Goal: Task Accomplishment & Management: Manage account settings

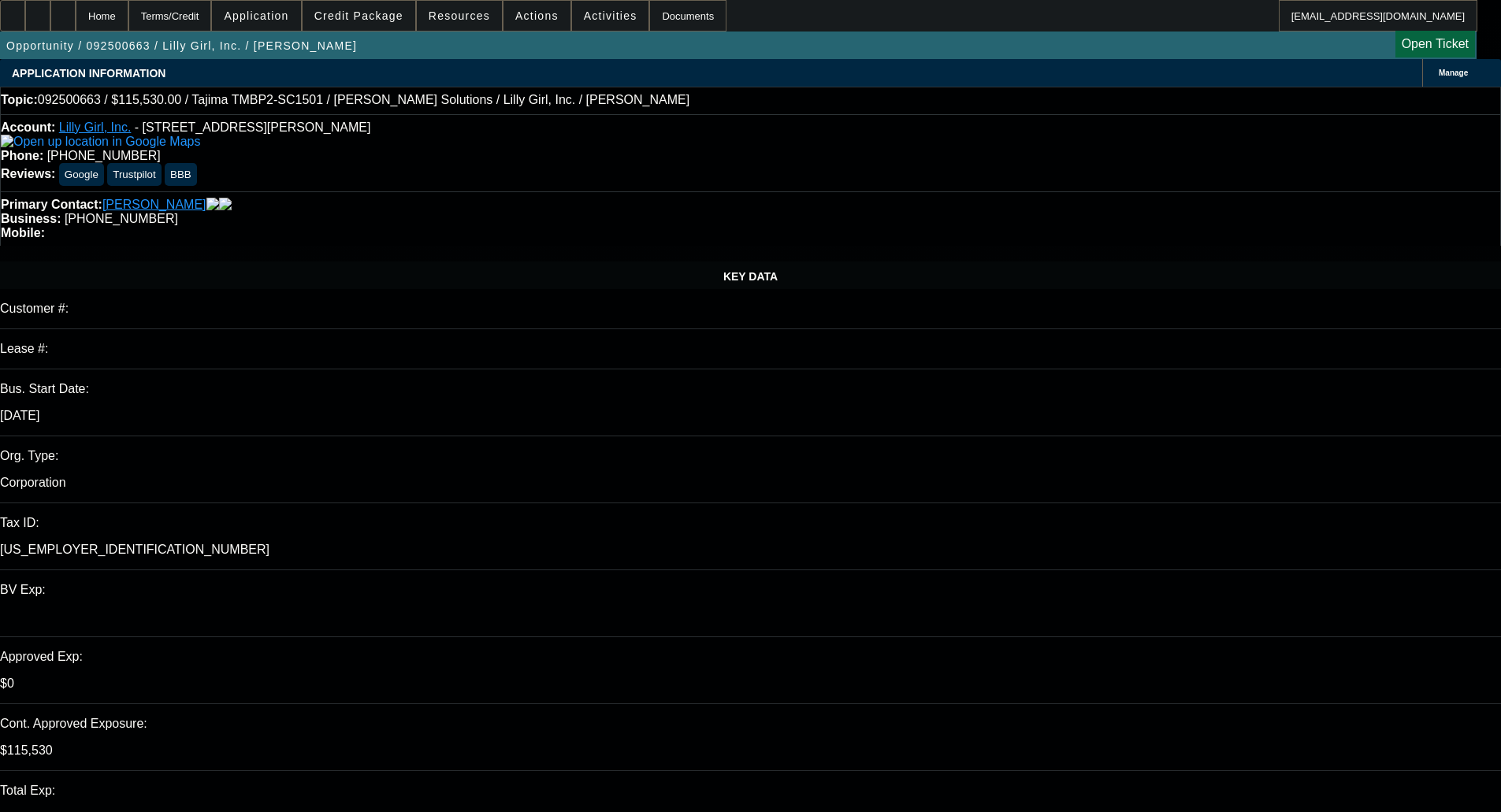
select select "0"
select select "2"
select select "0"
select select "6"
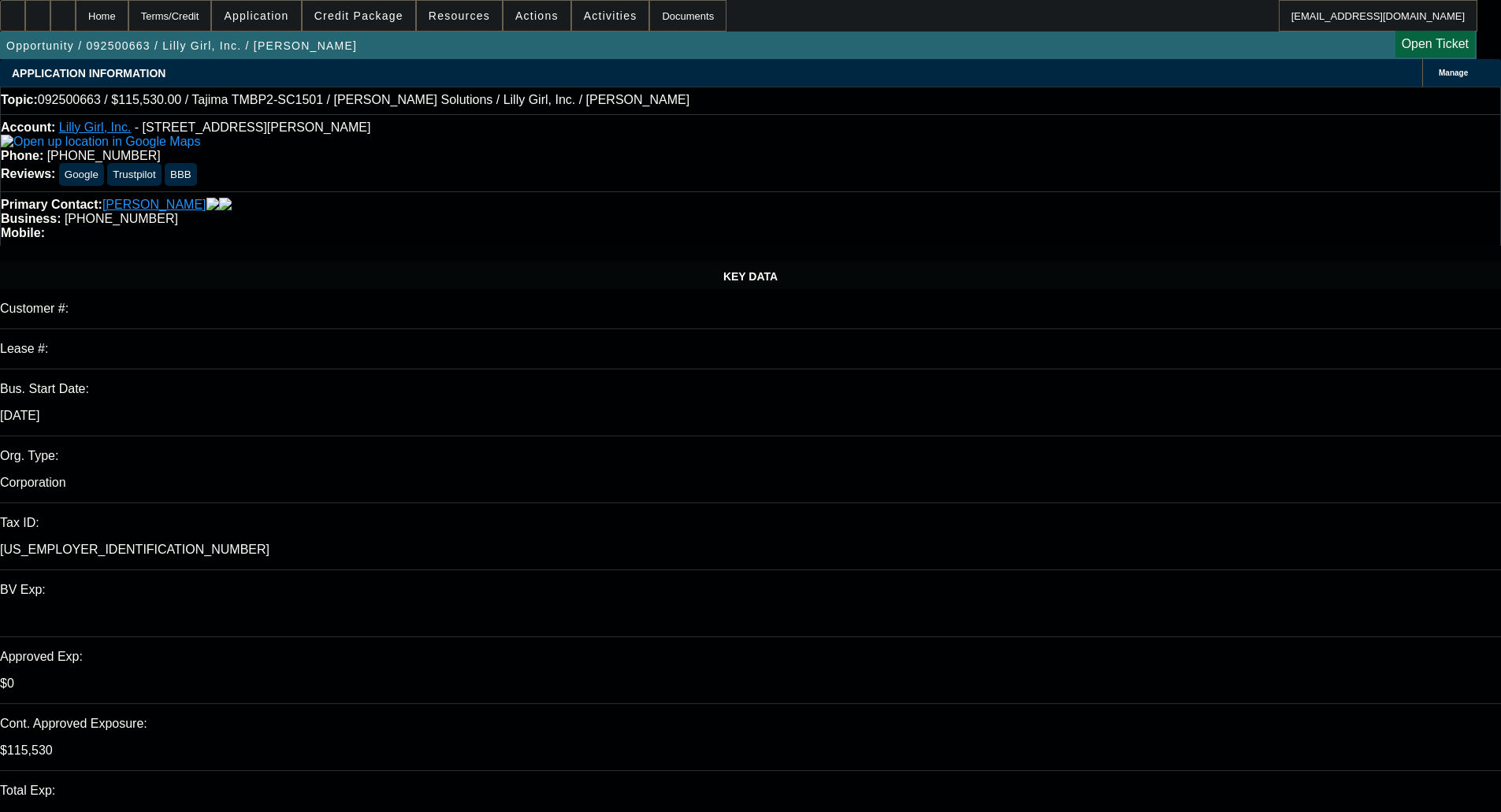
select select "0"
select select "2"
select select "0"
select select "6"
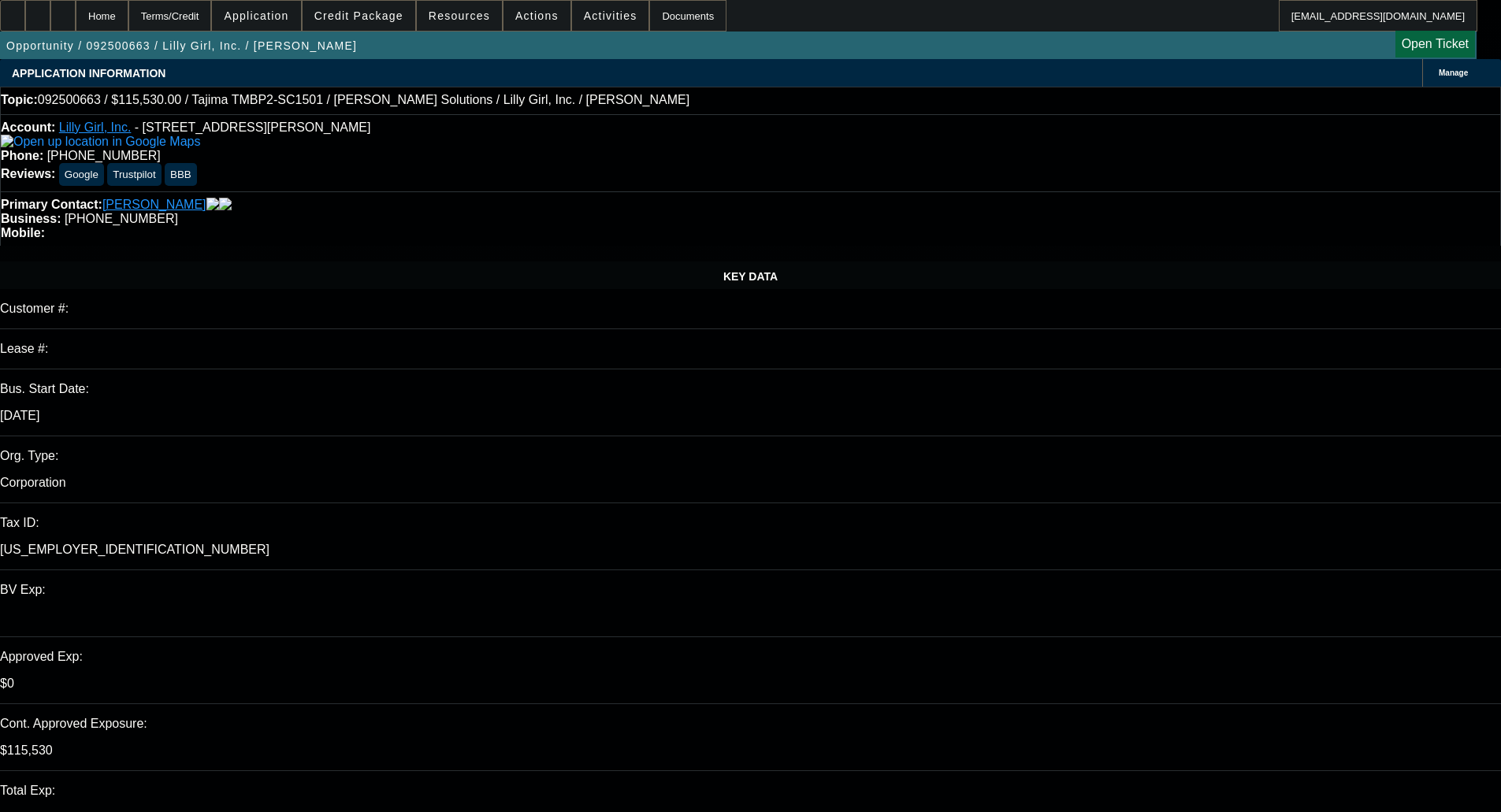
select select "0"
select select "2"
select select "0"
select select "6"
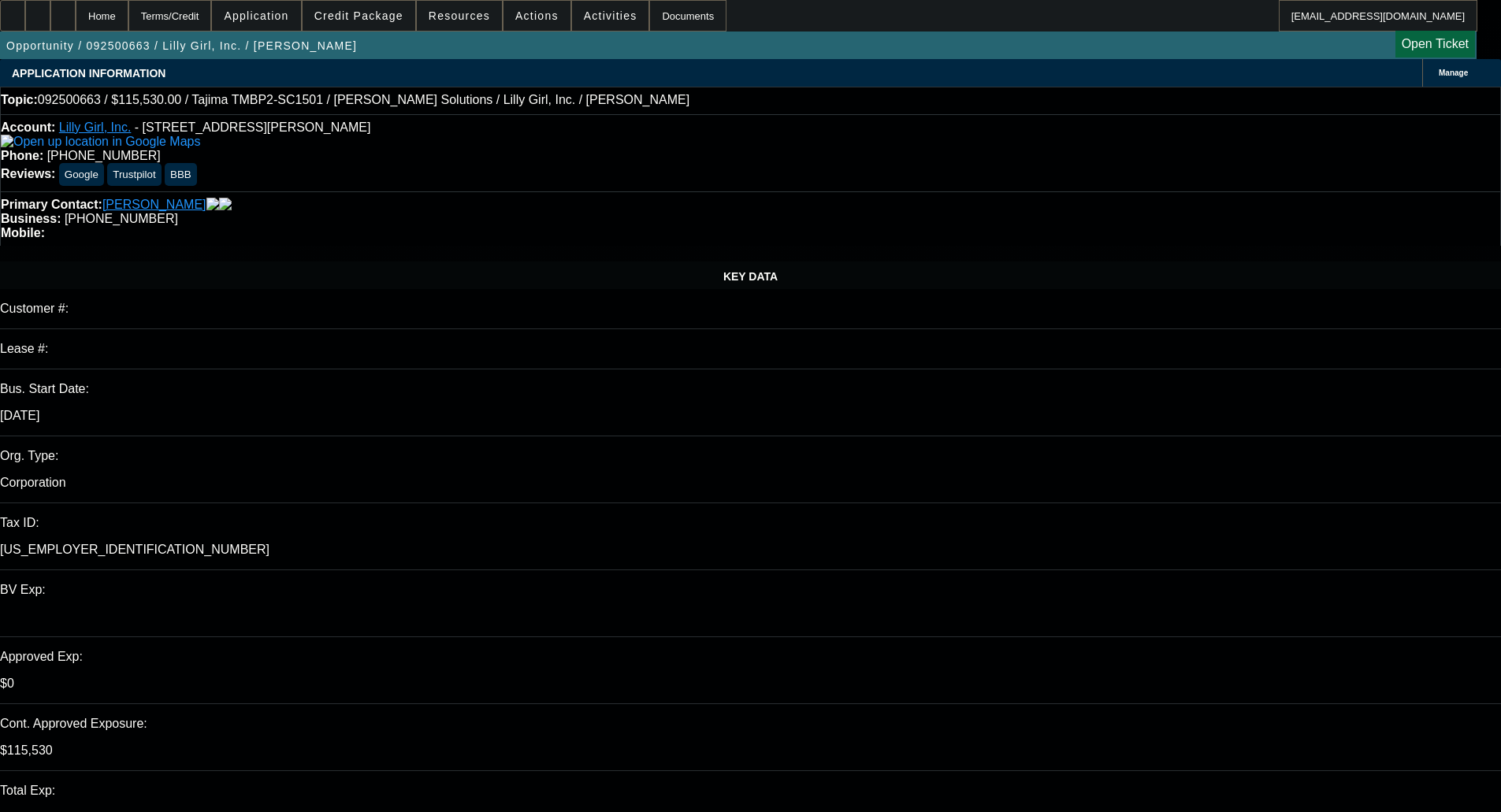
select select "0"
select select "2"
select select "0"
select select "6"
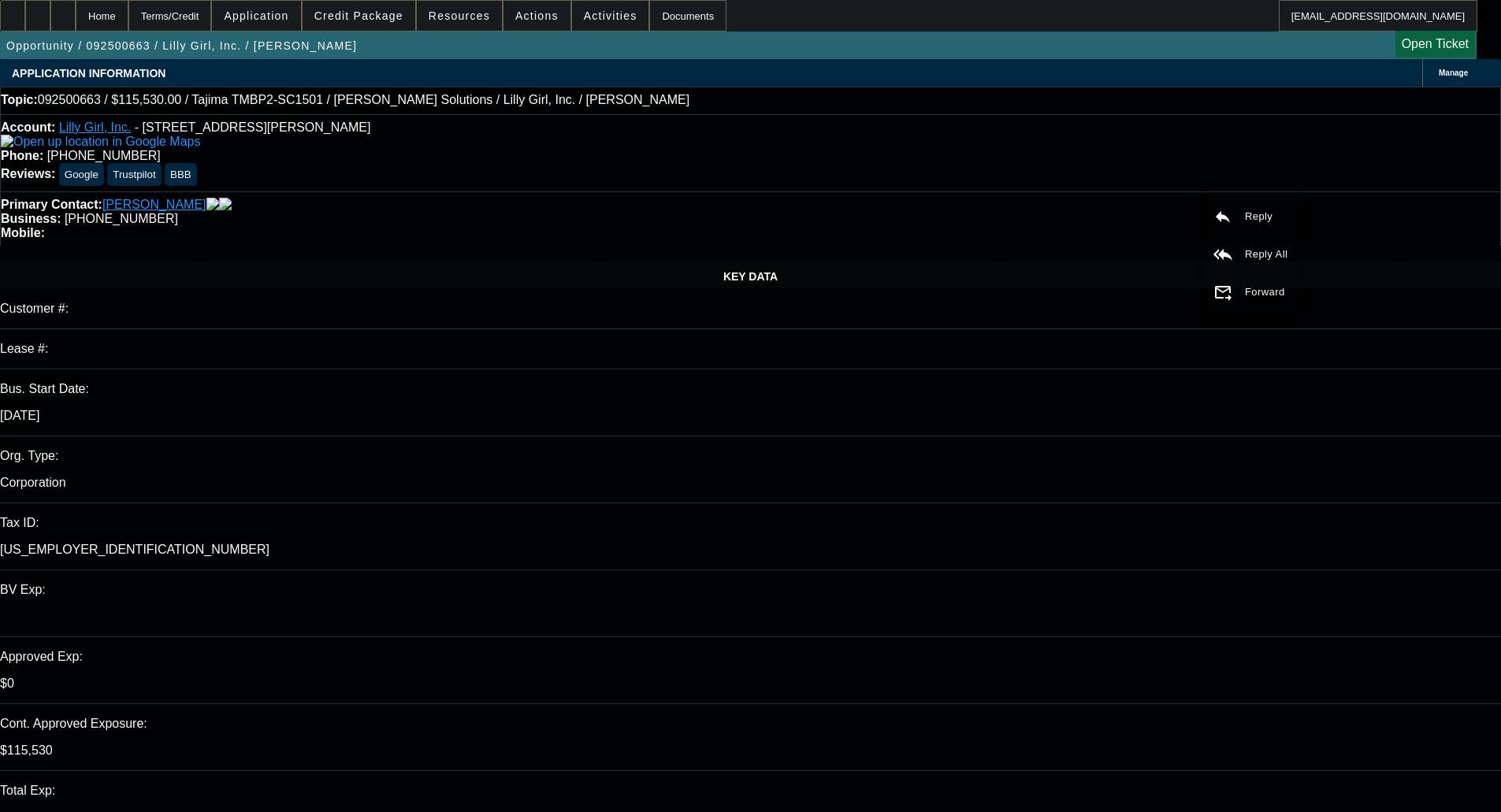
click at [1275, 260] on span "Reply All" at bounding box center [1282, 262] width 43 height 12
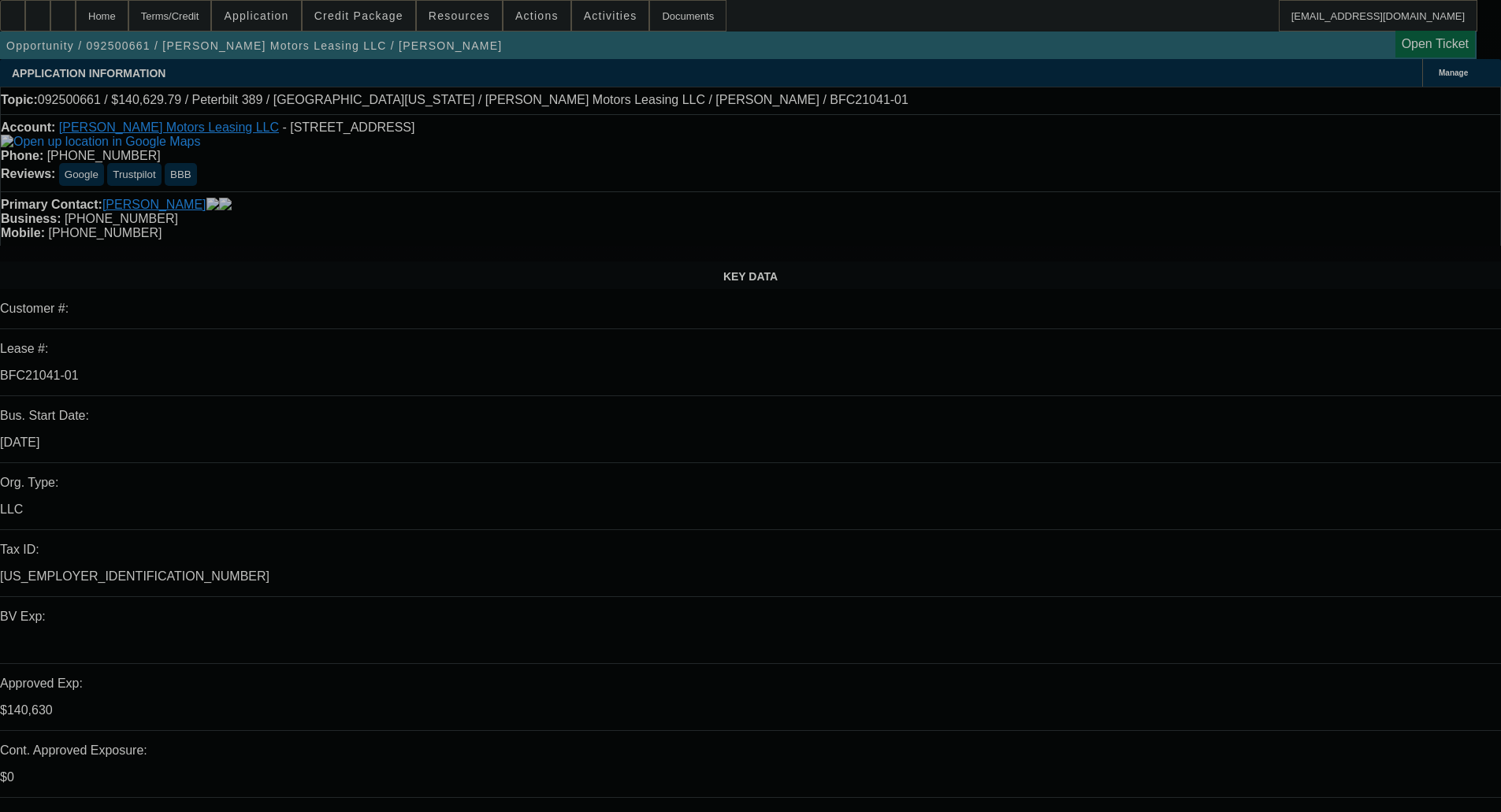
select select "0"
select select "2"
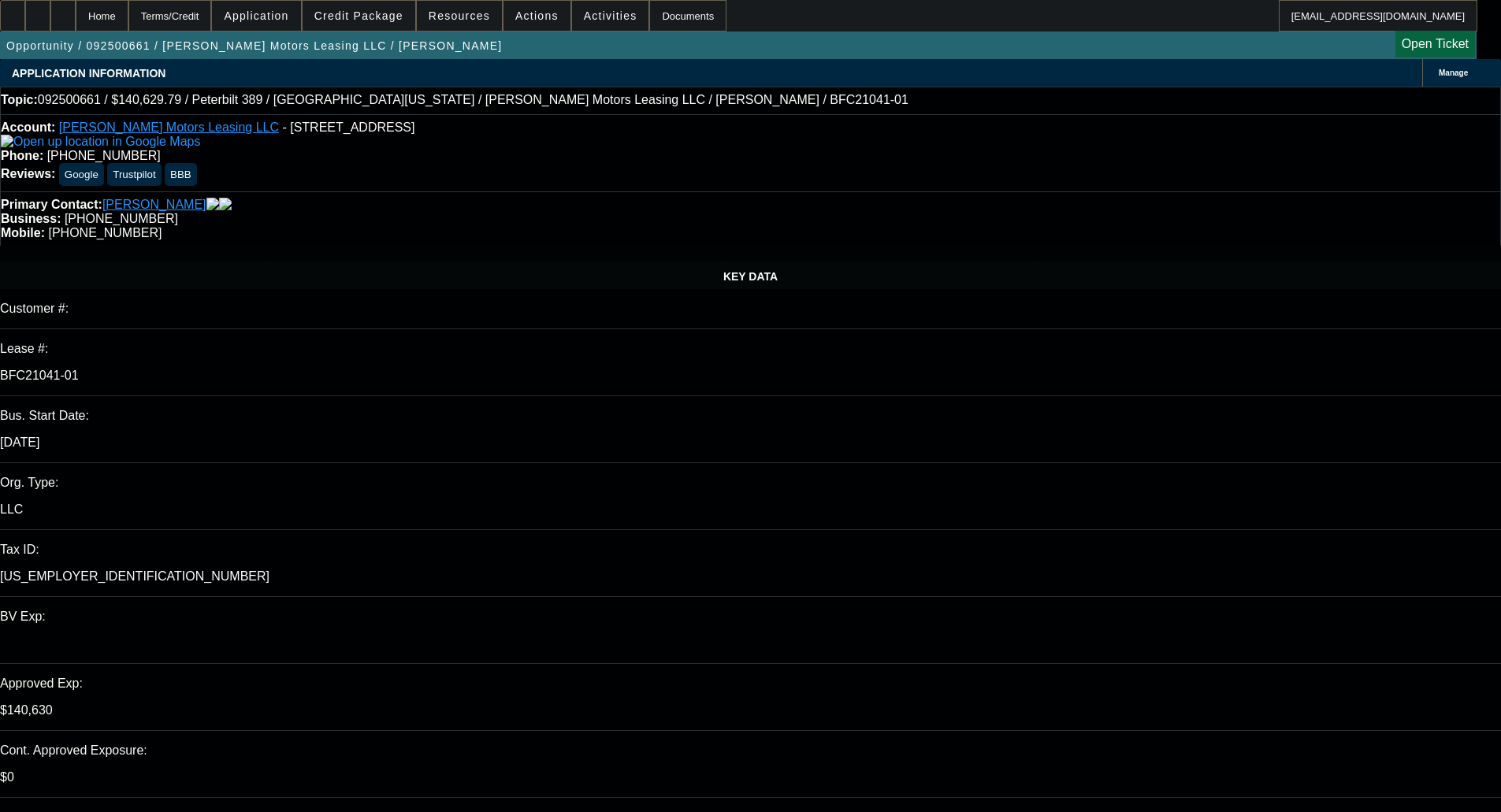
select select "0"
select select "6"
select select "0"
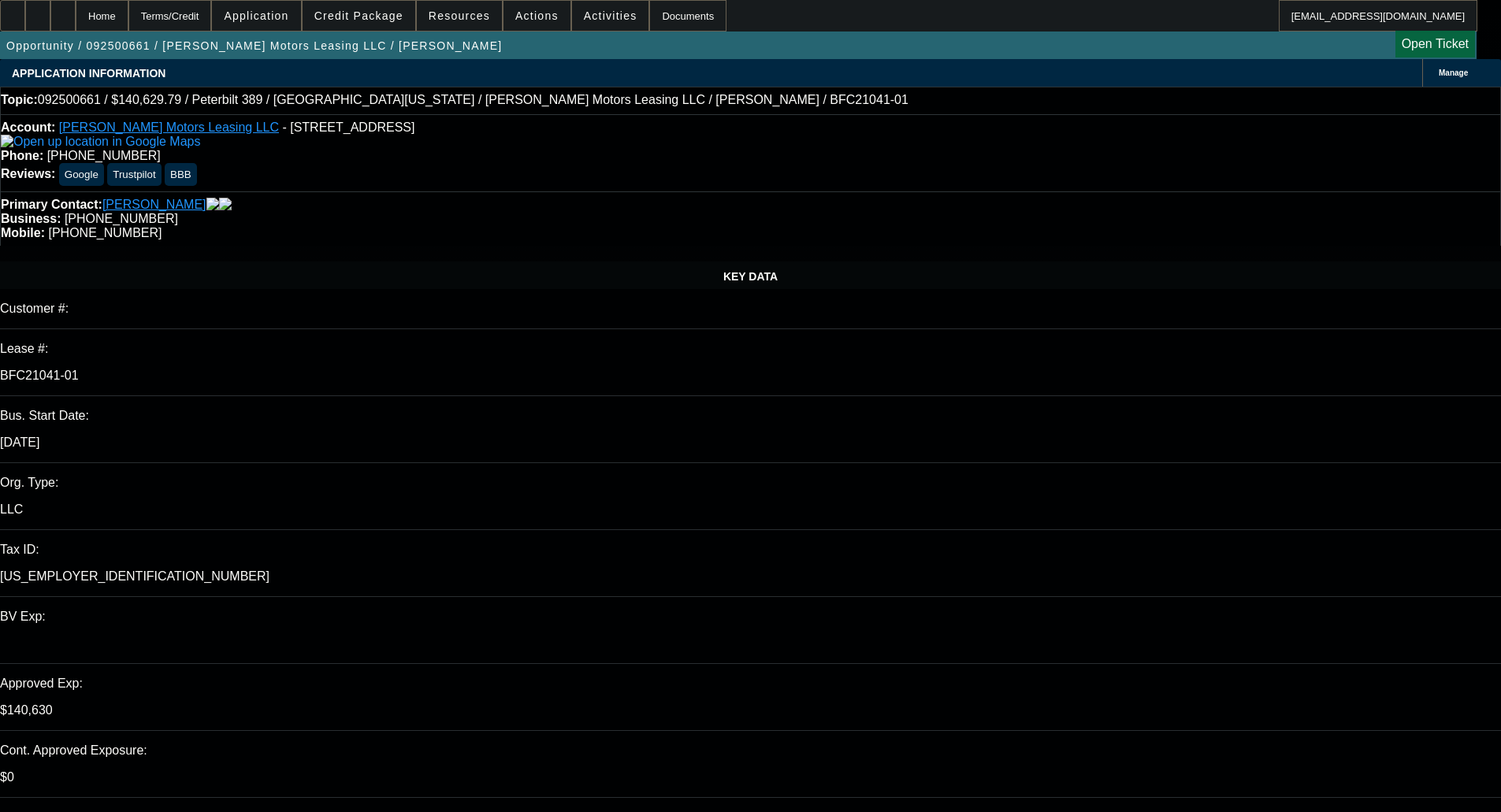
select select "6"
select select "0"
select select "2"
select select "0"
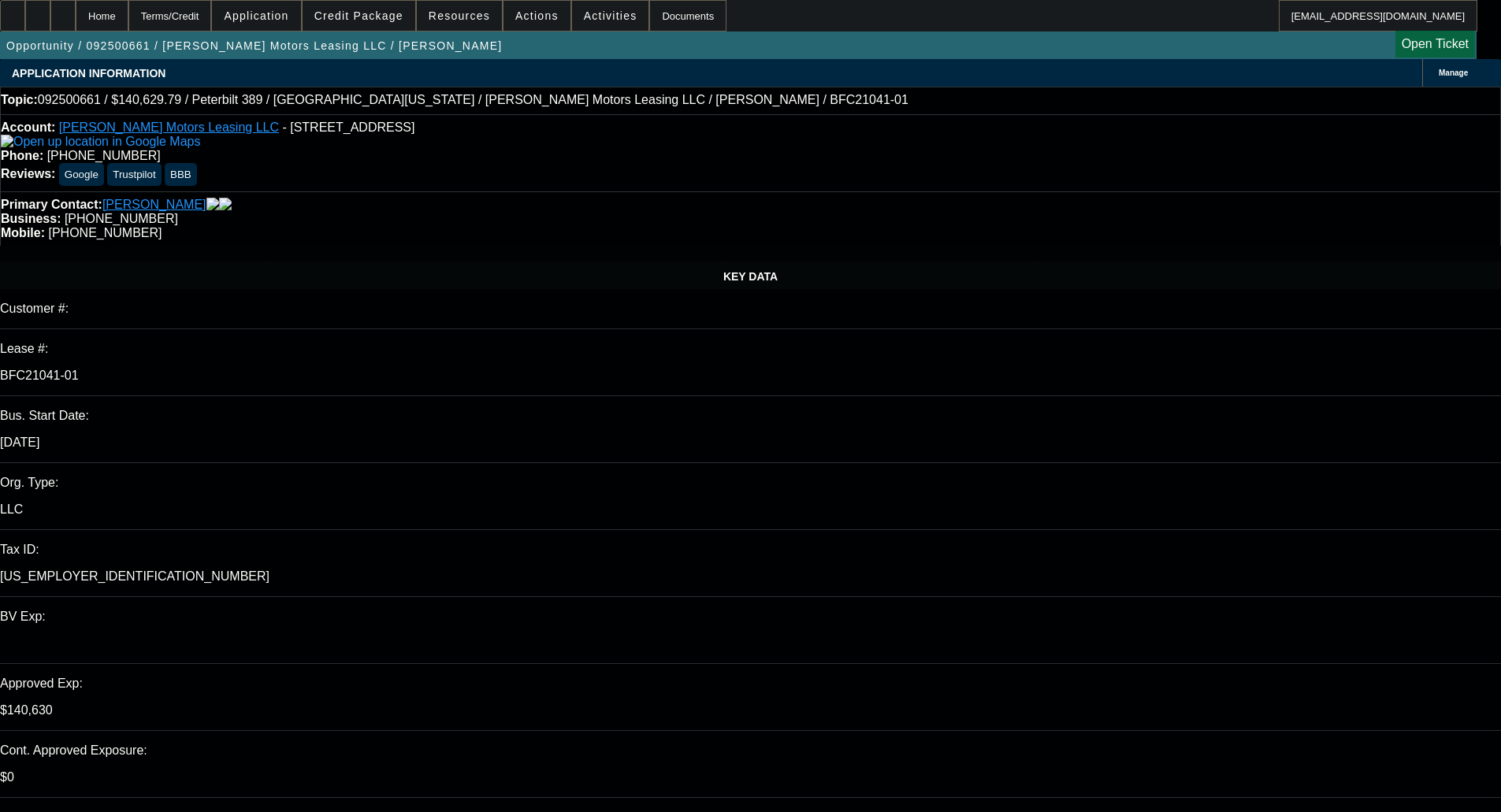
select select "6"
select select "0"
select select "6"
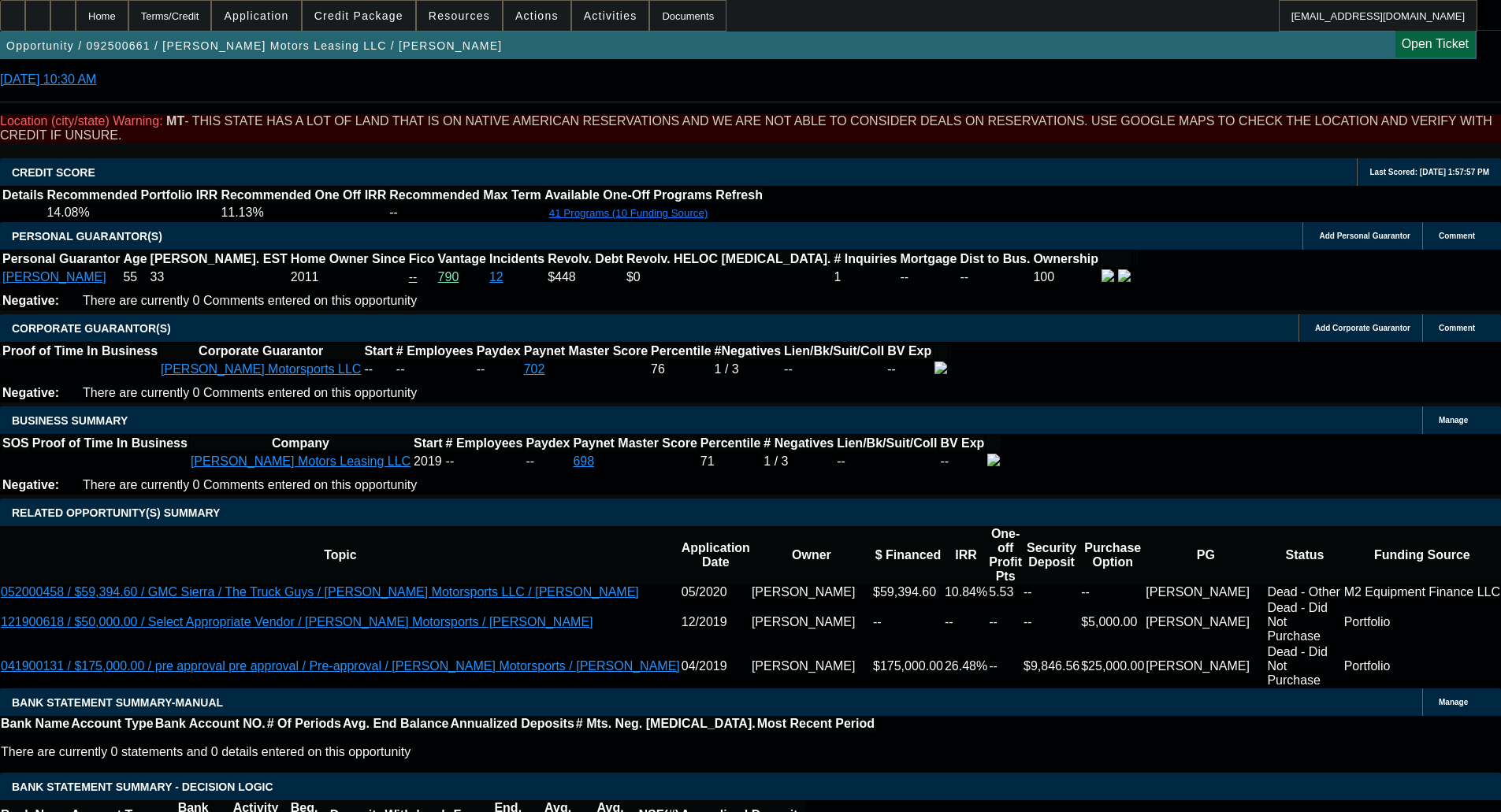
scroll to position [2679, 0]
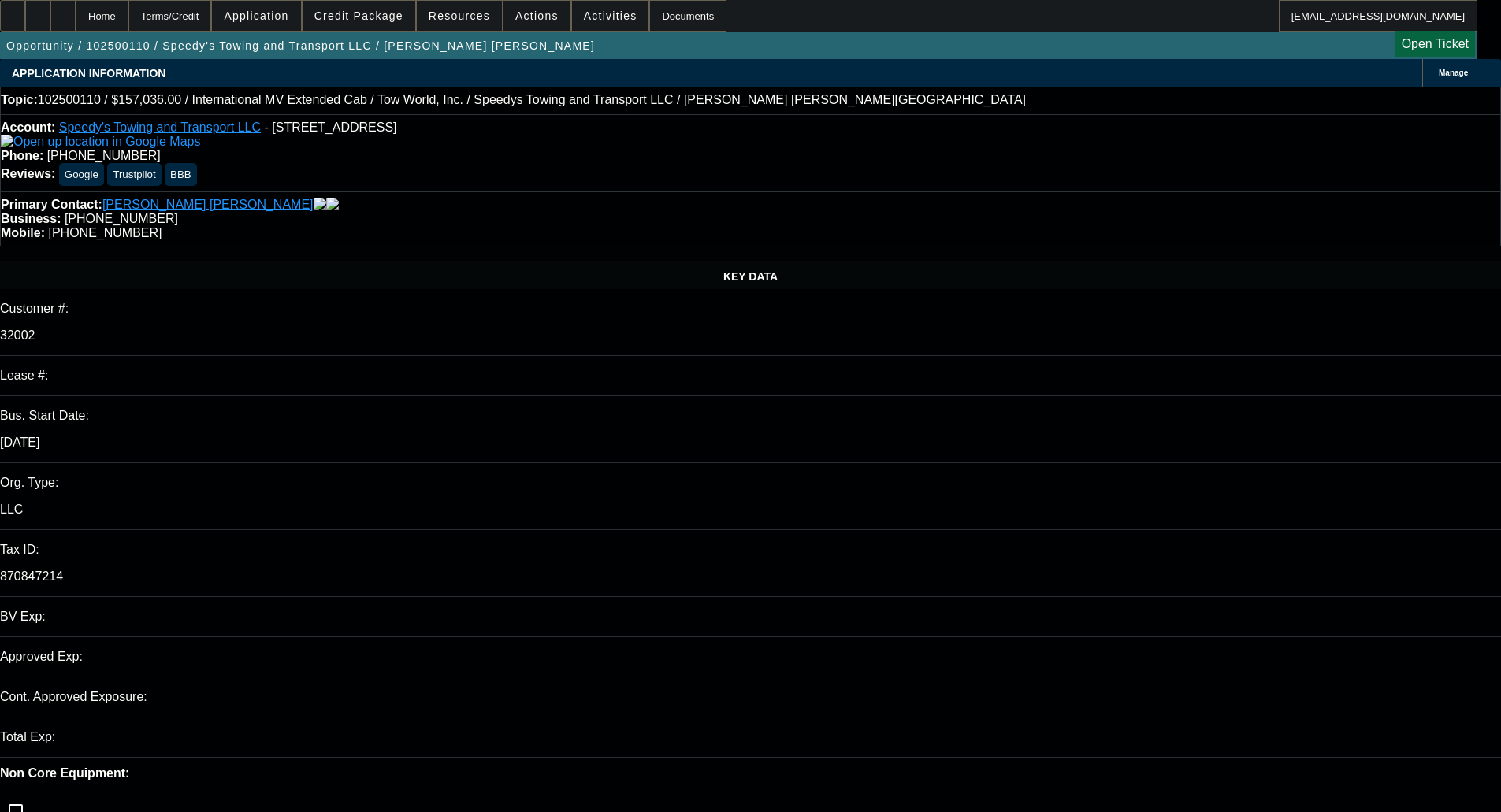
select select "0"
select select "2"
select select "0.1"
select select "4"
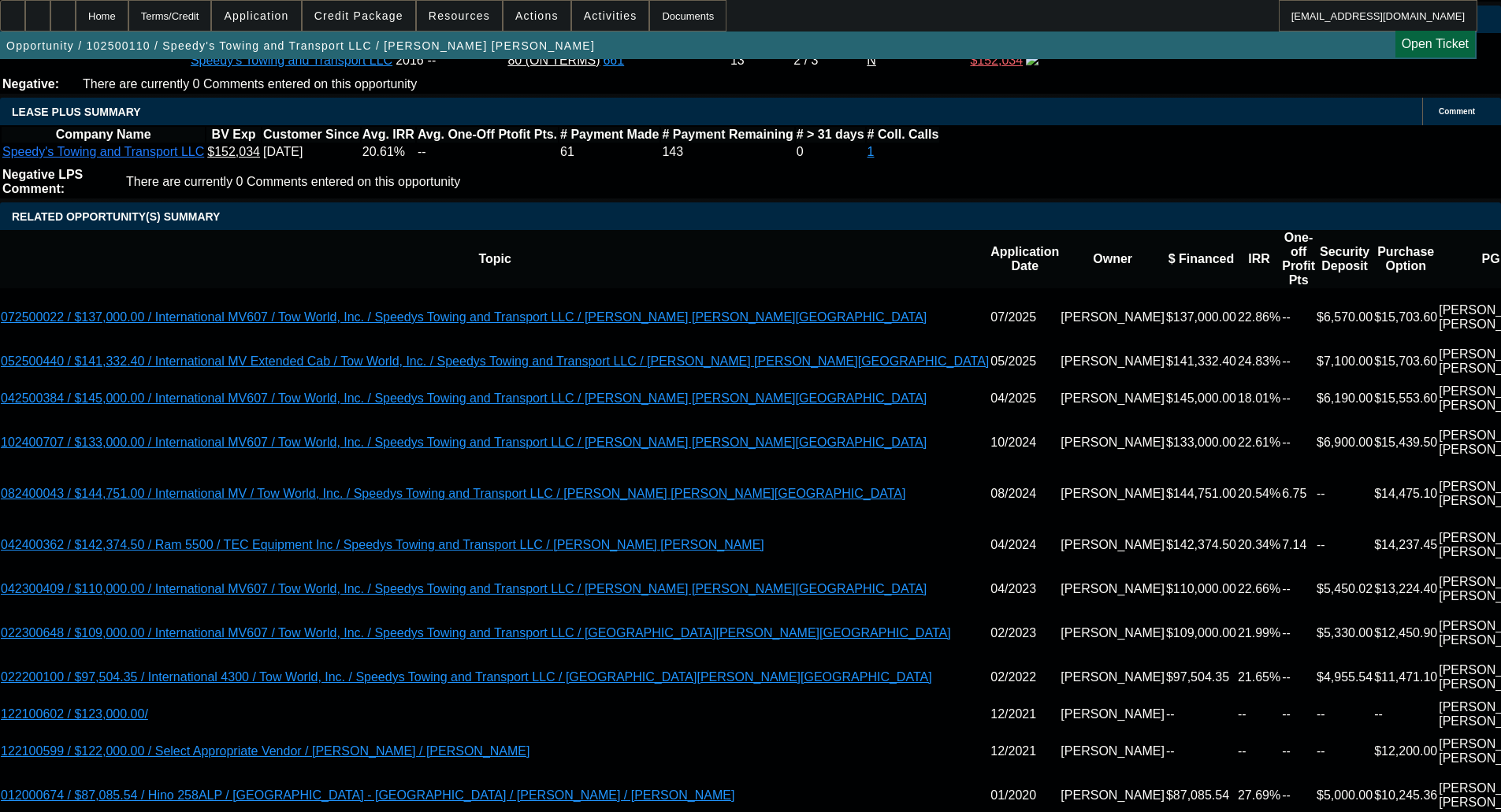
scroll to position [2679, 0]
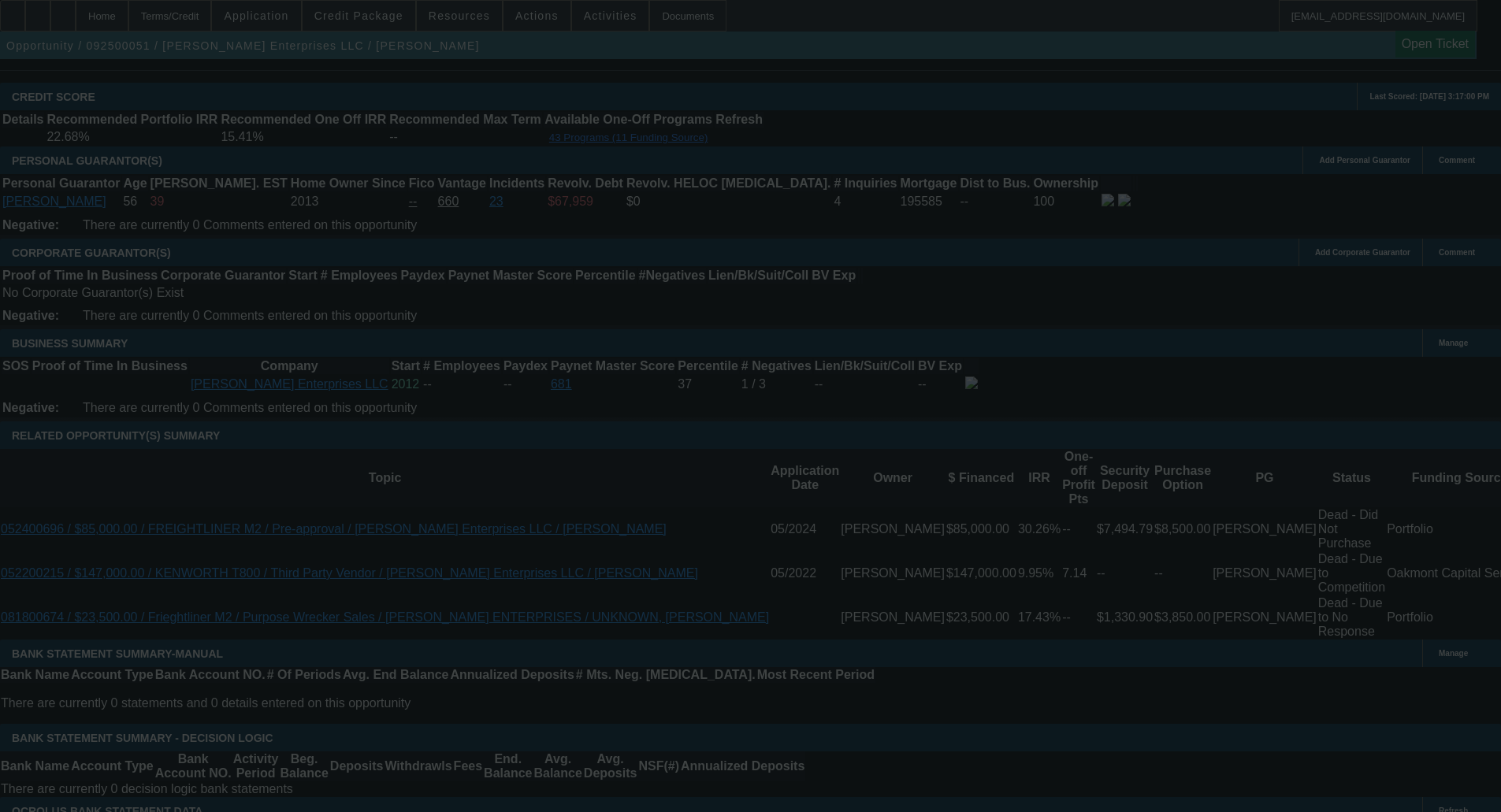
scroll to position [2214, 0]
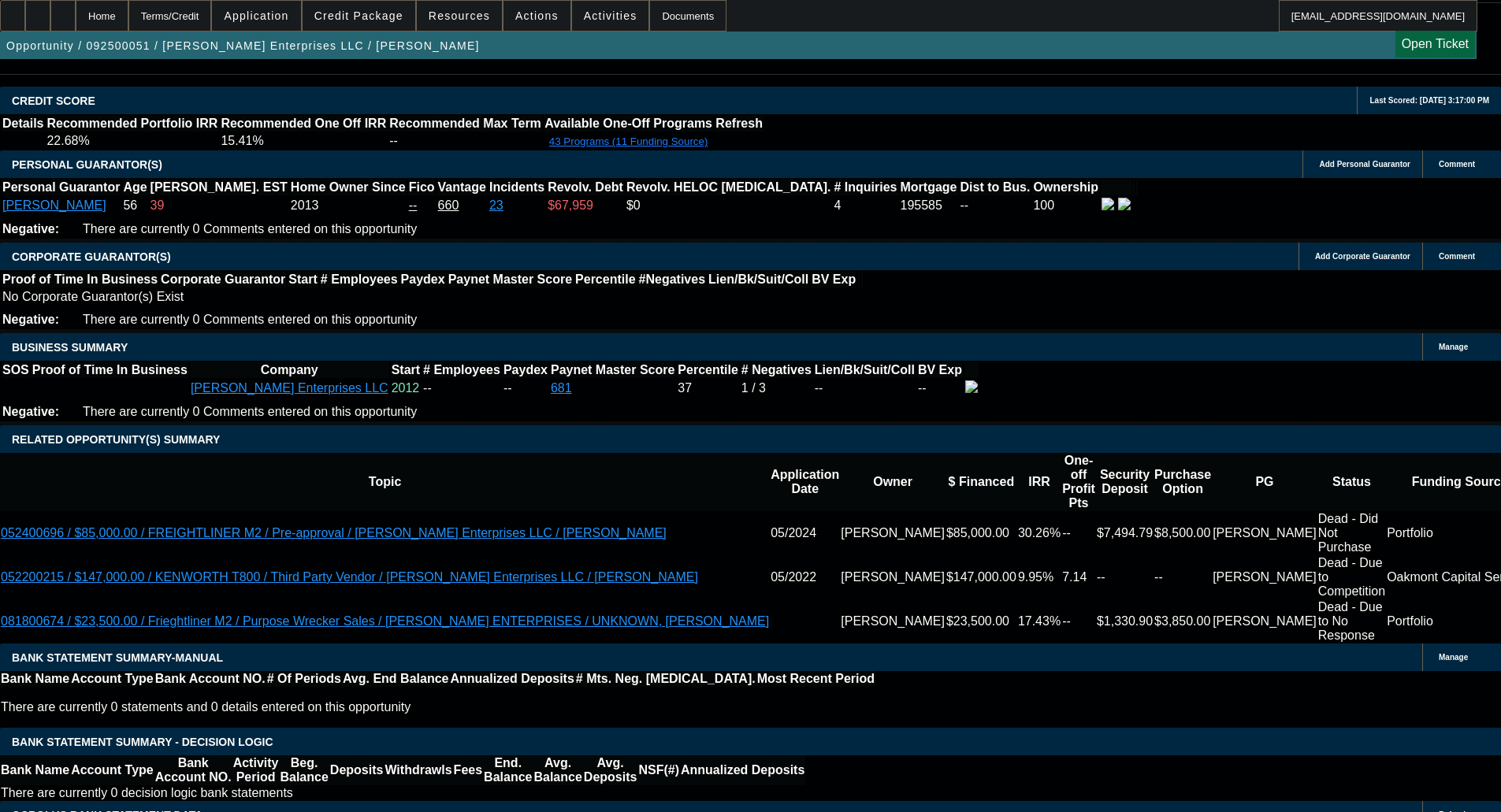
select select "0.1"
select select "0"
select select "3"
select select "0"
select select "6"
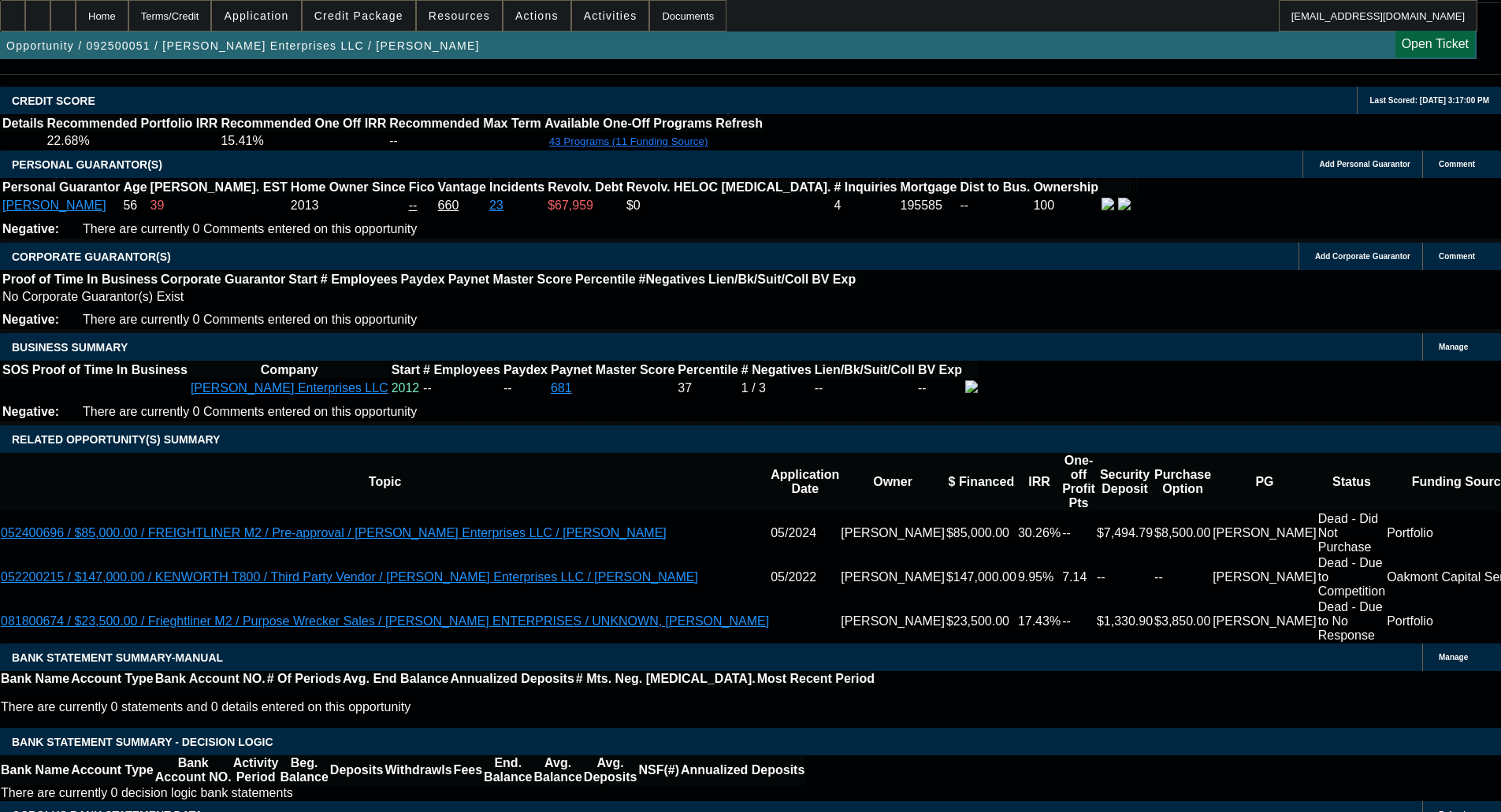
select select "0"
select select "3"
select select "0"
select select "6"
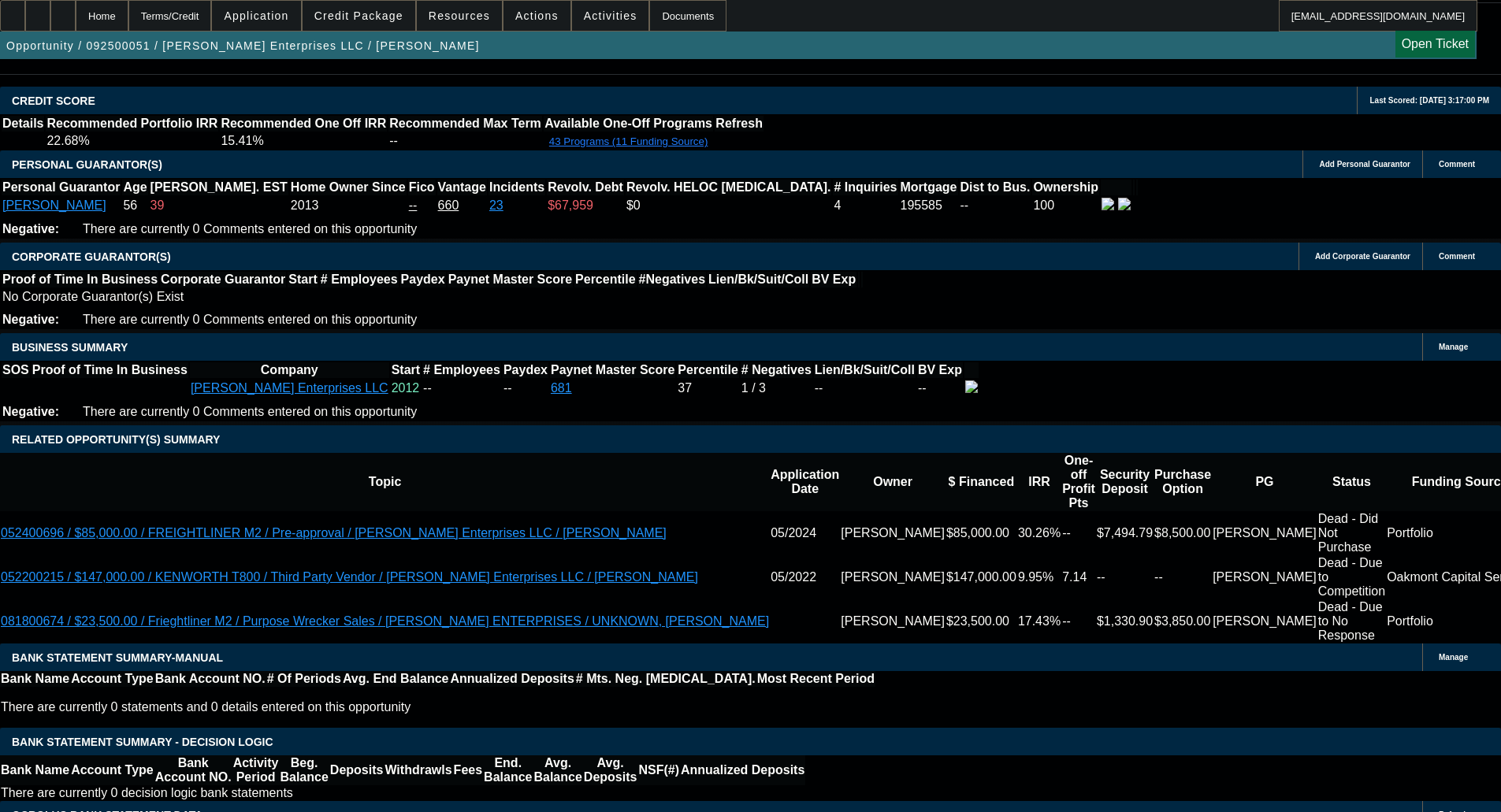
select select "0"
select select "3"
select select "0"
select select "6"
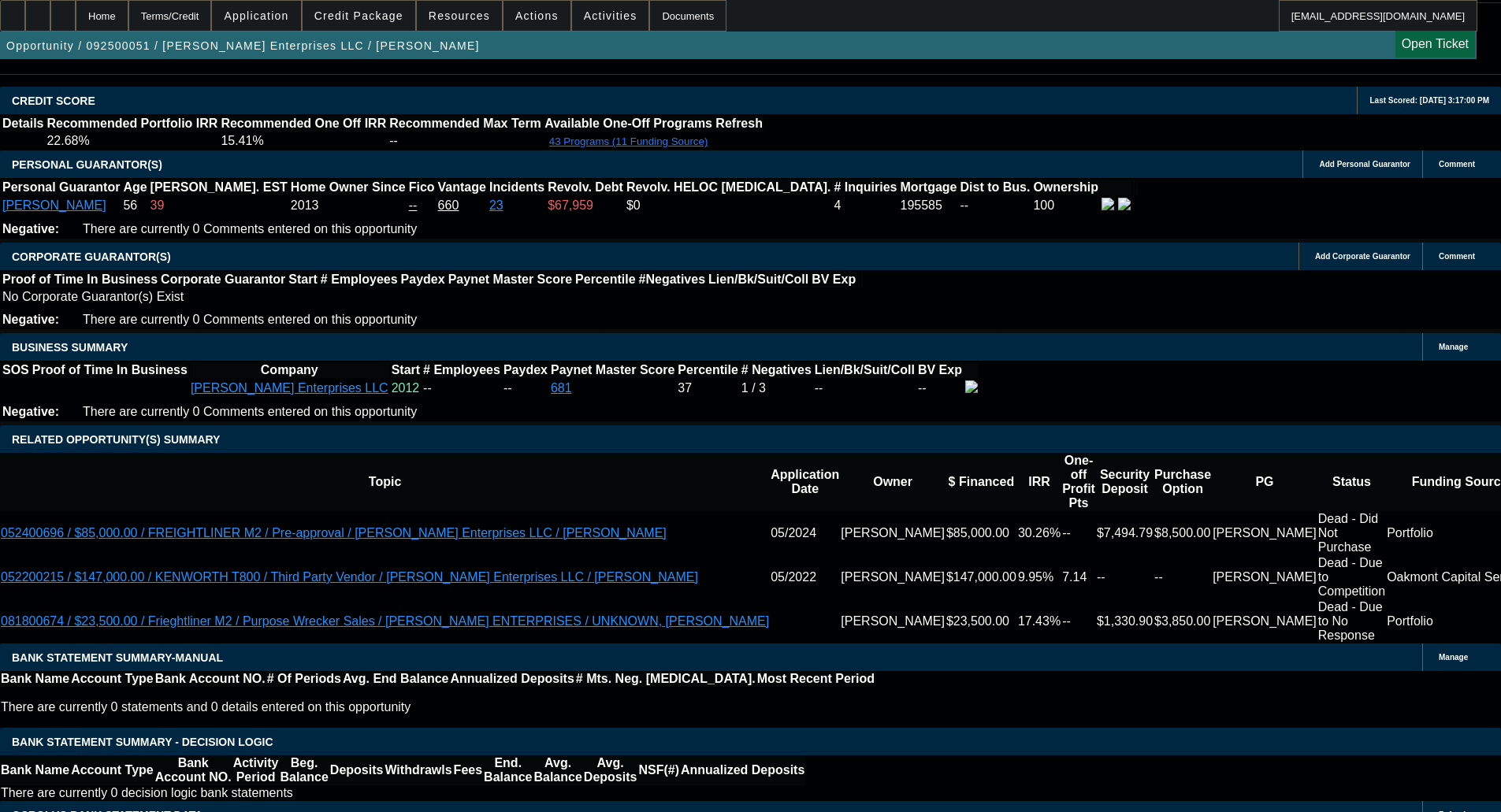
select select "0"
select select "3"
select select "0"
select select "6"
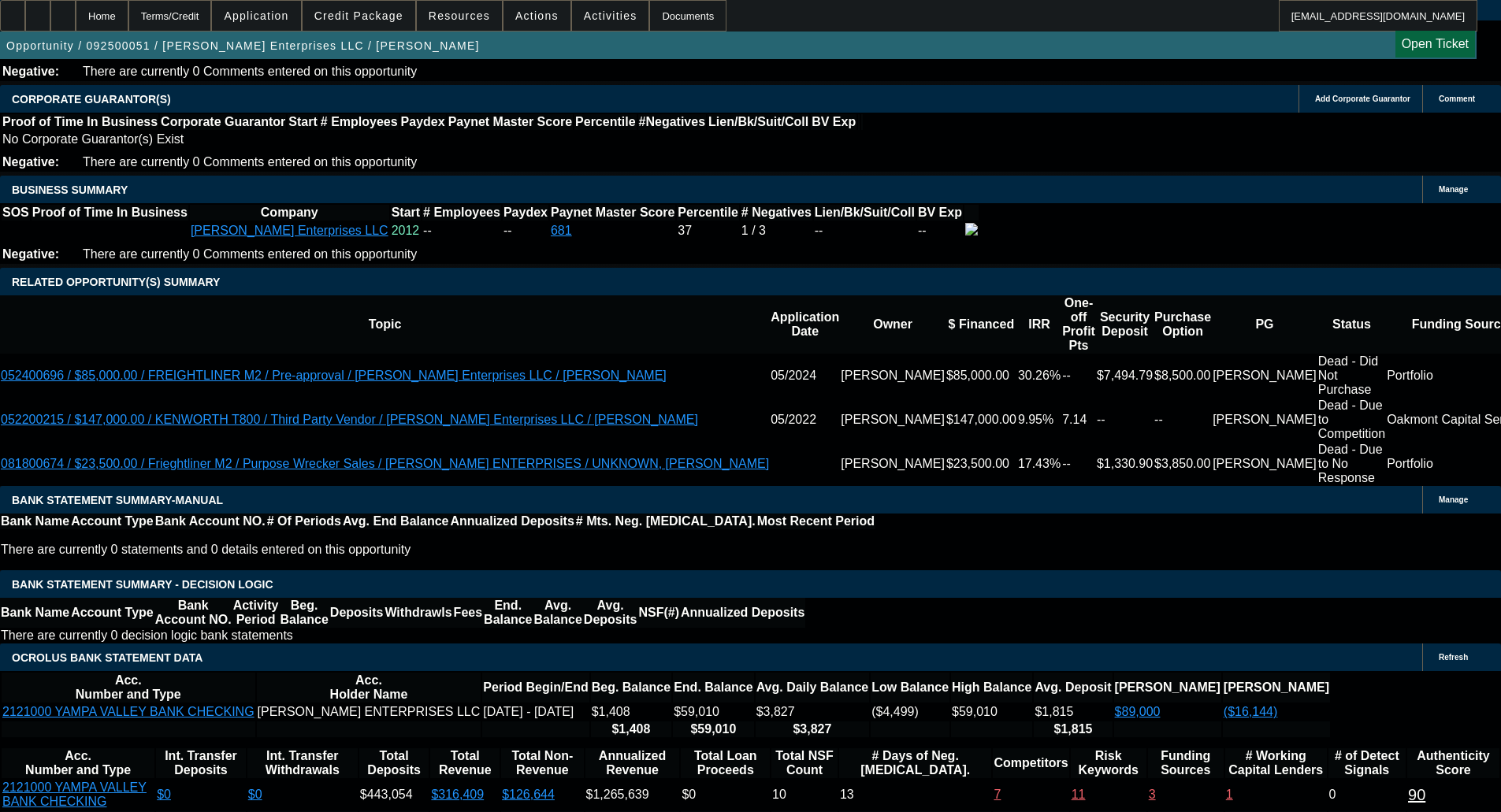
scroll to position [2463, 0]
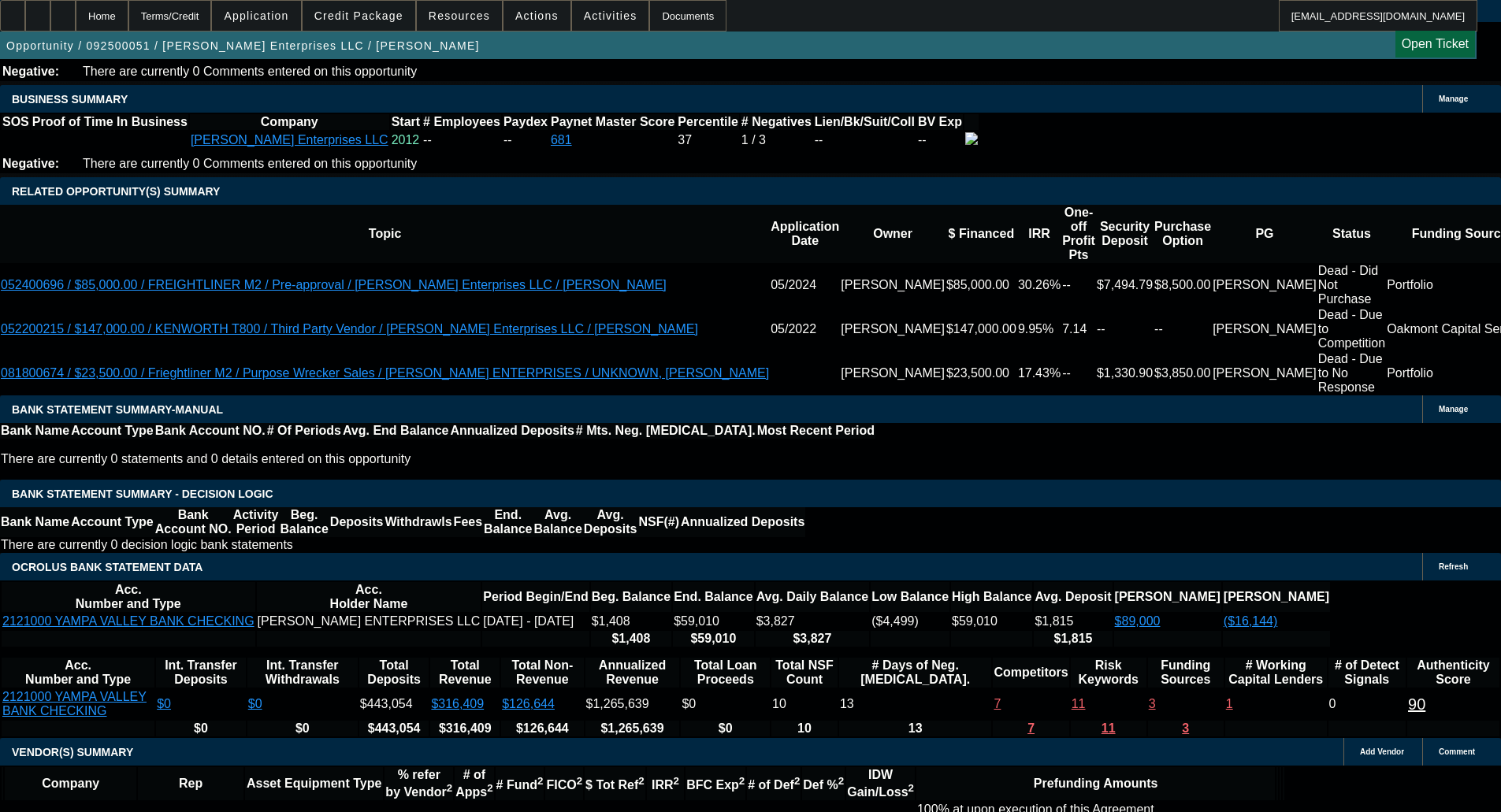
click at [336, 20] on span at bounding box center [358, 16] width 112 height 38
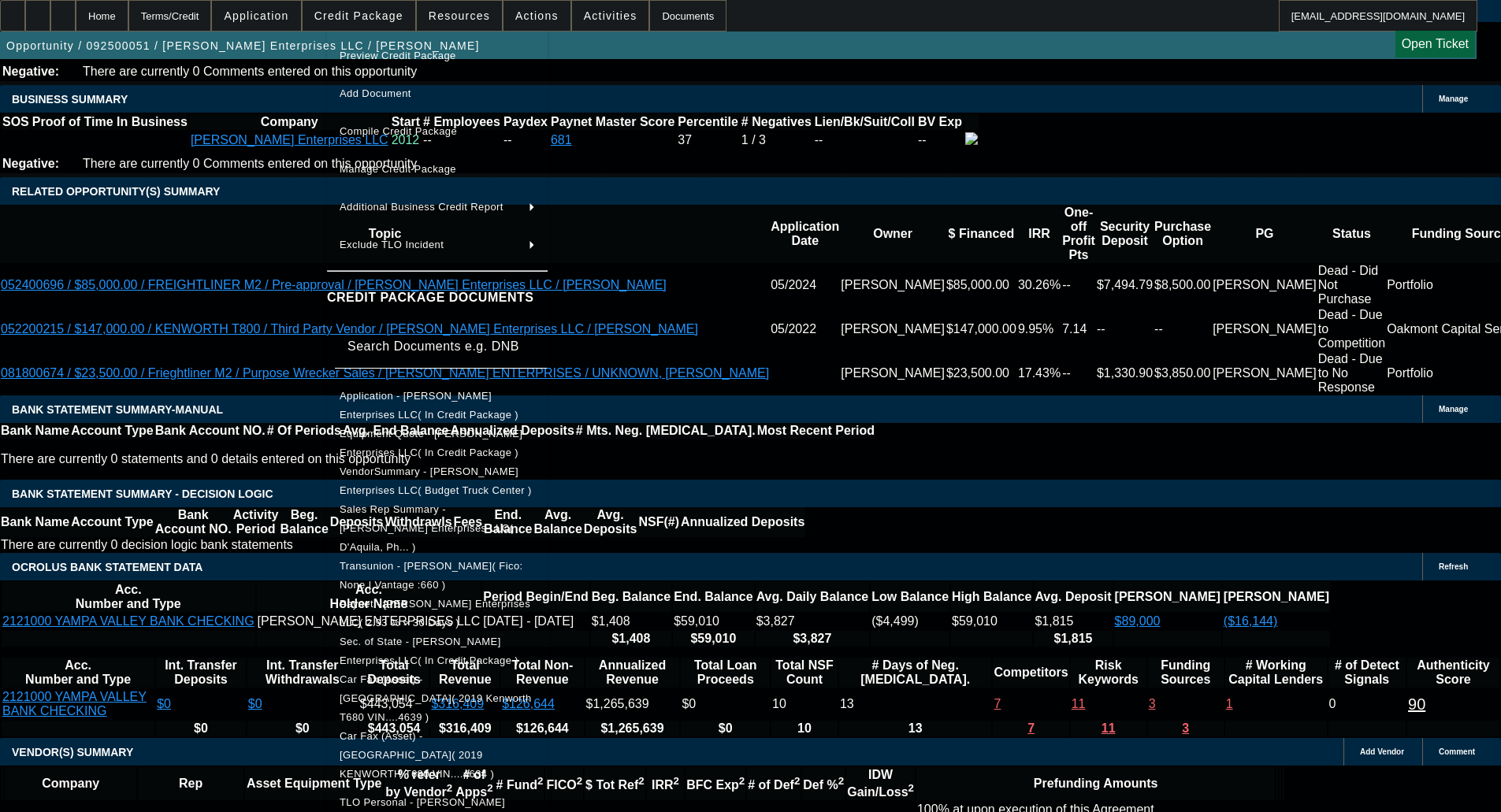
click at [194, 367] on div at bounding box center [750, 406] width 1501 height 812
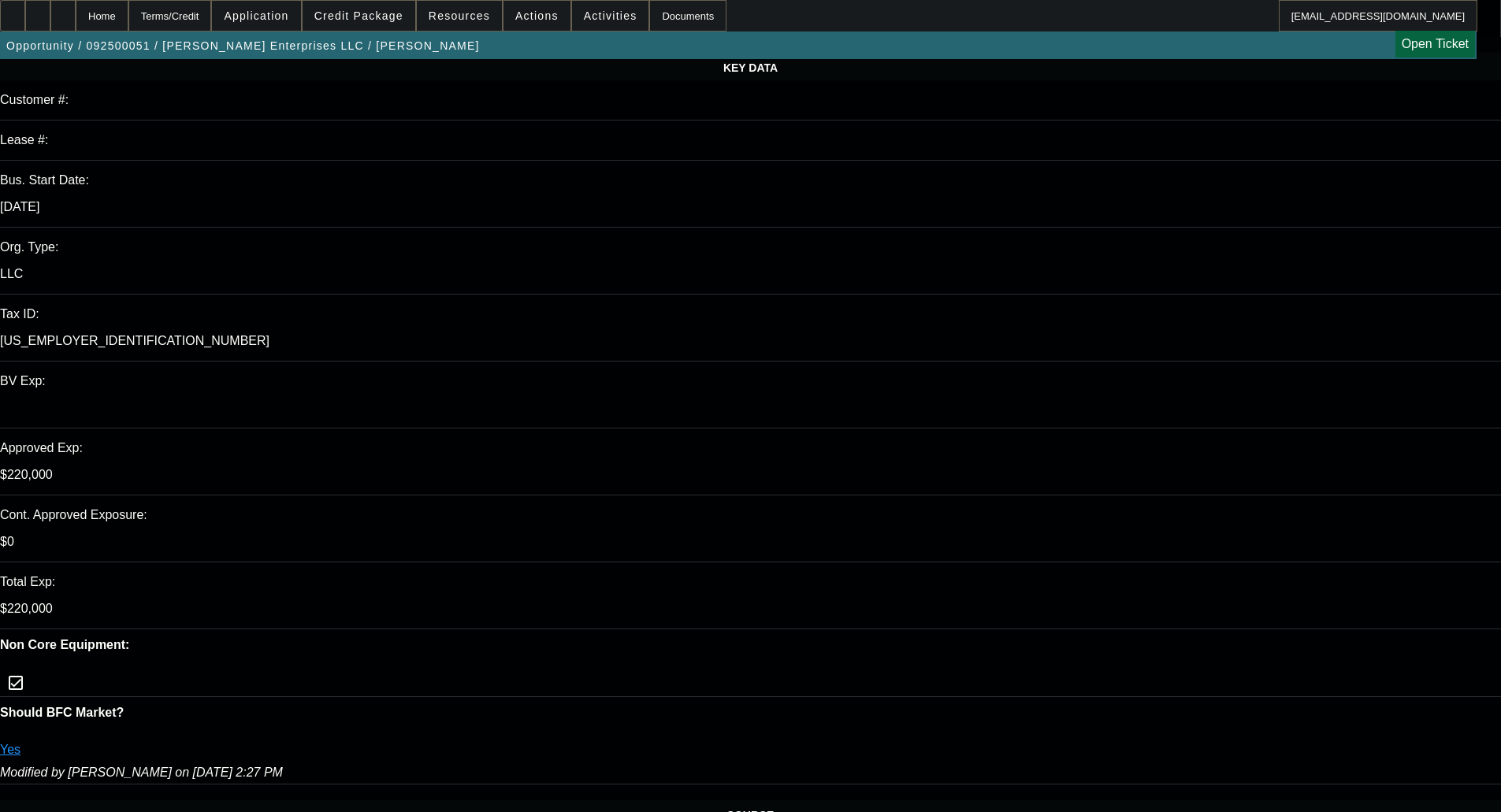
scroll to position [237, 0]
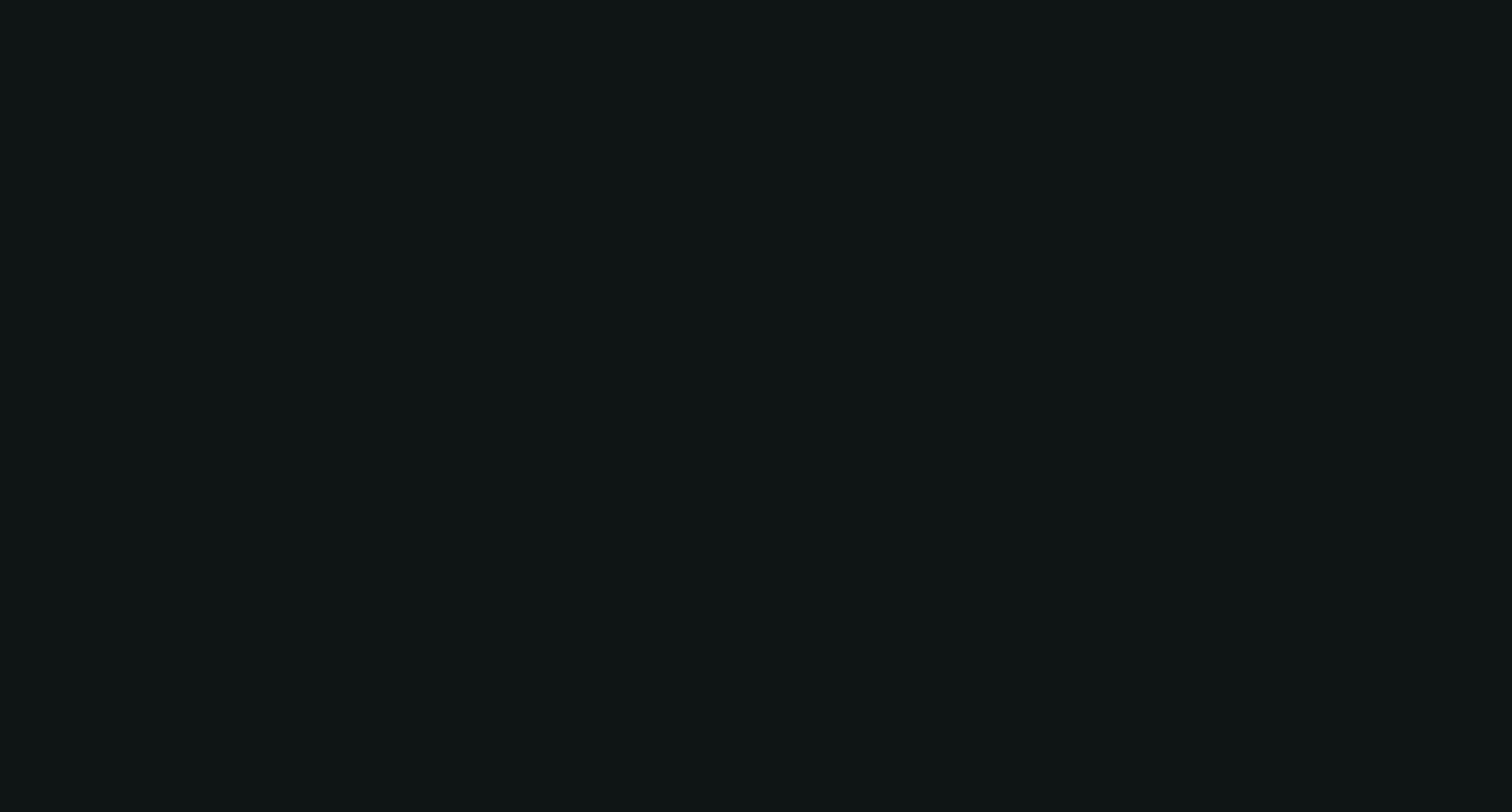
select select "0"
select select "6"
select select "0"
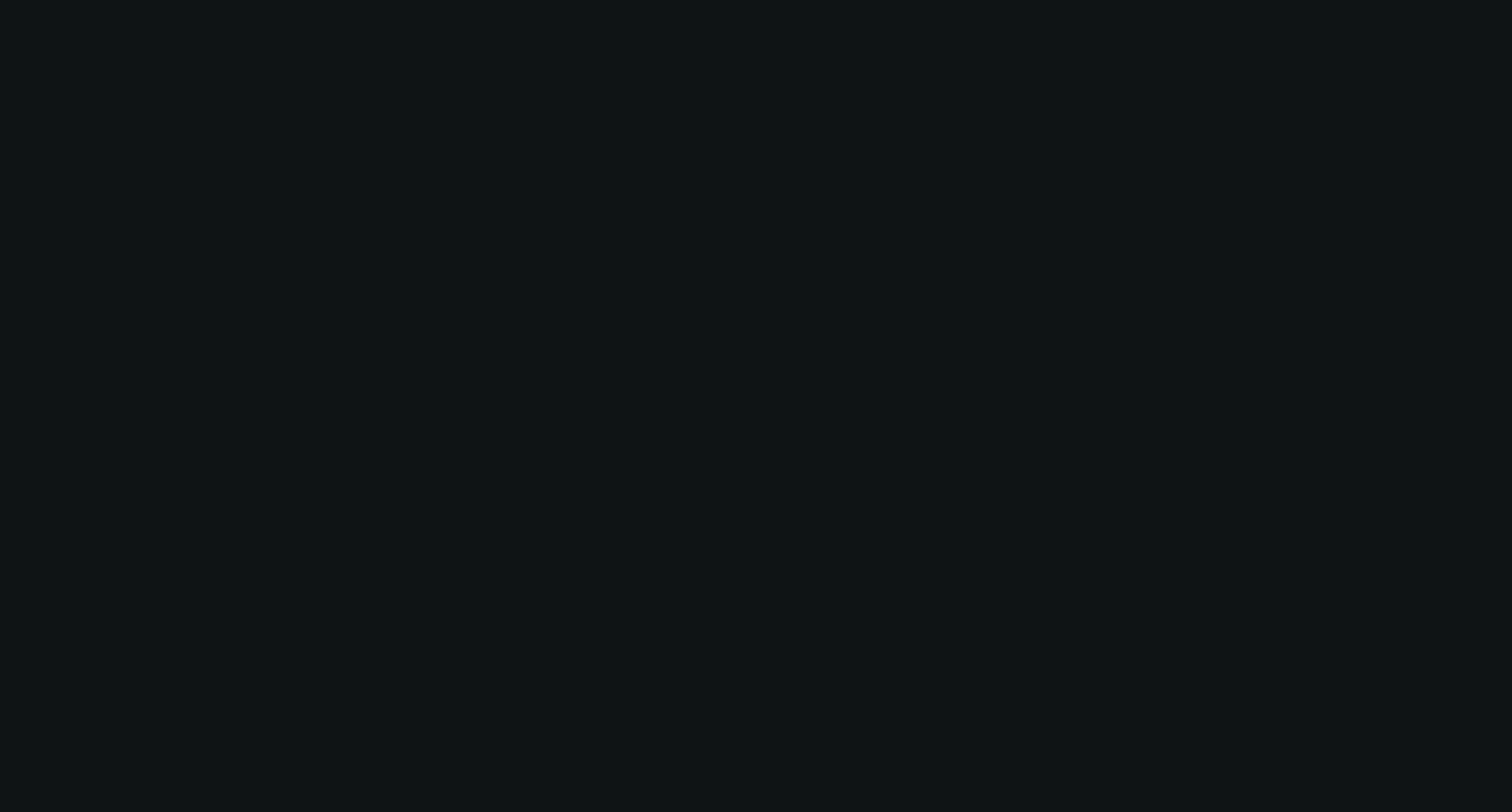
select select "6"
select select "0"
select select "6"
select select "0"
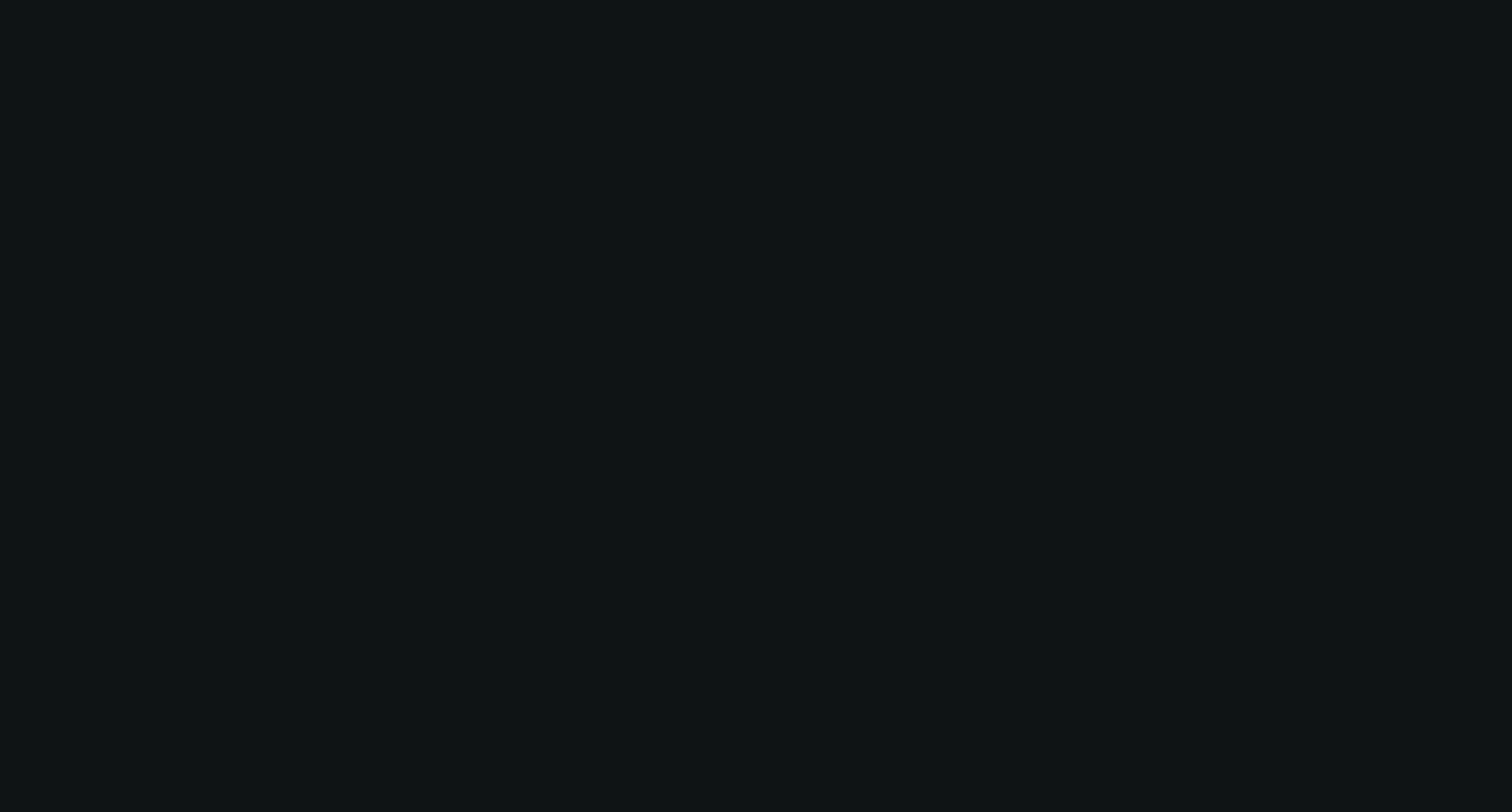
select select "0"
select select "6"
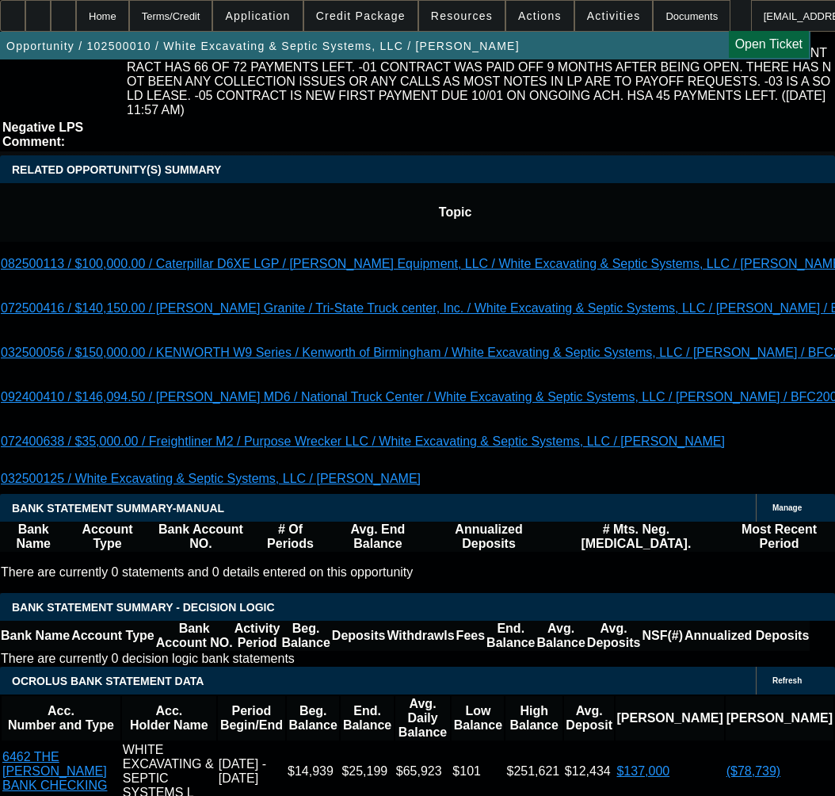
scroll to position [3053, 0]
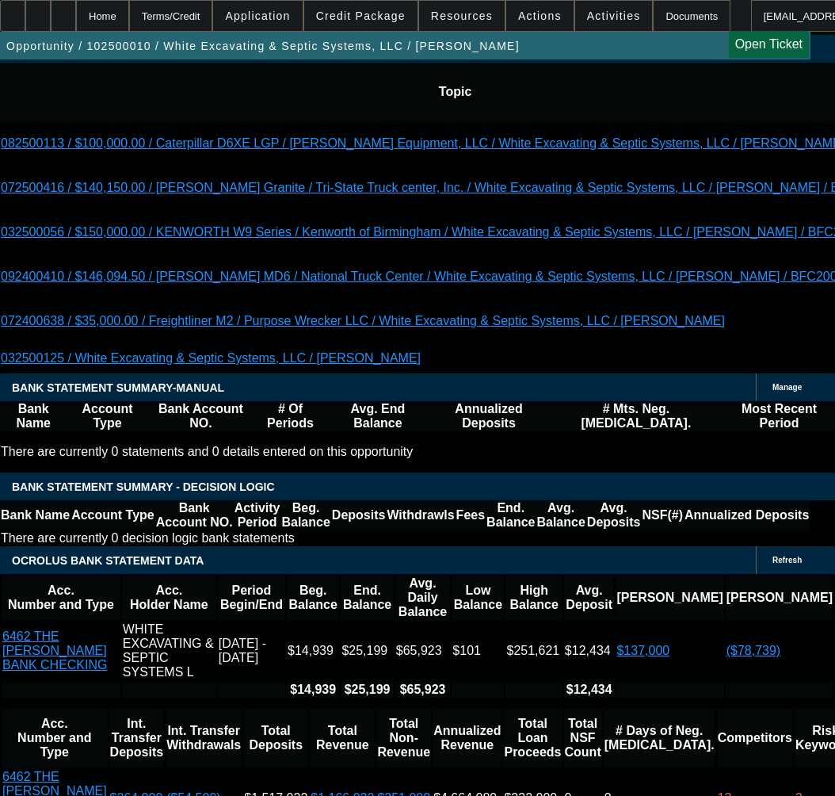
click at [390, 12] on span "Credit Package" at bounding box center [361, 16] width 90 height 13
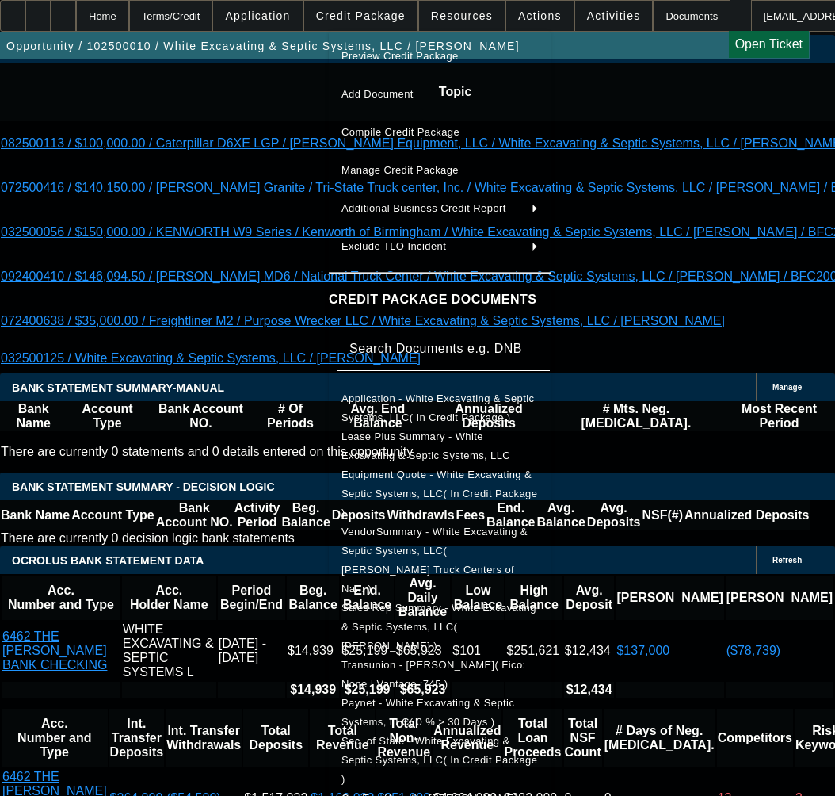
click at [425, 476] on span "Equipment Quote - White Excavating & Septic Systems, LLC( In Credit Package )" at bounding box center [440, 493] width 196 height 50
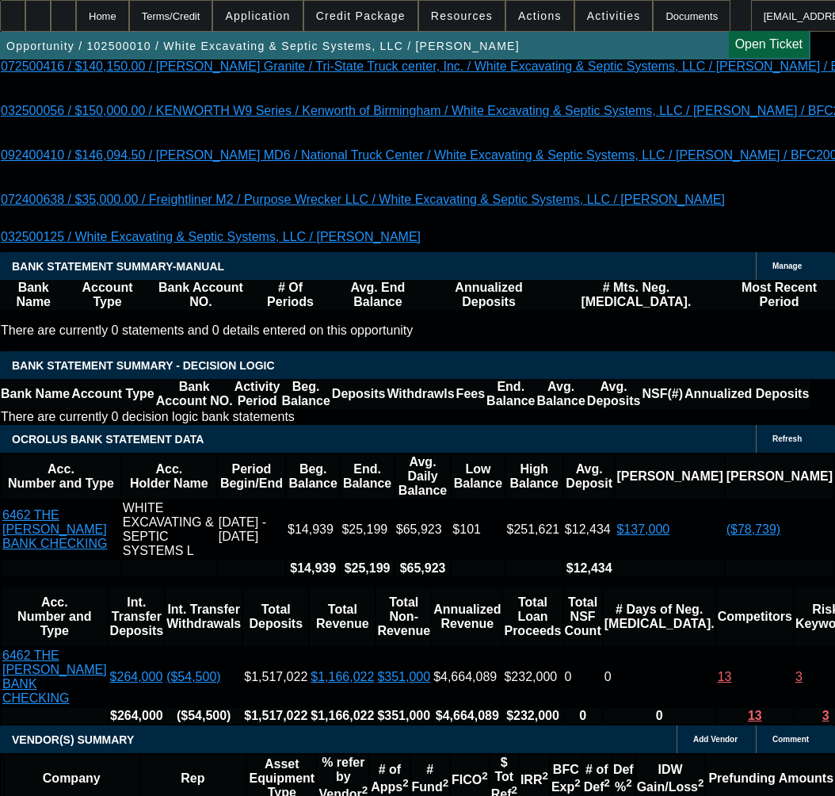
scroll to position [3608, 0]
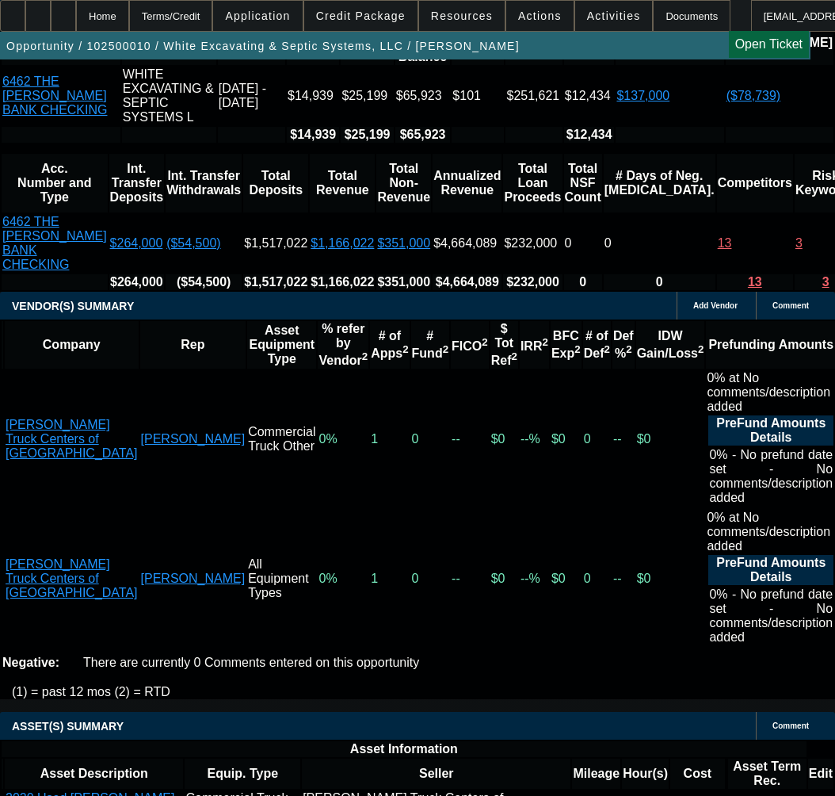
select select "9"
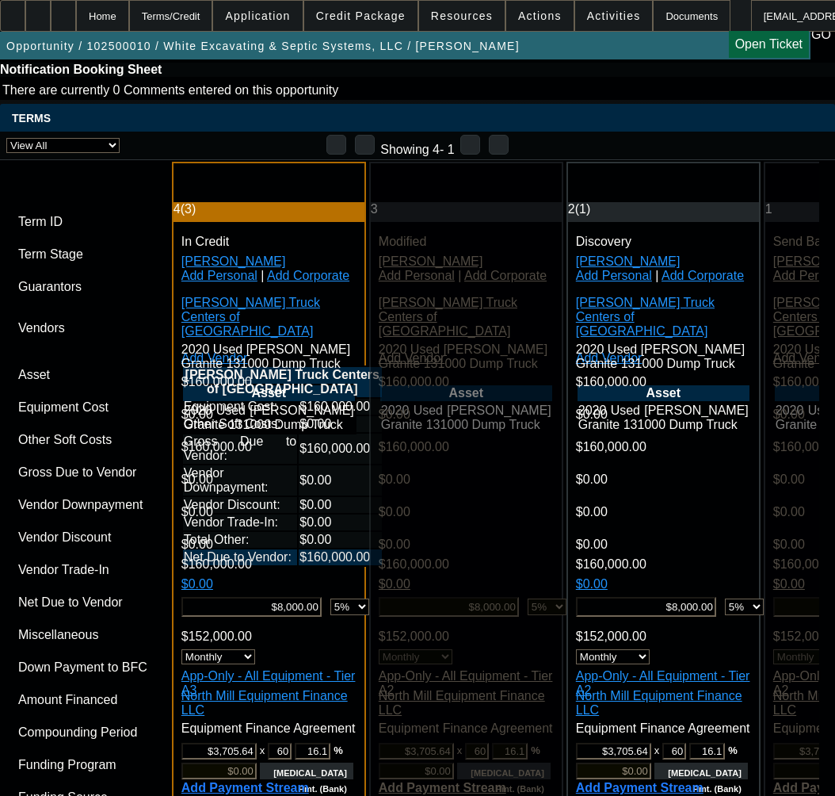
scroll to position [5073, 0]
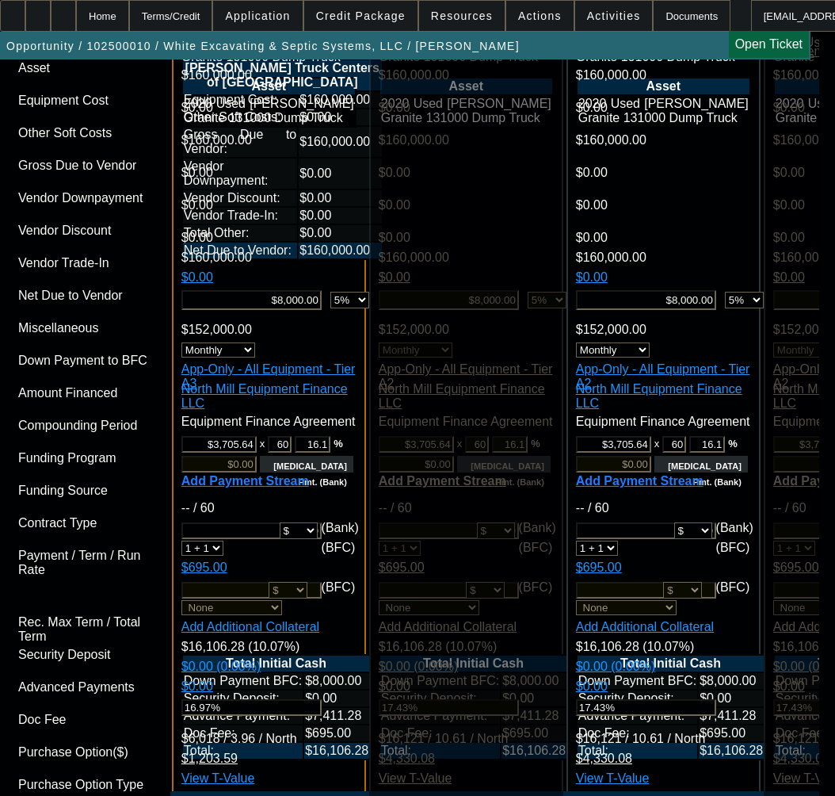
type input "11/17/2025"
paste input "17"
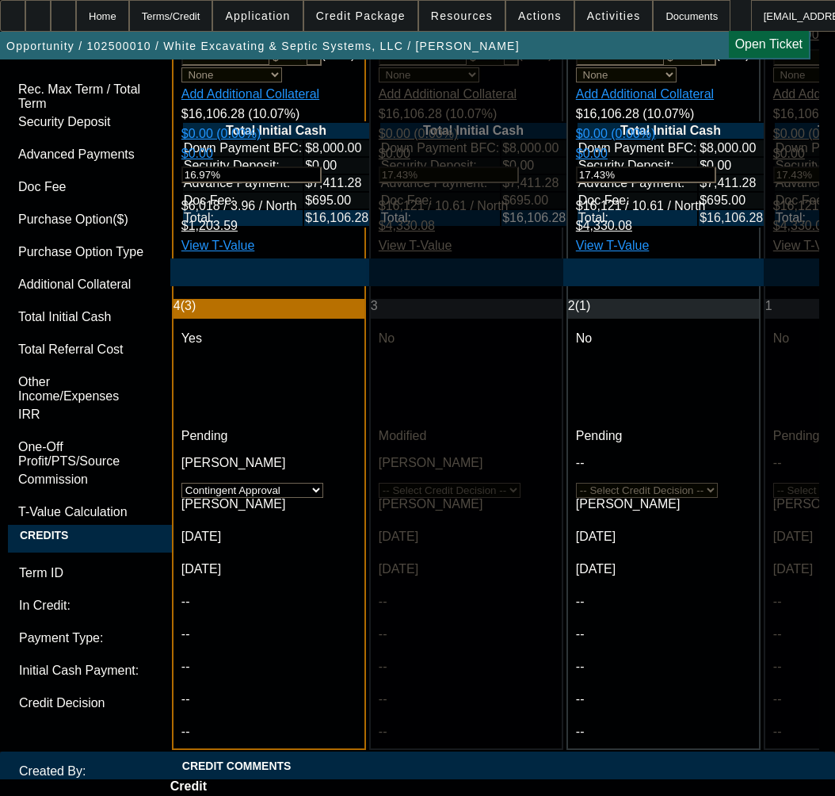
scroll to position [5592, 0]
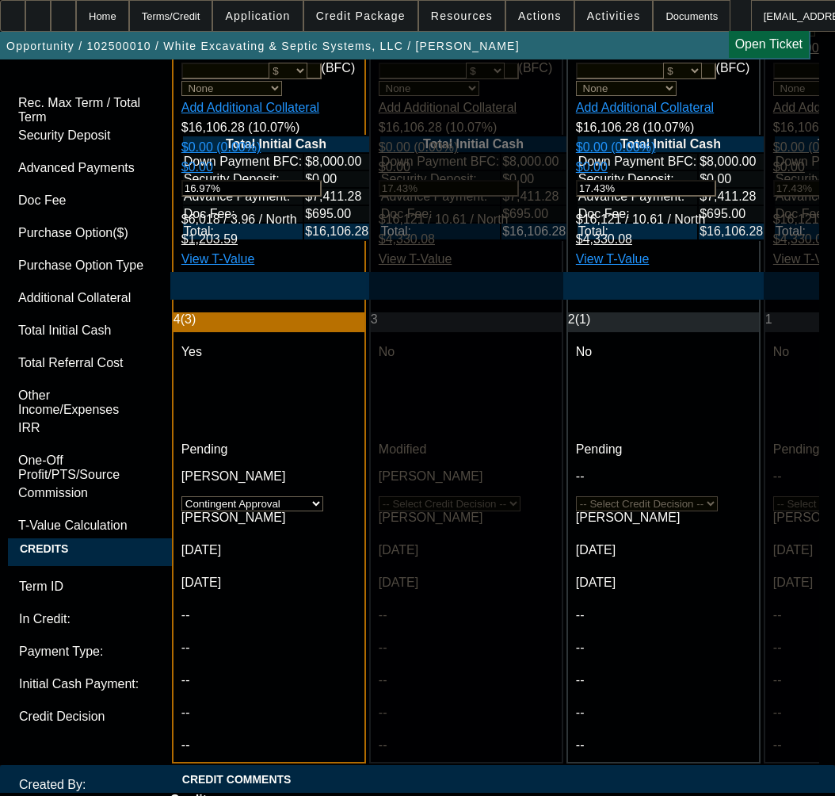
type input "11/17/2025"
paste textarea "Invoice Total: $160,000.00"
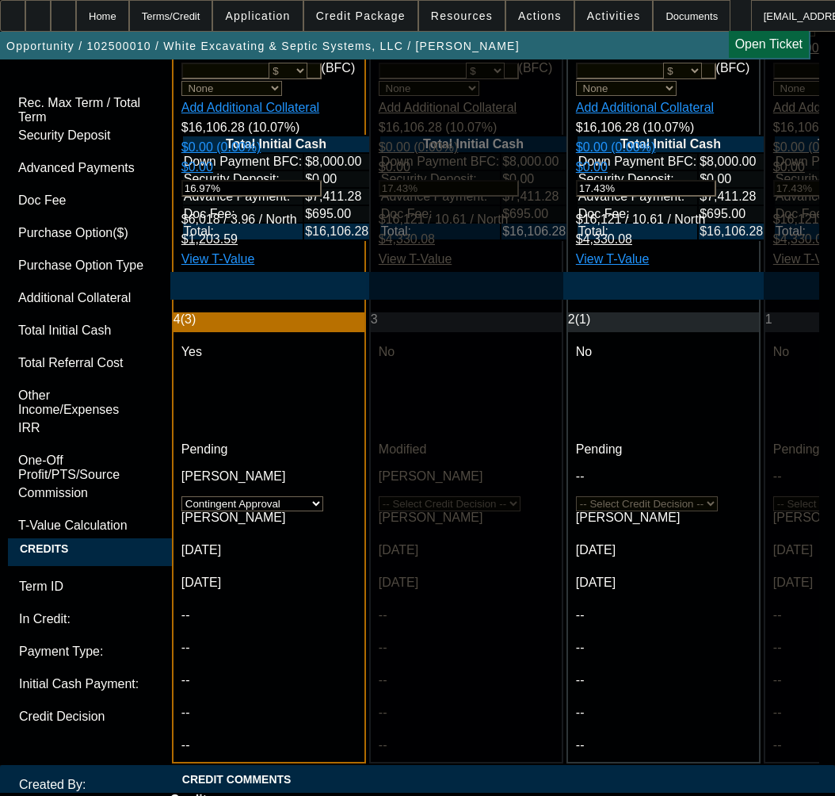
paste textarea "Tier 3-A"
paste textarea "Min Down: $8,000.00 (5 %)"
paste textarea "2020 Mack Granite 64FR Dump Truck"
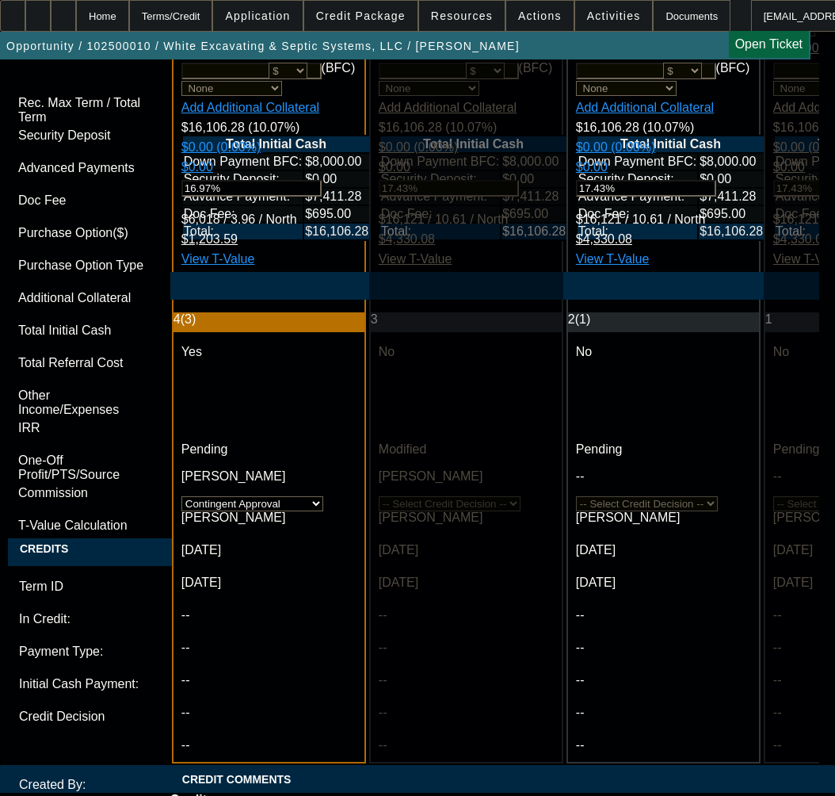
type textarea "APPROVED BY NMEF - Invoice Total: $160,000.00; Tier 3-A; Min Down: $8,000.00 (5…"
drag, startPoint x: 697, startPoint y: 386, endPoint x: -5, endPoint y: 384, distance: 701.5
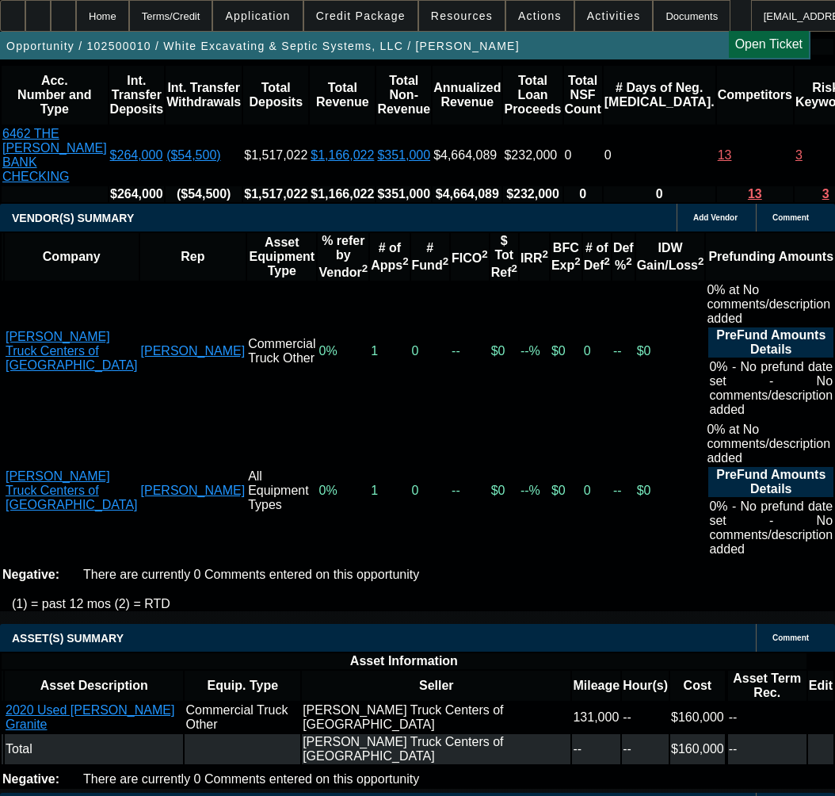
scroll to position [3611, 0]
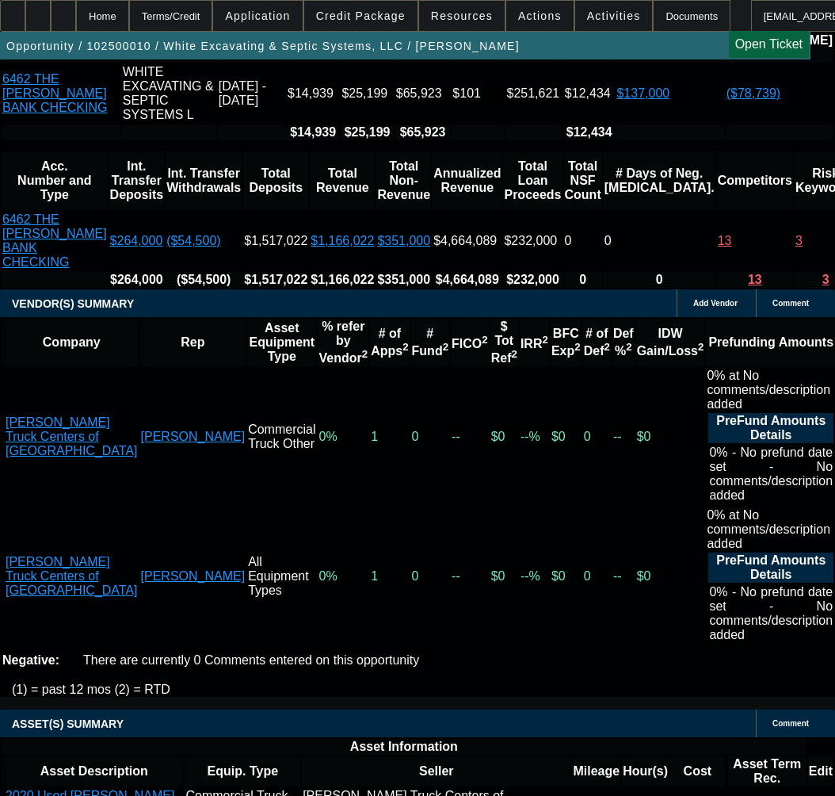
select select "3"
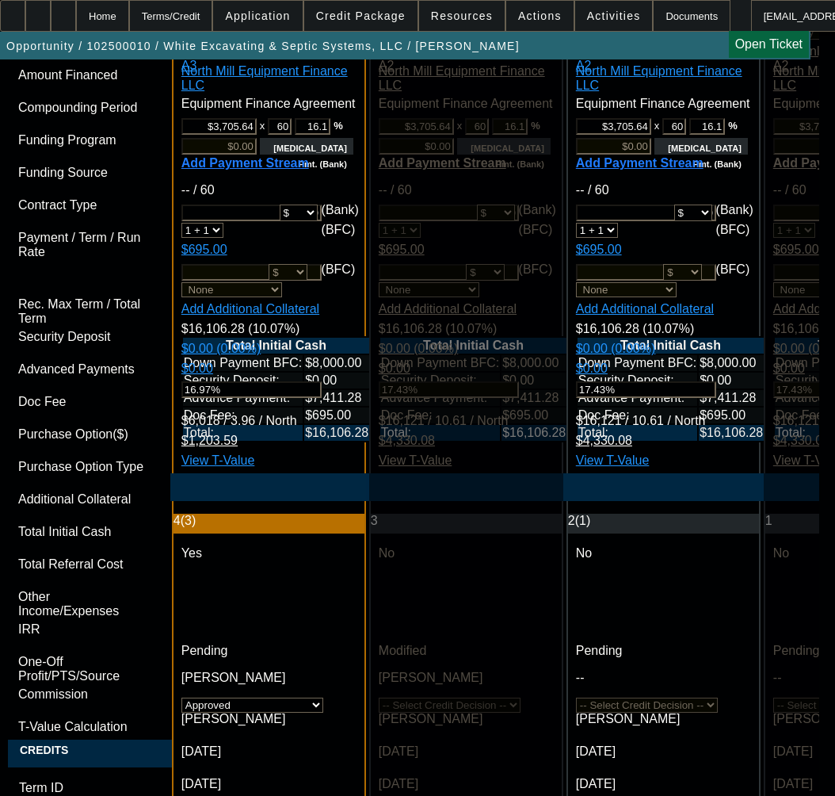
scroll to position [5390, 0]
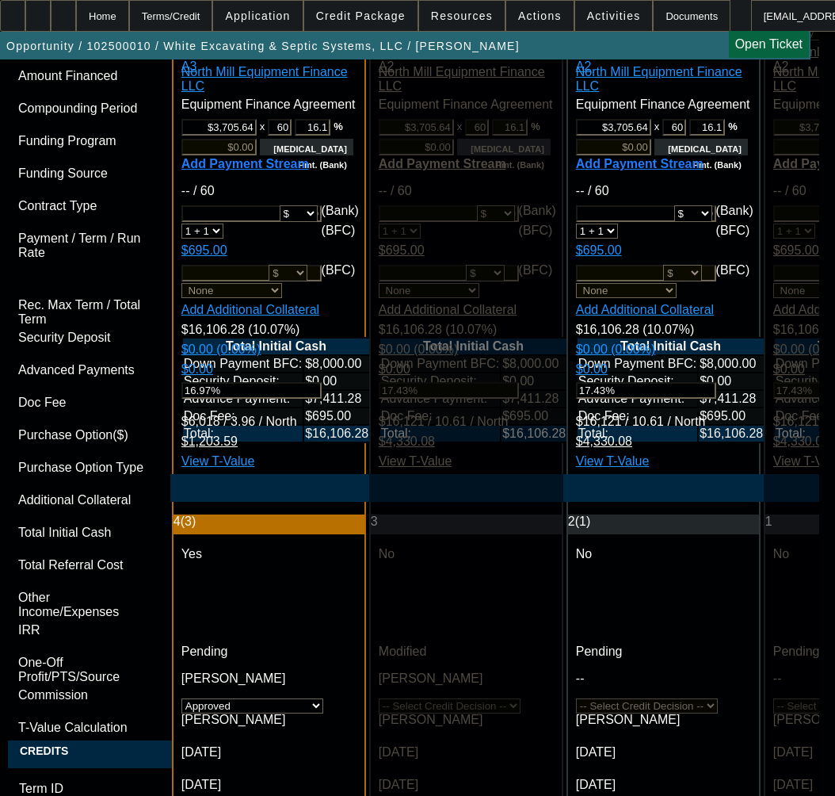
checkbox input "true"
paste textarea "APPROVED BY NMEF - Invoice Total: $160,000.00; Tier 3-A; Min Down: $8,000.00 (5…"
type textarea "APPROVED BY NMEF - Invoice Total: $160,000.00; Tier 3-A; Min Down: $8,000.00 (5…"
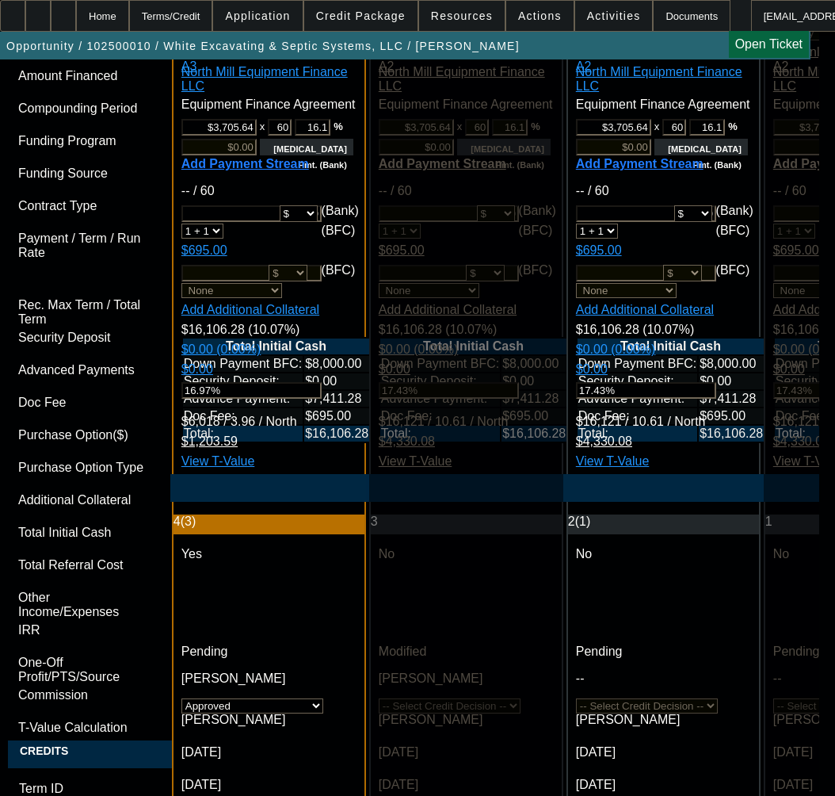
type input "11/20/2025"
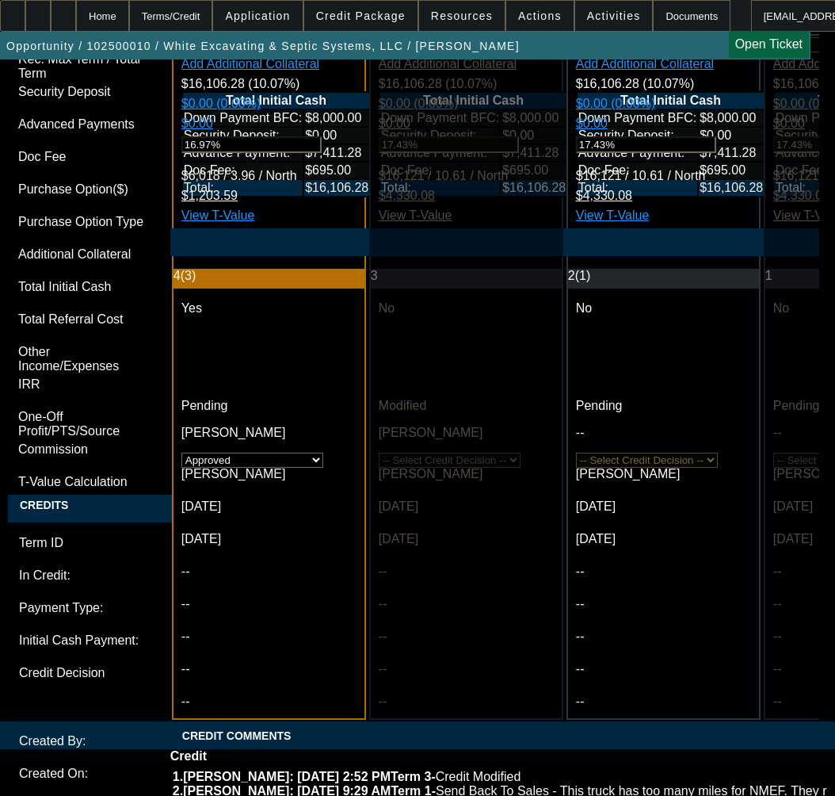
scroll to position [5707, 0]
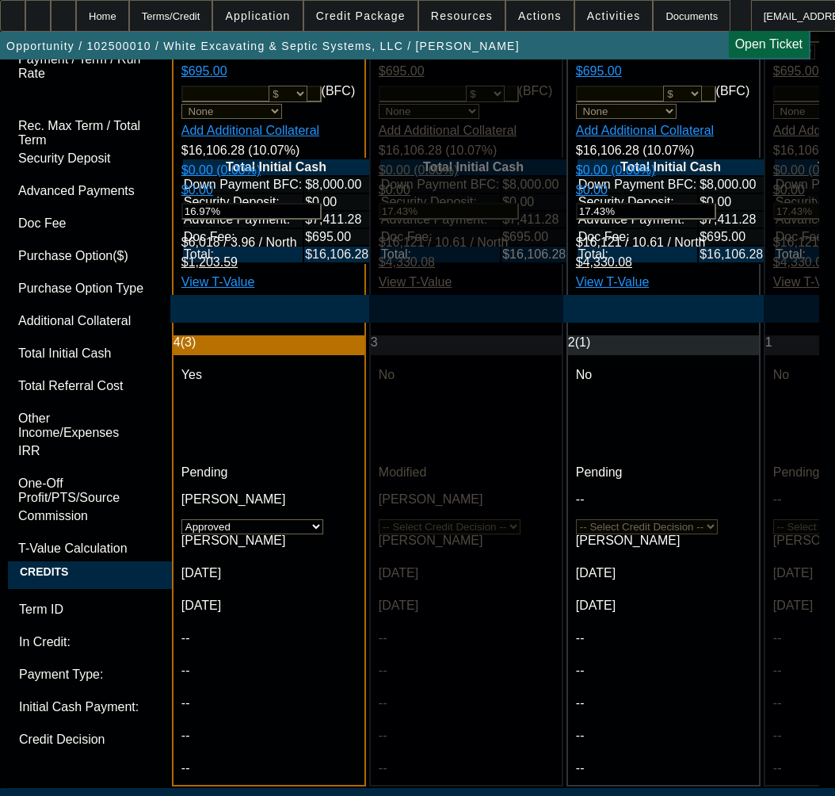
scroll to position [5482, 0]
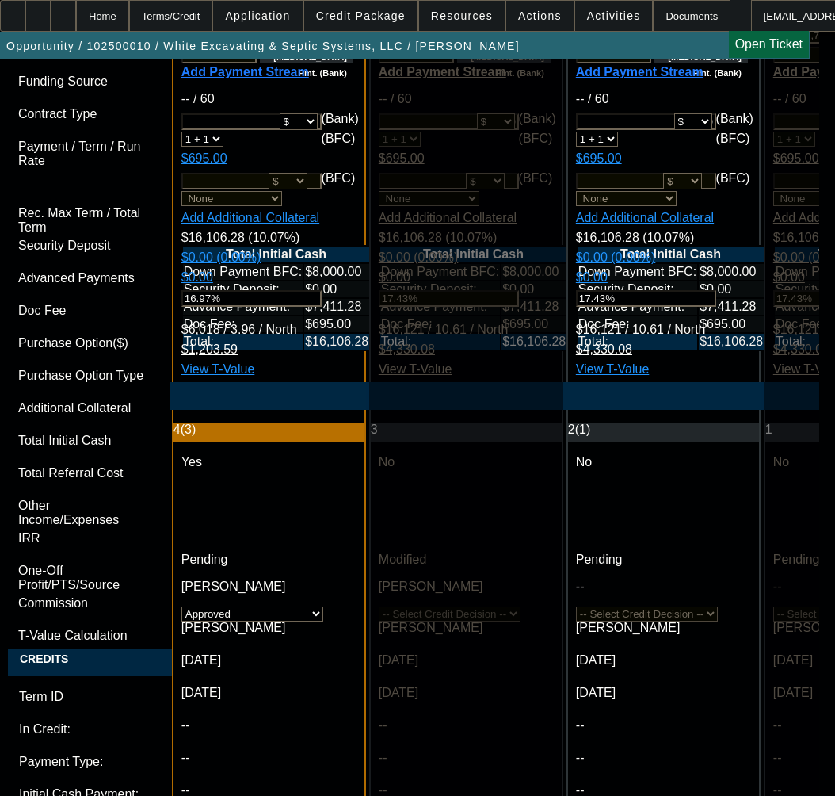
paste textarea "Max Term: 60"
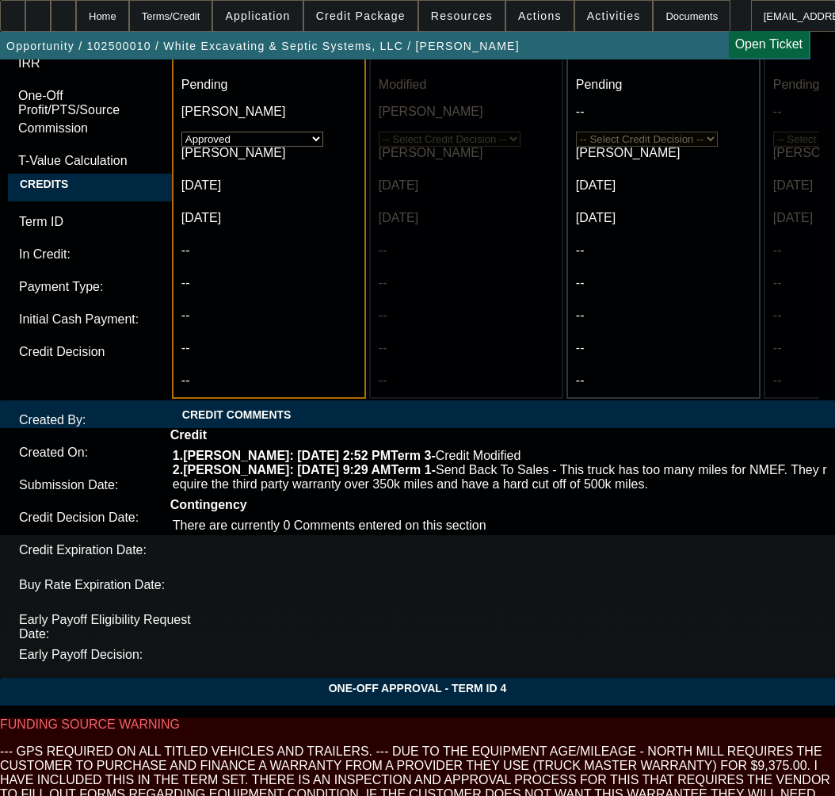
scroll to position [5958, 0]
type textarea "APPROVED BY NMEF - Invoice Total: $160,000.00 - ANY CHANGE IN AMOUNTS NEED TO B…"
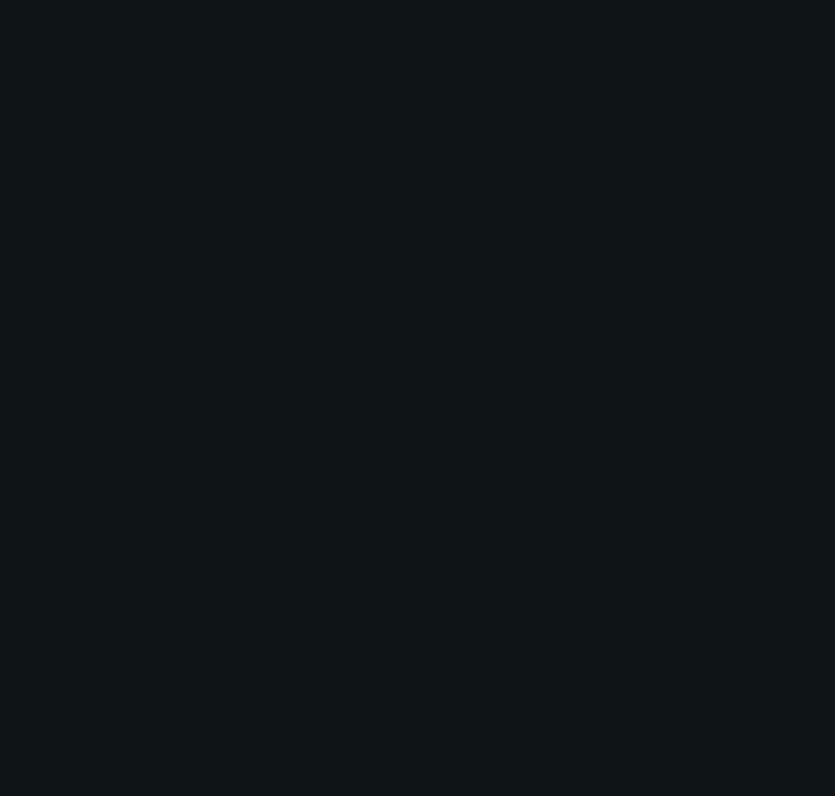
select select "0"
select select "6"
select select "0"
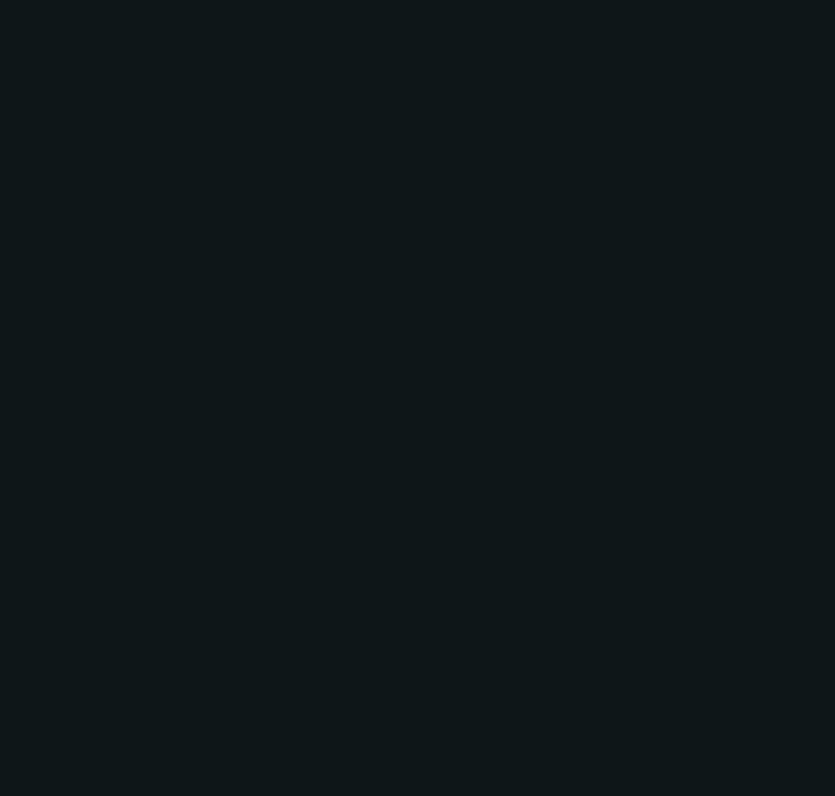
select select "6"
select select "0"
select select "6"
select select "0"
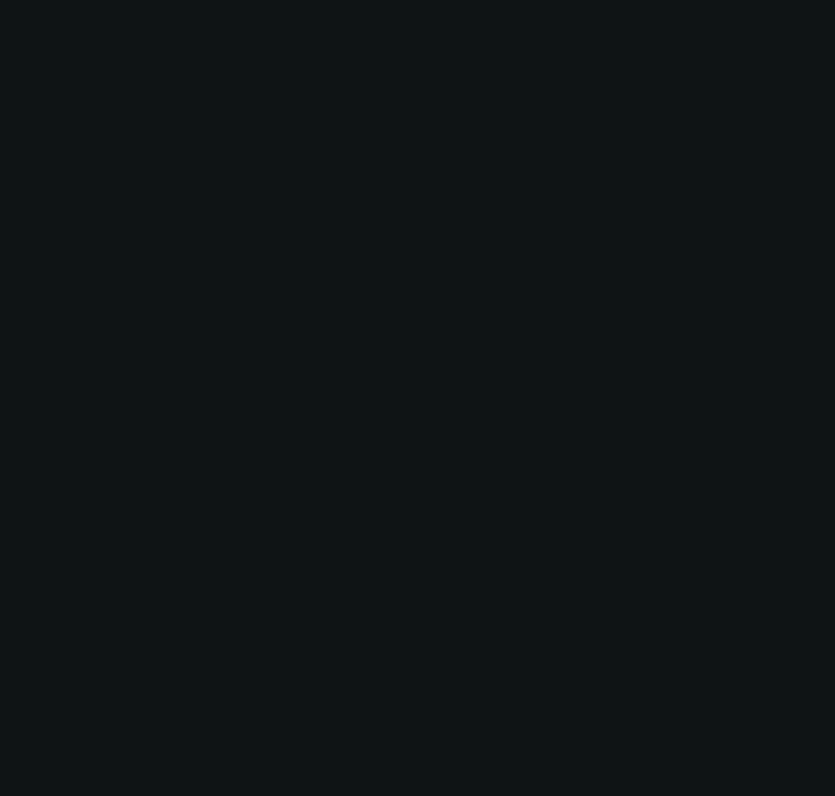
select select "0"
select select "6"
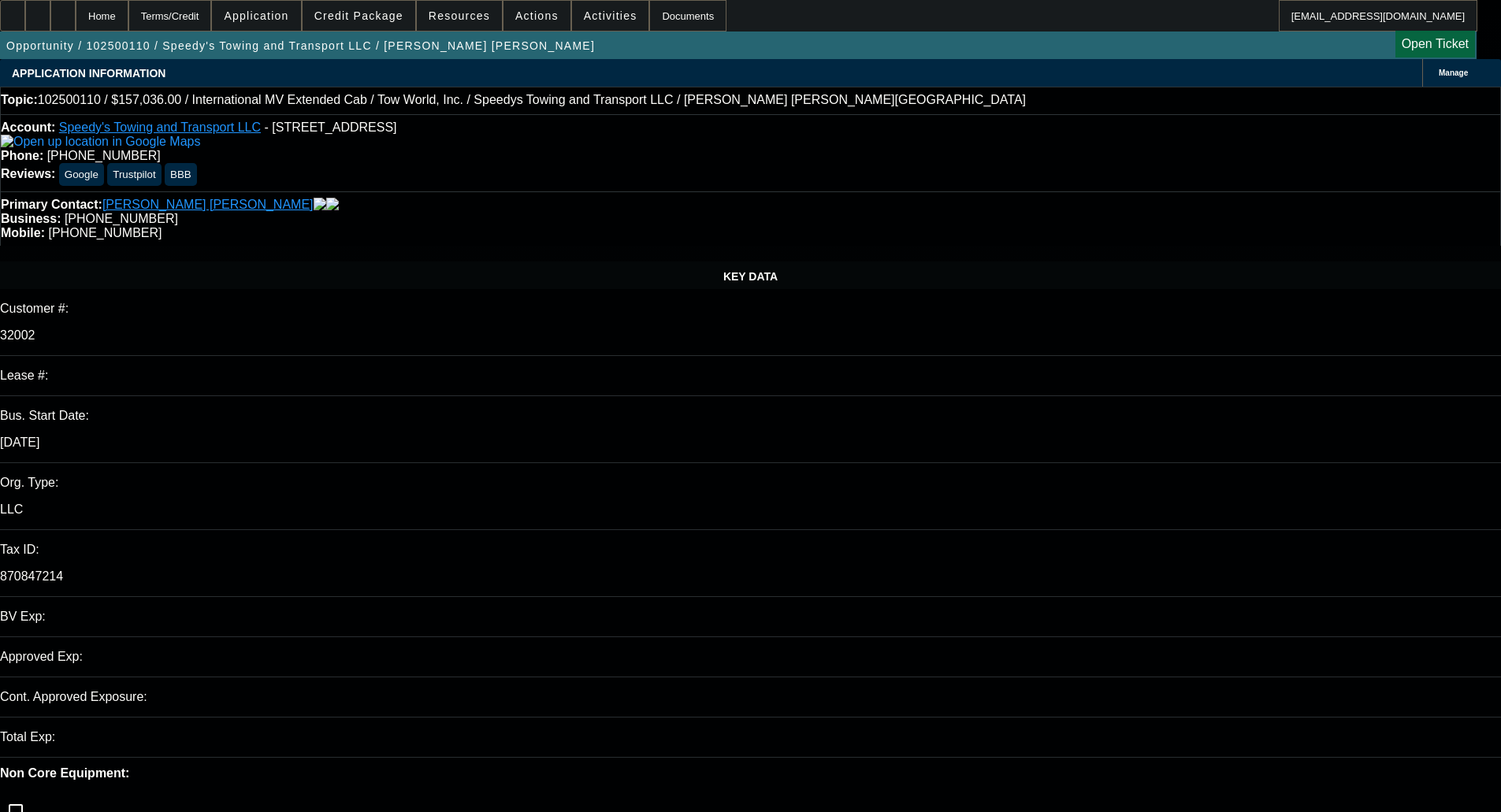
select select "0"
select select "2"
select select "0.1"
select select "4"
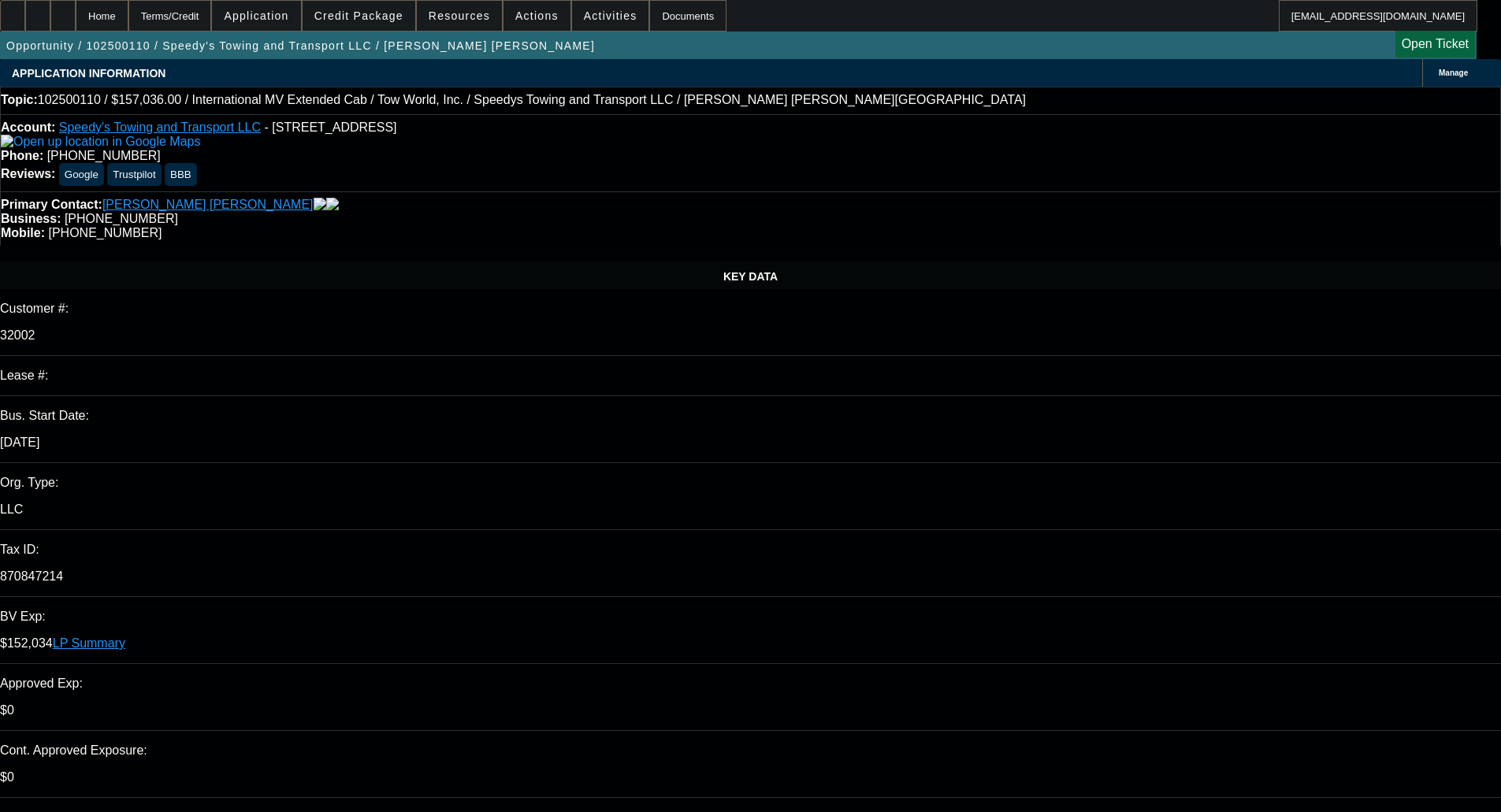
click at [367, 21] on span "Credit Package" at bounding box center [359, 16] width 89 height 13
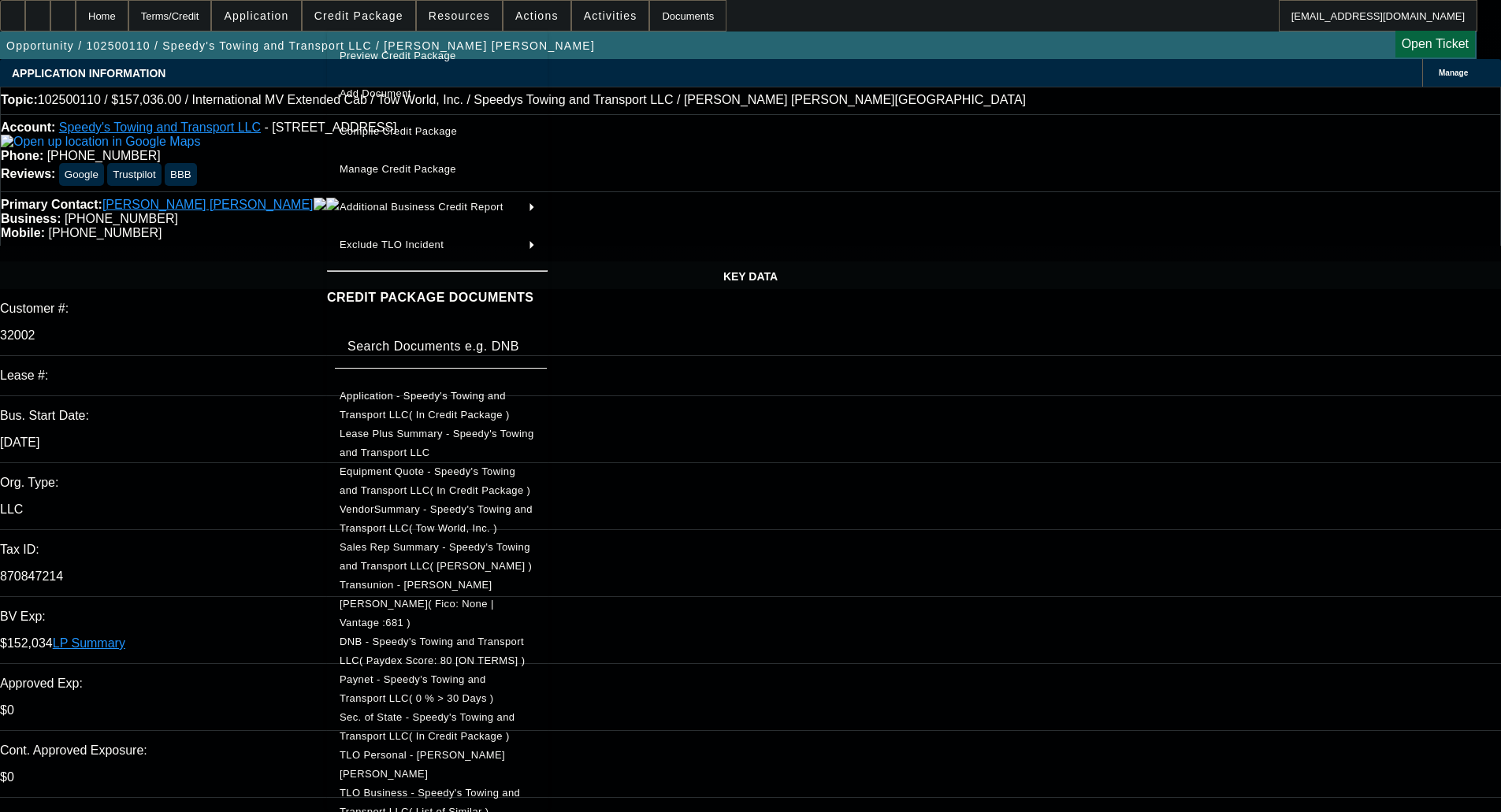
click at [399, 56] on span "Preview Credit Package" at bounding box center [398, 56] width 116 height 12
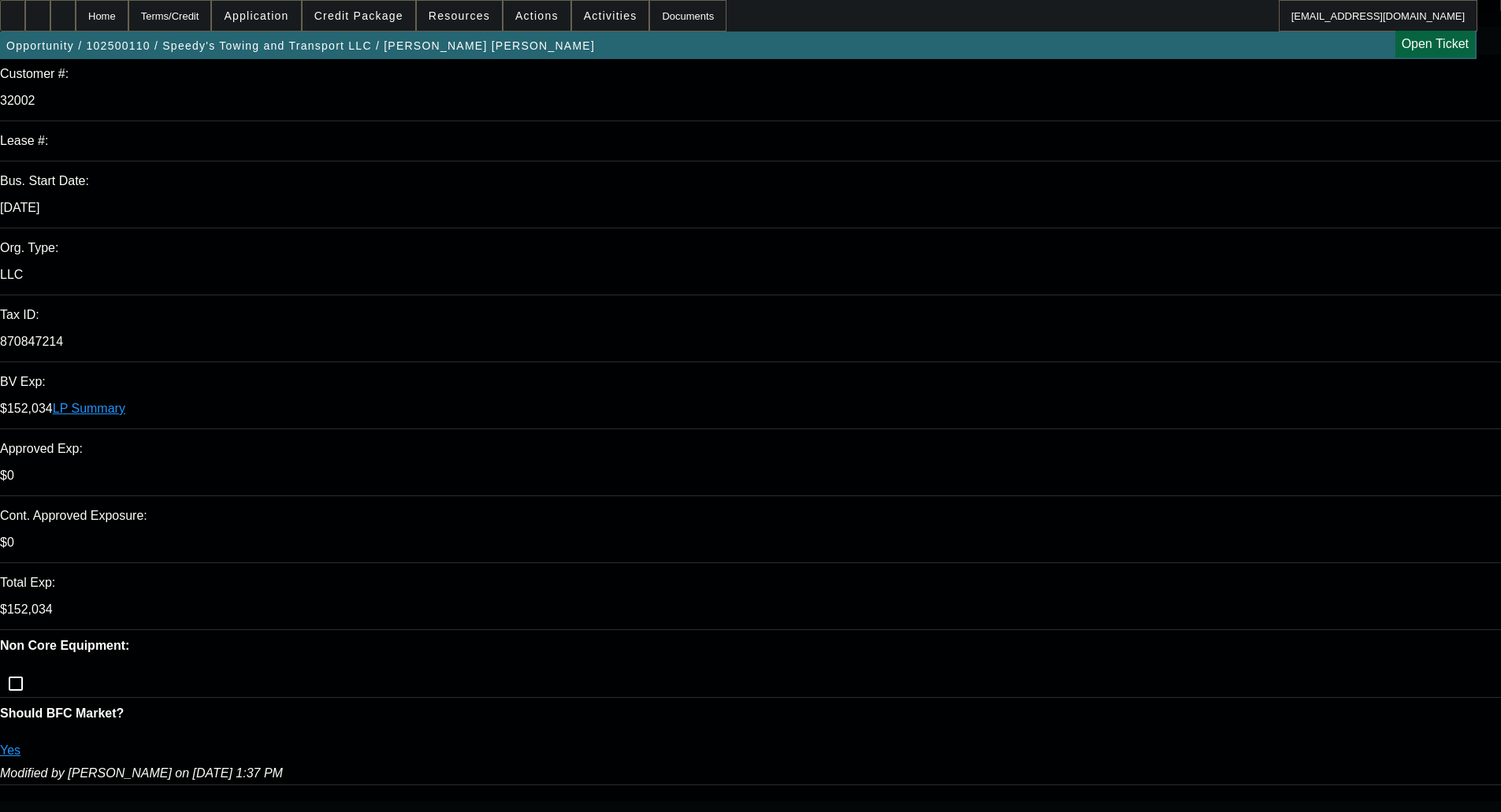
scroll to position [237, 0]
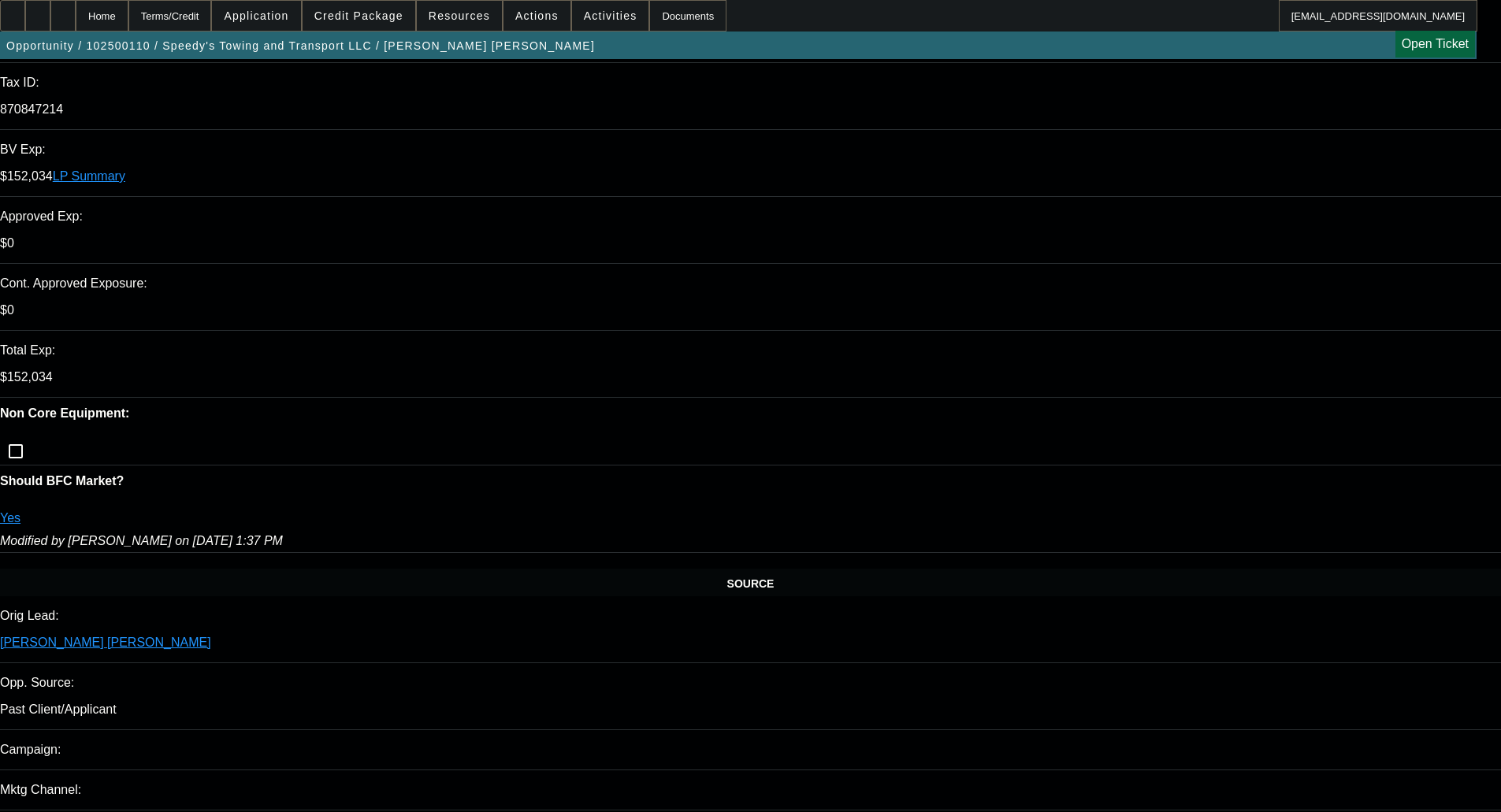
scroll to position [552, 0]
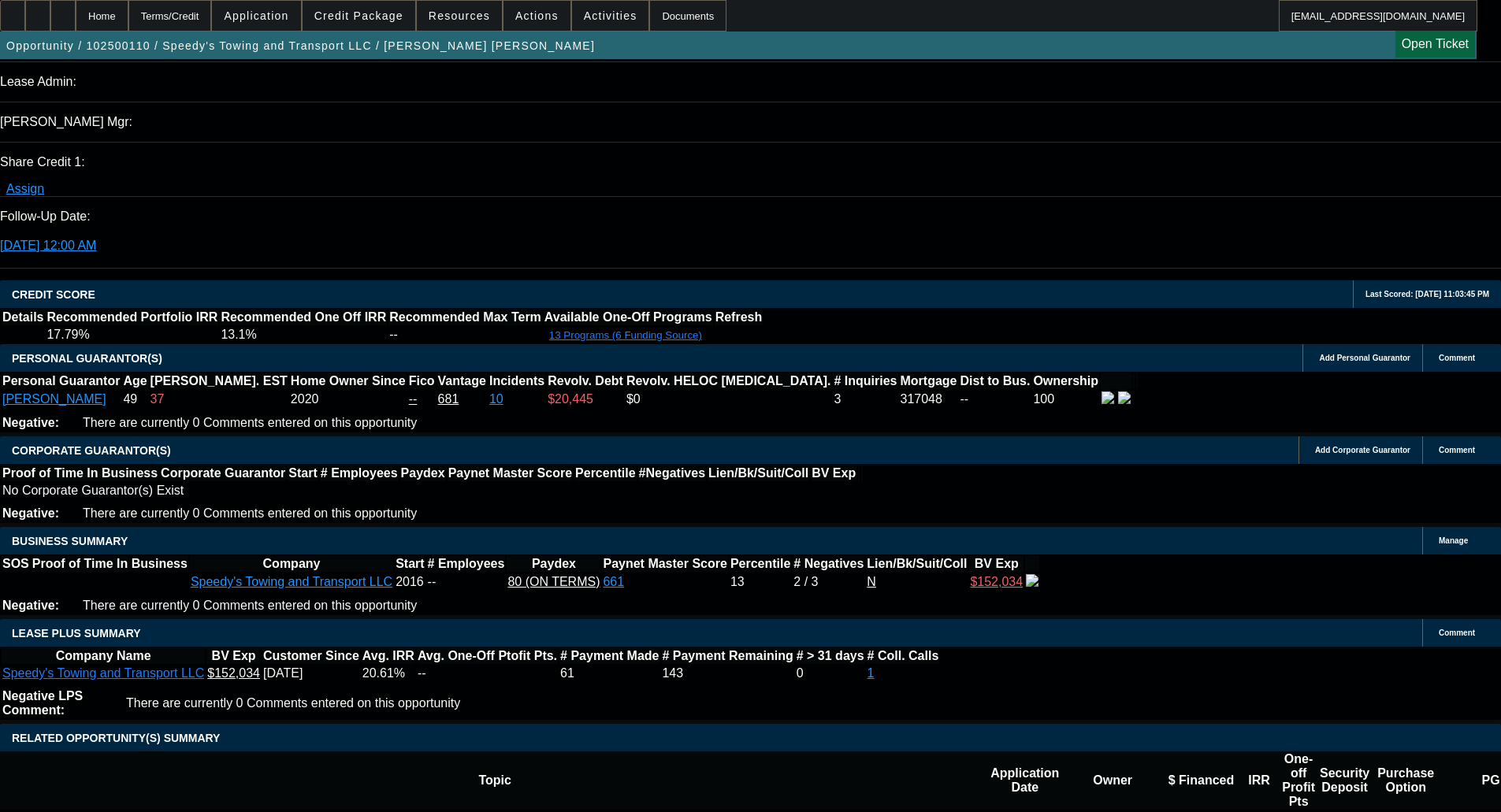
scroll to position [2205, 0]
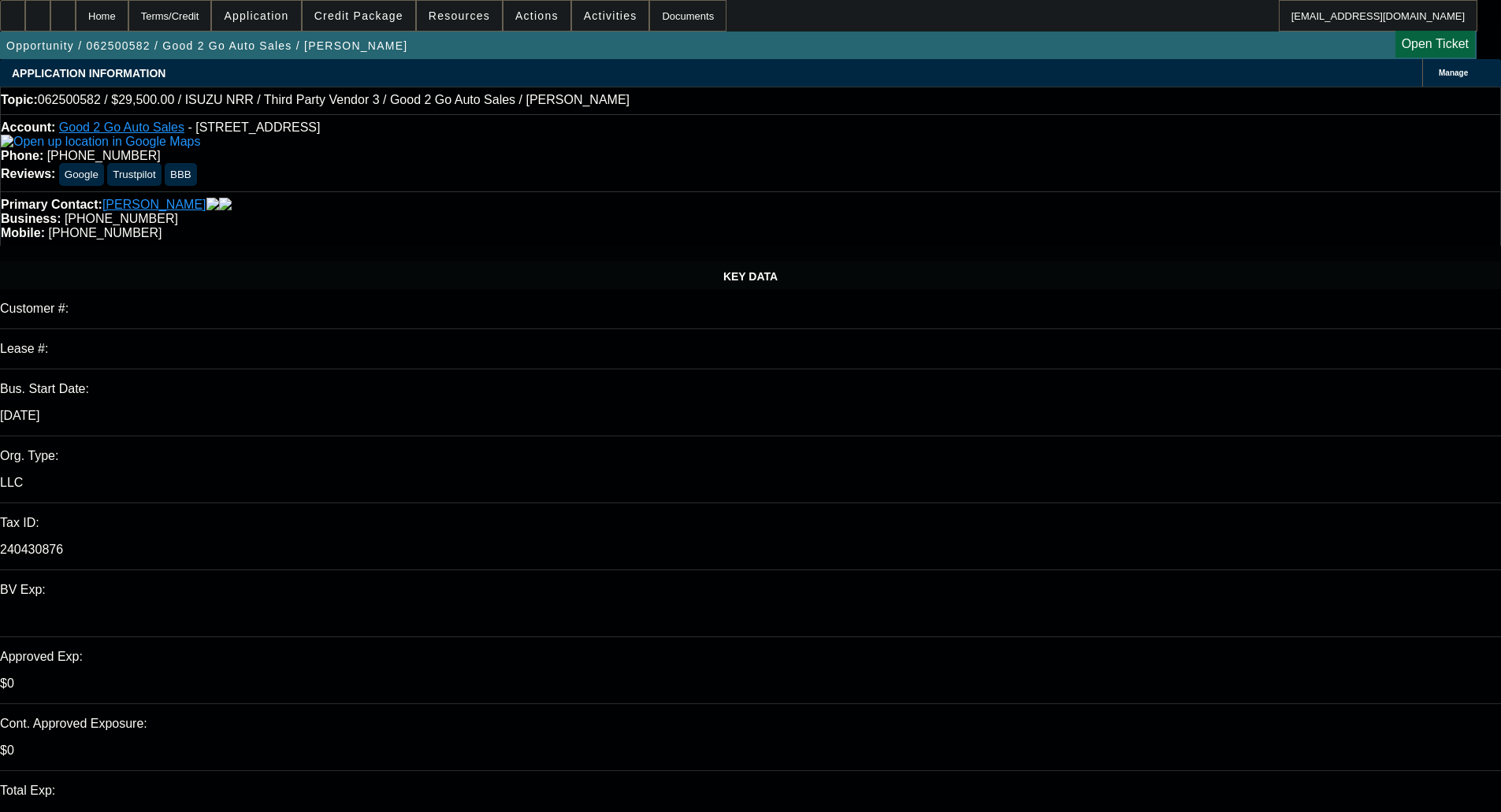
select select "0"
select select "3"
select select "0"
select select "6"
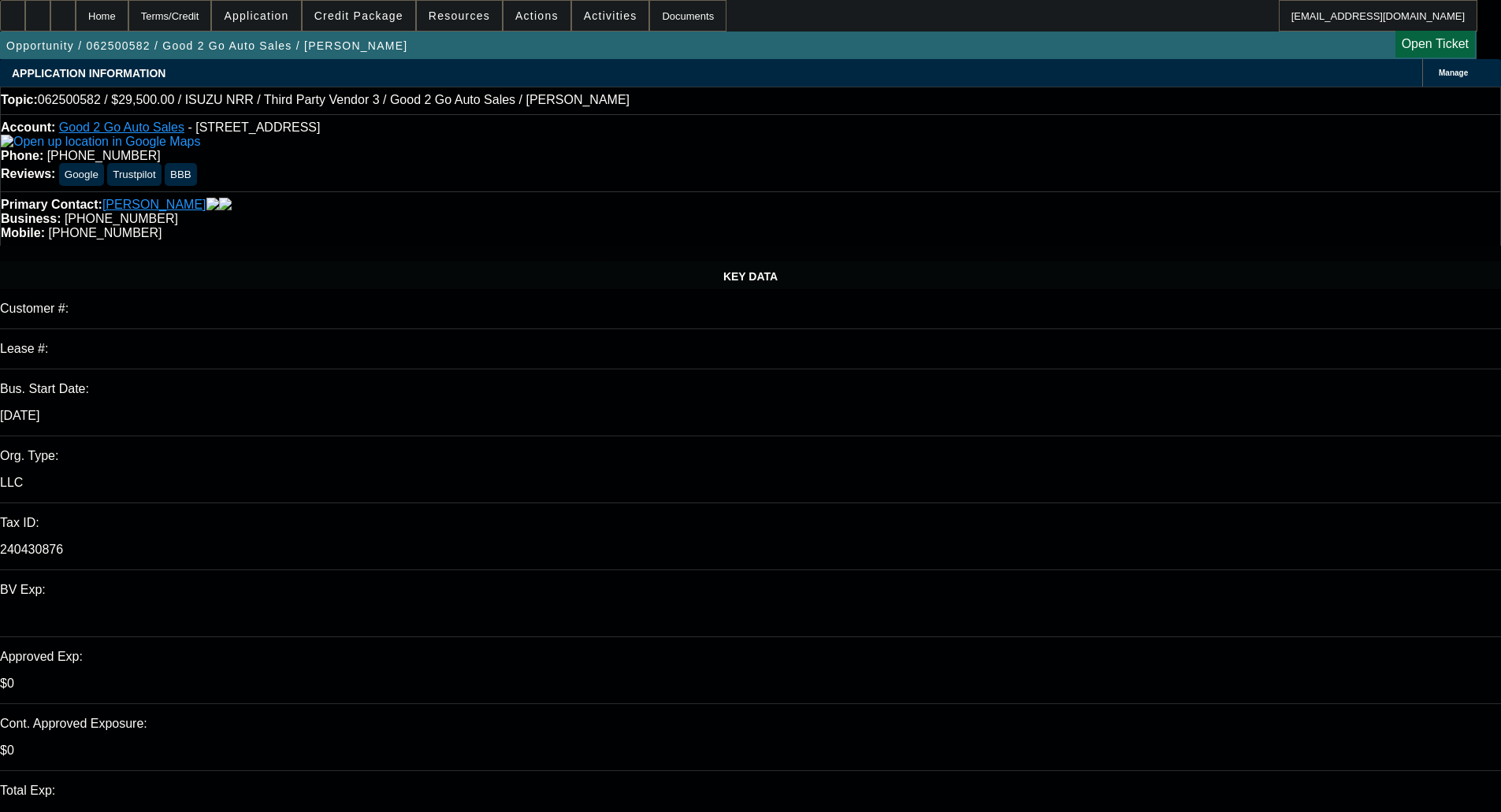
select select "0"
select select "3"
select select "0"
select select "6"
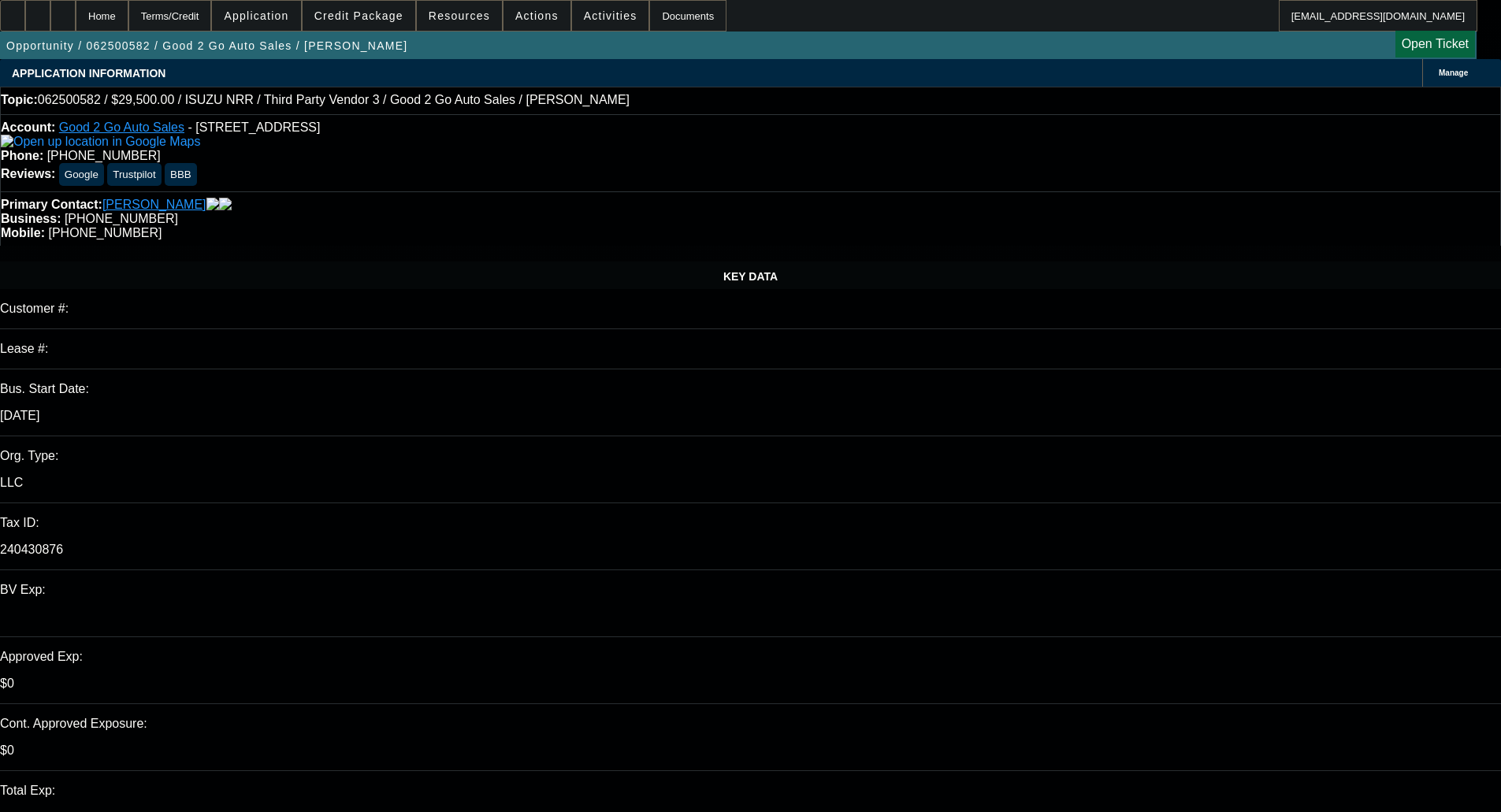
select select "0"
select select "3"
select select "0"
select select "6"
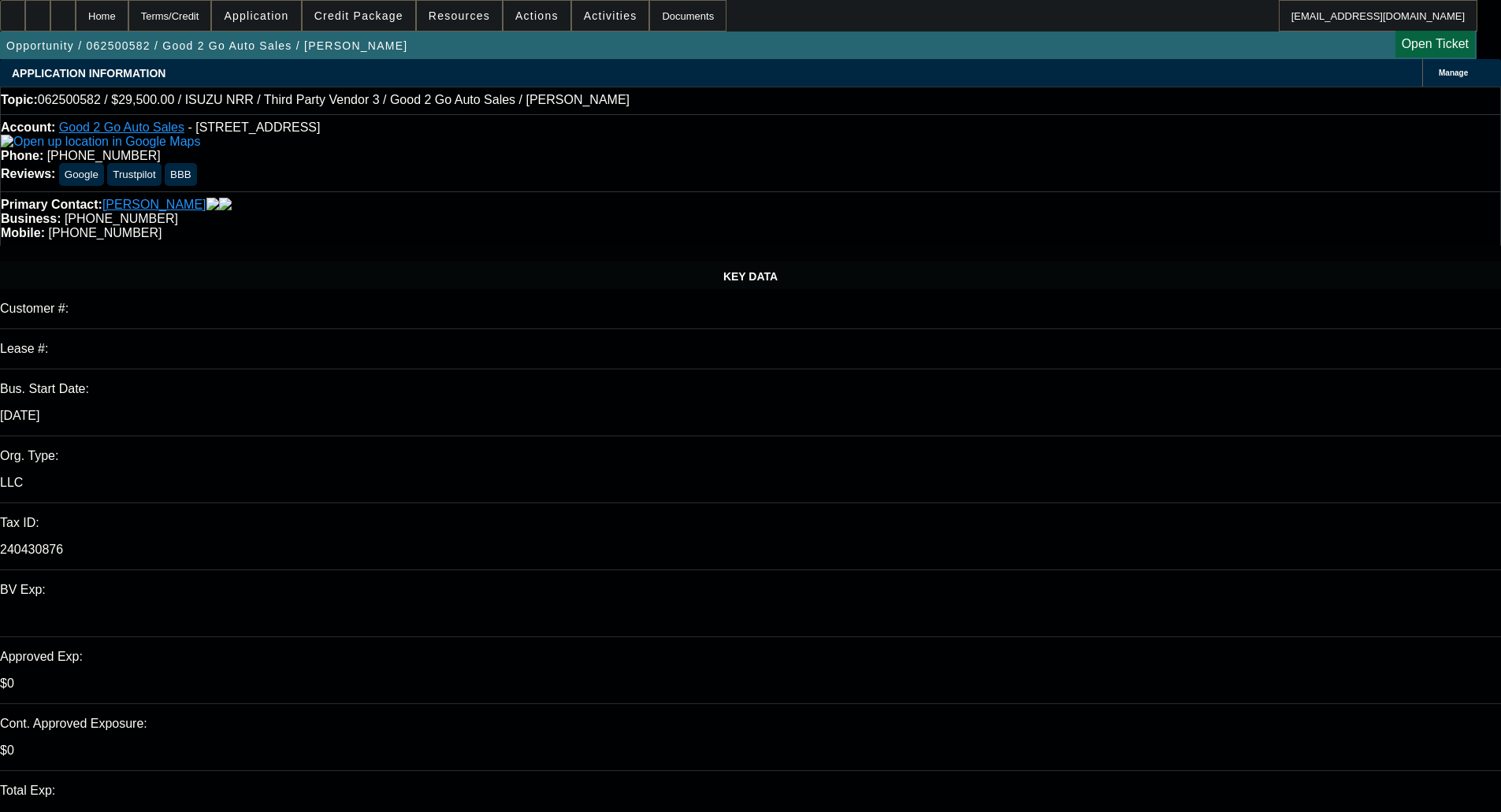
select select "0"
select select "2"
select select "0"
select select "6"
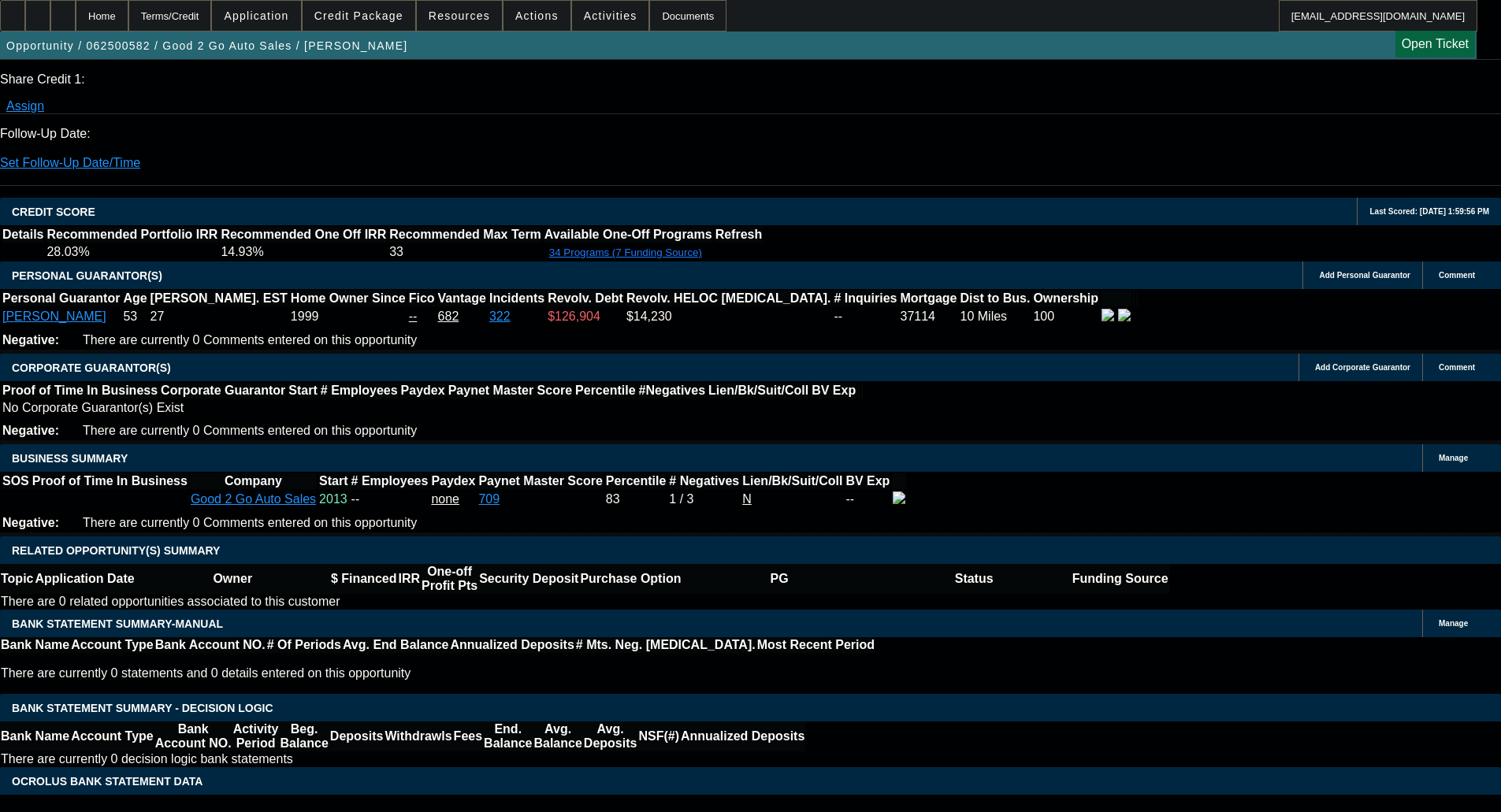
scroll to position [2127, 0]
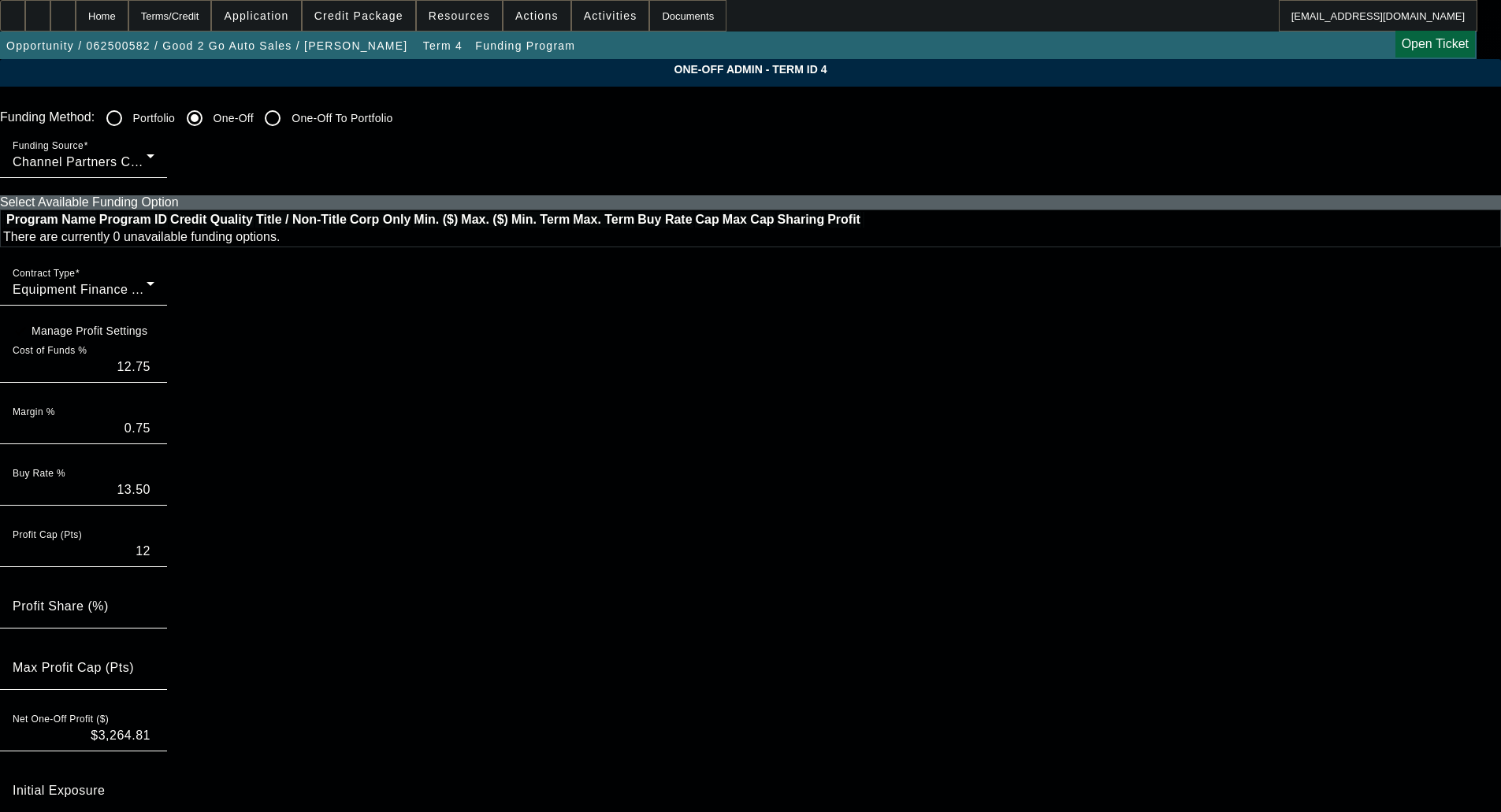
radio input "true"
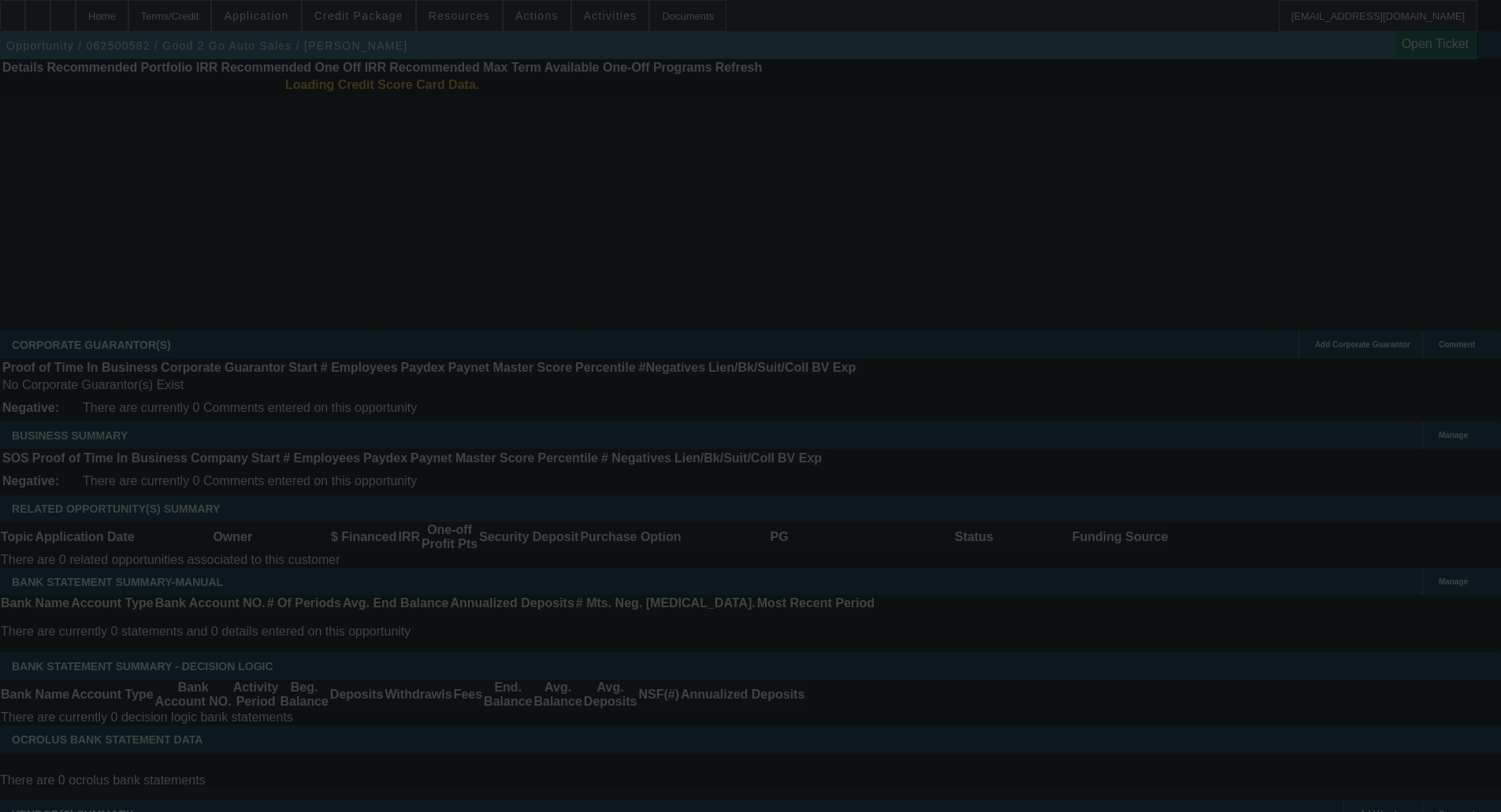
scroll to position [36, 0]
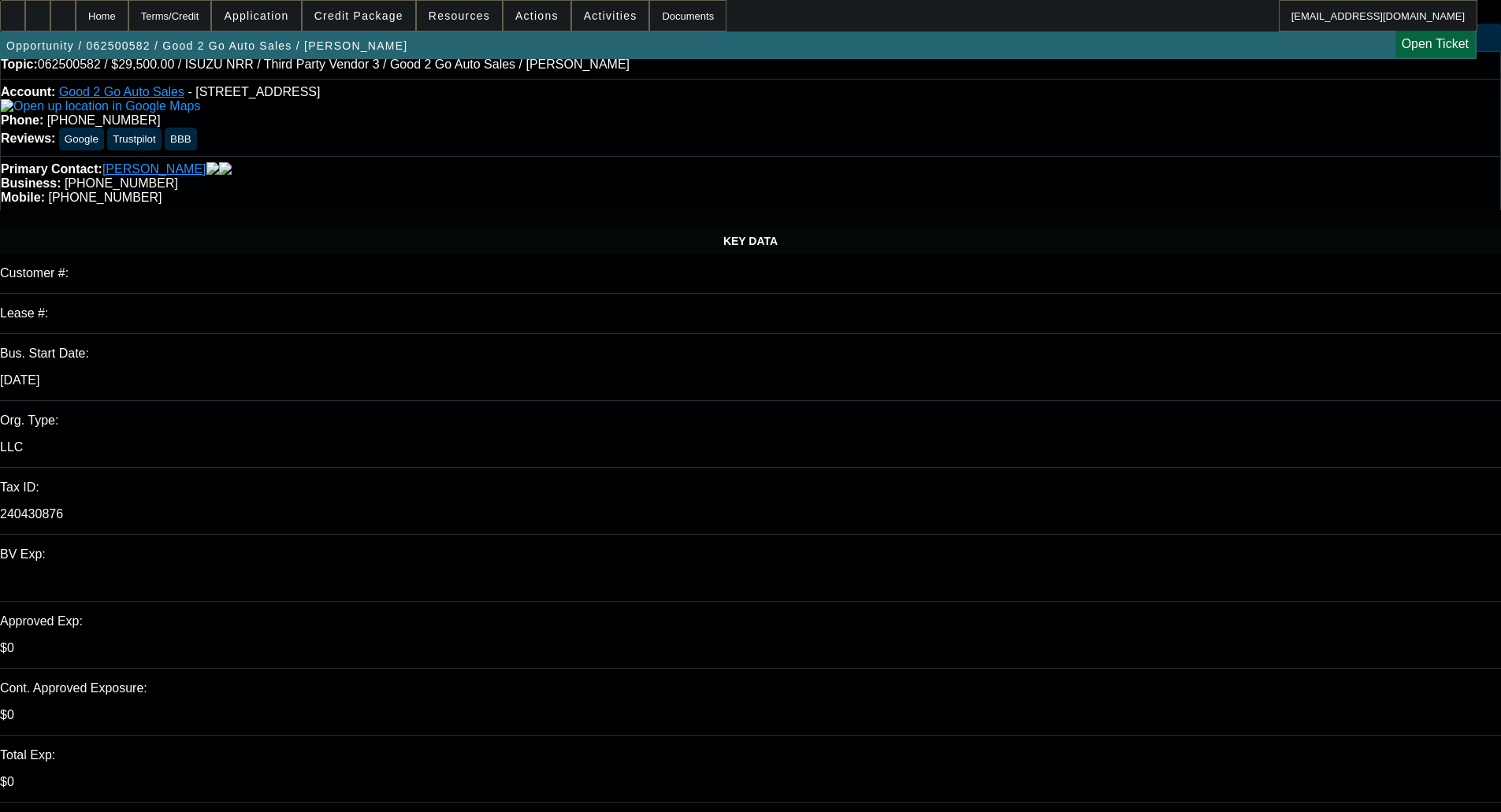
select select "0"
select select "3"
select select "0"
select select "6"
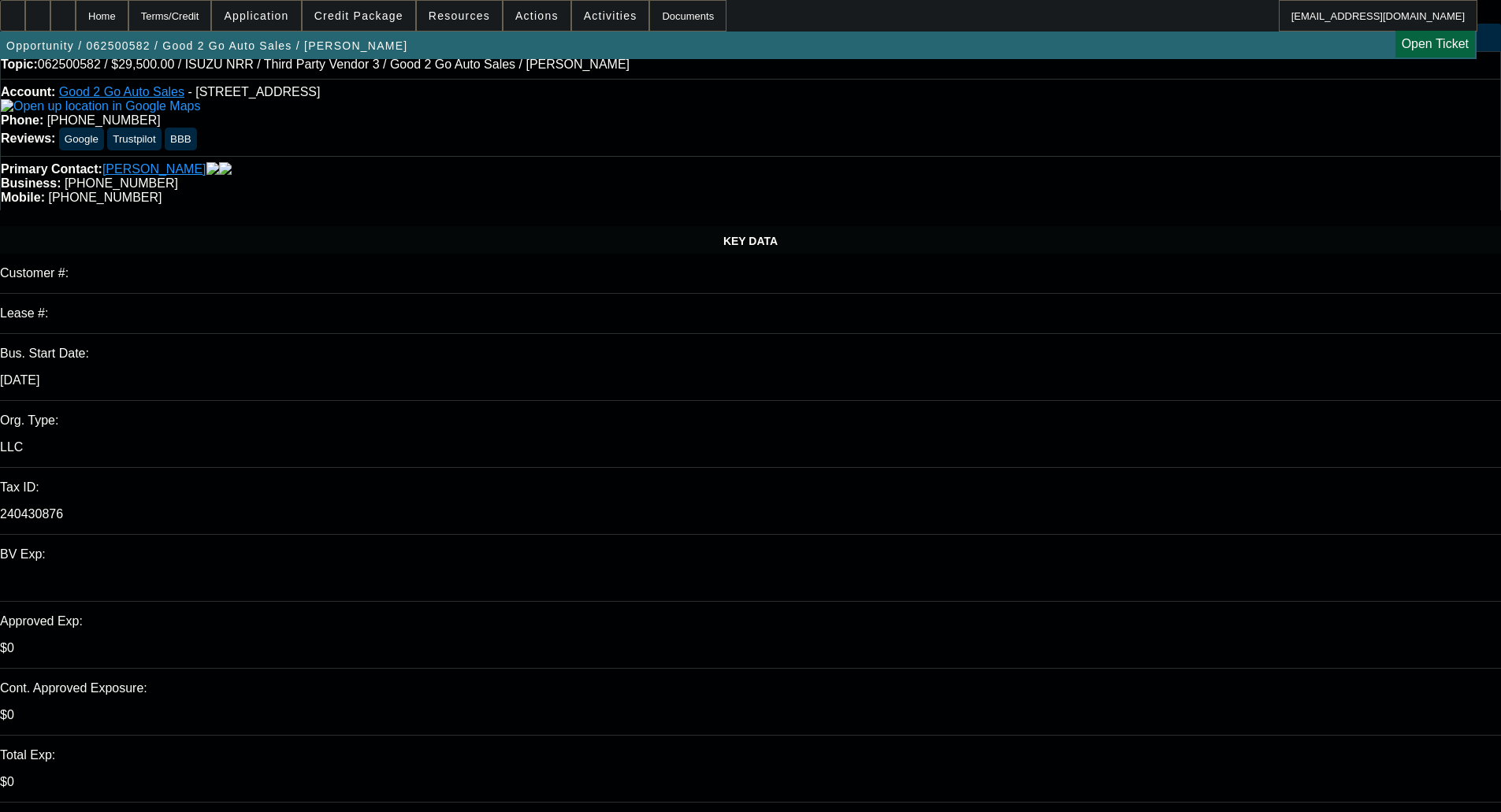
select select "0"
select select "3"
select select "0"
select select "6"
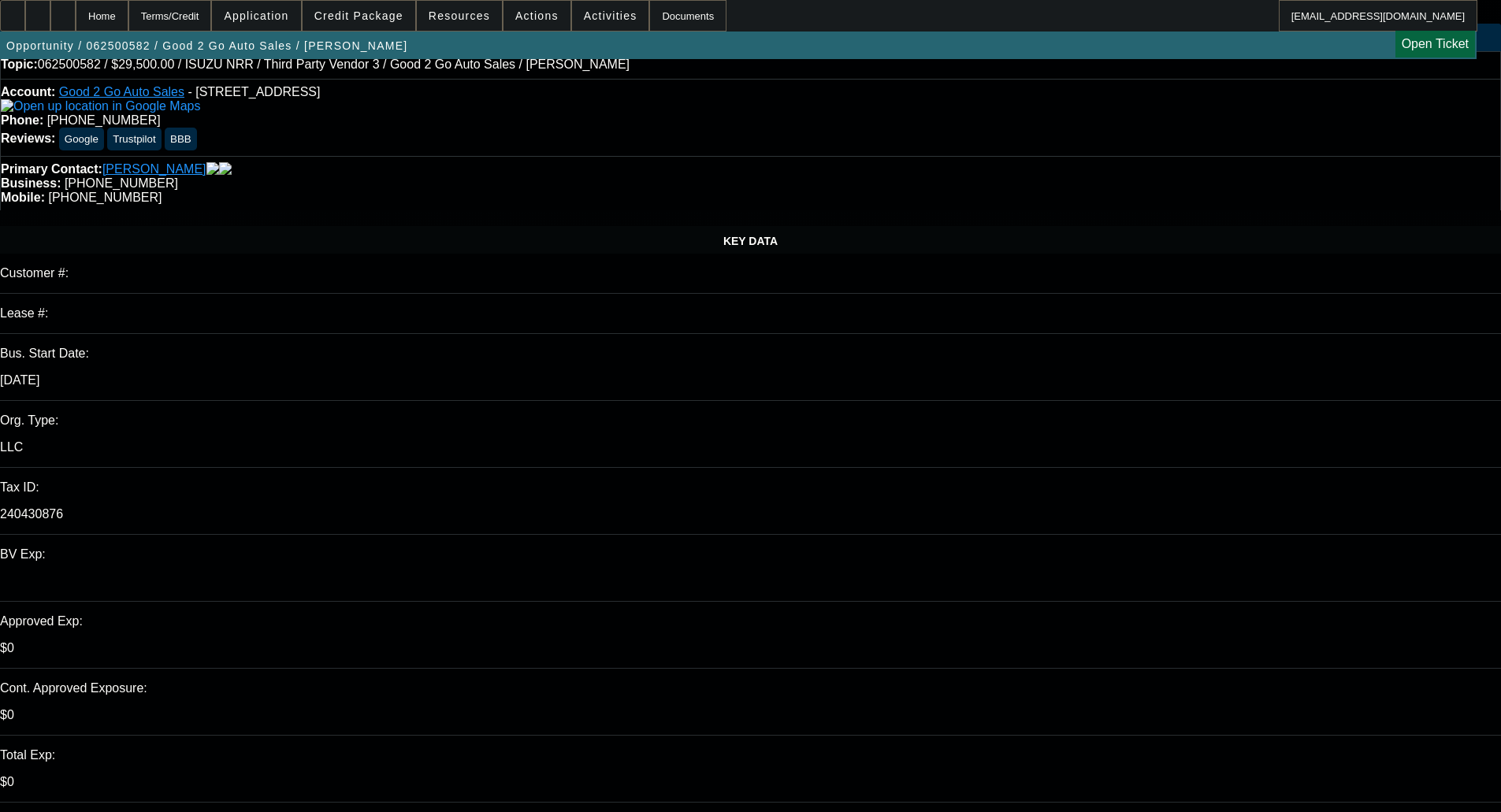
select select "0"
select select "3"
select select "0"
select select "6"
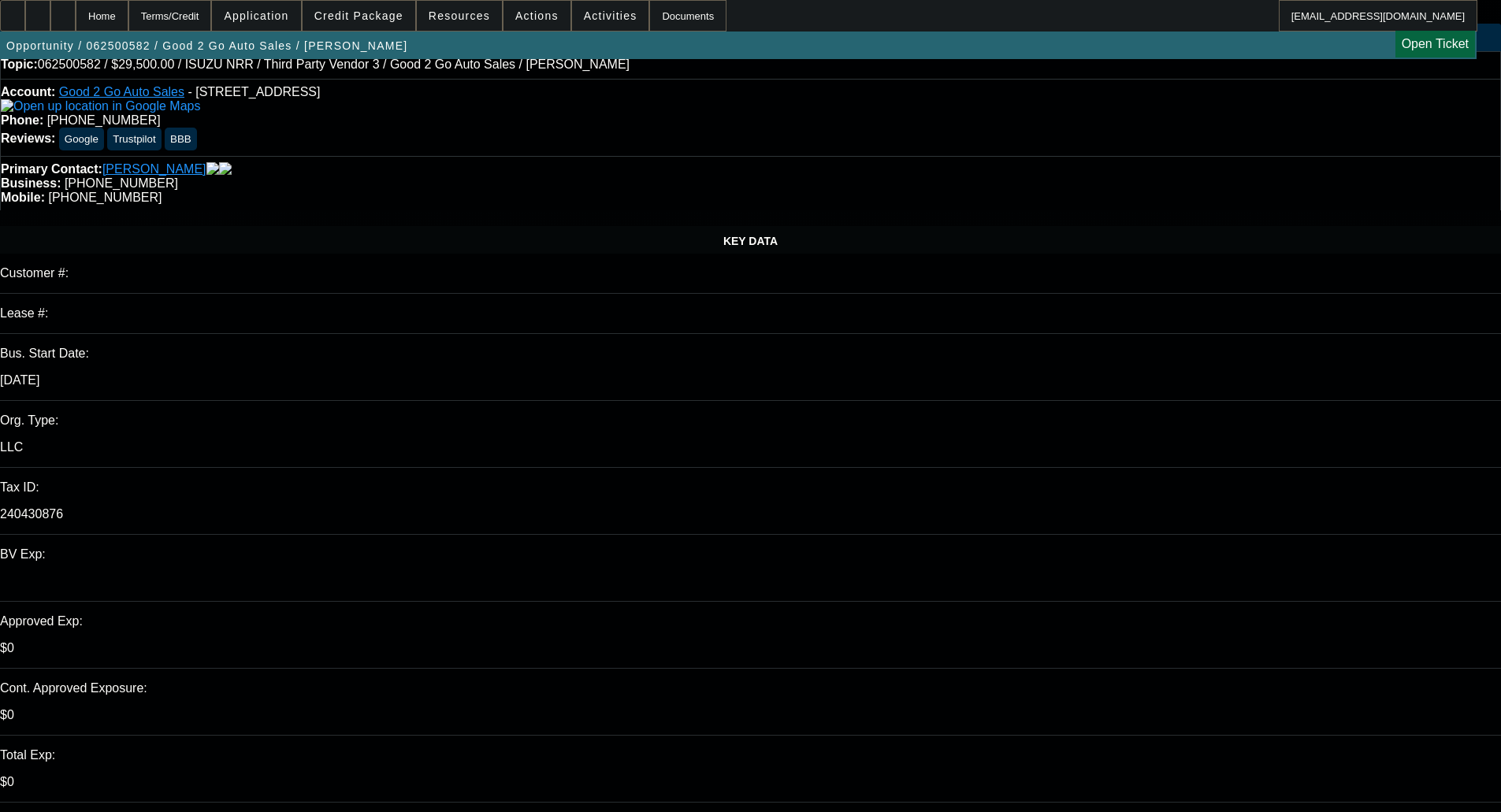
select select "0"
select select "2"
select select "0"
select select "6"
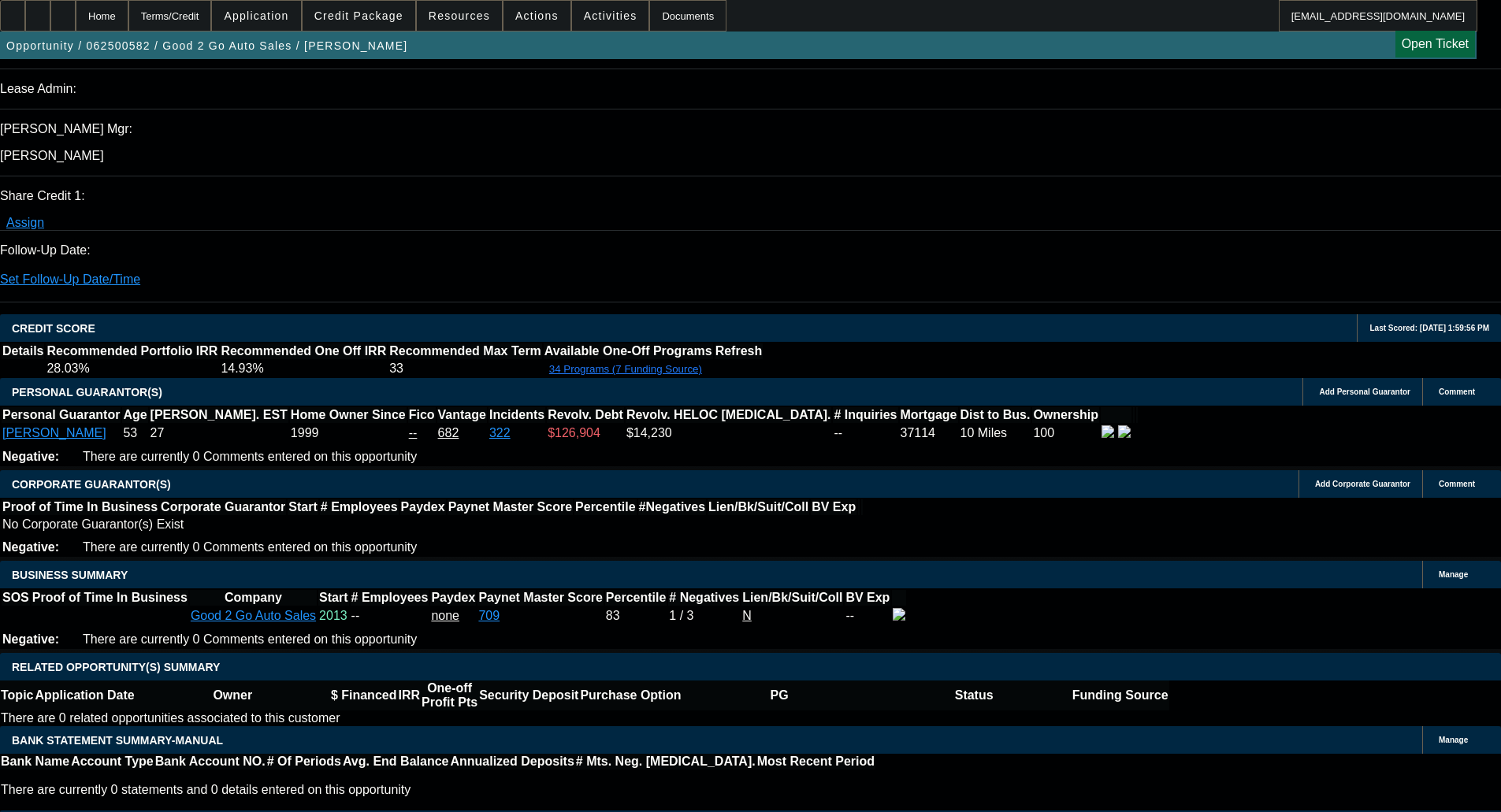
scroll to position [1938, 0]
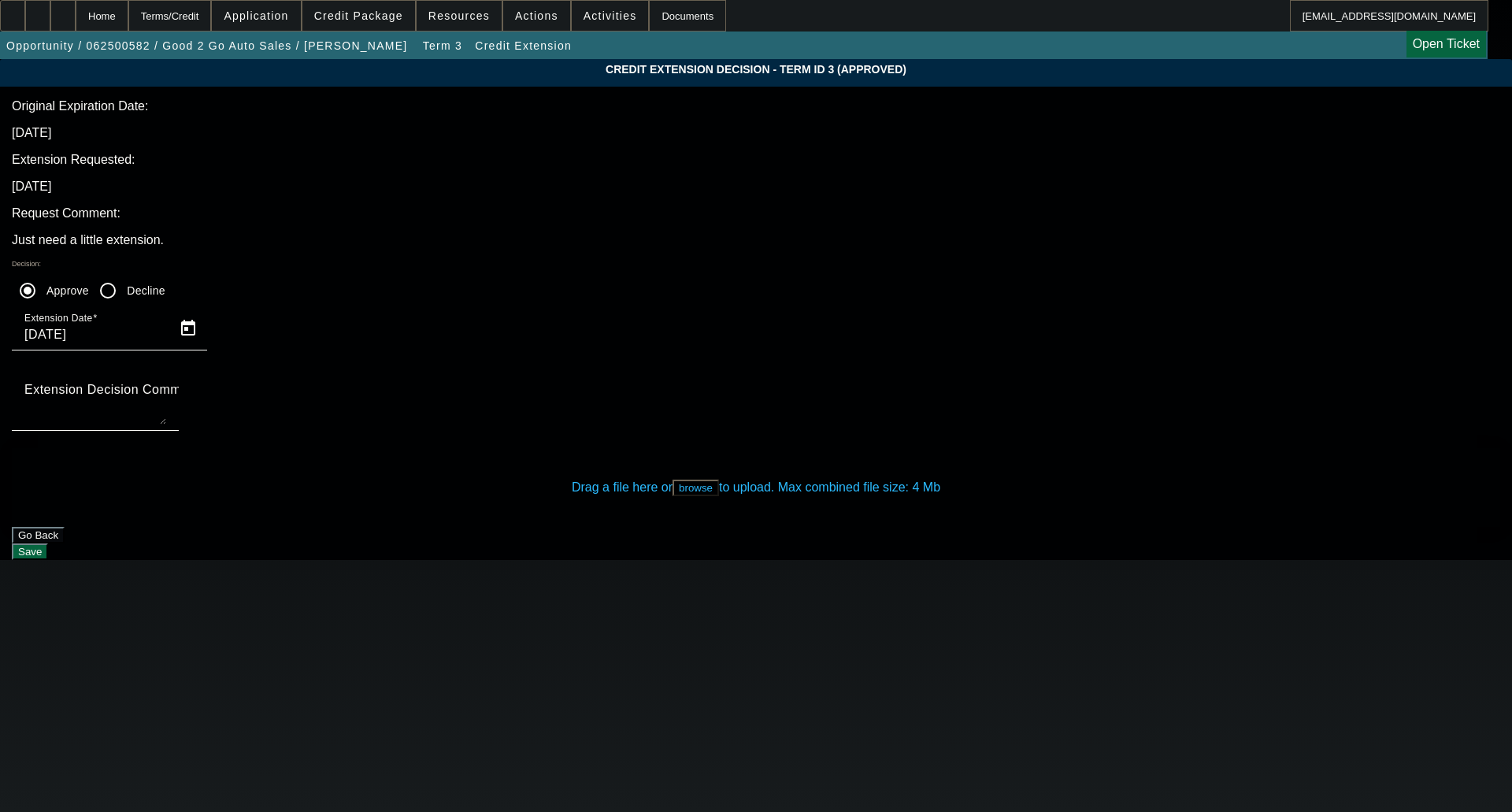
click at [166, 306] on div "Extension Date [DATE]" at bounding box center [95, 328] width 142 height 44
click at [166, 325] on input "[DATE]" at bounding box center [95, 334] width 142 height 19
type input "[DATE]"
click at [200, 383] on label "Extension Decision Comment" at bounding box center [112, 390] width 176 height 14
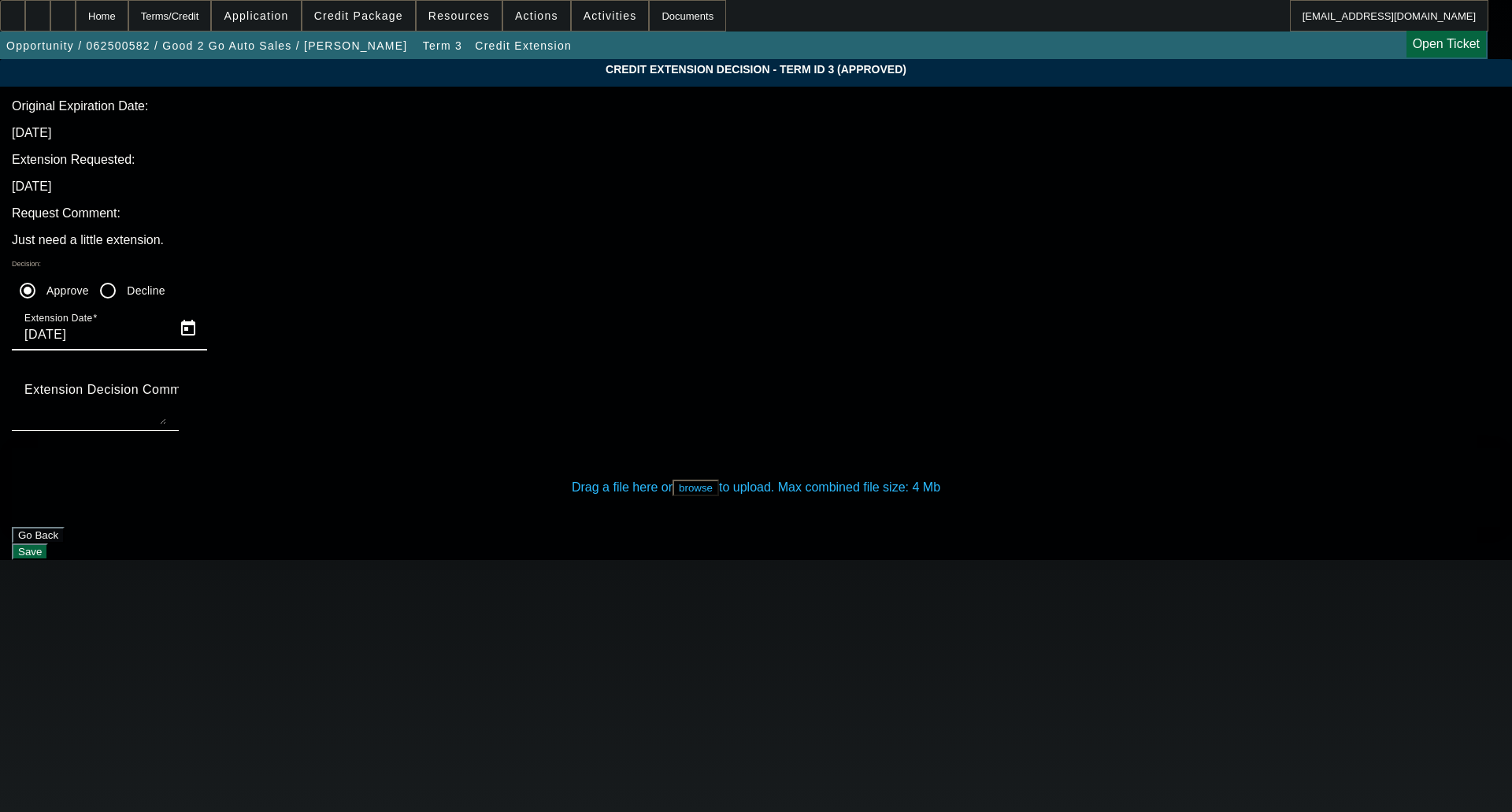
click at [166, 387] on textarea "Extension Decision Comment" at bounding box center [95, 406] width 142 height 38
type textarea "EXTENDED THROUGH 10/21"
click at [689, 448] on div "Drag a file here or browse to upload. Max combined file size: 4 Mb" at bounding box center [756, 487] width 1488 height 79
click at [689, 480] on button "browse" at bounding box center [695, 488] width 47 height 17
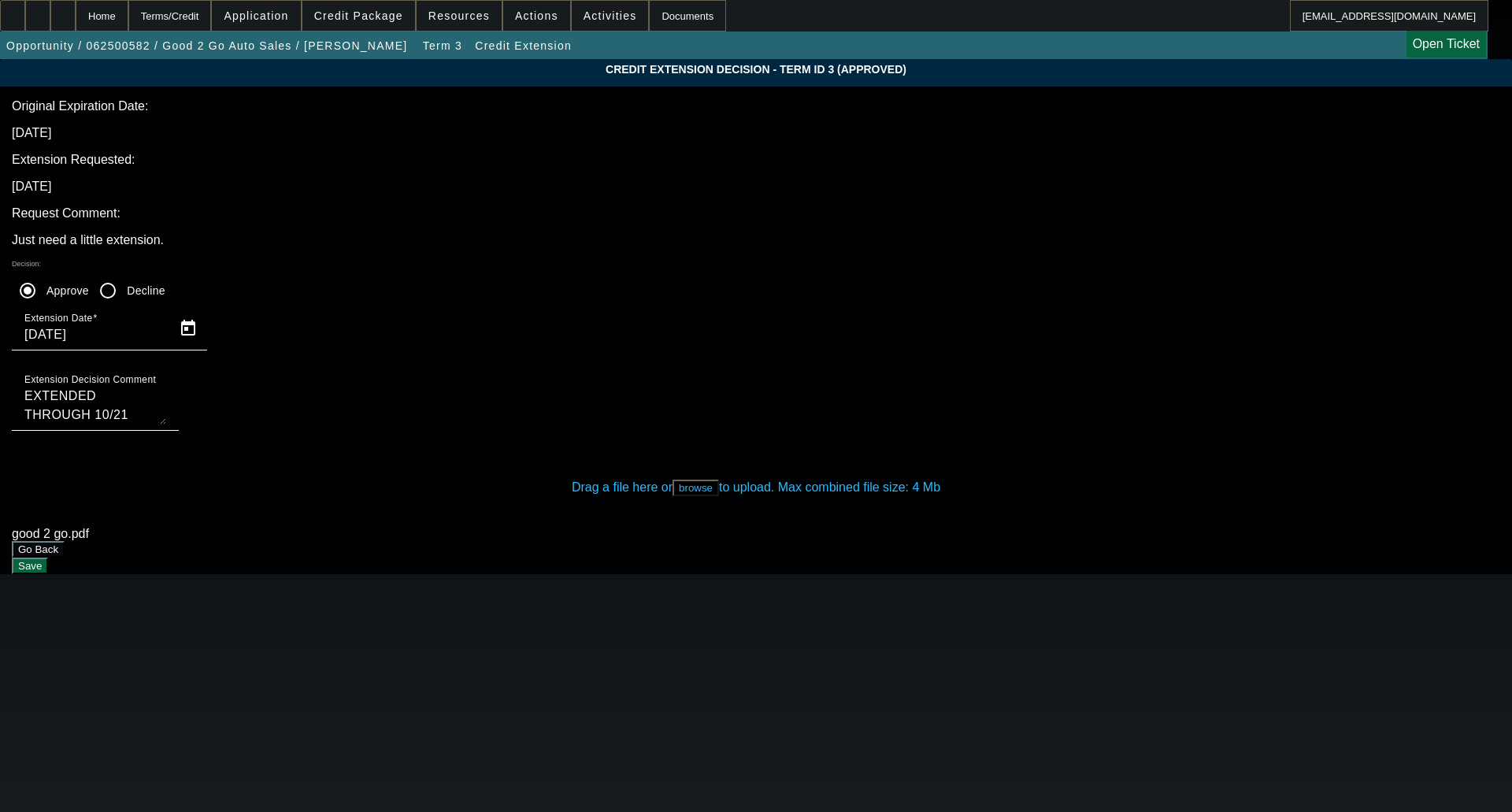
click at [48, 558] on button "Save" at bounding box center [30, 566] width 36 height 17
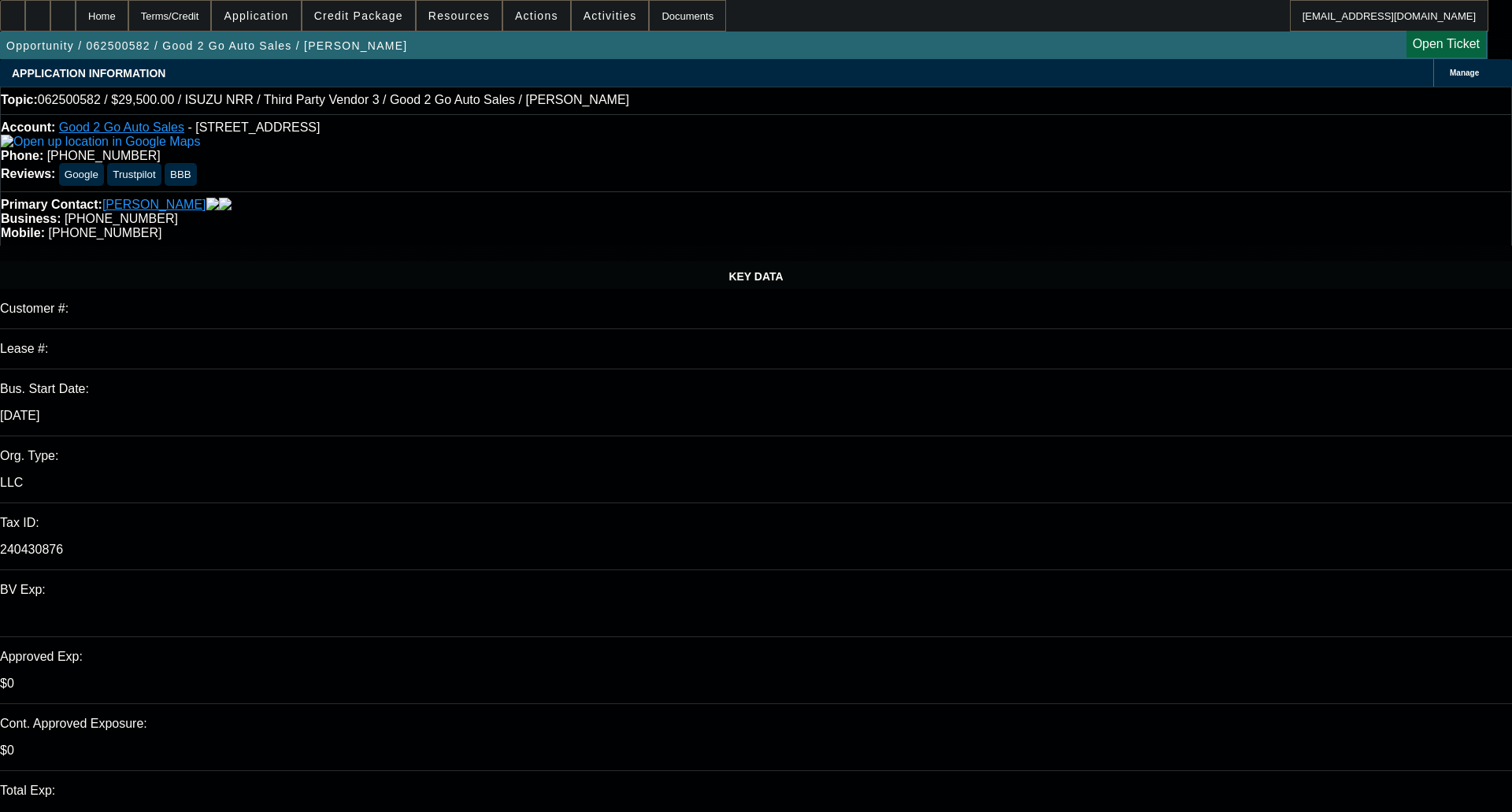
select select "0"
select select "3"
select select "0"
select select "6"
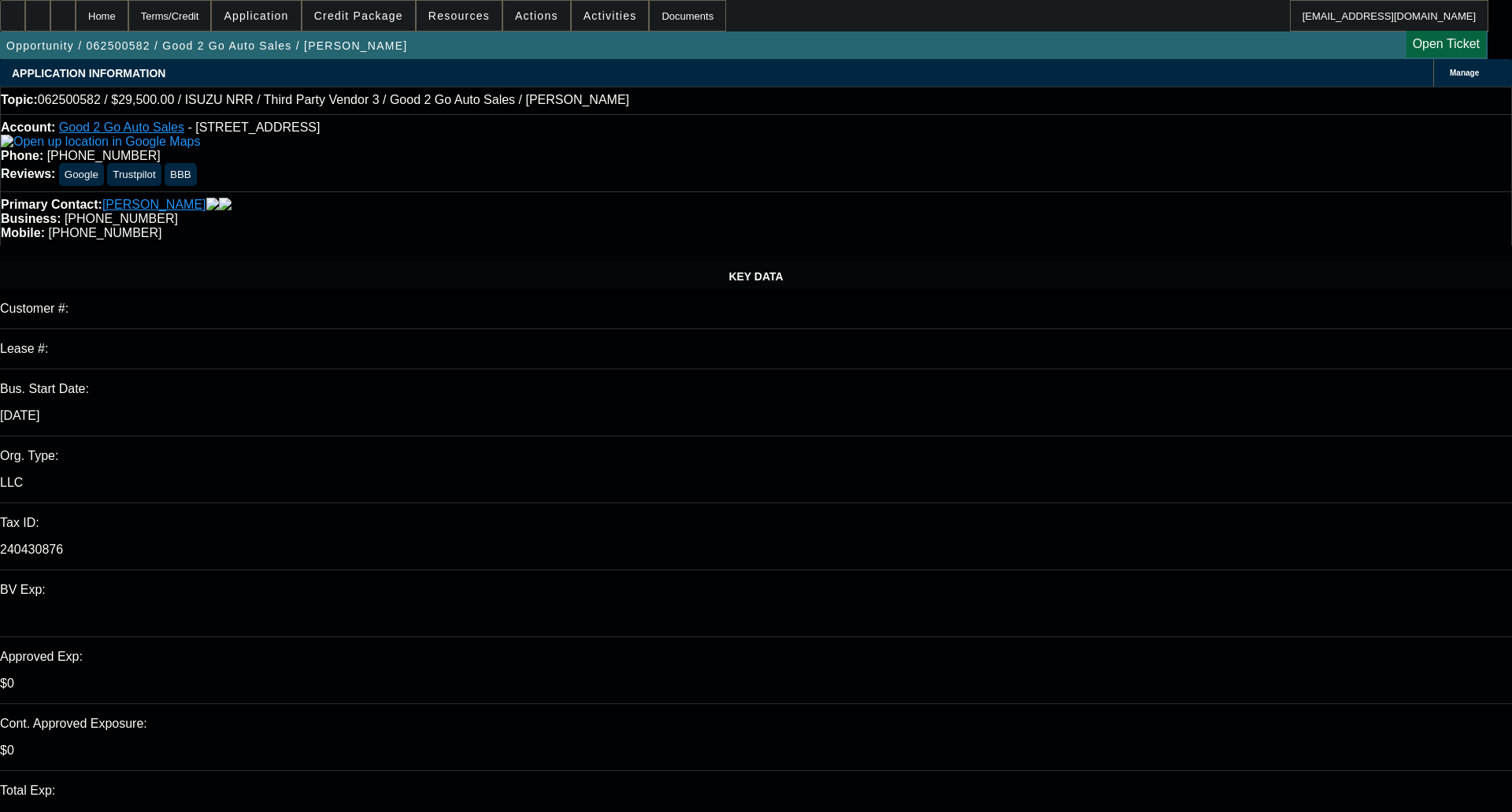
select select "0"
select select "3"
select select "0"
select select "6"
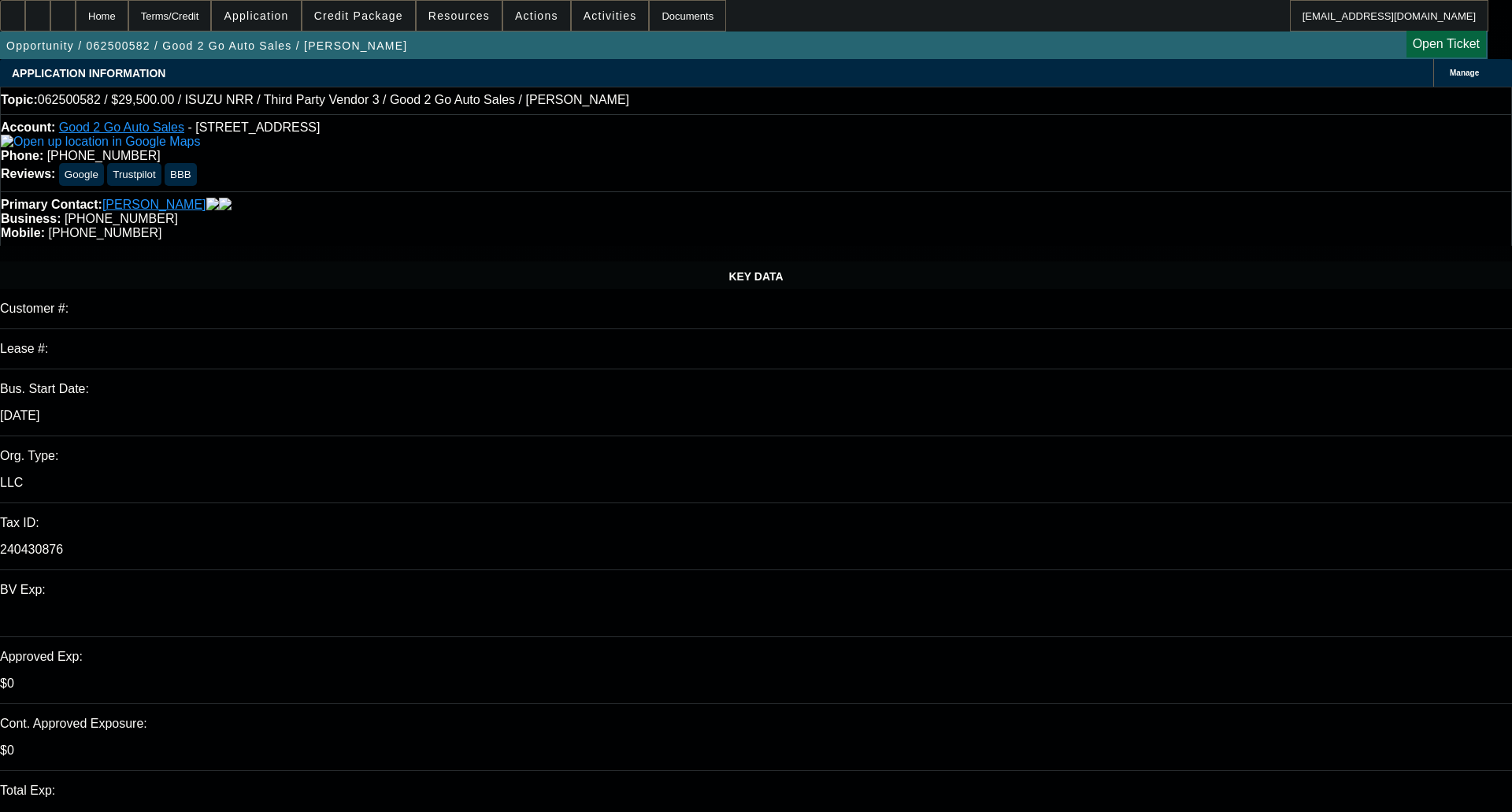
select select "0"
select select "3"
select select "0"
select select "6"
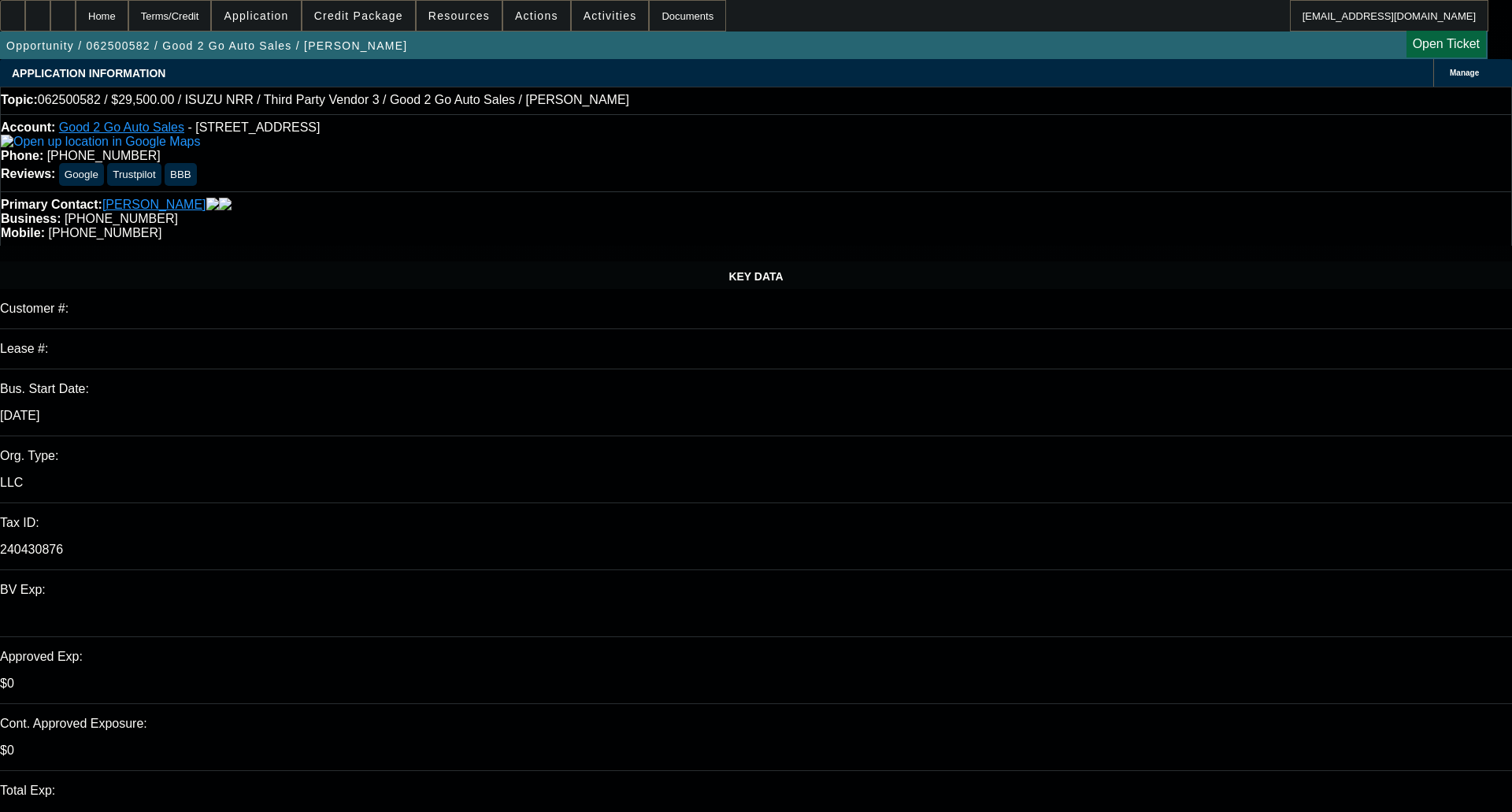
select select "0"
select select "2"
select select "0"
select select "6"
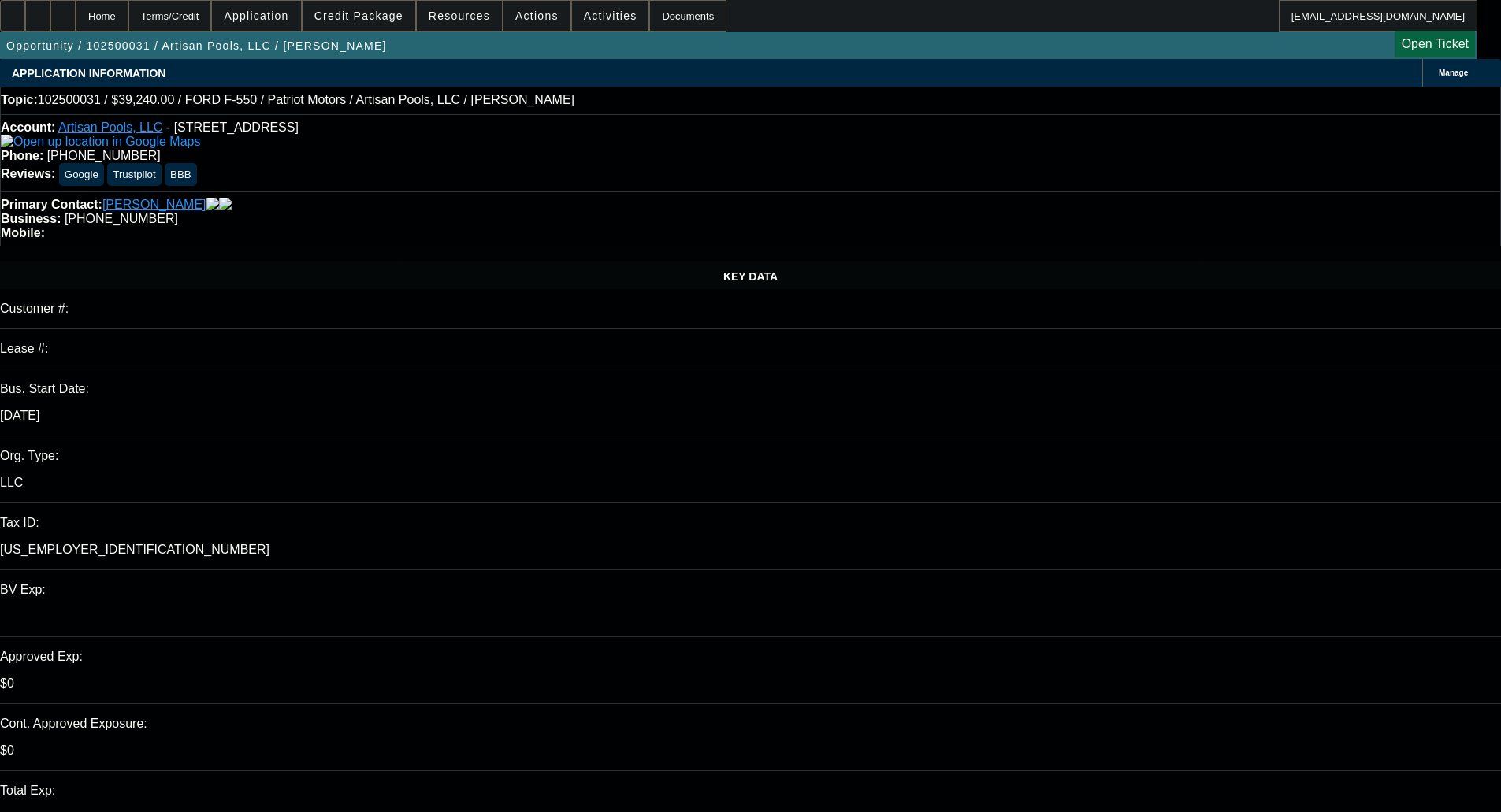
select select "0"
select select "3"
select select "0.1"
select select "4"
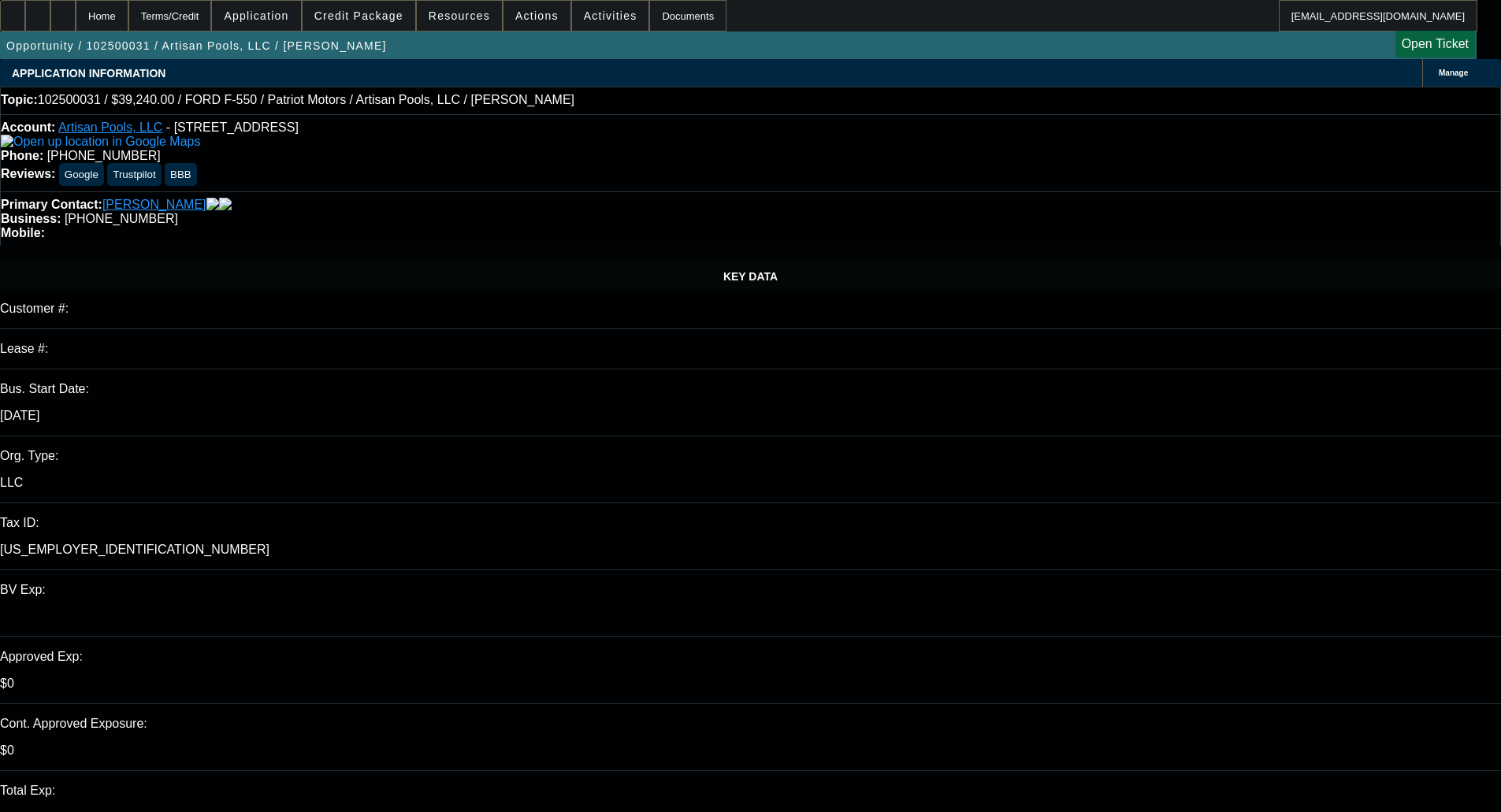
select select "0"
select select "3"
select select "0.1"
select select "4"
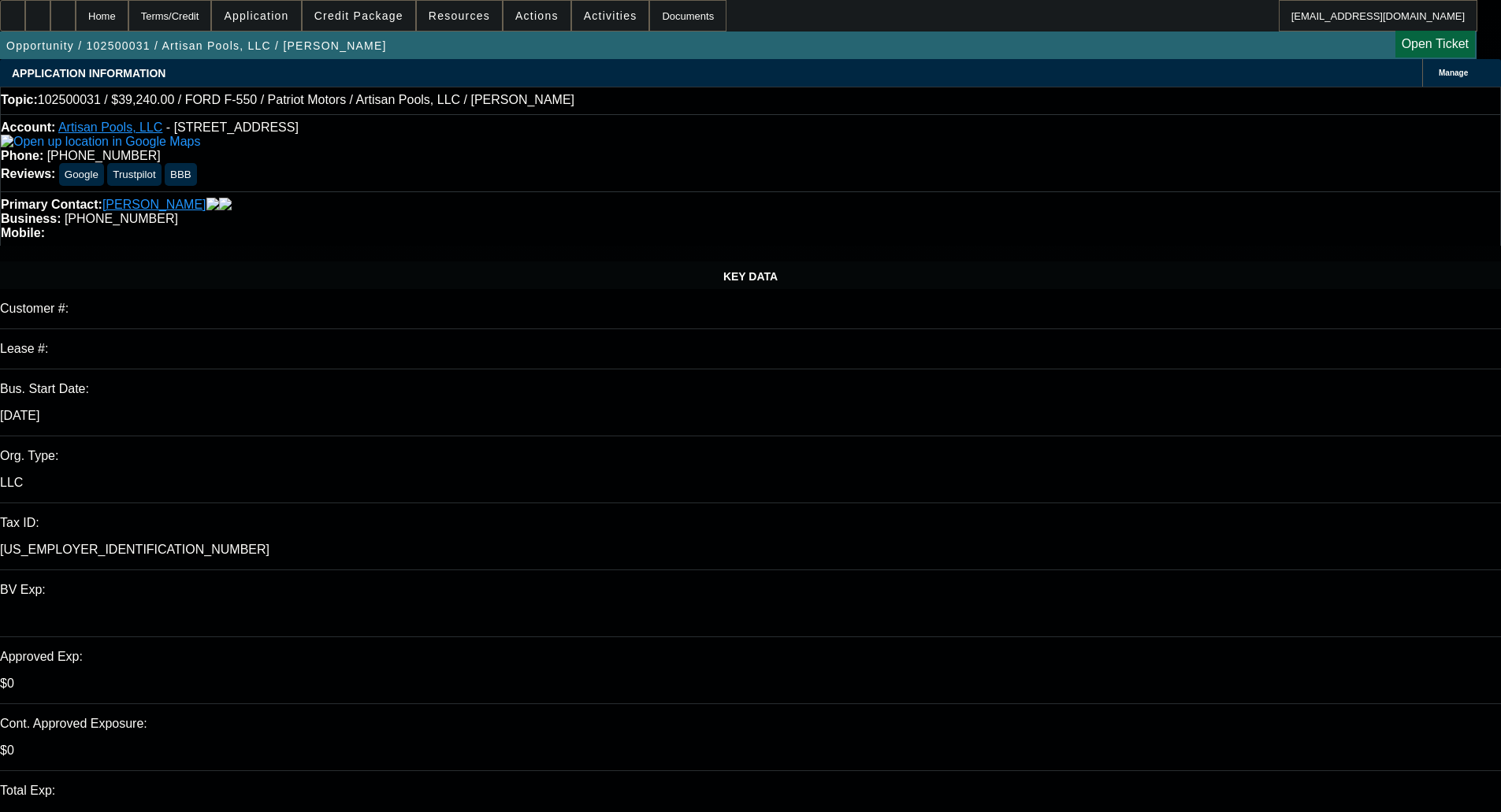
select select "0"
select select "3"
select select "0.1"
select select "4"
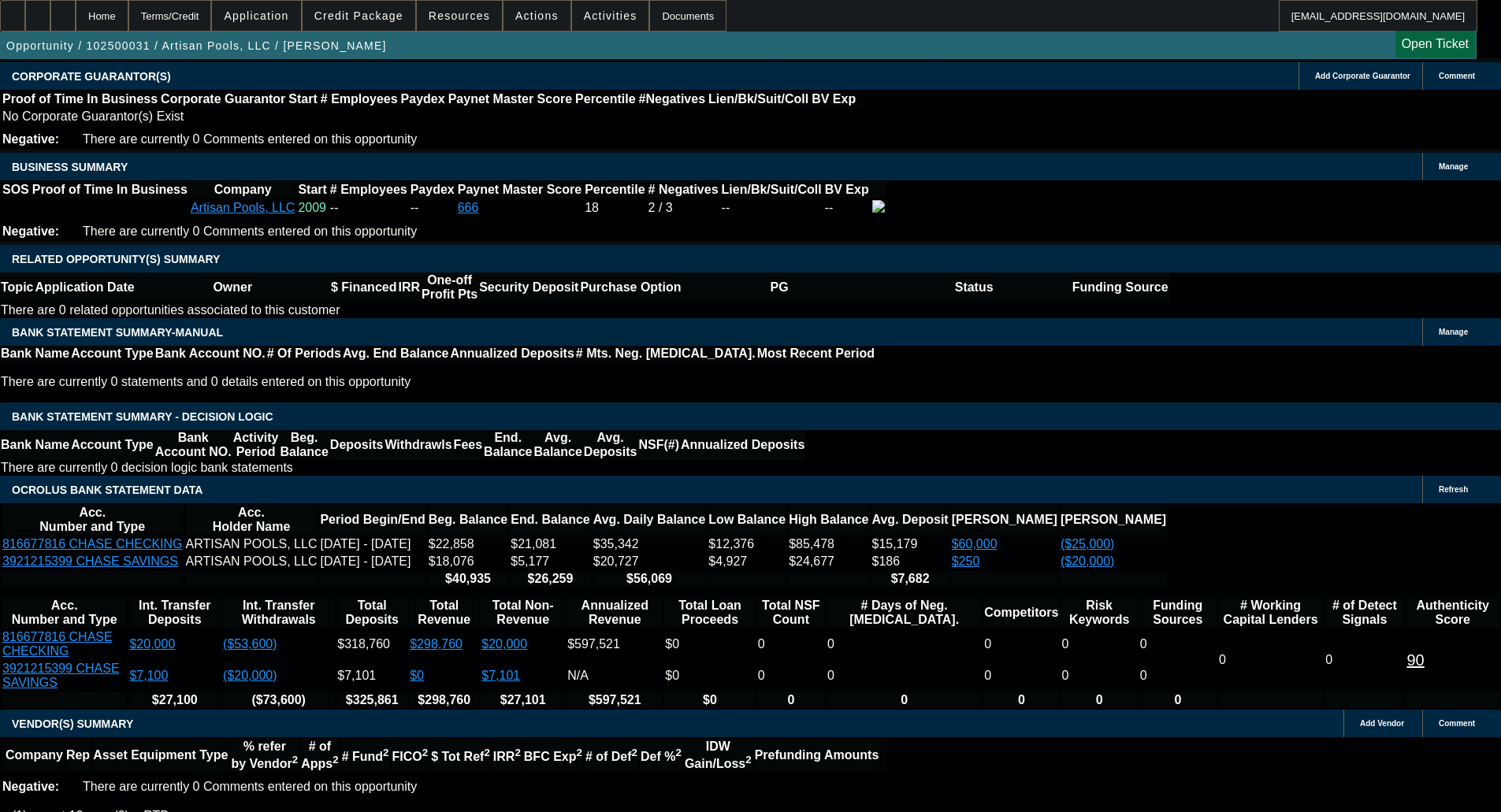
scroll to position [2679, 0]
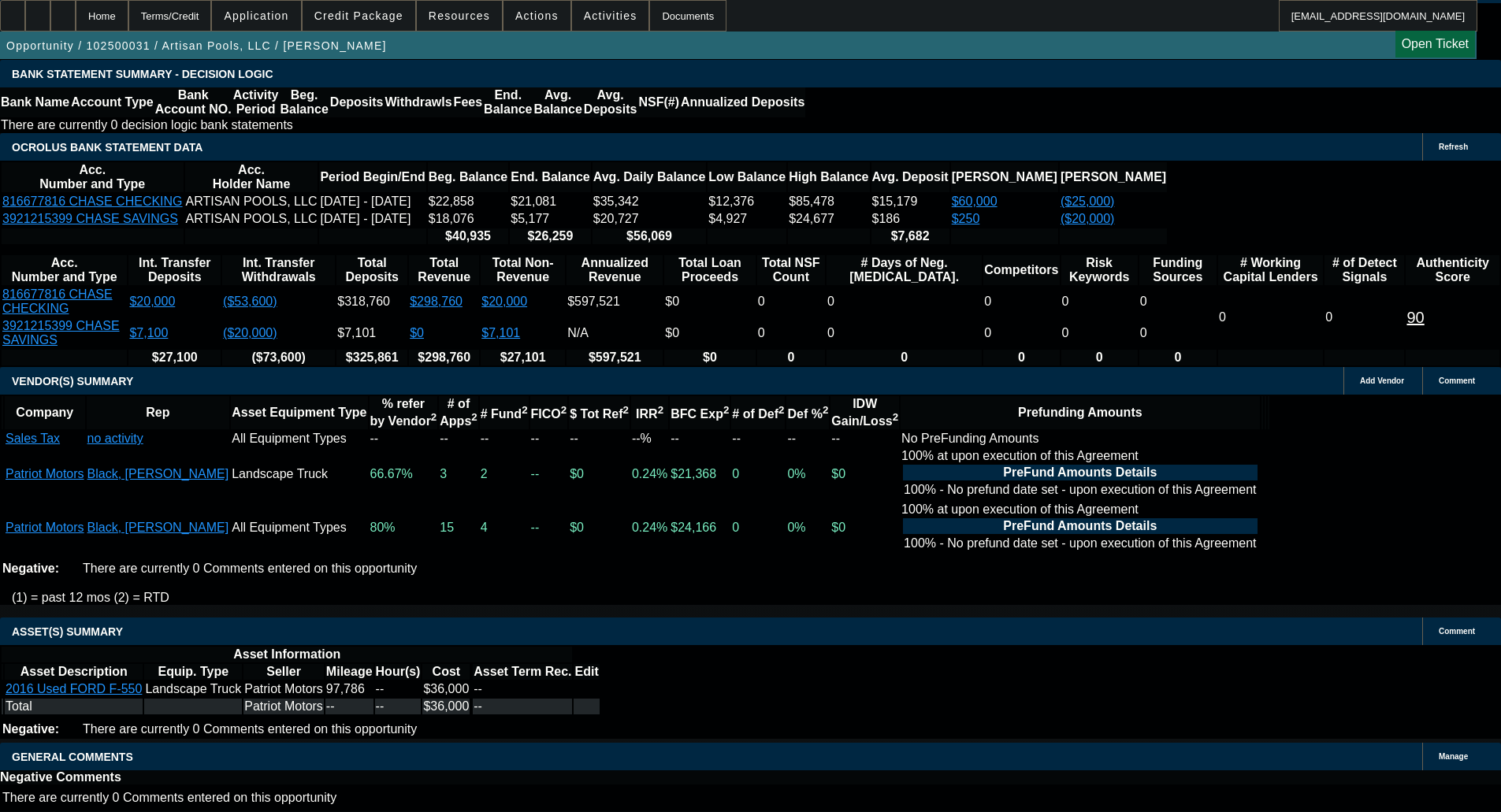
select select "4"
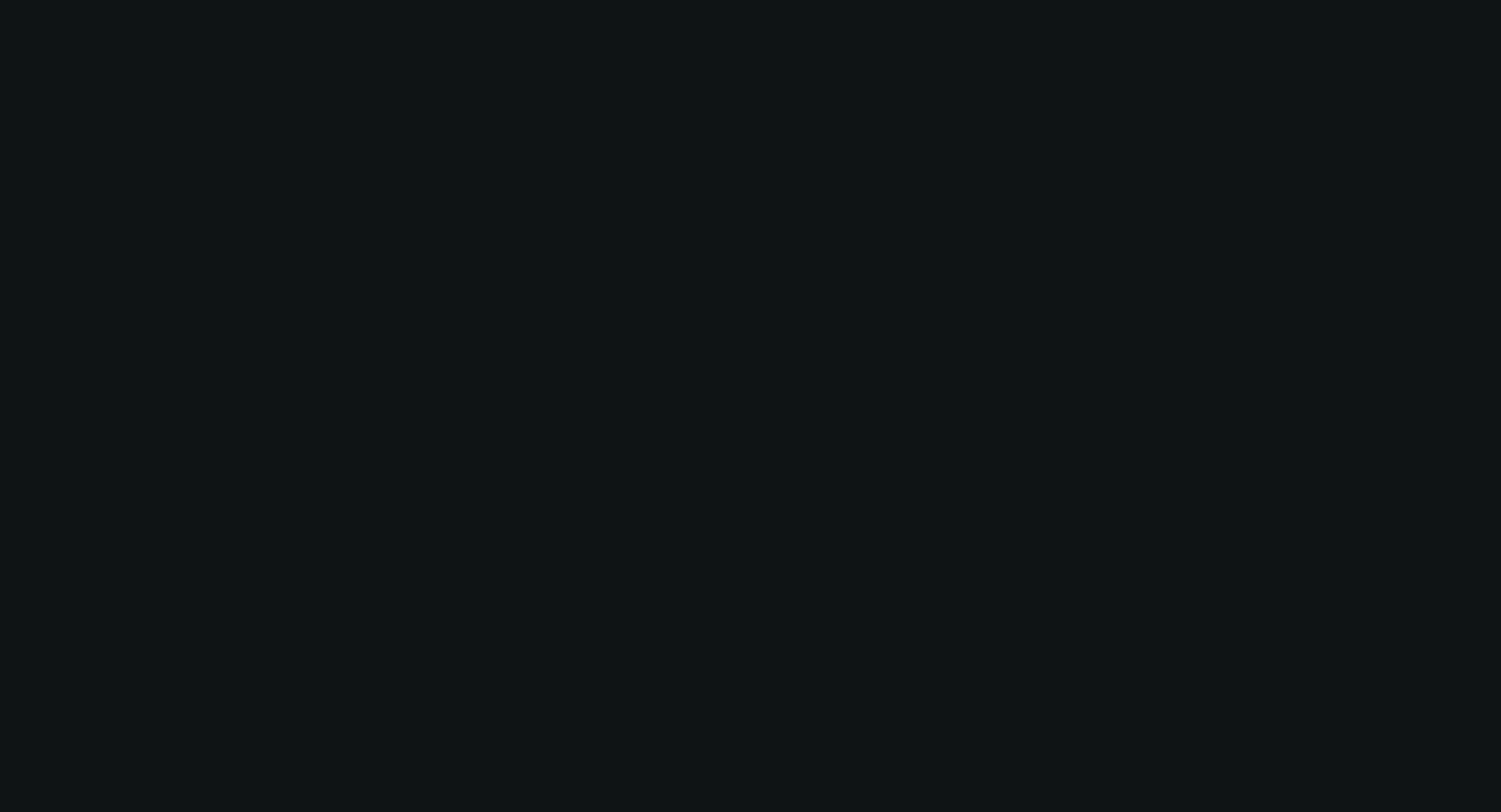
scroll to position [0, 0]
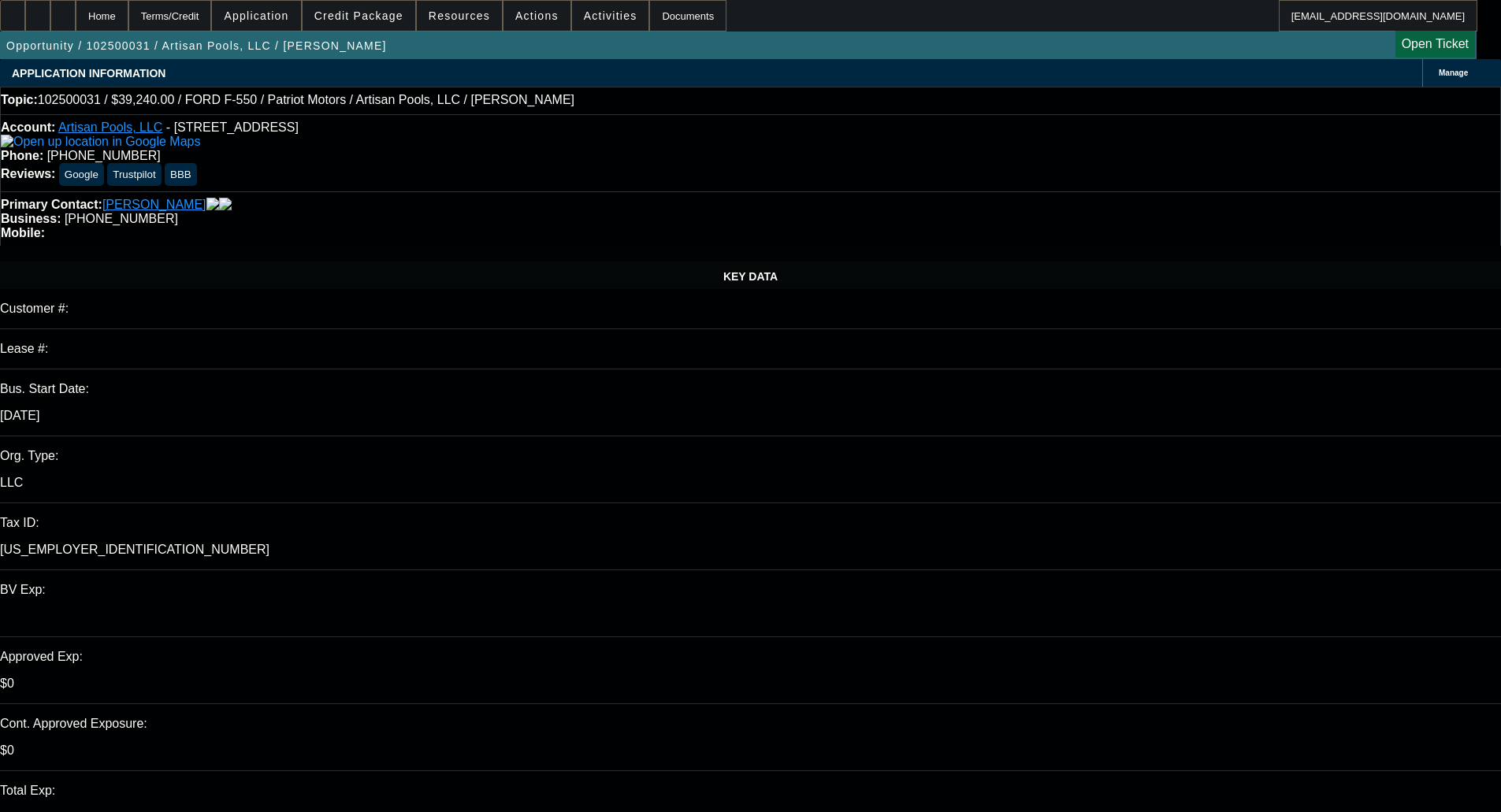
type input "03:10"
type input "09:44"
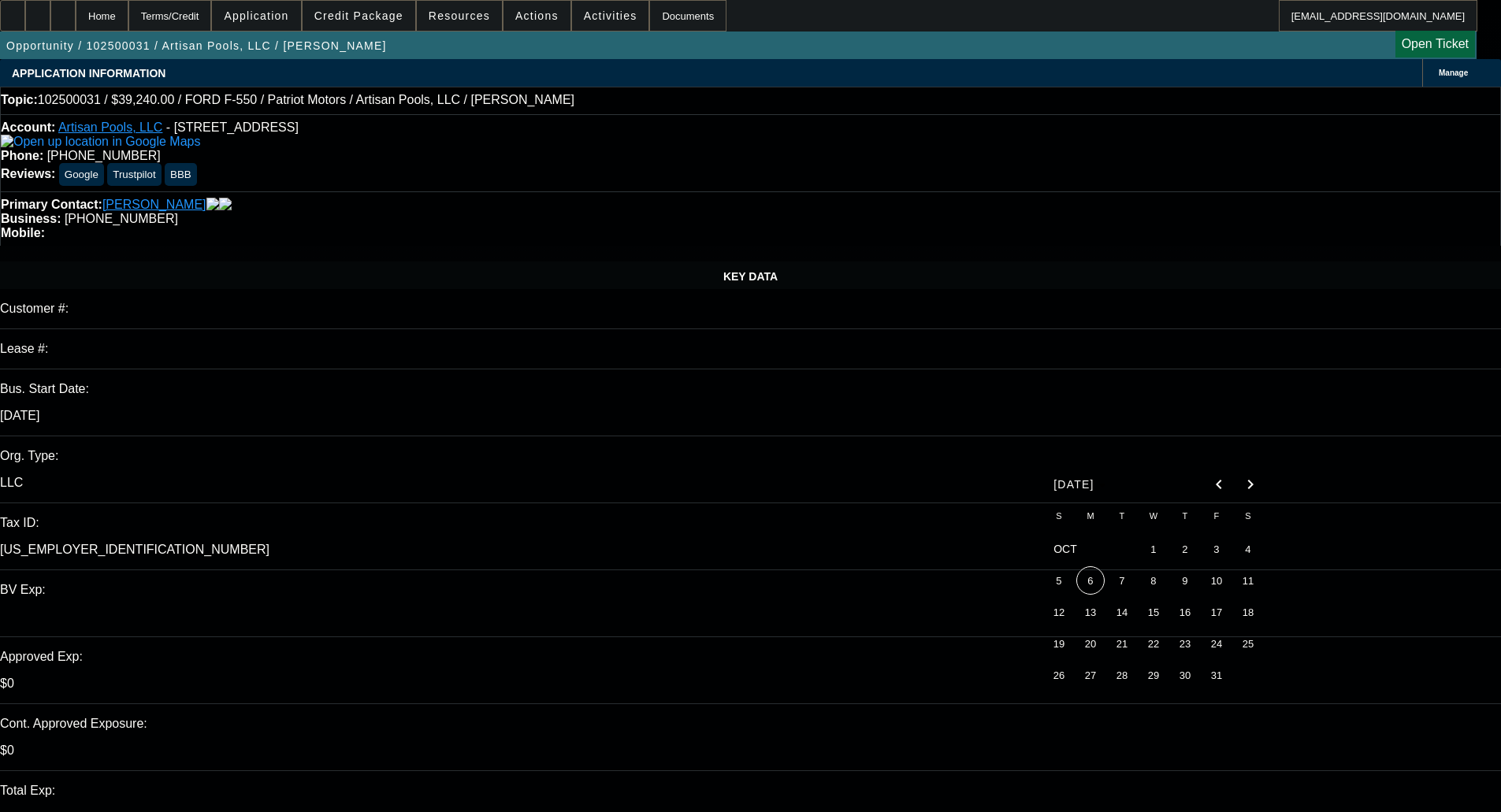
click at [1220, 556] on span "3" at bounding box center [1217, 549] width 29 height 29
type input "10/3/2025"
paste textarea "Thank you for applying to us for credit. We have given your request careful con…"
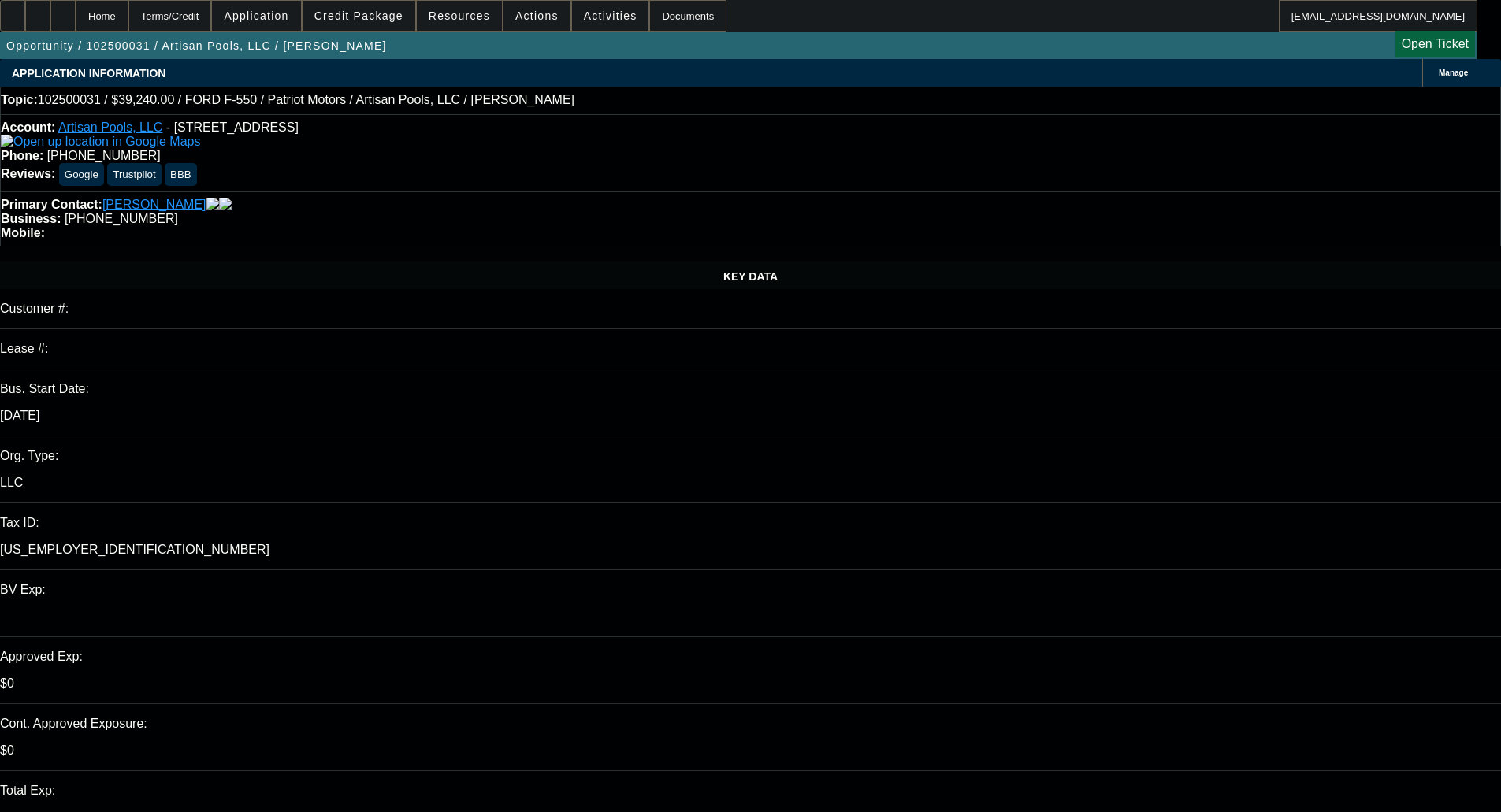
type textarea "DECLINED BY UNIFI - "Thank you for applying to us for credit. We have given you…"
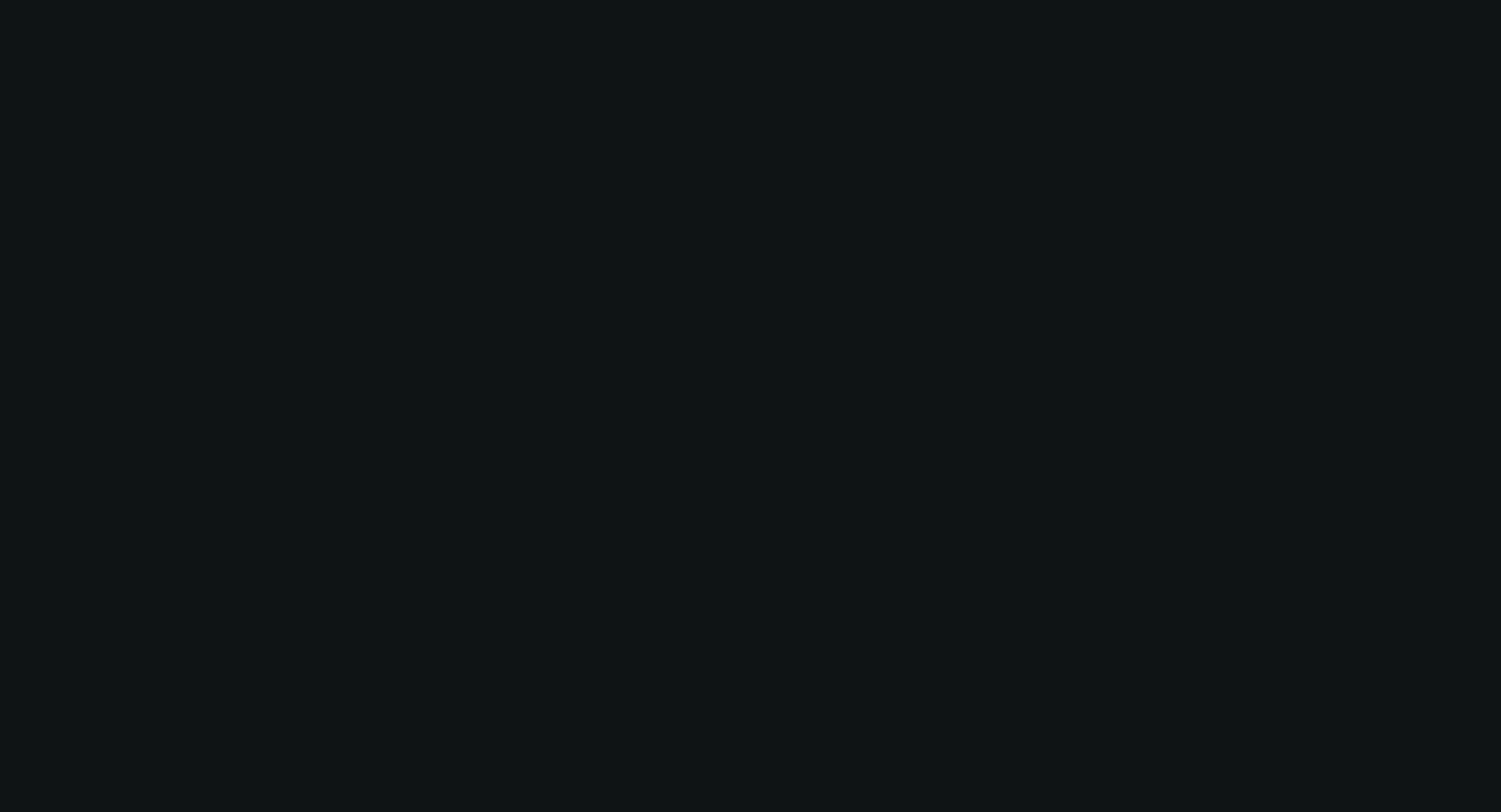
select select "0"
select select "3"
select select "0.1"
select select "4"
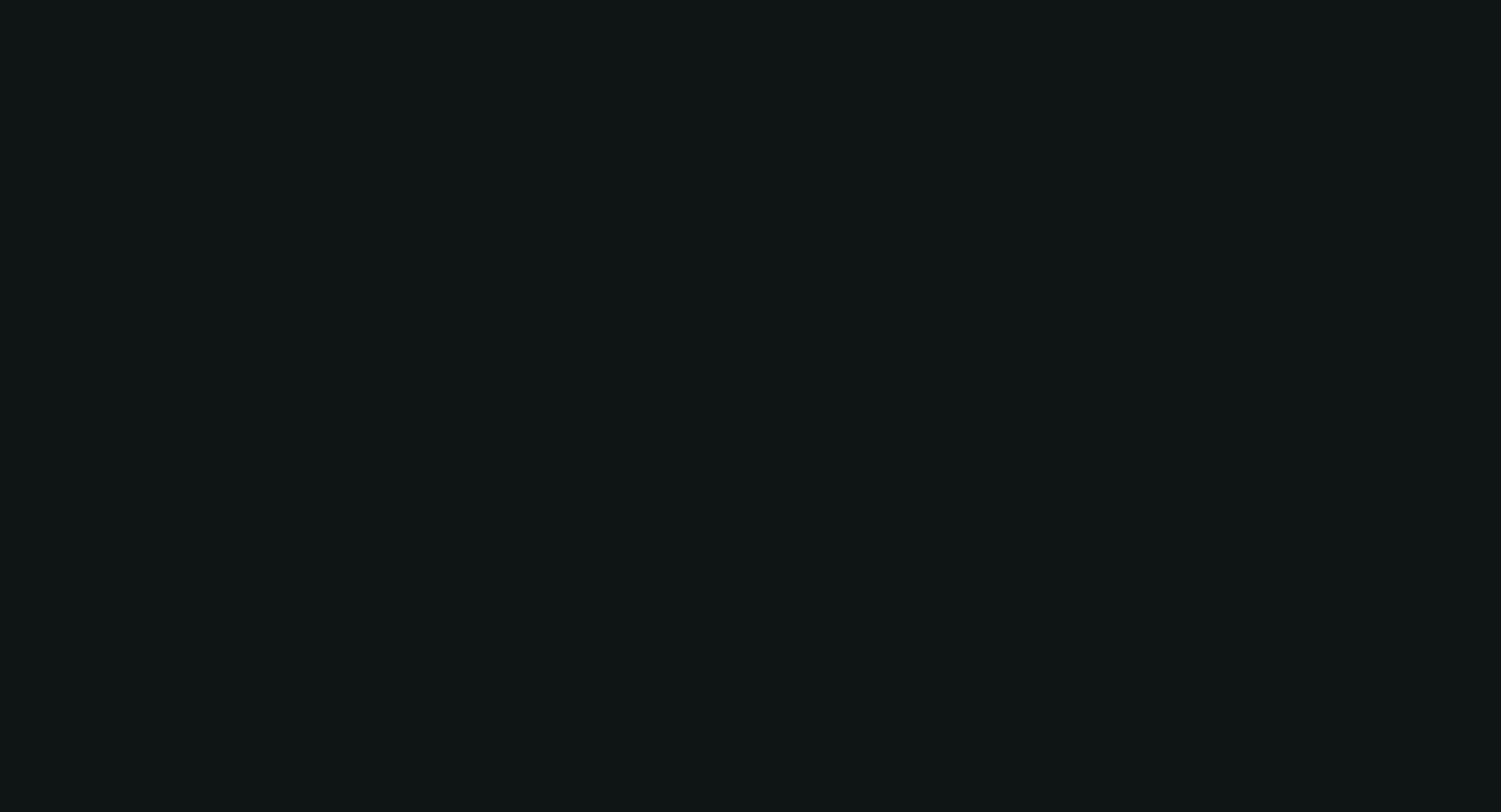
select select "0"
select select "3"
select select "0.1"
select select "4"
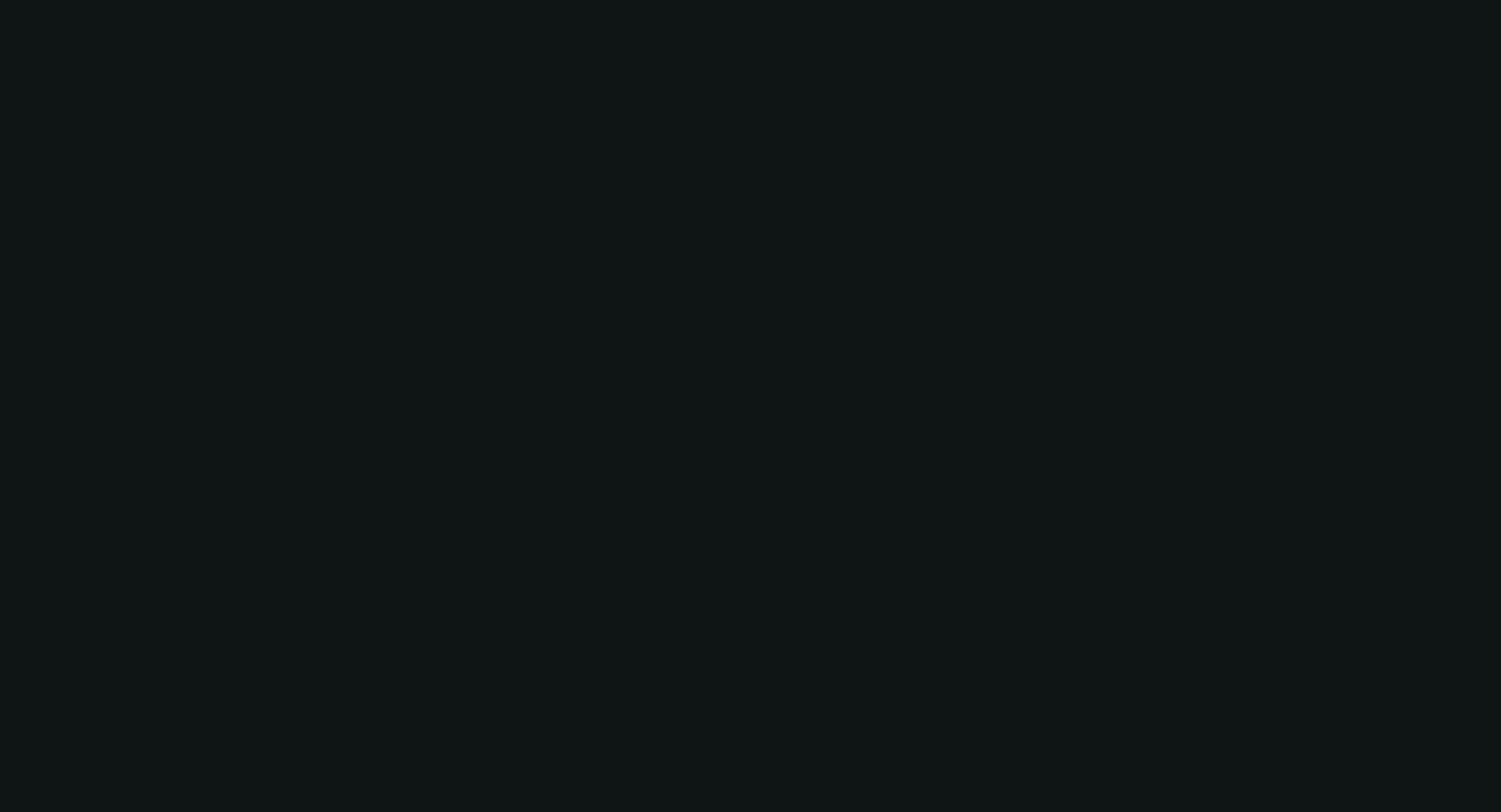
select select "0"
select select "3"
select select "0.1"
select select "4"
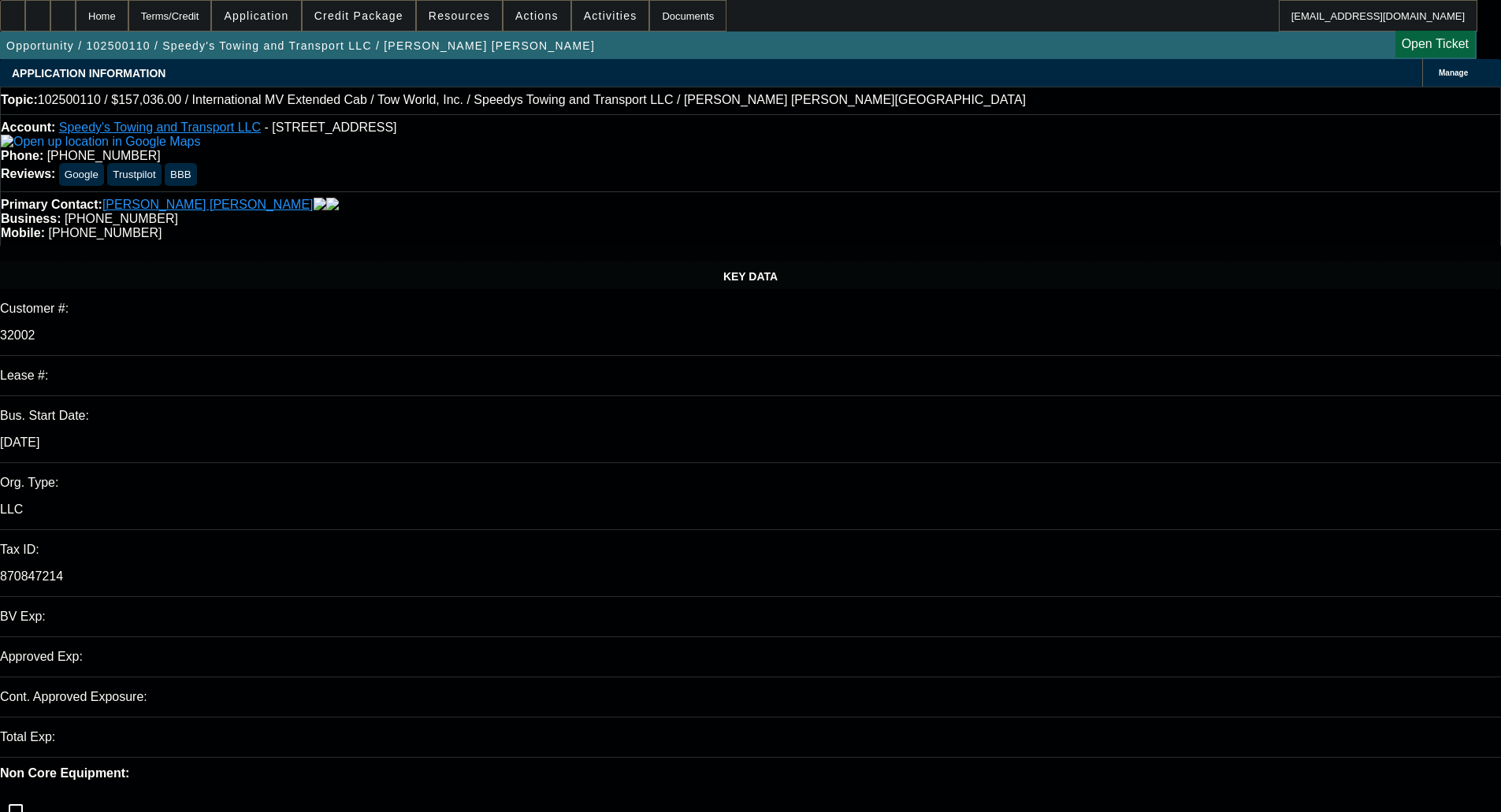
select select "0"
select select "2"
select select "0.1"
select select "4"
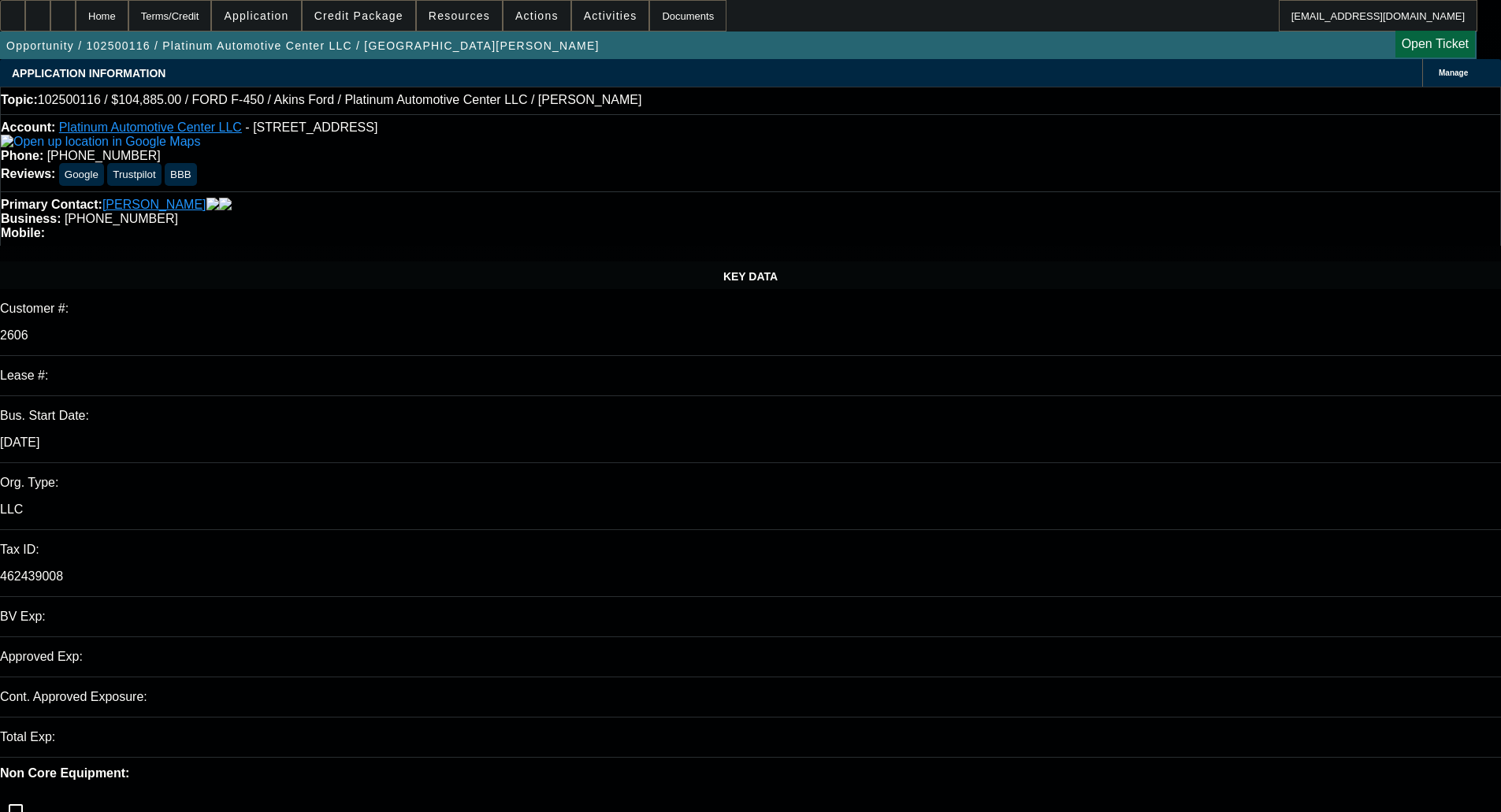
select select "0"
select select "2"
select select "0"
select select "6"
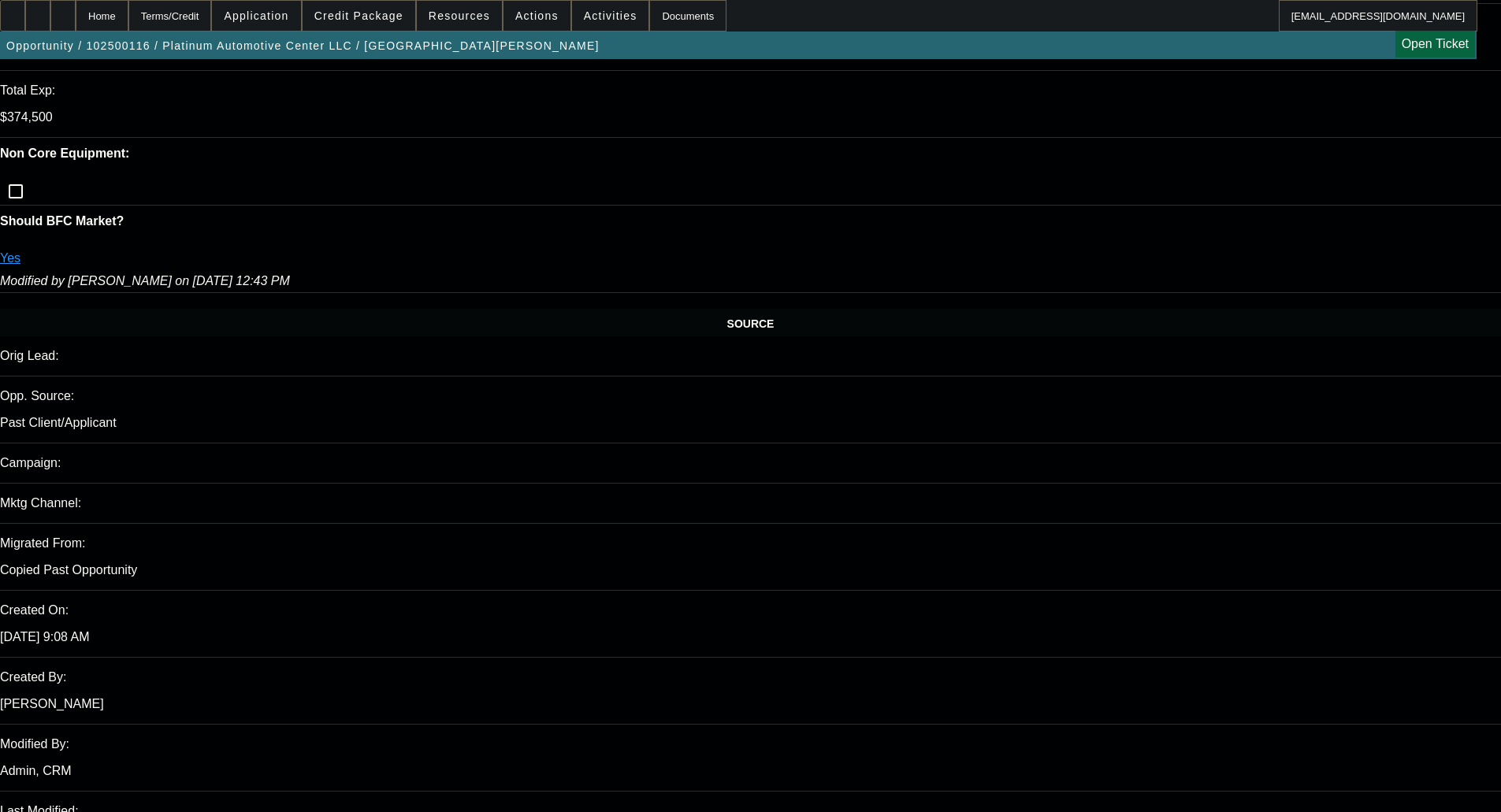
scroll to position [867, 0]
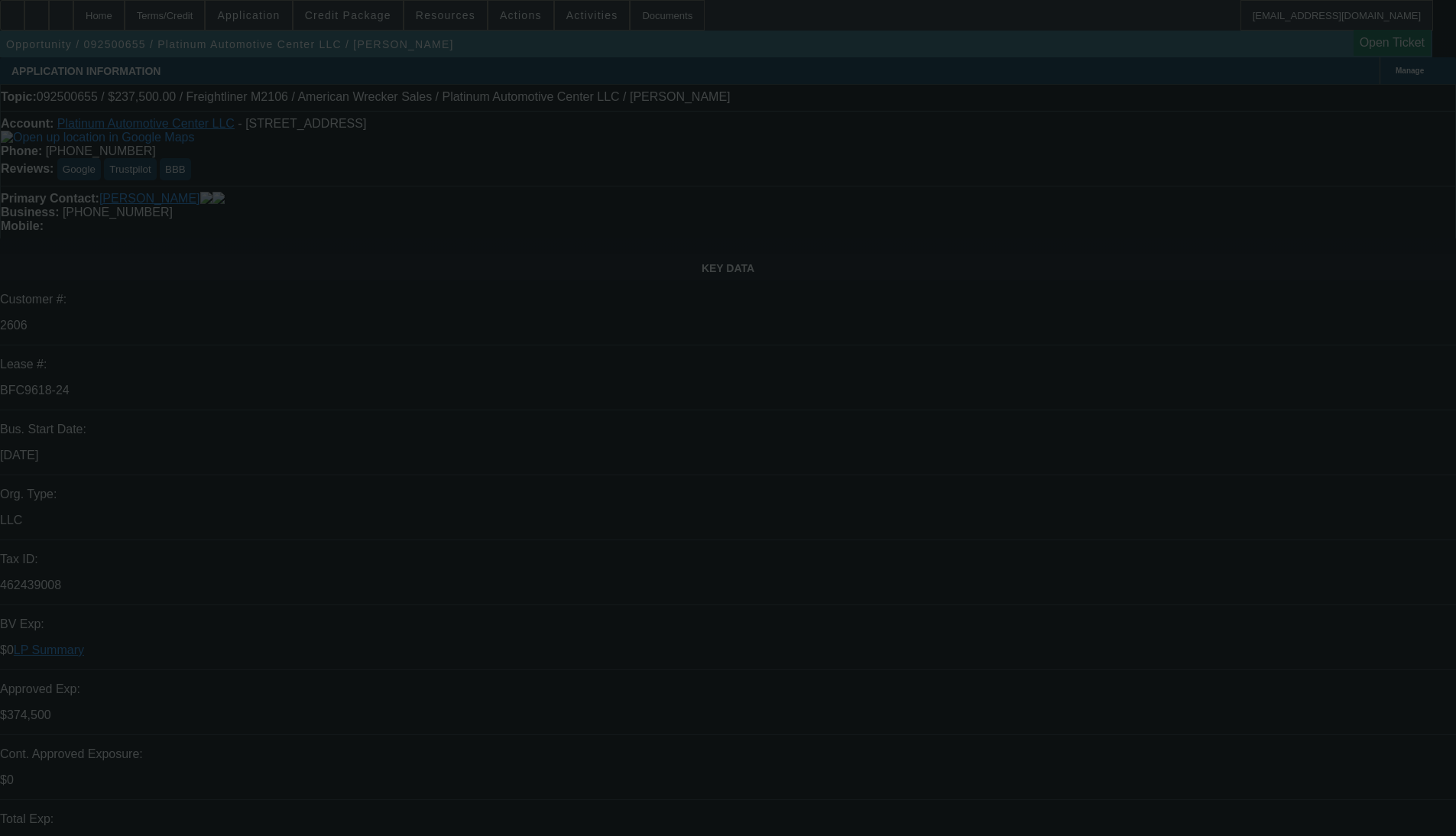
click at [572, 254] on div at bounding box center [728, 418] width 1456 height 836
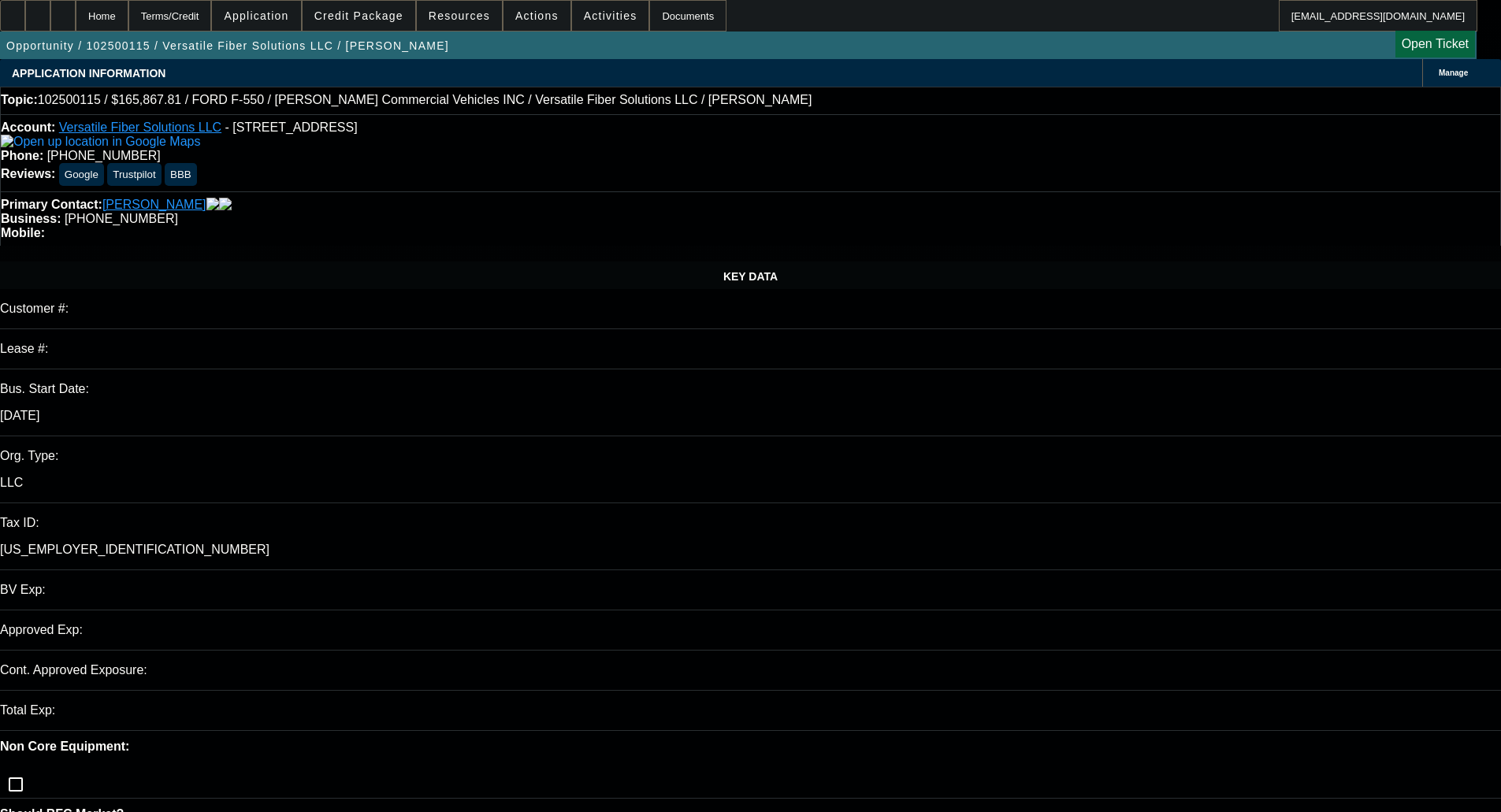
select select "0"
select select "6"
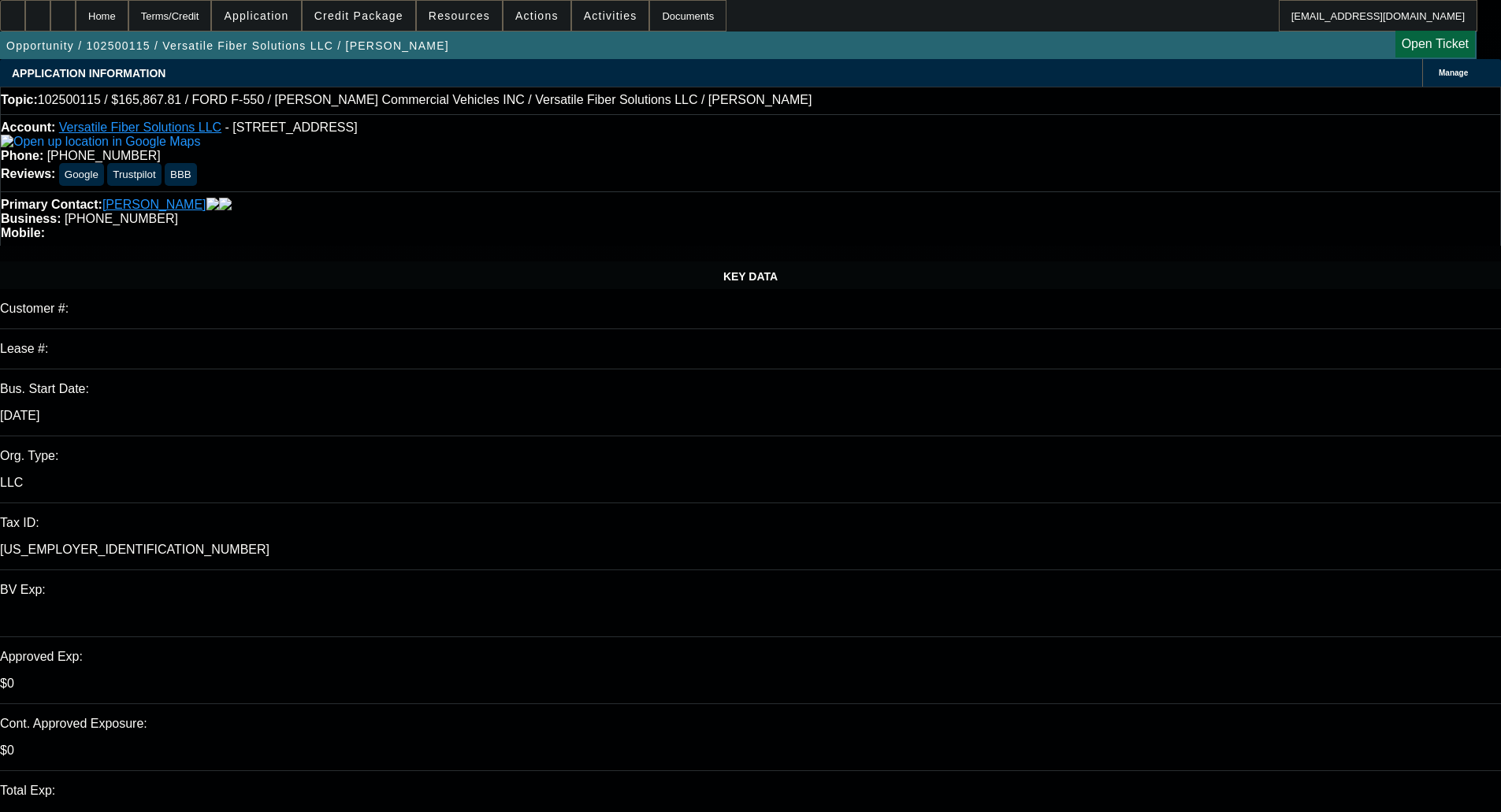
type textarea "STARTUP - OKAY TO SELL"
click at [369, 22] on span at bounding box center [358, 16] width 112 height 38
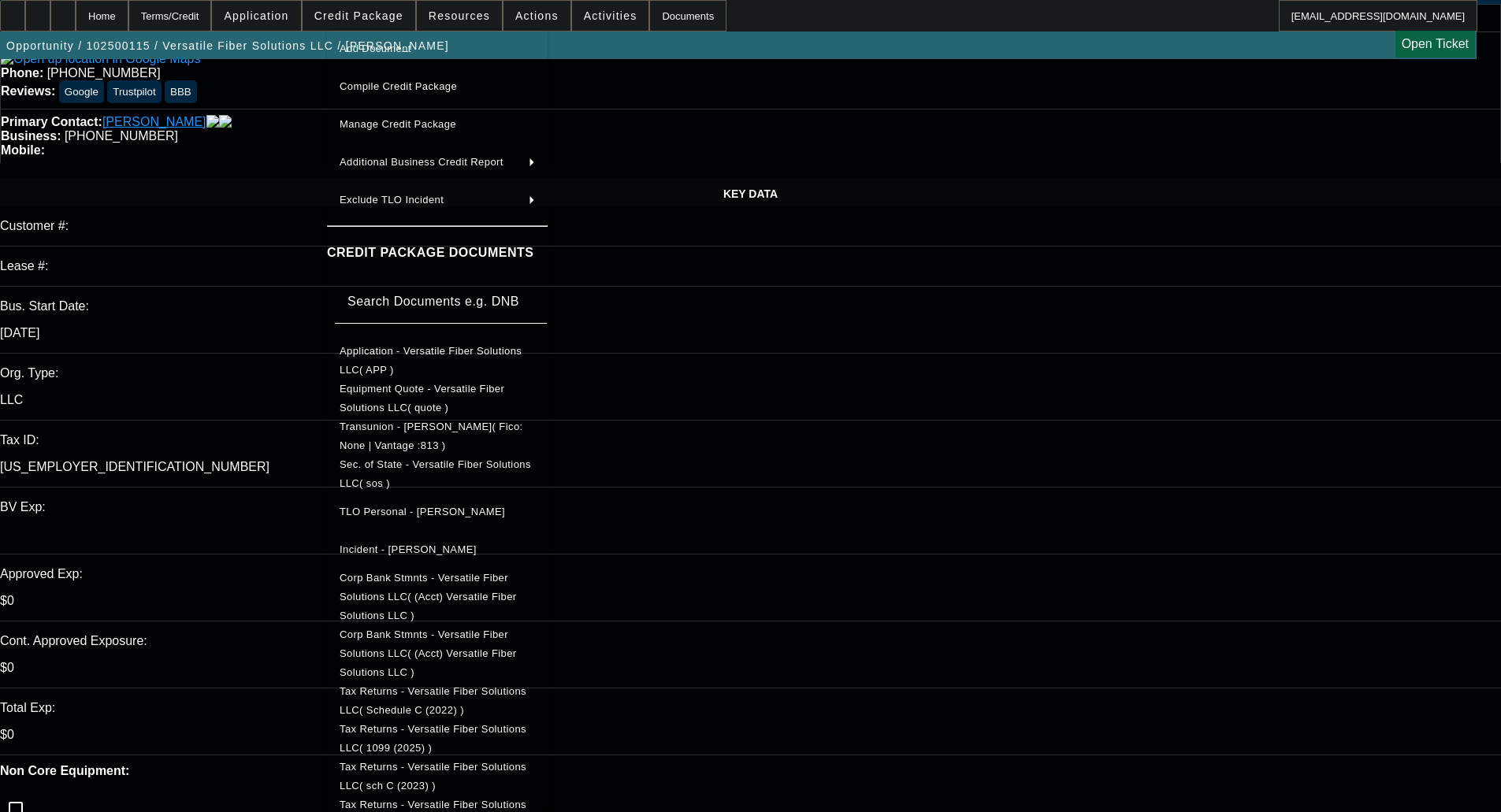
scroll to position [158, 0]
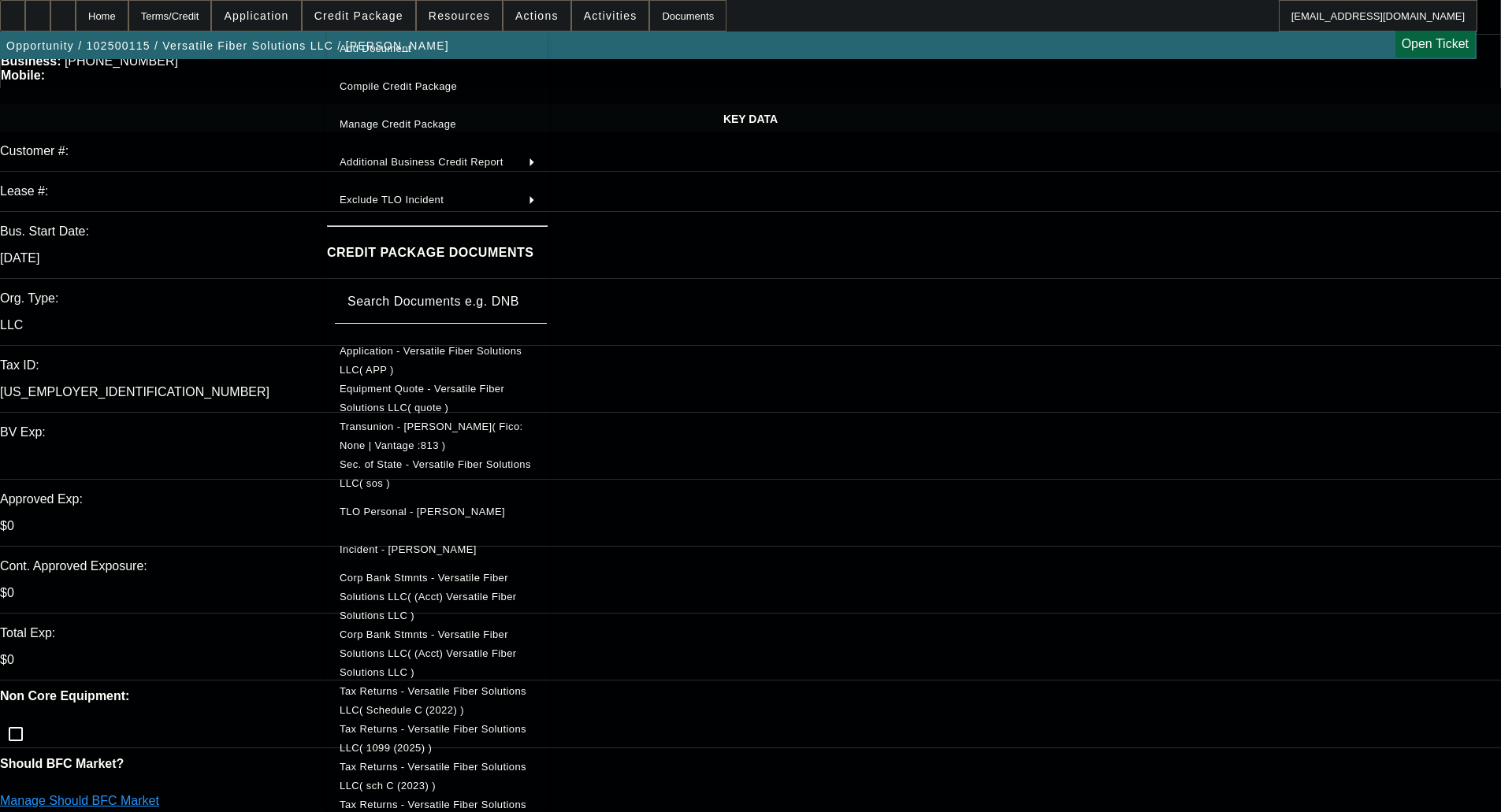
click at [523, 799] on span "Tax Returns - Versatile Fiber Solutions LLC( W2 (2024) )" at bounding box center [433, 814] width 187 height 31
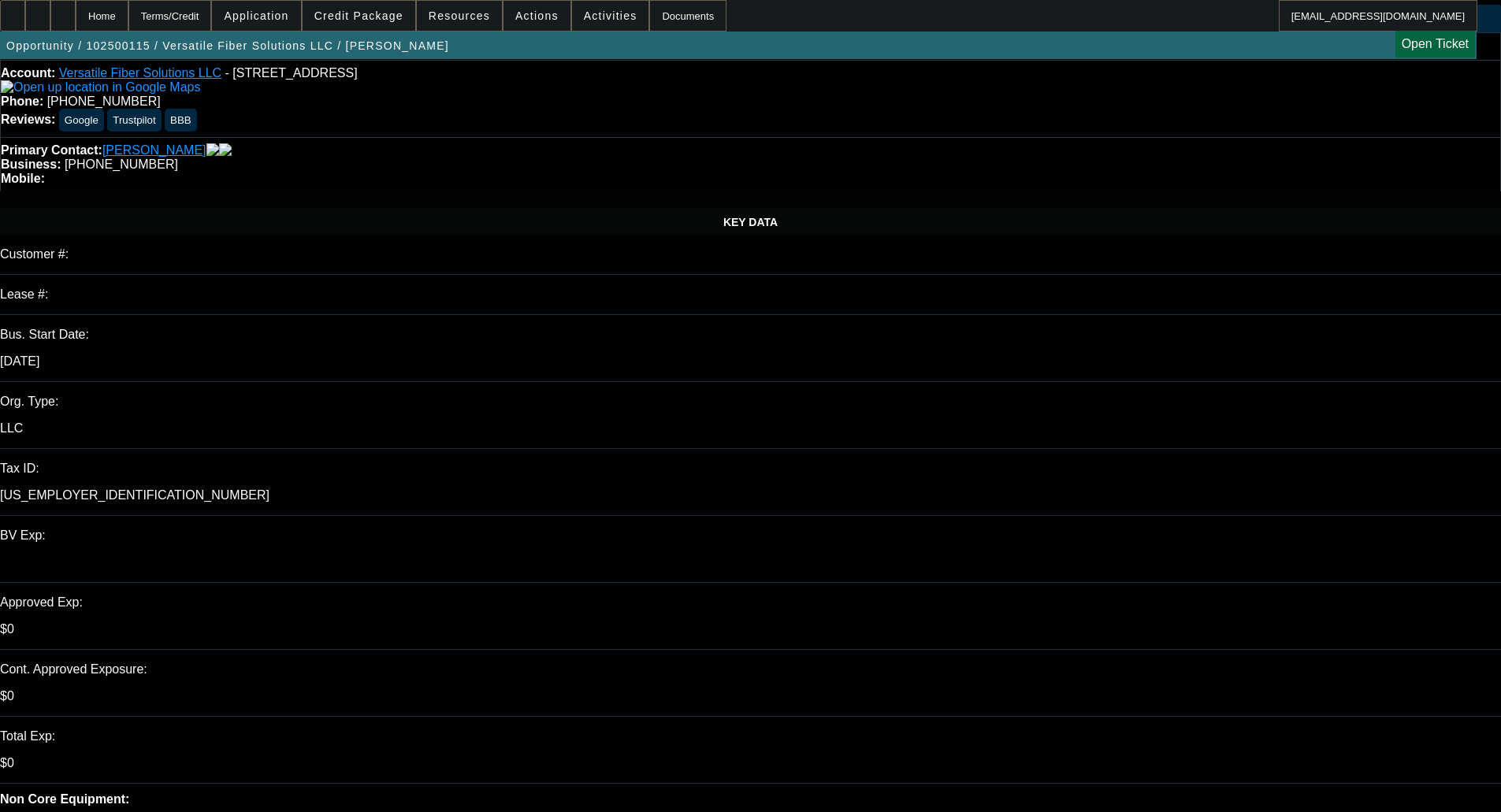
scroll to position [0, 0]
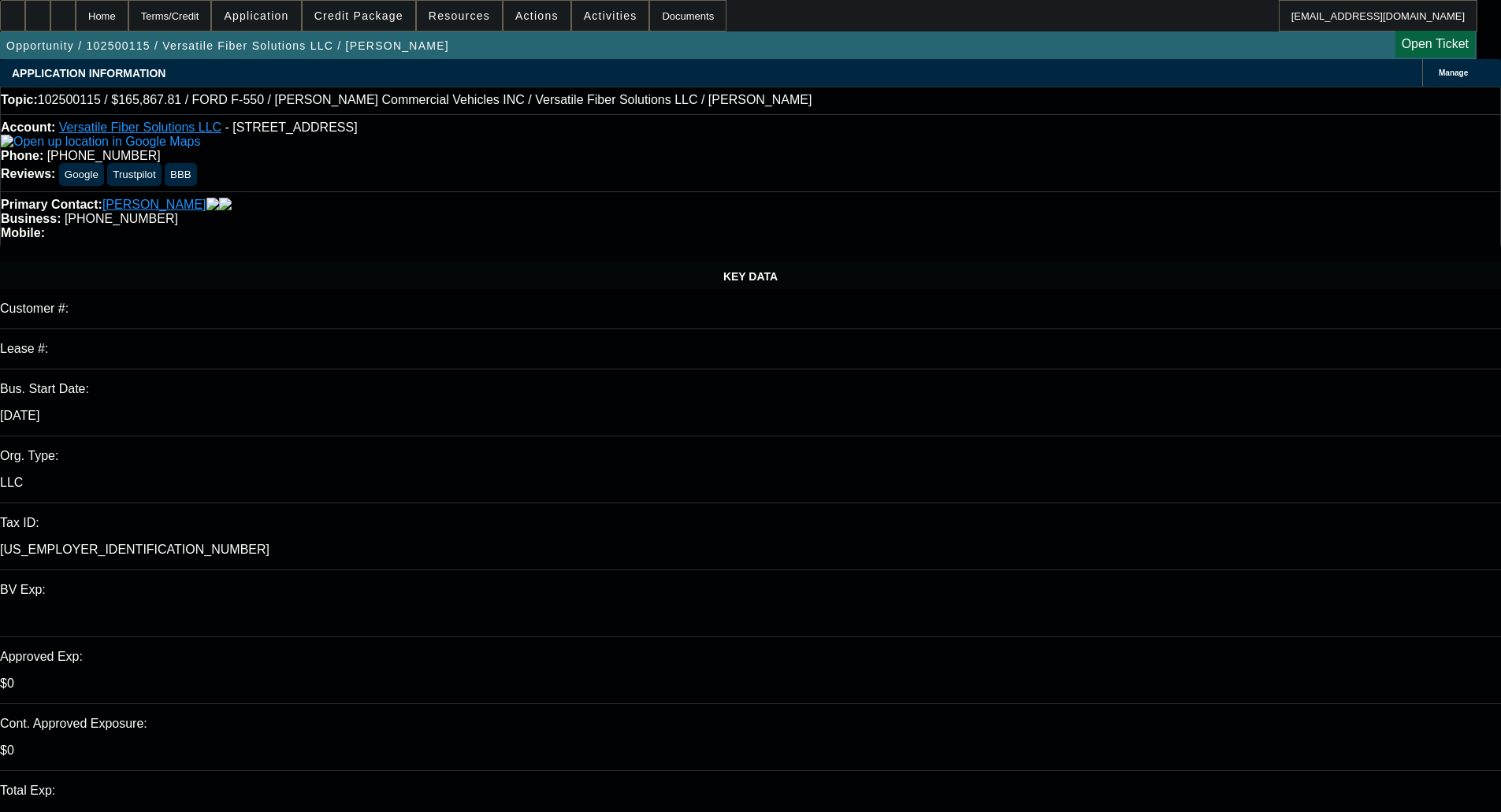
click at [380, 25] on span at bounding box center [358, 16] width 112 height 38
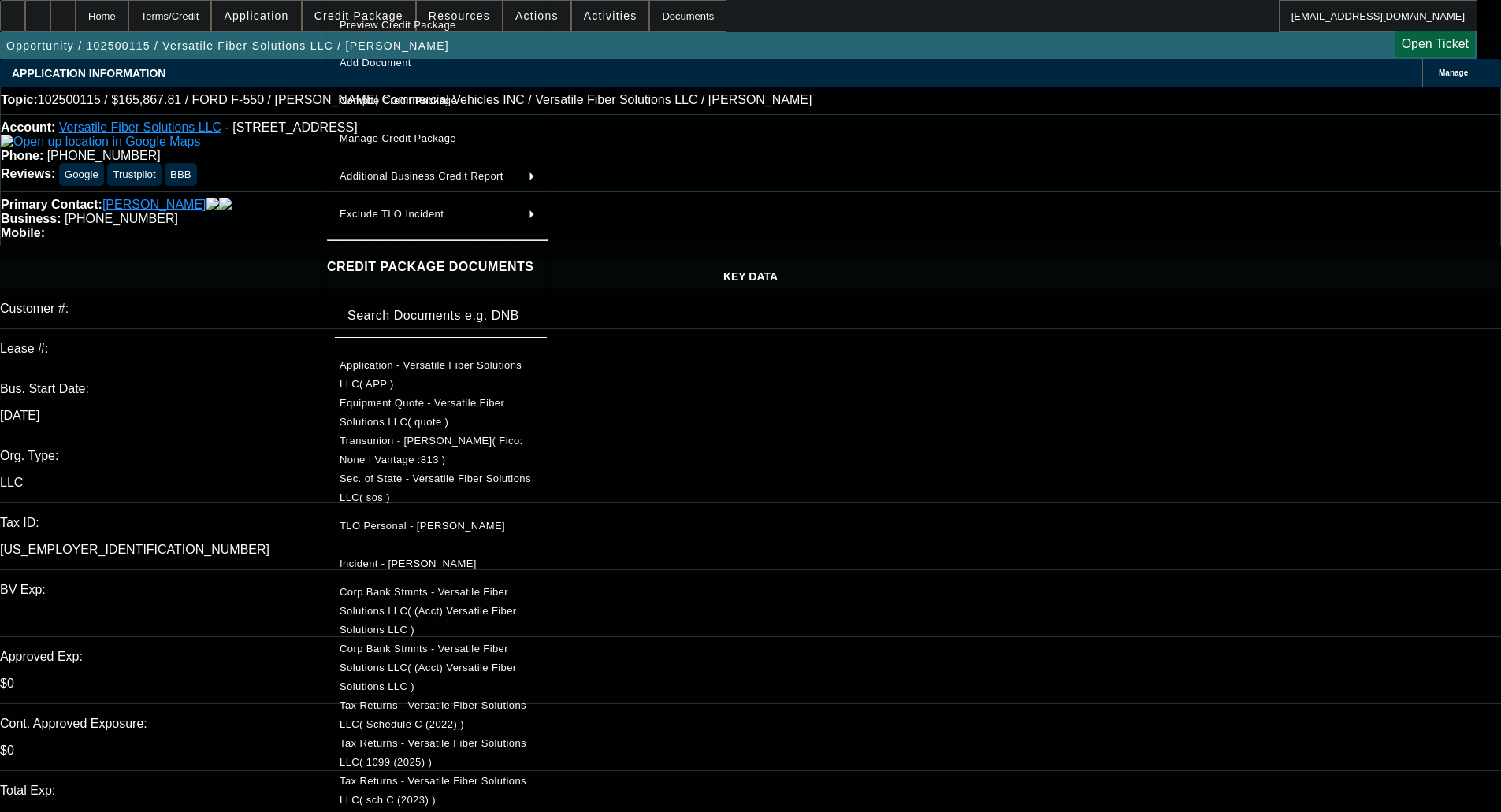
click at [460, 481] on span "Sec. of State - Versatile Fiber Solutions LLC( sos )" at bounding box center [435, 488] width 192 height 31
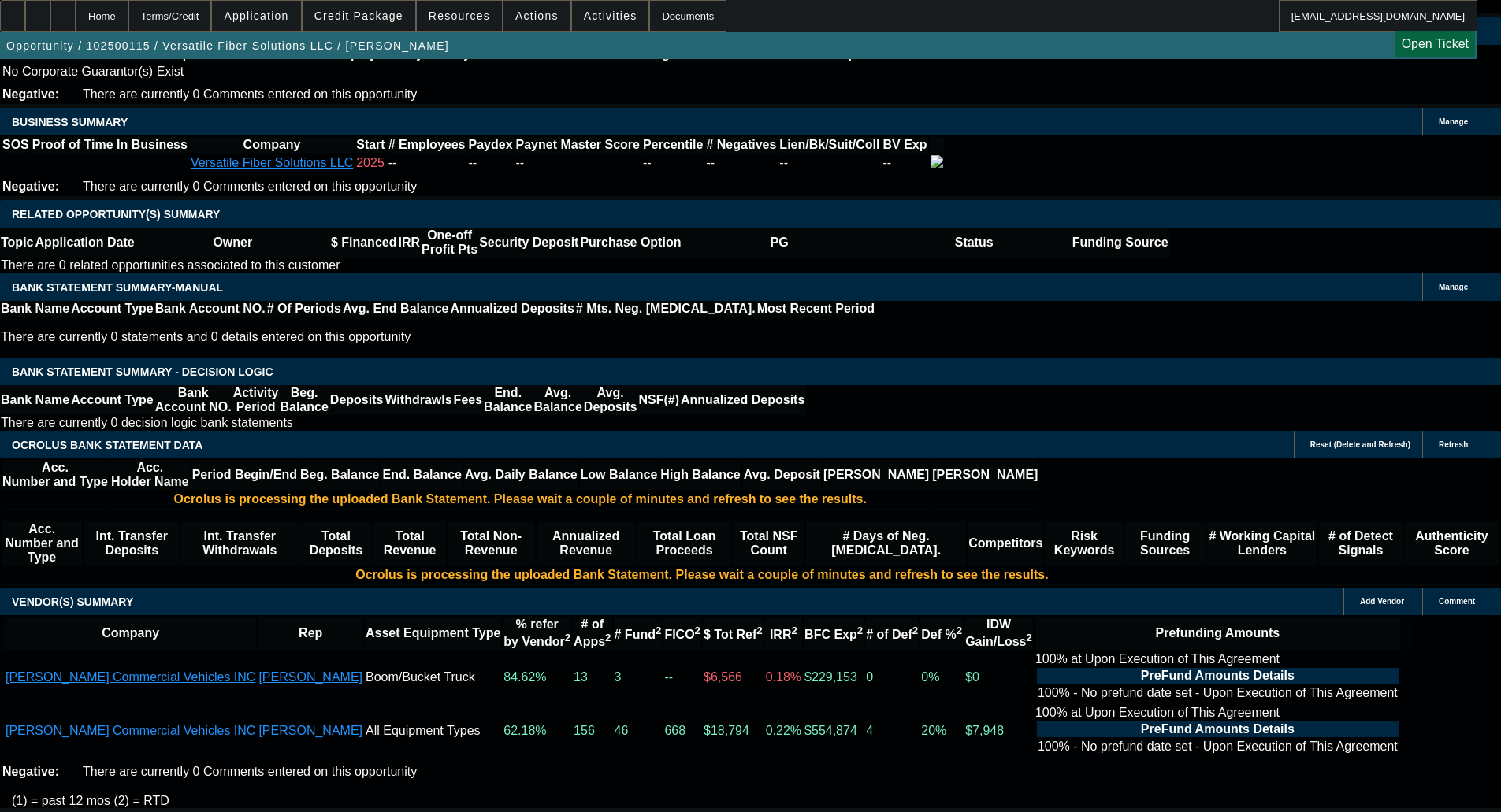
scroll to position [2442, 0]
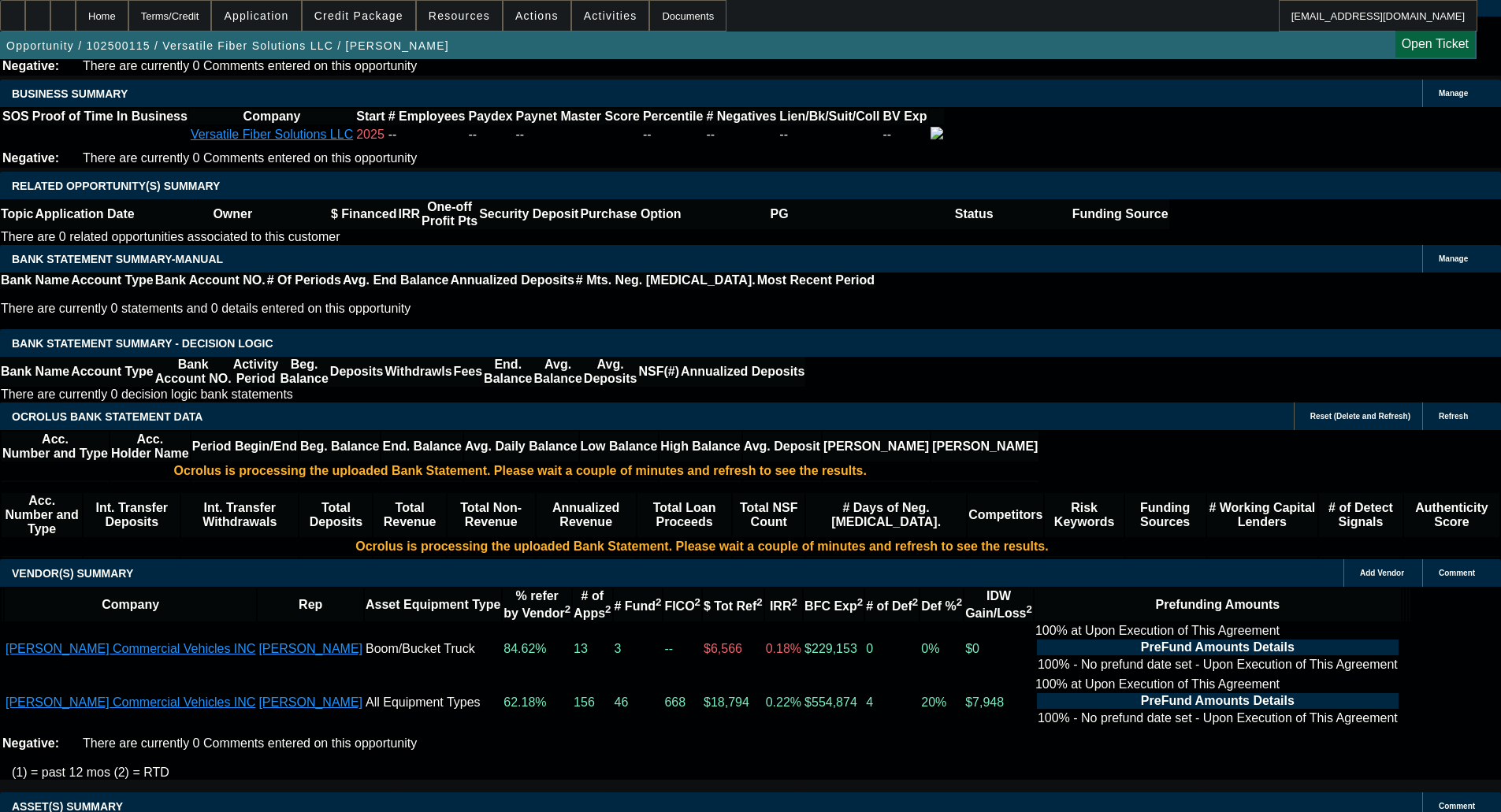
select select "6"
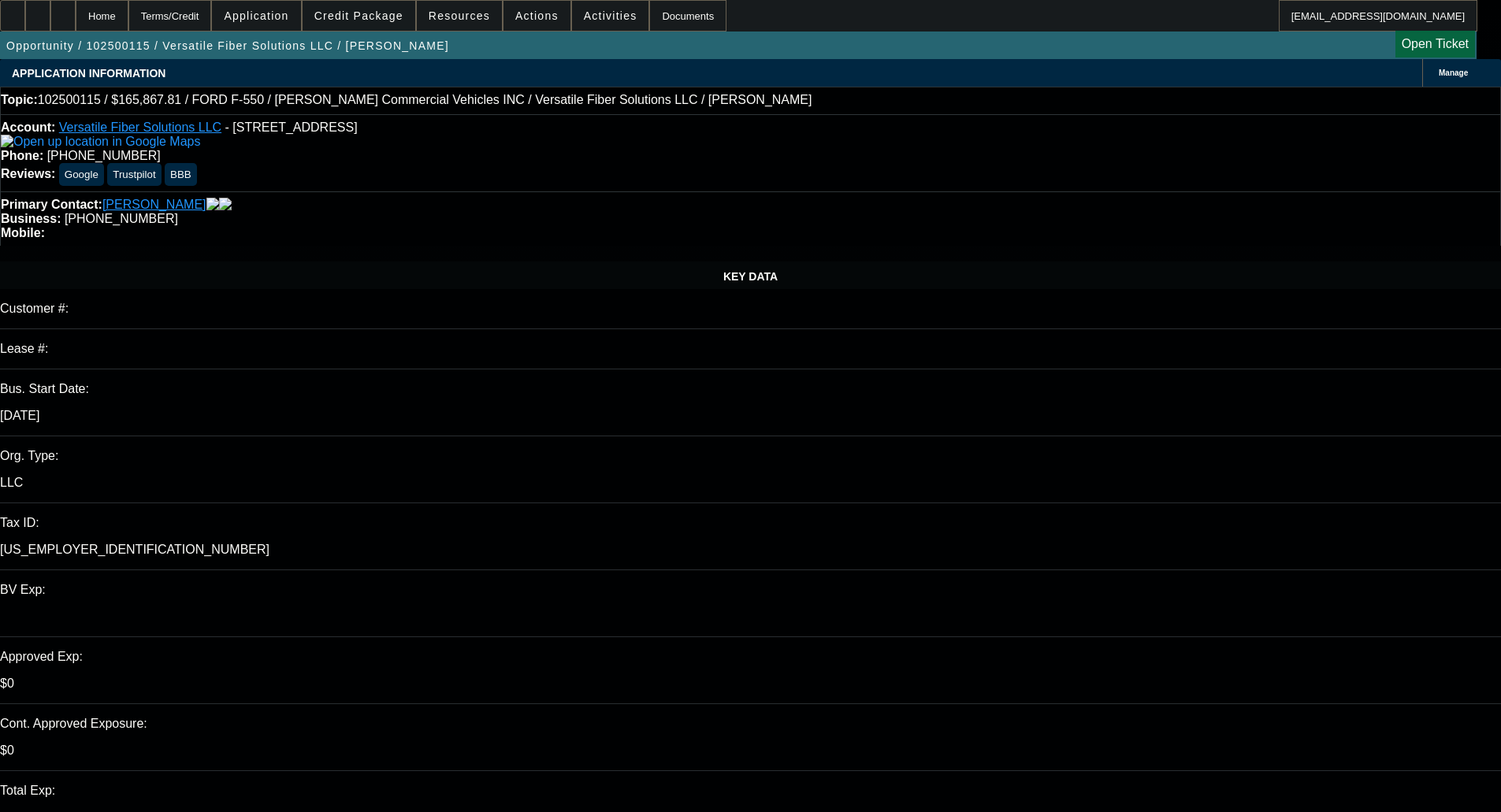
click at [390, 10] on span "Credit Package" at bounding box center [359, 16] width 89 height 13
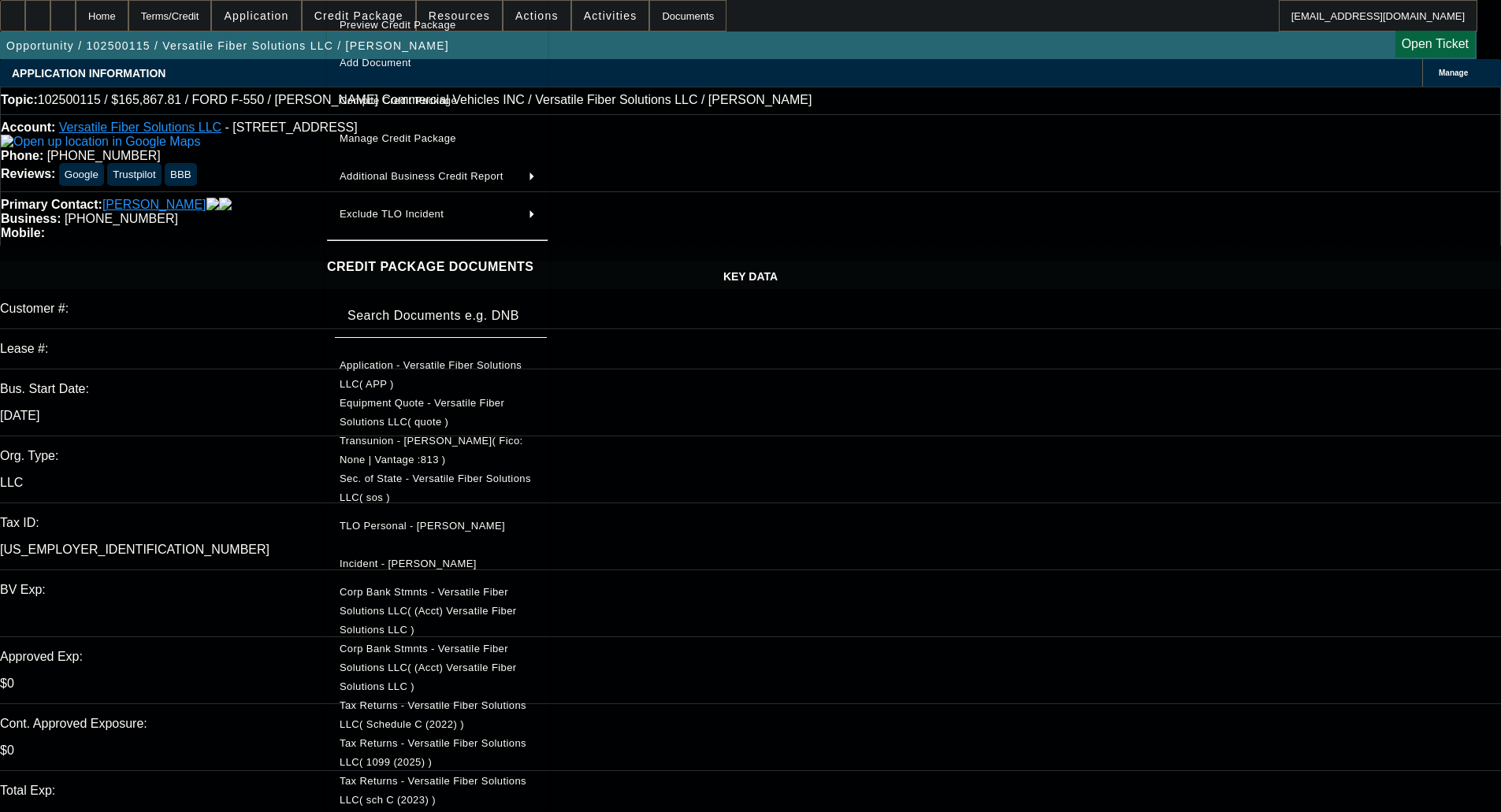
scroll to position [14, 0]
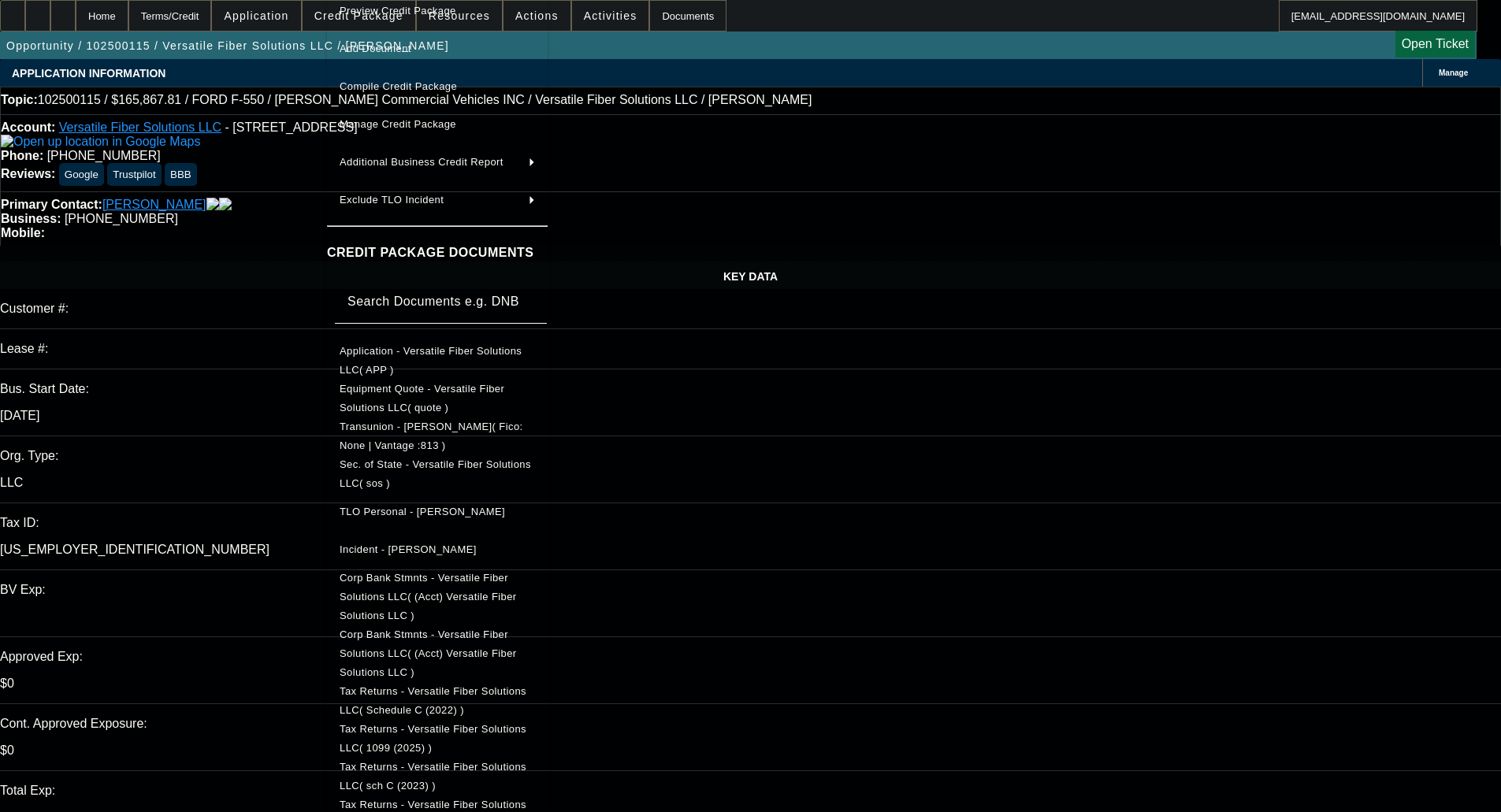
click at [526, 724] on span "Tax Returns - Versatile Fiber Solutions LLC( 1099 (2025) )" at bounding box center [433, 738] width 187 height 31
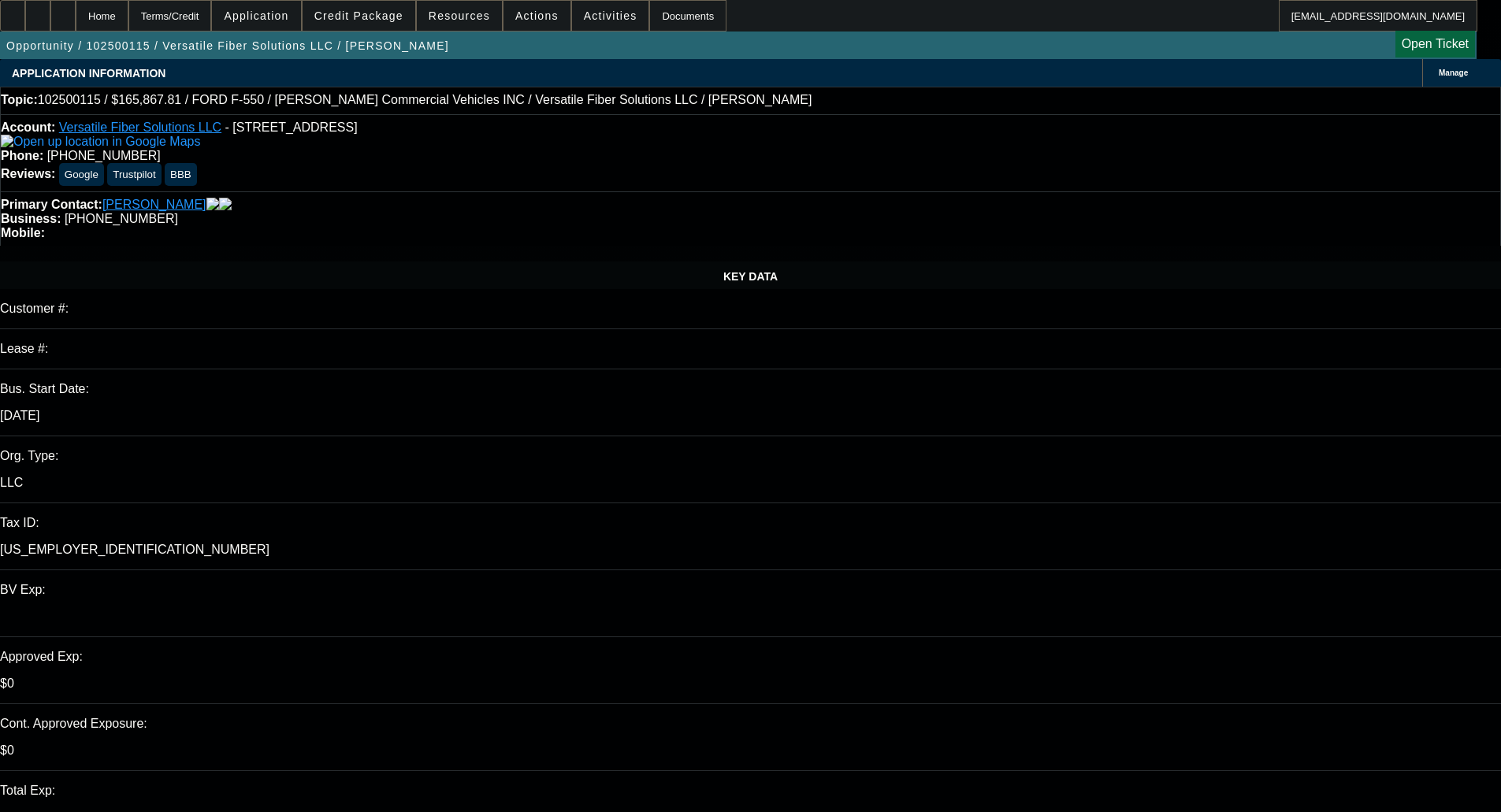
type textarea "Startups are capped at $45k with Finpac."
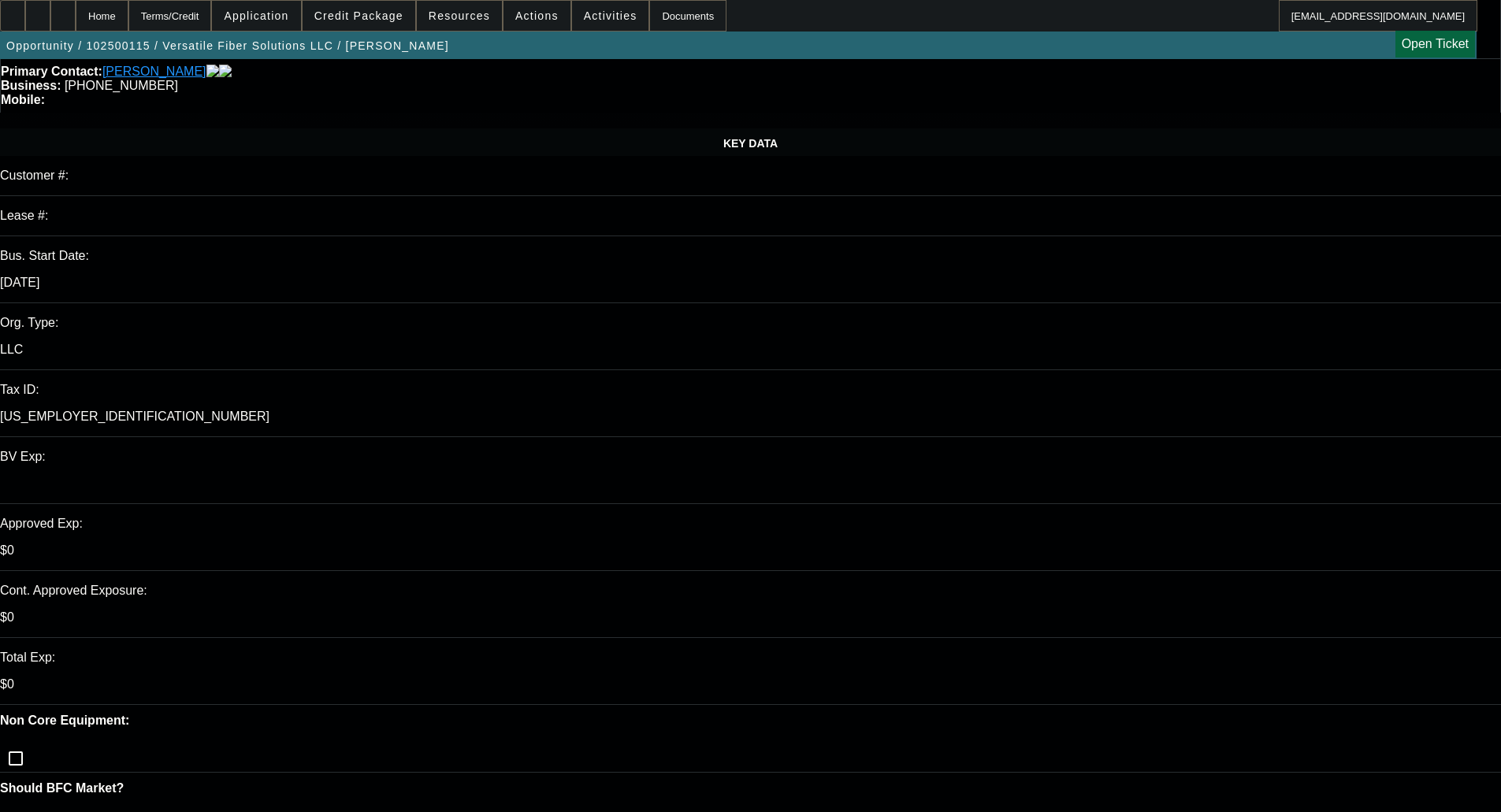
scroll to position [0, 0]
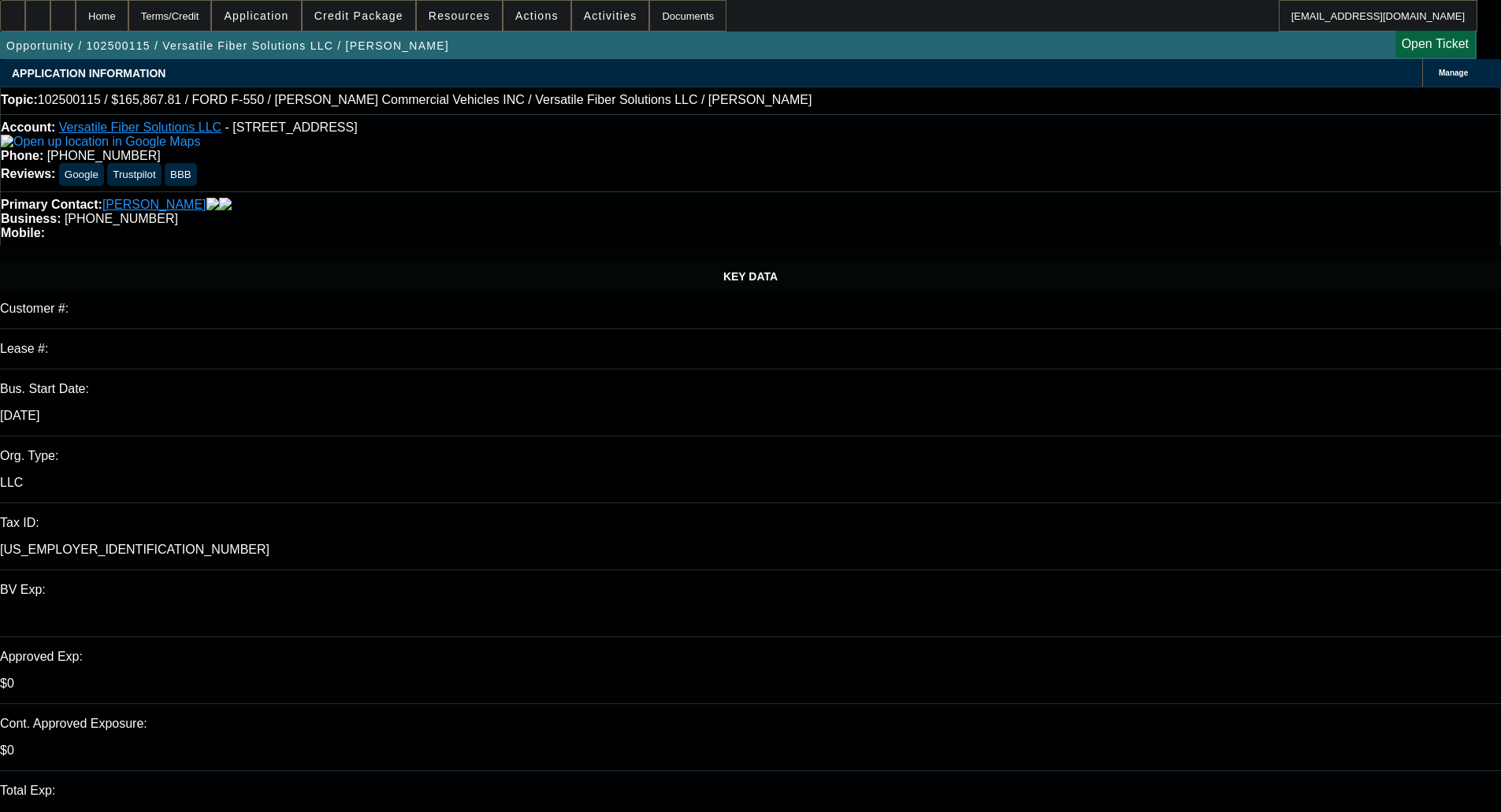
checkbox input "true"
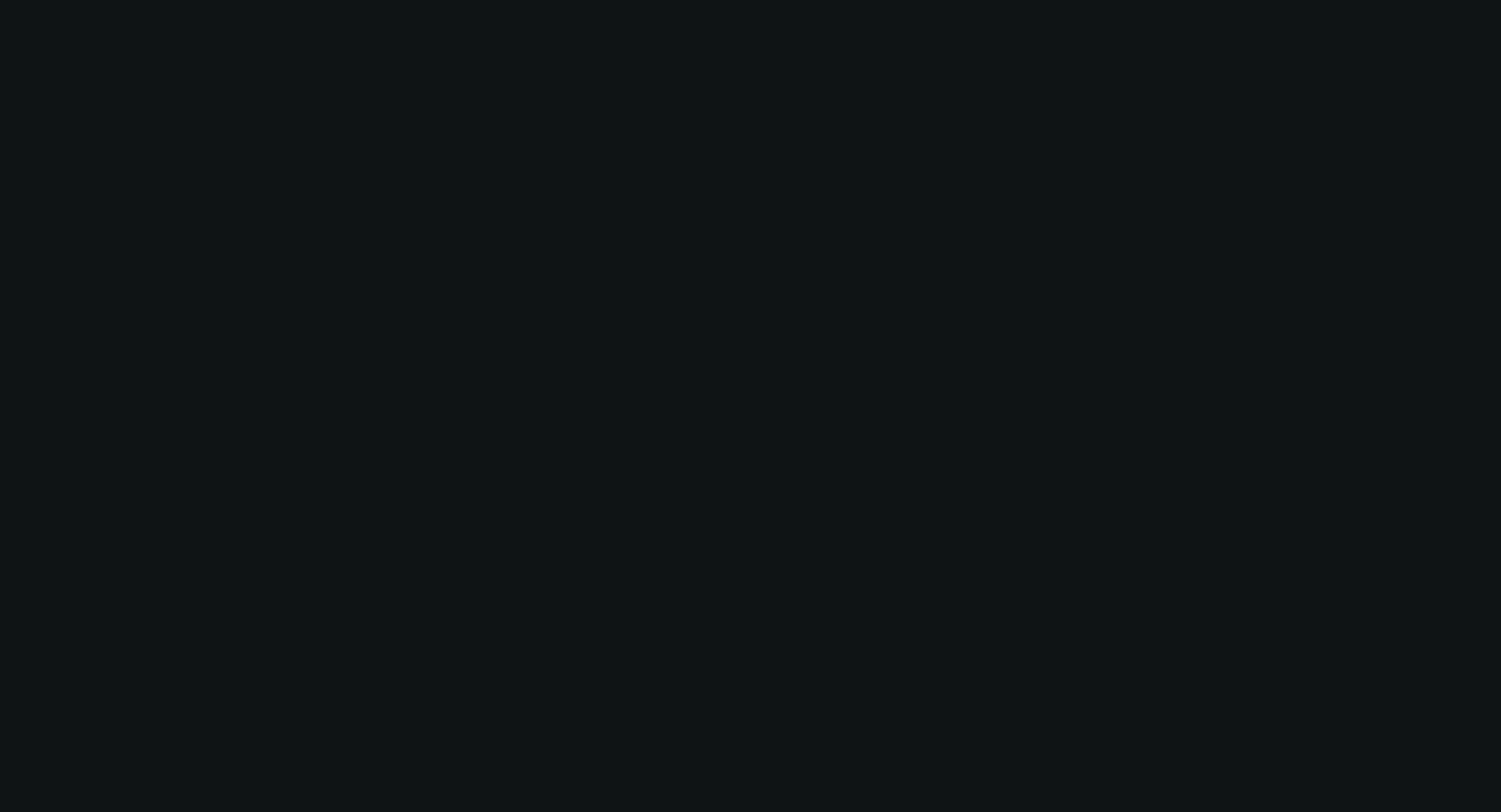
select select "0"
select select "6"
select select "0"
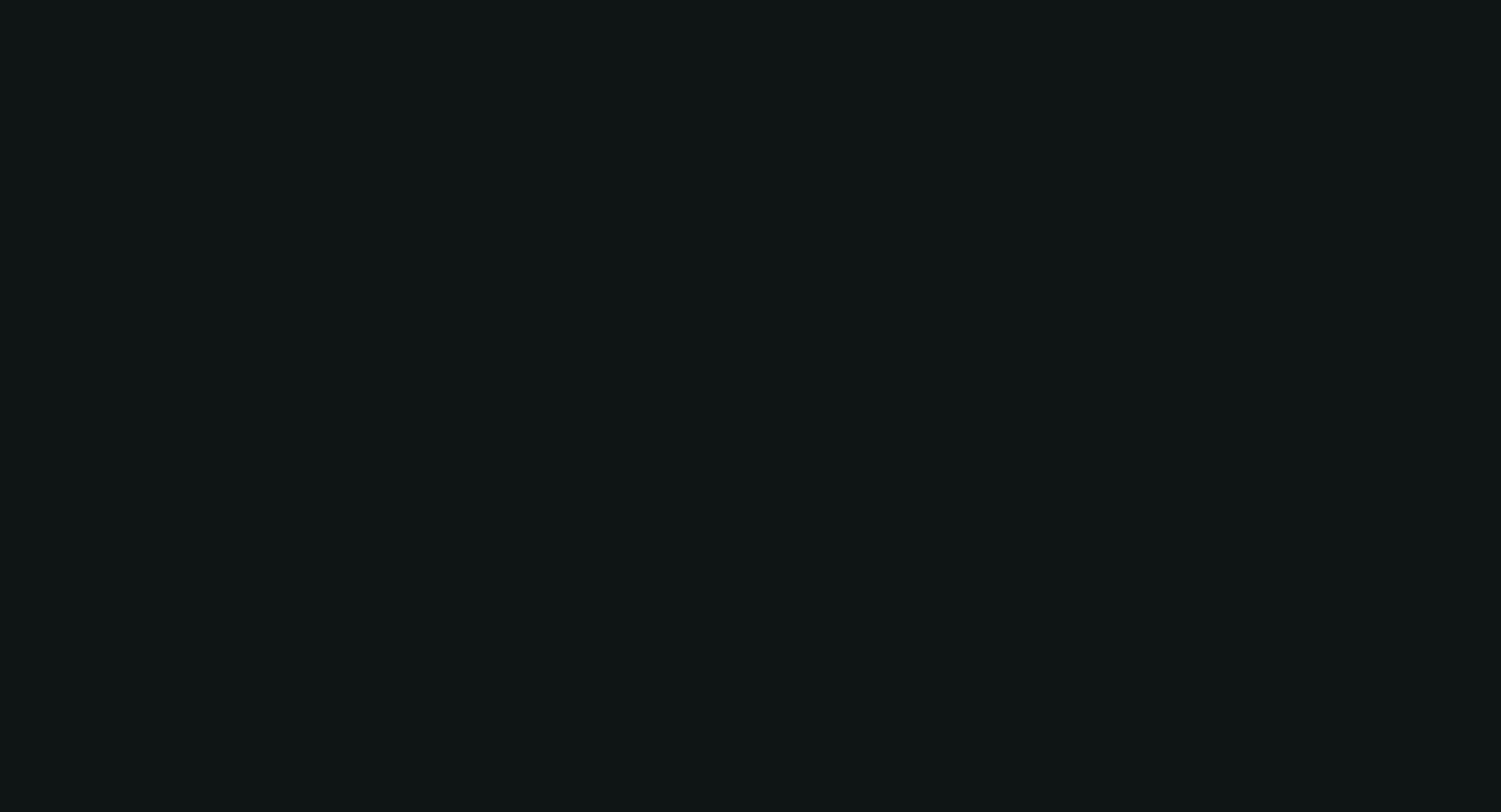
select select "0"
select select "6"
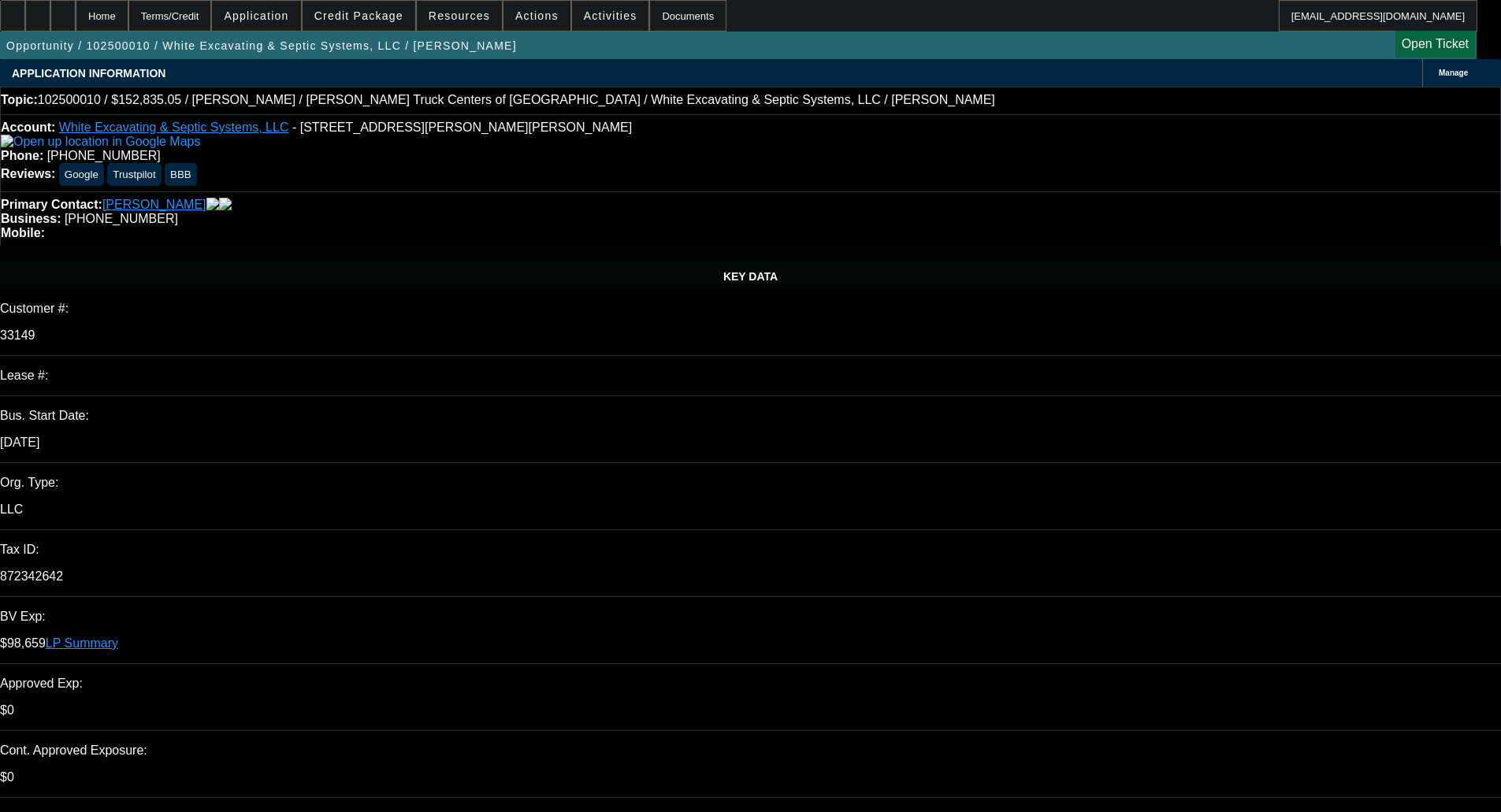
select select "0.1"
select select "0"
select select "6"
select select "0"
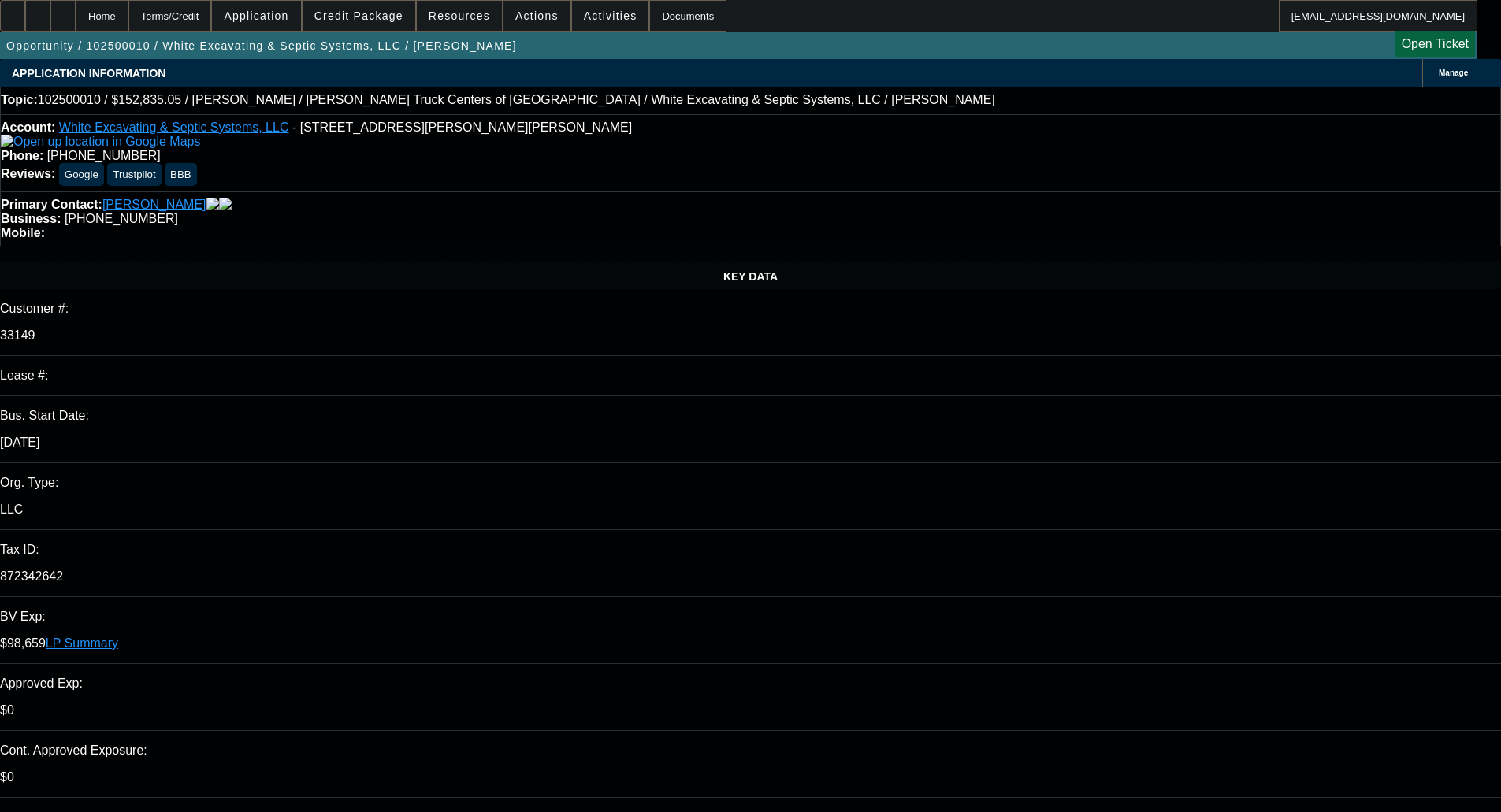
select select "0"
select select "6"
select select "0"
select select "6"
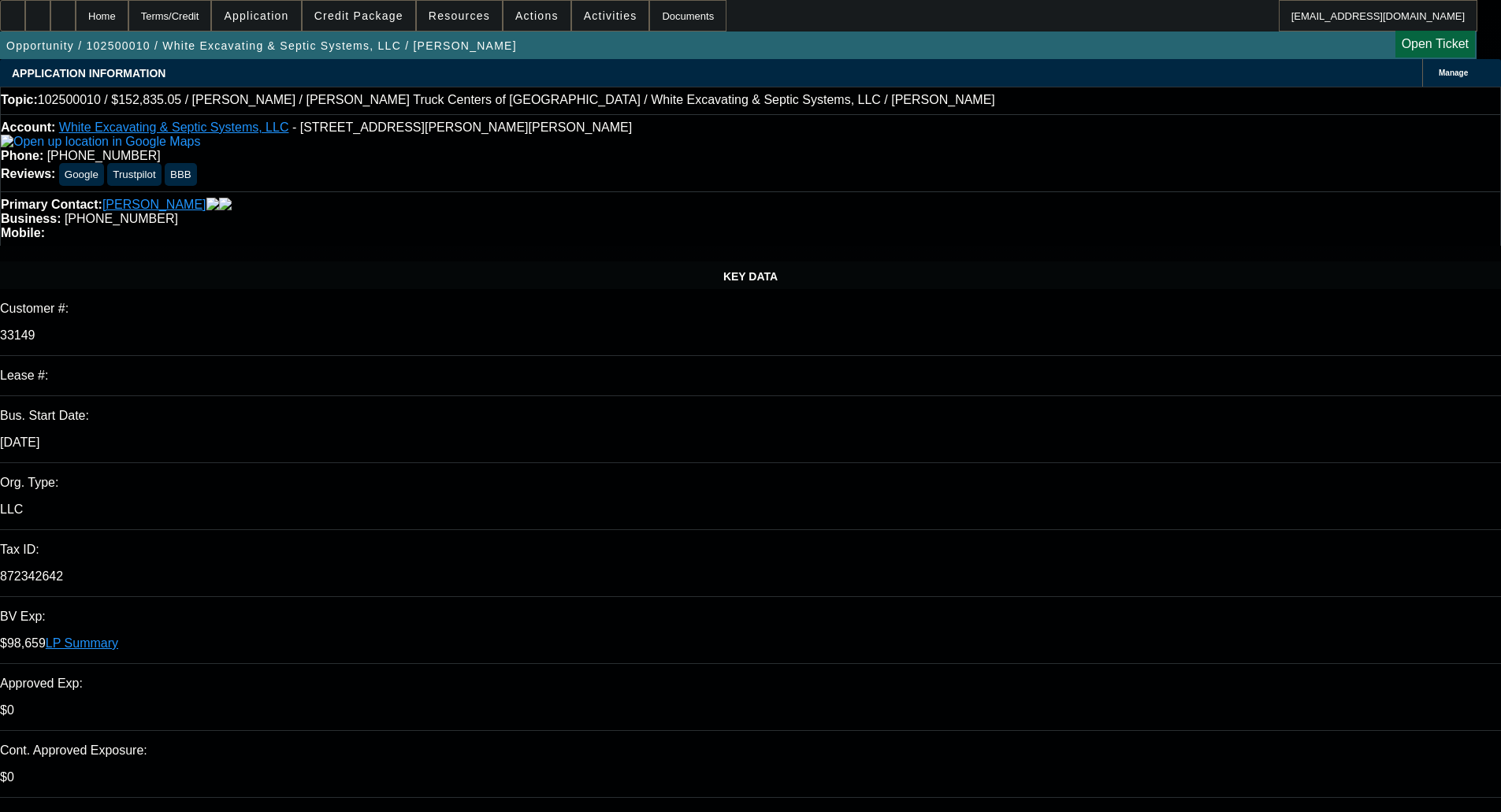
select select "0"
select select "6"
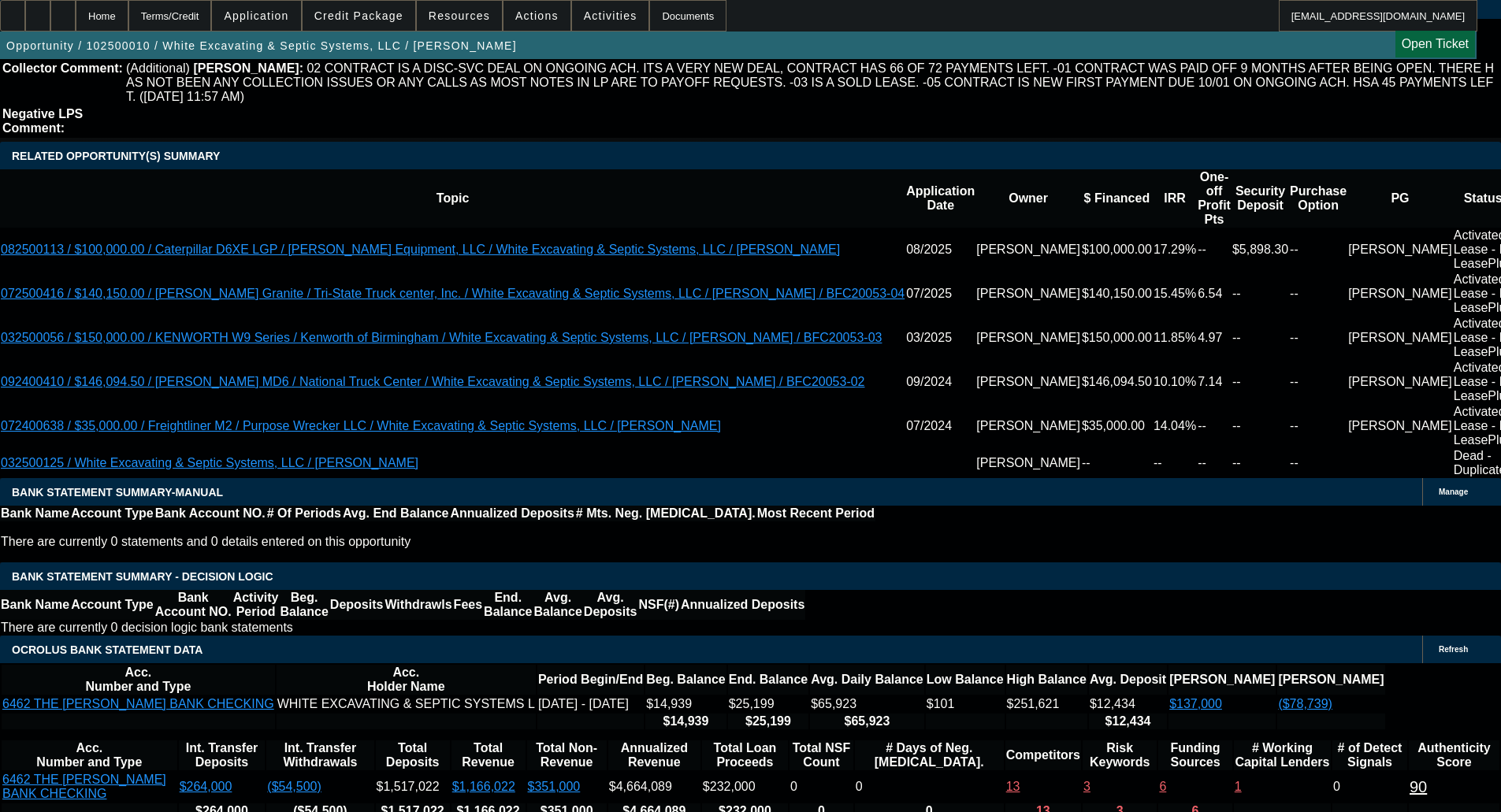
scroll to position [2717, 0]
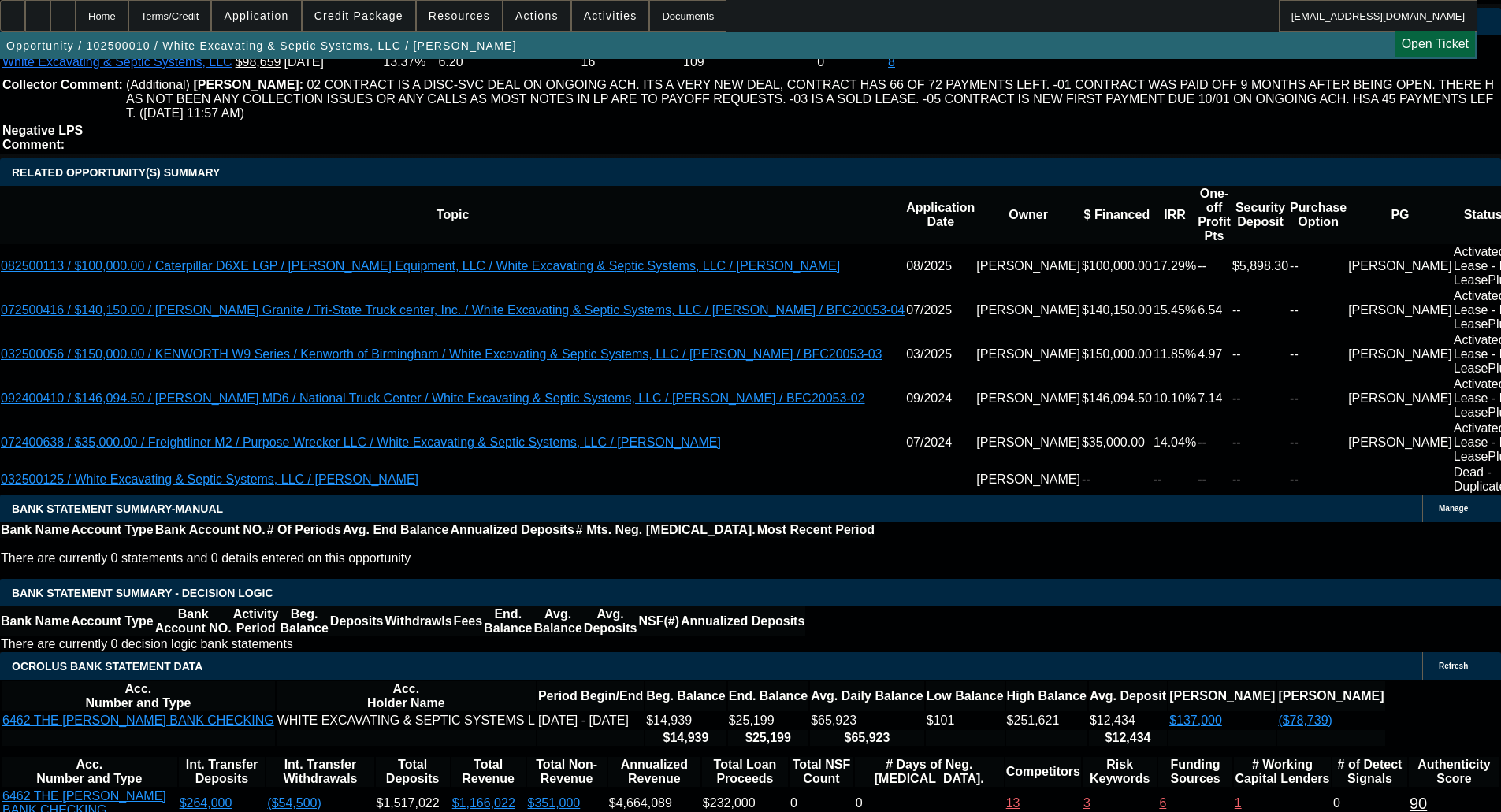
click at [367, 19] on span "Credit Package" at bounding box center [359, 16] width 89 height 13
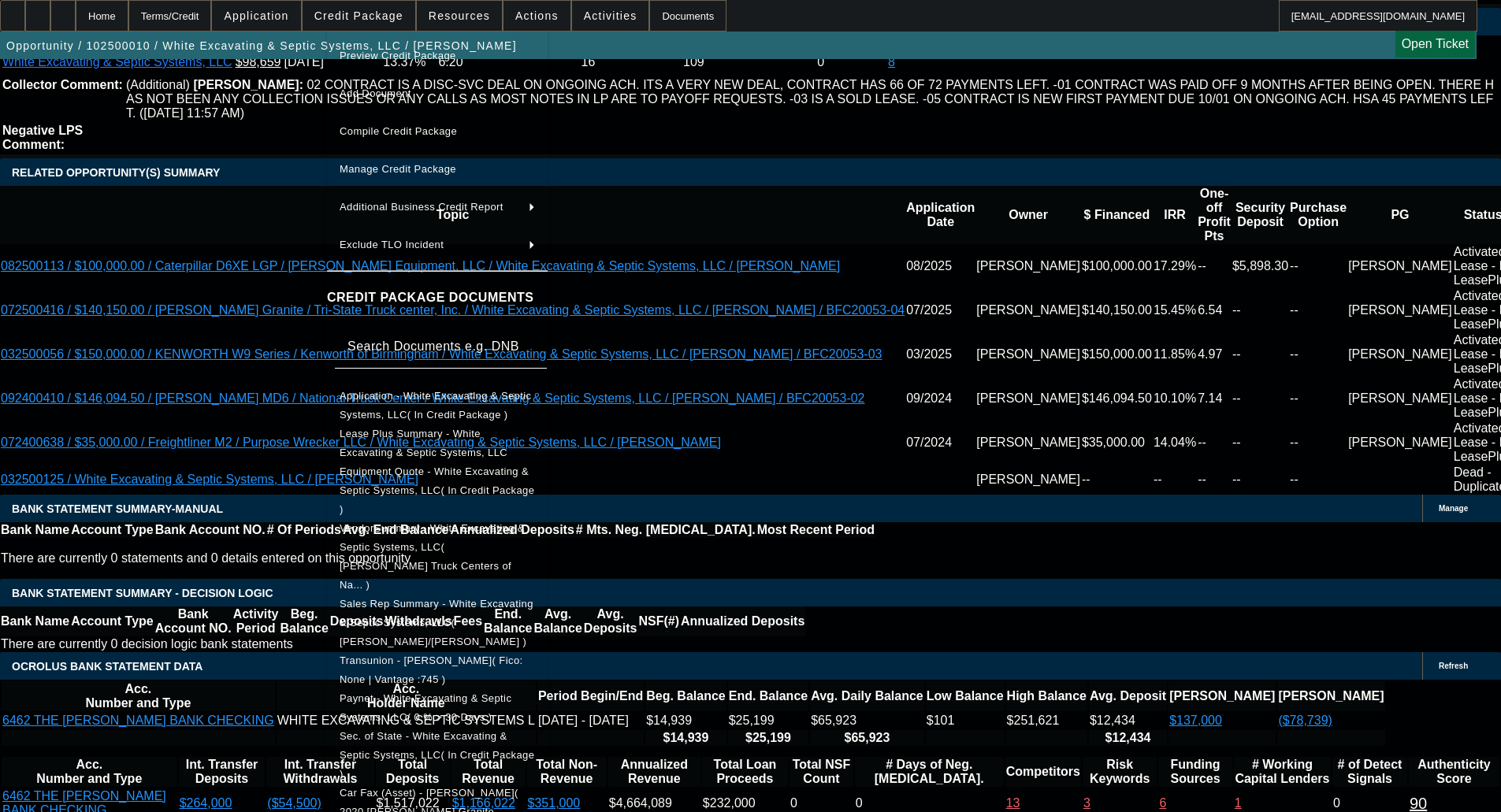
click at [416, 474] on span "Equipment Quote - White Excavating & Septic Systems, LLC( In Credit Package )" at bounding box center [437, 490] width 195 height 50
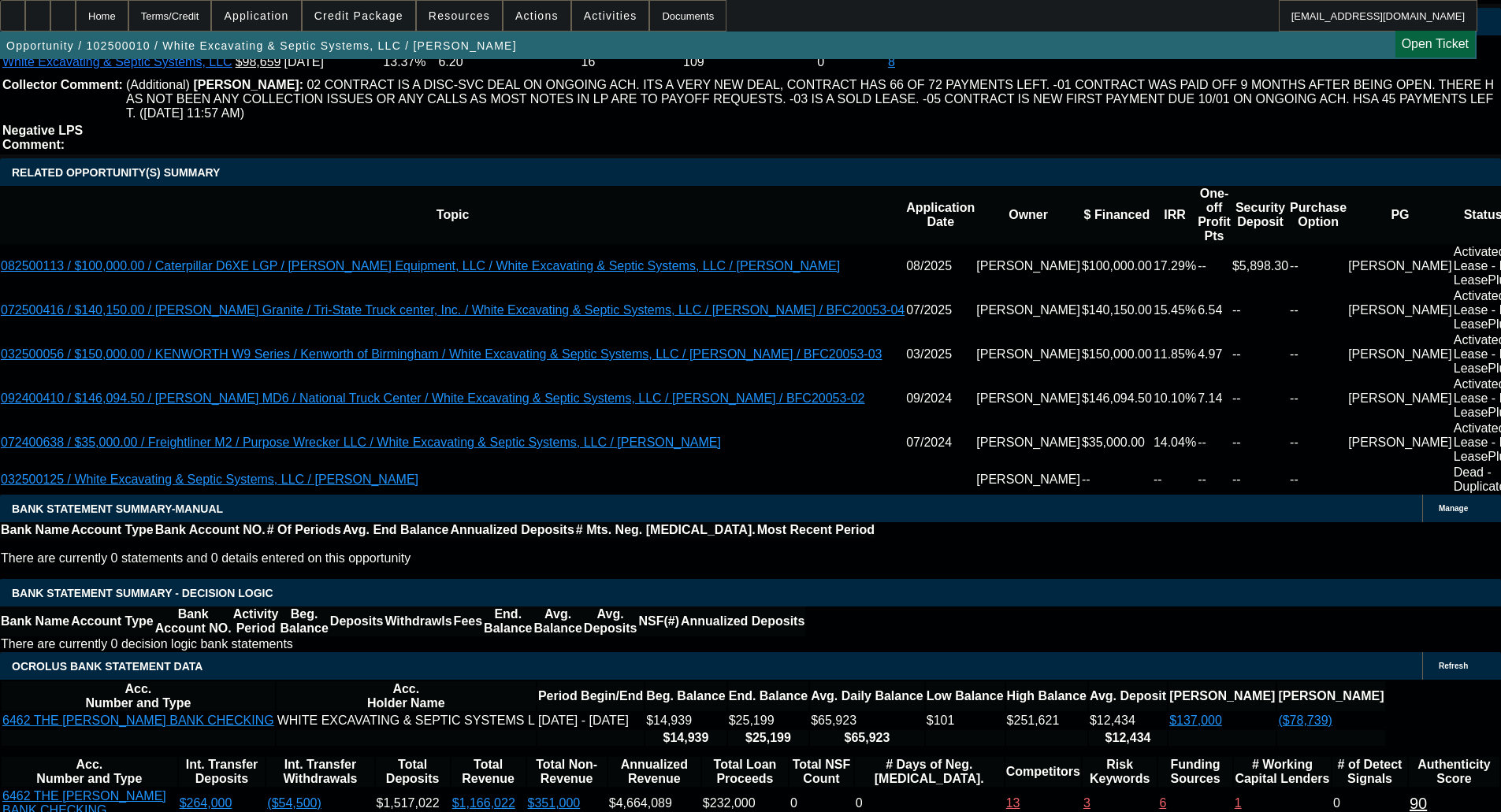
click at [371, 14] on span "Credit Package" at bounding box center [359, 16] width 89 height 13
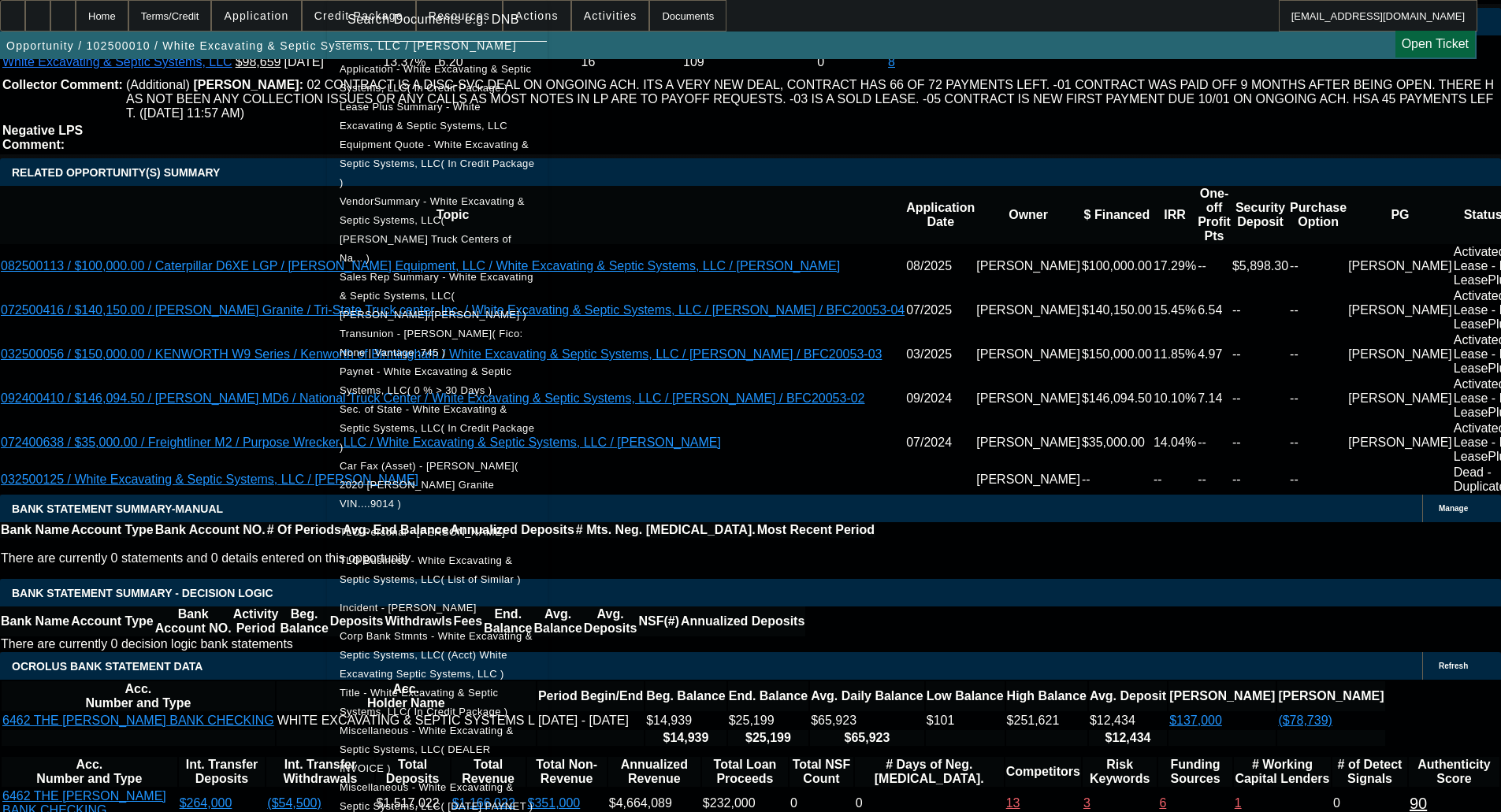
scroll to position [302, 0]
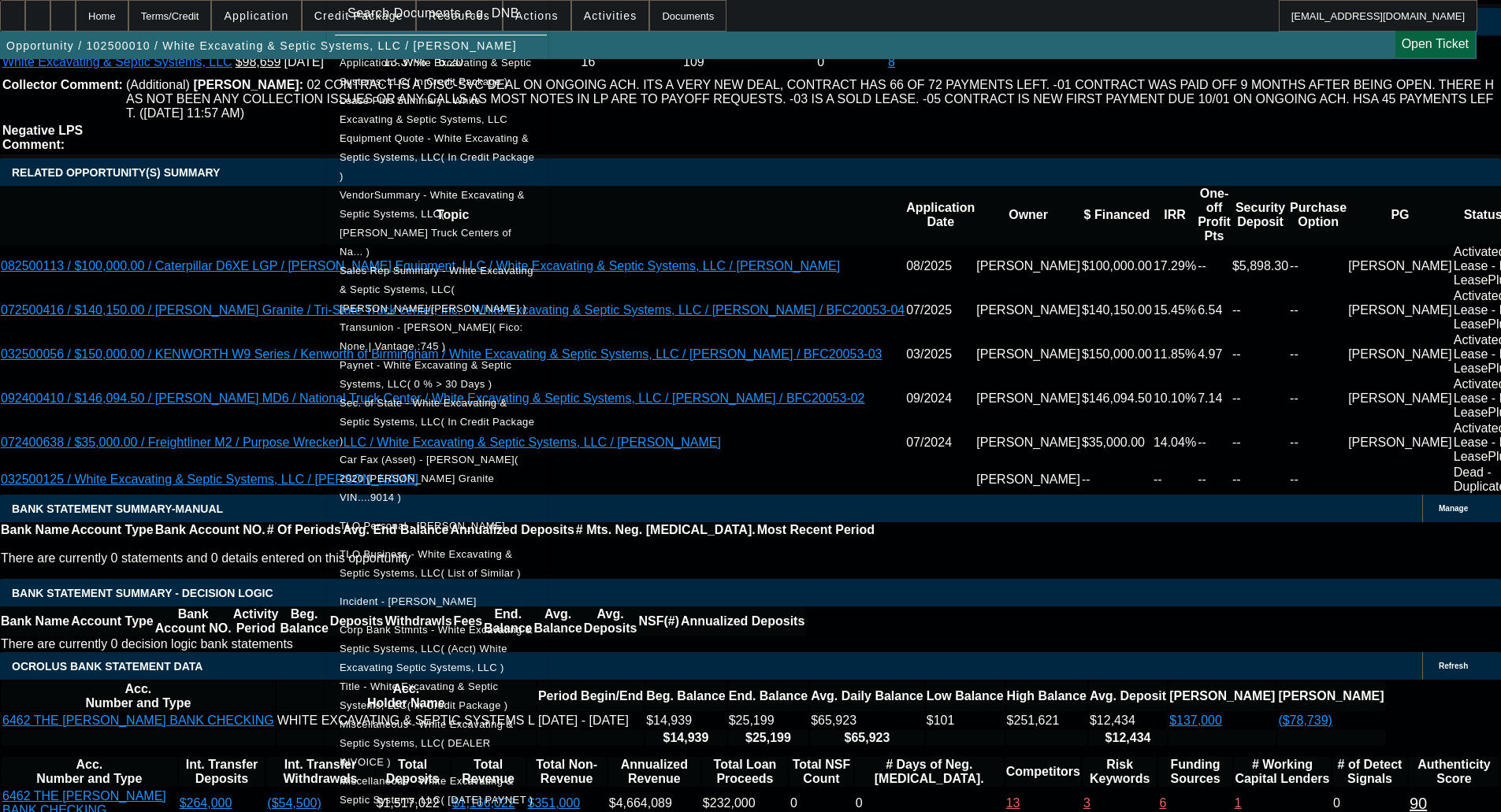
click at [465, 719] on span "Miscellaneous - White Excavating & Septic Systems, LLC( DEALER INVOICE )" at bounding box center [426, 743] width 173 height 50
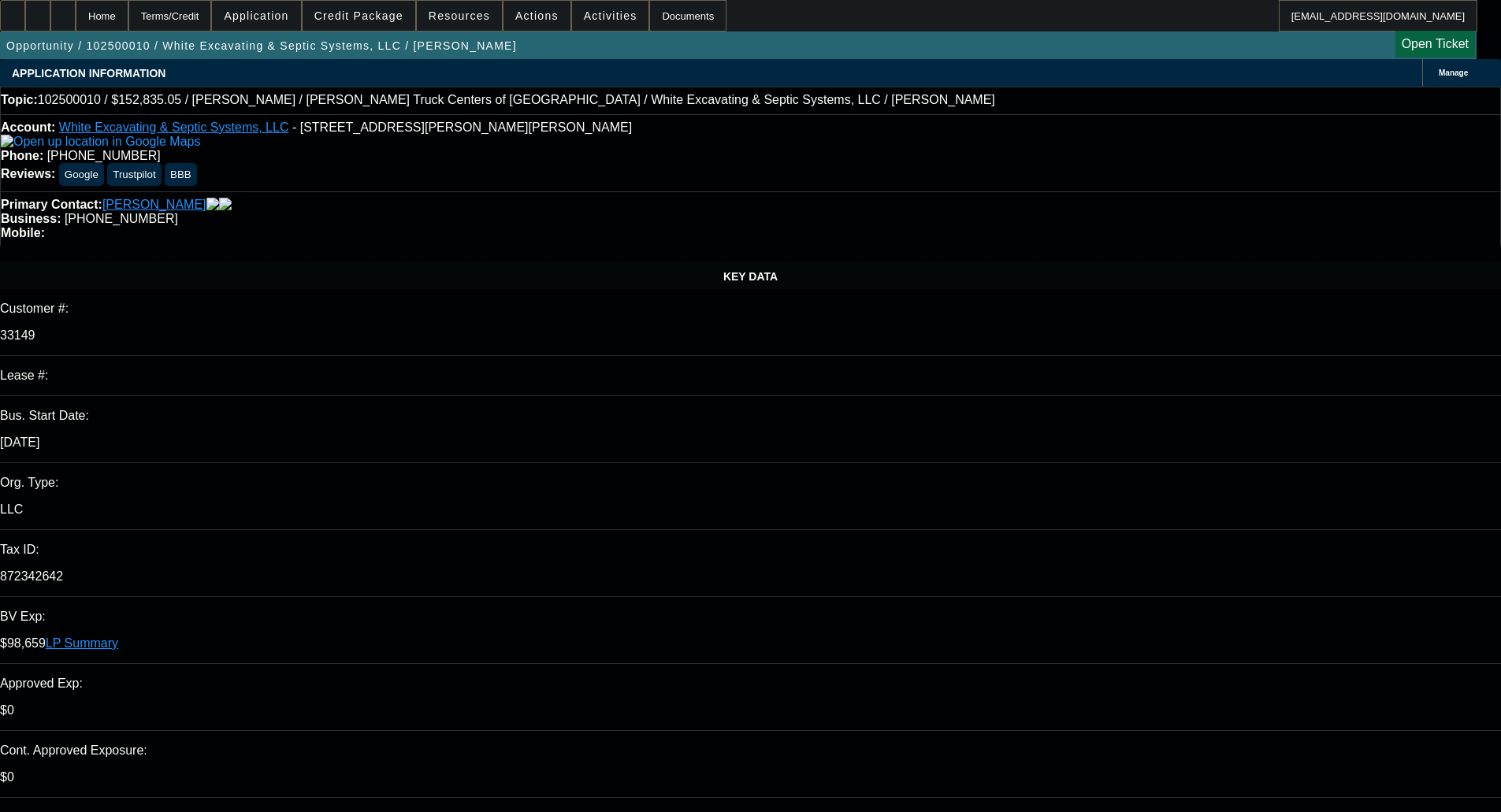
select select "0.1"
select select "0"
select select "6"
select select "0"
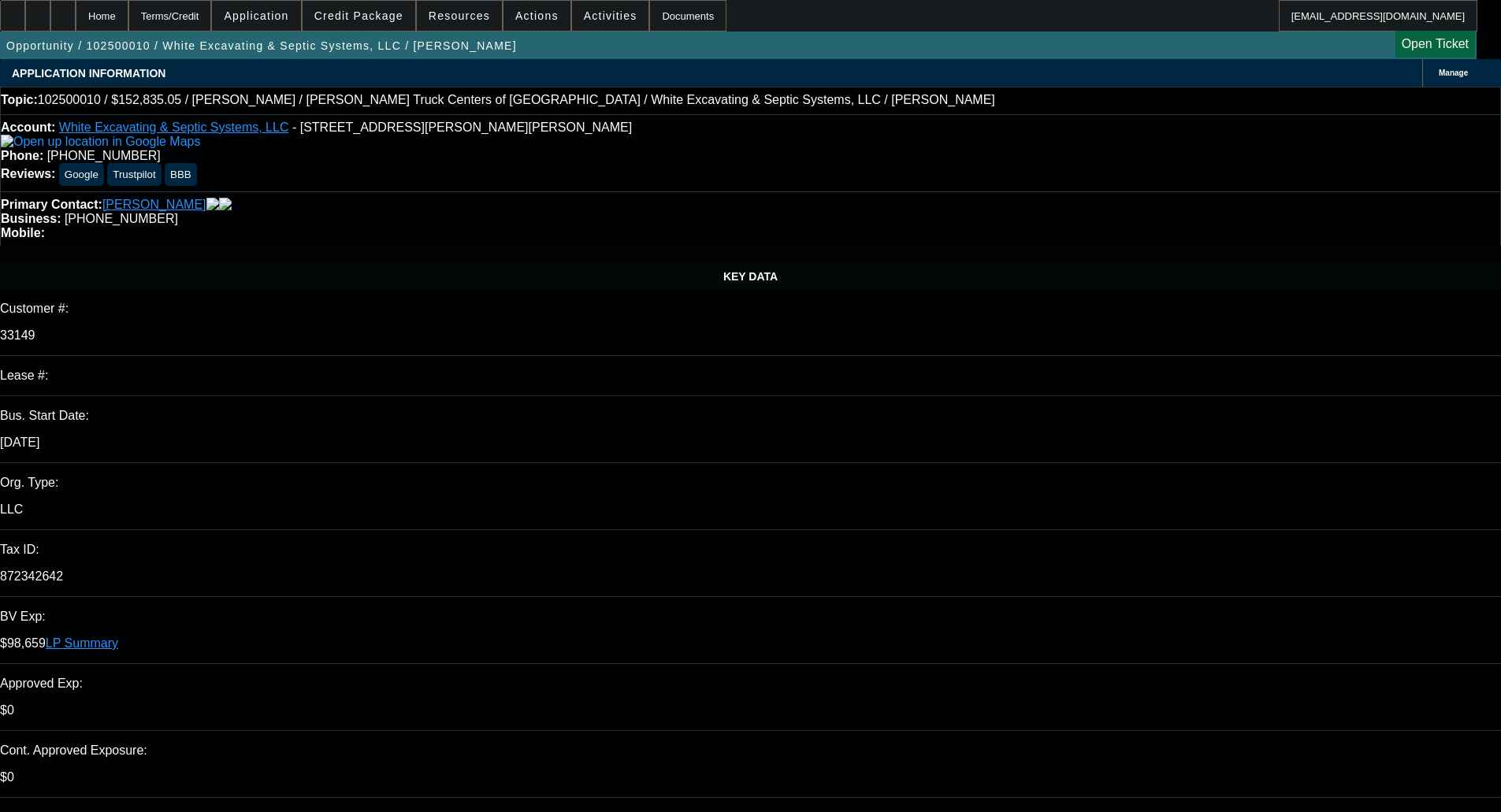
select select "0"
select select "6"
select select "0"
select select "6"
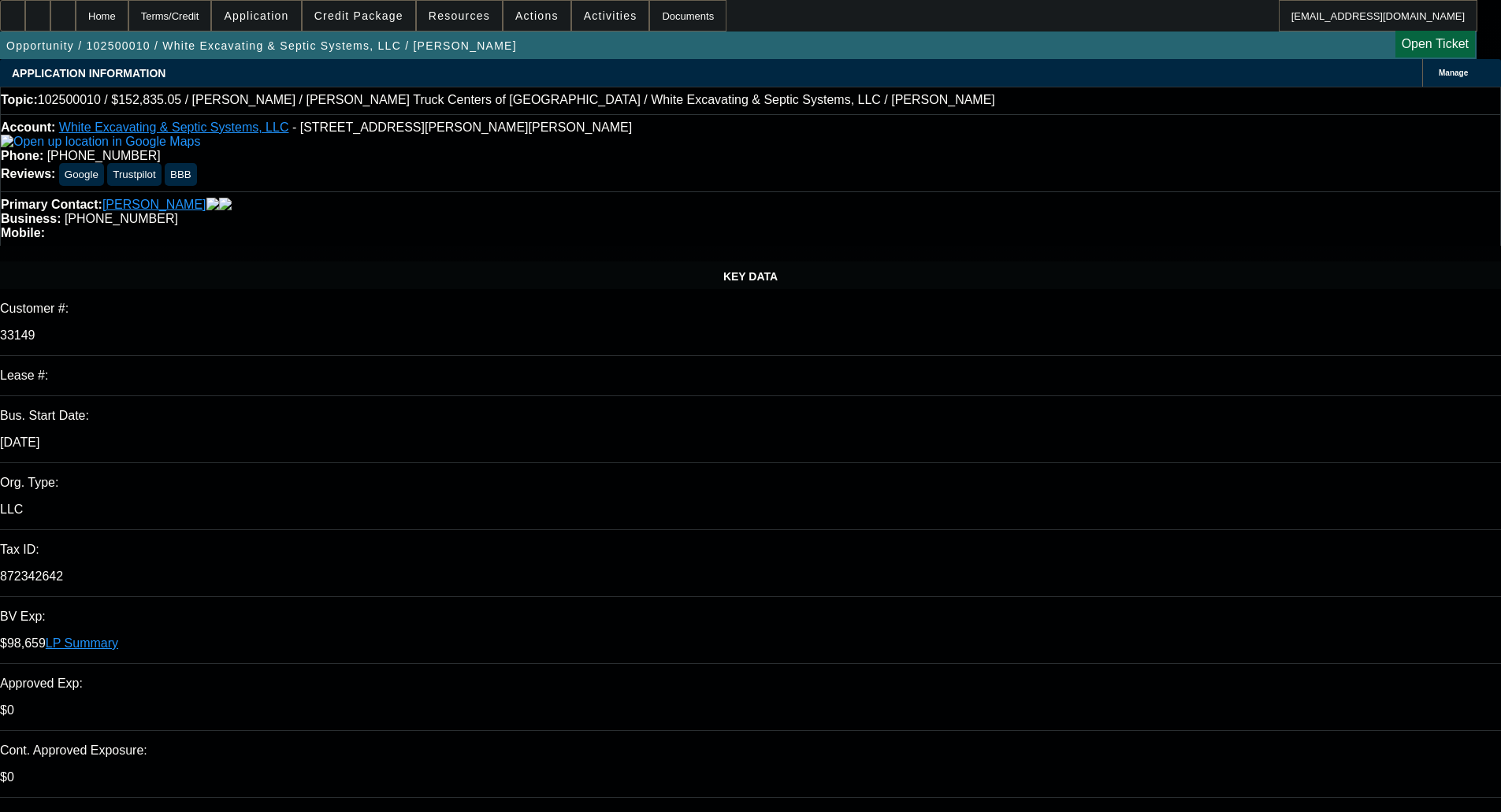
select select "0"
select select "6"
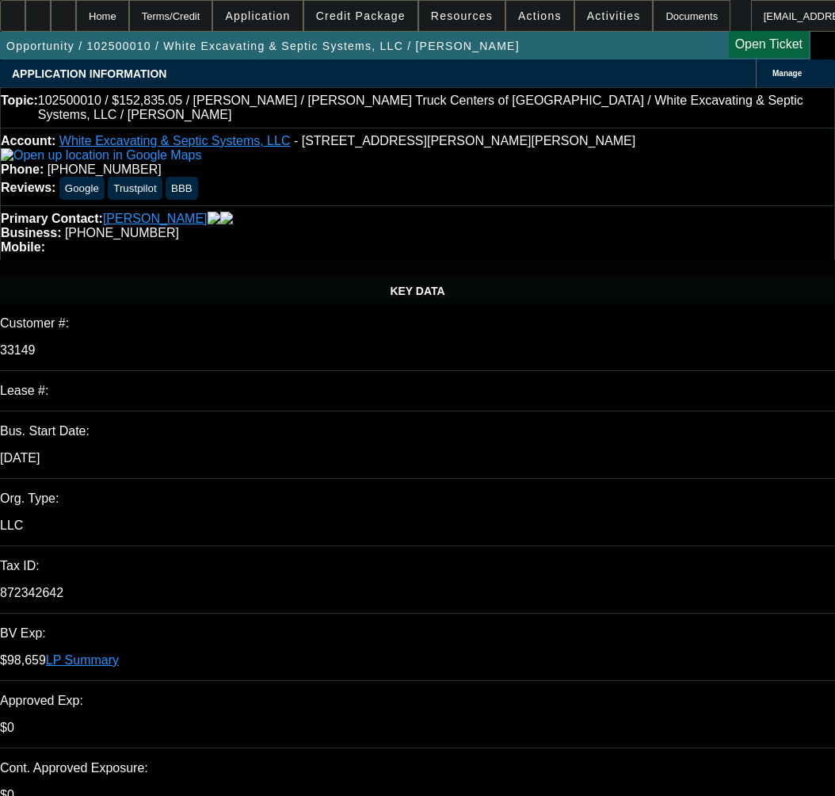
click at [384, 17] on span "Credit Package" at bounding box center [361, 16] width 90 height 13
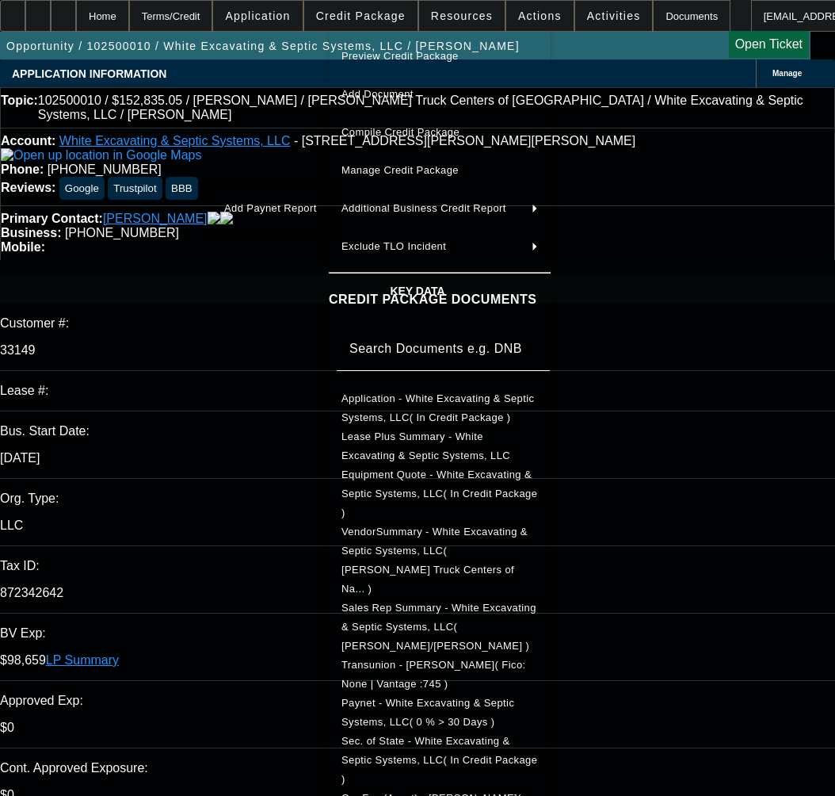
click at [221, 231] on div "Add Paynet Report" at bounding box center [271, 208] width 118 height 51
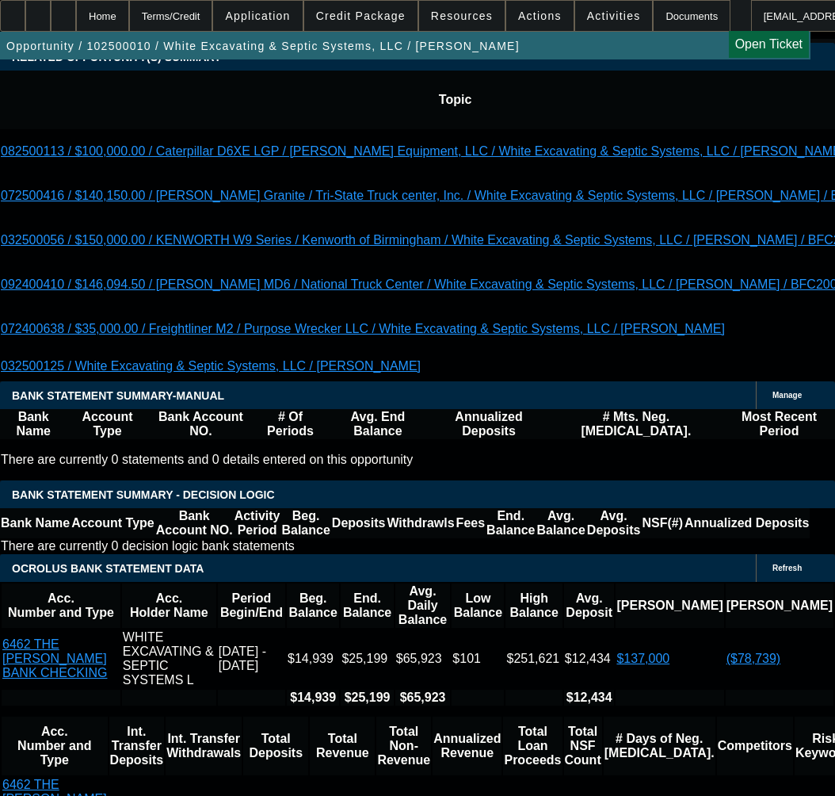
scroll to position [3012, 0]
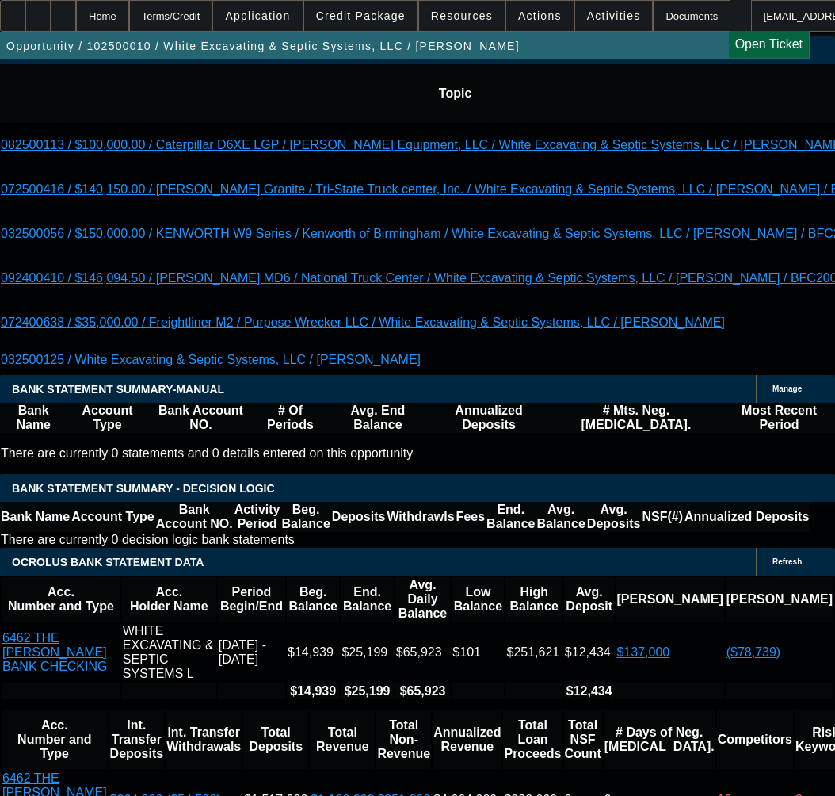
click at [383, 16] on span "Credit Package" at bounding box center [361, 16] width 90 height 13
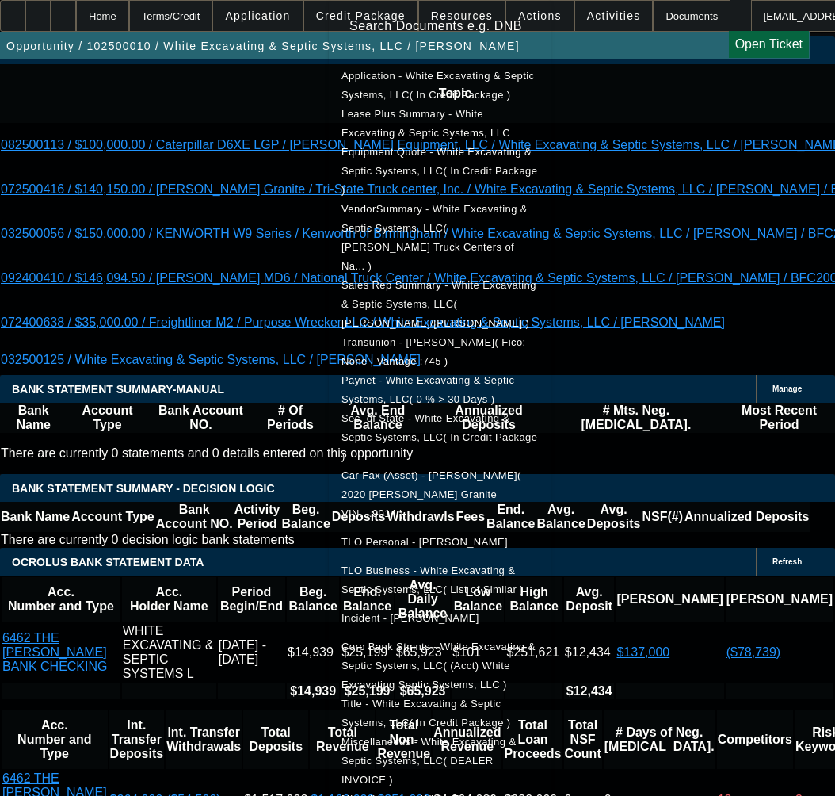
scroll to position [326, 0]
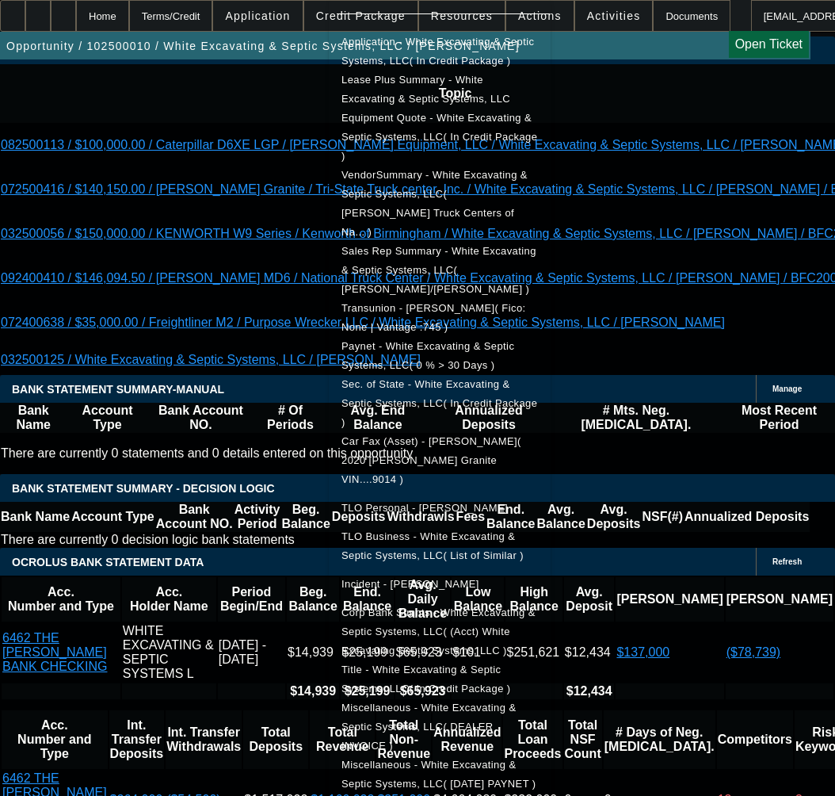
click at [499, 701] on span "Miscellaneous - White Excavating & Septic Systems, LLC( DEALER INVOICE )" at bounding box center [429, 726] width 174 height 50
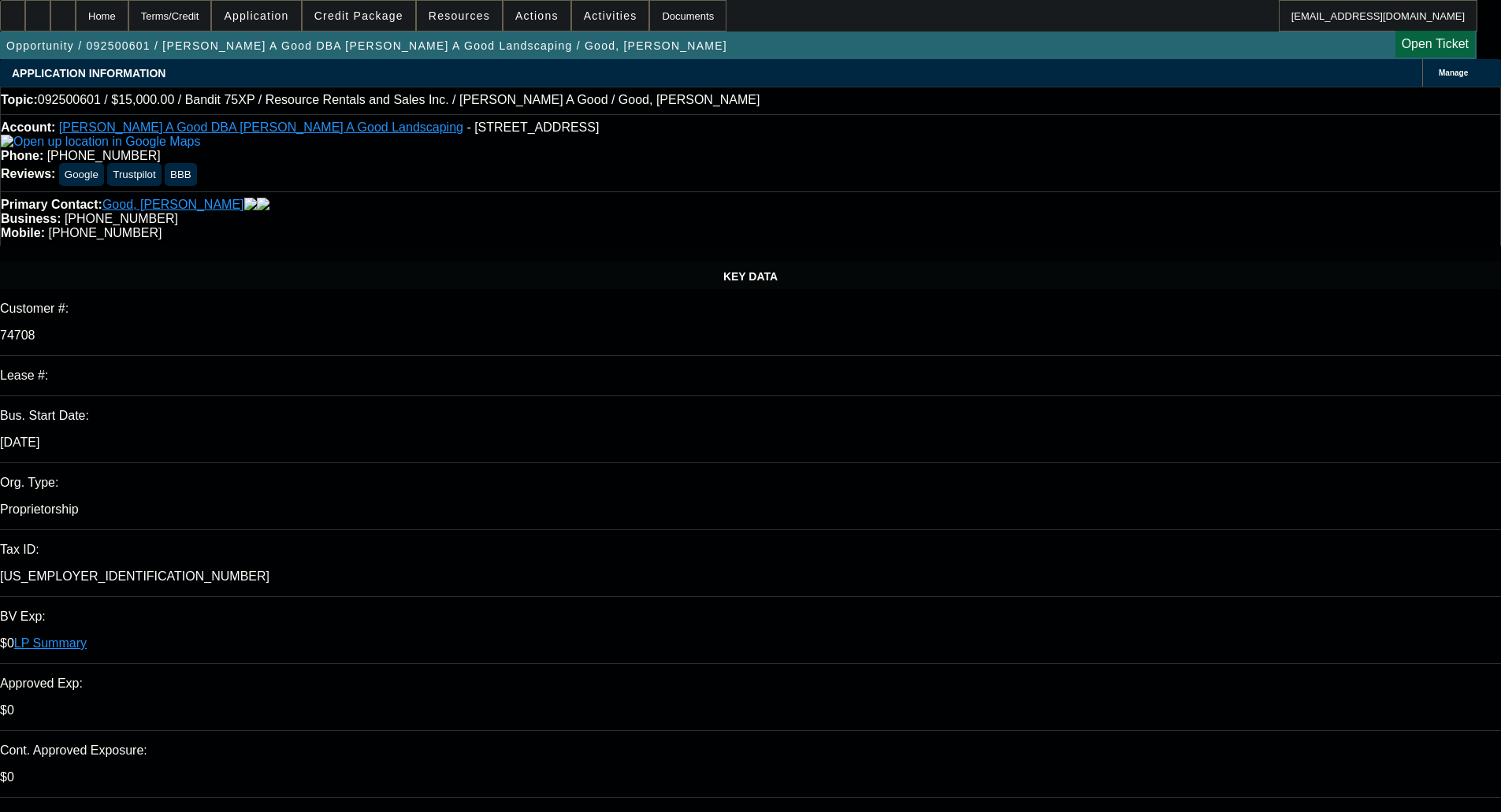
select select "0"
select select "3"
select select "0"
select select "2"
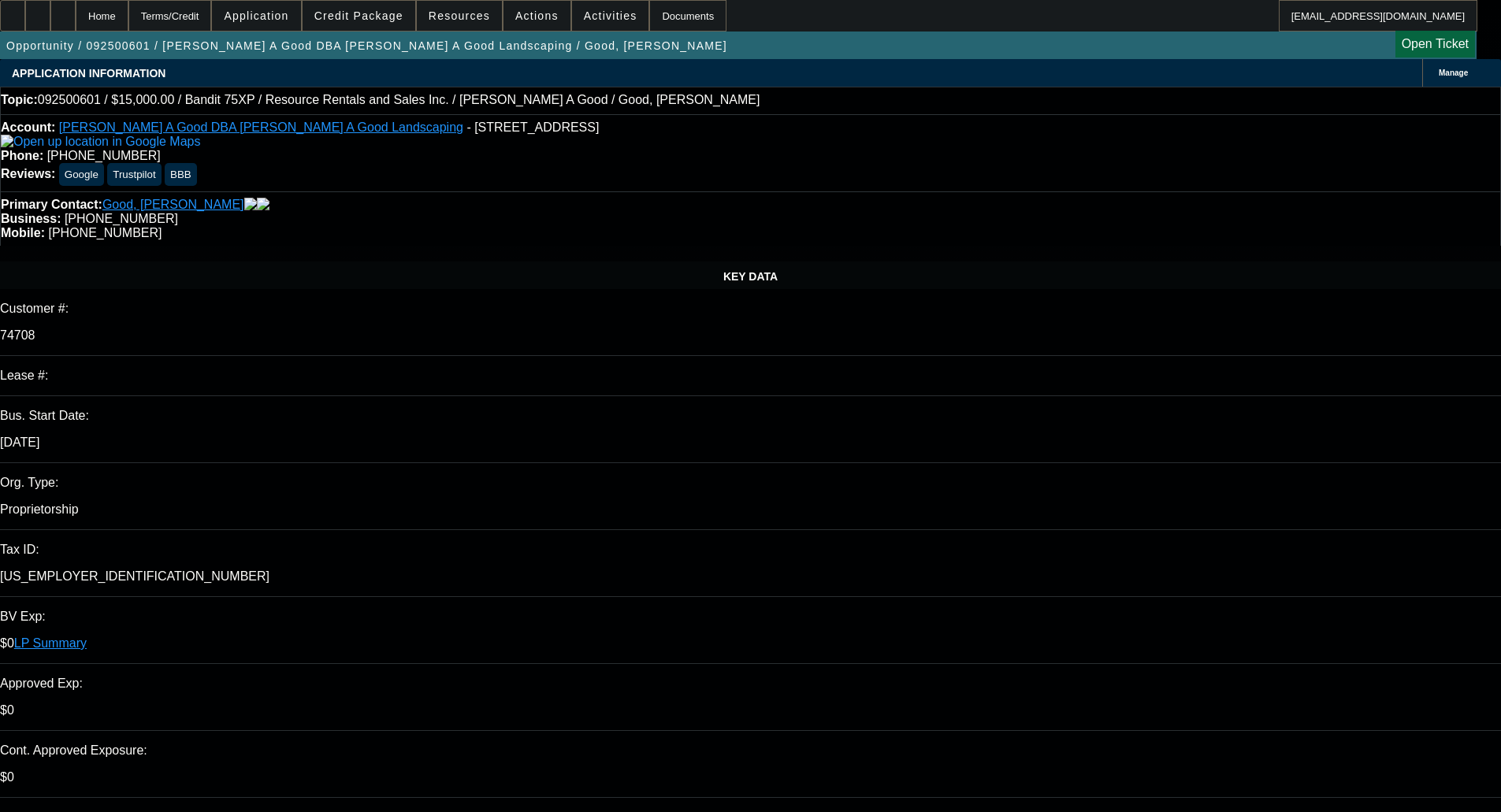
select select "0"
select select "3"
select select "0"
select select "2"
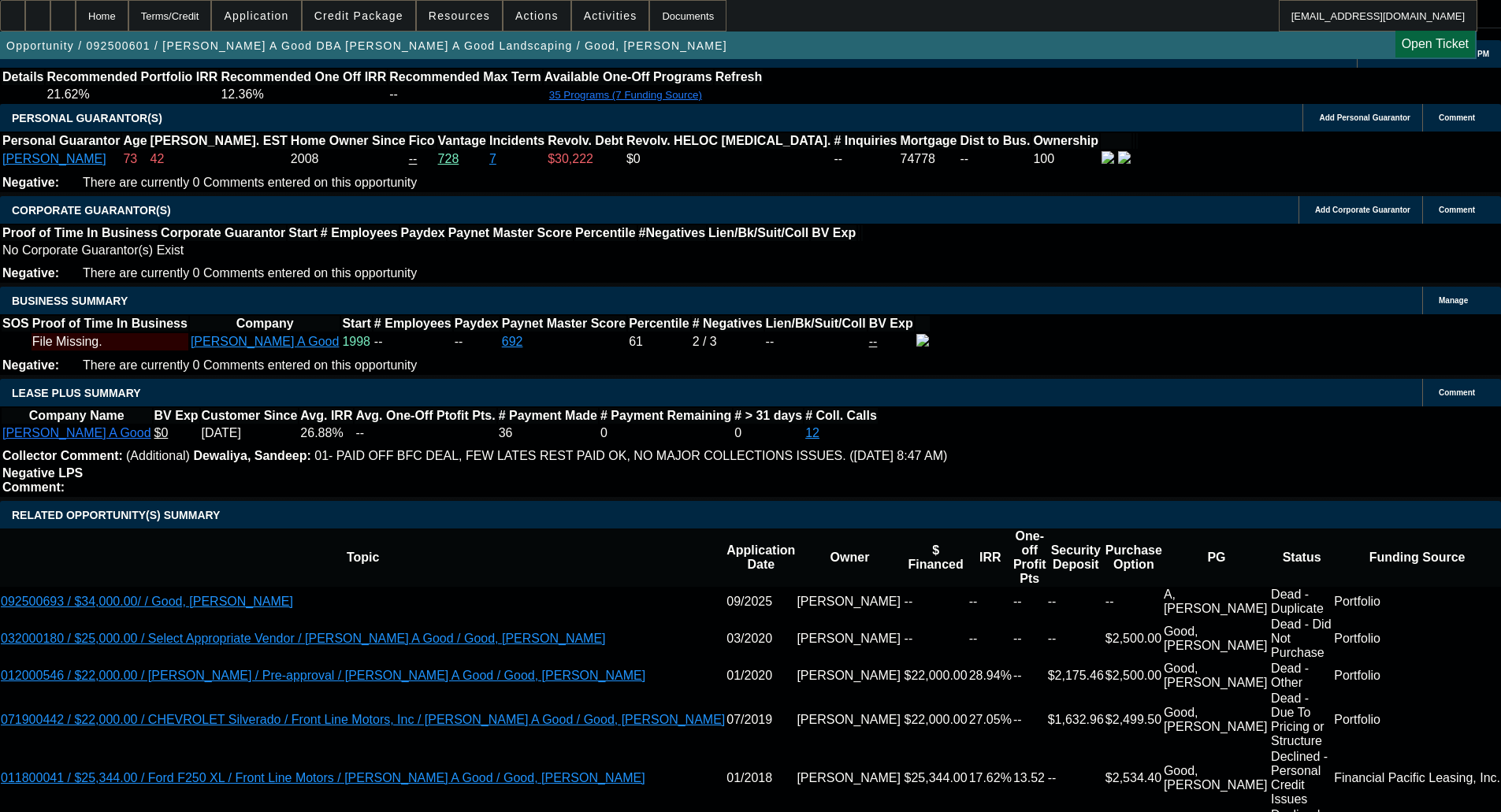
scroll to position [2418, 0]
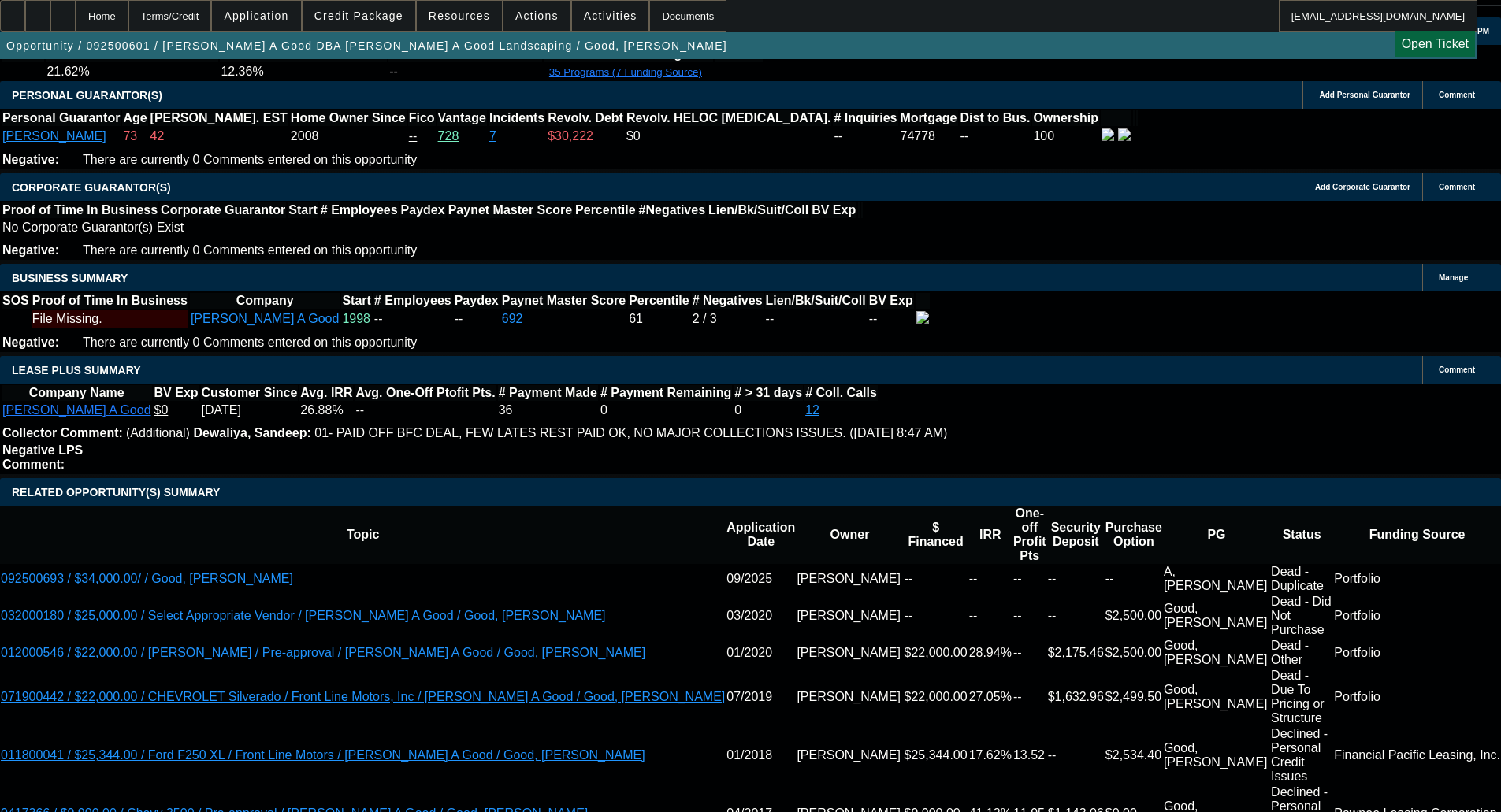
drag, startPoint x: 771, startPoint y: 274, endPoint x: 680, endPoint y: 249, distance: 94.4
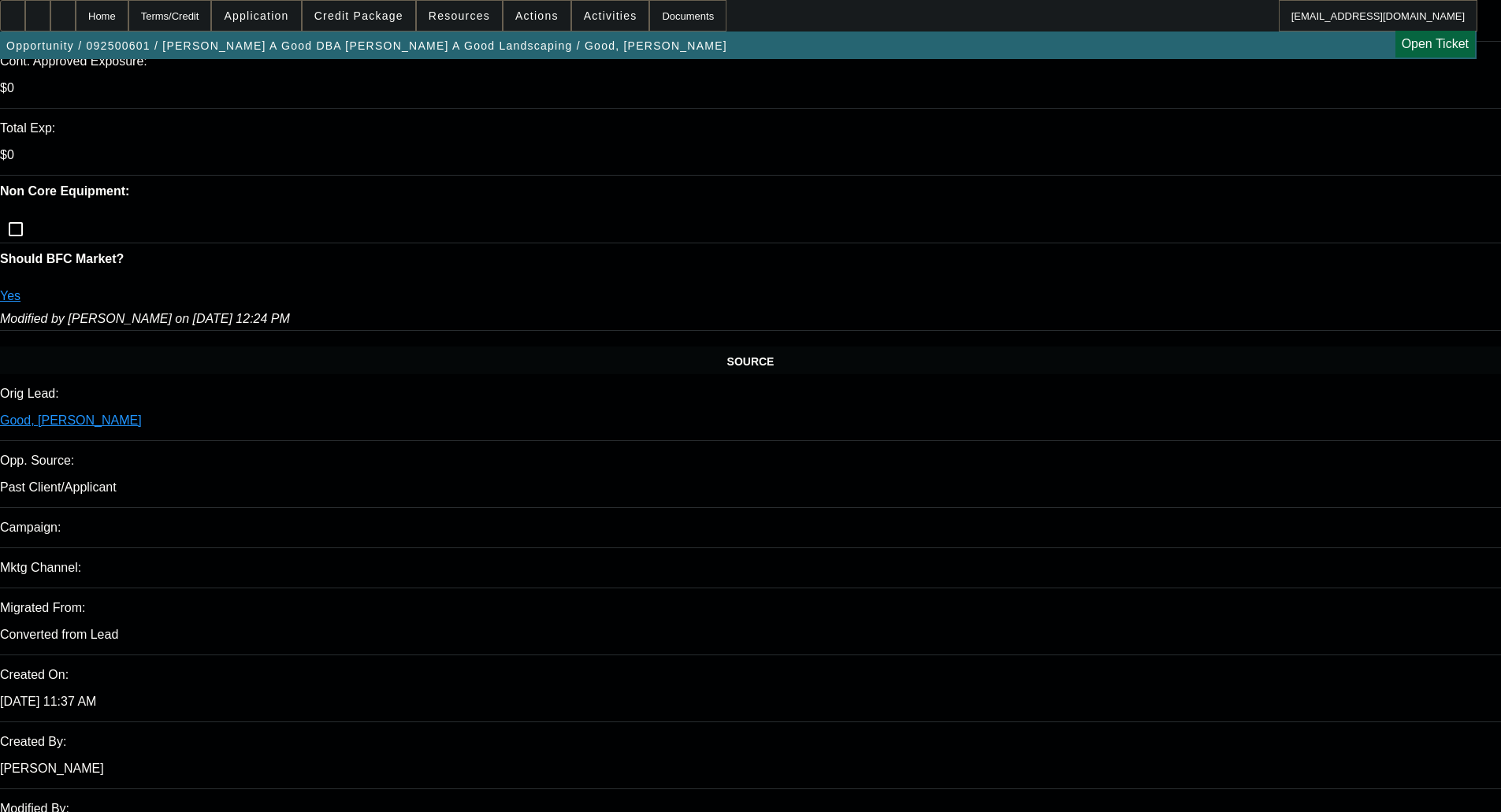
scroll to position [788, 0]
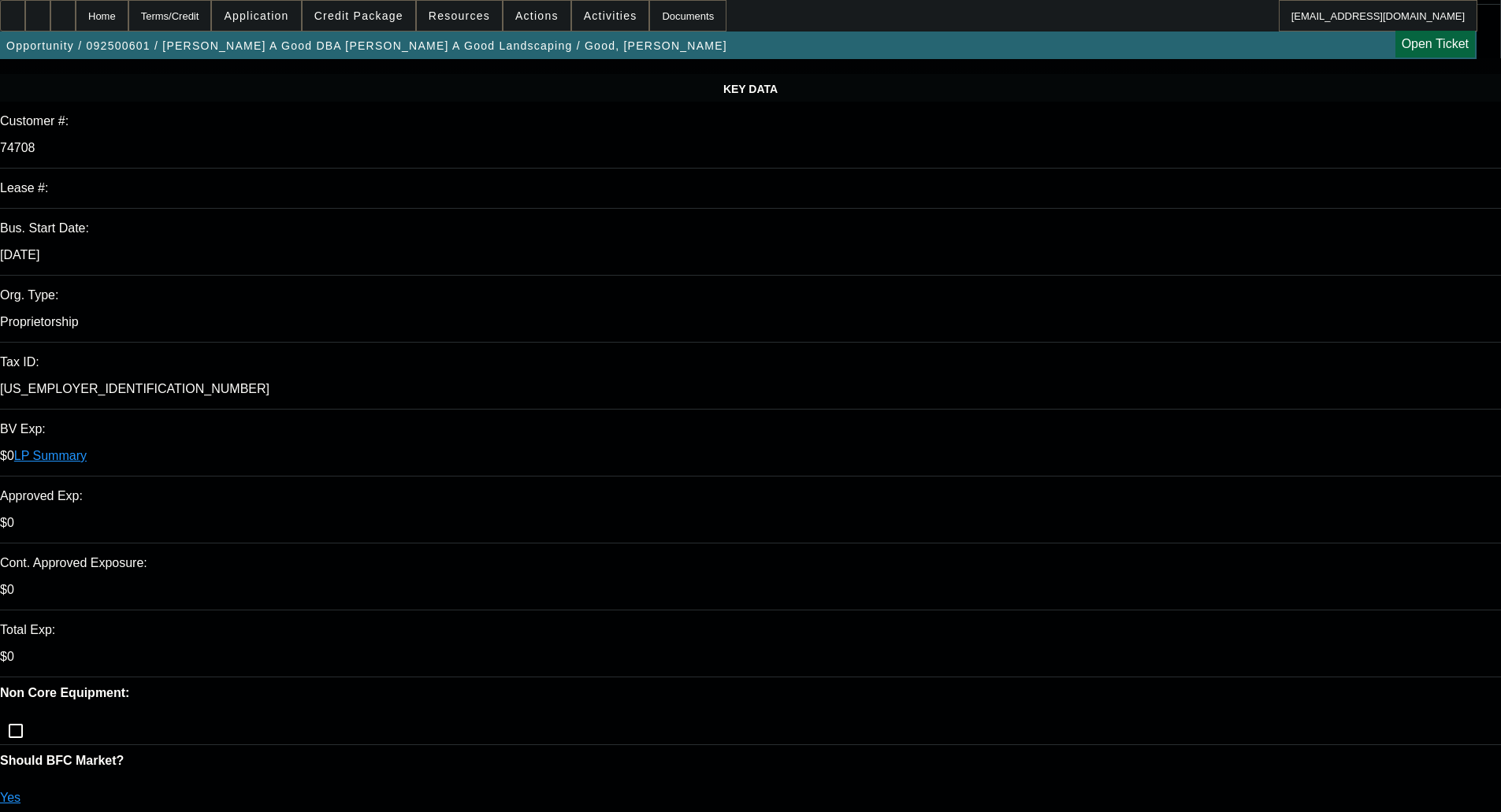
scroll to position [0, 0]
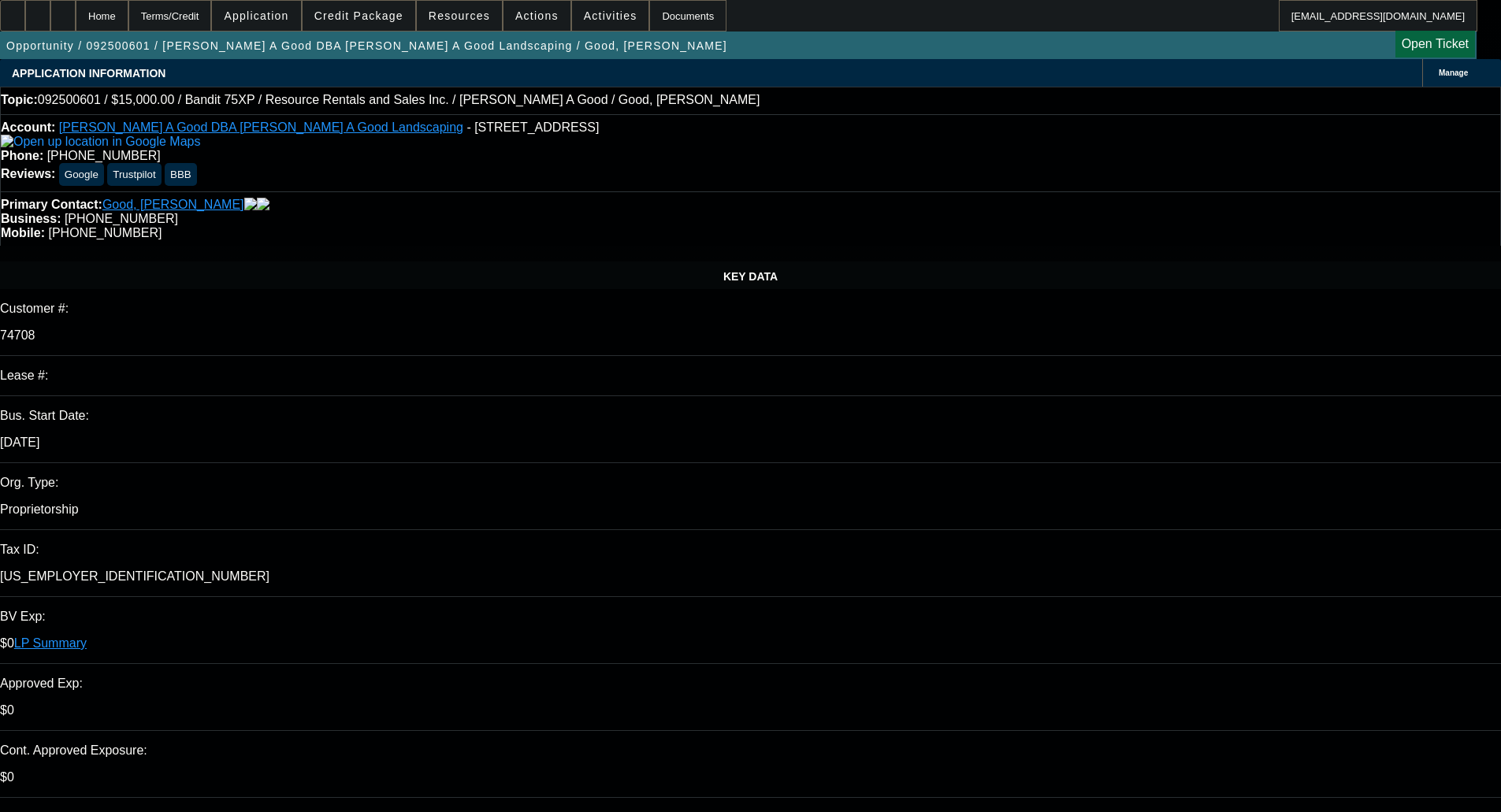
click at [86, 636] on link "LP Summary" at bounding box center [50, 642] width 73 height 13
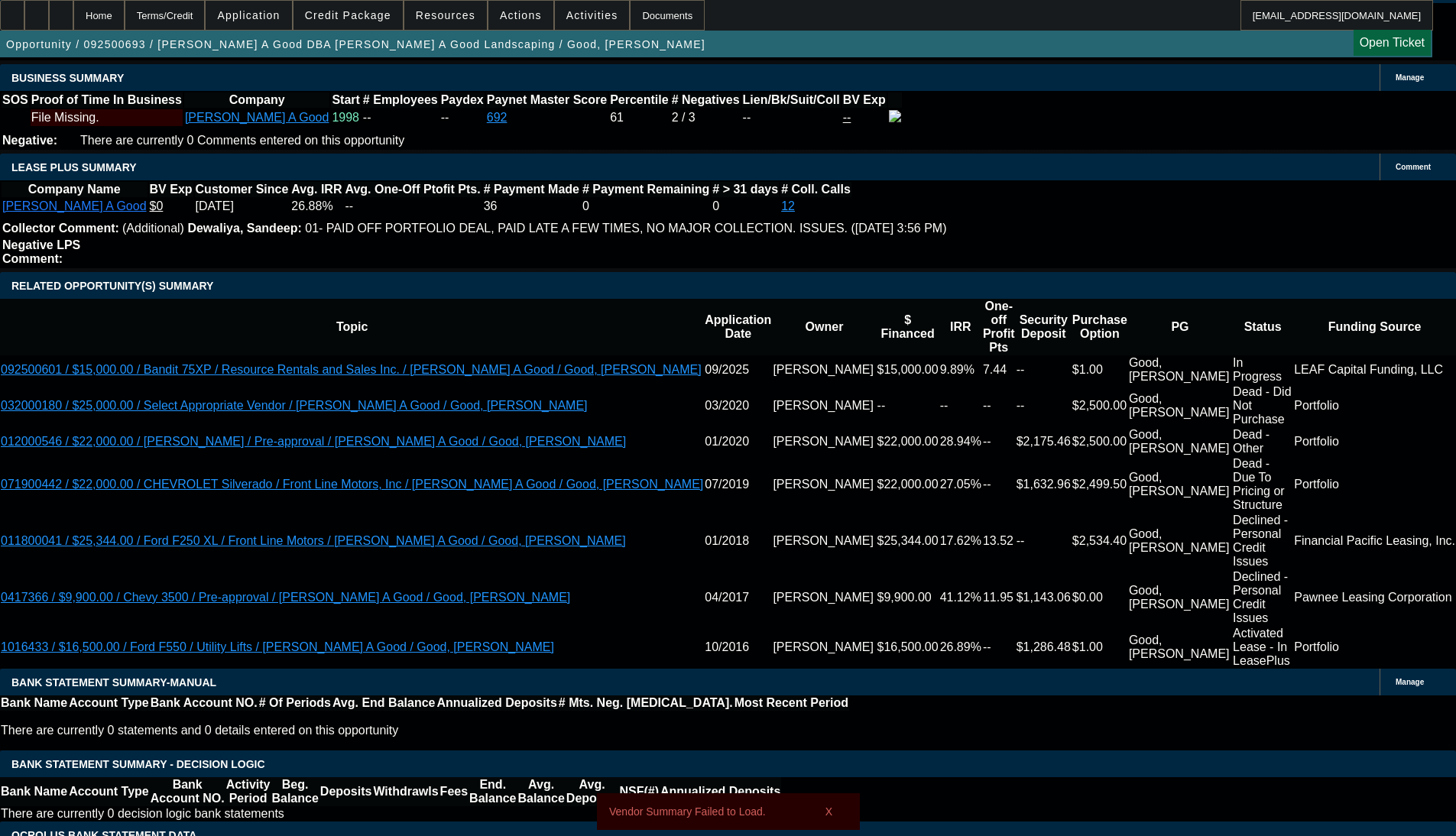
select select "0"
select select "2"
select select "0.1"
select select "4"
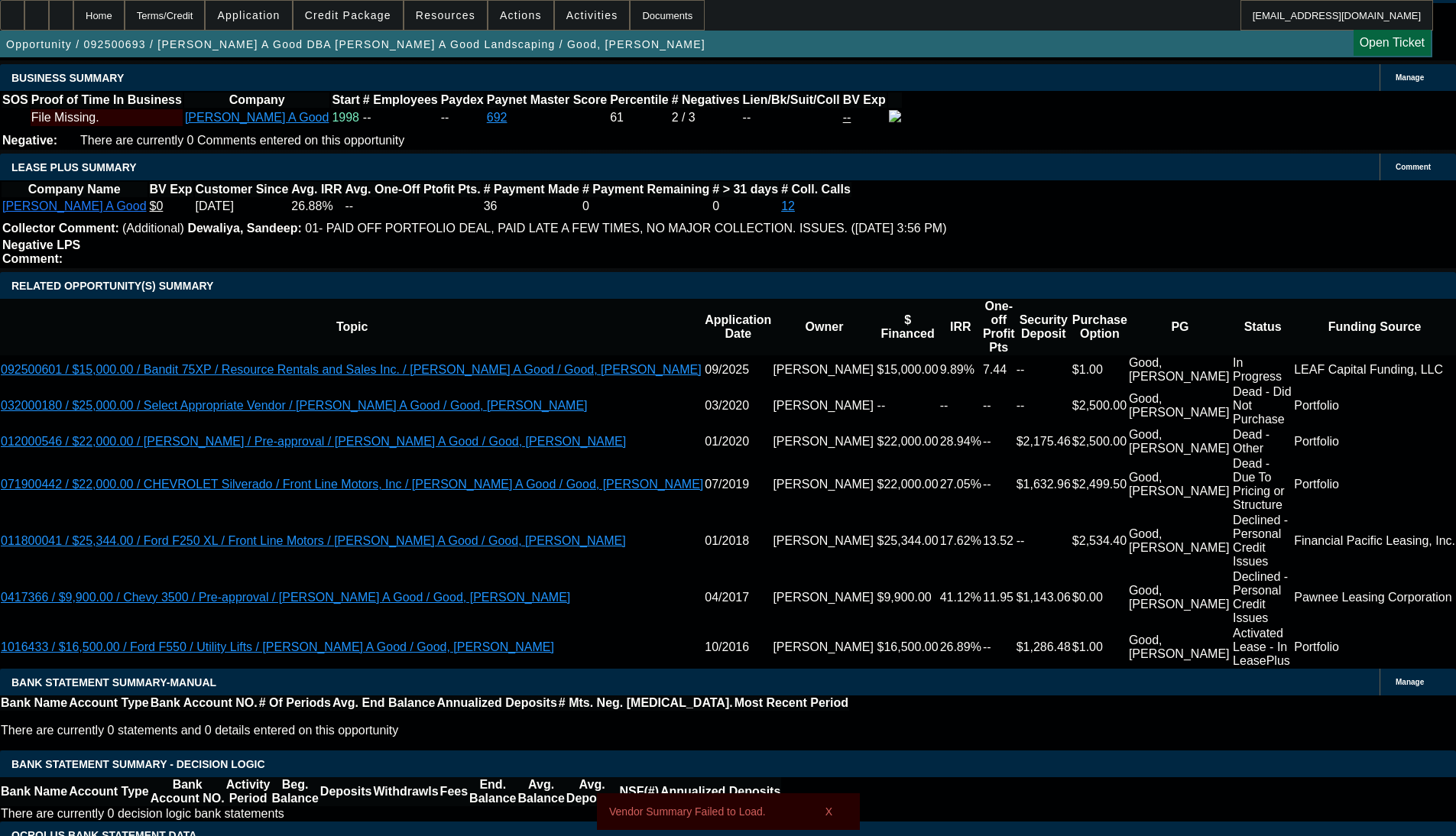
scroll to position [2478, 0]
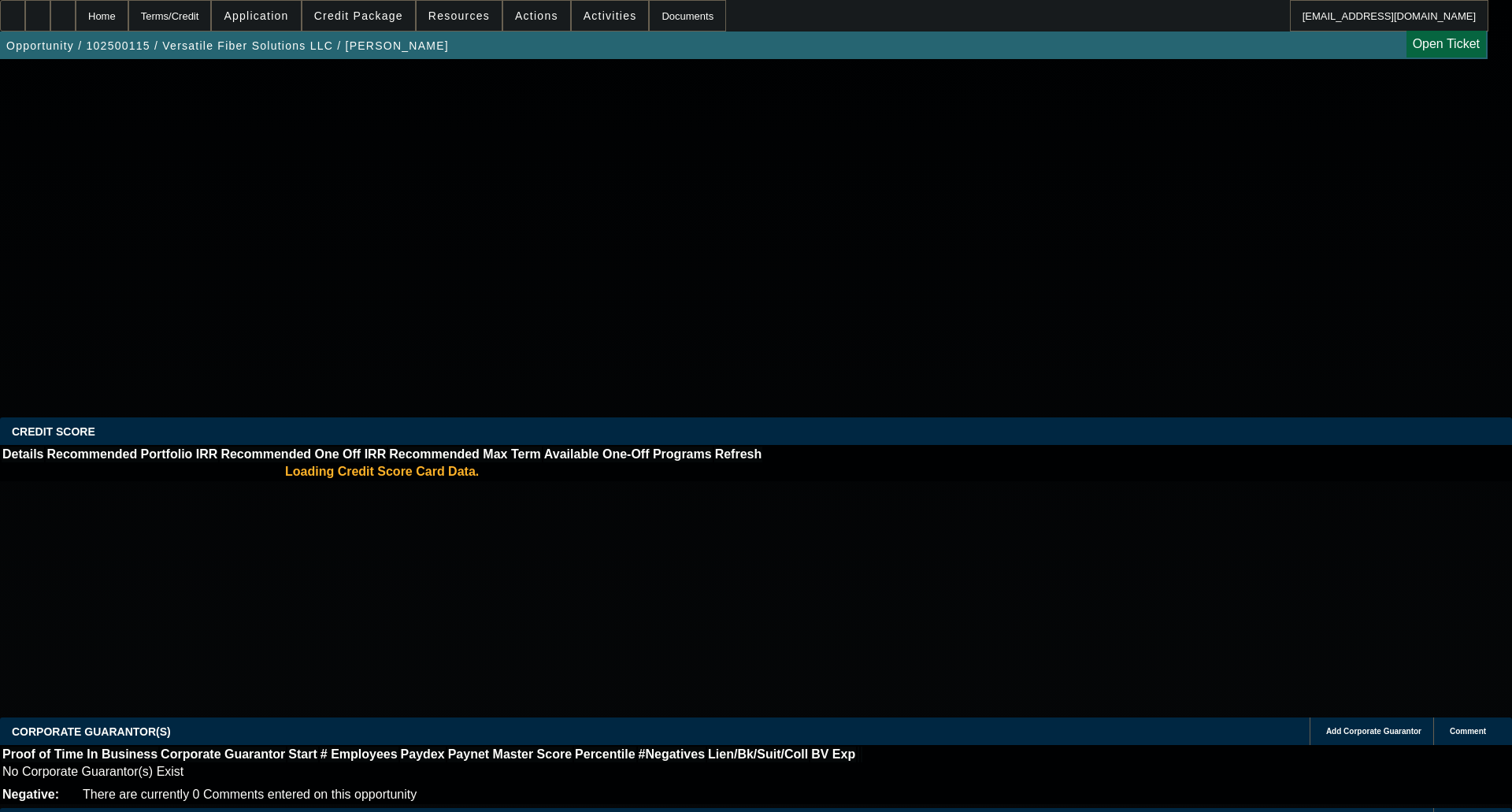
select select "0"
select select "6"
select select "0"
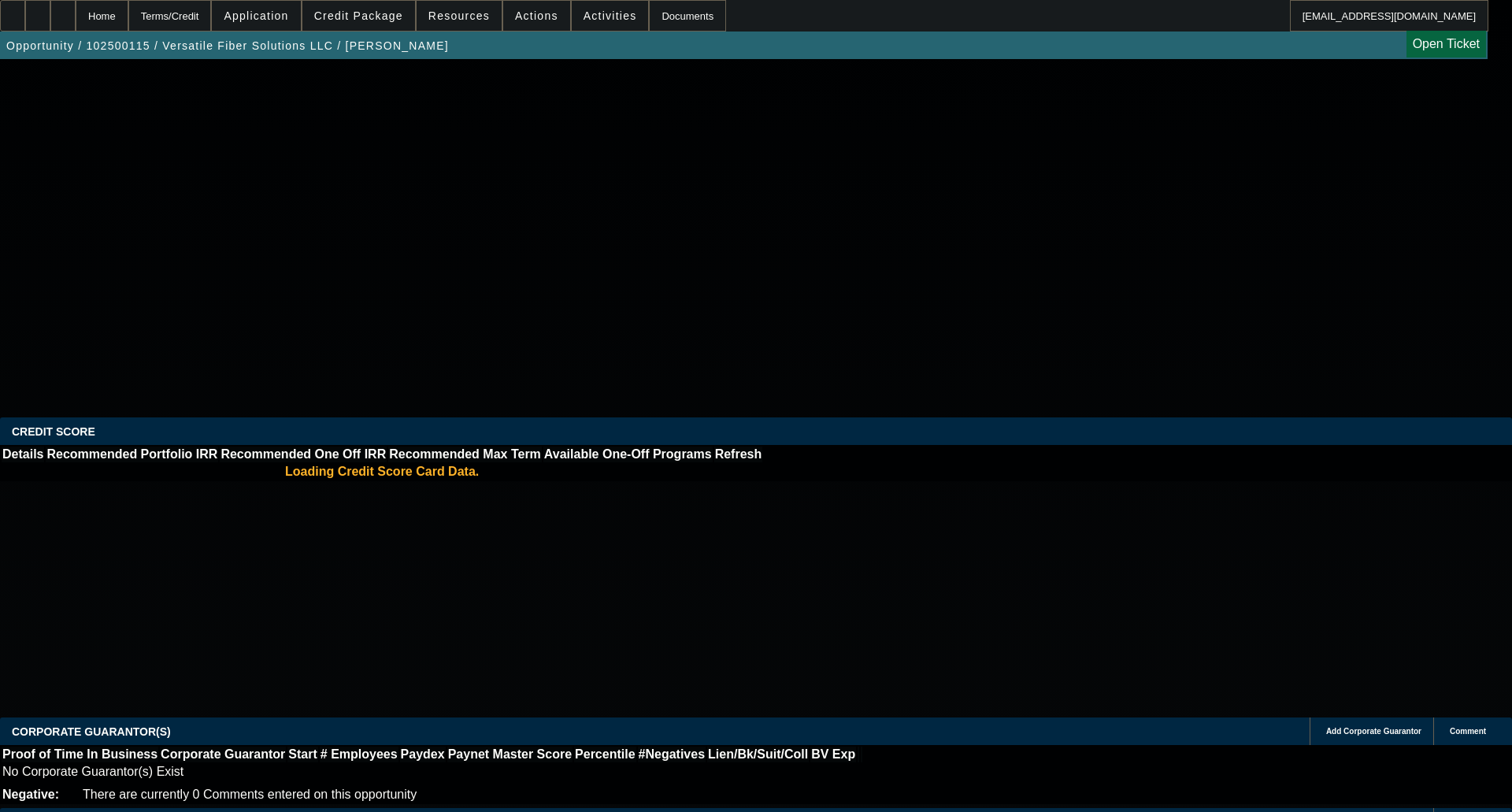
select select "0"
select select "6"
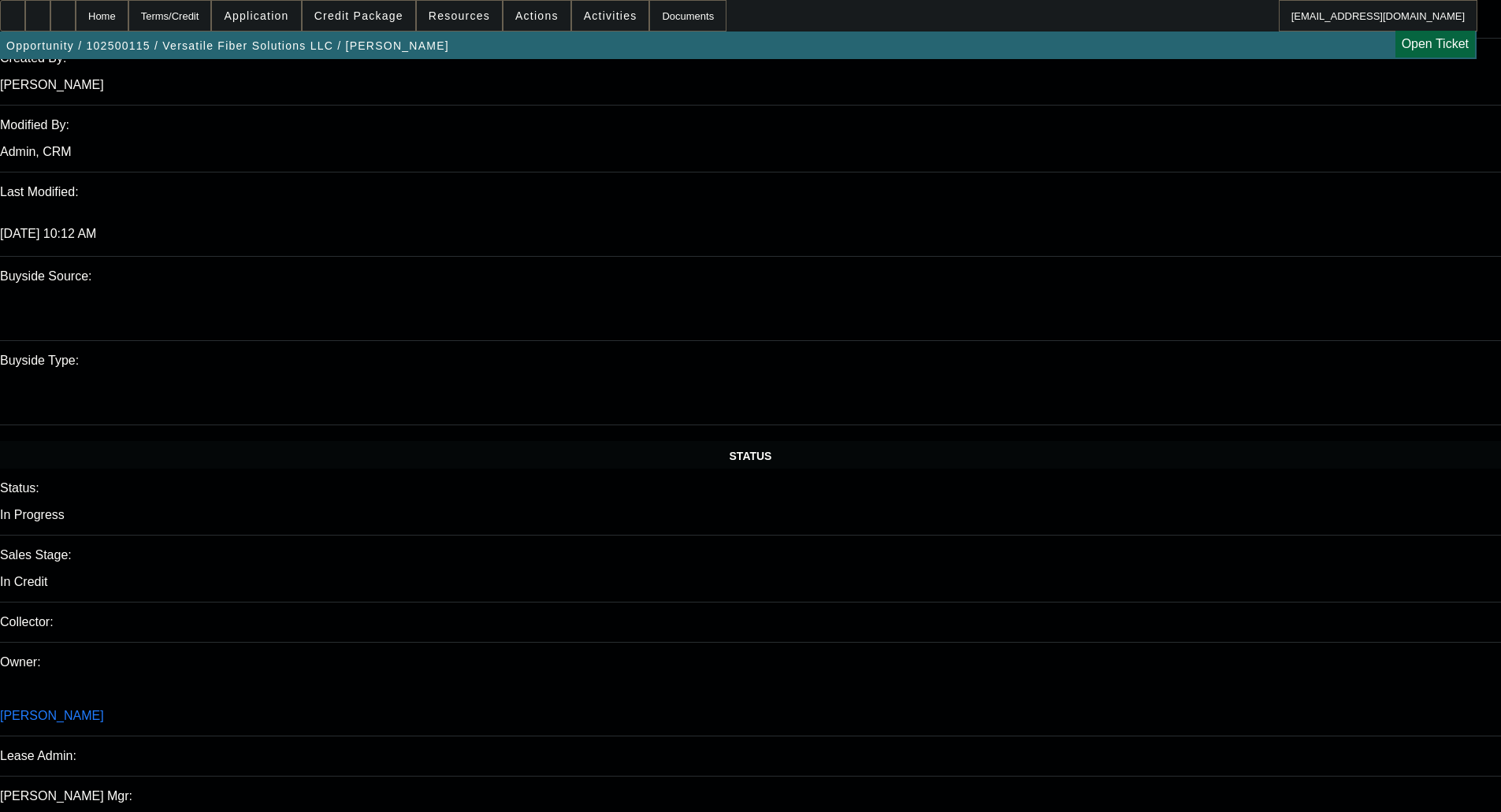
scroll to position [1340, 0]
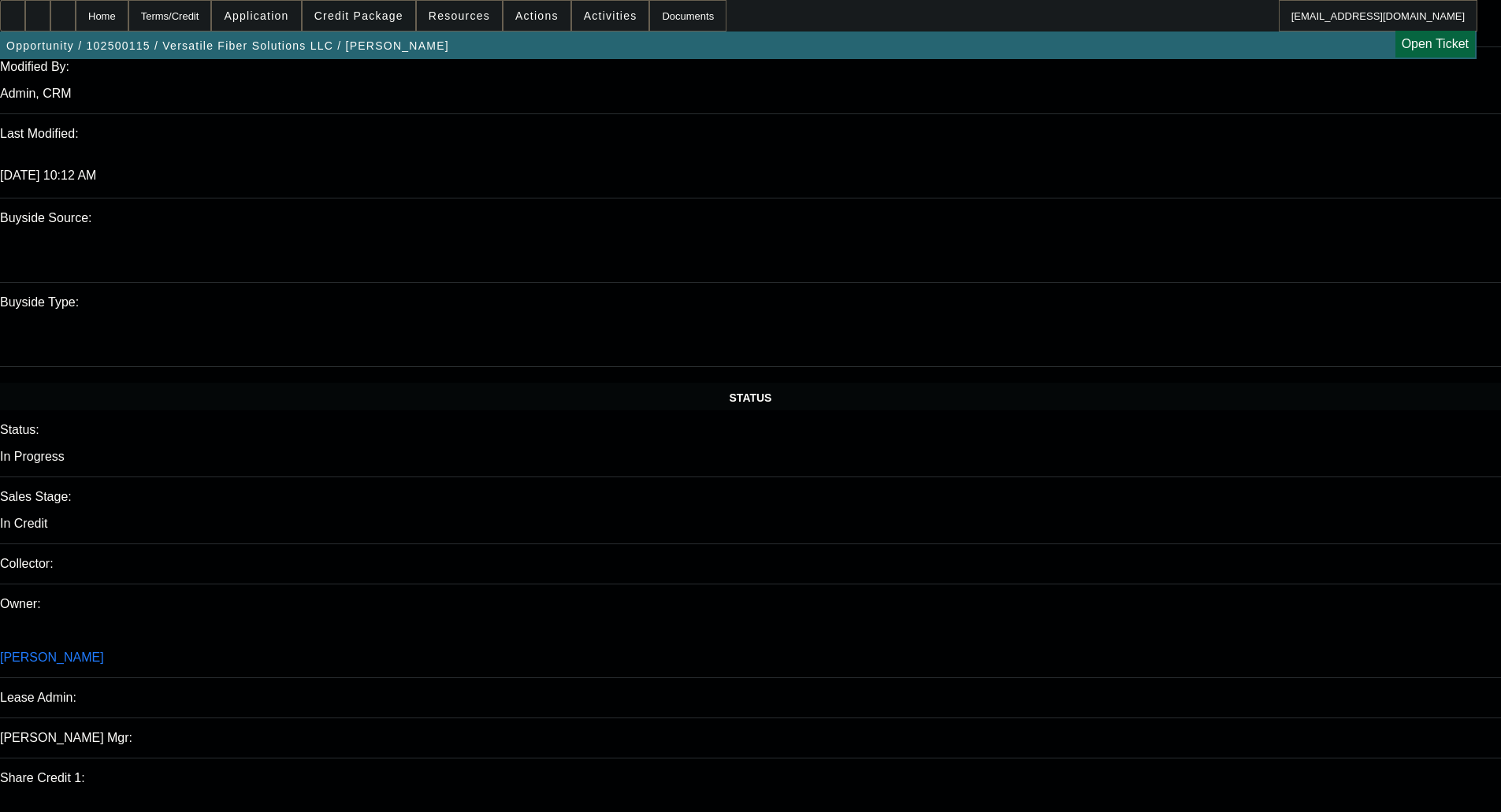
click at [351, 20] on span "Credit Package" at bounding box center [359, 16] width 89 height 13
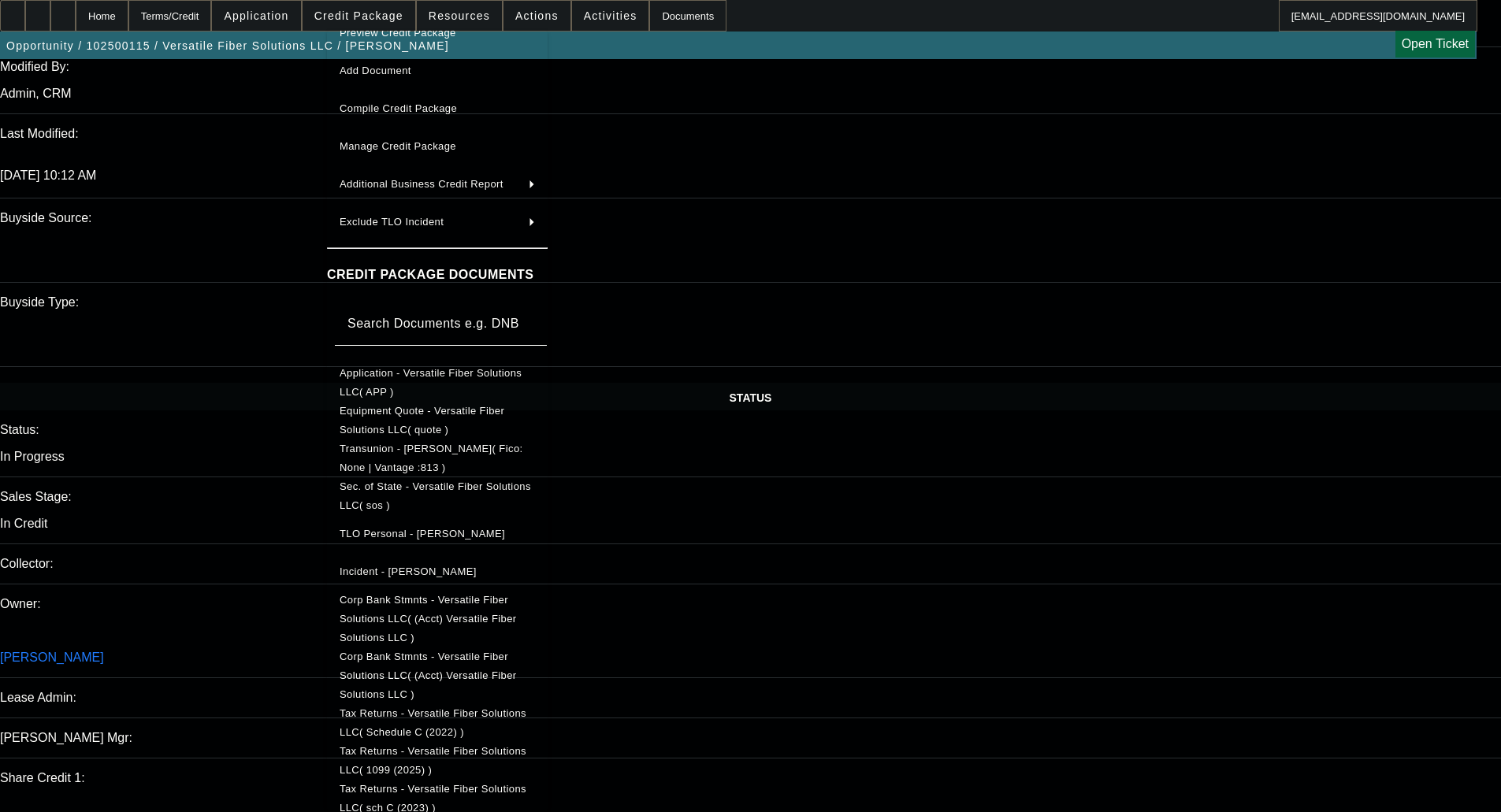
scroll to position [45, 0]
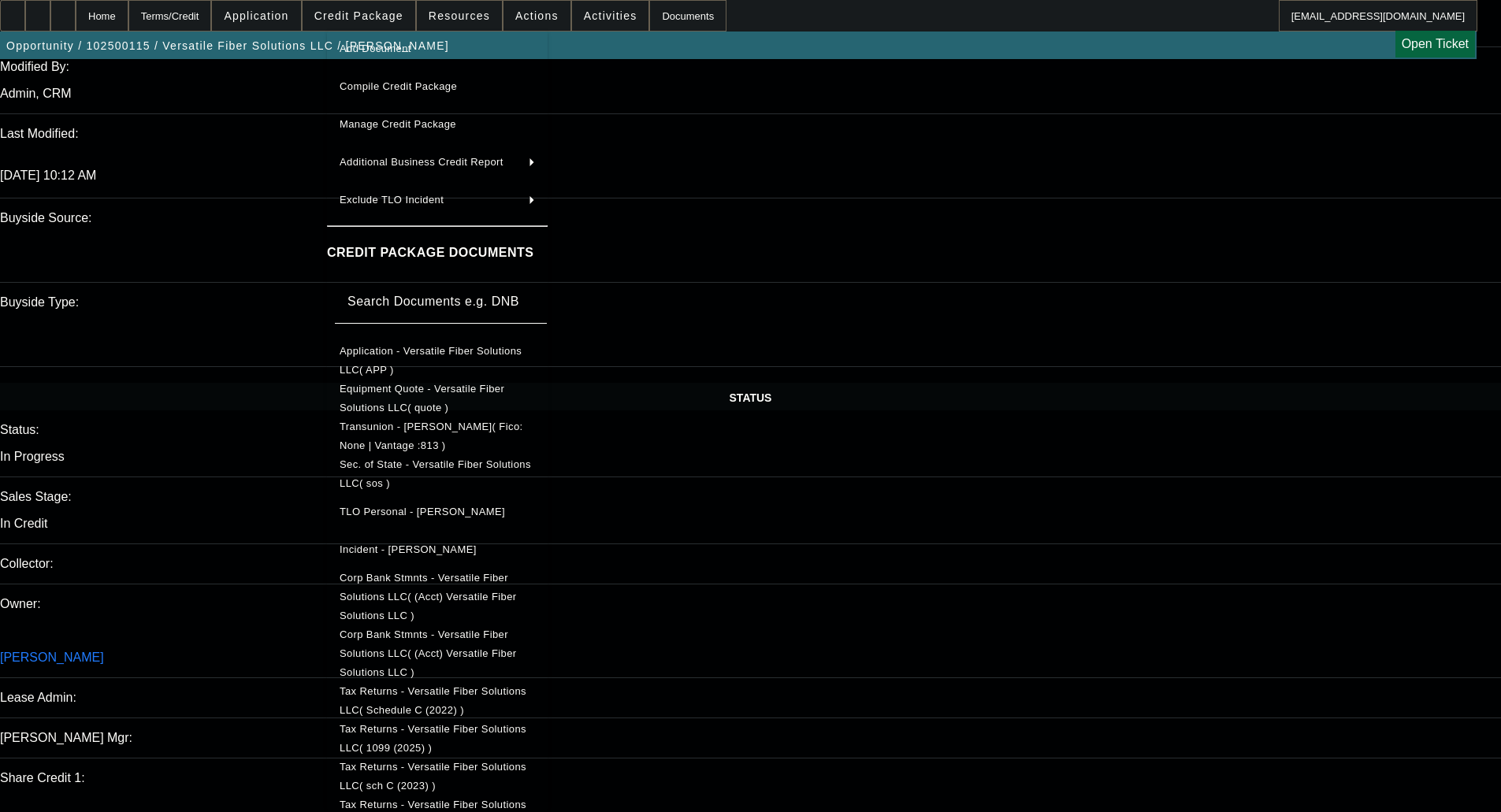
click at [470, 579] on span "Corp Bank Stmnts - Versatile Fiber Solutions LLC( (Acct) Versatile Fiber Soluti…" at bounding box center [428, 596] width 177 height 50
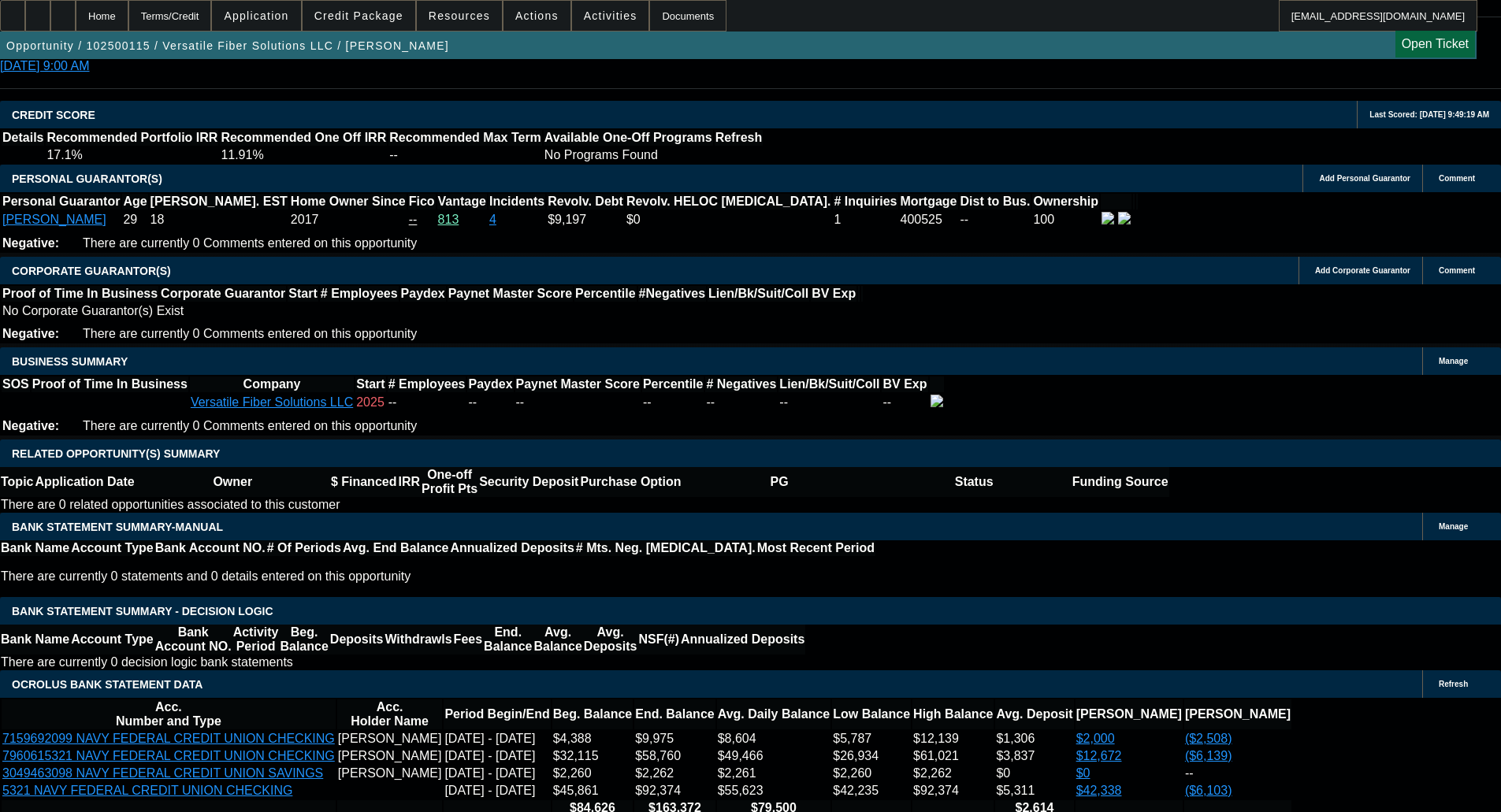
scroll to position [2205, 0]
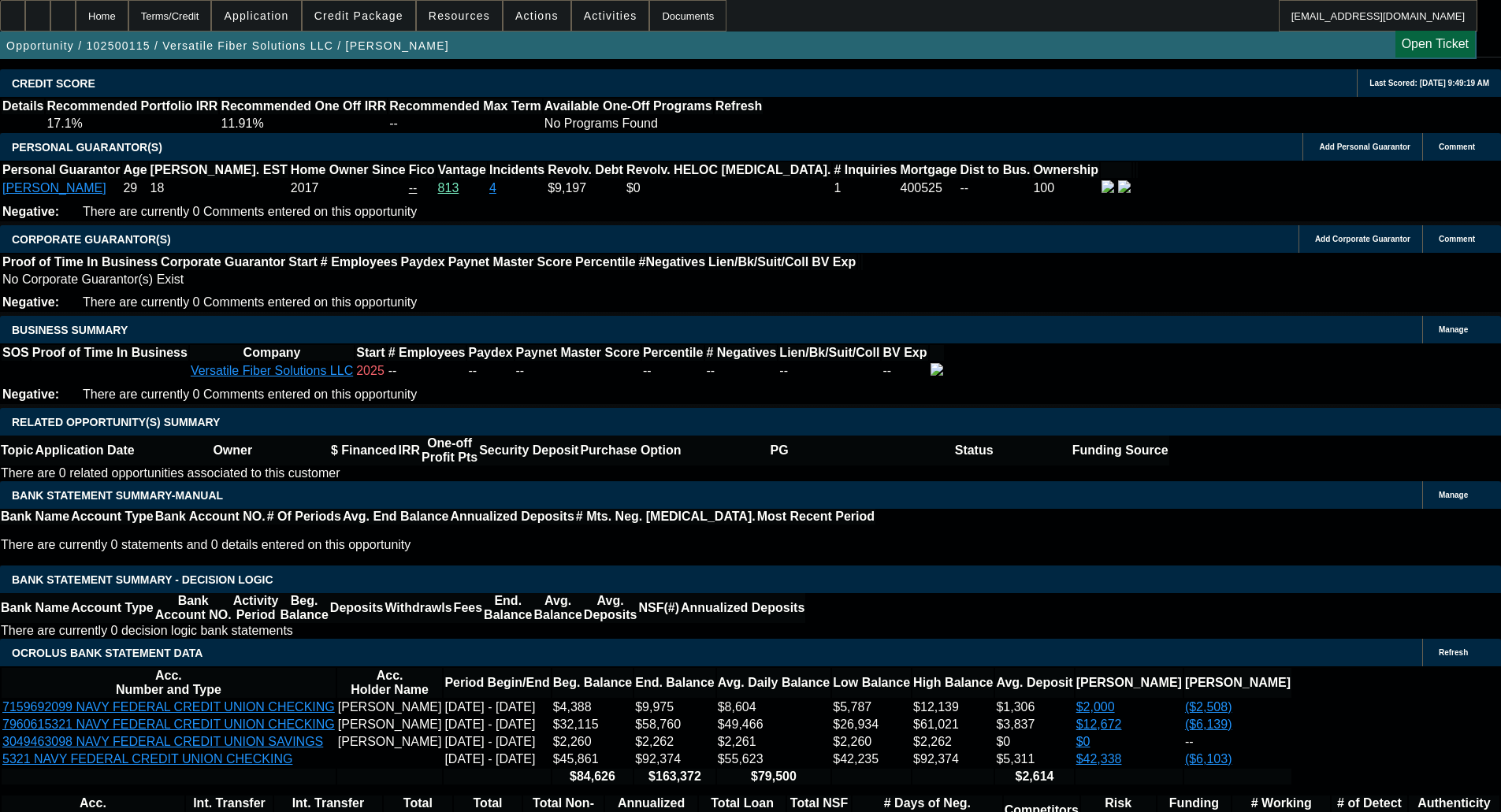
click at [376, 25] on span at bounding box center [358, 16] width 112 height 38
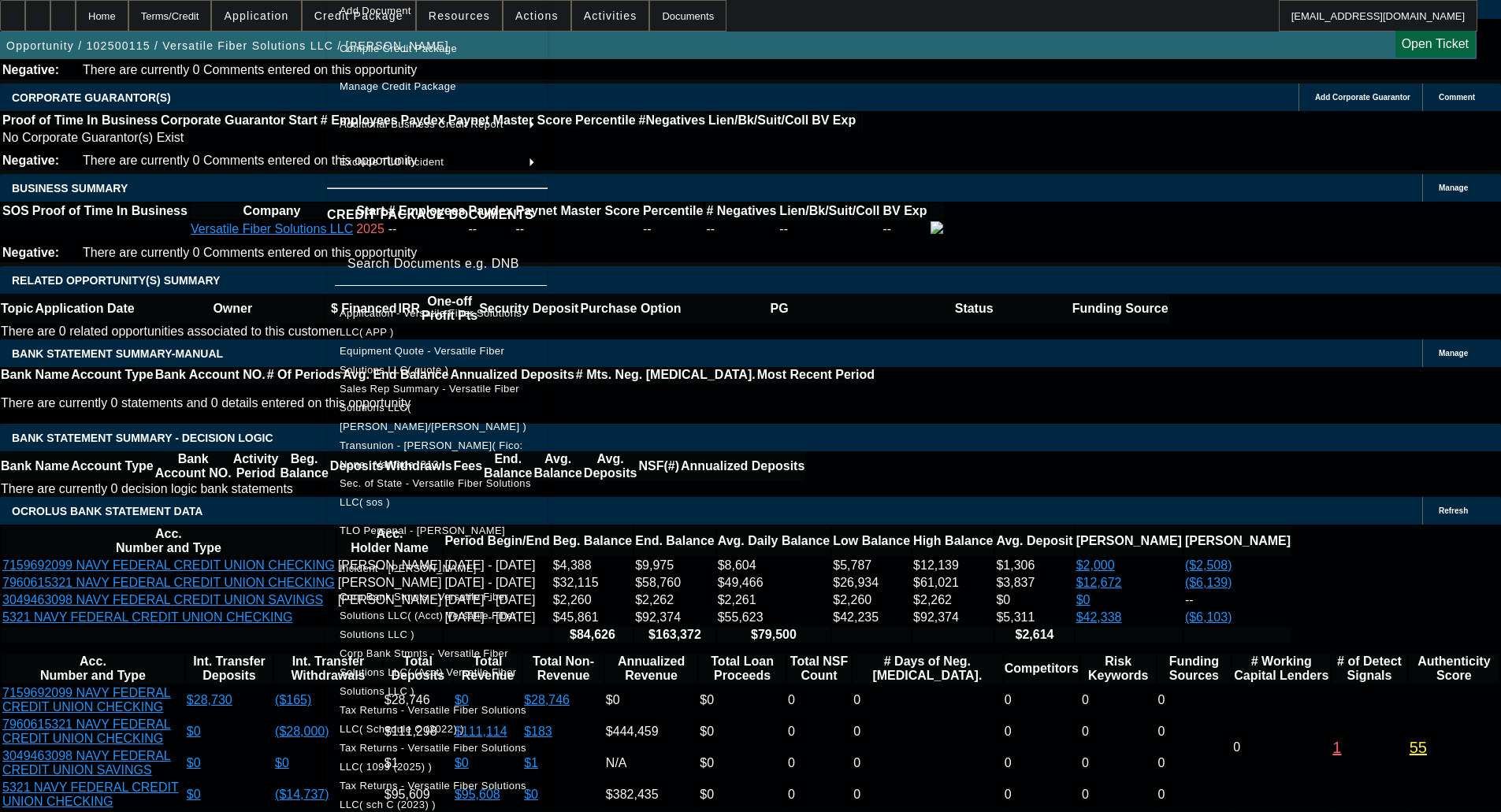
scroll to position [2363, 0]
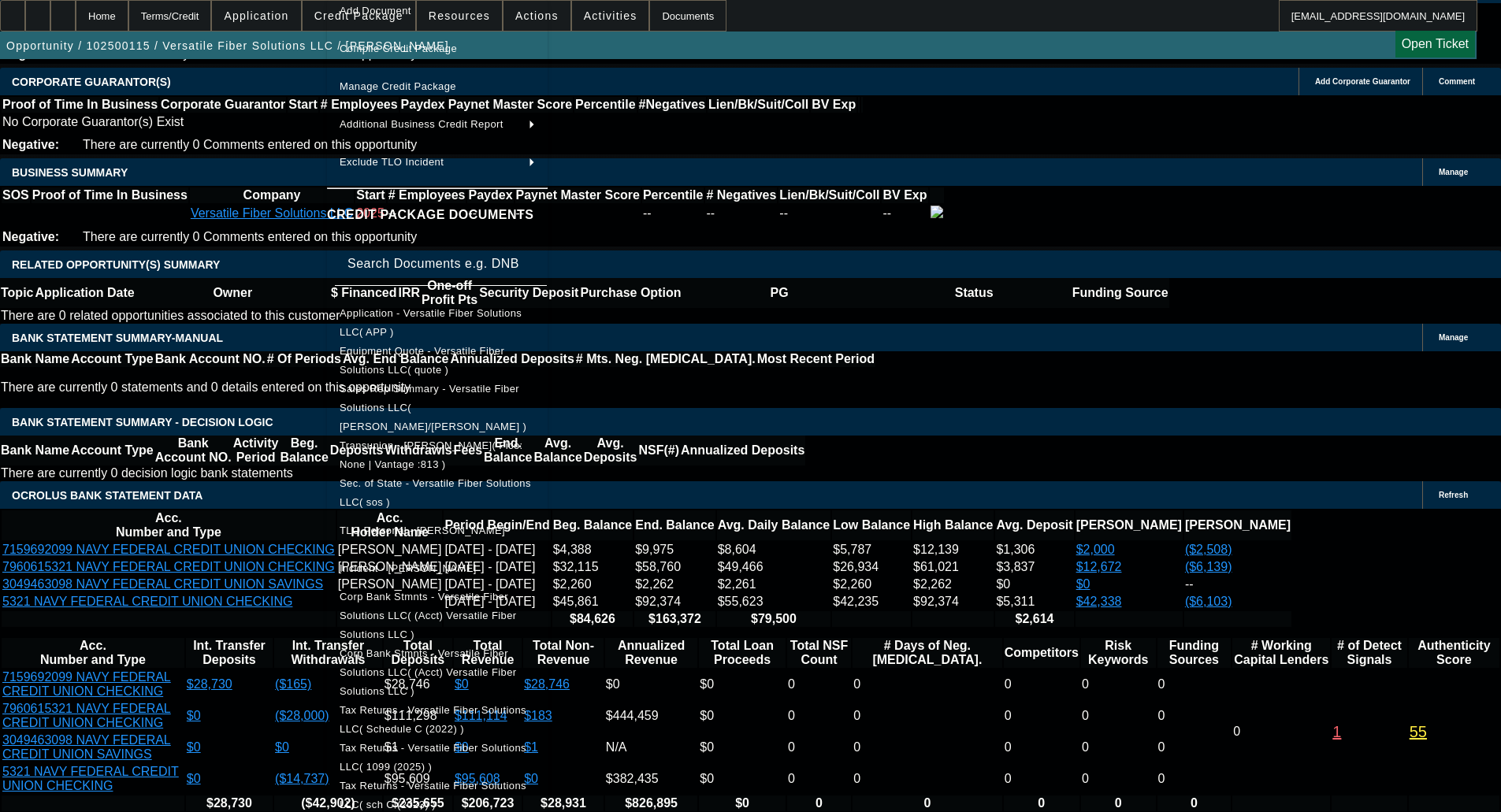
click at [526, 780] on span "Tax Returns - Versatile Fiber Solutions LLC( sch C (2023) )" at bounding box center [433, 795] width 187 height 31
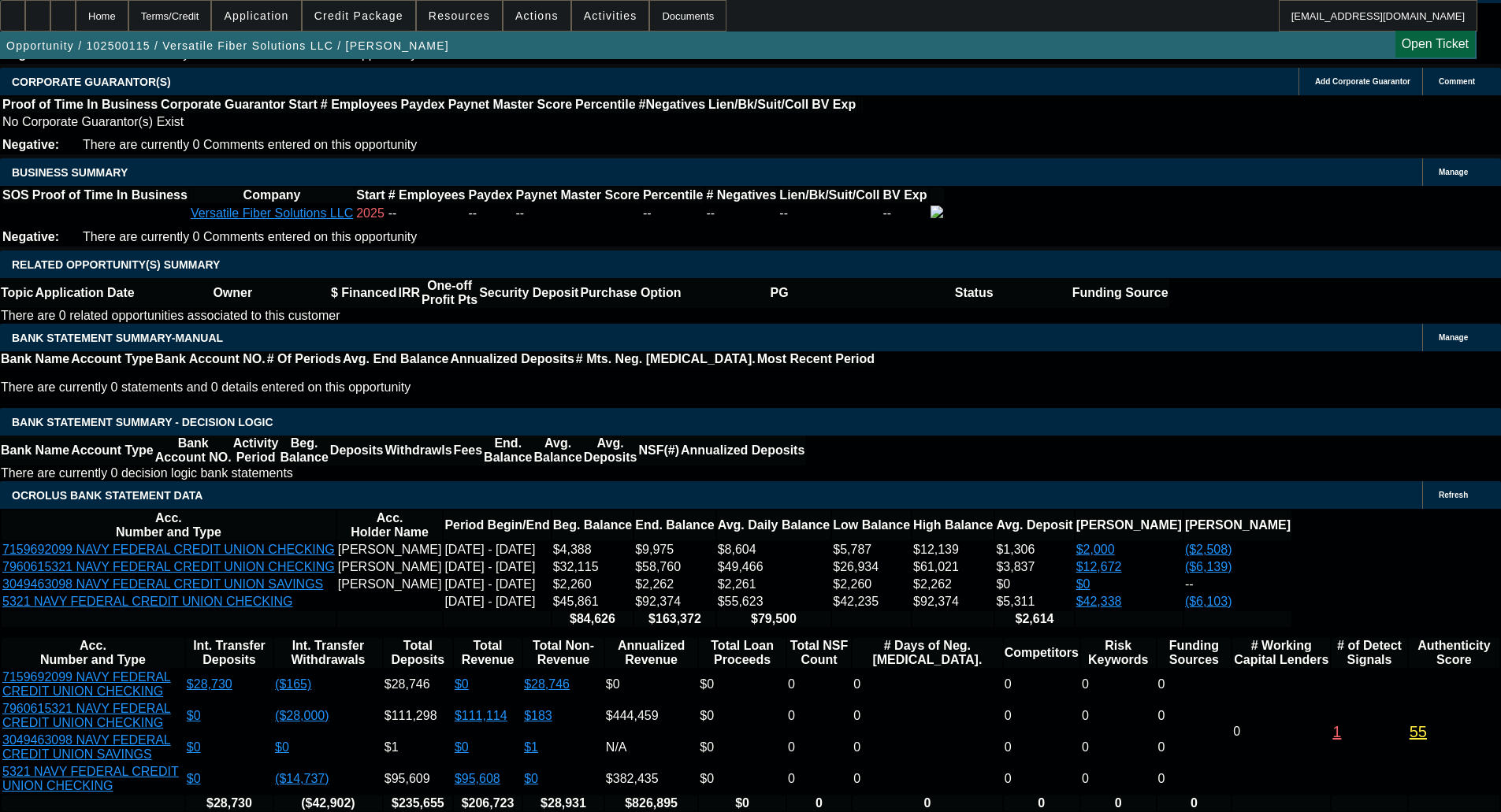
click at [362, 15] on span "Credit Package" at bounding box center [359, 16] width 89 height 13
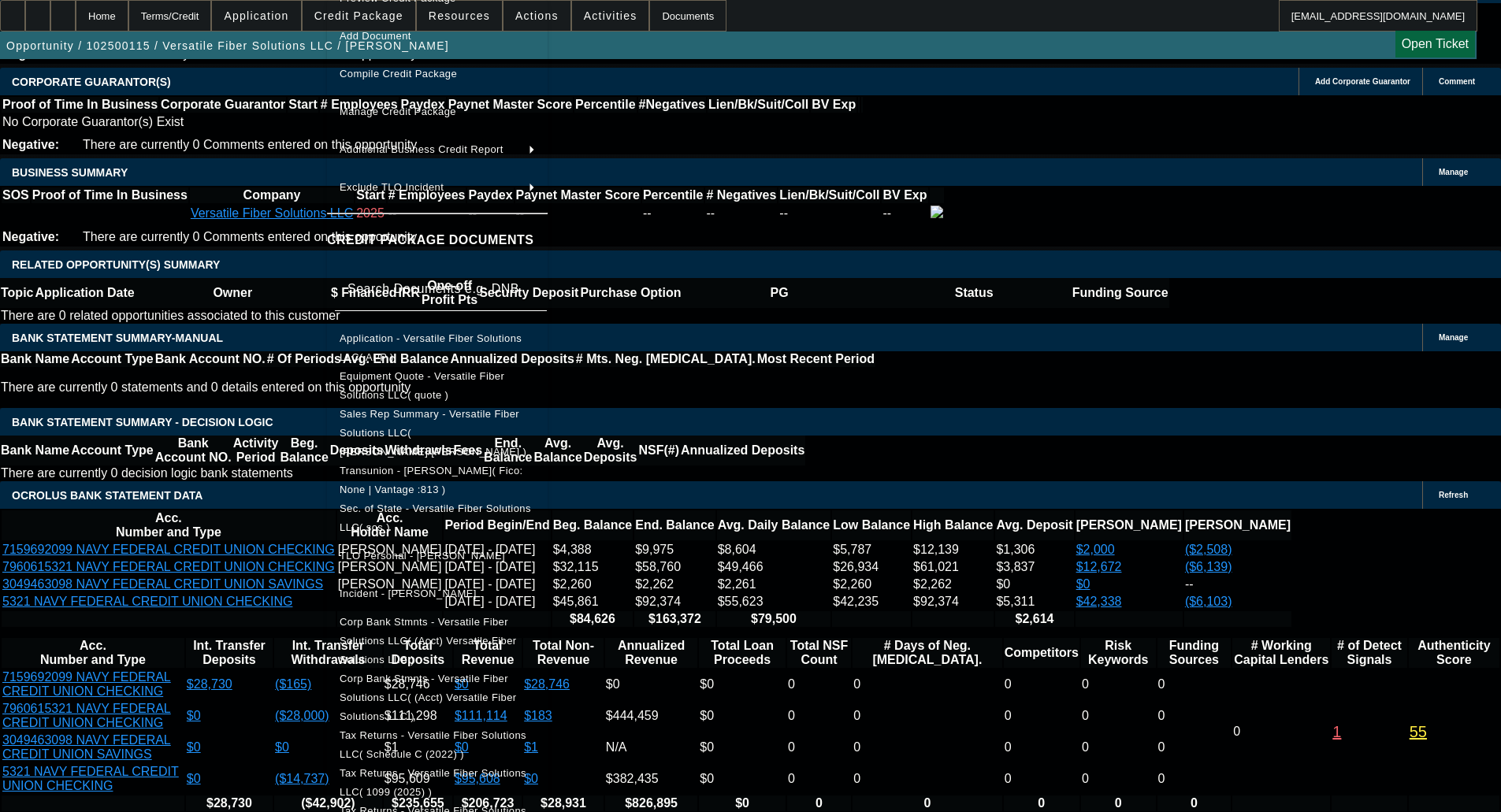
scroll to position [52, 0]
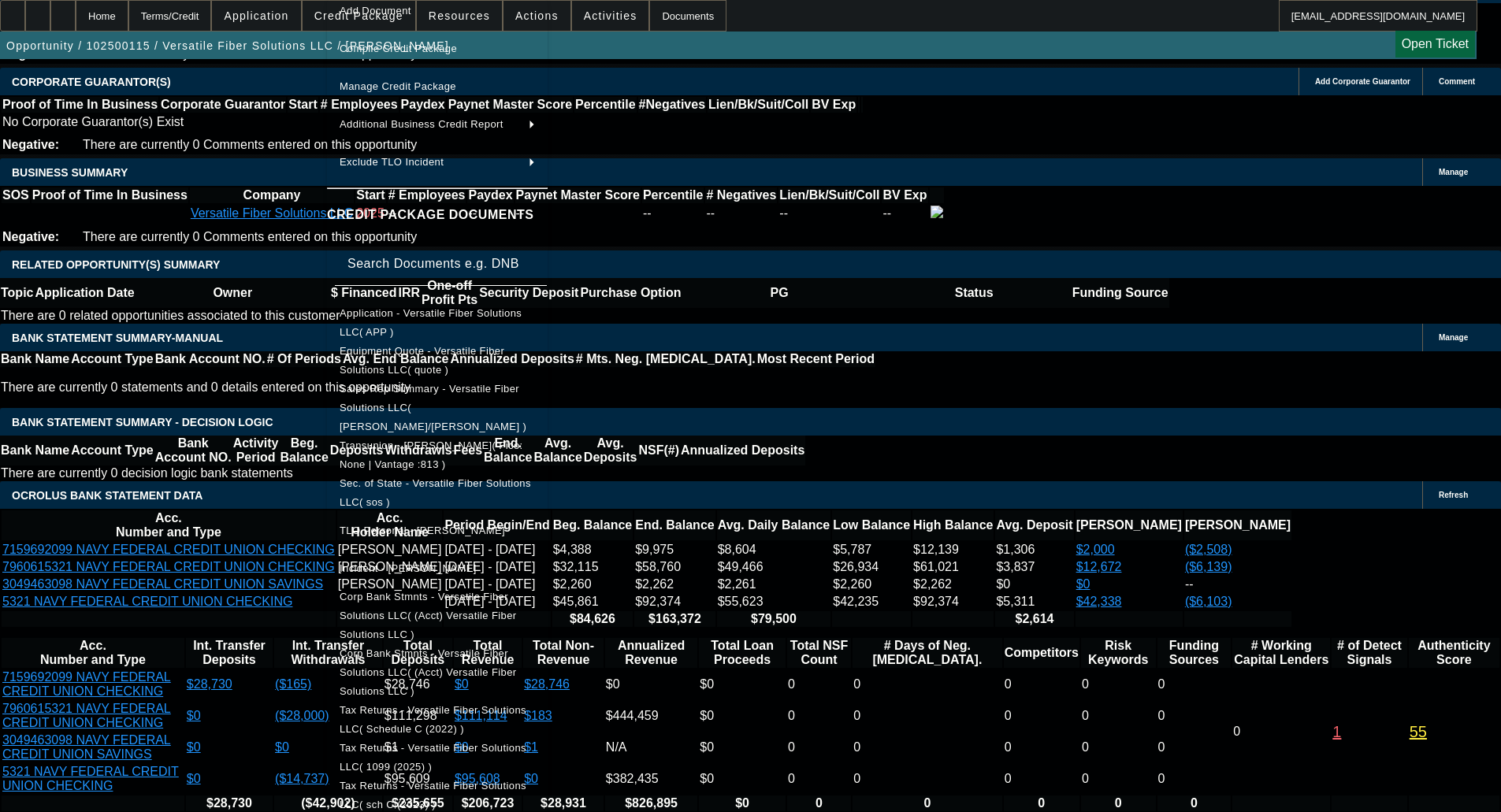
click at [492, 705] on span "Tax Returns - Versatile Fiber Solutions LLC( Schedule C (2022) )" at bounding box center [433, 720] width 187 height 31
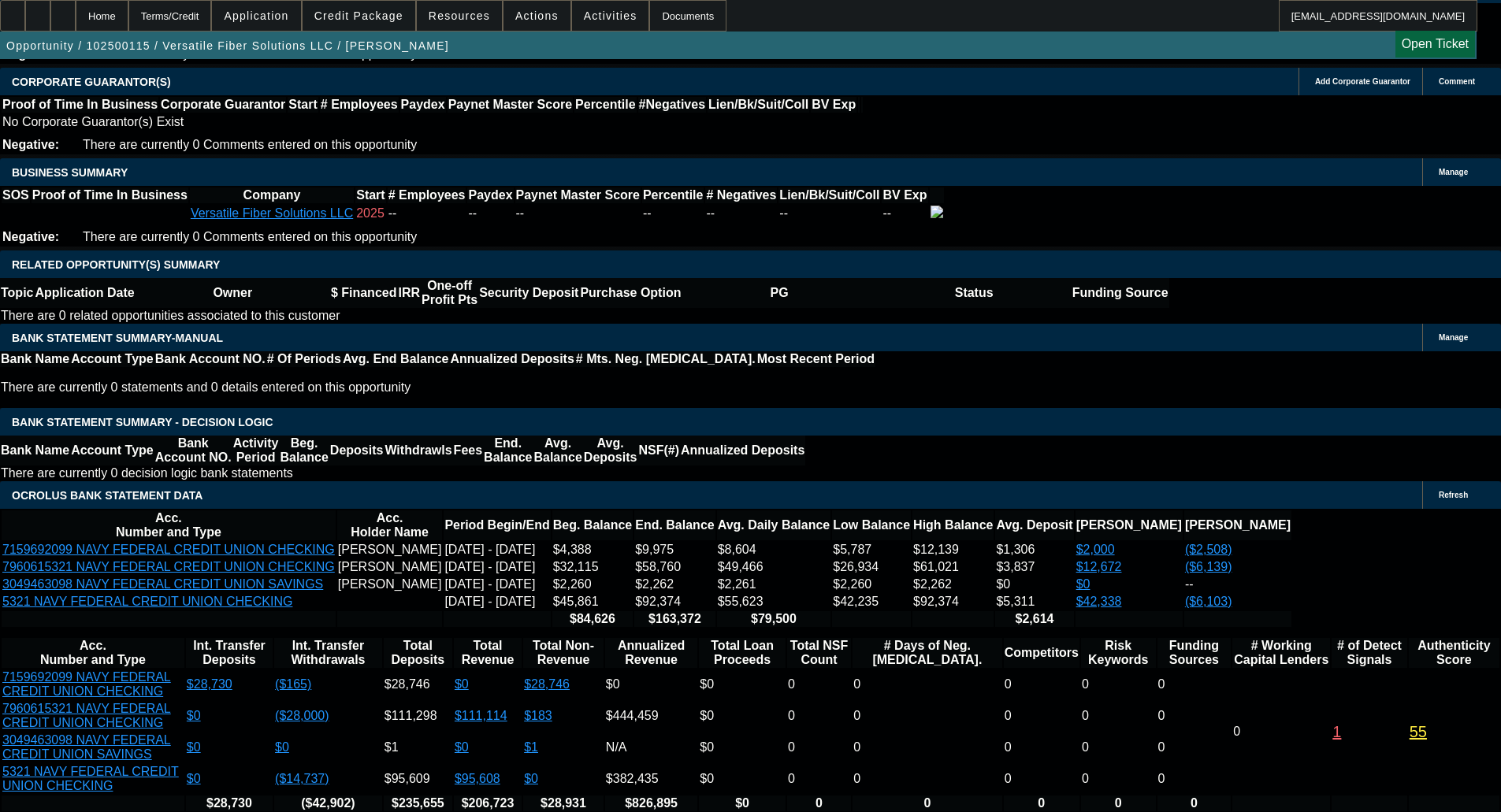
click at [348, 17] on span "Credit Package" at bounding box center [359, 16] width 89 height 13
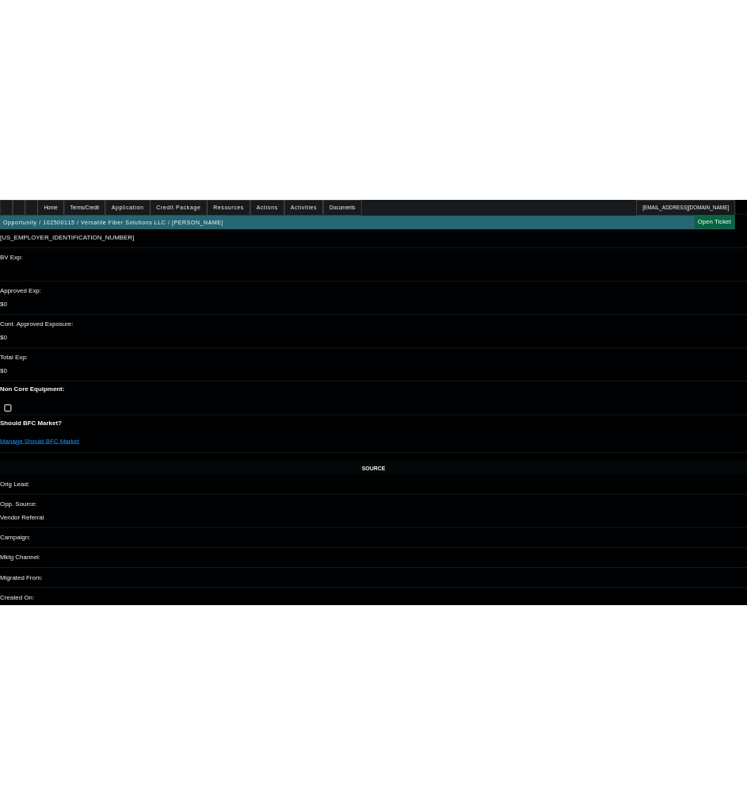
scroll to position [0, 0]
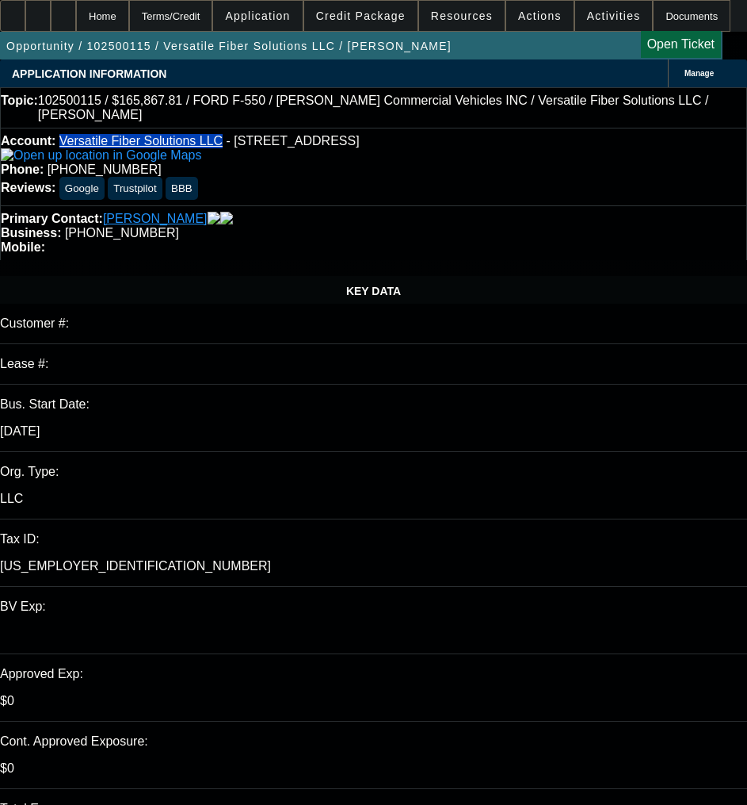
drag, startPoint x: 74, startPoint y: 123, endPoint x: 218, endPoint y: 135, distance: 144.8
click at [203, 130] on div "Account: Versatile Fiber Solutions LLC - 1606 Olive St, Reading, PA 19604 Phone…" at bounding box center [373, 167] width 747 height 78
copy link "Versatile Fiber Solutions LLC"
click at [173, 559] on p "39-4540293" at bounding box center [373, 566] width 747 height 14
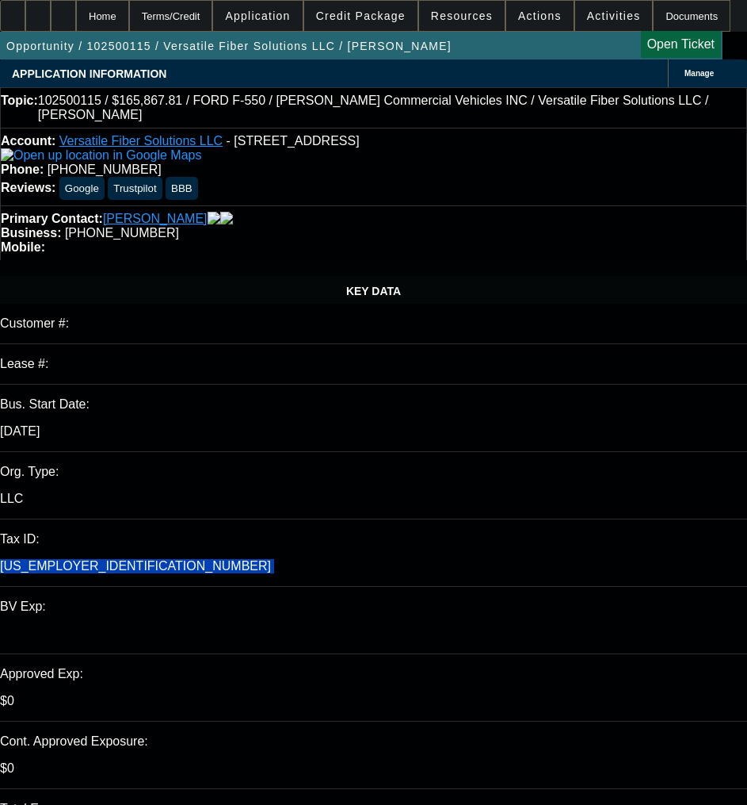
click at [173, 559] on p "39-4540293" at bounding box center [373, 566] width 747 height 14
copy div "39-4540293"
click at [369, 13] on span "Credit Package" at bounding box center [361, 16] width 90 height 13
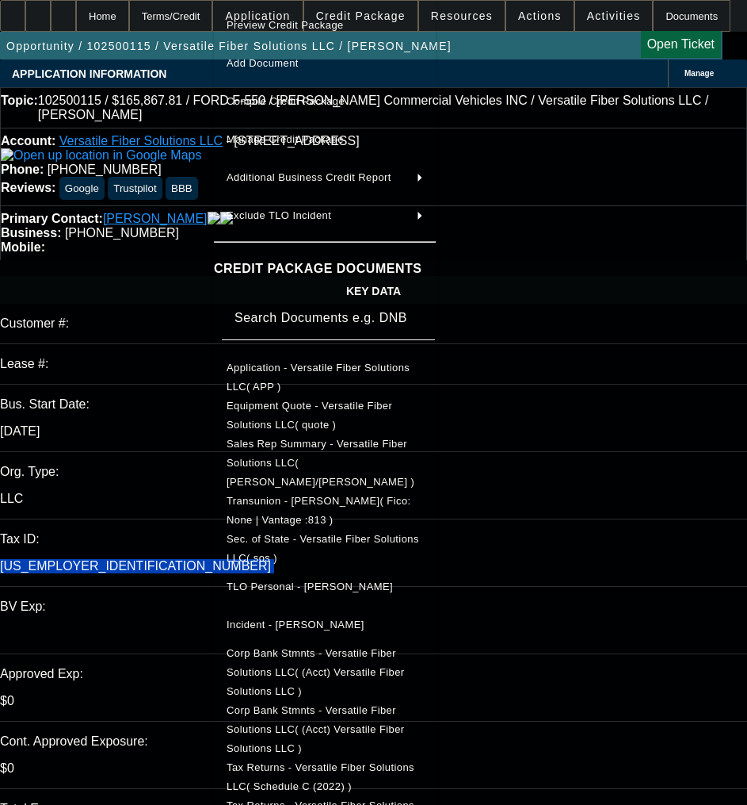
click at [227, 368] on span "Application - Versatile Fiber Solutions LLC( APP )" at bounding box center [318, 376] width 183 height 31
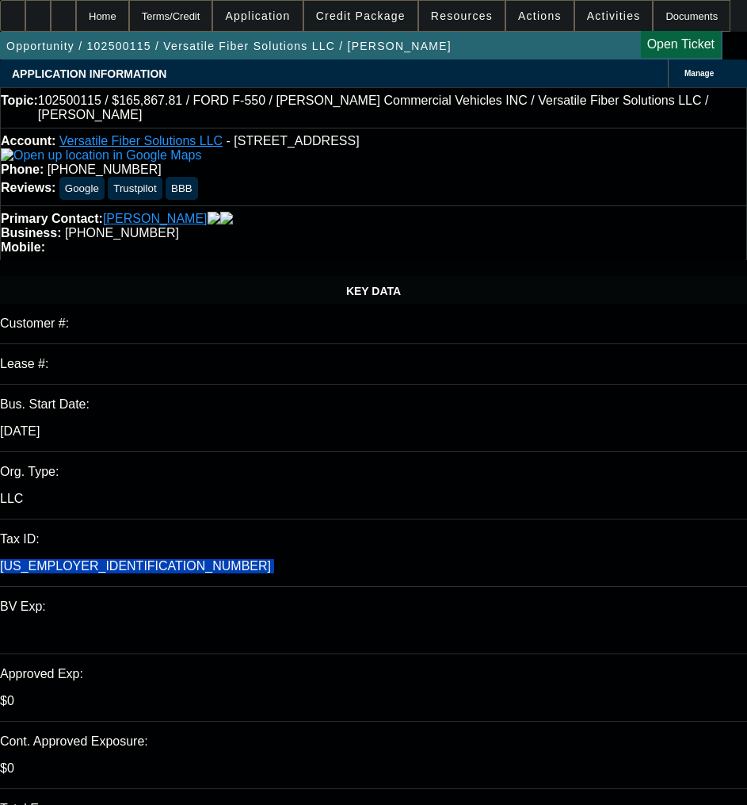
click at [354, 25] on span at bounding box center [360, 16] width 113 height 38
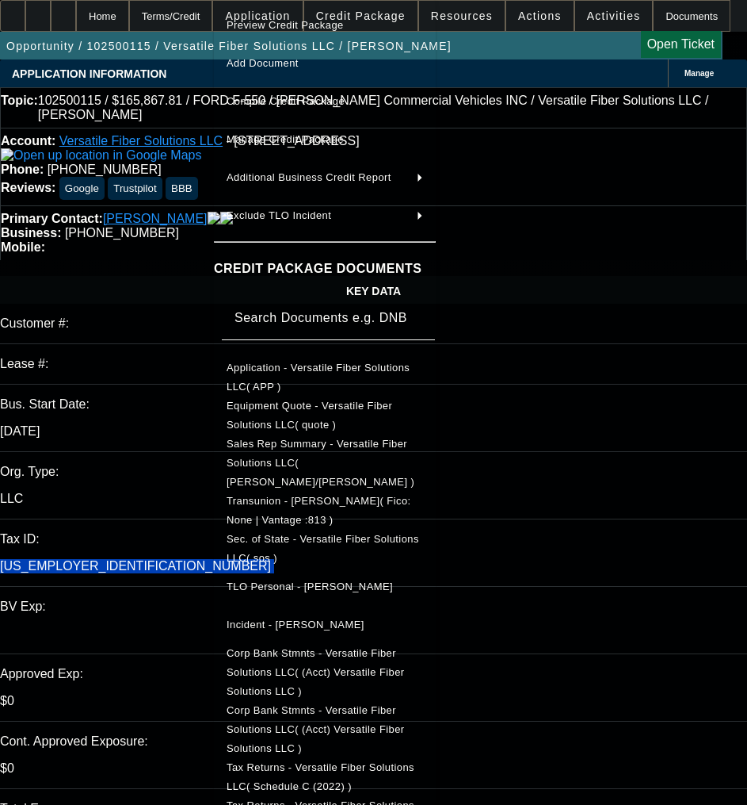
click at [227, 413] on span "Equipment Quote - Versatile Fiber Solutions LLC( quote )" at bounding box center [310, 414] width 166 height 31
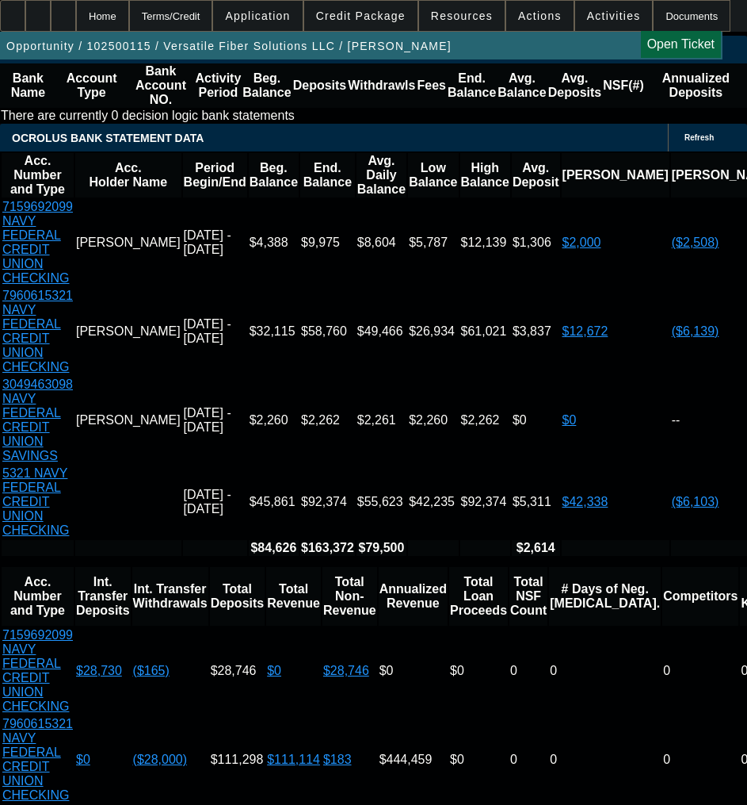
scroll to position [2933, 0]
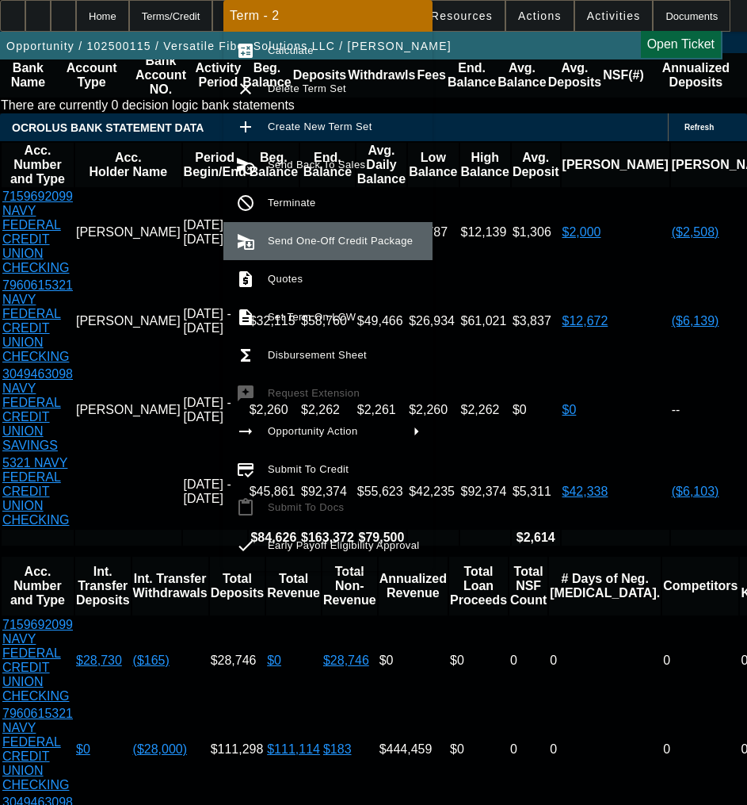
click at [315, 244] on span "Send One-Off Credit Package" at bounding box center [340, 241] width 145 height 12
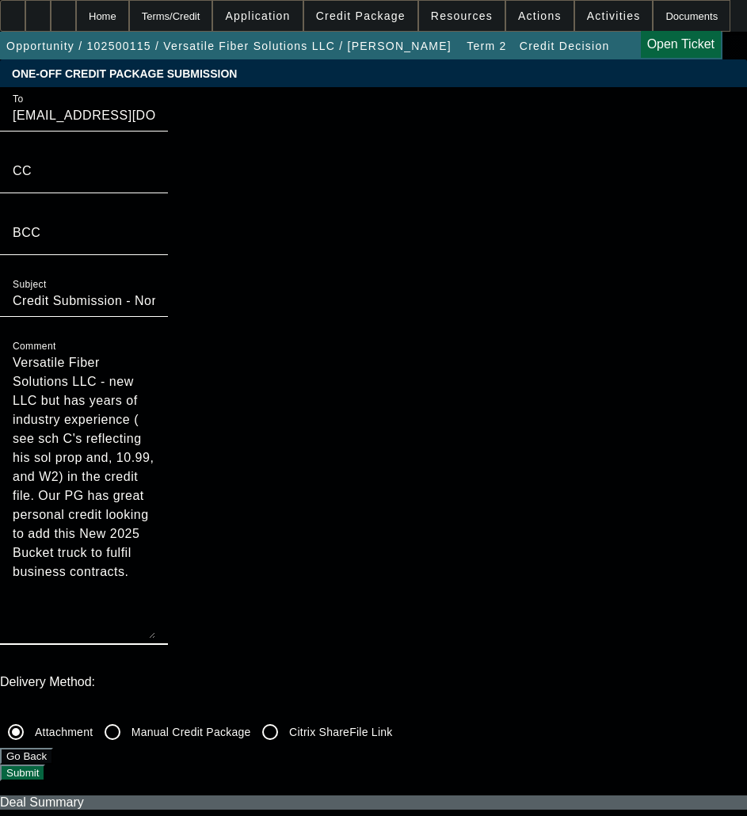
click at [155, 354] on textarea "Versatile Fiber Solutions LLC - new LLC but has years of industry experience ( …" at bounding box center [84, 496] width 143 height 285
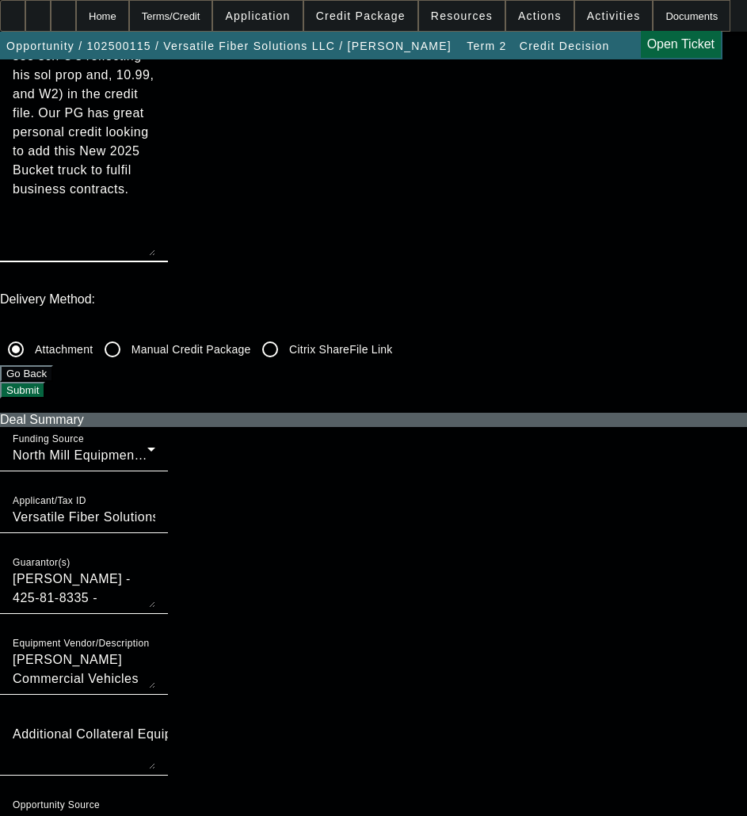
scroll to position [396, 0]
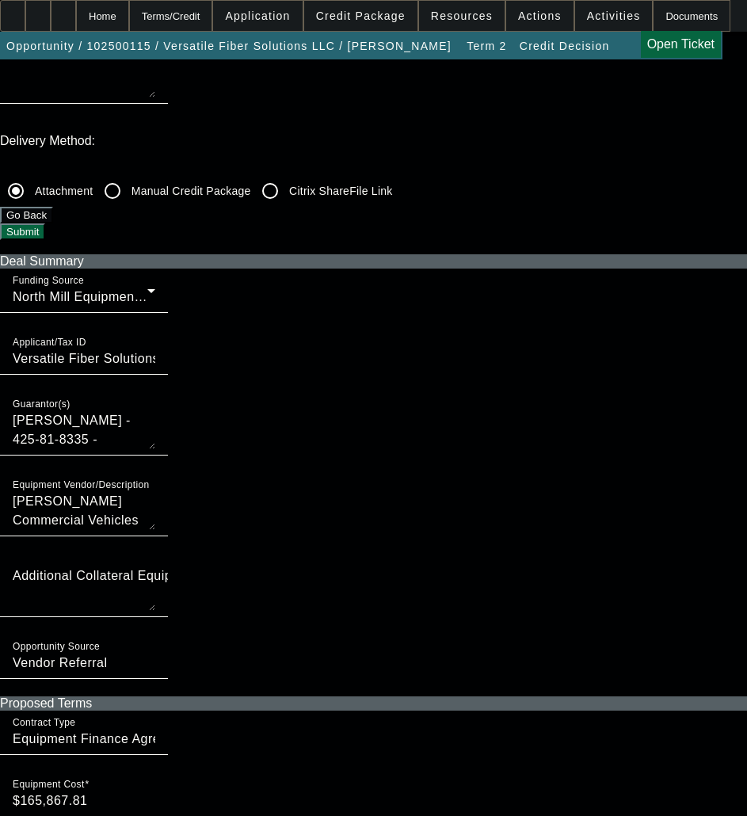
scroll to position [555, 0]
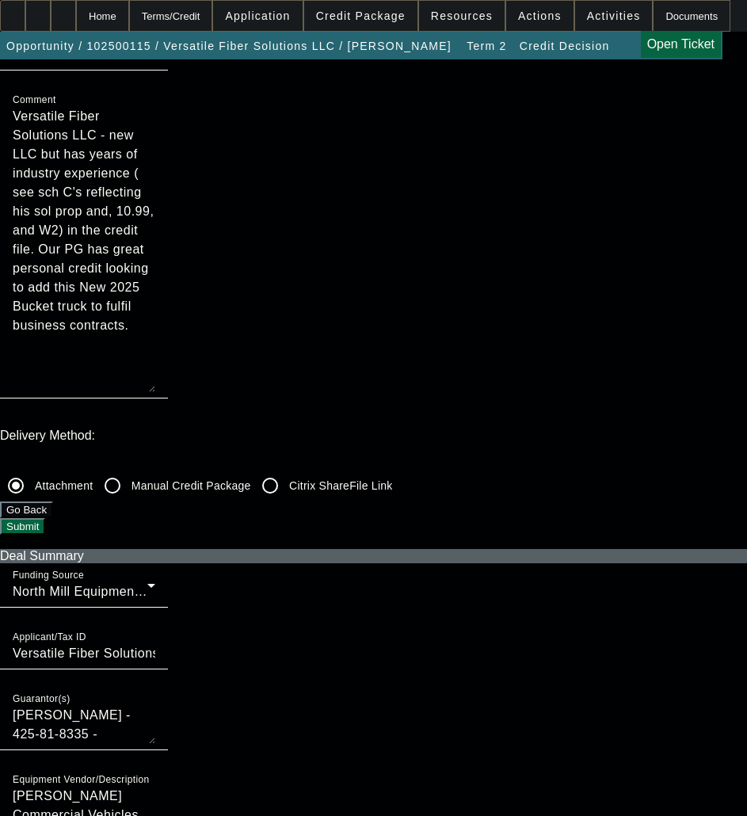
scroll to position [0, 0]
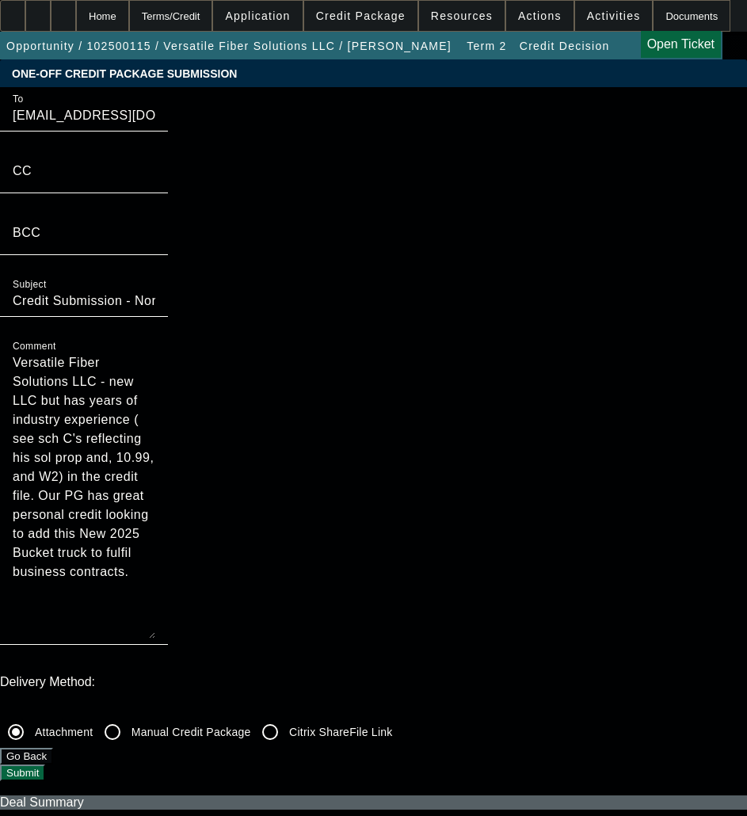
click at [45, 765] on button "Submit" at bounding box center [22, 773] width 45 height 17
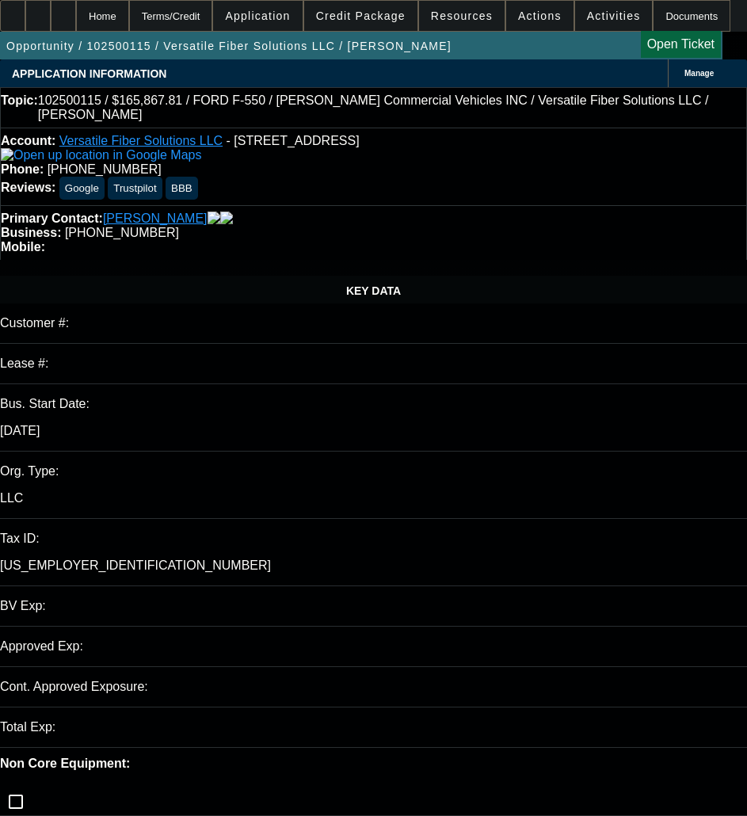
select select "0"
select select "6"
select select "0"
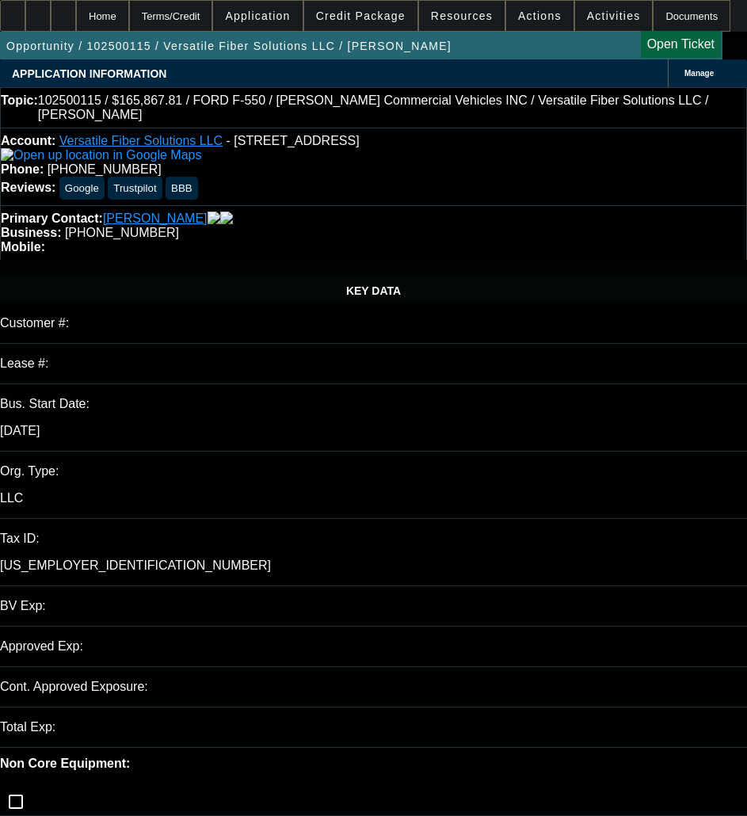
select select "0"
select select "6"
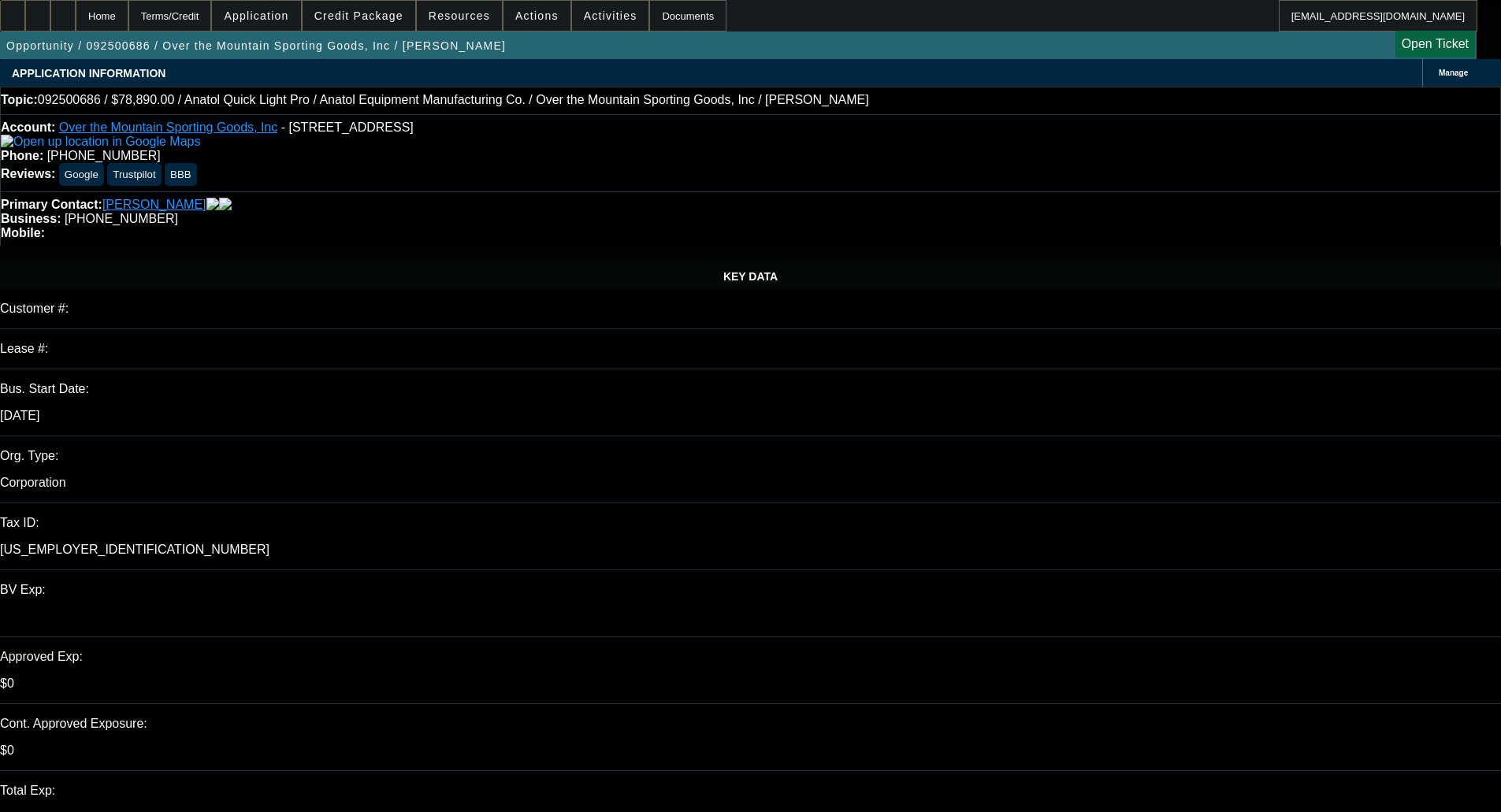
select select "0"
select select "6"
select select "0"
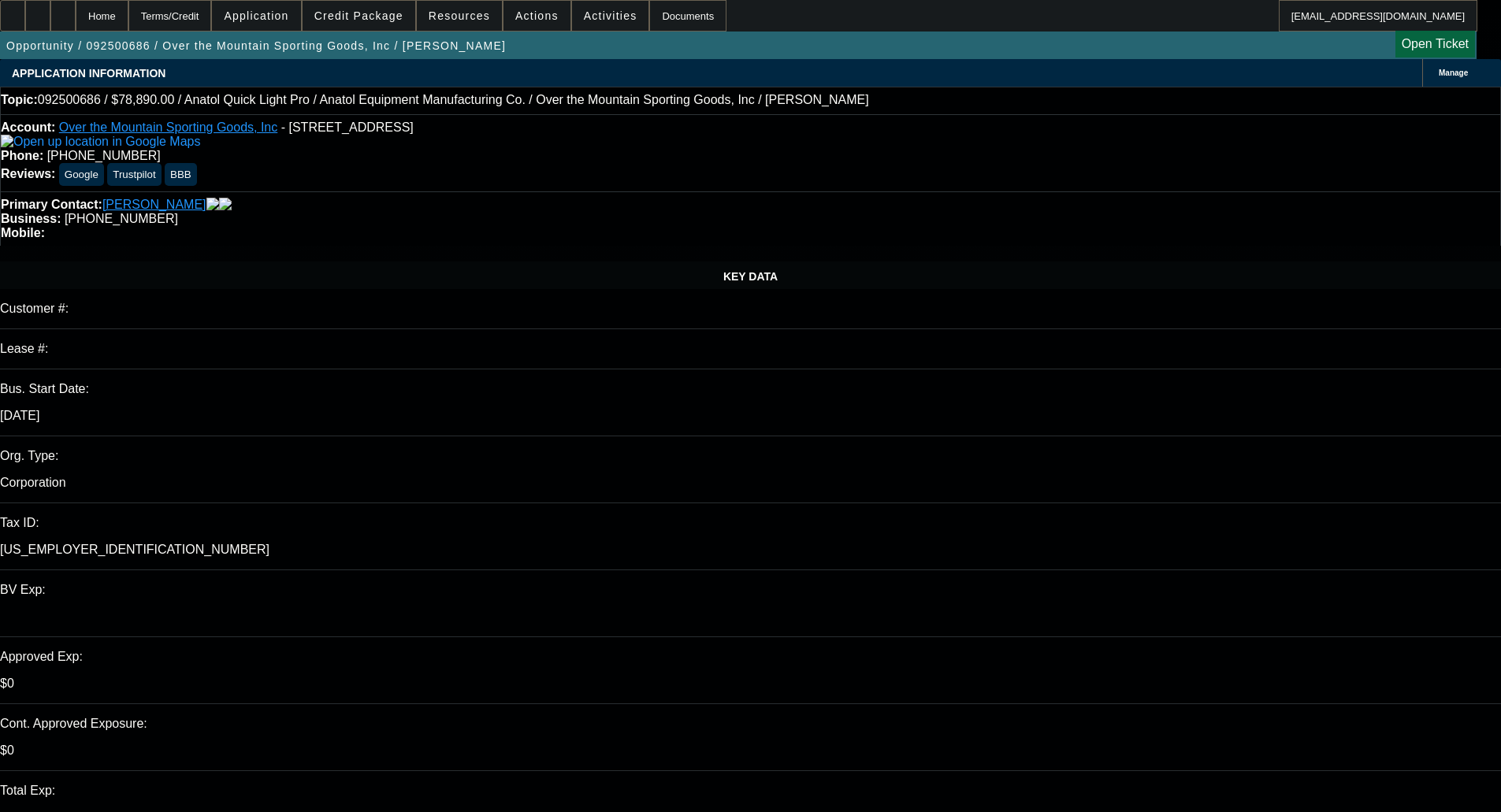
select select "2"
select select "0"
select select "6"
select select "0"
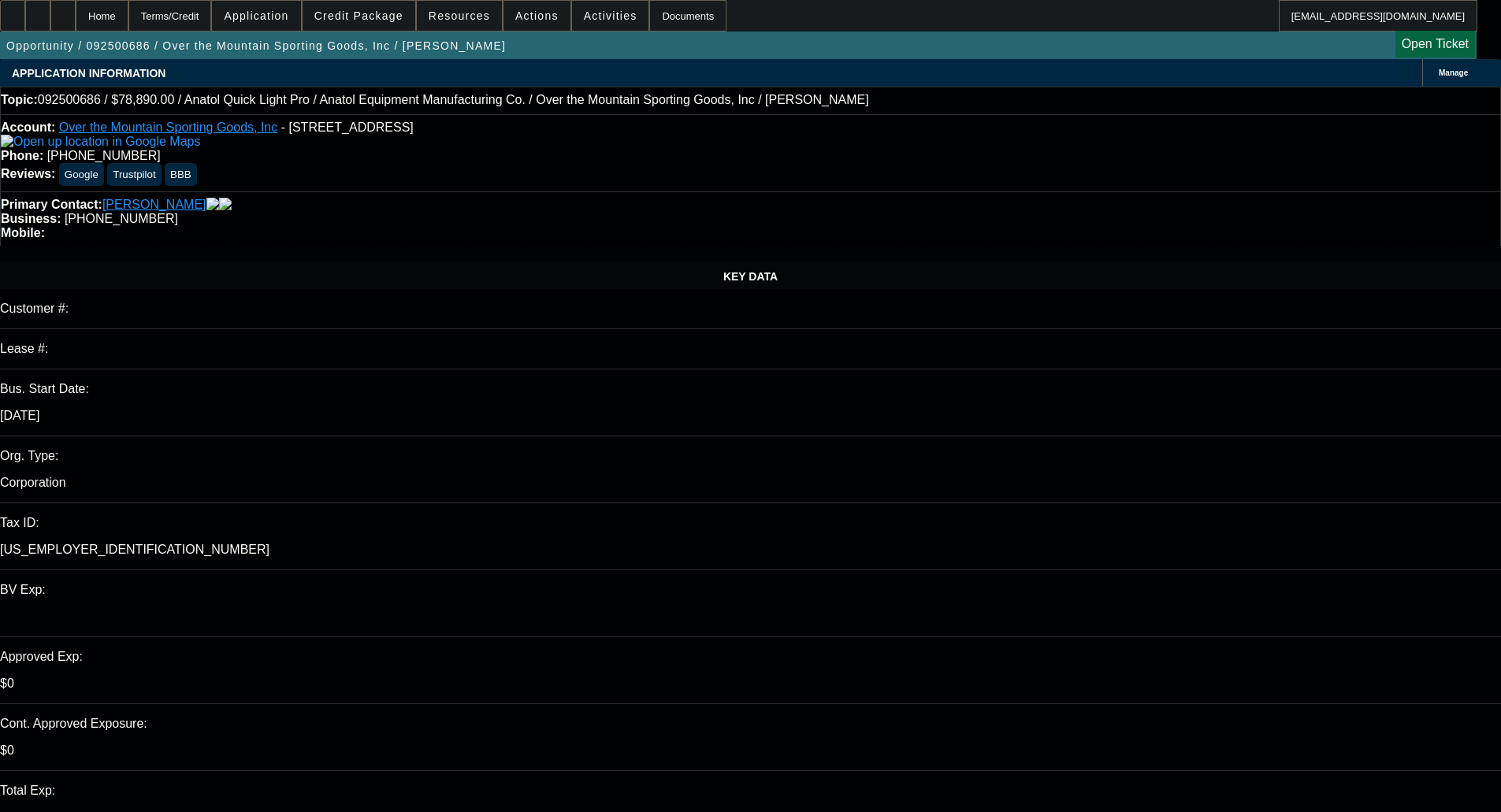
select select "2"
select select "0"
select select "6"
select select "0"
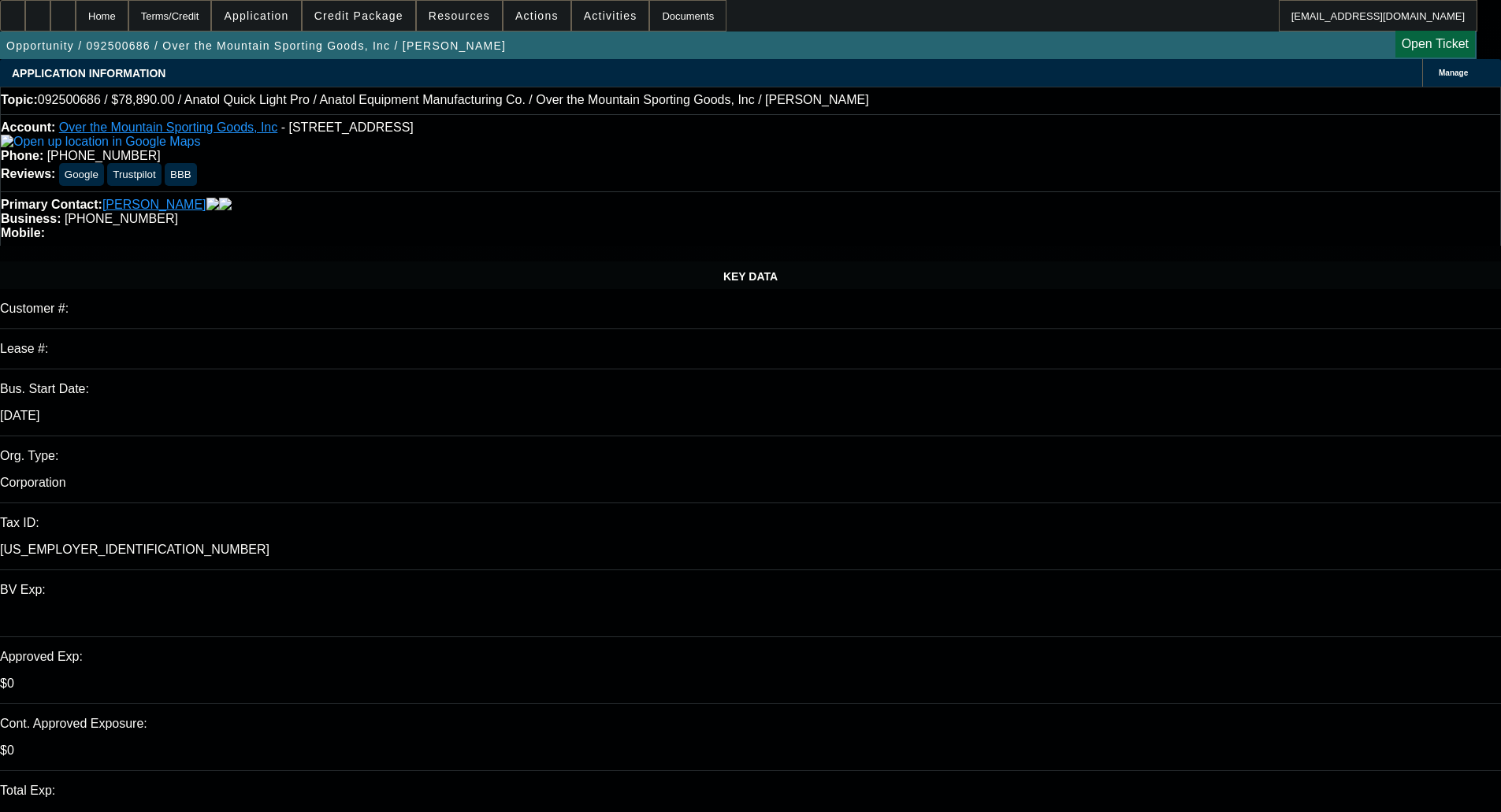
select select "2"
select select "0.1"
select select "4"
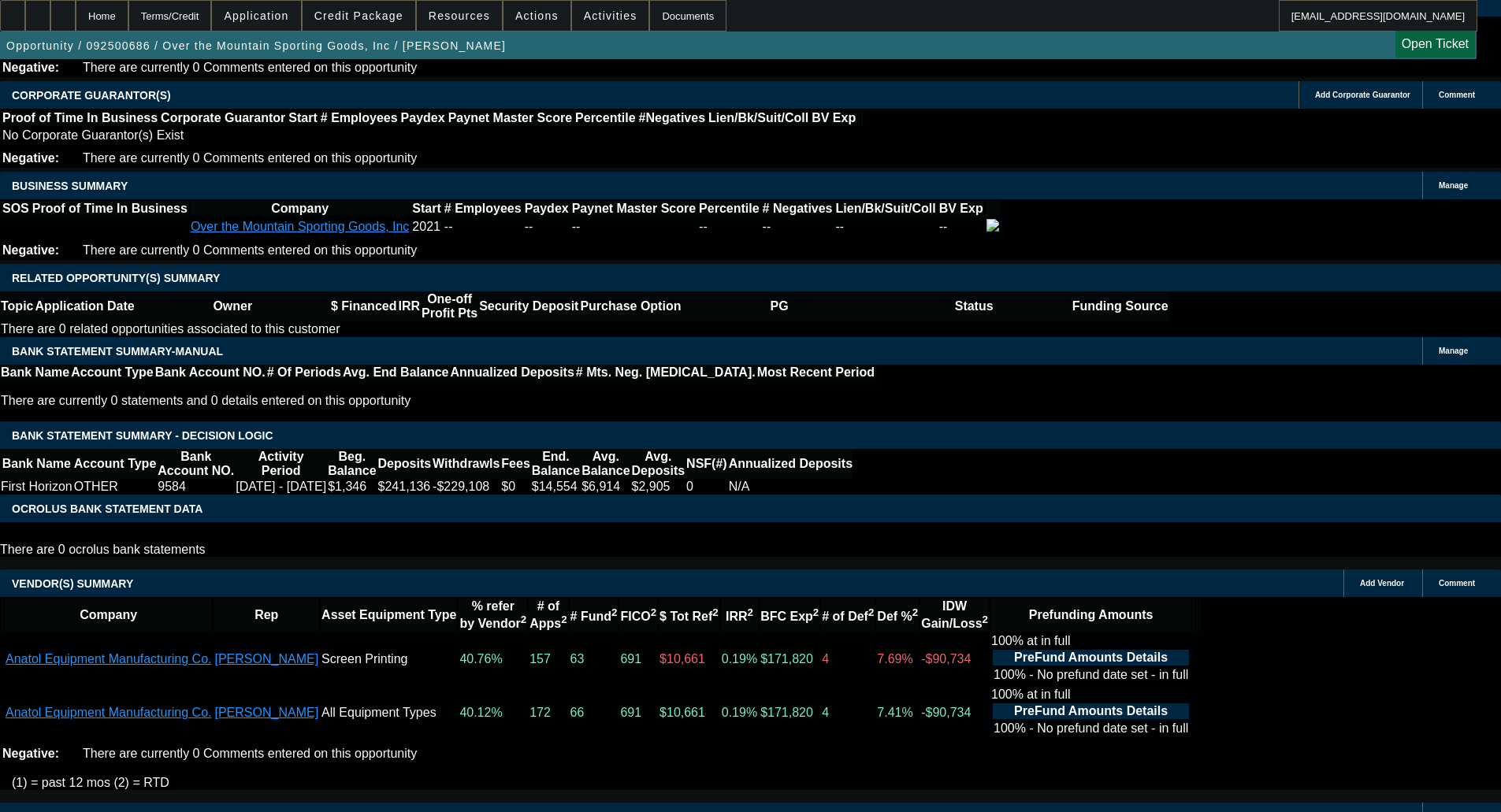
scroll to position [2395, 0]
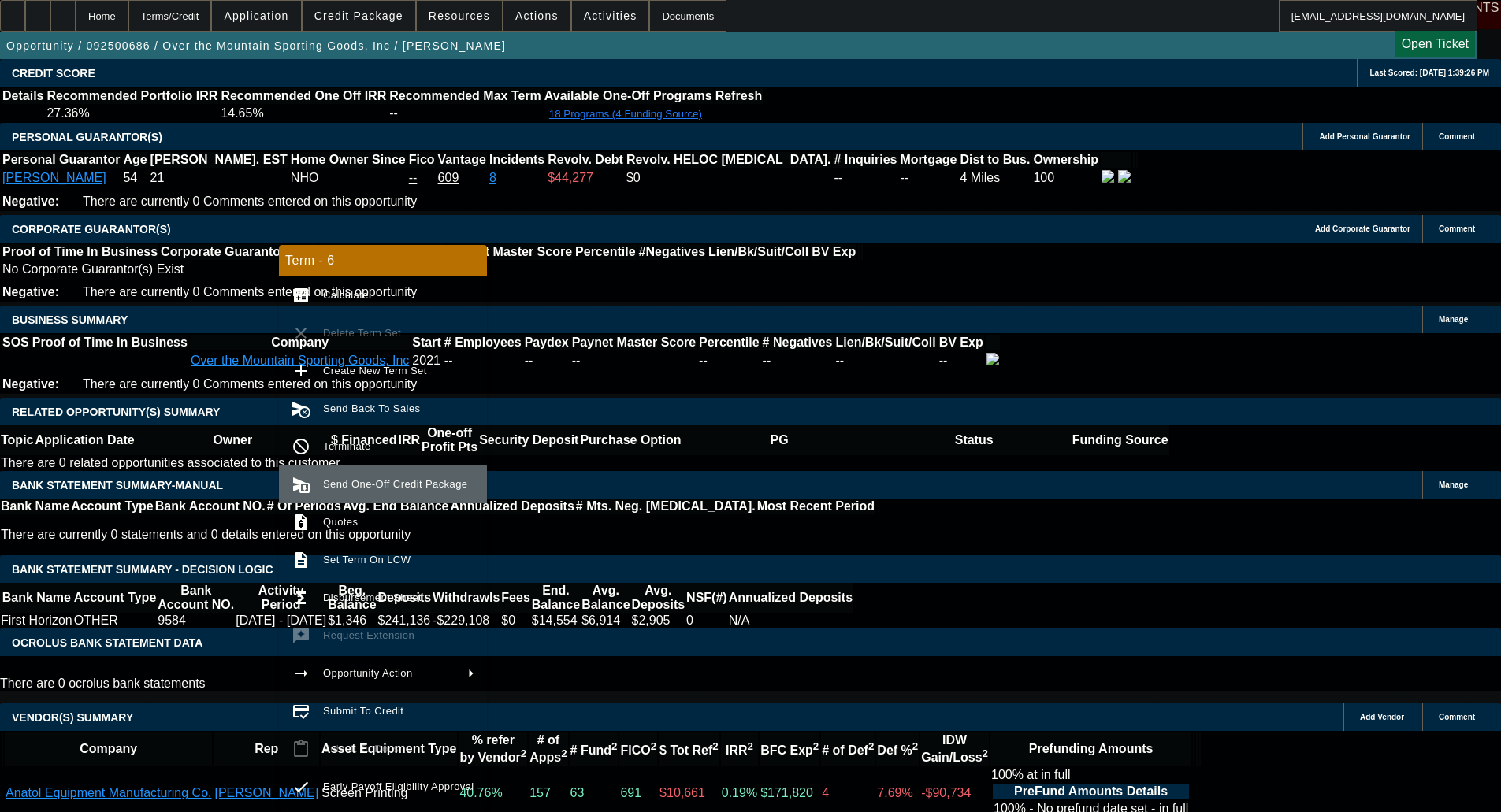
click at [358, 474] on button "send_and_archive Send One-Off Credit Package" at bounding box center [383, 484] width 208 height 38
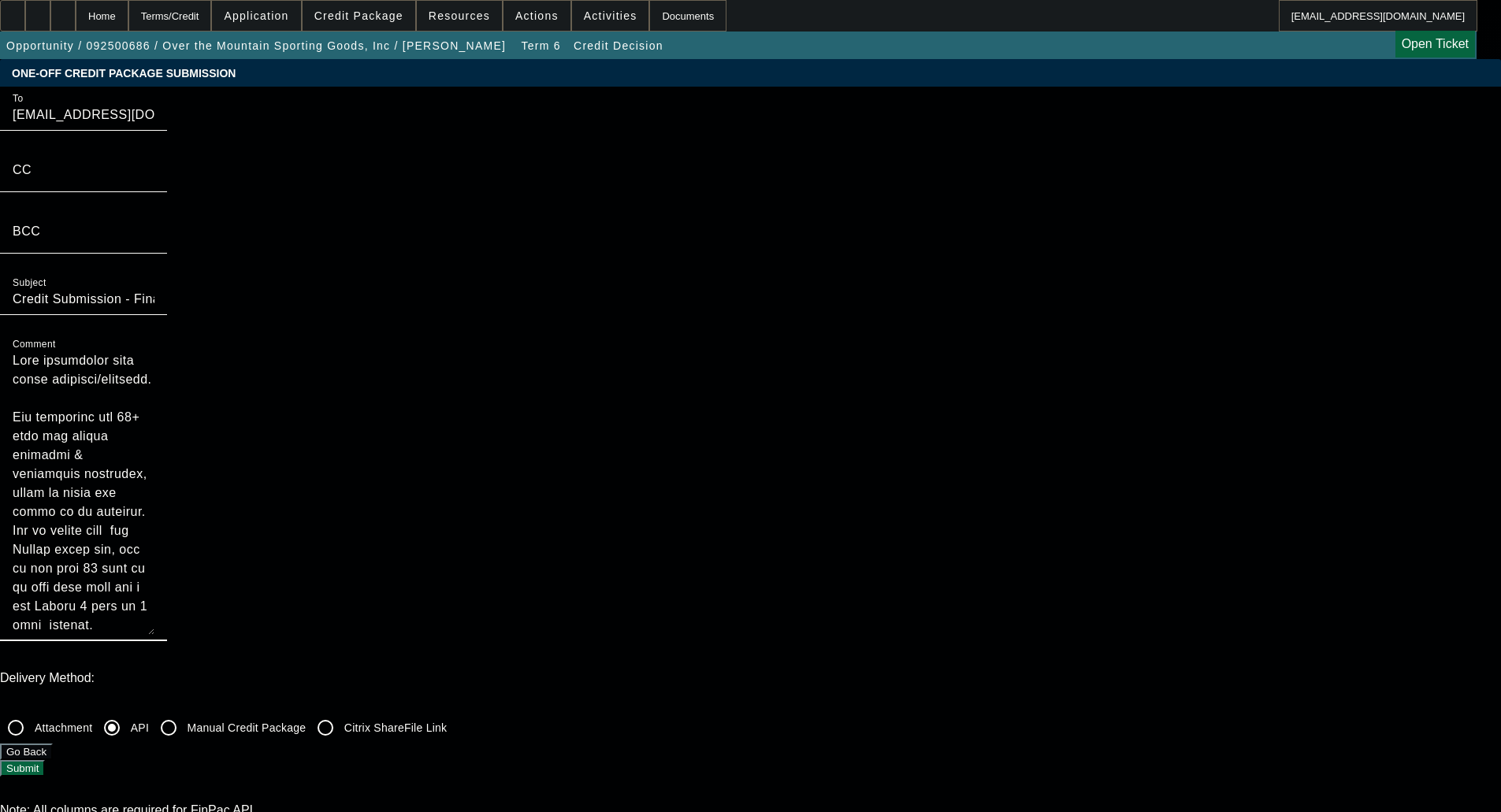
drag, startPoint x: 798, startPoint y: 283, endPoint x: 761, endPoint y: 89, distance: 197.5
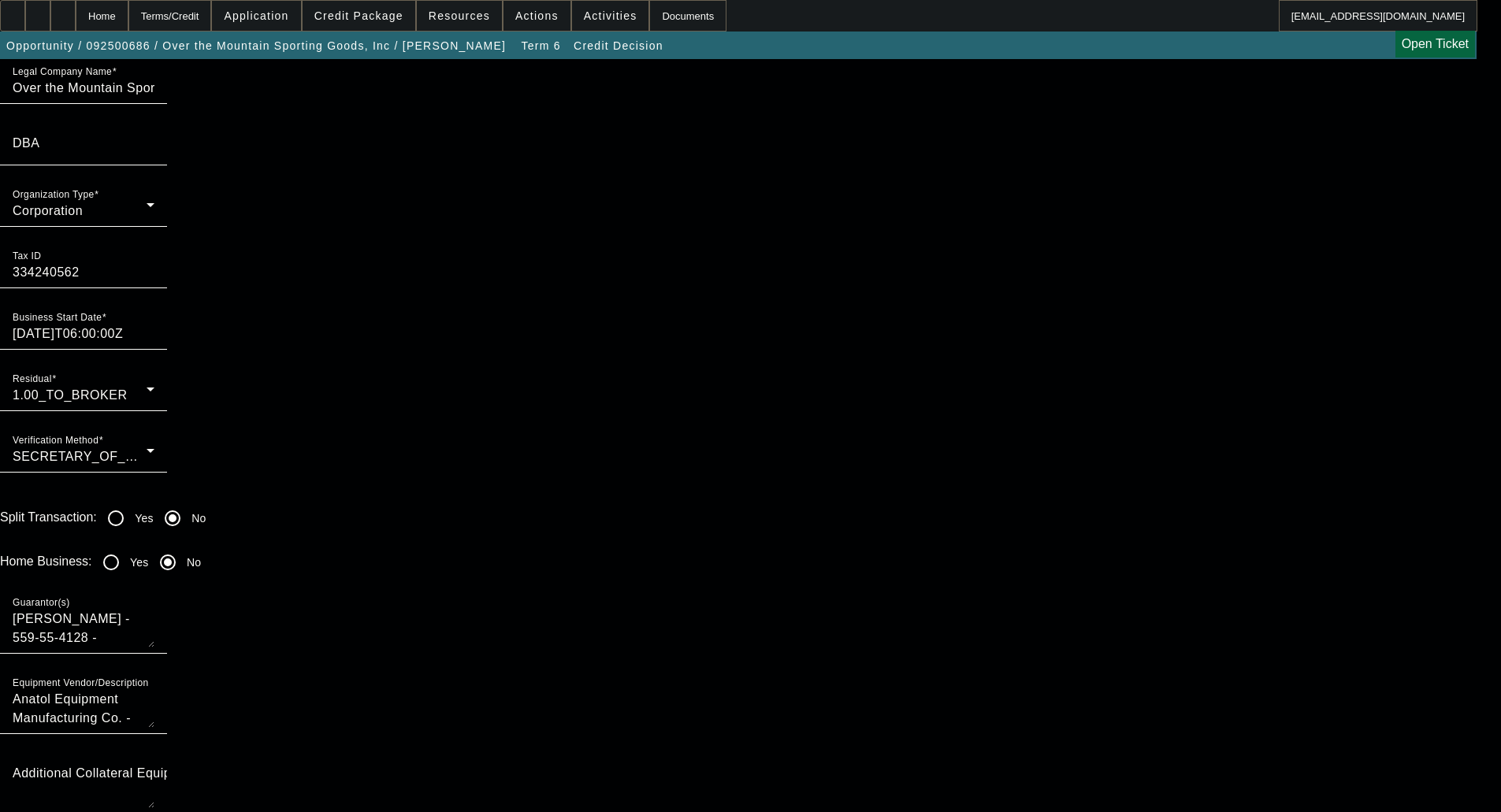
scroll to position [1340, 0]
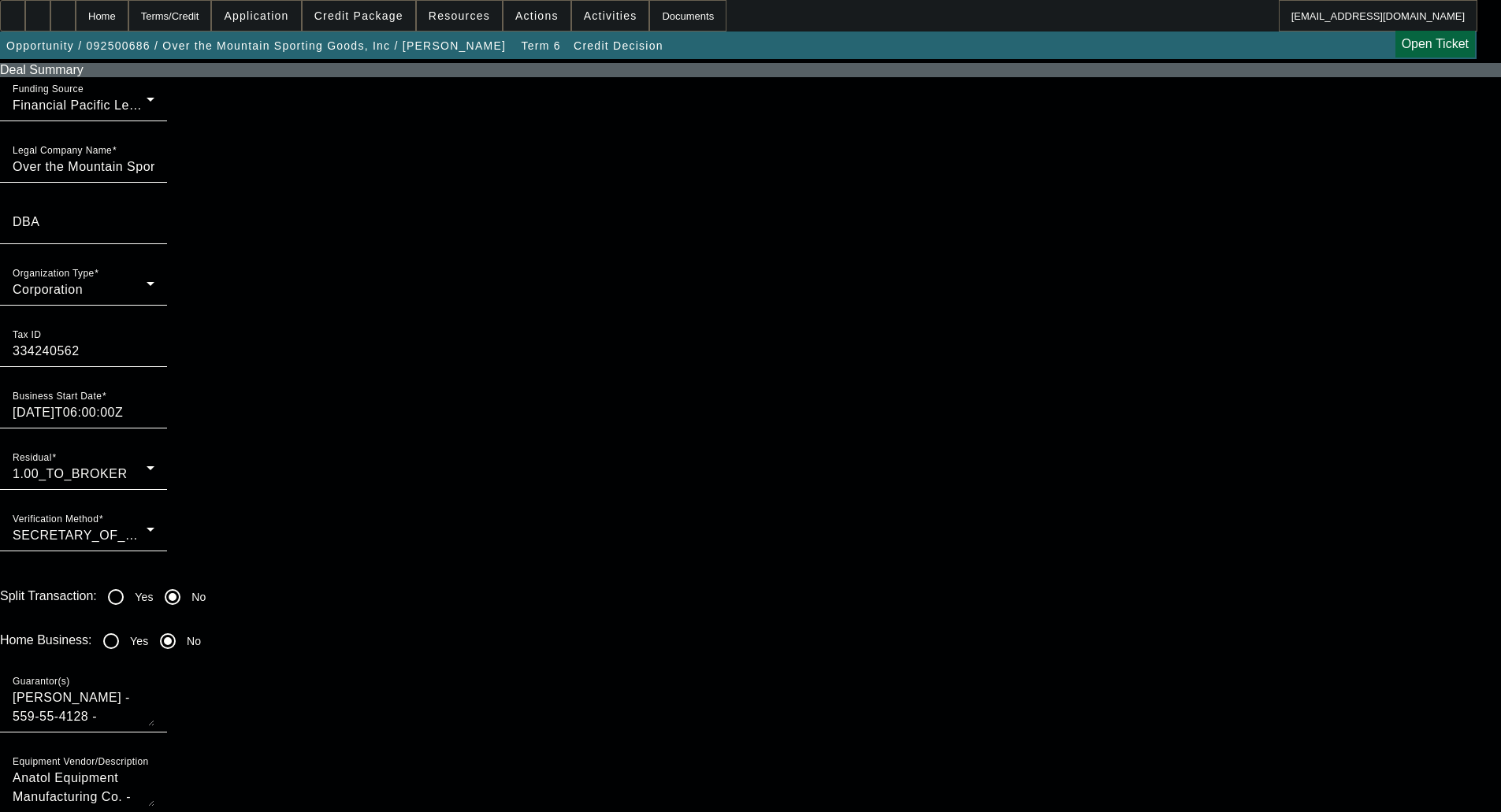
type textarea "Over The Mountain Sporting Goods Inc is owned by [PERSON_NAME] (her maiden name…"
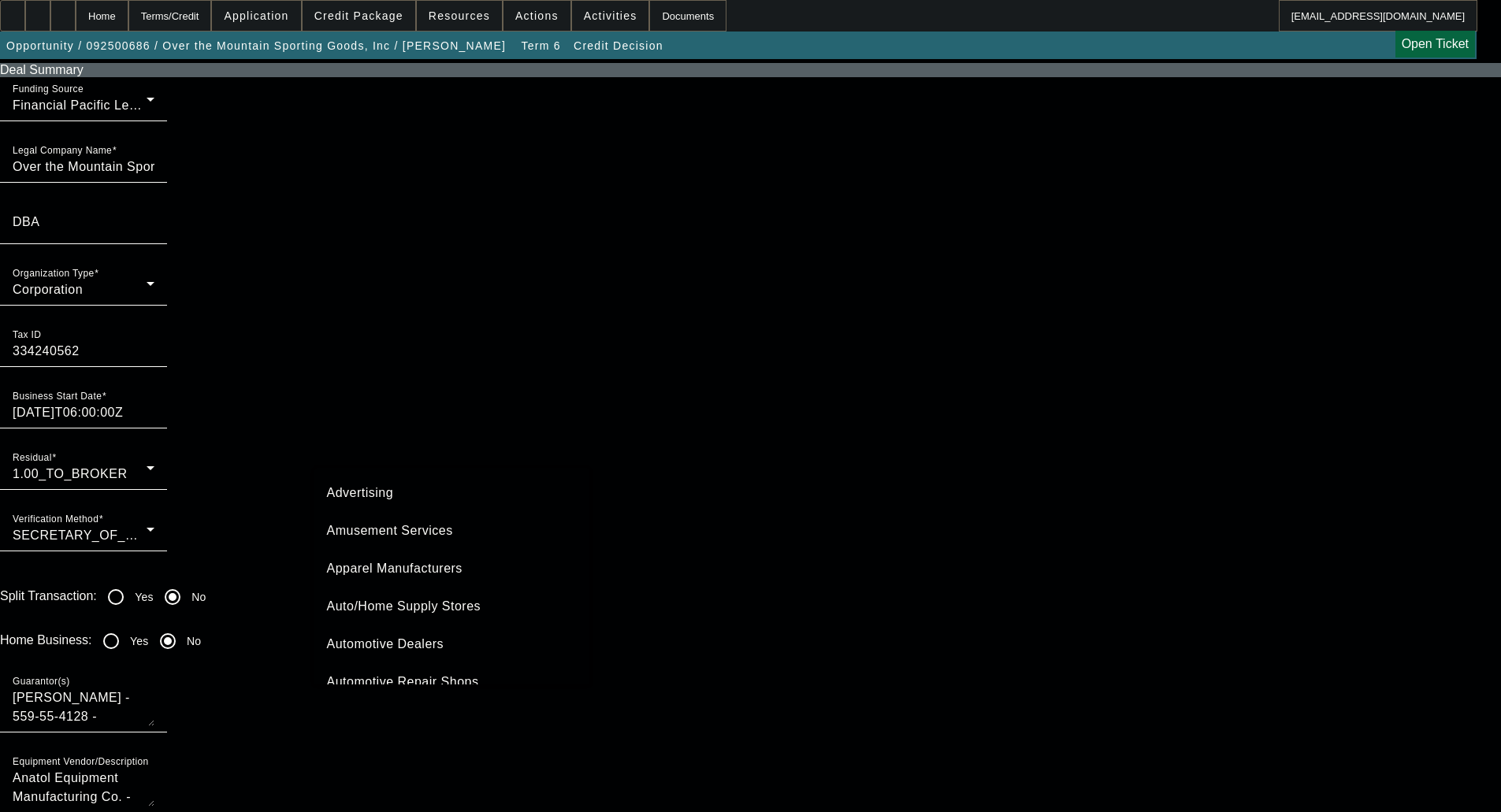
click at [390, 568] on span "Apparel Manufacturers" at bounding box center [395, 568] width 135 height 19
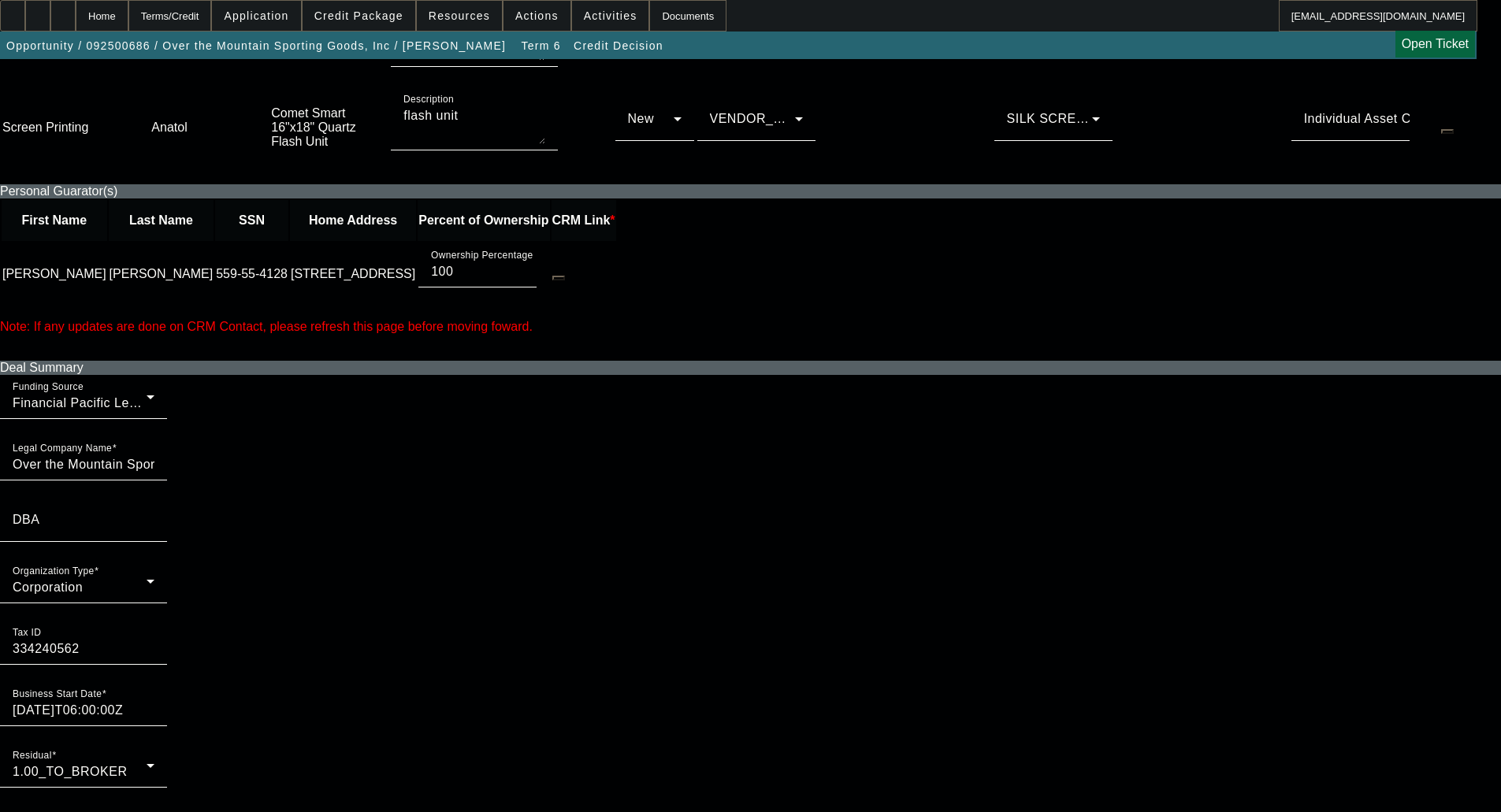
scroll to position [1024, 0]
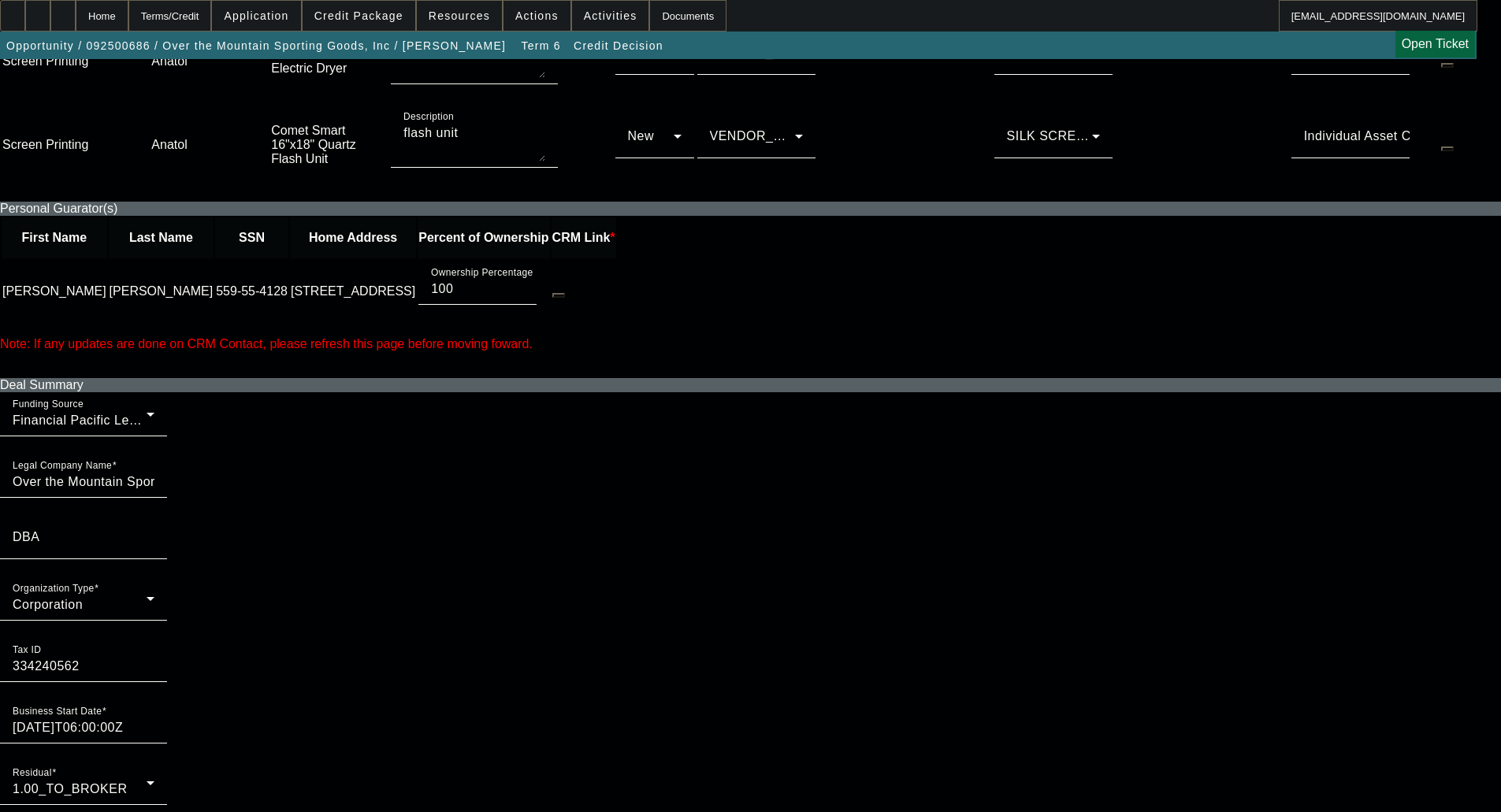
radio input "true"
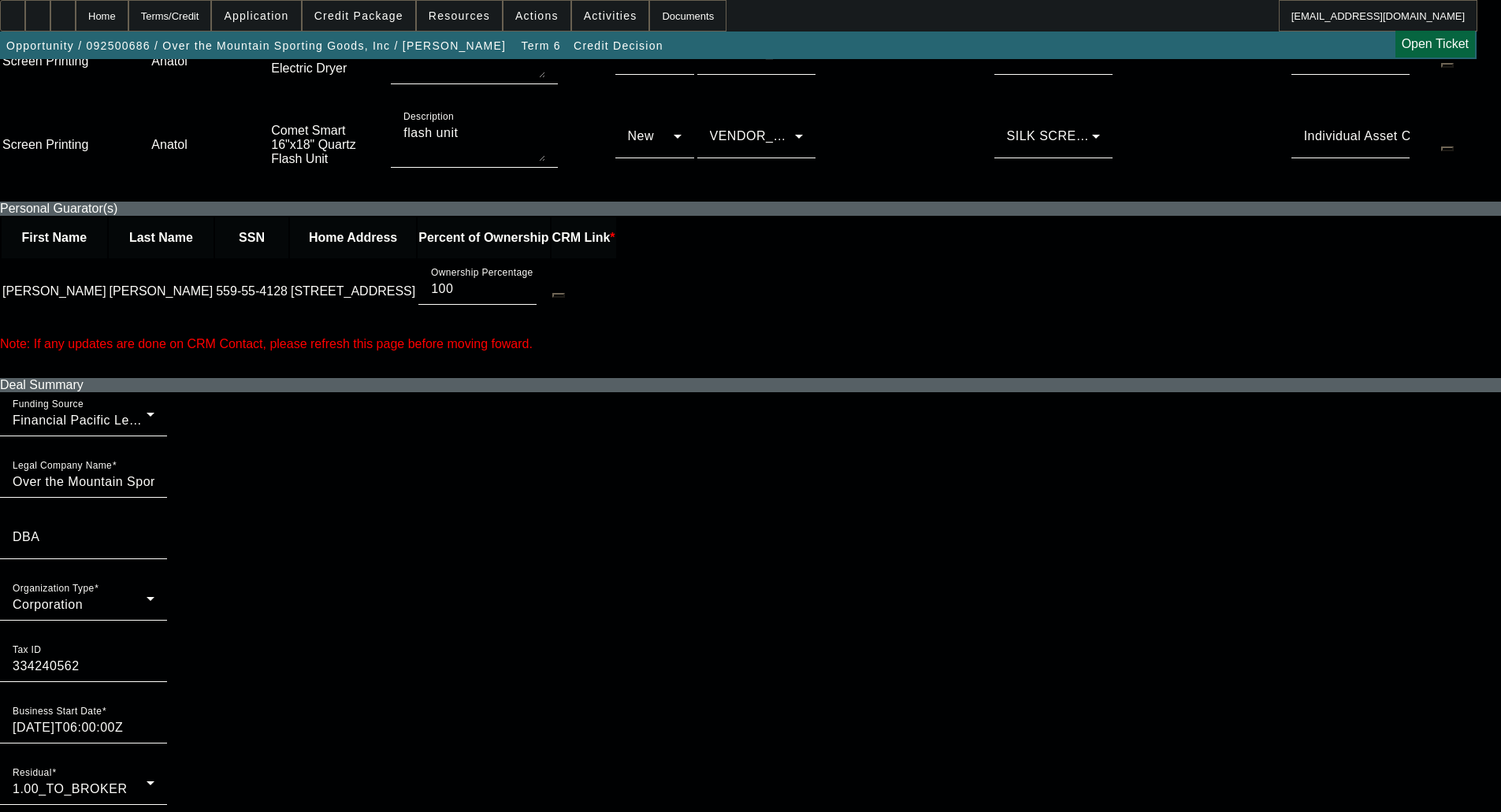
checkbox input "true"
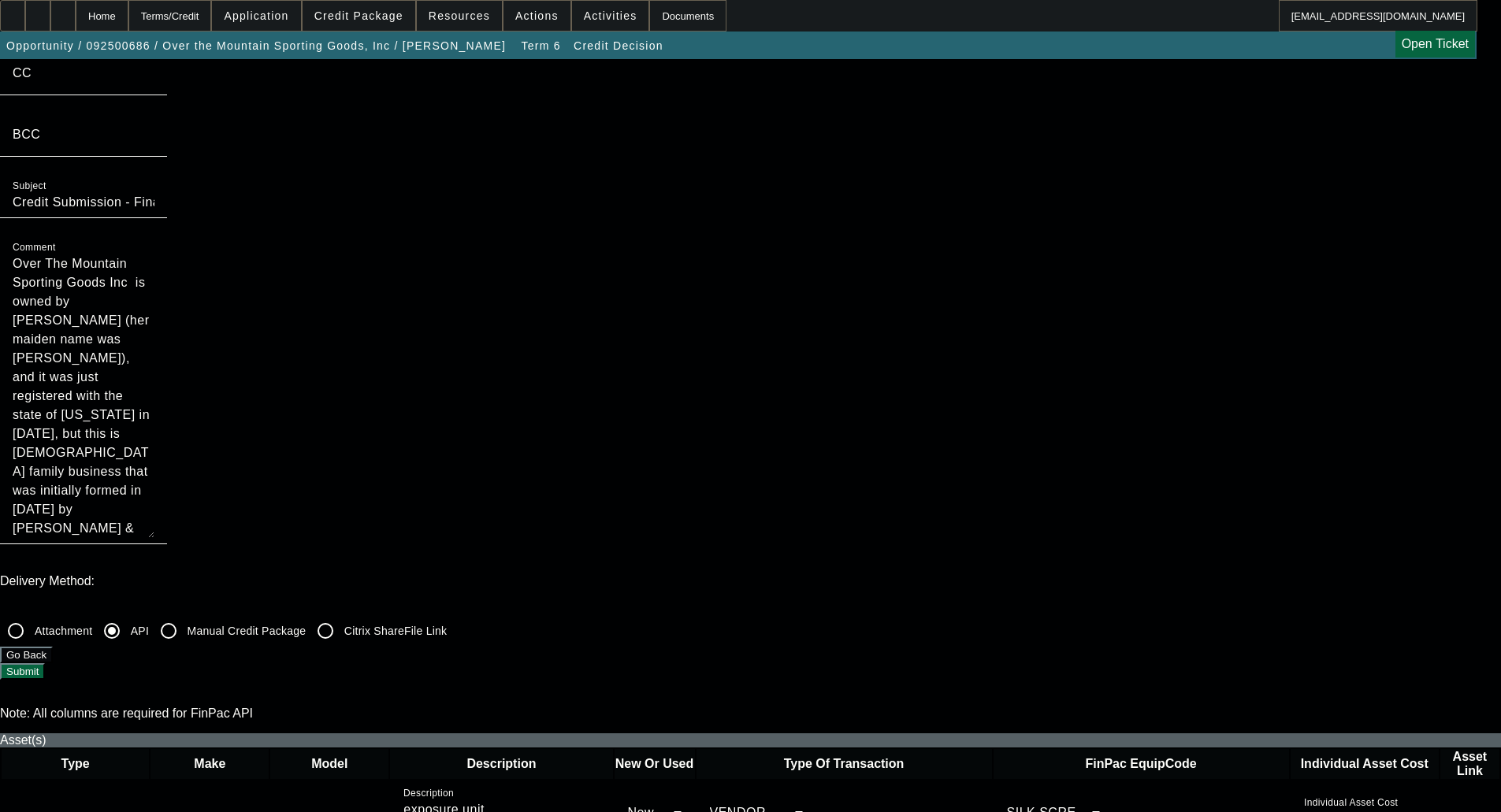
scroll to position [79, 0]
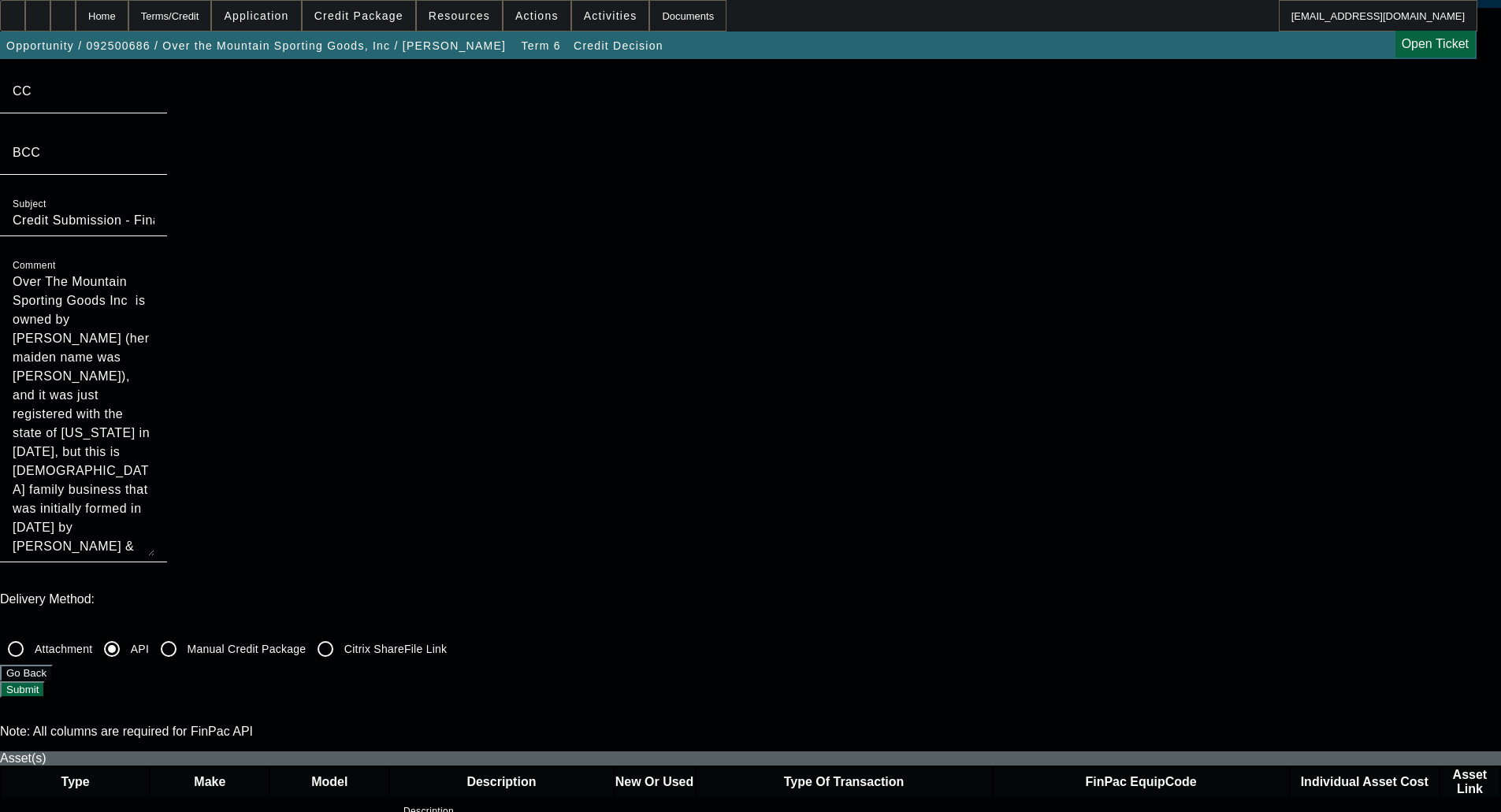
click at [45, 682] on button "Submit" at bounding box center [22, 690] width 45 height 17
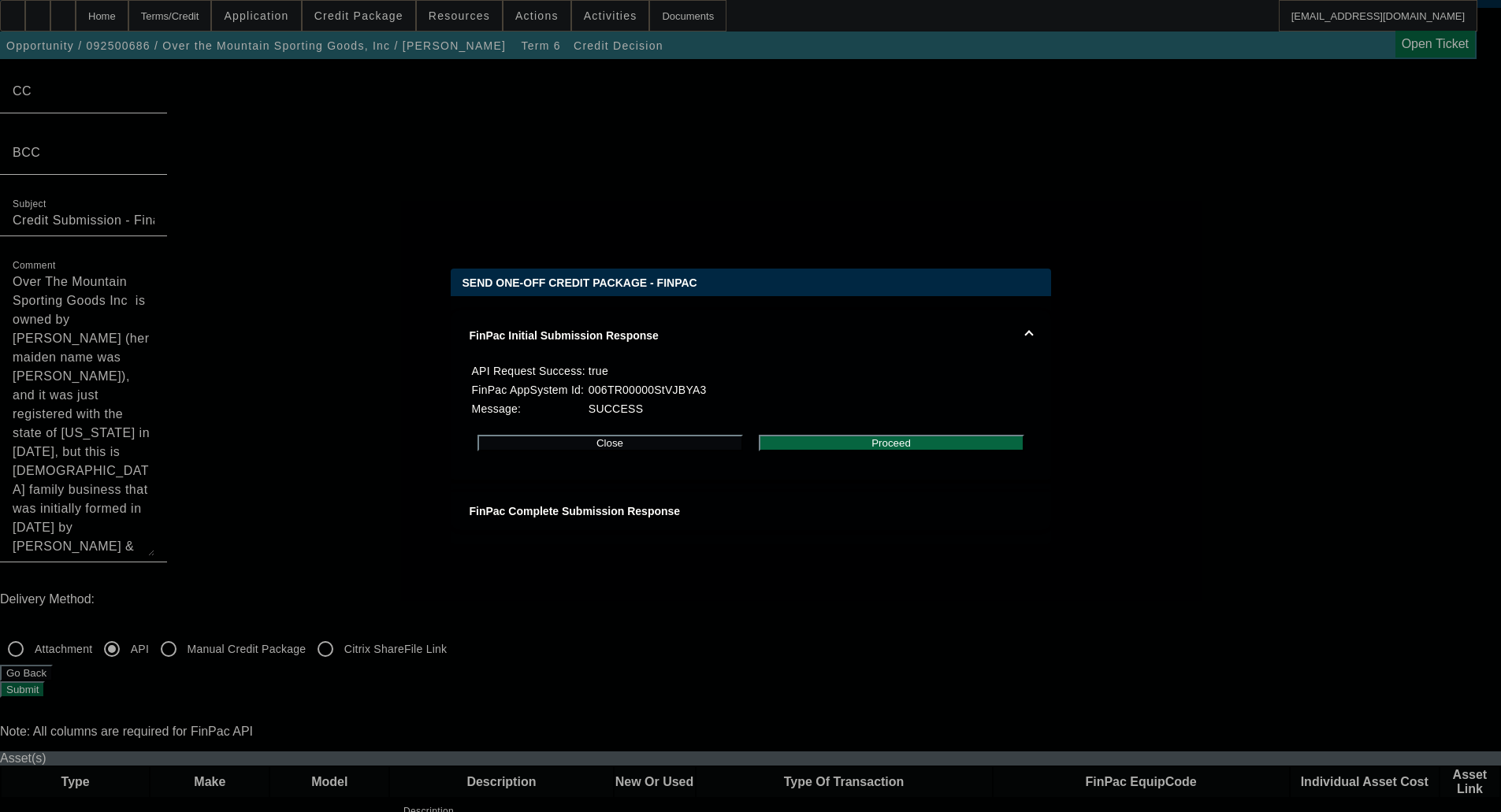
click at [879, 451] on button "Proceed" at bounding box center [891, 443] width 265 height 17
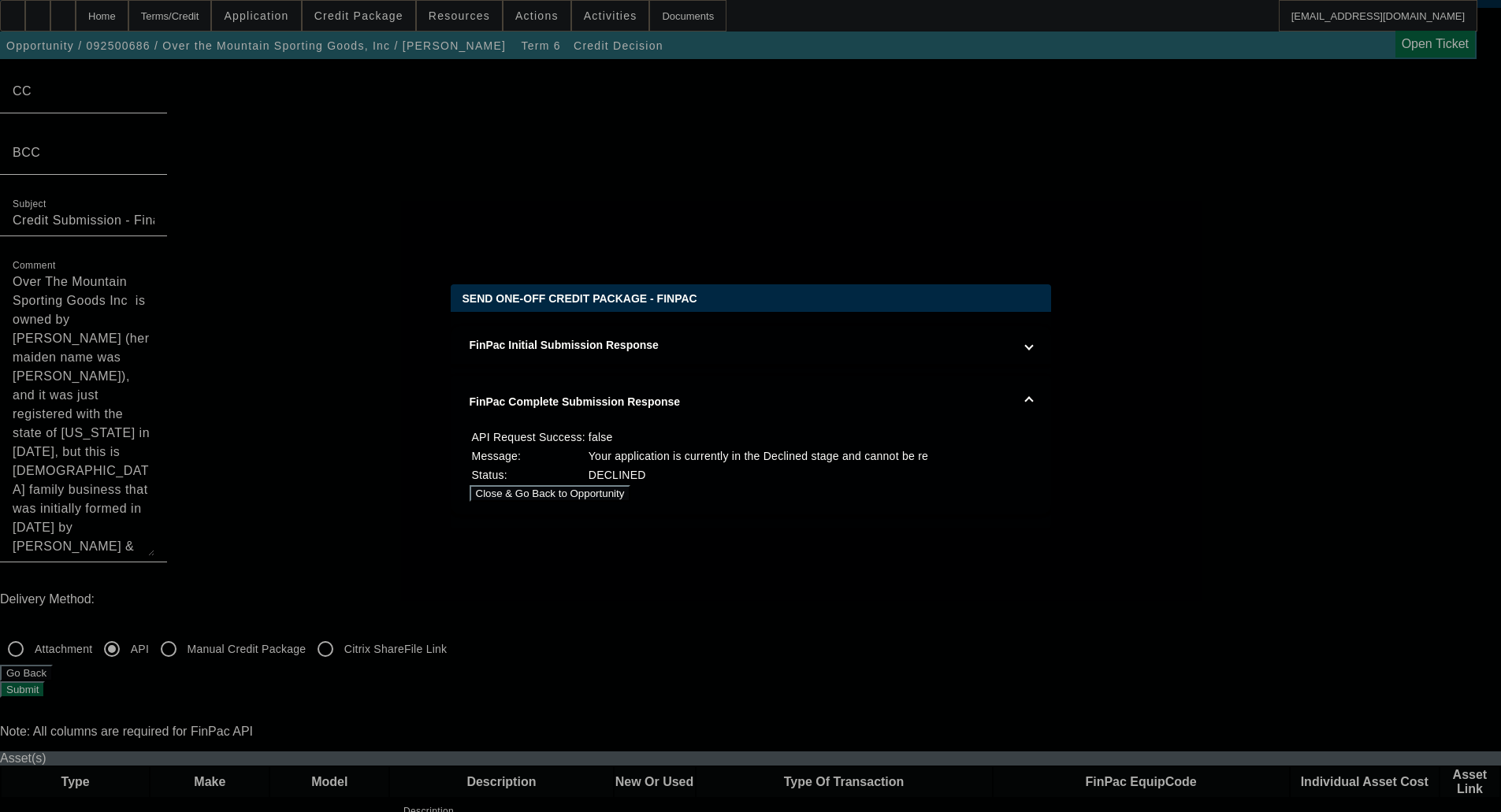
click at [631, 488] on button "Close & Go Back to Opportunity" at bounding box center [550, 493] width 161 height 17
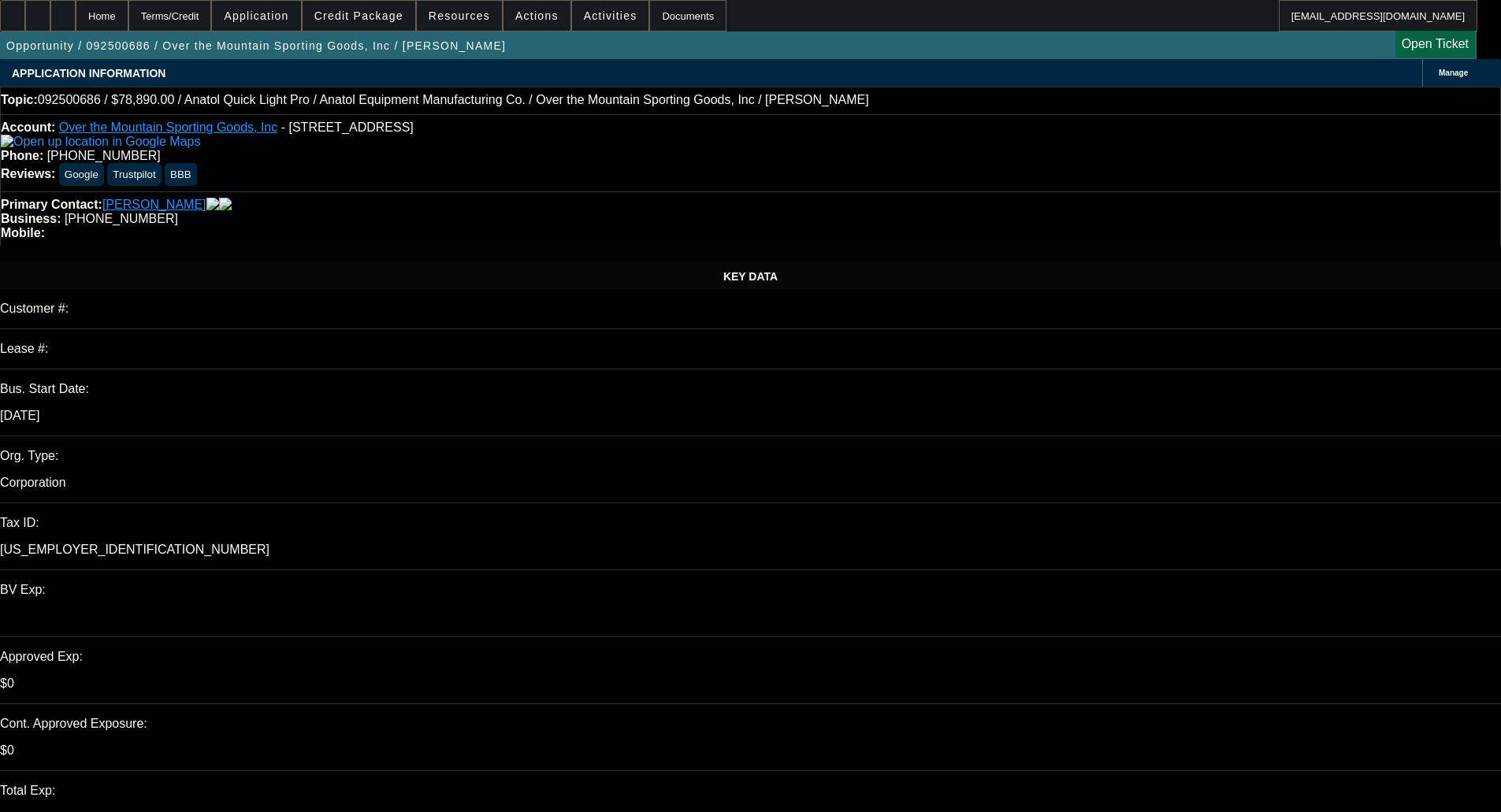
select select "0"
select select "6"
select select "0"
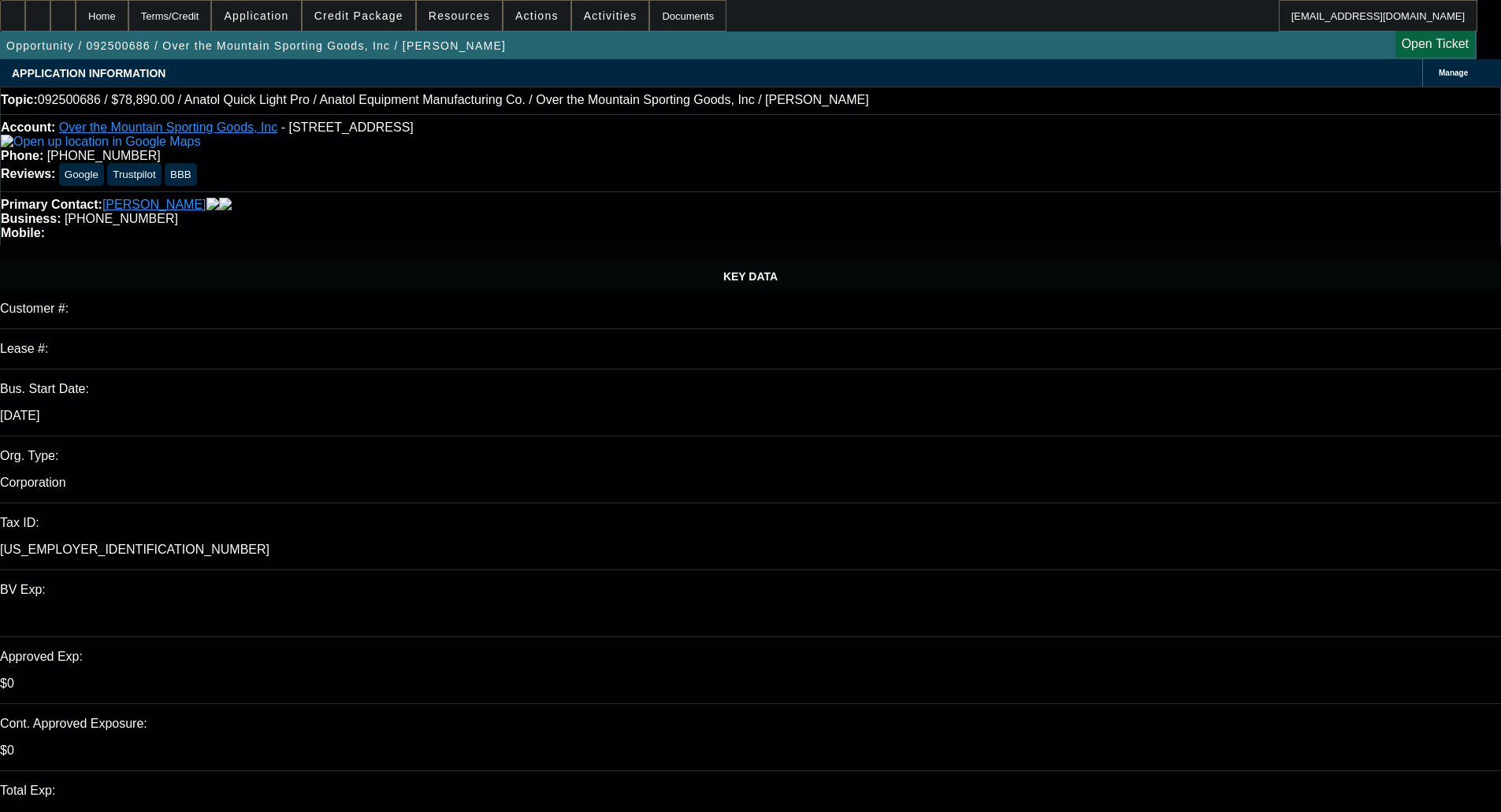
select select "2"
select select "0"
select select "6"
select select "0"
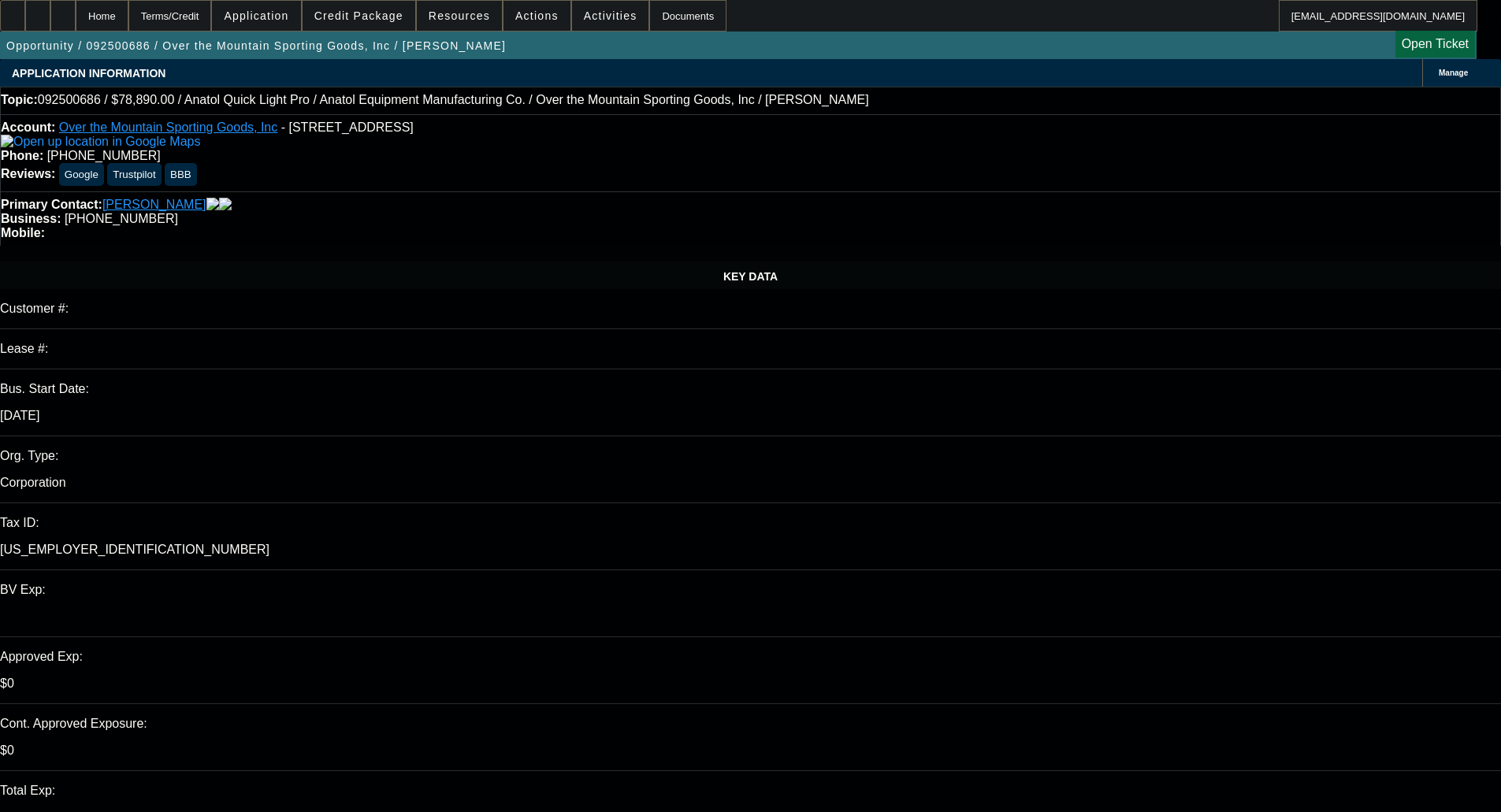
select select "2"
select select "0"
select select "6"
select select "0"
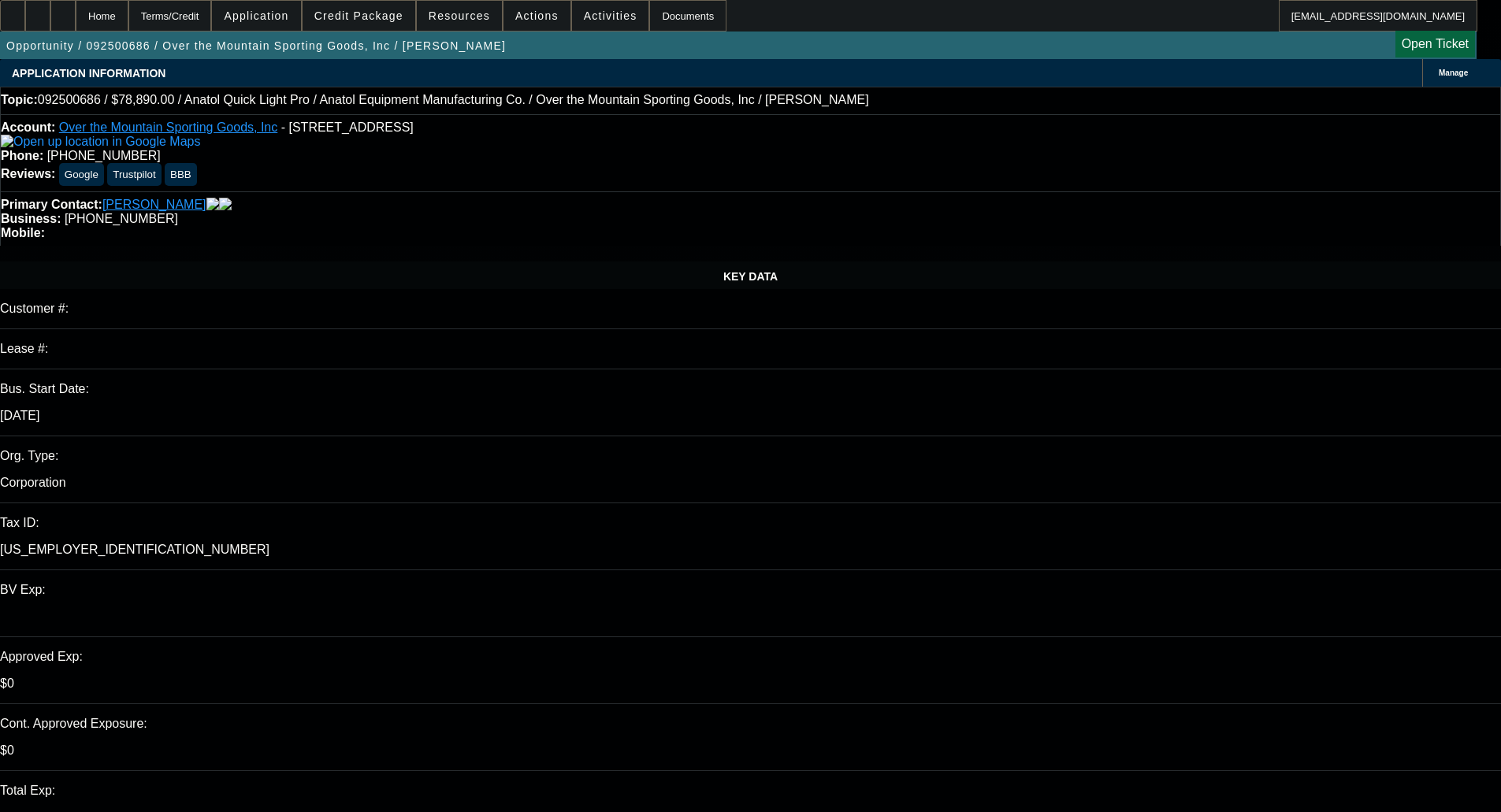
select select "2"
select select "0.1"
select select "4"
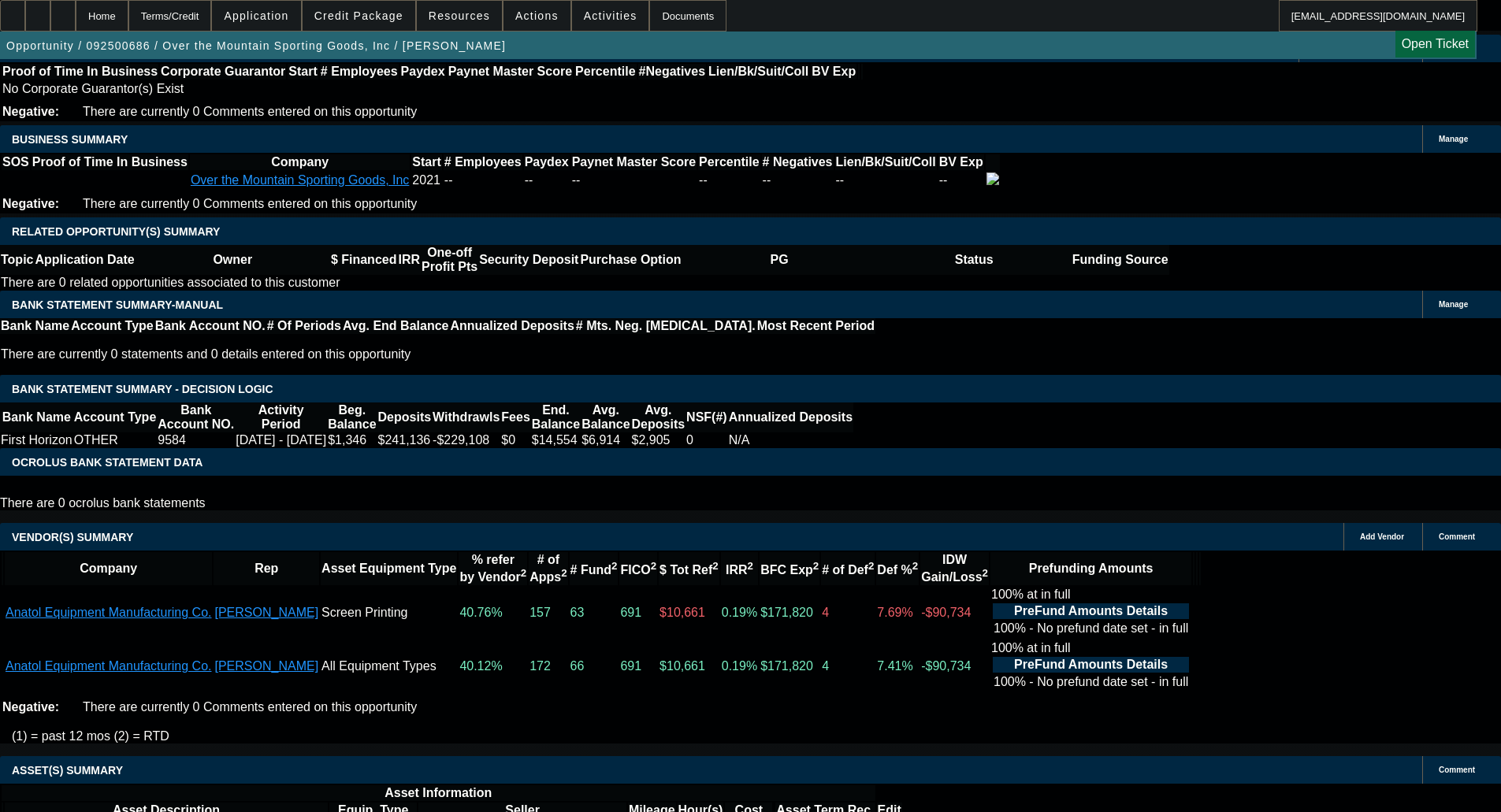
scroll to position [2757, 0]
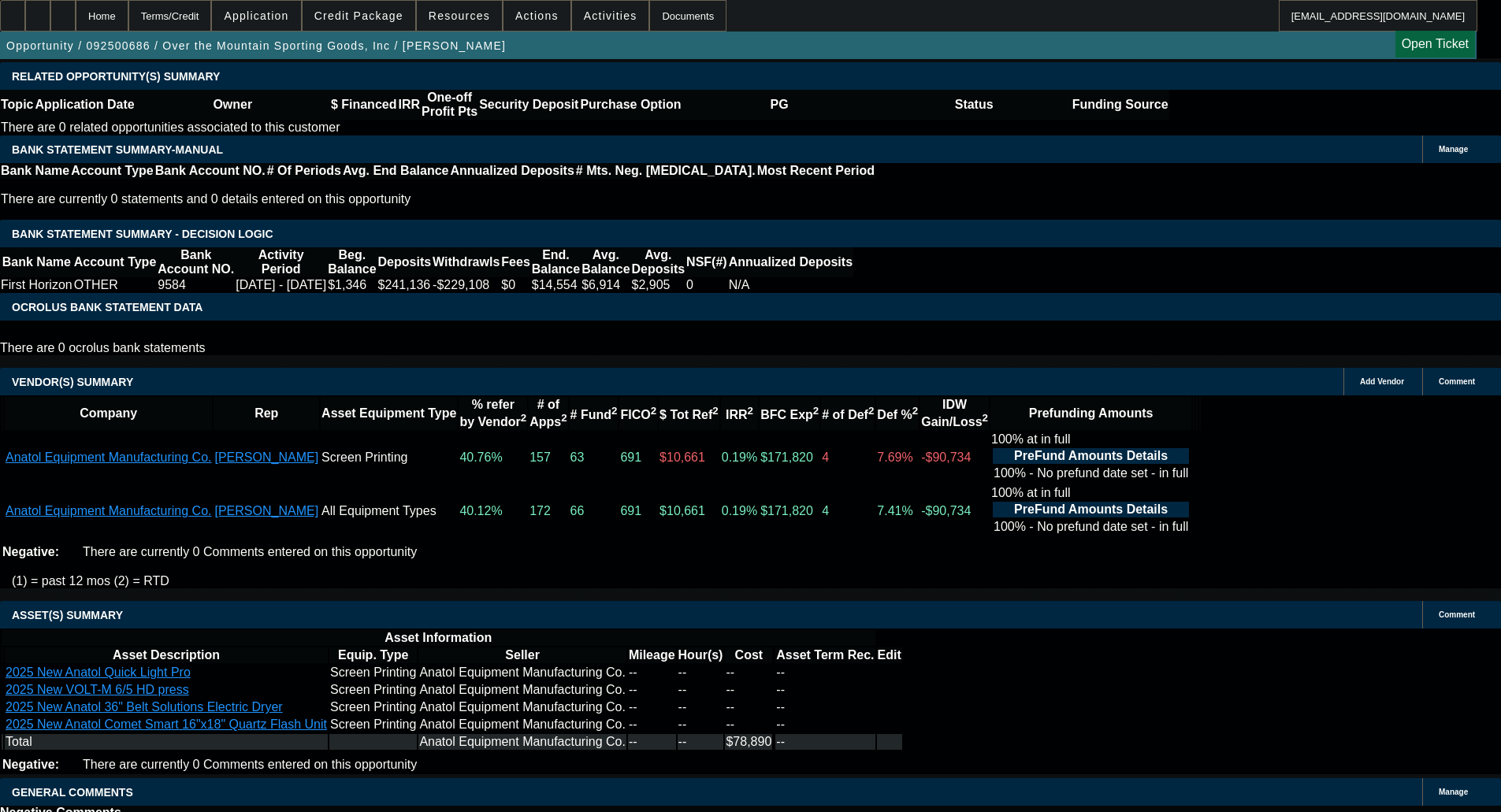
select select "4"
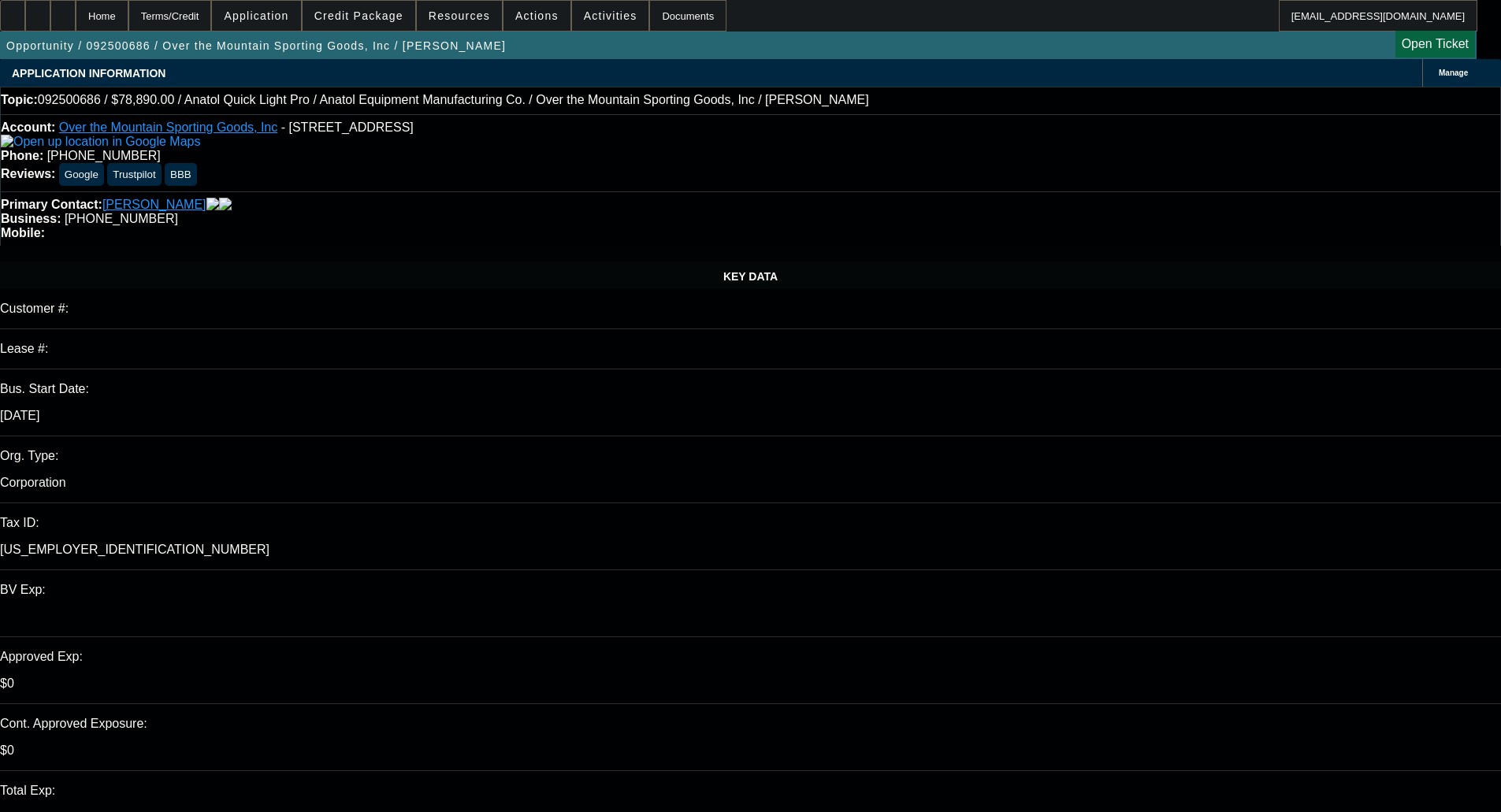
paste textarea "DECLINED BY FINPAC - Your application is not eligible for approval at Financial…"
type textarea "DECLINED BY FINPAC - Your application is not eligible for approval at Financial…"
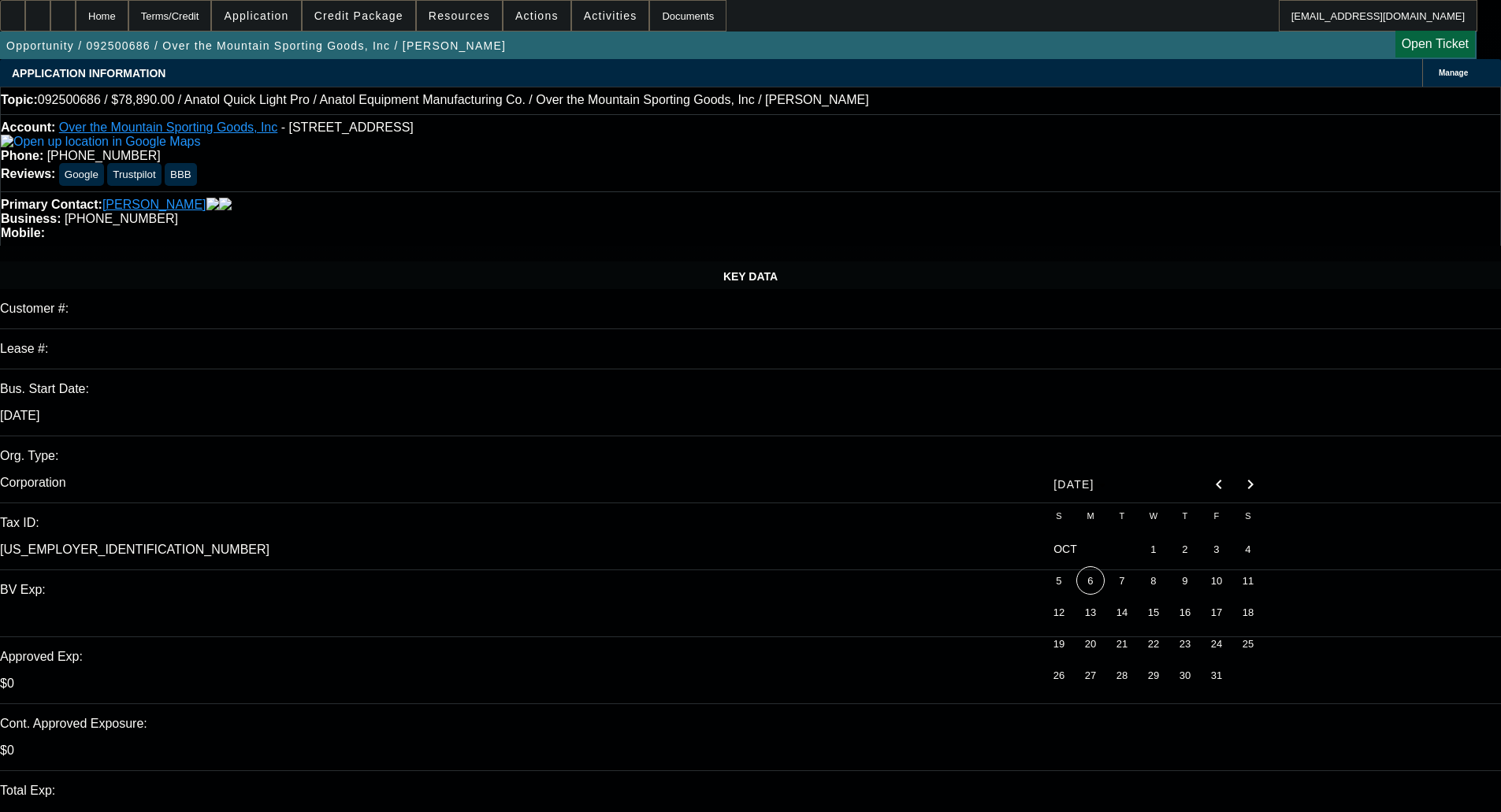
click at [1092, 587] on span "6" at bounding box center [1090, 580] width 29 height 29
type input "10/6/2025"
type input "10:23"
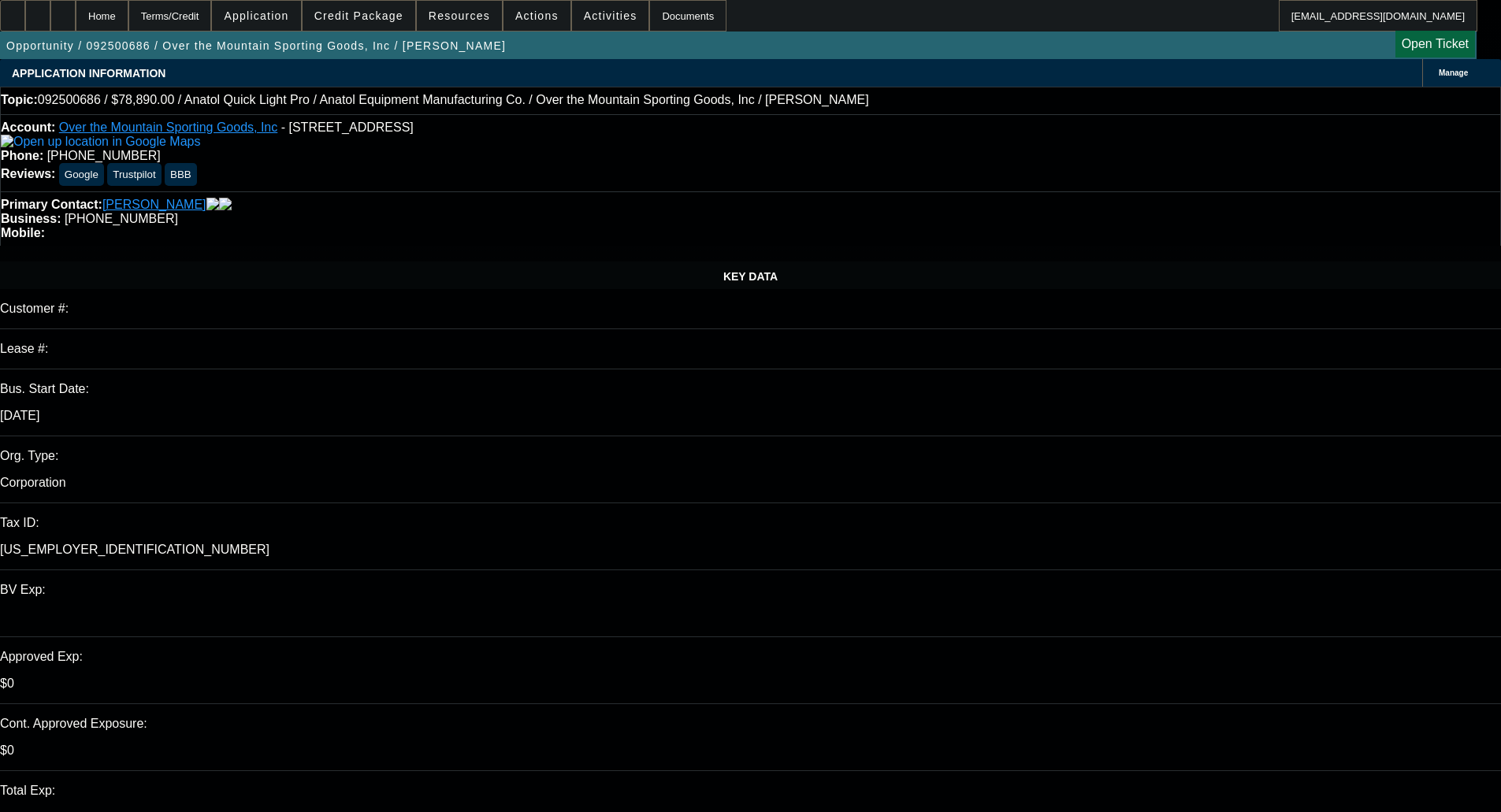
select select "0"
select select "6"
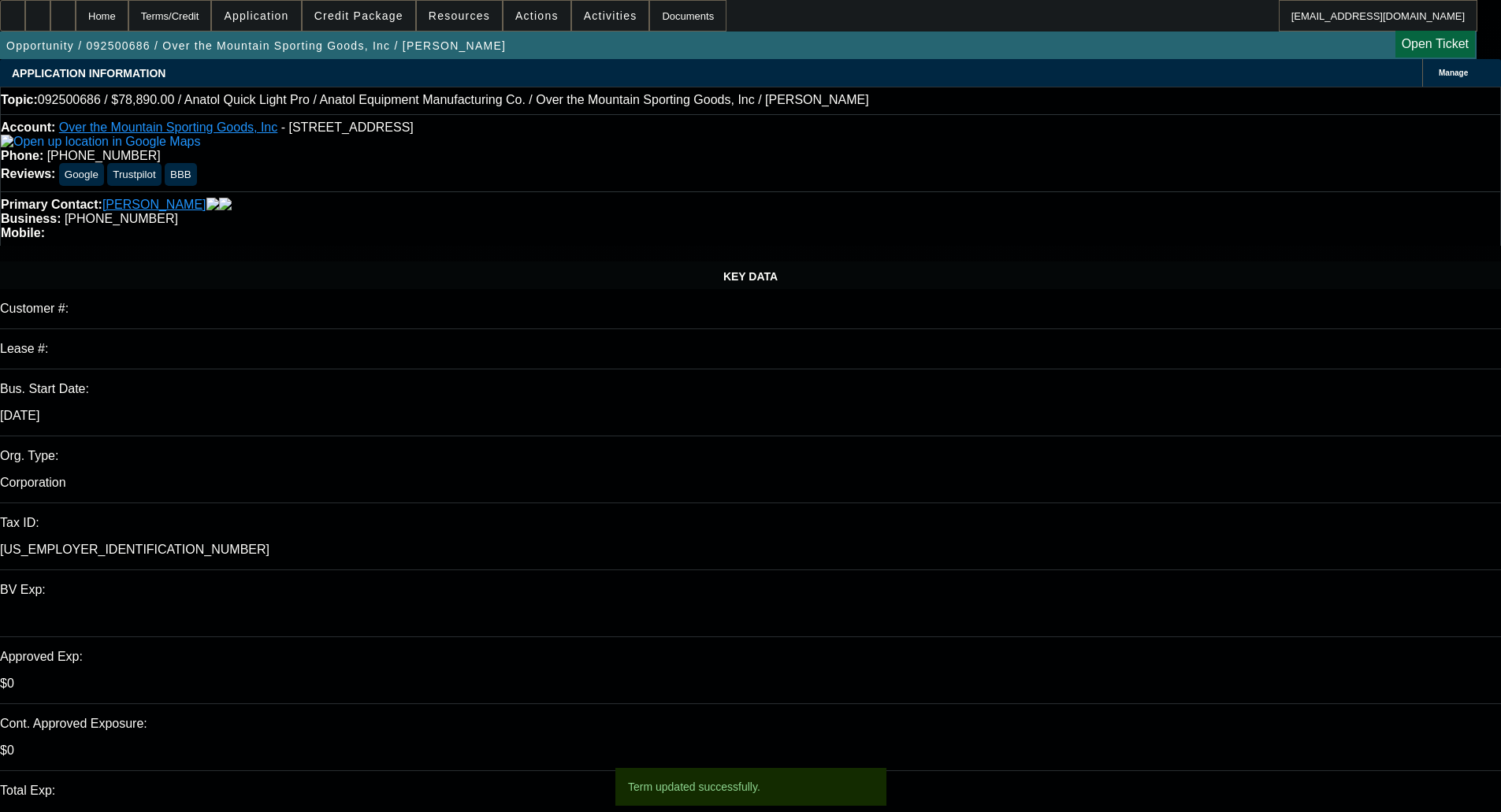
select select "0"
select select "2"
select select "0"
select select "6"
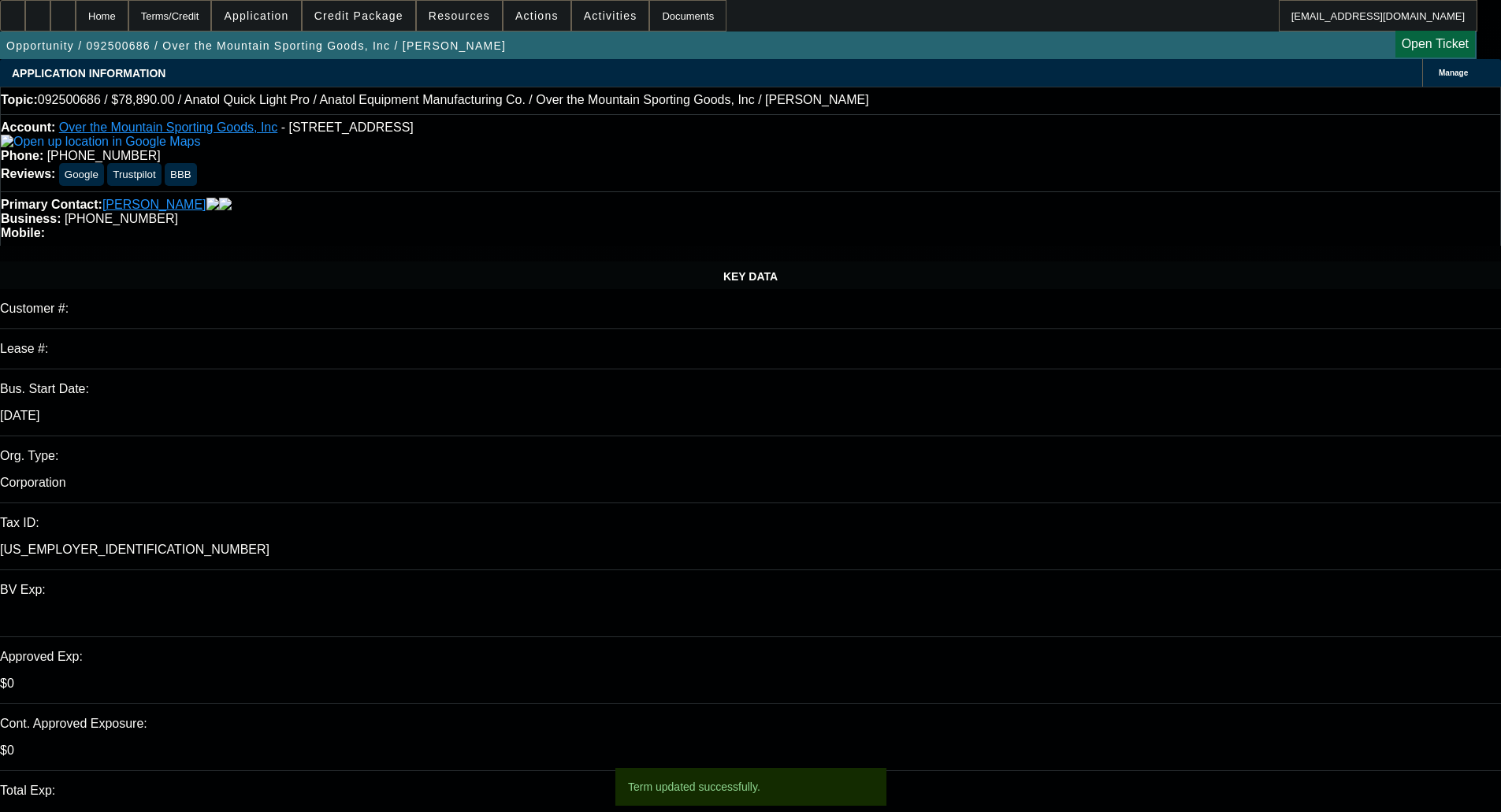
select select "0"
select select "2"
select select "0"
select select "6"
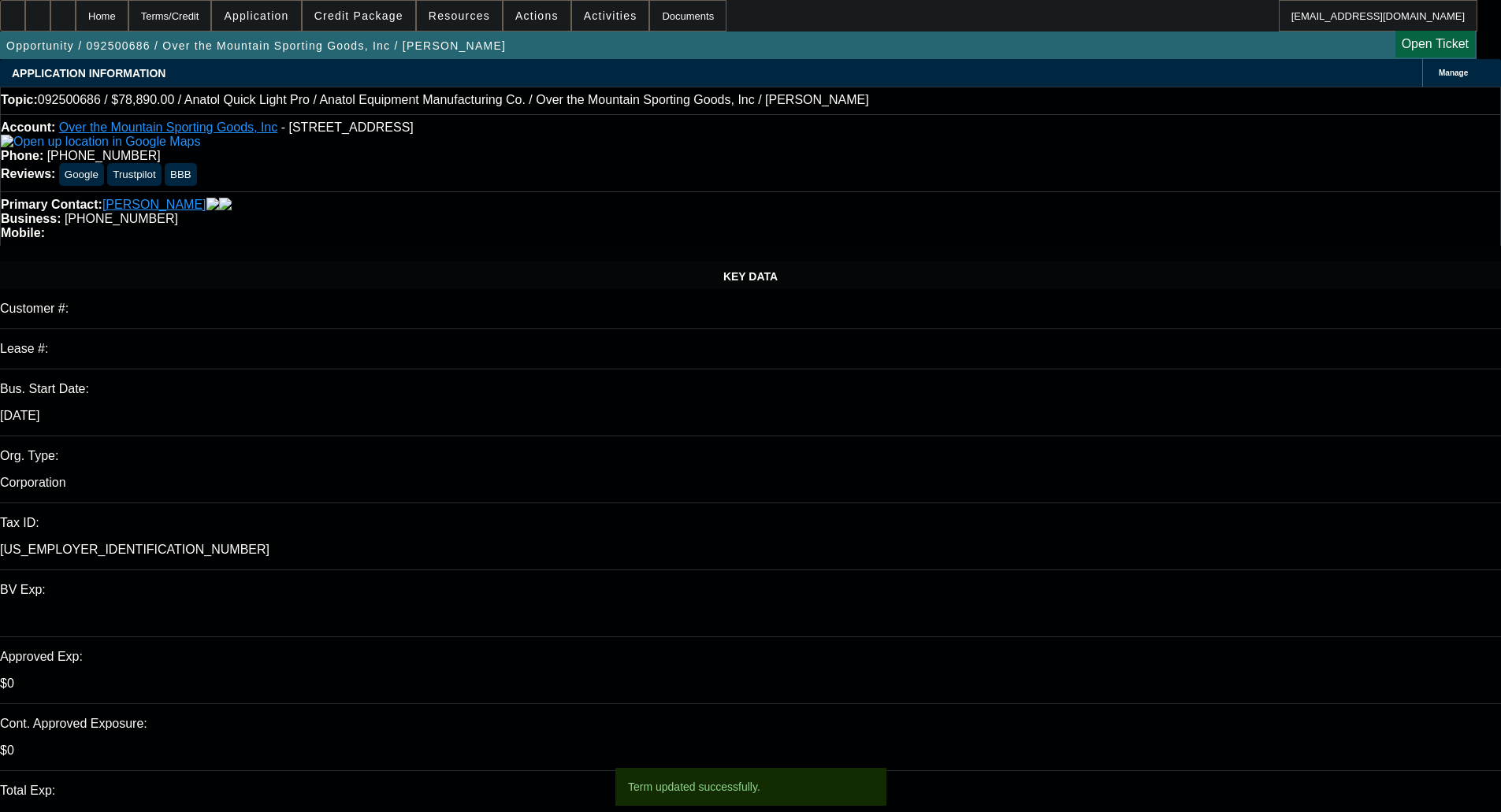
select select "0"
select select "2"
select select "0.1"
select select "4"
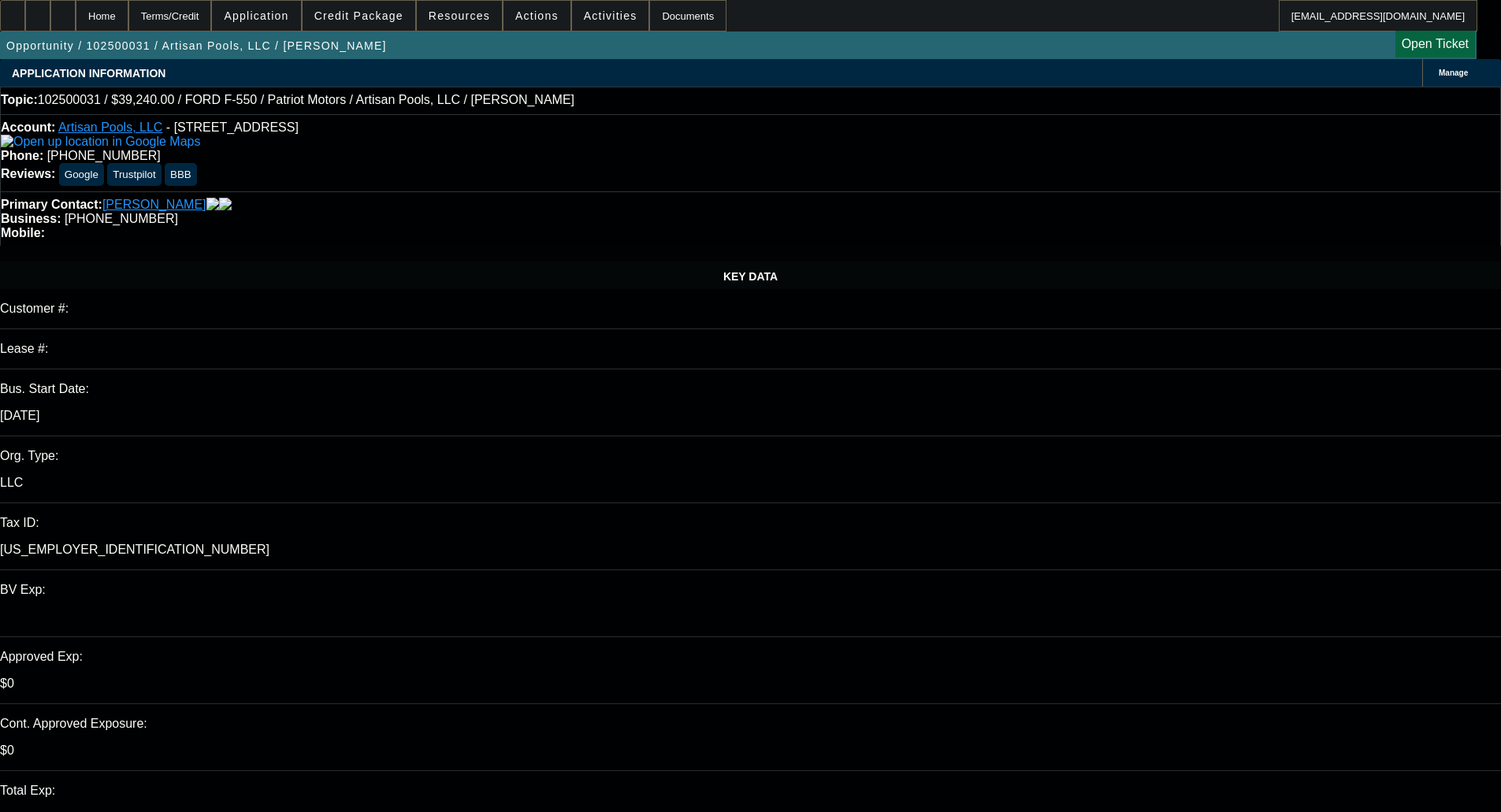
select select "0"
select select "3"
select select "0.1"
select select "4"
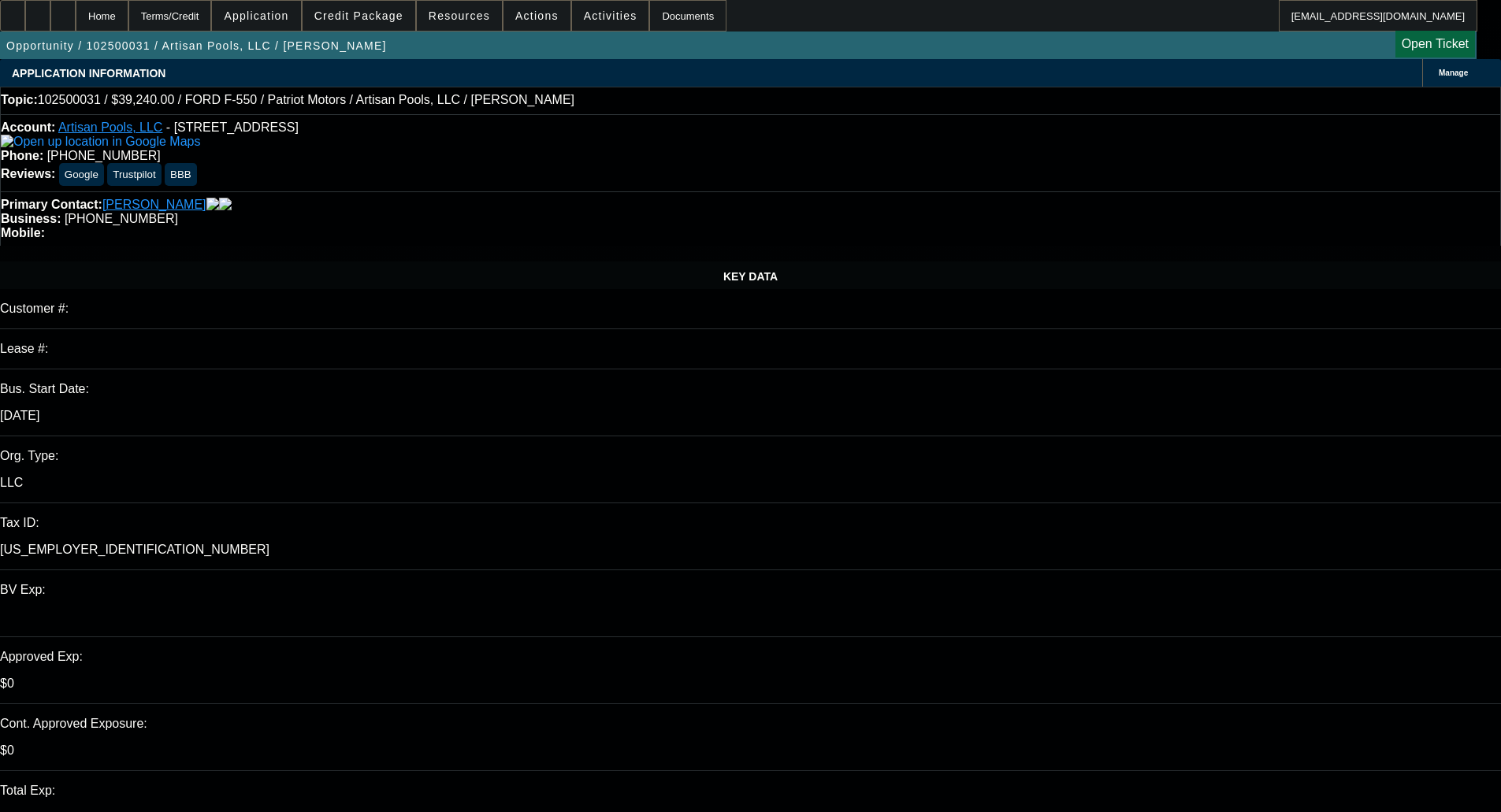
select select "0"
select select "3"
select select "0.1"
select select "4"
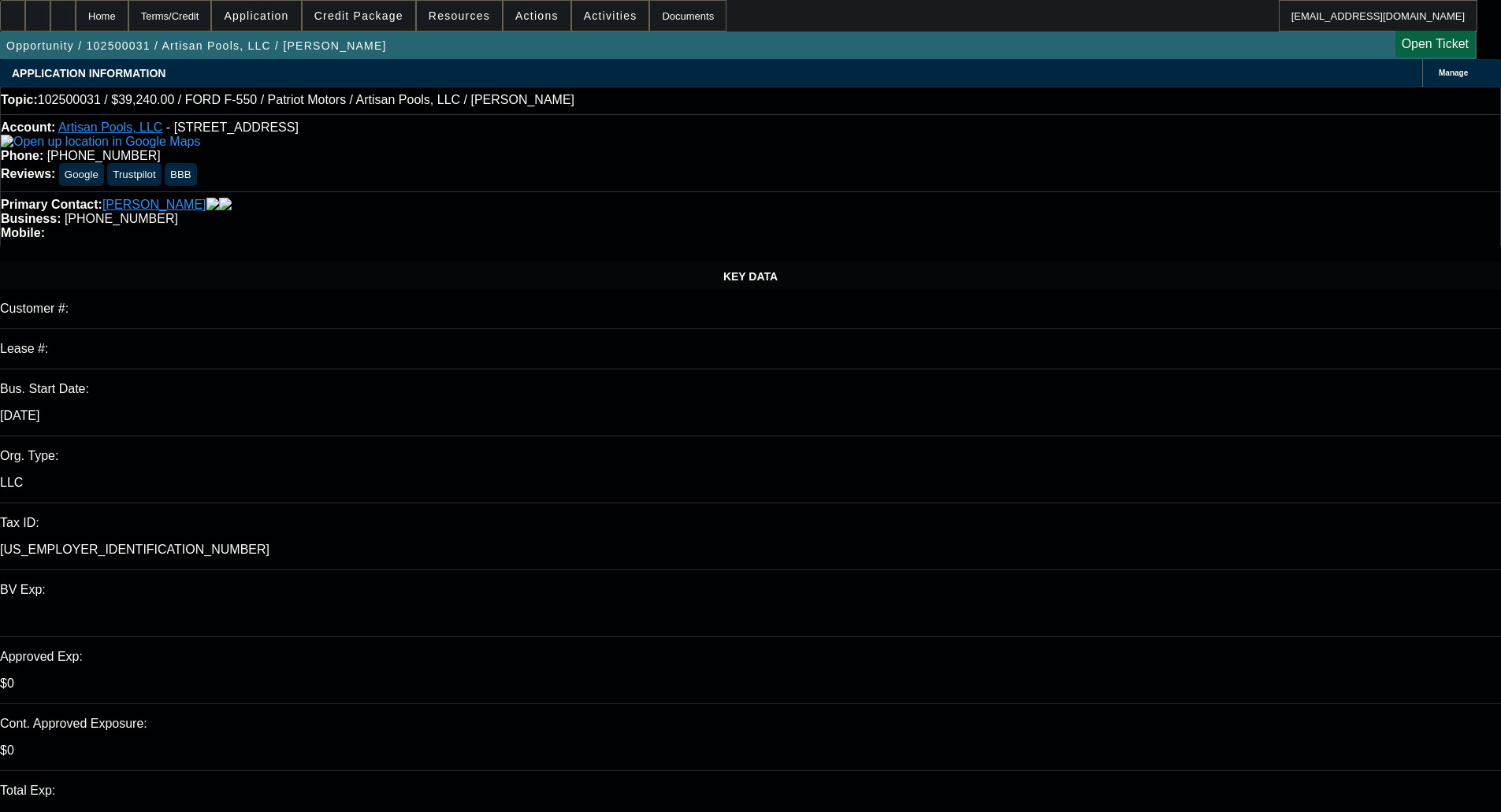
select select "0"
select select "3"
select select "0.1"
select select "4"
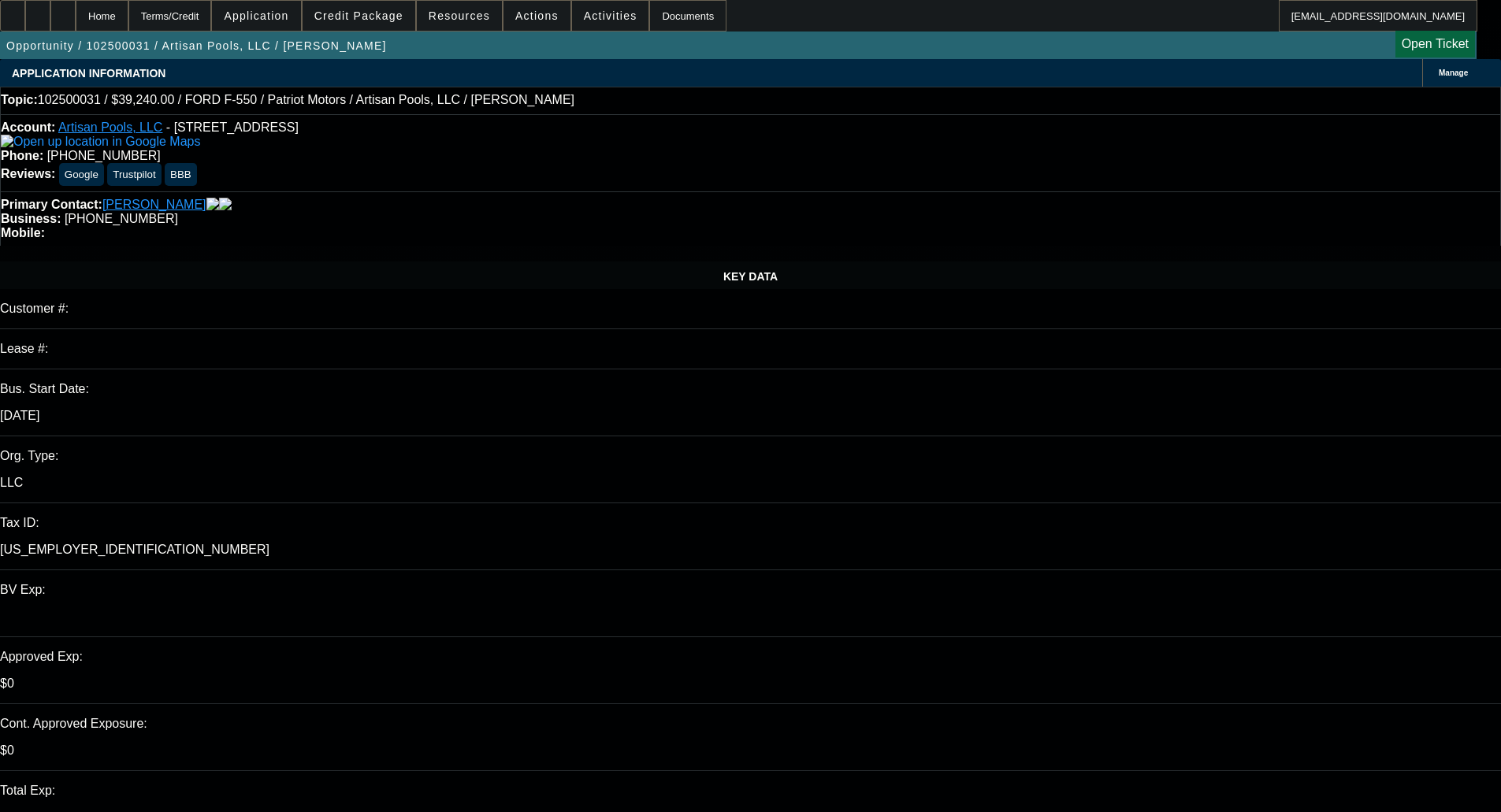
select select "0"
select select "3"
select select "0.1"
select select "4"
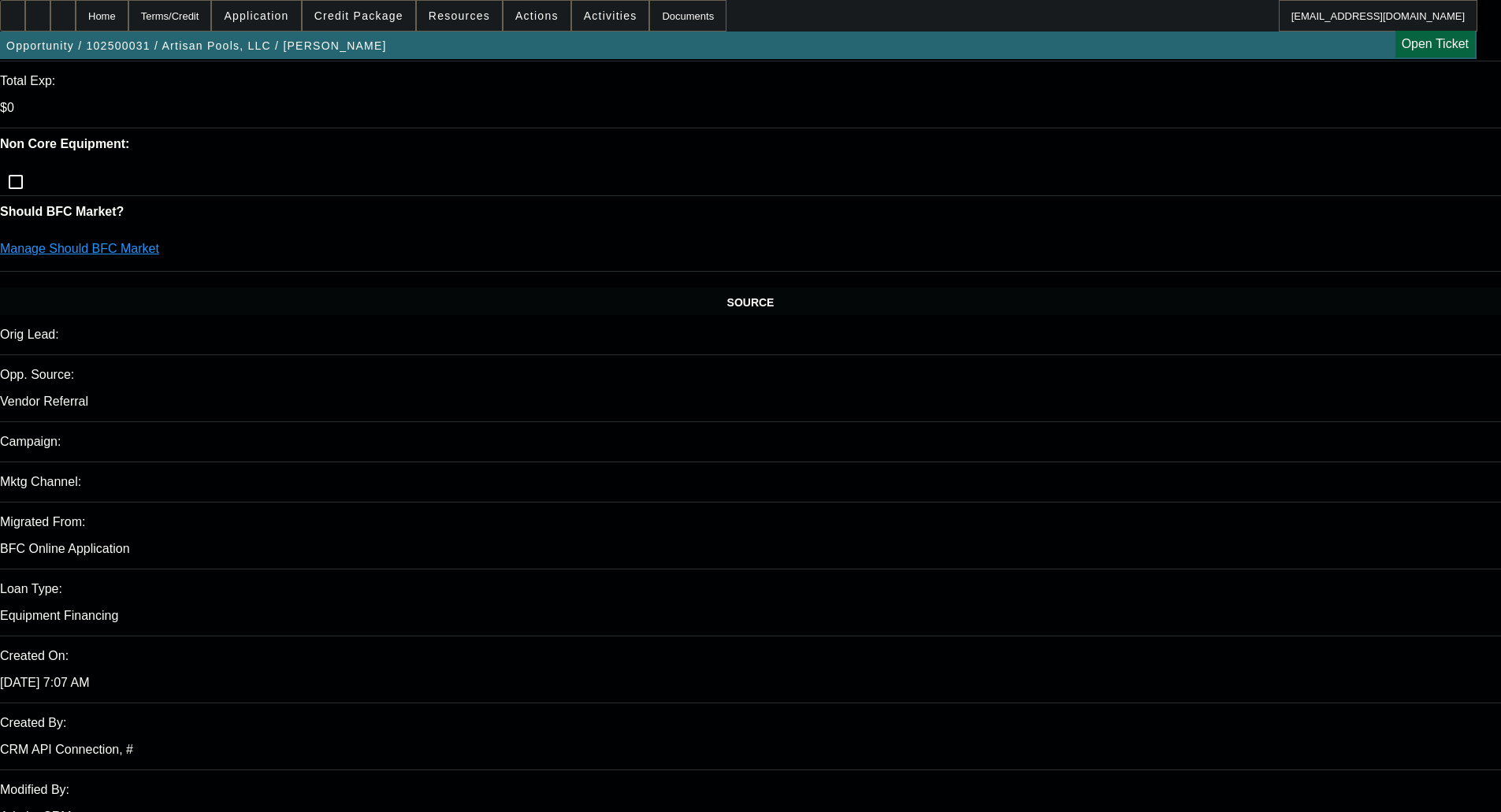
scroll to position [709, 0]
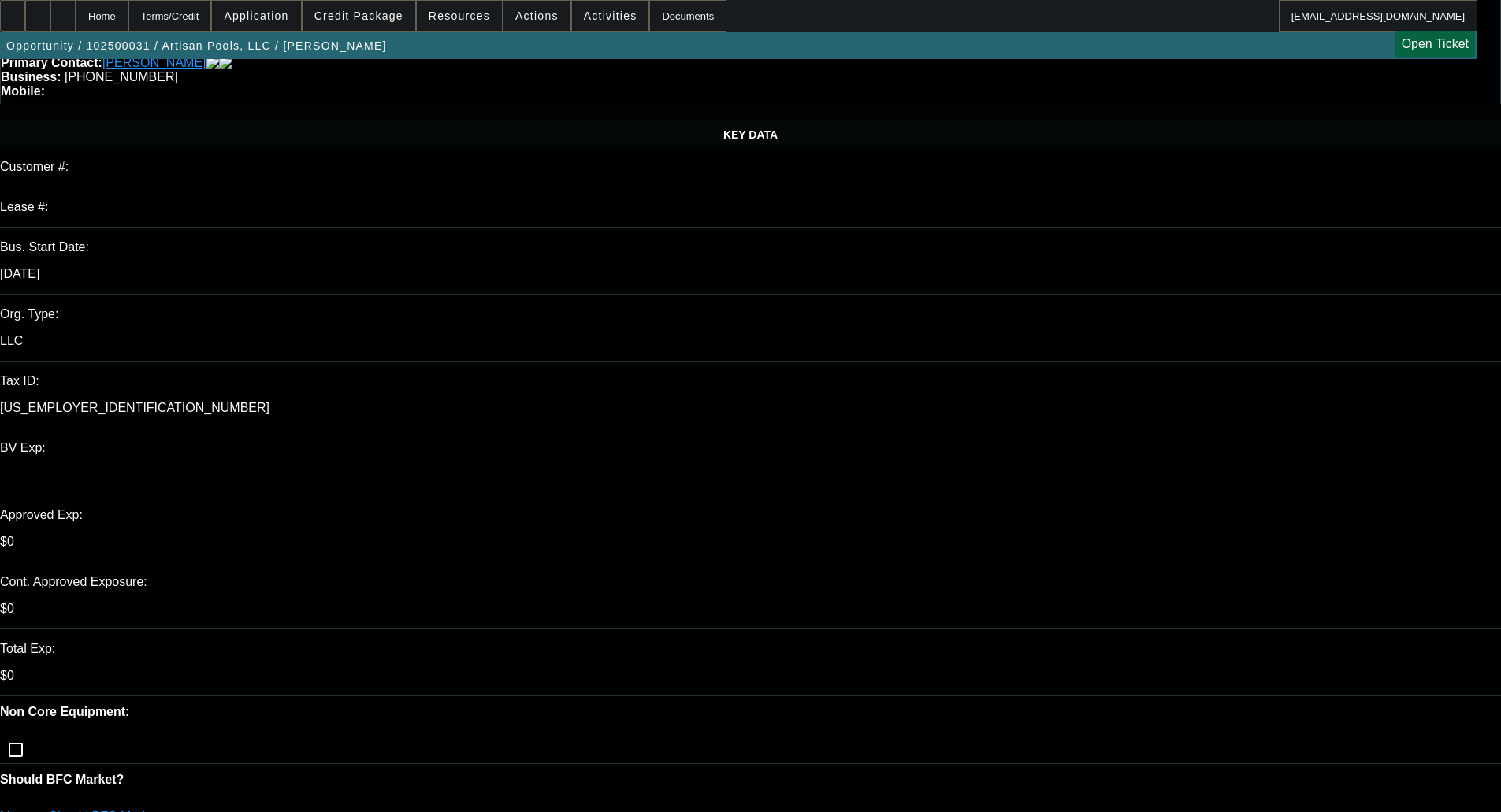
scroll to position [394, 0]
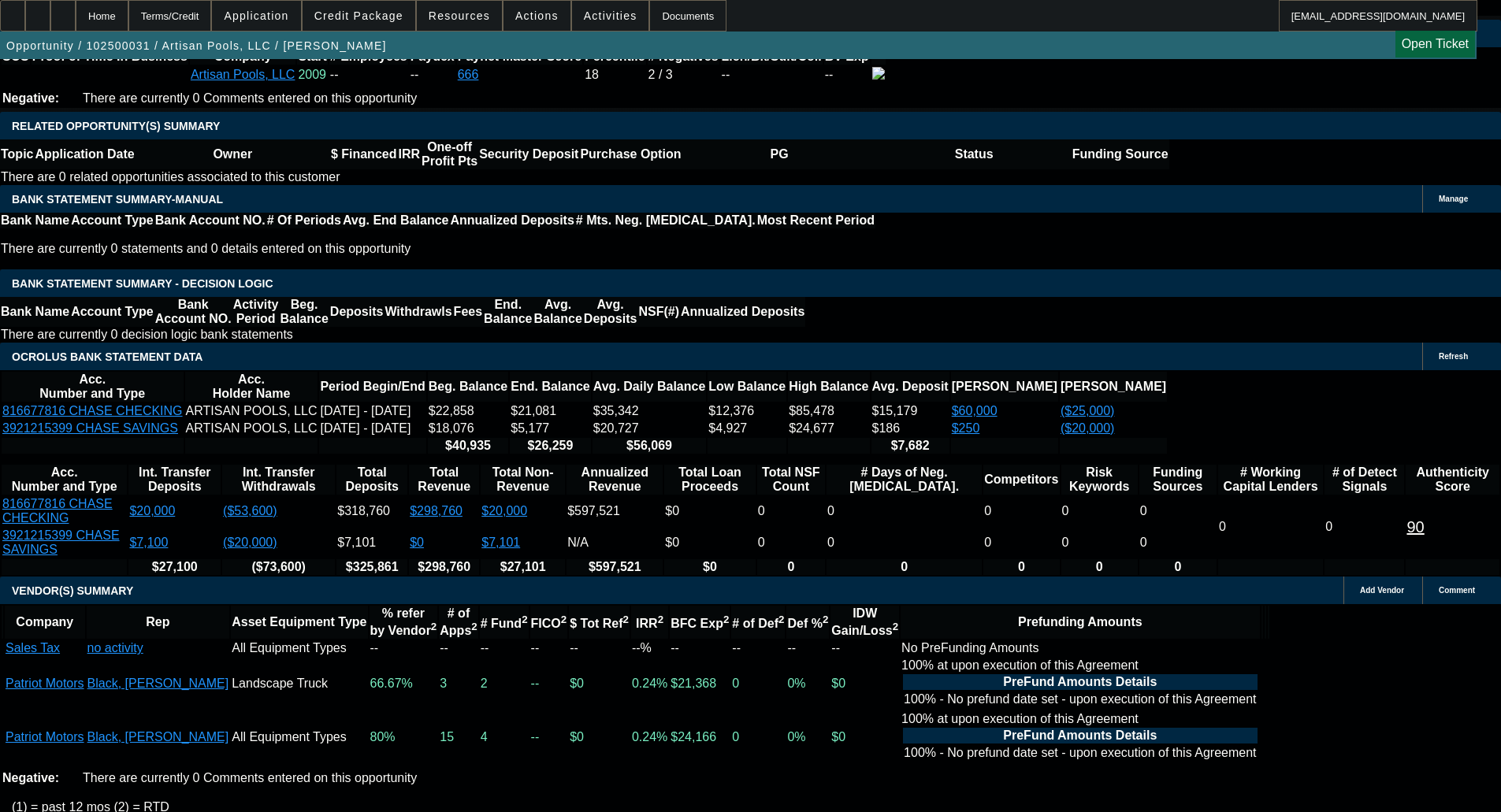
scroll to position [2600, 0]
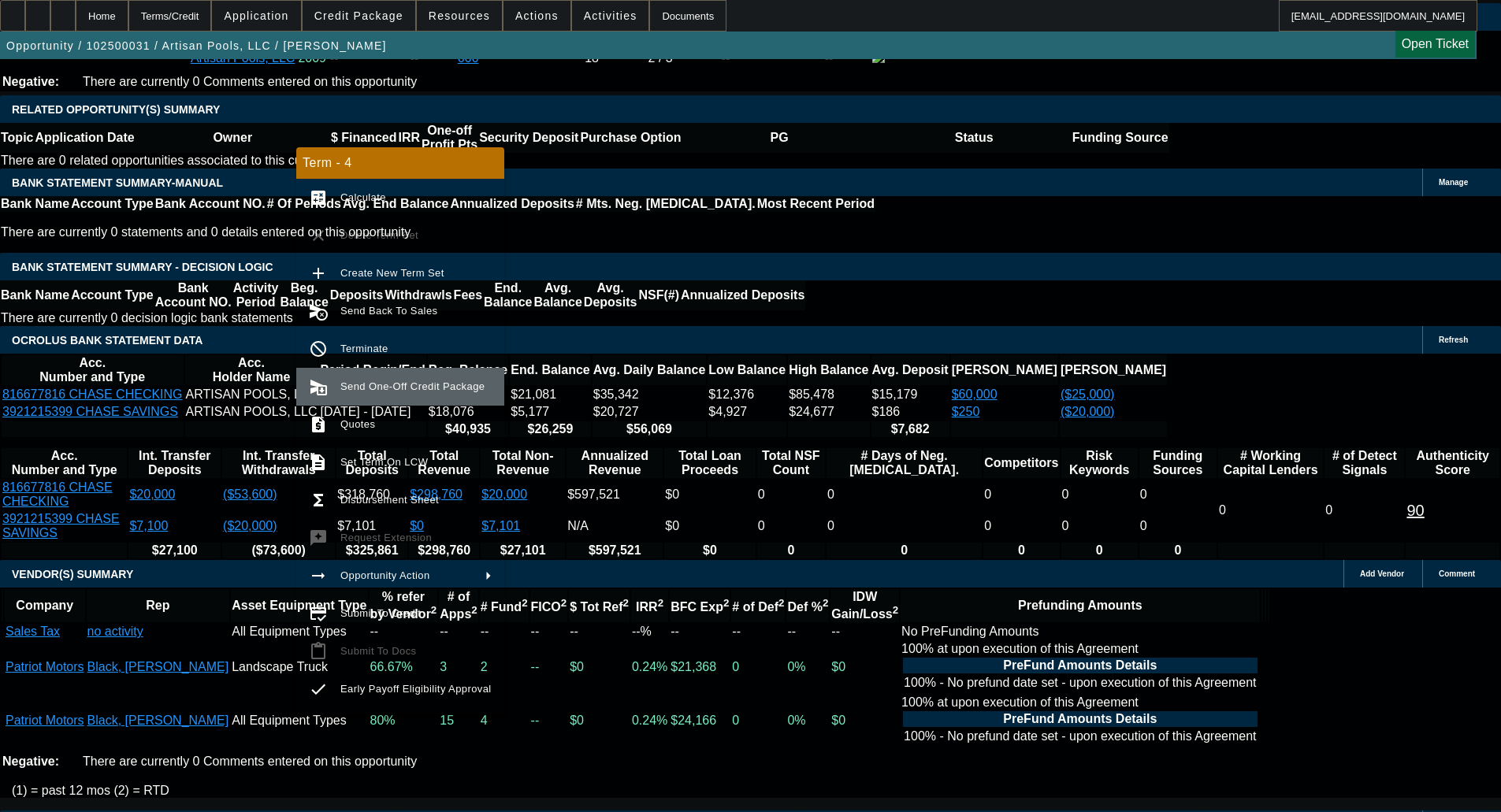
click at [390, 386] on span "Send One-Off Credit Package" at bounding box center [412, 387] width 144 height 12
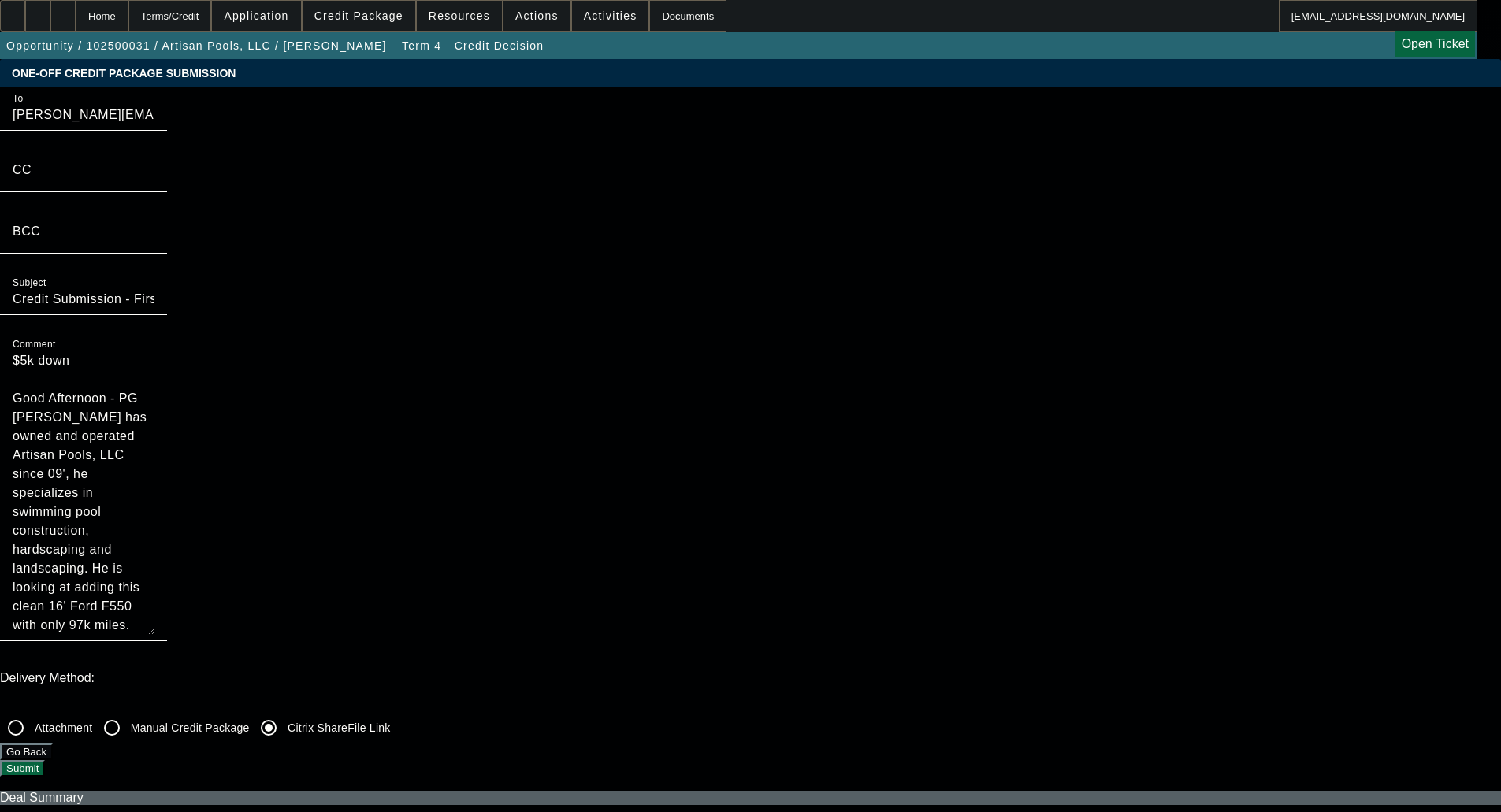
drag, startPoint x: 788, startPoint y: 150, endPoint x: 742, endPoint y: 108, distance: 62.3
click at [742, 110] on div "To [PERSON_NAME][EMAIL_ADDRESS][DOMAIN_NAME];[EMAIL_ADDRESS][DOMAIN_NAME];[EMAI…" at bounding box center [750, 372] width 1501 height 571
drag, startPoint x: 794, startPoint y: 241, endPoint x: 782, endPoint y: 572, distance: 331.2
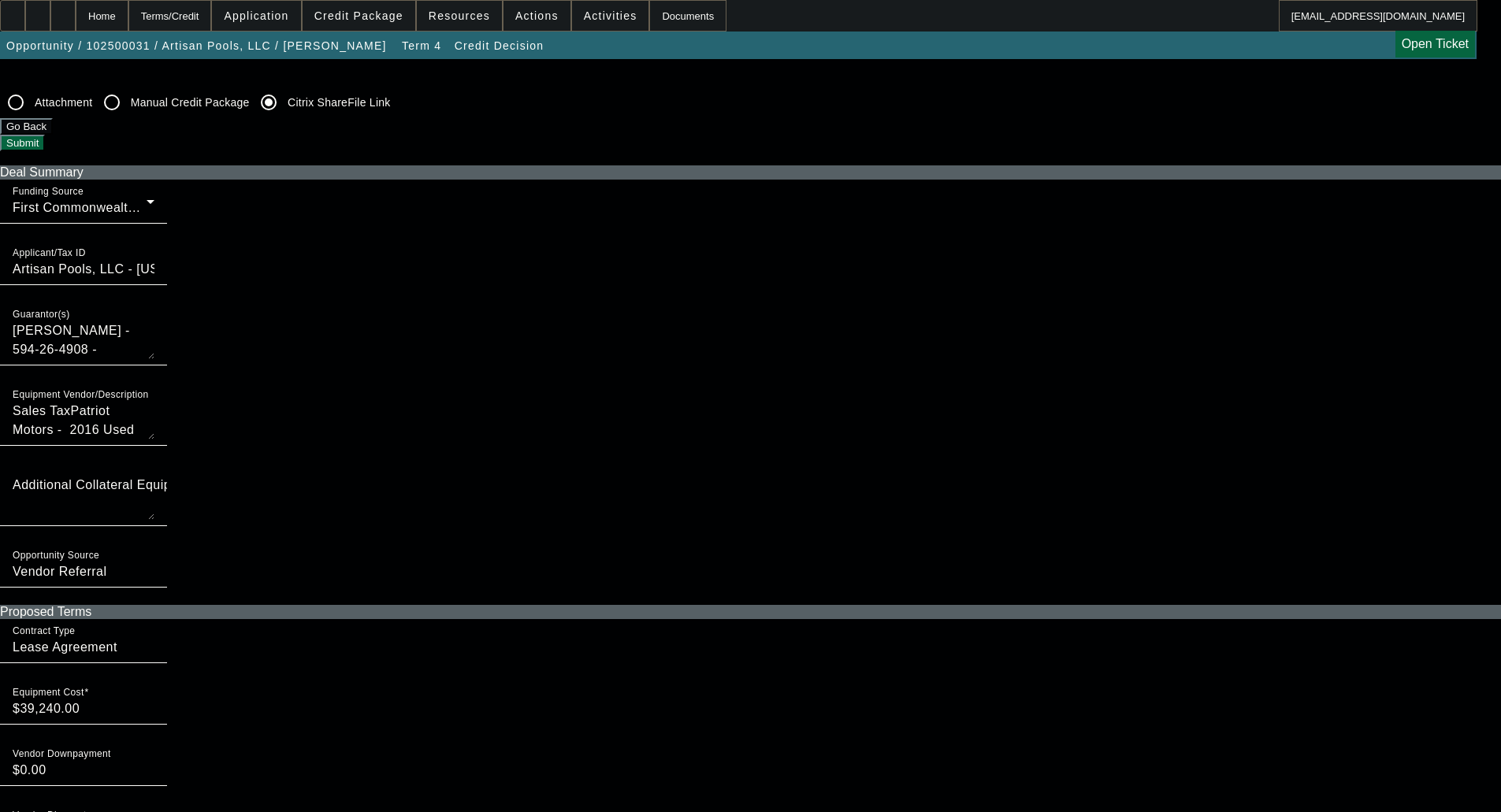
scroll to position [630, 0]
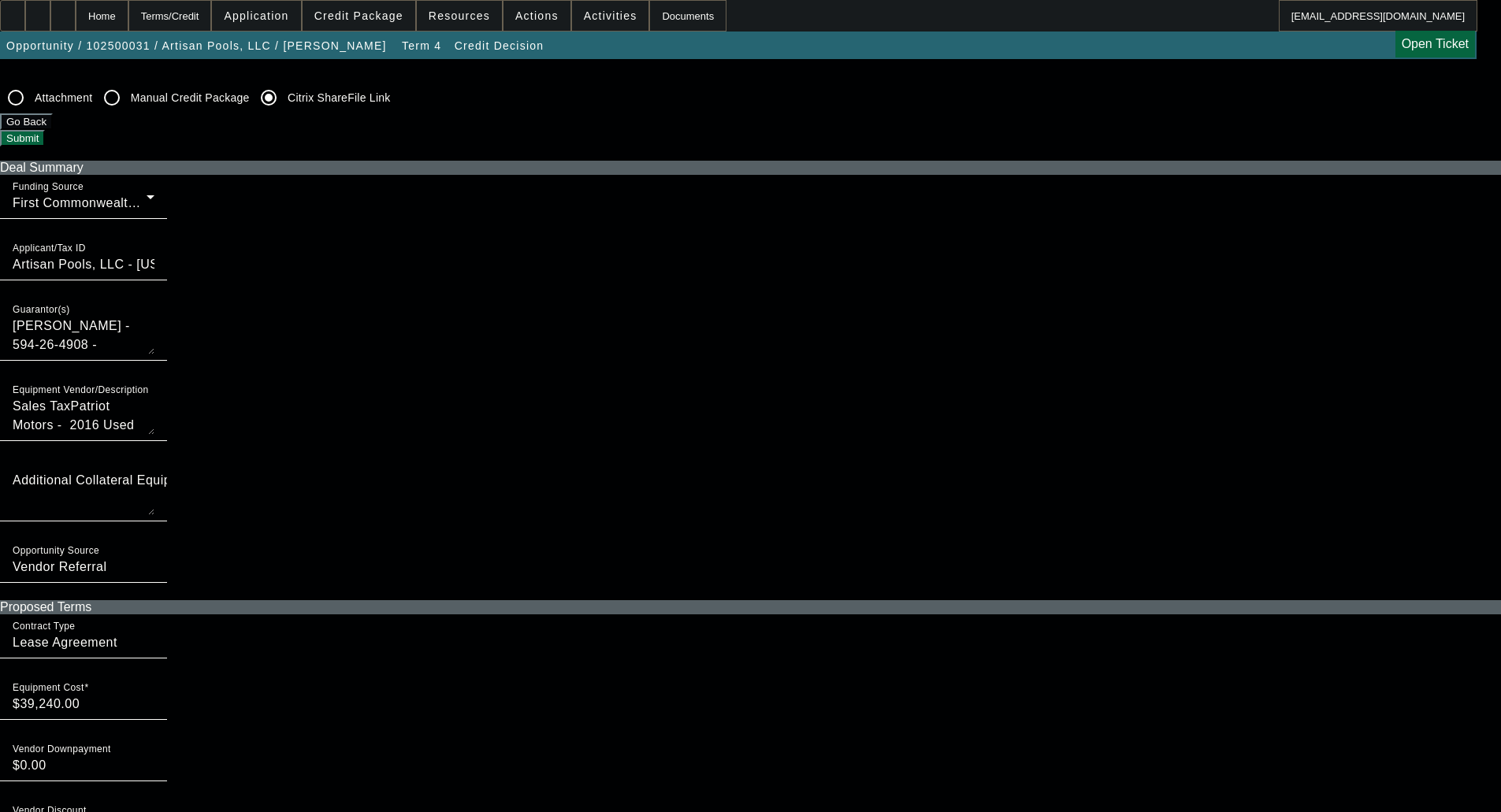
type textarea "Good Afternoon - PG [PERSON_NAME] has owned and operated Artisan Pools, LLC sin…"
checkbox input "true"
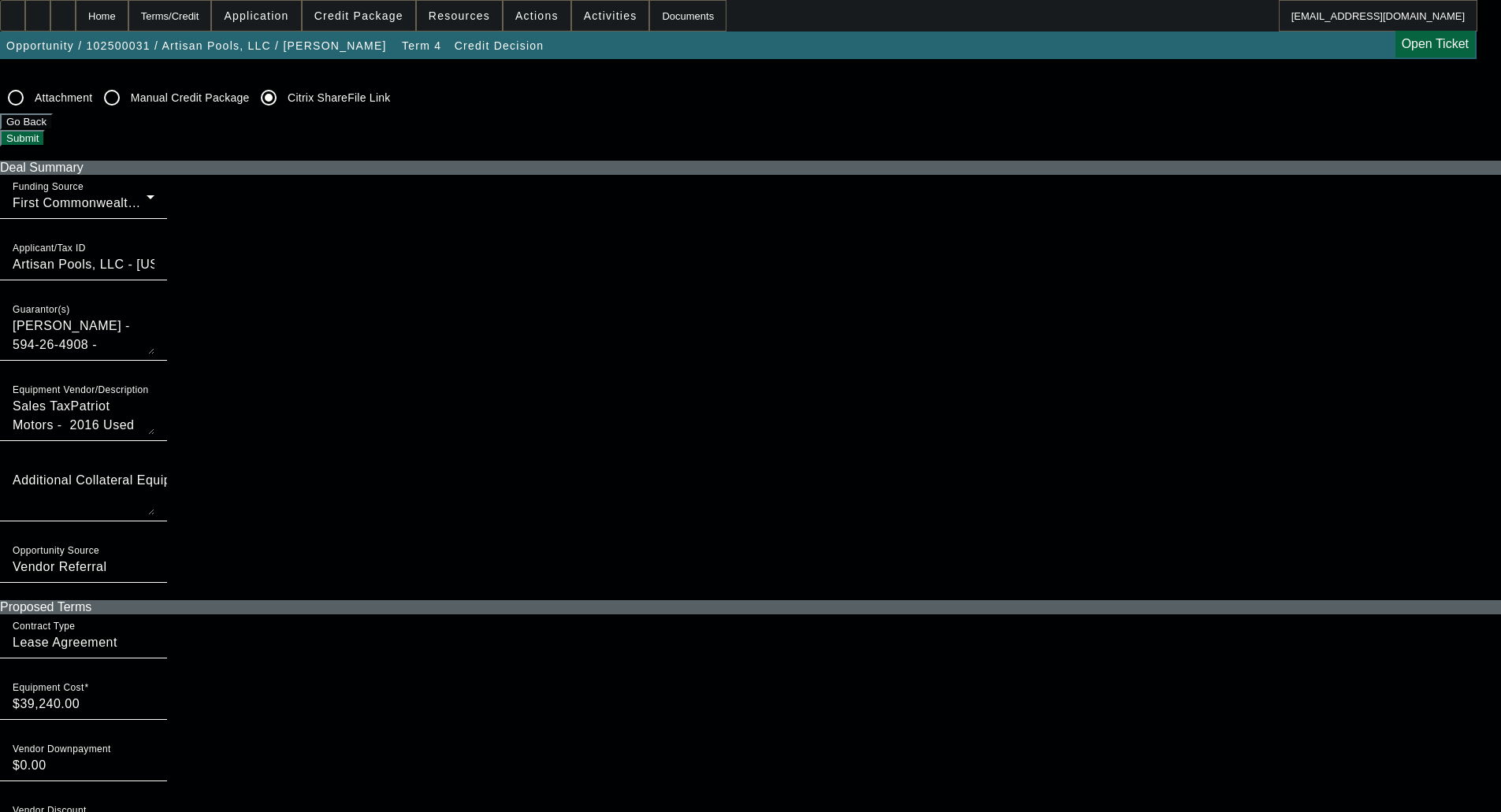
checkbox input "true"
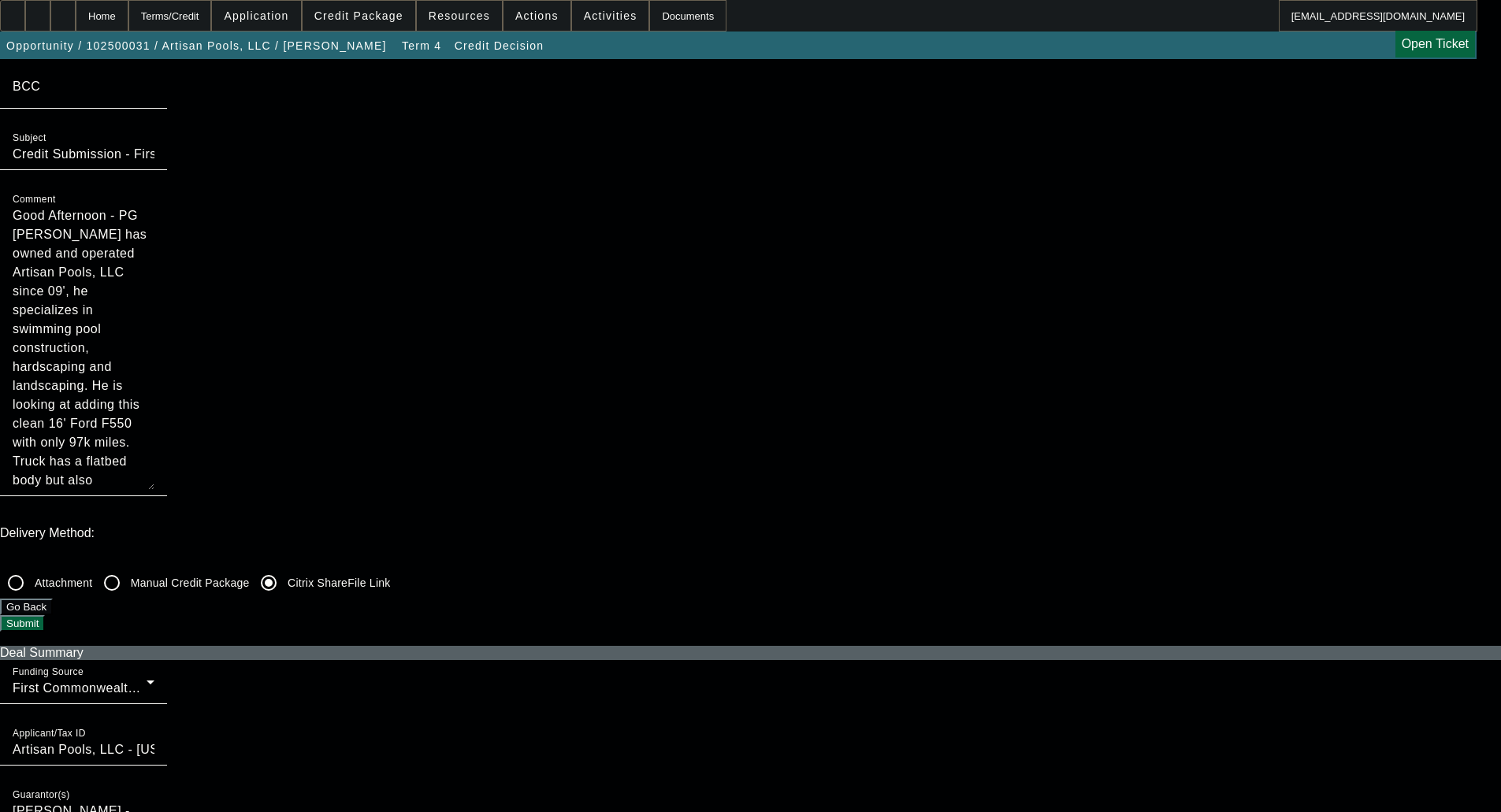
scroll to position [0, 0]
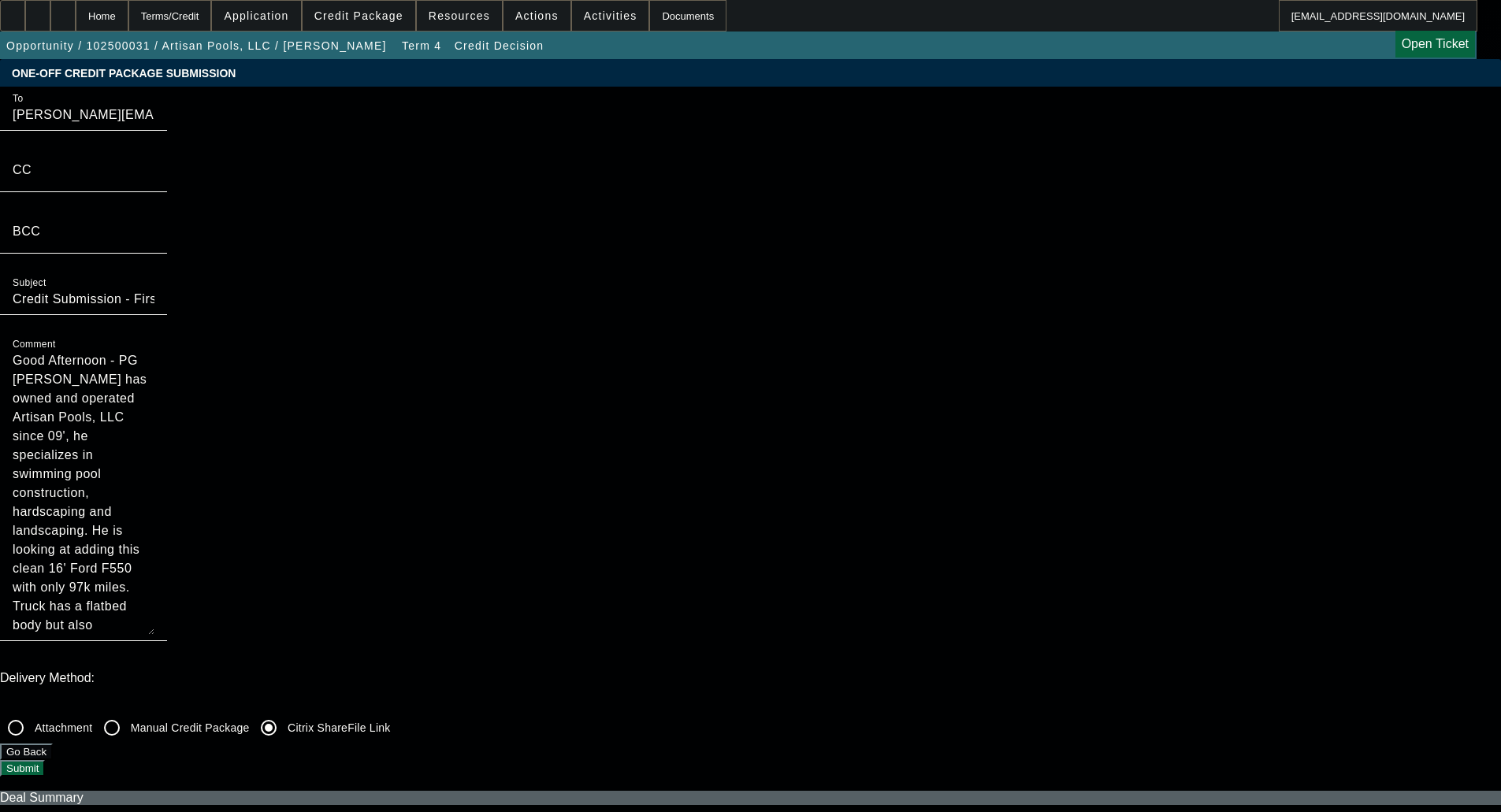
click at [45, 760] on button "Submit" at bounding box center [22, 768] width 45 height 17
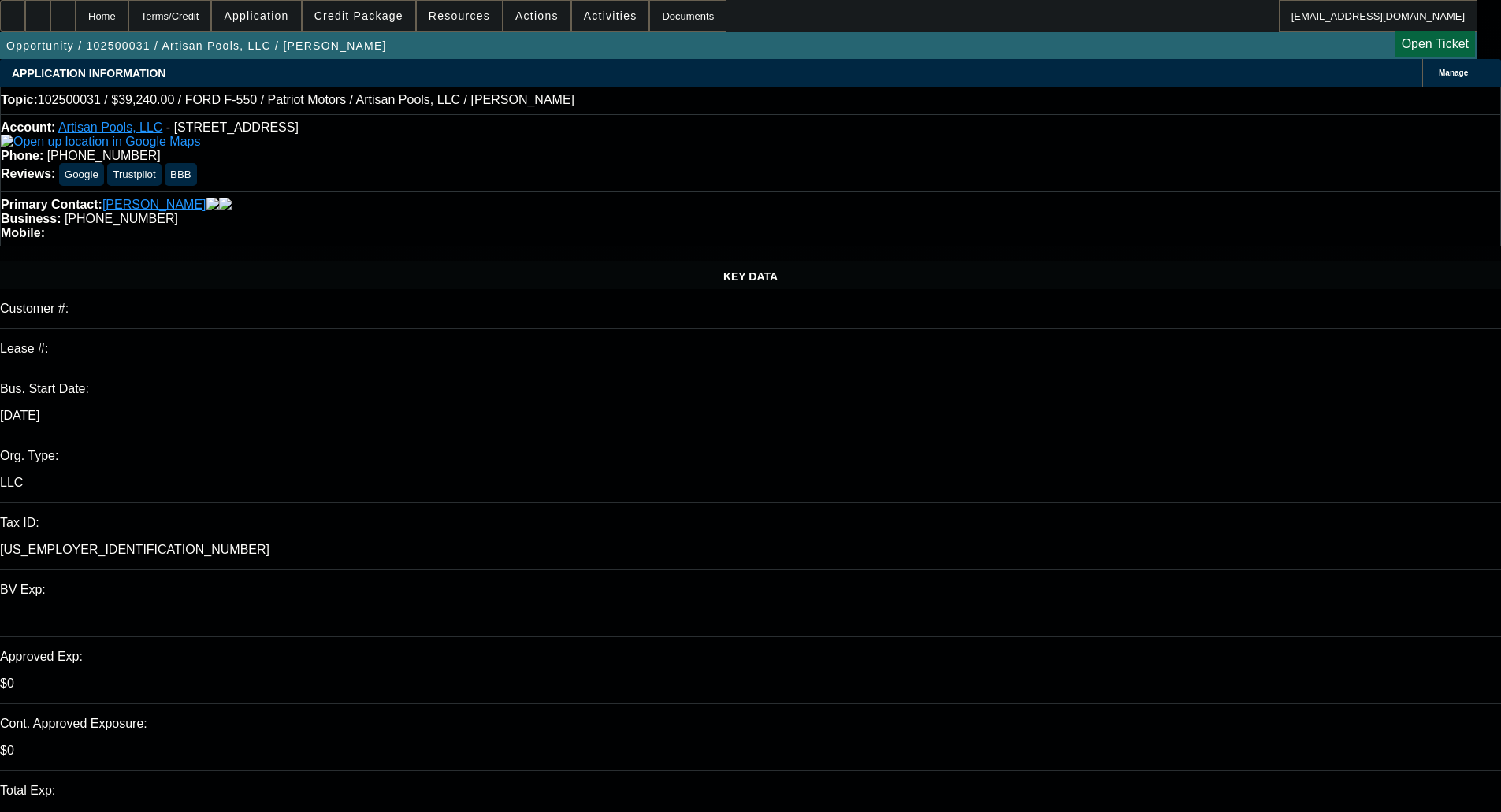
select select "0"
select select "3"
select select "0.1"
select select "4"
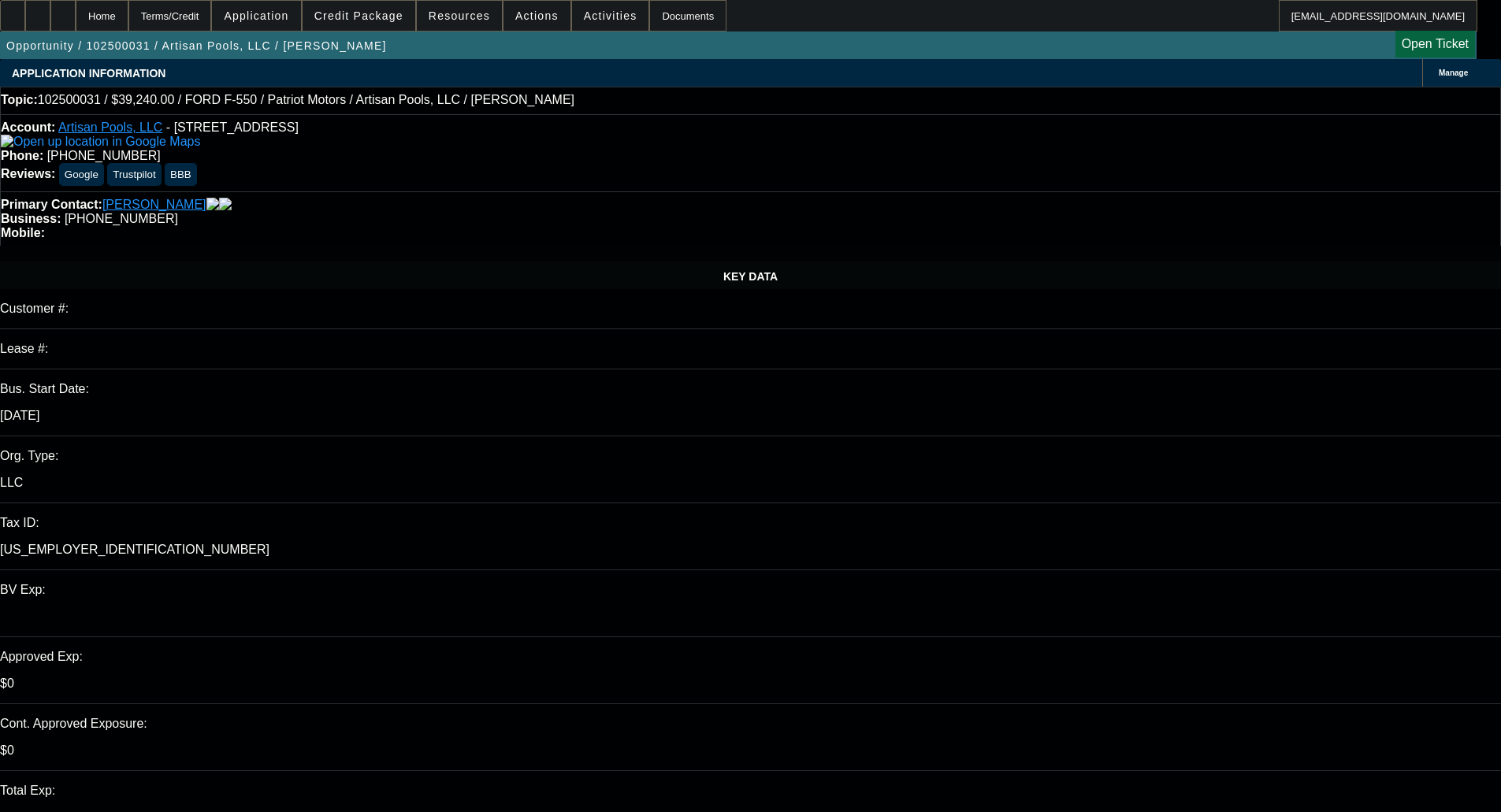
select select "0"
select select "3"
select select "0.1"
select select "4"
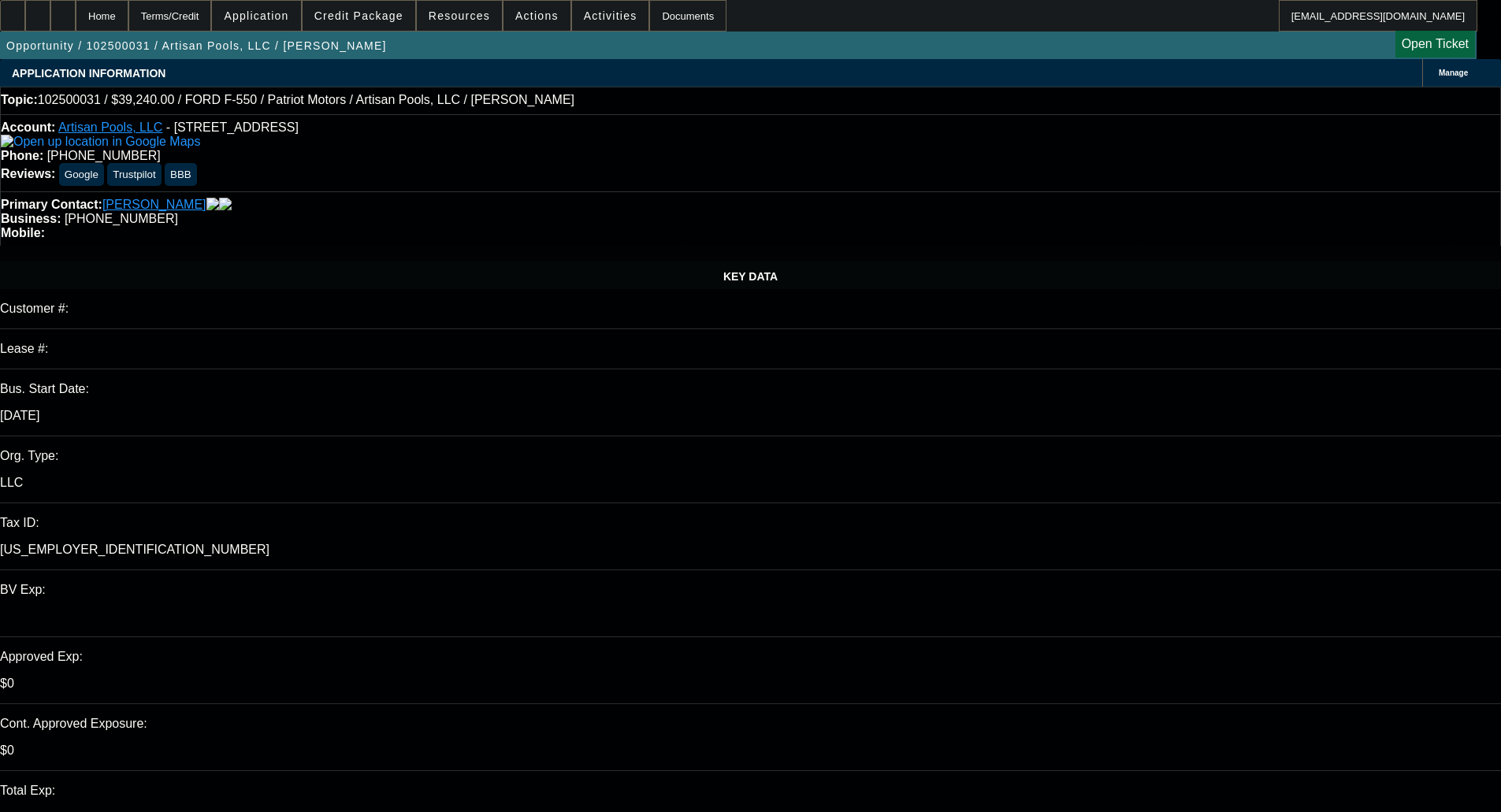
select select "0"
select select "3"
select select "0.1"
select select "4"
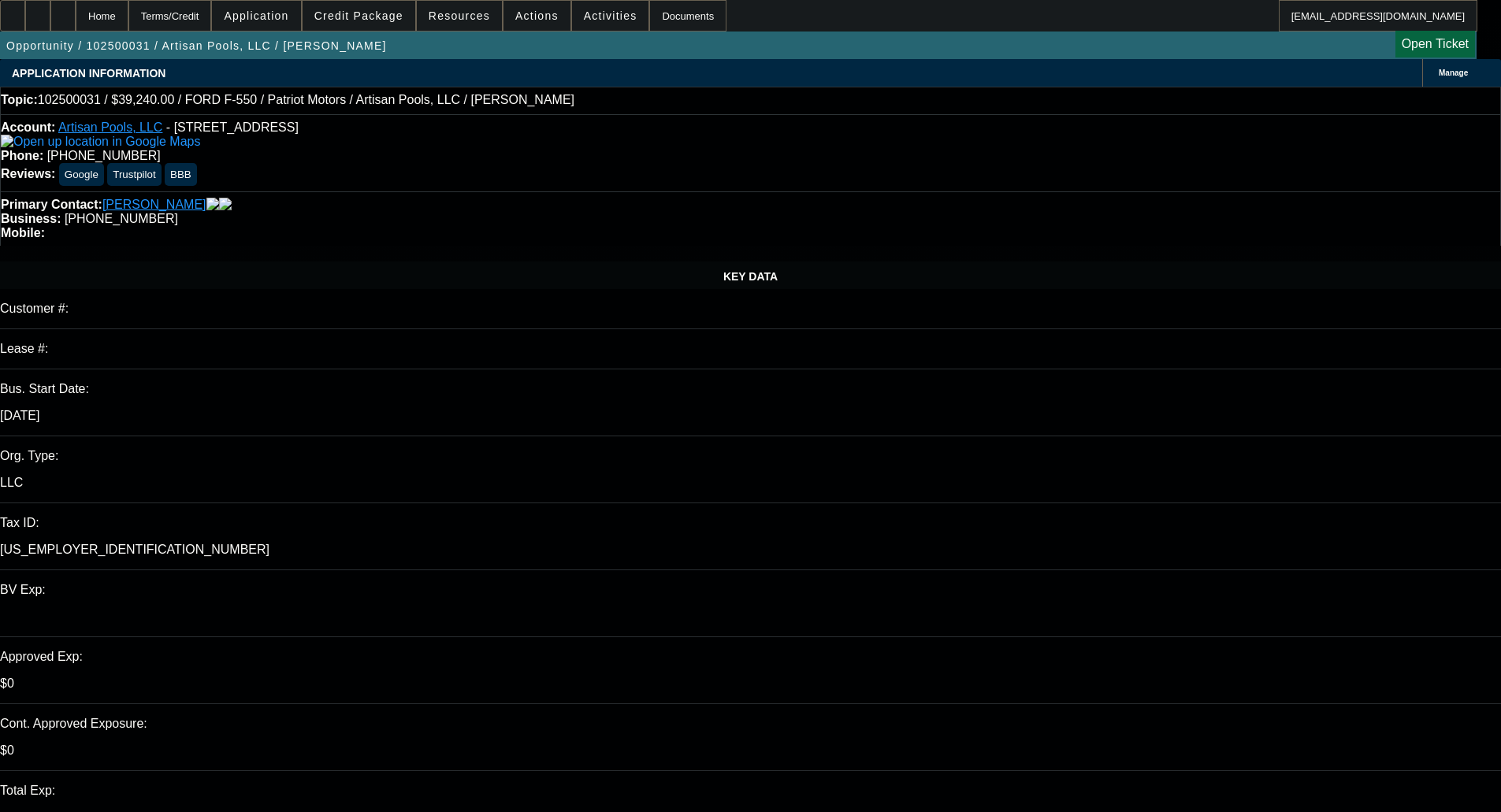
select select "0"
select select "3"
select select "0.1"
select select "4"
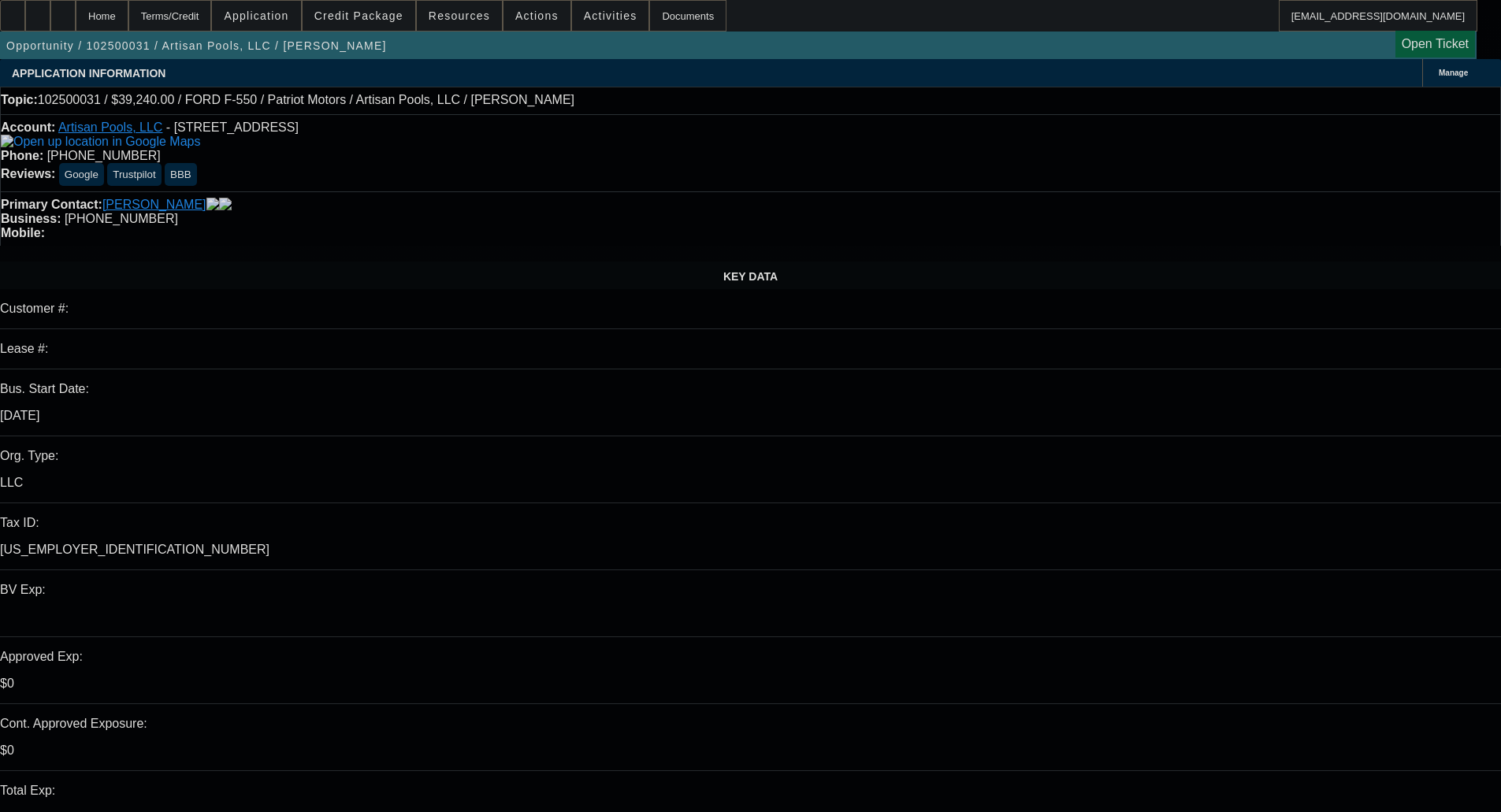
select select "0"
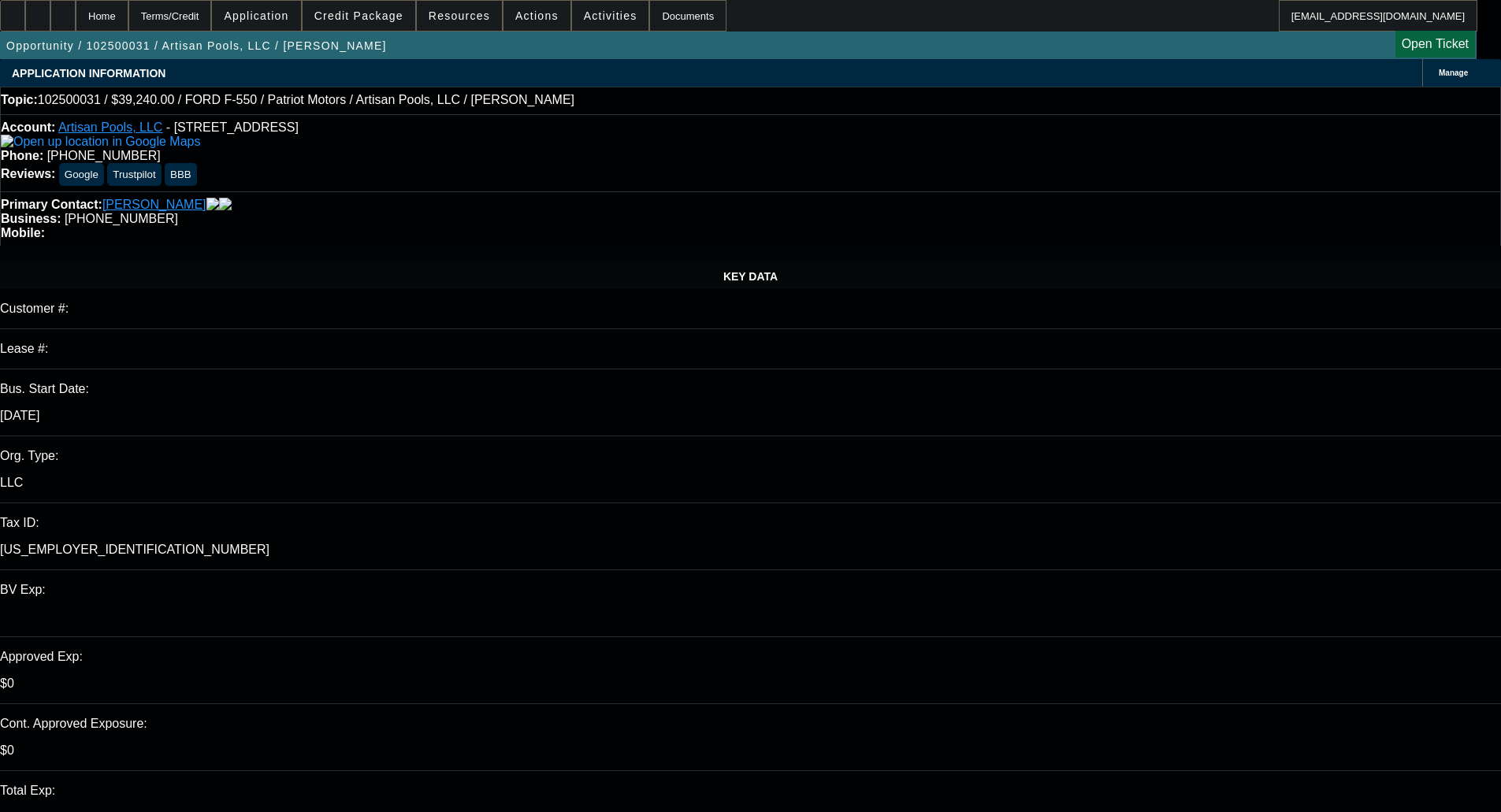
select select "0"
select select "3"
select select "0.1"
select select "4"
select select "0"
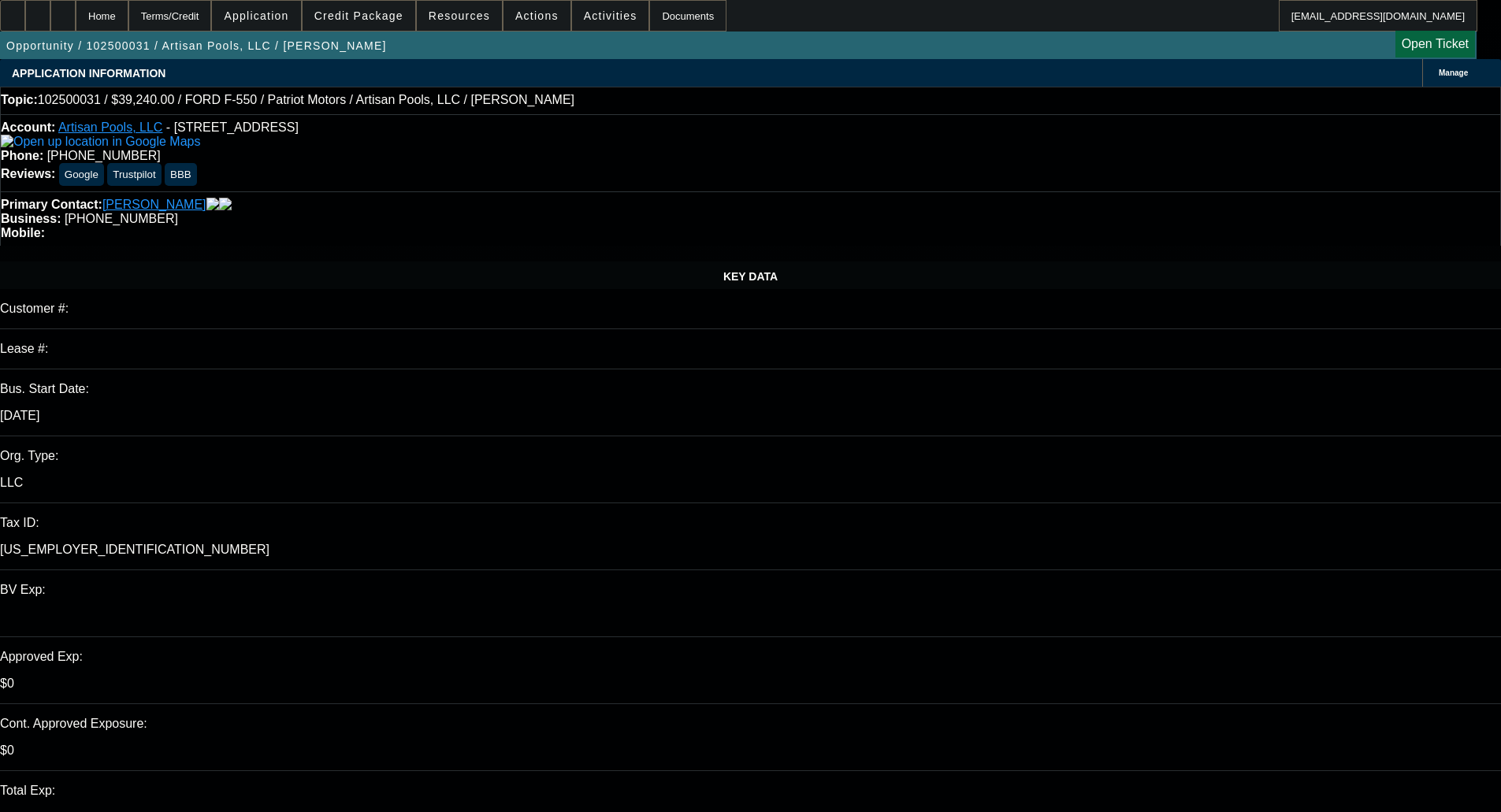
select select "0"
select select "3"
select select "0.1"
select select "4"
select select "0"
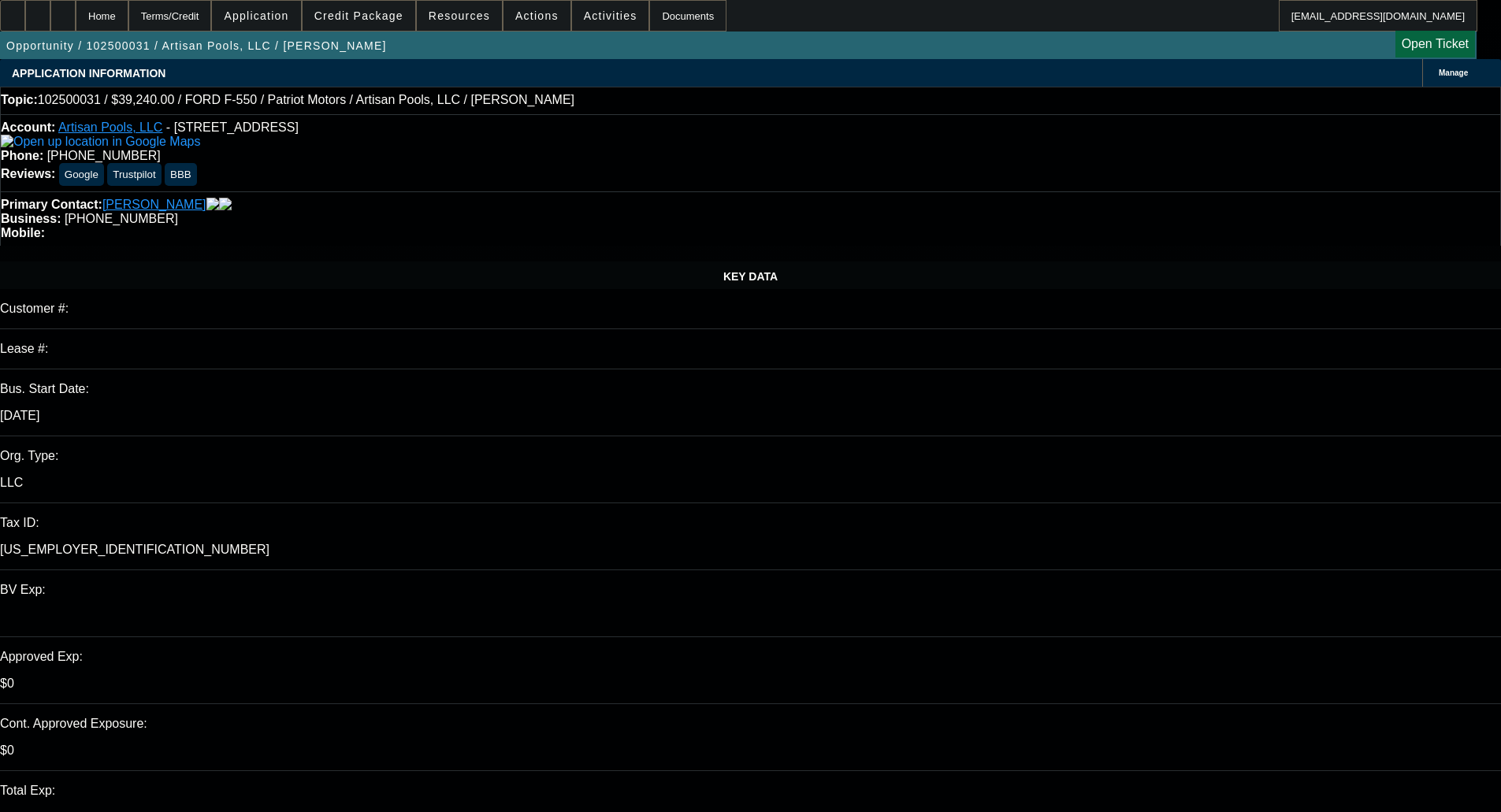
select select "0"
select select "3"
select select "0.1"
select select "4"
select select "0"
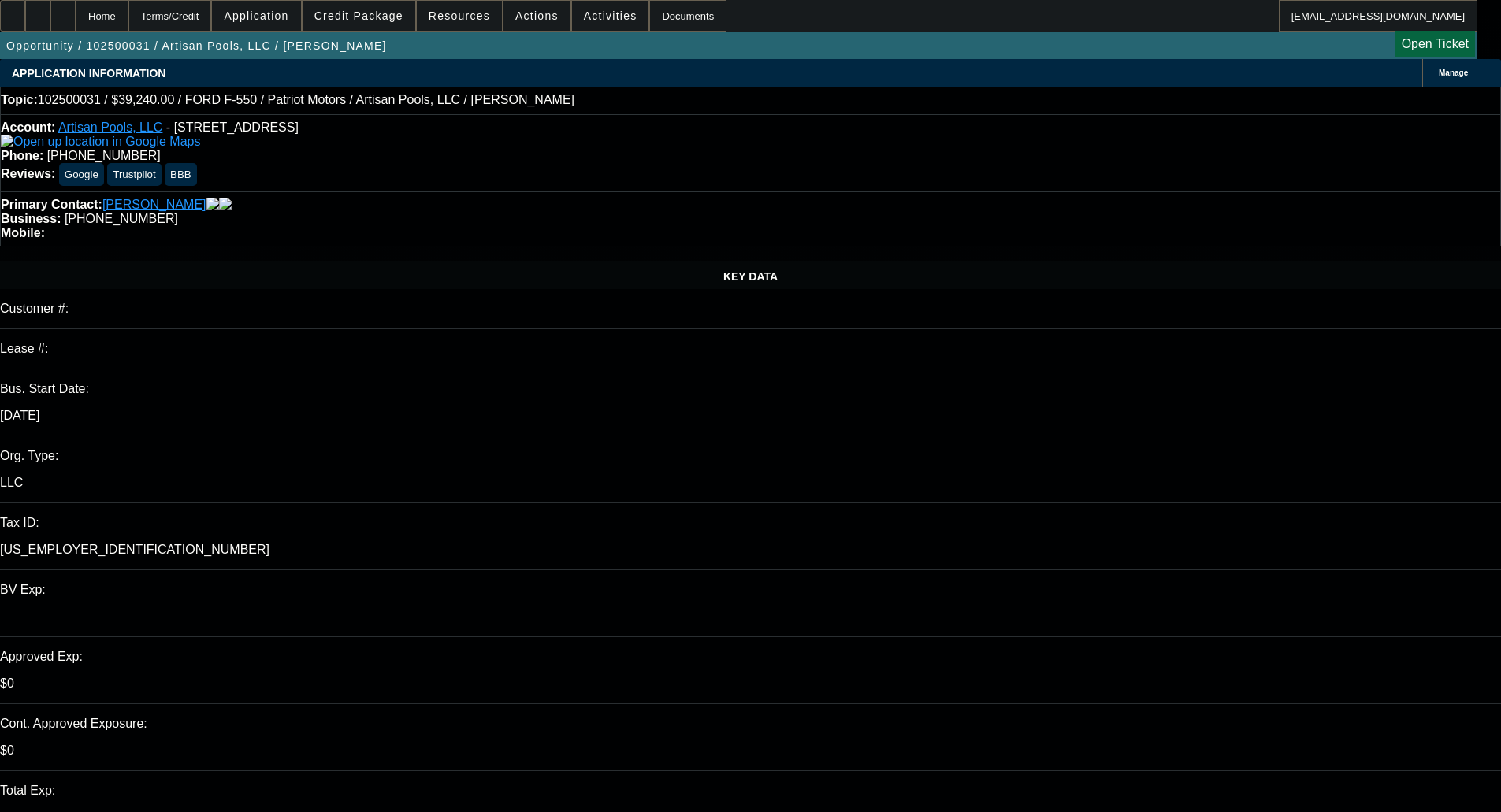
select select "0"
select select "3"
select select "0.1"
select select "4"
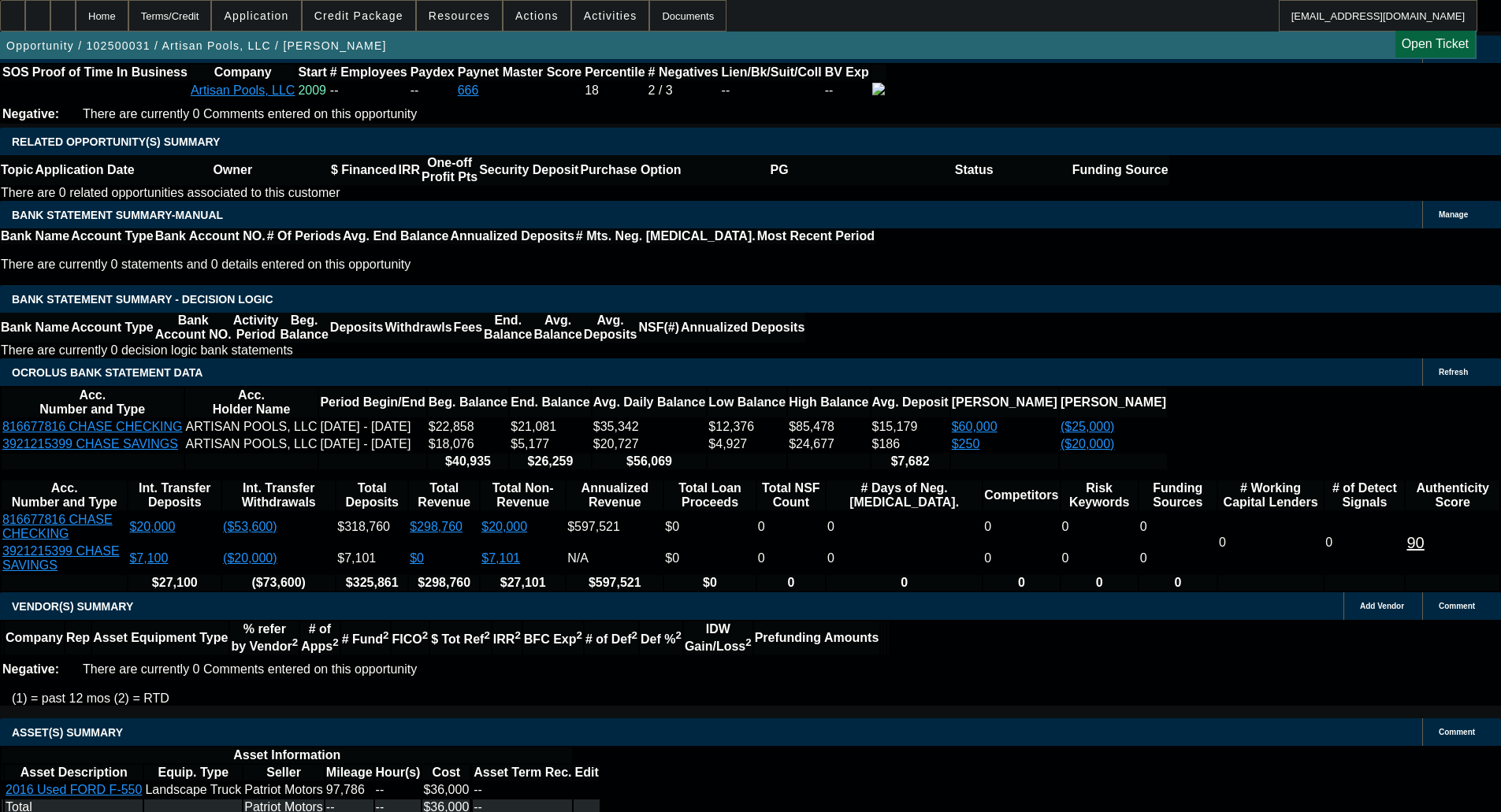
scroll to position [2844, 0]
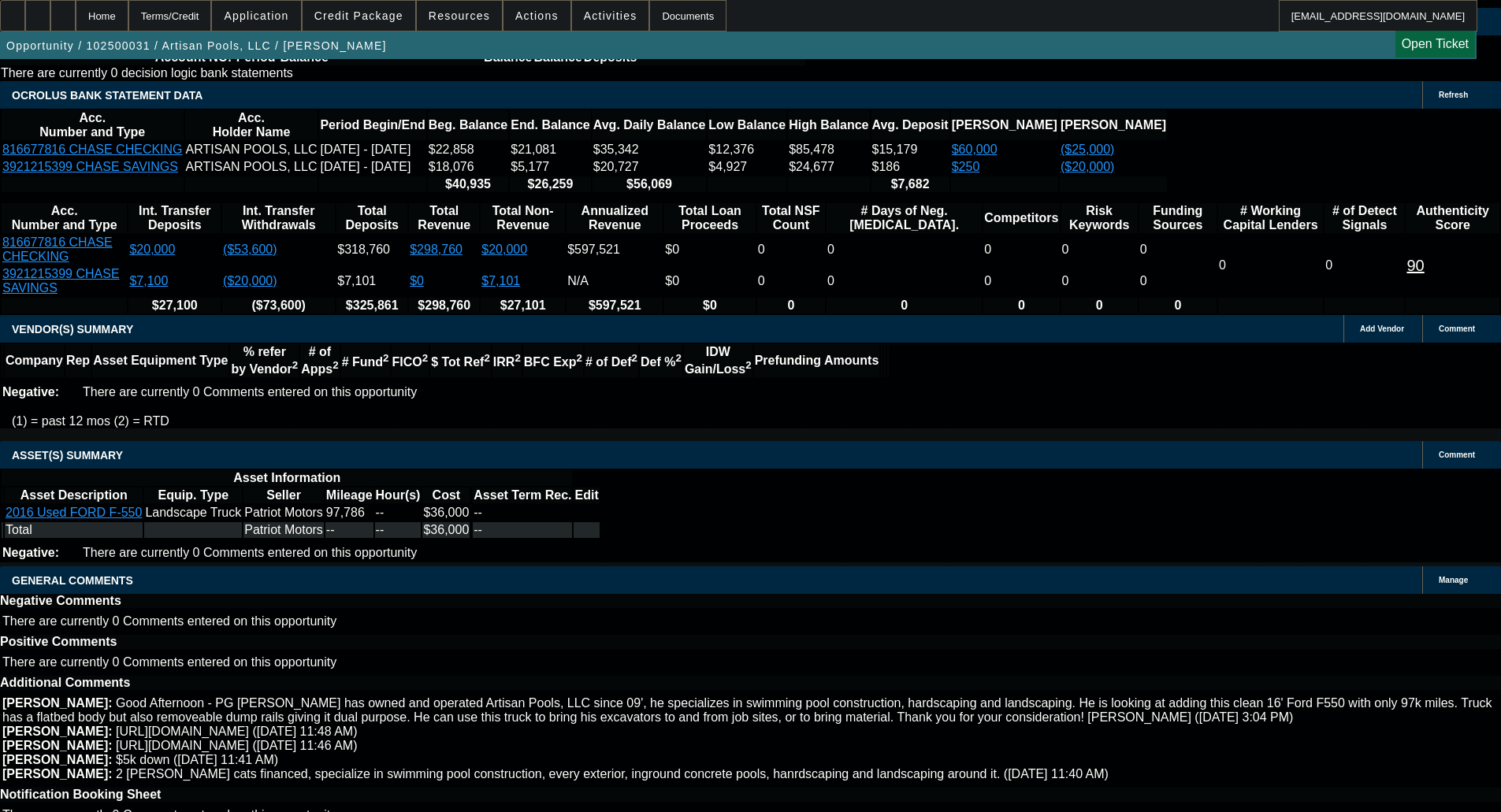
select select "4"
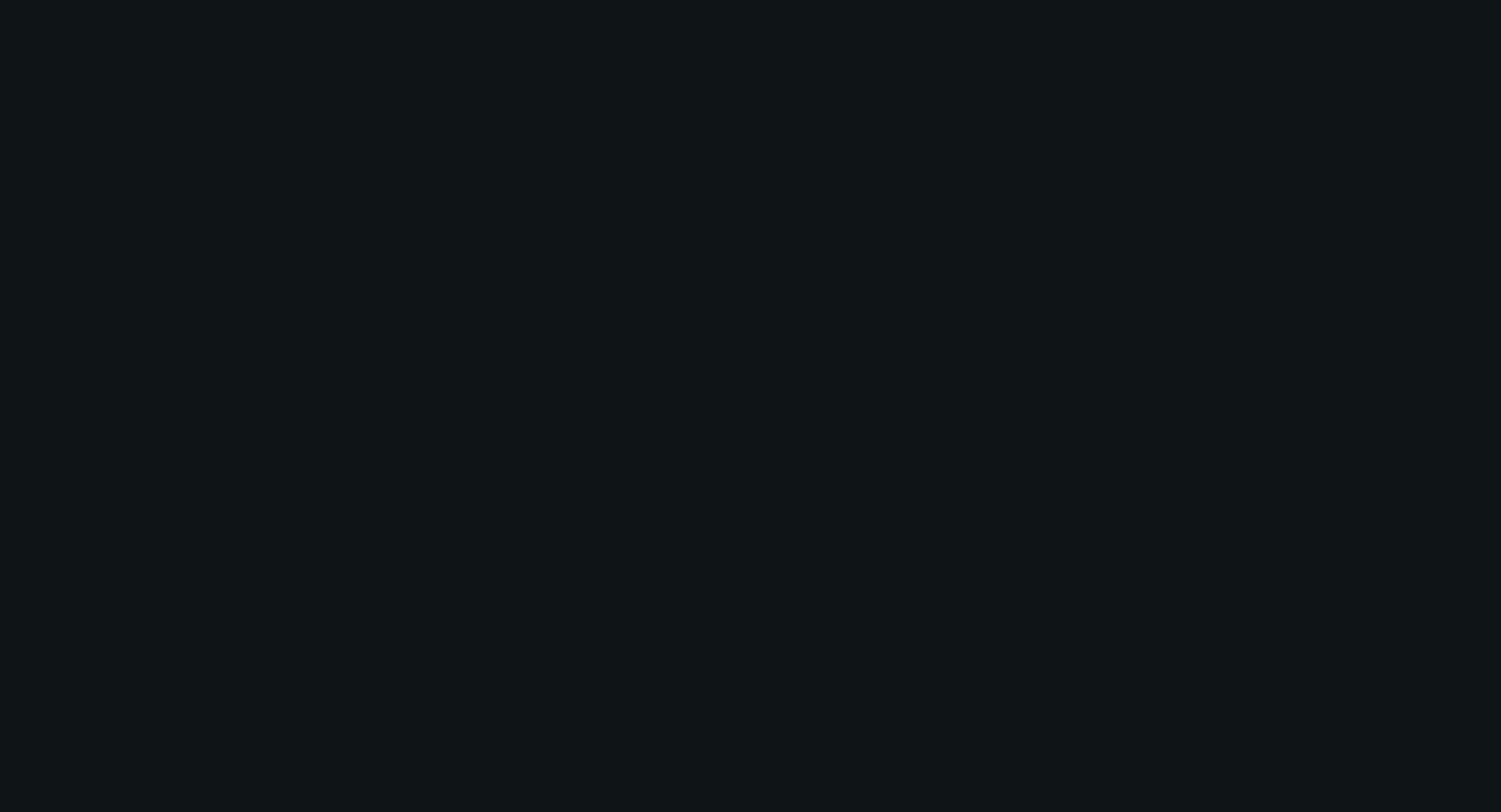
scroll to position [0, 0]
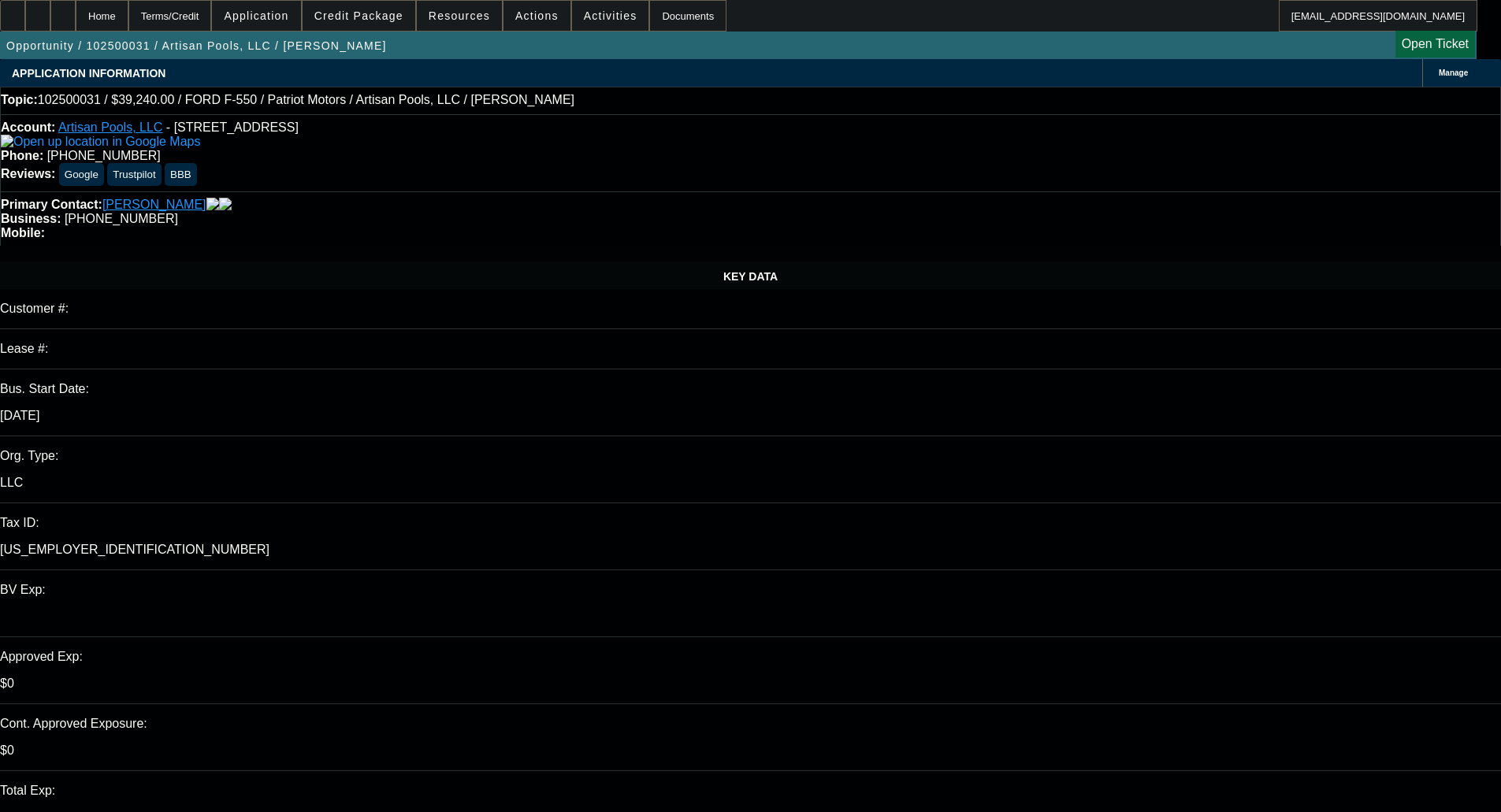
type input "10:30"
type input "10:34"
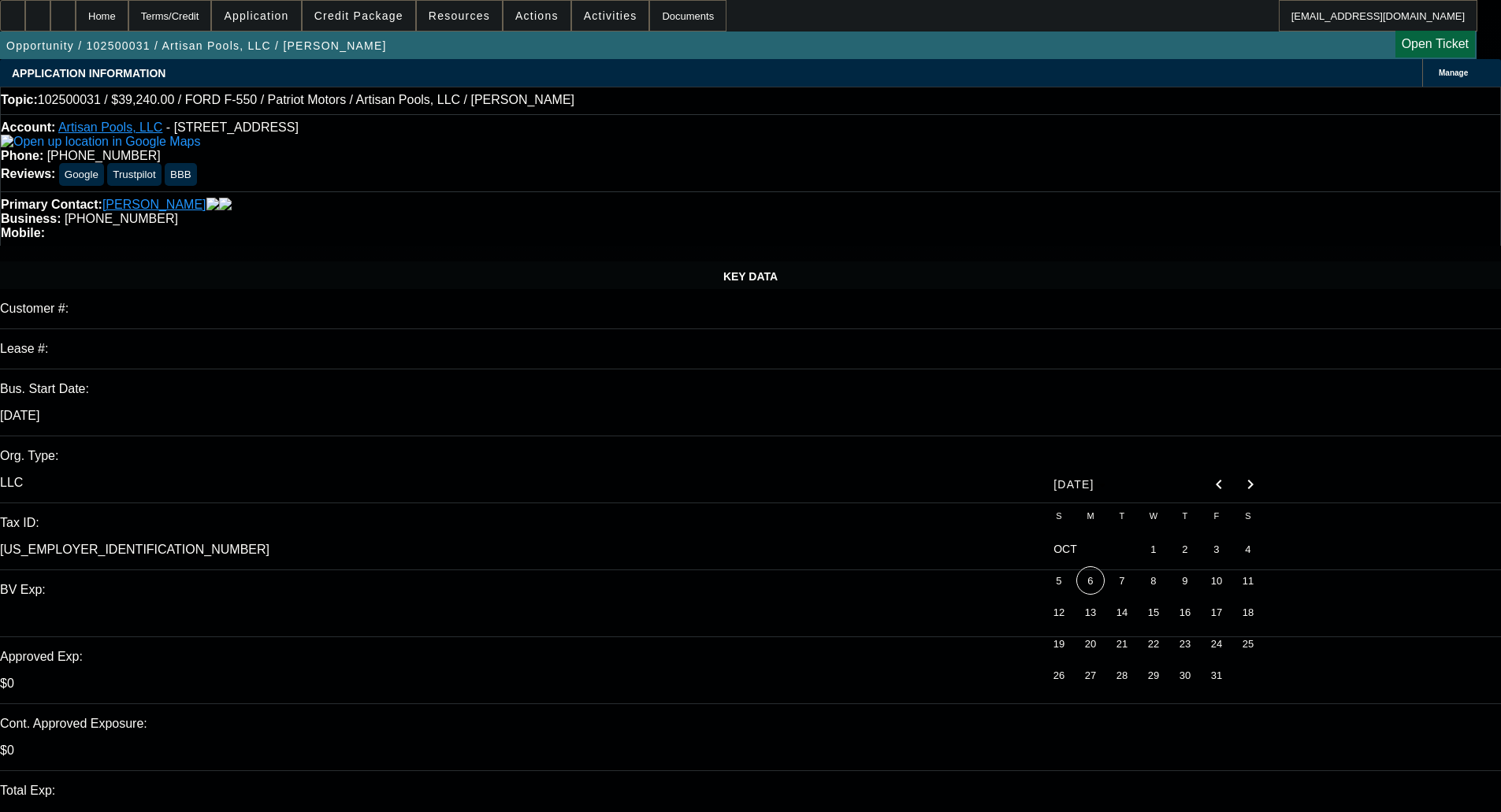
click at [1095, 575] on span "6" at bounding box center [1090, 580] width 29 height 29
type input "10/6/2025"
paste textarea "Wont qualify with low paynet score"
type textarea "DECLINED BY FCEF - "Wont qualify with low paynet score ""
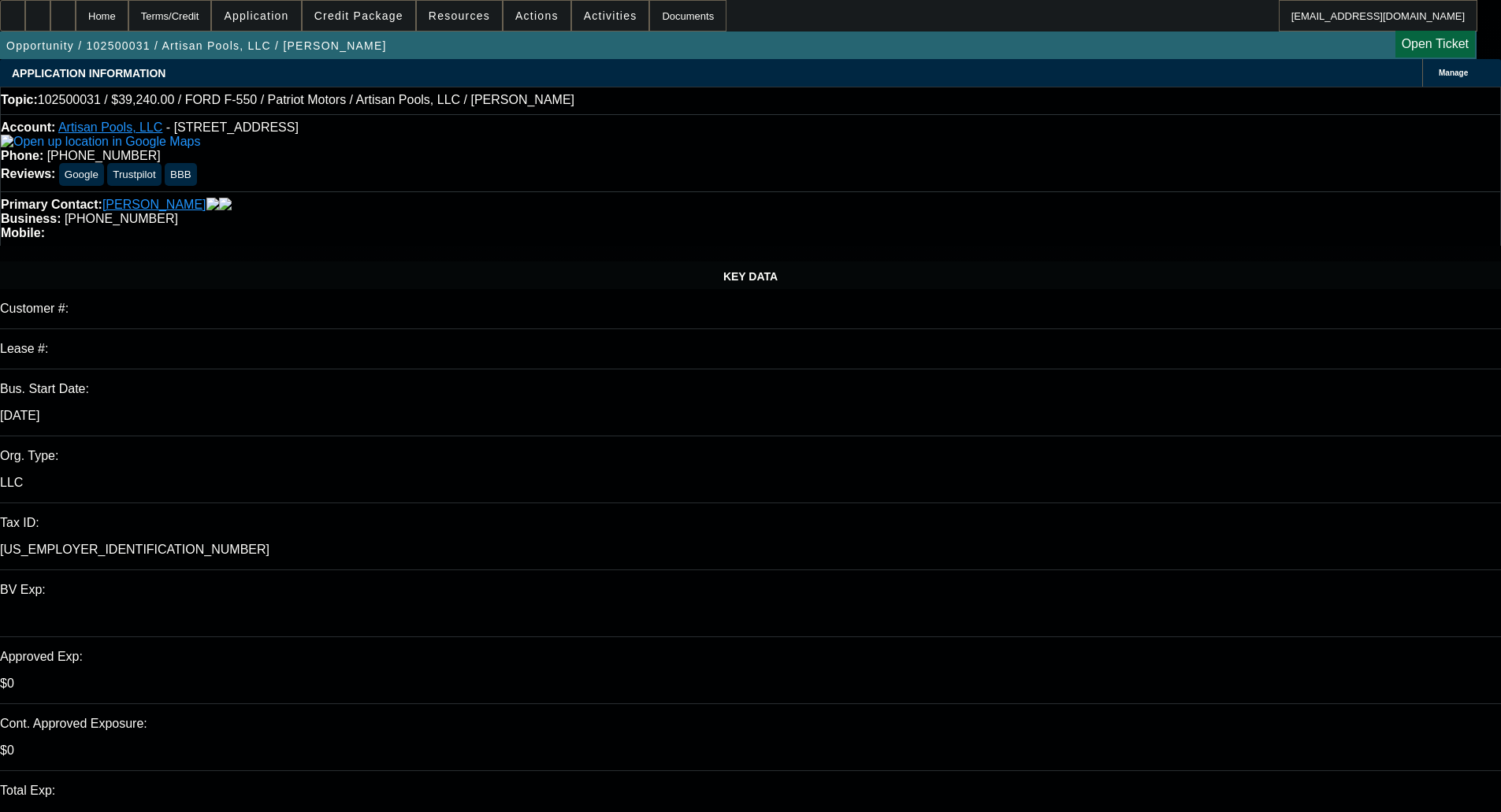
select select "0"
select select "3"
select select "0.1"
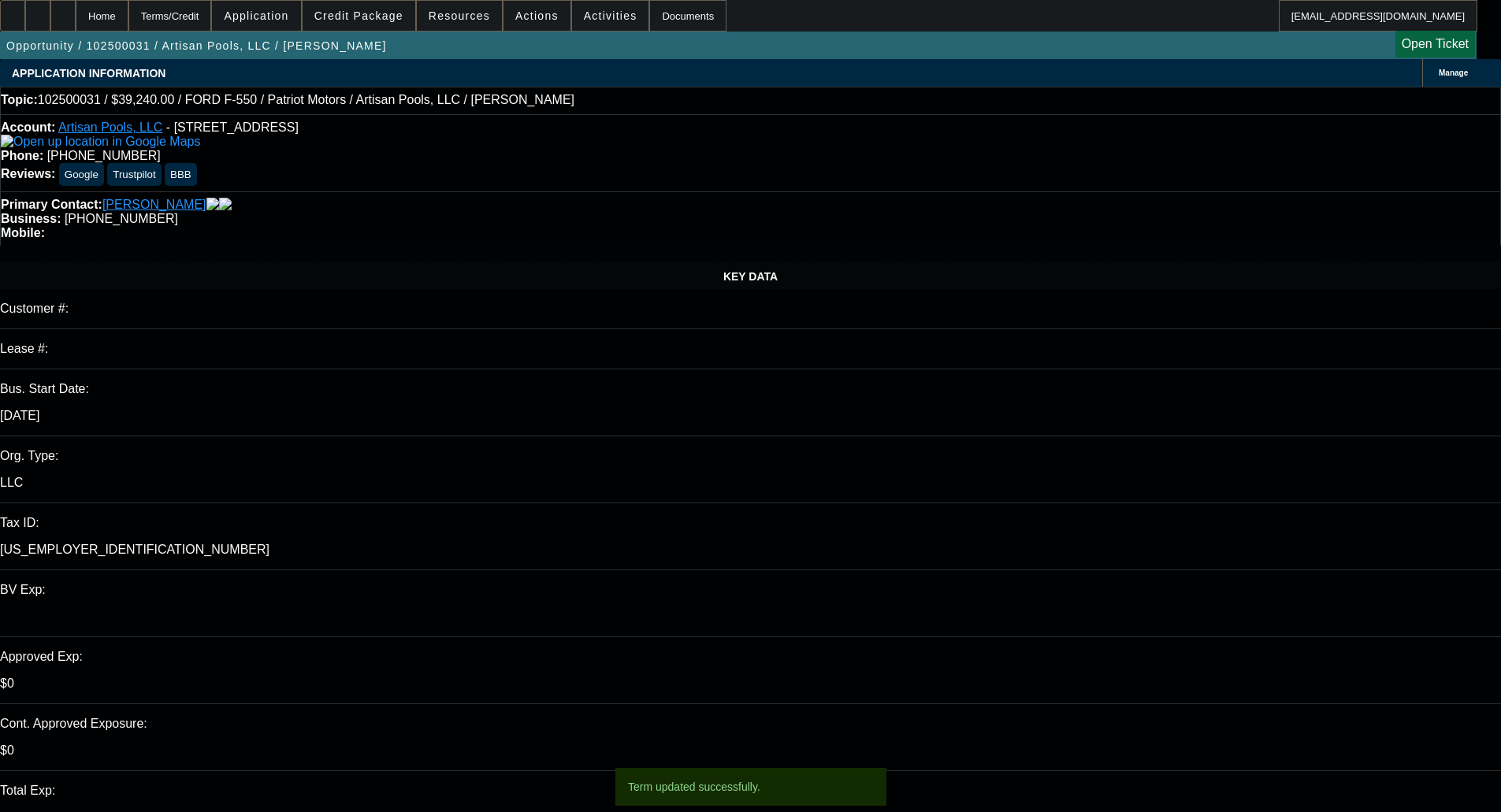
select select "4"
select select "0"
select select "3"
select select "0.1"
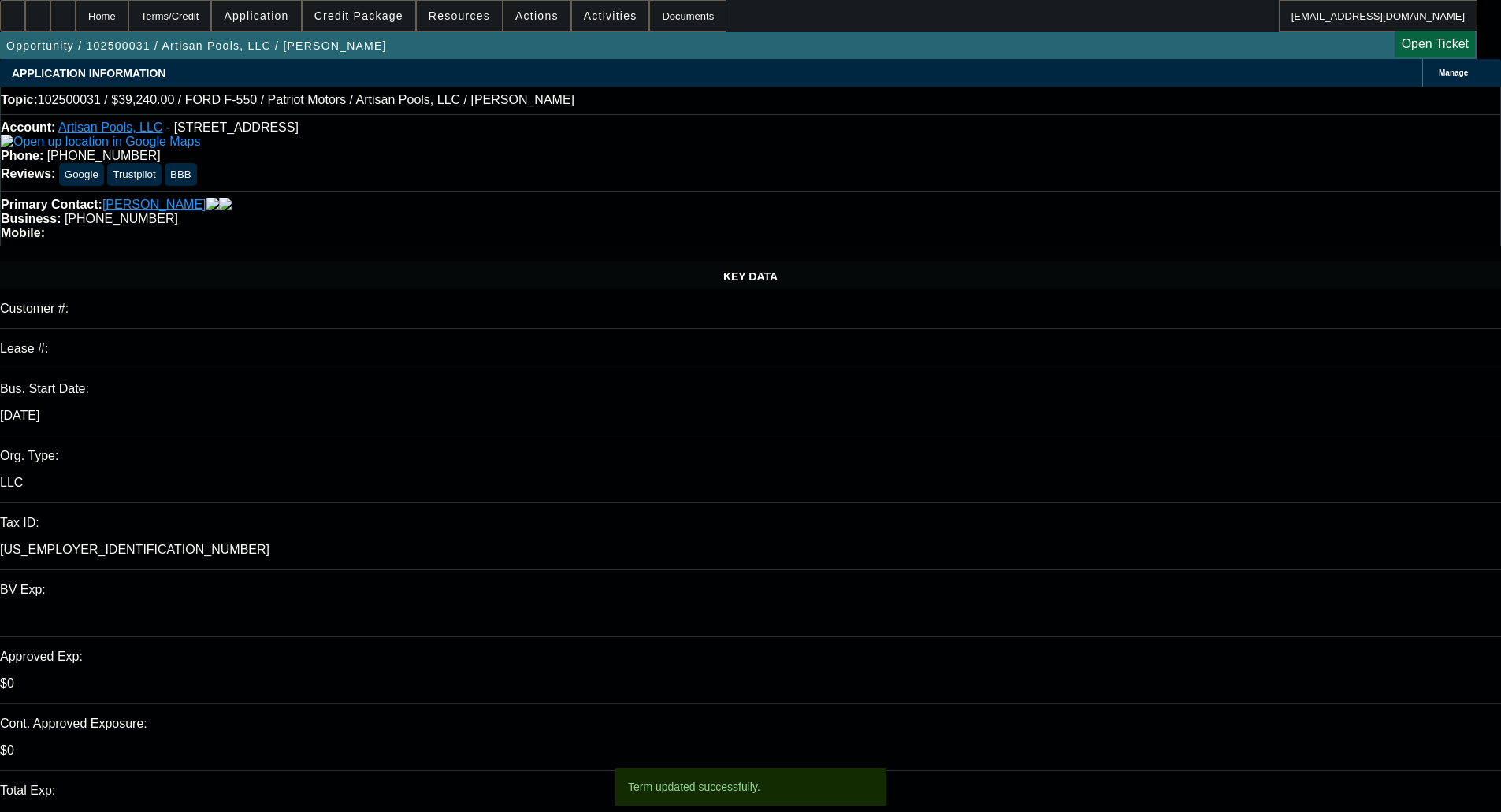
select select "4"
select select "0"
select select "3"
select select "0.1"
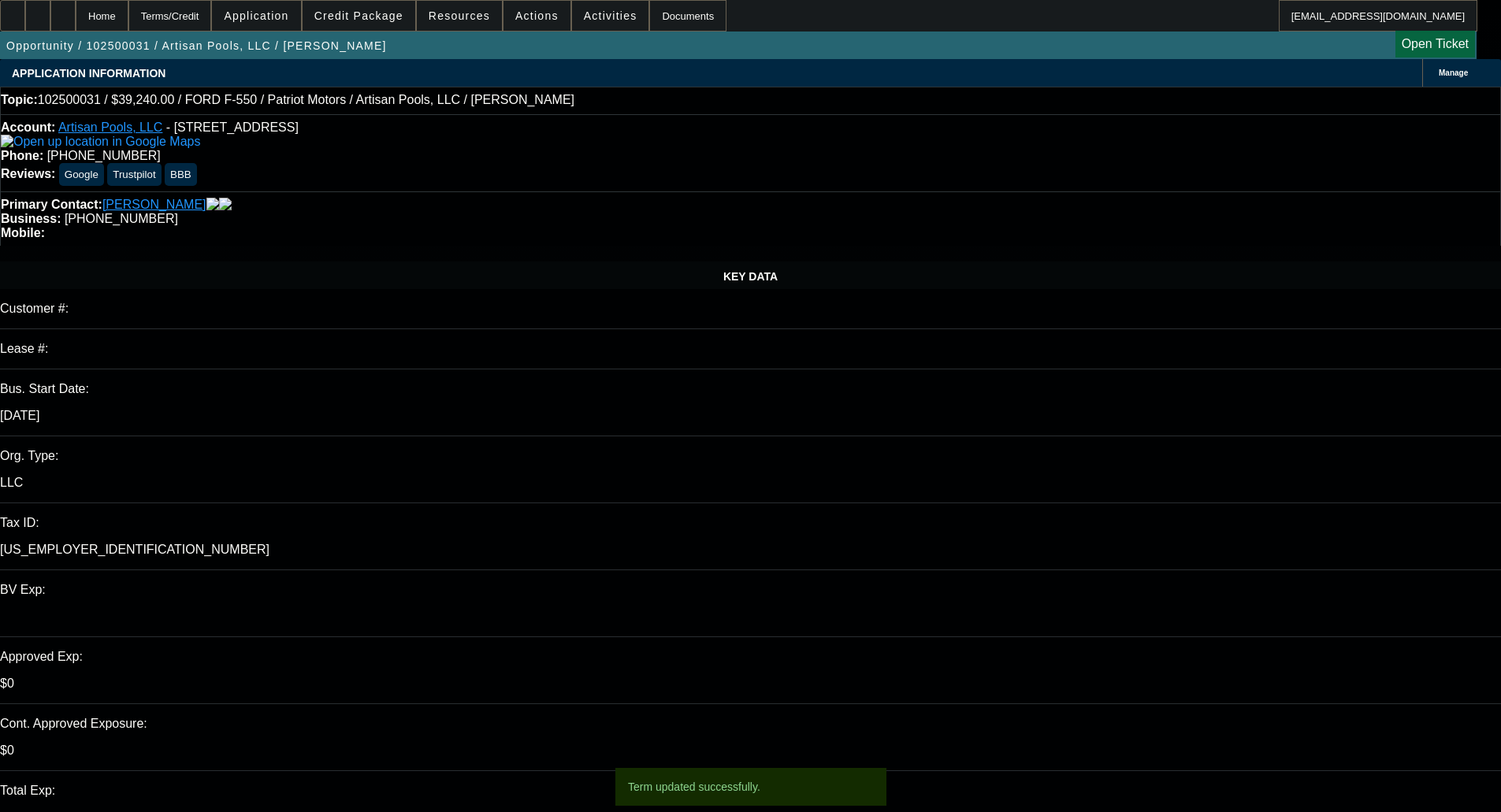
select select "4"
select select "0"
select select "3"
select select "0.1"
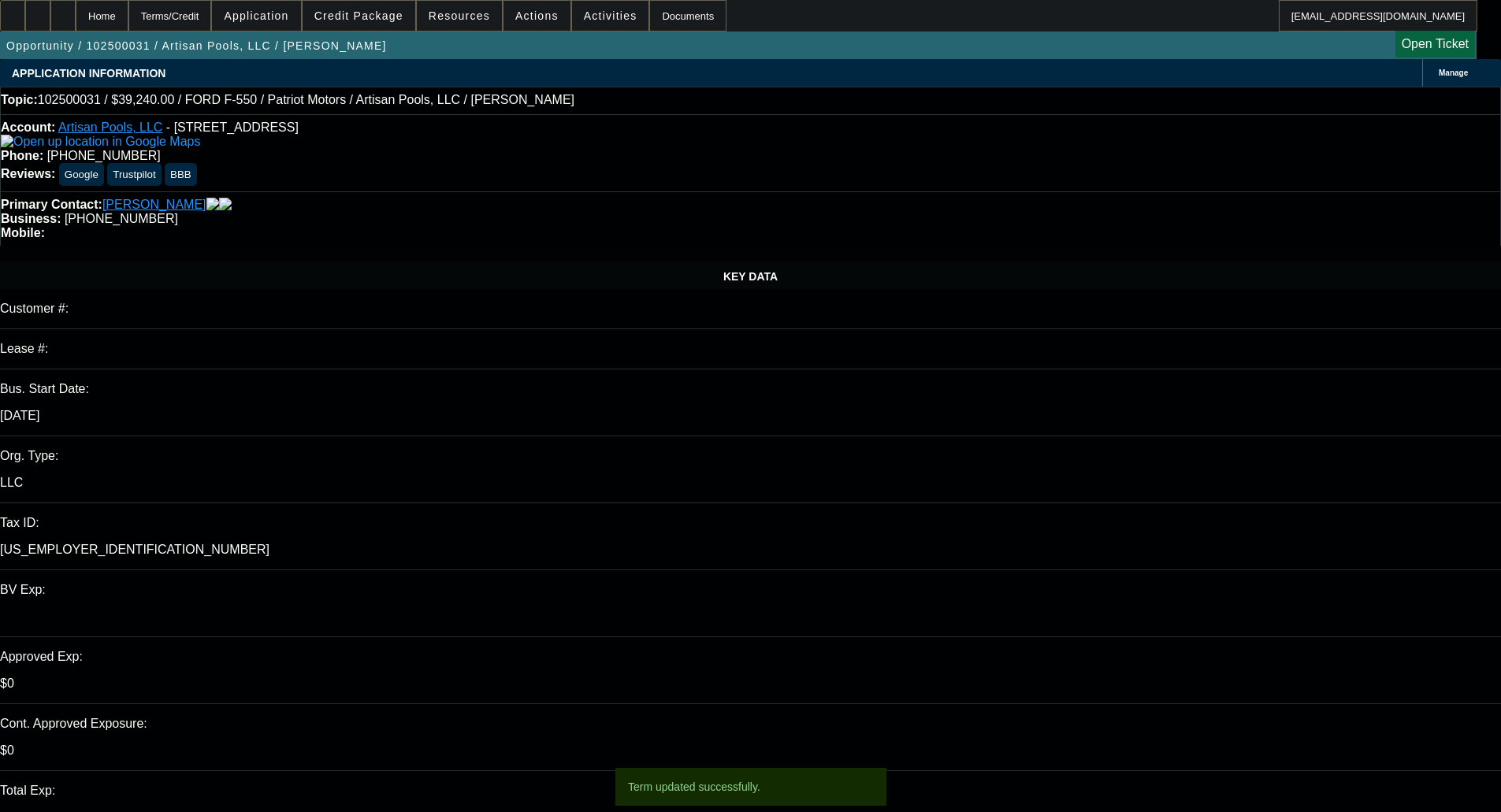
select select "4"
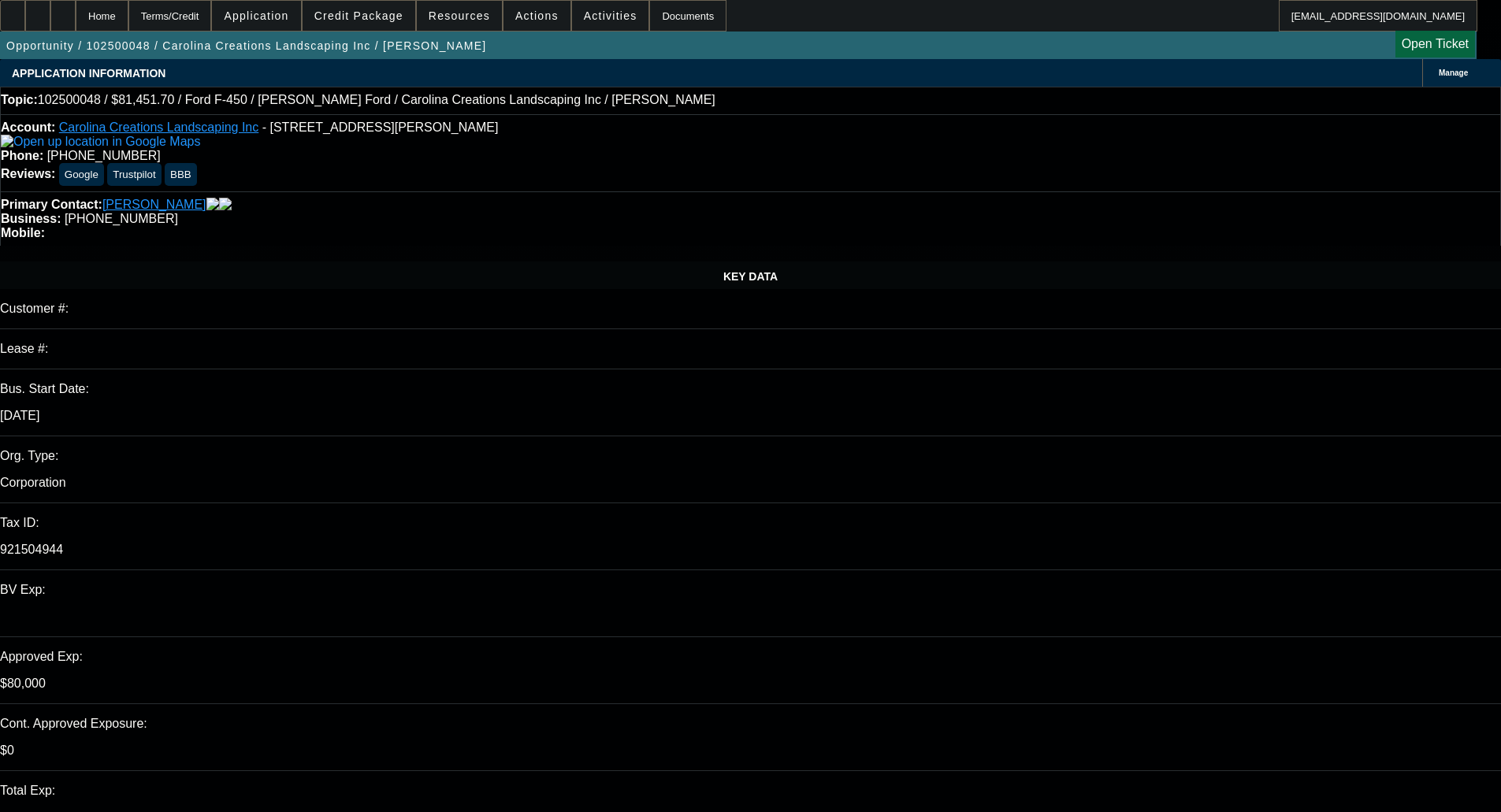
select select "0"
select select "0.1"
select select "4"
select select "0"
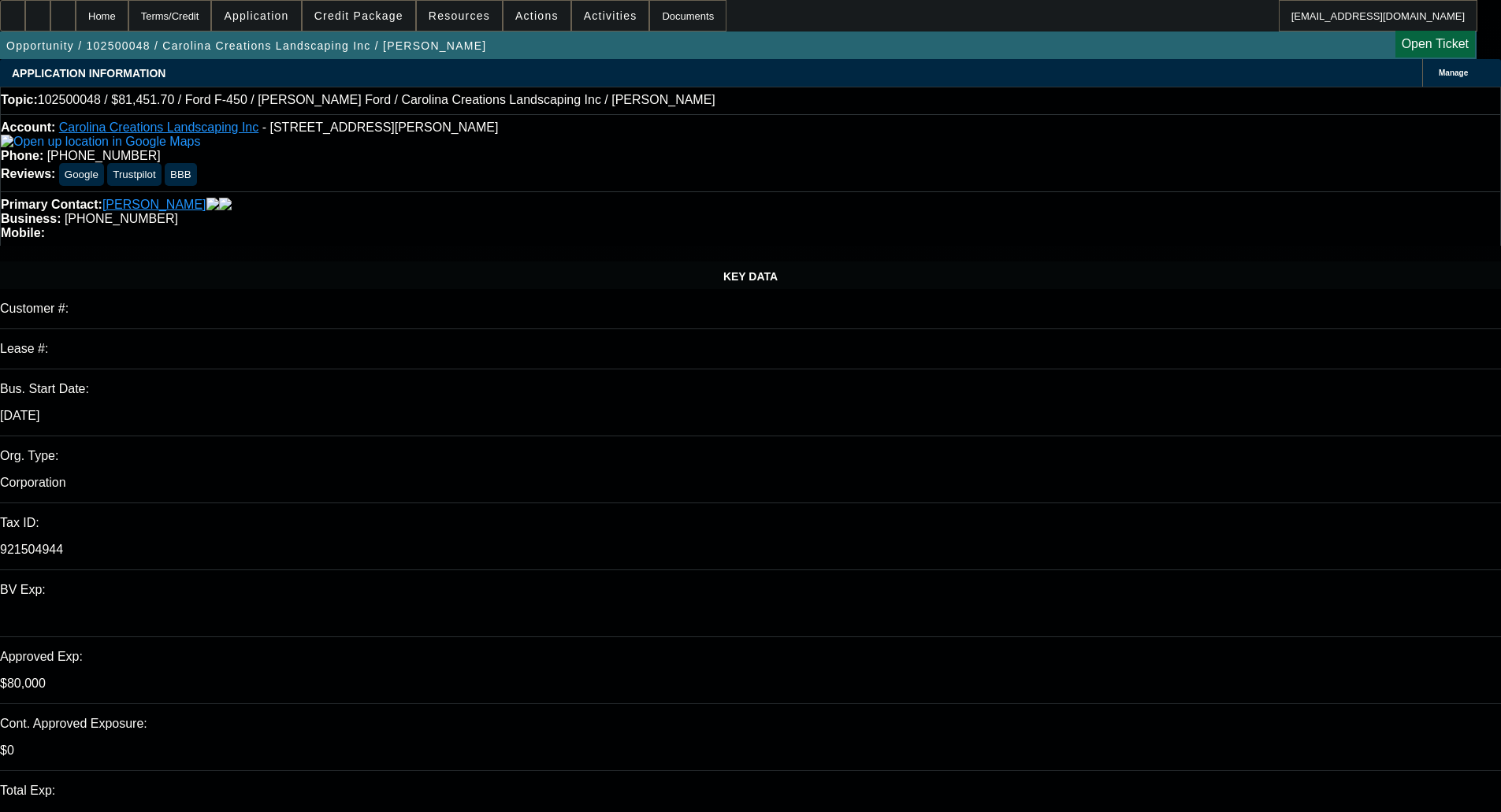
select select "2"
select select "0.1"
select select "4"
select select "0"
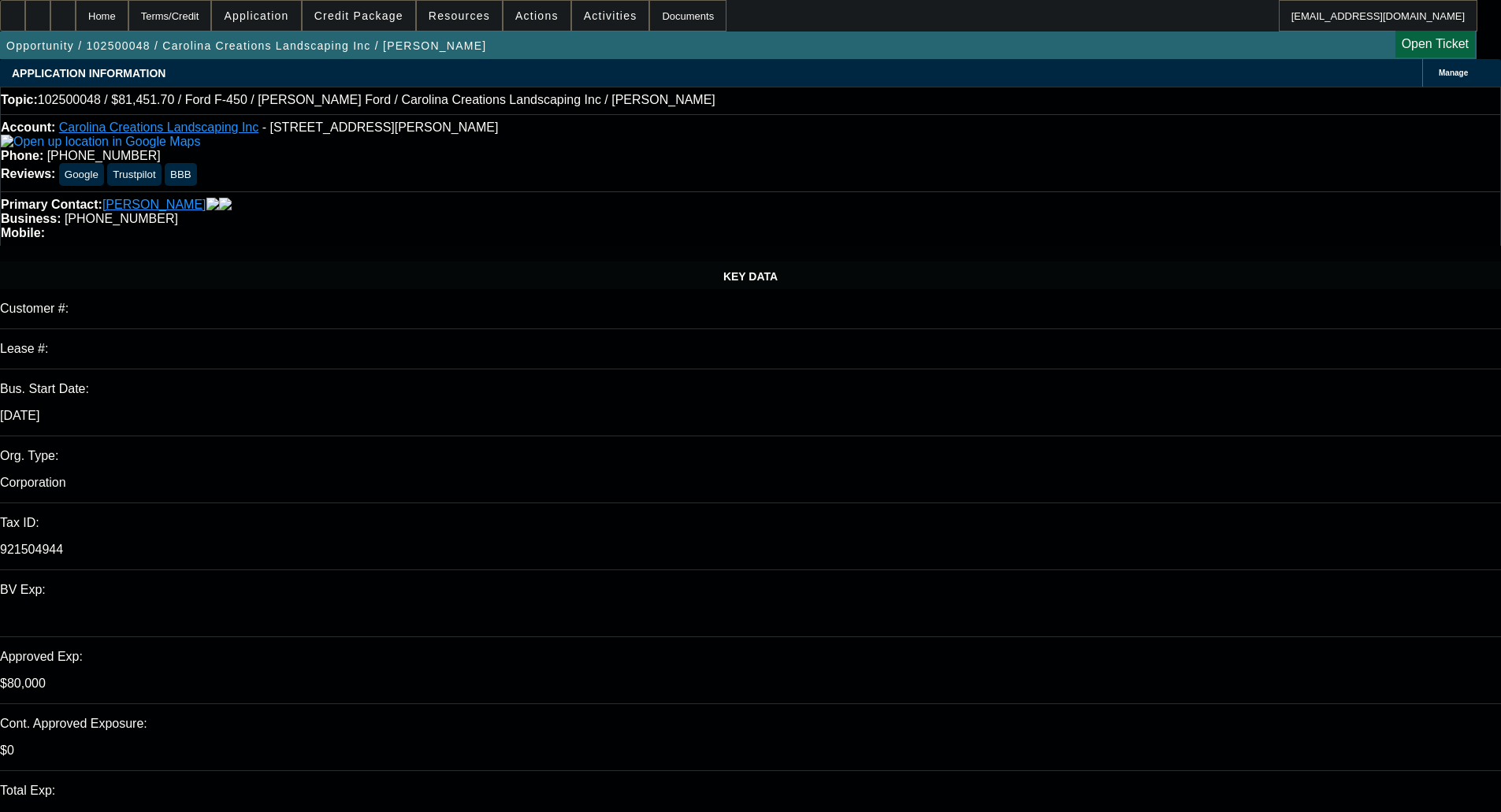
select select "2"
select select "0.1"
select select "4"
select select "0"
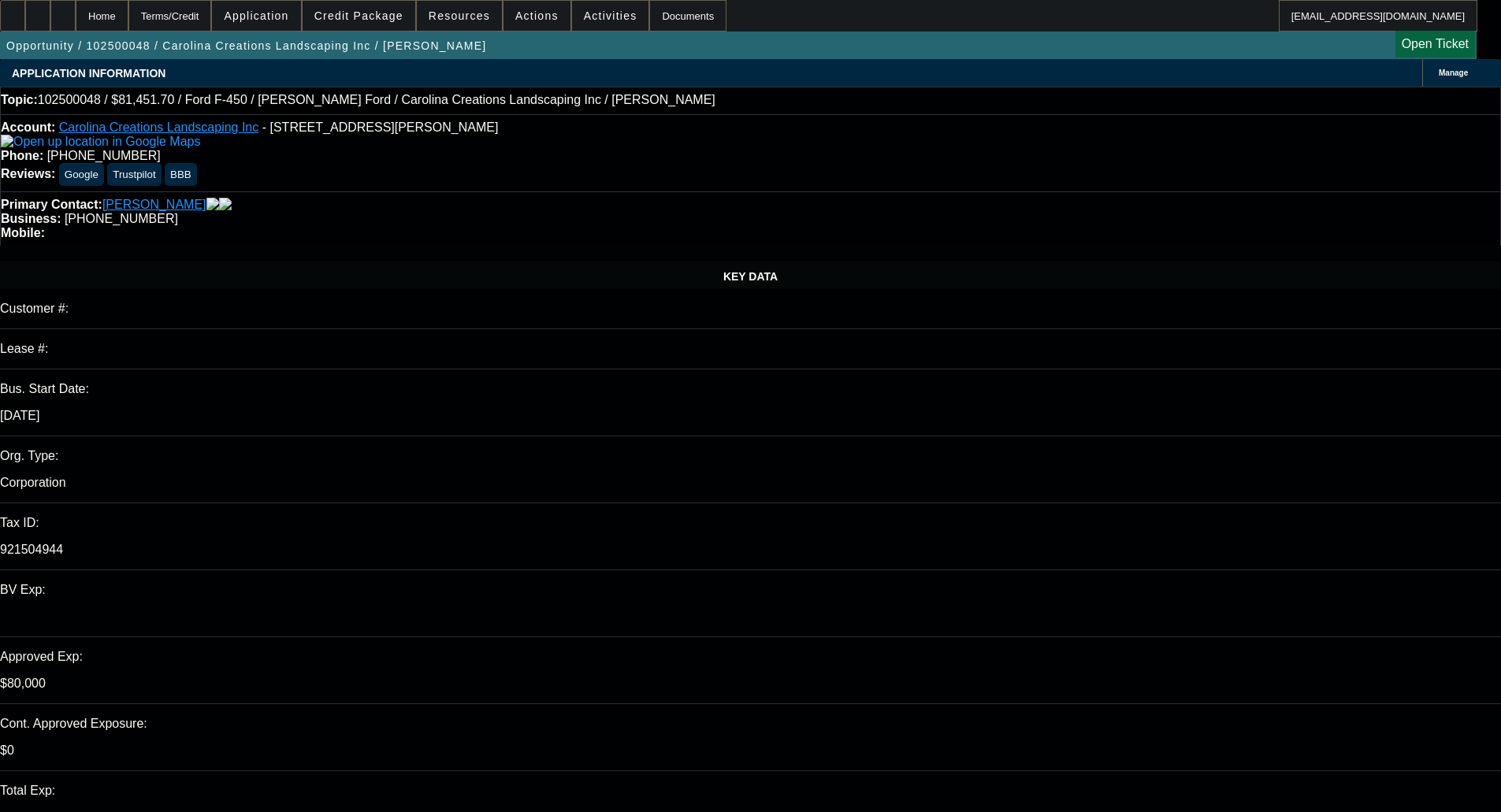
select select "2"
select select "0.1"
select select "4"
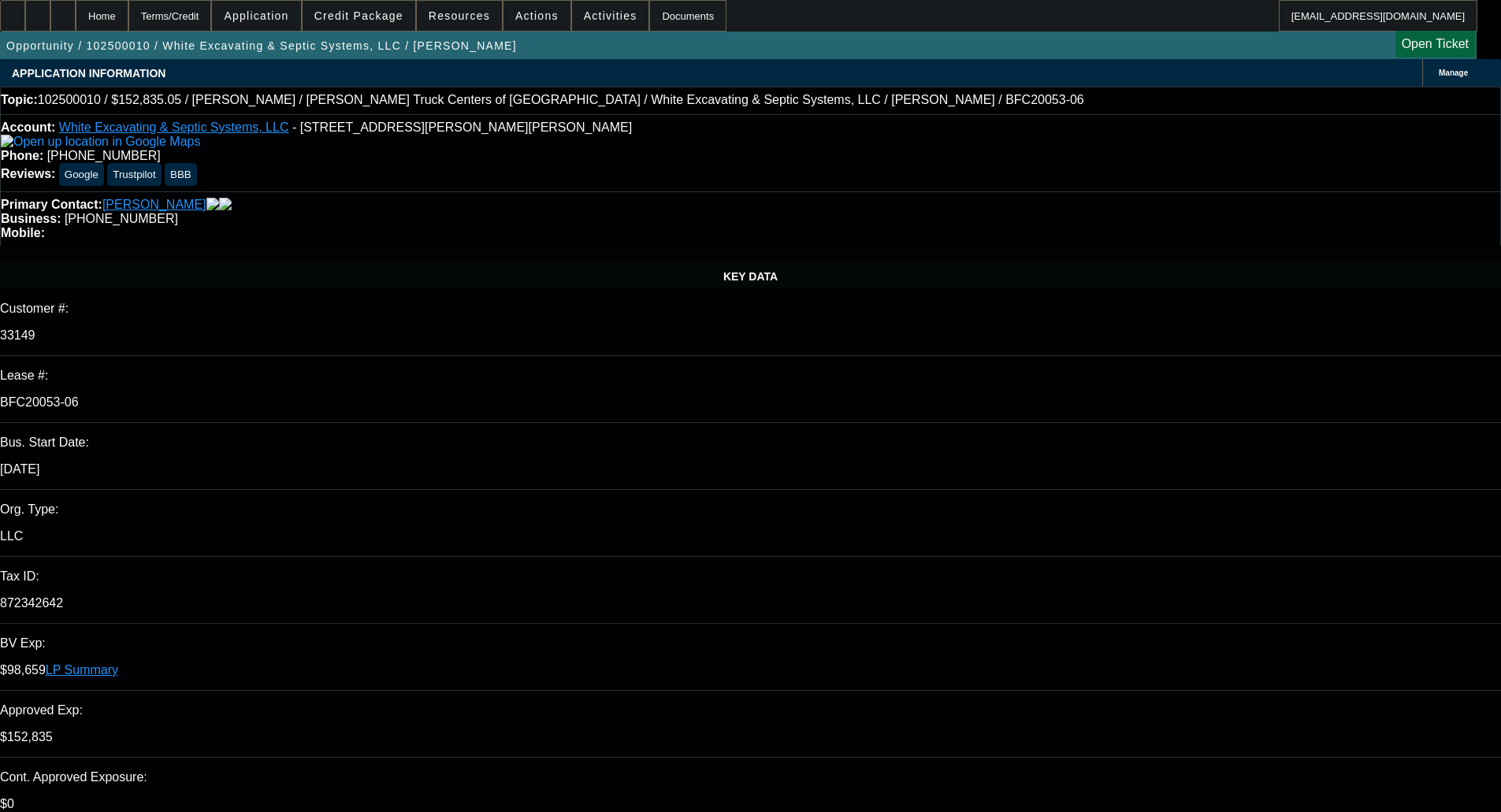
select select "0.1"
select select "0"
select select "6"
select select "0"
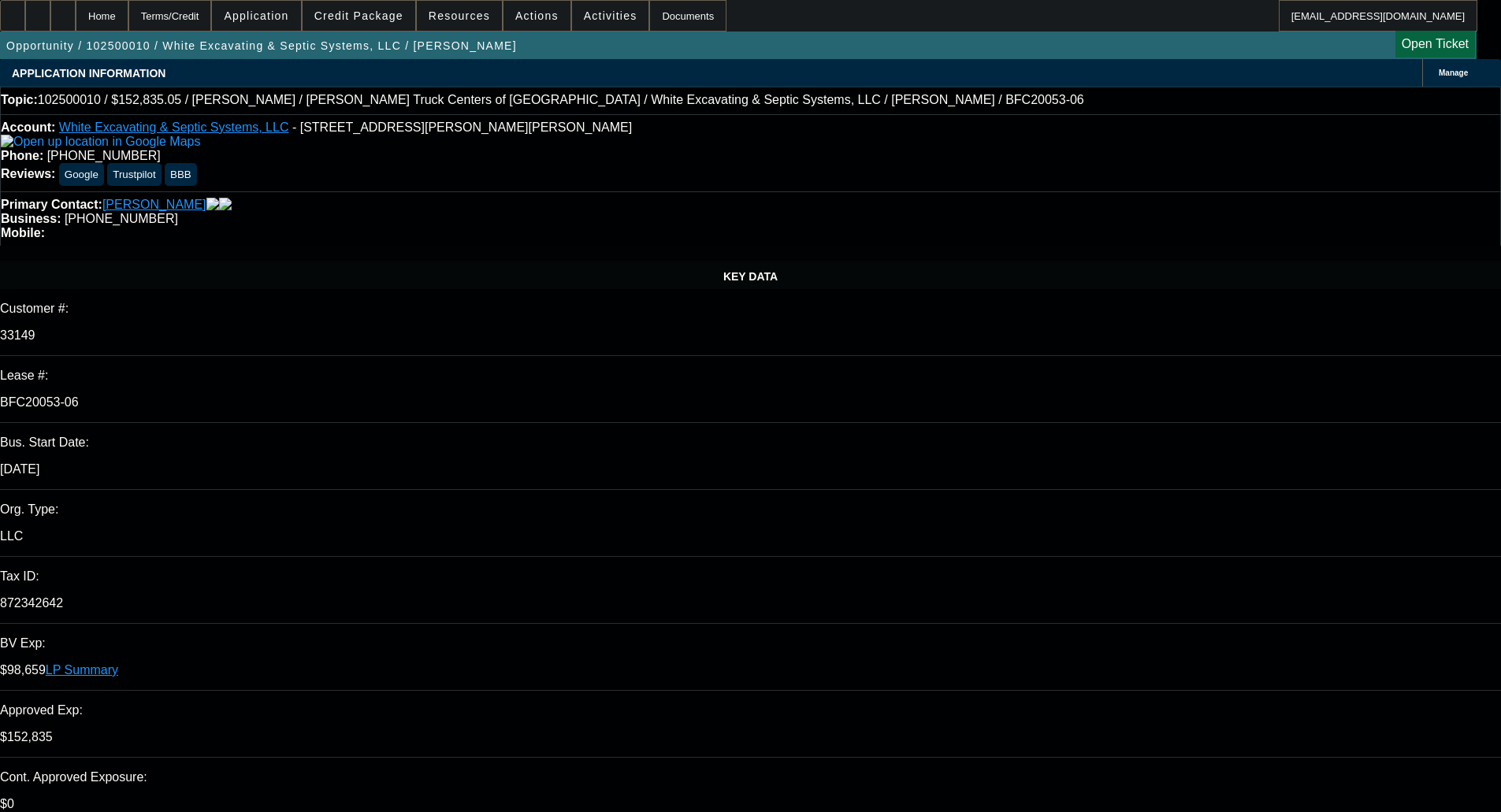
select select "0"
select select "6"
select select "0"
select select "6"
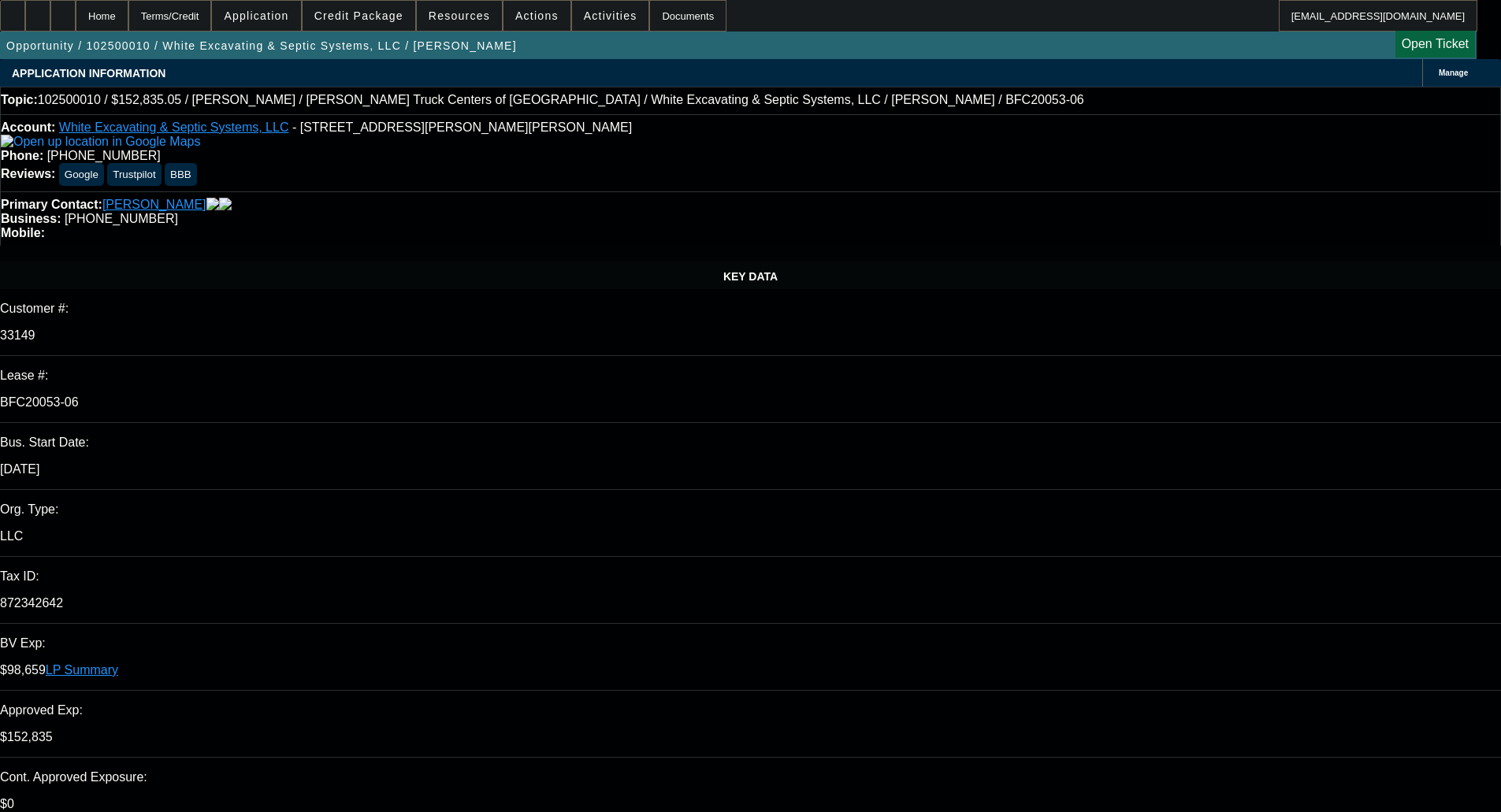
select select "0"
select select "6"
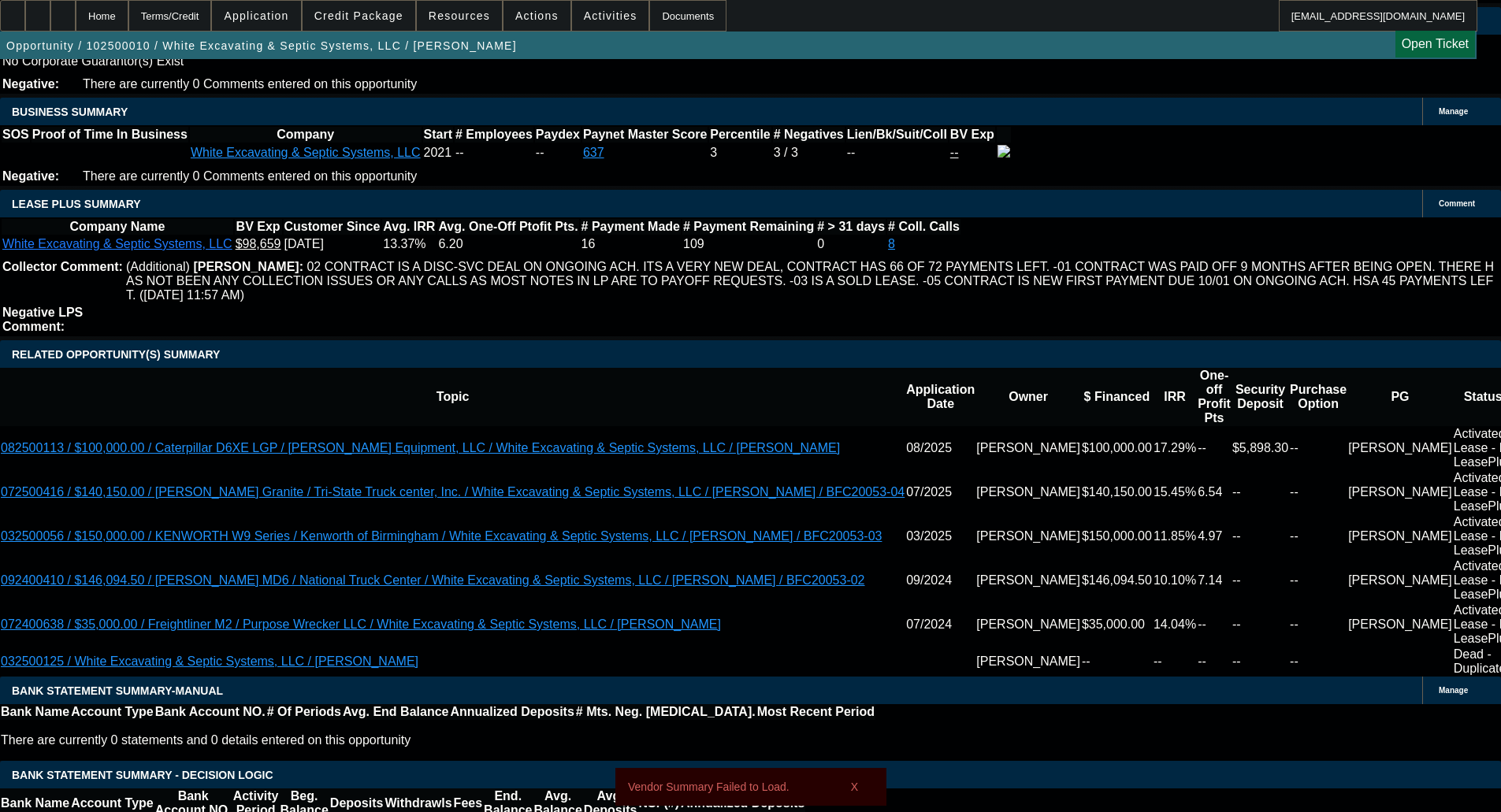
scroll to position [2600, 0]
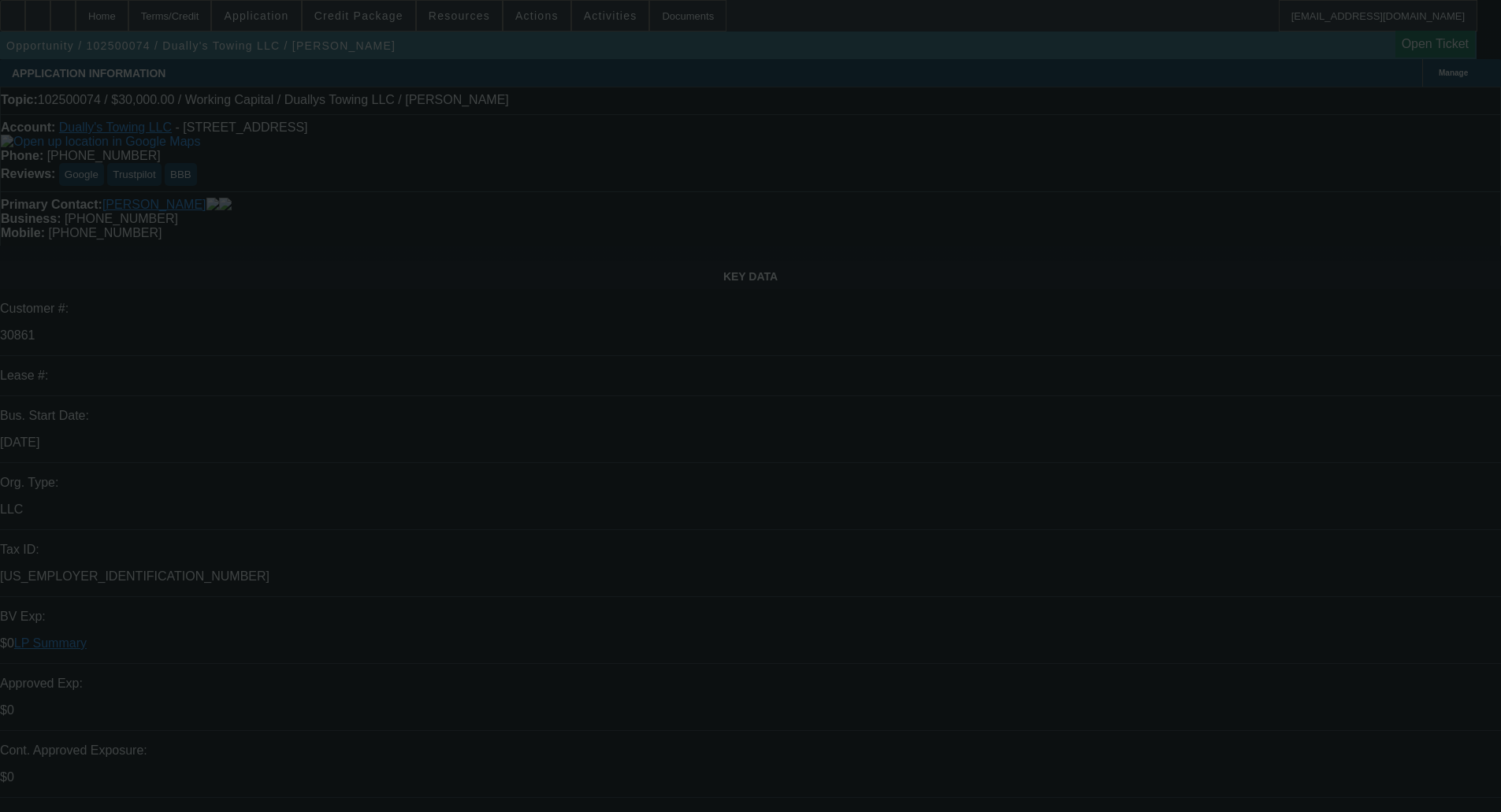
select select "0"
select select "2"
select select "0"
select select "6"
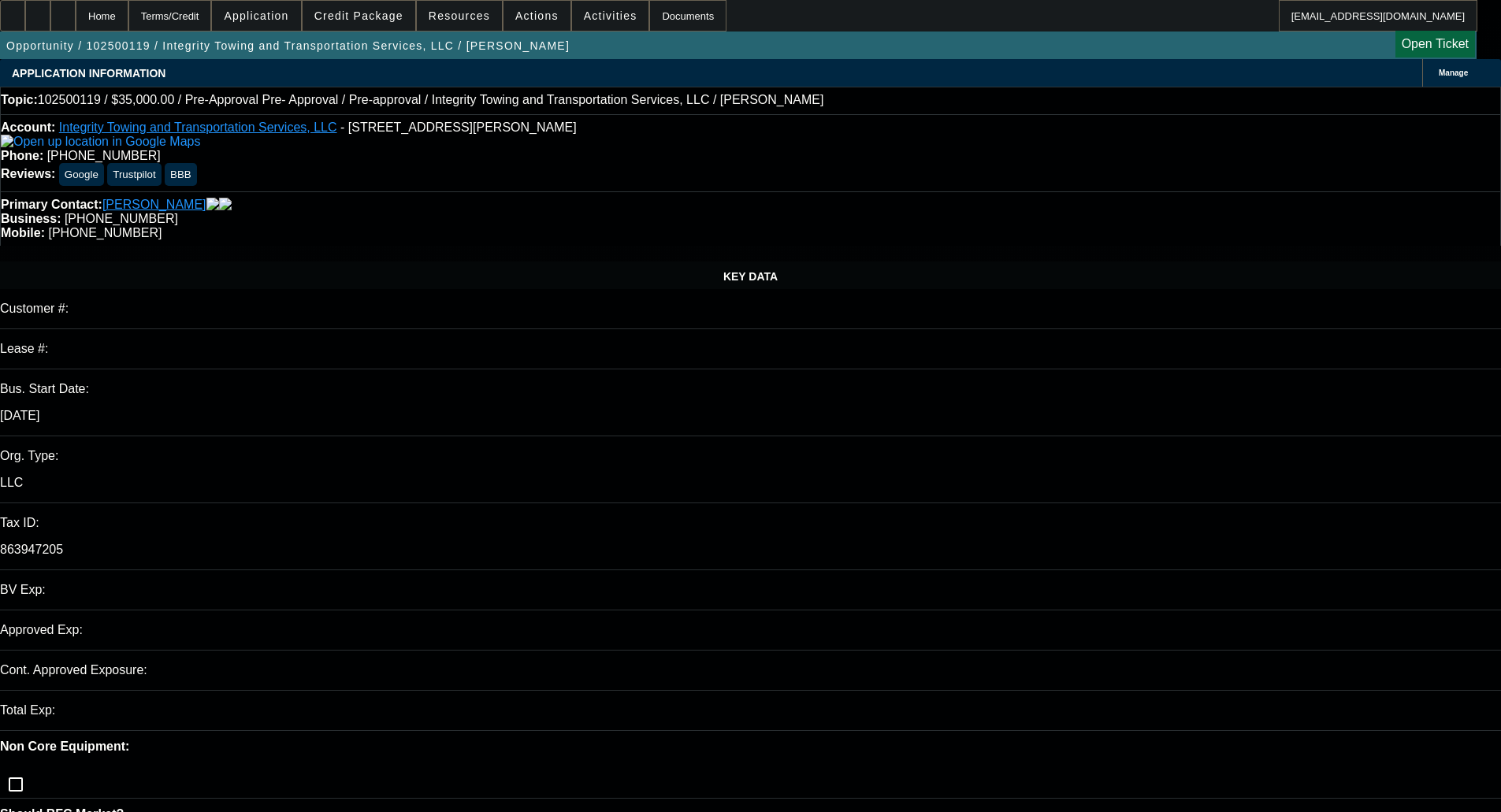
select select "0"
select select "6"
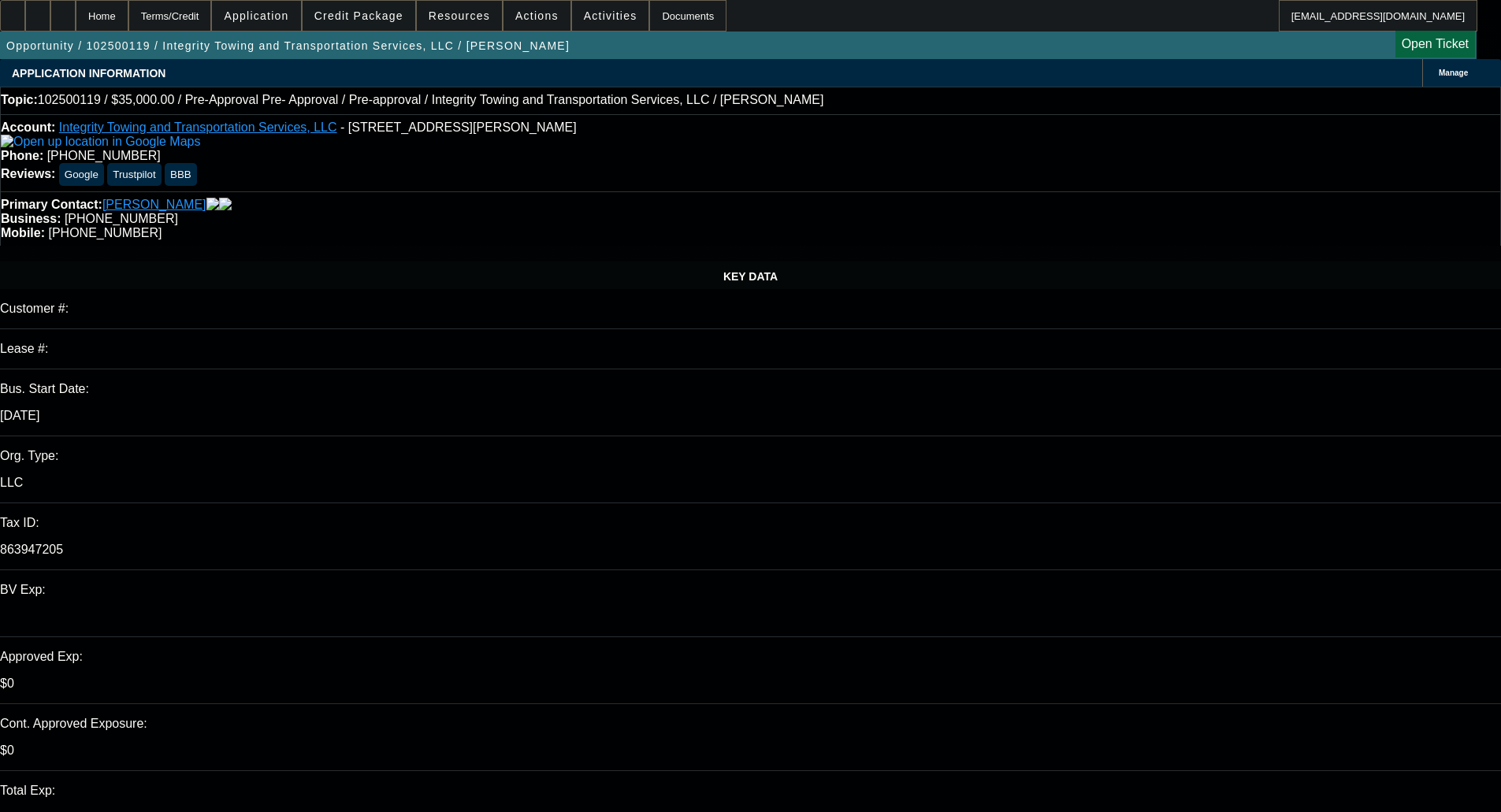
click at [383, 10] on span "Credit Package" at bounding box center [359, 16] width 89 height 13
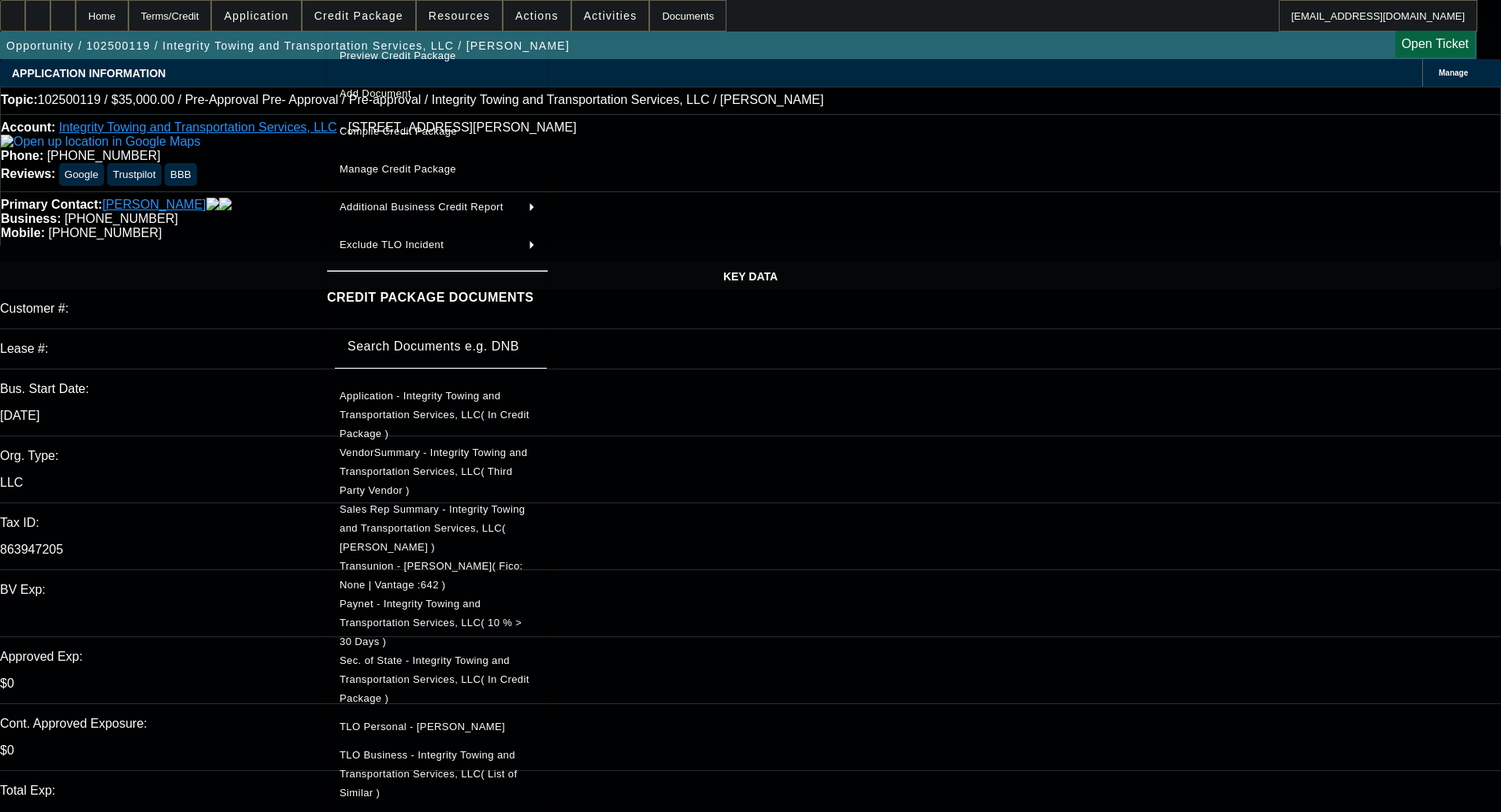
click at [391, 51] on span "Preview Credit Package" at bounding box center [398, 56] width 116 height 12
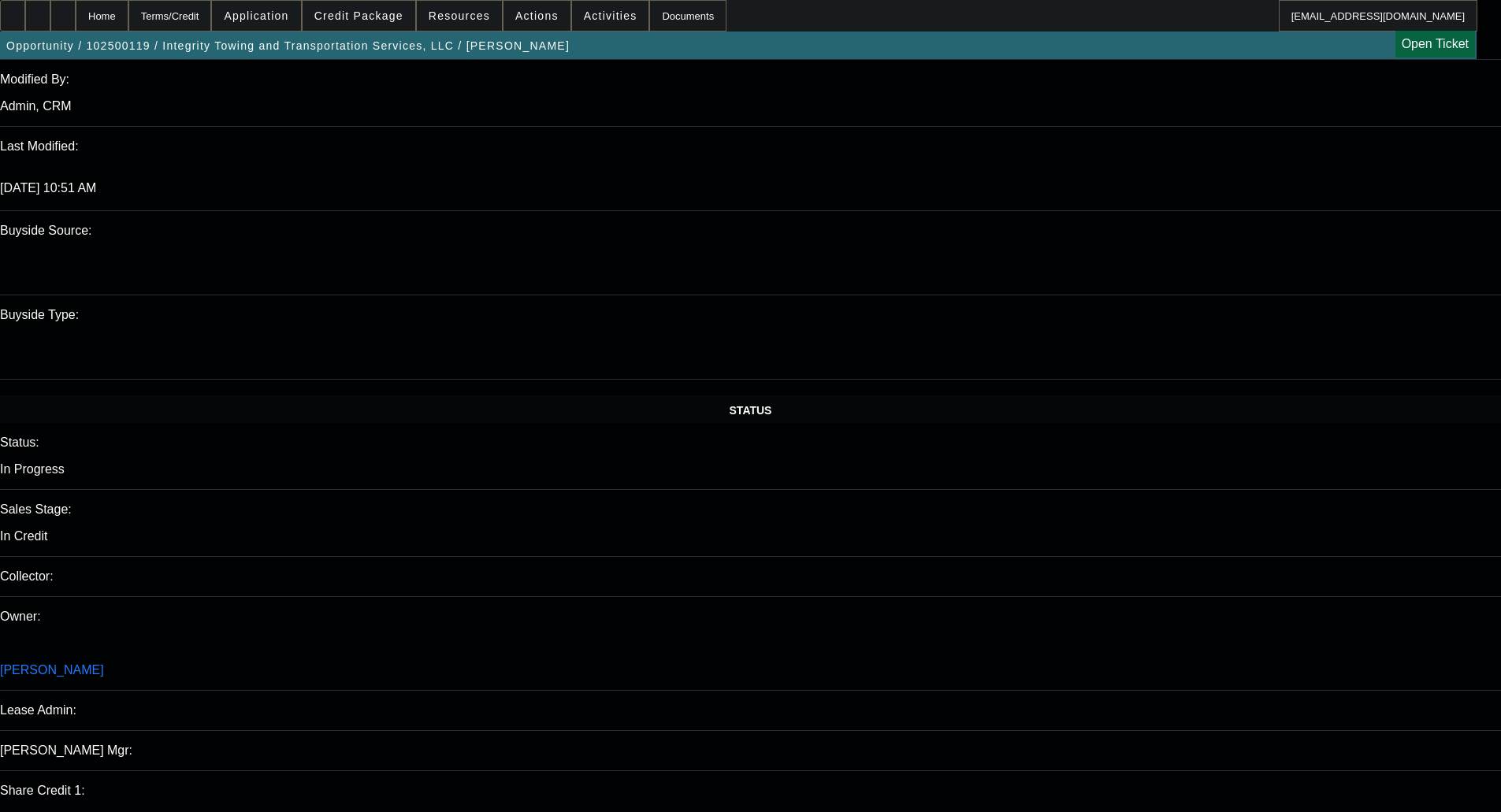
scroll to position [1340, 0]
type textarea "LATES ON PAYNET; LOW CBR; REPO ON CBR; NO BANKS - OKAY TO SELL"
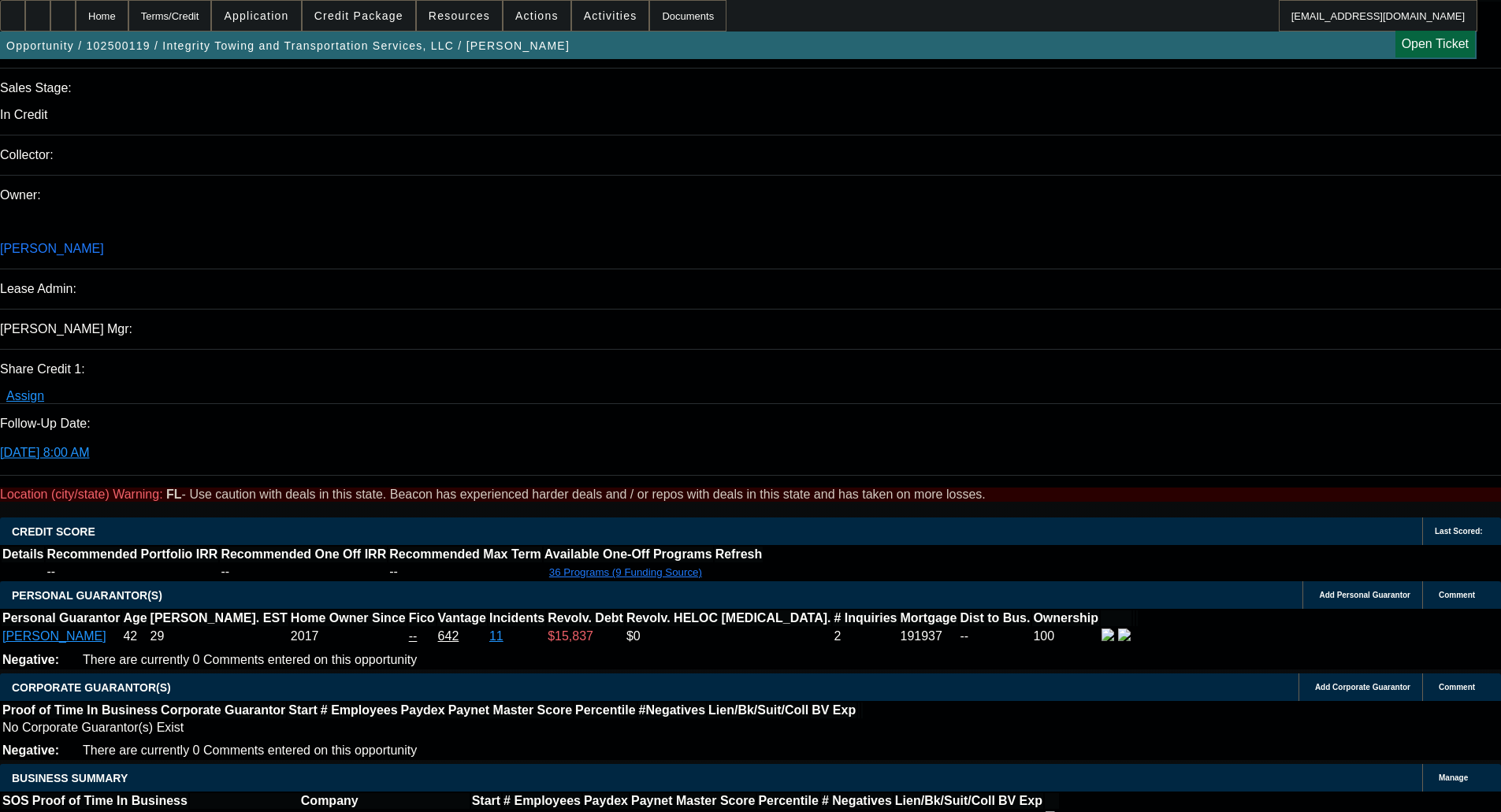
scroll to position [1970, 0]
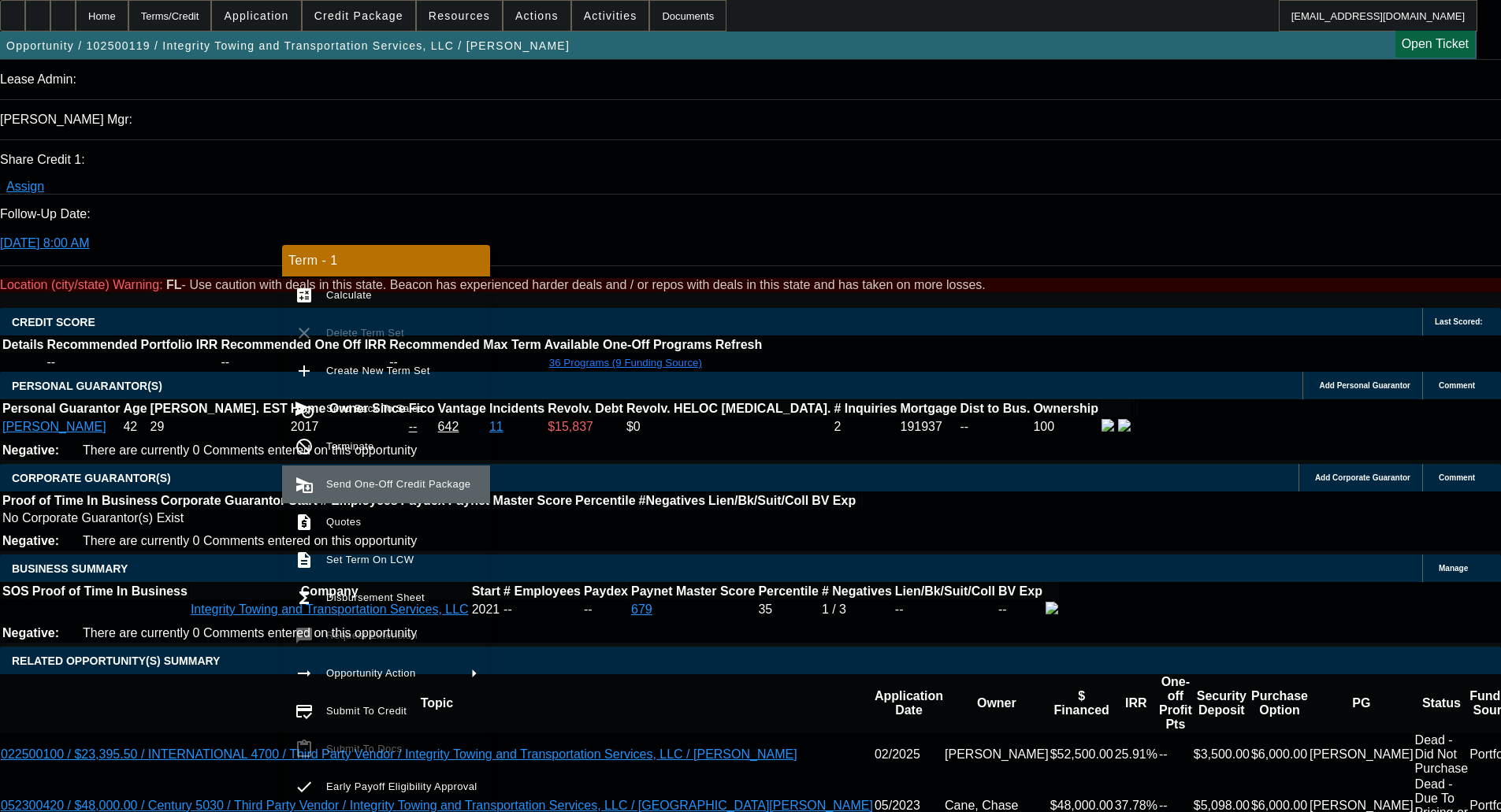
click at [321, 495] on button "send_and_archive Send One-Off Credit Package" at bounding box center [386, 484] width 208 height 38
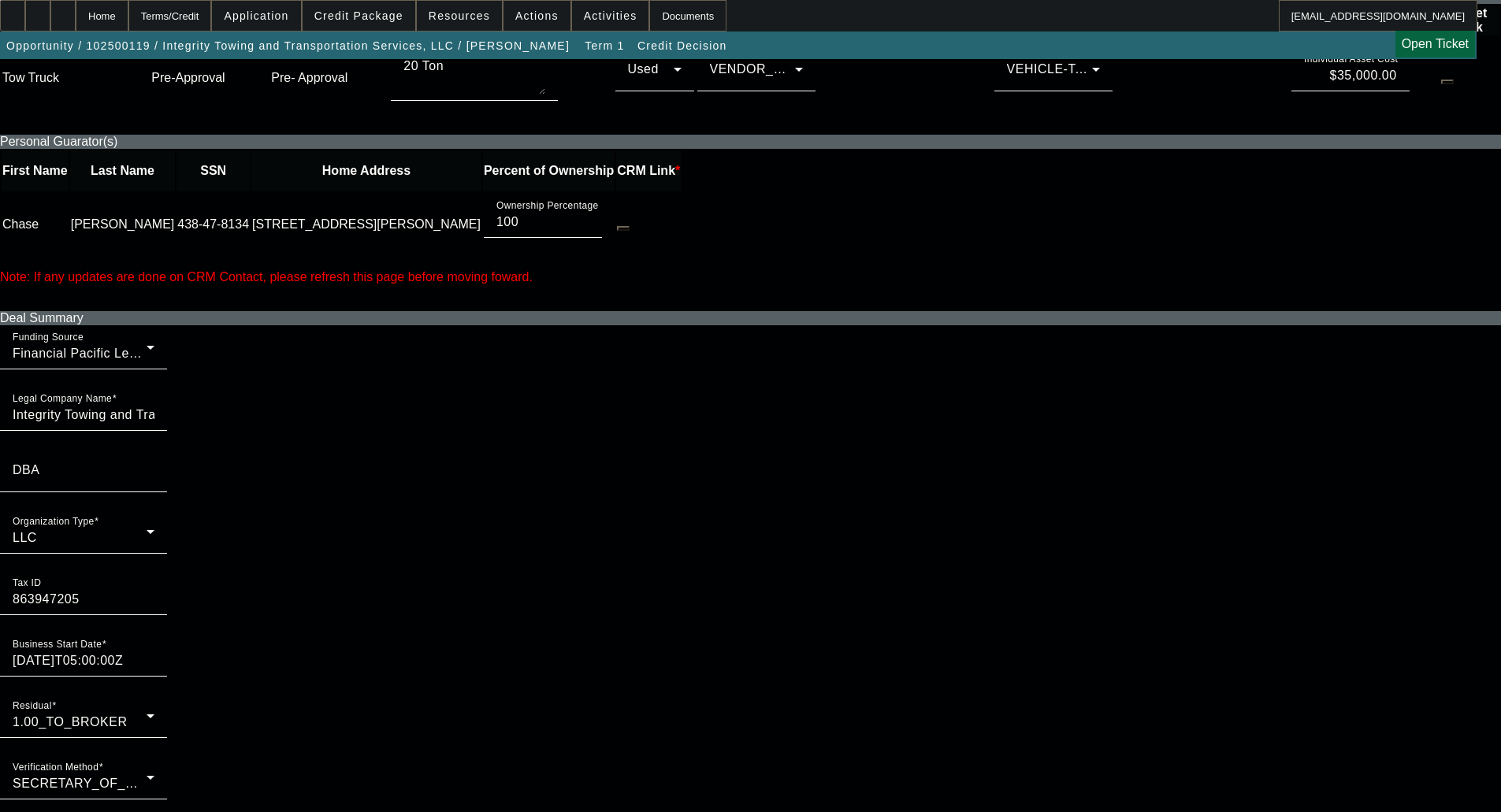
scroll to position [709, 0]
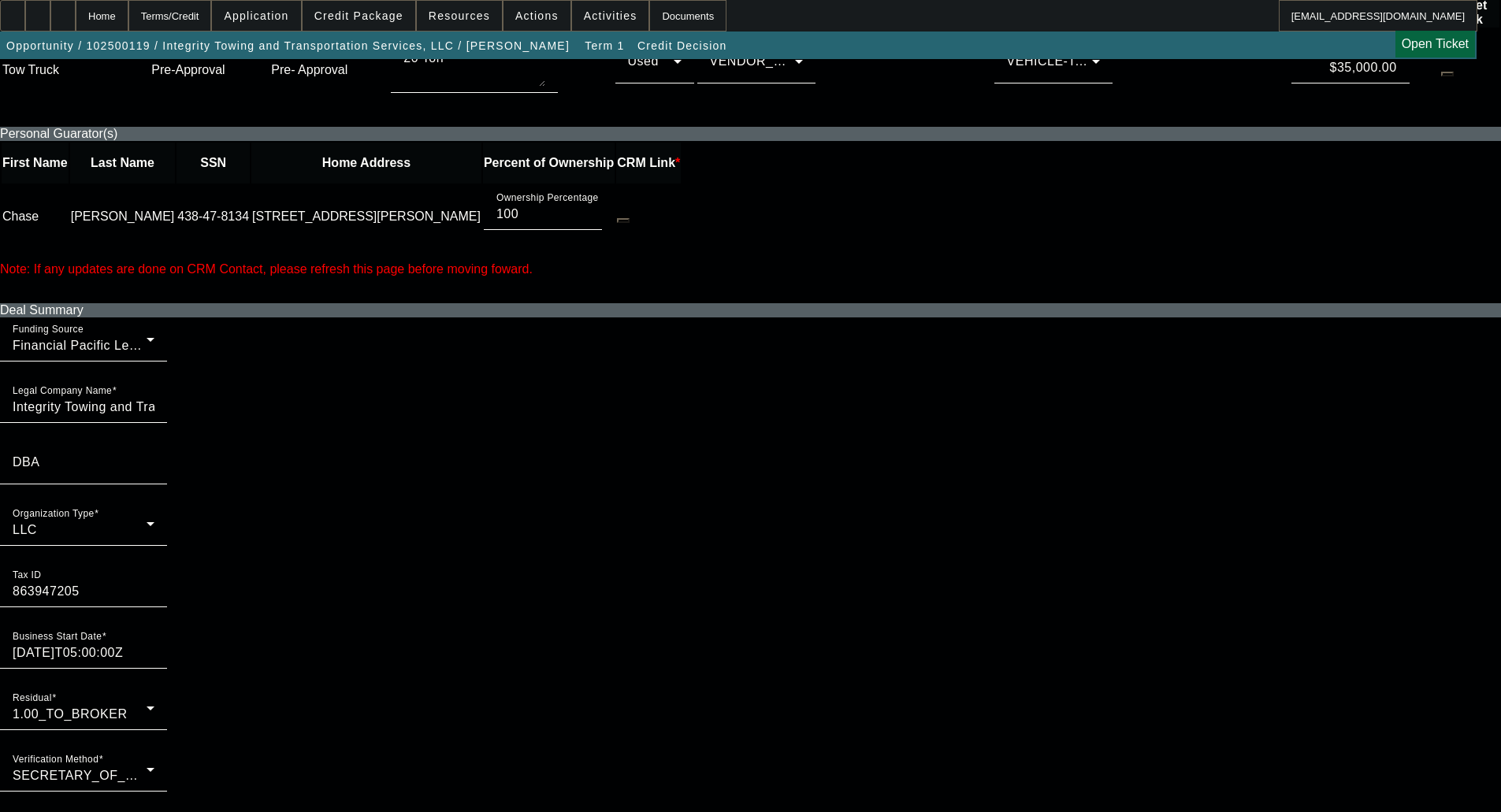
scroll to position [867, 0]
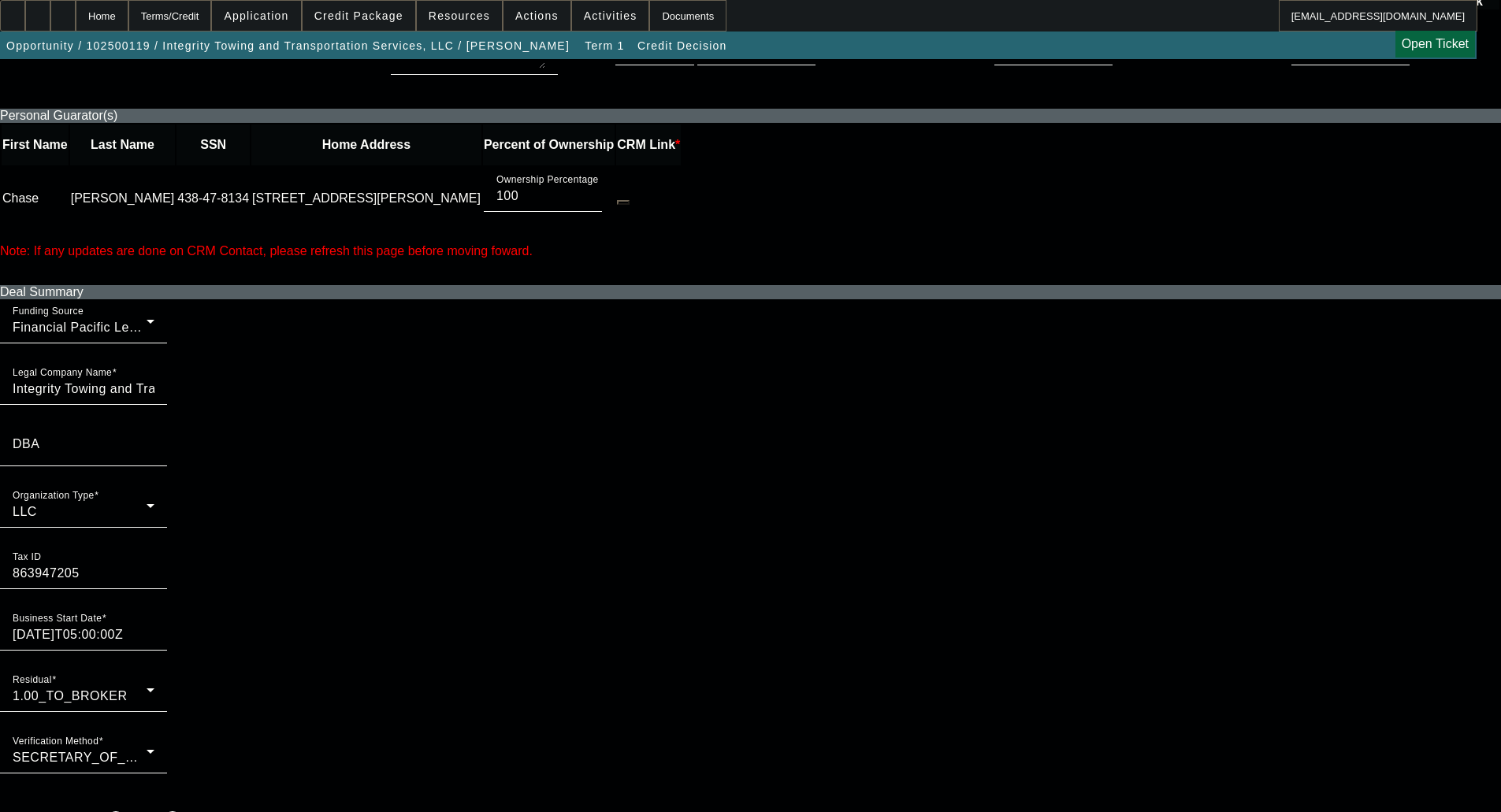
radio input "true"
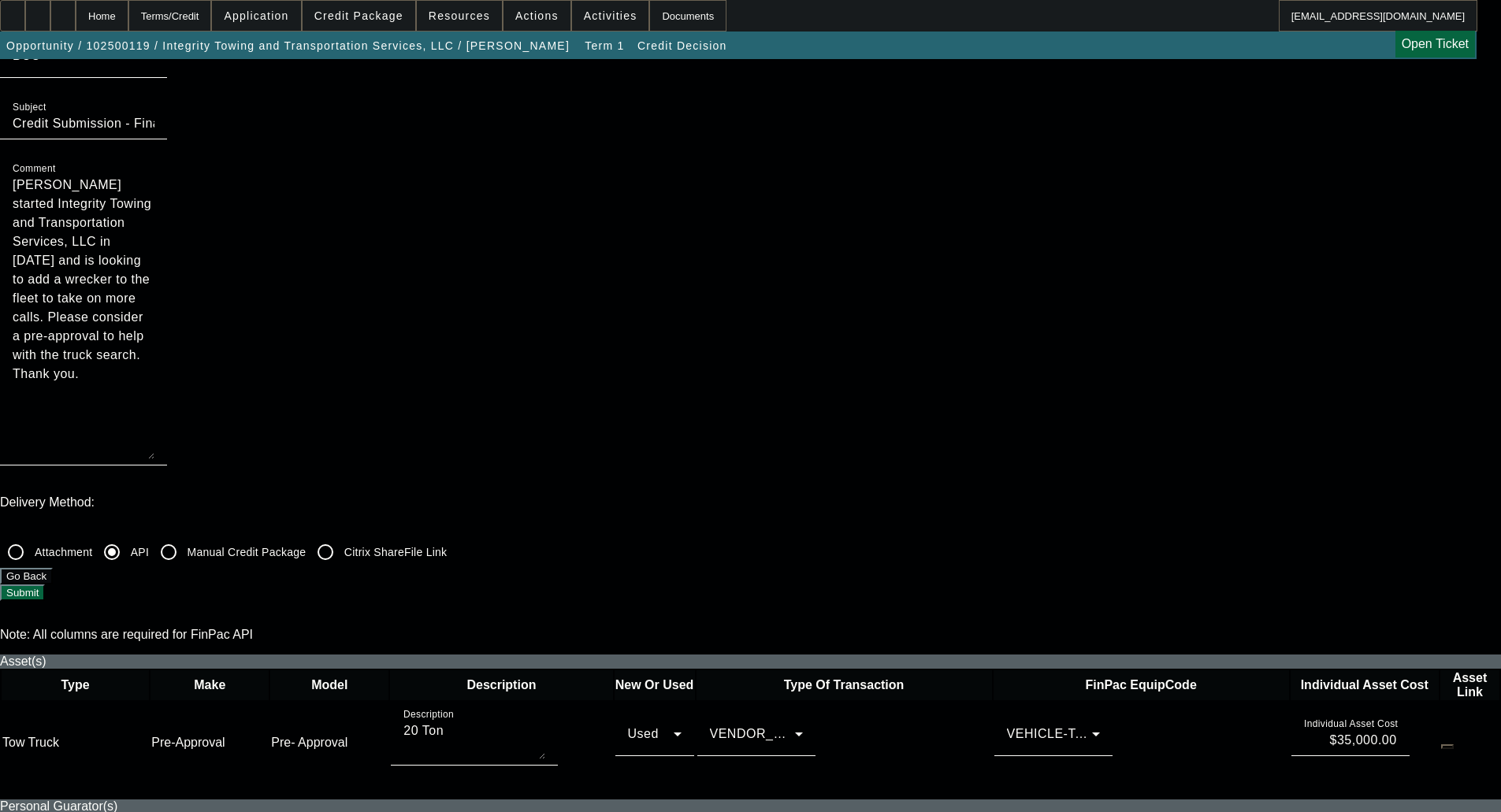
scroll to position [0, 0]
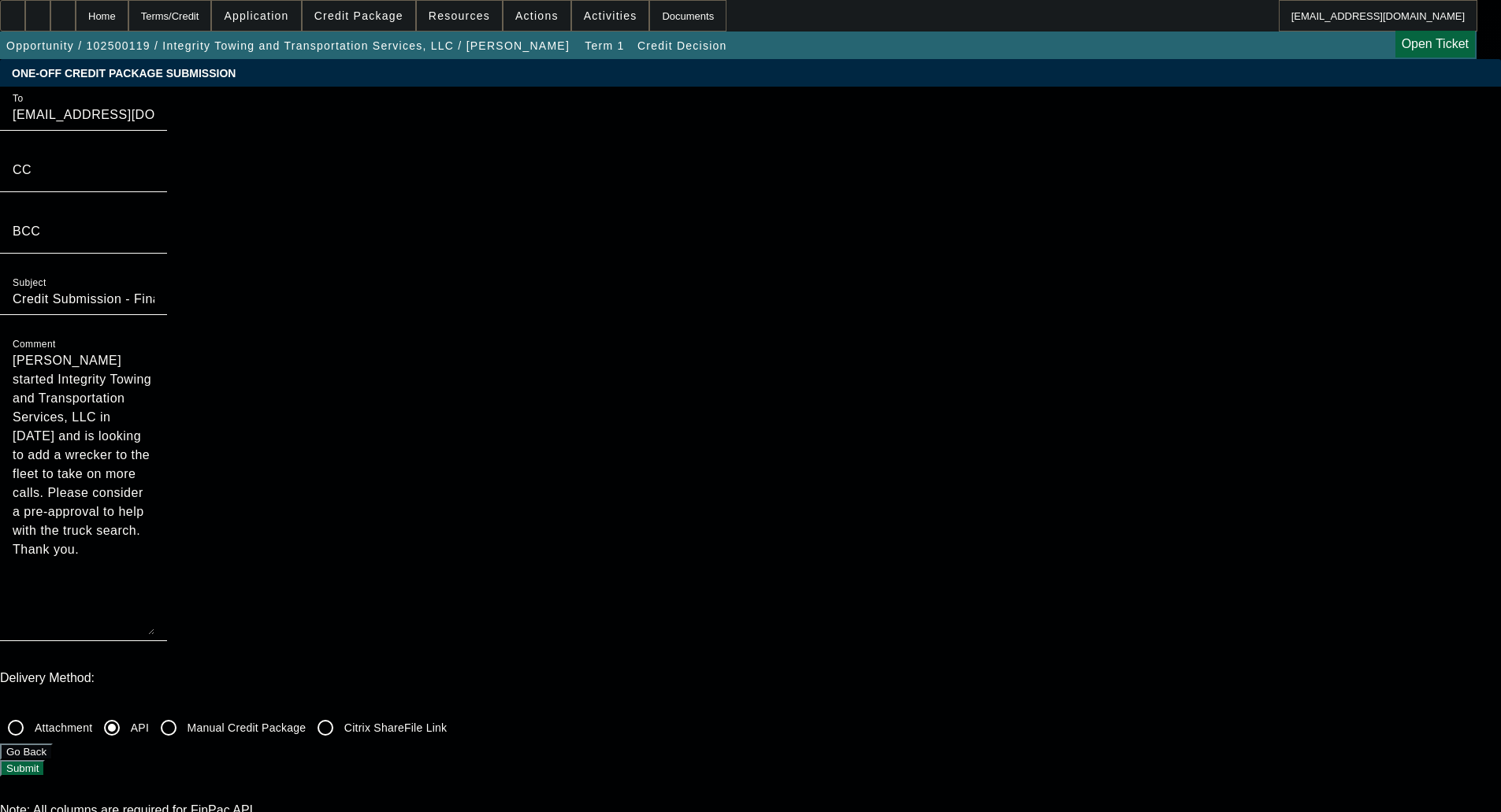
click at [45, 760] on button "Submit" at bounding box center [22, 768] width 45 height 17
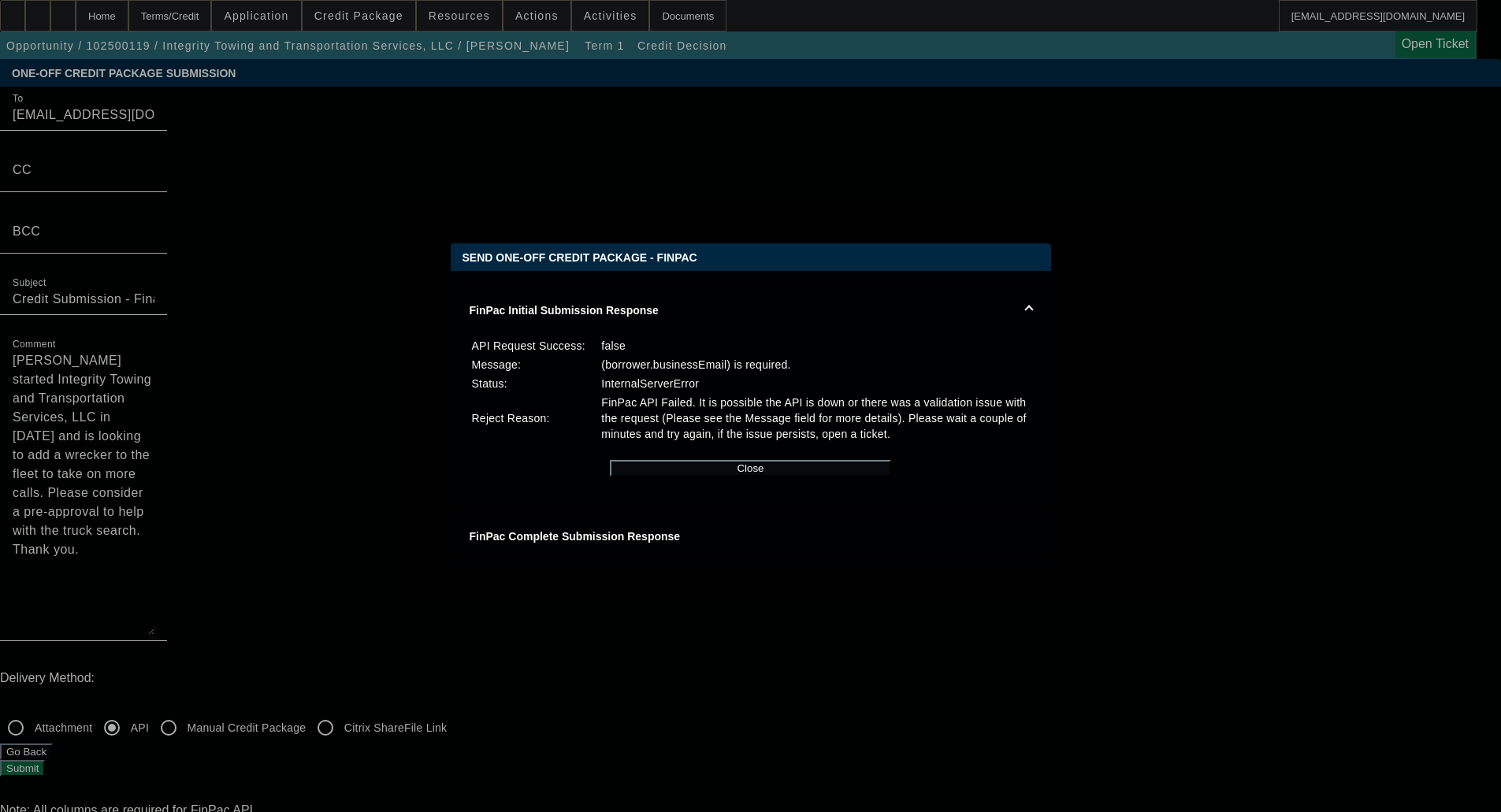
click at [1293, 388] on div at bounding box center [750, 406] width 1501 height 812
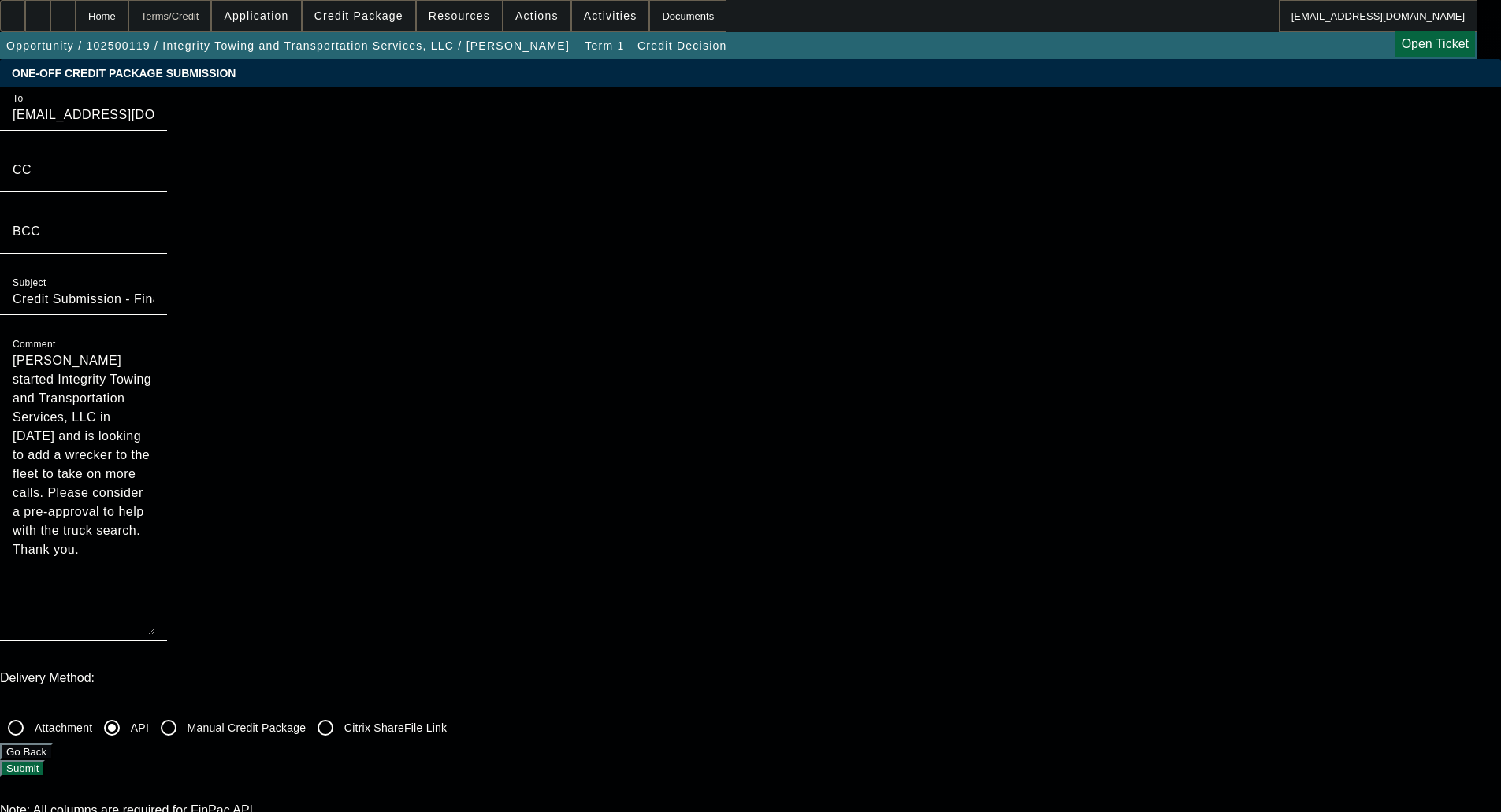
click at [212, 16] on div "Terms/Credit" at bounding box center [170, 16] width 83 height 32
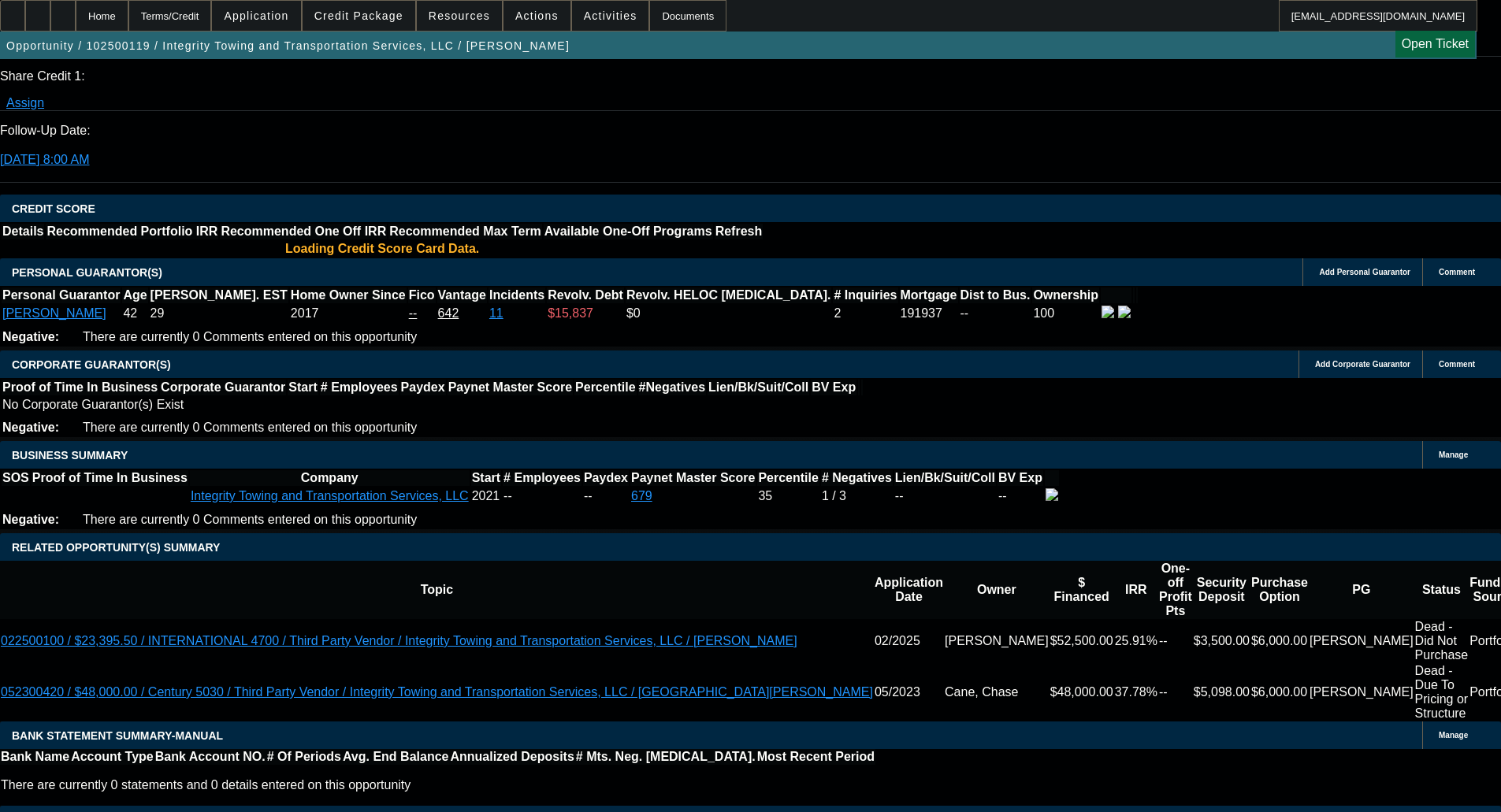
select select "0"
select select "6"
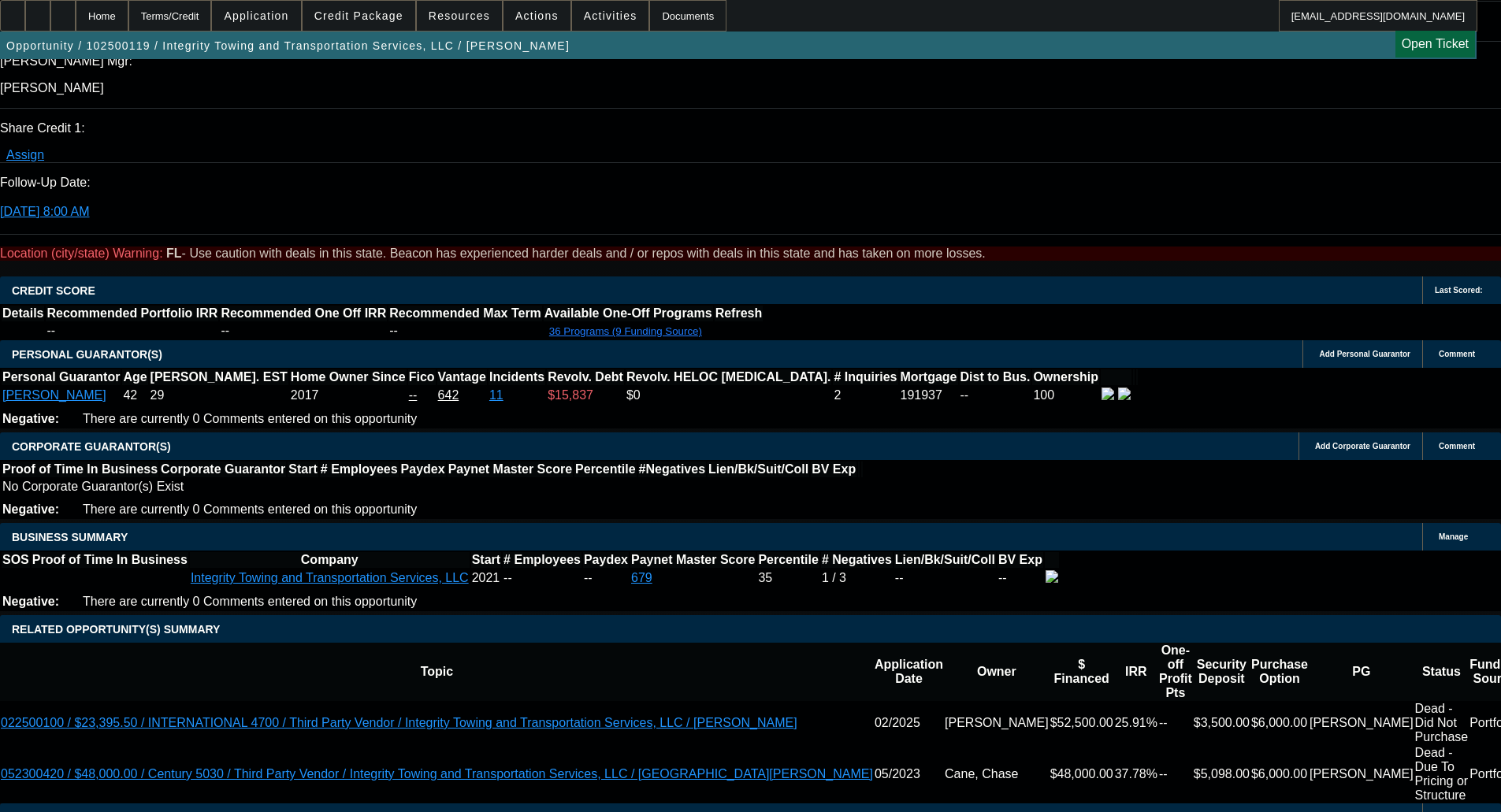
scroll to position [2022, 0]
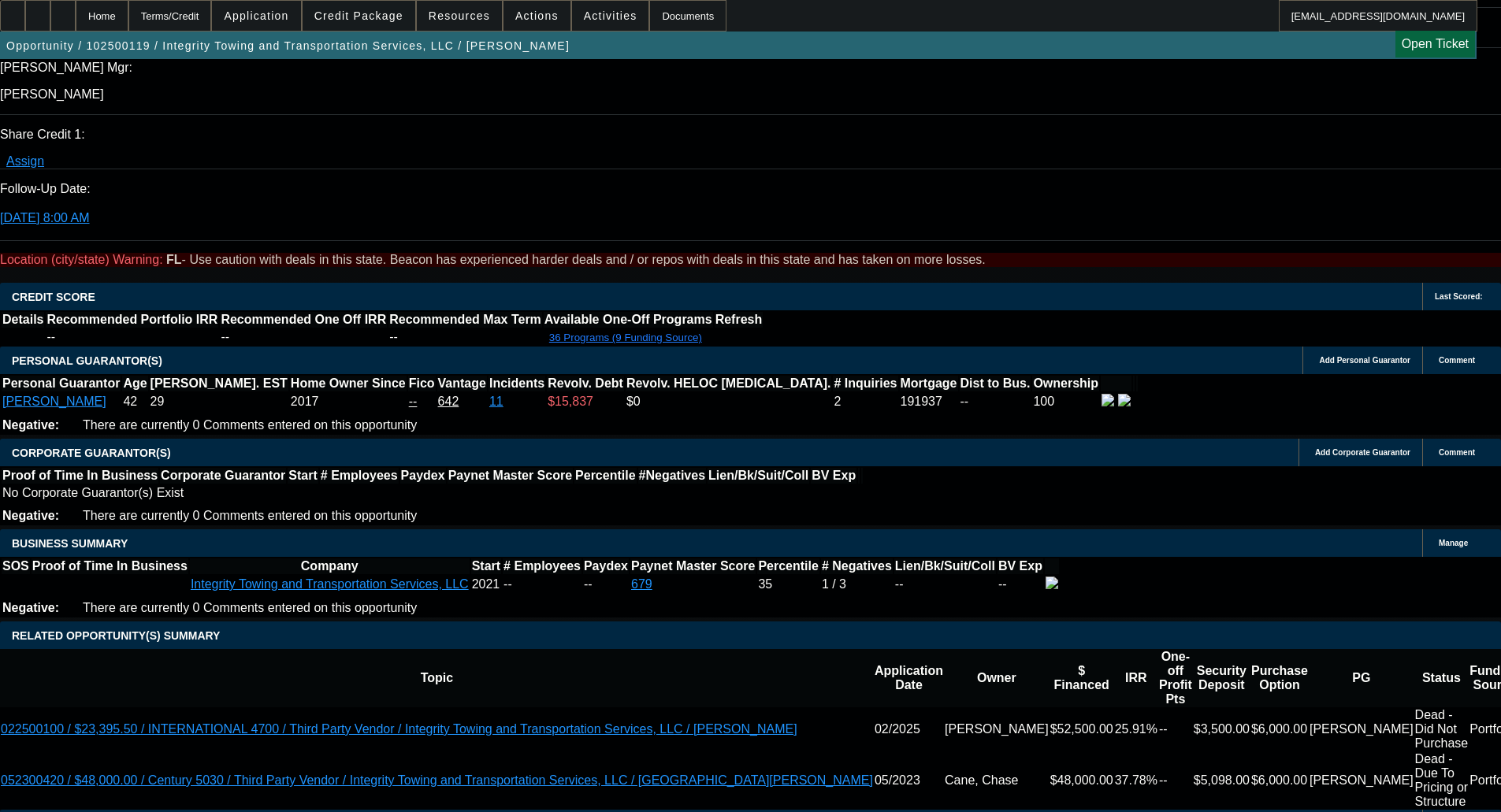
click at [402, 10] on span "Credit Package" at bounding box center [359, 16] width 89 height 13
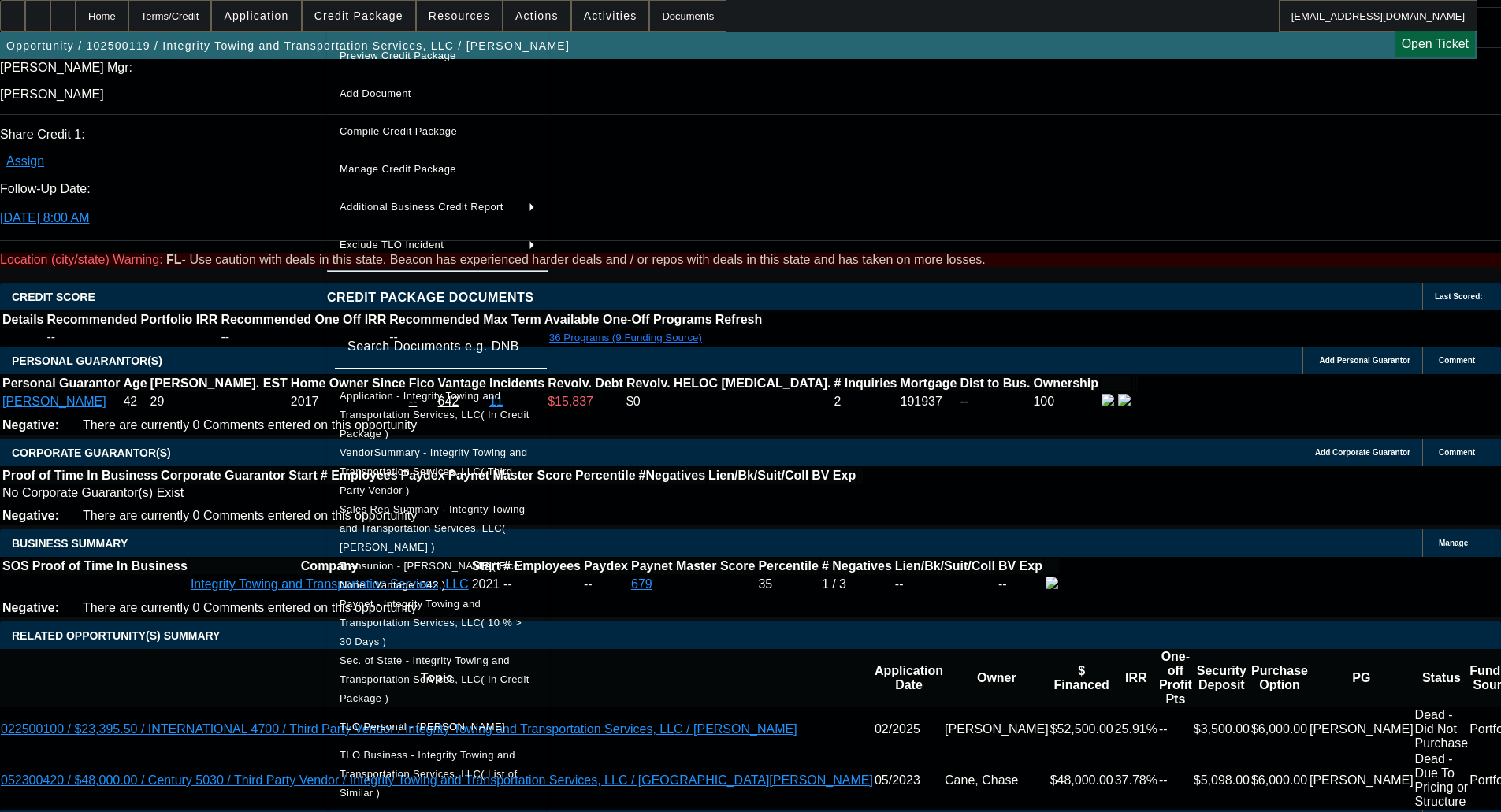
click at [435, 396] on span "Application - Integrity Towing and Transportation Services, LLC( In Credit Pack…" at bounding box center [434, 414] width 190 height 50
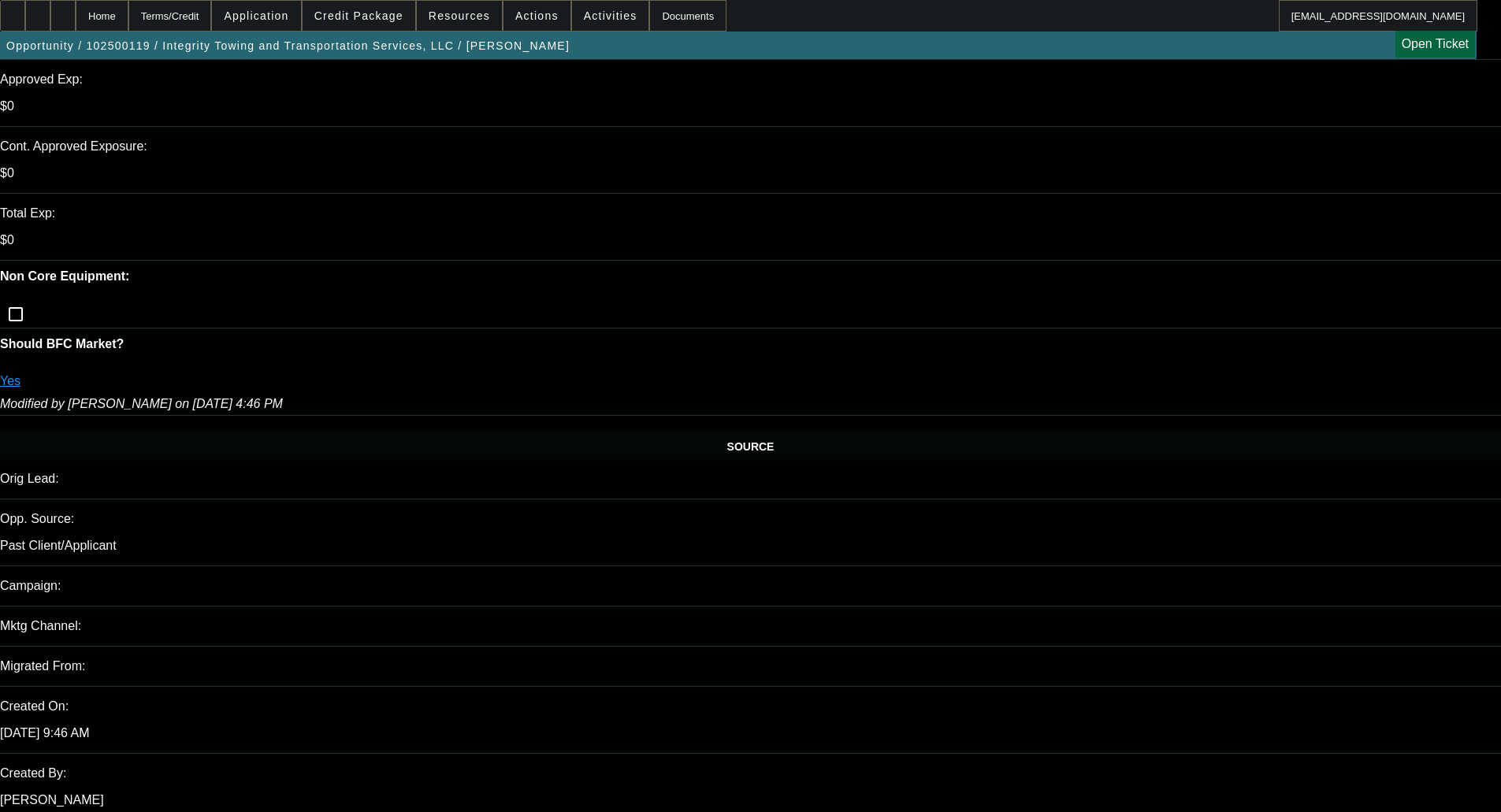
scroll to position [0, 0]
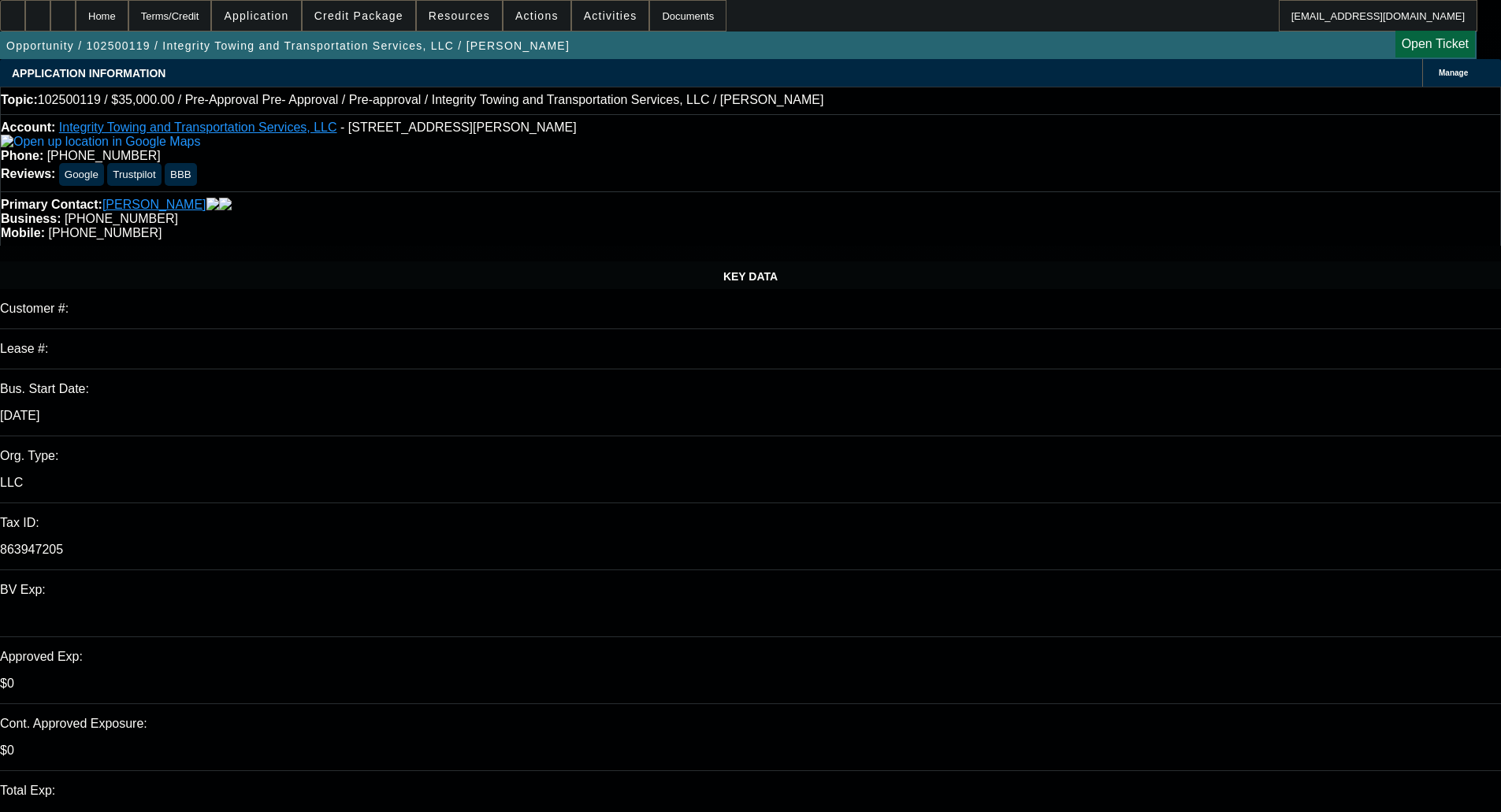
click at [150, 131] on link "Integrity Towing and Transportation Services, LLC" at bounding box center [198, 126] width 278 height 13
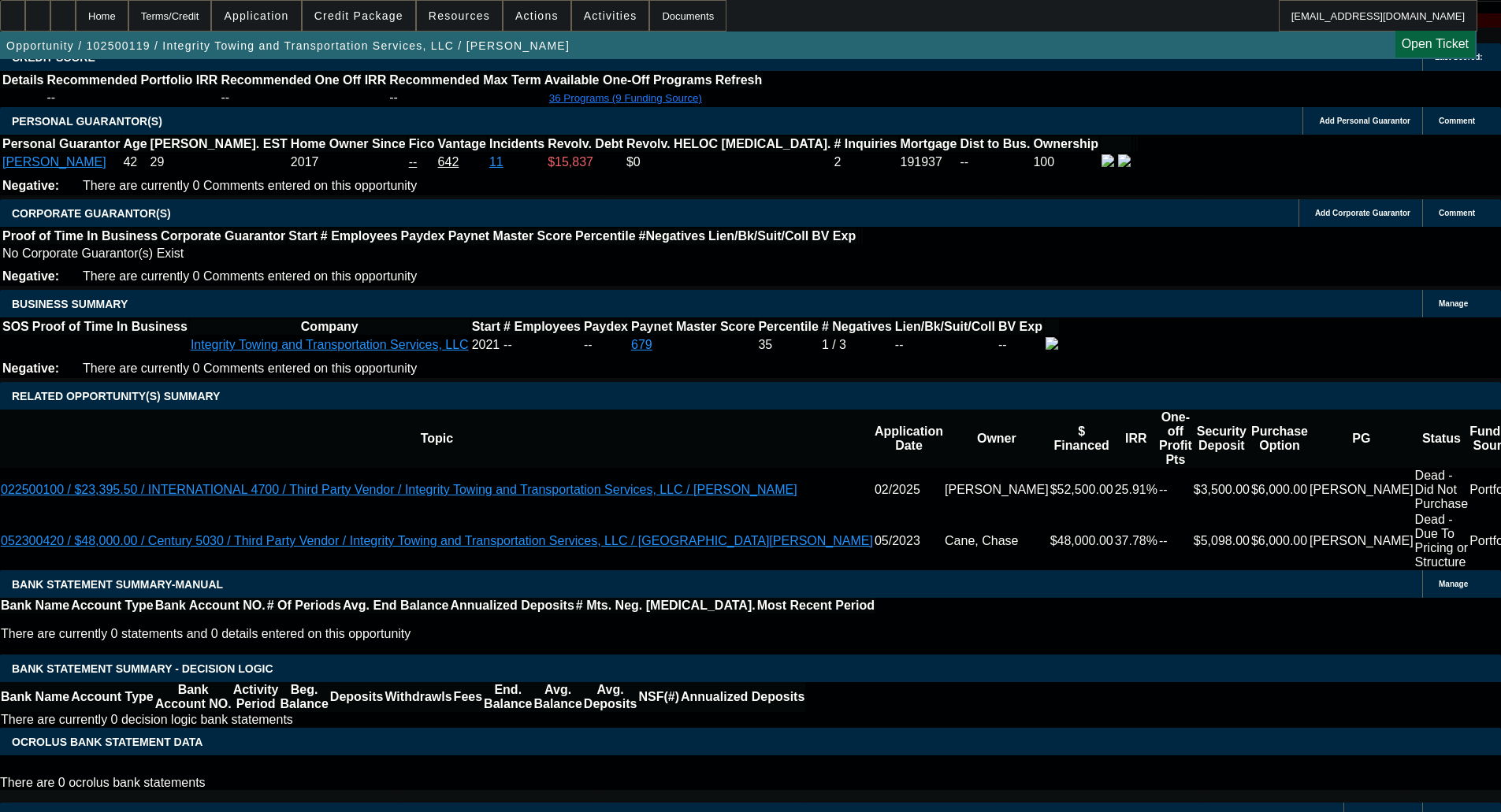
scroll to position [2127, 0]
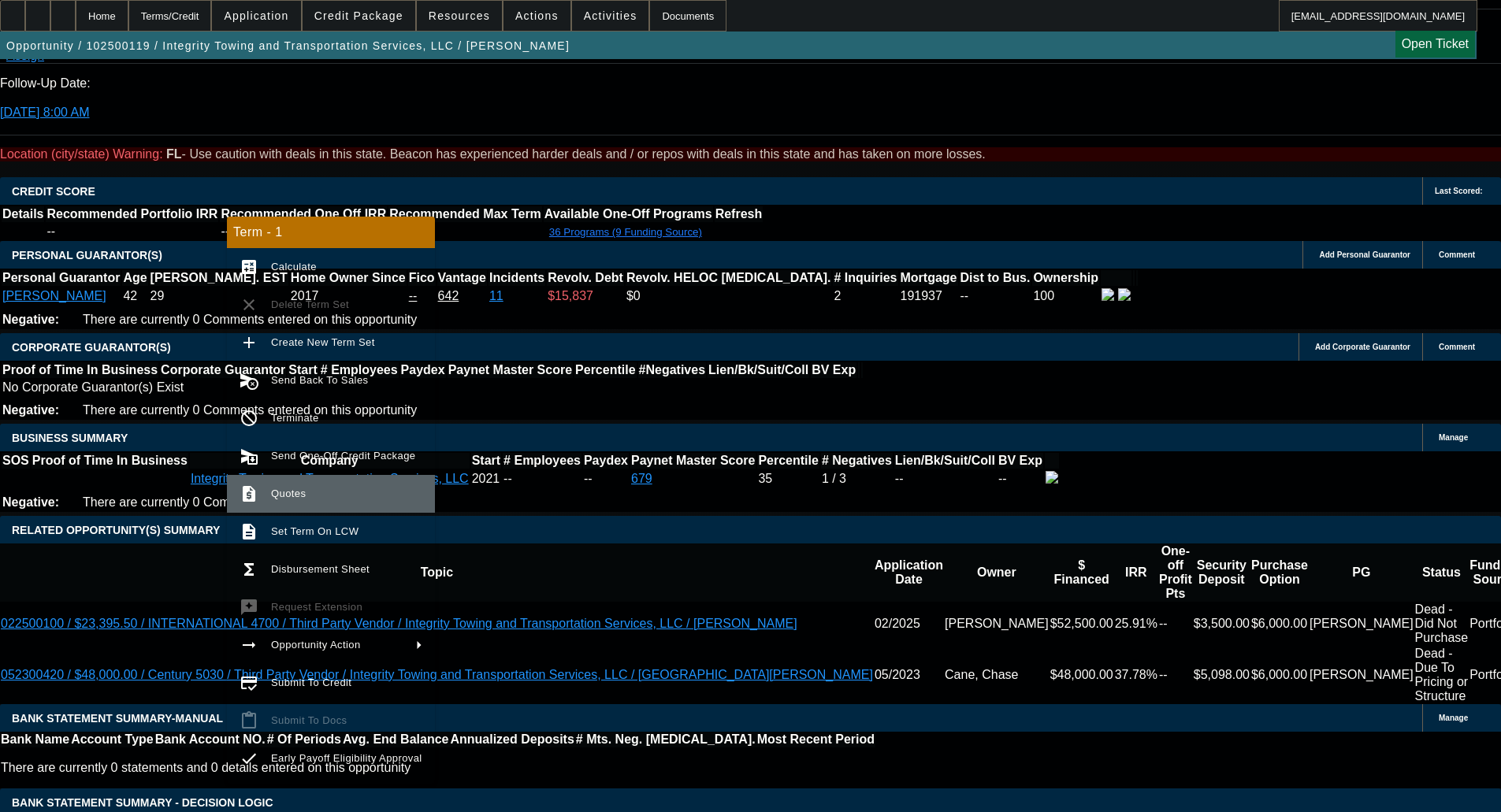
click at [307, 475] on button "request_quote Quotes" at bounding box center [330, 494] width 208 height 38
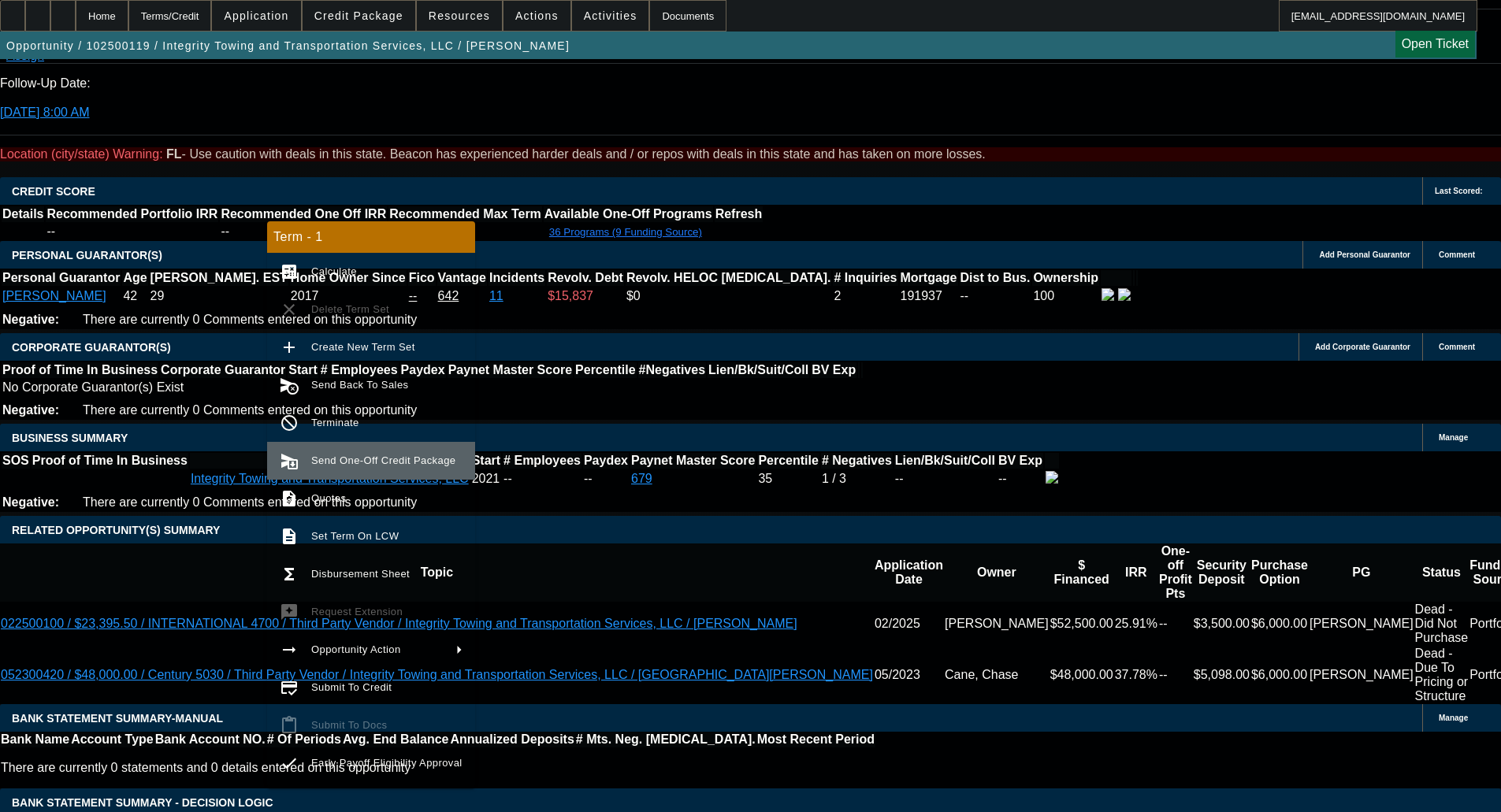
click at [318, 471] on button "send_and_archive Send One-Off Credit Package" at bounding box center [371, 461] width 208 height 38
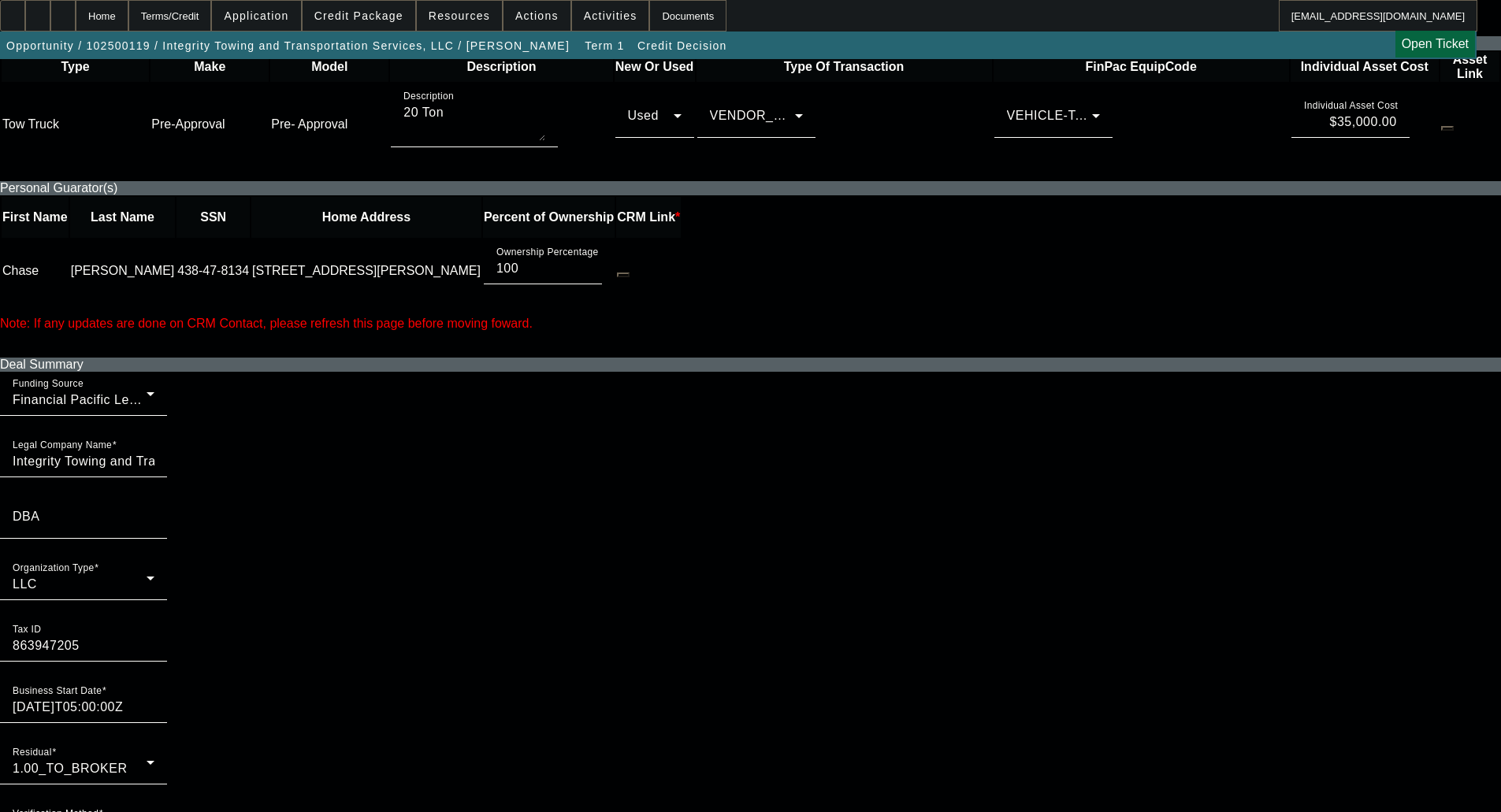
scroll to position [945, 0]
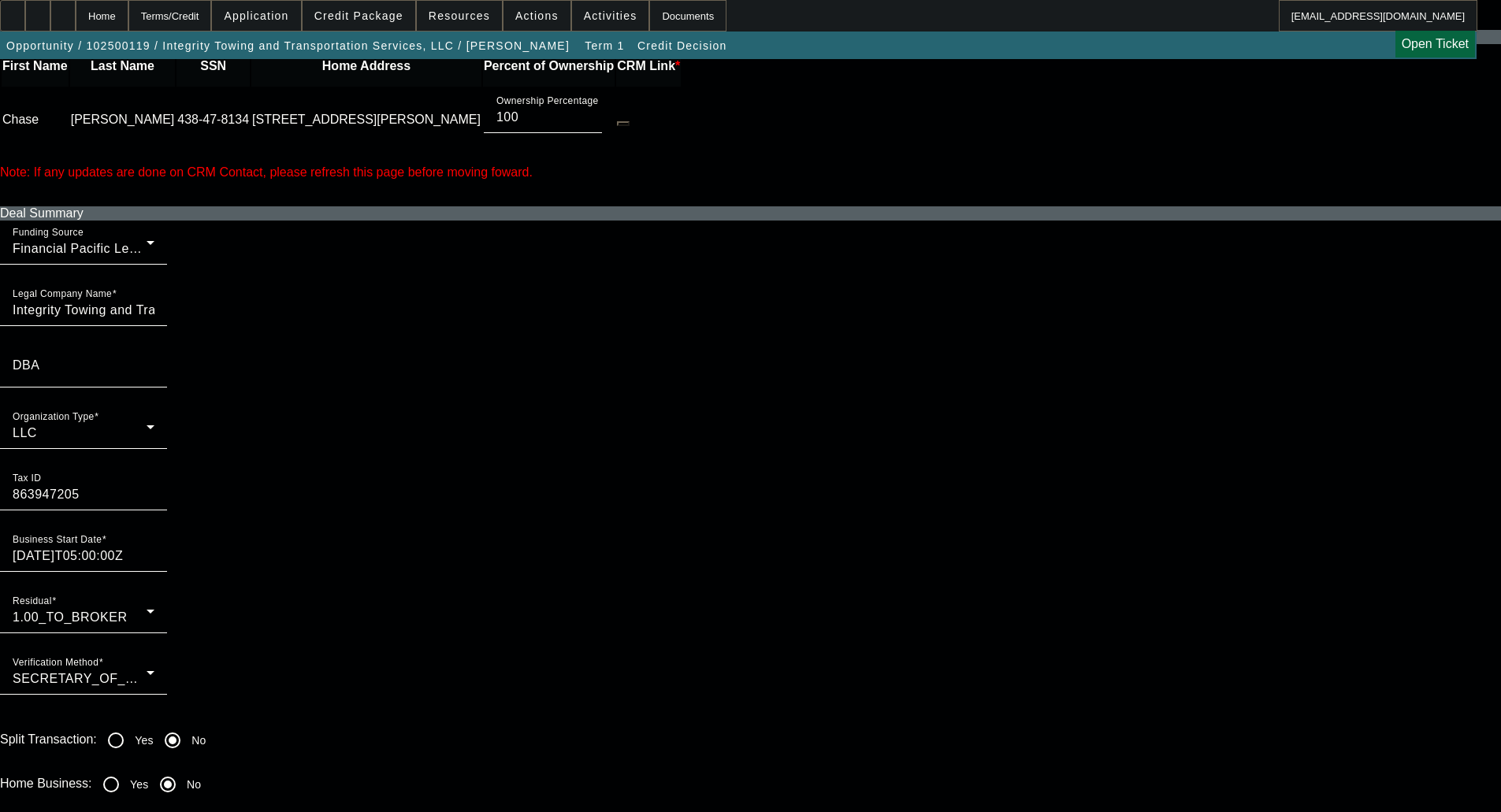
click at [127, 769] on input "Yes" at bounding box center [111, 785] width 32 height 32
radio input "true"
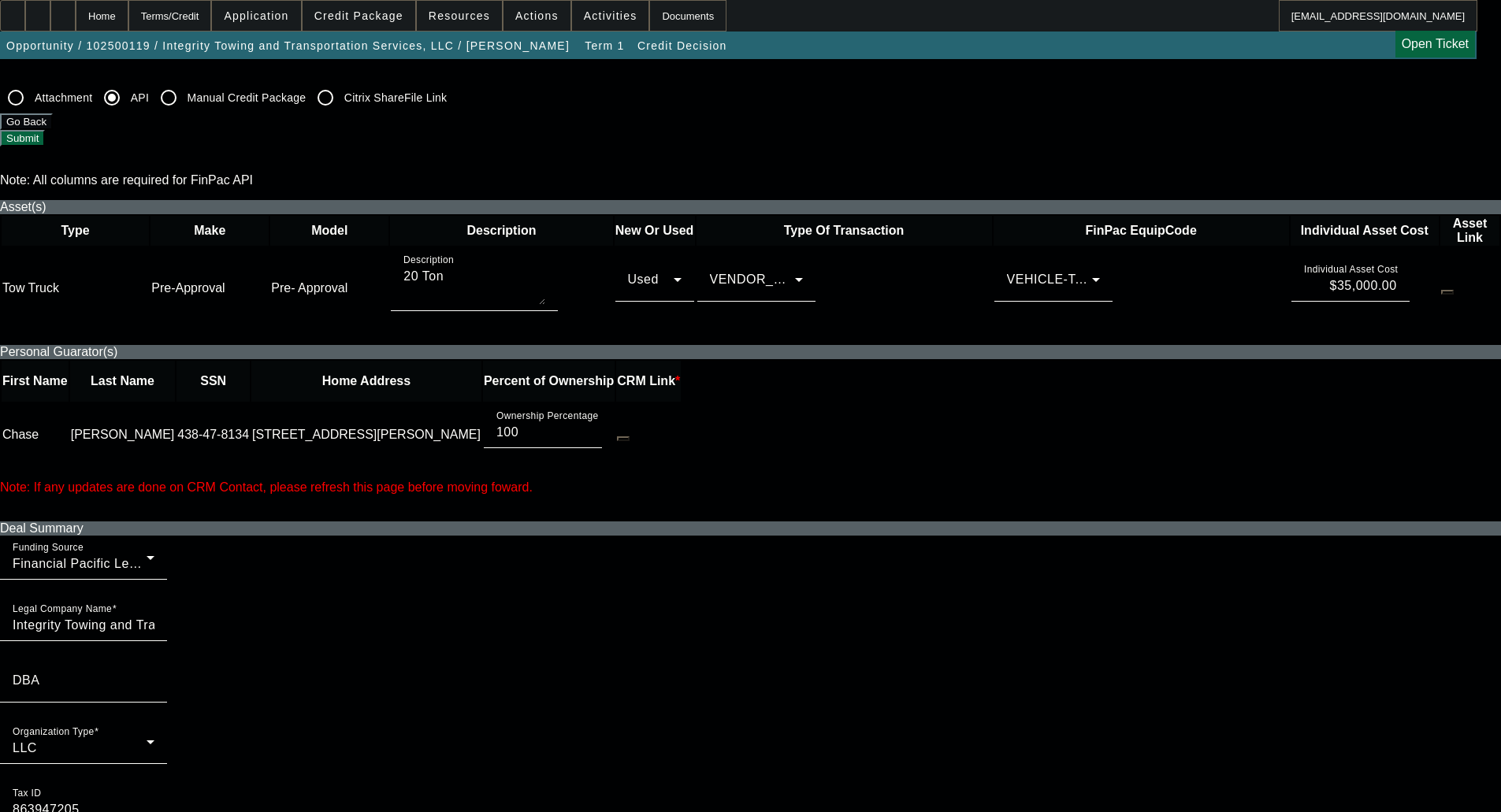
scroll to position [0, 0]
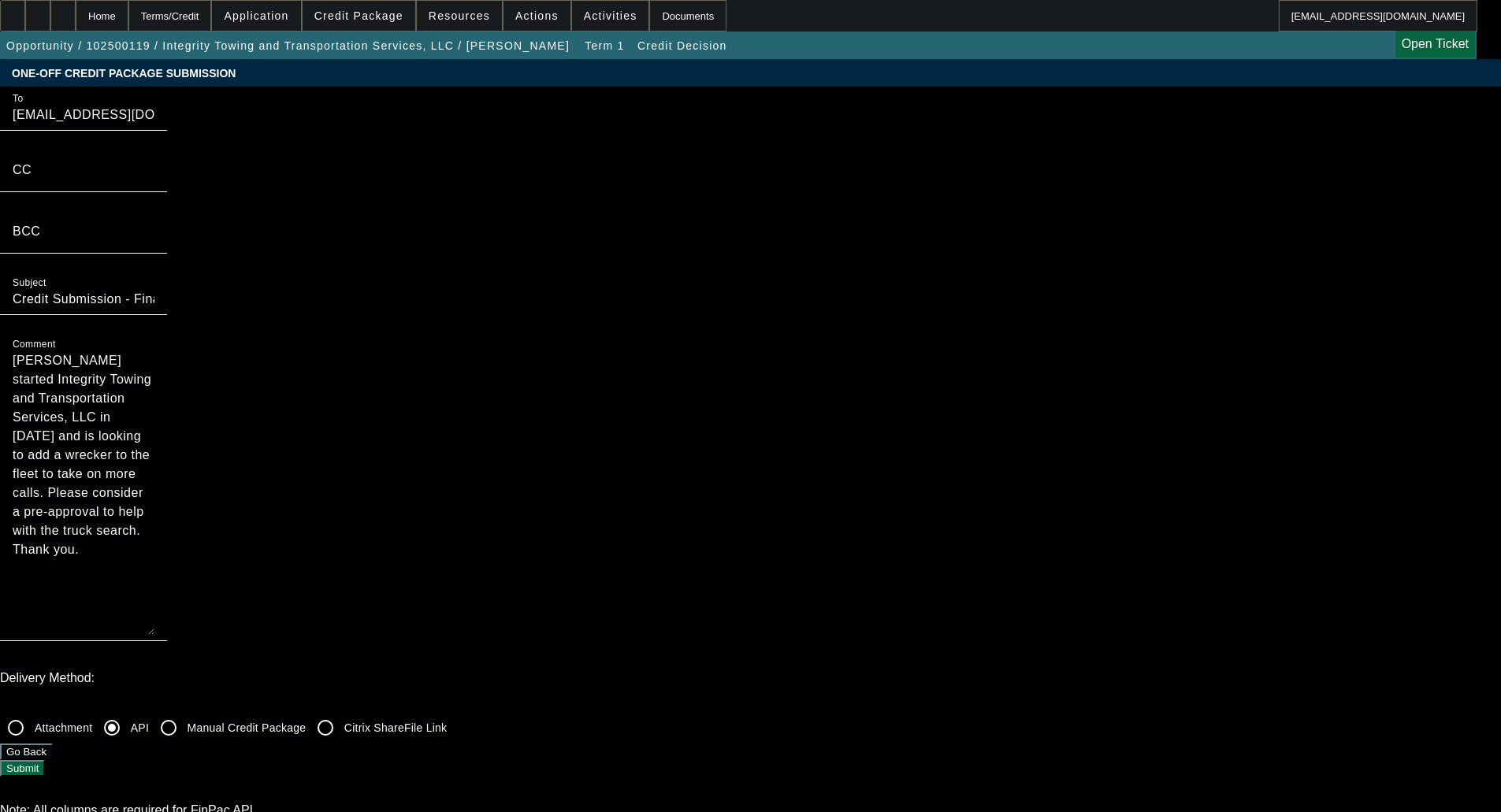
click at [45, 760] on button "Submit" at bounding box center [22, 768] width 45 height 17
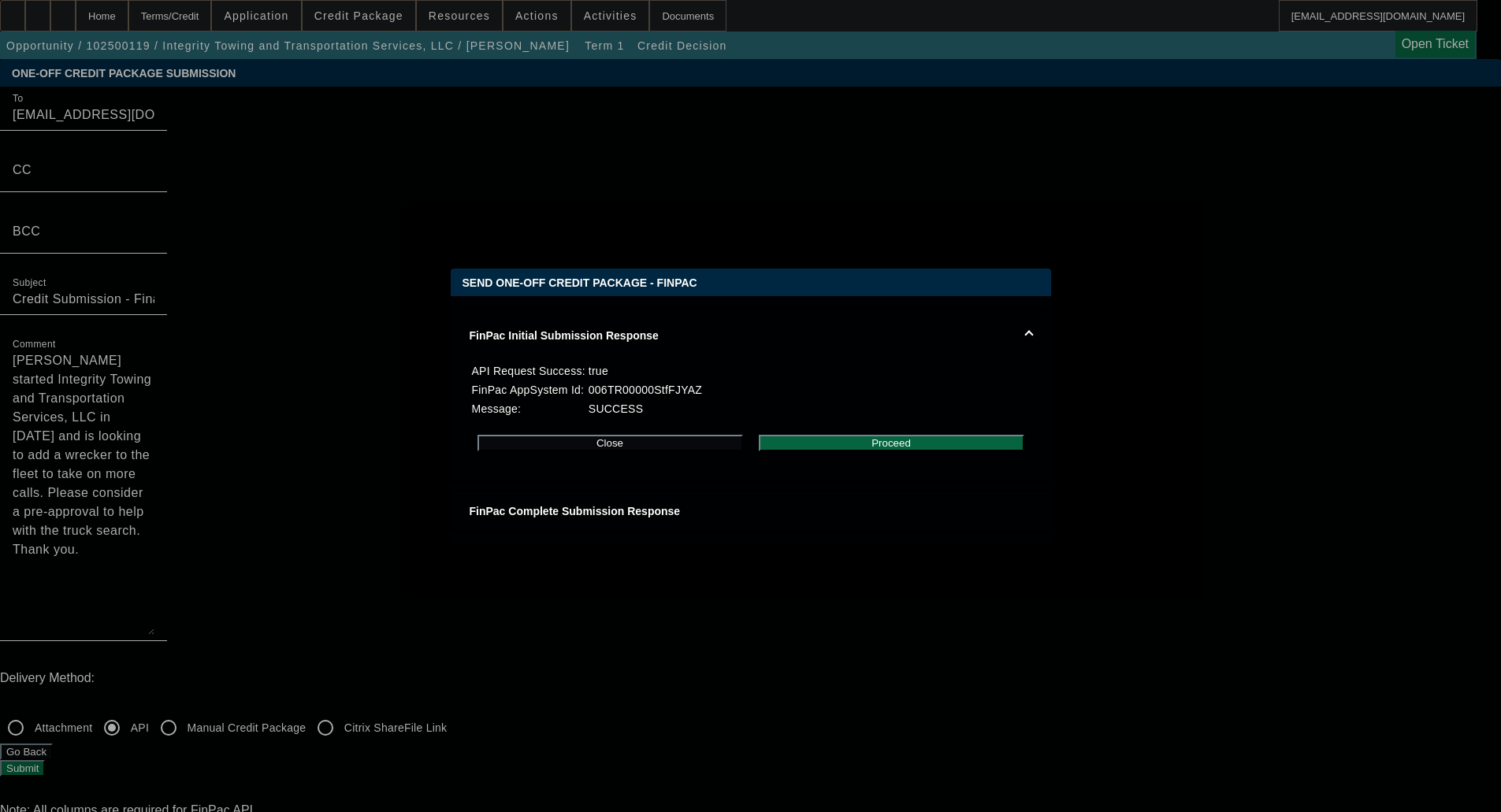
click at [857, 442] on button "Proceed" at bounding box center [891, 443] width 265 height 17
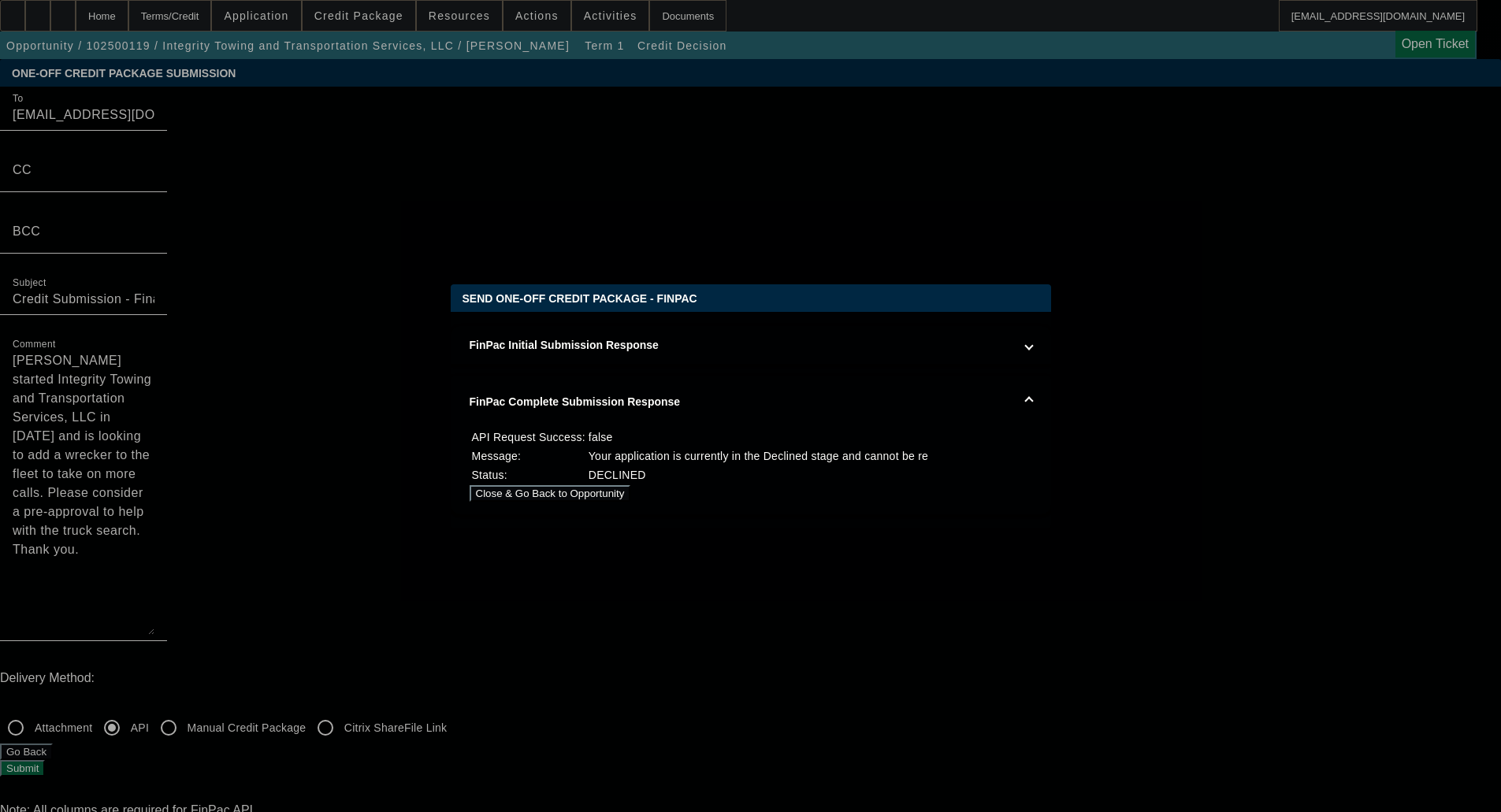
click at [631, 488] on button "Close & Go Back to Opportunity" at bounding box center [550, 493] width 161 height 17
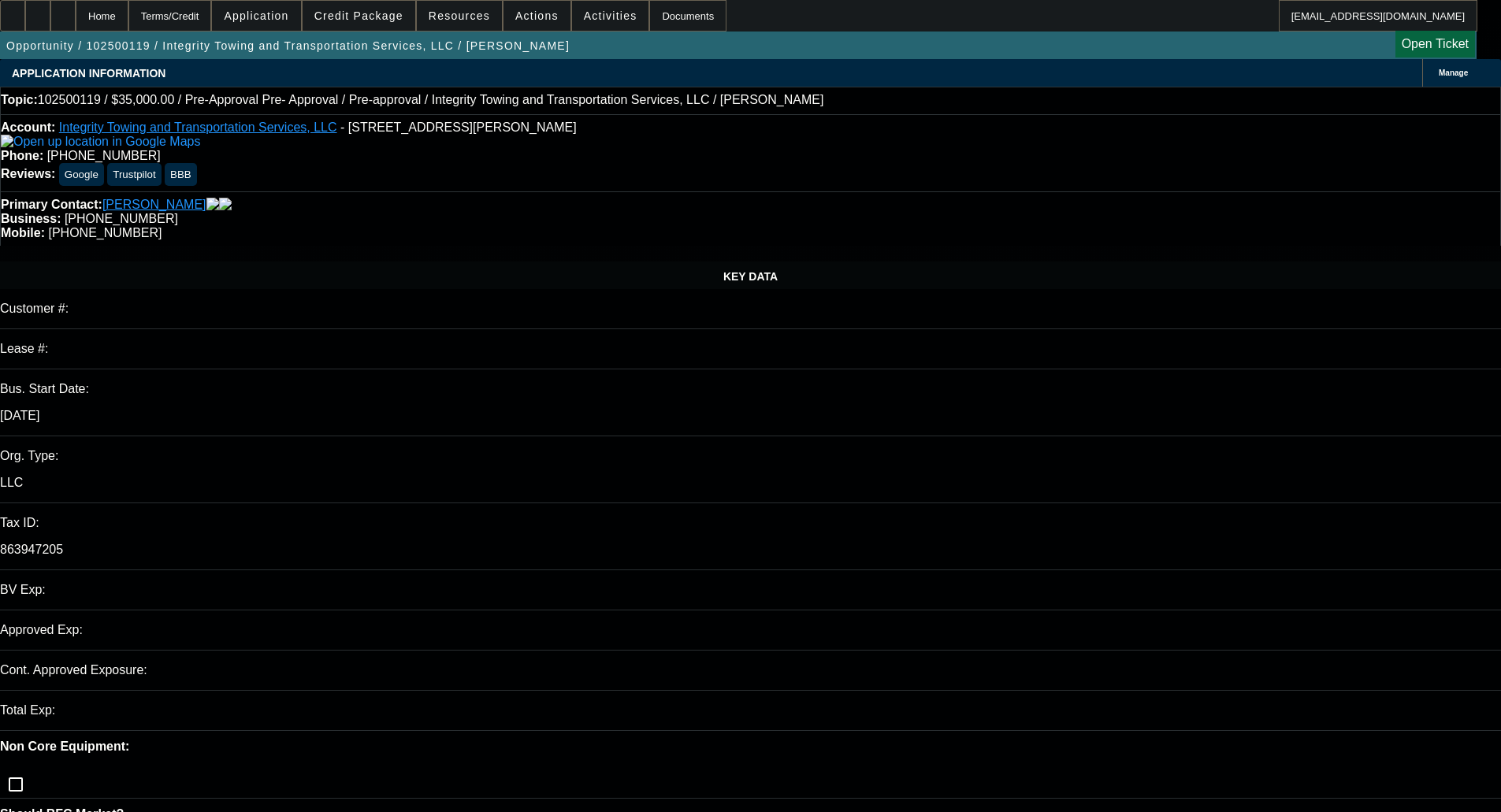
select select "0"
select select "6"
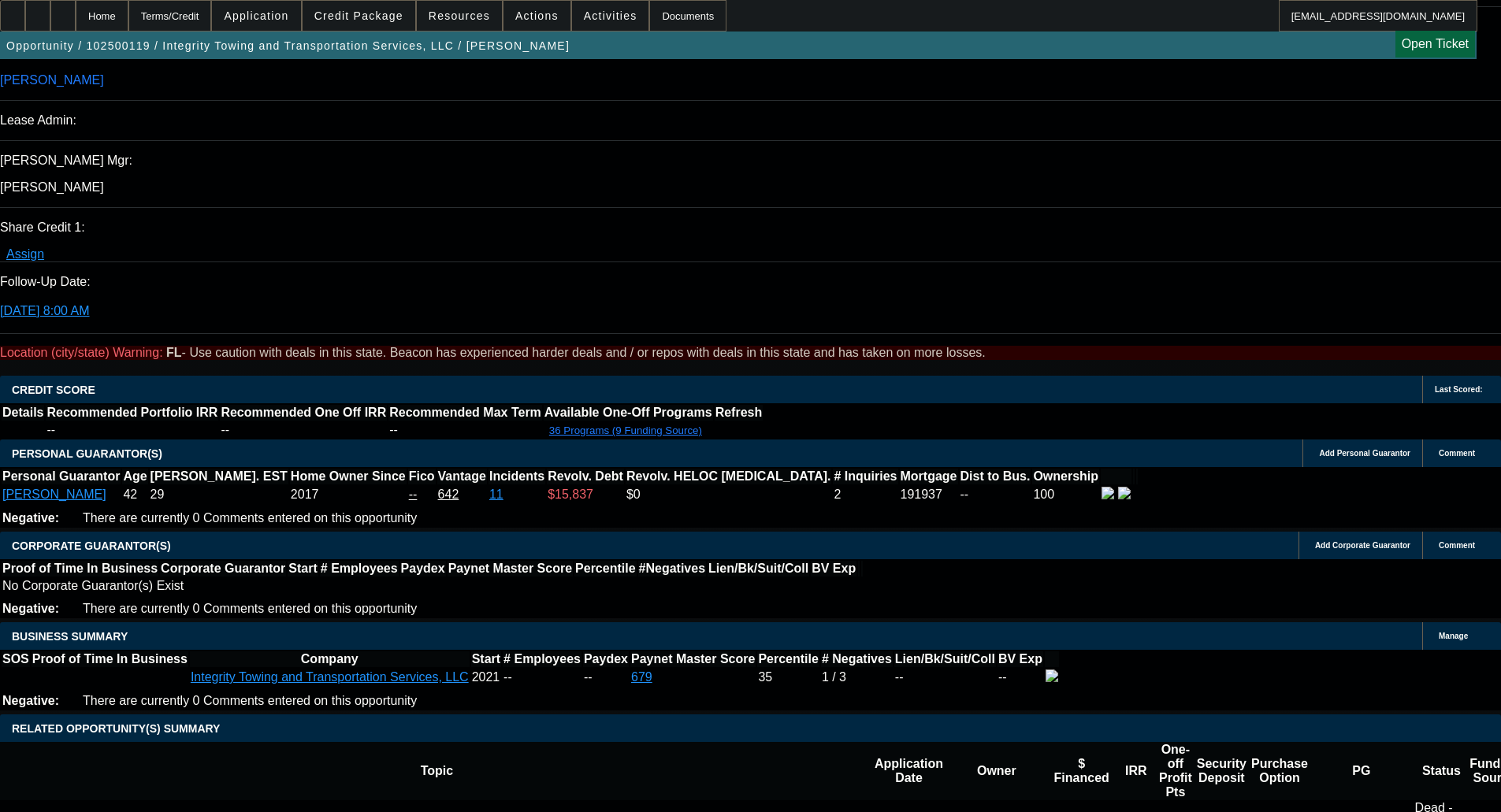
scroll to position [2546, 0]
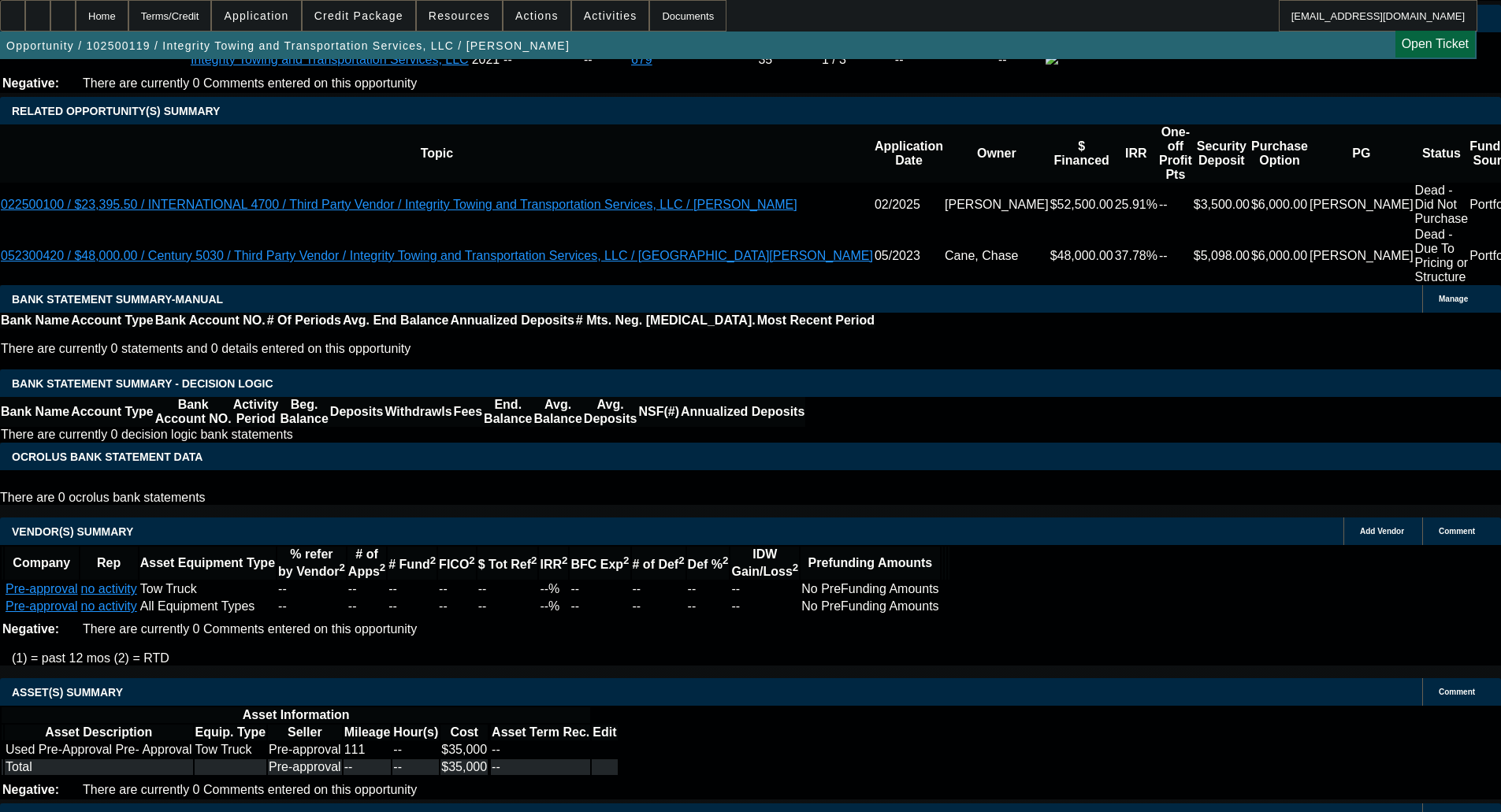
select select "4"
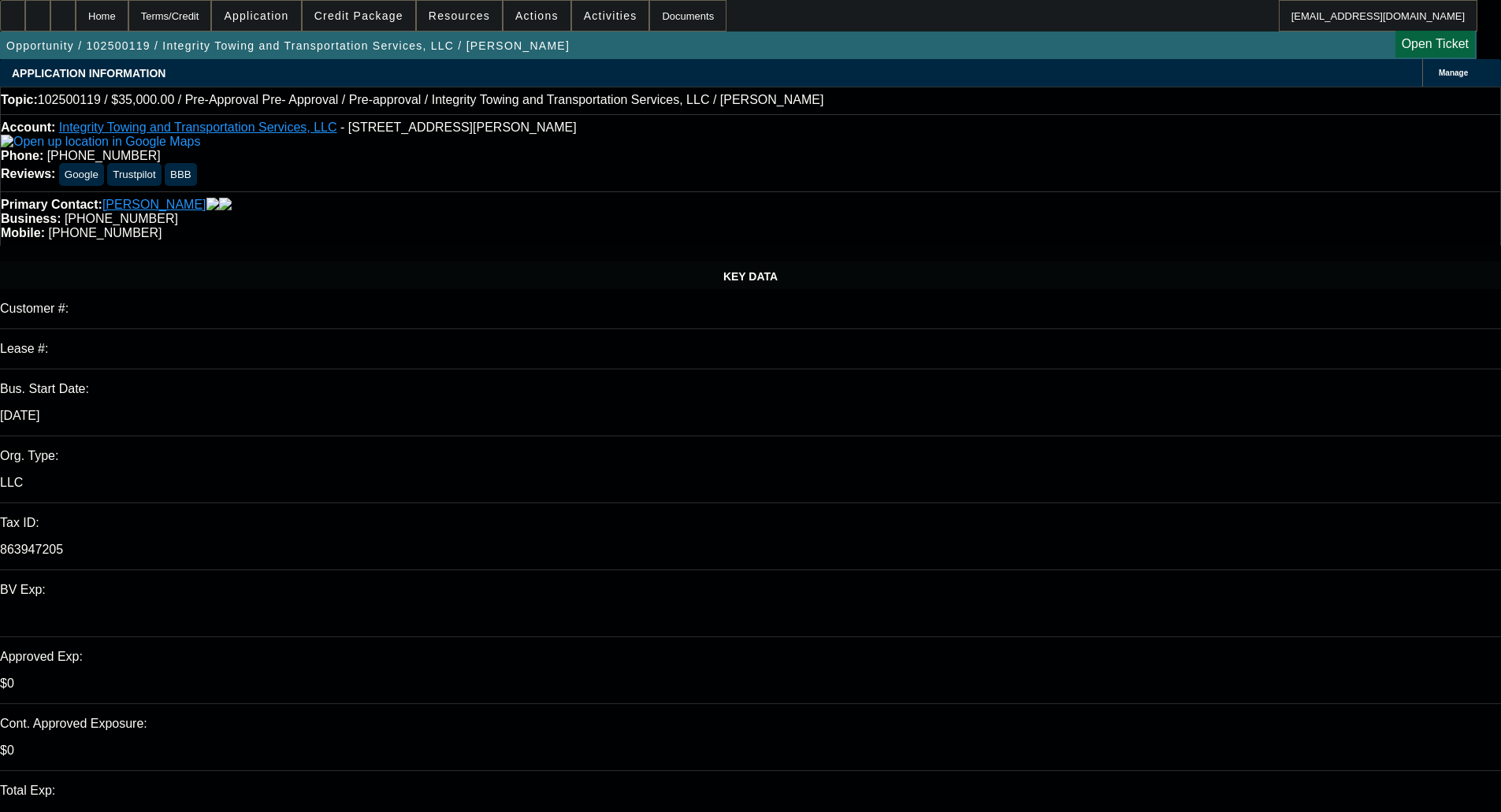
paste textarea "DECLINED BY FINPAC - Your application is not eligible for approval at Financial…"
type textarea "DECLINED BY FINPAC - Your application is not eligible for approval at Financial…"
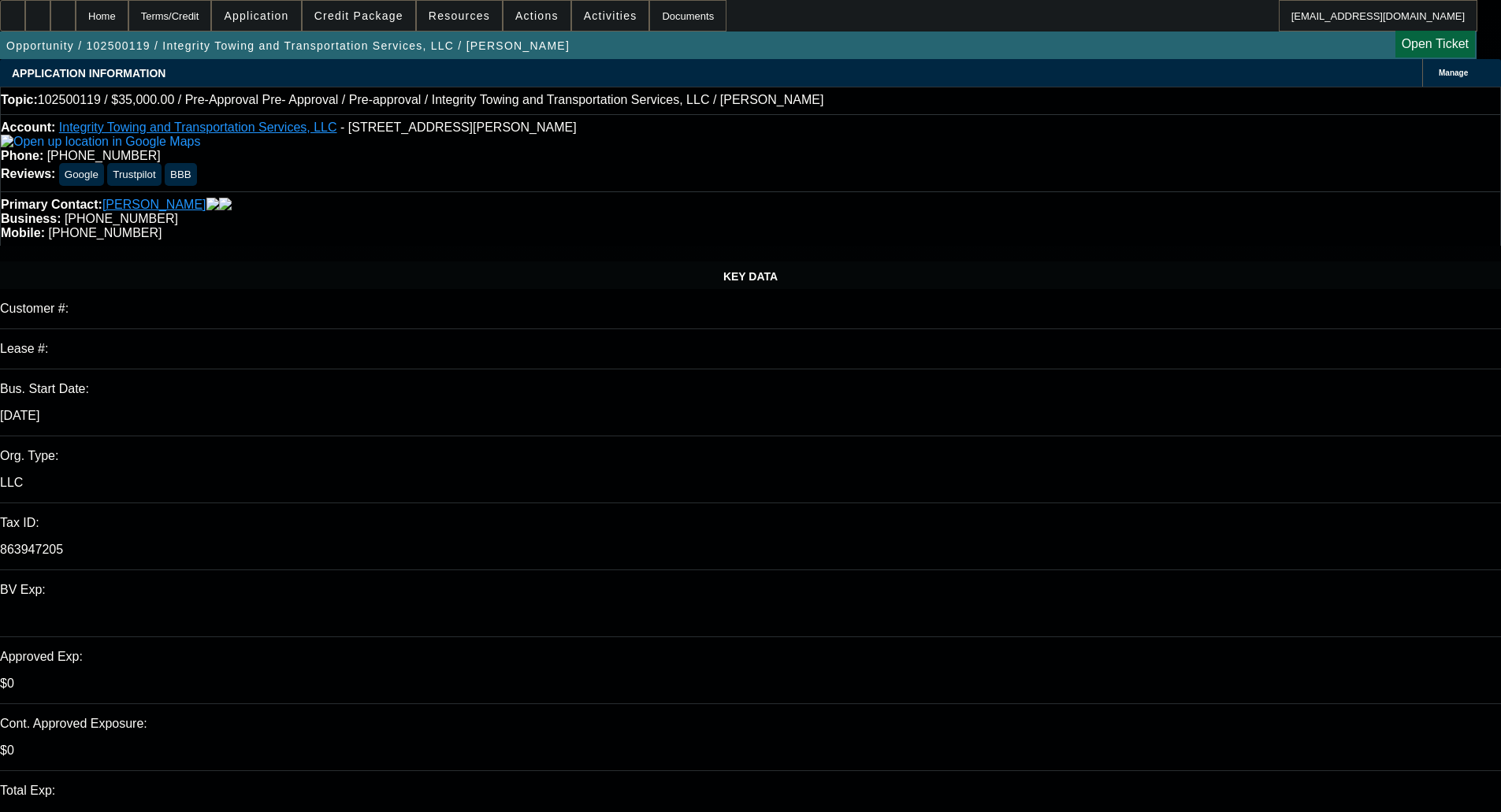
type input "11:14"
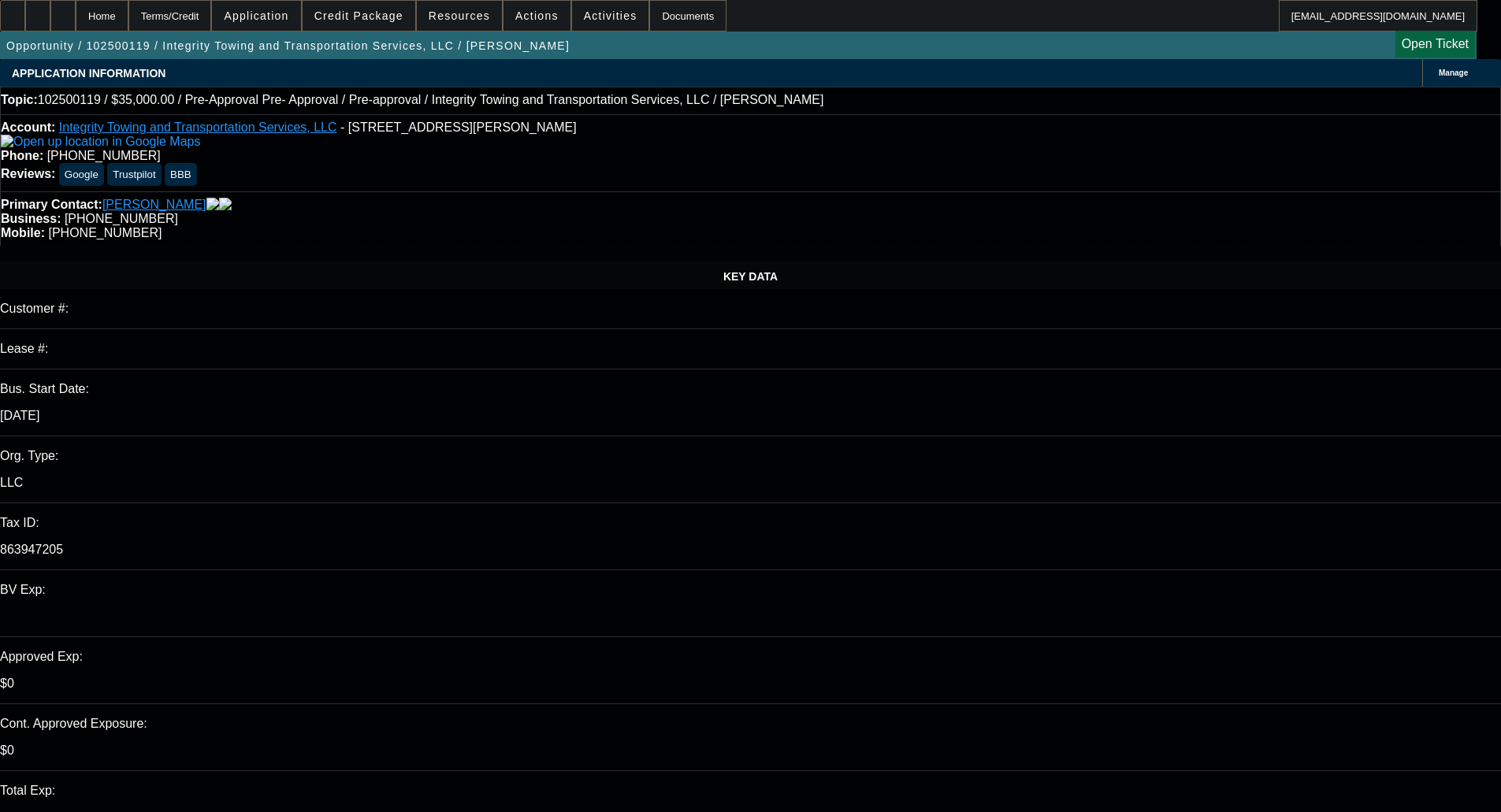
paste input "[DATE]"
type input "[DATE]"
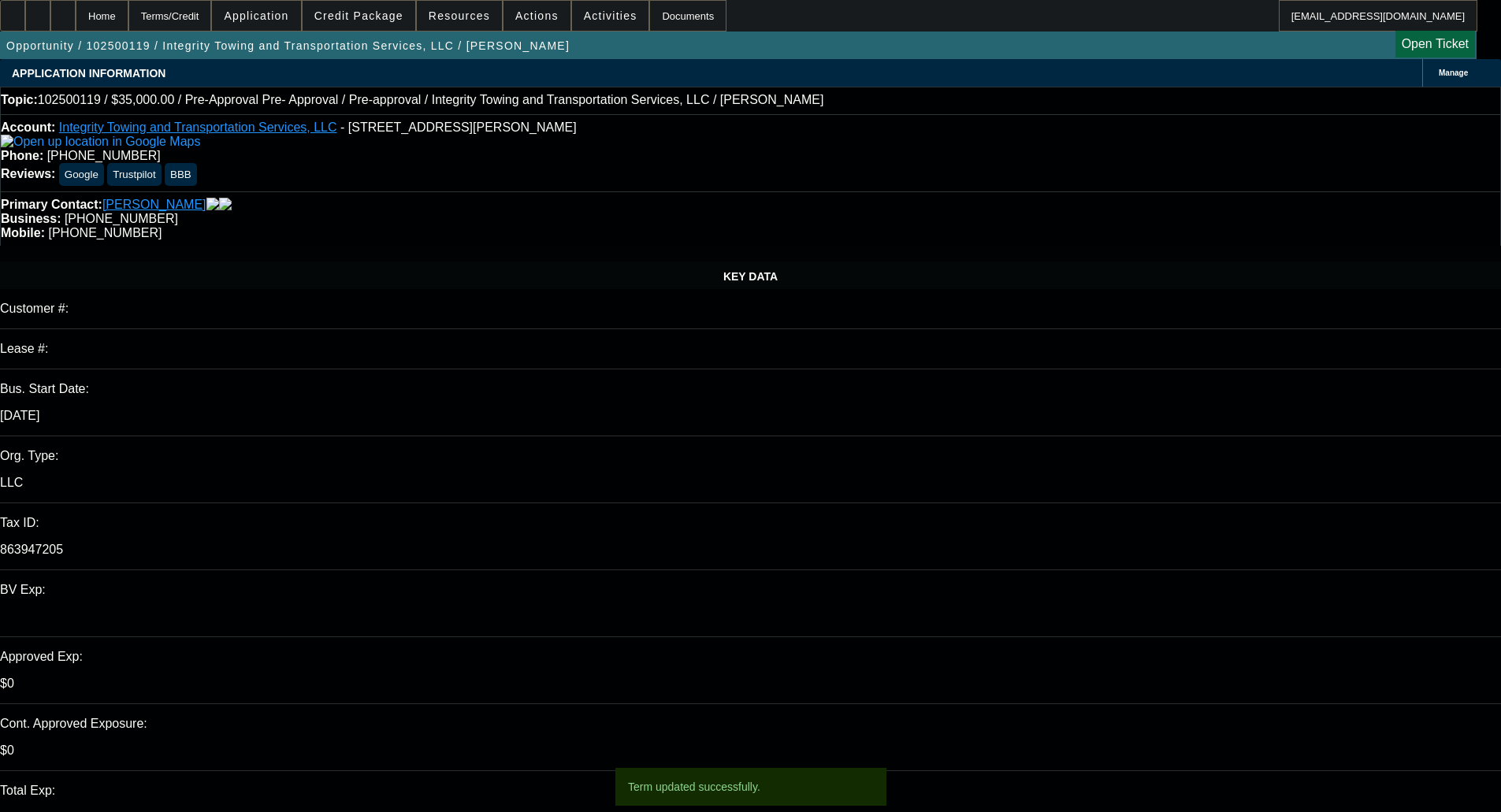
select select "0"
select select "6"
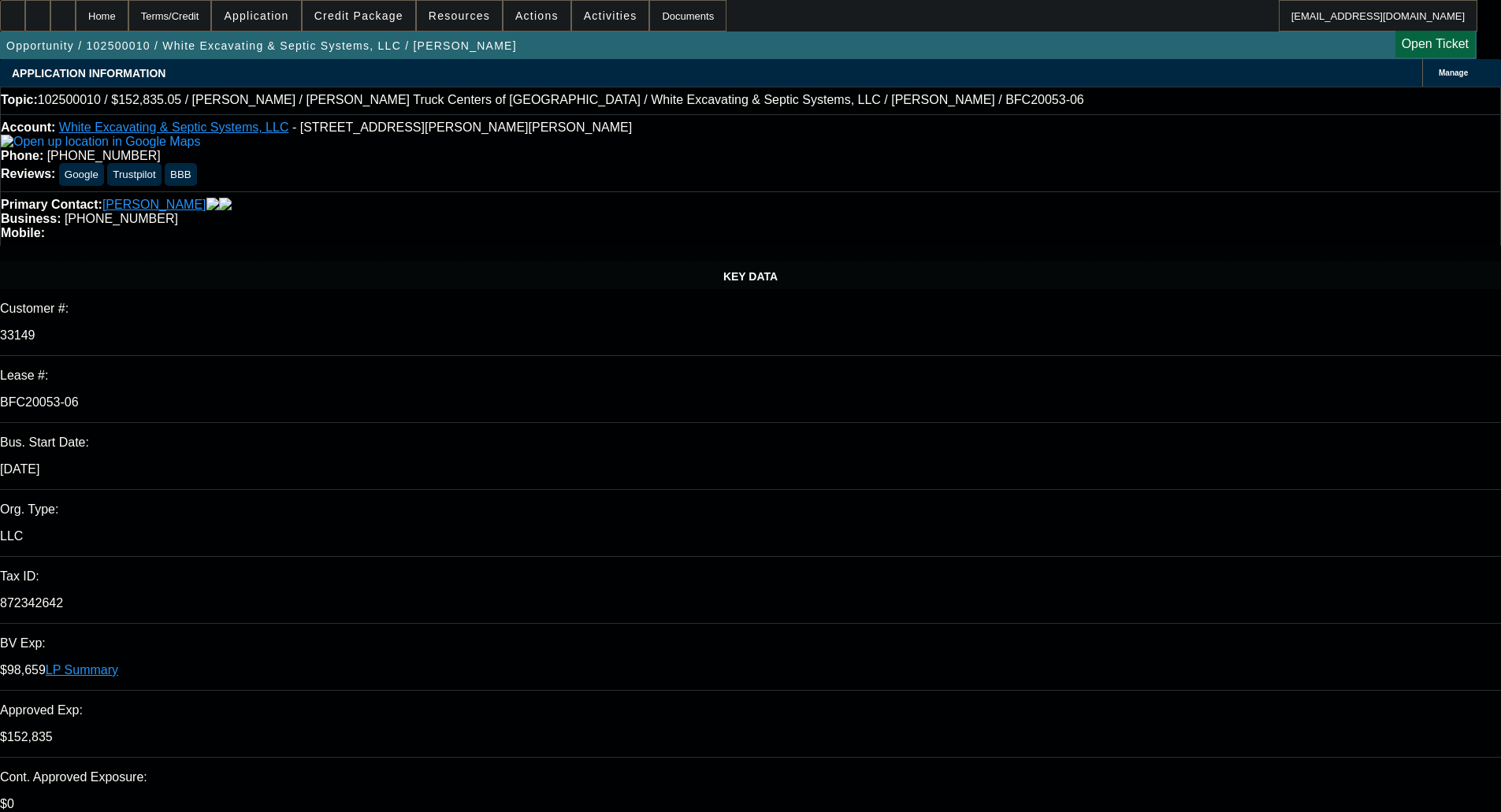
select select "0.1"
select select "0"
select select "6"
select select "0"
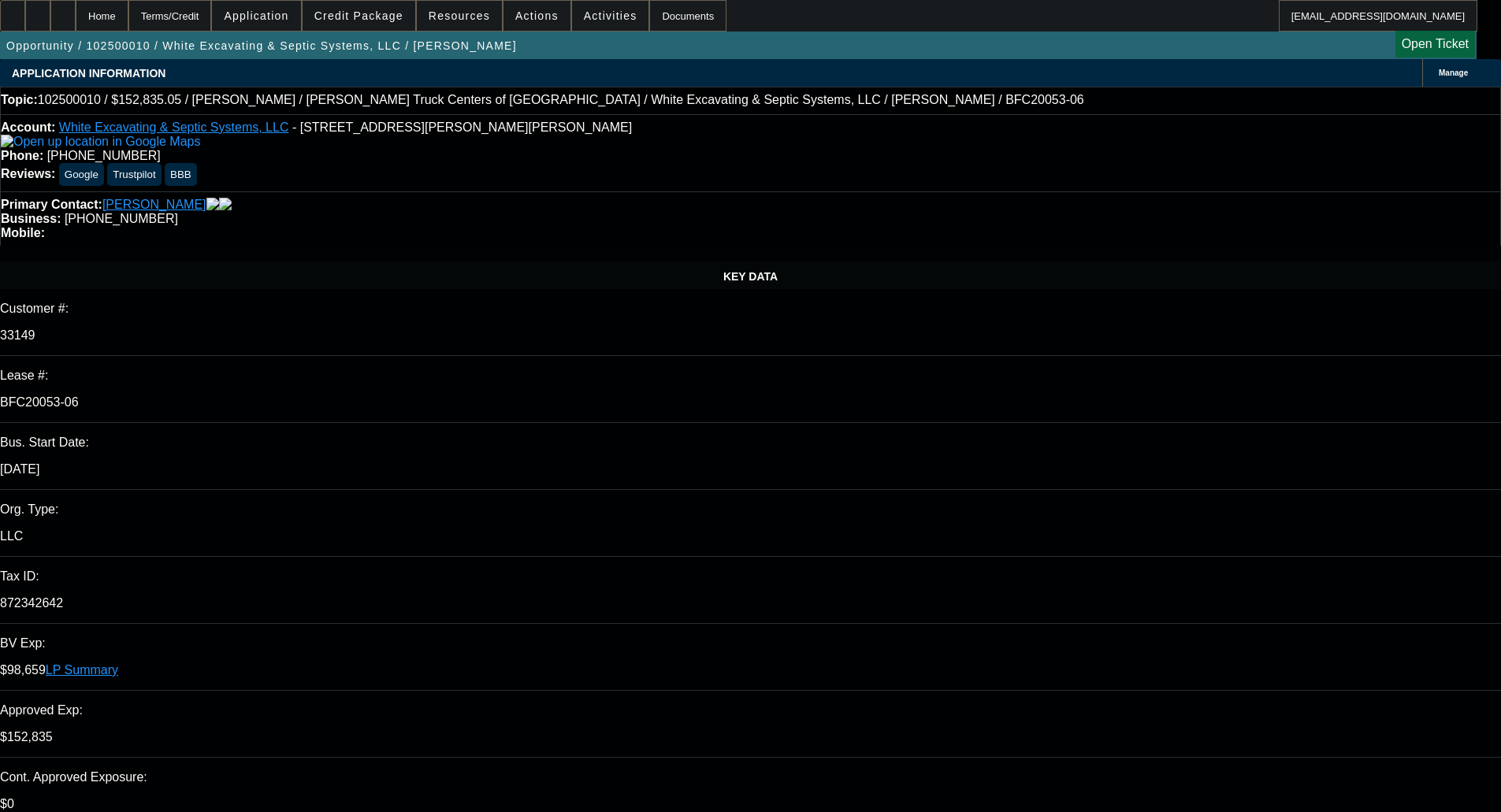
select select "0"
select select "6"
select select "0"
select select "6"
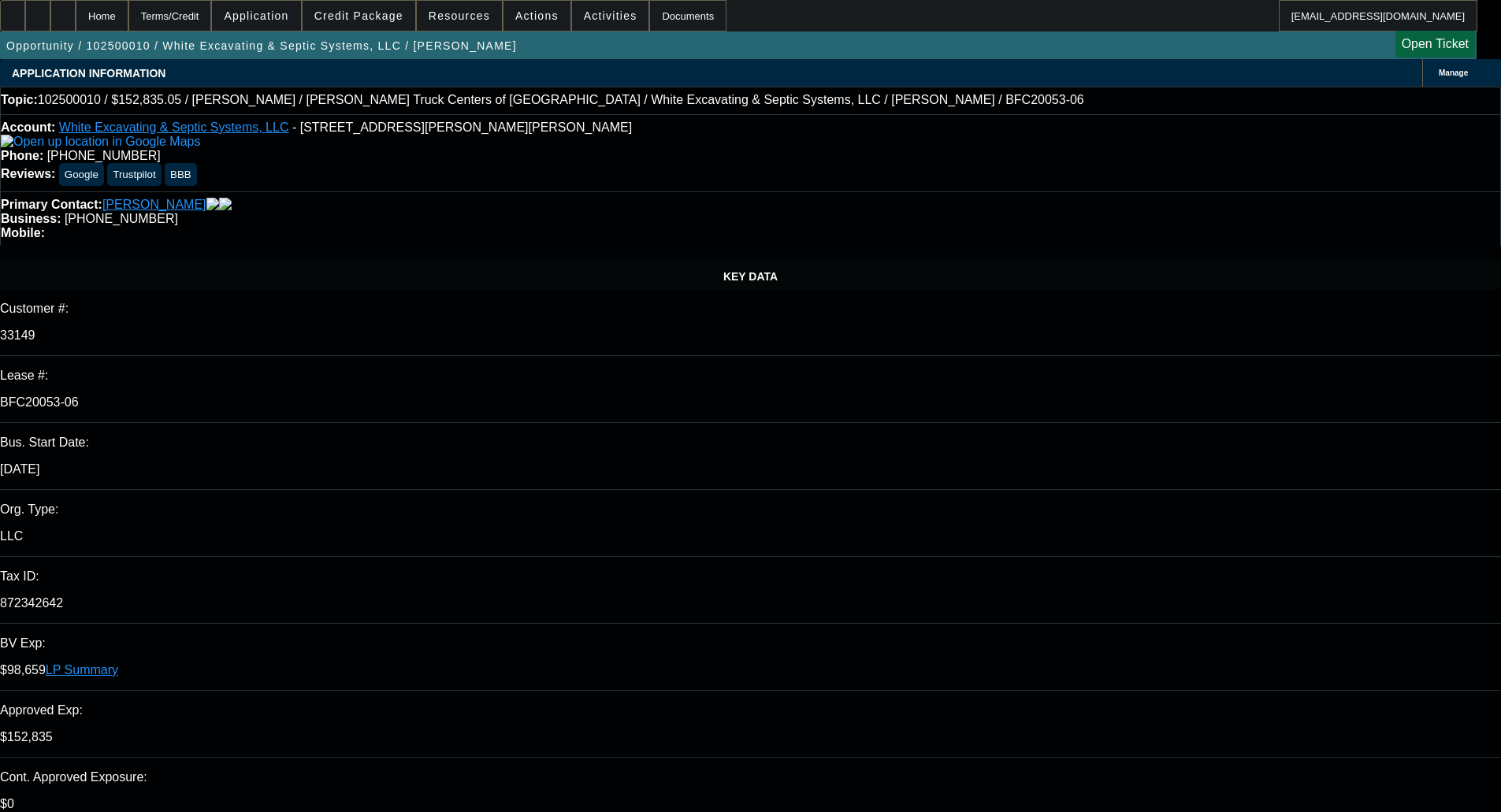
select select "0"
select select "6"
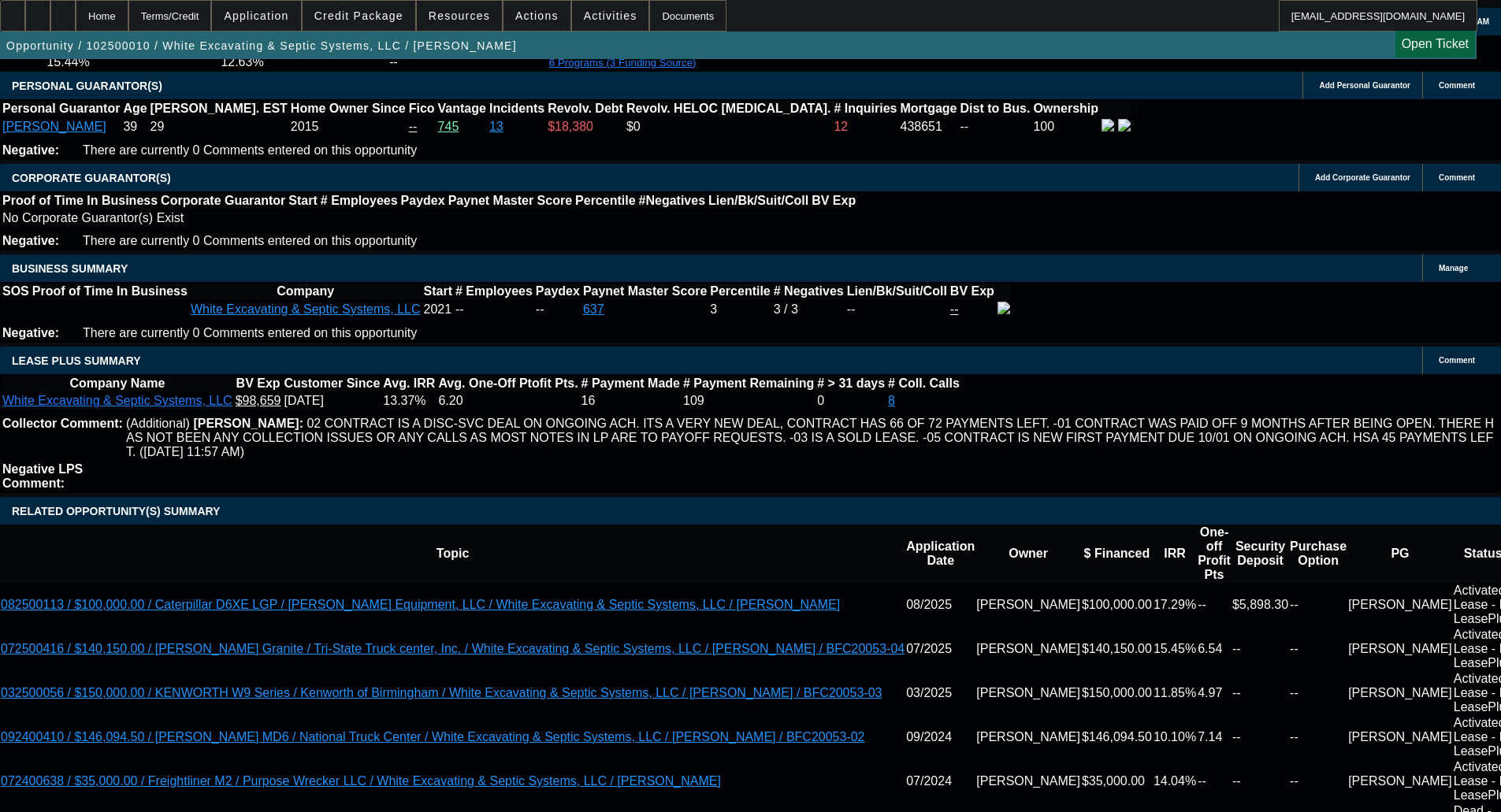
scroll to position [2495, 0]
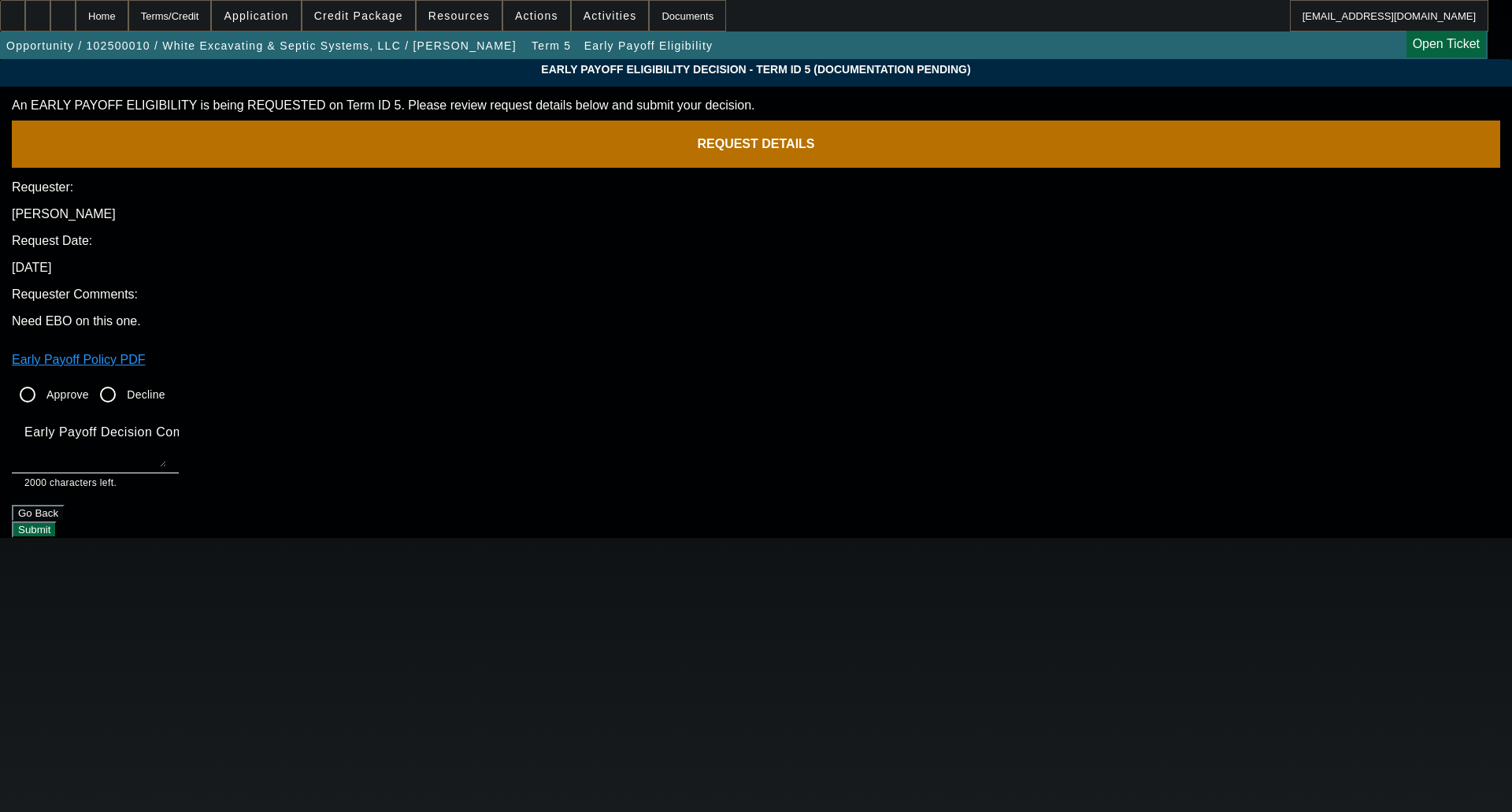
click at [44, 379] on input "Approve" at bounding box center [28, 395] width 32 height 32
radio input "true"
click at [214, 425] on mat-label "Early Payoff Decision Comment" at bounding box center [119, 431] width 189 height 13
click at [166, 429] on textarea "Early Payoff Decision Comment" at bounding box center [95, 448] width 142 height 38
type textarea "OKAY FOR SERVICED EBO, MAY NEED TO REQUEST AGAIN SINCE THIS IS STILL WITH NMEF …"
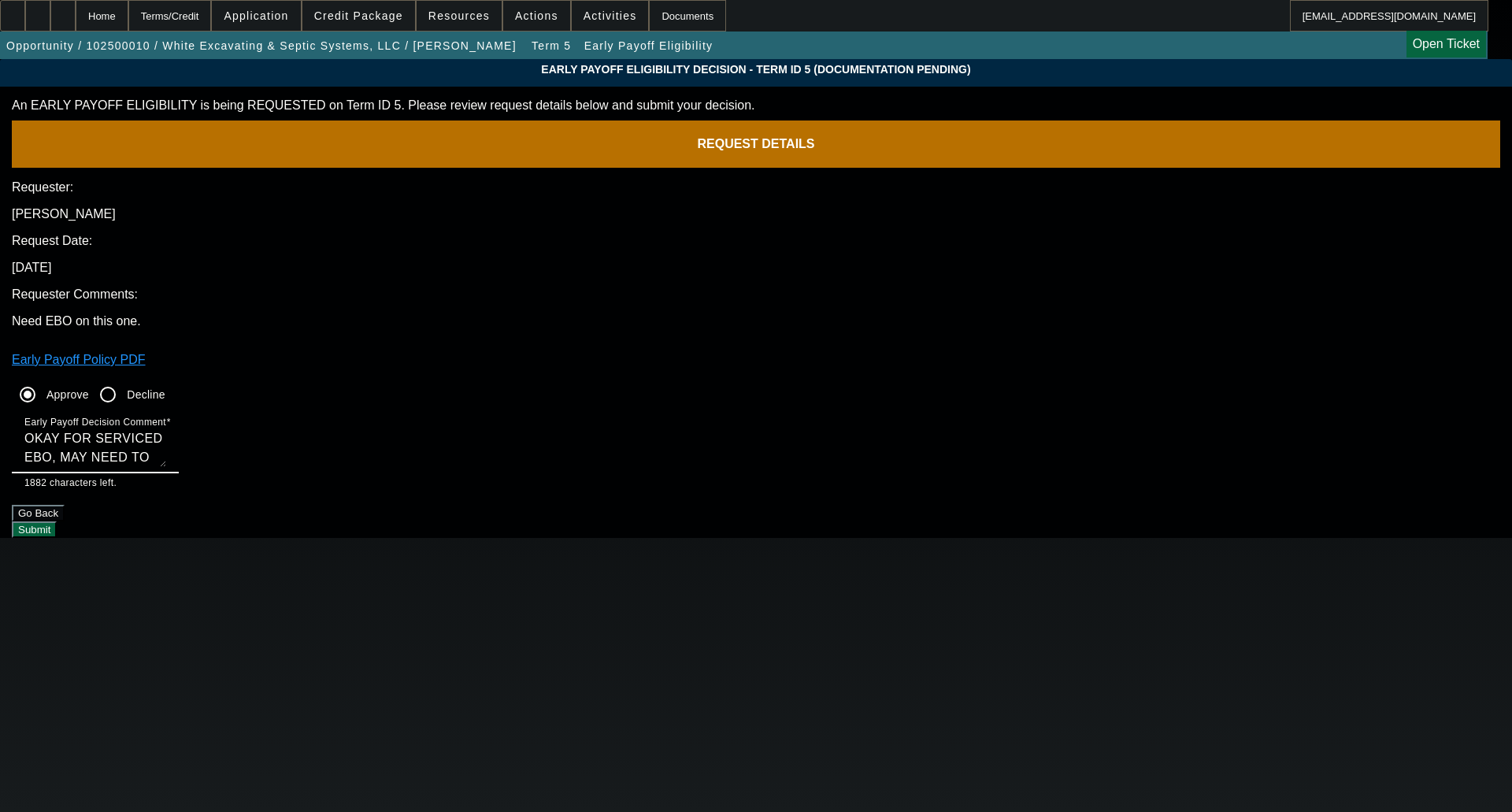
click at [57, 522] on button "Submit" at bounding box center [34, 530] width 45 height 17
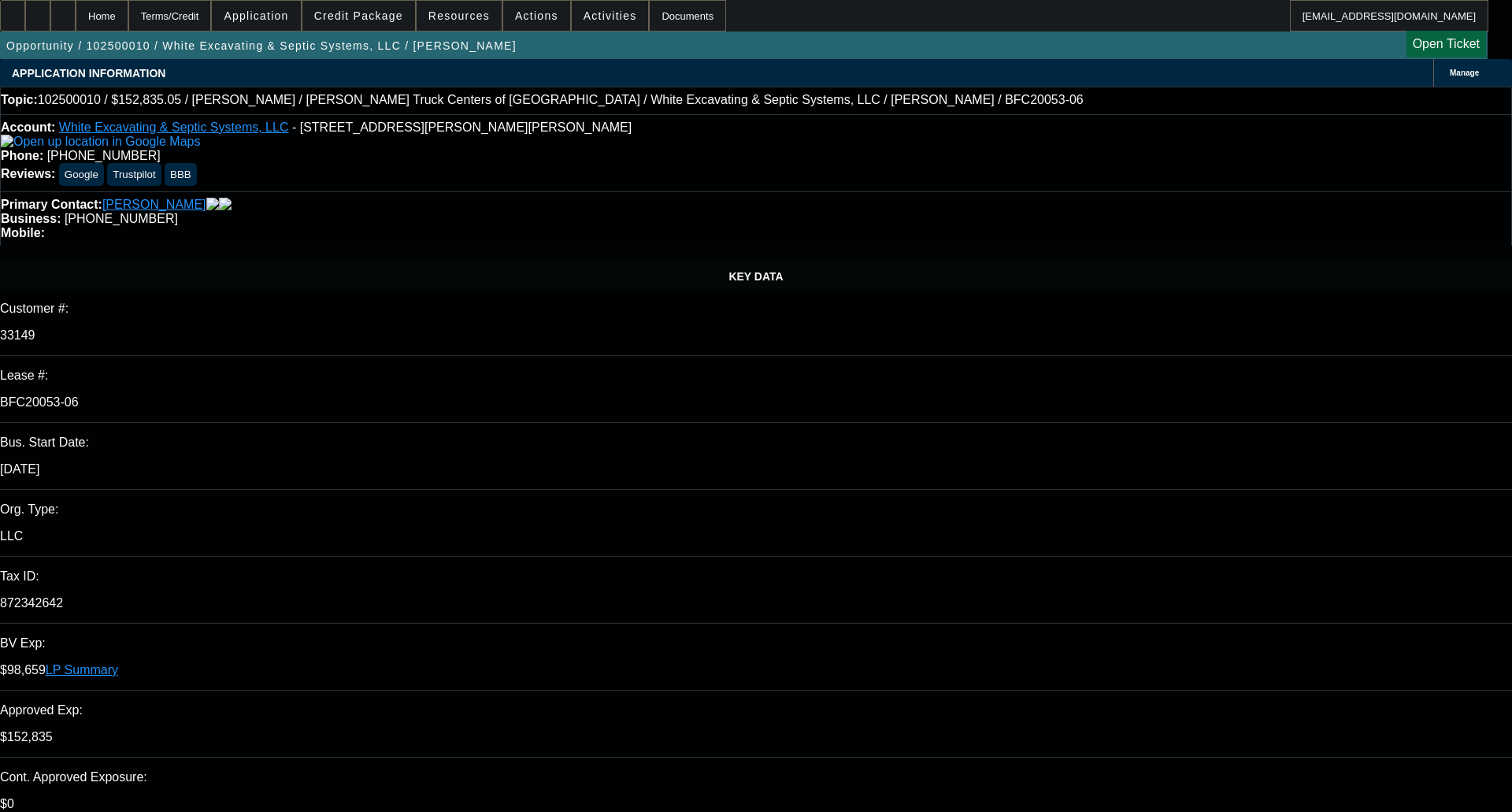
select select "0.1"
select select "0"
select select "6"
select select "0"
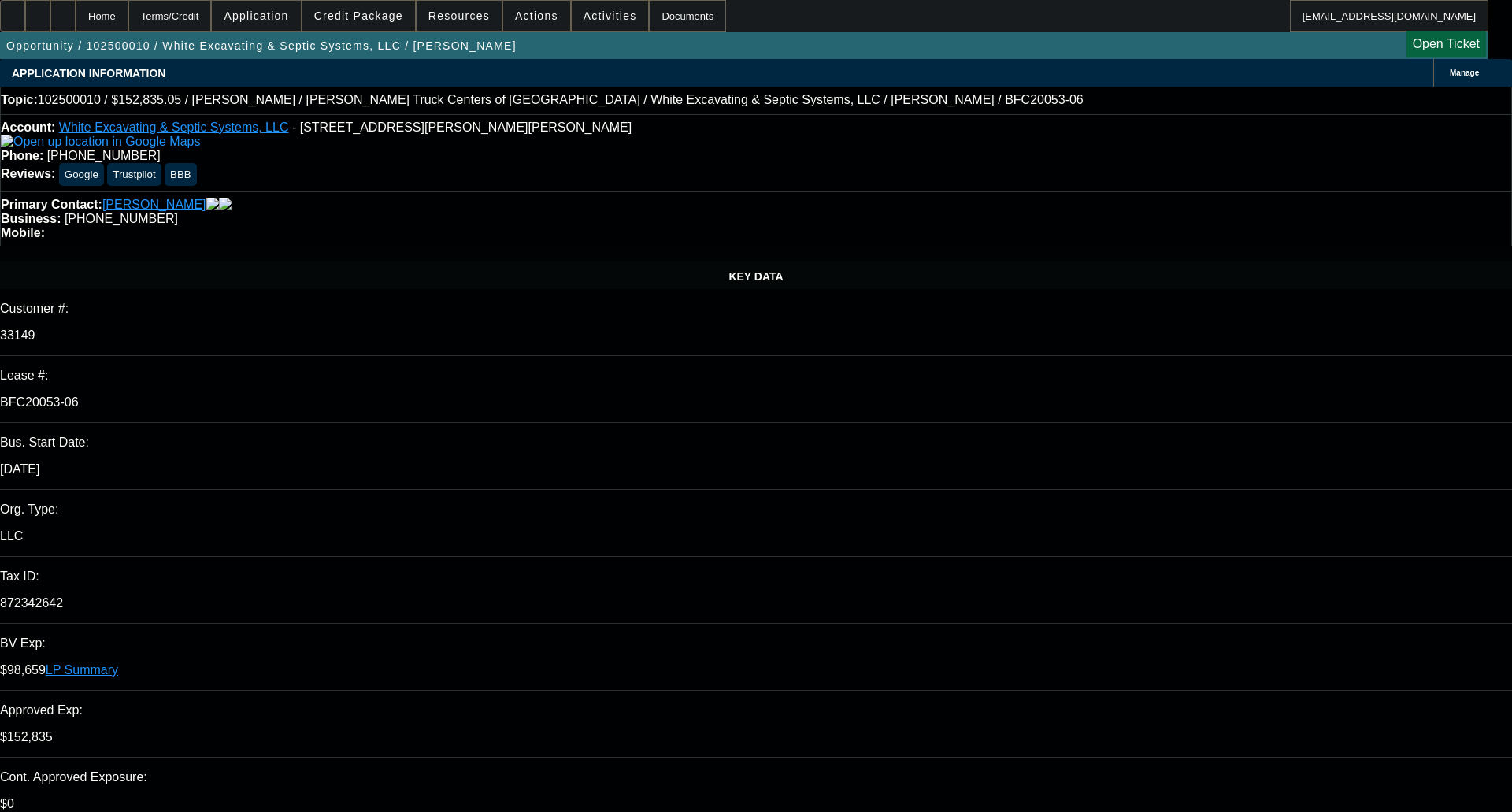
select select "0"
select select "6"
select select "0"
select select "6"
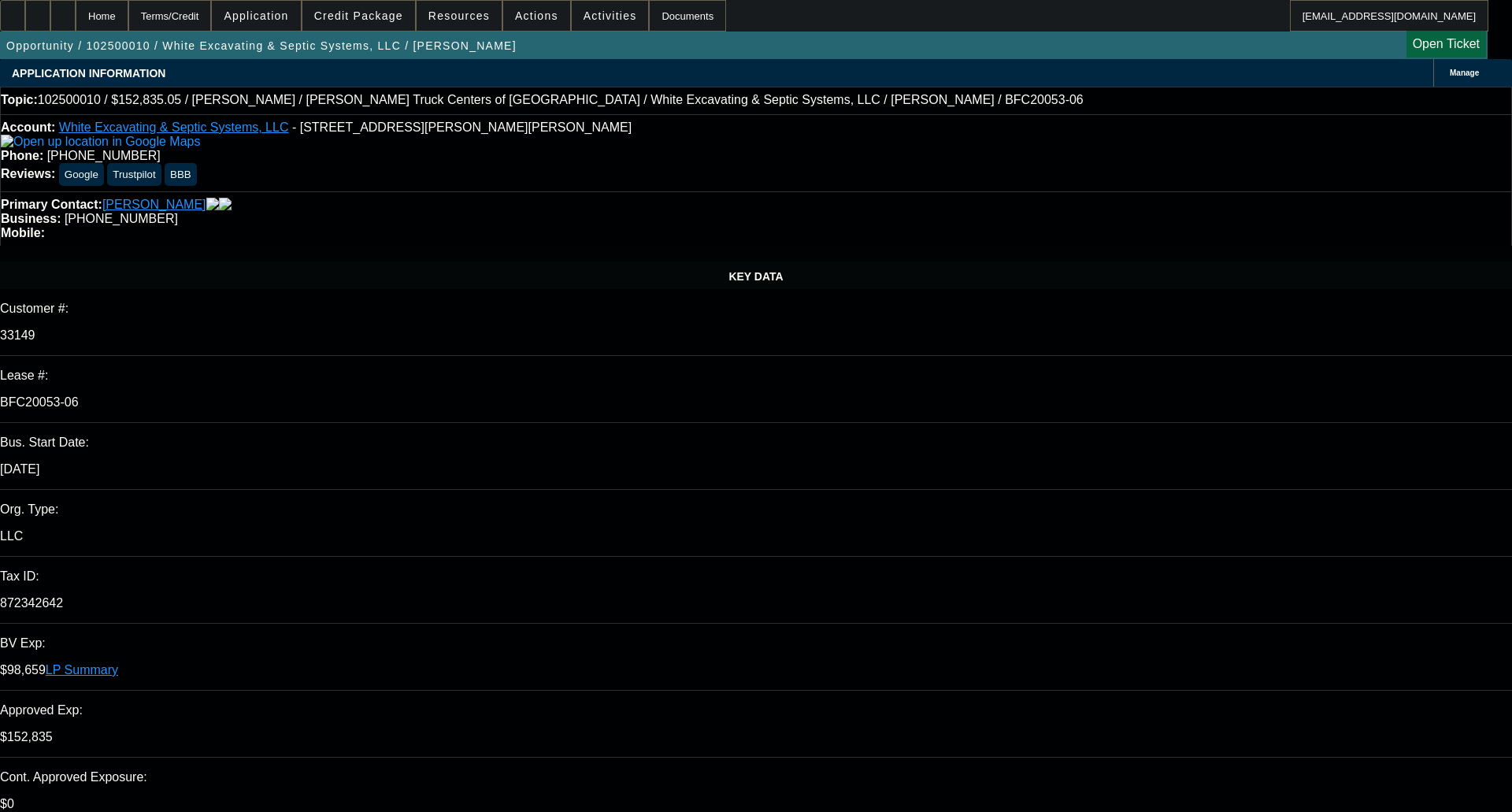
select select "0"
select select "6"
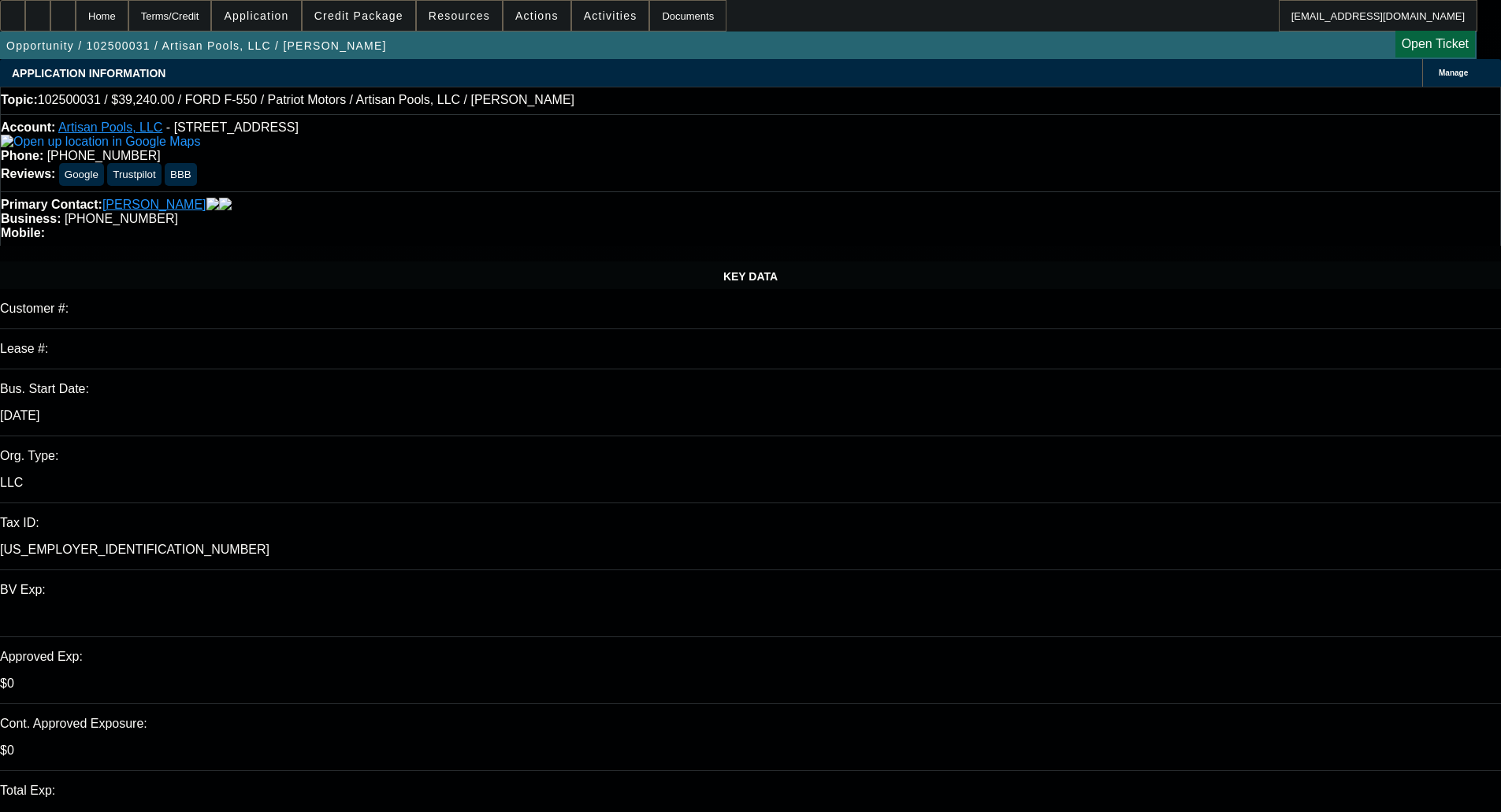
select select "0"
select select "3"
select select "0.1"
select select "4"
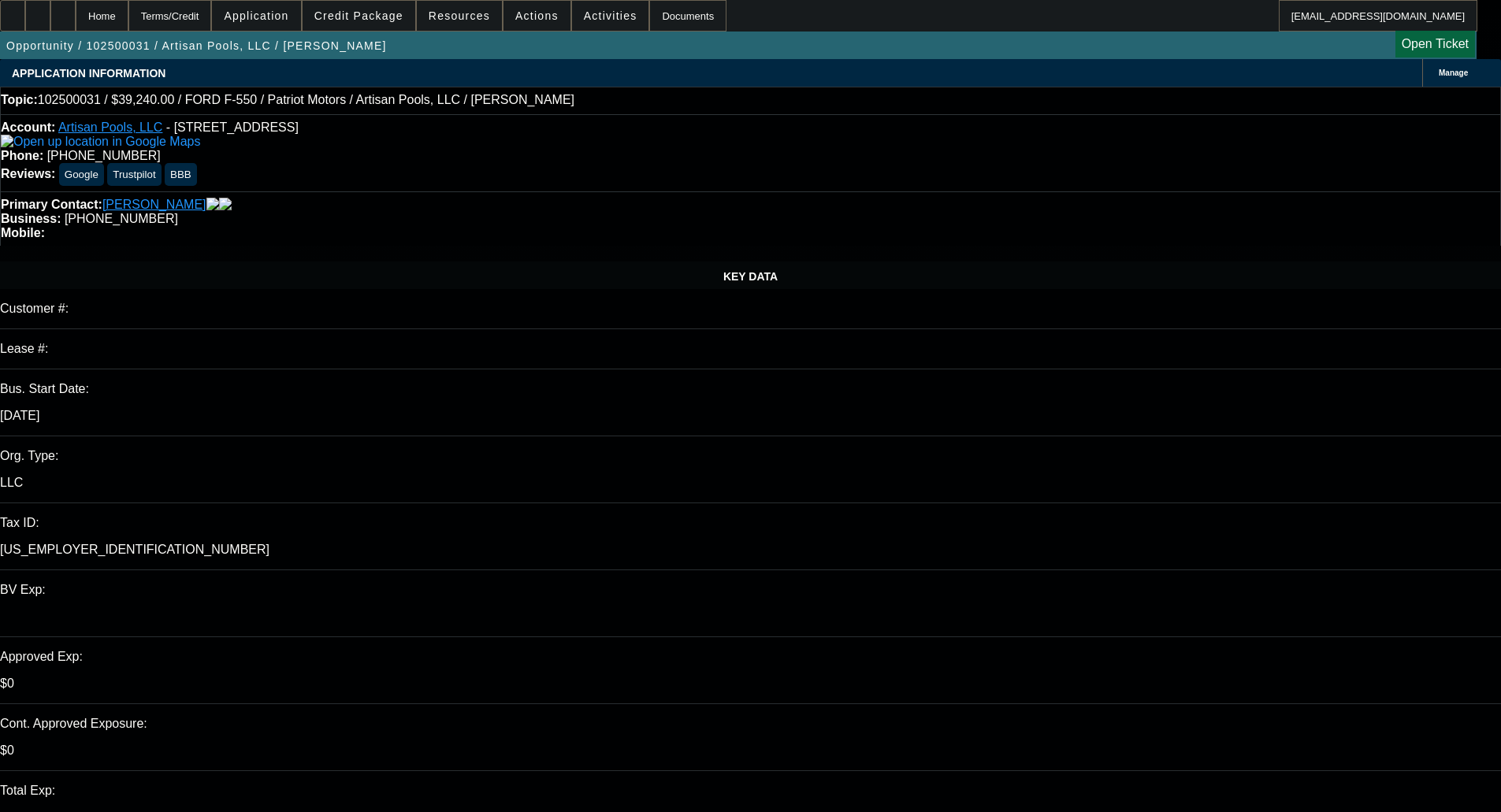
select select "0"
select select "3"
select select "0.1"
select select "4"
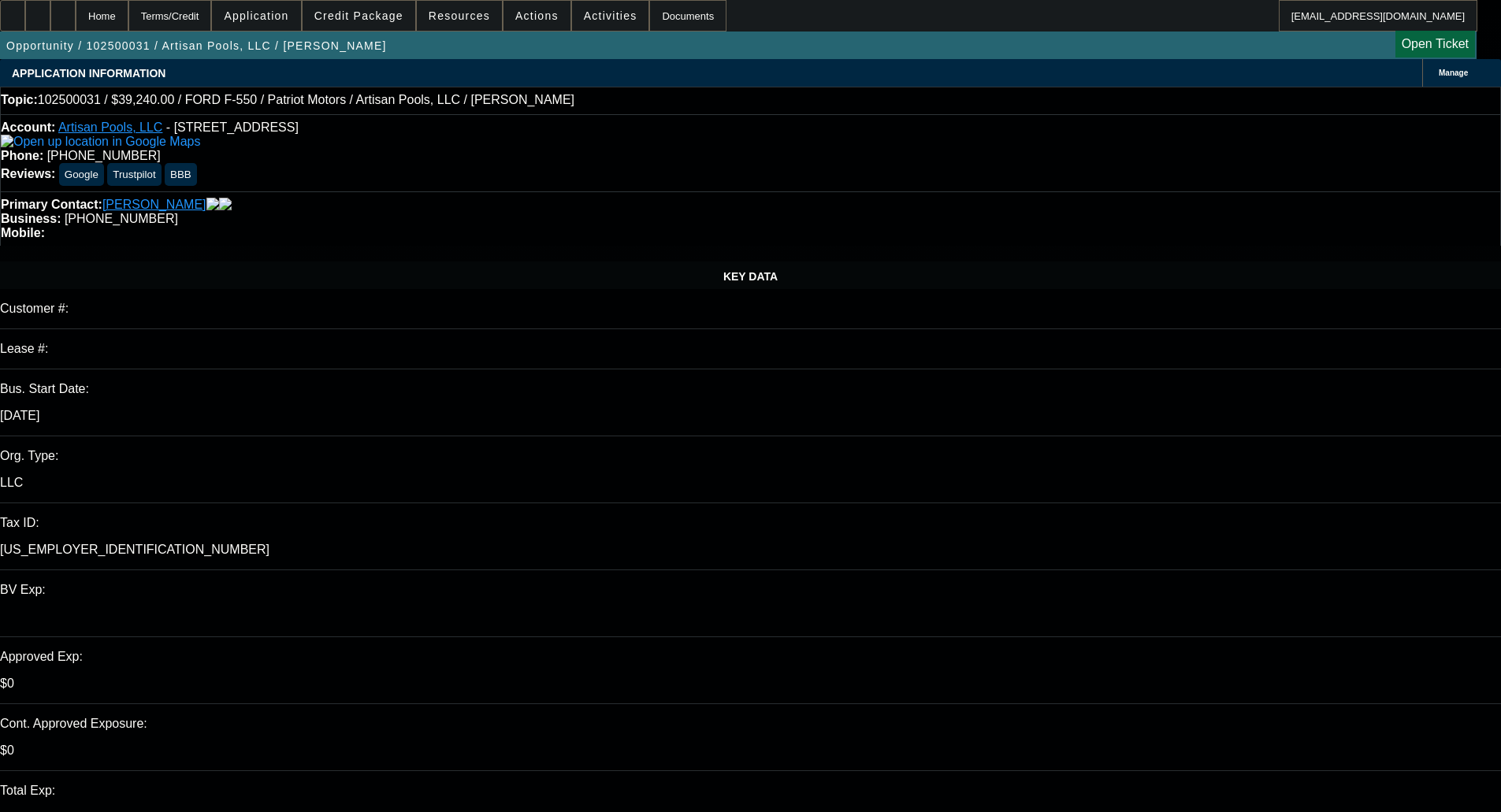
select select "0"
select select "3"
select select "0.1"
select select "4"
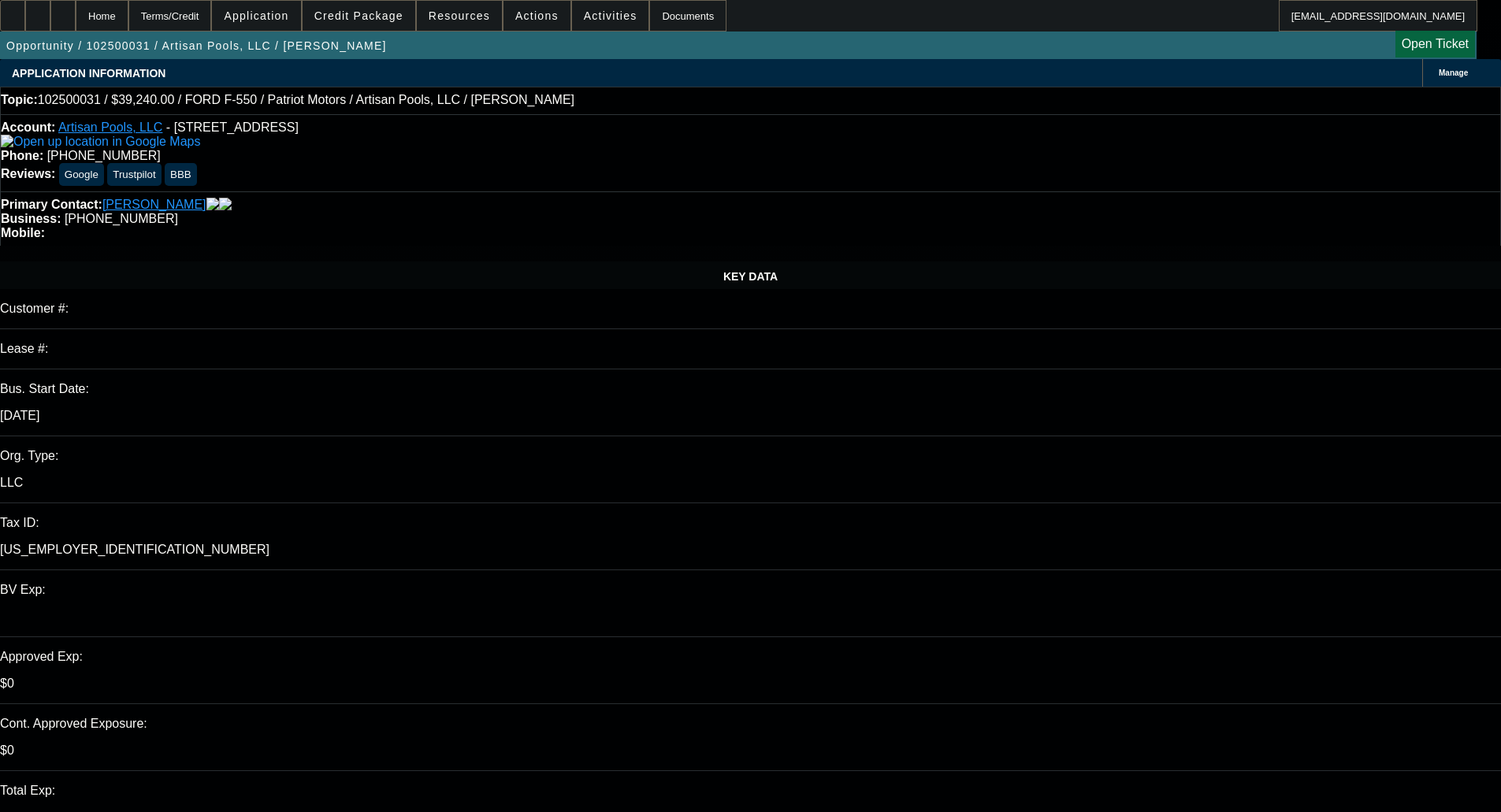
select select "0"
select select "3"
select select "0.1"
select select "4"
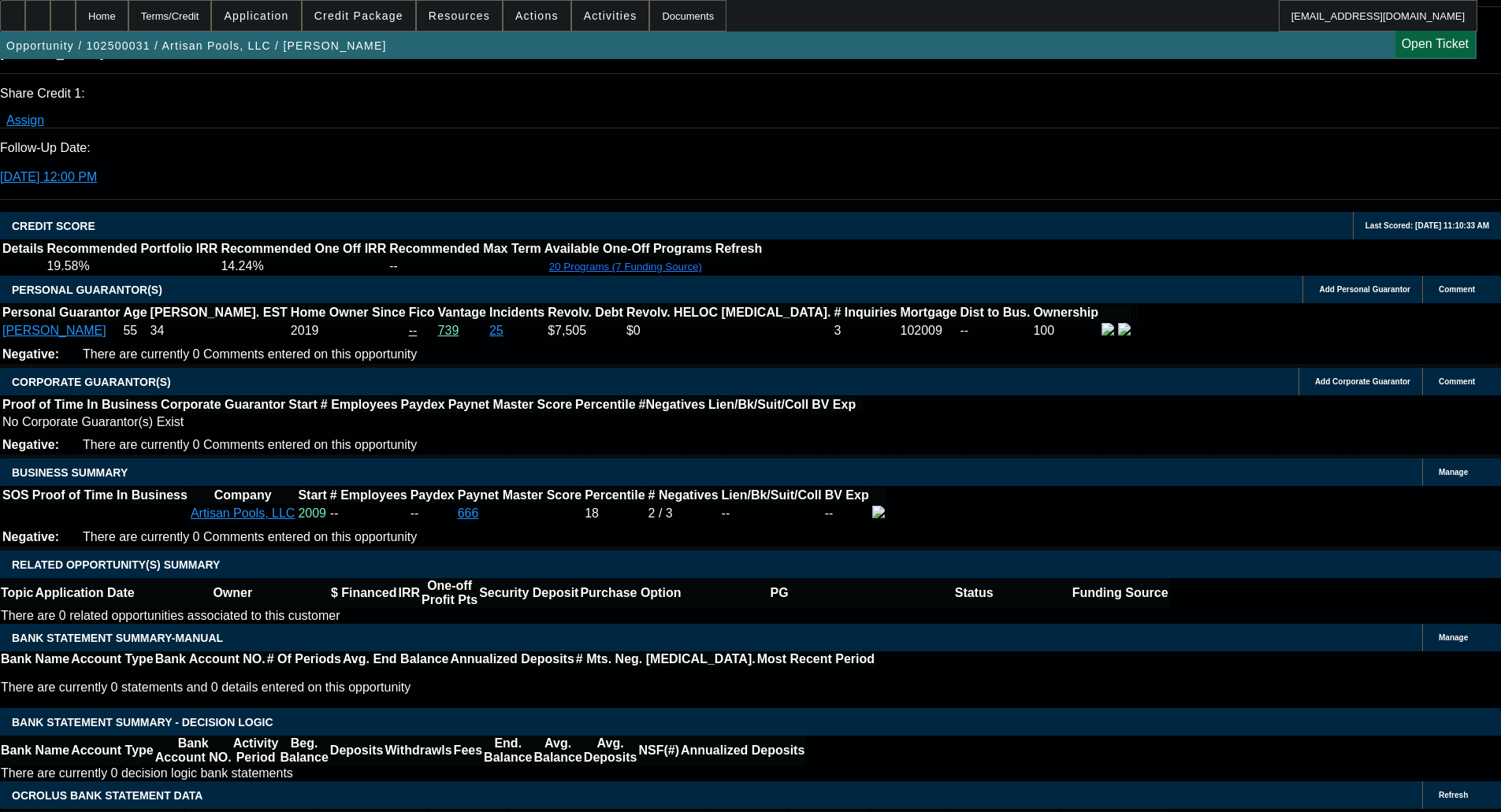
scroll to position [2363, 0]
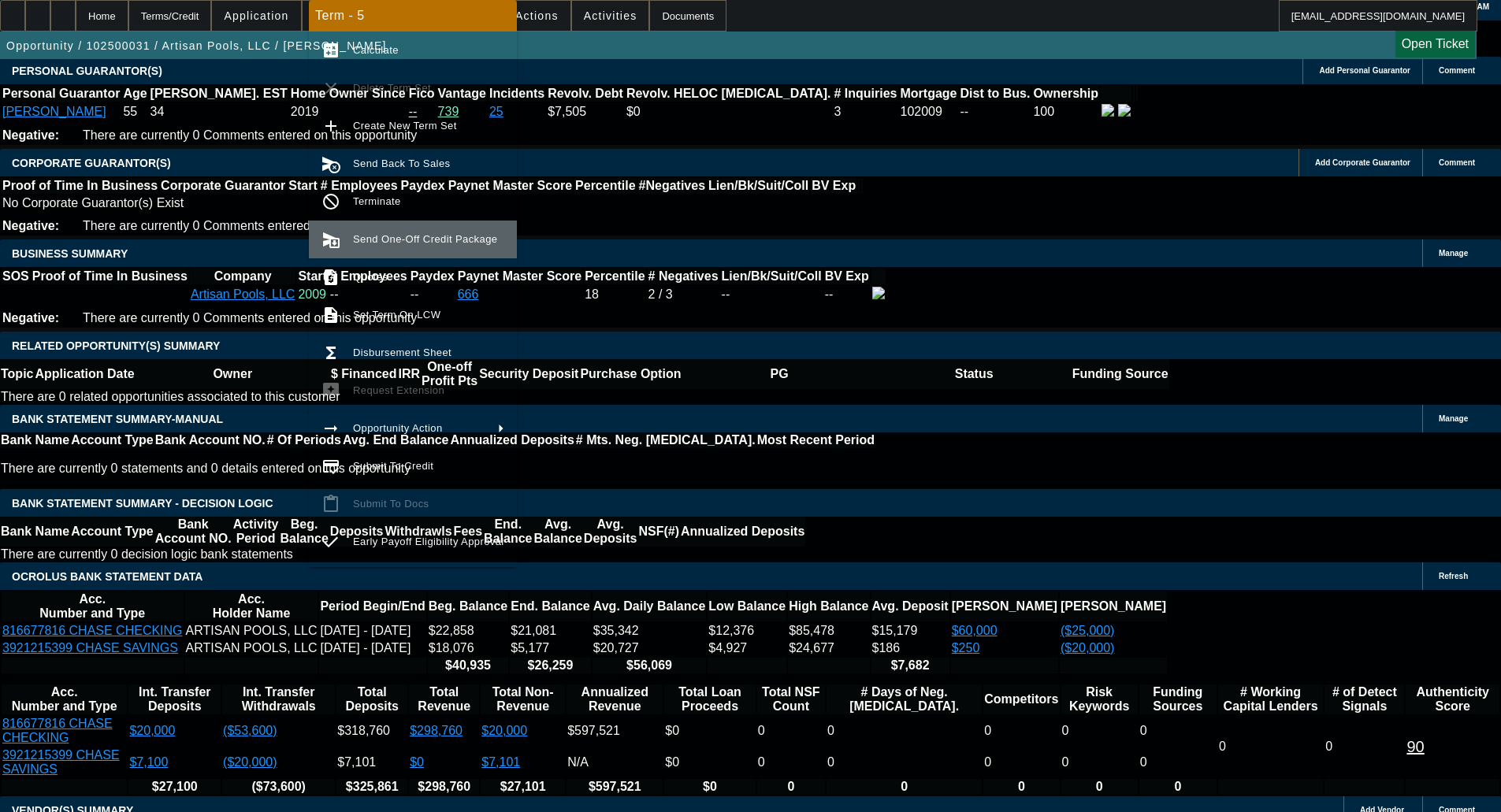
click at [377, 253] on button "send_and_archive Send One-Off Credit Package" at bounding box center [413, 240] width 208 height 38
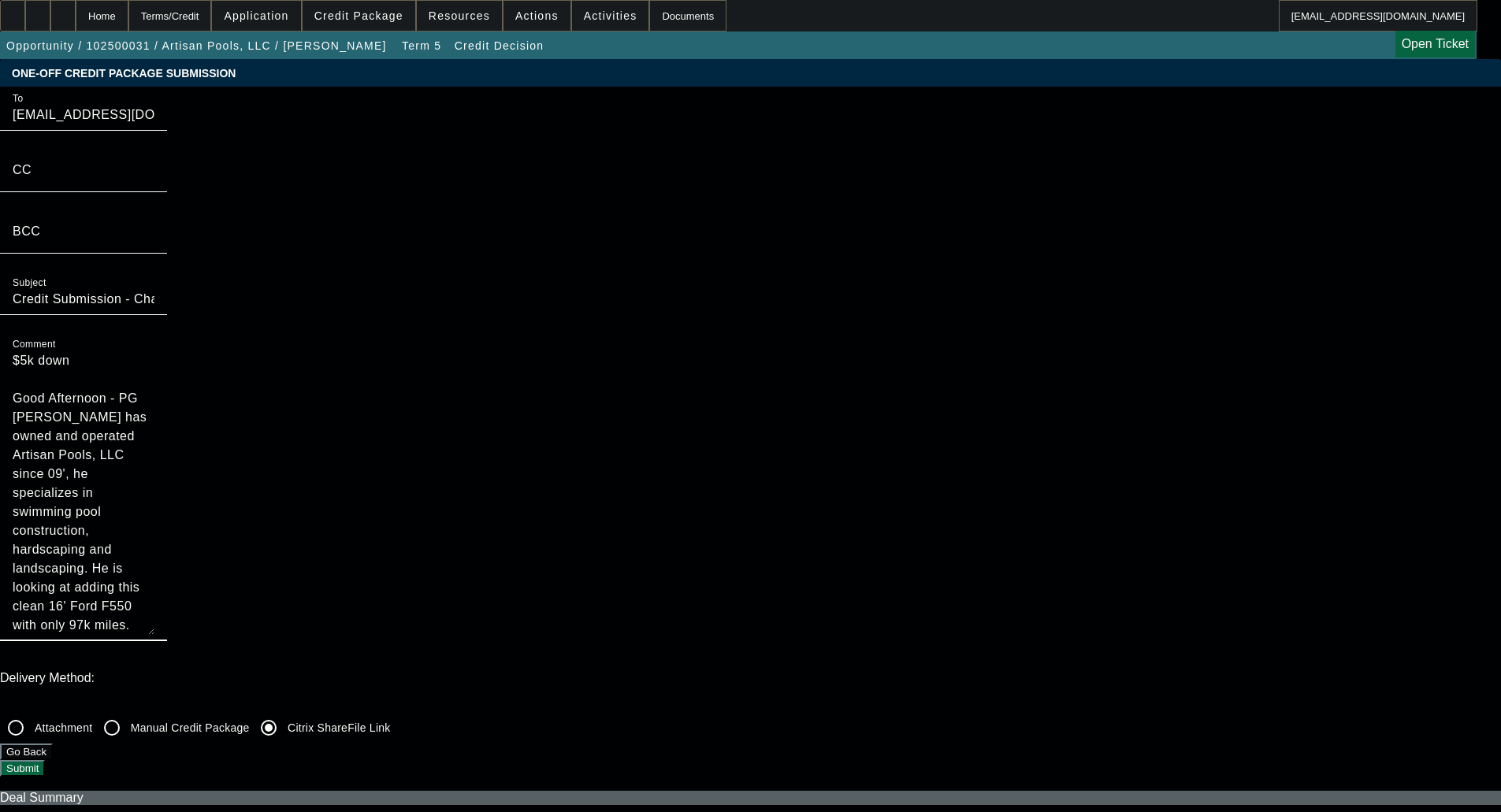
scroll to position [38, 0]
drag, startPoint x: 807, startPoint y: 288, endPoint x: 803, endPoint y: 530, distance: 242.0
drag, startPoint x: 805, startPoint y: 143, endPoint x: 750, endPoint y: 97, distance: 71.7
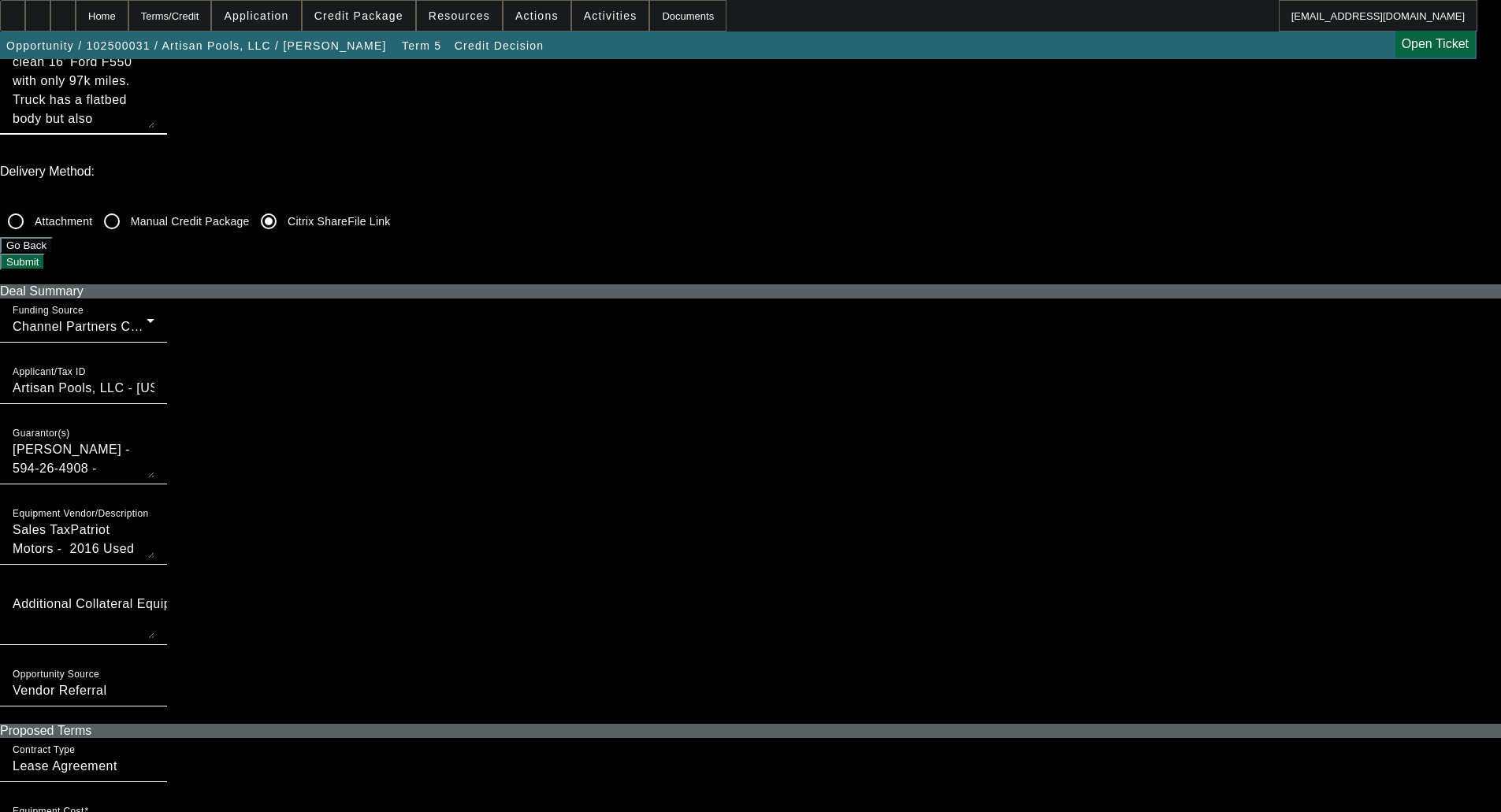
scroll to position [552, 0]
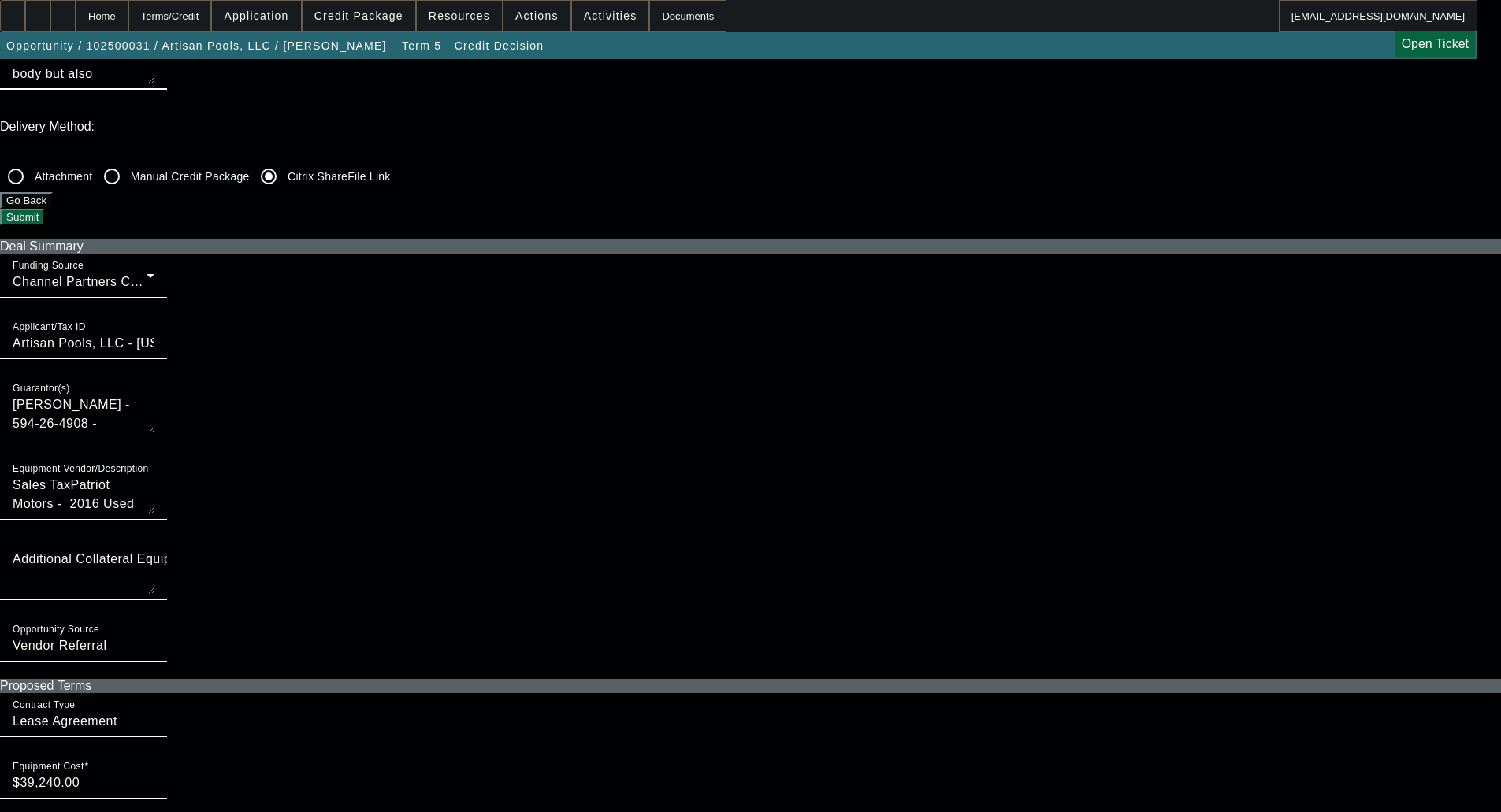
type textarea "Good Afternoon - PG Ron Heller has owned and operated Artisan Pools, LLC since …"
checkbox input "true"
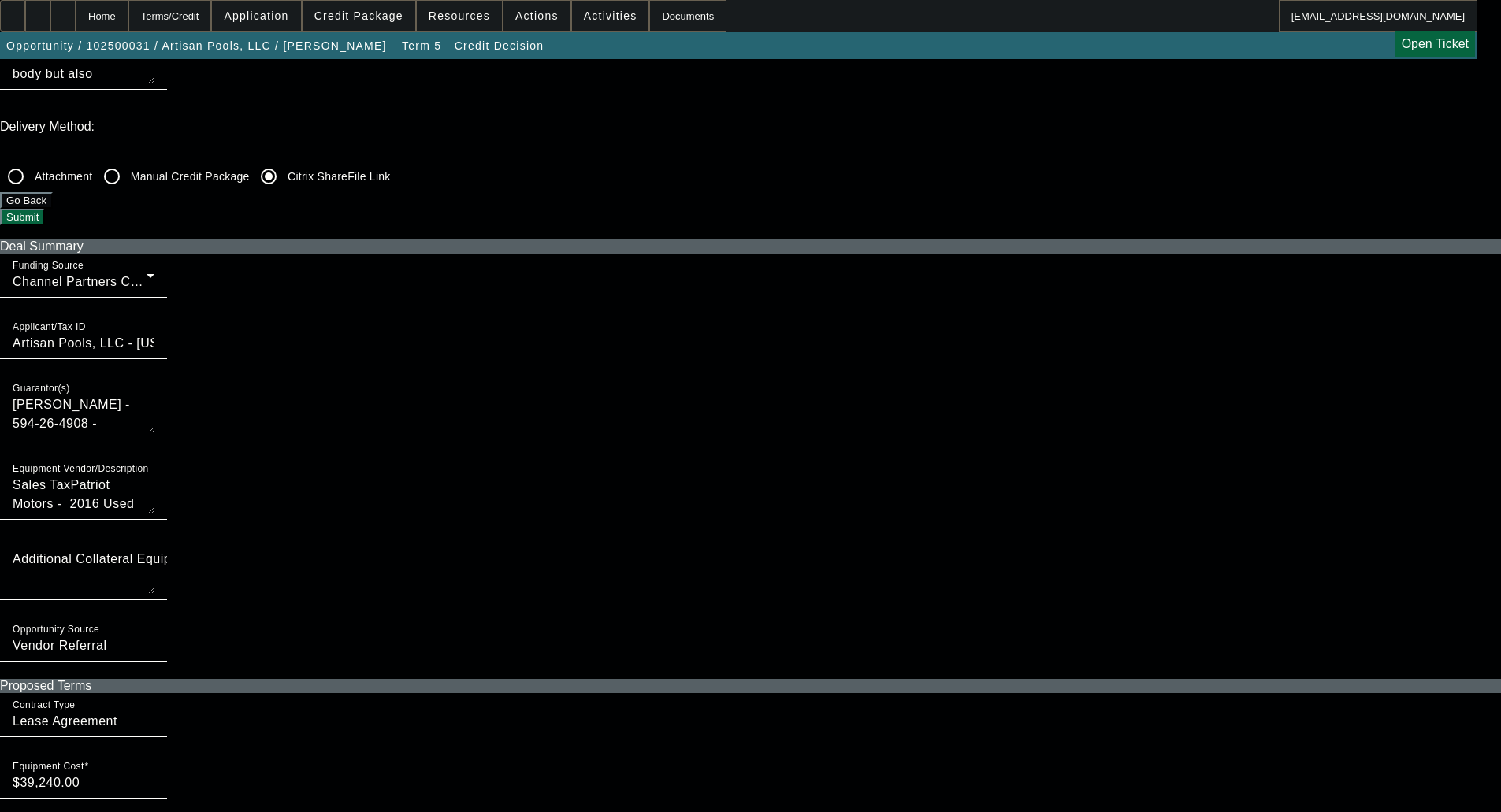
scroll to position [0, 0]
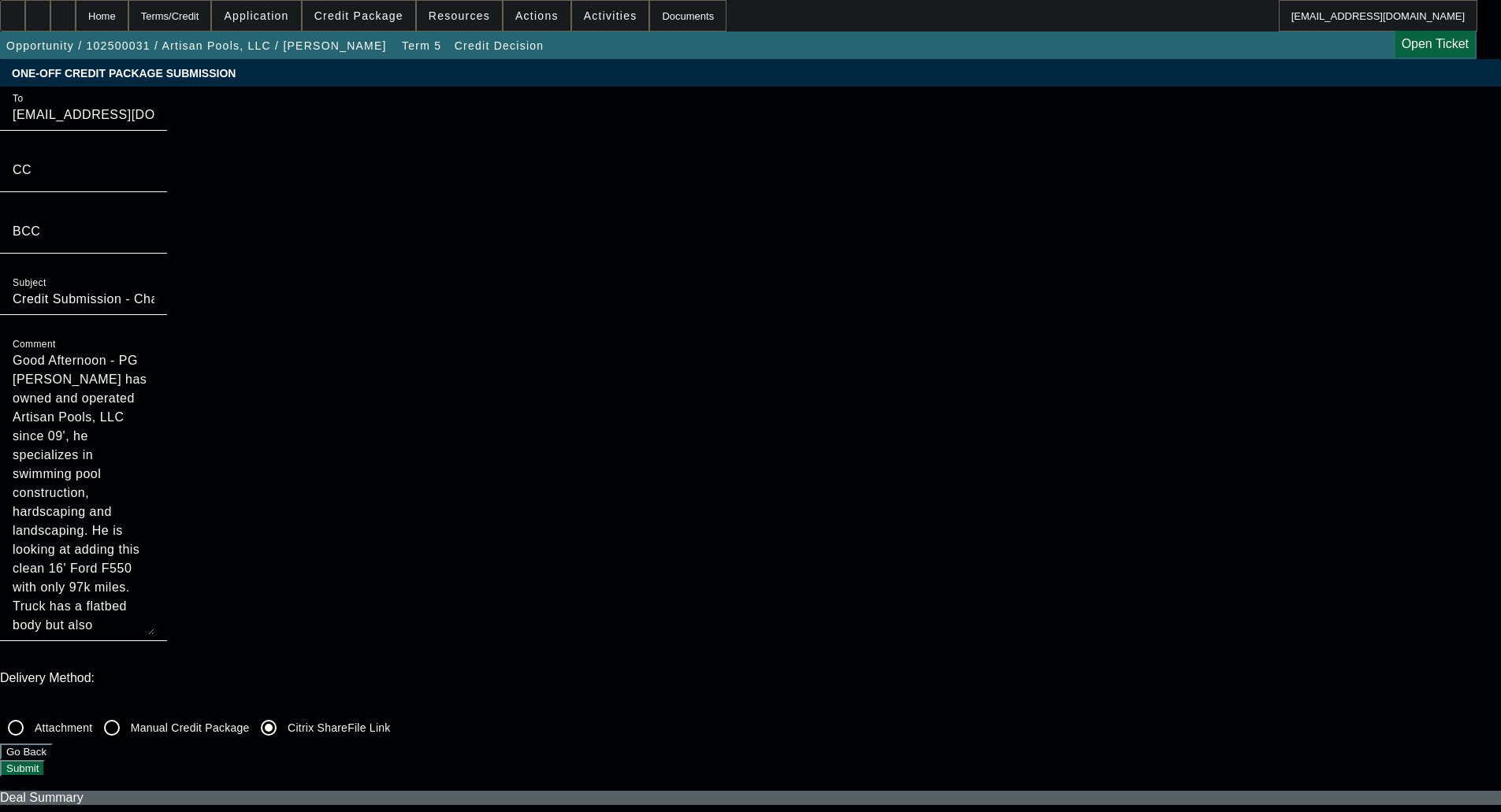
drag, startPoint x: 1109, startPoint y: 427, endPoint x: 1109, endPoint y: 439, distance: 12.0
click at [45, 760] on button "Submit" at bounding box center [22, 768] width 45 height 17
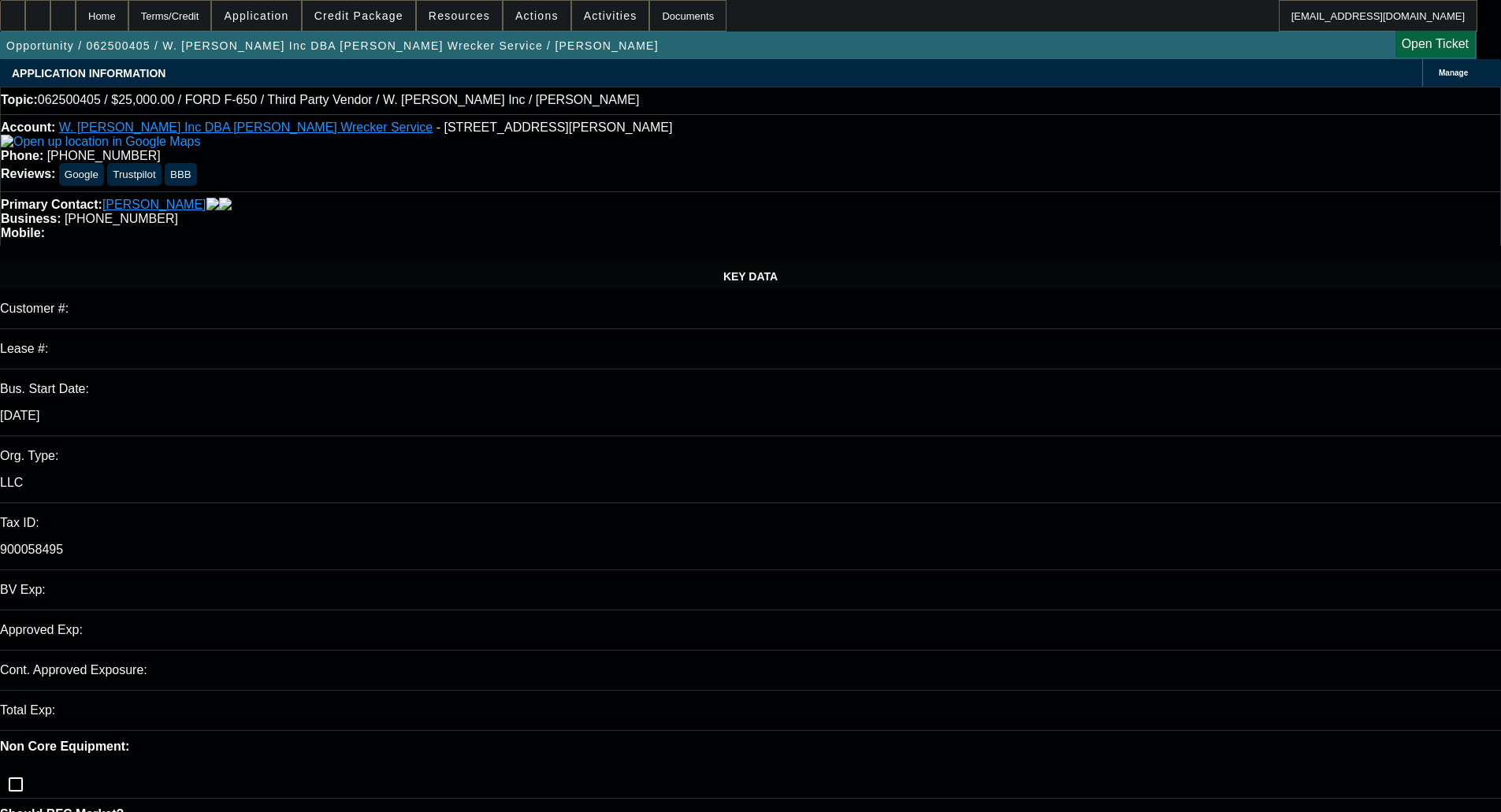
select select "0"
select select "2"
select select "0.1"
select select "4"
click at [360, 15] on span "Credit Package" at bounding box center [359, 16] width 89 height 13
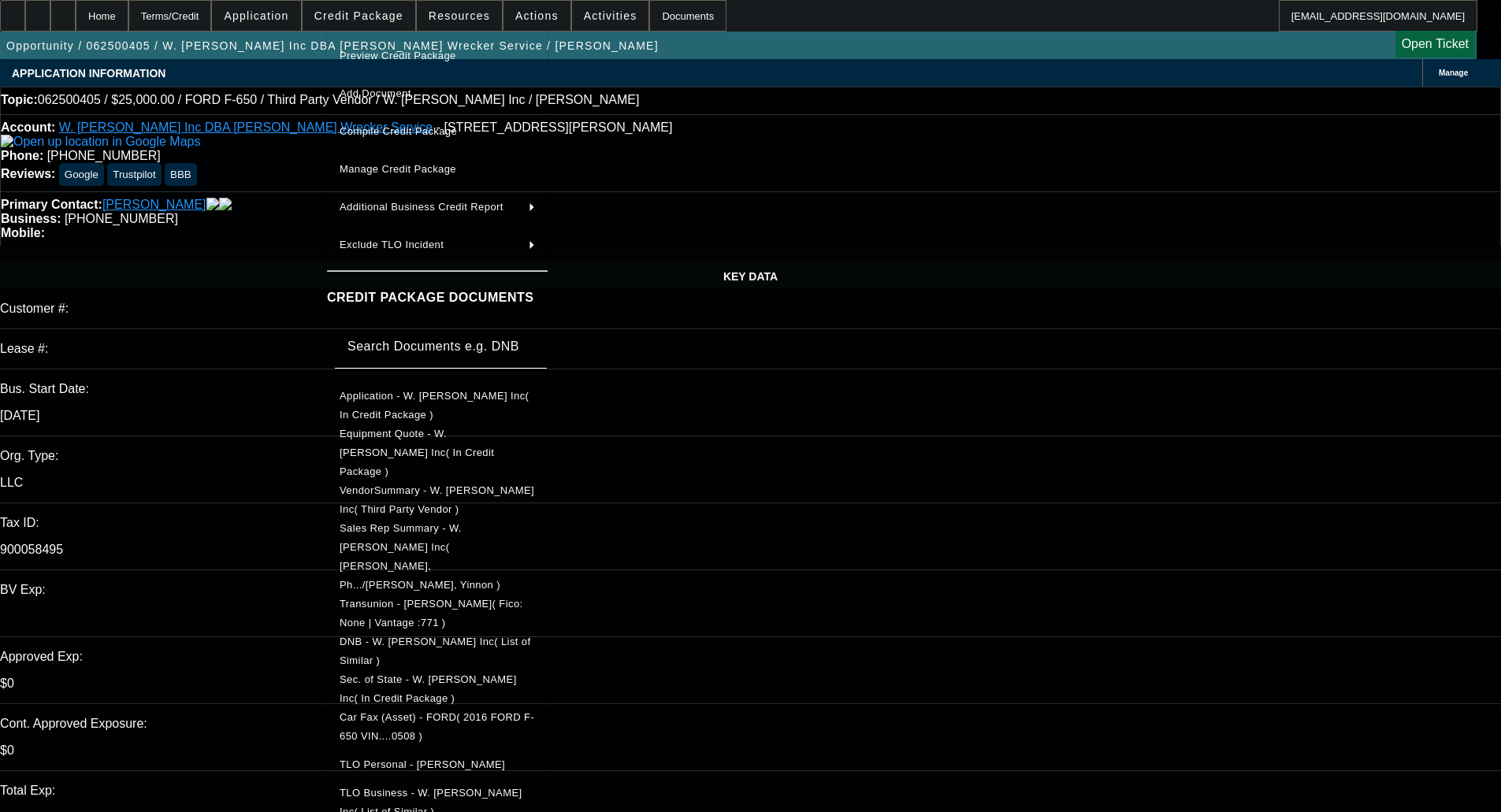
click at [413, 758] on span "TLO Personal - [PERSON_NAME]" at bounding box center [422, 764] width 165 height 12
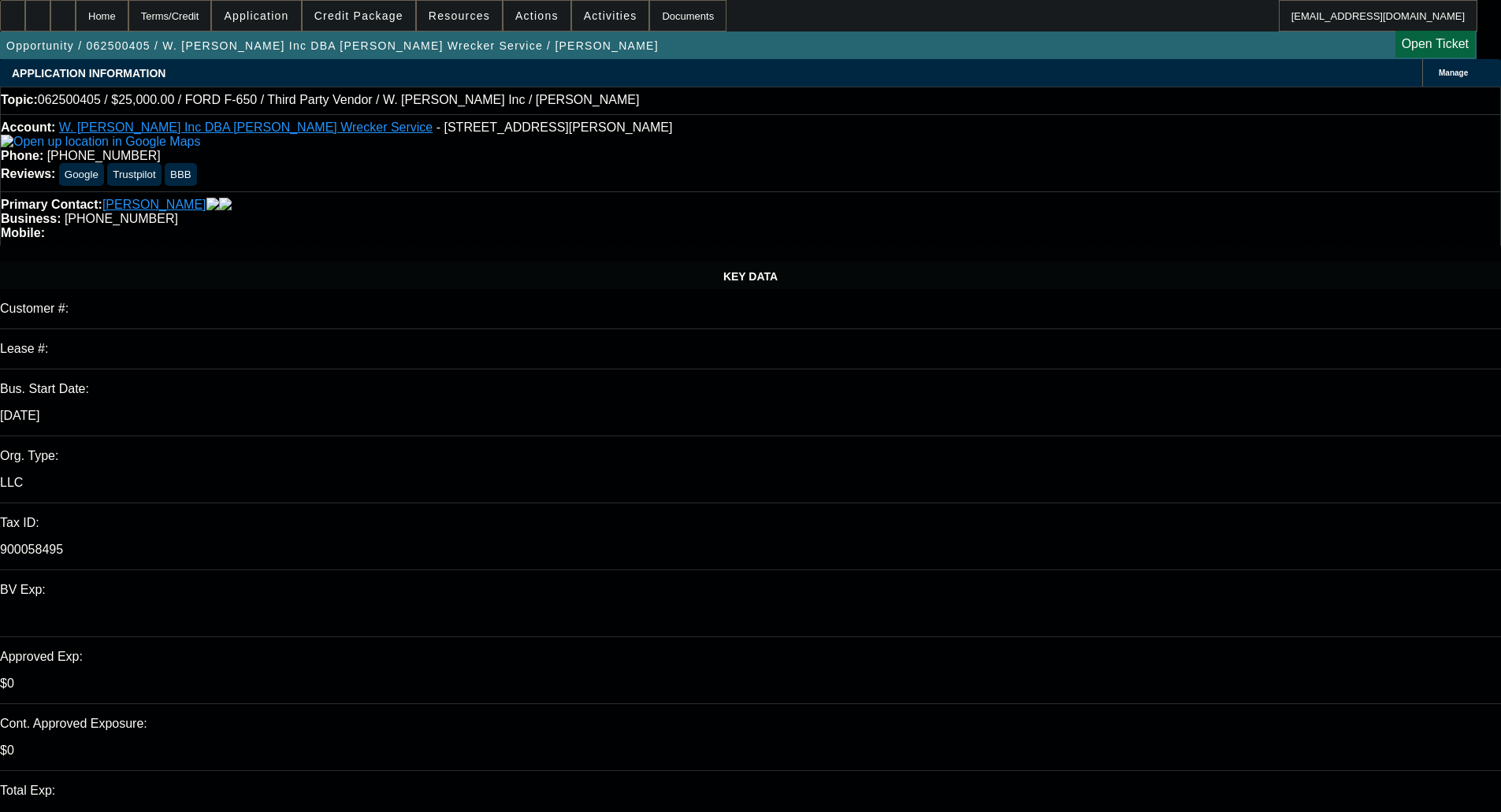
click at [371, 11] on span "Credit Package" at bounding box center [359, 16] width 89 height 13
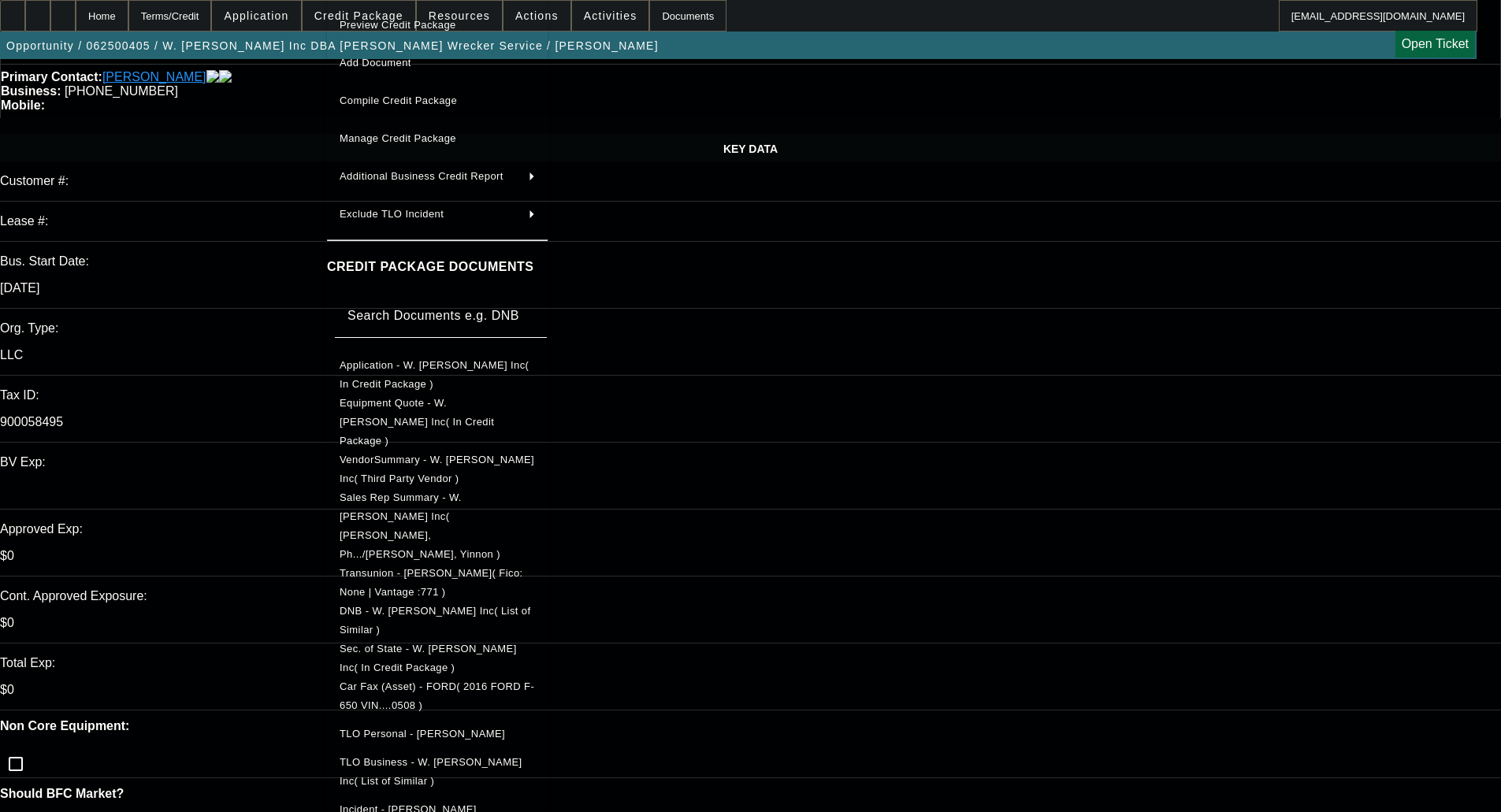
scroll to position [158, 0]
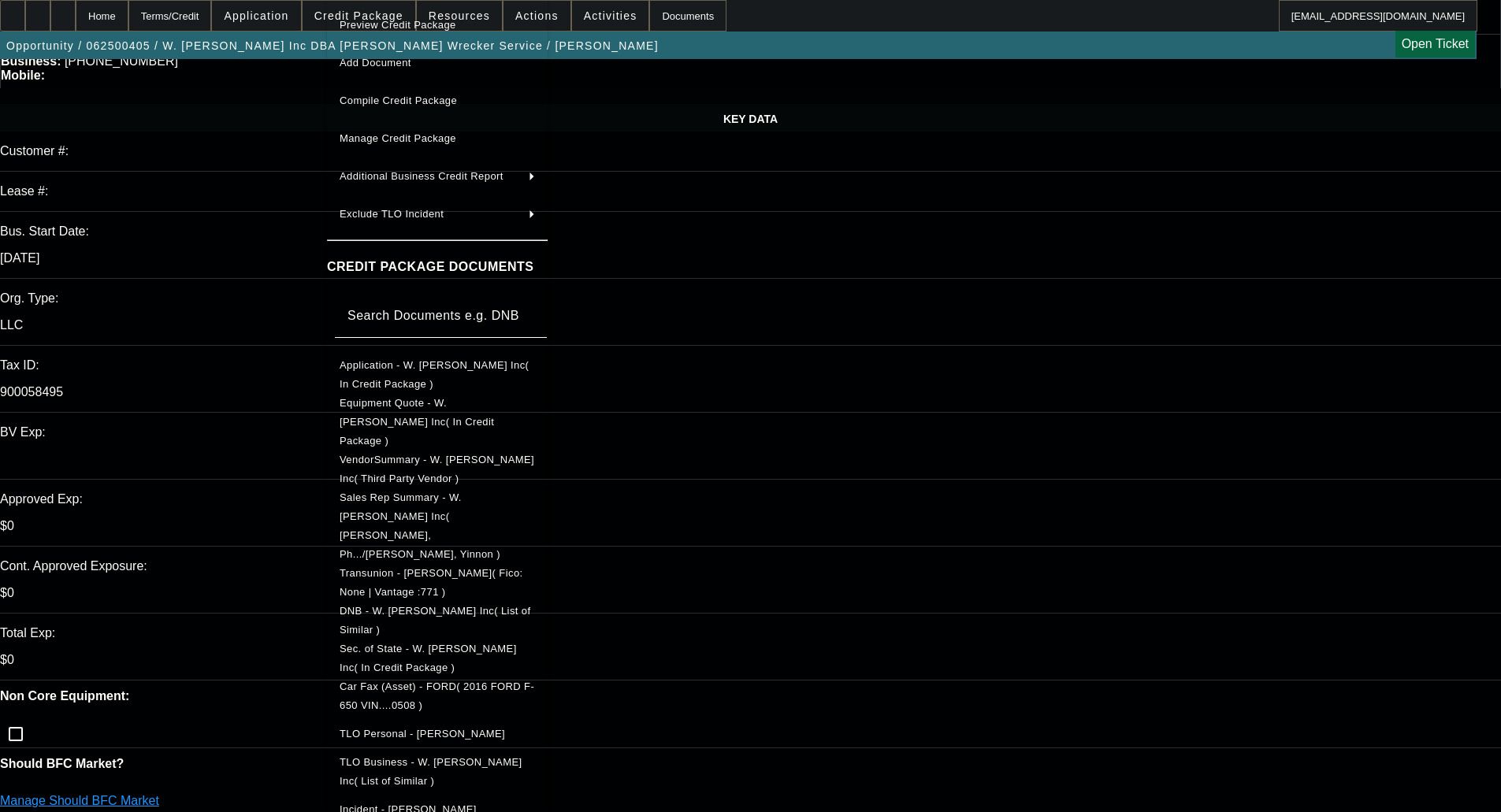
click at [420, 565] on span "Transunion - [PERSON_NAME]( Fico: None | Vantage :771 )" at bounding box center [437, 583] width 196 height 38
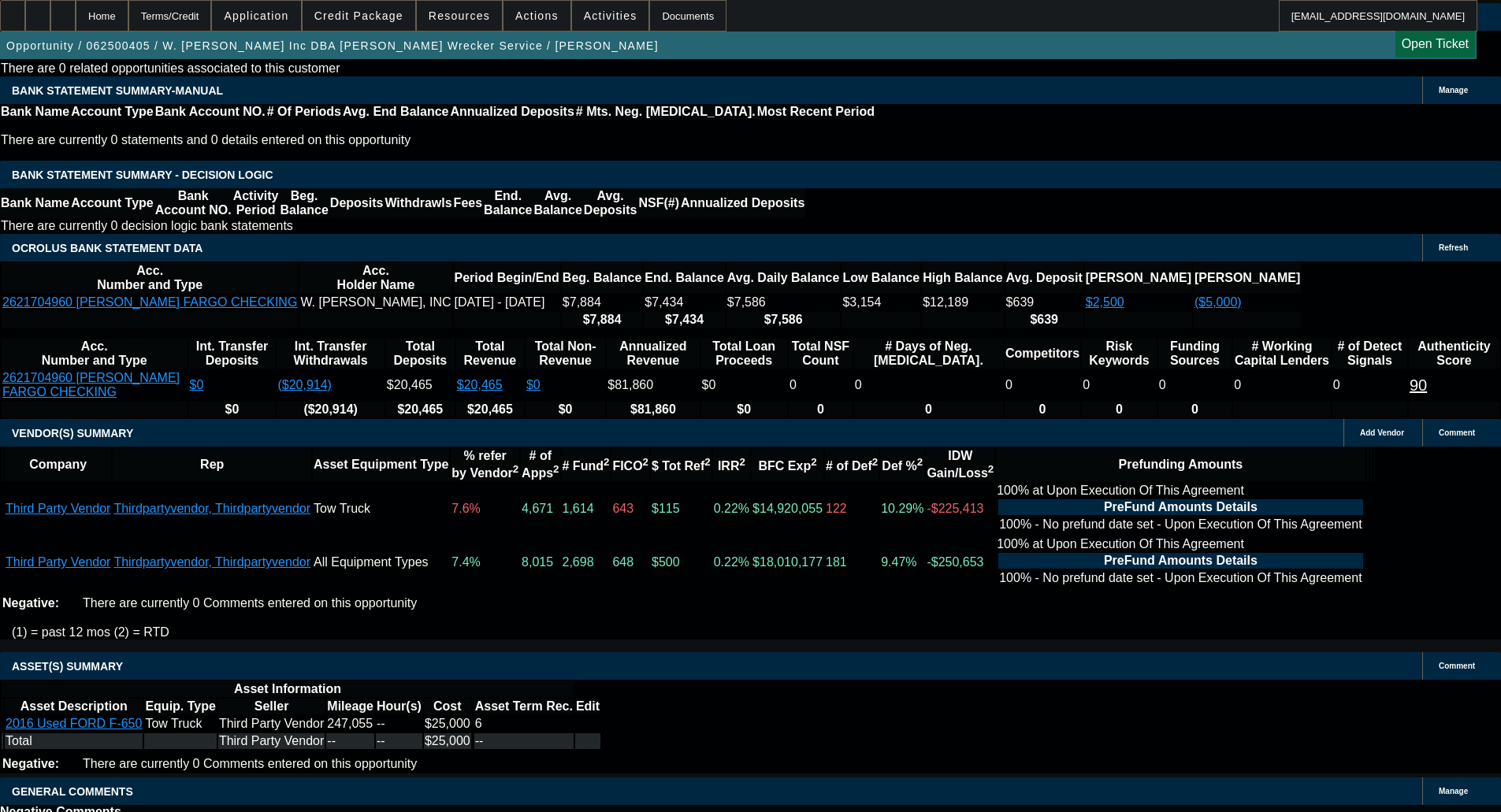
scroll to position [2805, 0]
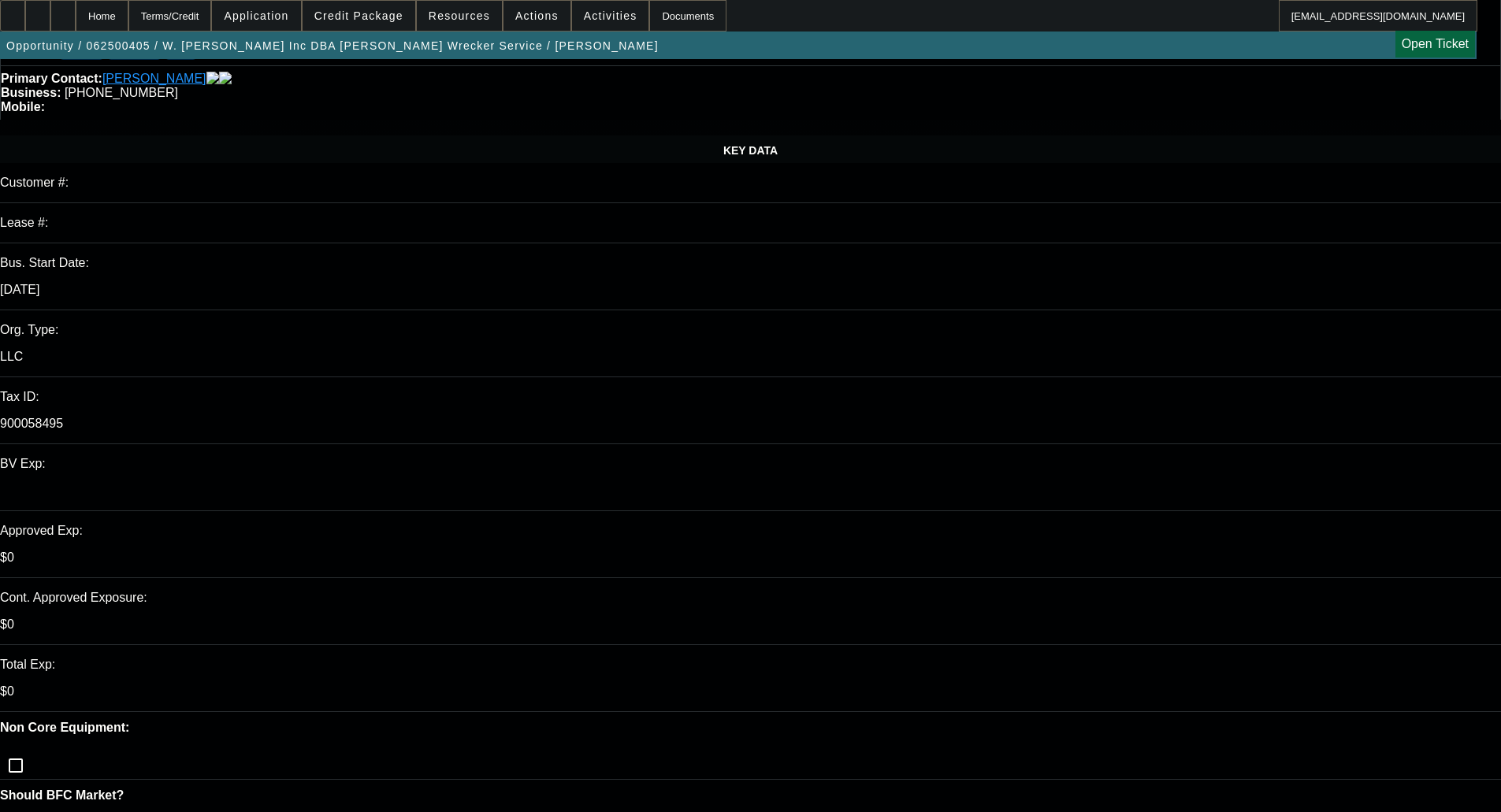
scroll to position [0, 0]
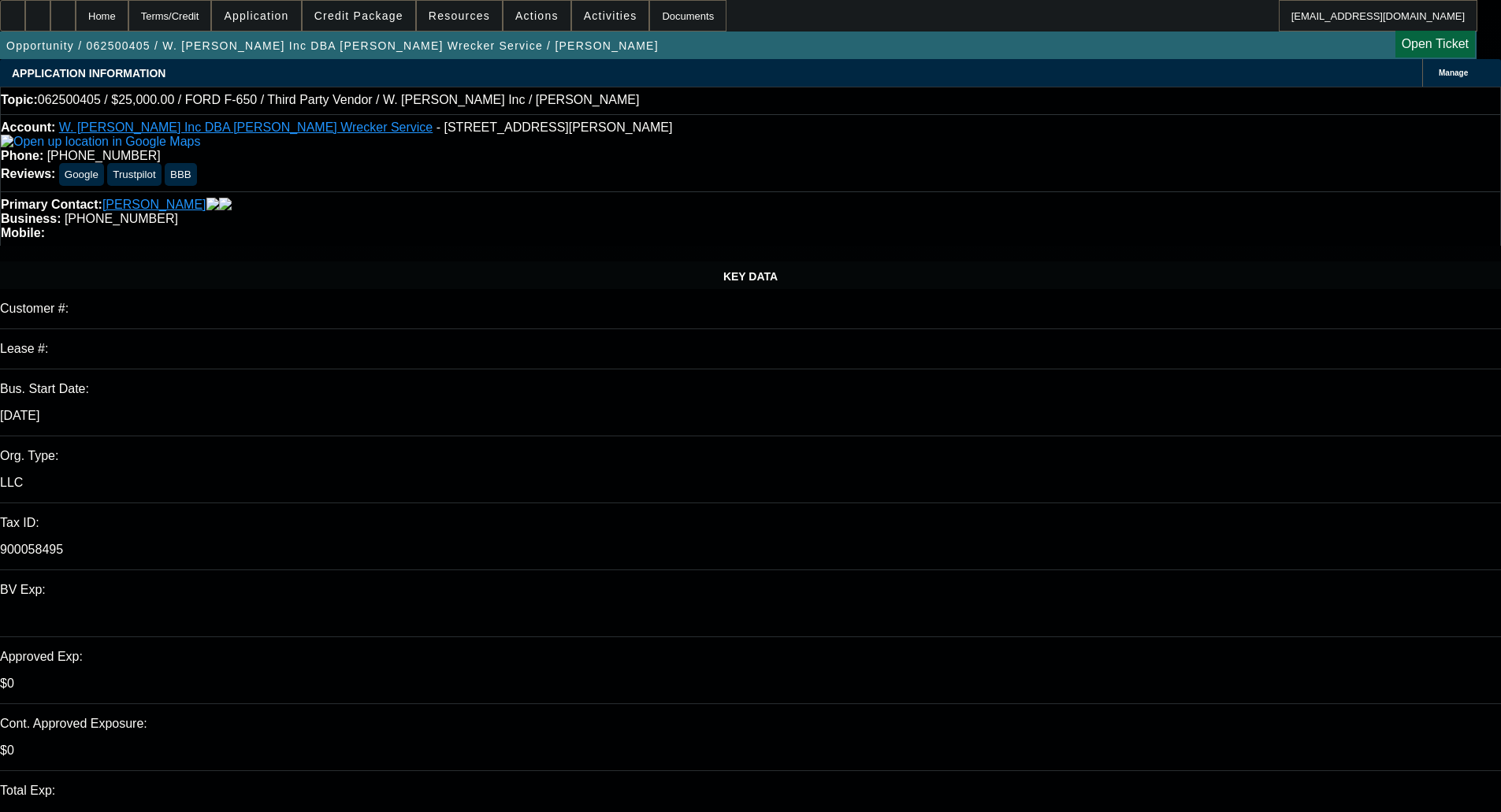
click at [370, 18] on span "Credit Package" at bounding box center [359, 16] width 89 height 13
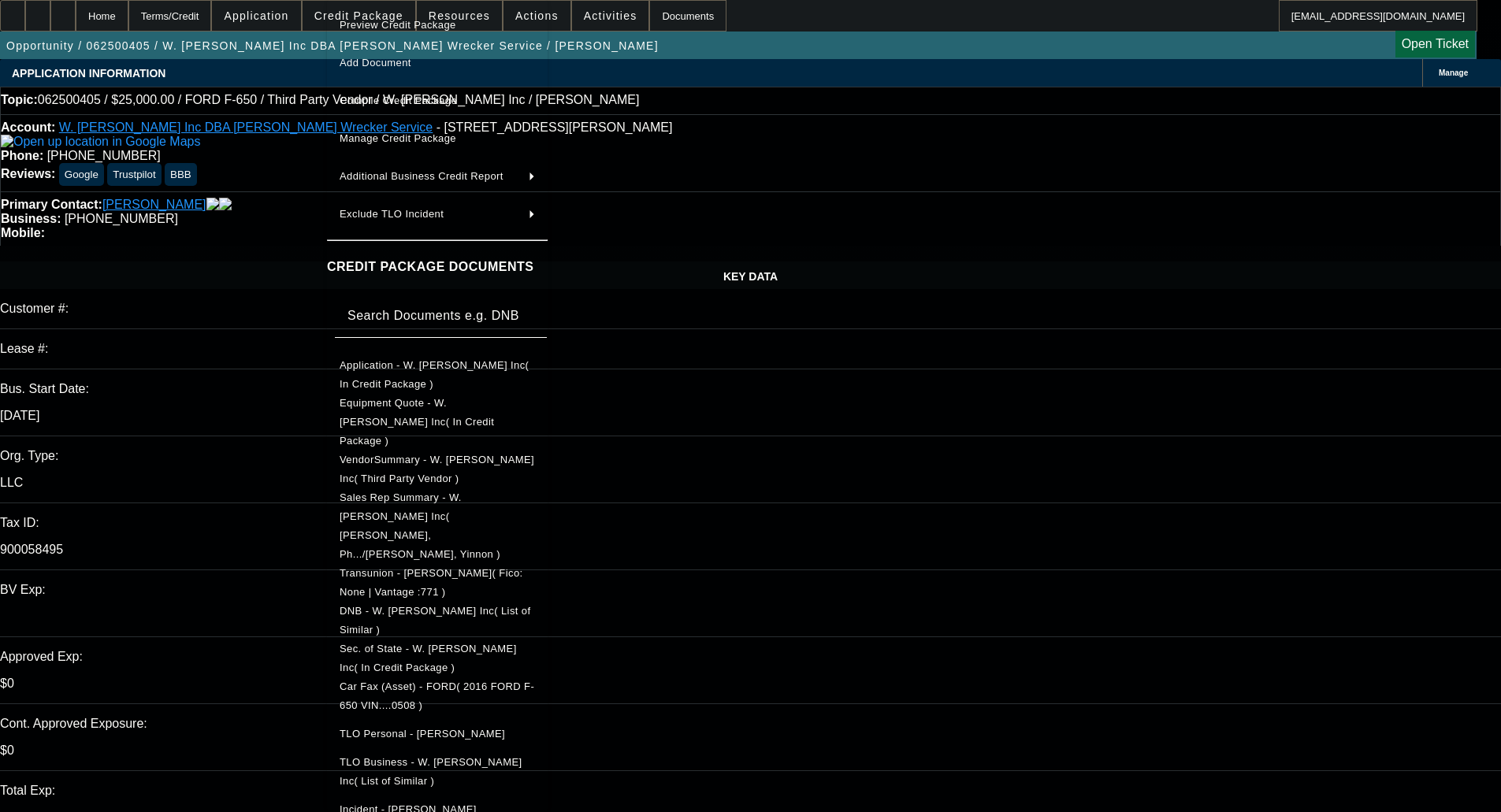
click at [417, 643] on span "Sec. of State - W. David Brown Inc( In Credit Package )" at bounding box center [428, 658] width 177 height 31
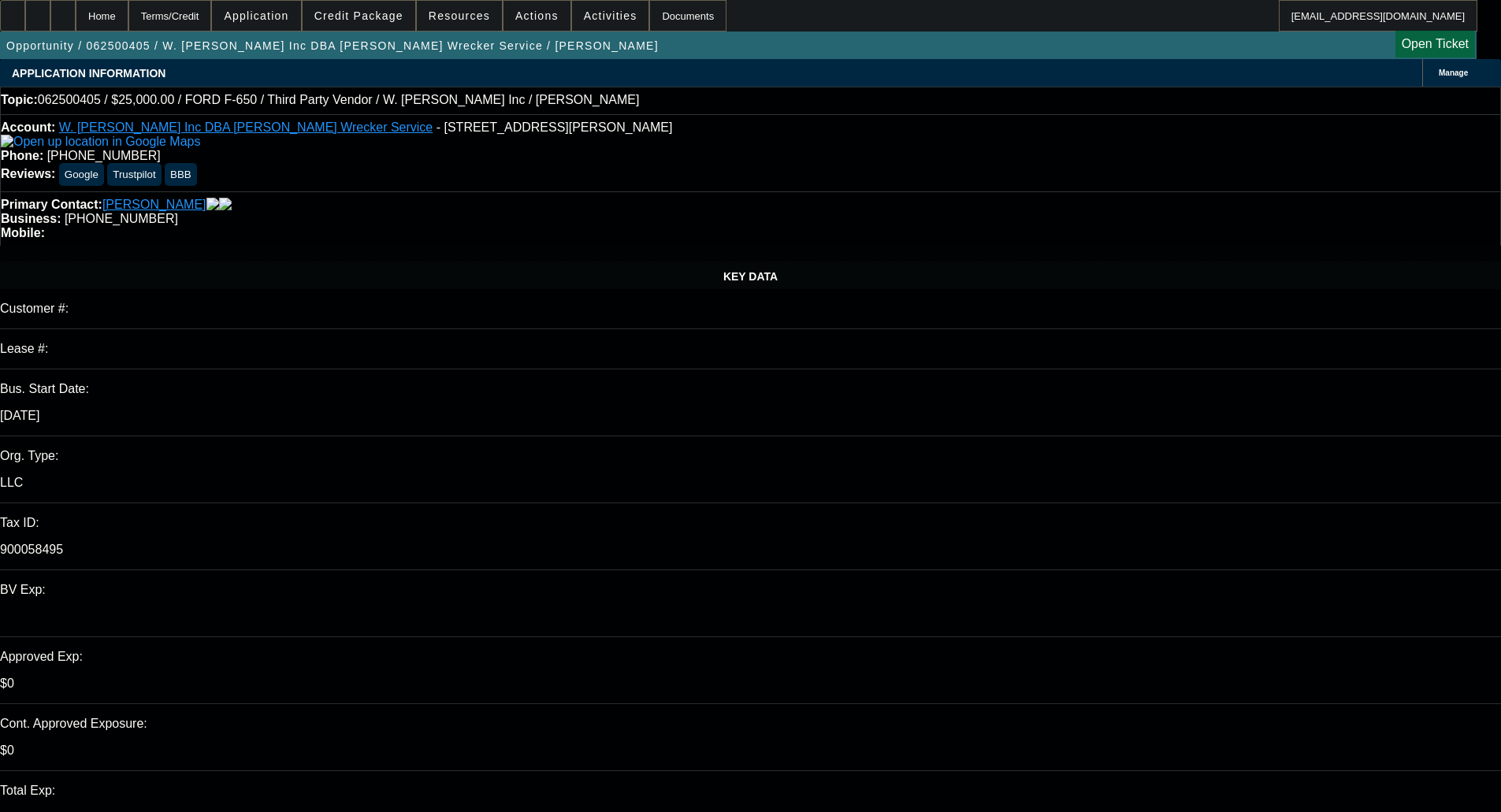
click at [400, 13] on span "Credit Package" at bounding box center [359, 16] width 89 height 13
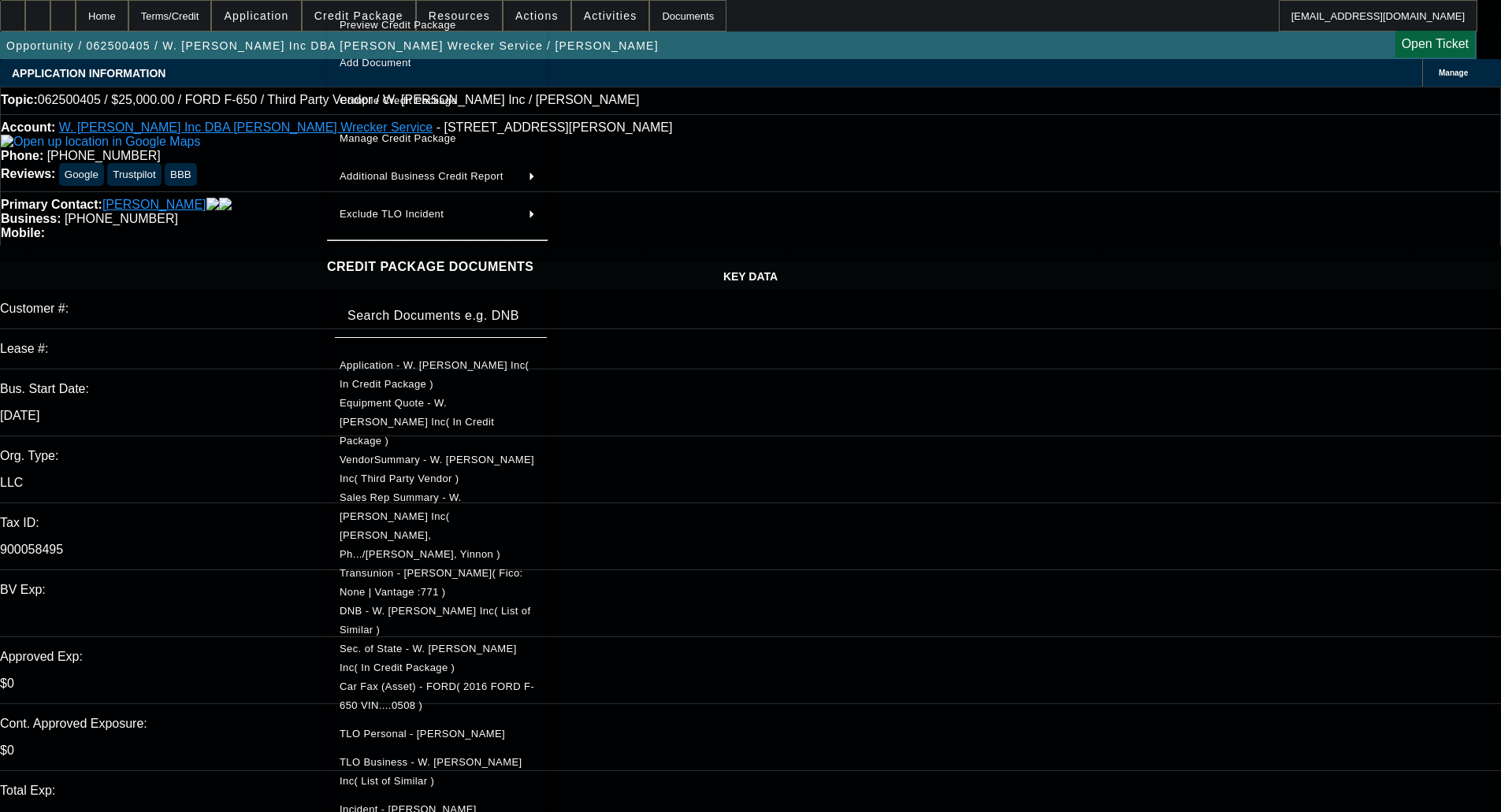
click at [375, 366] on span "Application - W. David Brown Inc( In Credit Package )" at bounding box center [434, 374] width 189 height 31
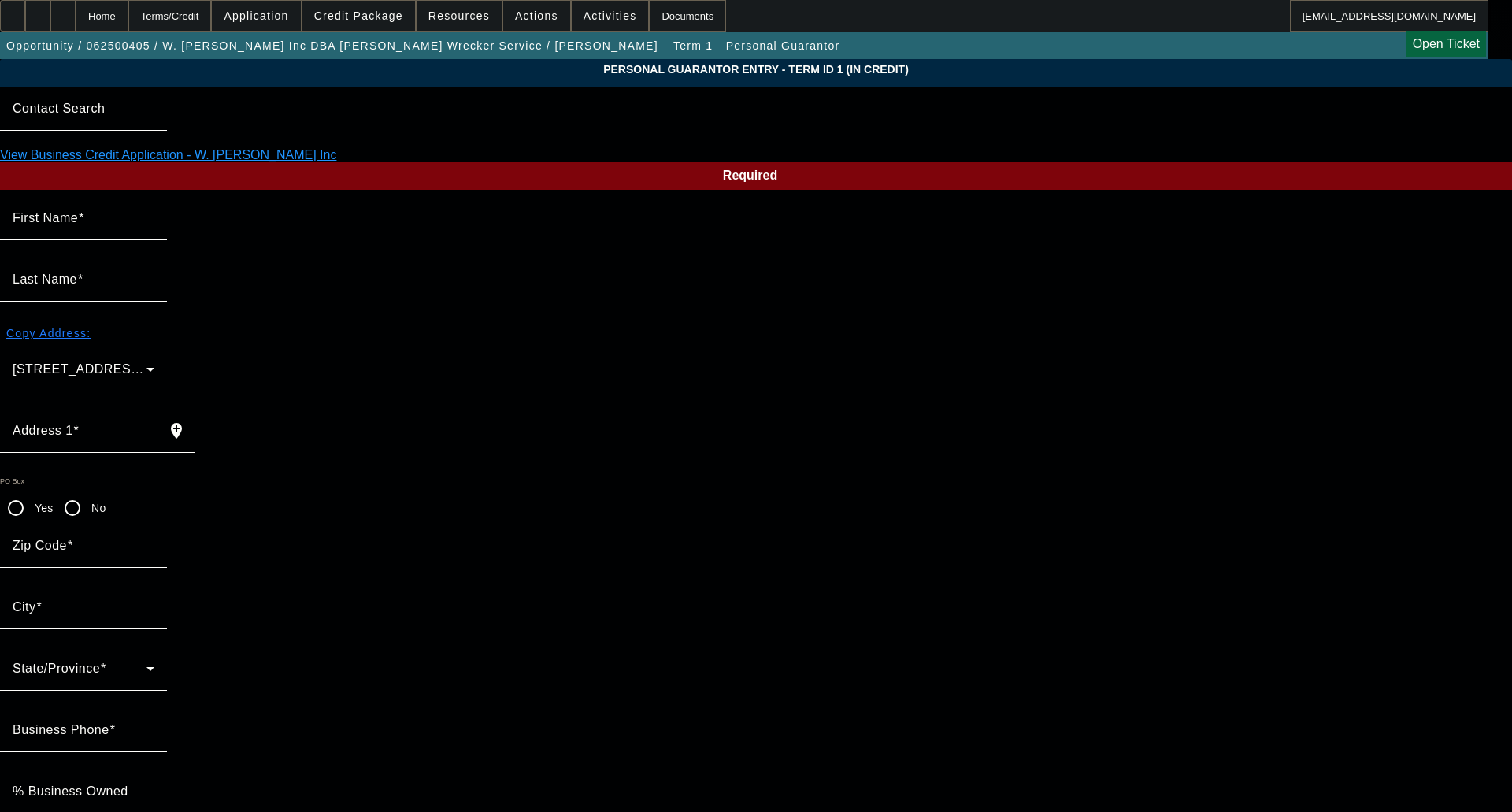
type input "Thomas"
type input "Brown"
type input "814 Hancock Bridge Road"
radio input "true"
type input "30680"
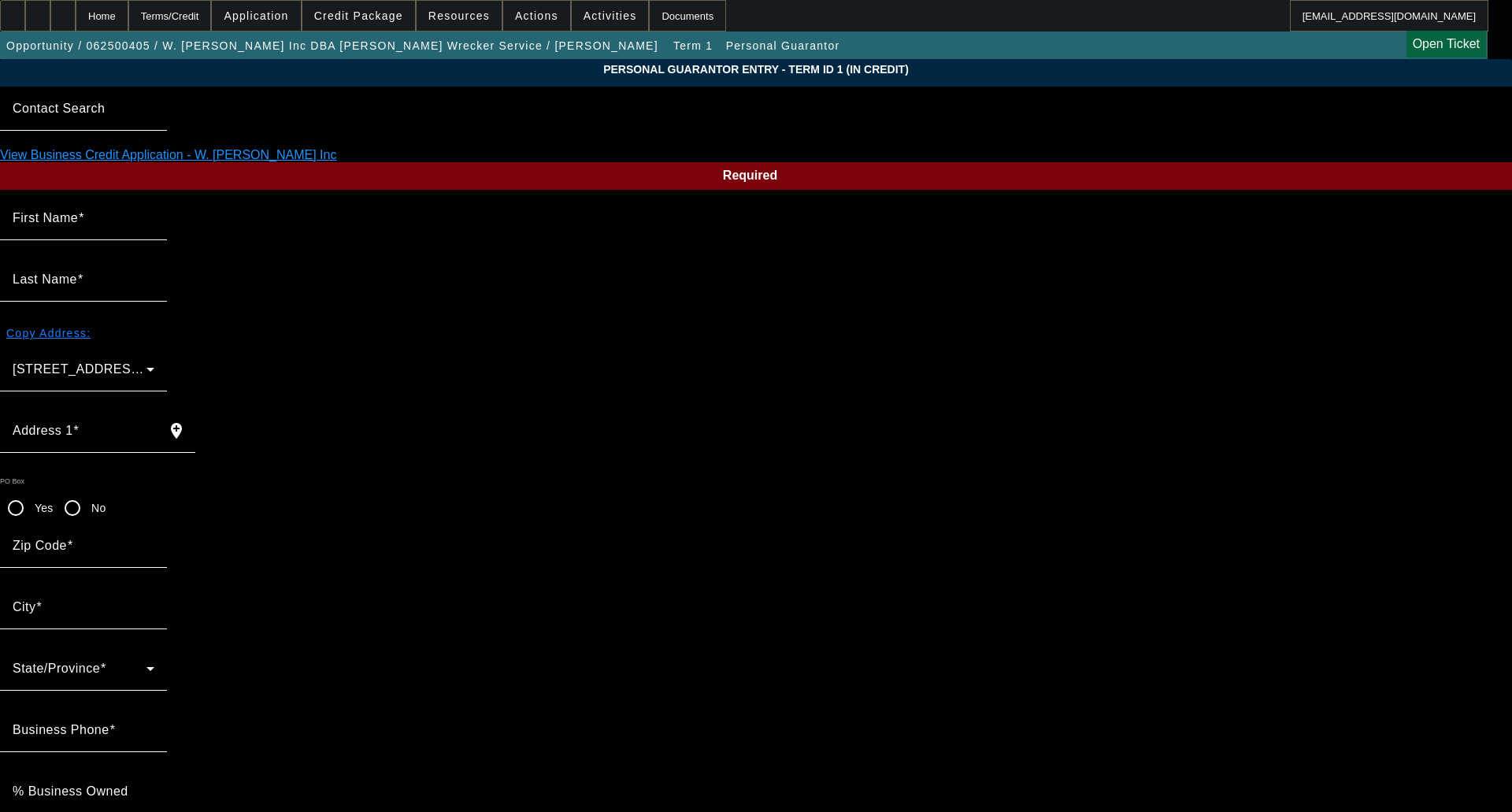
type input "Winder"
type input "(770) 867-3011"
type input "100"
type input "252-31-9685"
type input "dbrown814@aol.com"
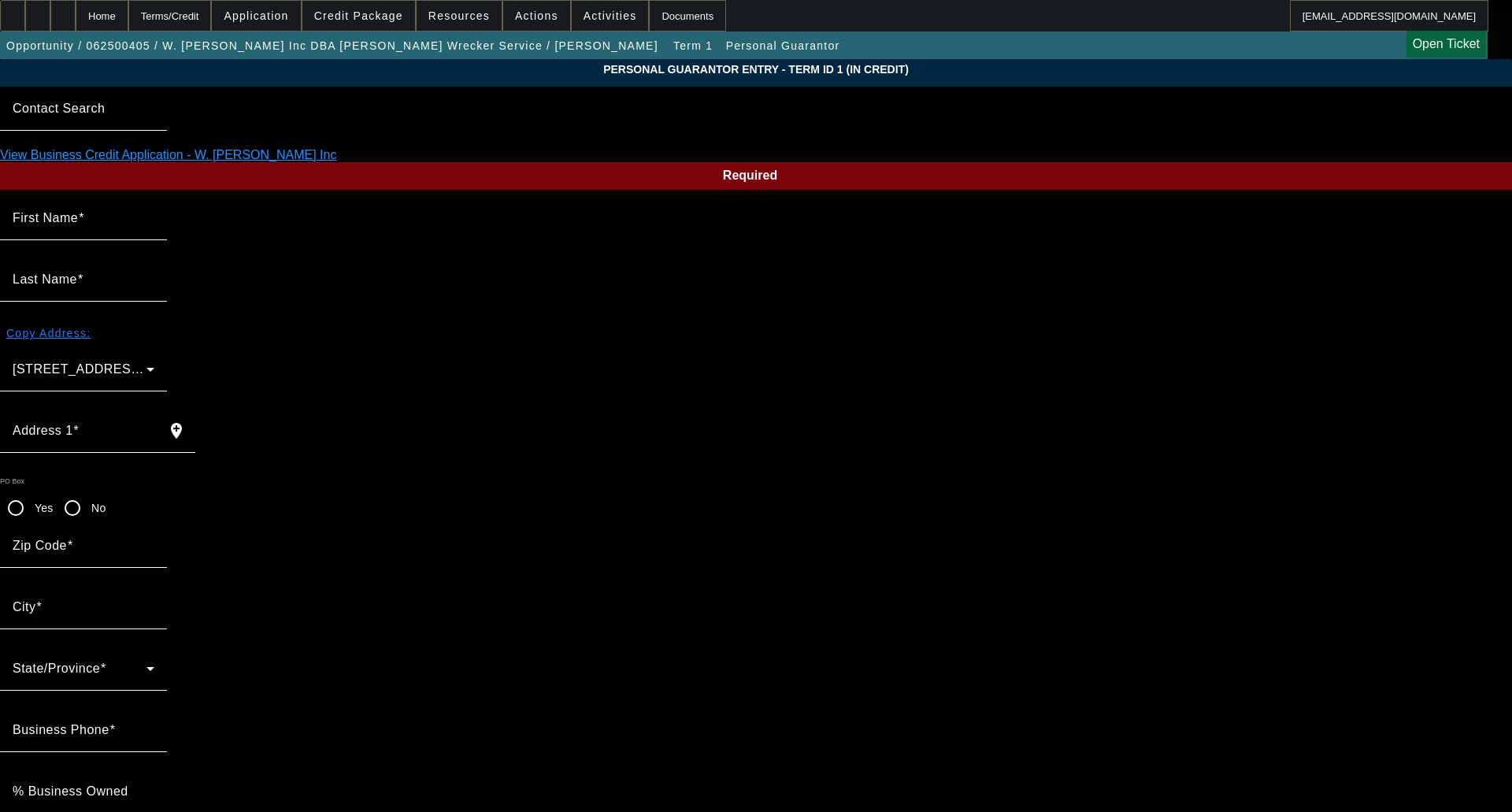
type input "Dana"
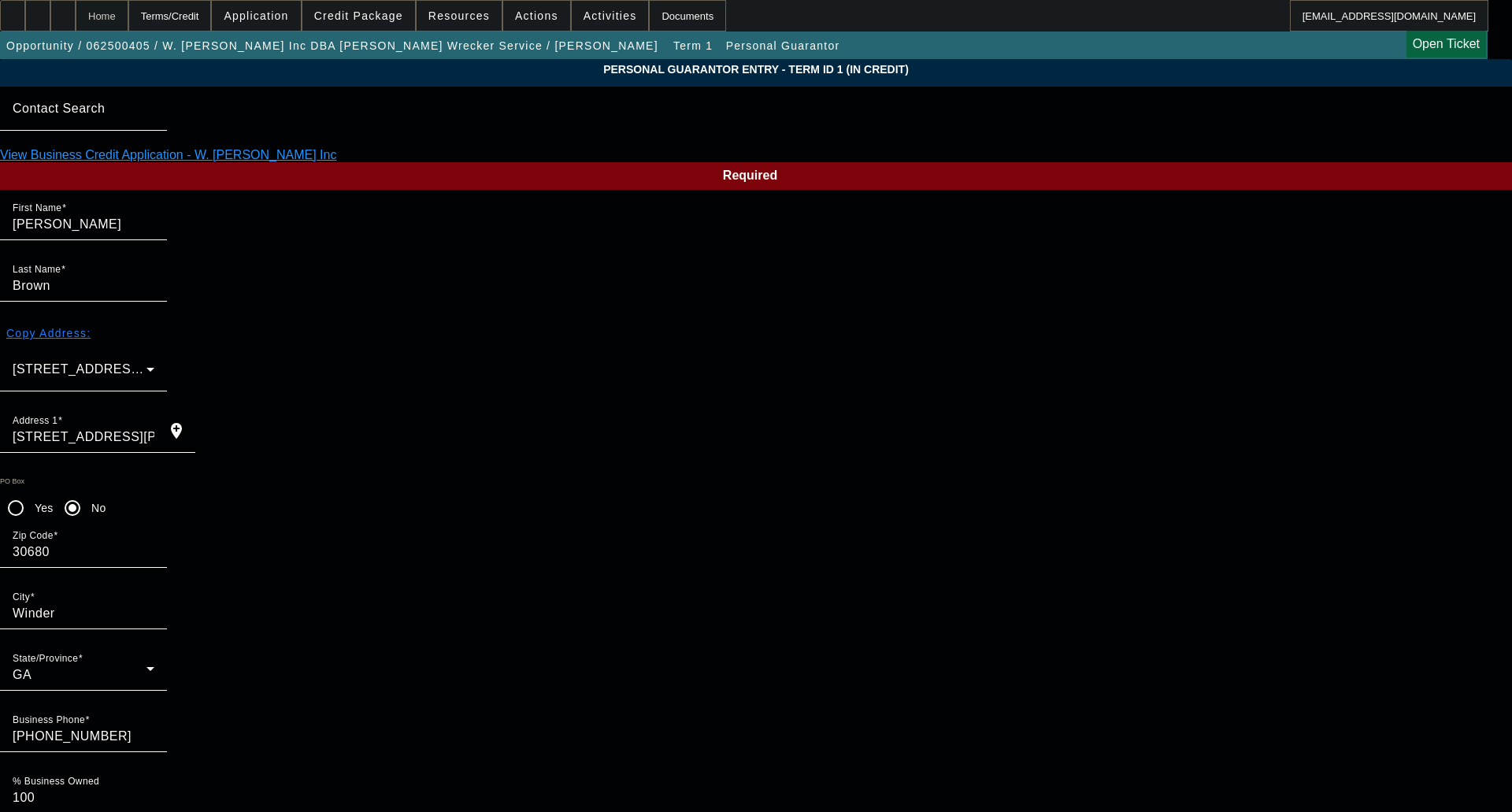
click at [127, 17] on div "Home" at bounding box center [101, 16] width 53 height 32
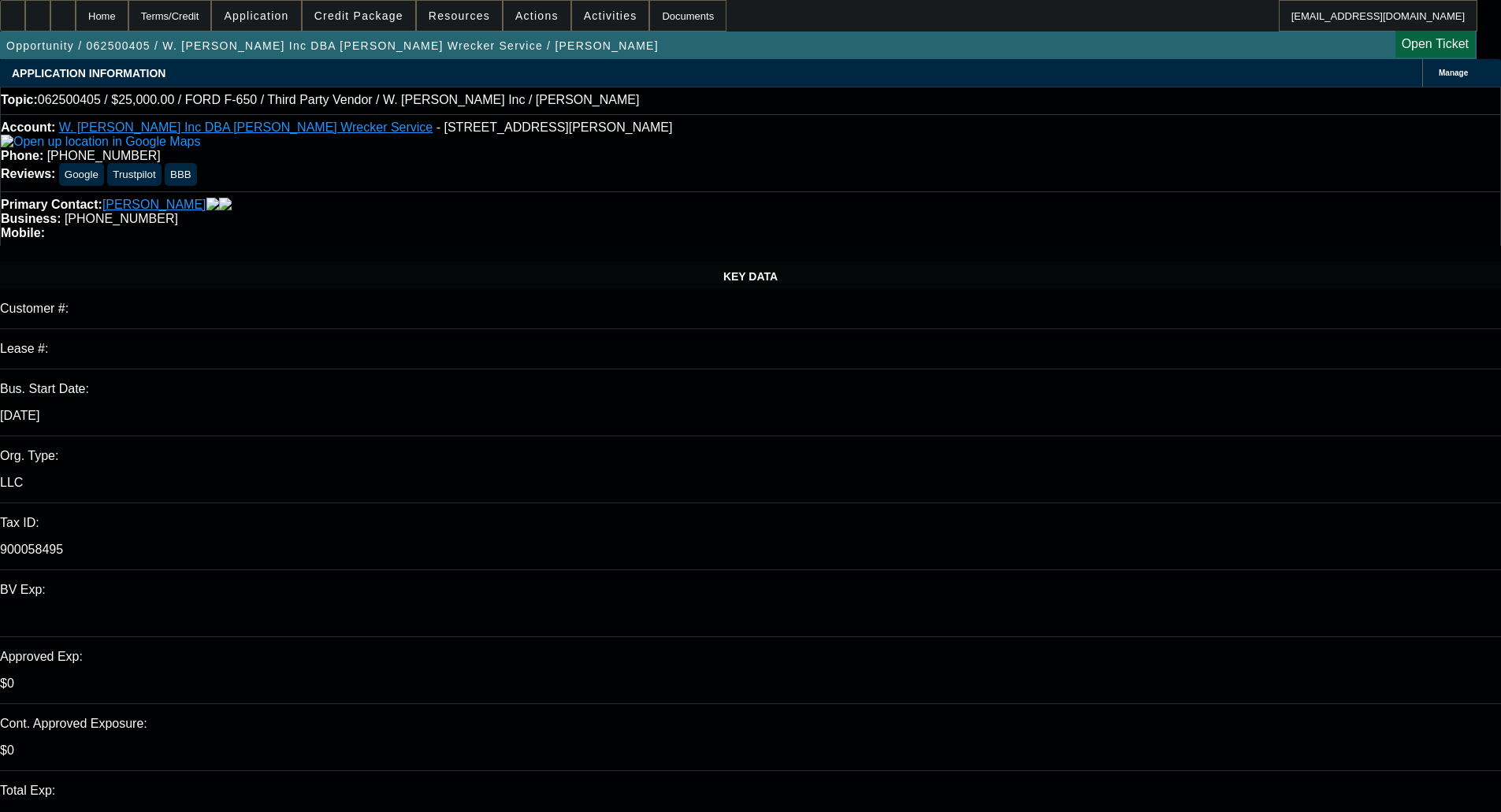
select select "0"
select select "2"
select select "0.1"
select select "4"
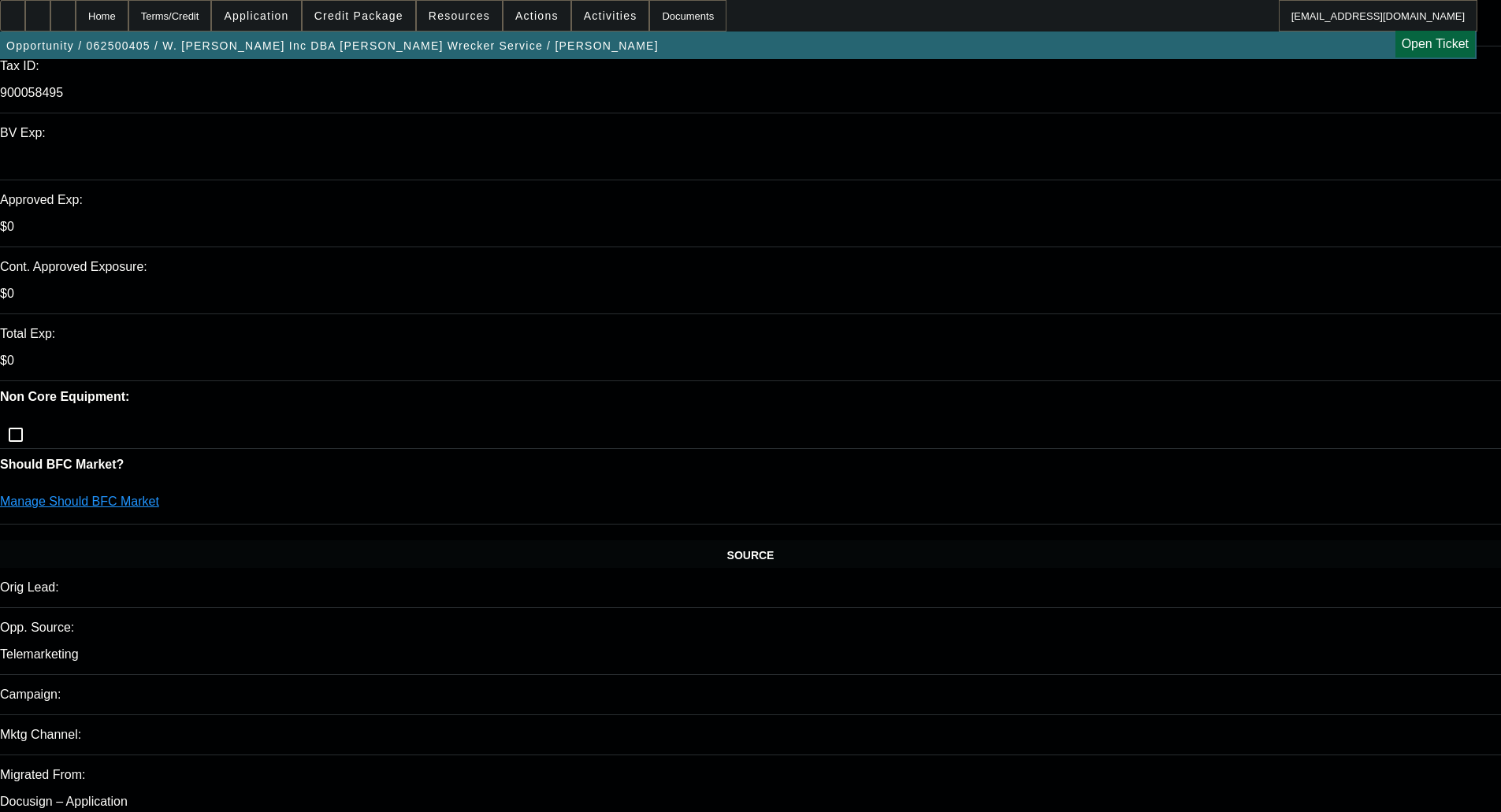
scroll to position [473, 0]
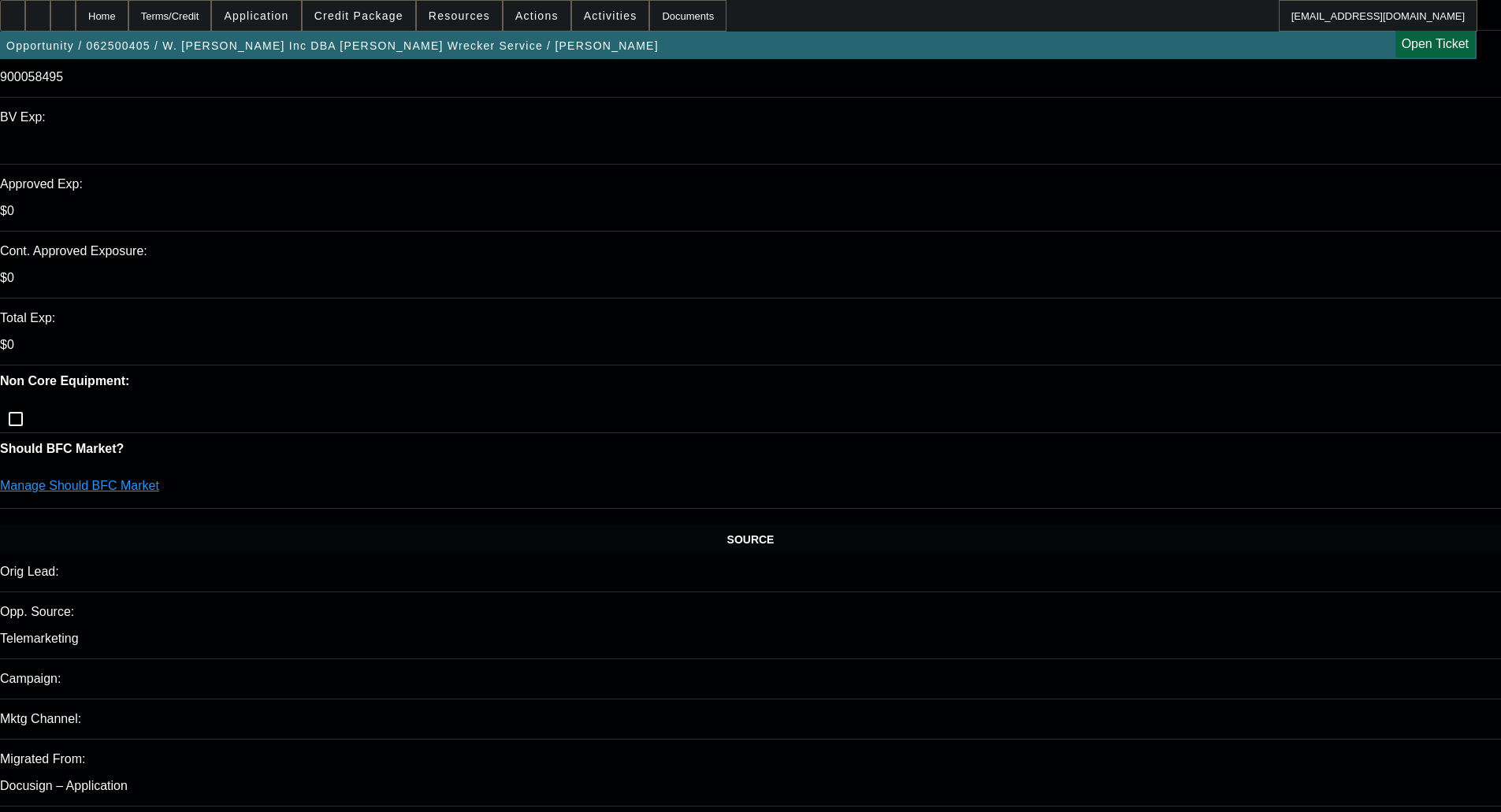
click at [368, 11] on span "Credit Package" at bounding box center [359, 16] width 89 height 13
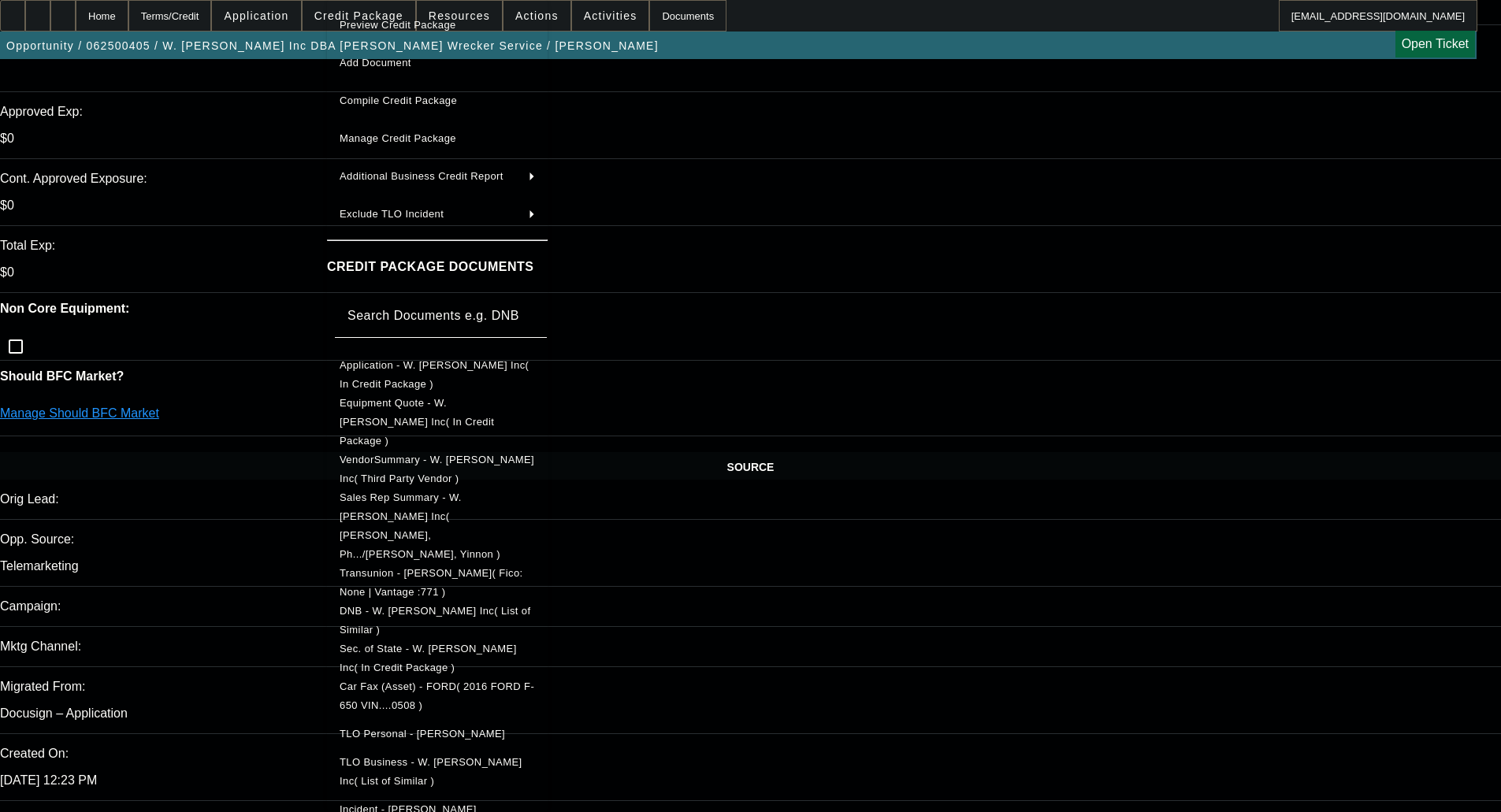
scroll to position [709, 0]
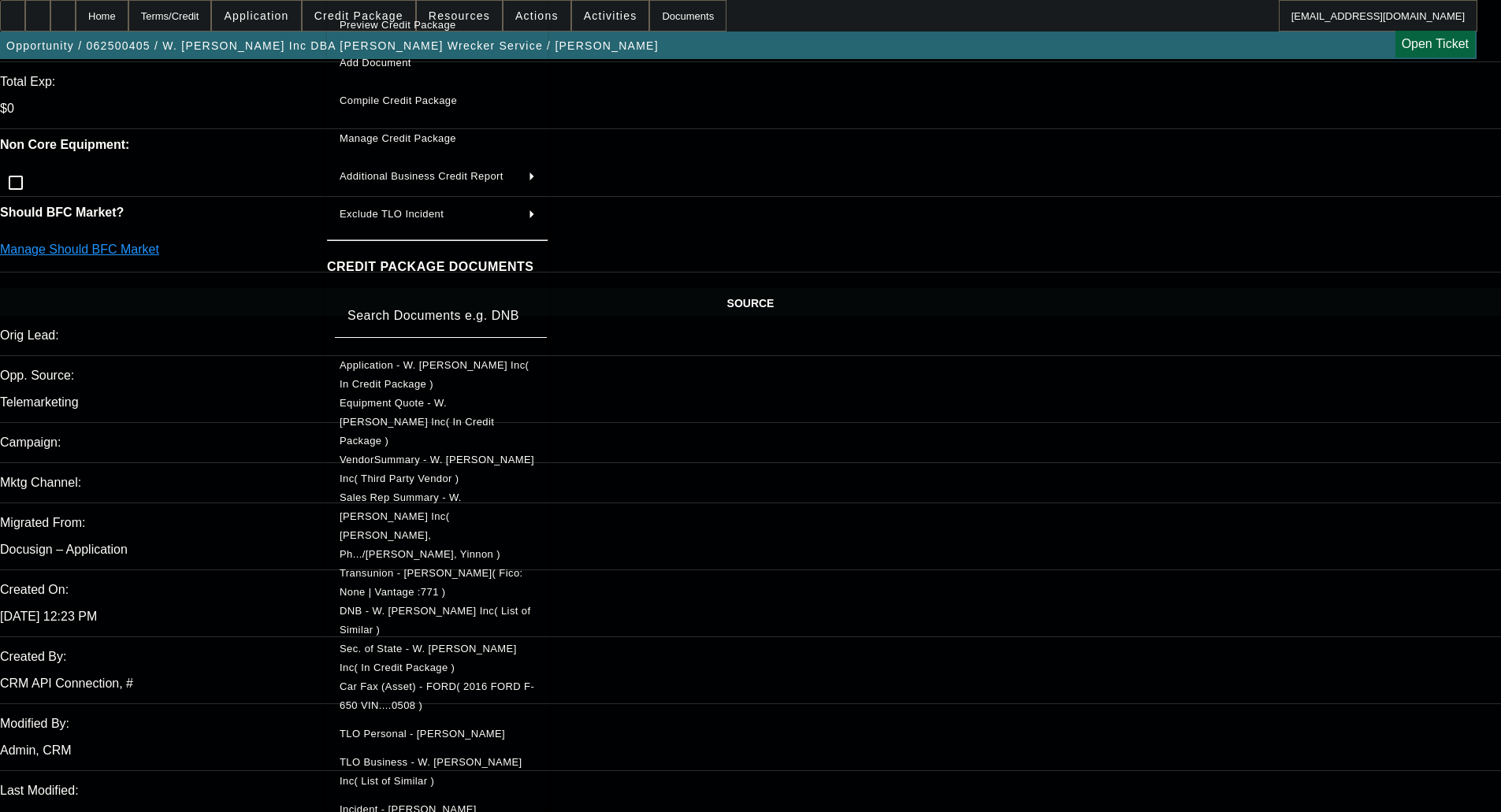
click at [451, 681] on span "Car Fax (Asset) - FORD( 2016 FORD F-650 VIN....0508 )" at bounding box center [437, 696] width 195 height 31
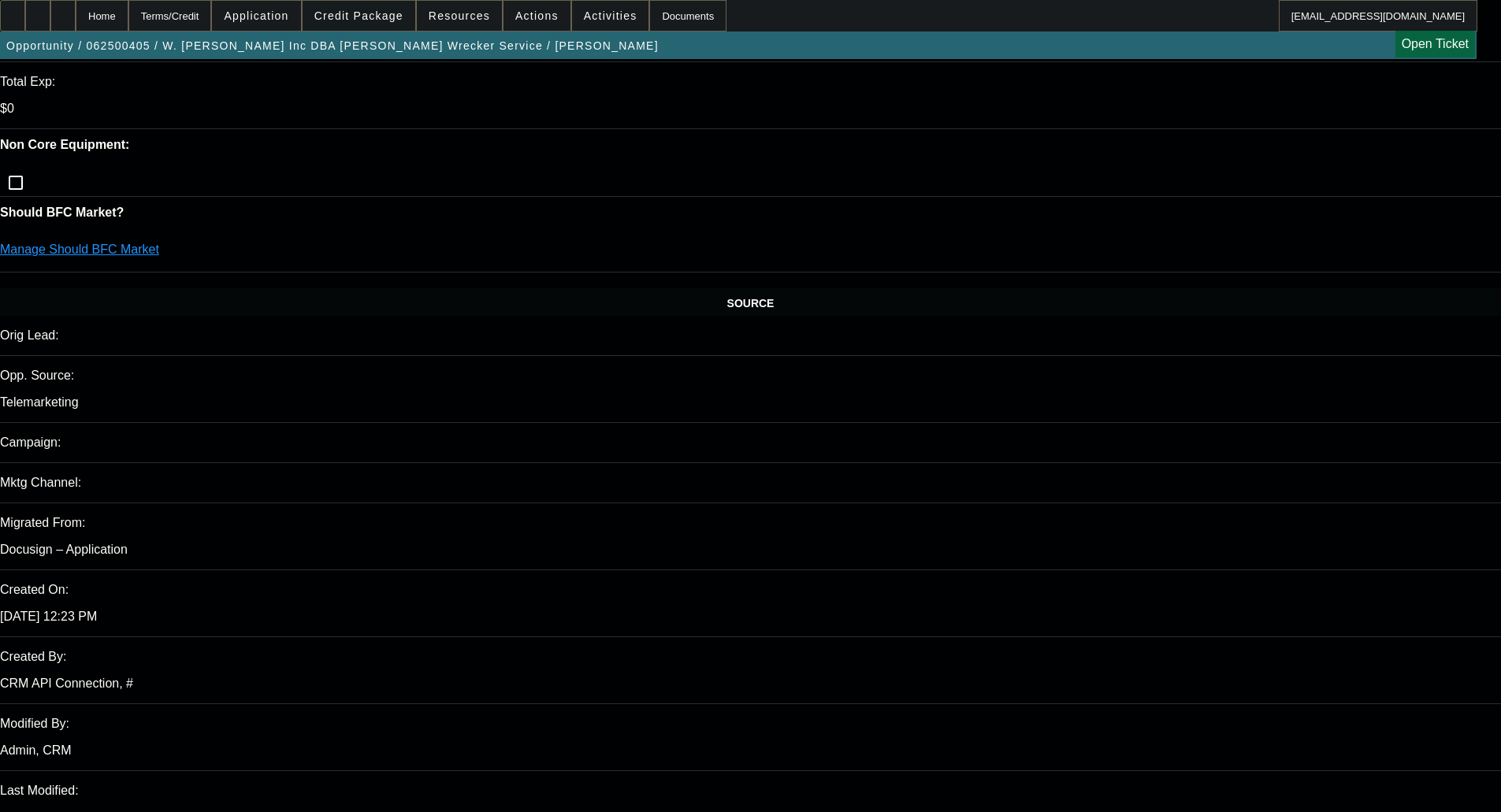
click at [393, 16] on span "Credit Package" at bounding box center [359, 16] width 89 height 13
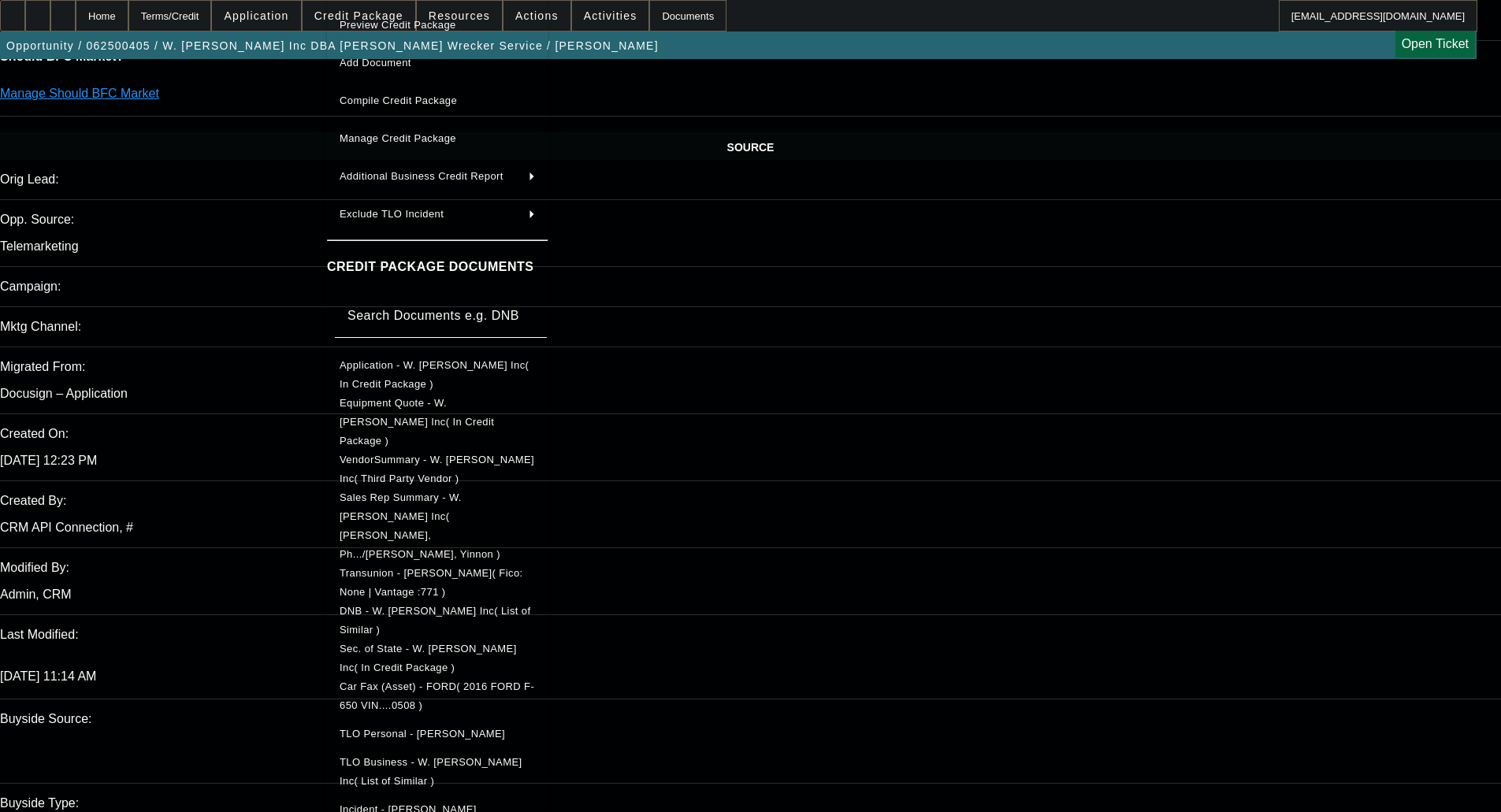
scroll to position [867, 0]
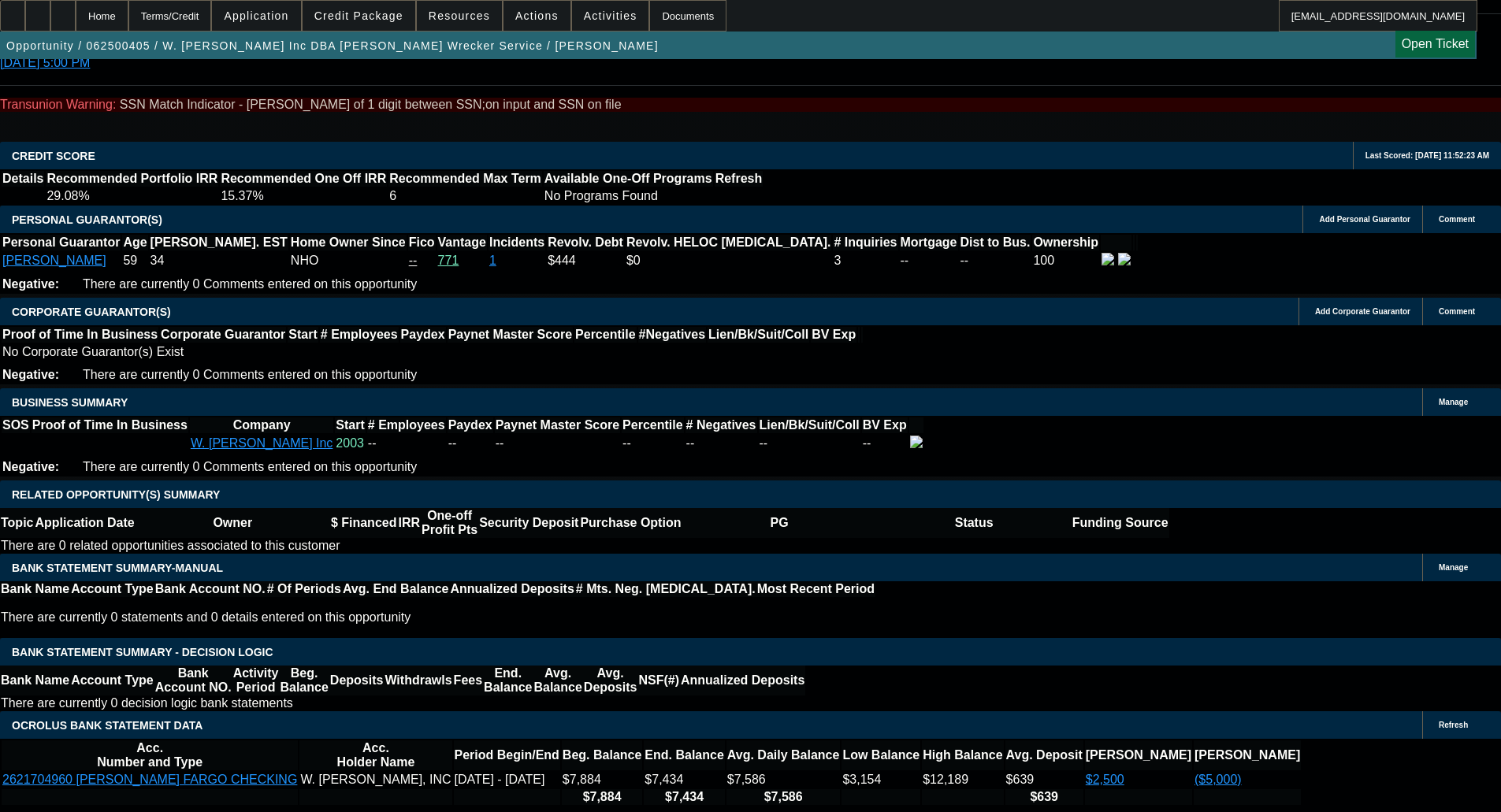
scroll to position [2805, 0]
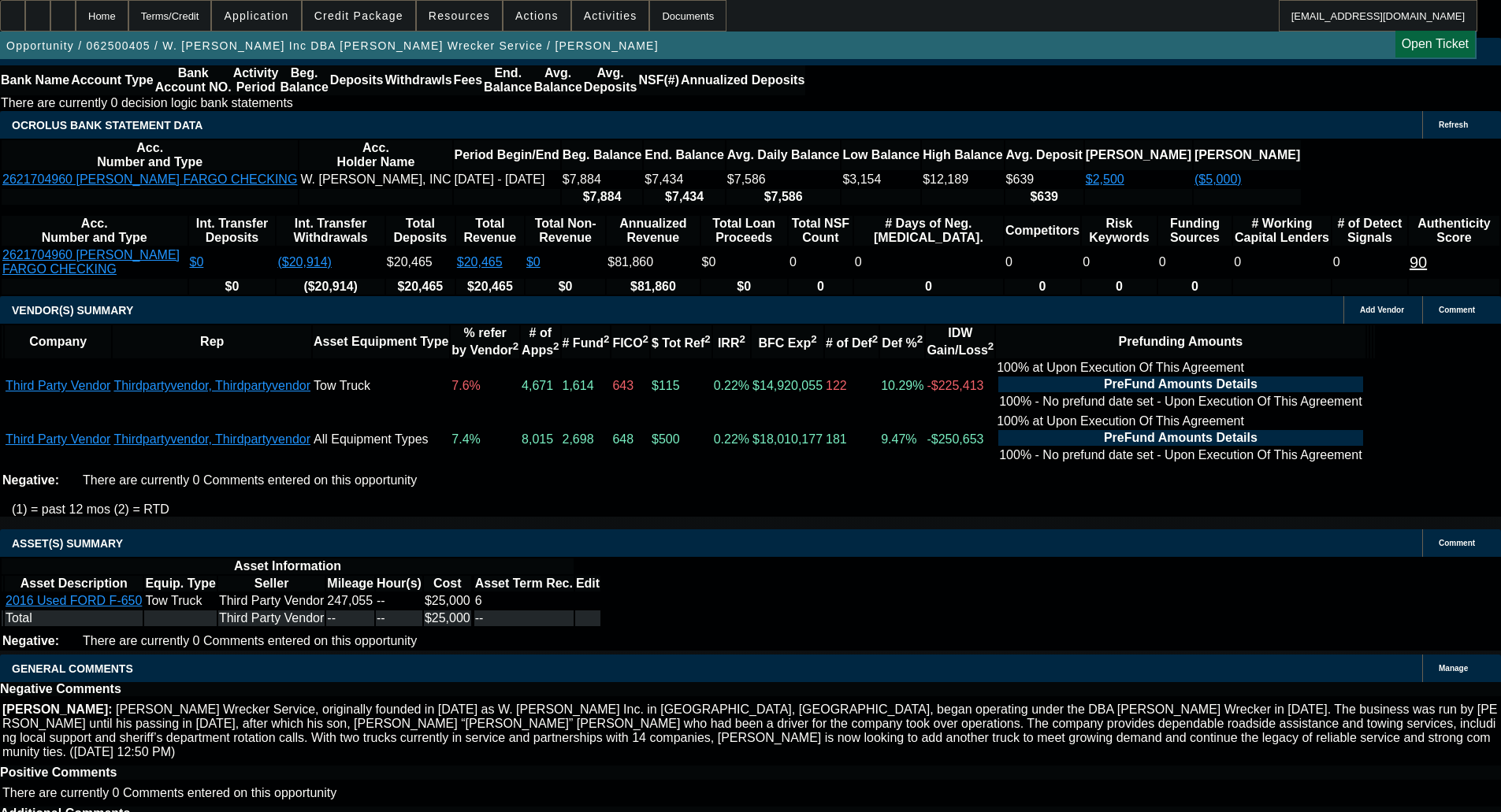
drag, startPoint x: 338, startPoint y: 487, endPoint x: 343, endPoint y: 496, distance: 10.3
select select "6"
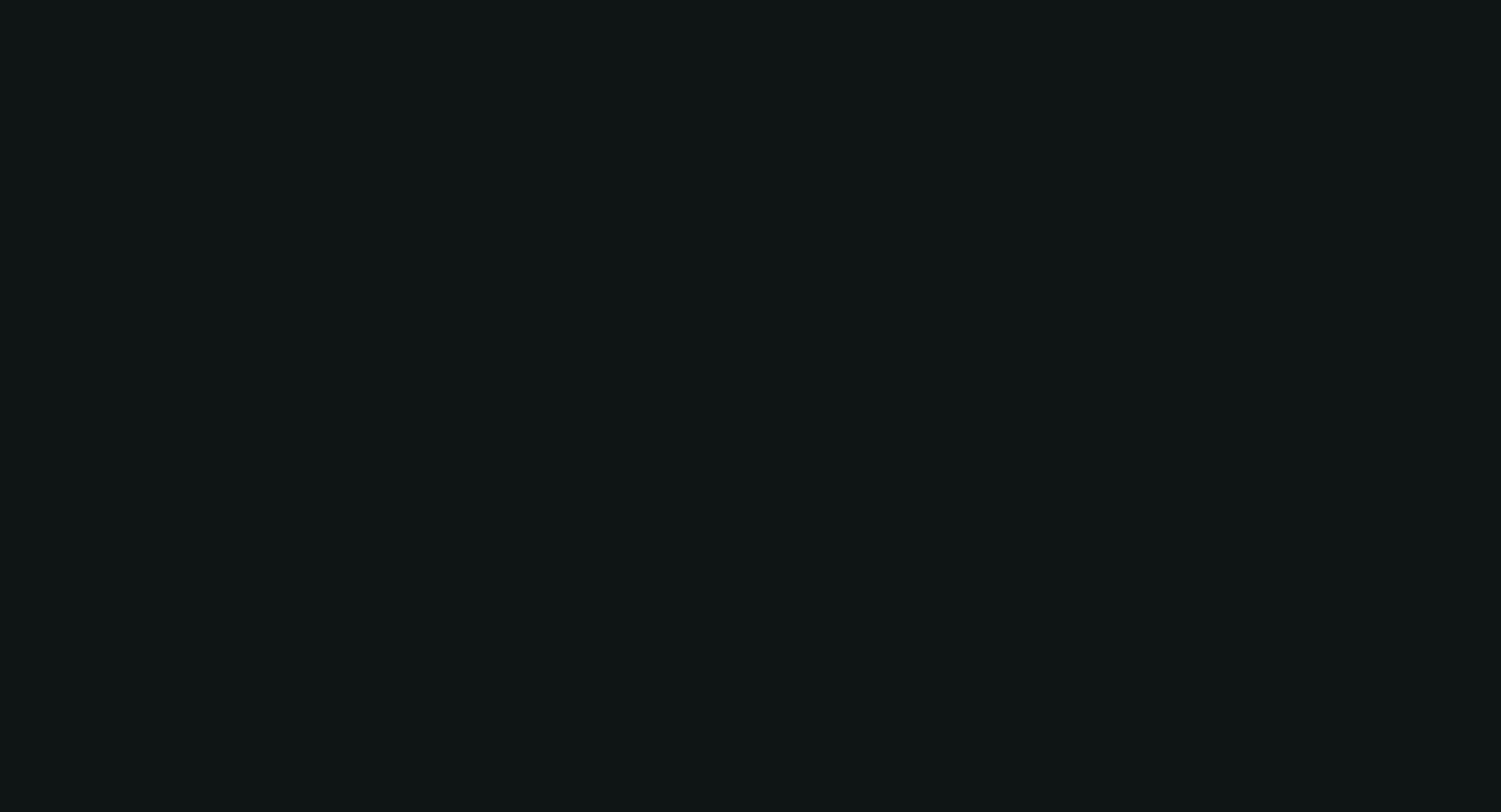
scroll to position [0, 0]
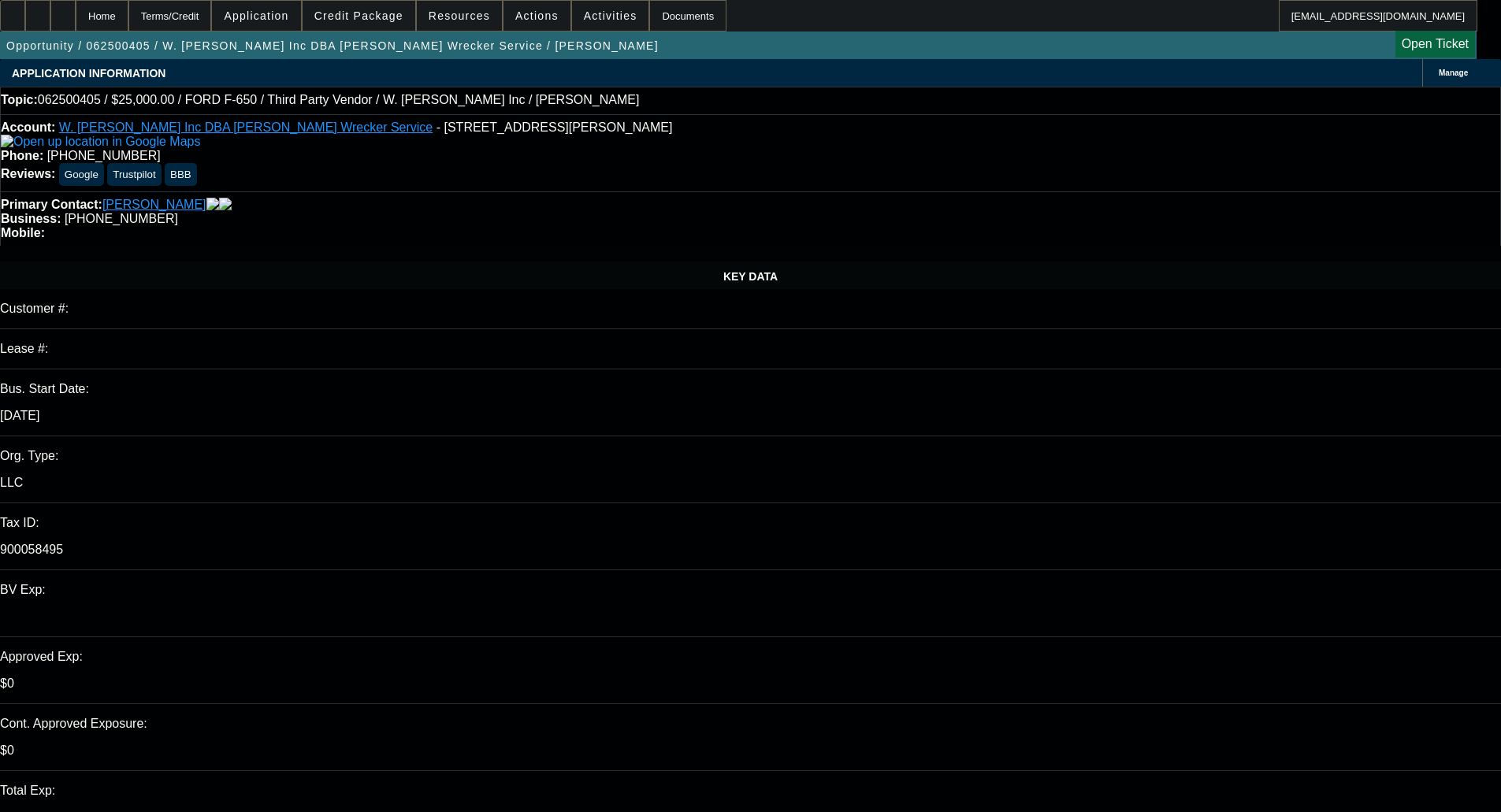
type textarea "t"
click at [375, 25] on span at bounding box center [358, 16] width 112 height 38
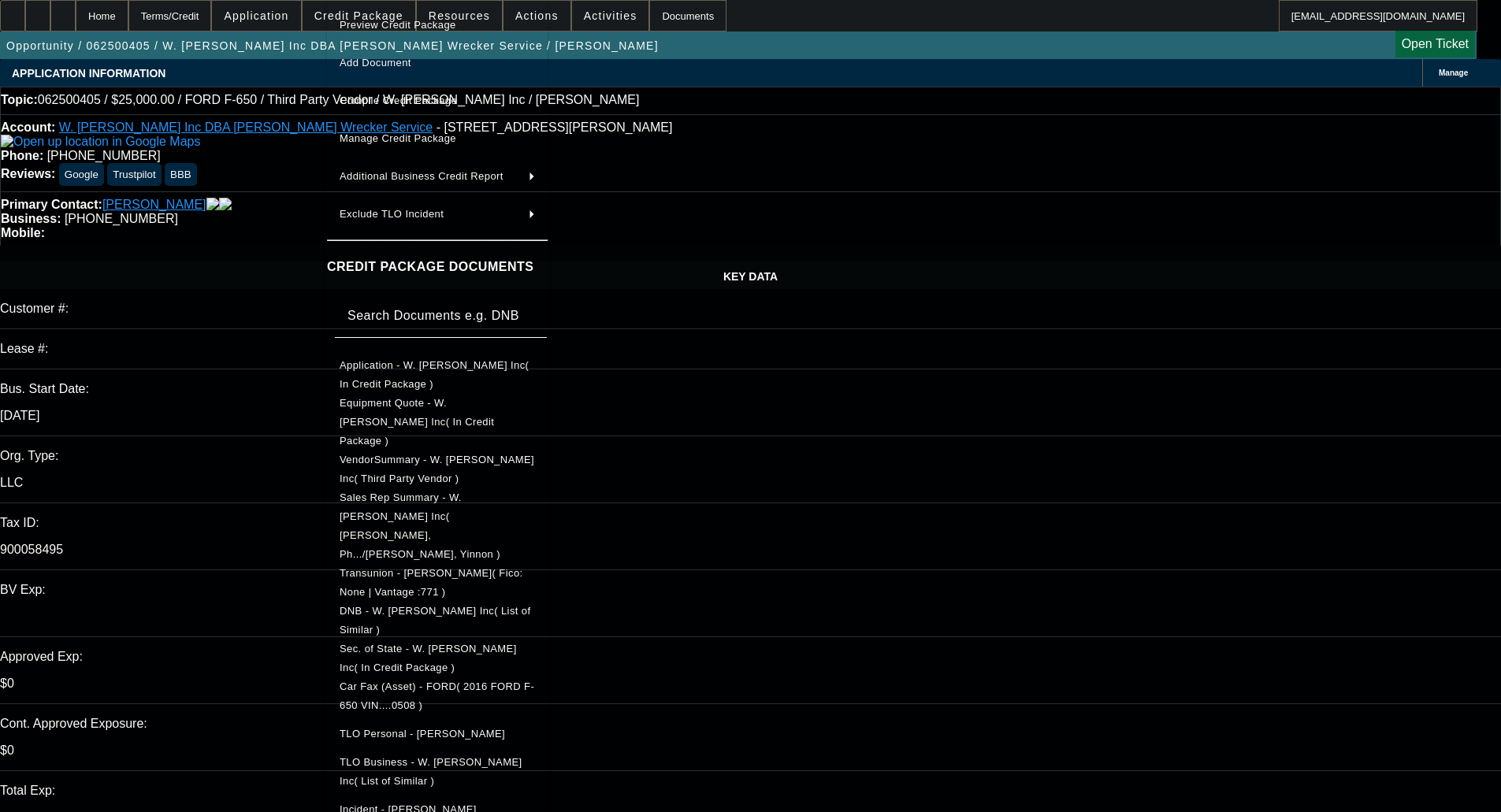
click at [1406, 235] on div at bounding box center [750, 406] width 1501 height 812
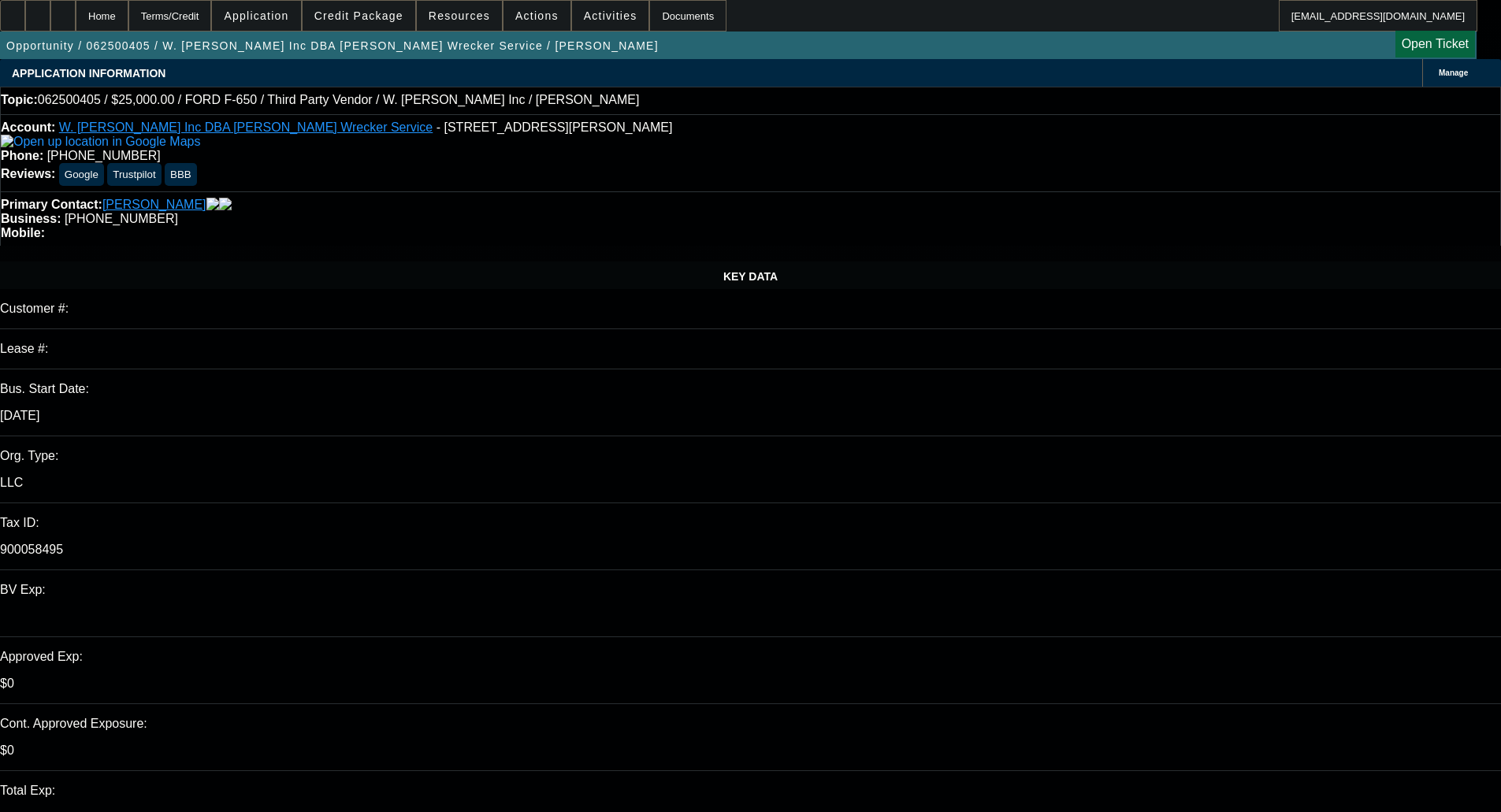
click at [390, 10] on span "Credit Package" at bounding box center [359, 16] width 89 height 13
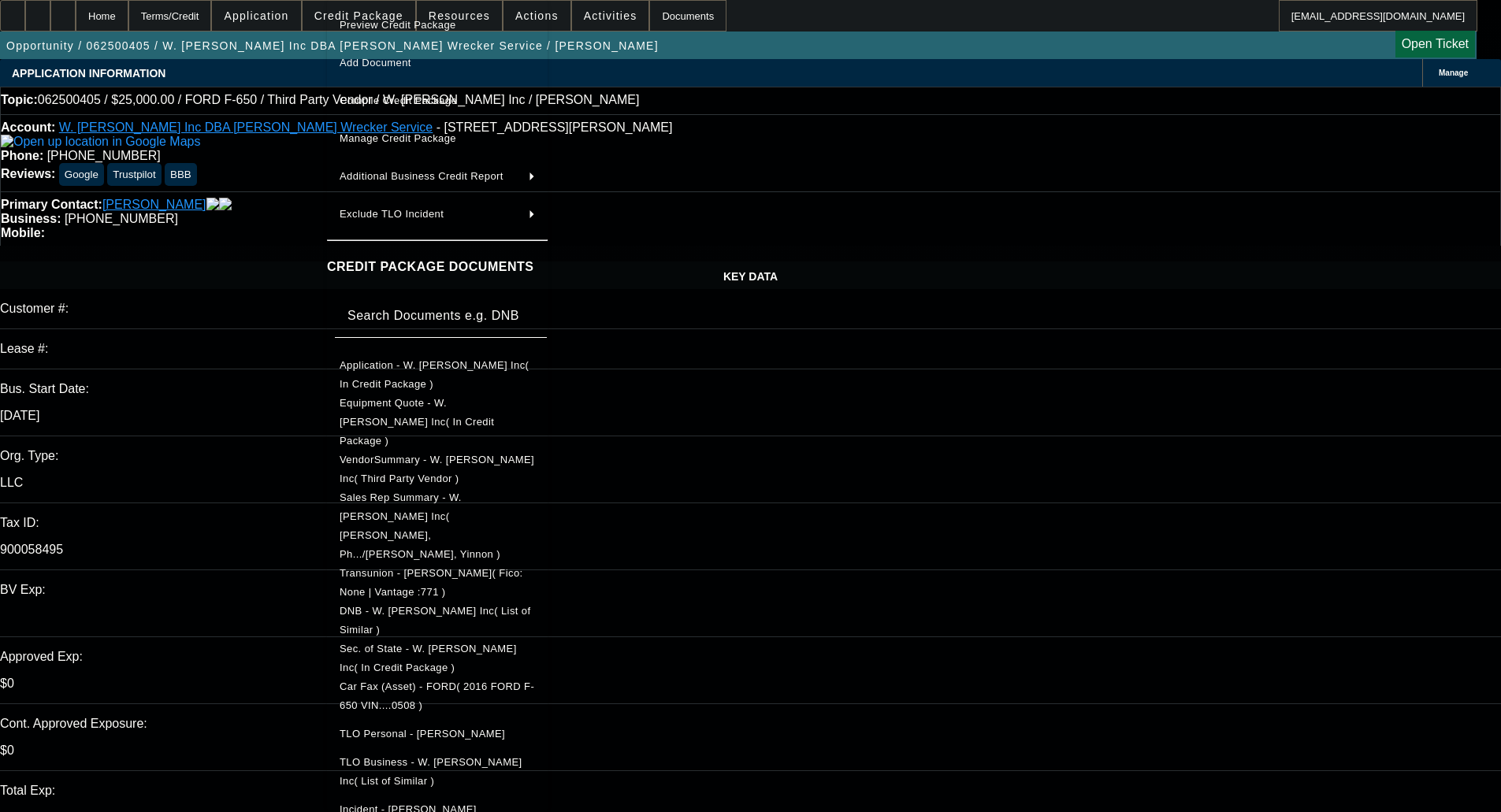
click at [414, 728] on span "TLO Personal - Brown, Thomas" at bounding box center [422, 733] width 165 height 12
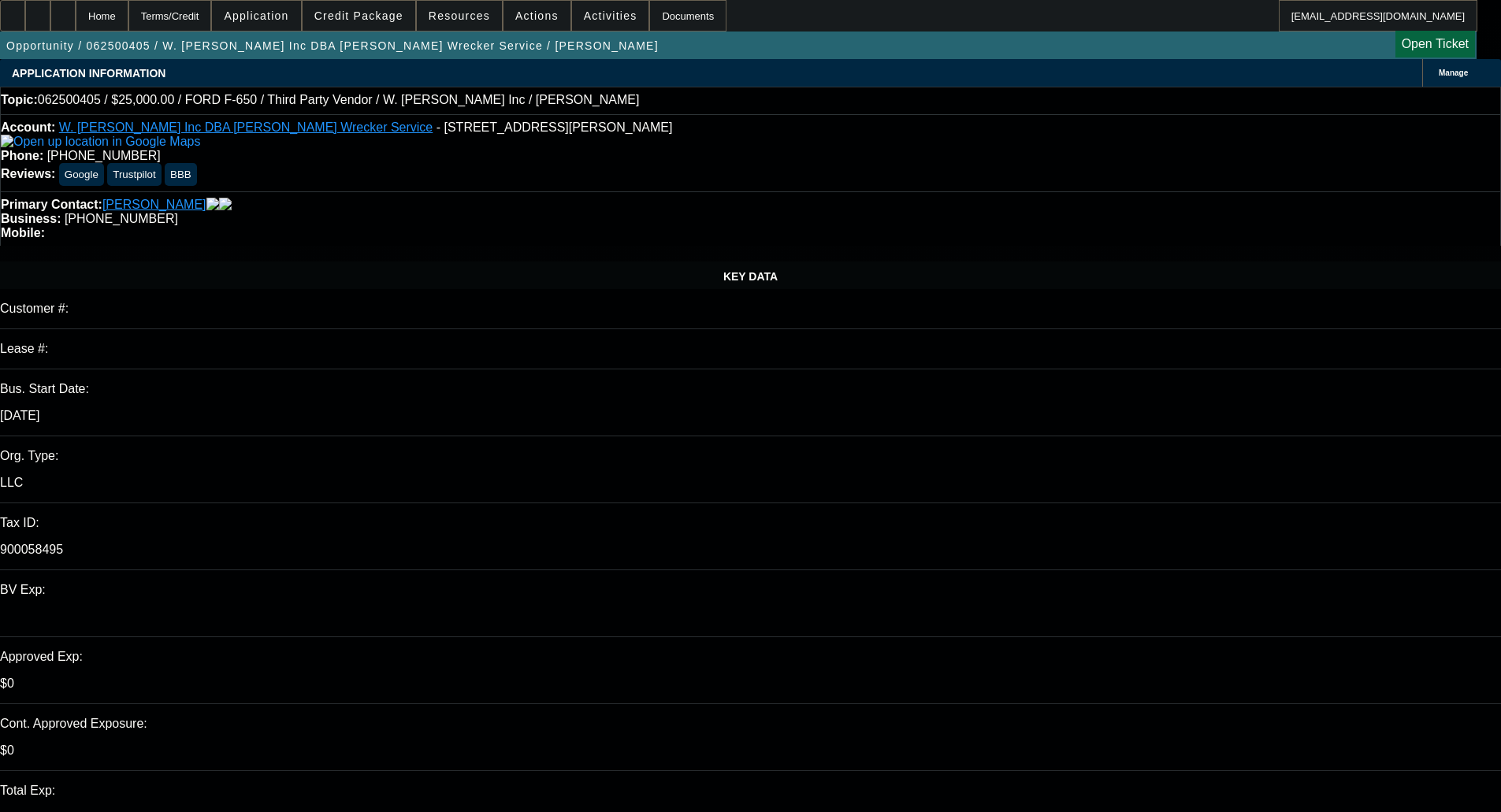
type textarea "I wouldn't be interested in this truck with the logic pointing to 6 months. It …"
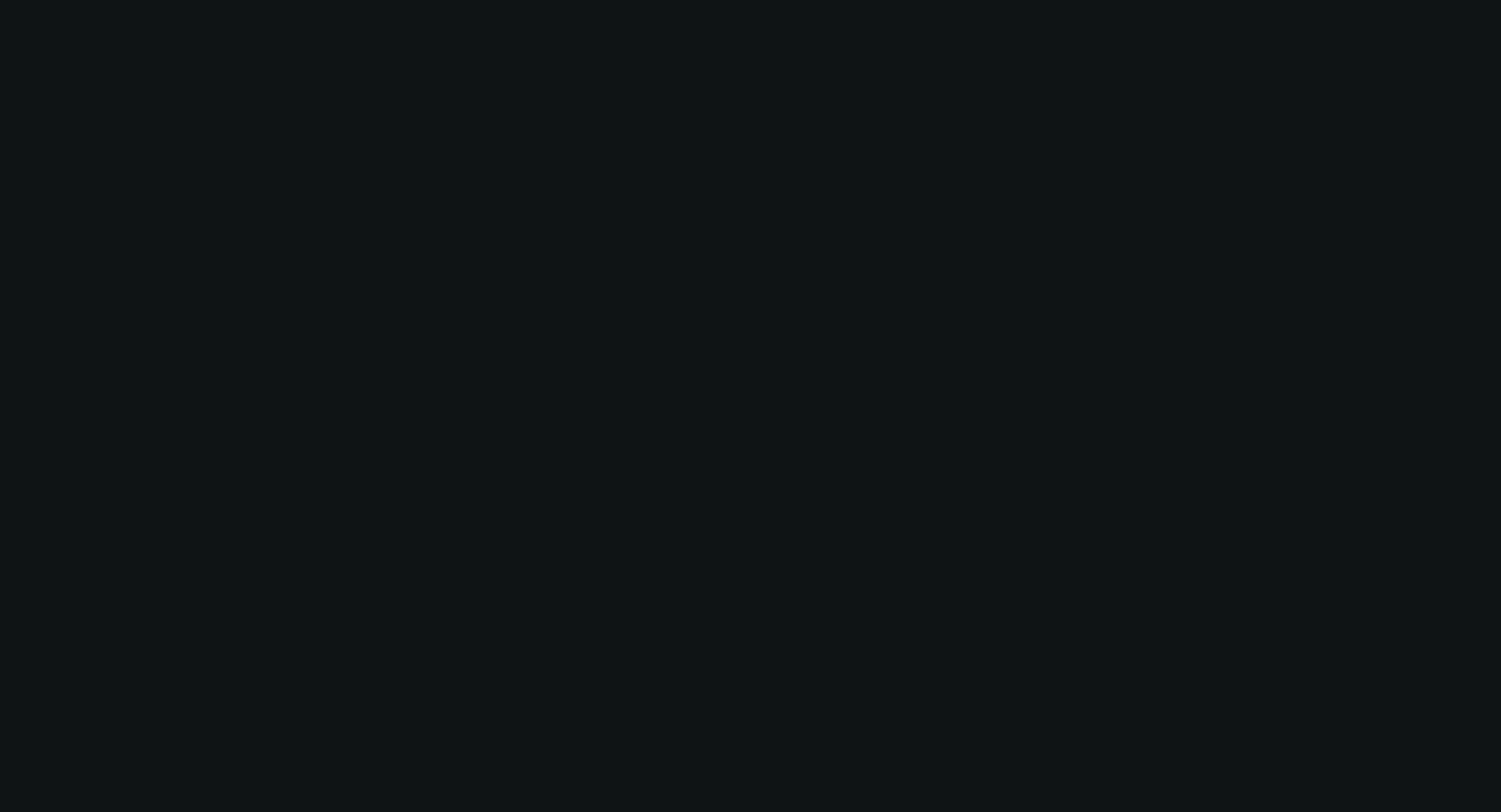
select select "0"
select select "2"
select select "0.1"
select select "4"
select select "0"
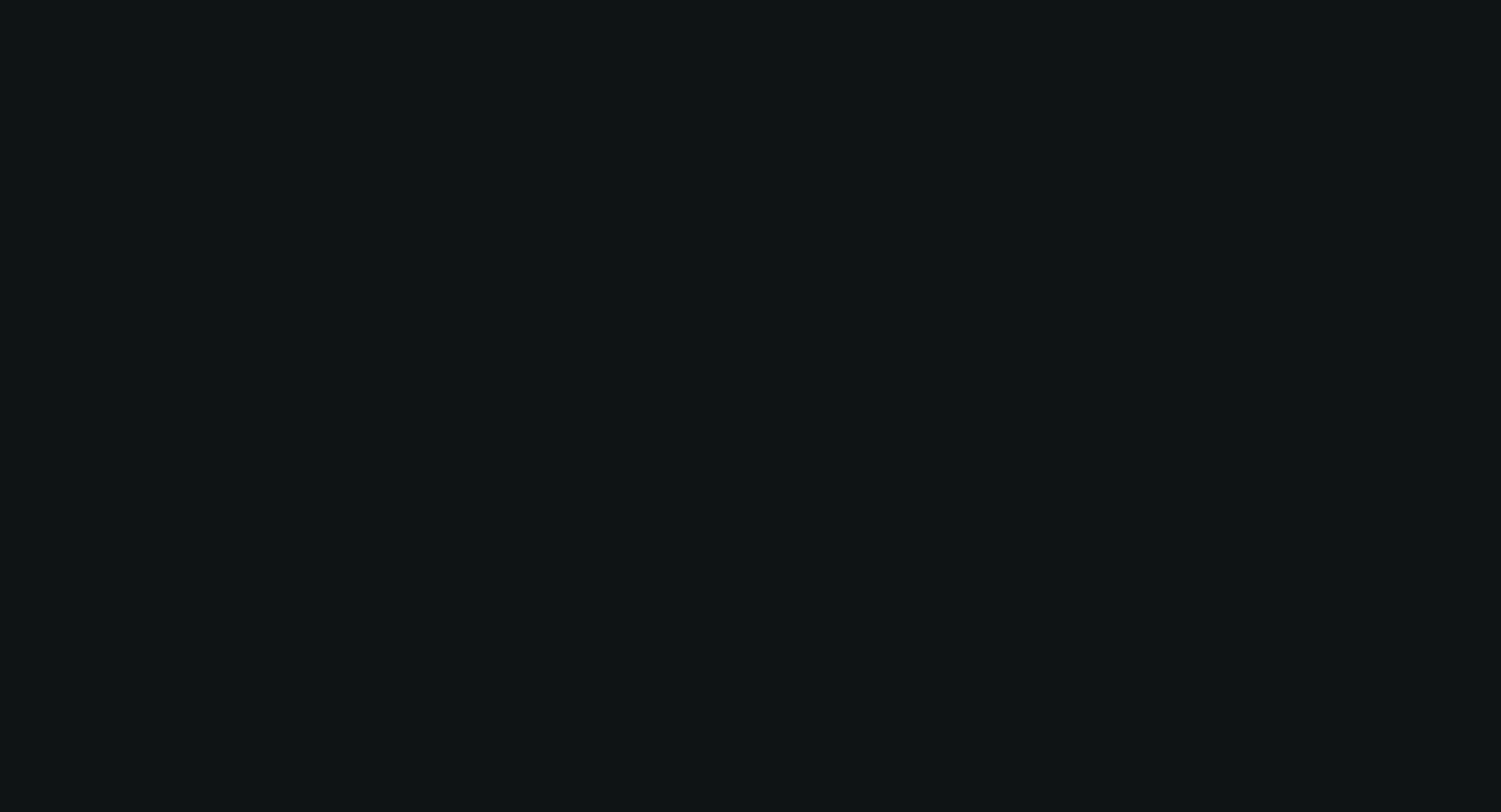
select select "2"
select select "0.1"
select select "4"
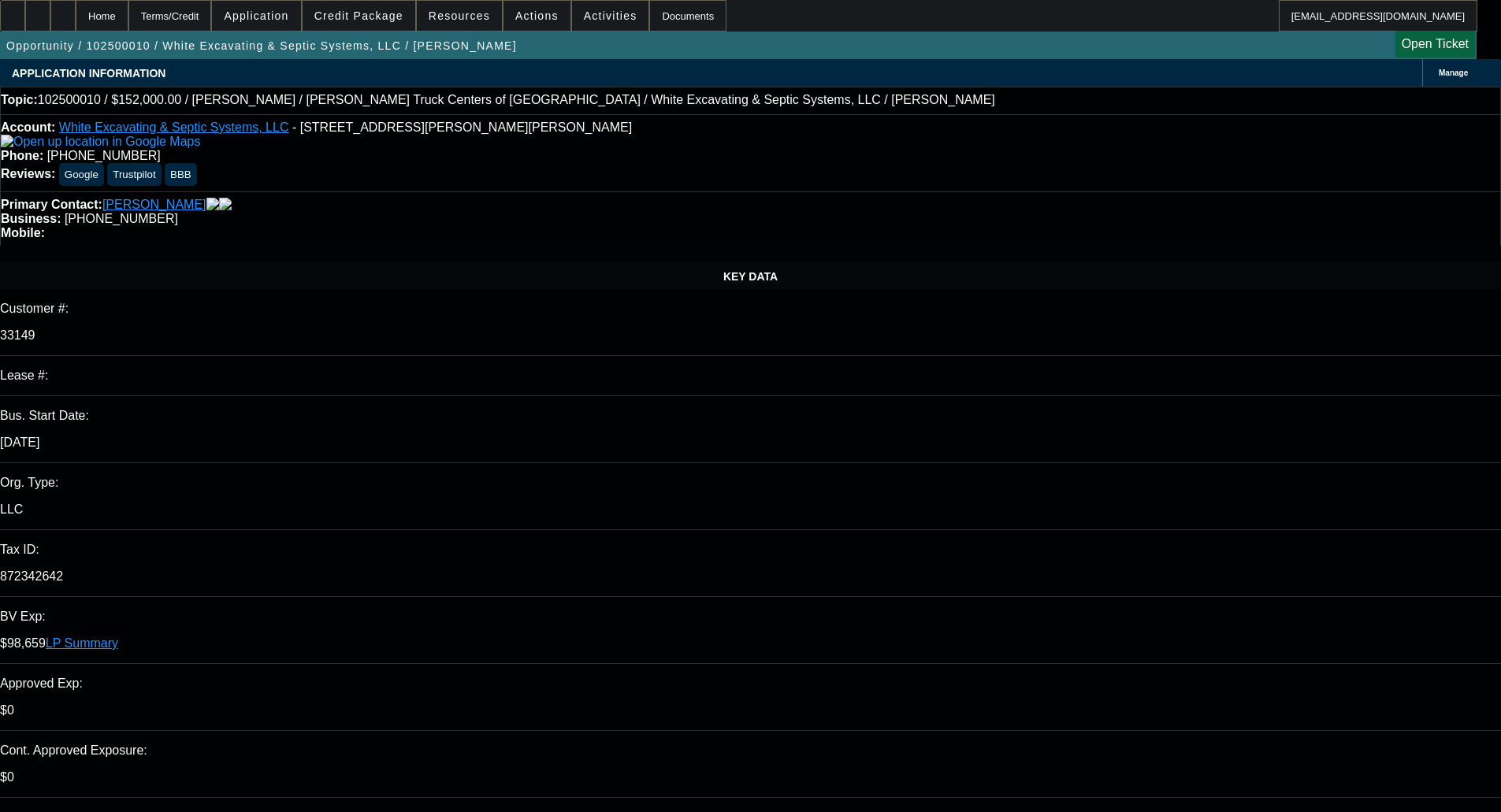
select select "0"
select select "6"
select select "0"
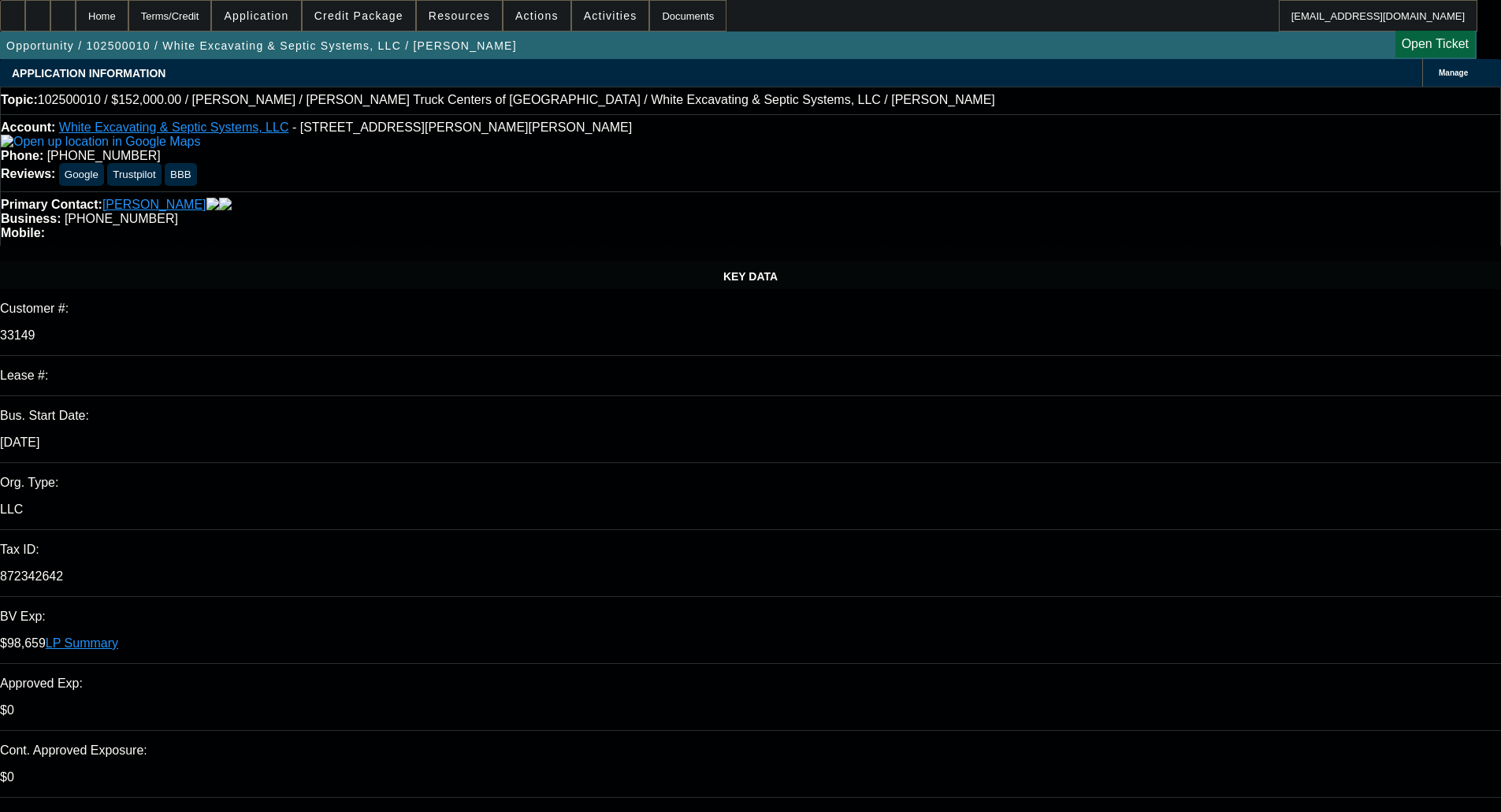
select select "6"
select select "0"
select select "6"
select select "0"
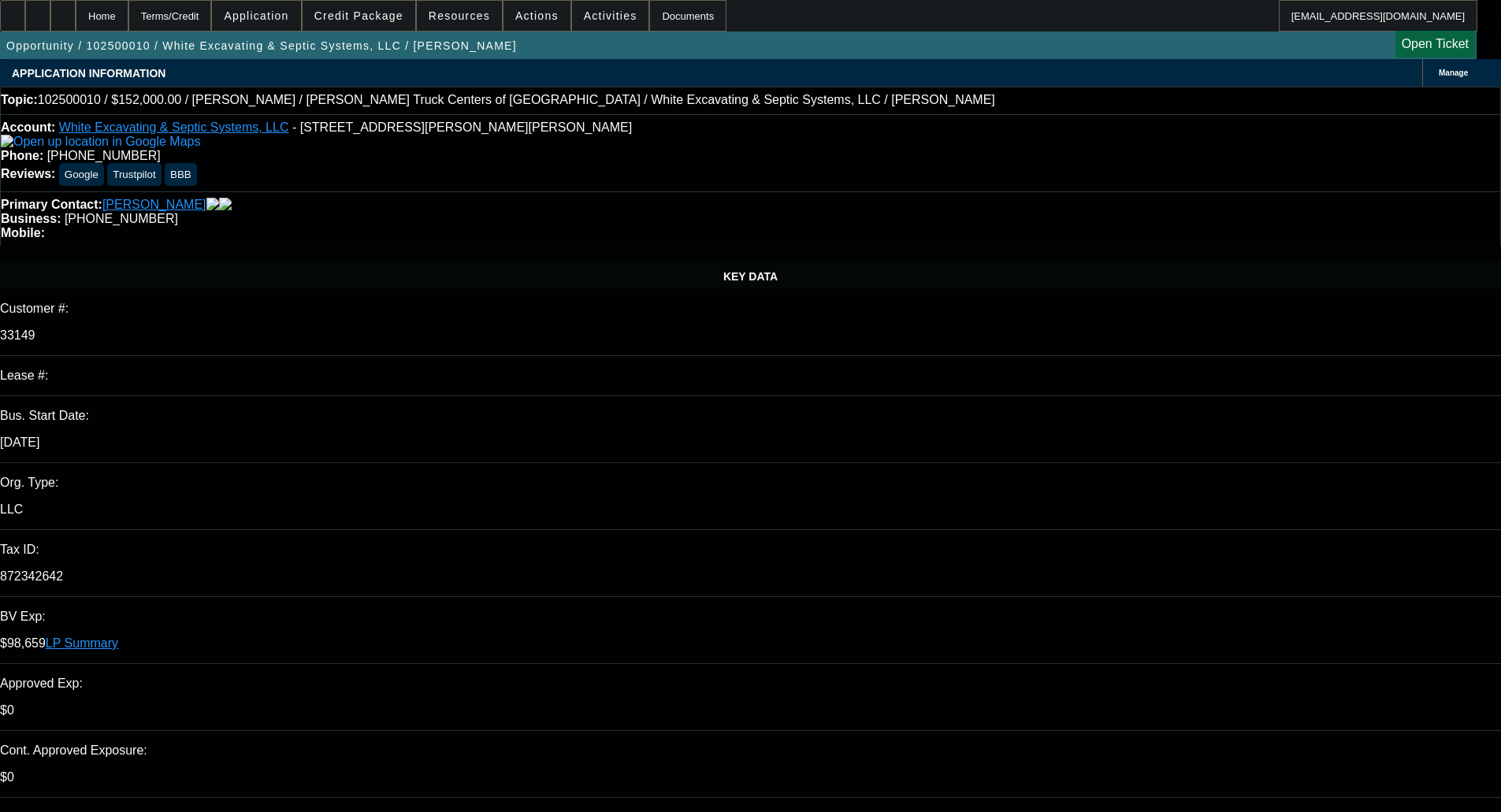
select select "0"
select select "6"
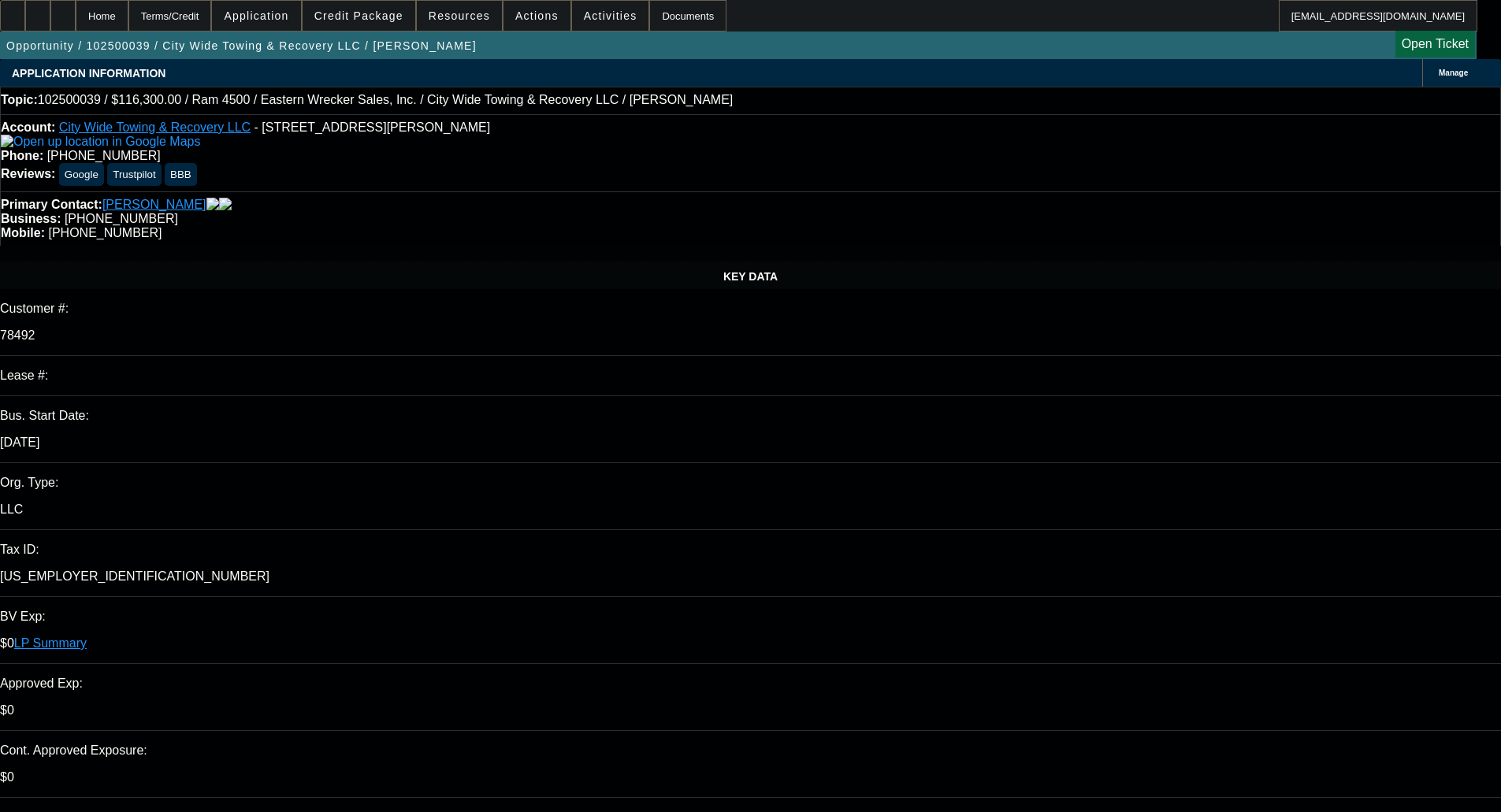
select select "0"
select select "2"
select select "0"
select select "6"
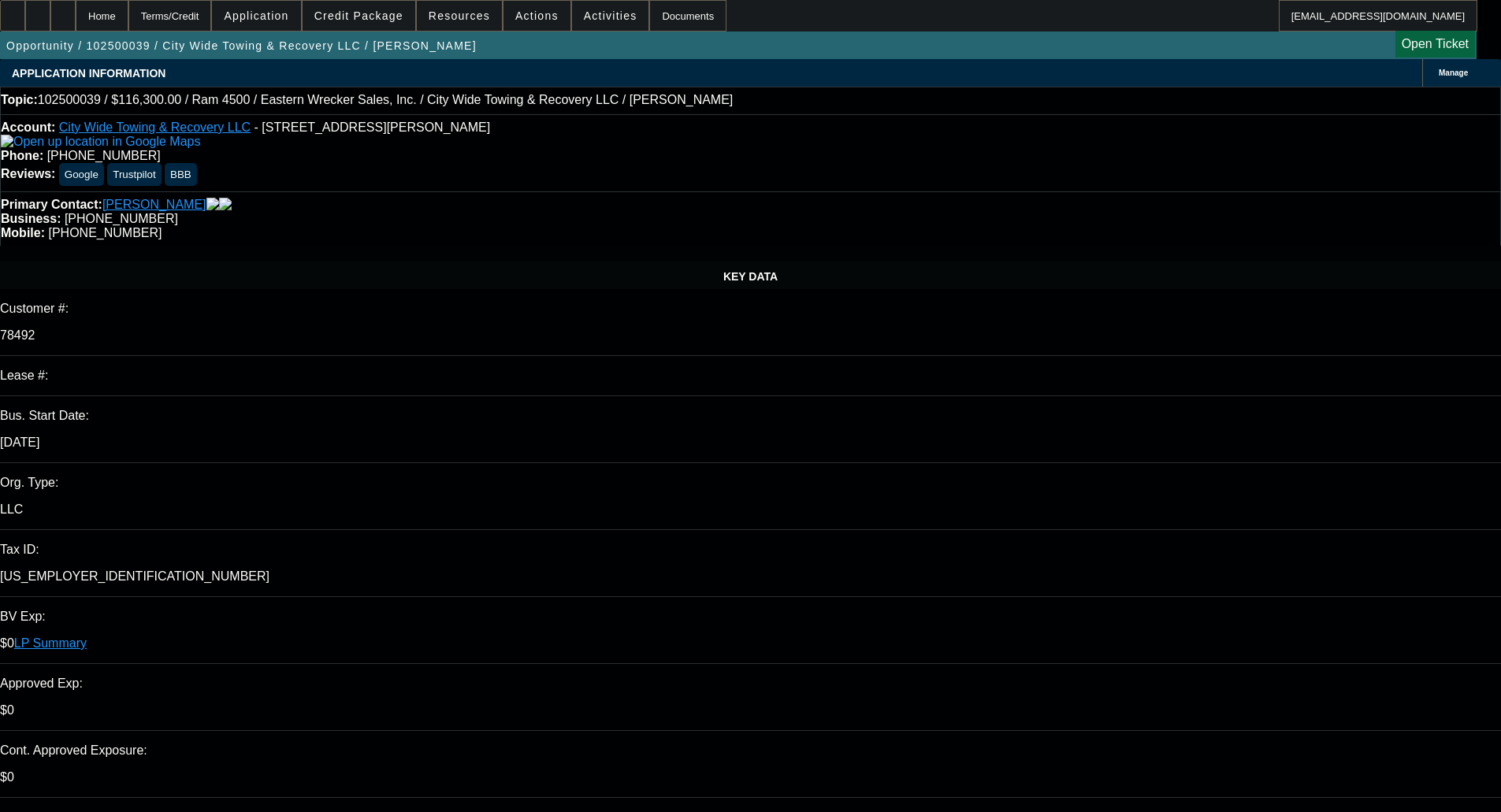
select select "0"
select select "2"
select select "0"
select select "6"
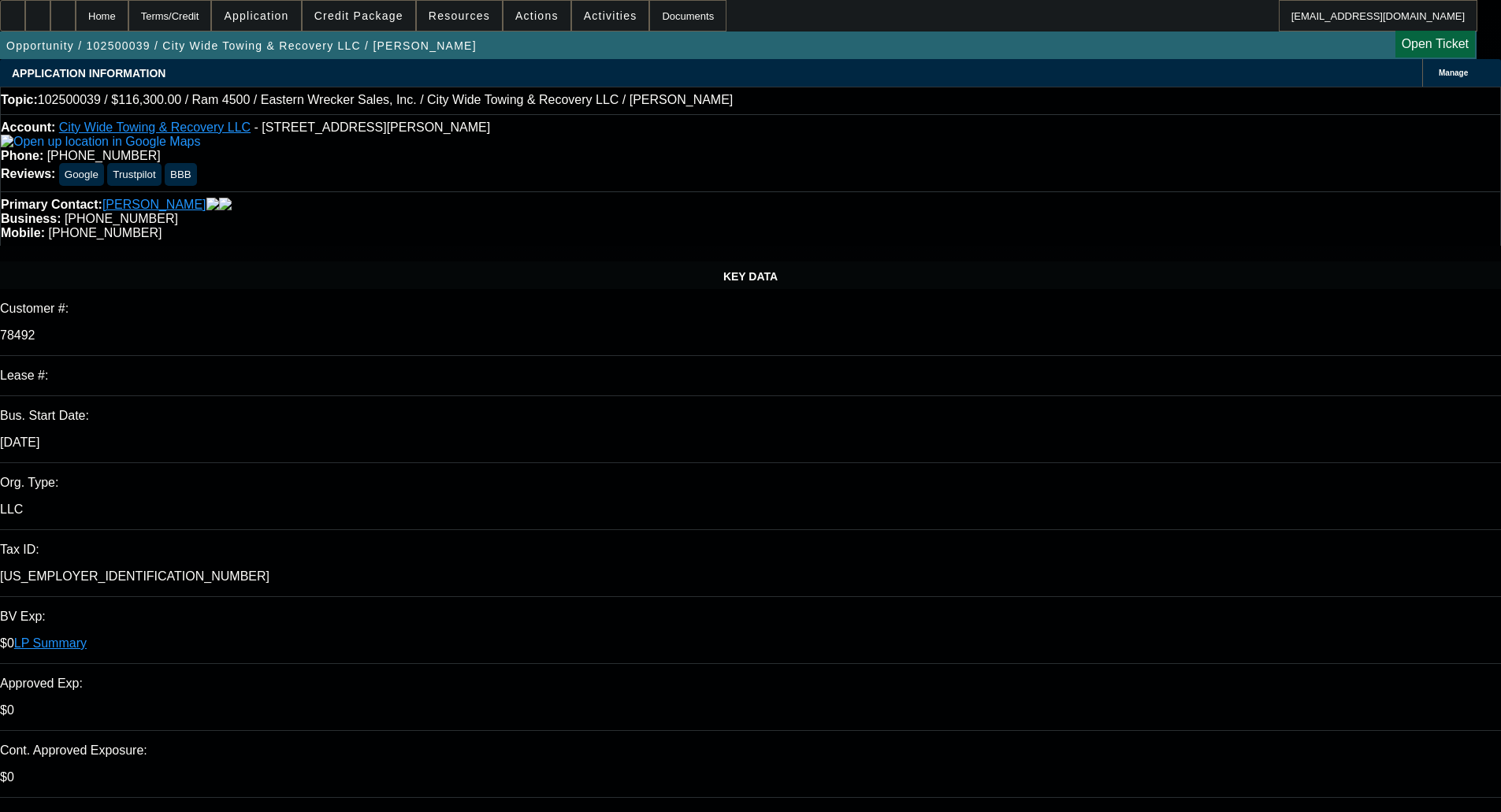
select select "0"
select select "2"
select select "0"
select select "6"
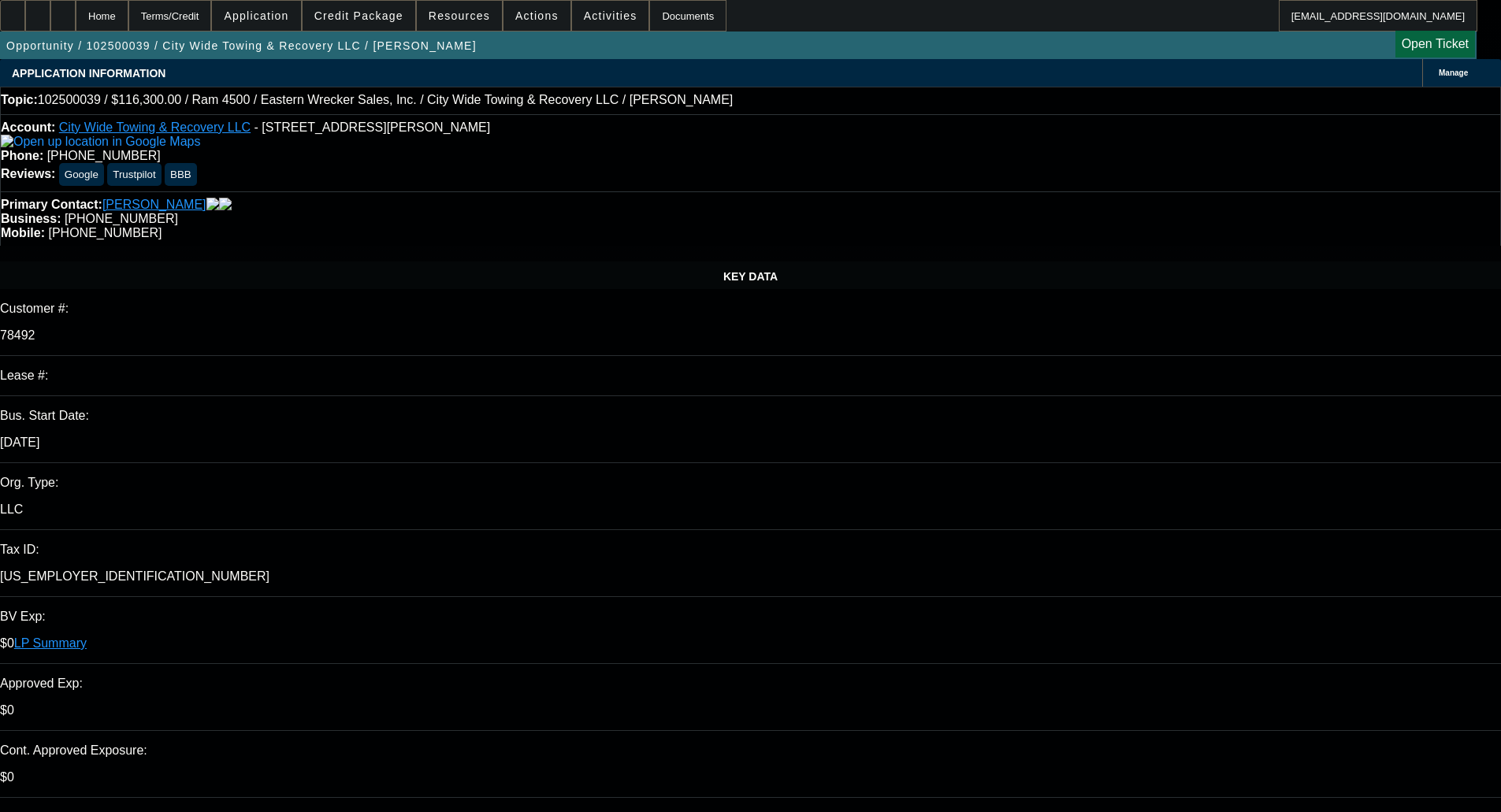
select select "0"
select select "2"
select select "0"
select select "6"
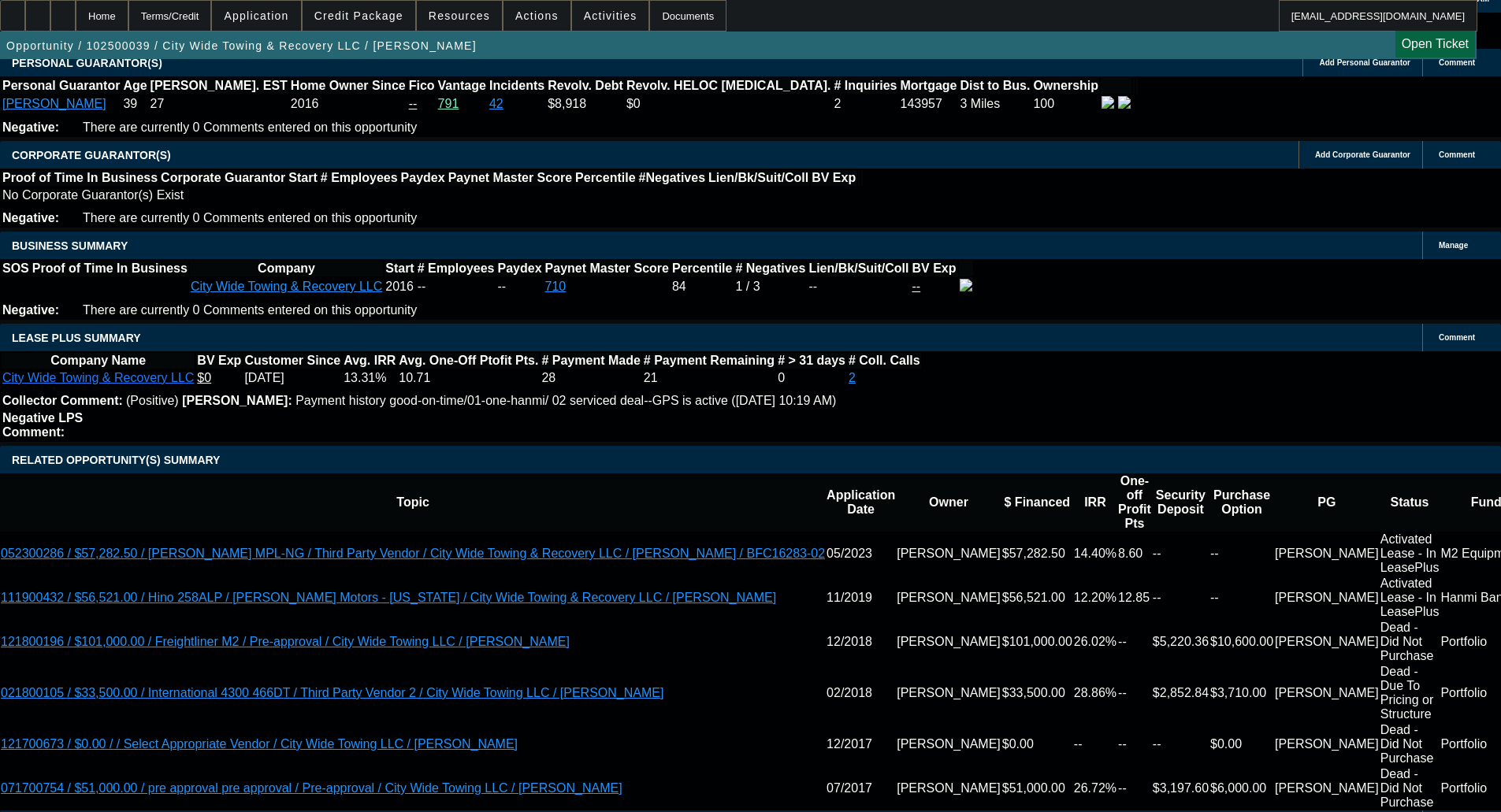
scroll to position [2442, 0]
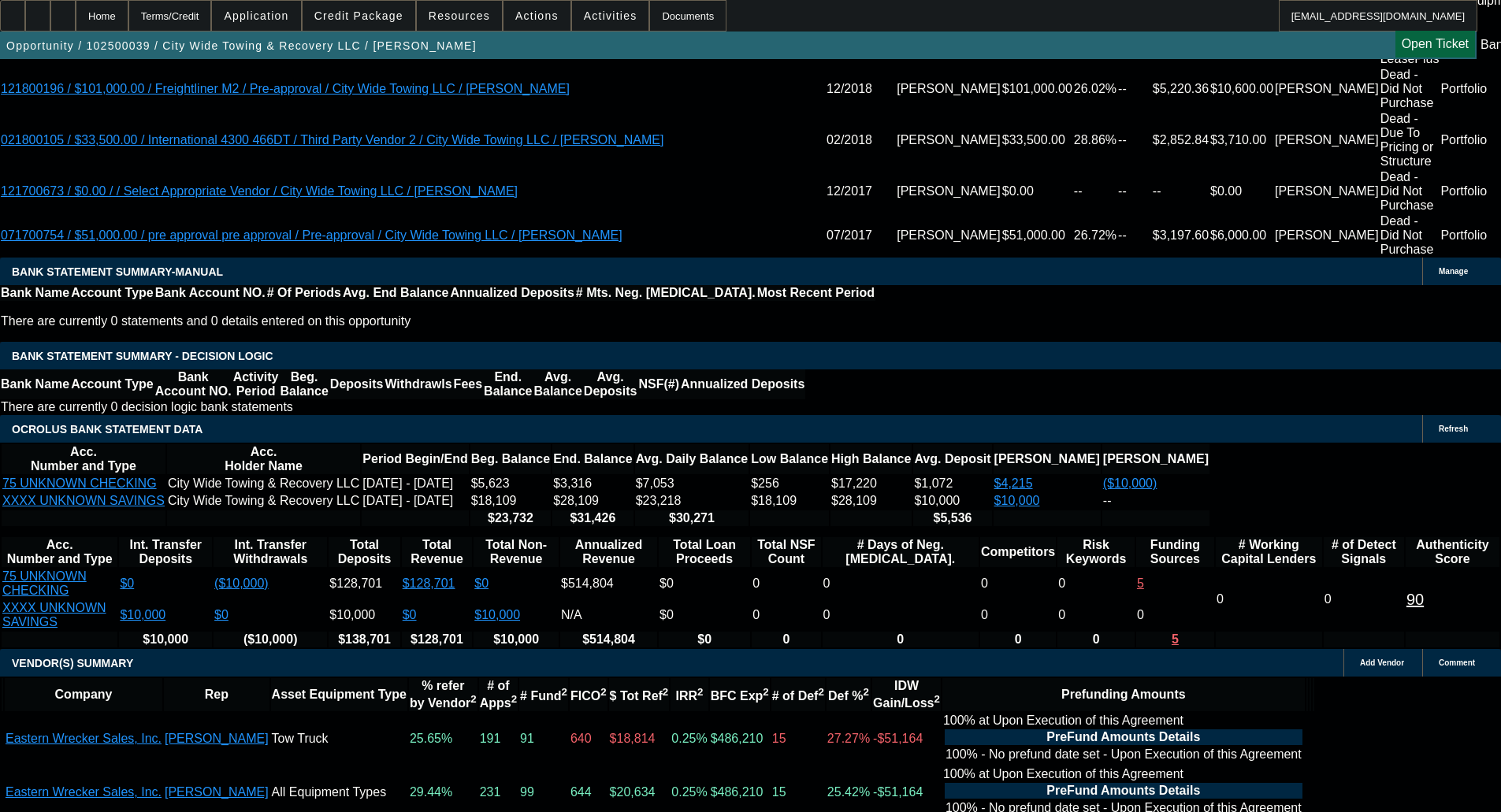
scroll to position [2730, 0]
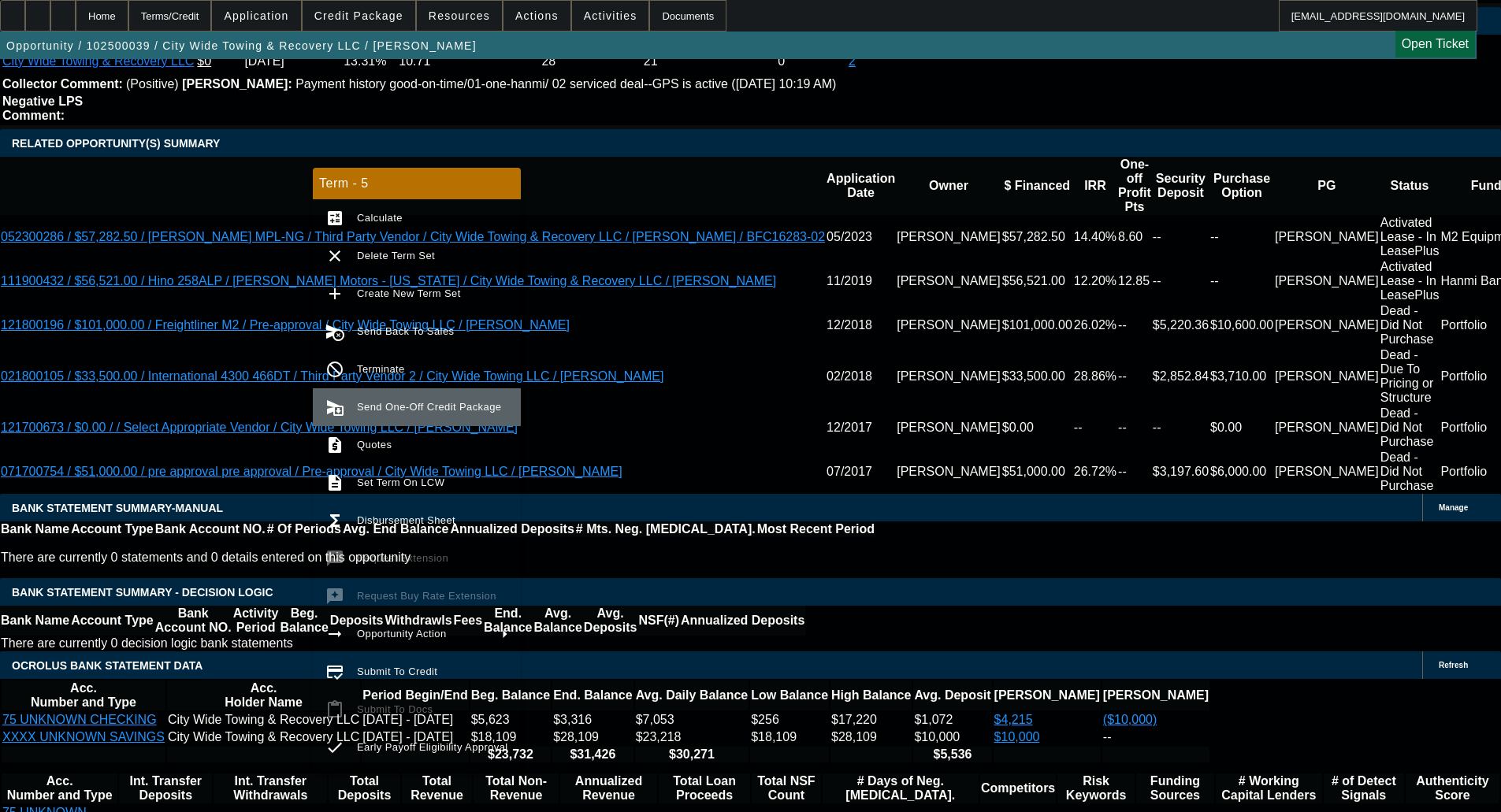
click at [362, 394] on button "send_and_archive Send One-Off Credit Package" at bounding box center [417, 407] width 208 height 38
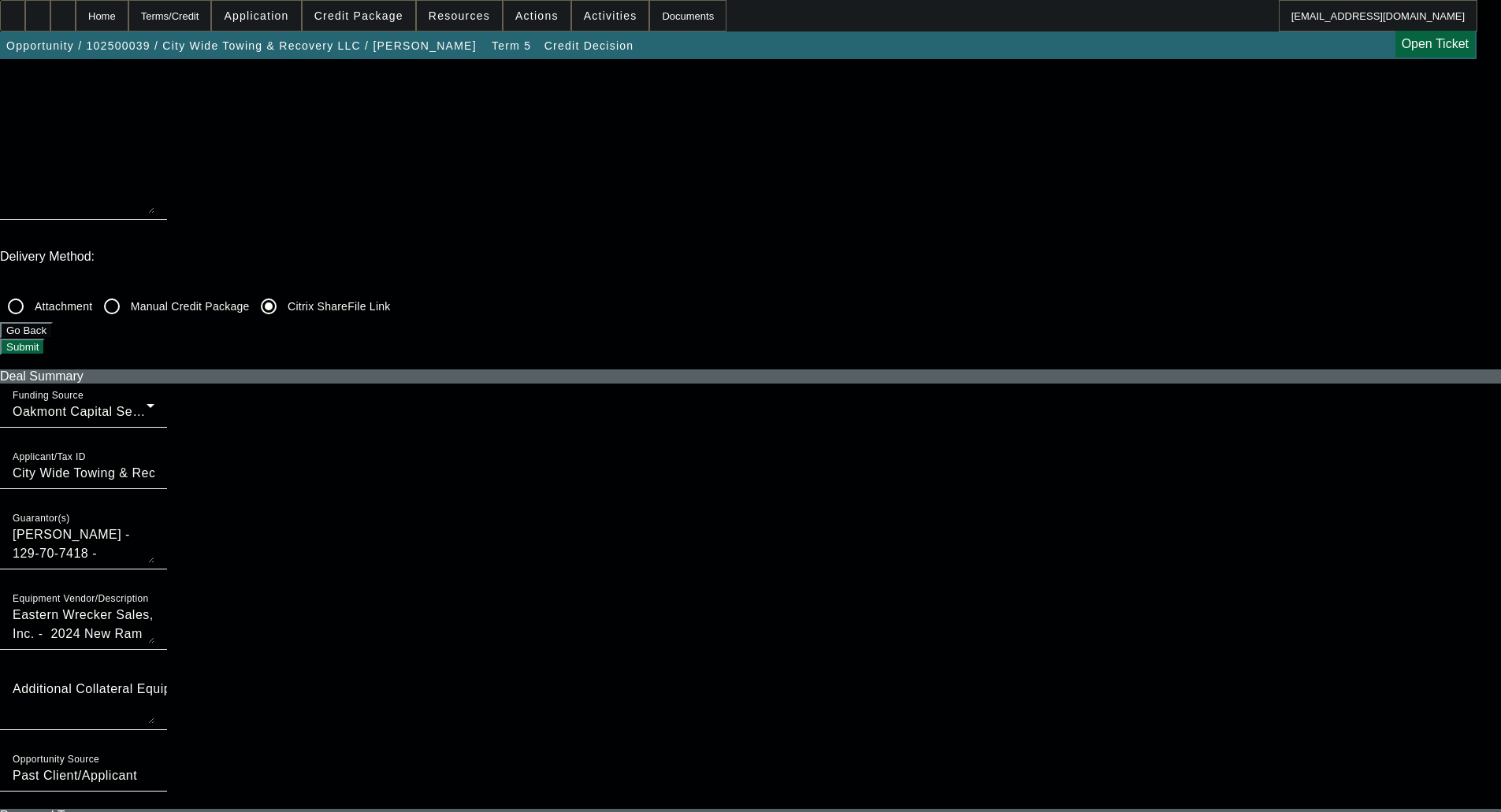
scroll to position [394, 0]
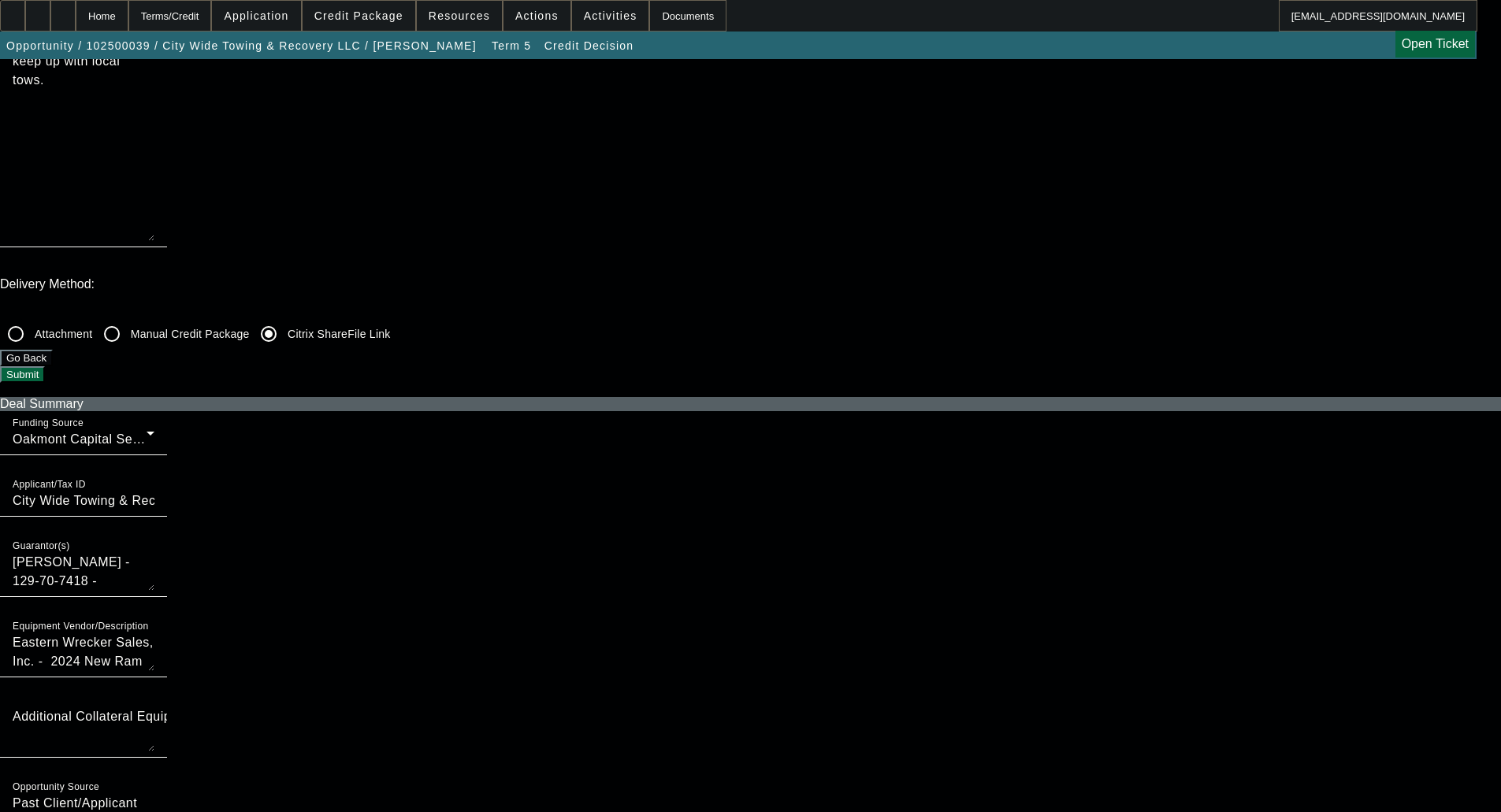
checkbox input "true"
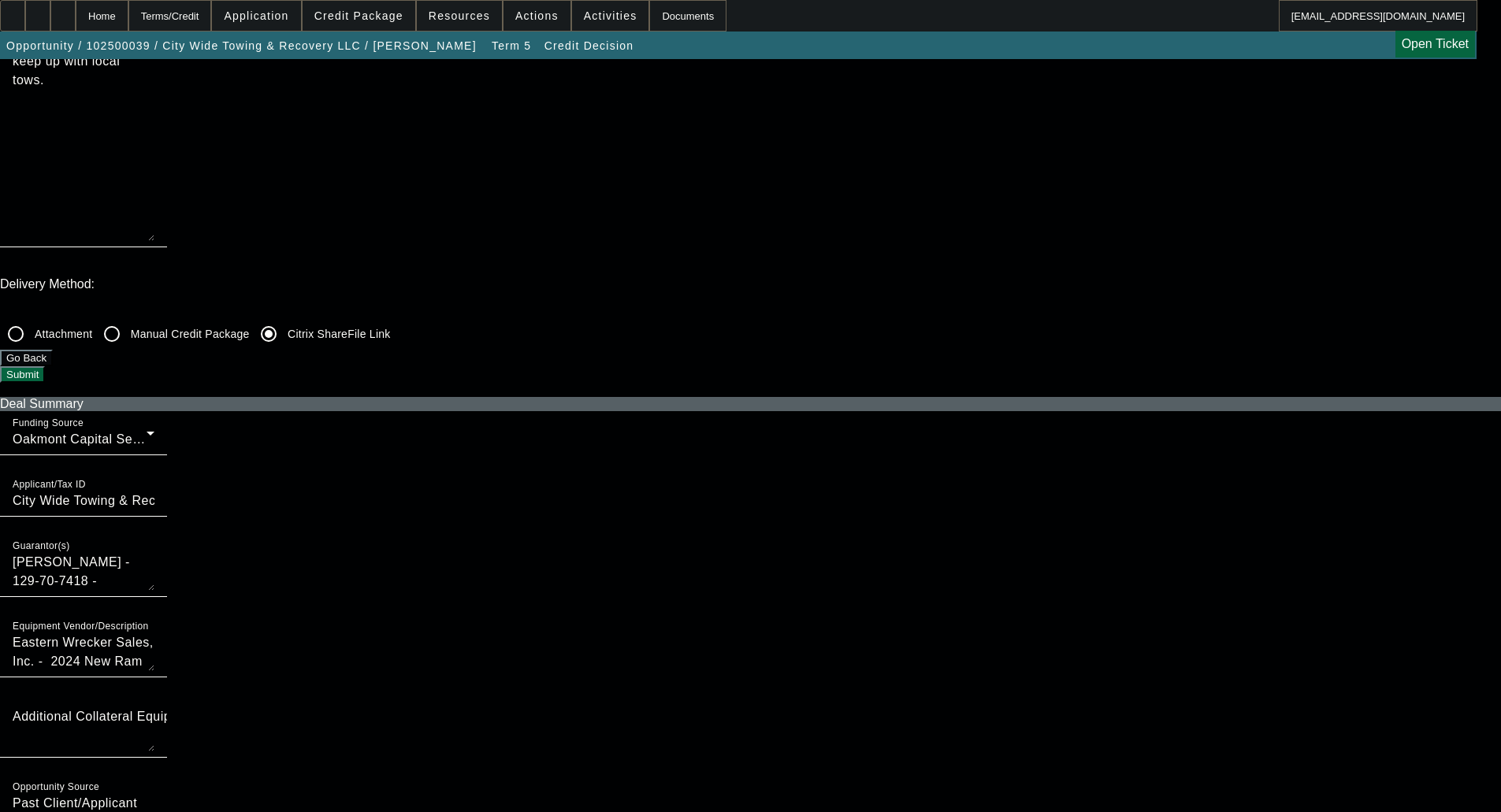
checkbox input "true"
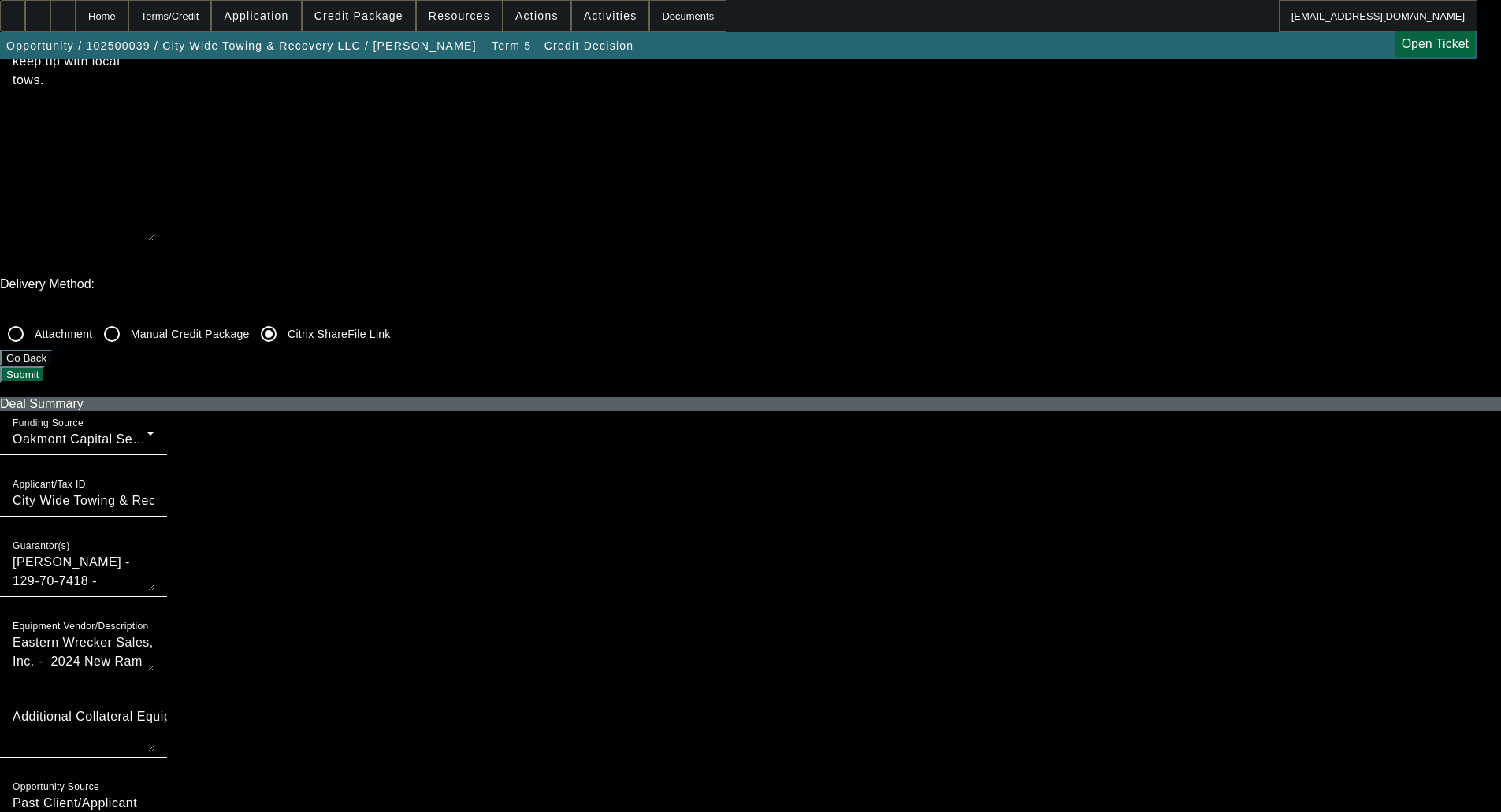
checkbox input "true"
checkbox input "false"
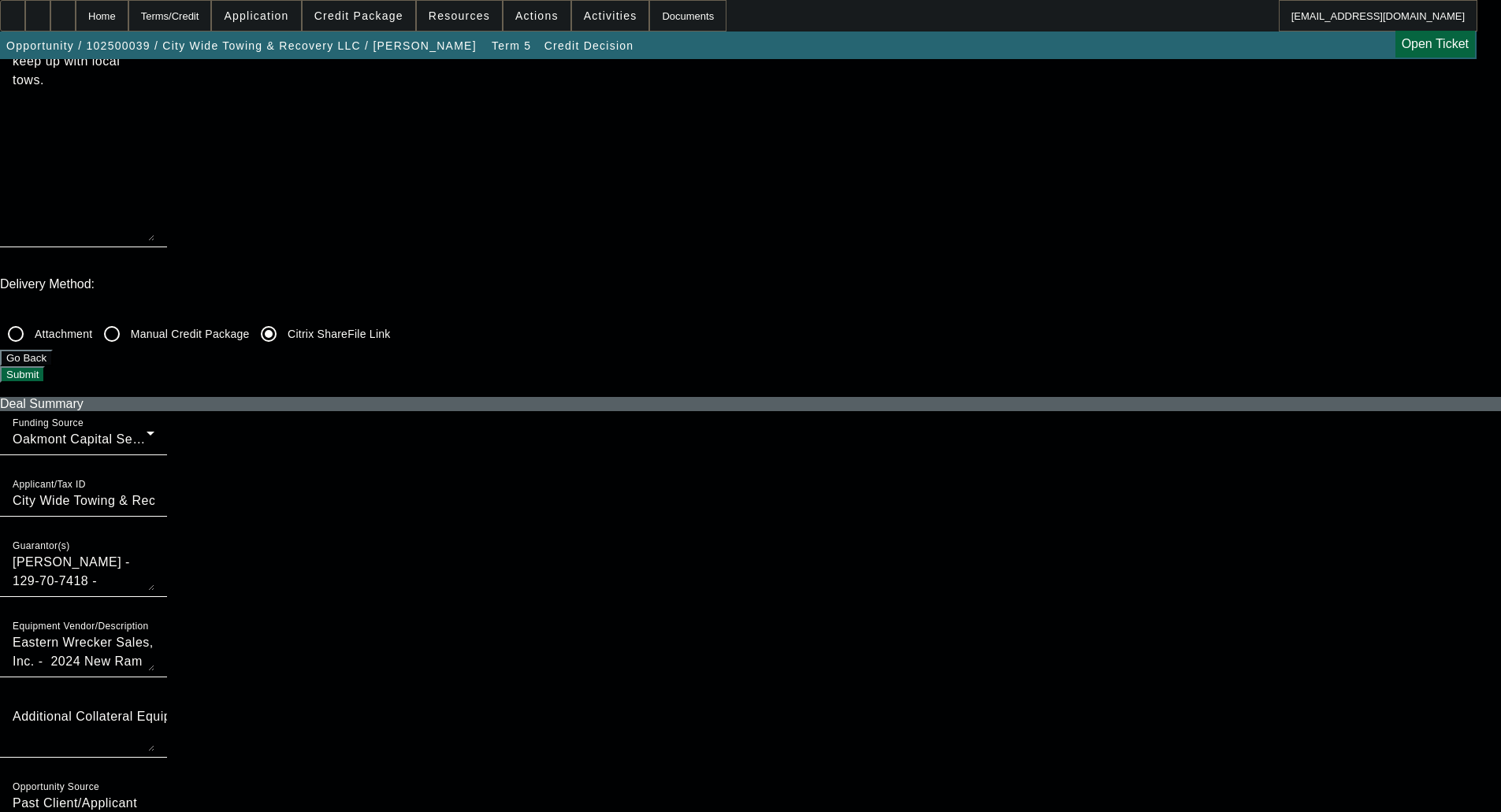
checkbox input "false"
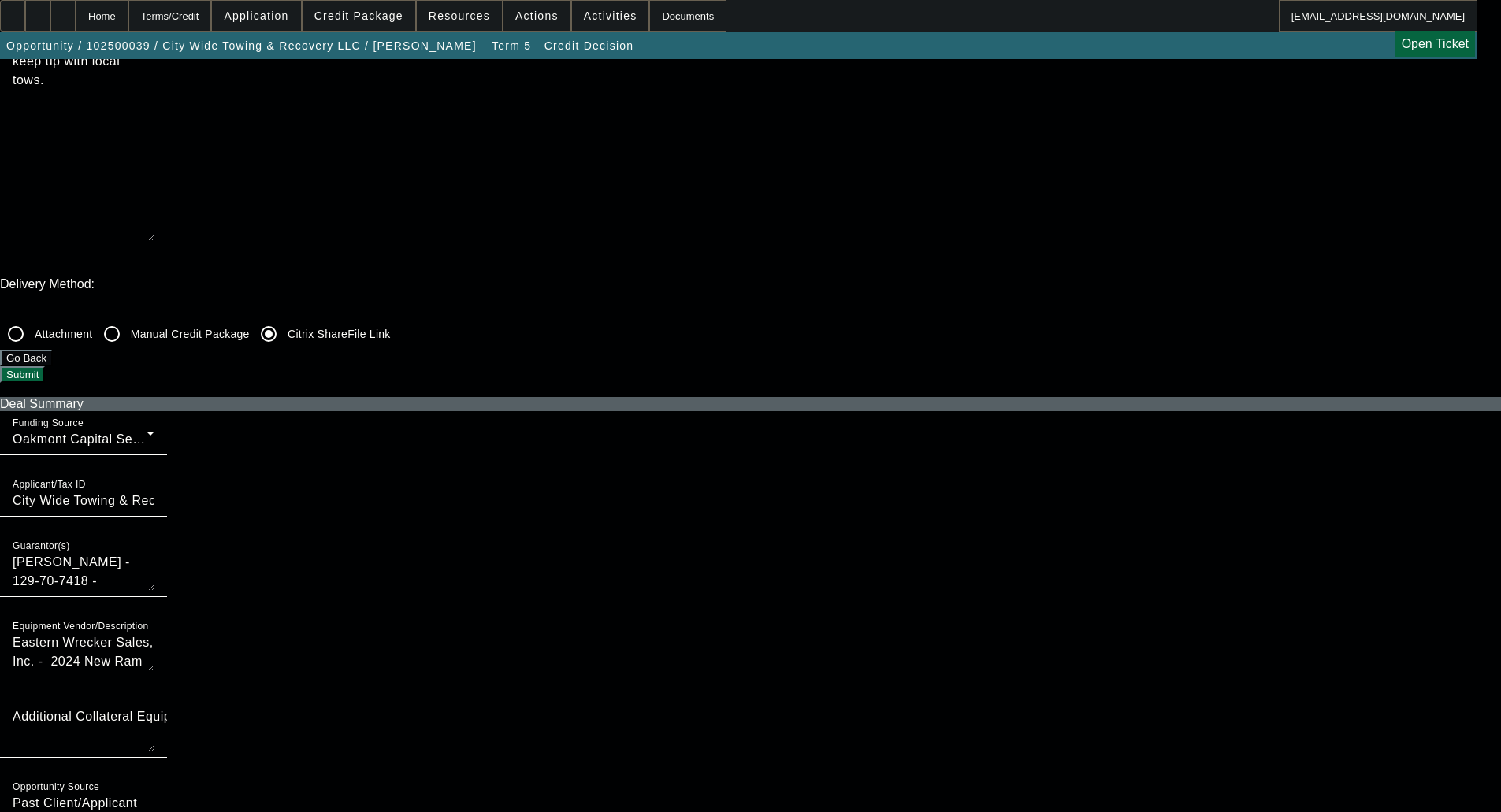
checkbox input "false"
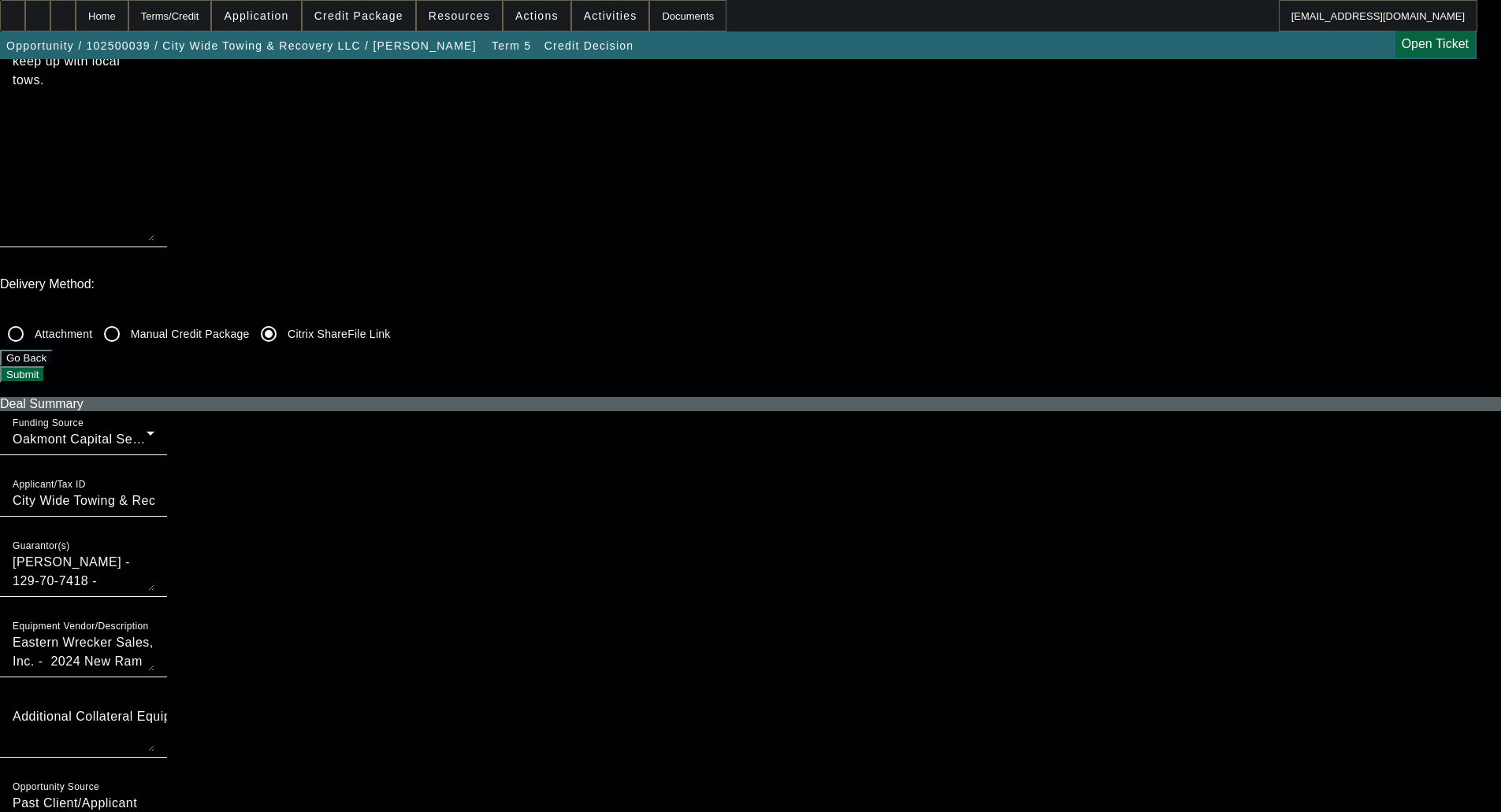
checkbox input "false"
checkbox input "true"
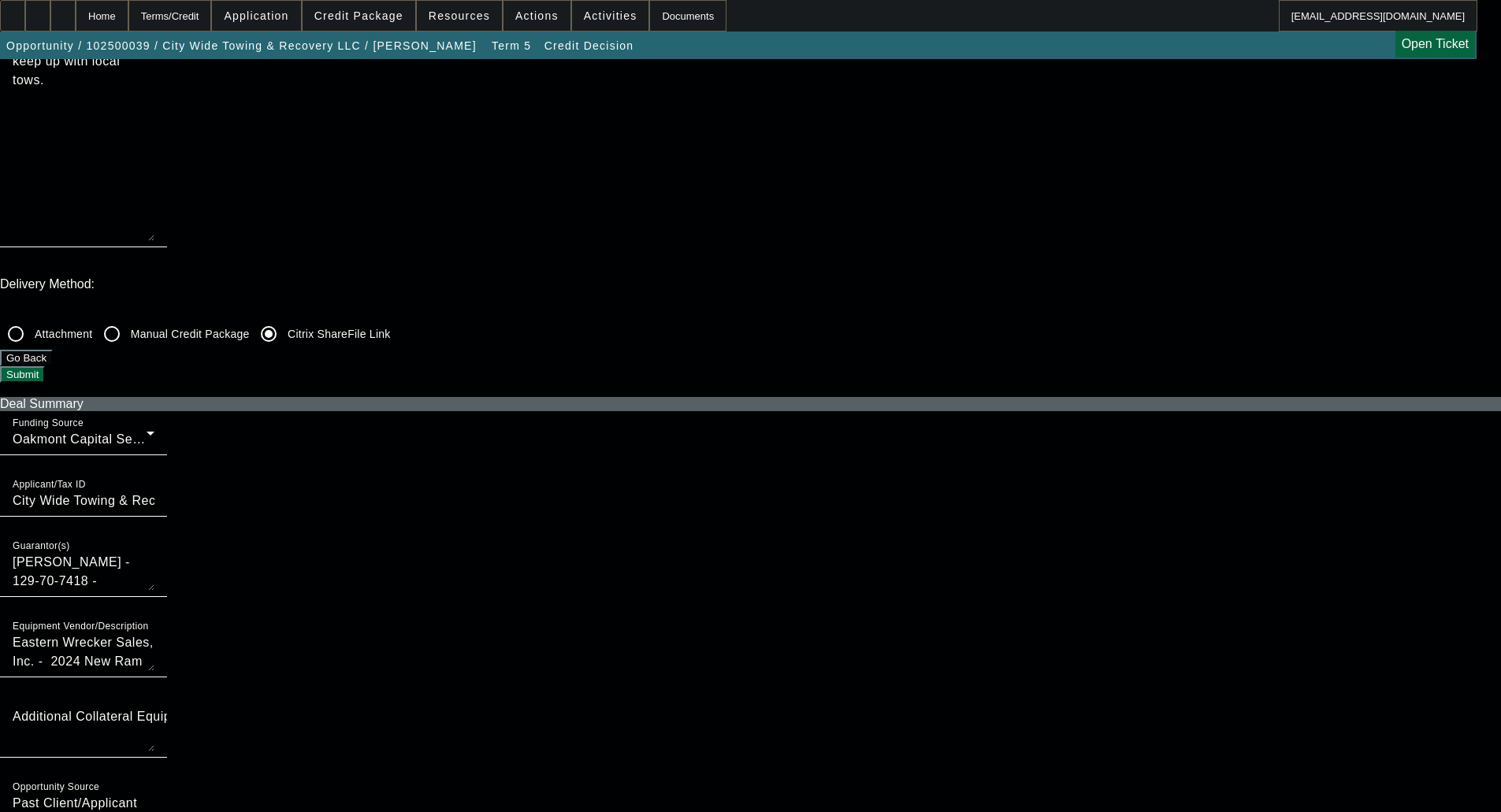
checkbox input "true"
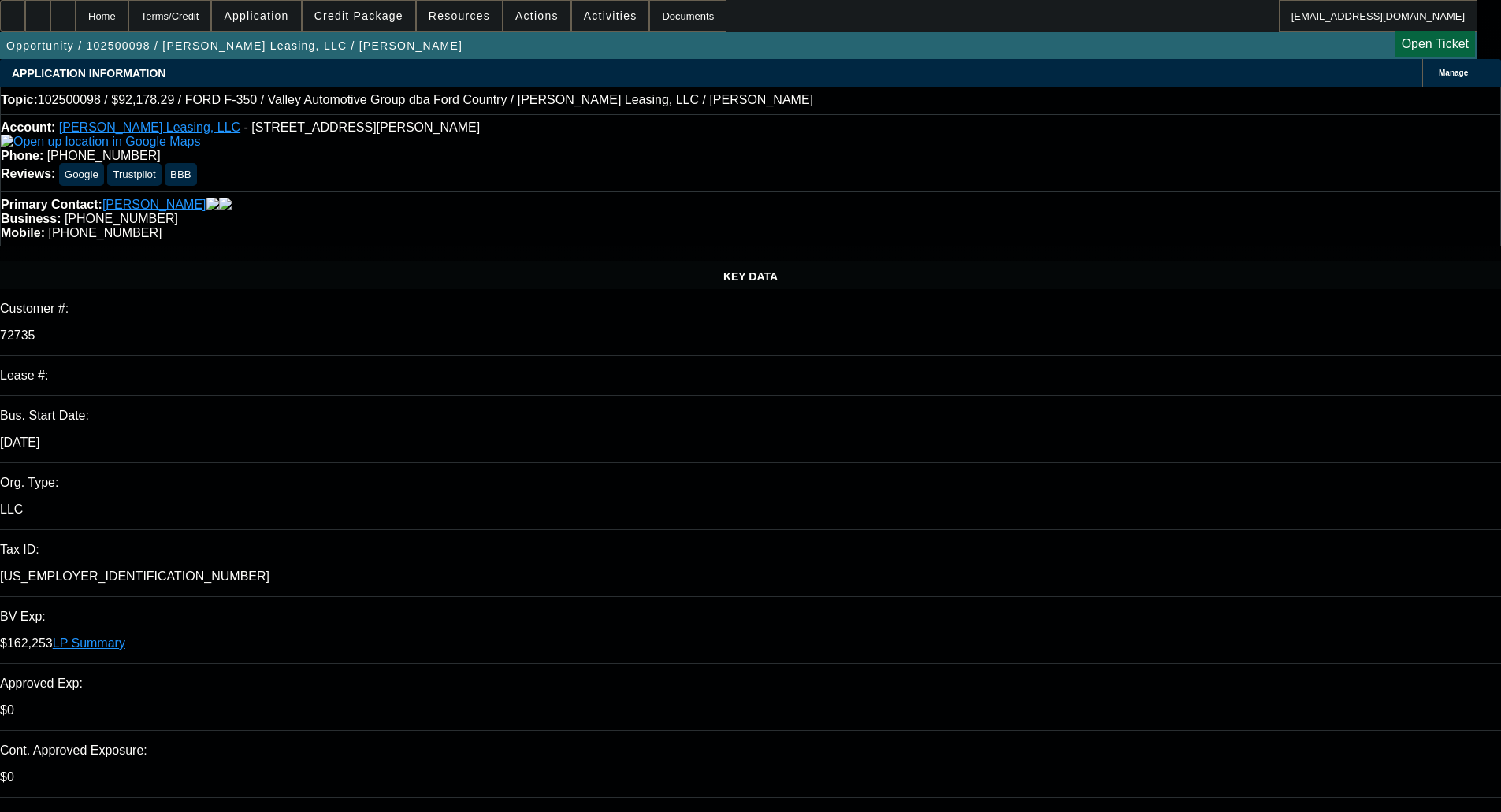
select select "0"
select select "2"
select select "0"
select select "6"
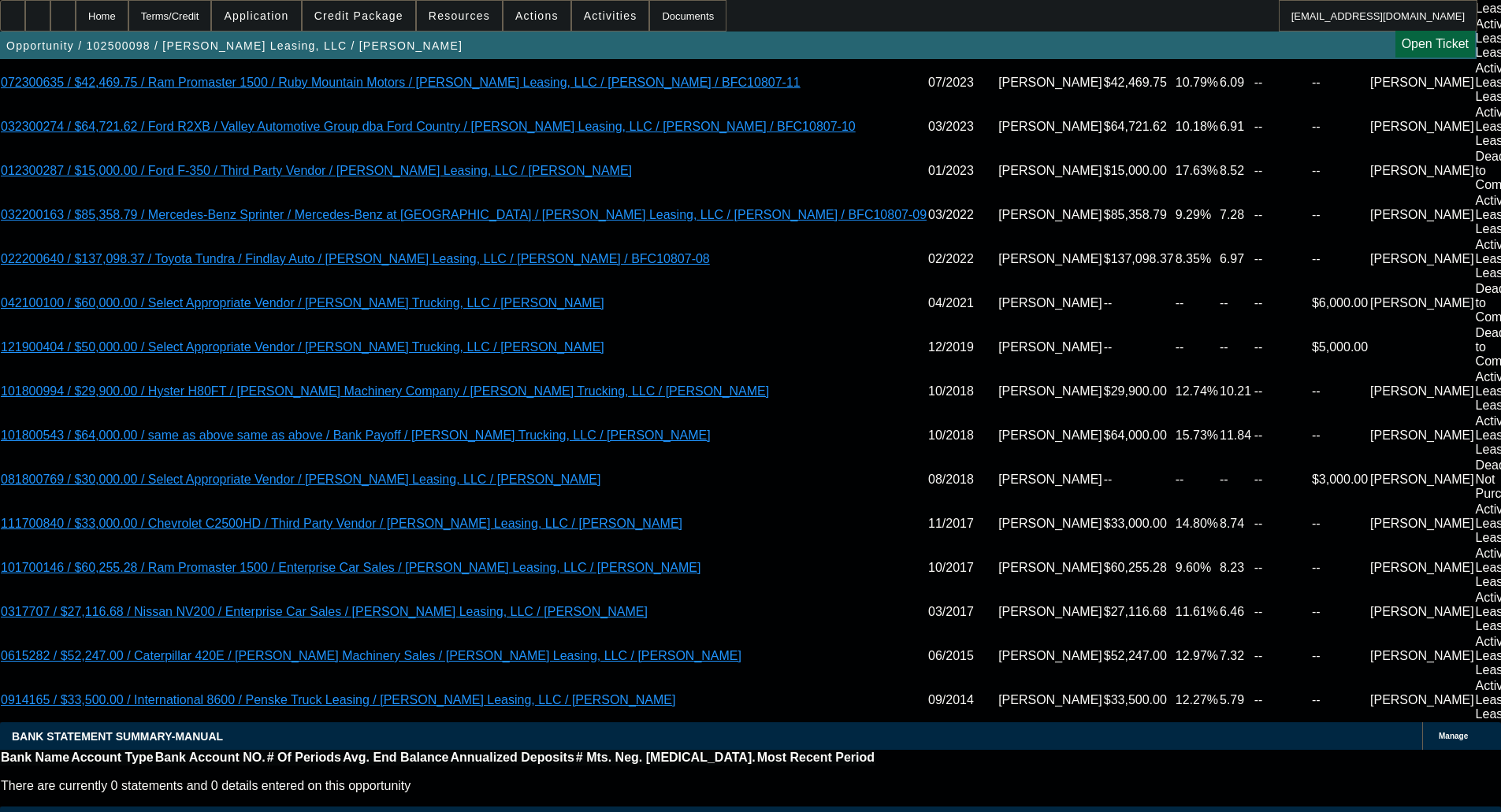
scroll to position [3371, 0]
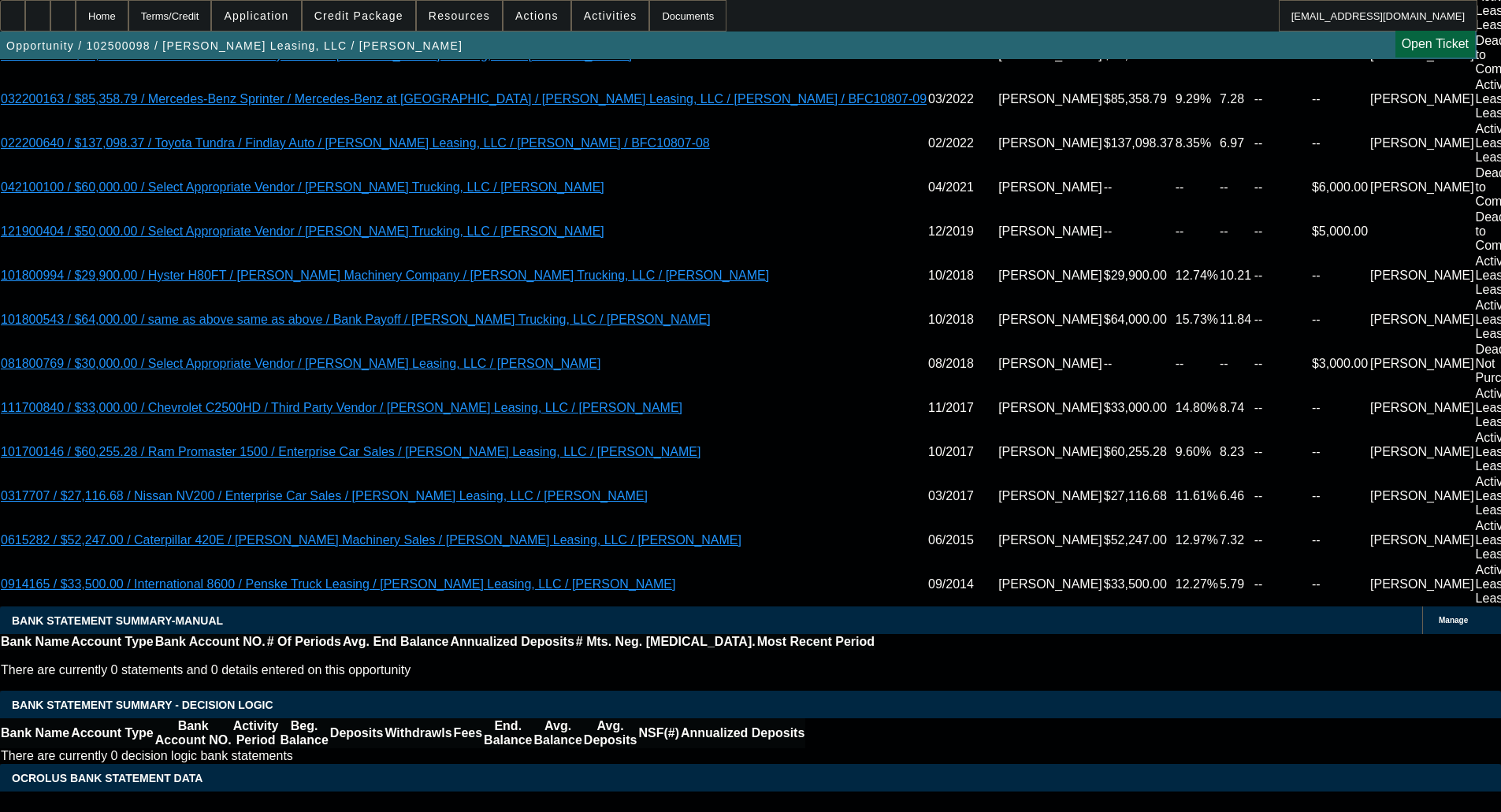
select select "5"
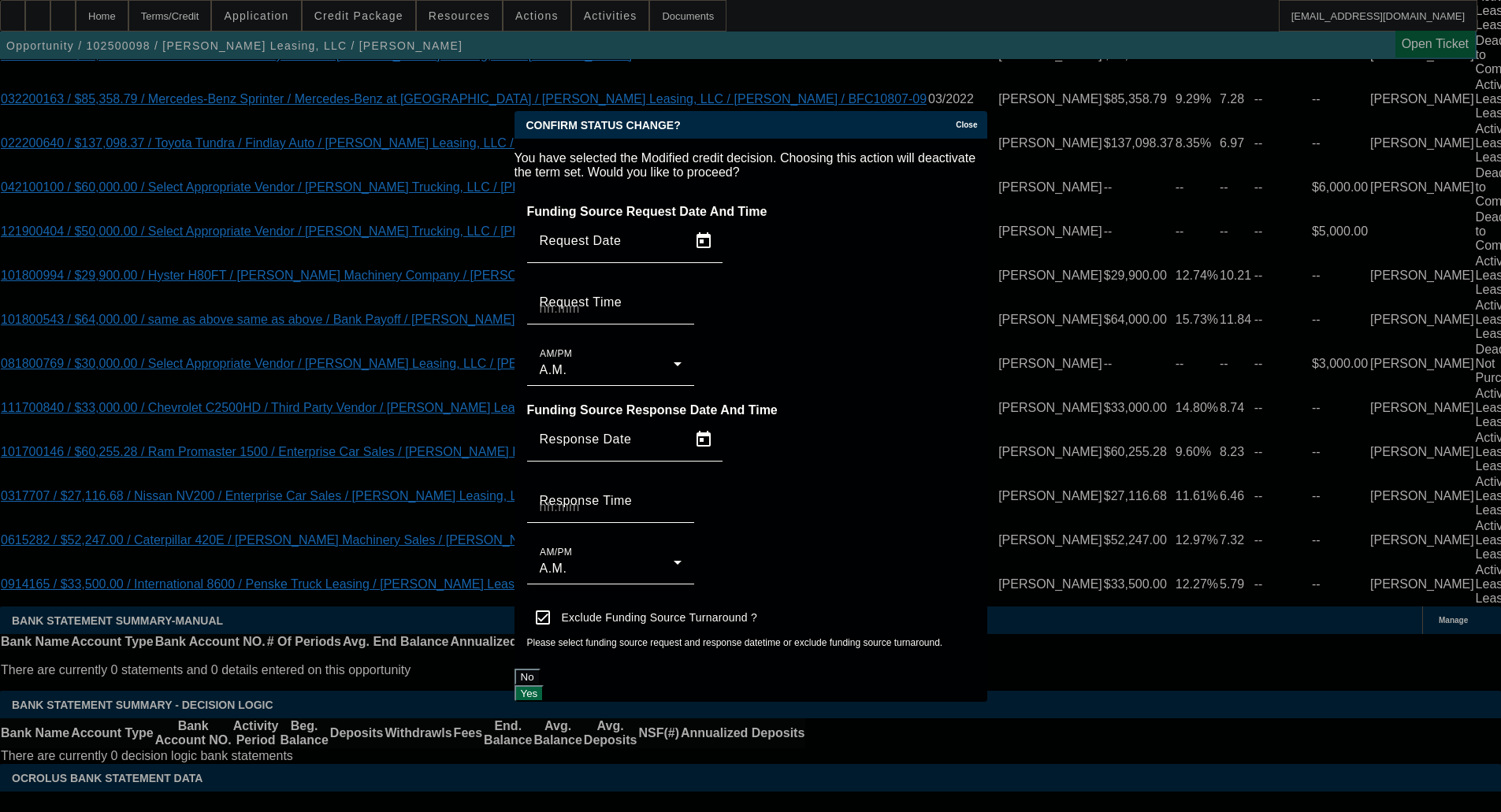
scroll to position [0, 0]
click at [545, 686] on button "Yes" at bounding box center [530, 694] width 30 height 17
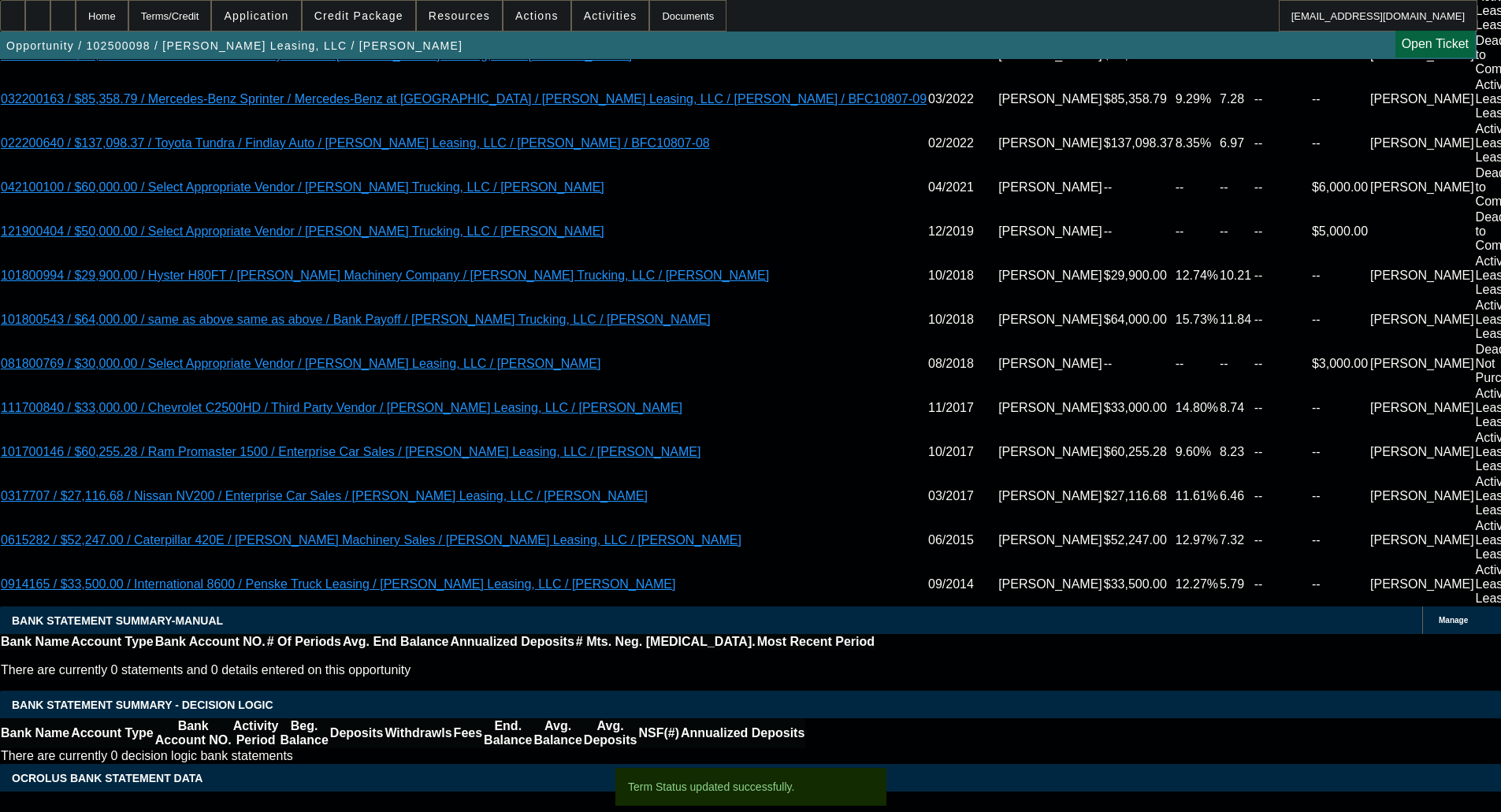
scroll to position [3337, 0]
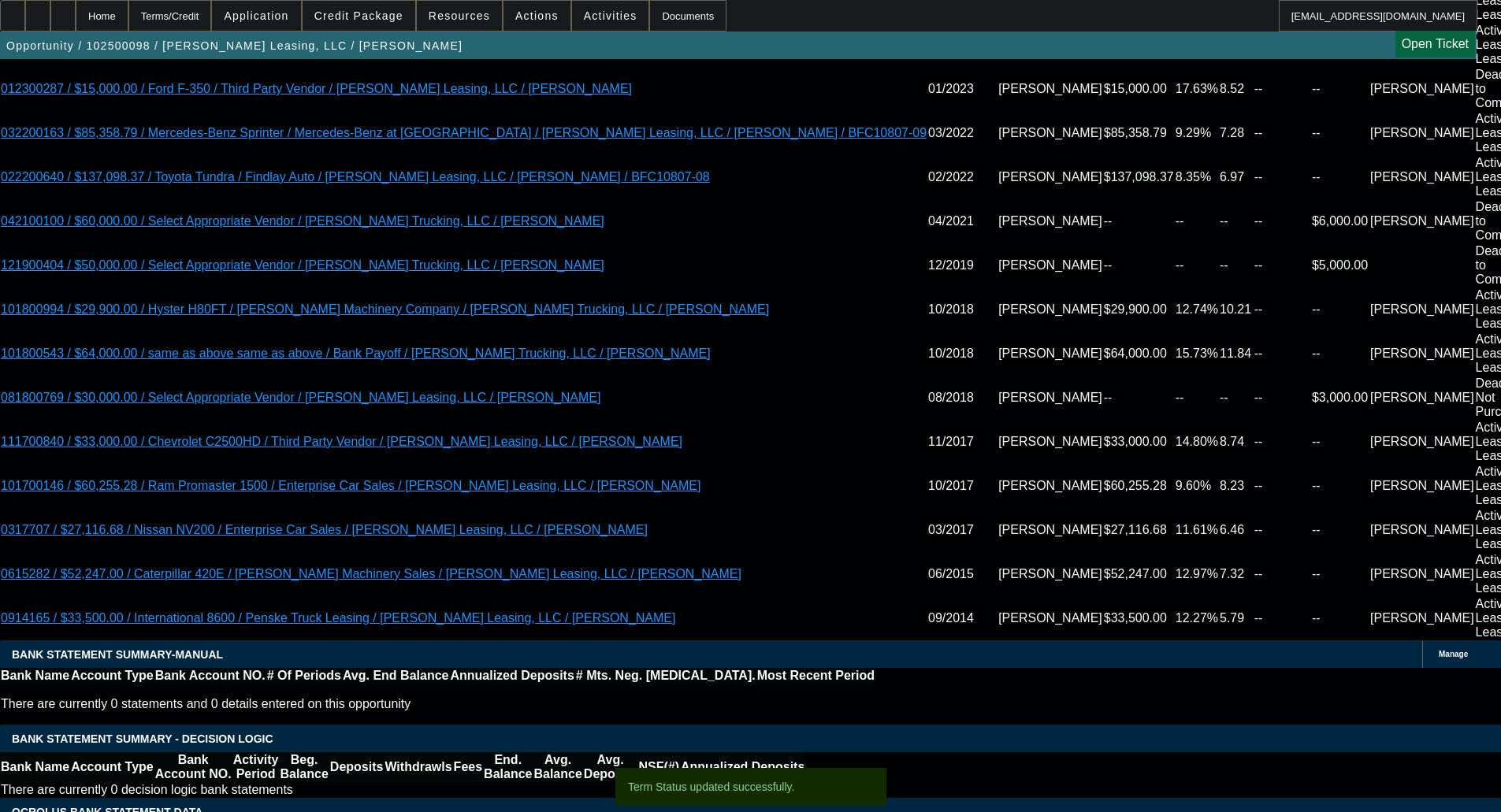
select select "0"
select select "2"
select select "0"
select select "6"
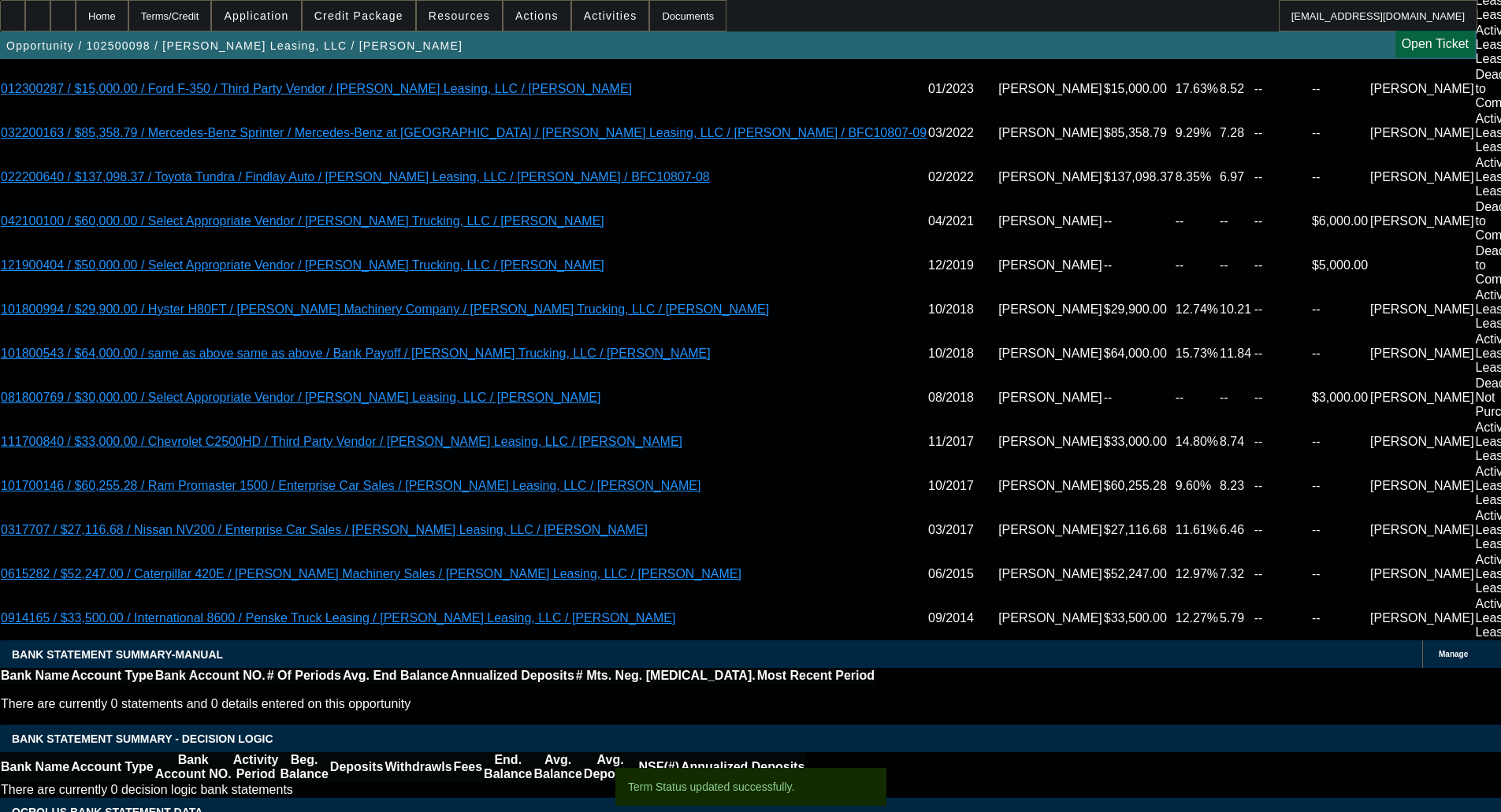
select select "0"
select select "2"
select select "0"
select select "6"
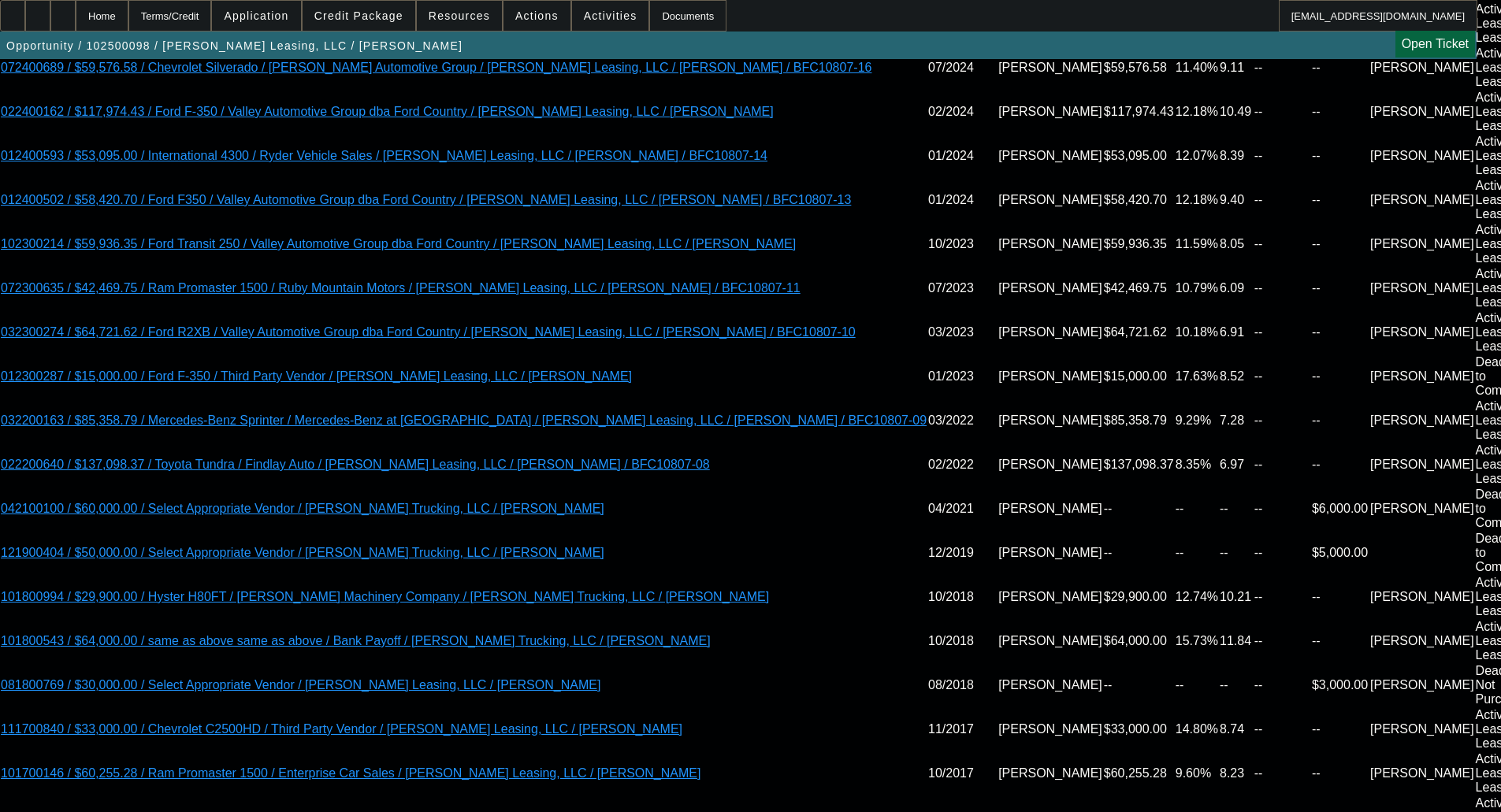
scroll to position [3022, 0]
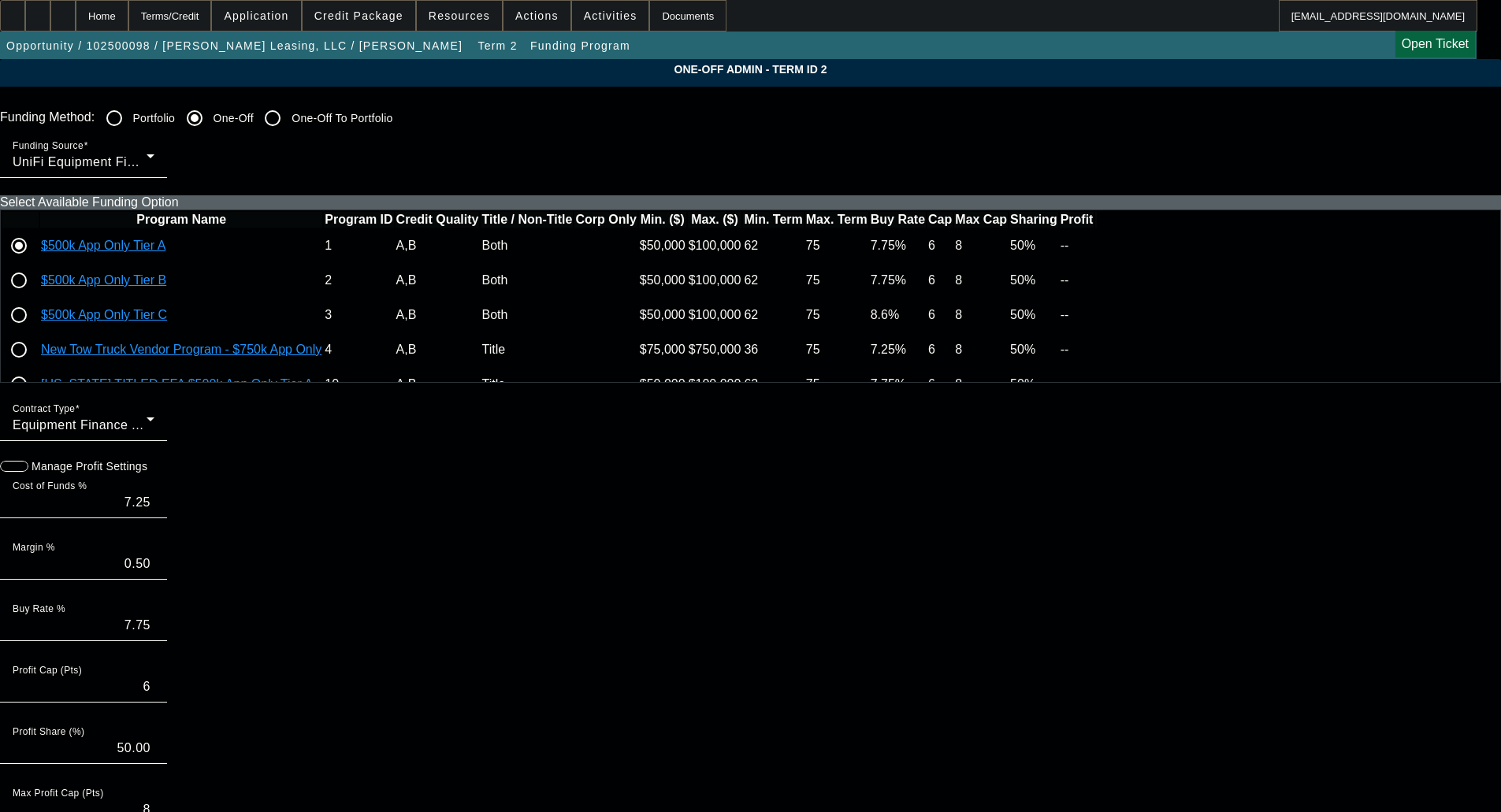
paste input "195237-0008"
type input "195237-0008"
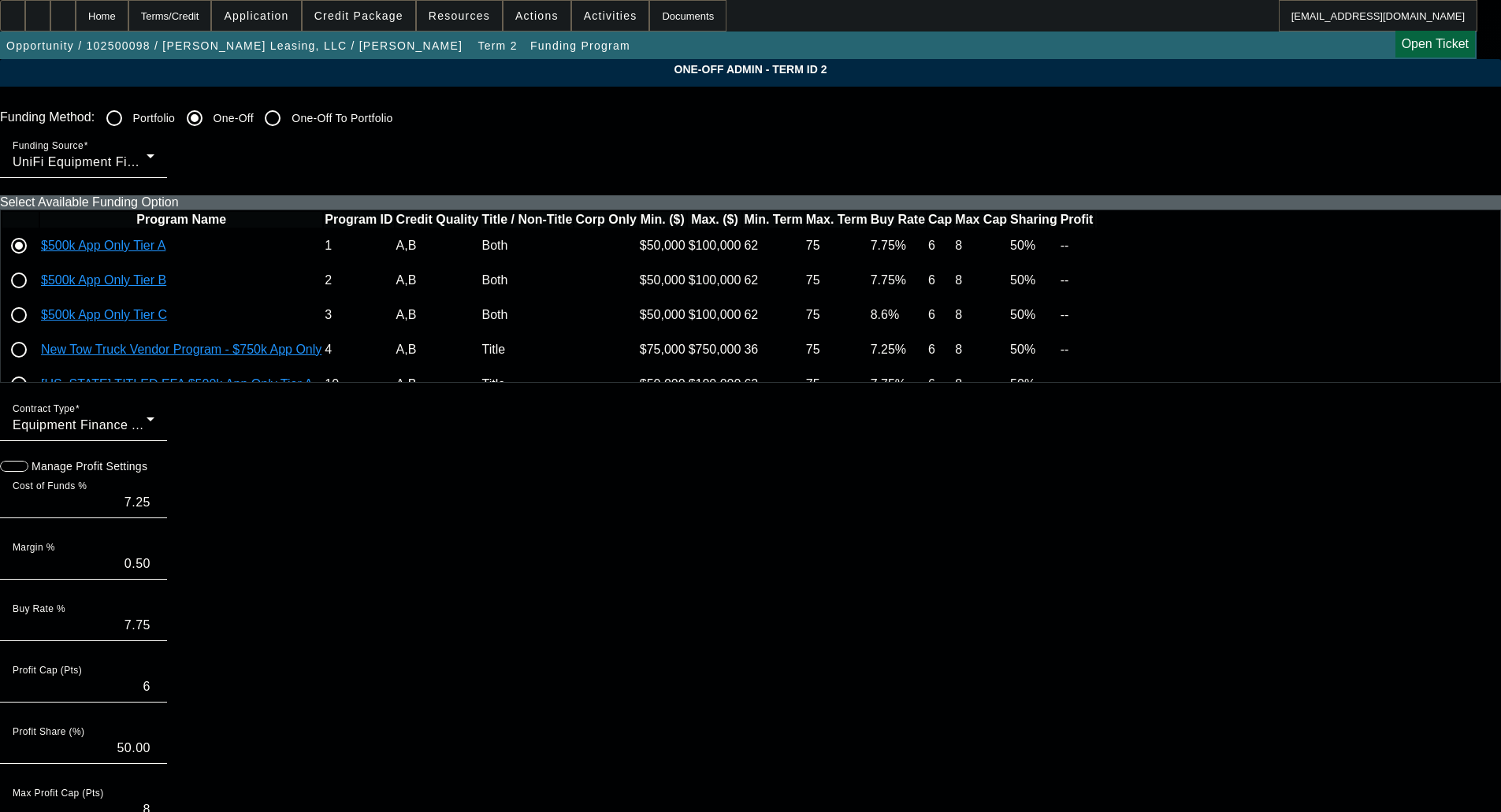
paste input "195237-0008"
type input "195237-0008"
click at [35, 296] on input "radio" at bounding box center [19, 280] width 32 height 32
radio input "true"
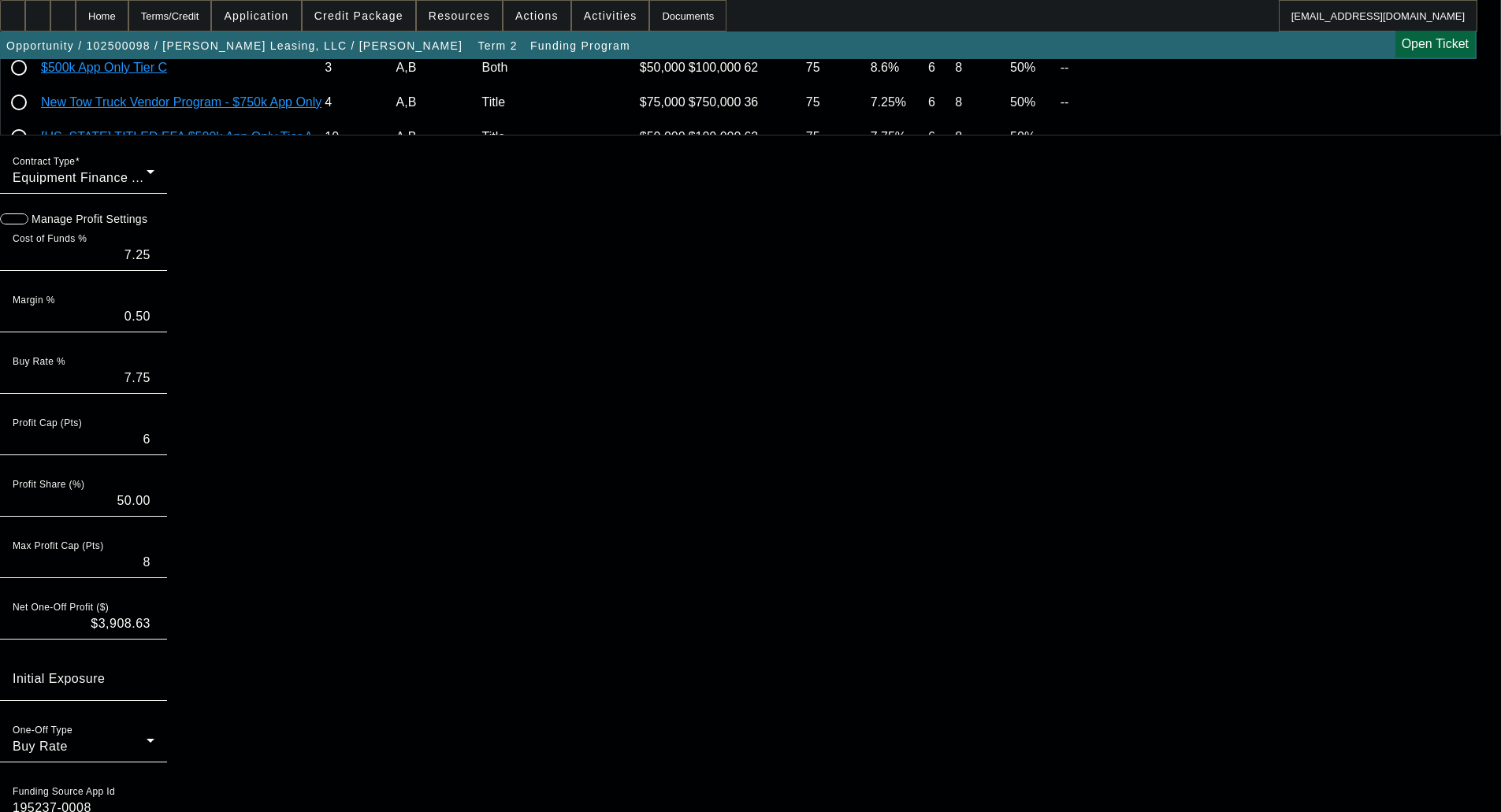
scroll to position [1006, 0]
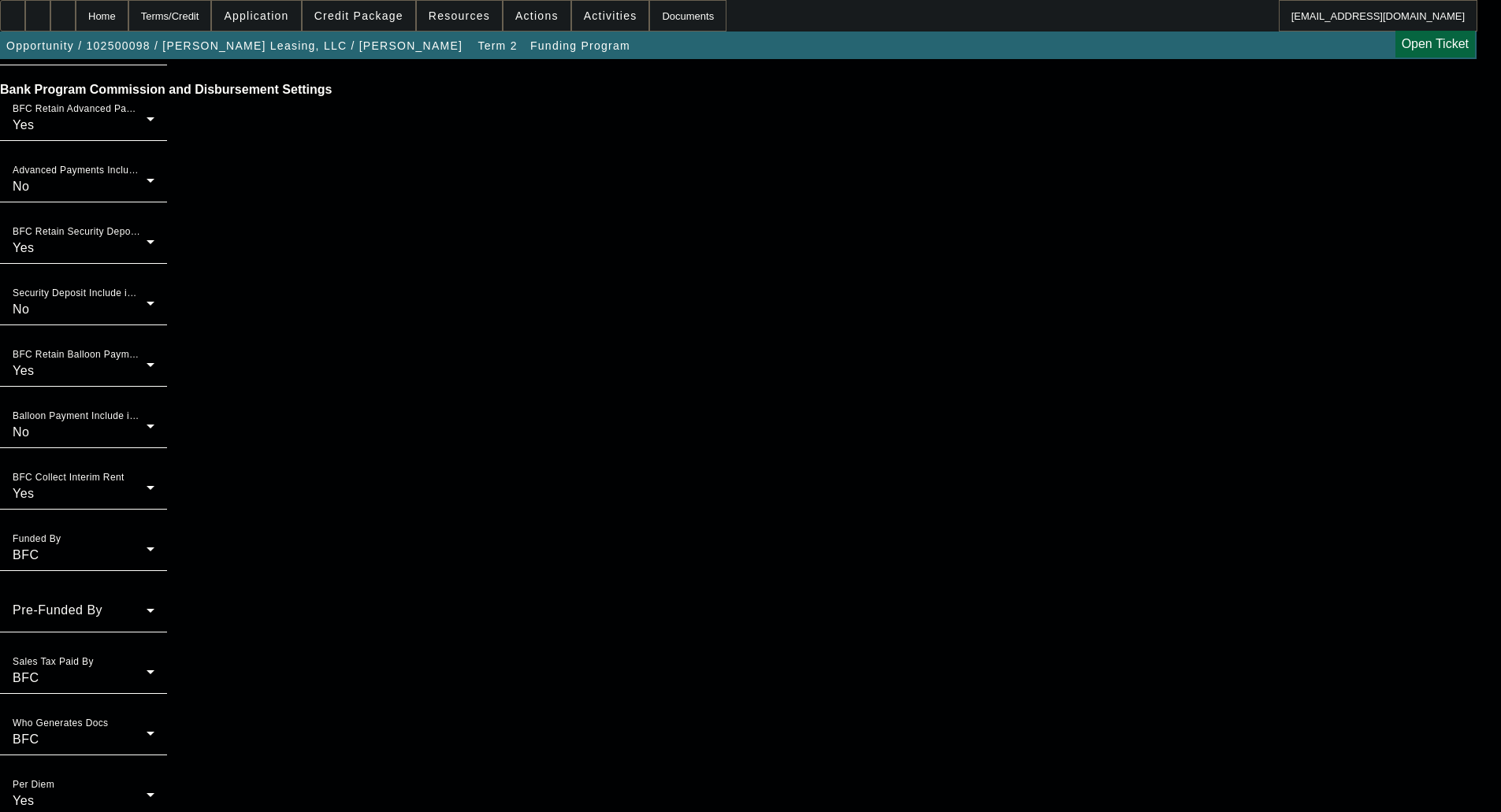
click at [492, 398] on span "3" at bounding box center [494, 396] width 29 height 29
type input "[DATE]"
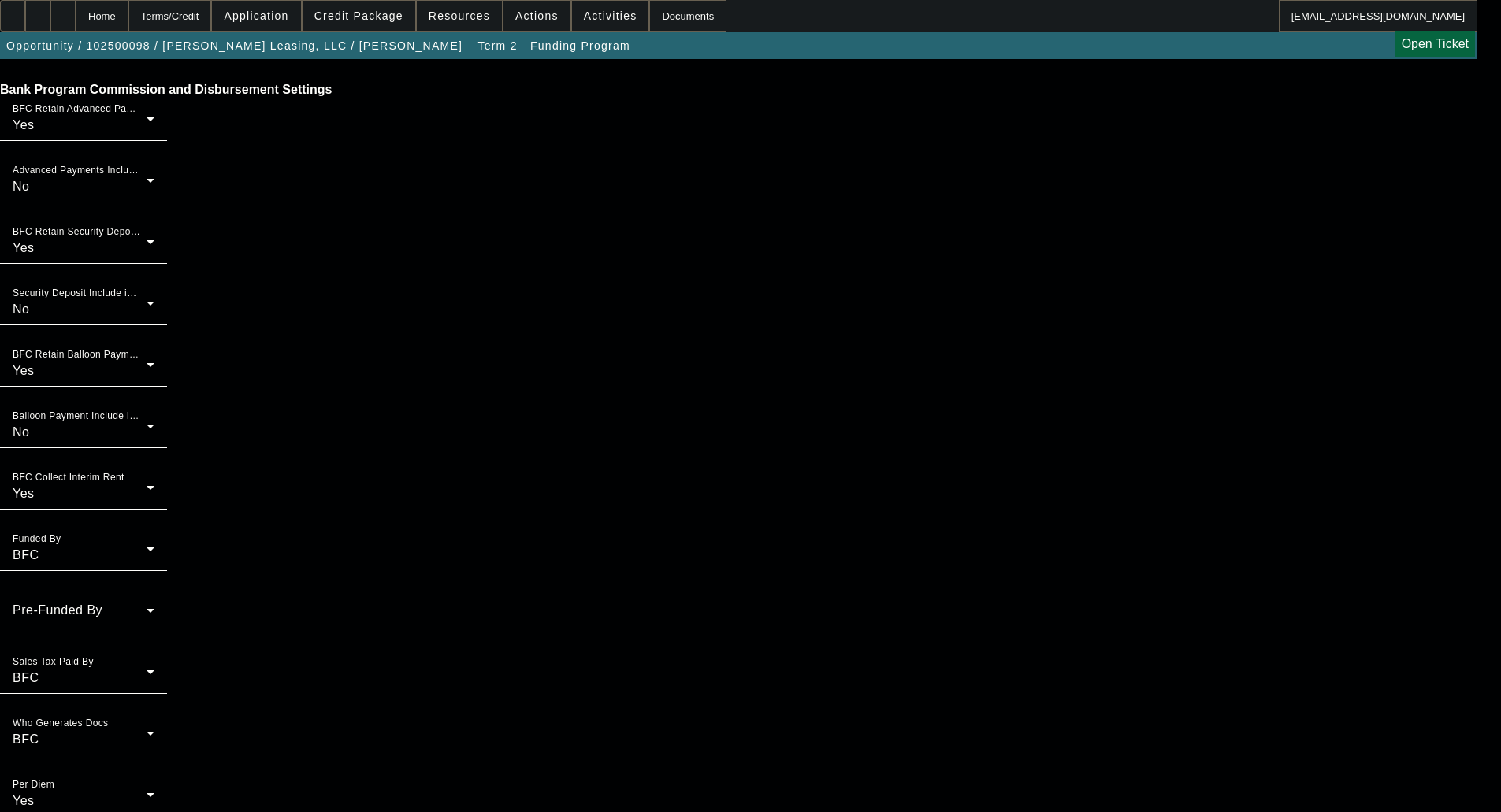
type input "04:38"
type input "12:10"
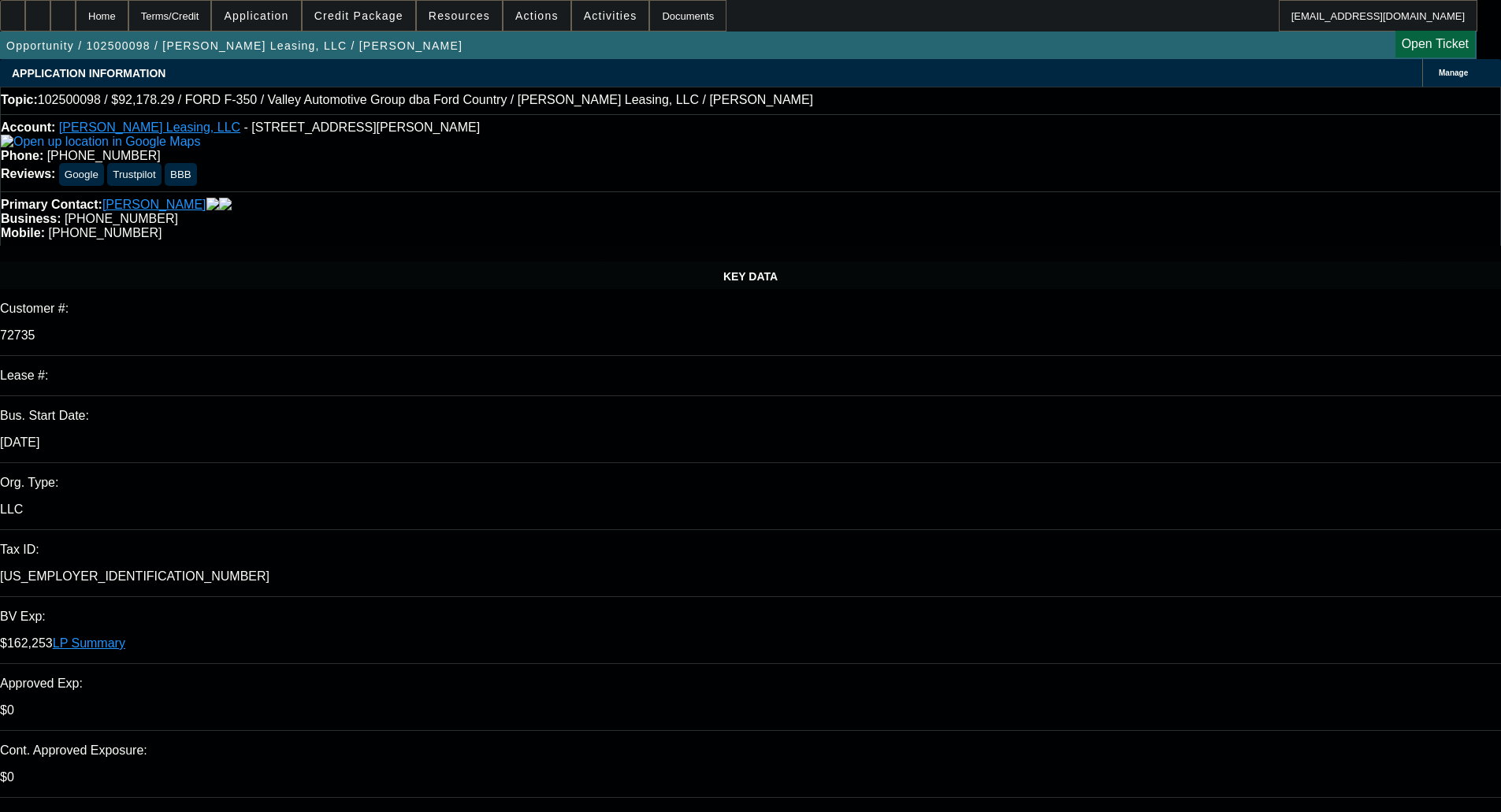
select select "0"
select select "2"
select select "0"
select select "6"
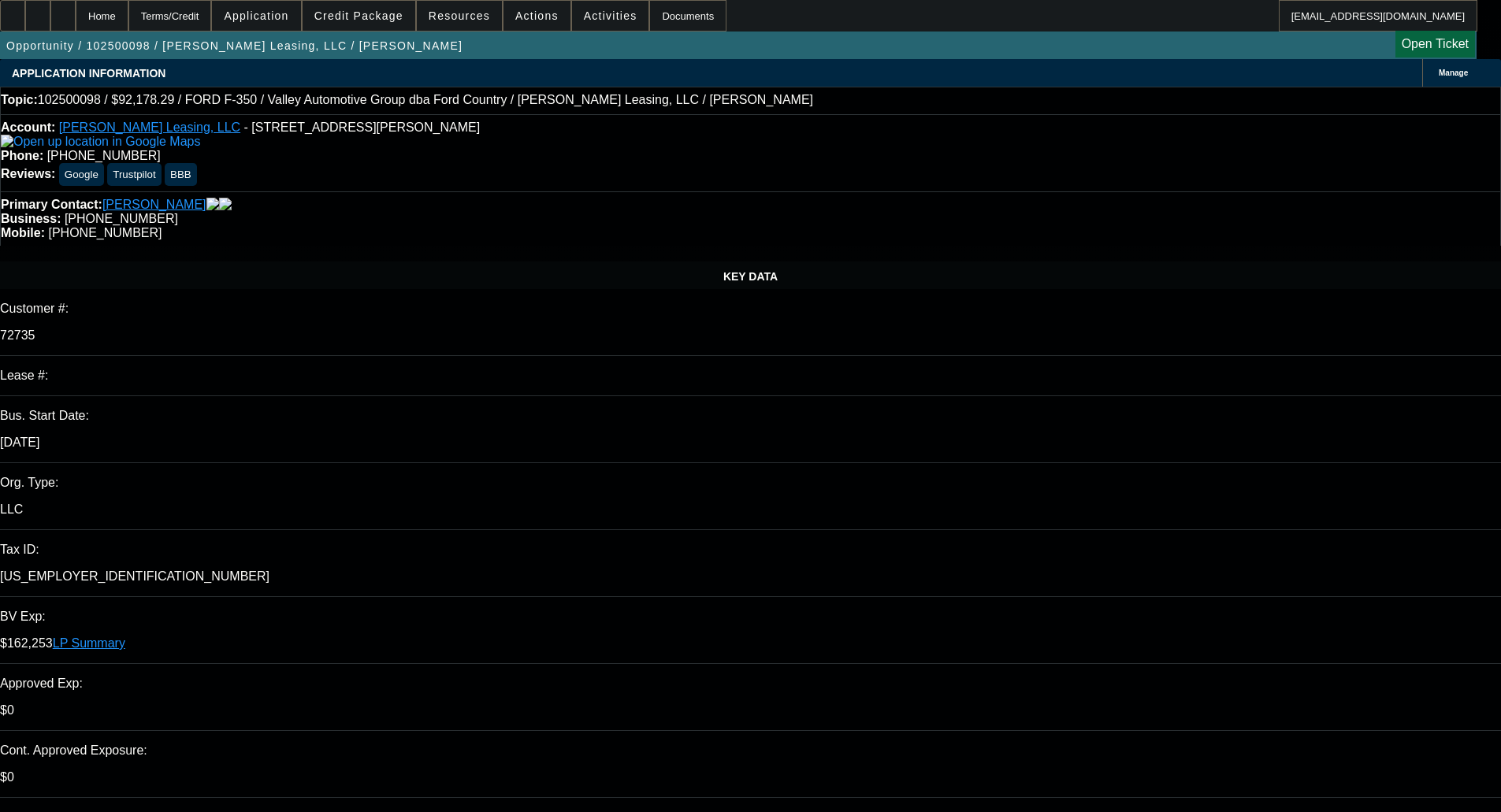
select select "0"
select select "2"
select select "0"
select select "6"
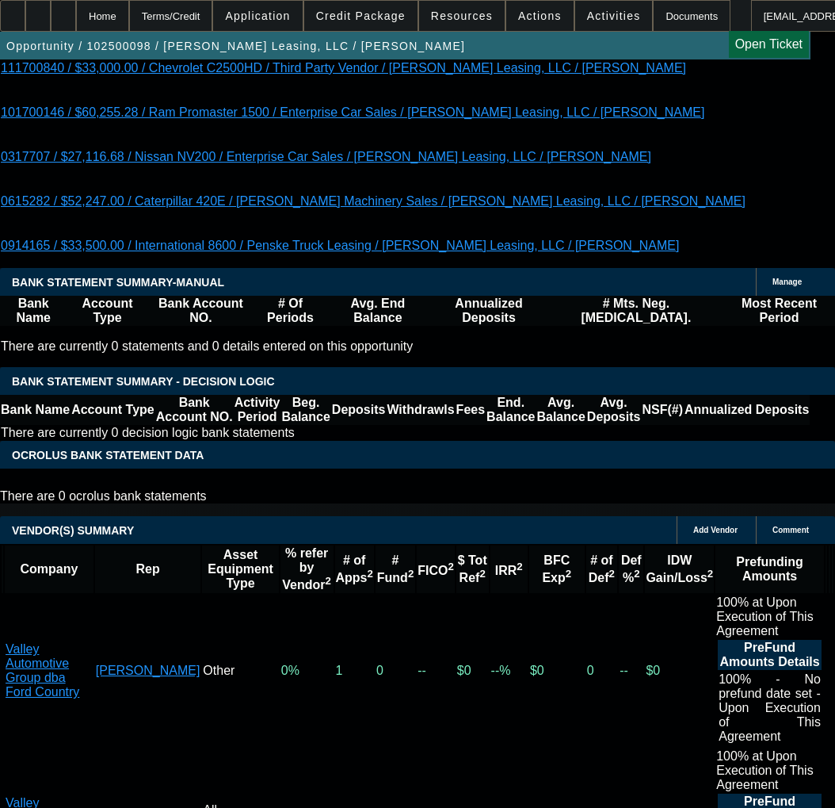
scroll to position [3963, 0]
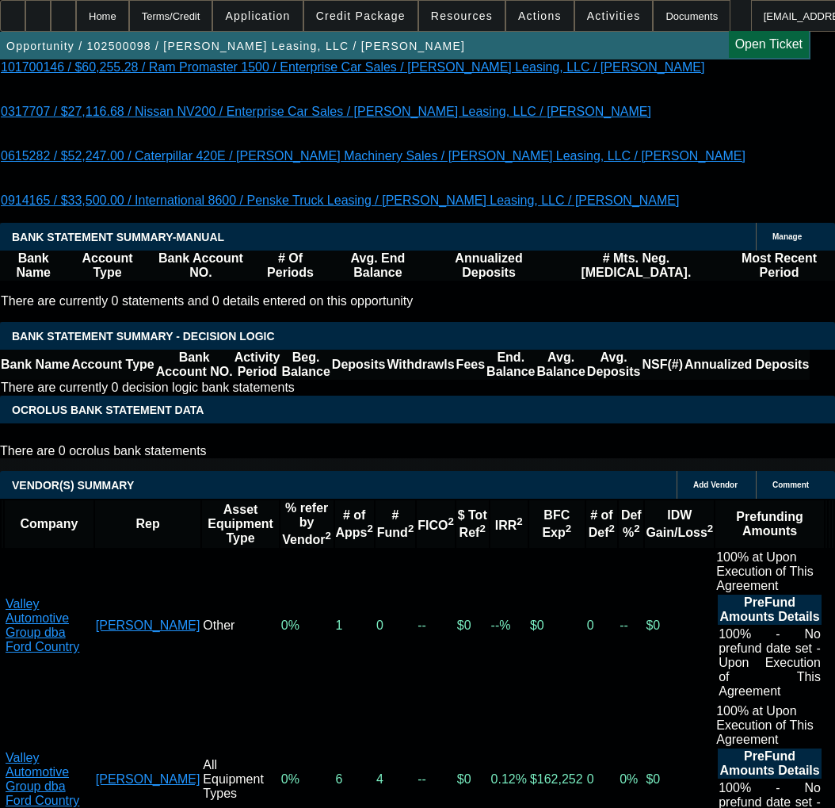
drag, startPoint x: 292, startPoint y: 417, endPoint x: 298, endPoint y: 424, distance: 9.5
select select "3"
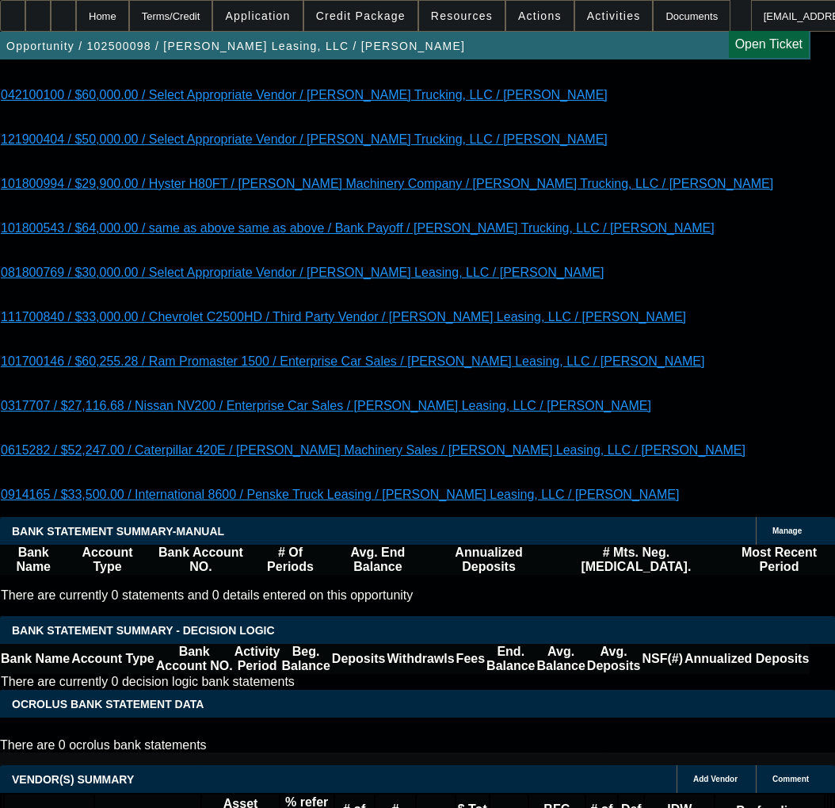
type input "[DATE]"
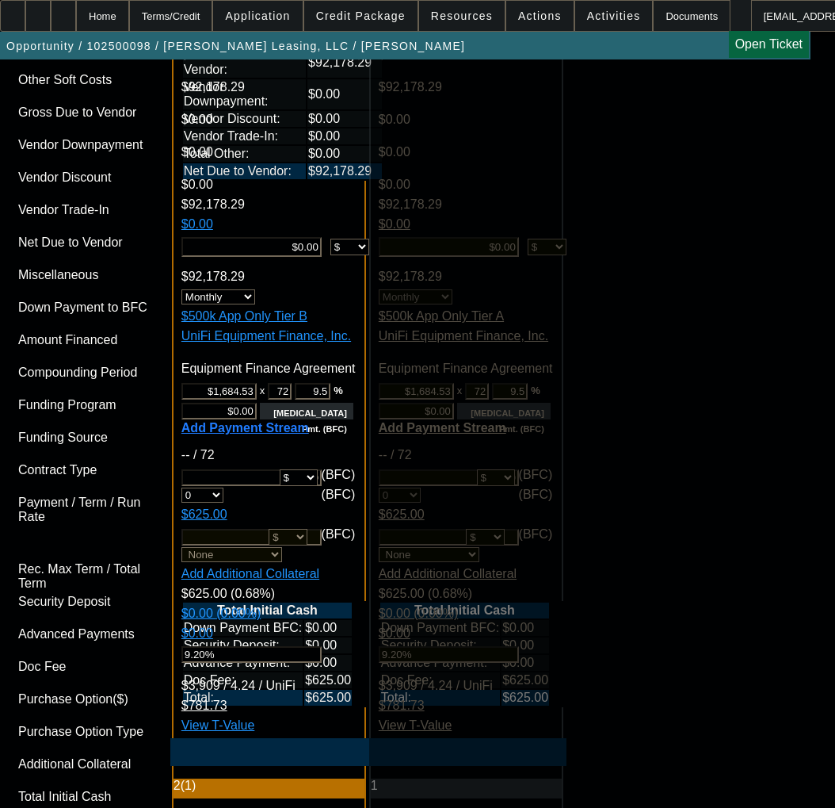
scroll to position [5866, 0]
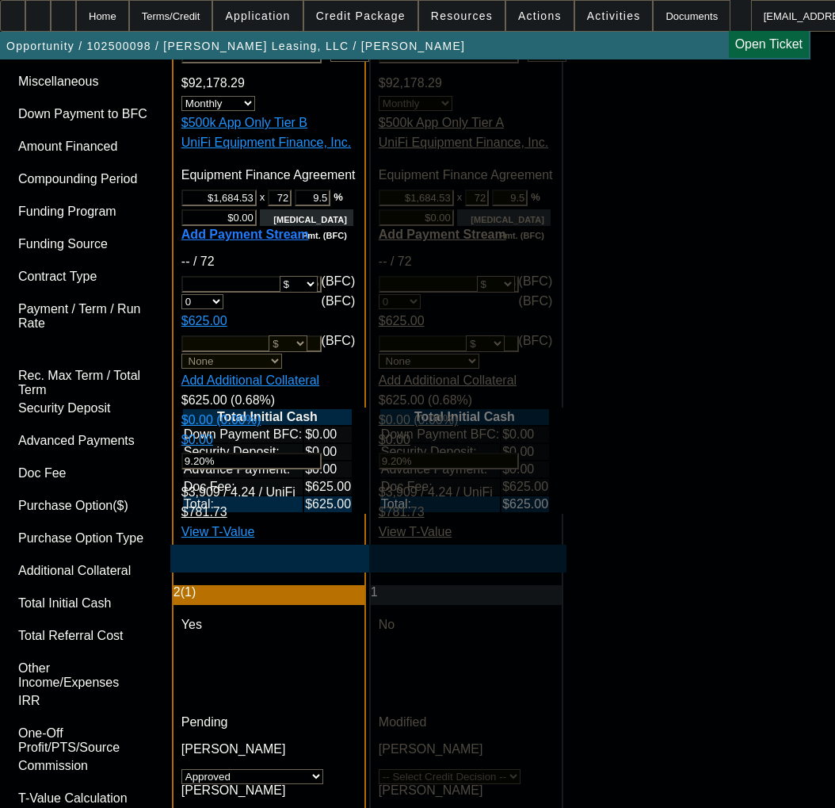
paste textarea "APPROVED COST: $92,178.29"
paste textarea "Credit Grade - B"
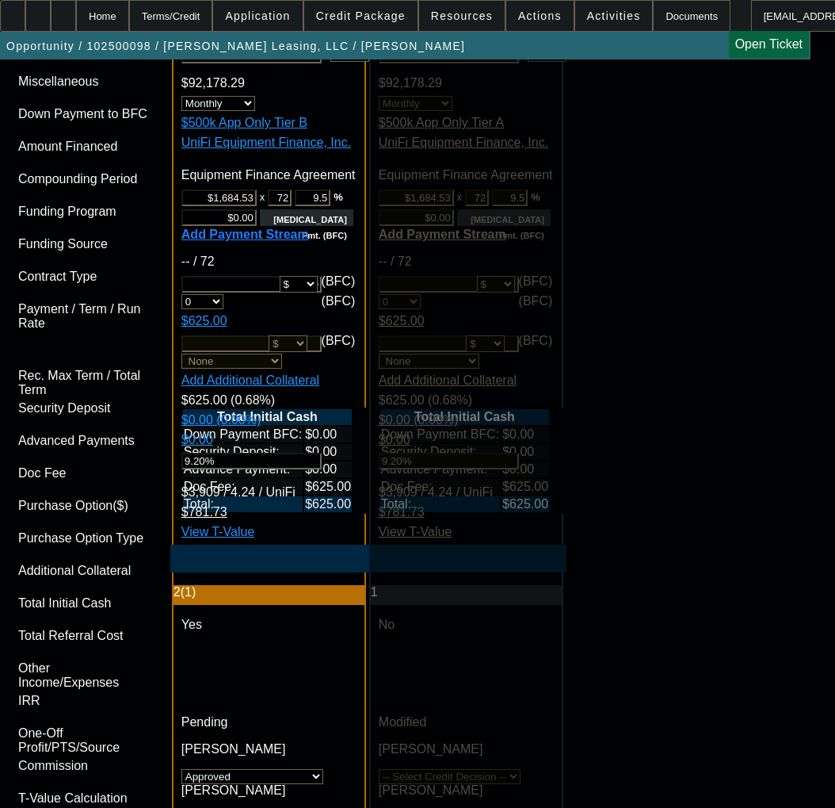
paste textarea "TERM: 72 Months"
paste textarea "EQUIPMENT DESCRIPTION: 2025 New FORD F-350"
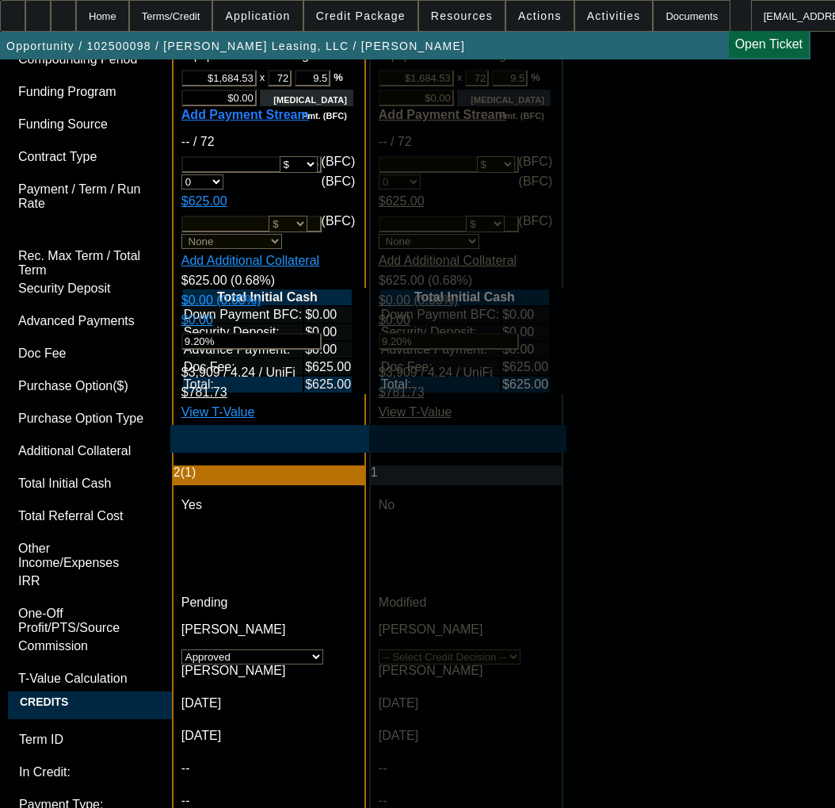
scroll to position [6024, 0]
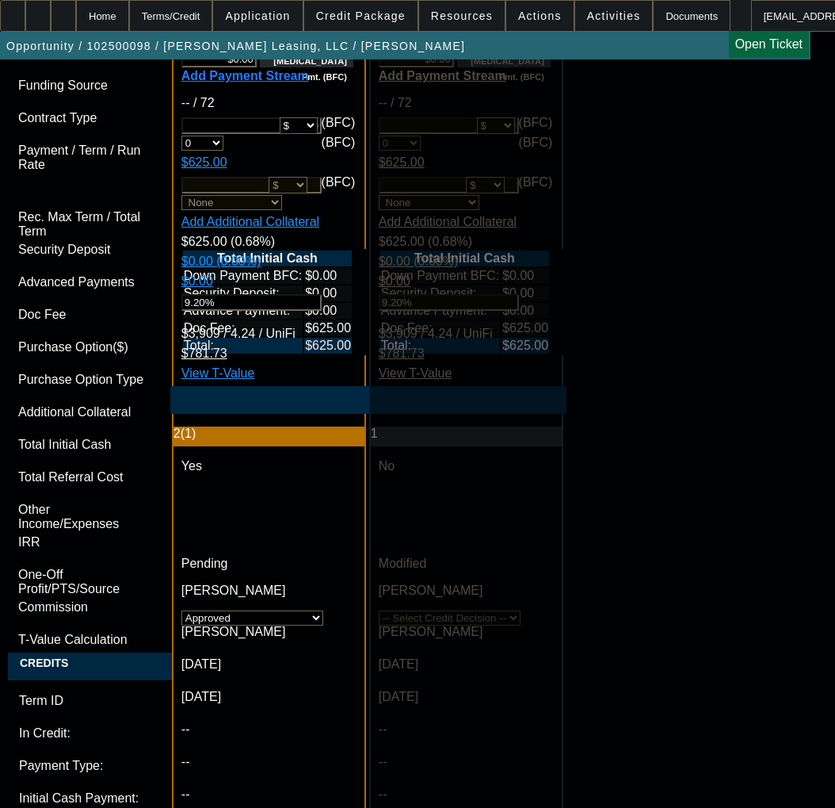
type textarea "APPROVED BY UNIFI - APPROVED COST: $92,178.29; Credit Grade - B; TERM: 72 Month…"
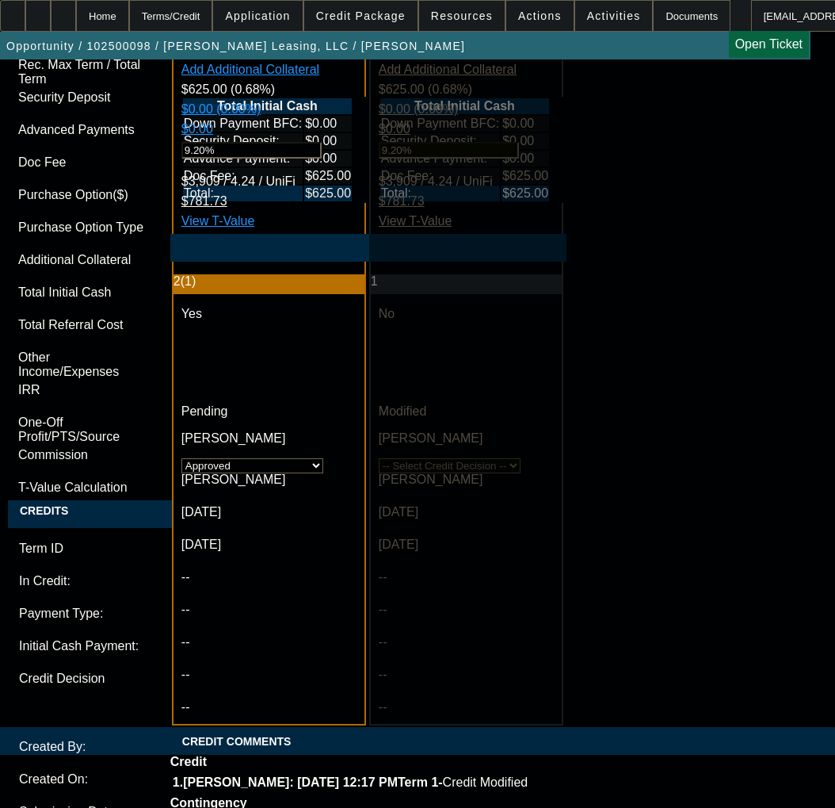
scroll to position [6210, 0]
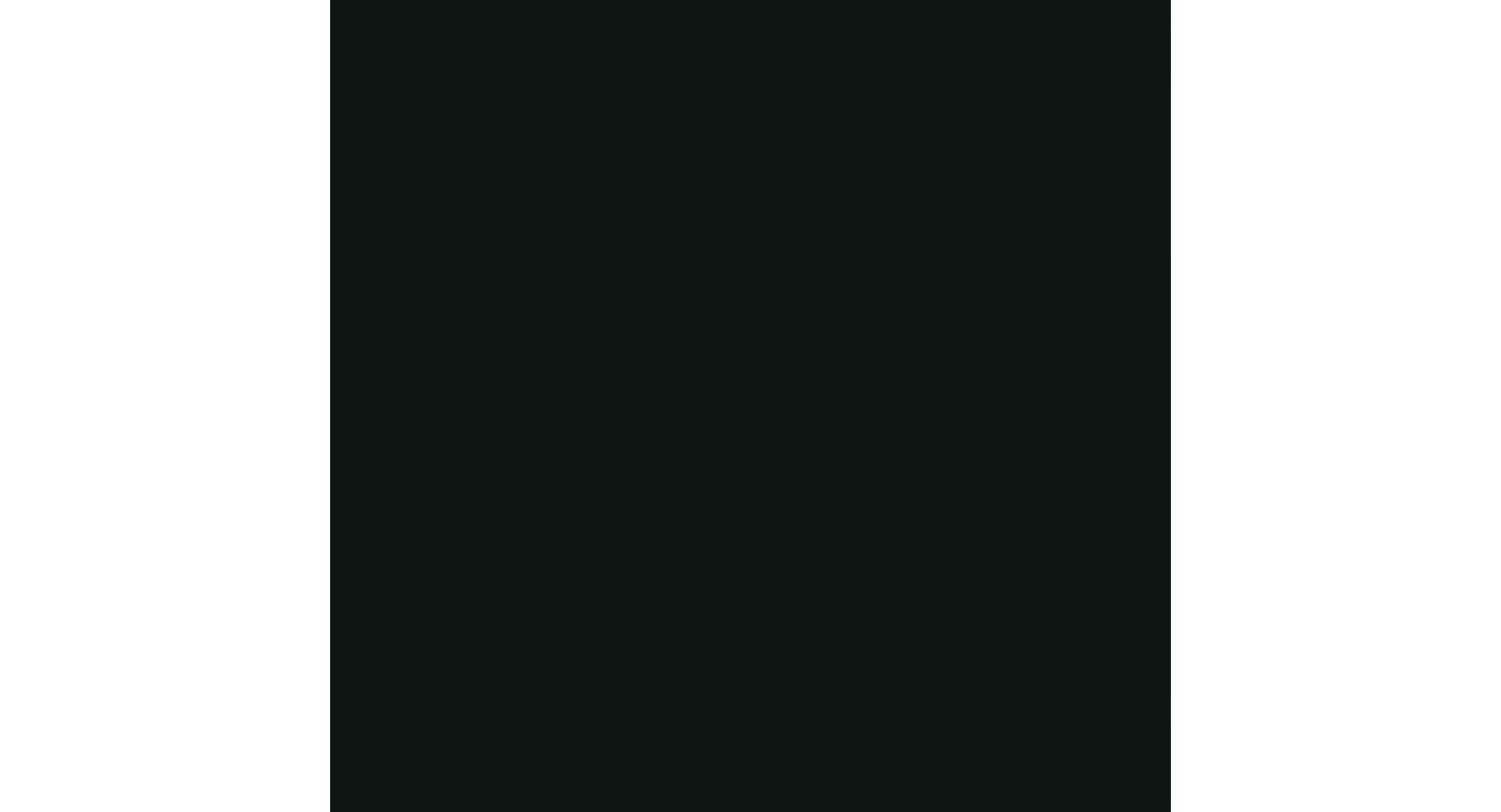
scroll to position [3371, 0]
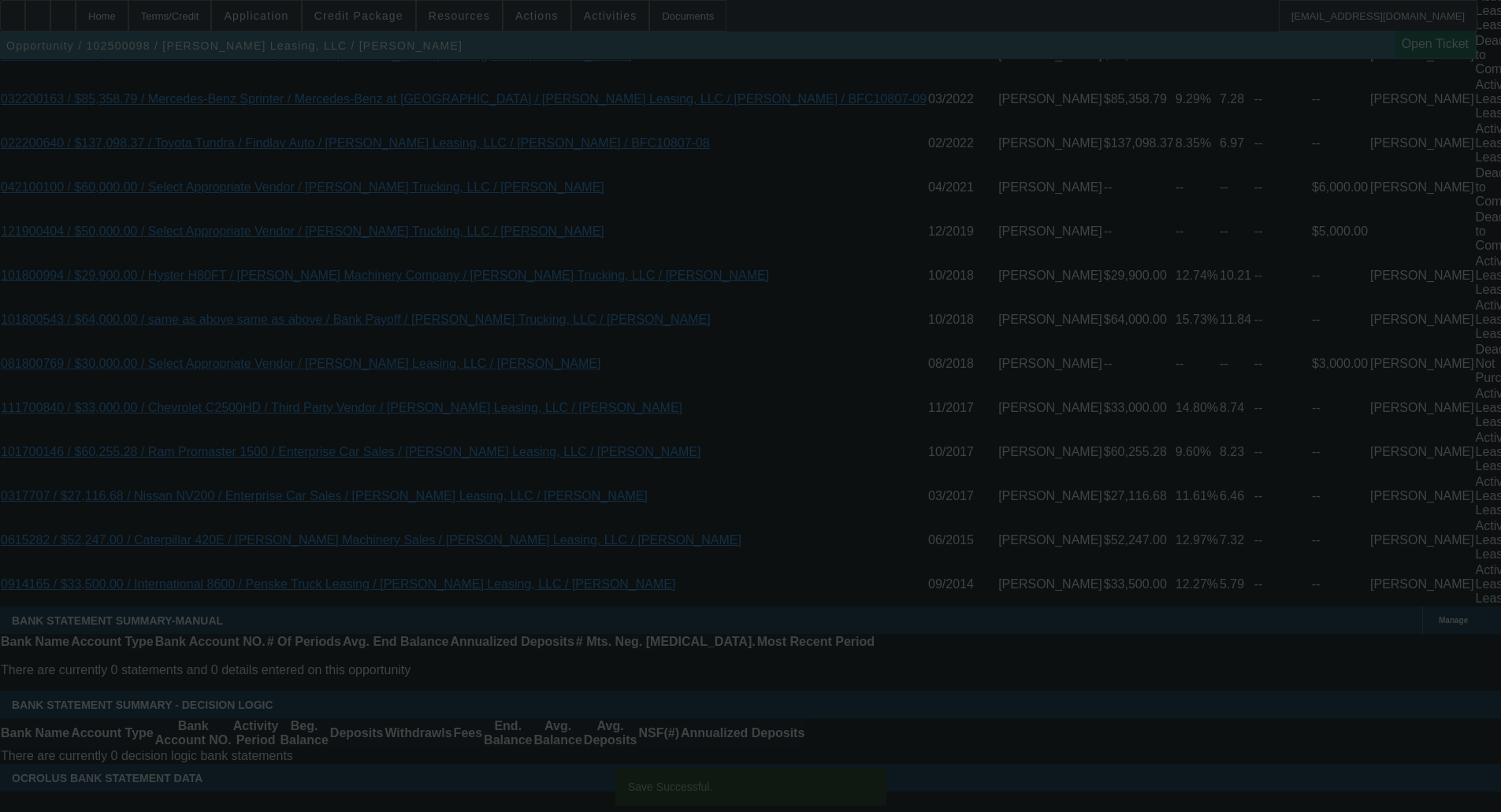
select select "0"
select select "2"
select select "0"
select select "6"
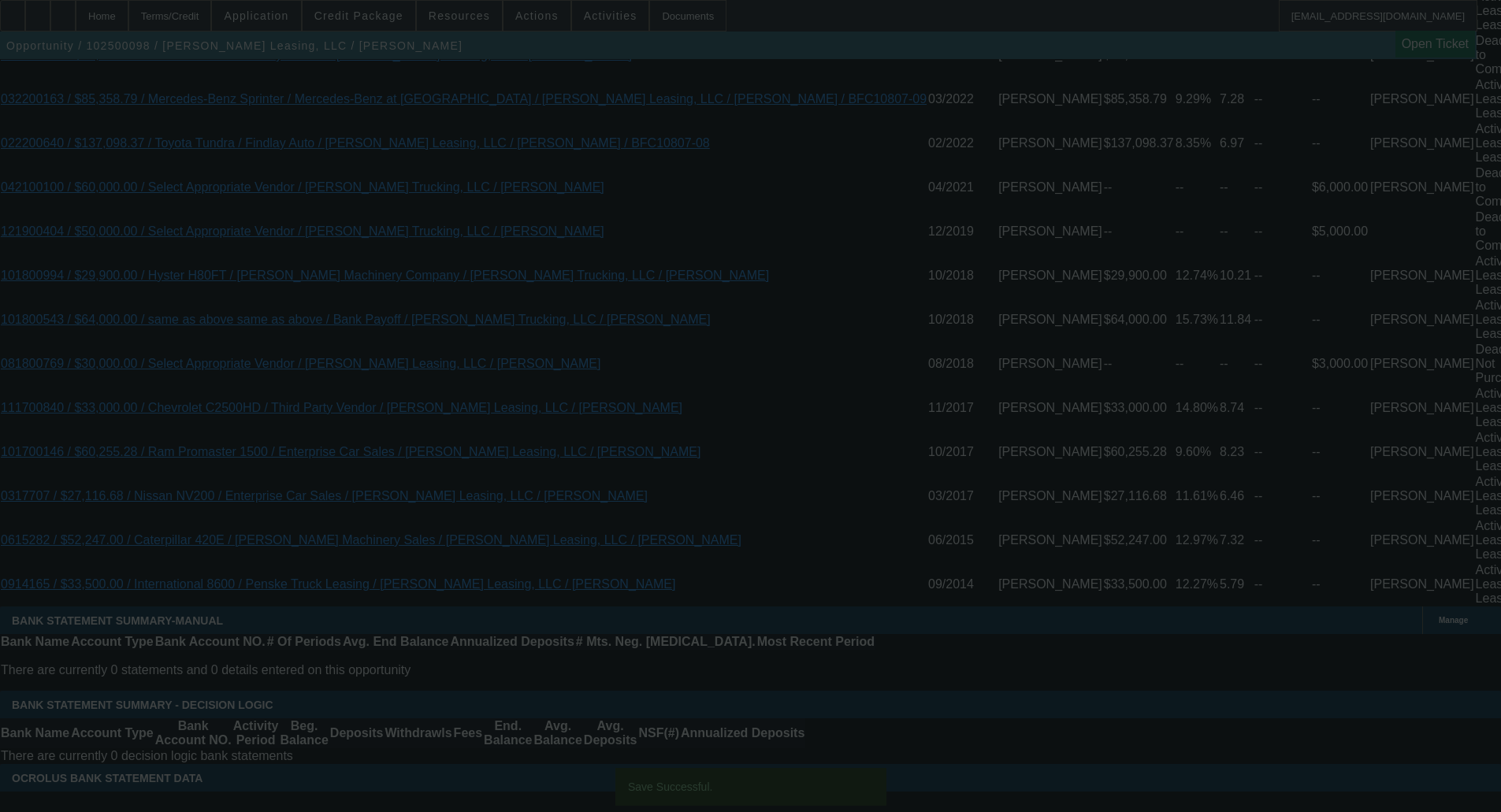
select select "0"
select select "2"
select select "0"
select select "6"
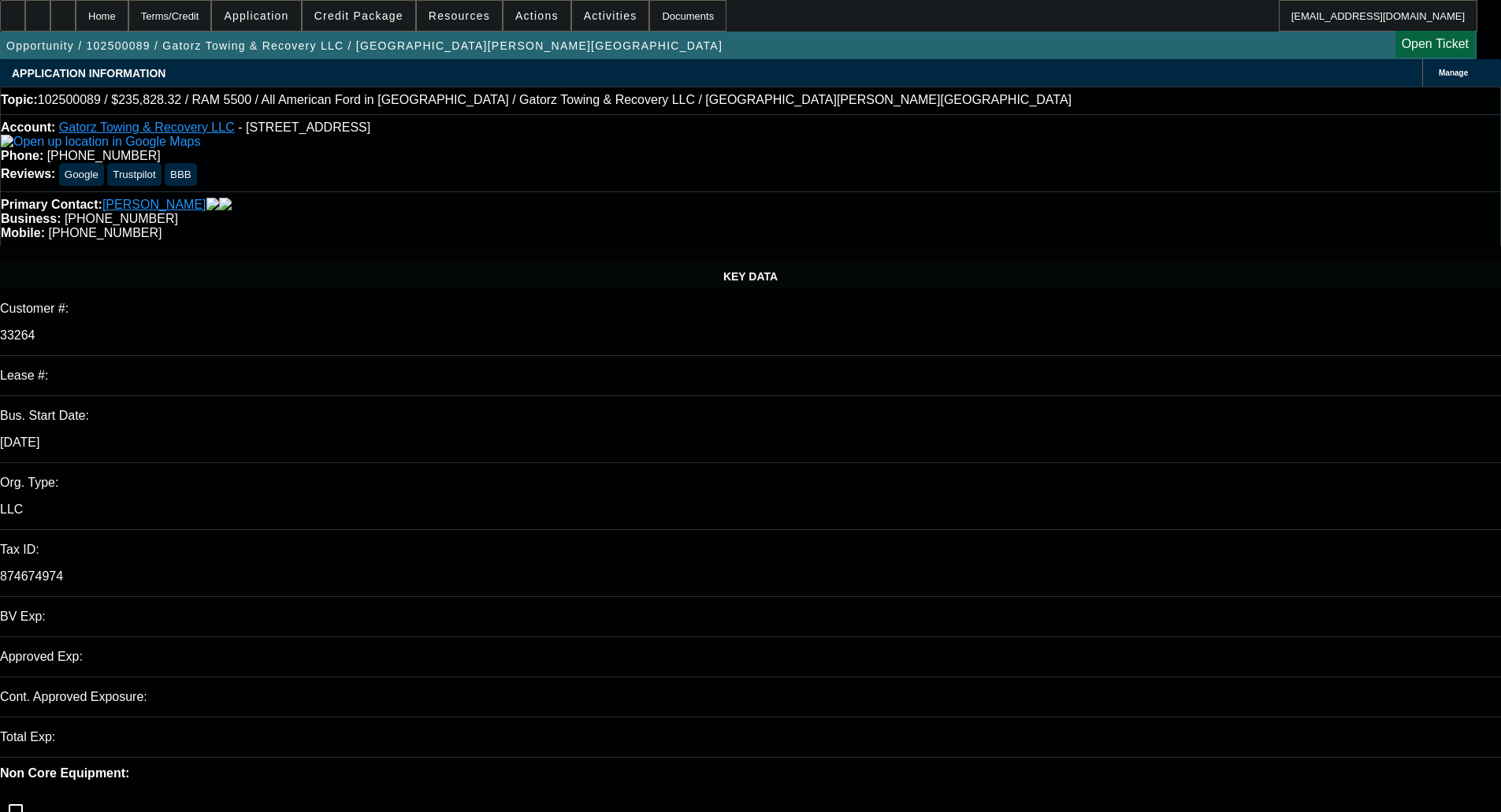
select select "0"
select select "6"
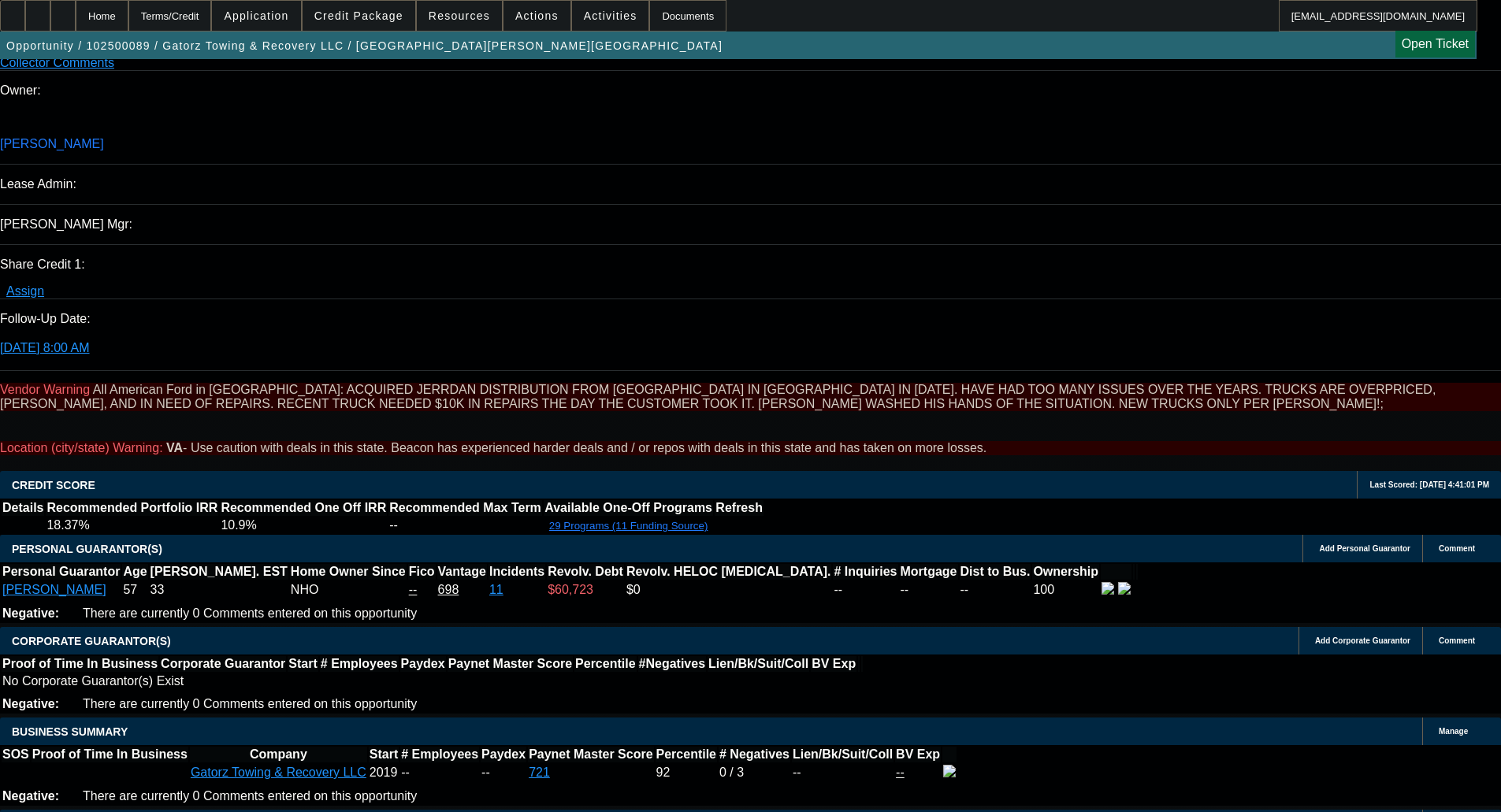
scroll to position [1812, 0]
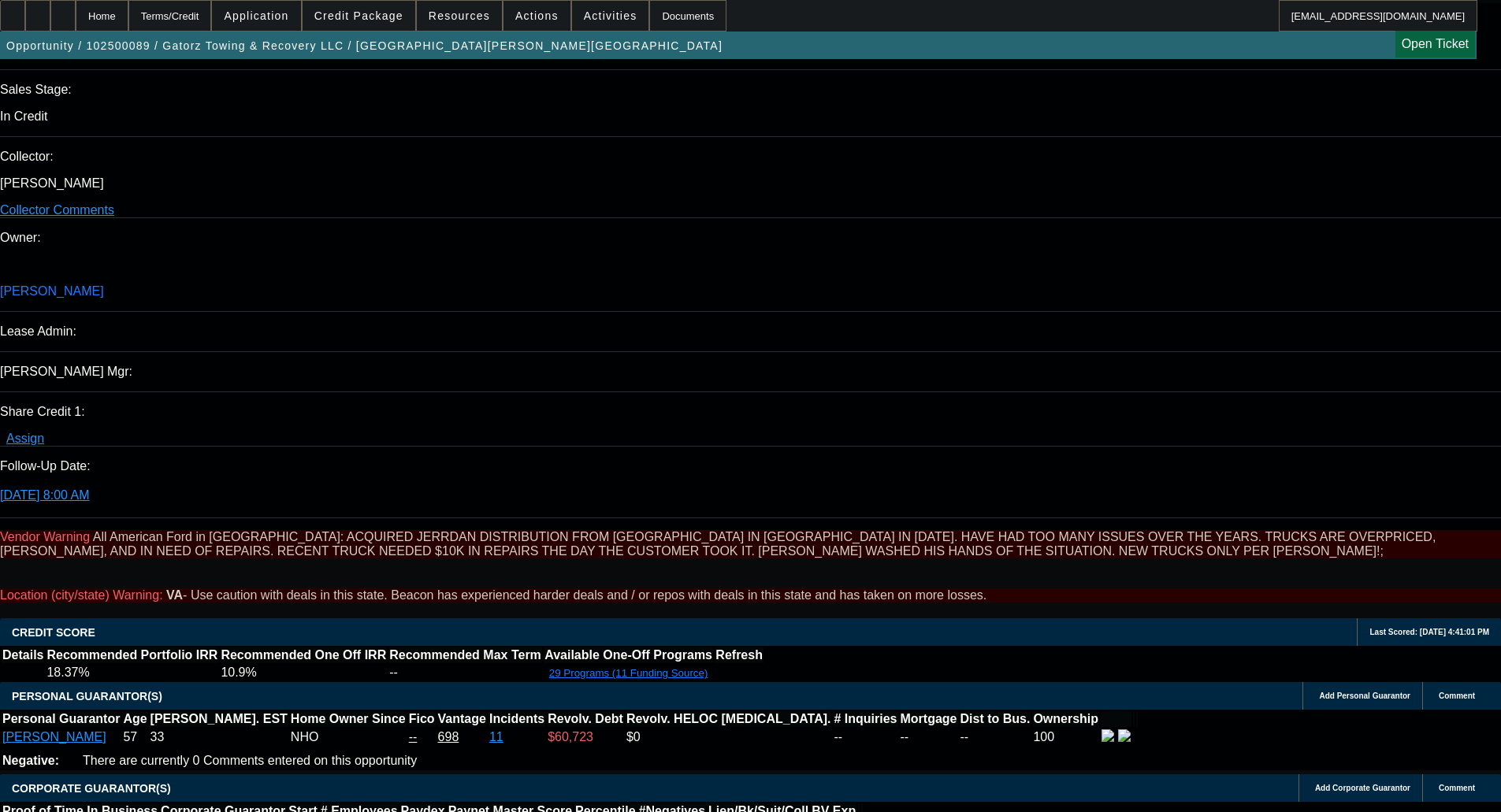
type textarea "SEEKING BROKERED UPGRADE PAYOFF - OKAY TO SELL"
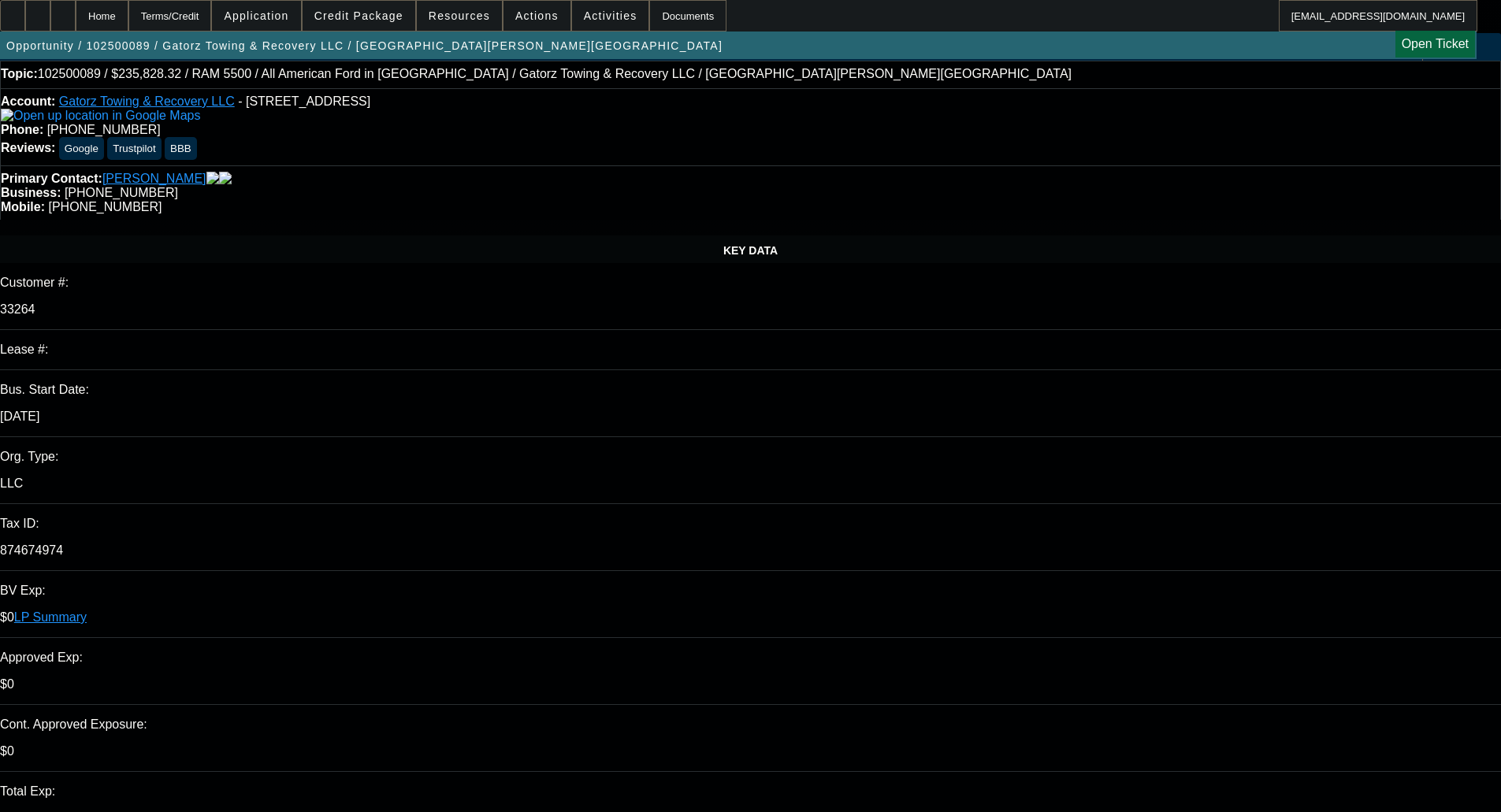
scroll to position [0, 0]
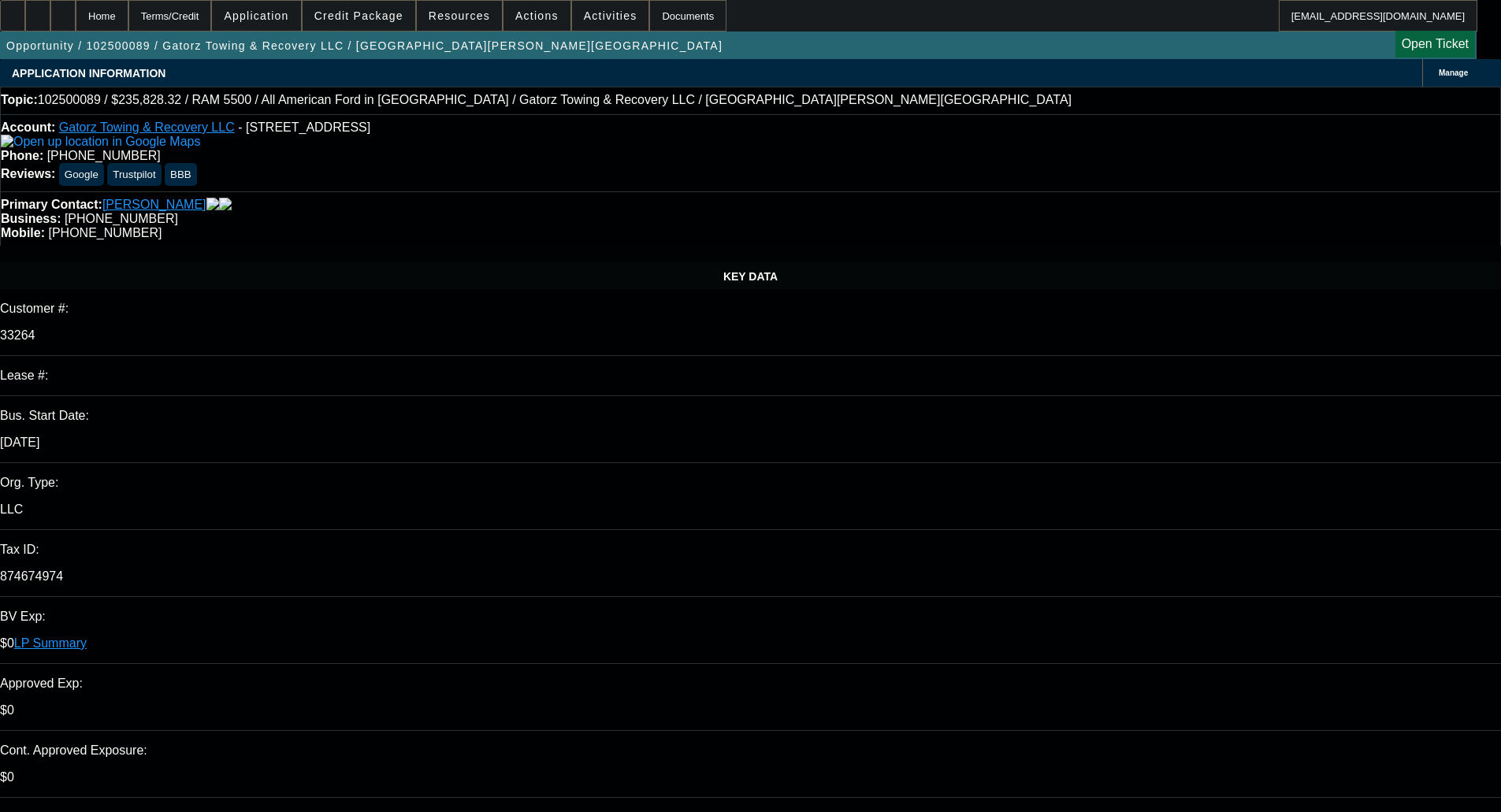
click at [360, 13] on span "Credit Package" at bounding box center [359, 16] width 89 height 13
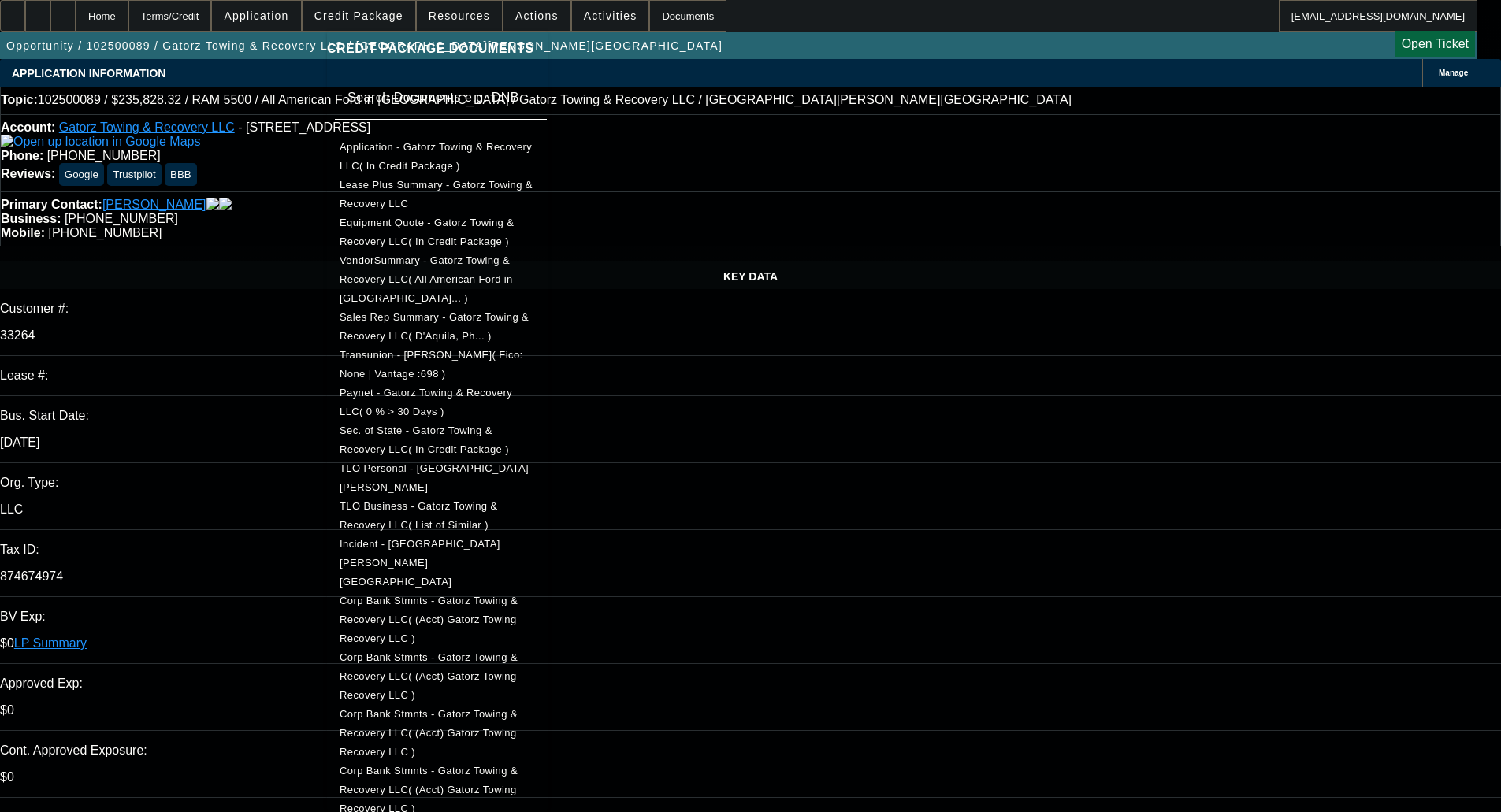
scroll to position [303, 0]
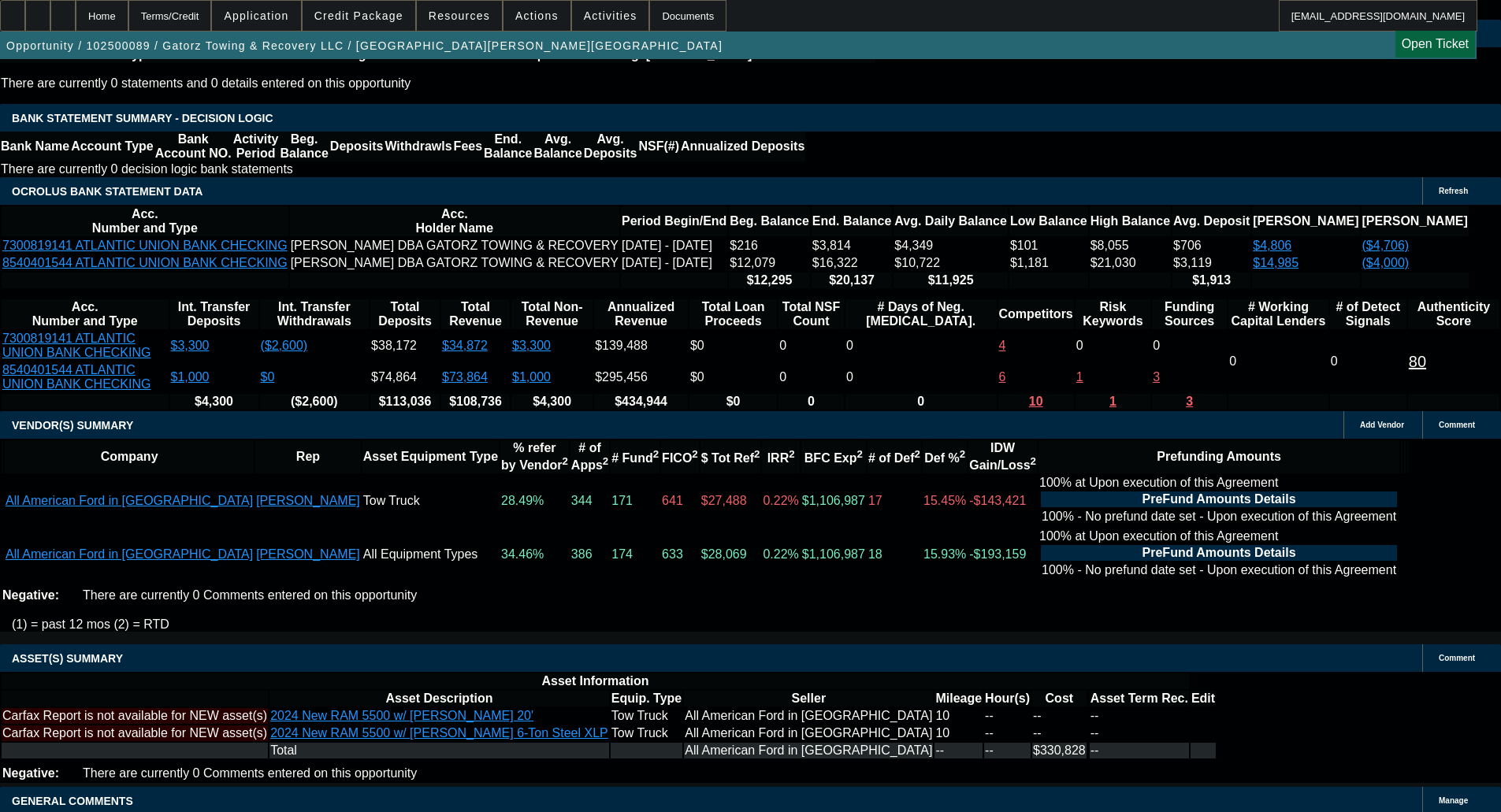
scroll to position [2879, 0]
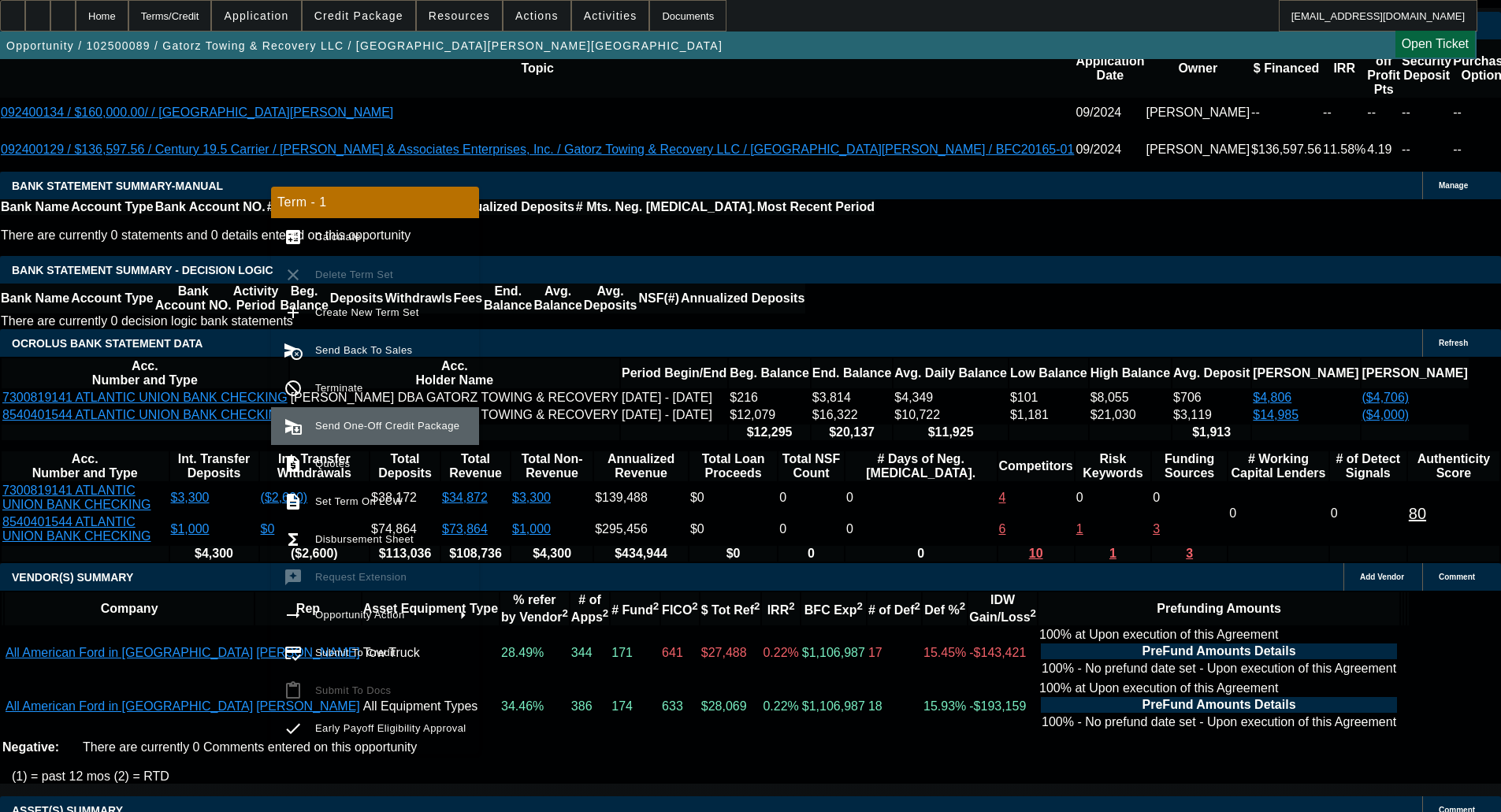
click at [341, 431] on span "Send One-Off Credit Package" at bounding box center [391, 425] width 151 height 19
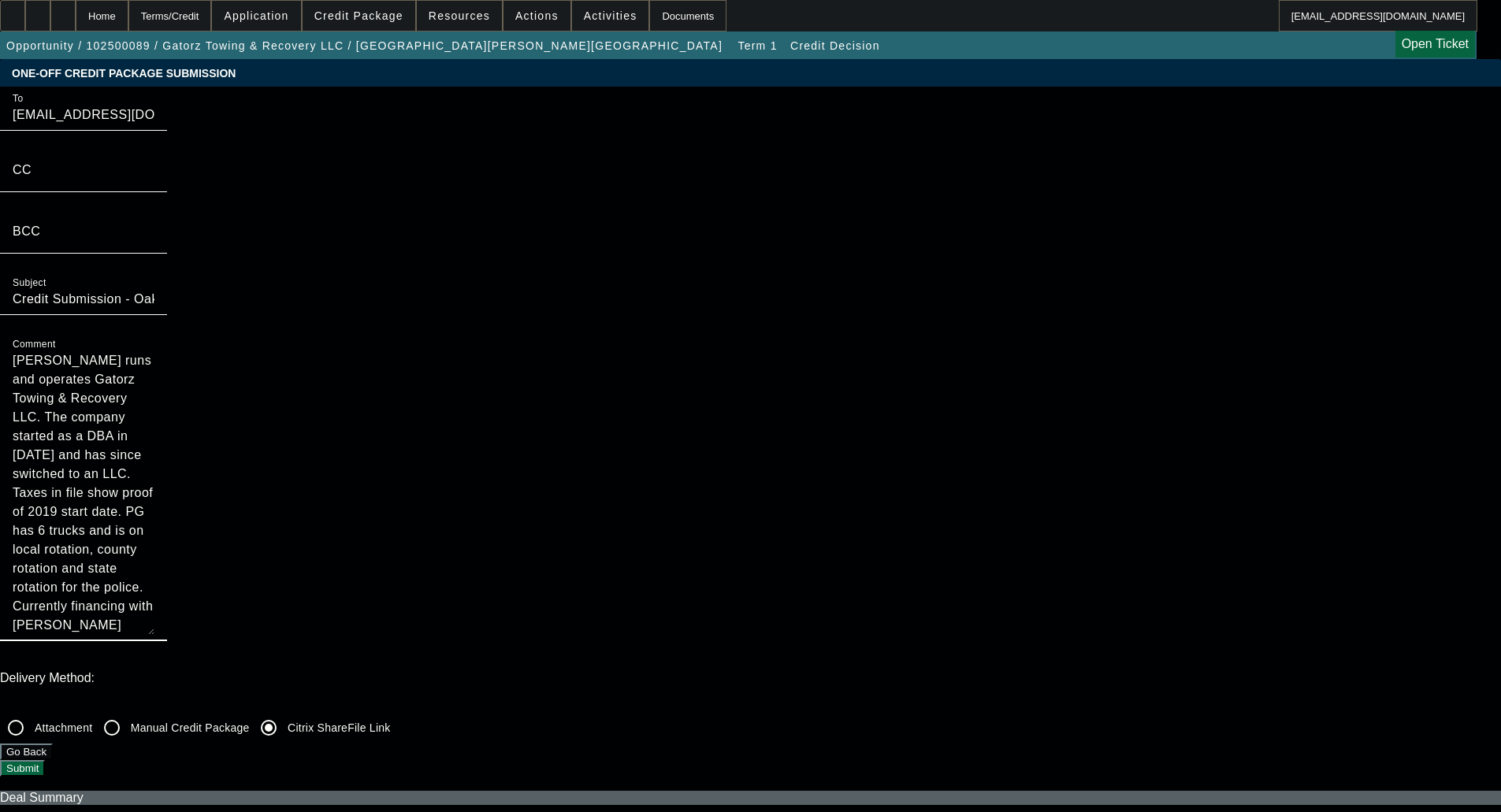
drag, startPoint x: 806, startPoint y: 246, endPoint x: 819, endPoint y: 437, distance: 191.4
click at [154, 352] on textarea "[PERSON_NAME] runs and operates Gatorz Towing & Recovery LLC. The company start…" at bounding box center [83, 493] width 142 height 283
click at [154, 352] on textarea "Terresa Snyder runs and operates Gatorz Towing & Recovery LLC. The company star…" at bounding box center [83, 493] width 142 height 283
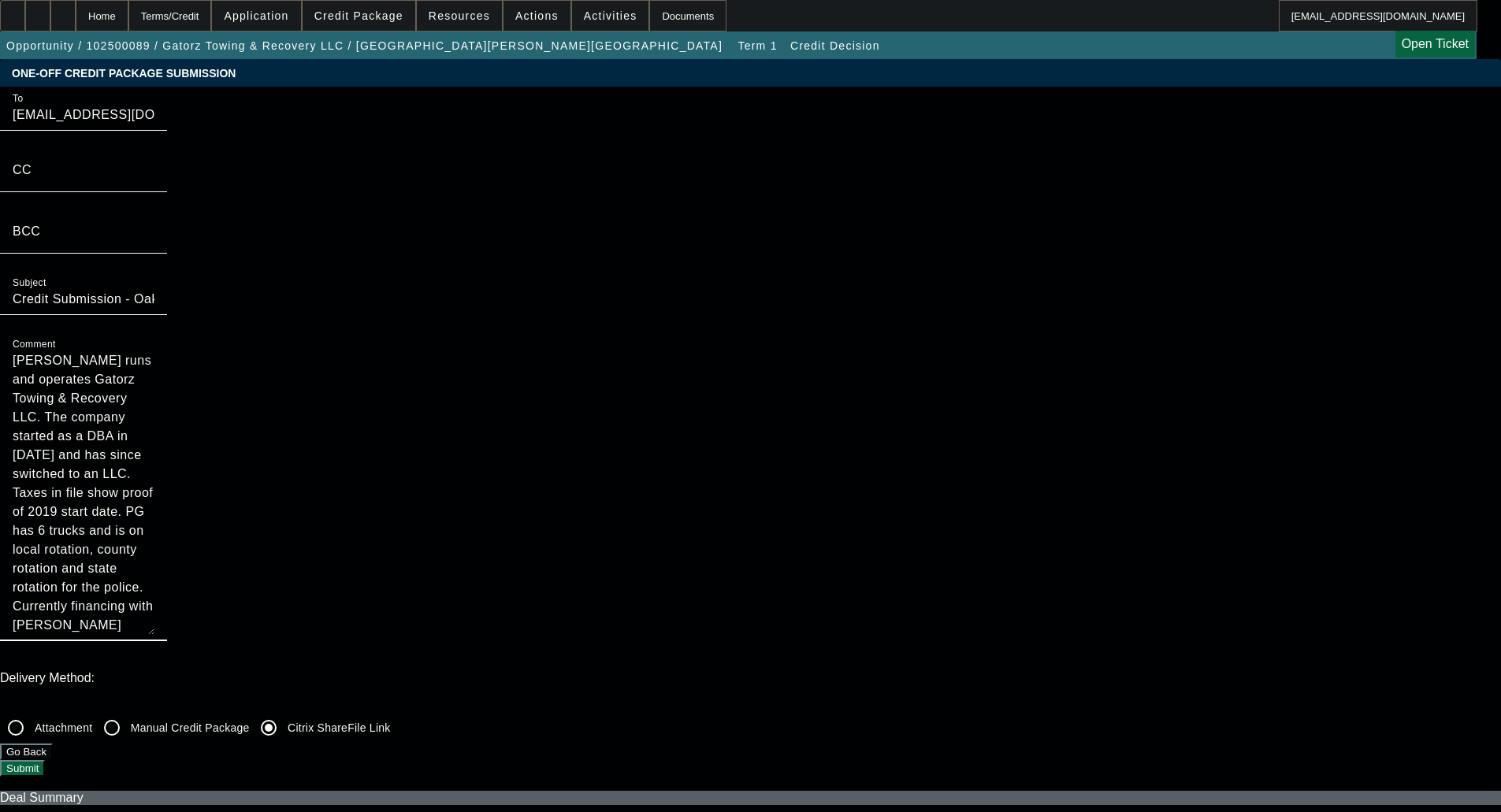
drag, startPoint x: 806, startPoint y: 242, endPoint x: 739, endPoint y: 91, distance: 165.2
drag, startPoint x: 805, startPoint y: 266, endPoint x: 800, endPoint y: 385, distance: 119.1
click at [154, 359] on textarea "Terresa Snyder runs and operates Gatorz Towing & Recovery LLC. The company star…" at bounding box center [83, 493] width 142 height 283
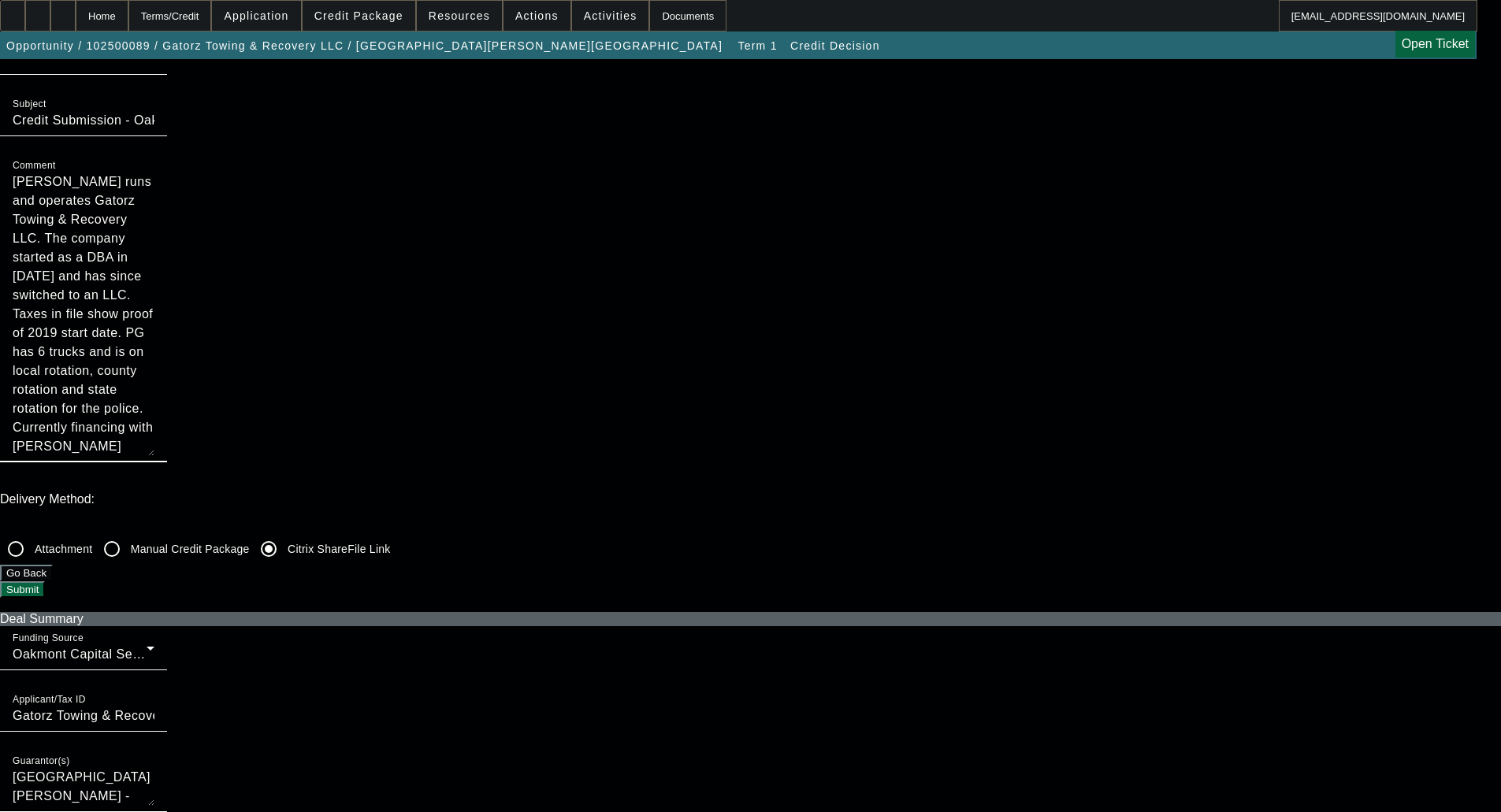
scroll to position [552, 0]
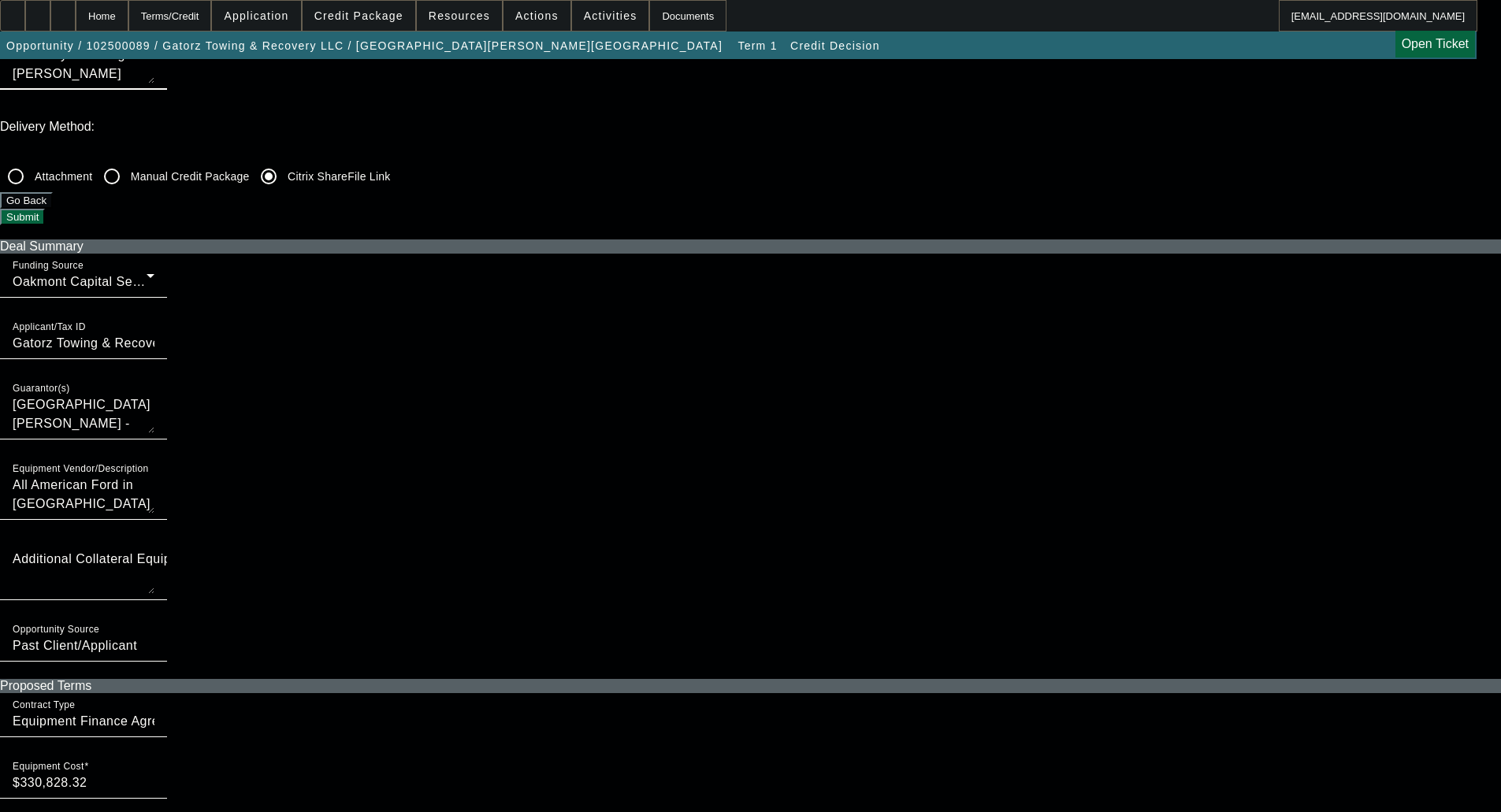
type textarea "[PERSON_NAME] runs and operates Gatorz Towing & Recovery LLC. The company start…"
checkbox input "true"
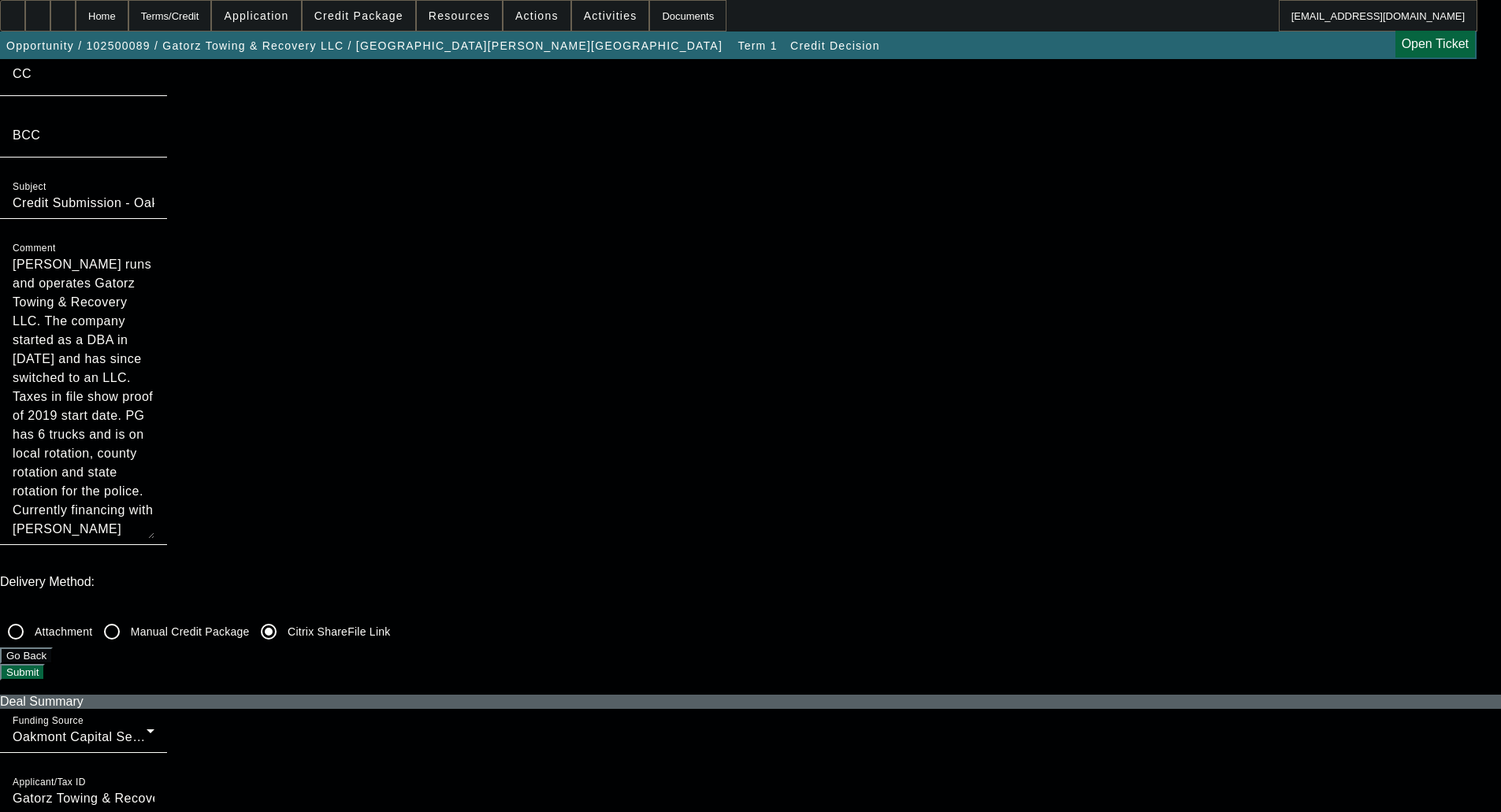
scroll to position [0, 0]
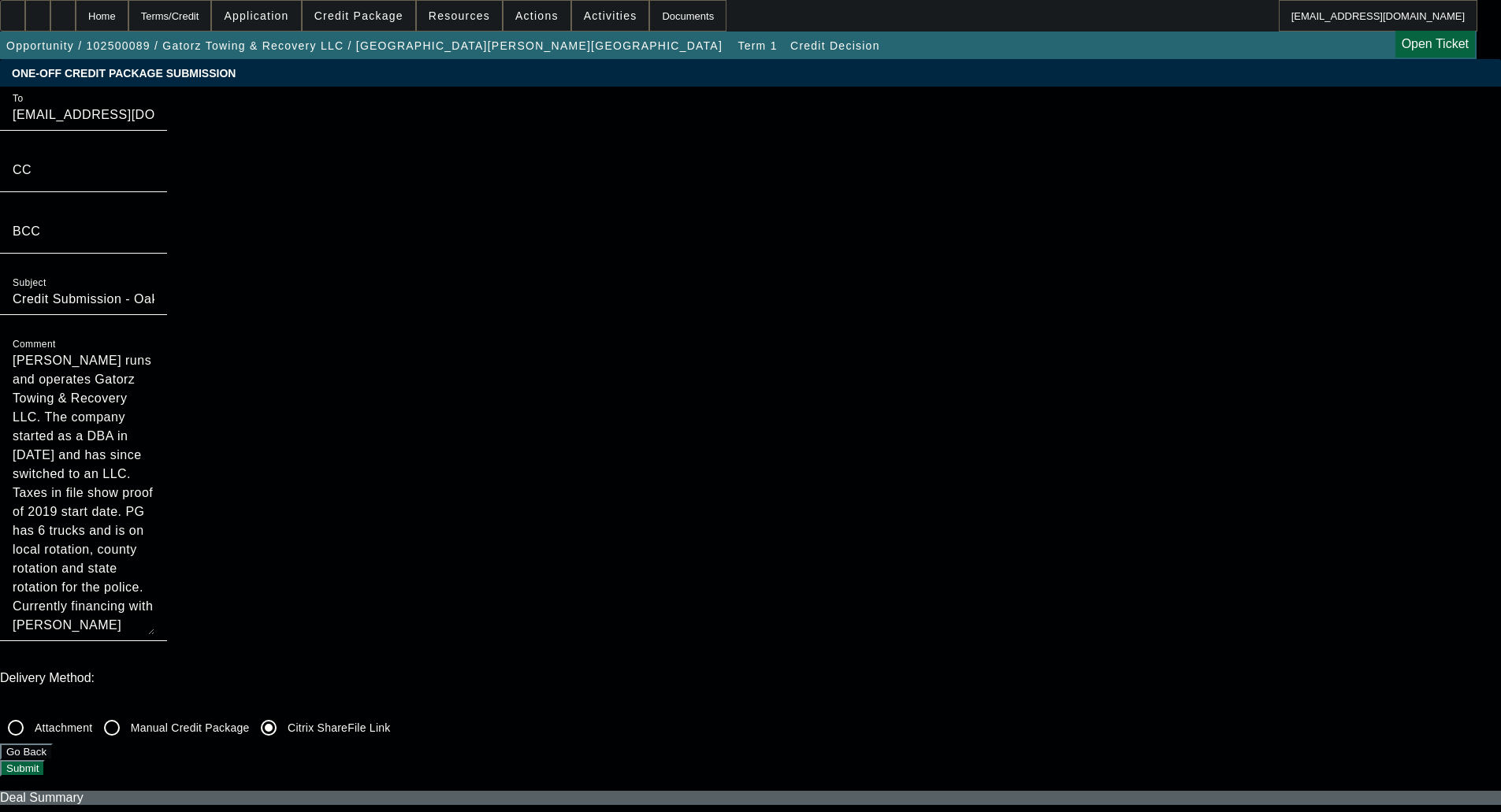
click at [45, 760] on button "Submit" at bounding box center [22, 768] width 45 height 17
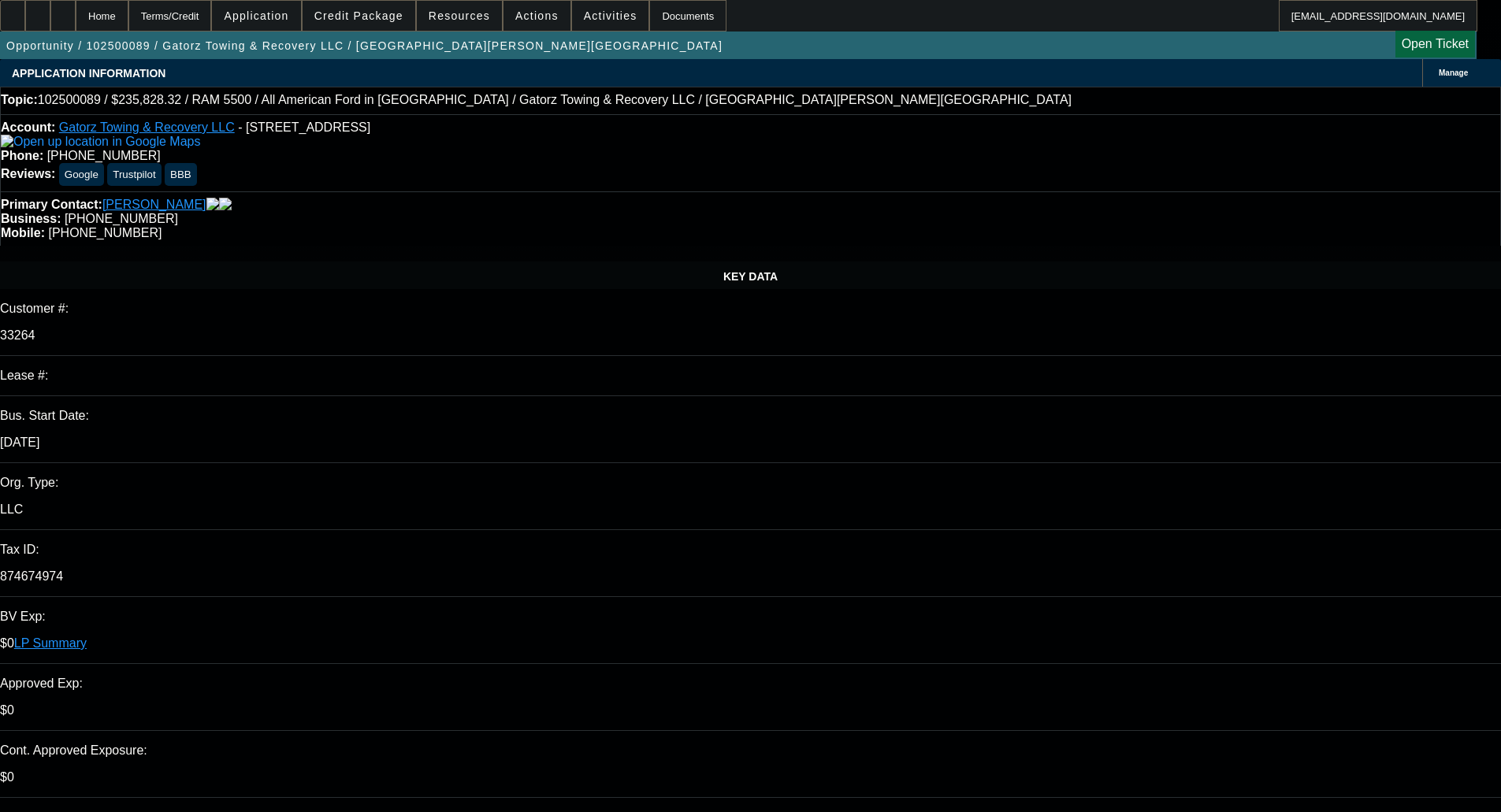
select select "0"
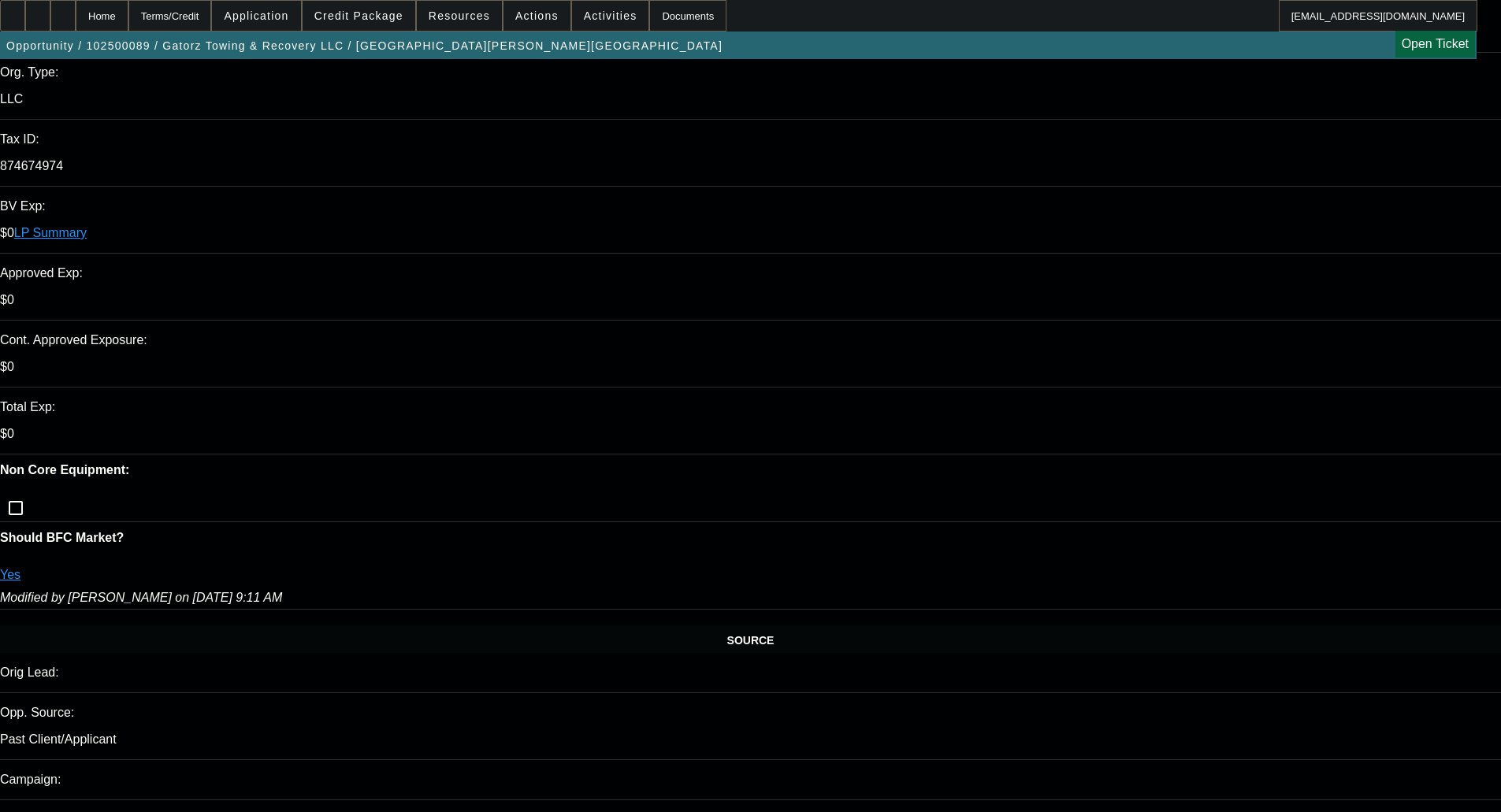
select select "6"
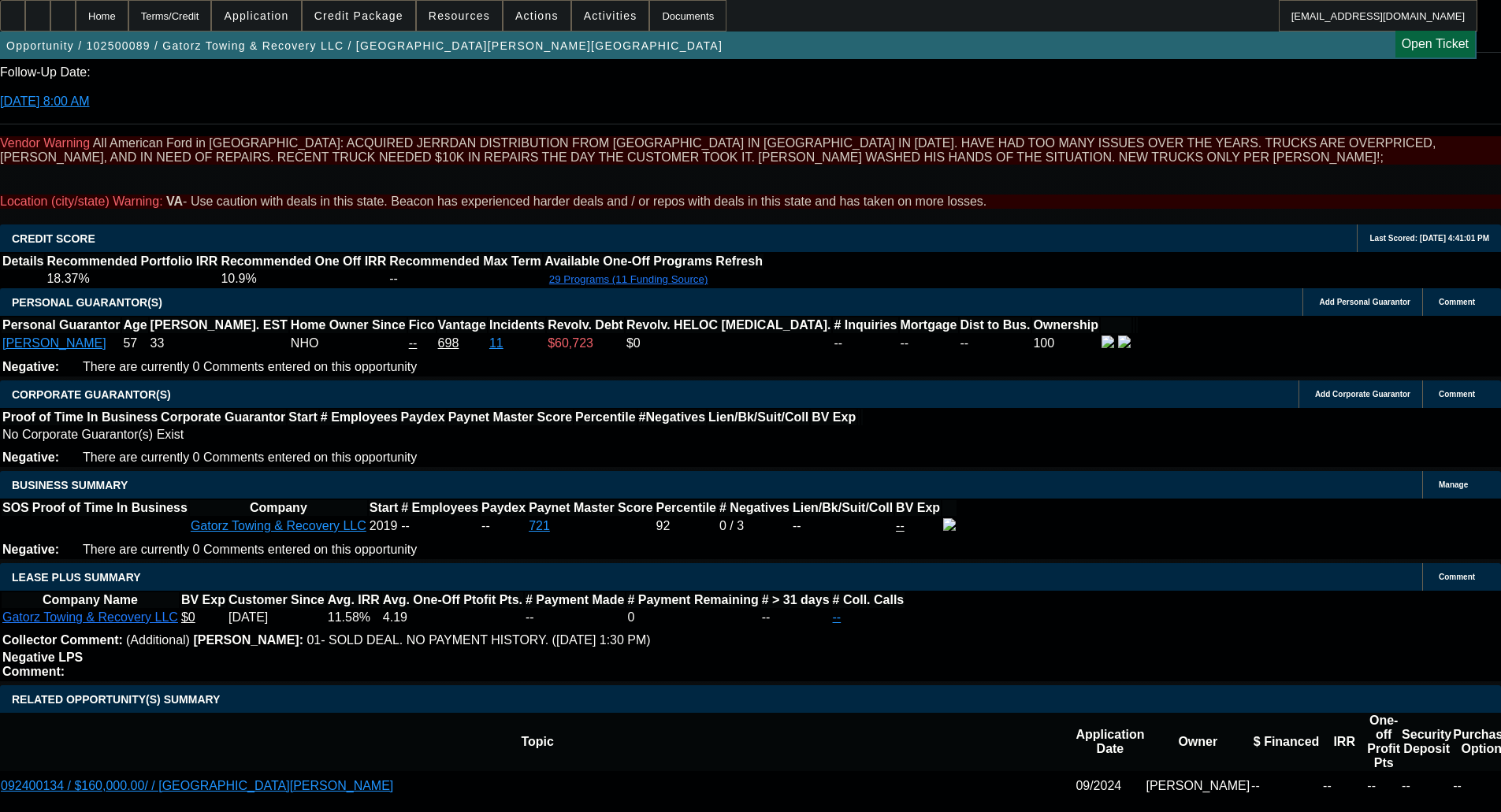
scroll to position [2285, 0]
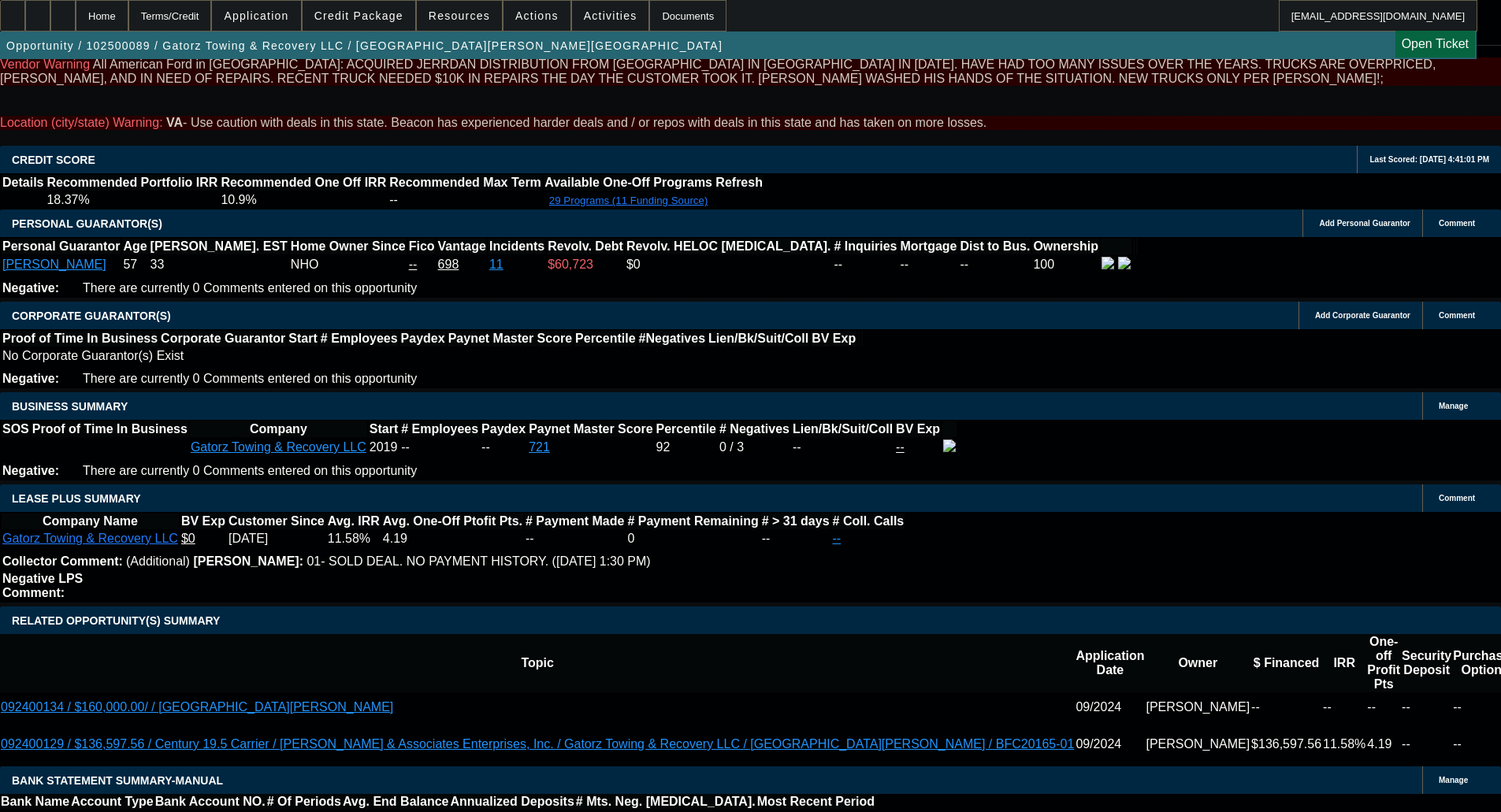
drag, startPoint x: 227, startPoint y: 274, endPoint x: 568, endPoint y: 284, distance: 341.1
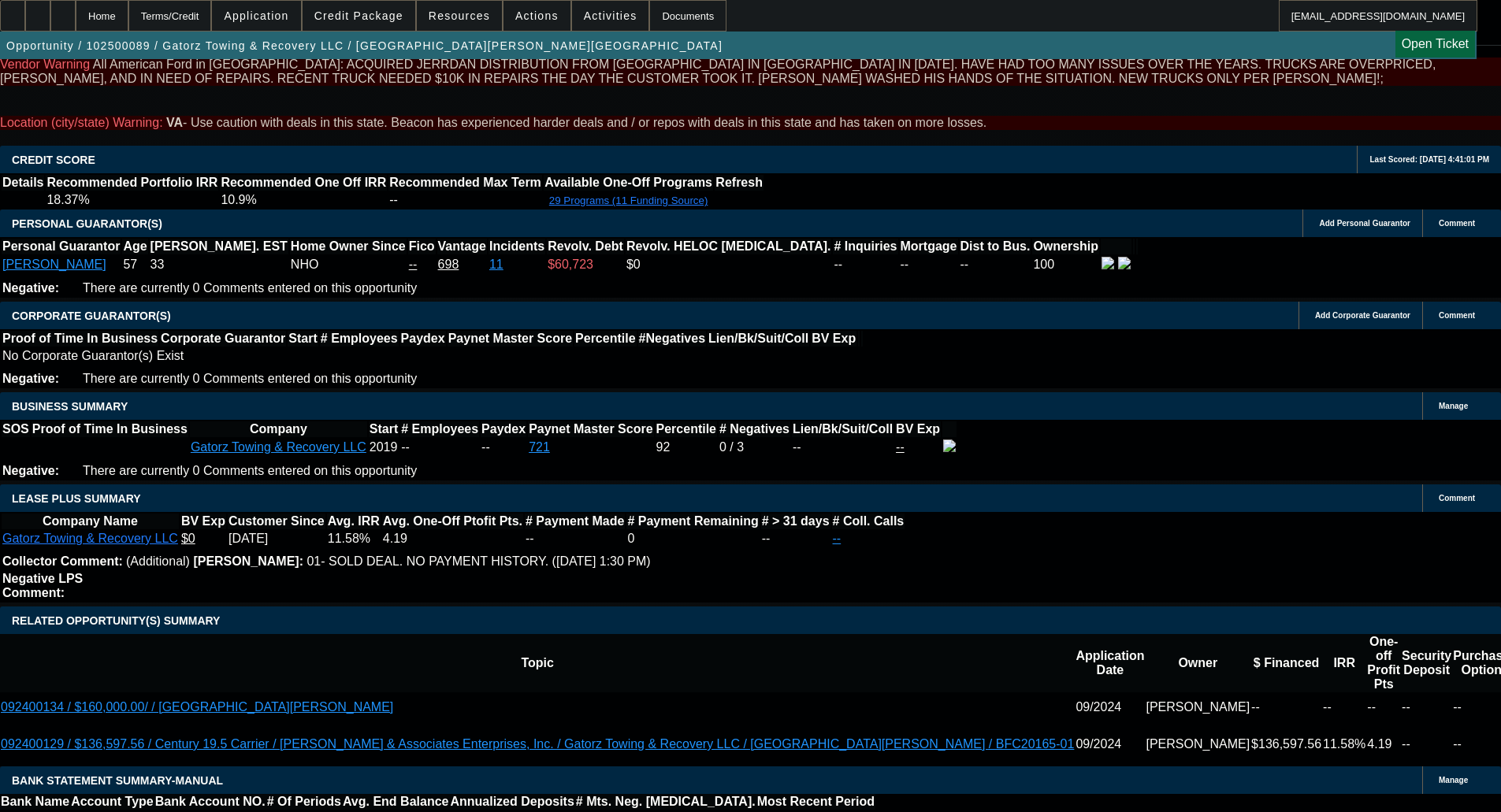
scroll to position [2375, 0]
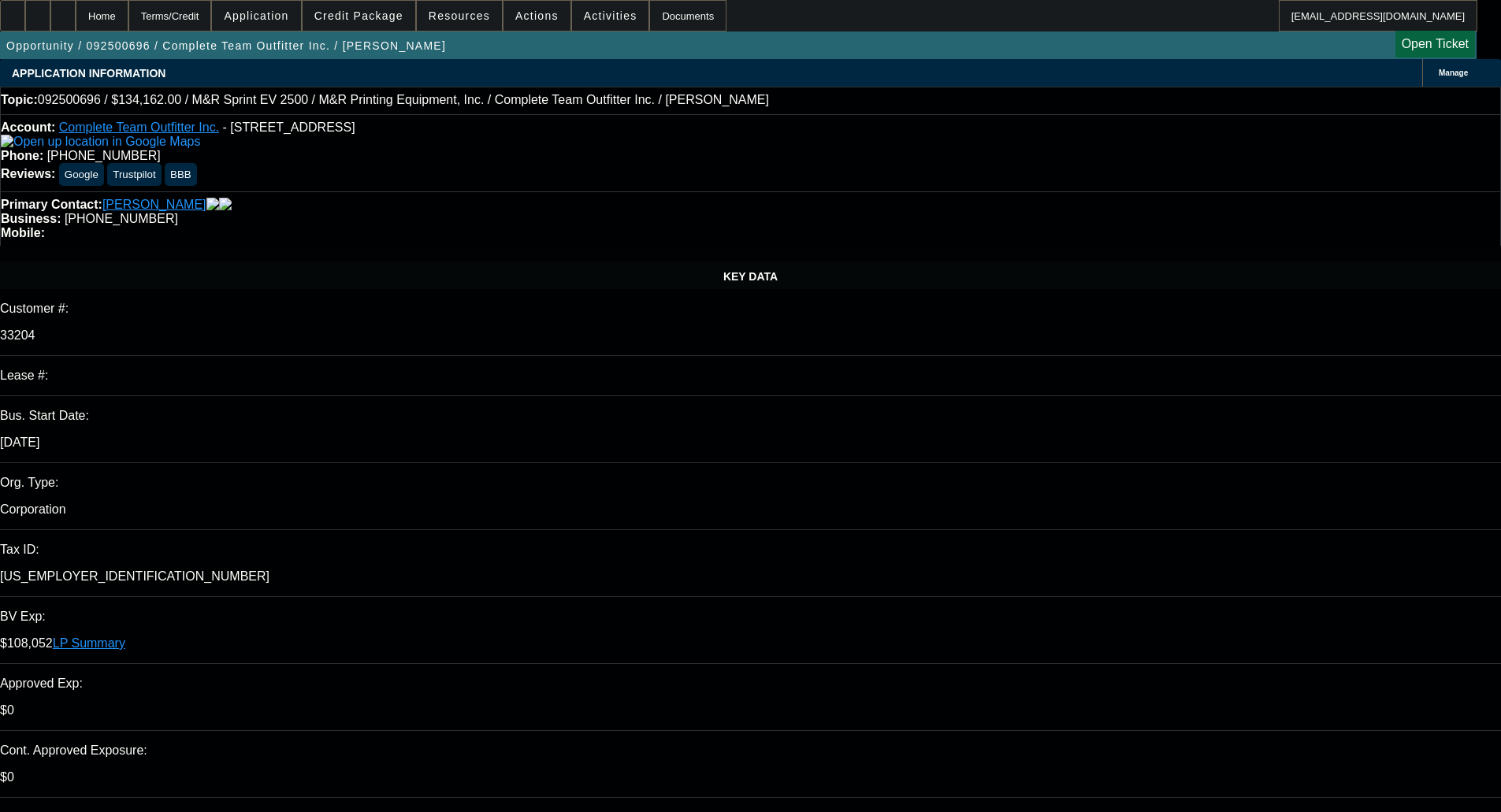
select select "0"
select select "2"
select select "0"
select select "6"
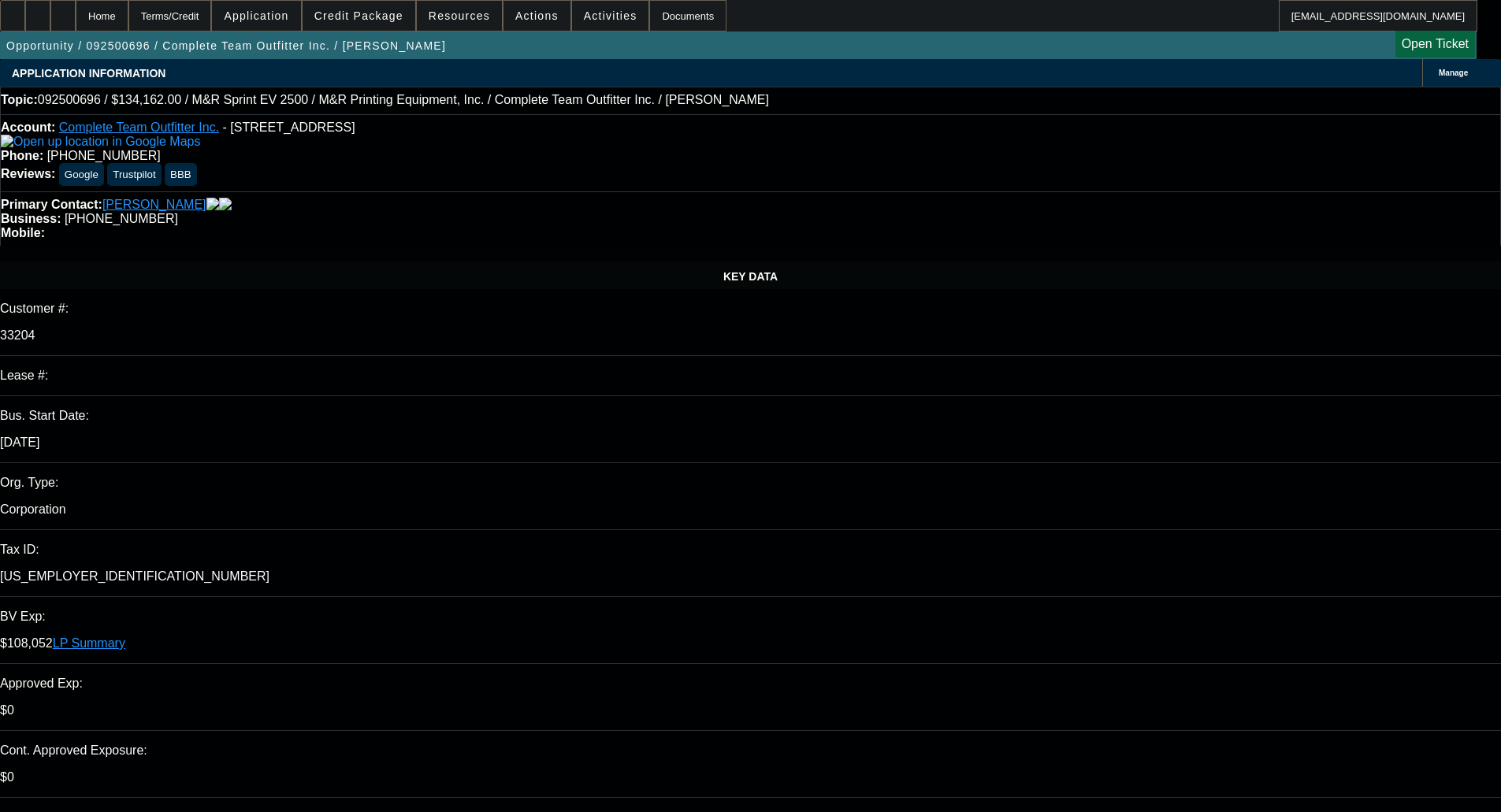
select select "0"
select select "2"
select select "0"
select select "6"
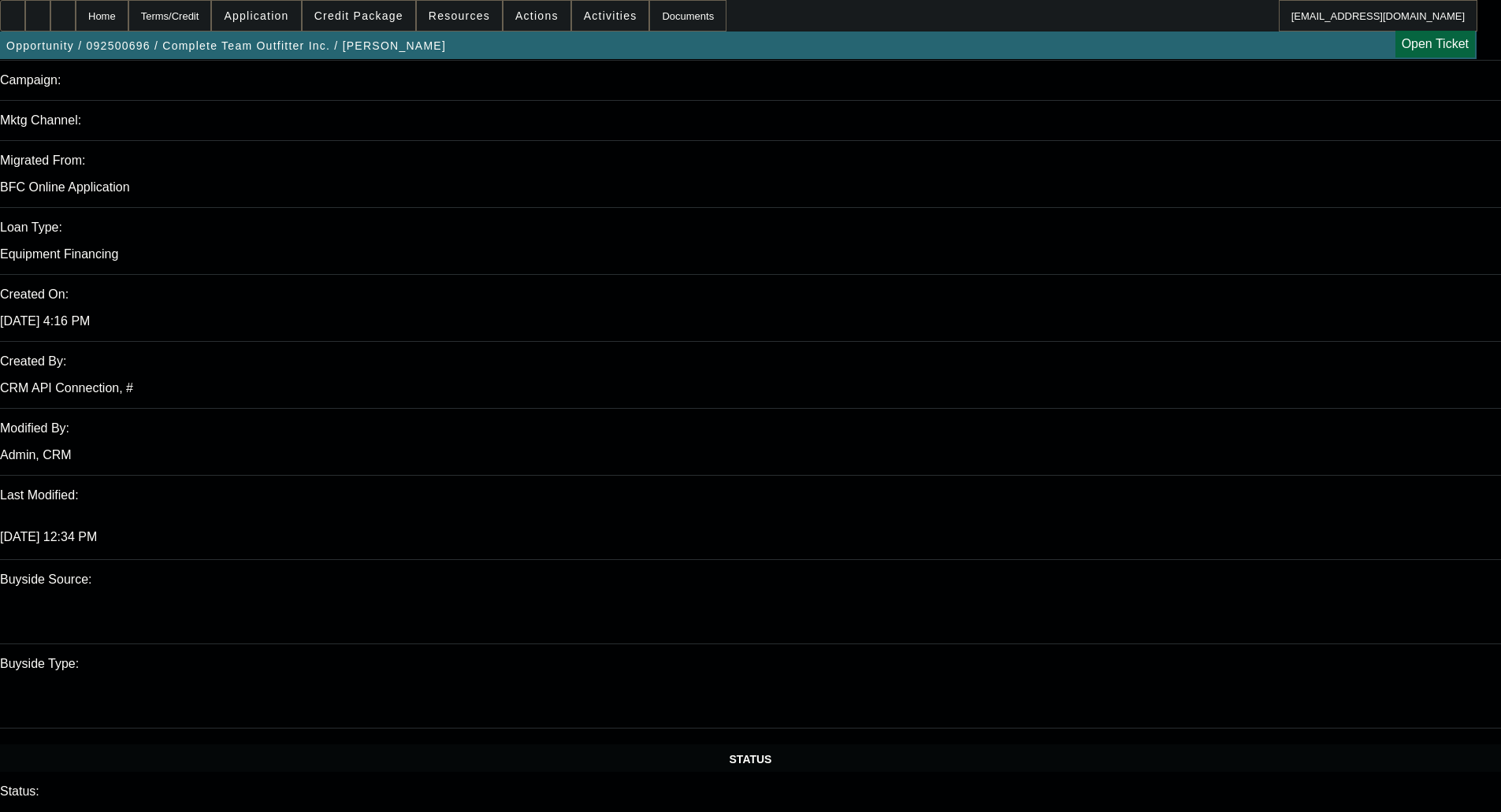
scroll to position [1182, 0]
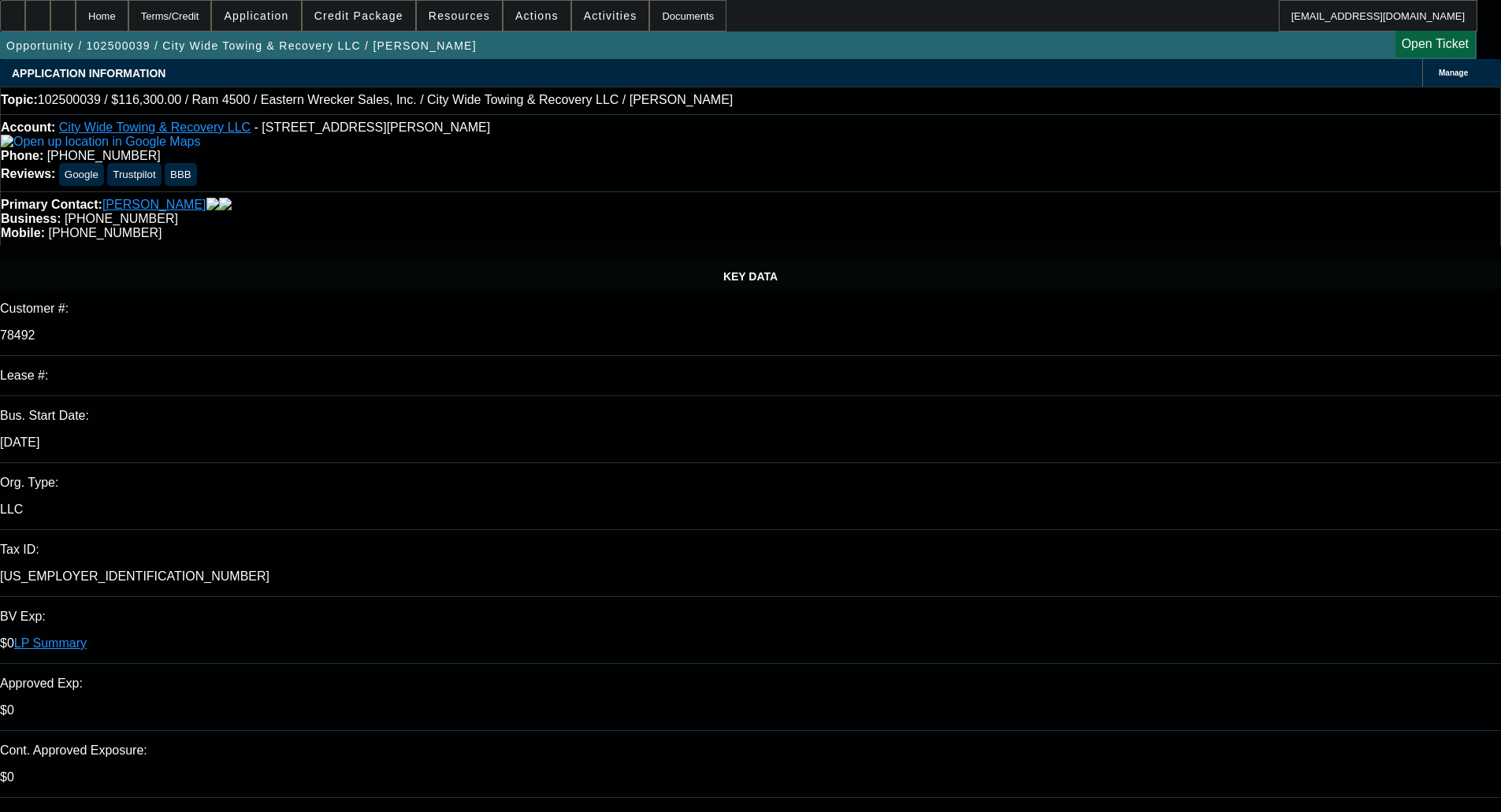
select select "0"
select select "2"
select select "0"
select select "6"
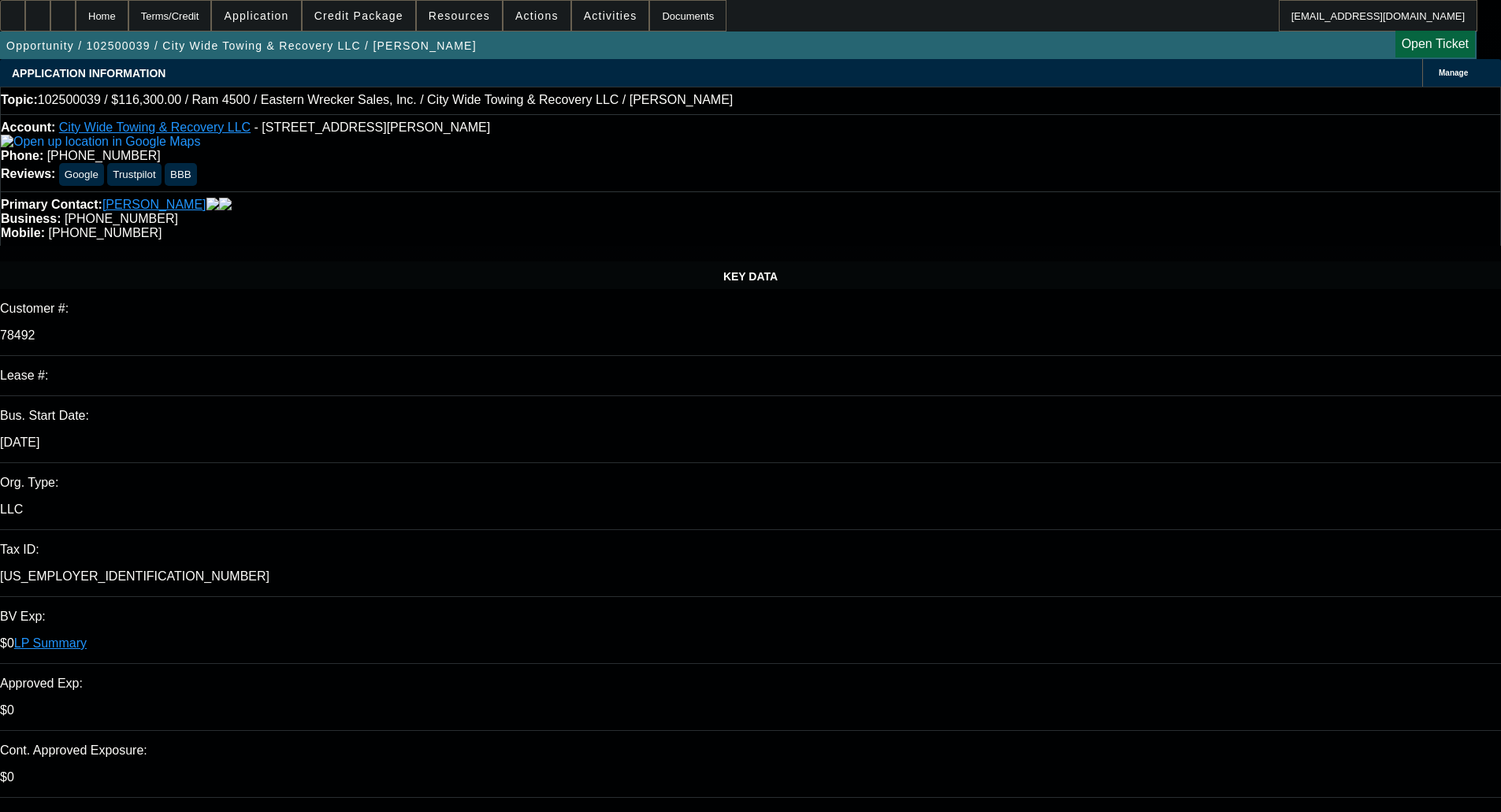
select select "0"
select select "2"
select select "0"
select select "6"
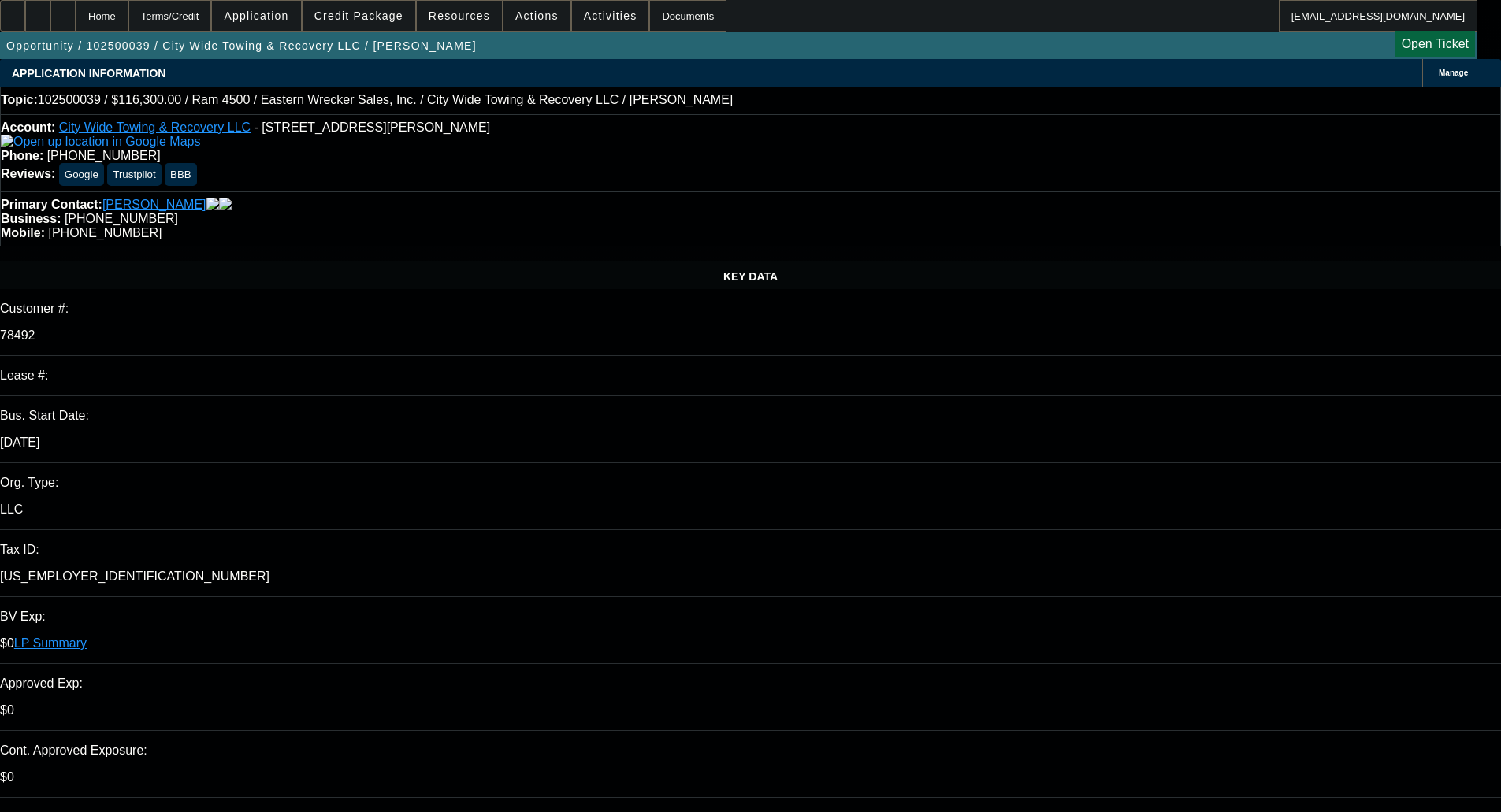
select select "0"
select select "2"
select select "0"
select select "6"
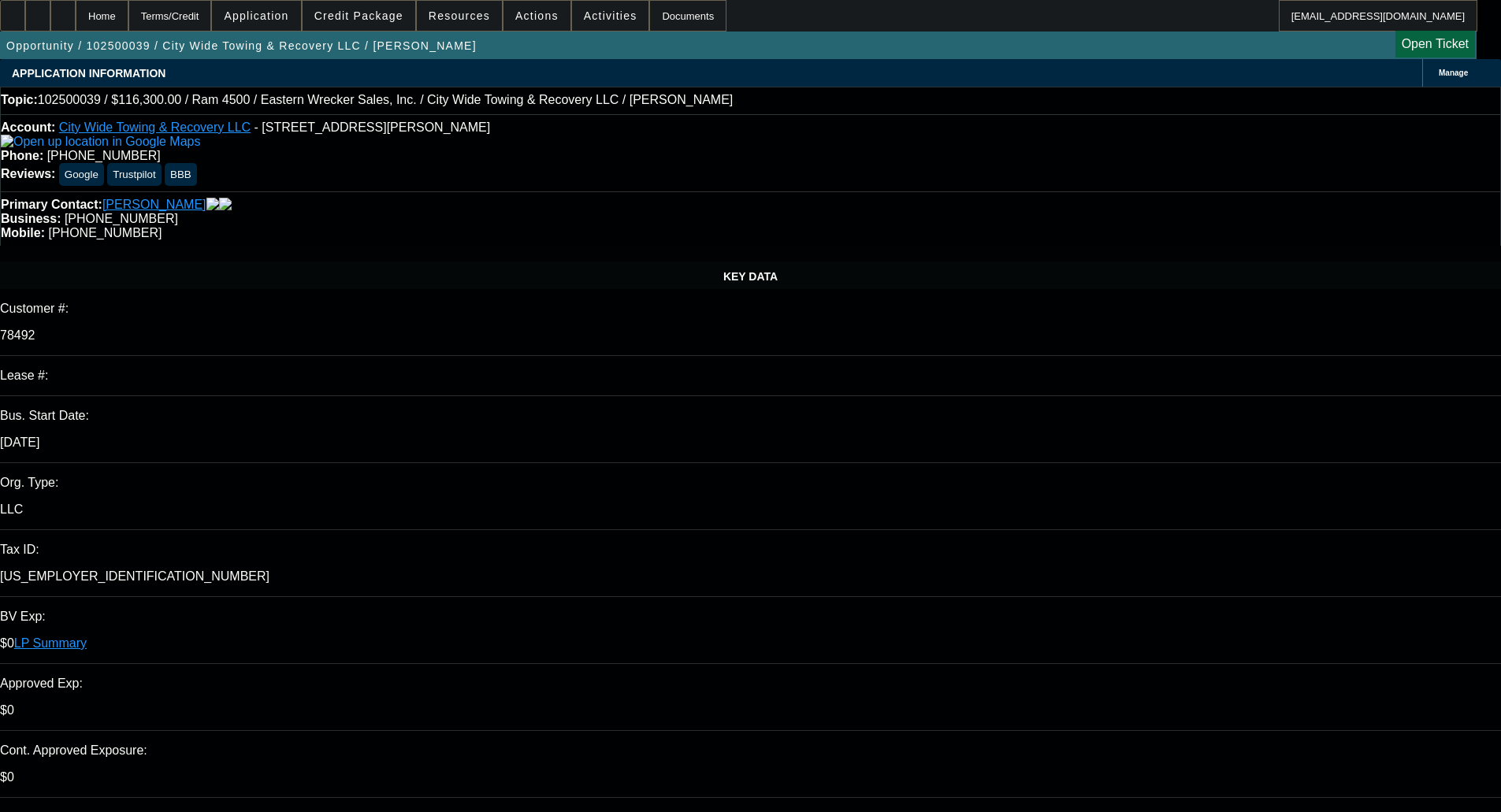
select select "0"
select select "2"
select select "0"
select select "6"
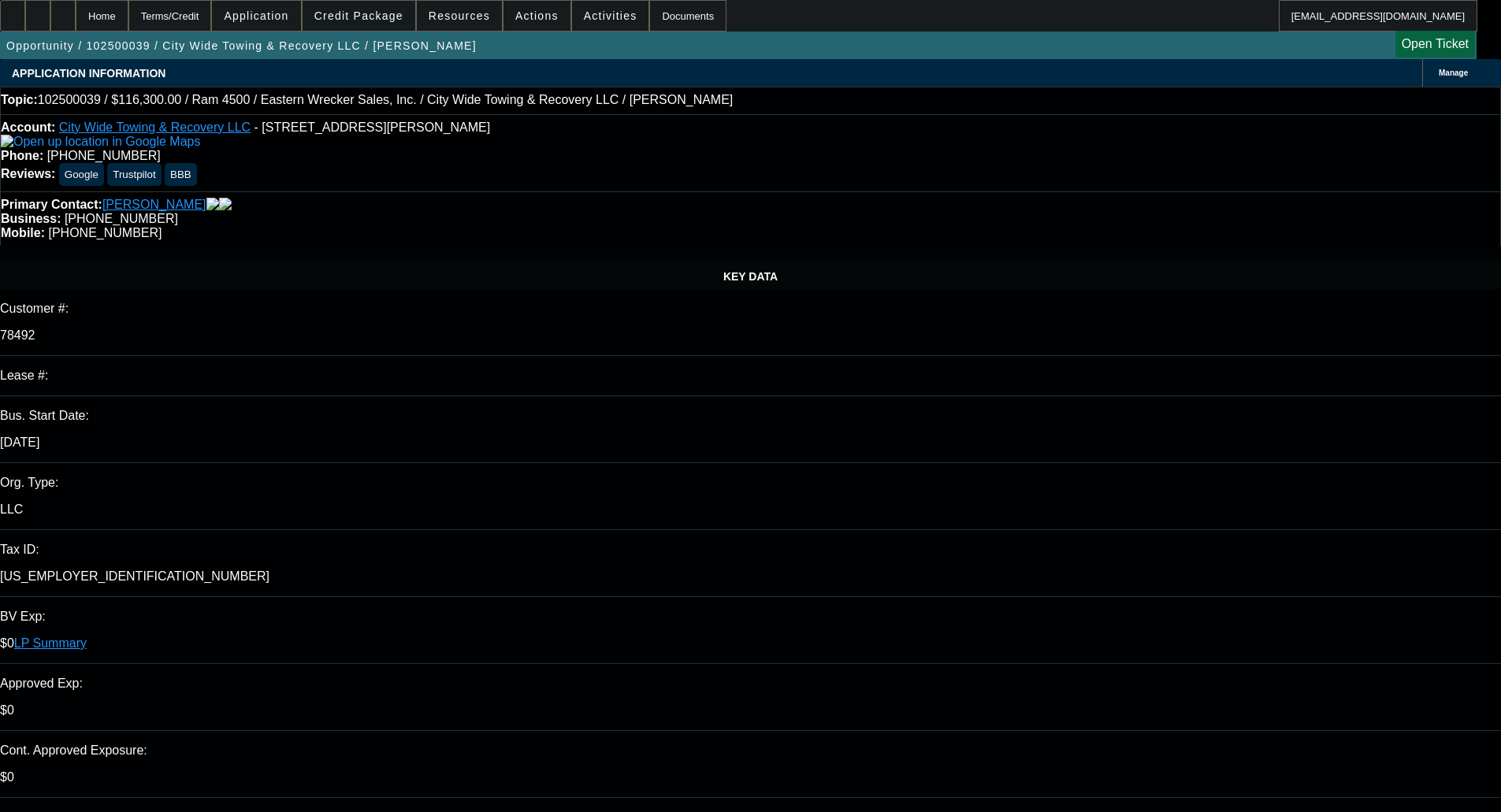
click at [365, 20] on span "Credit Package" at bounding box center [359, 16] width 89 height 13
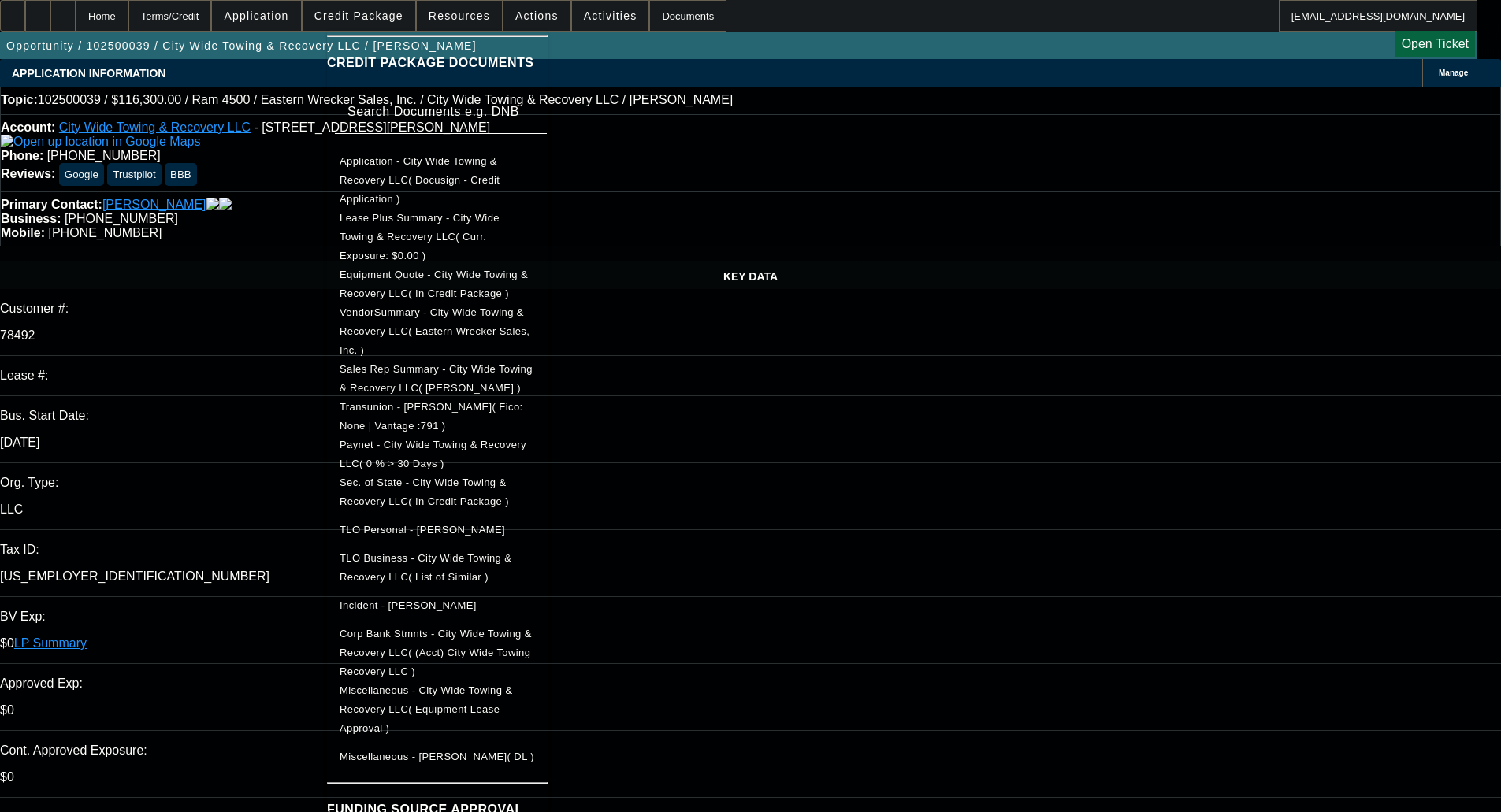
scroll to position [242, 0]
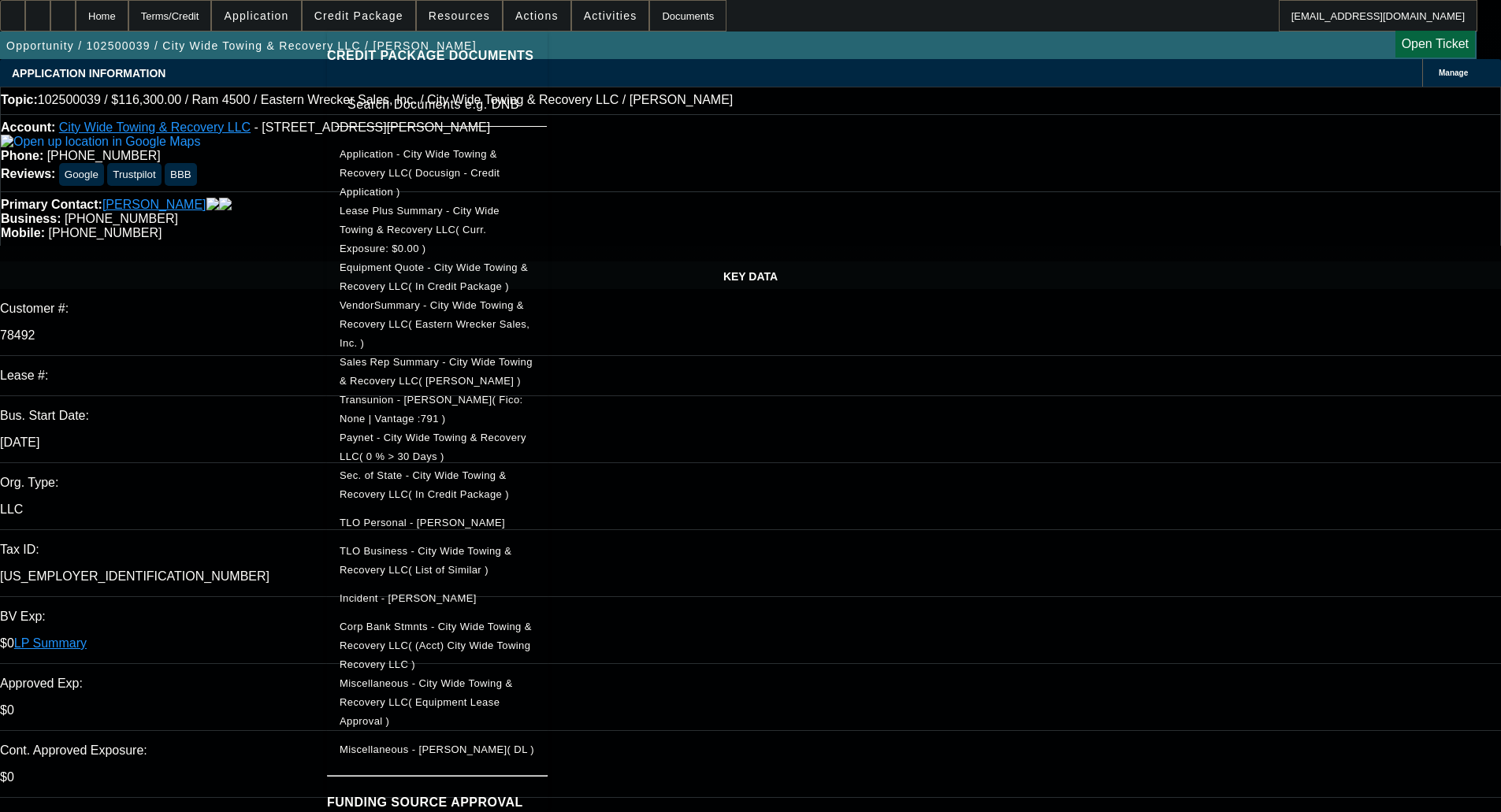
click at [448, 740] on span "Miscellaneous - Manuel, Victor( DL )" at bounding box center [437, 749] width 196 height 19
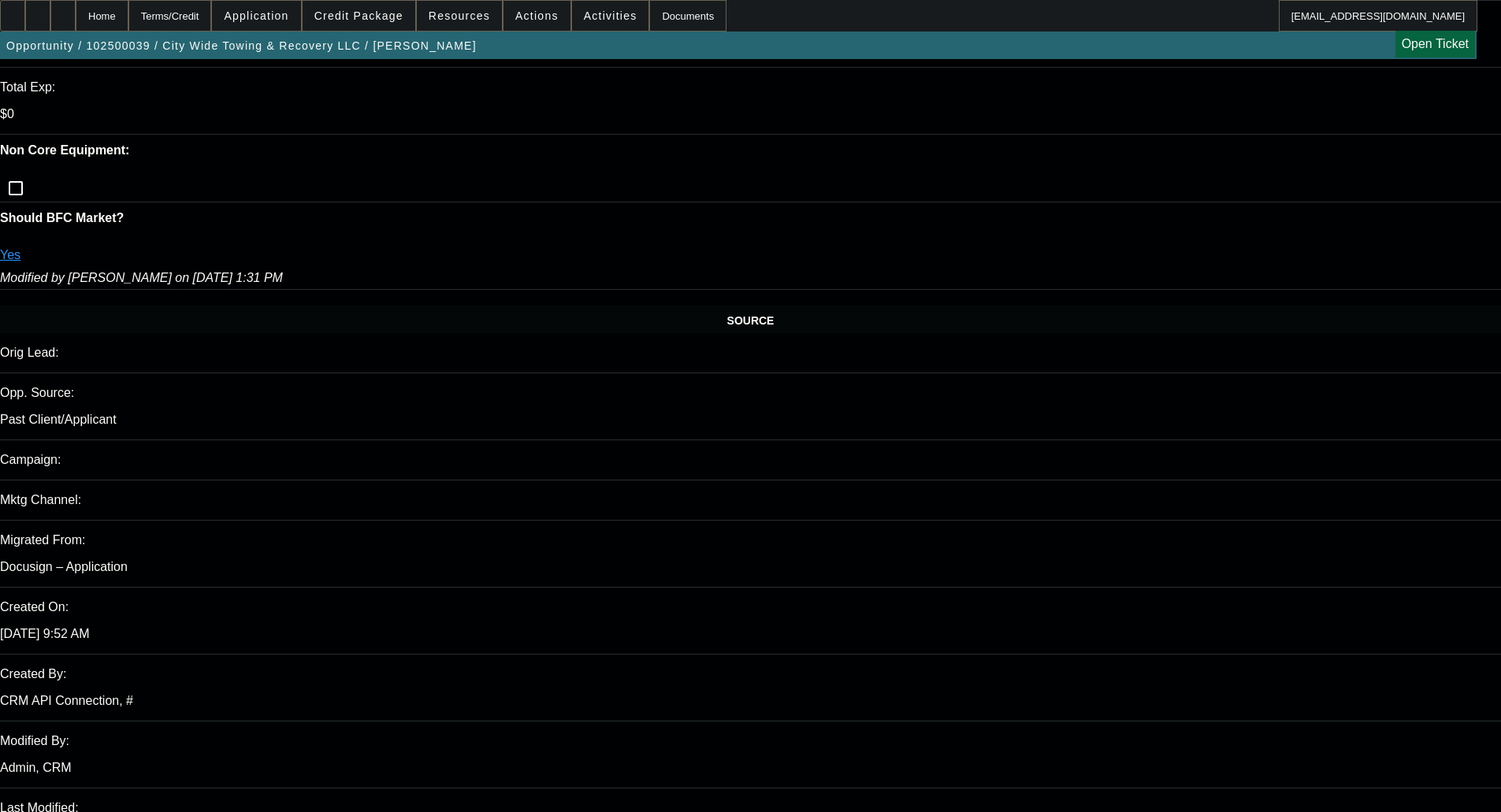
scroll to position [3203, 0]
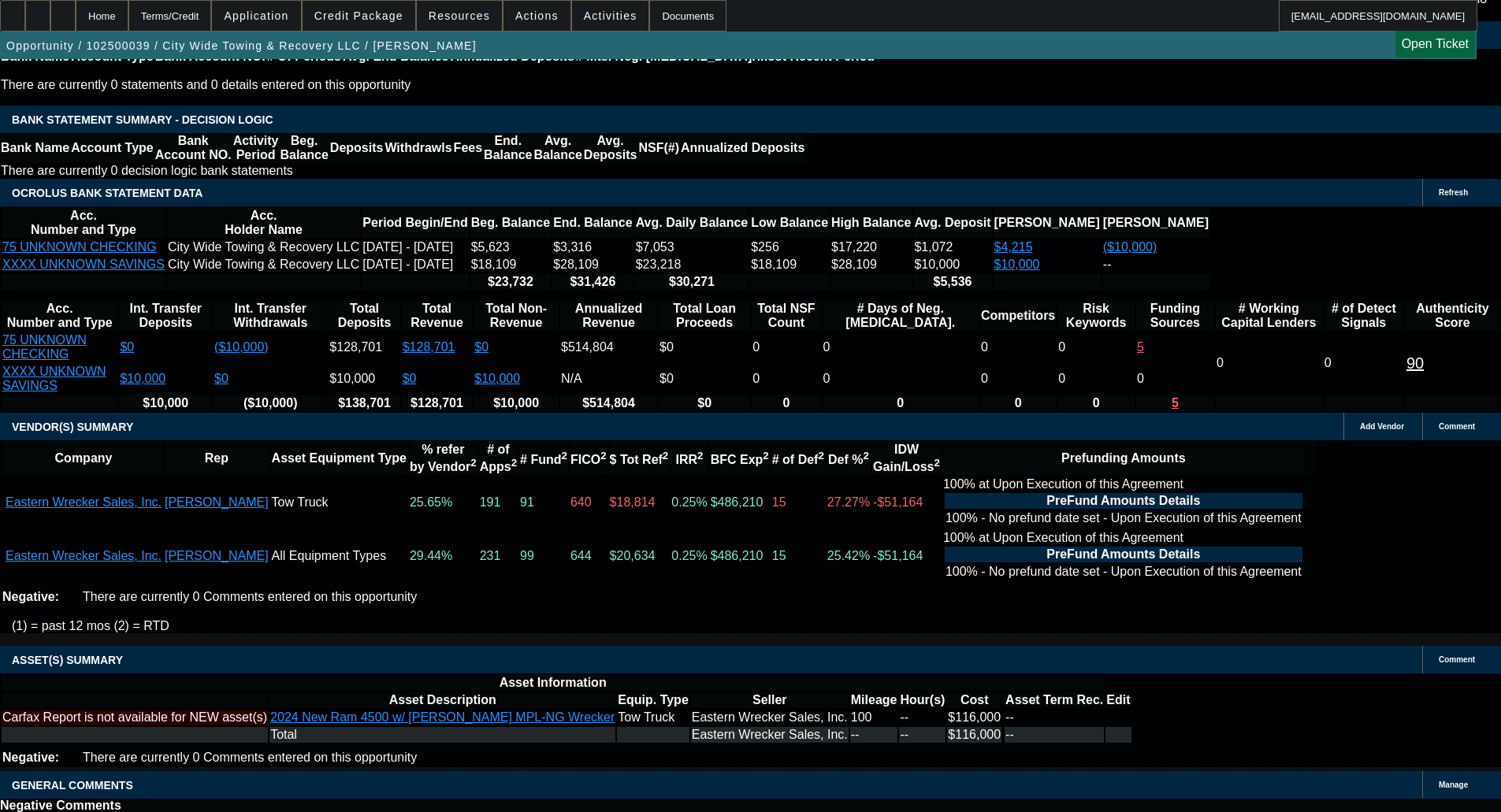
drag, startPoint x: 306, startPoint y: 430, endPoint x: 309, endPoint y: 439, distance: 9.5
select select "6"
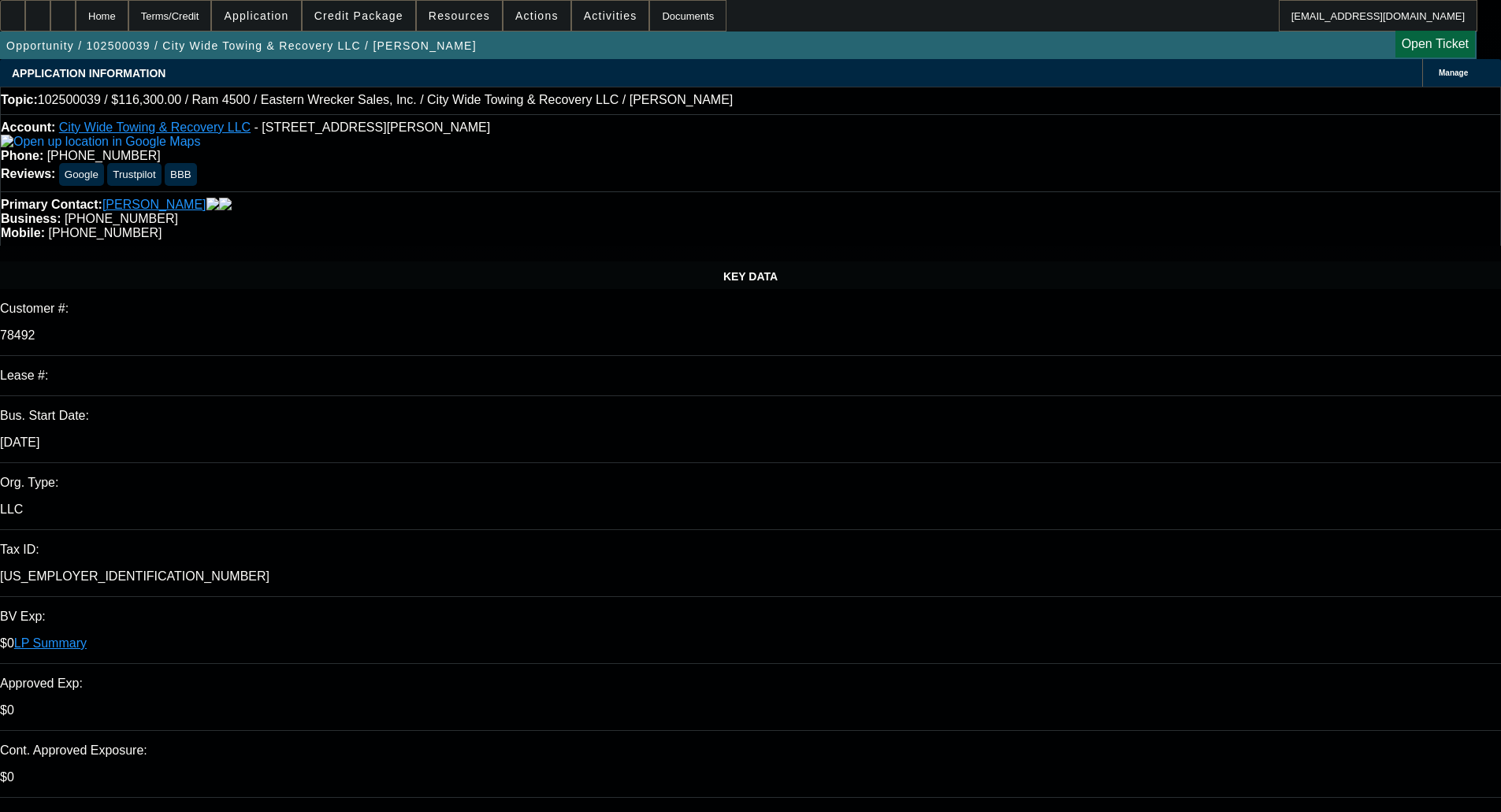
click at [350, 24] on span at bounding box center [358, 16] width 112 height 38
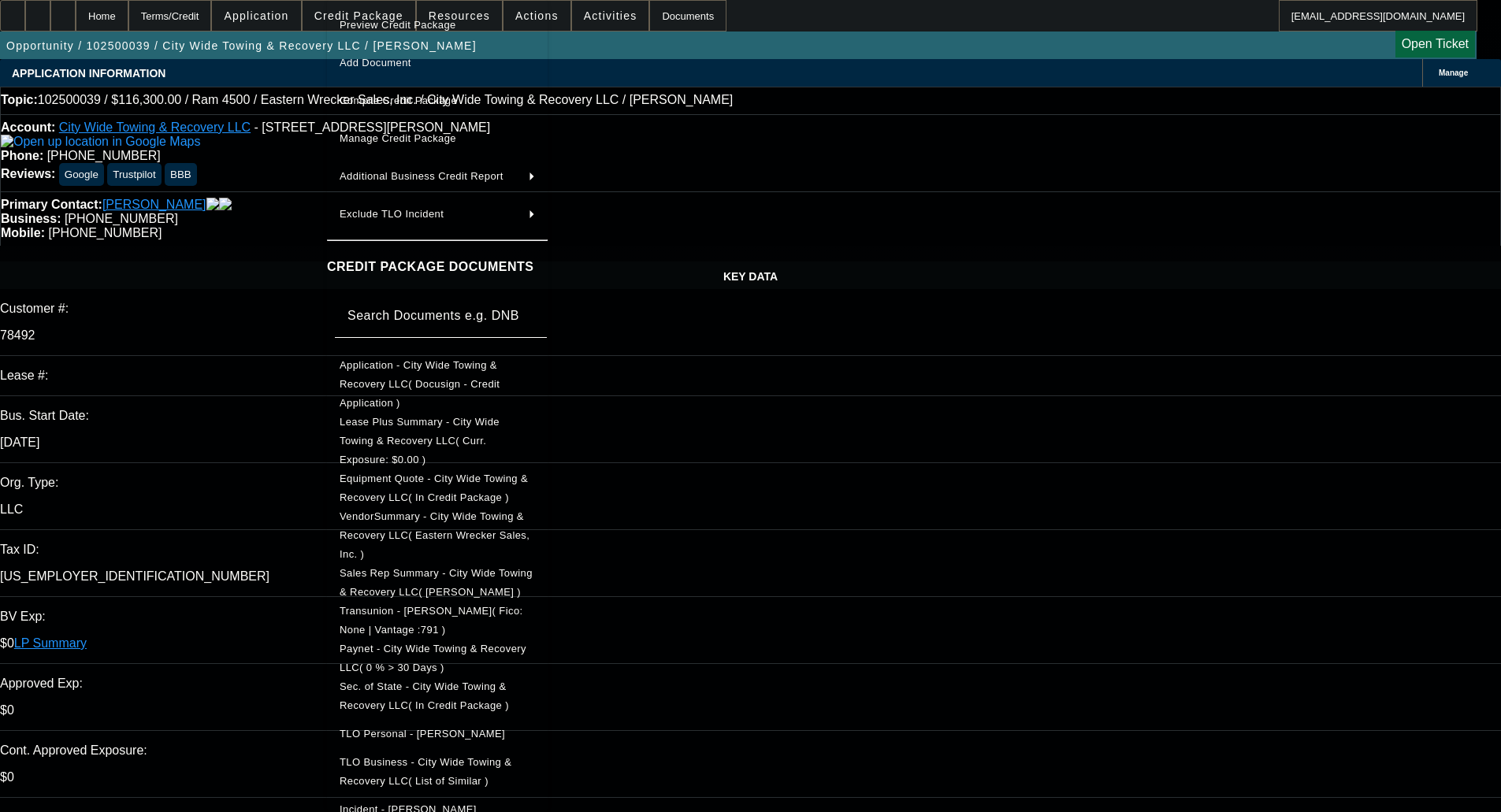
click at [423, 369] on span "Application - City Wide Towing & Recovery LLC( Docusign - Credit Application )" at bounding box center [419, 384] width 160 height 50
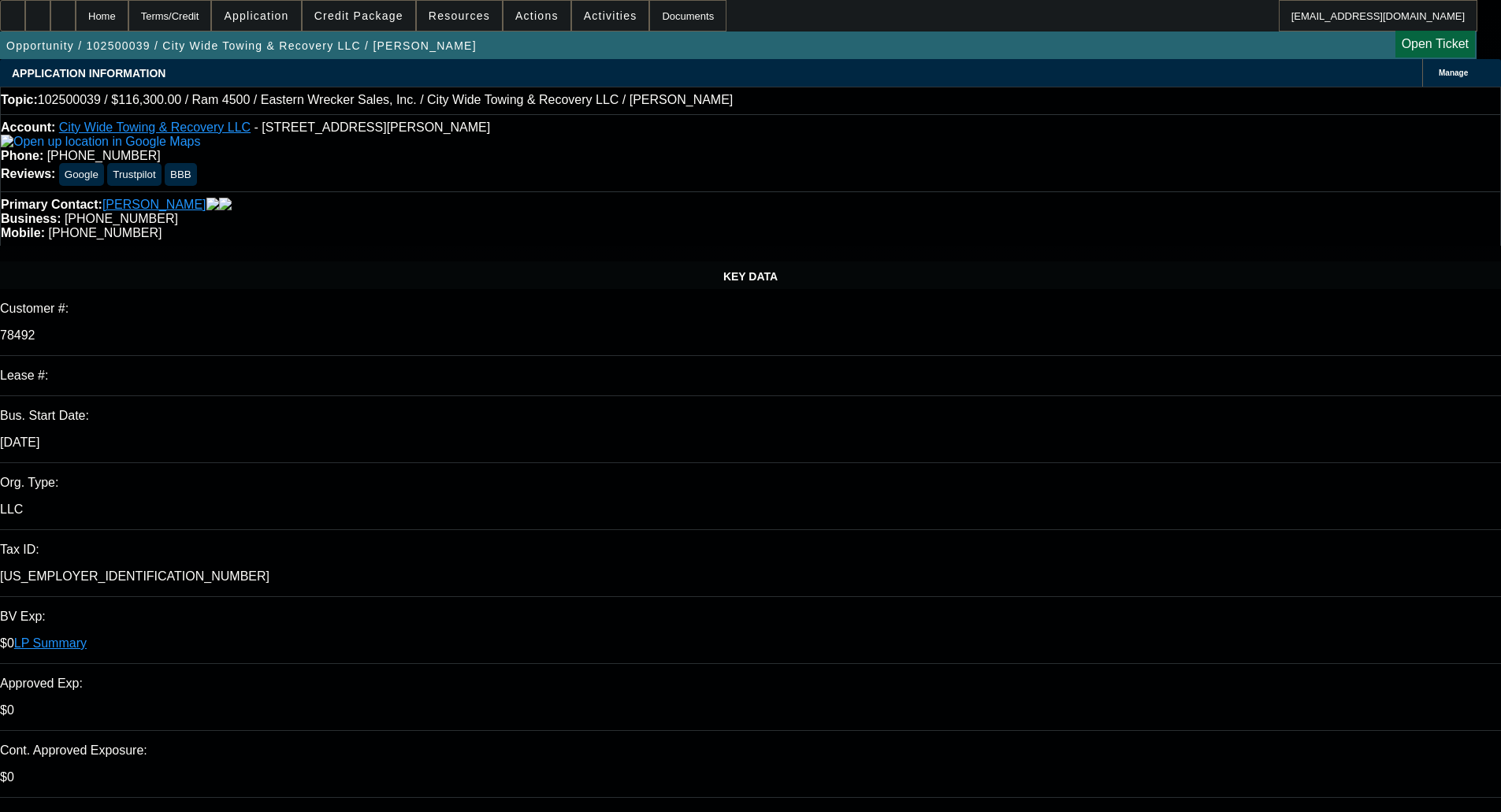
type textarea "p"
paste textarea "Who’s the DL in the enclosed? Victor Lopez?"
type textarea "PER OAKMONT - "Who’s the DL in the enclosed? Victor Lopez?" What's the PG's cor…"
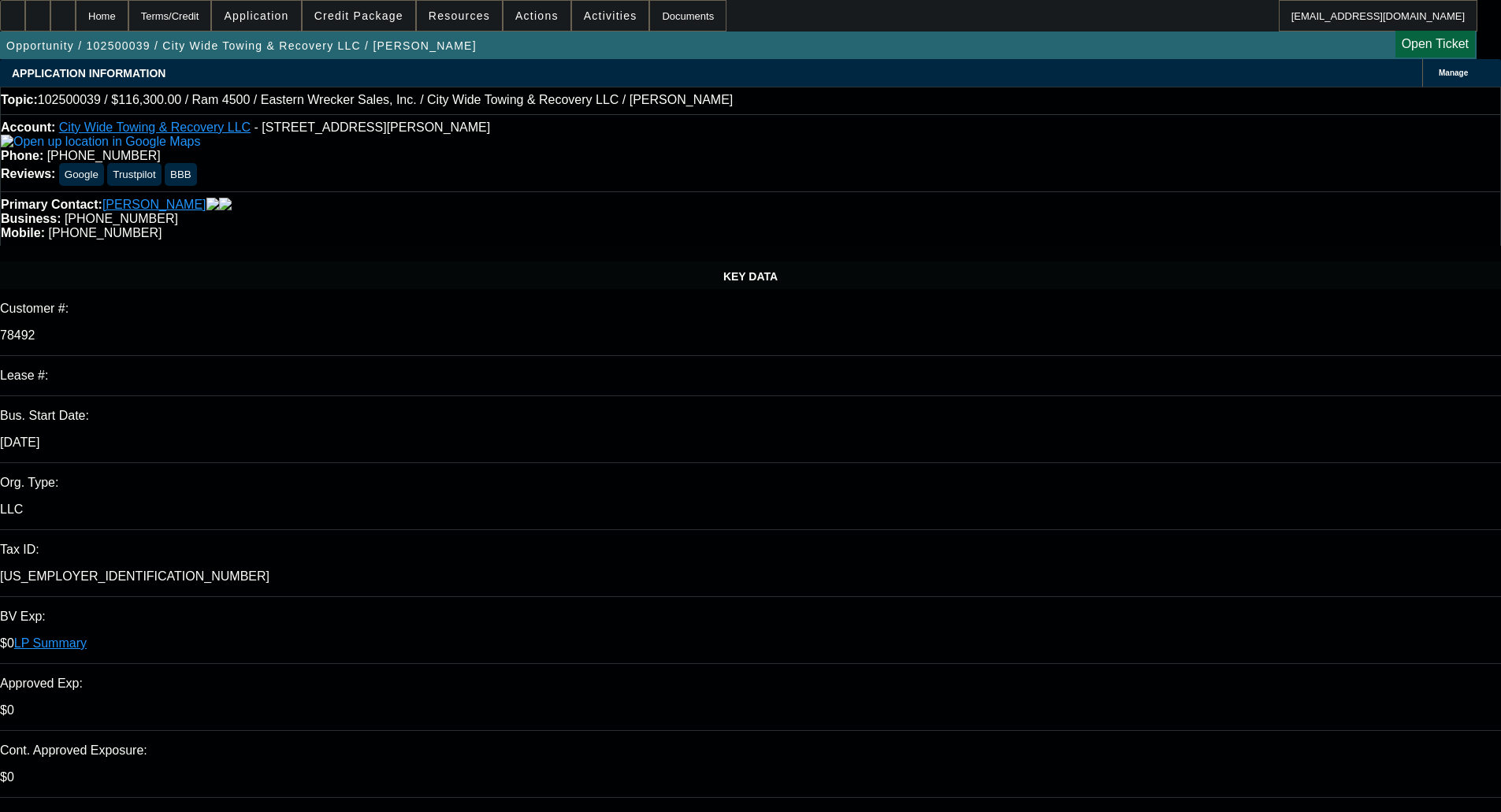
checkbox input "true"
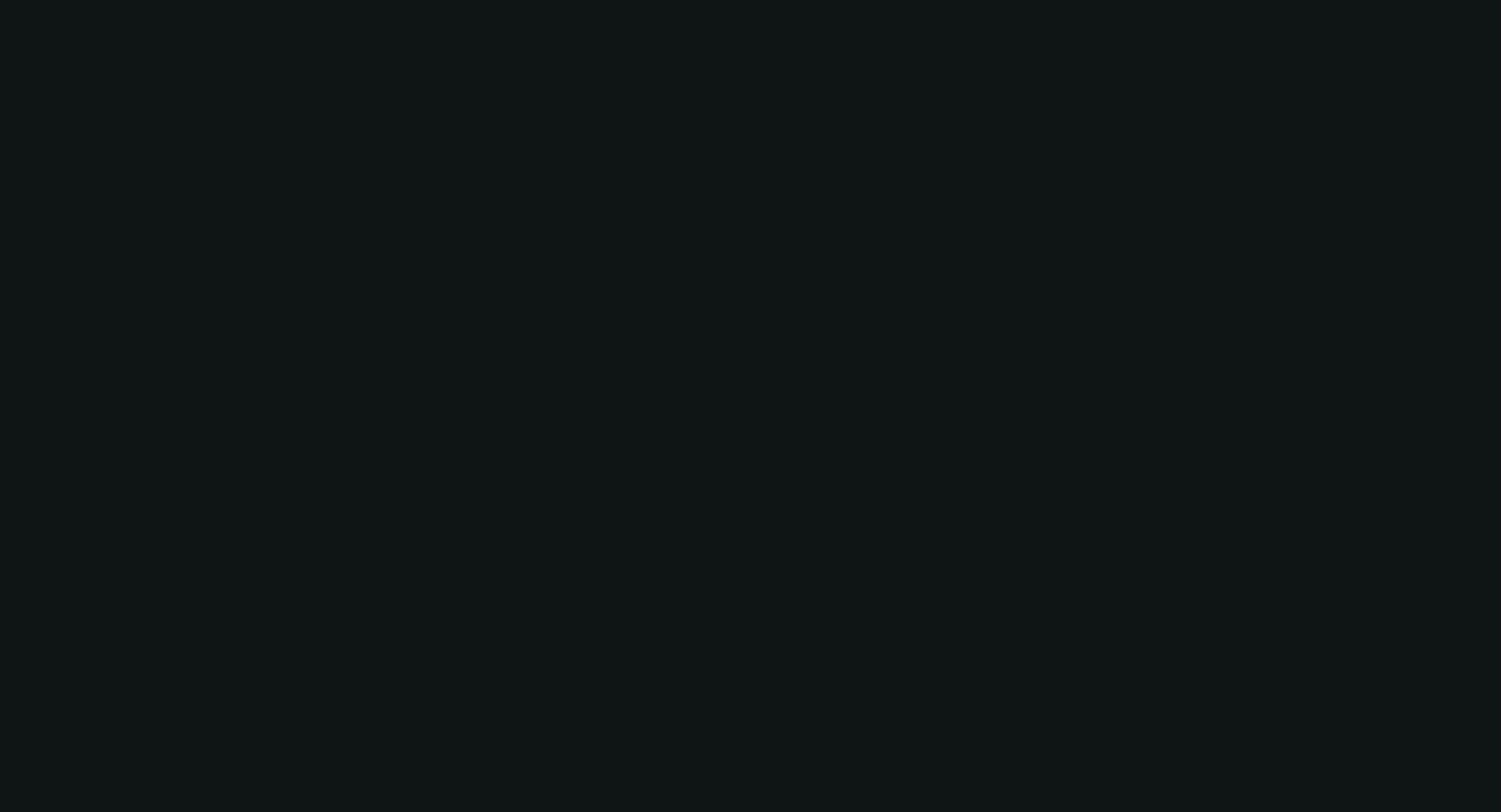
select select "0"
select select "2"
select select "0"
select select "6"
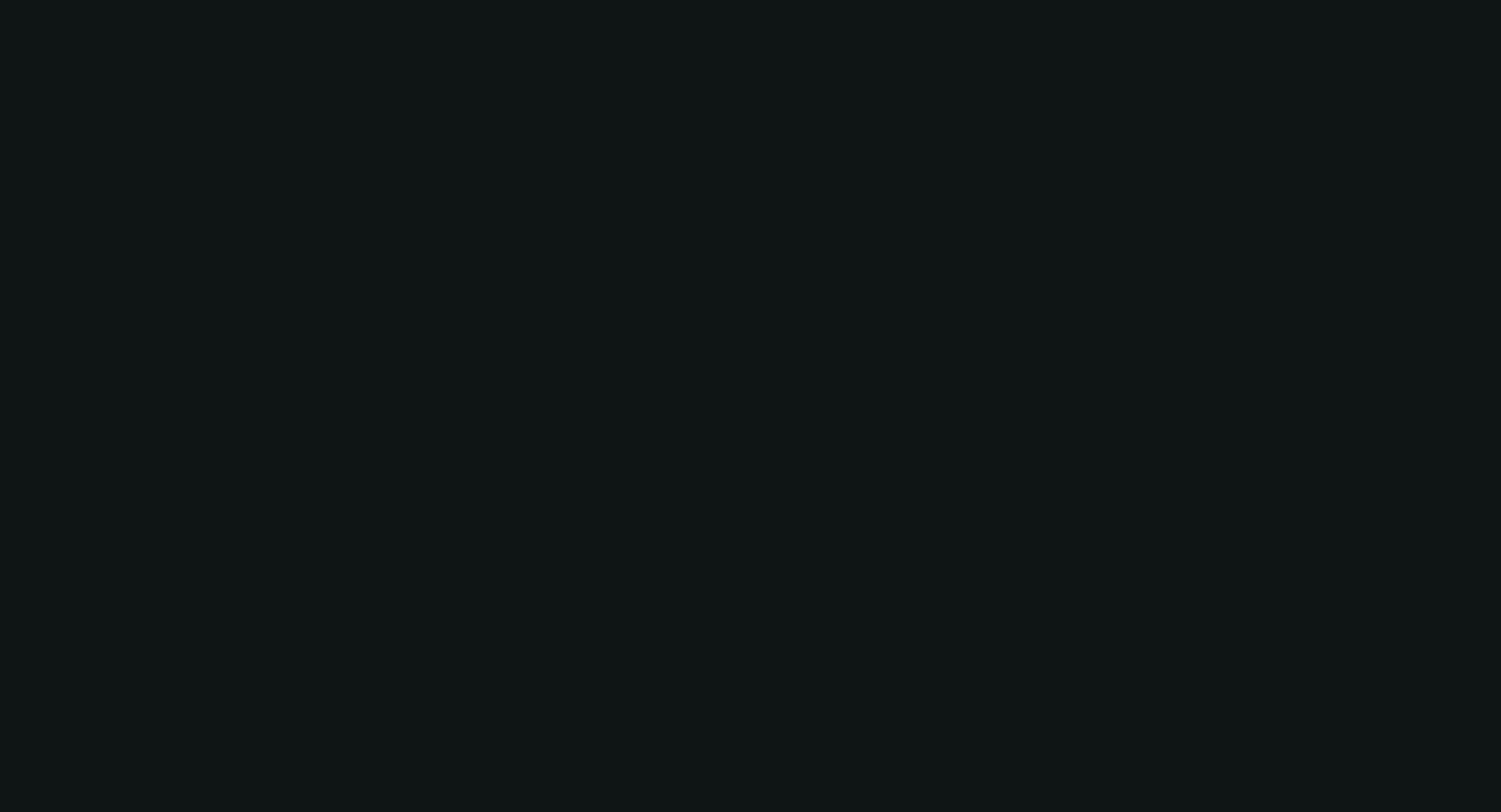
select select "0"
select select "2"
select select "0"
select select "6"
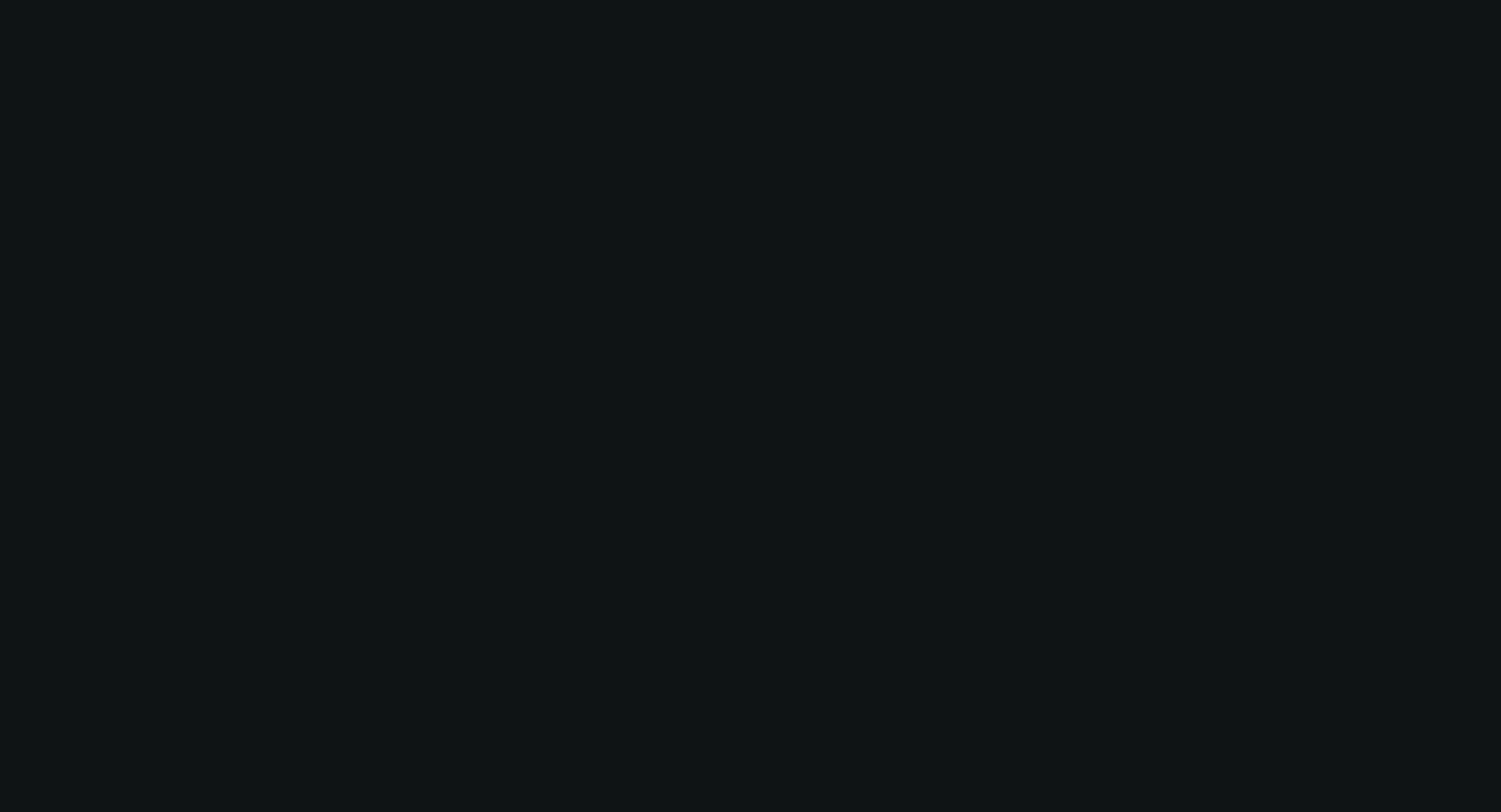
select select "0"
select select "2"
select select "0"
select select "6"
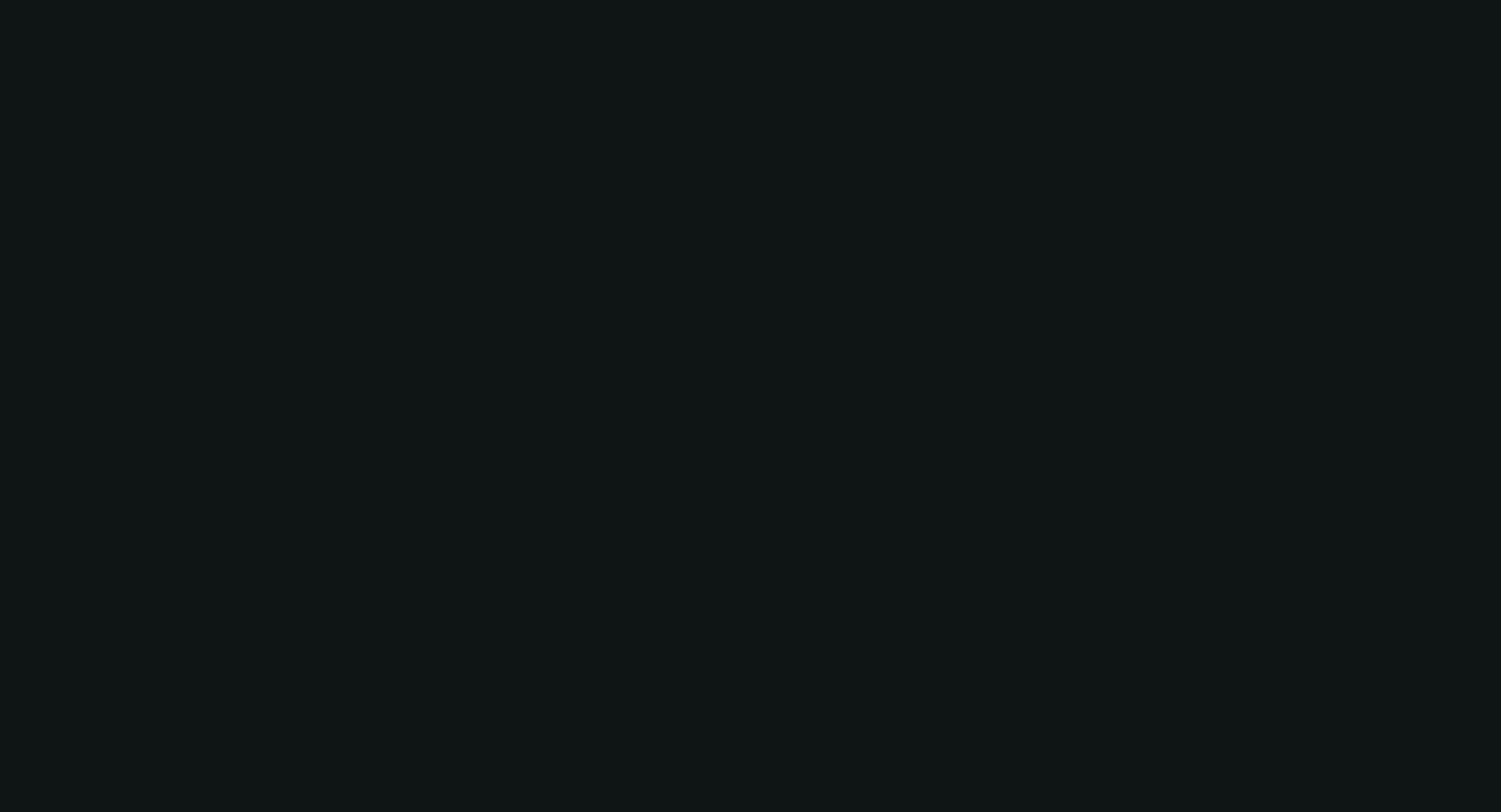
select select "0"
select select "2"
select select "0"
select select "6"
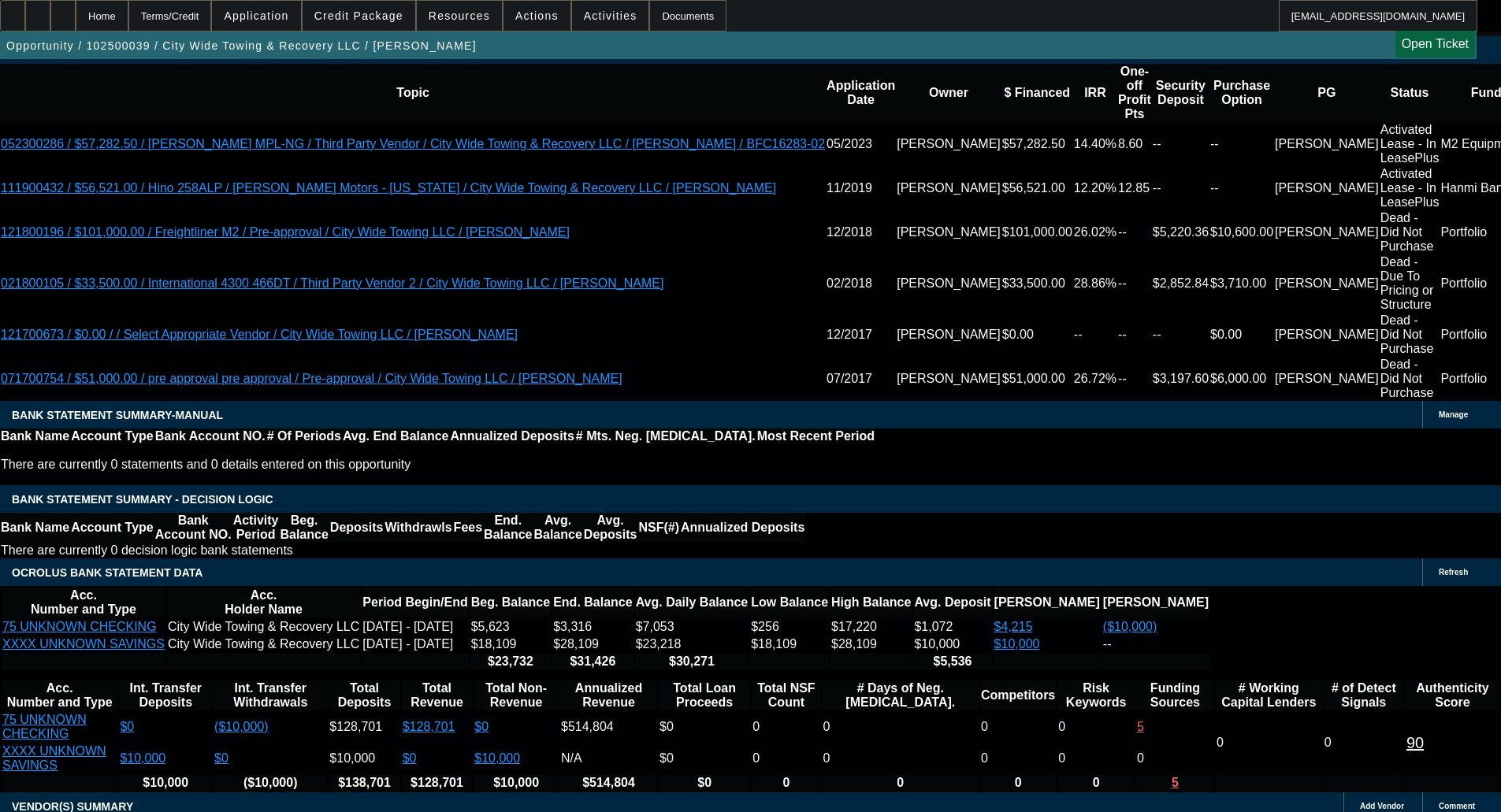
scroll to position [2415, 0]
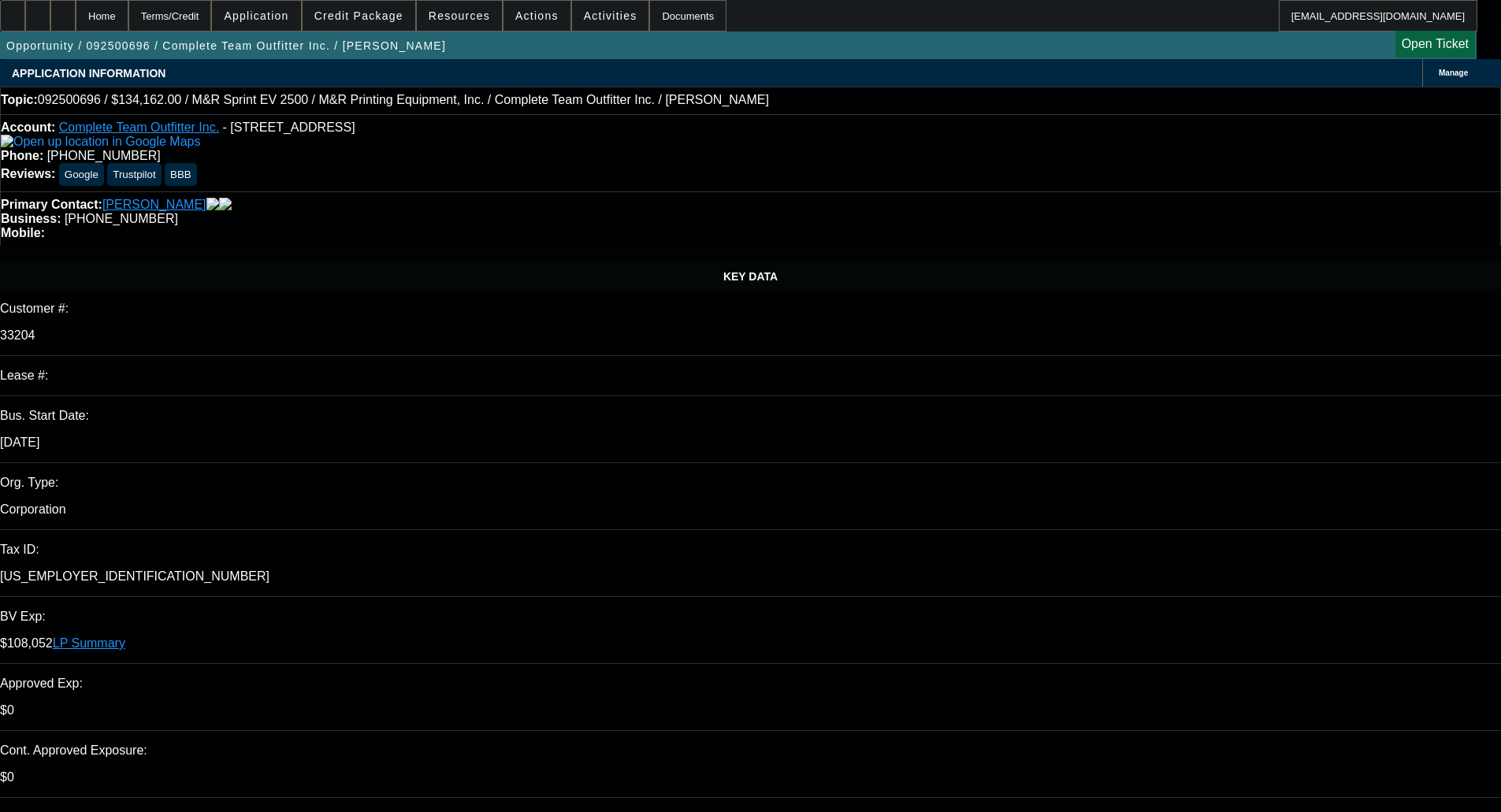
select select "0"
select select "2"
select select "0"
select select "6"
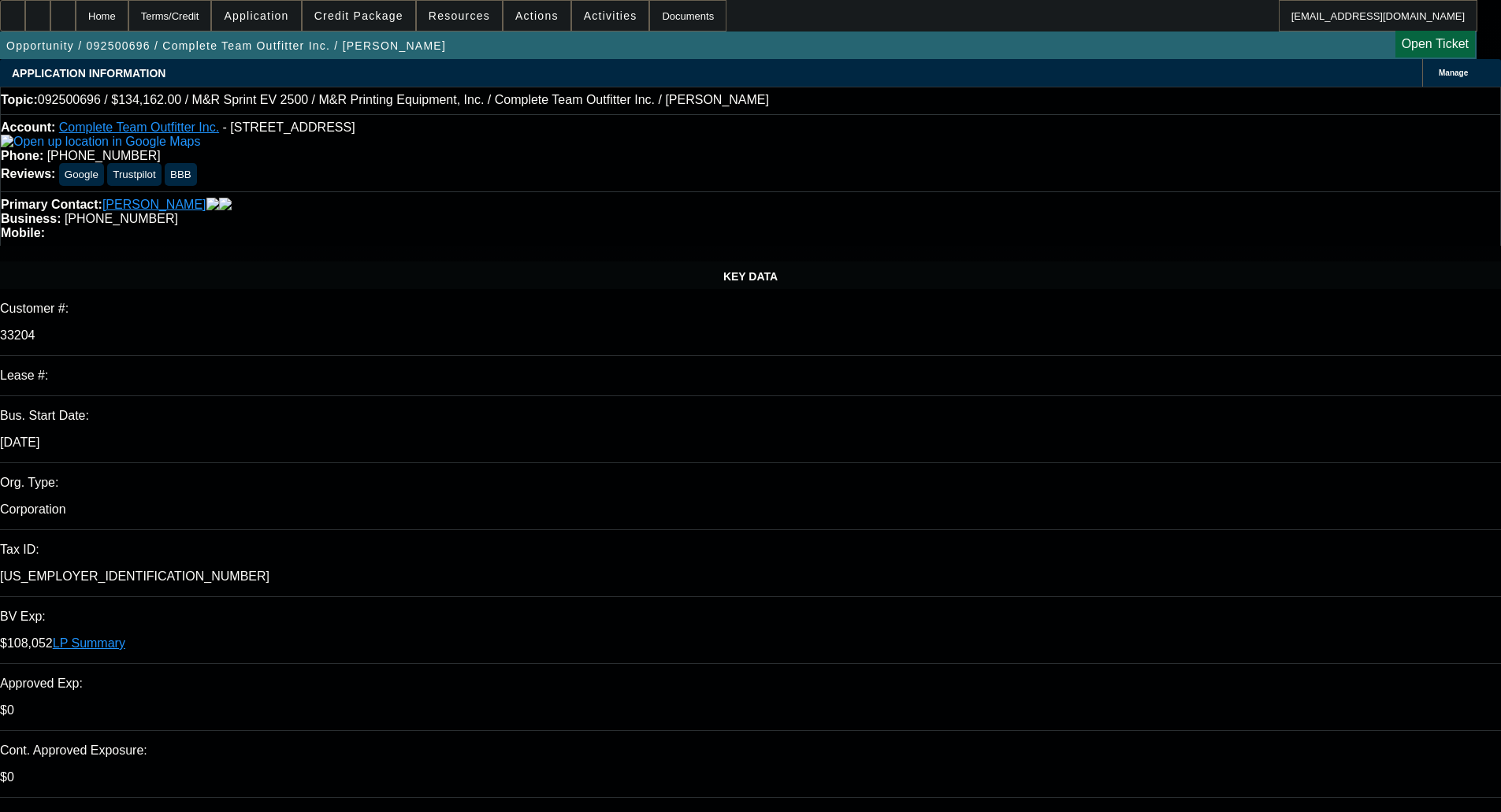
select select "0"
select select "2"
select select "0"
select select "6"
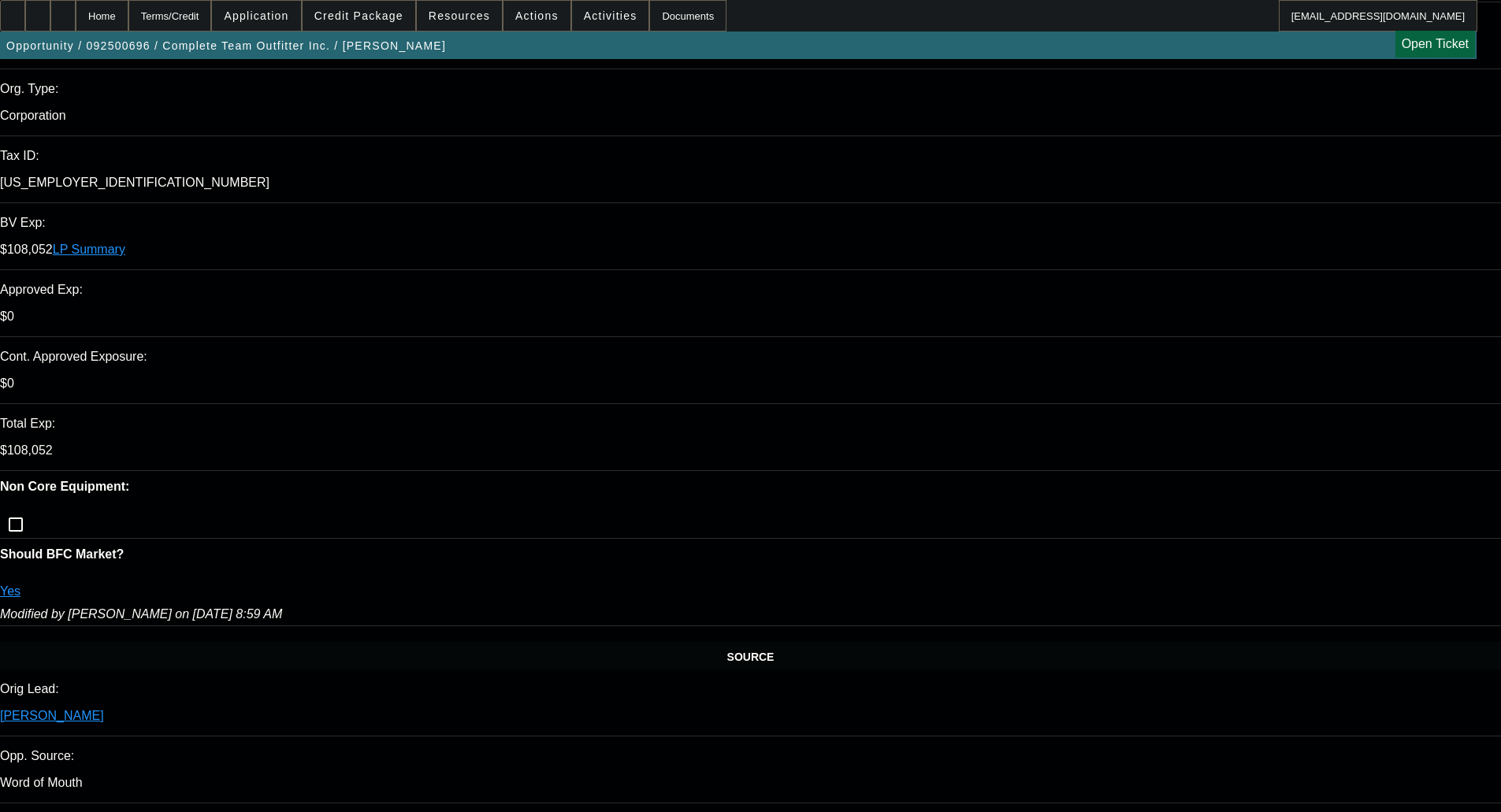
scroll to position [867, 0]
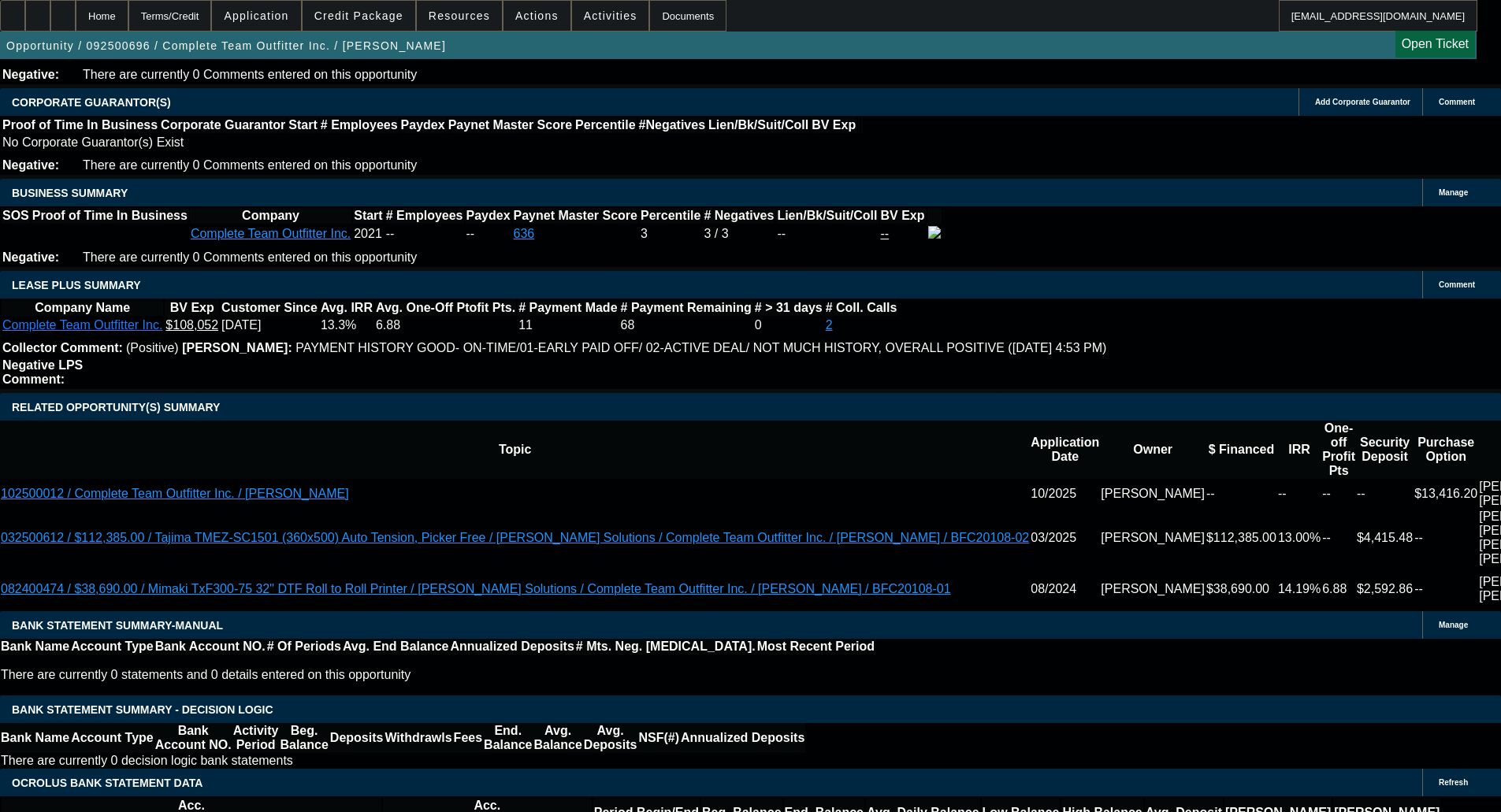
scroll to position [2600, 0]
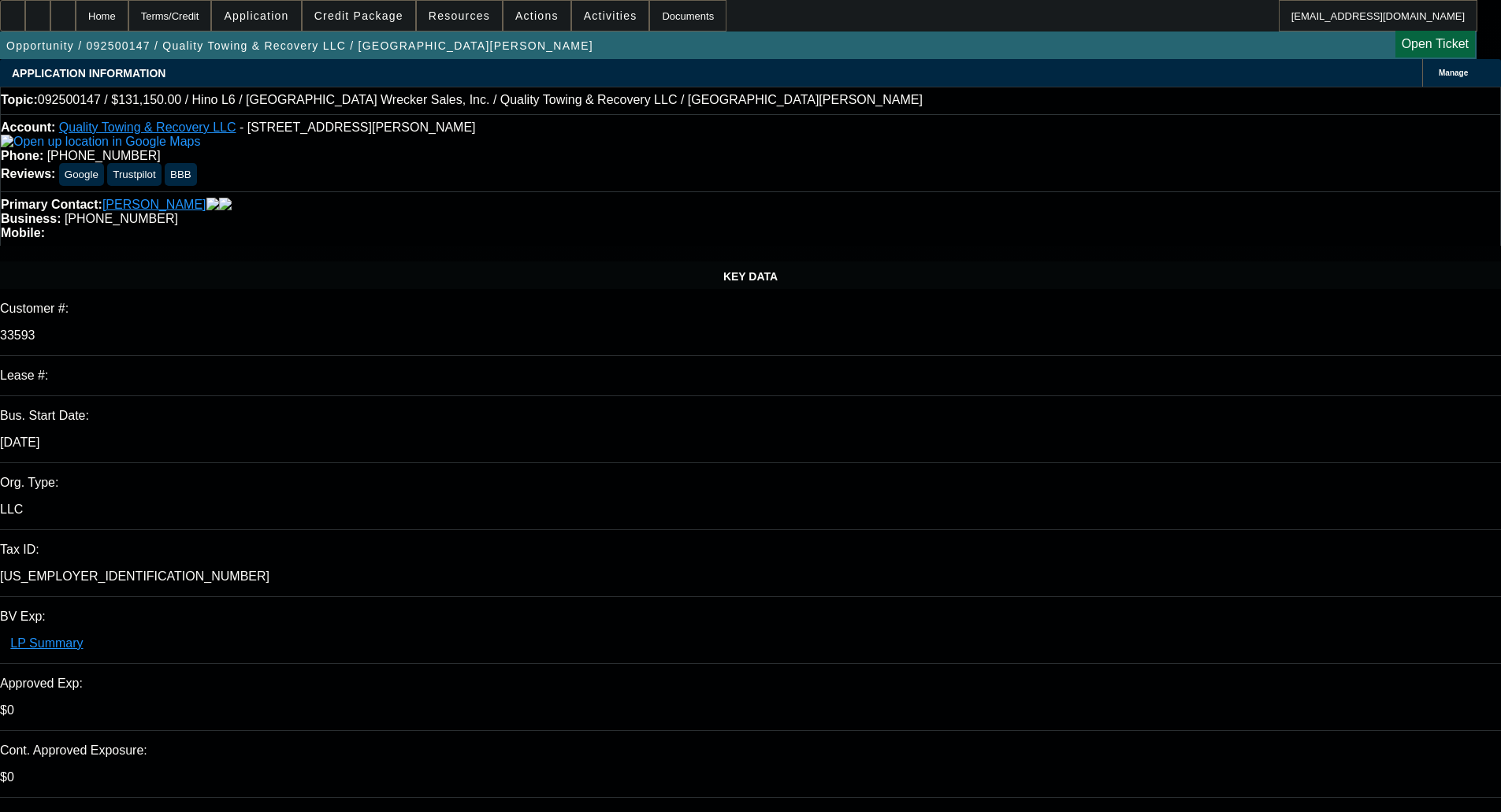
select select "0"
select select "6"
select select "0"
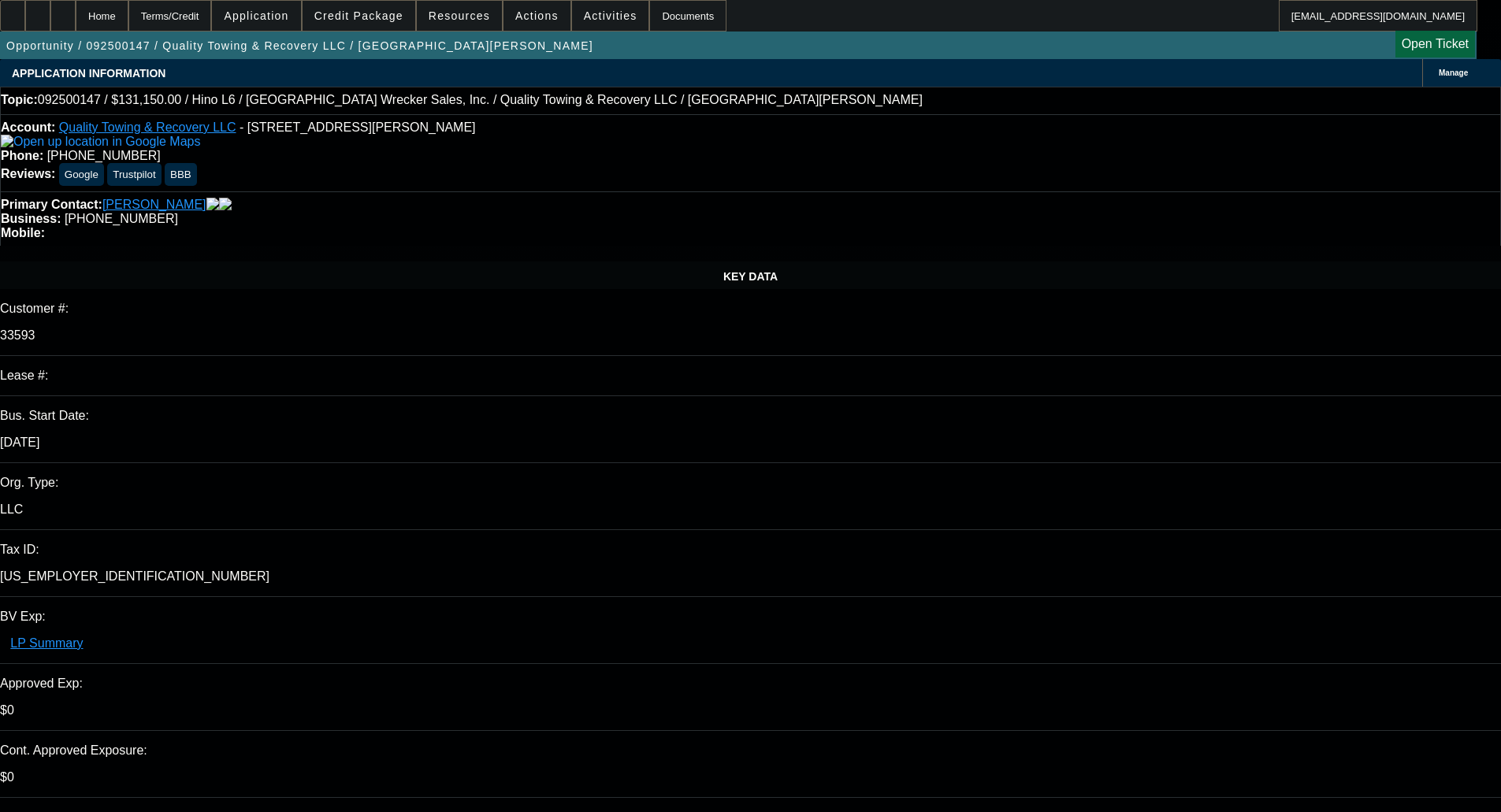
select select "0"
select select "6"
select select "0"
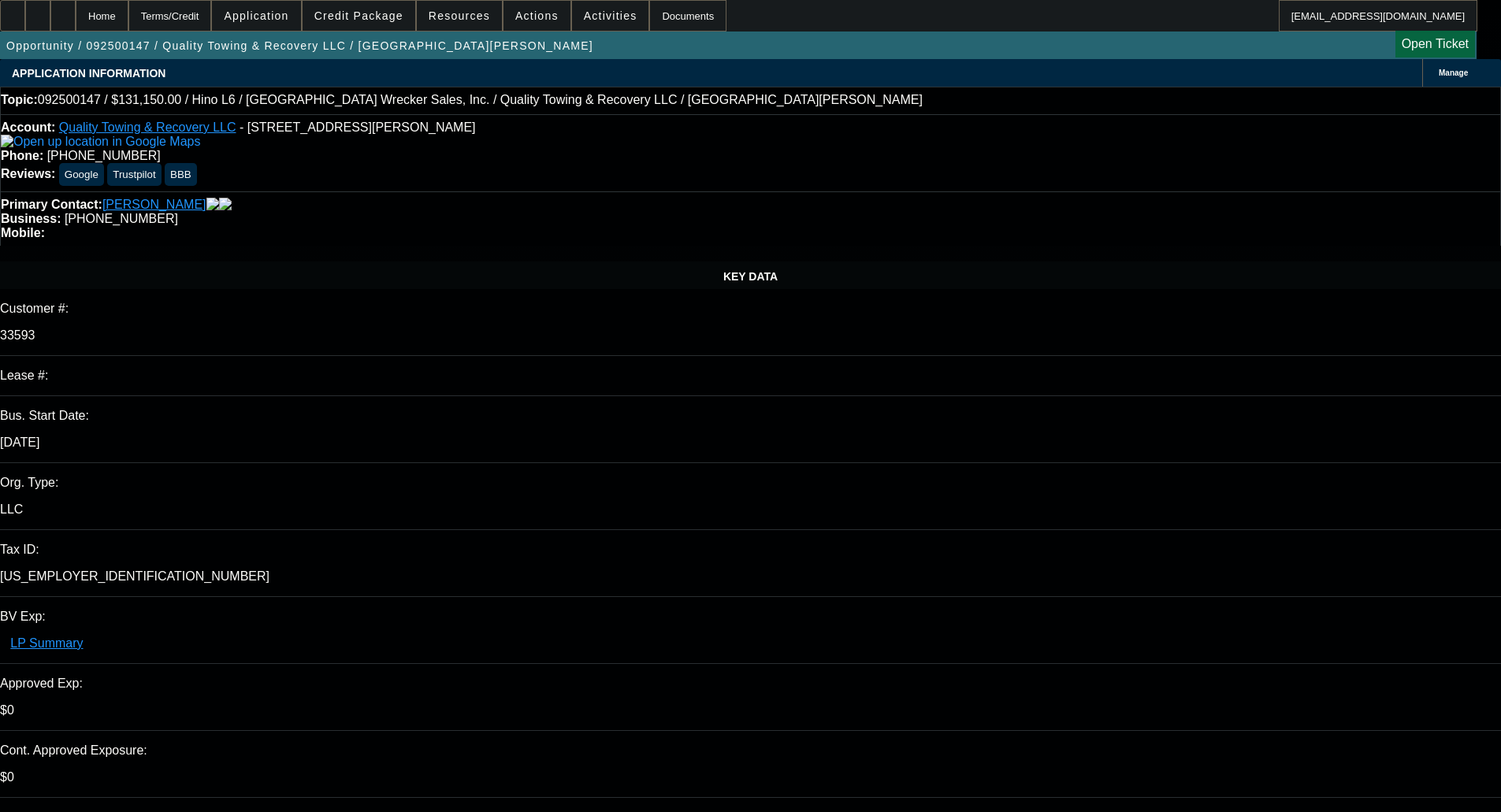
select select "0"
select select "6"
select select "0"
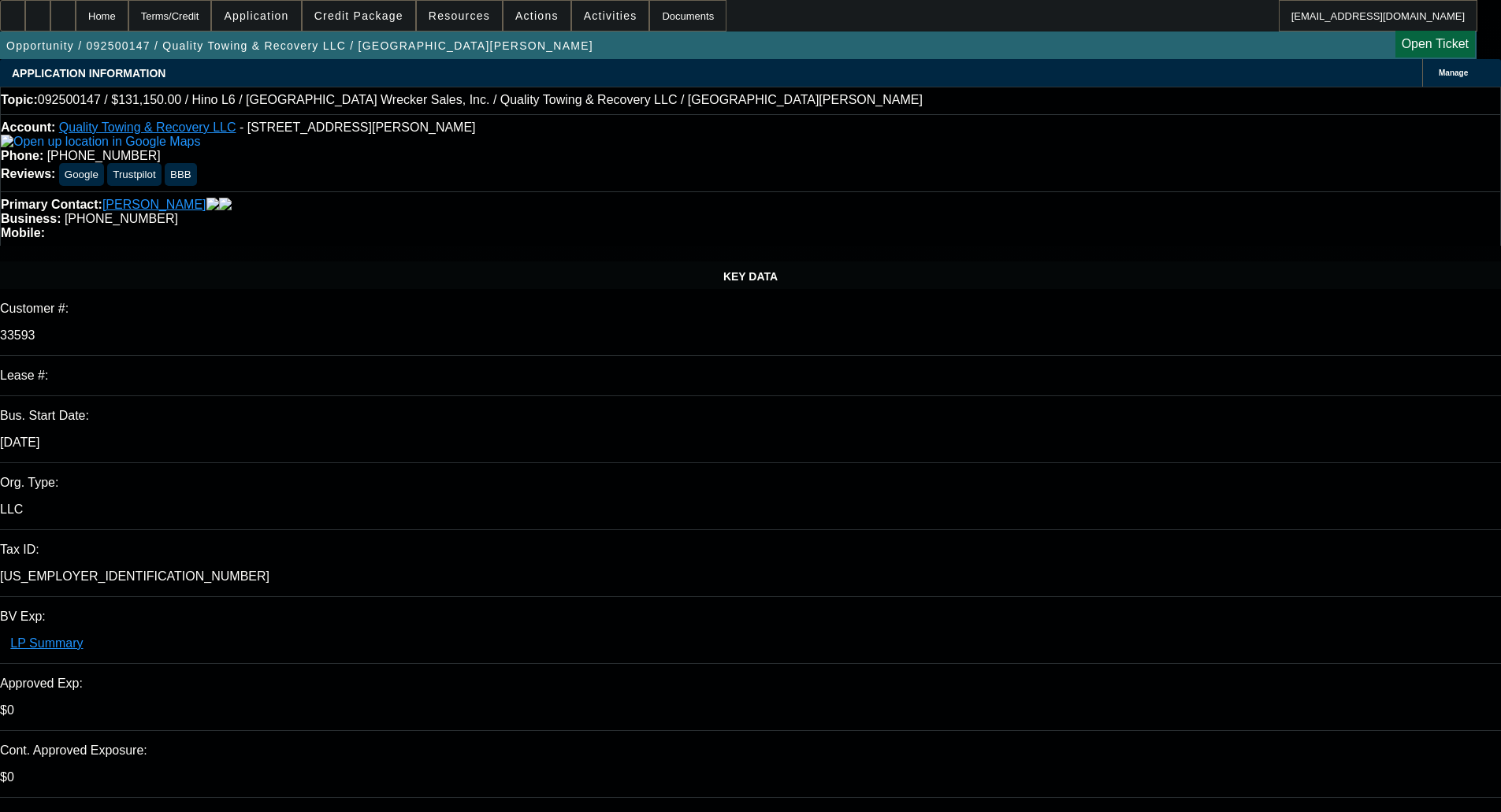
select select "6"
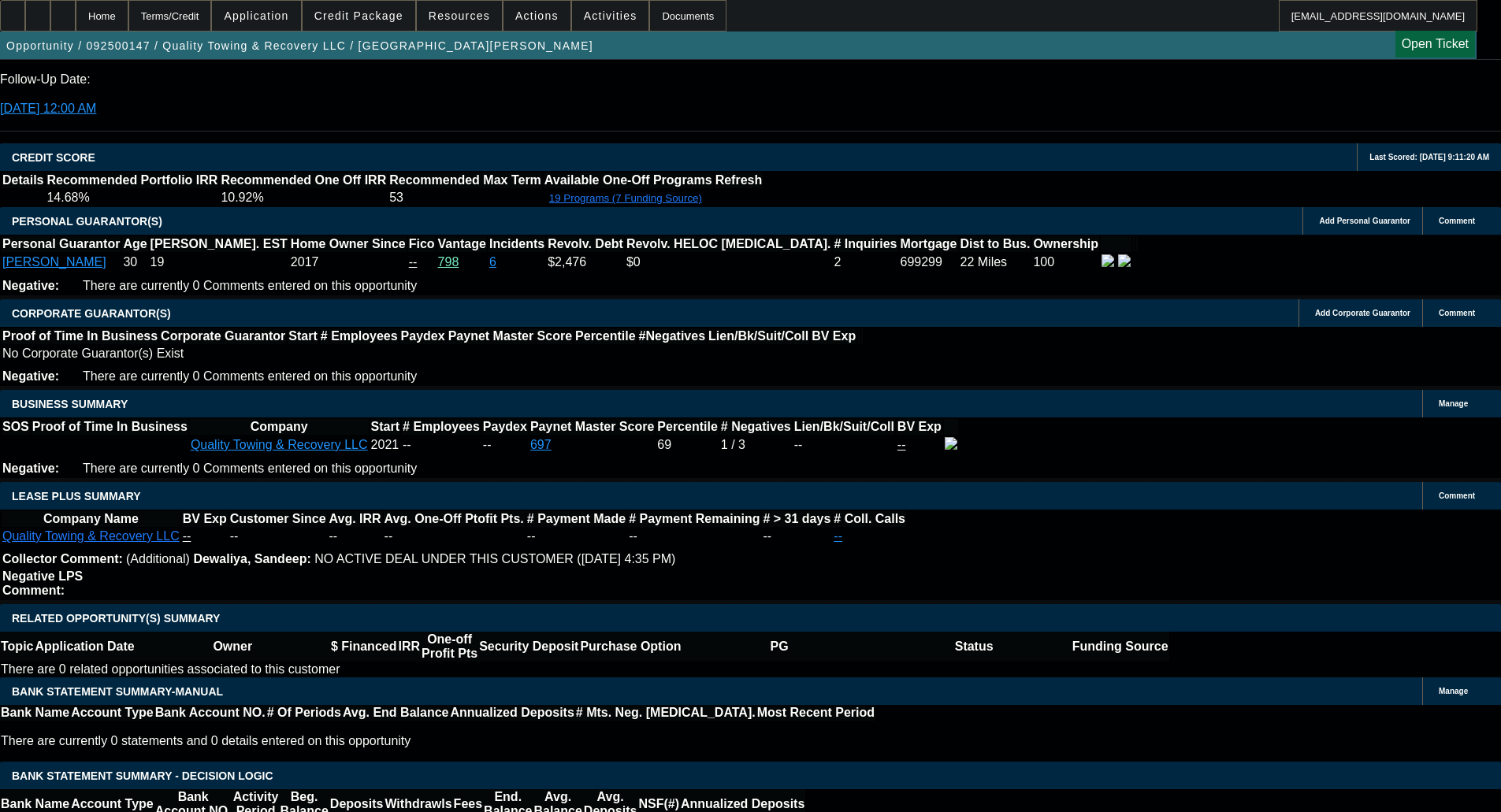
scroll to position [2520, 0]
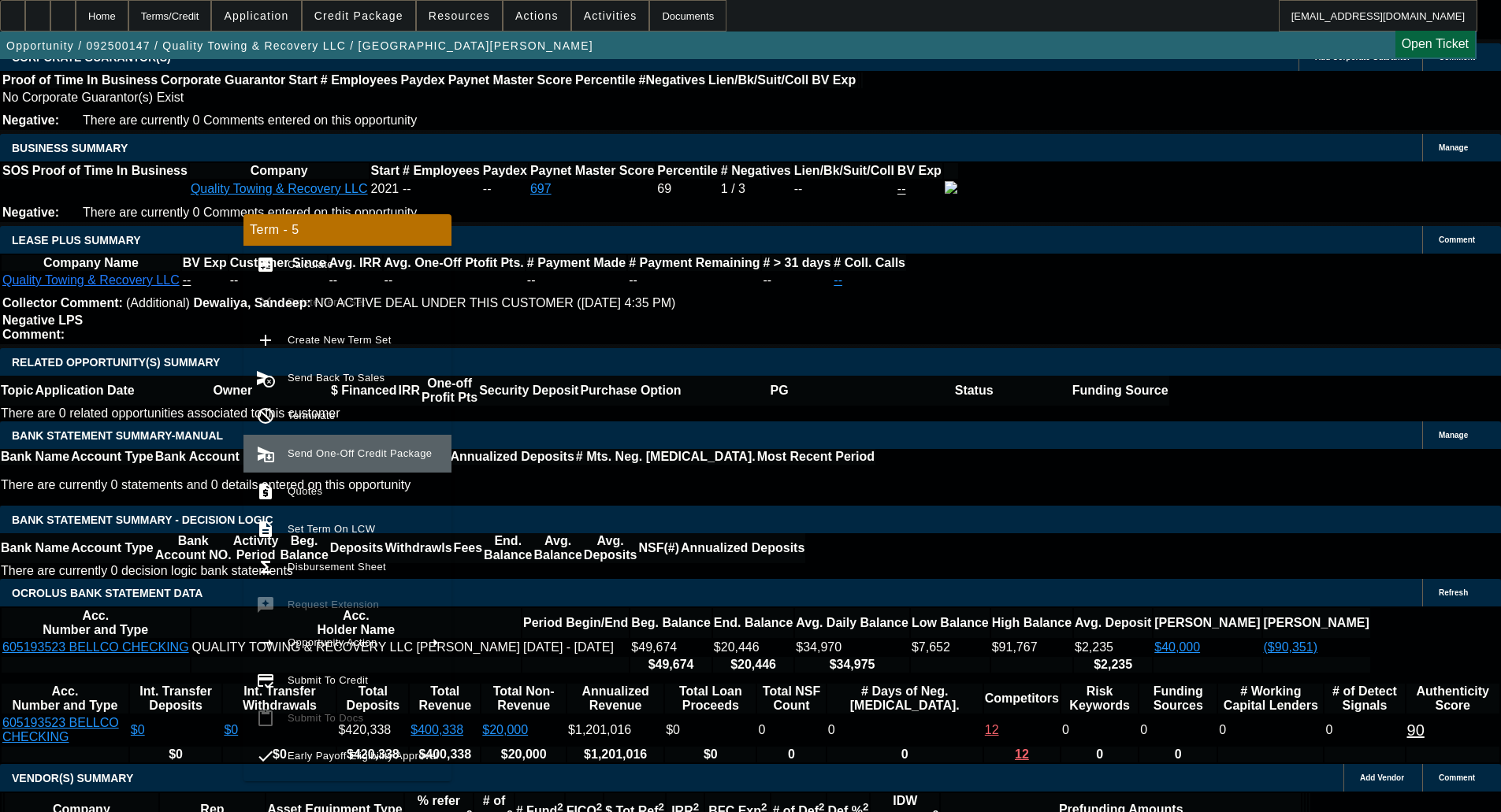
click at [321, 463] on button "send_and_archive Send One-Off Credit Package" at bounding box center [347, 454] width 208 height 38
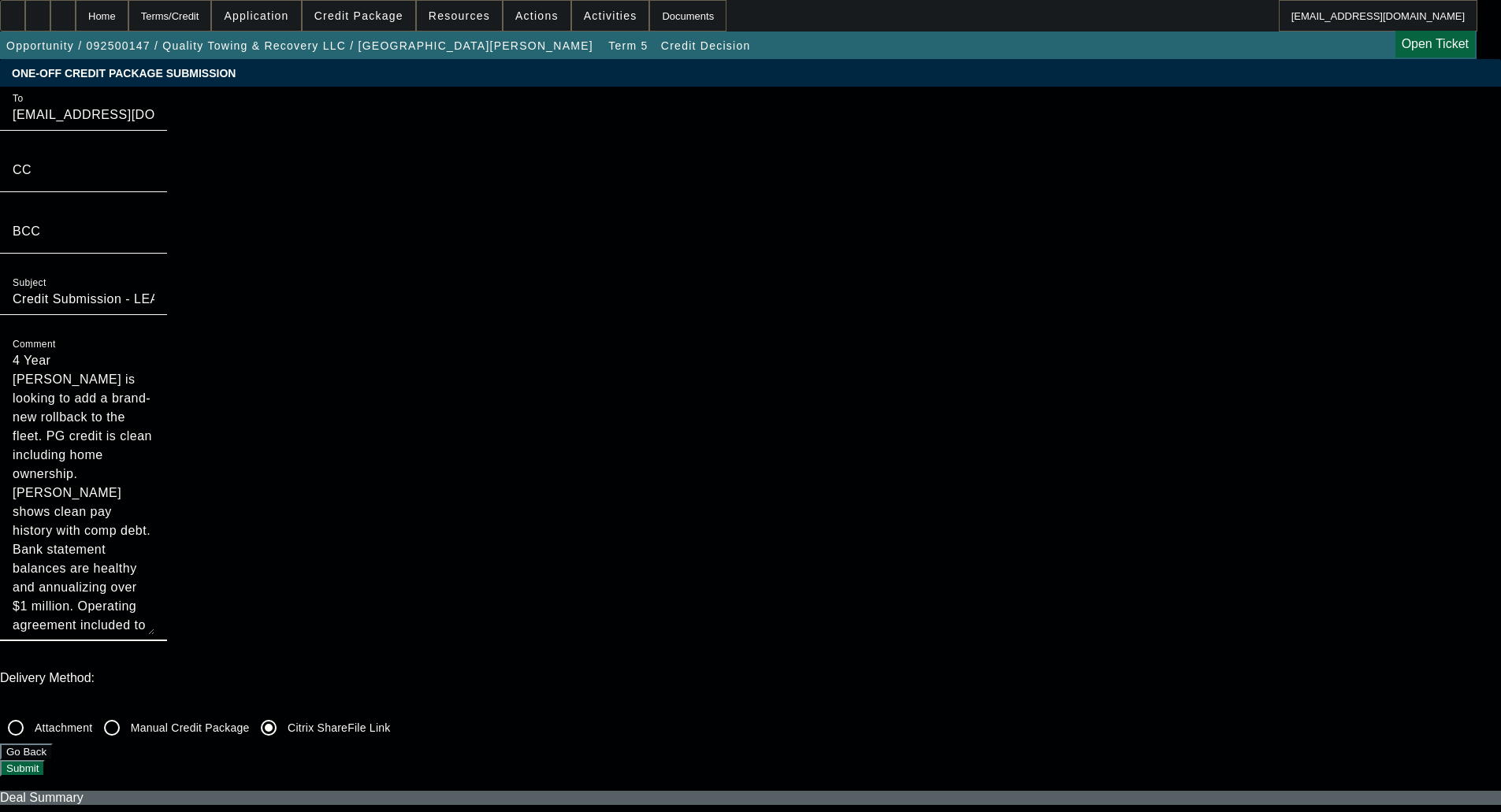
drag, startPoint x: 789, startPoint y: 205, endPoint x: 806, endPoint y: 294, distance: 90.6
click at [154, 352] on textarea "4 Year [PERSON_NAME] is looking to add a brand-new rollback to the fleet. PG cr…" at bounding box center [83, 493] width 142 height 283
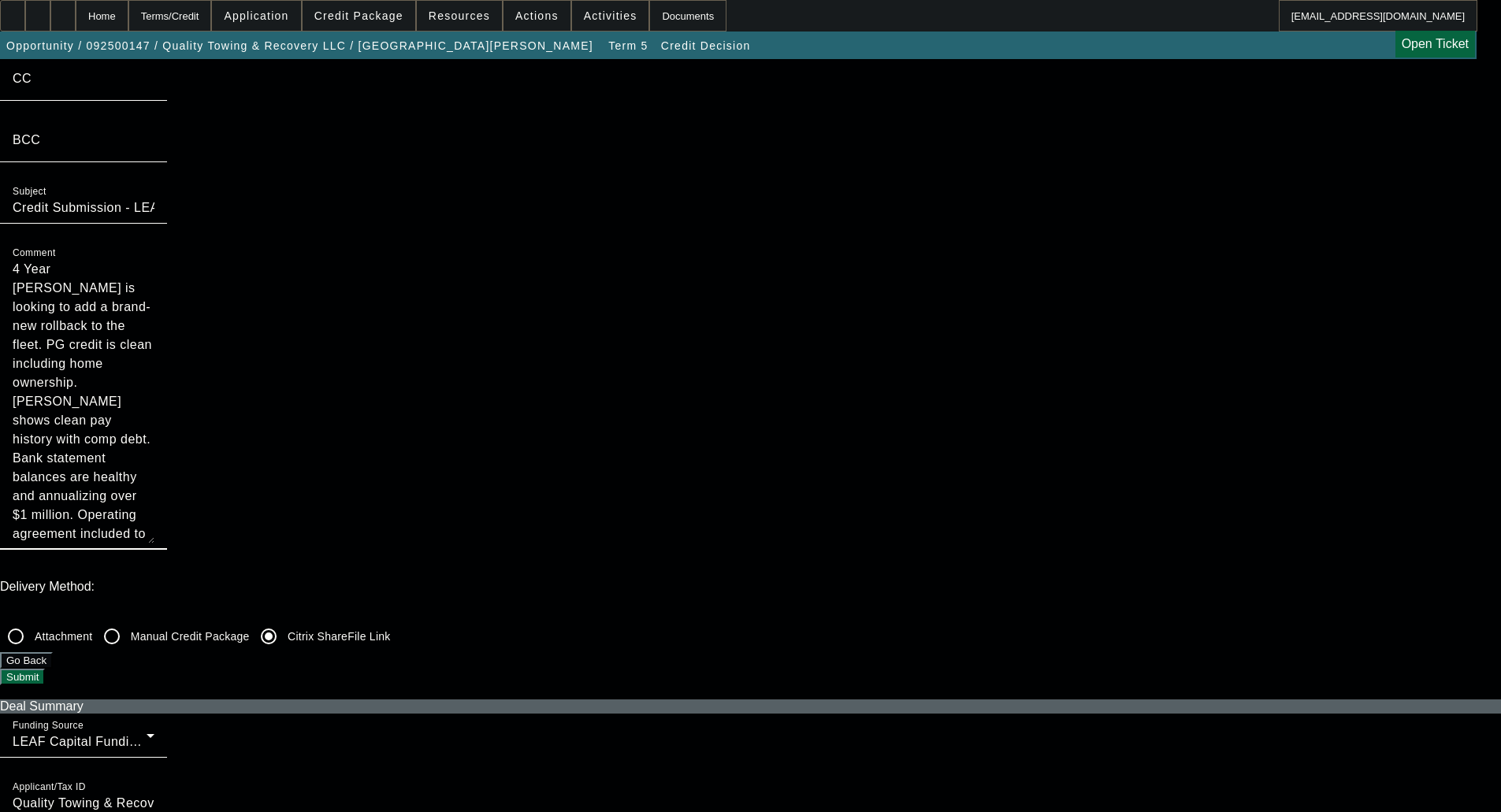
scroll to position [315, 0]
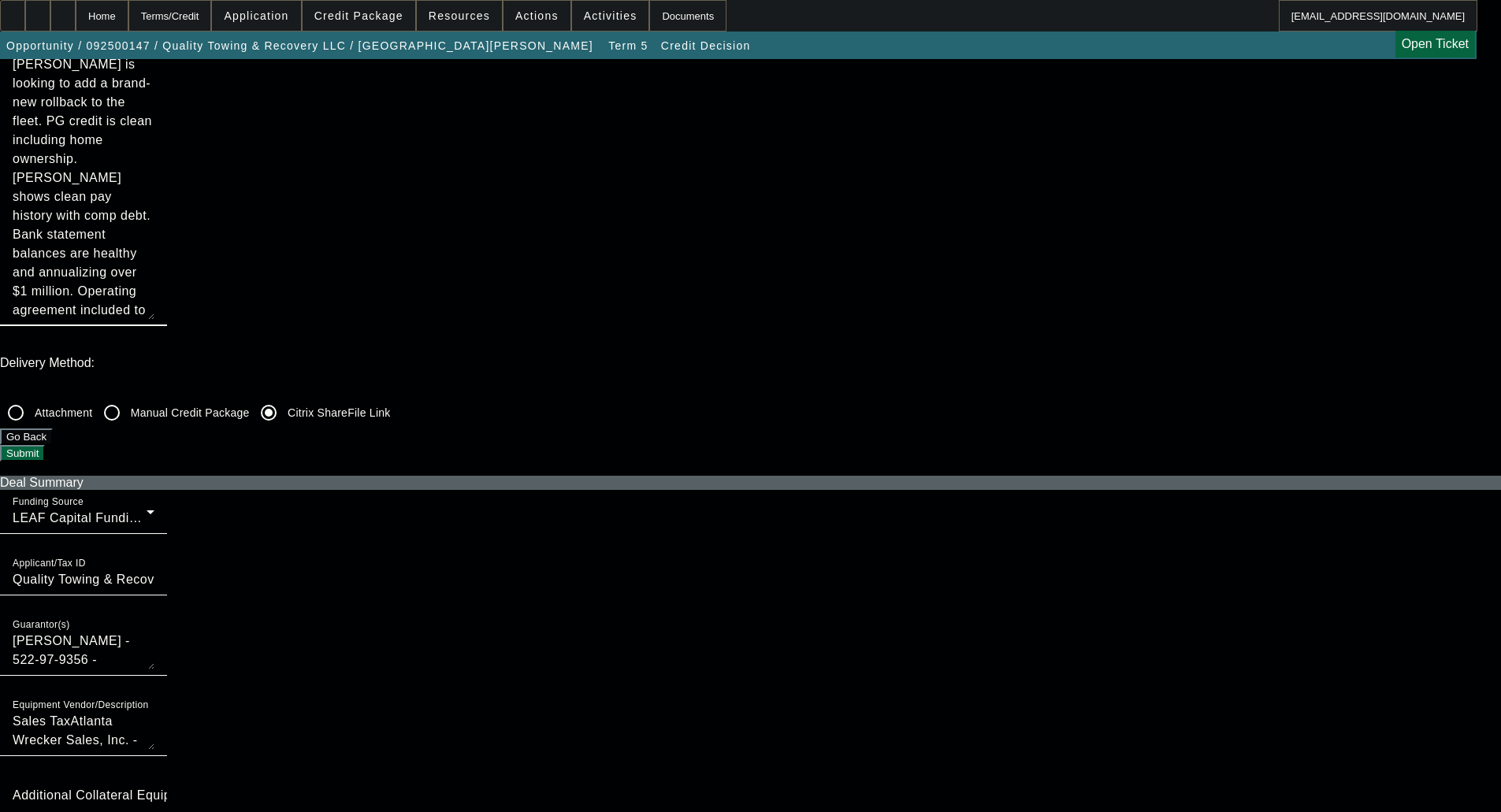
type textarea "4 Year [PERSON_NAME] is looking to add a brand-new rollback to the fleet. PG cr…"
checkbox input "true"
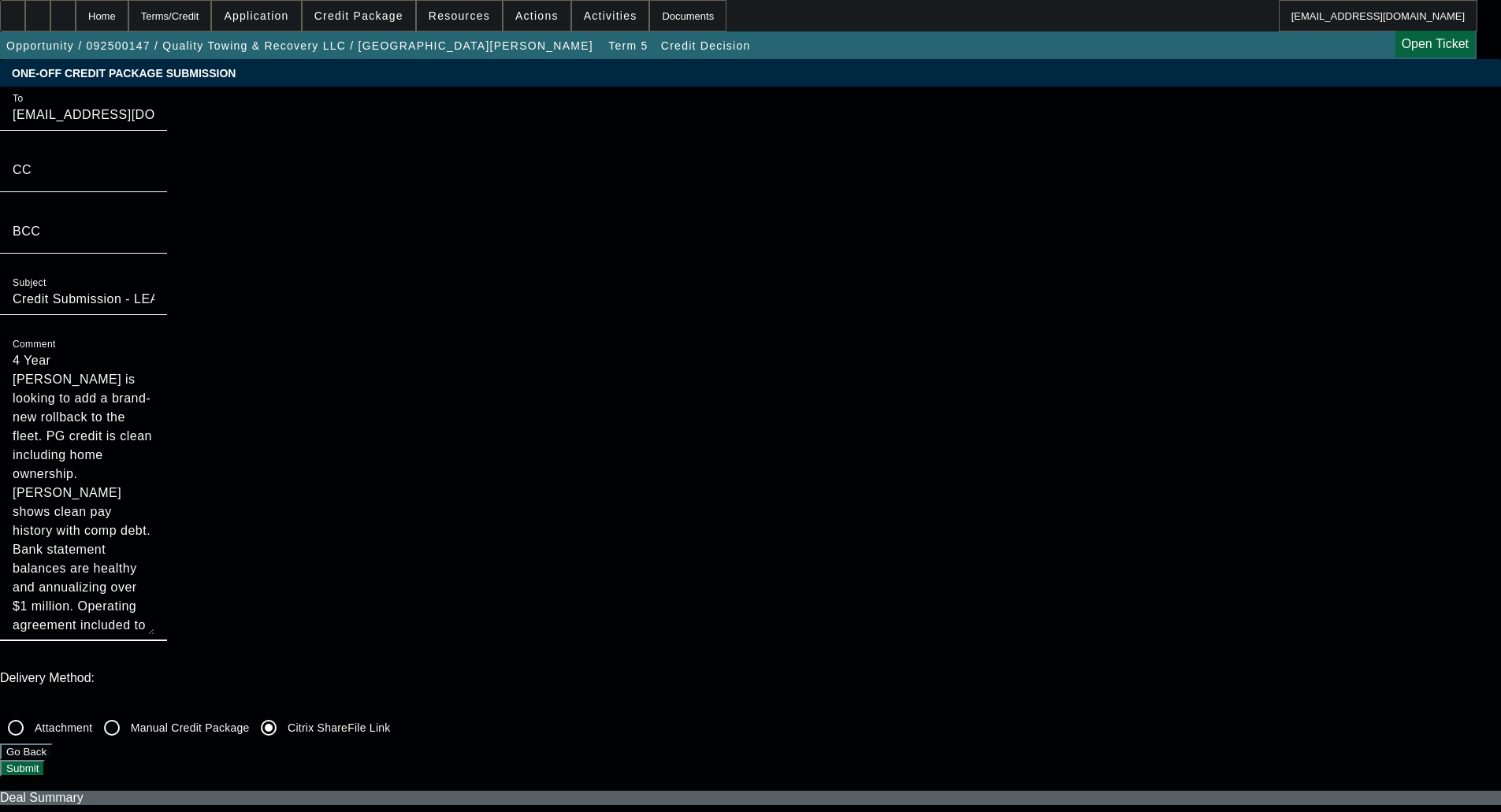
drag, startPoint x: 802, startPoint y: 193, endPoint x: 815, endPoint y: 294, distance: 101.8
click at [154, 352] on textarea "4 Year [PERSON_NAME] is looking to add a brand-new rollback to the fleet. PG cr…" at bounding box center [83, 493] width 142 height 283
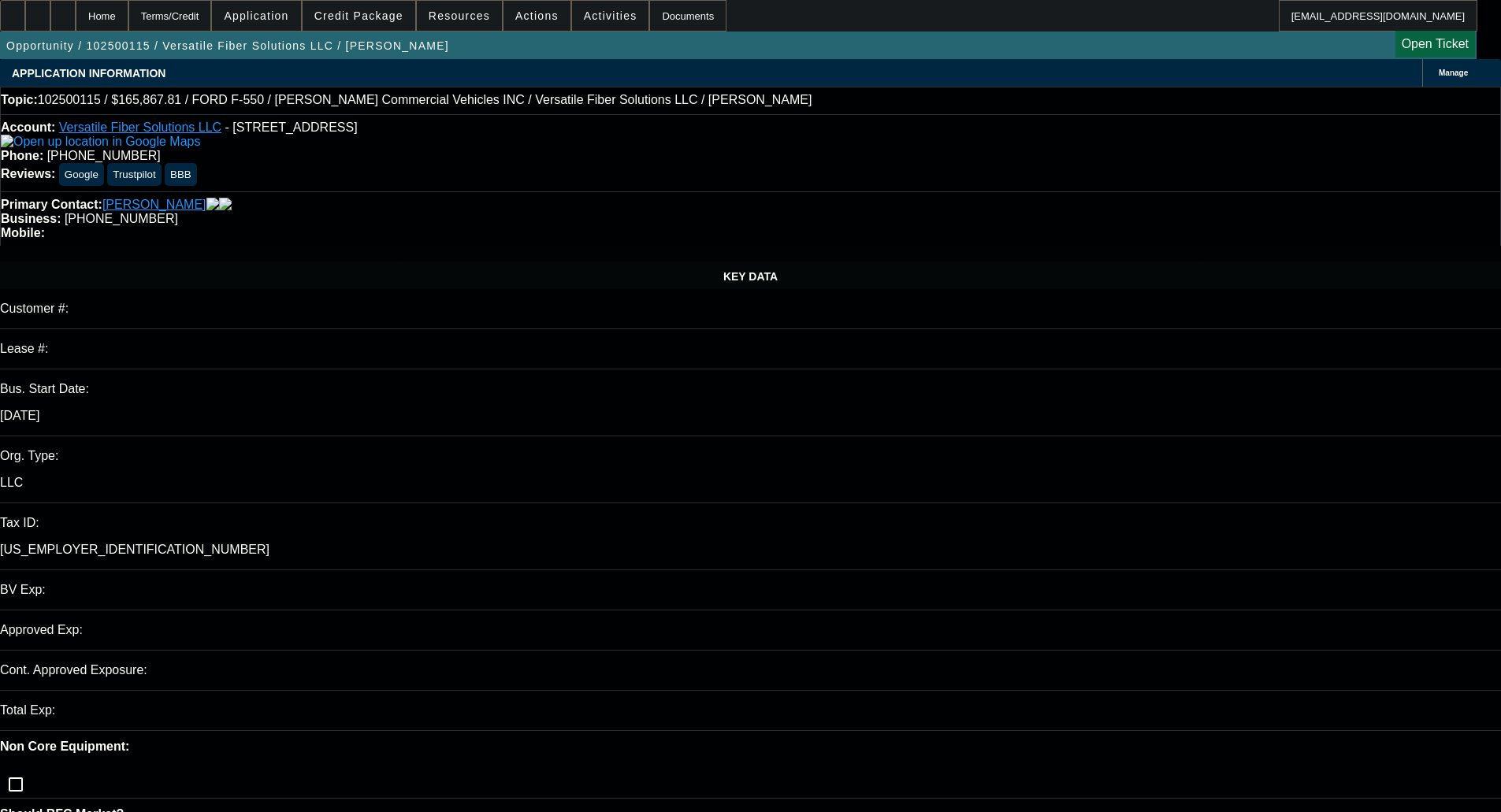
select select "0"
select select "6"
select select "0"
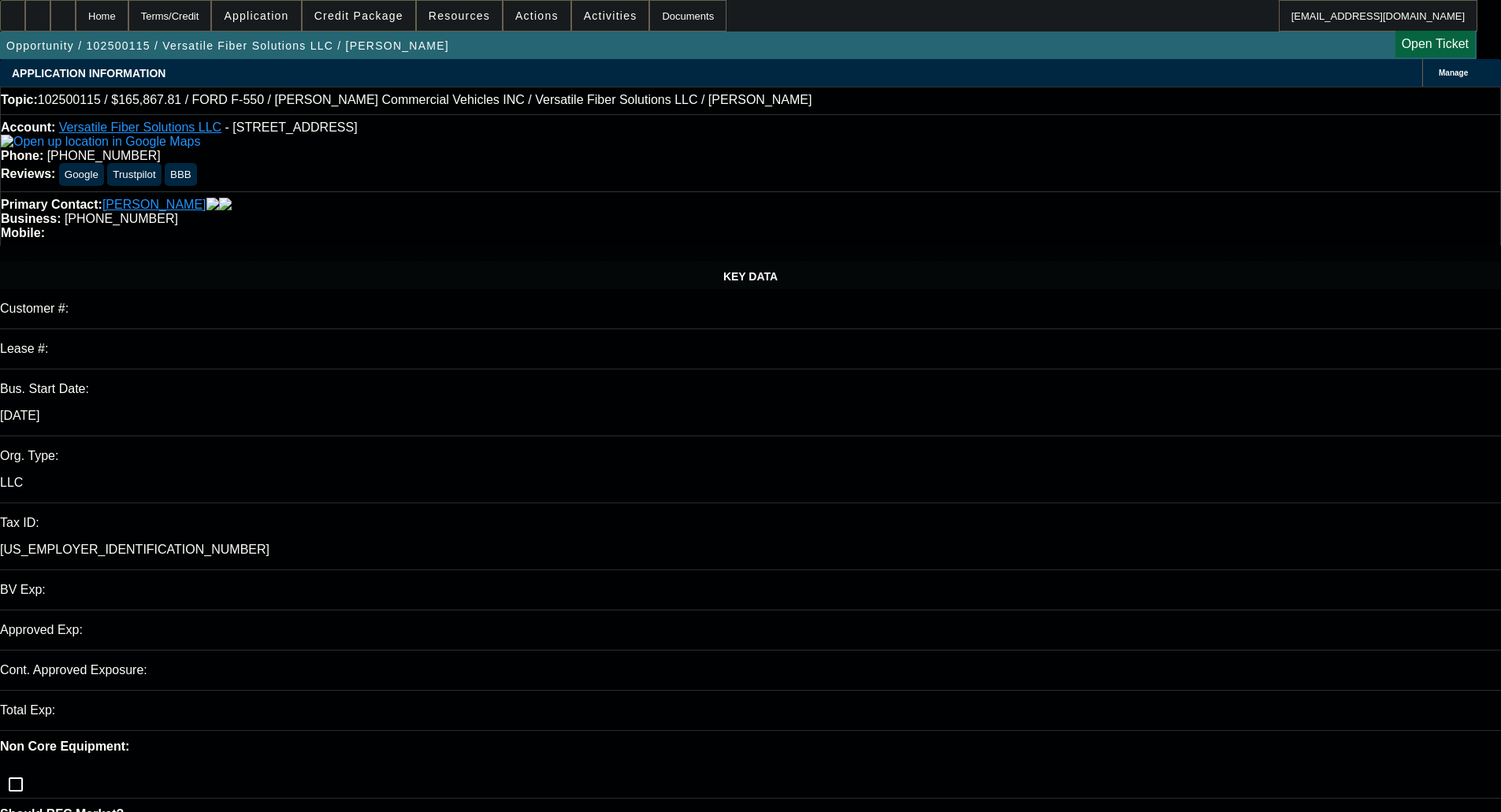
select select "0"
select select "6"
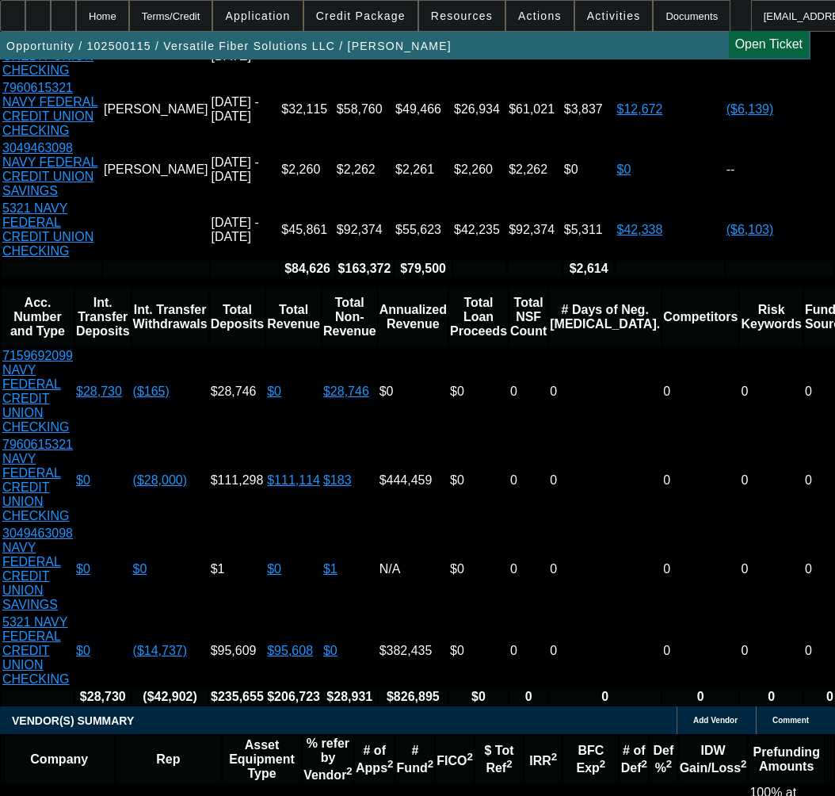
scroll to position [3329, 0]
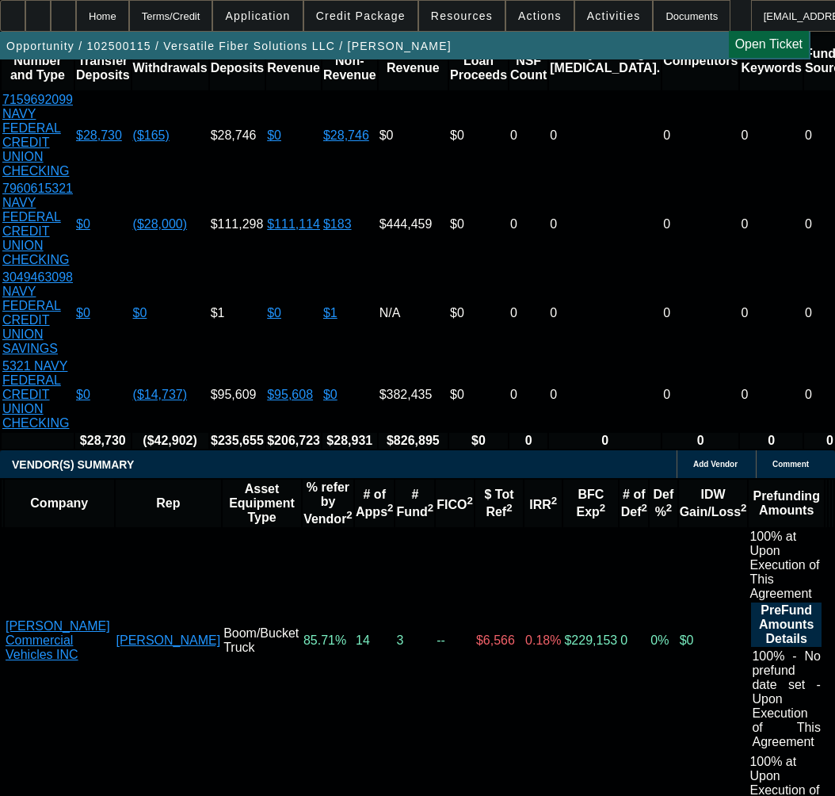
select select "5"
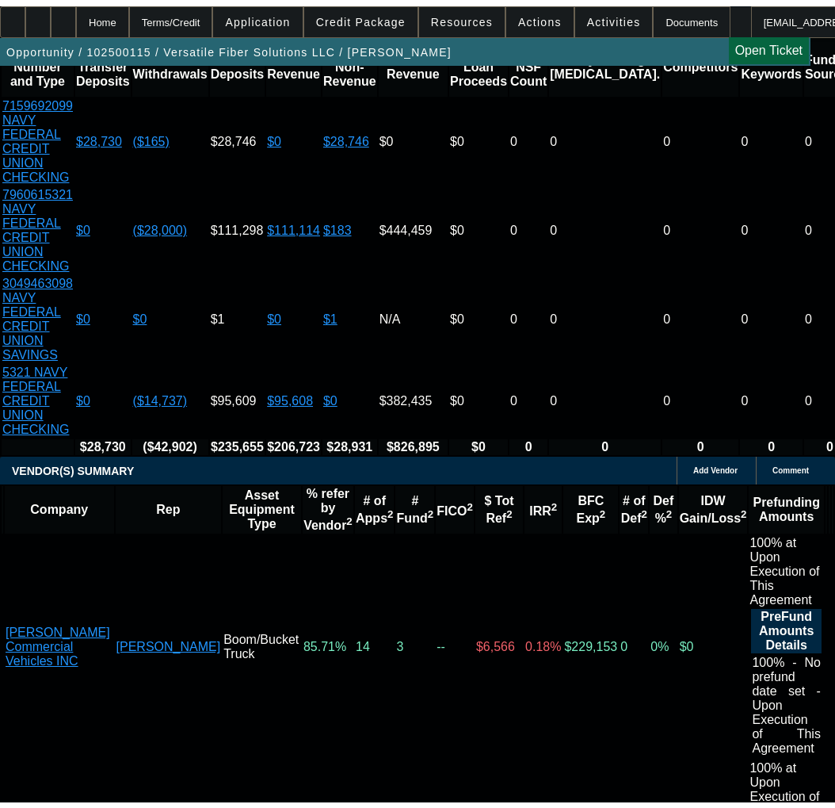
scroll to position [0, 0]
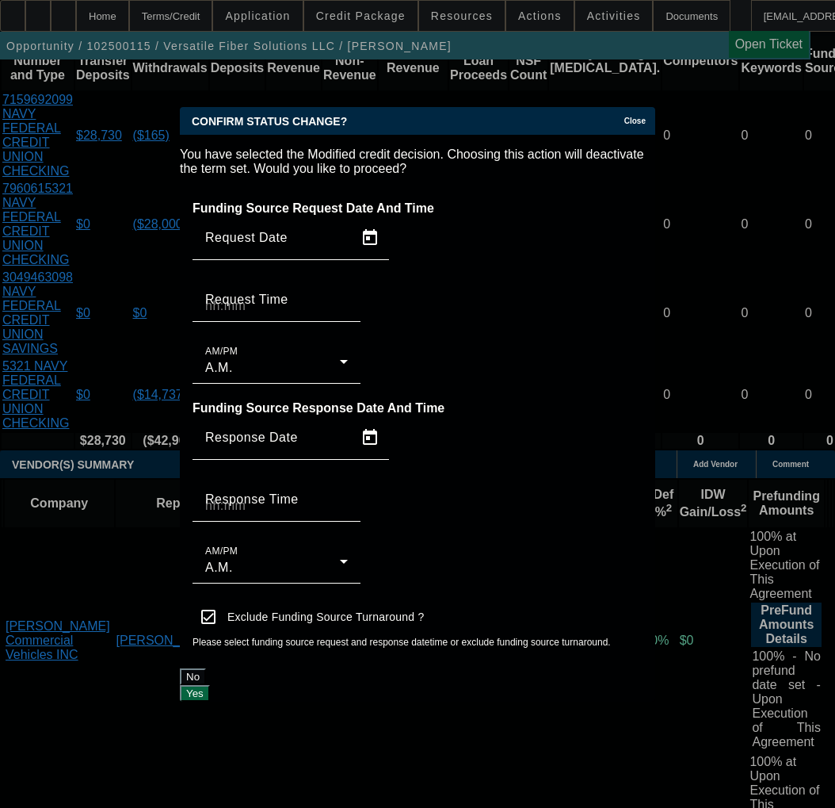
click at [210, 685] on button "Yes" at bounding box center [195, 693] width 30 height 17
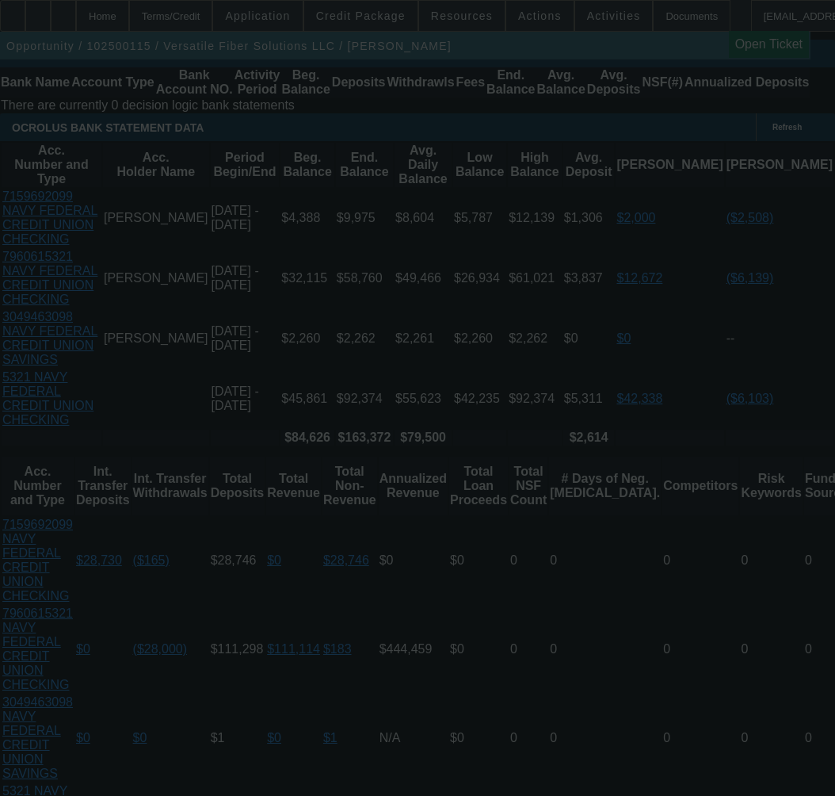
scroll to position [2933, 0]
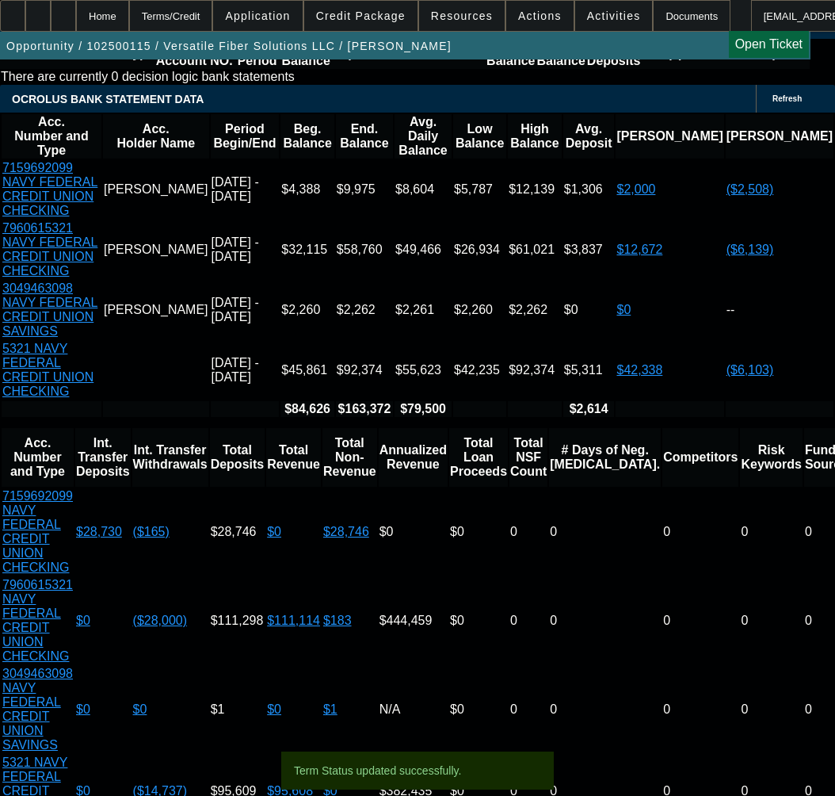
select select "0"
select select "6"
select select "0"
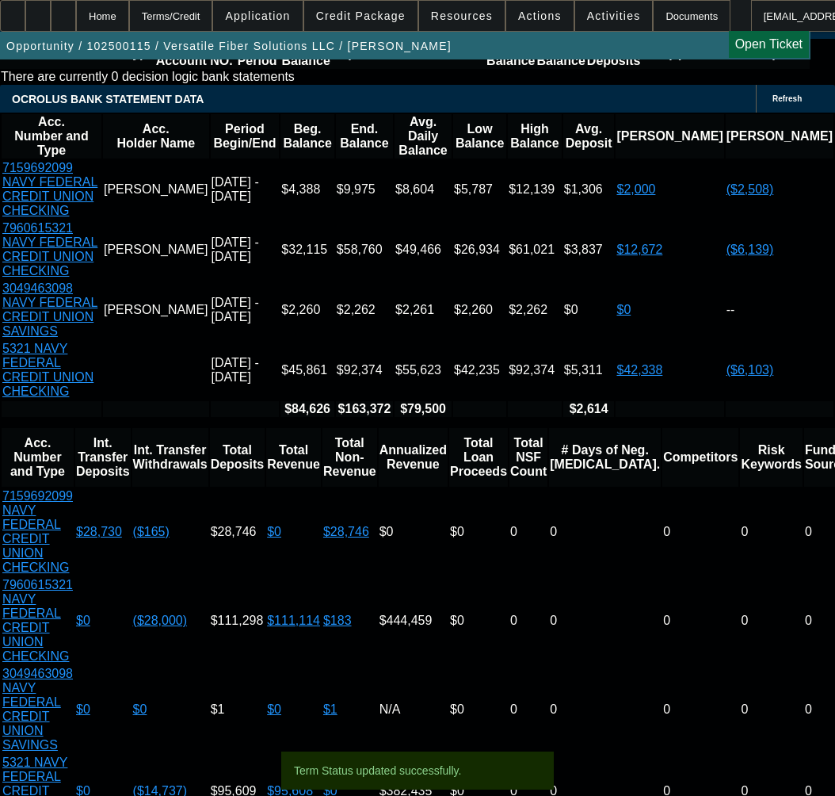
select select "0"
select select "6"
select select "0"
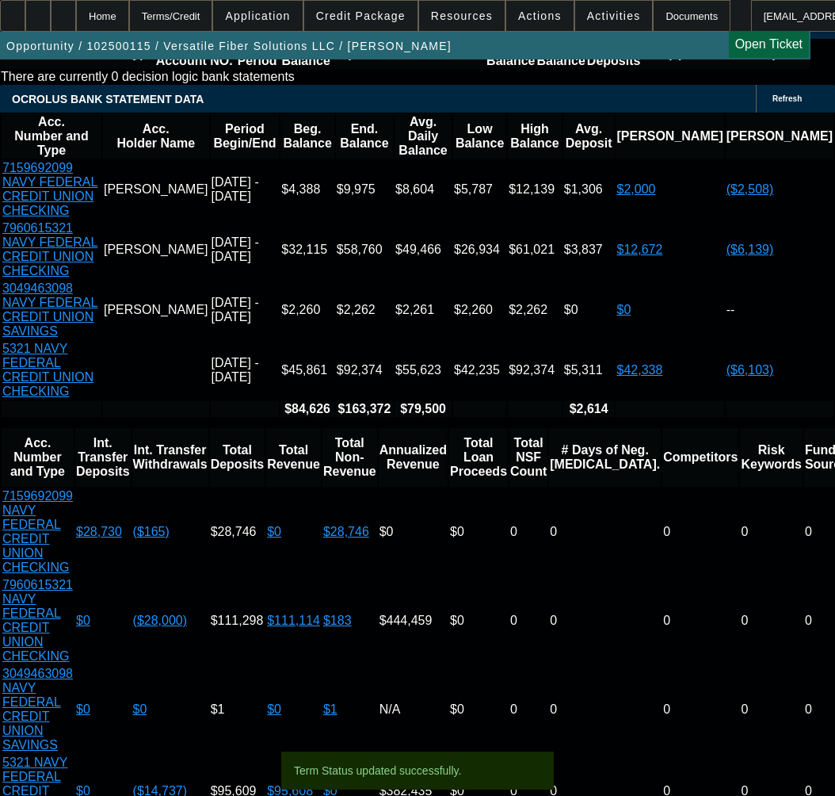
select select "0"
select select "6"
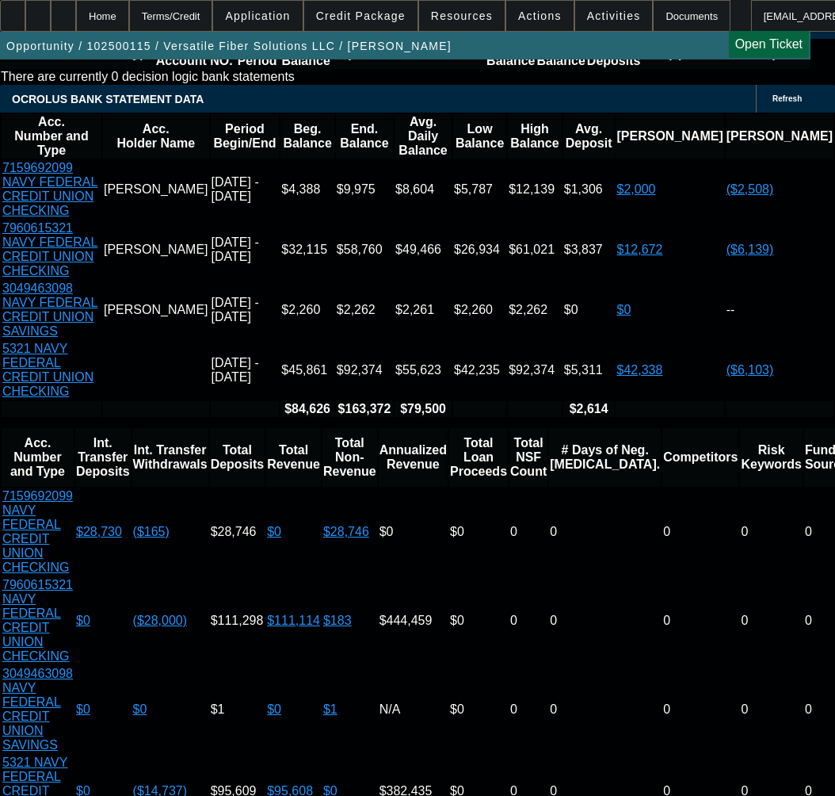
select select "0.05"
type input "$8,293.39"
type input "UNKNOWN"
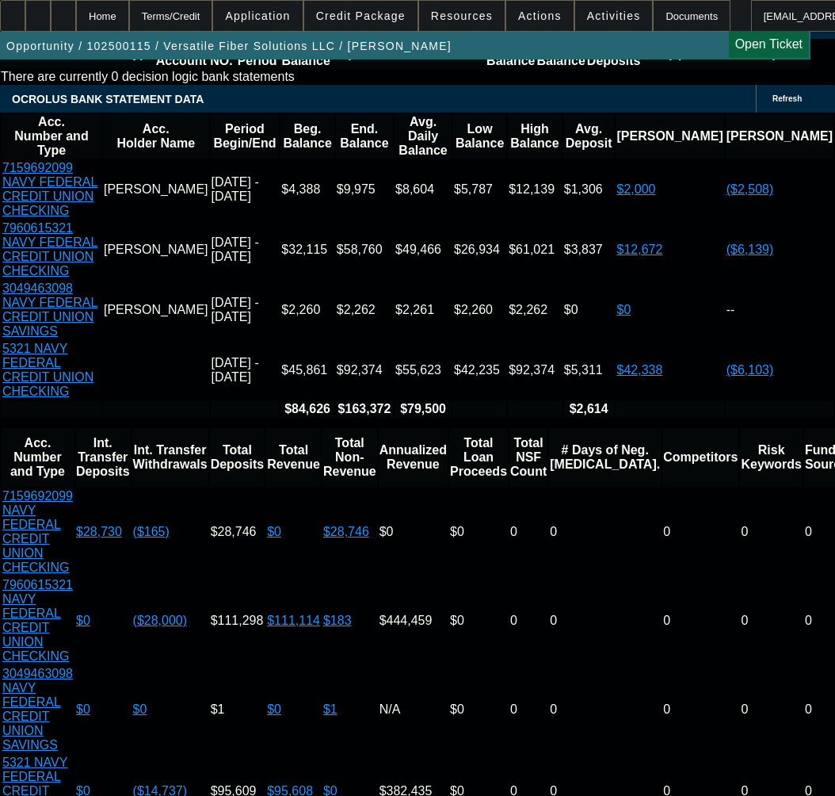
type input "$3,072.42"
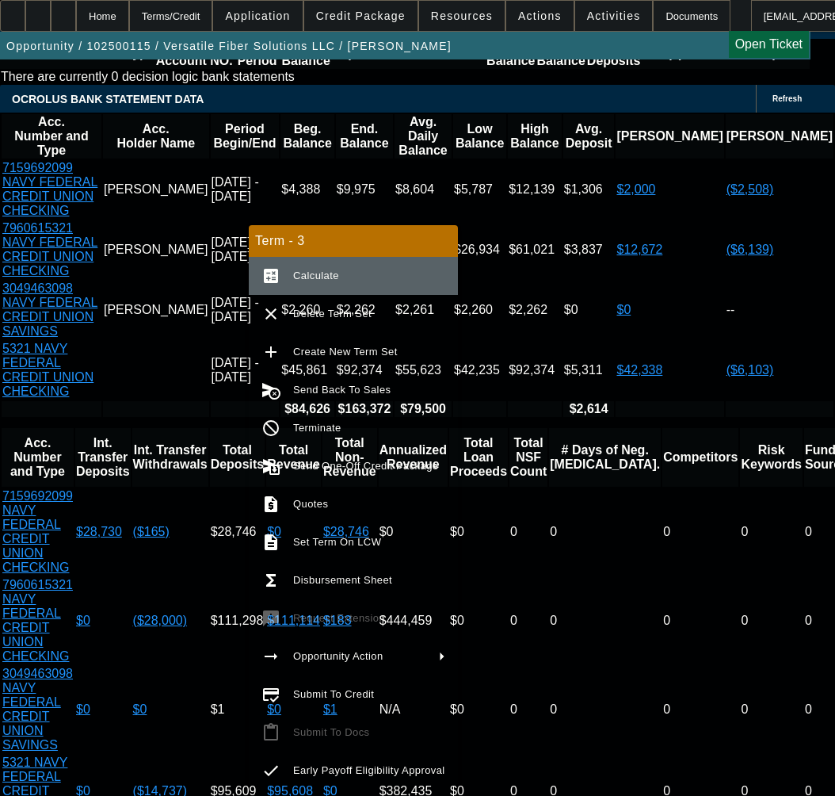
click at [347, 271] on span "Calculate" at bounding box center [369, 275] width 152 height 19
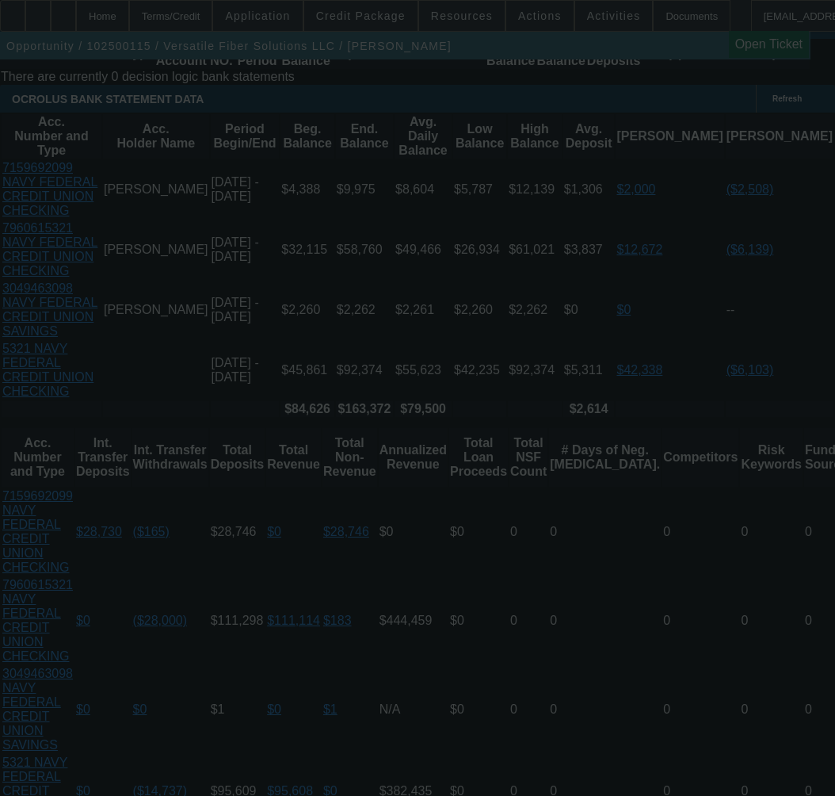
select select "0"
select select "6"
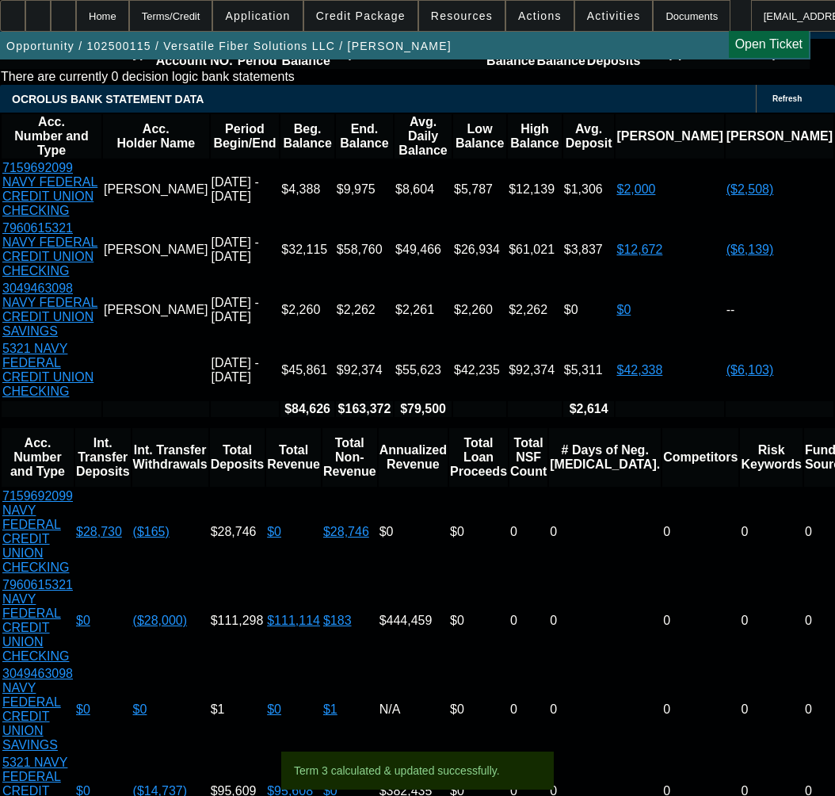
type input "UNKNOWN"
type input "60"
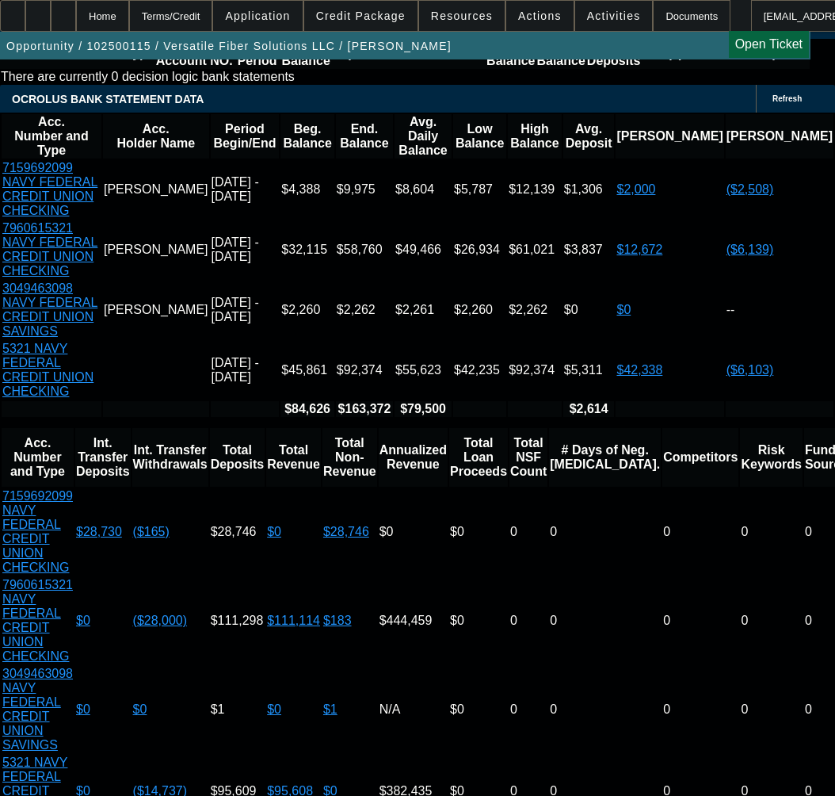
type input "$3,497.20"
type input "60"
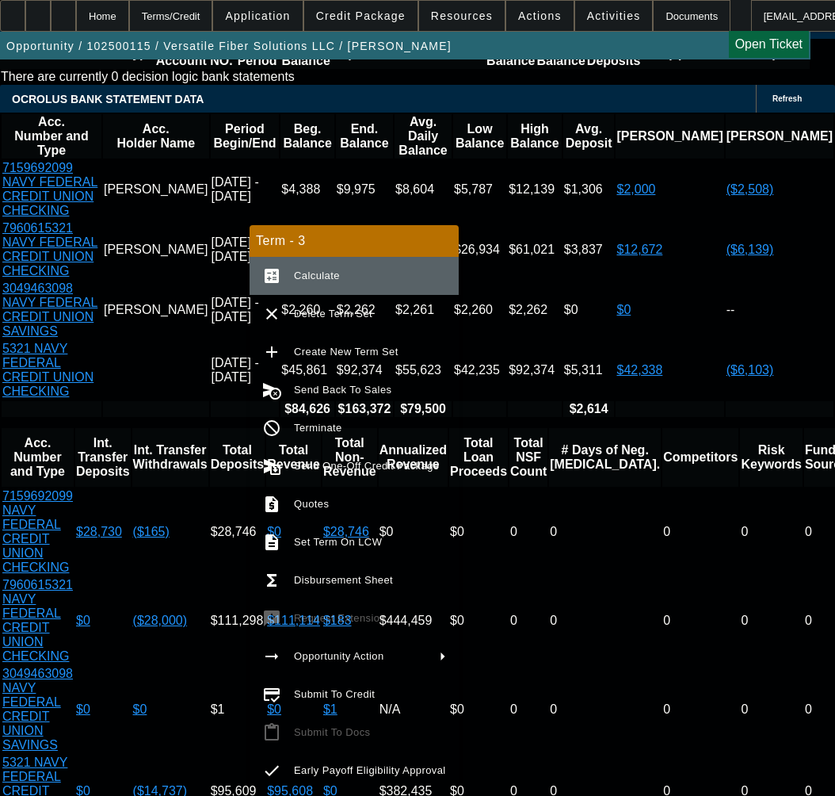
click at [320, 266] on span "Calculate" at bounding box center [370, 275] width 152 height 19
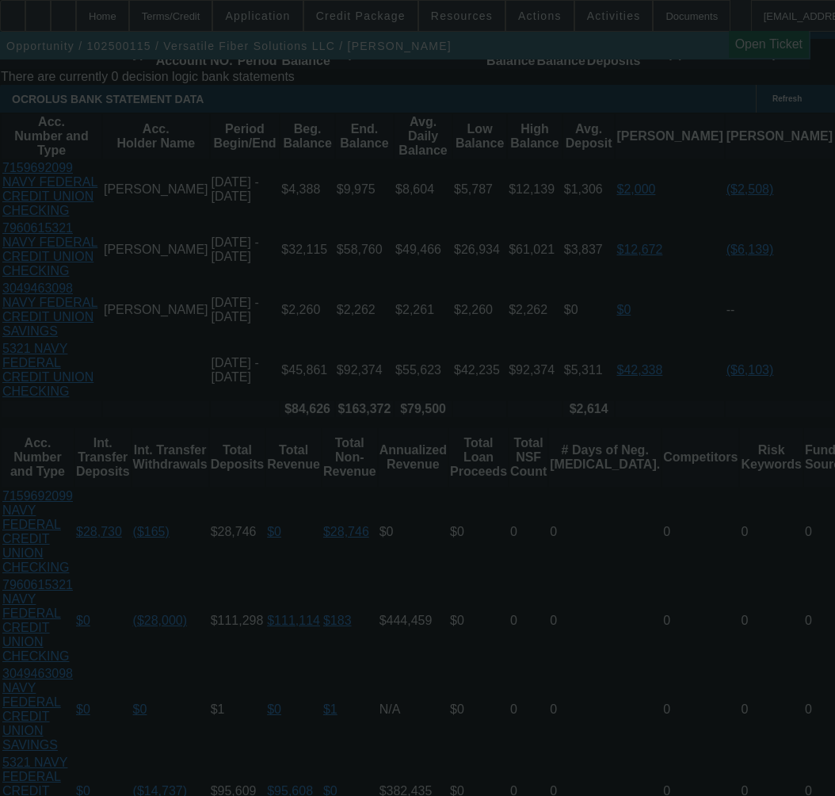
select select "0"
select select "6"
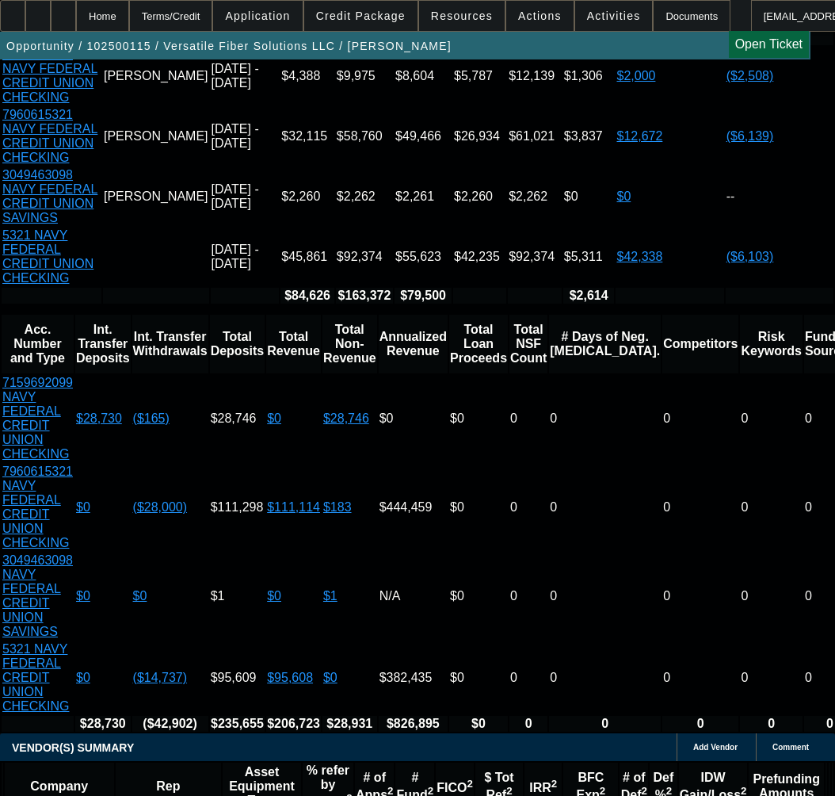
scroll to position [2969, 0]
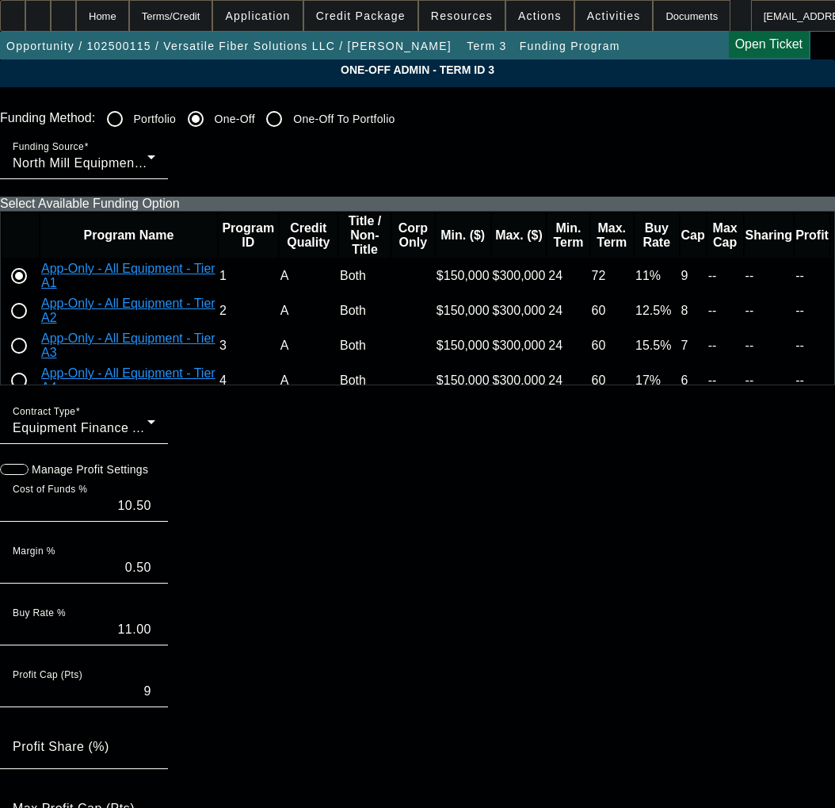
paste input "C222935-A200046S"
type input "C222935-A200046S"
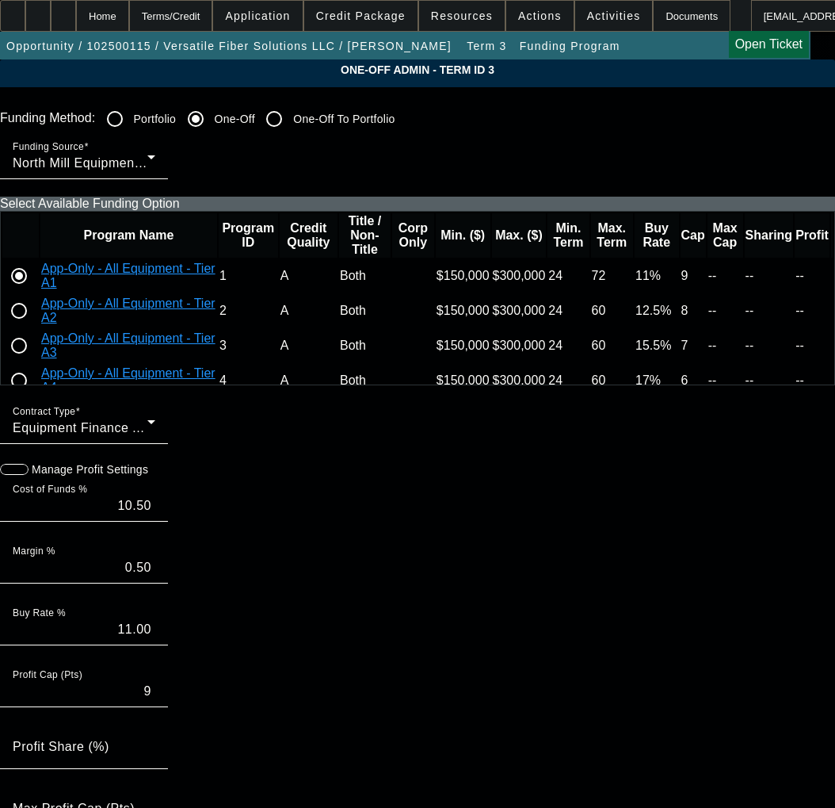
paste input "C222935-A200046S"
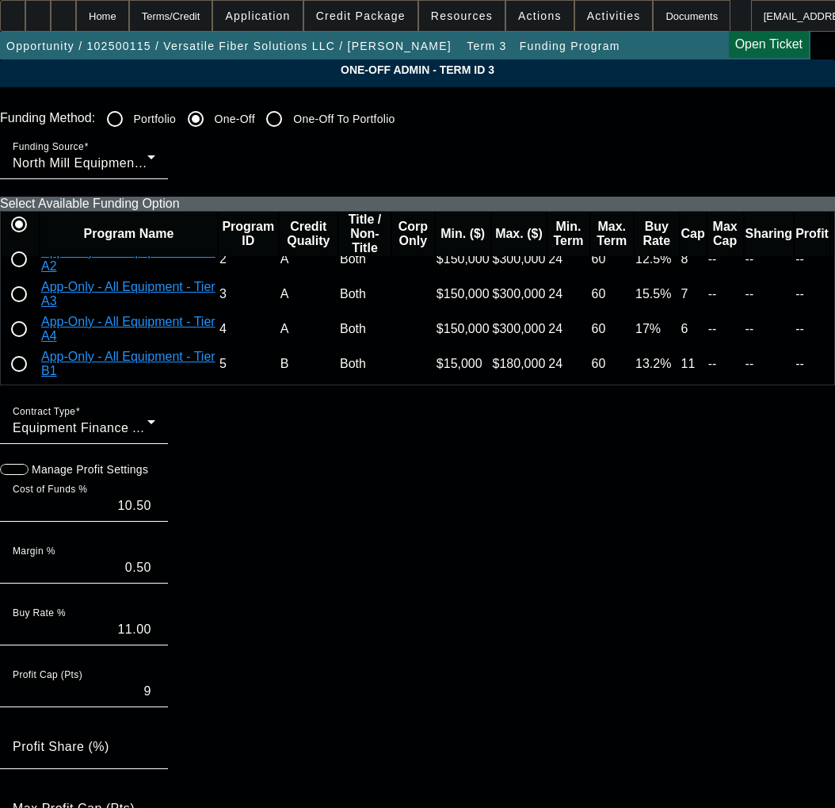
scroll to position [159, 0]
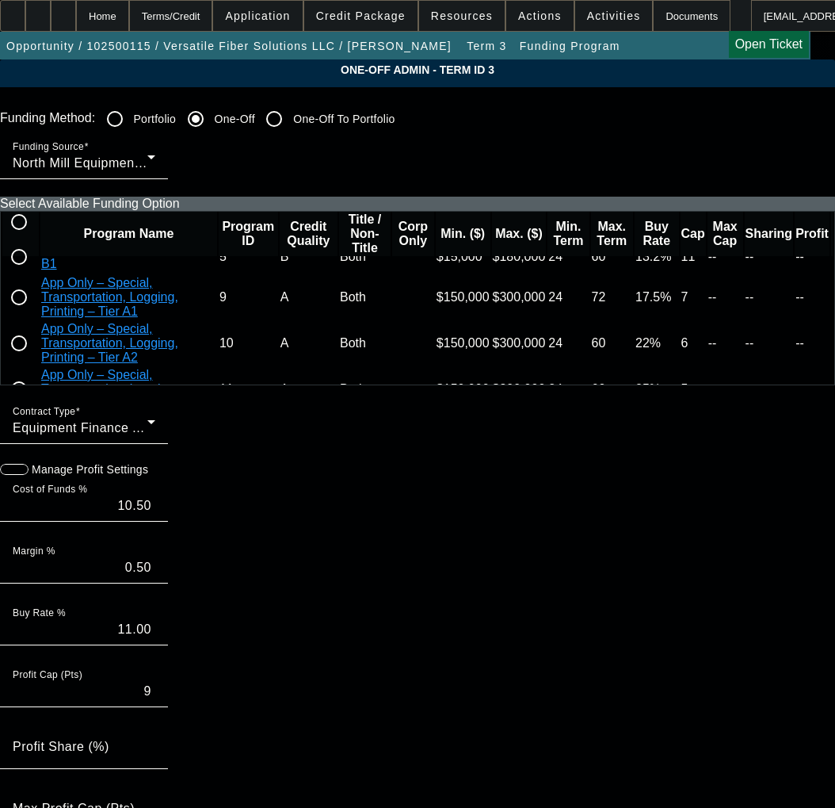
type input "C222935-A200046S"
click at [35, 273] on input "radio" at bounding box center [19, 257] width 32 height 32
radio input "true"
type input "12.70"
type input "13.20"
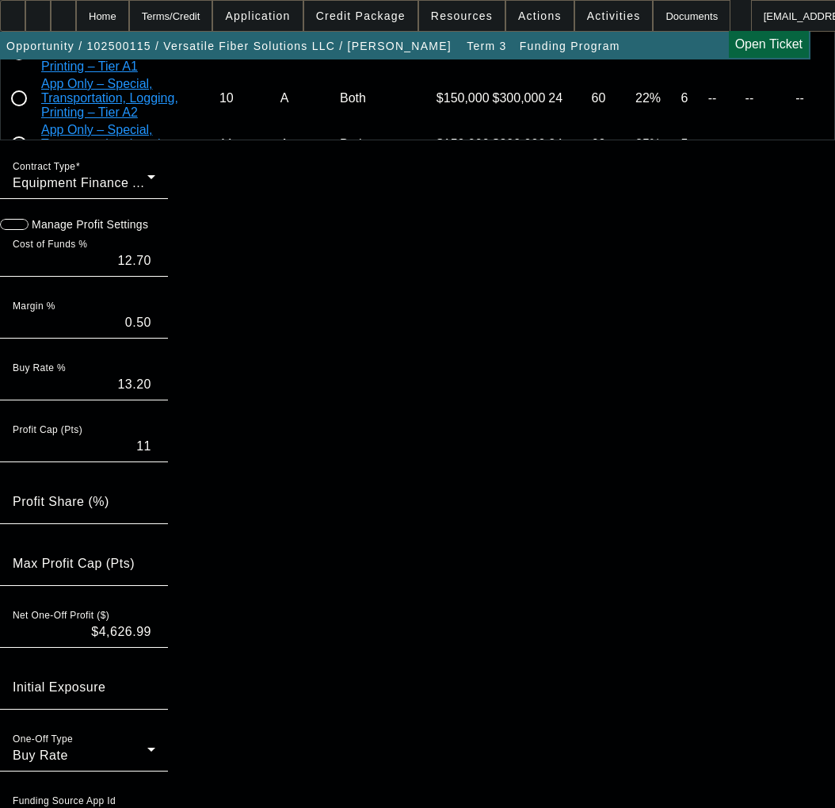
scroll to position [238, 0]
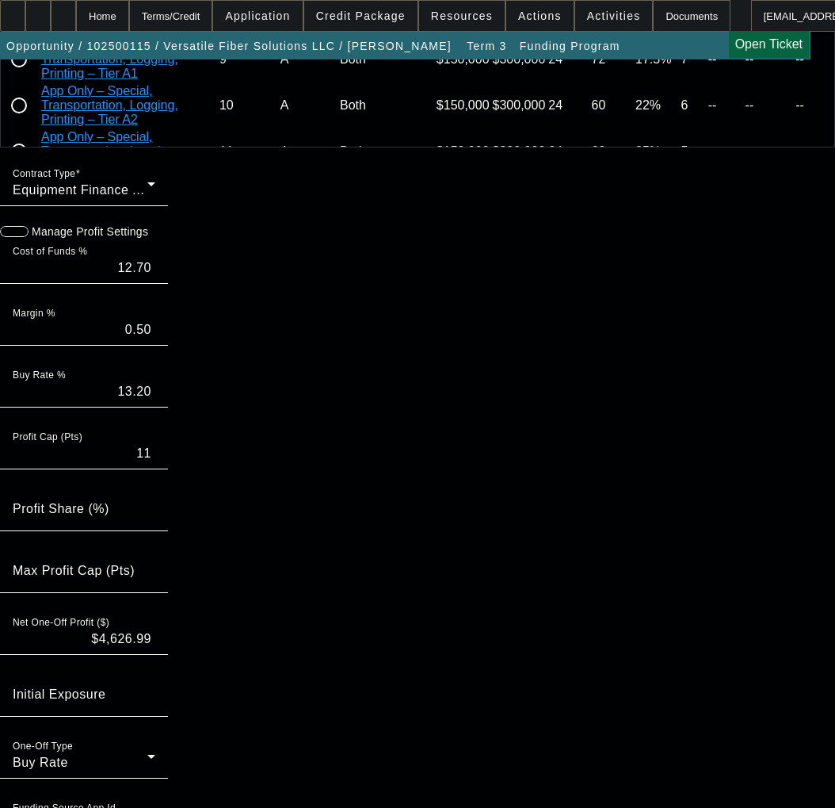
click at [15, 239] on icon "button" at bounding box center [8, 231] width 14 height 14
click at [144, 463] on input "11" at bounding box center [84, 453] width 143 height 19
type input "9"
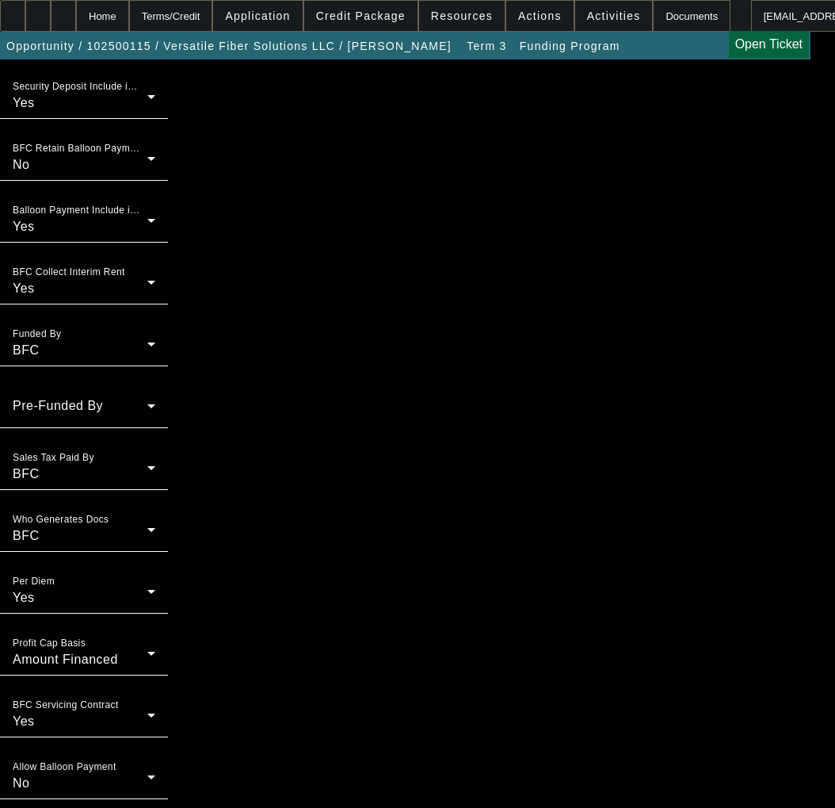
scroll to position [1268, 0]
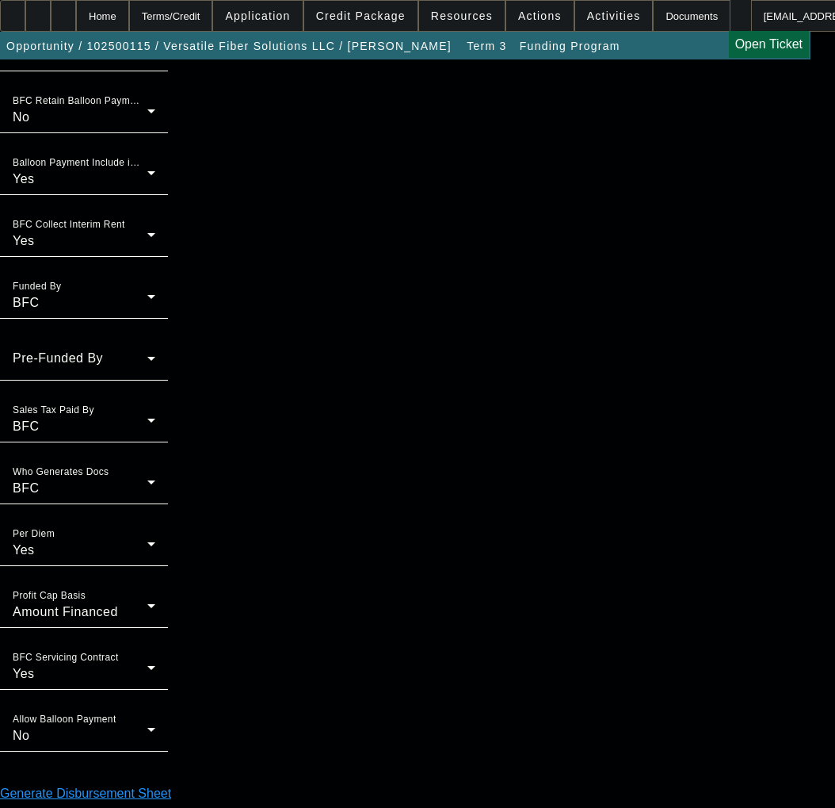
type input "0"
type input "12:54"
click at [107, 534] on span "6" at bounding box center [111, 531] width 29 height 29
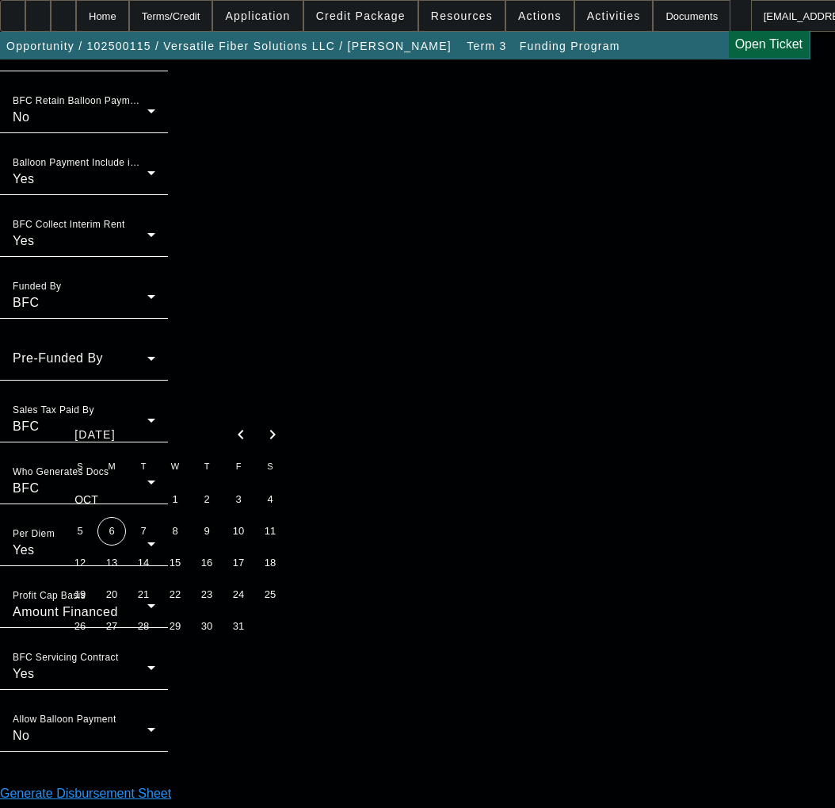
type input "[DATE]"
type input "10:22"
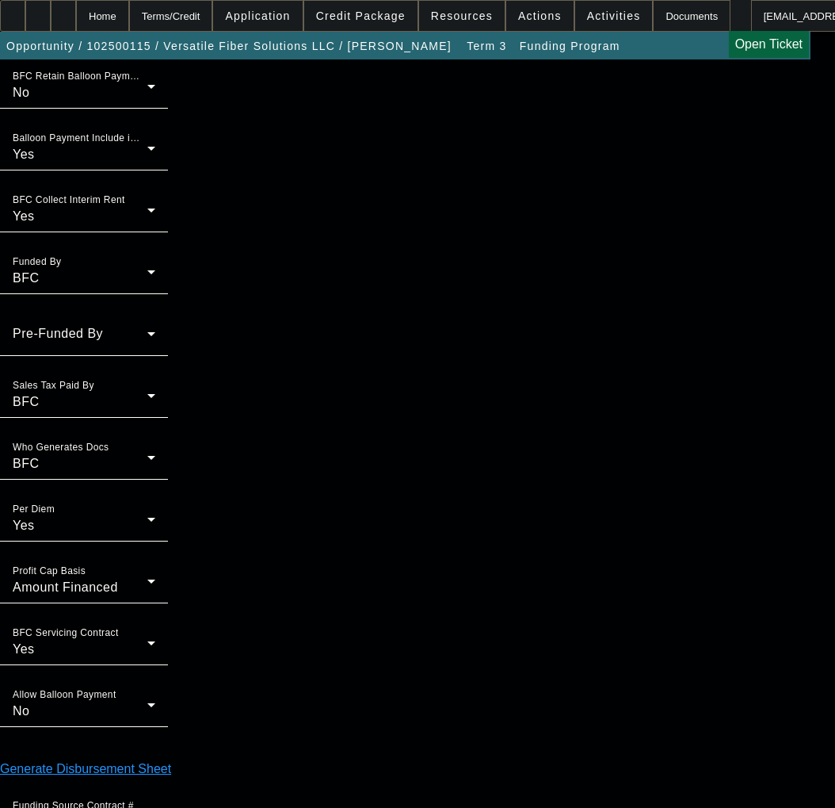
scroll to position [1304, 0]
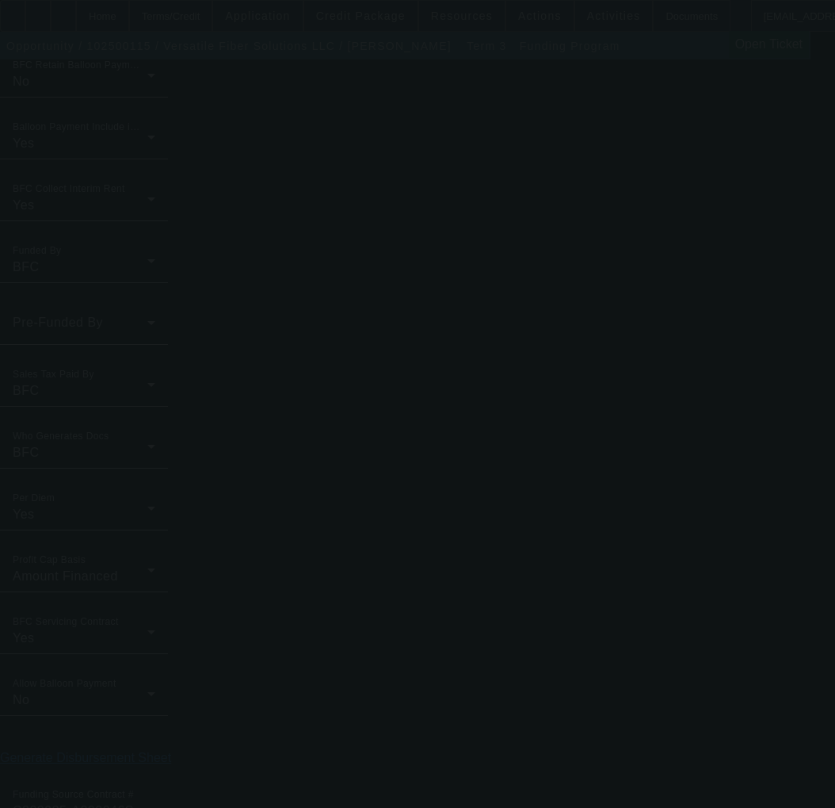
type input "10.50"
type input "11.00"
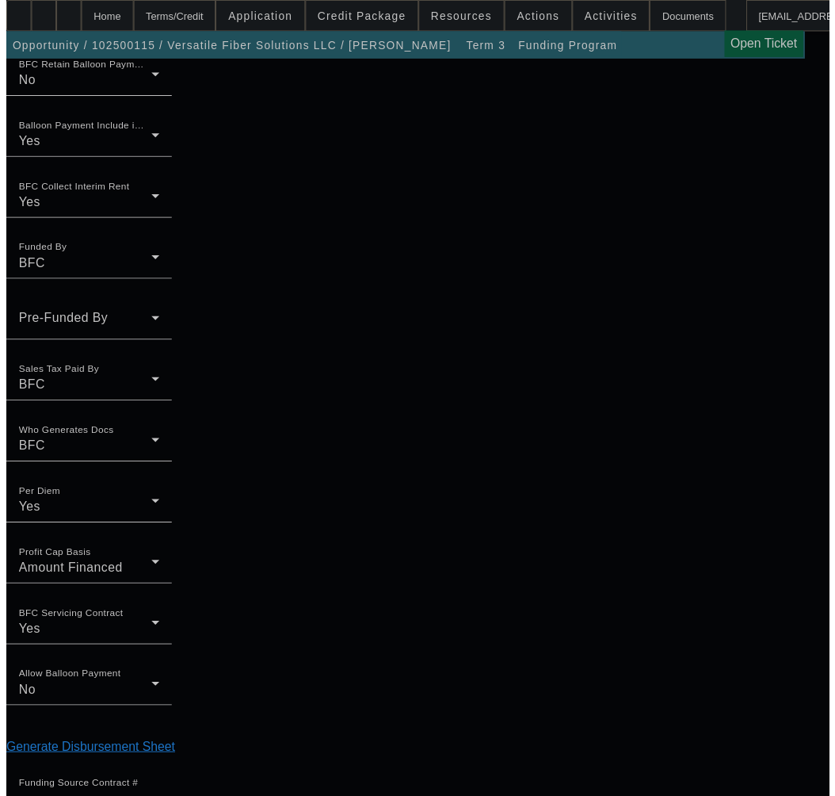
scroll to position [0, 0]
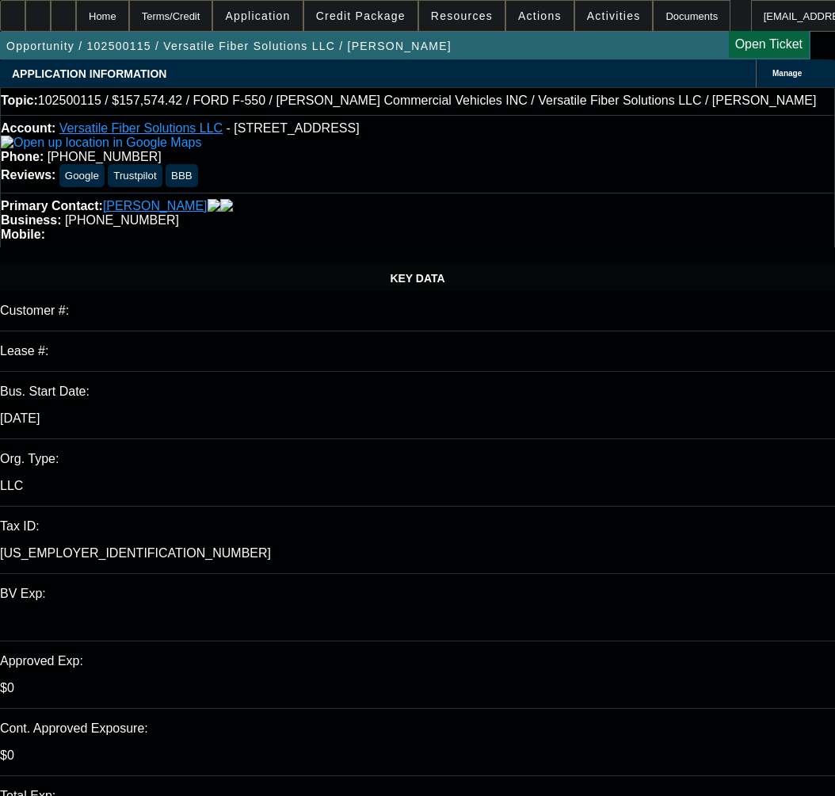
select select "0"
select select "6"
select select "0"
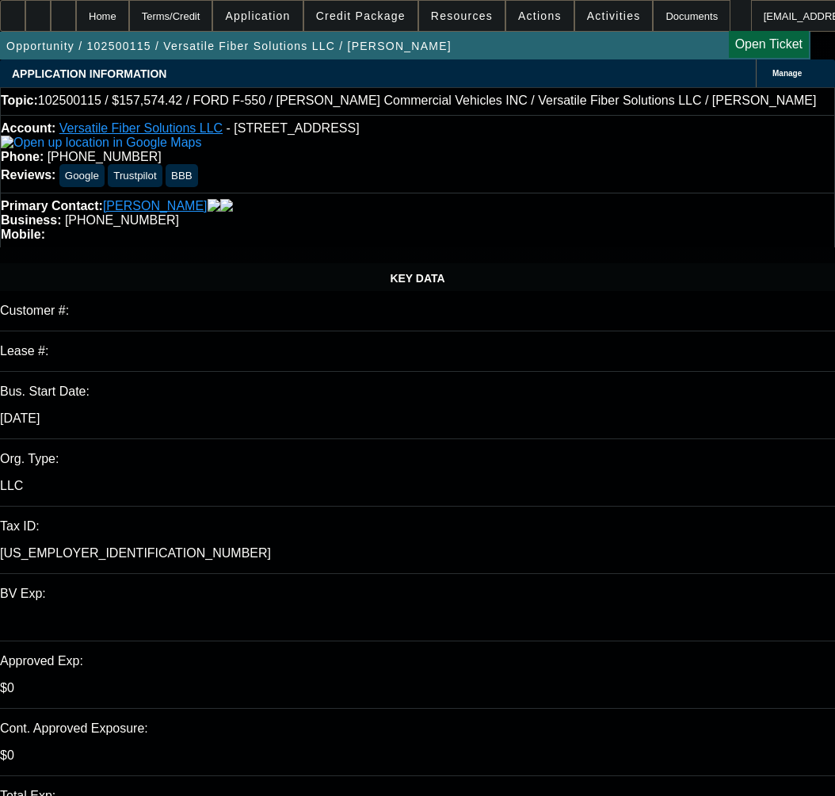
select select "0"
select select "6"
select select "0"
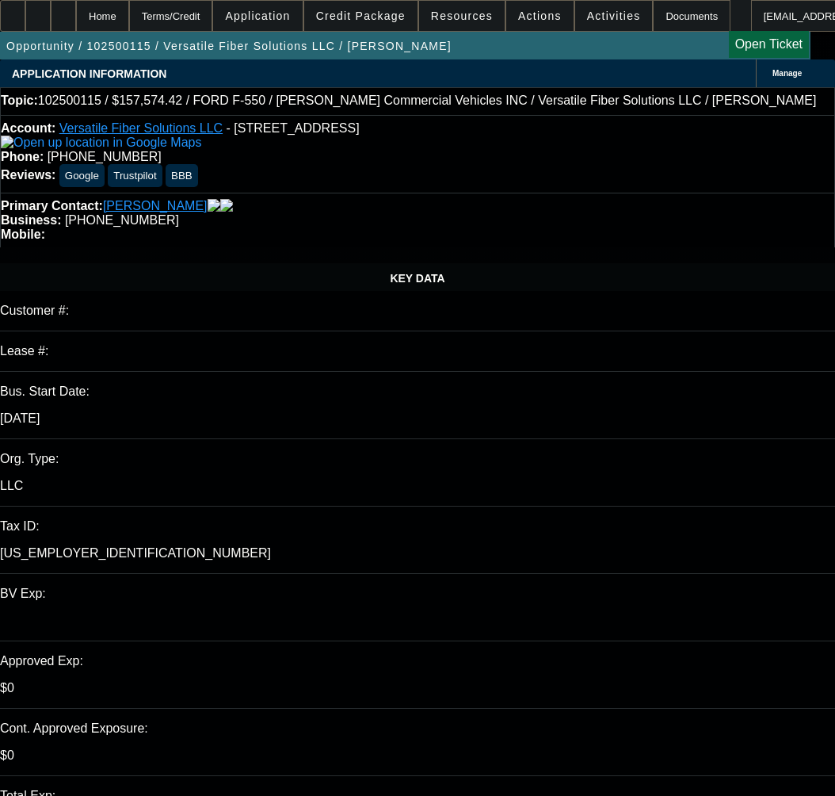
select select "6"
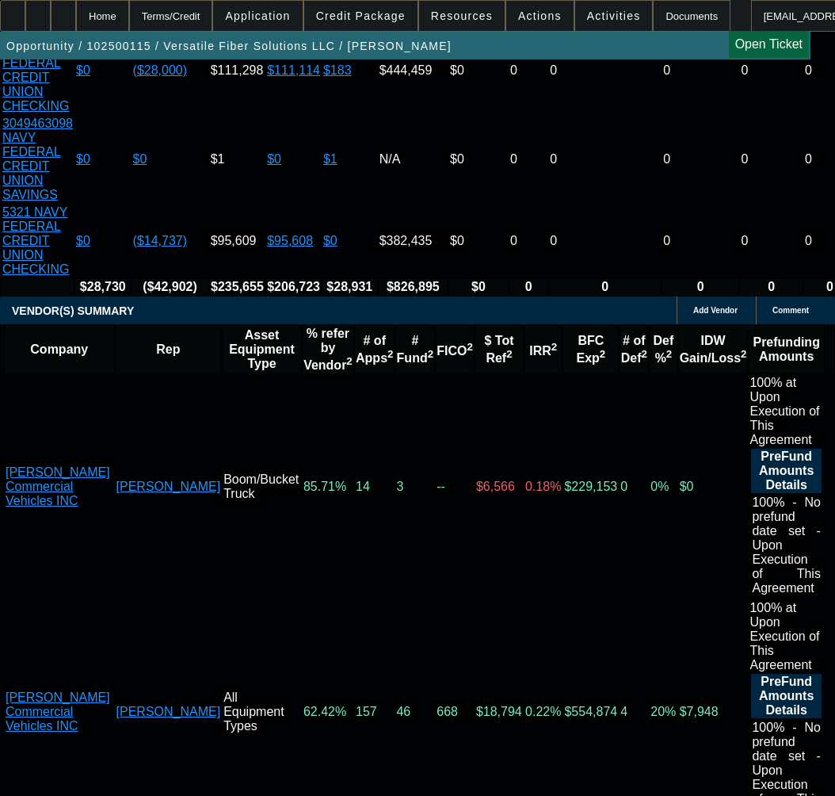
scroll to position [3488, 0]
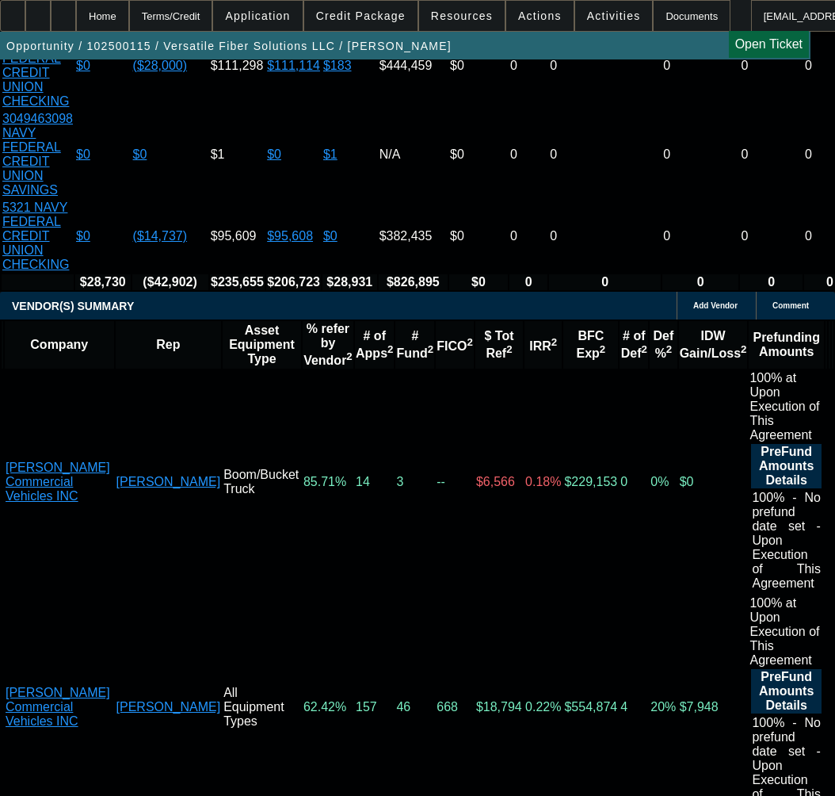
select select "3"
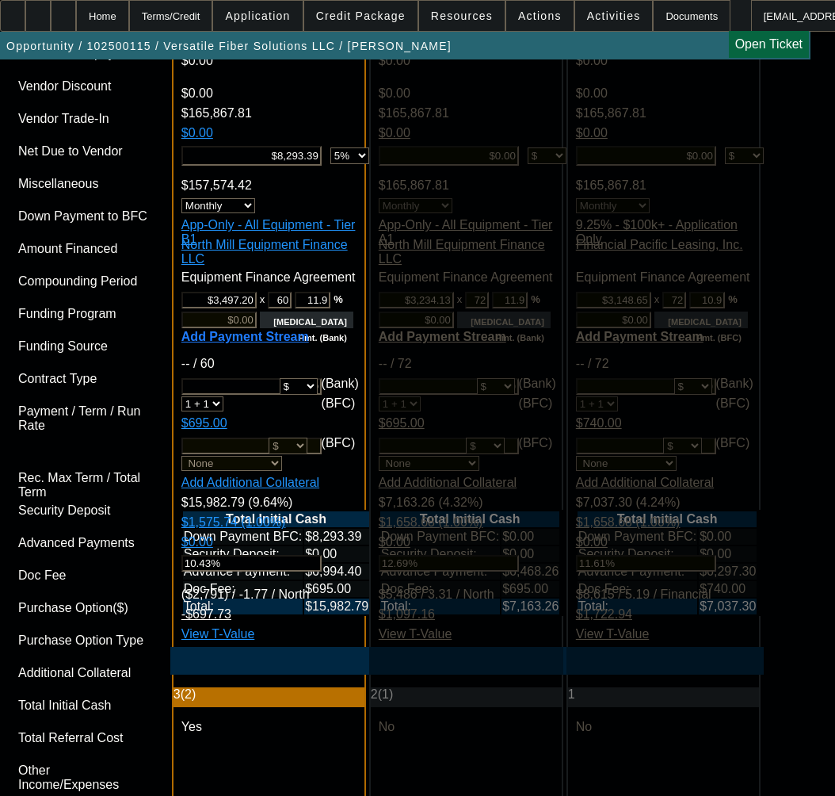
type input "11/20/2025"
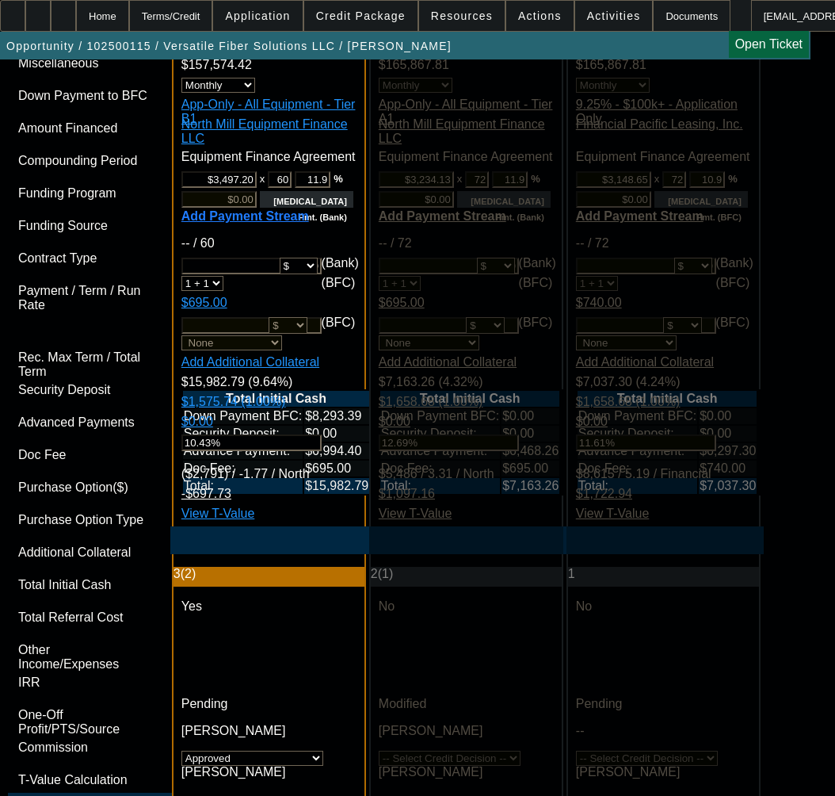
checkbox input "true"
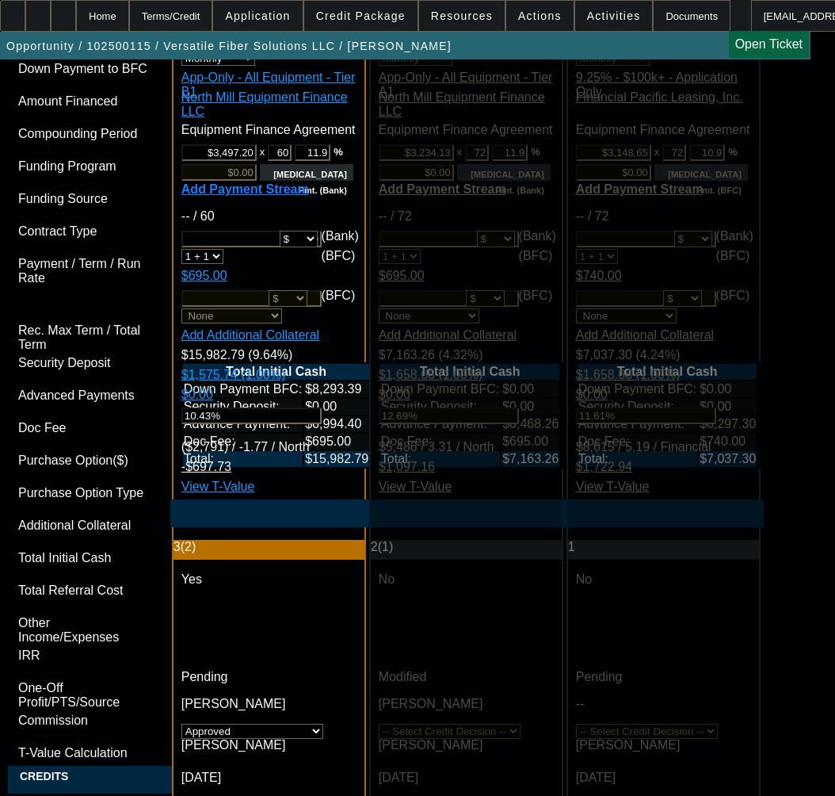
scroll to position [5330, 0]
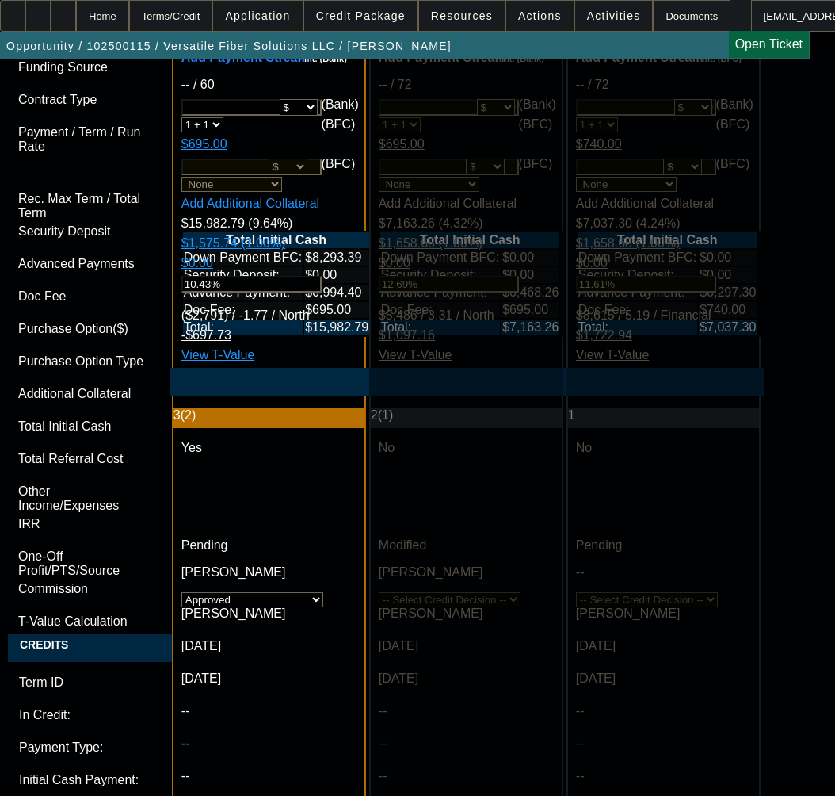
paste textarea "Invoice Total: $165,867.81"
paste textarea "Max Term: 60"
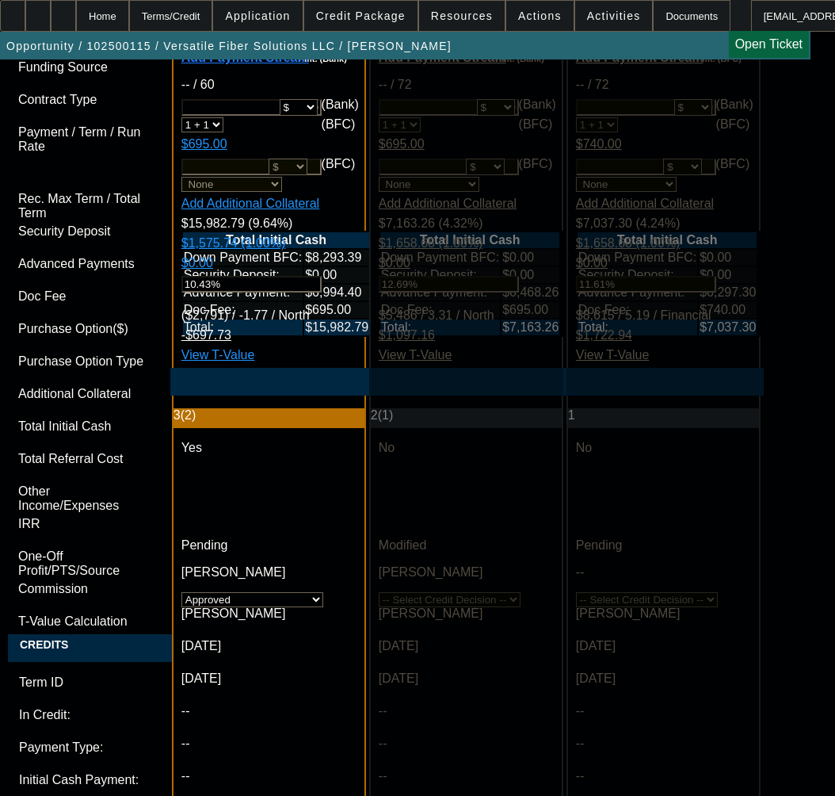
paste textarea "Min Down: $8,293.39 (5 %)"
paste textarea "Tier/Card: Tier 1-B – Standard"
drag, startPoint x: 399, startPoint y: 483, endPoint x: 414, endPoint y: 464, distance: 23.6
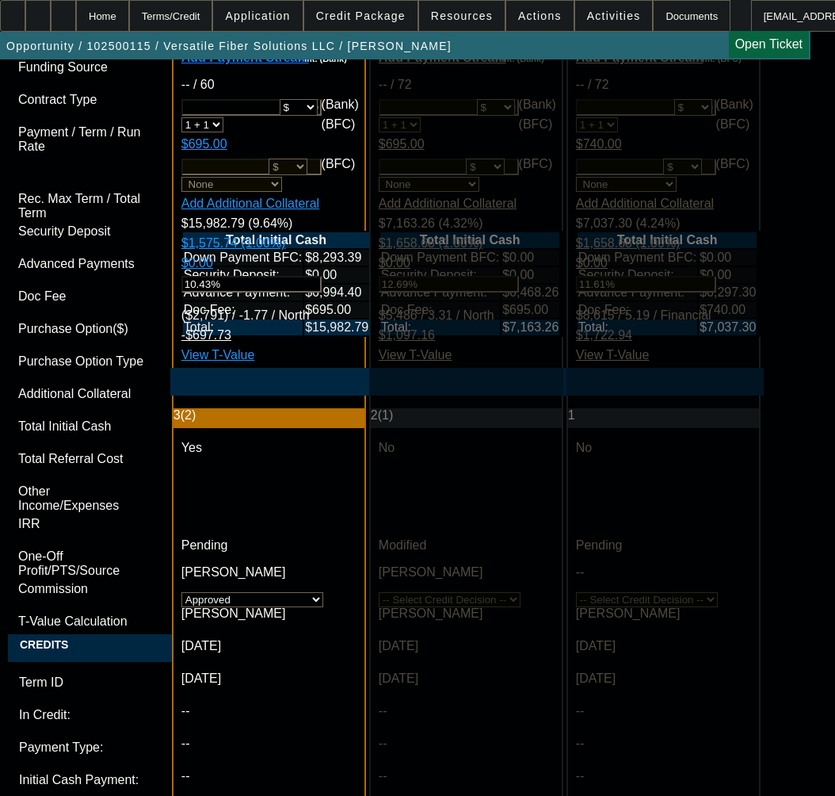
paste textarea "2025 Ford F-550 Vocational Bucket Truck"
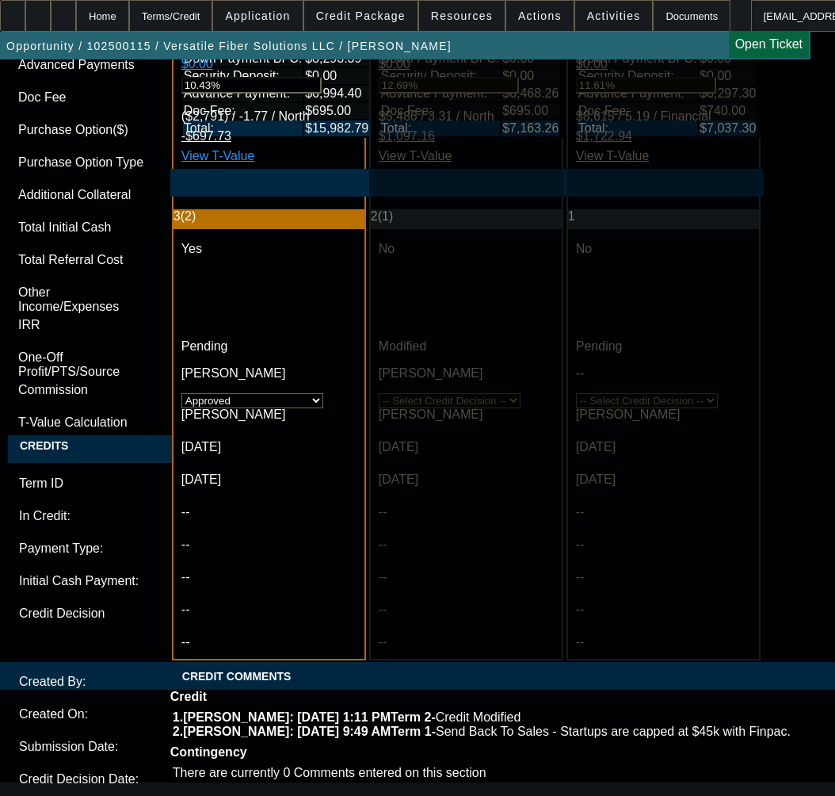
scroll to position [5647, 0]
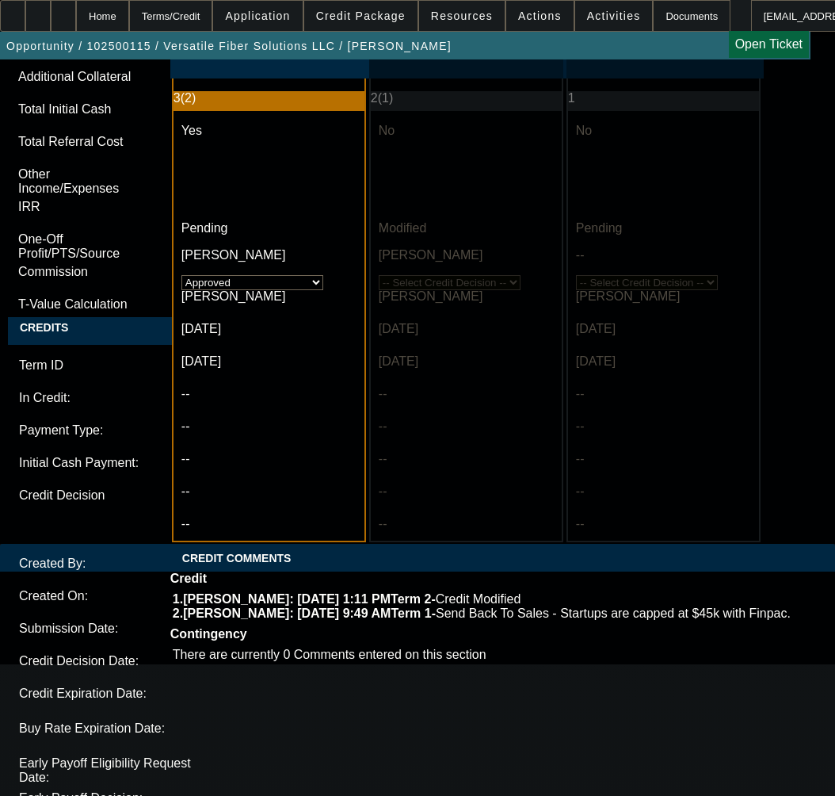
type textarea "APPROVED BY NMEF - Invoice Total: $165,867.81; Max Term: 60; Min Down: $8,293.3…"
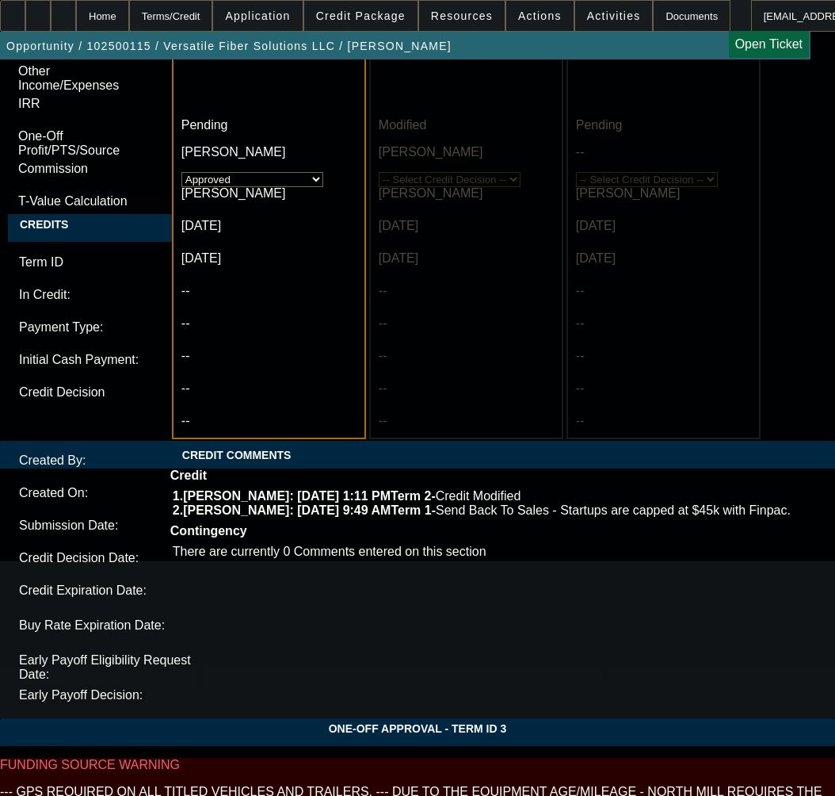
scroll to position [5754, 0]
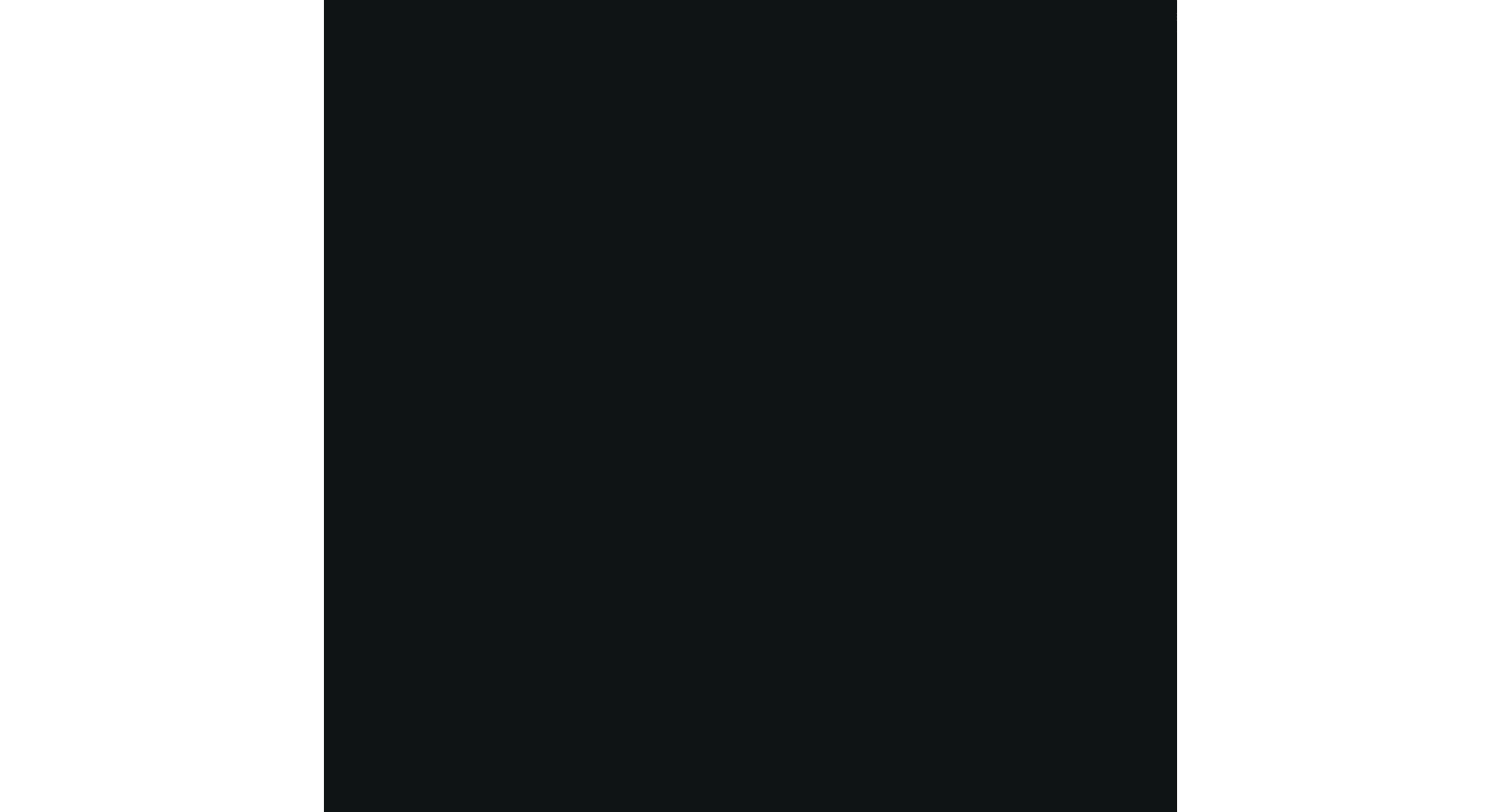
scroll to position [3060, 0]
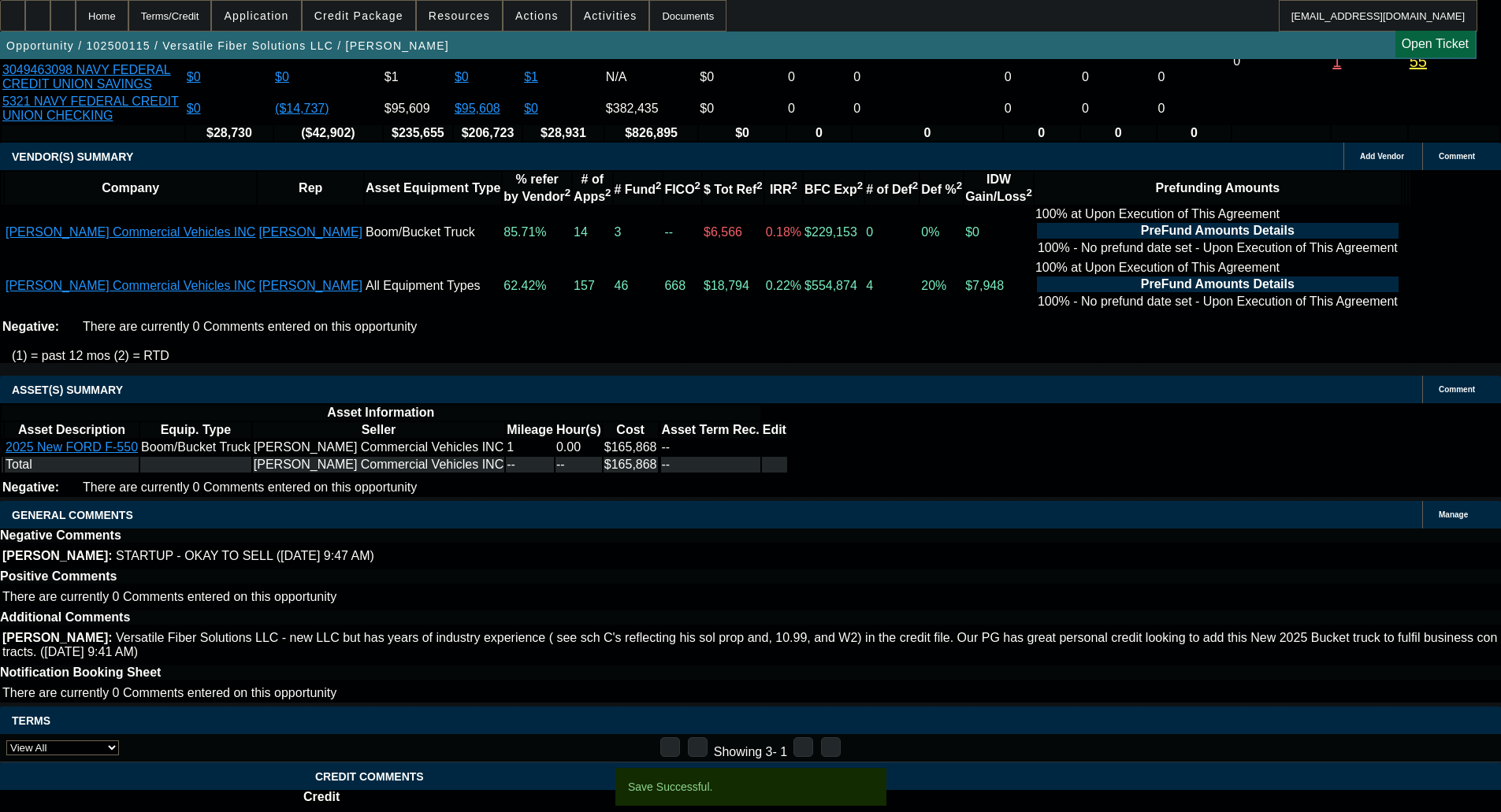
select select "0"
select select "6"
select select "0"
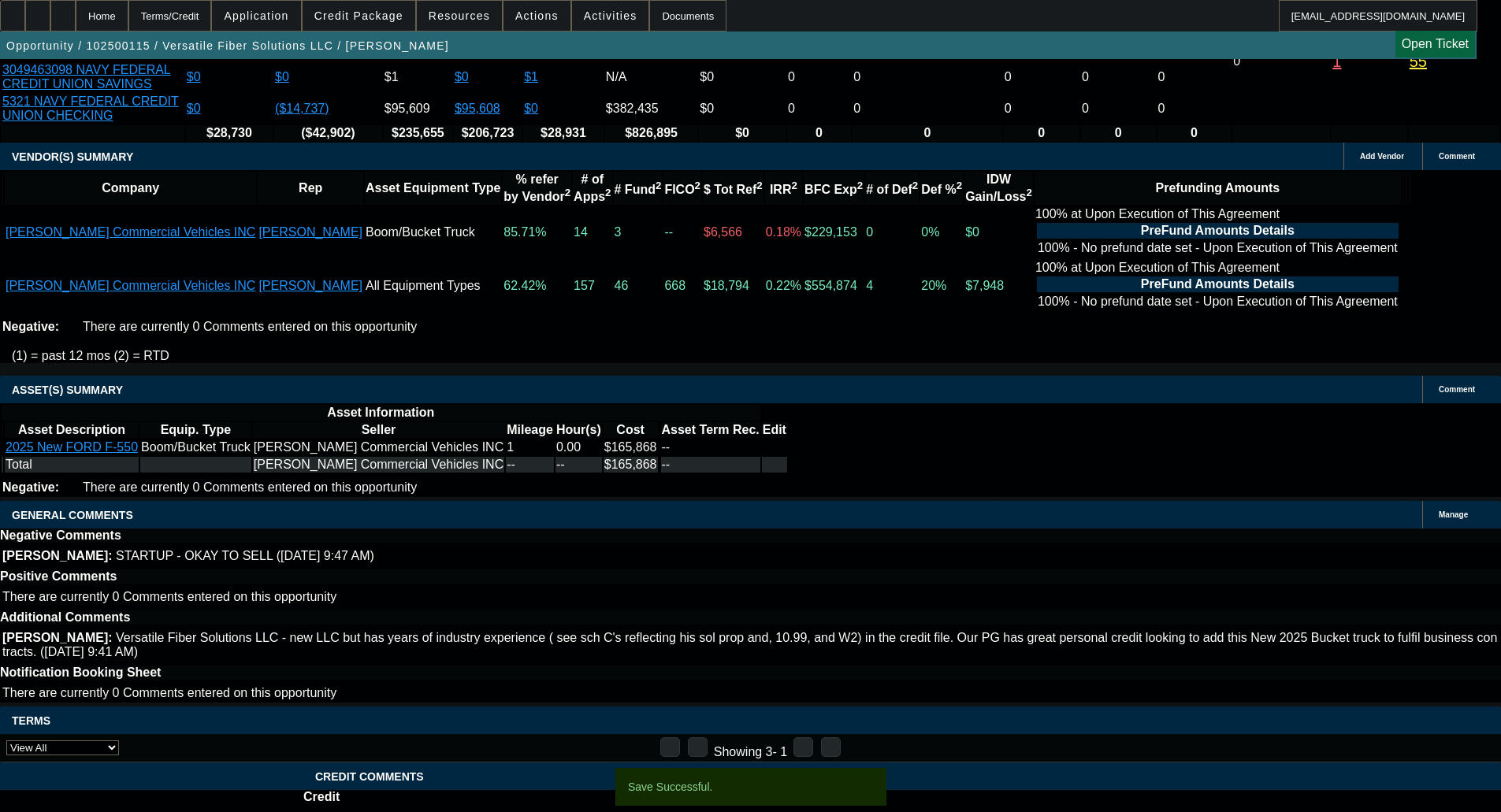
select select "0"
select select "6"
select select "0"
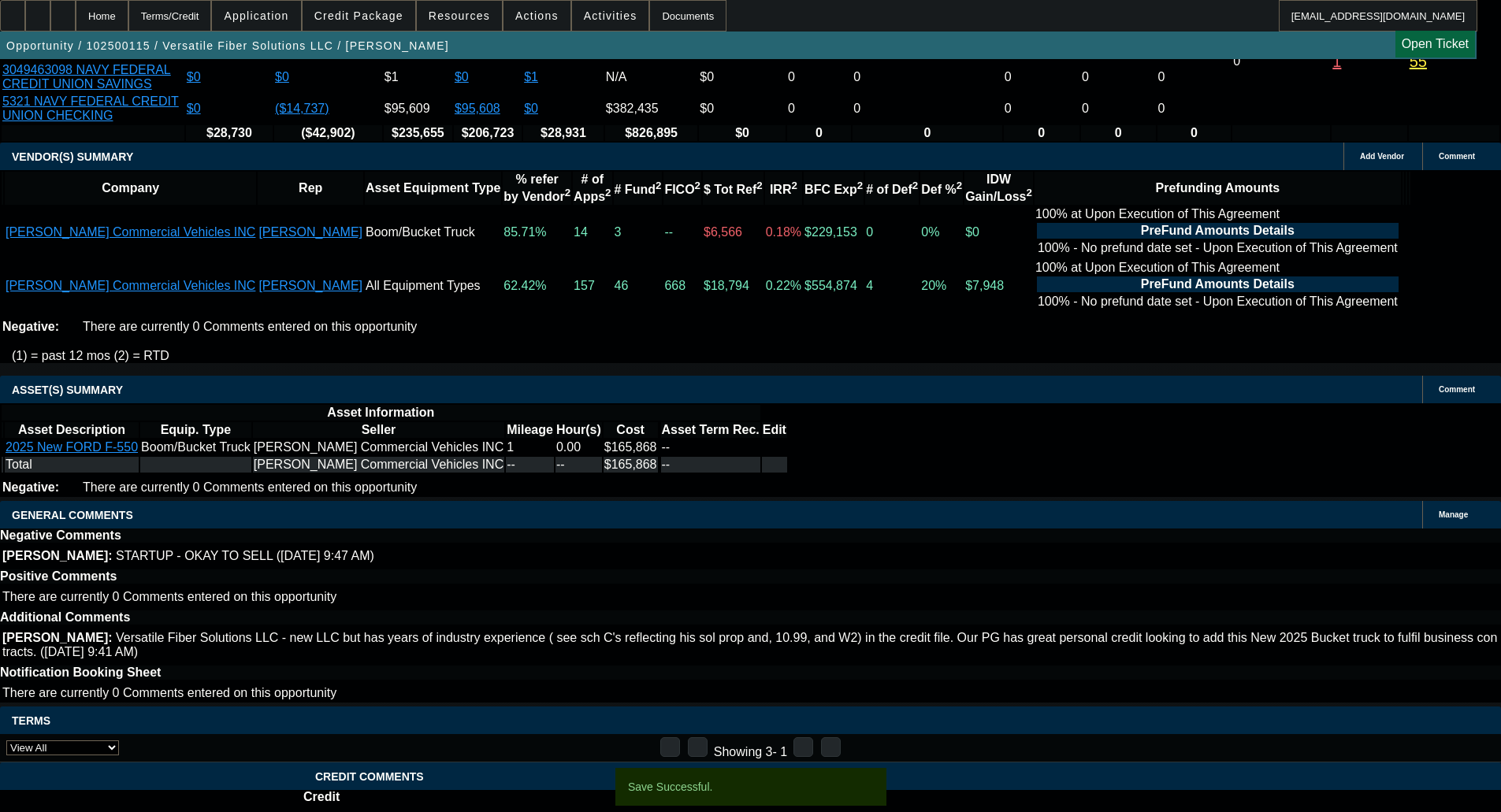
select select "6"
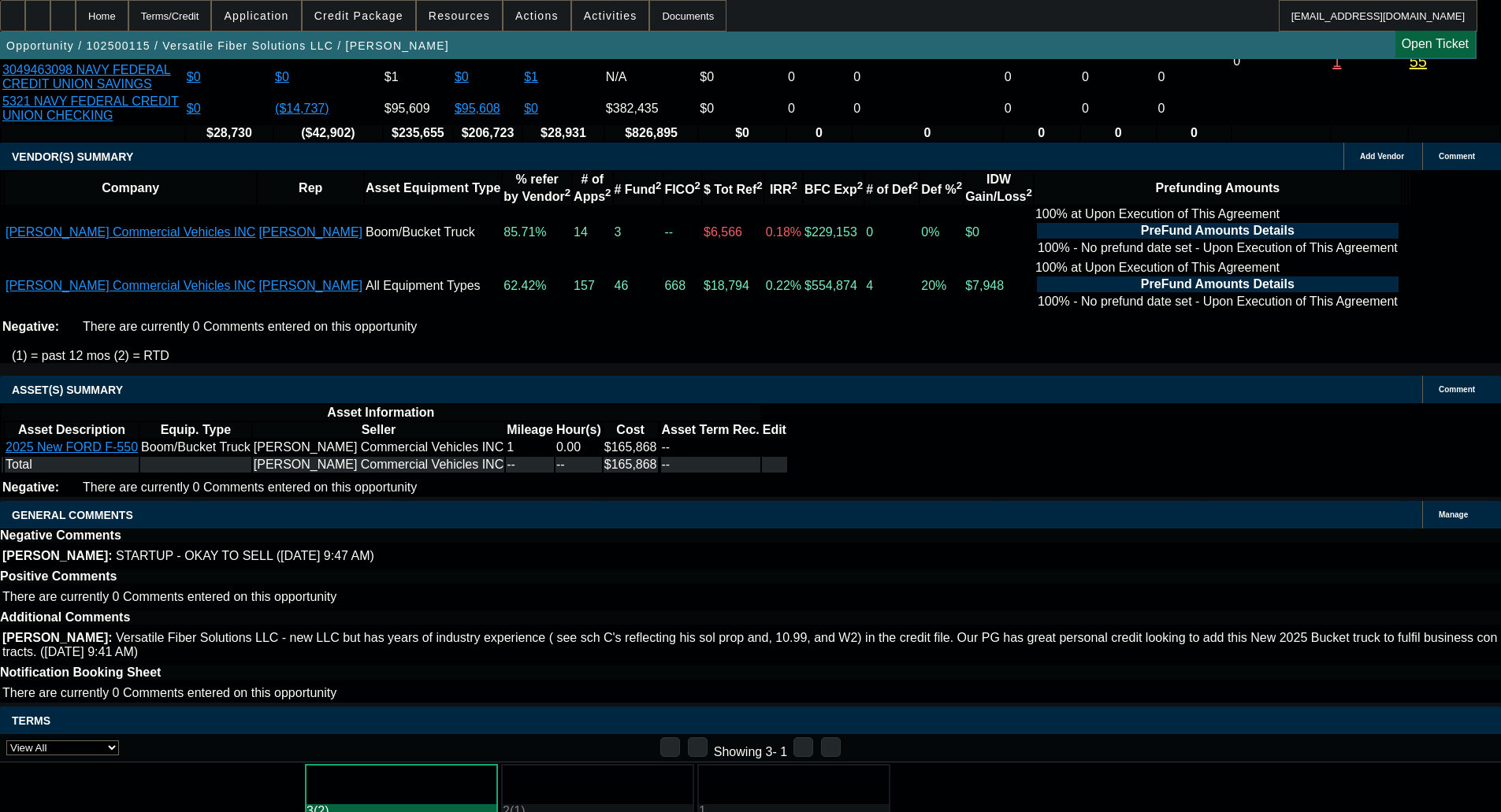
scroll to position [0, 0]
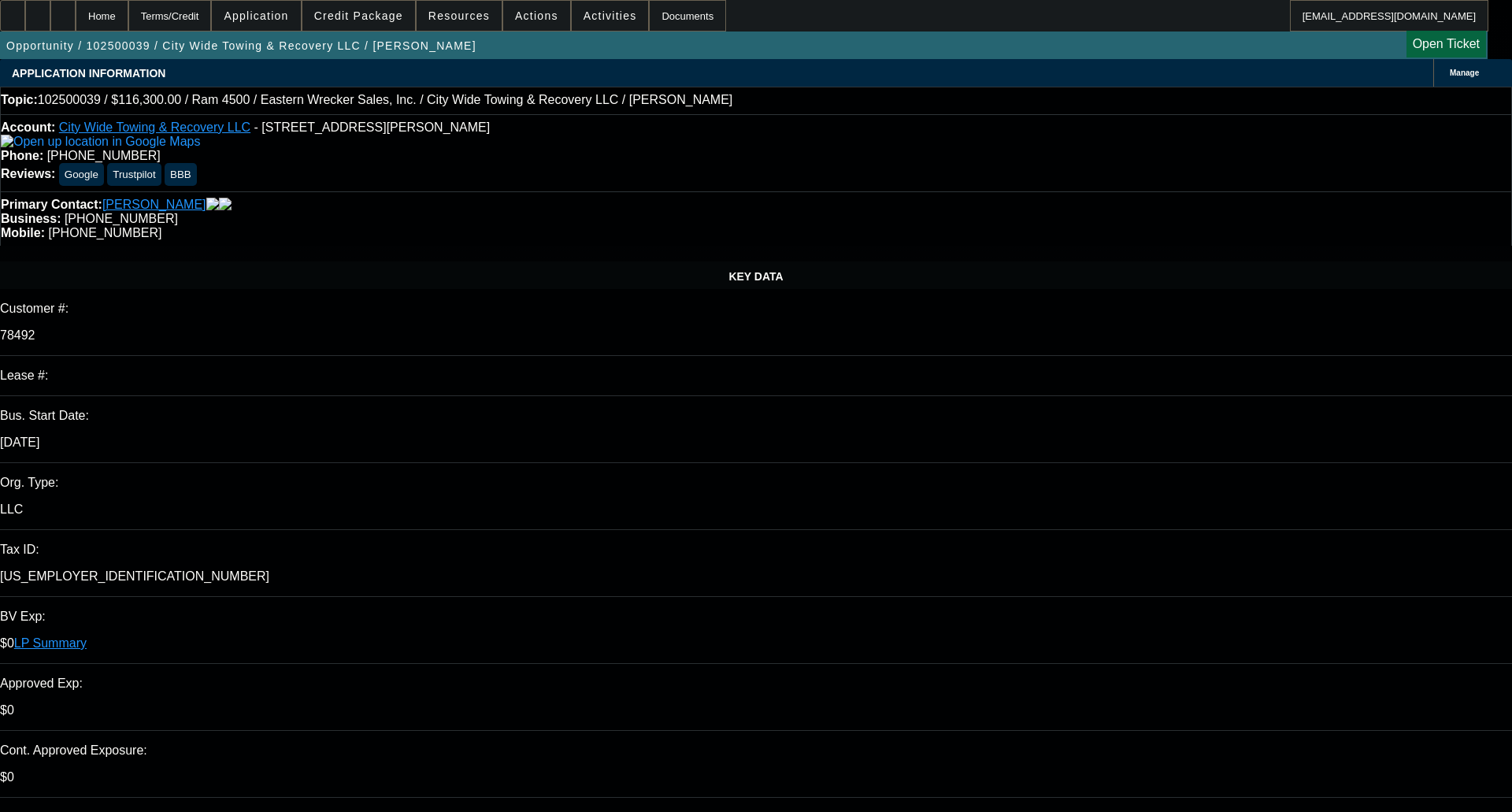
select select "0"
select select "2"
select select "0"
select select "6"
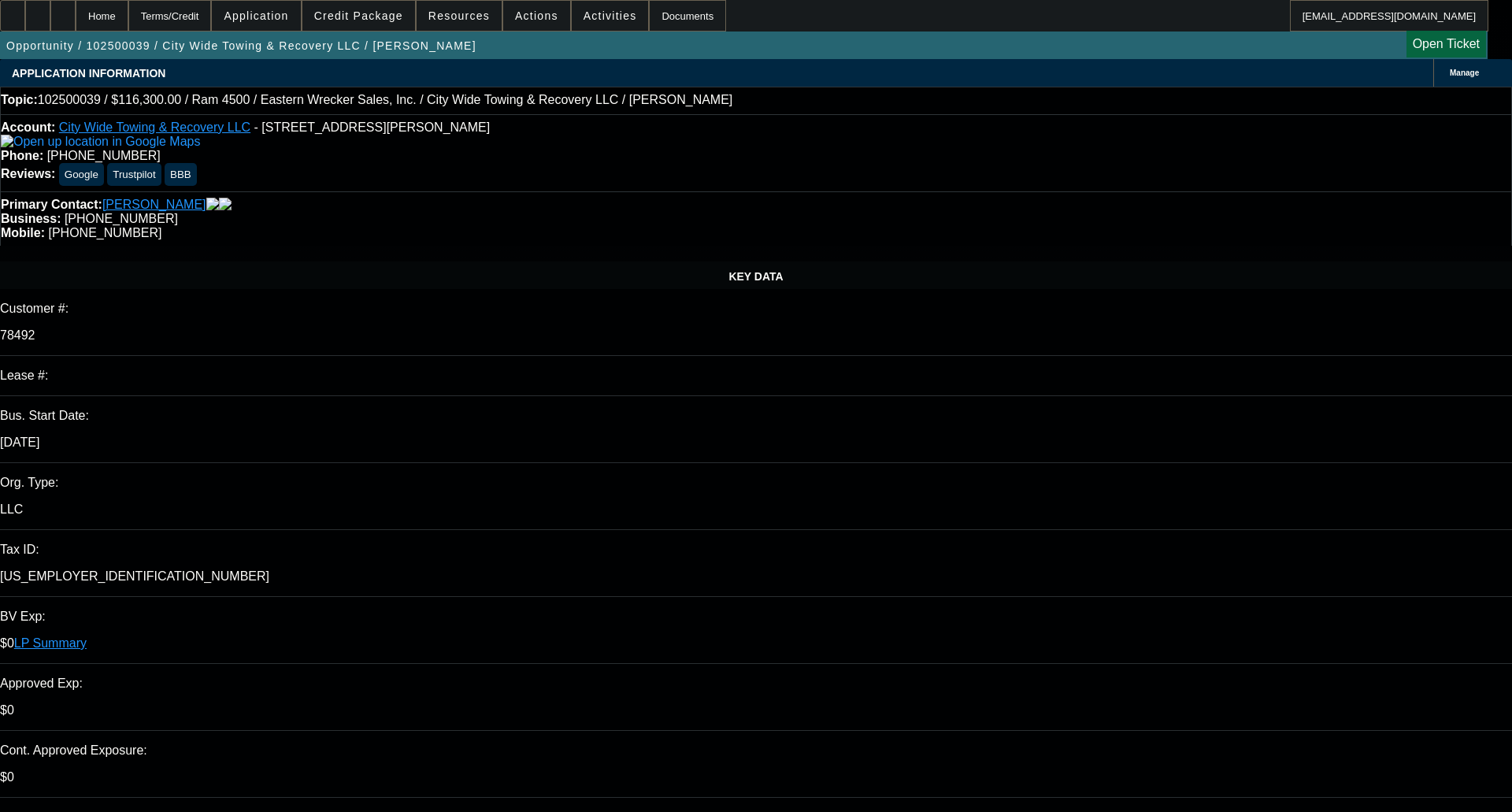
select select "0"
select select "2"
select select "0"
select select "6"
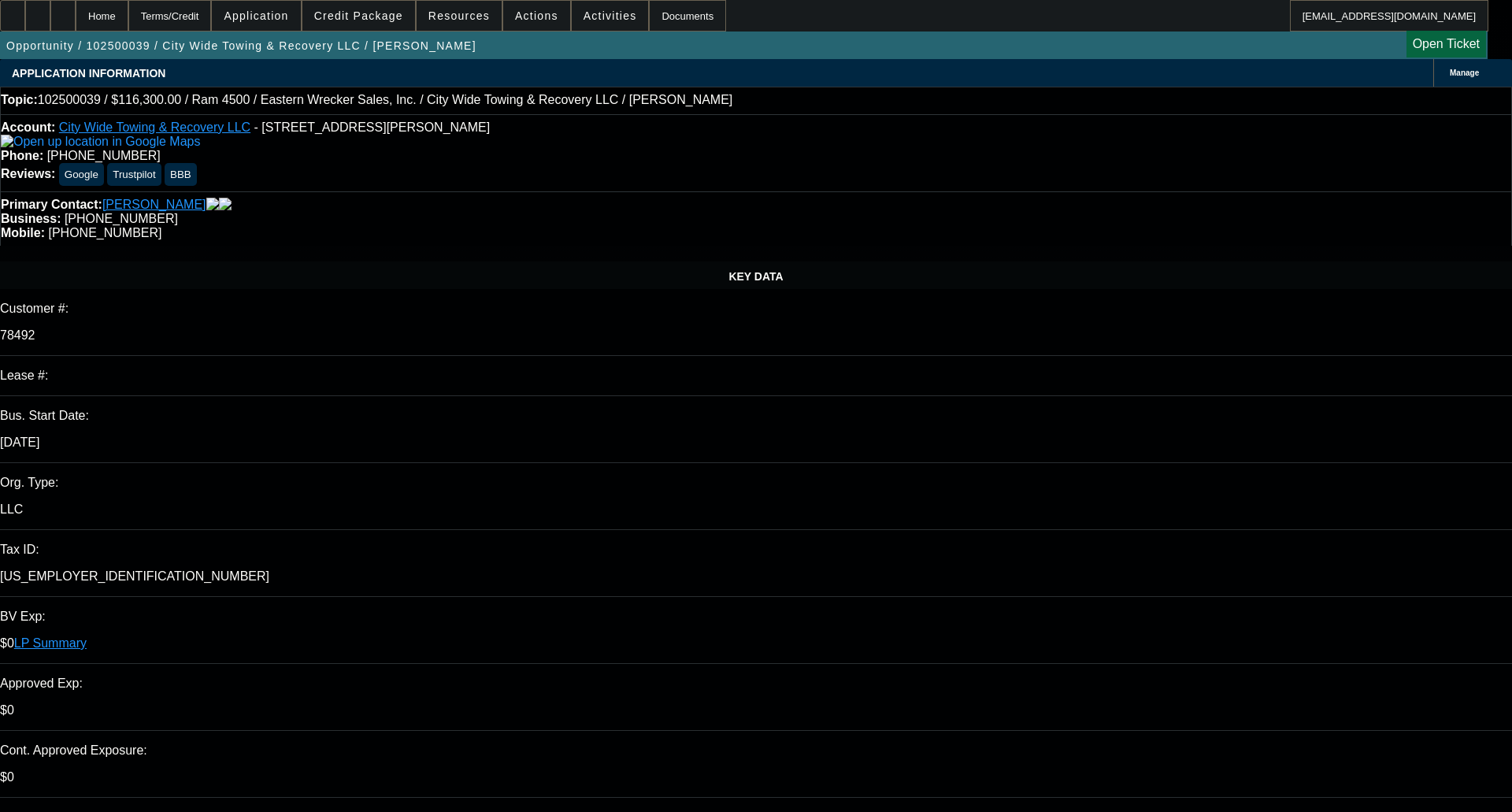
select select "0"
select select "2"
select select "0"
select select "6"
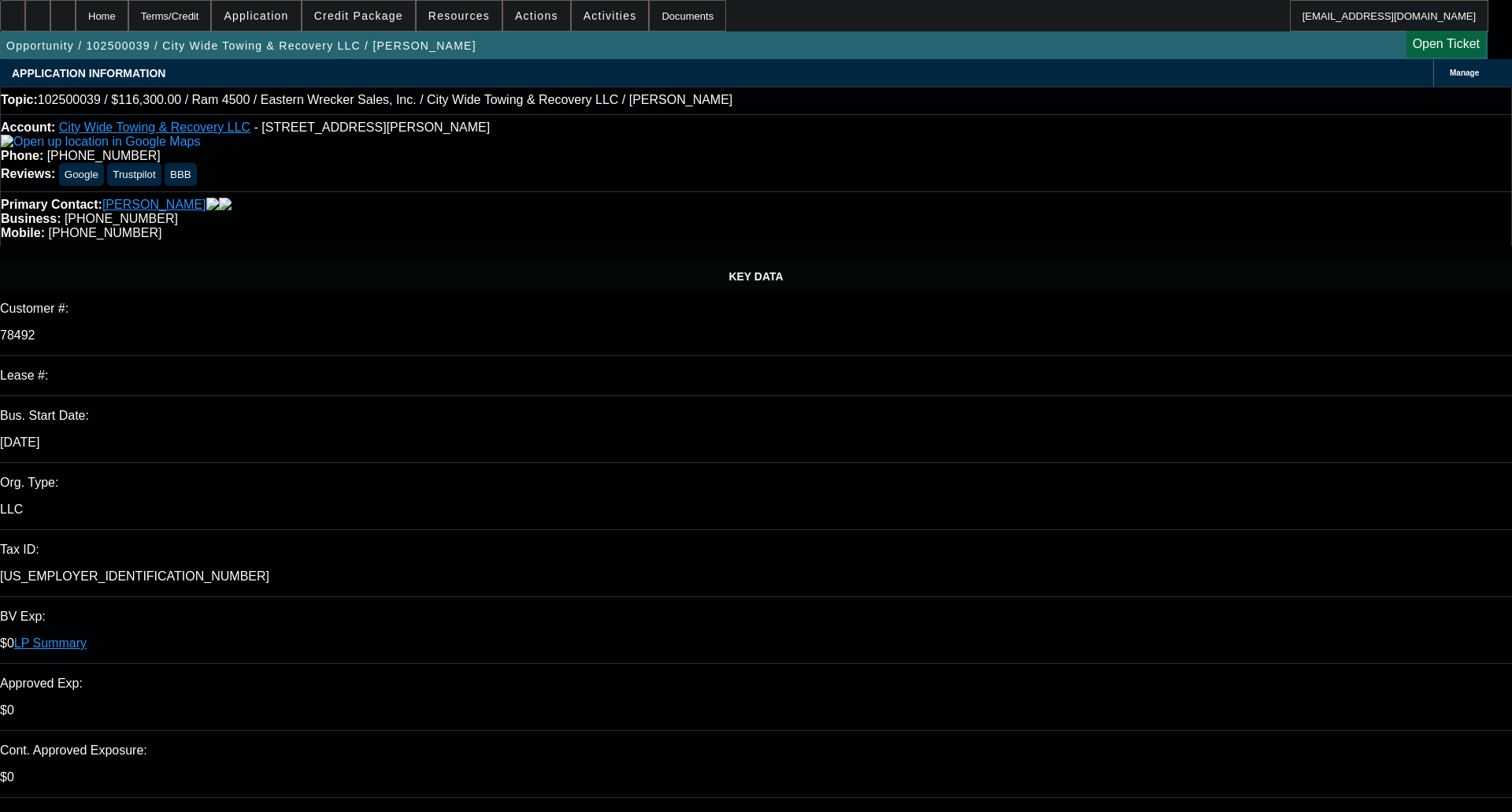
select select "0"
select select "2"
select select "0"
select select "6"
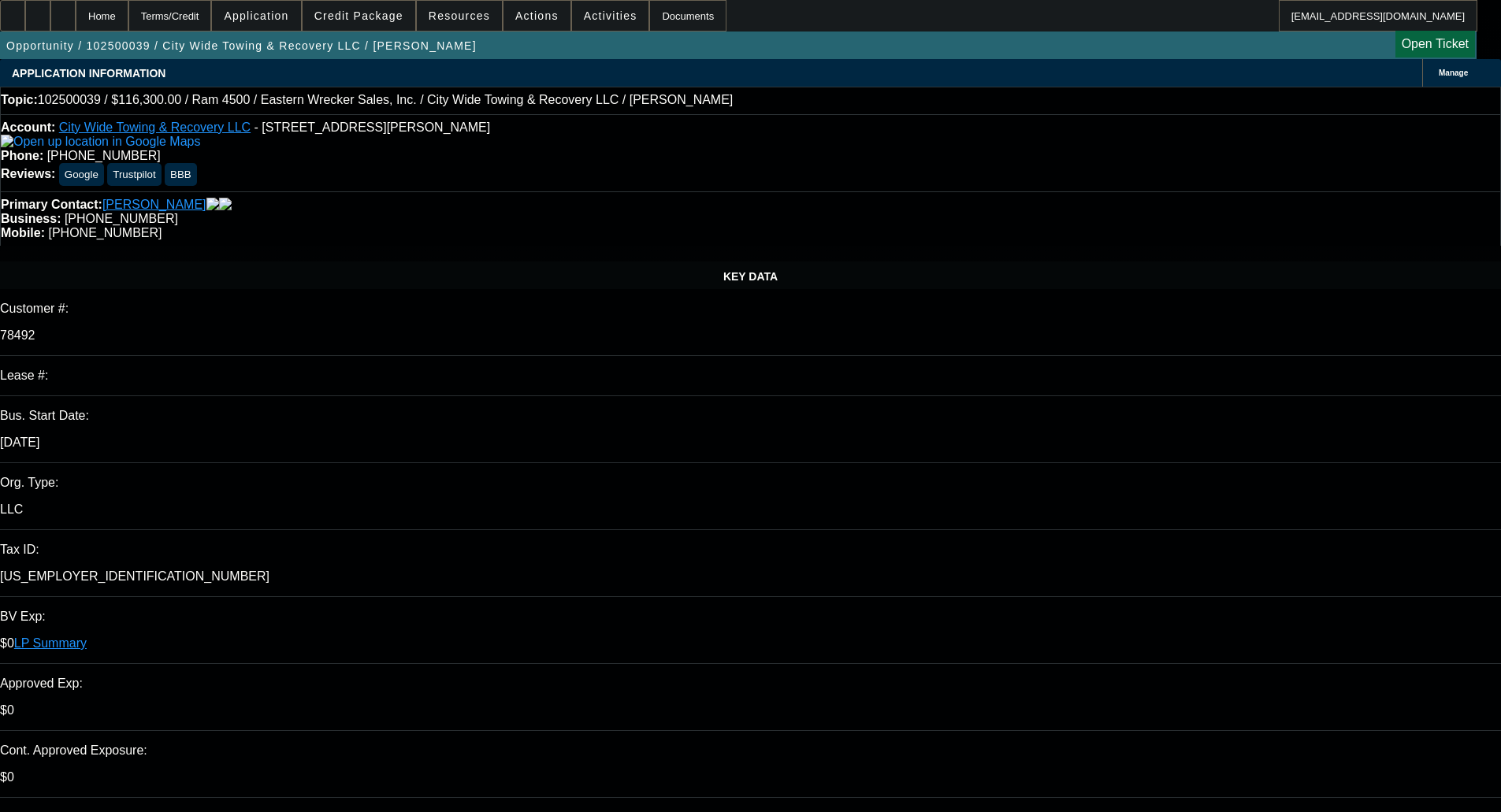
click at [139, 120] on div "Account: City Wide Towing & Recovery LLC - 41 Johnson Ln, Newport News, VA 2360…" at bounding box center [750, 153] width 1501 height 78
click at [127, 134] on link "City Wide Towing & Recovery LLC" at bounding box center [154, 126] width 192 height 13
click at [364, 27] on span at bounding box center [358, 16] width 112 height 38
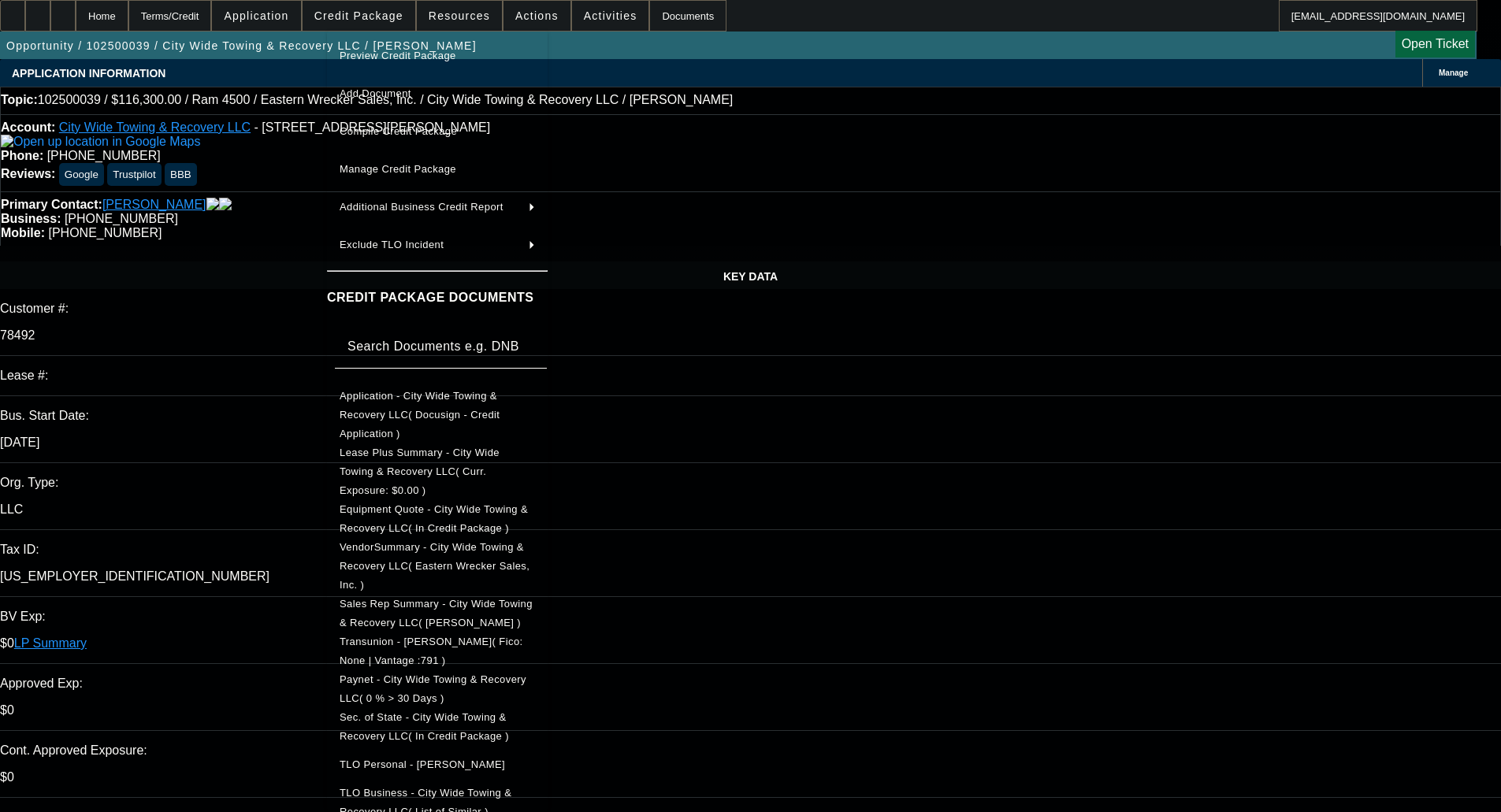
click at [375, 404] on span "Application - City Wide Towing & Recovery LLC( Docusign - Credit Application )" at bounding box center [419, 414] width 160 height 50
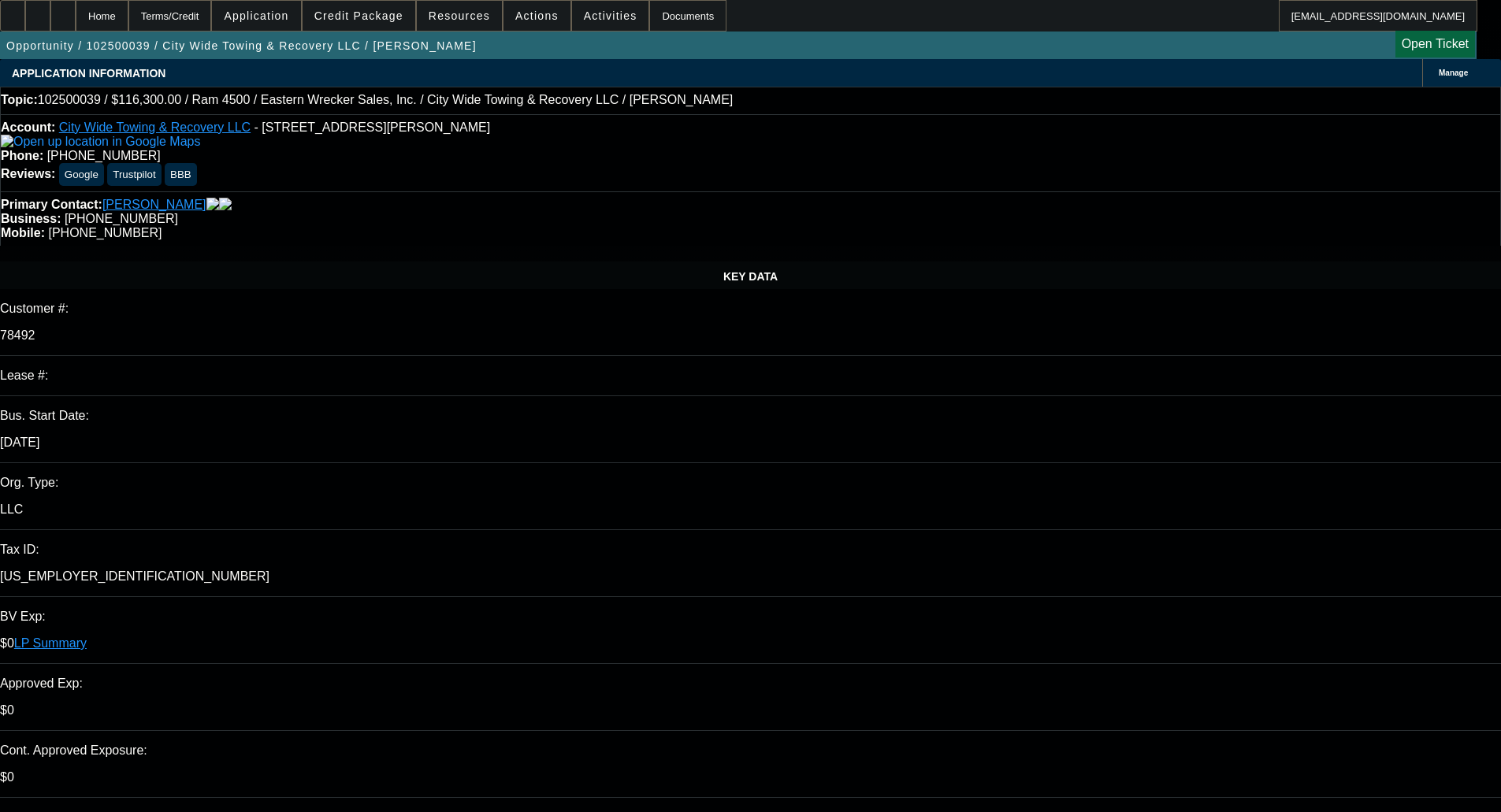
click at [70, 302] on div "Customer #:" at bounding box center [750, 309] width 1501 height 14
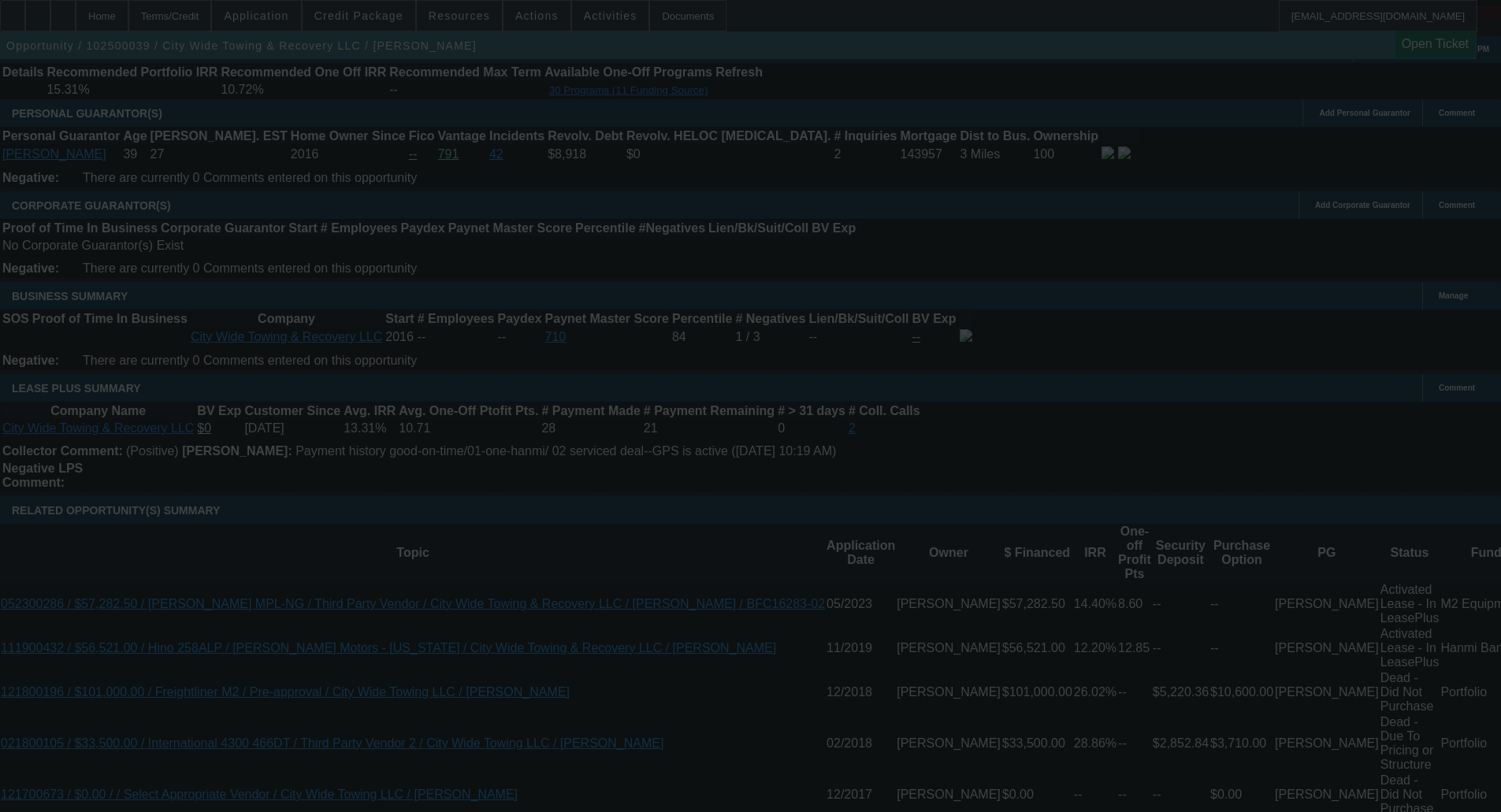
scroll to position [2498, 0]
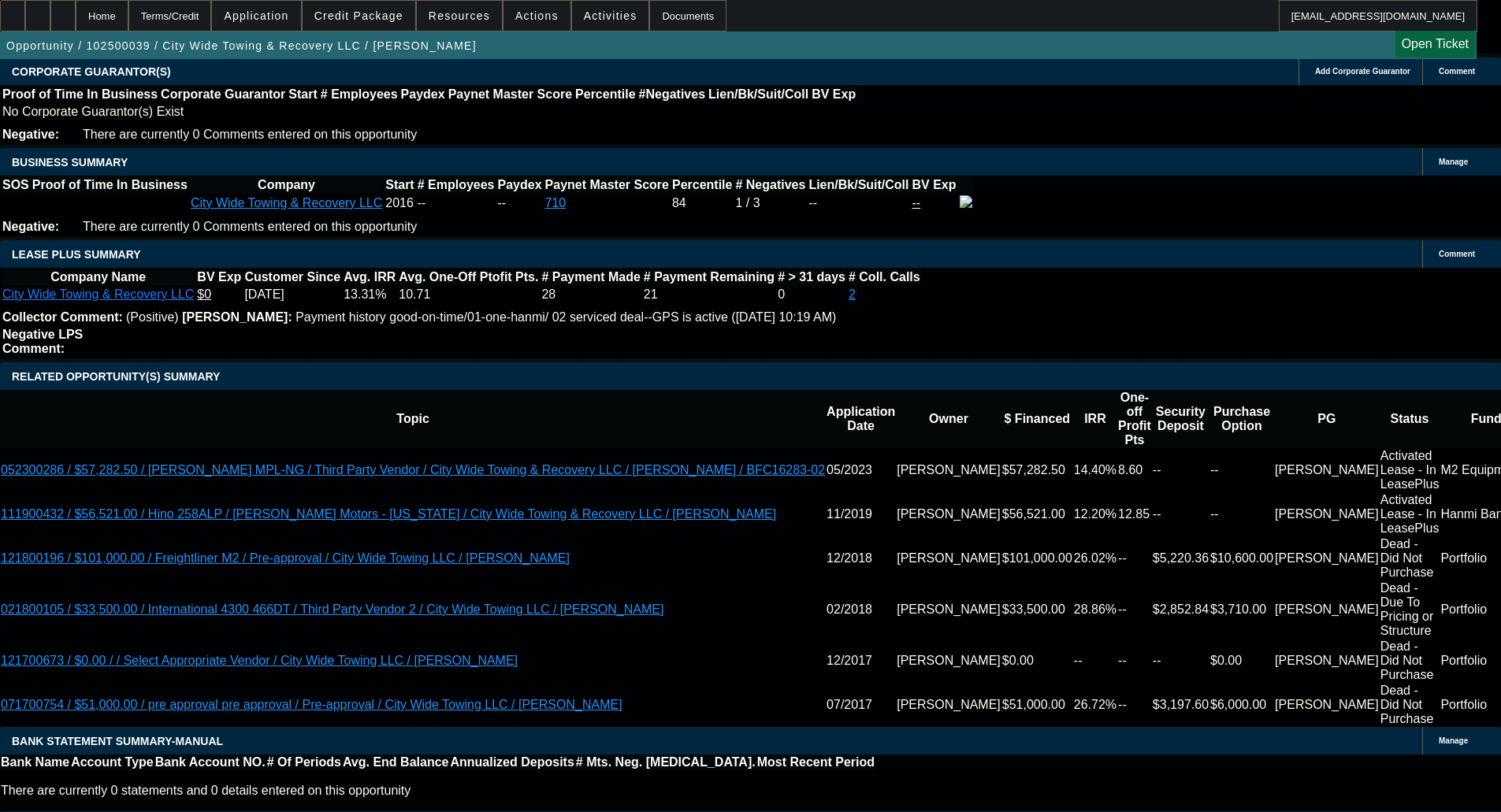
select select "0"
select select "2"
select select "0"
select select "6"
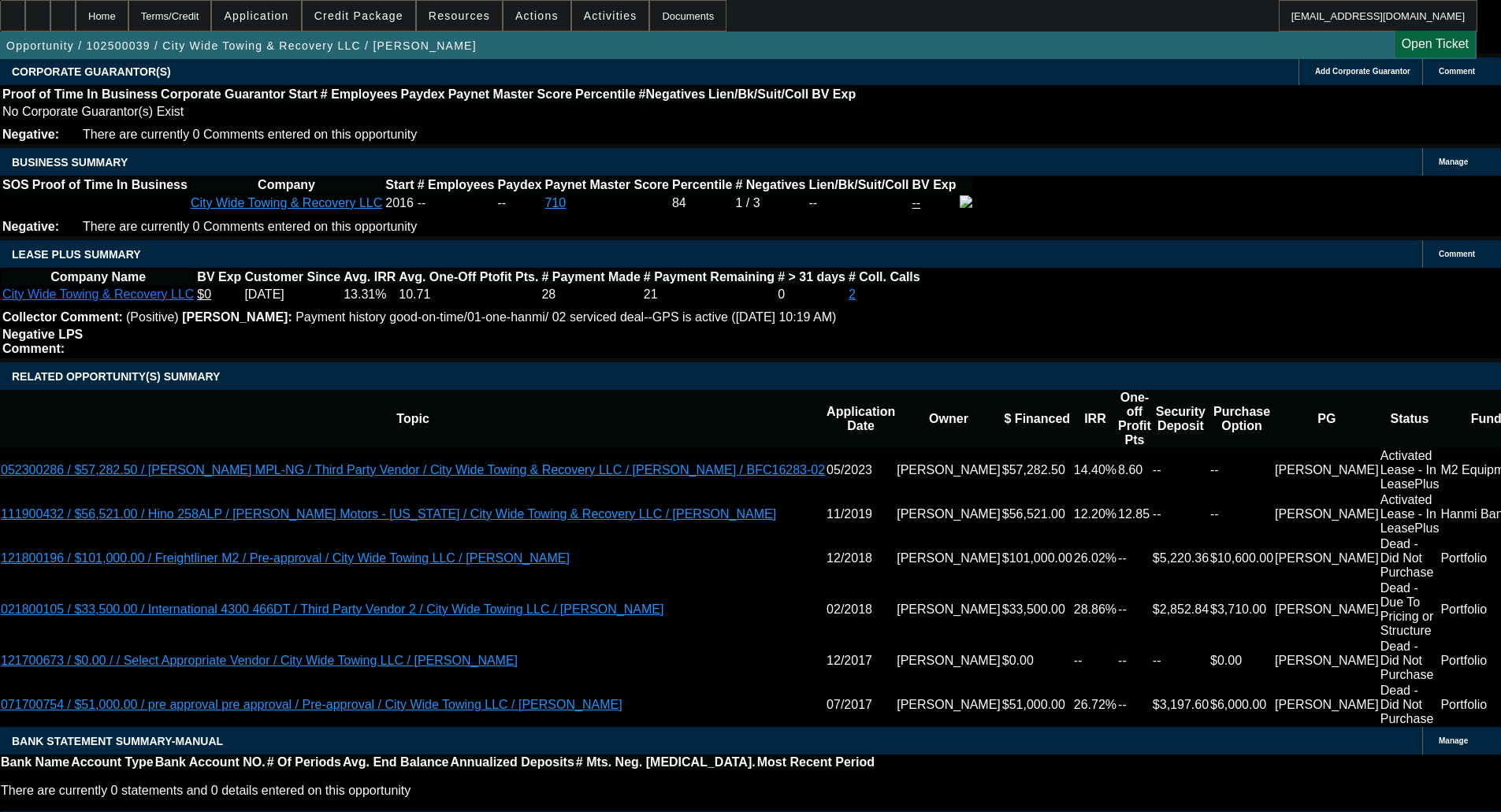
select select "0"
select select "2"
select select "0"
select select "6"
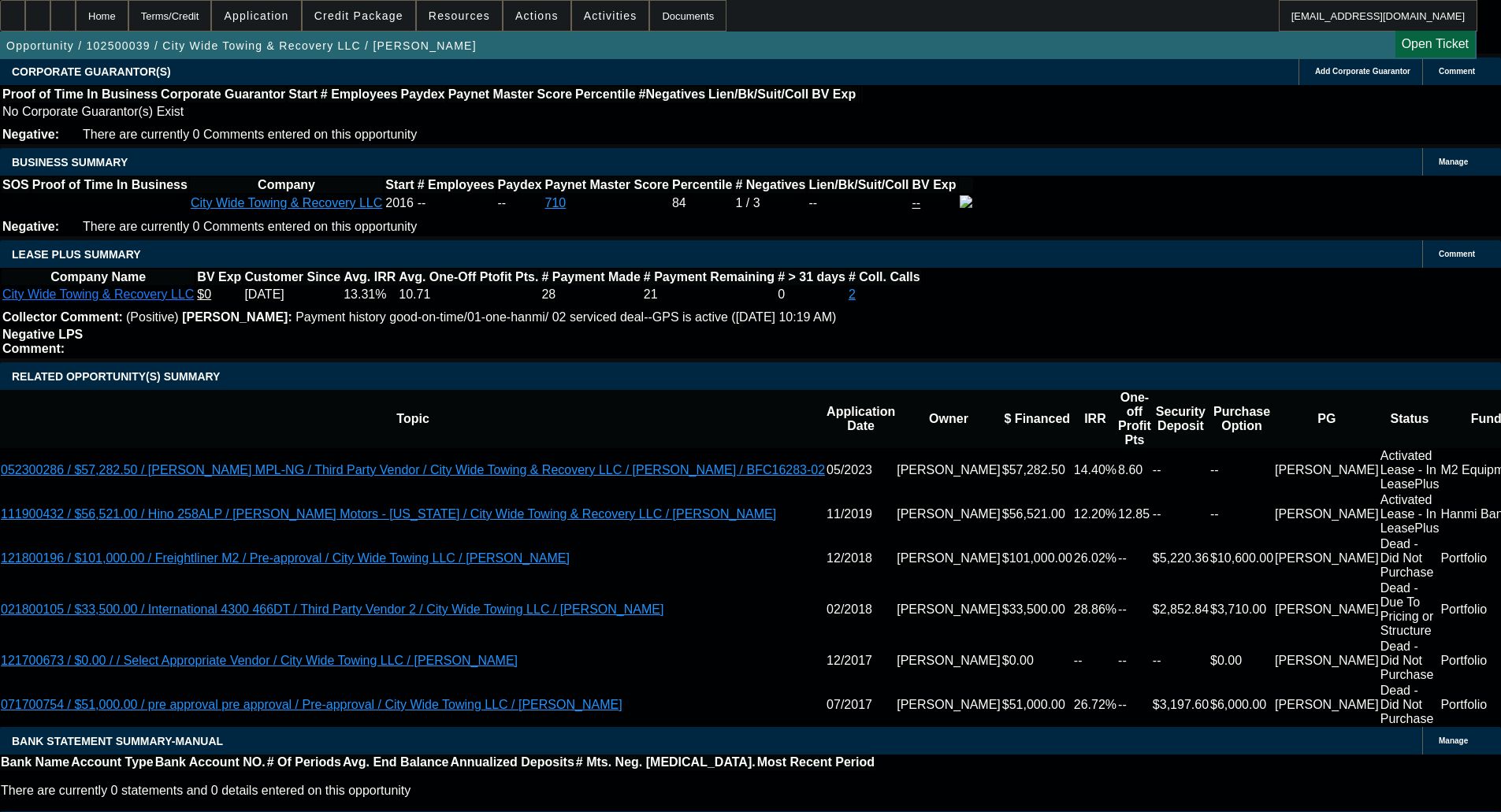
select select "0"
select select "2"
select select "0"
select select "6"
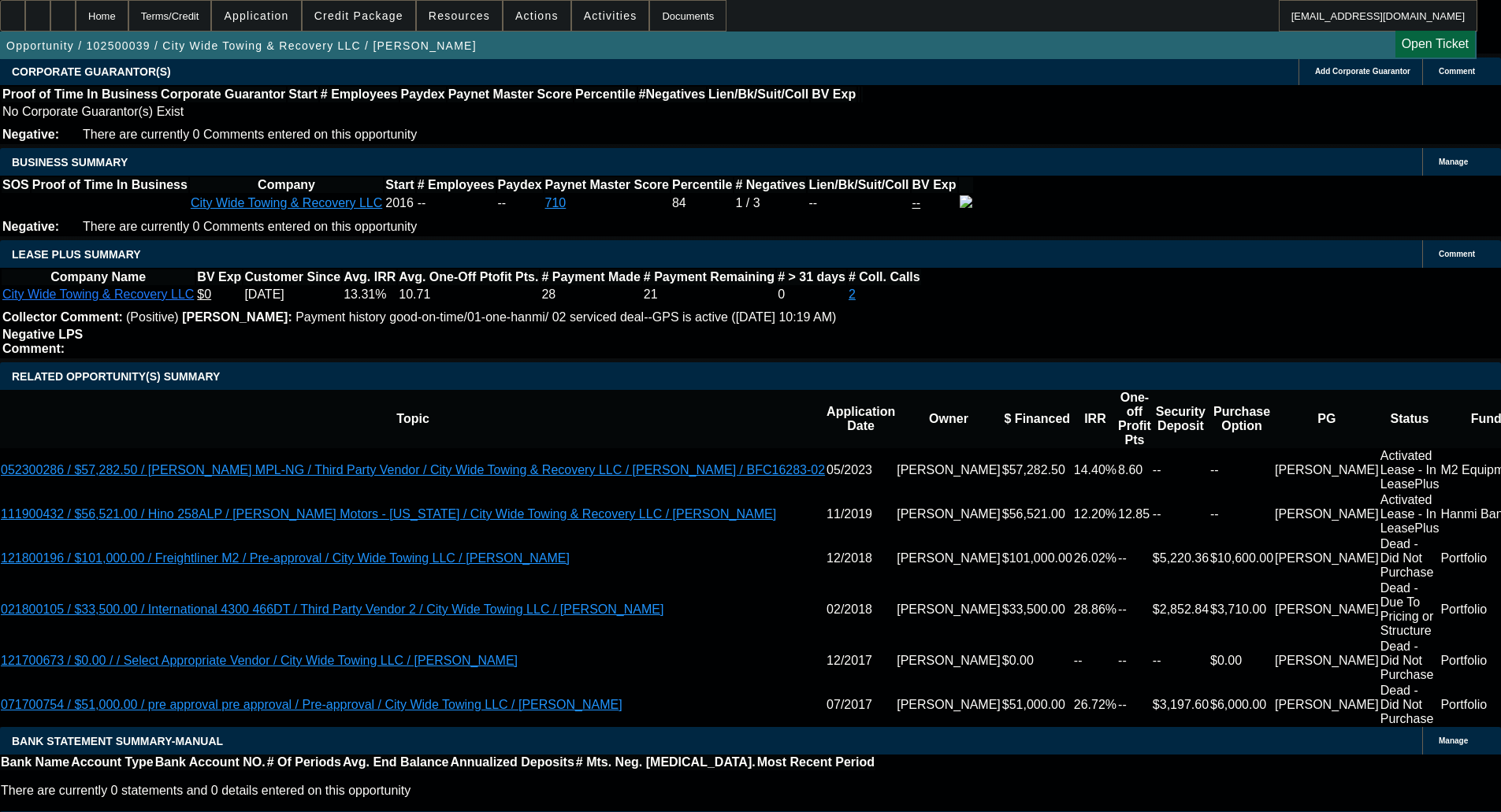
select select "0"
select select "2"
select select "0"
select select "6"
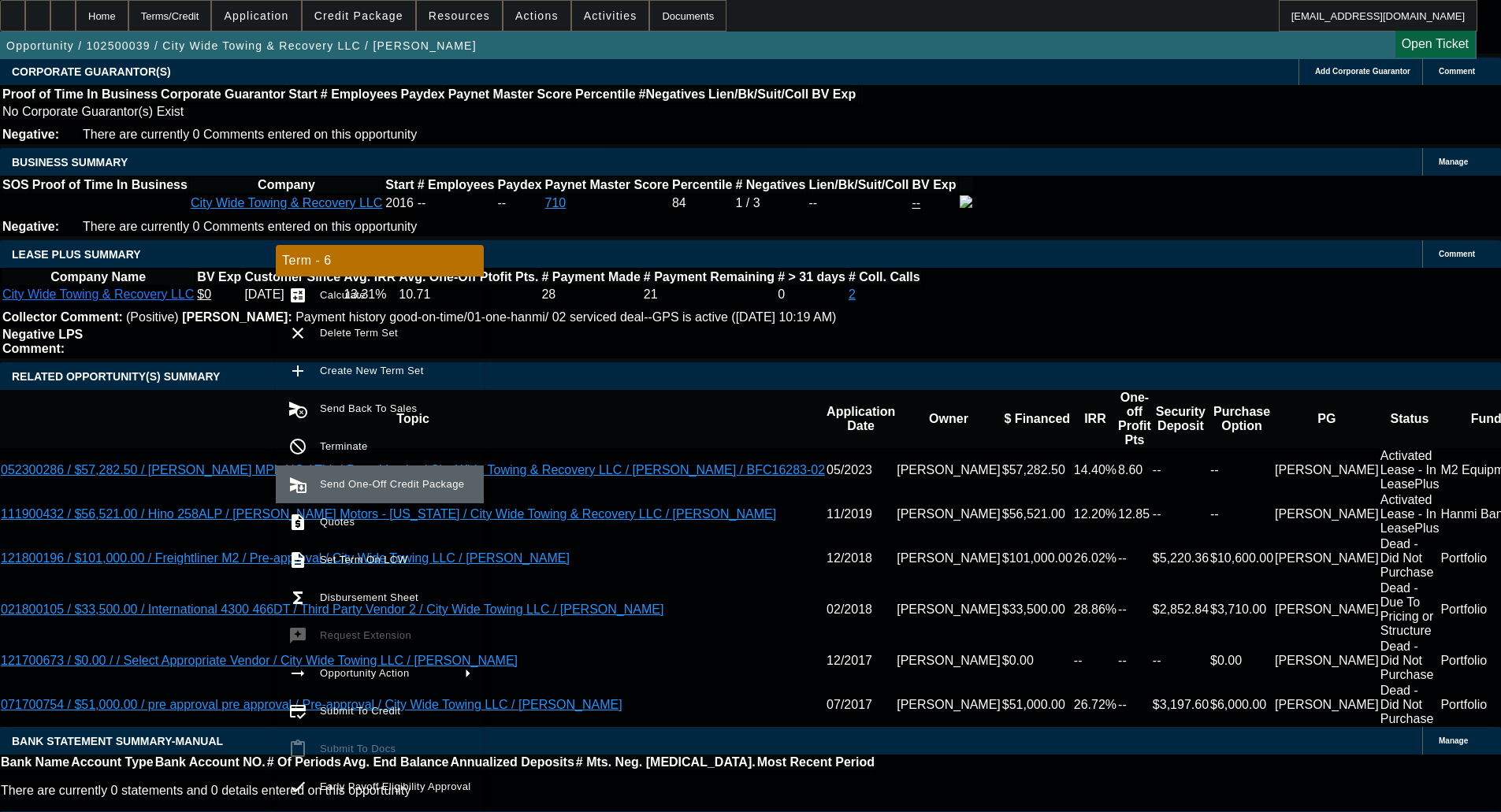
click at [358, 486] on span "Send One-Off Credit Package" at bounding box center [392, 484] width 144 height 12
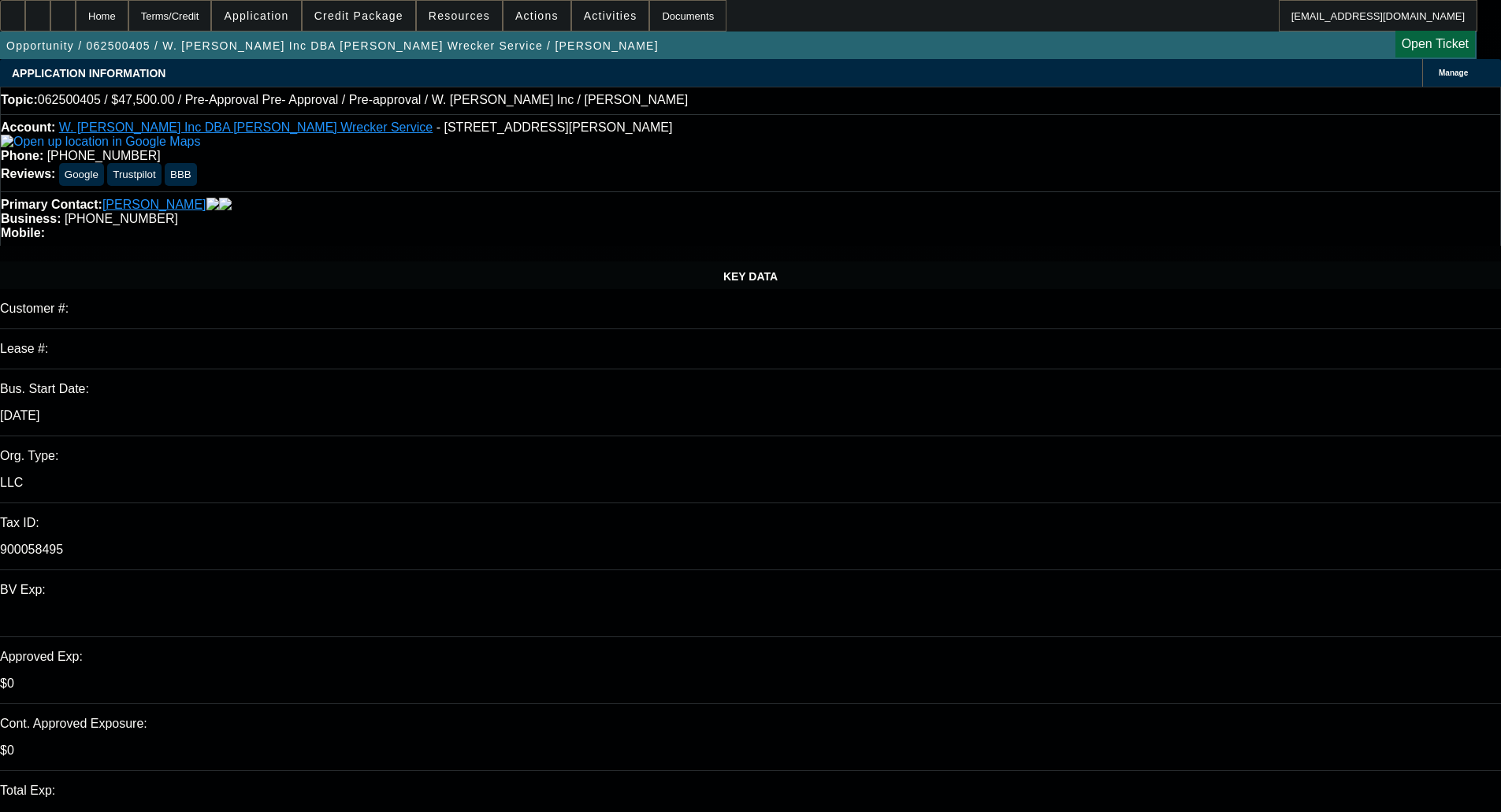
select select "2"
select select "0.1"
select select "4"
select select "0"
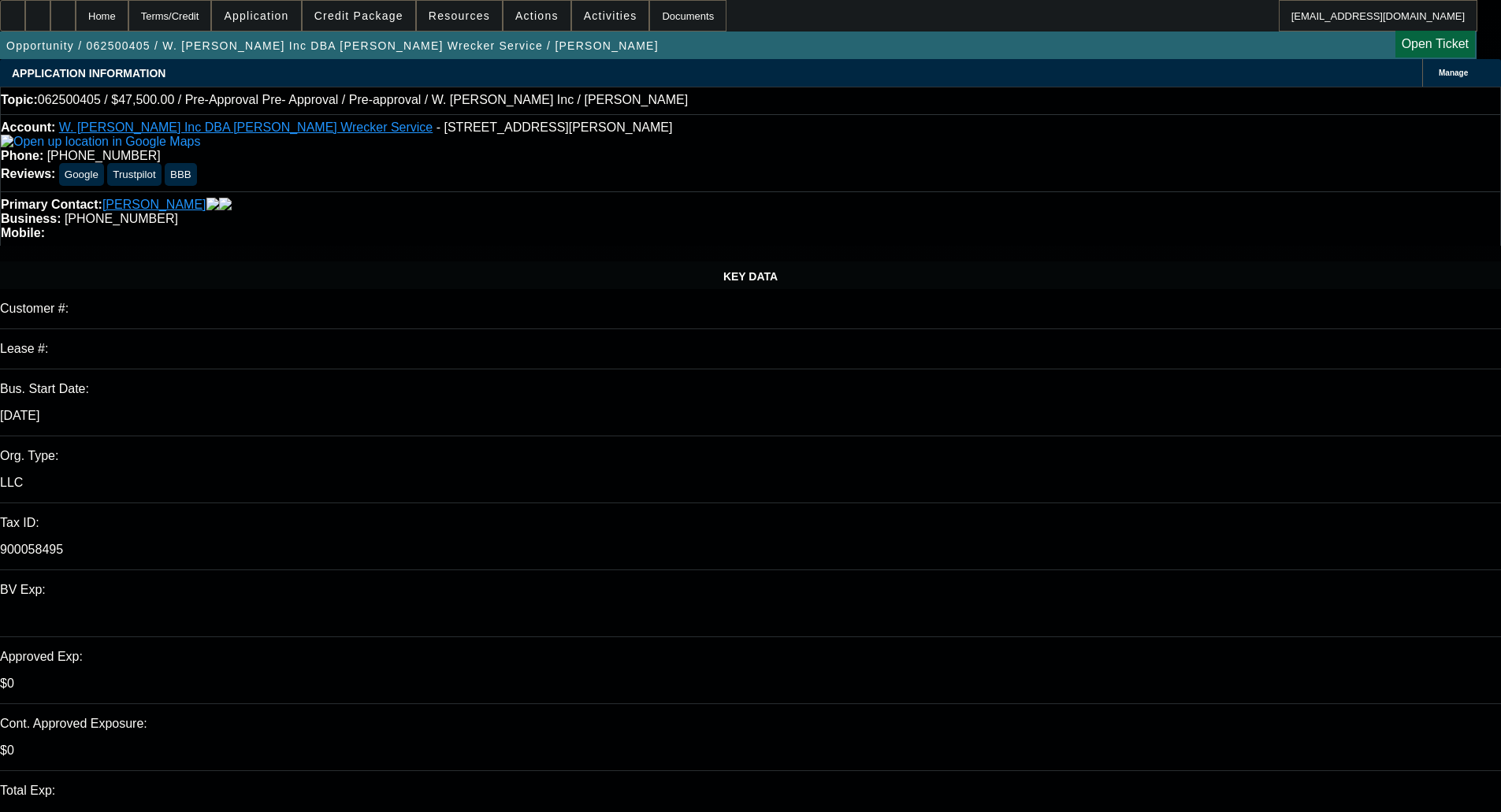
select select "2"
select select "0.1"
select select "4"
click at [78, 302] on p "Customer #:" at bounding box center [750, 309] width 1501 height 14
click at [378, 10] on span "Credit Package" at bounding box center [359, 16] width 89 height 13
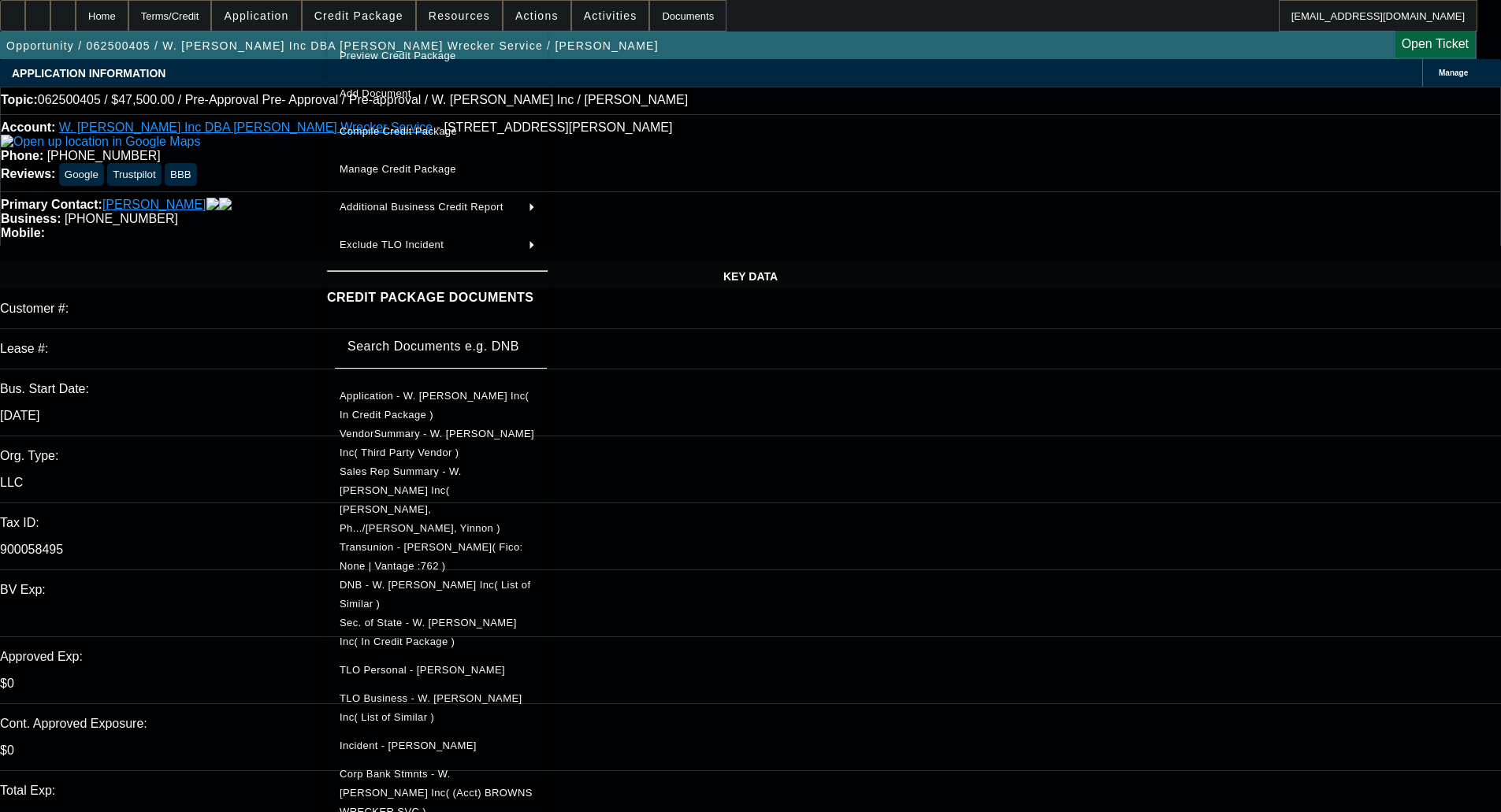
click at [395, 56] on span "Preview Credit Package" at bounding box center [398, 56] width 116 height 12
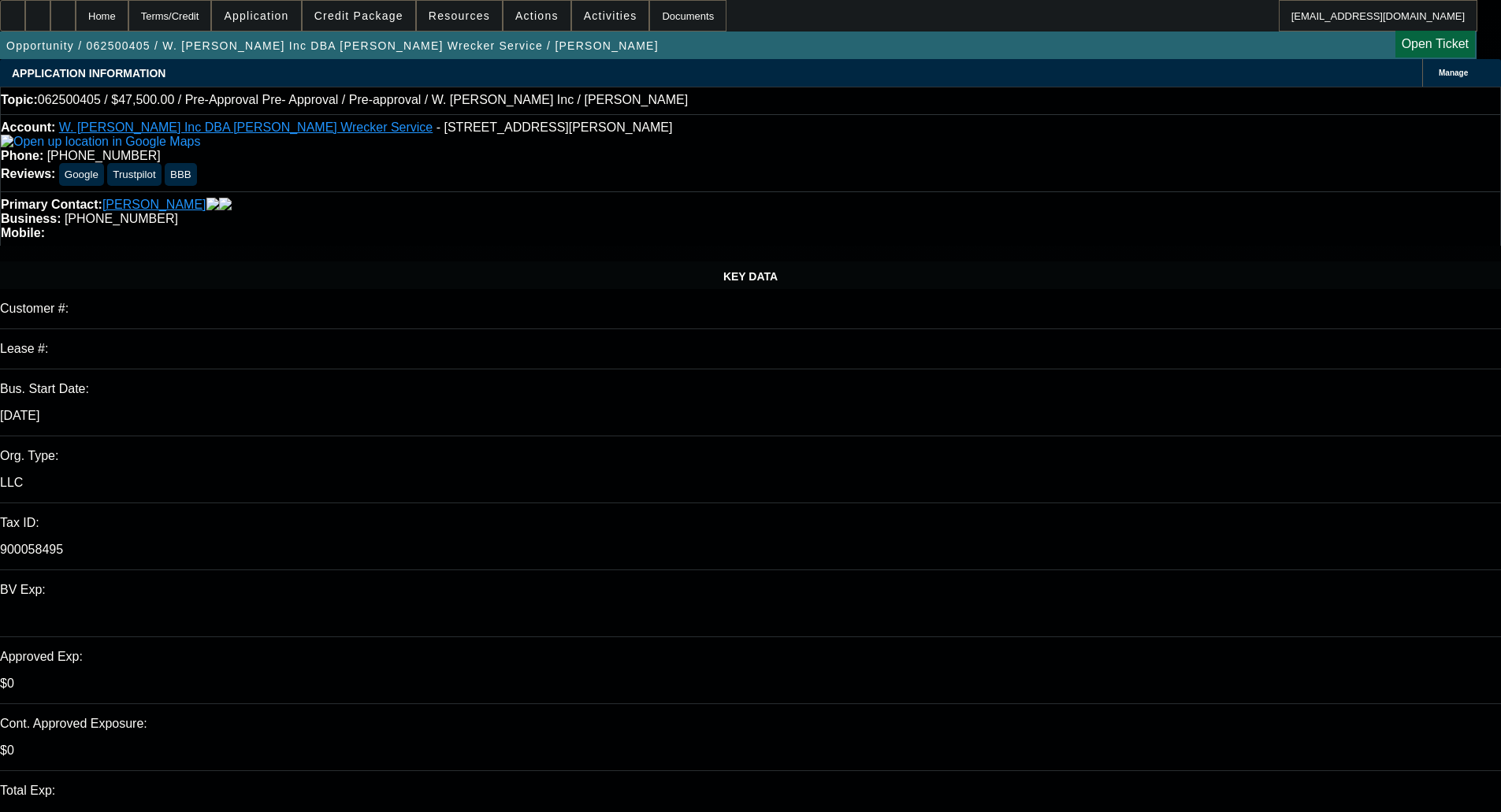
click at [356, 7] on span at bounding box center [358, 16] width 112 height 38
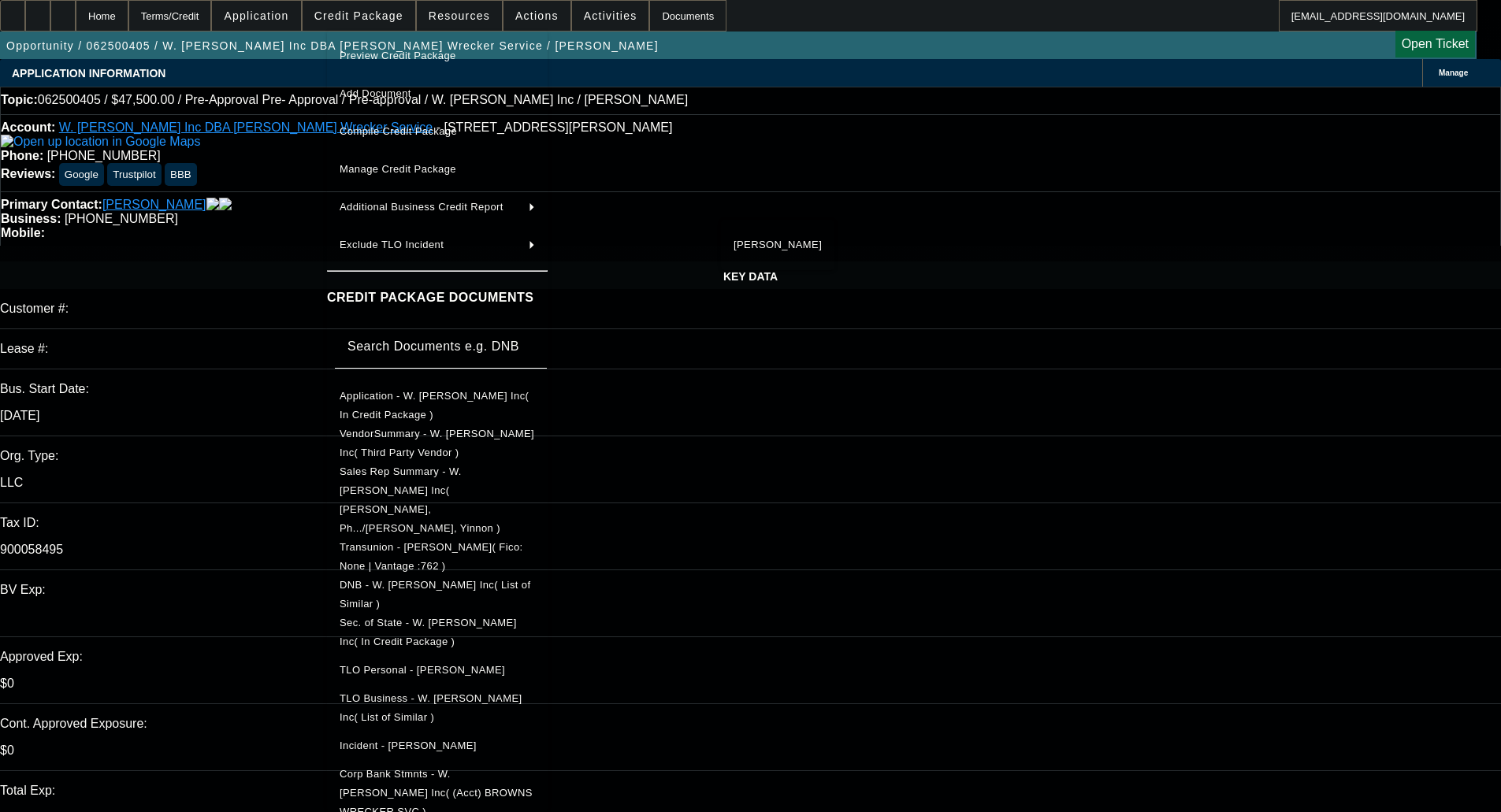
click at [820, 485] on div at bounding box center [750, 406] width 1501 height 812
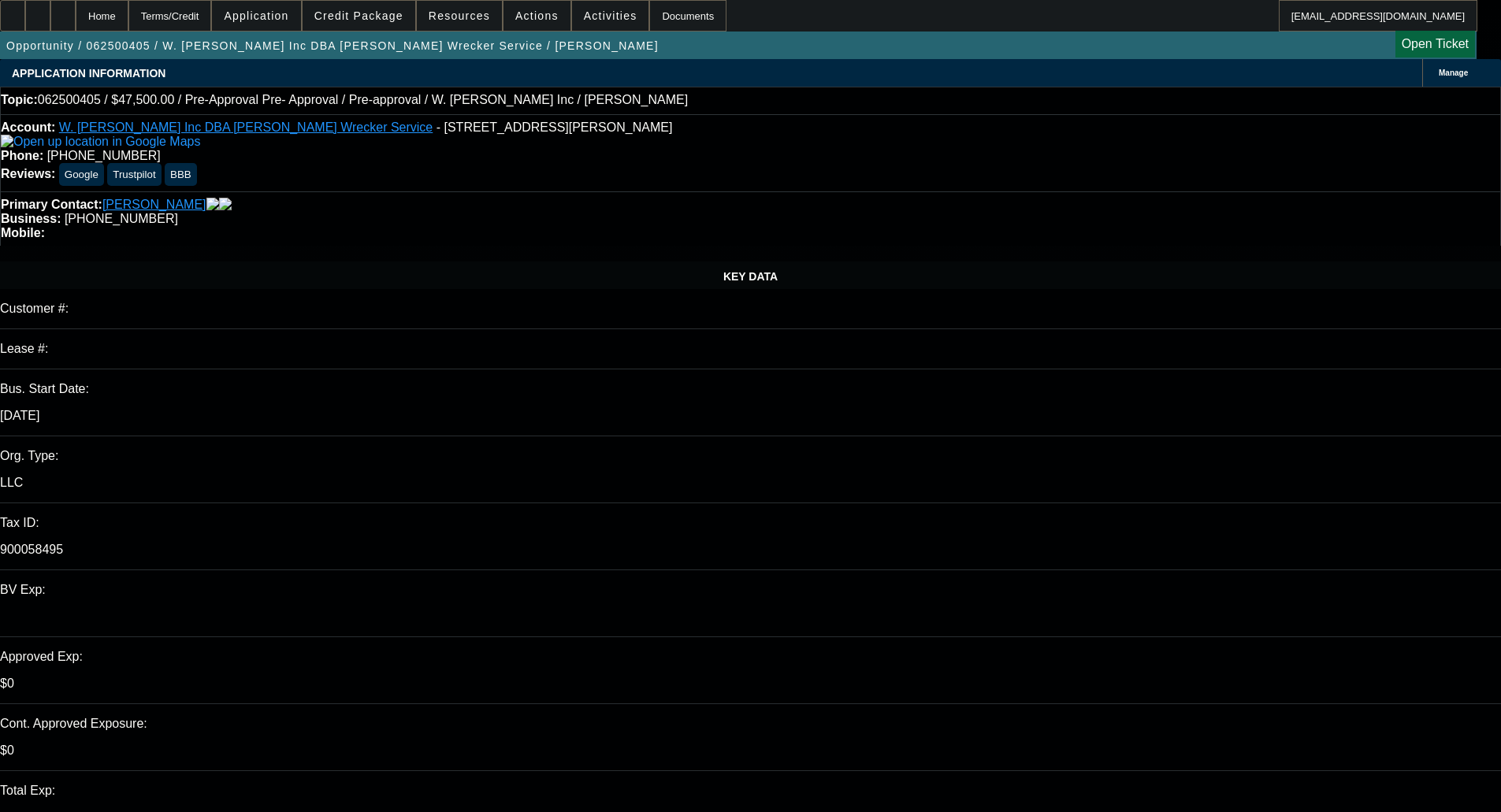
click at [344, 192] on div "Primary Contact: Brown, David Business: (770) 867-3011 Mobile:" at bounding box center [750, 219] width 1501 height 55
click at [380, 7] on span at bounding box center [358, 16] width 112 height 38
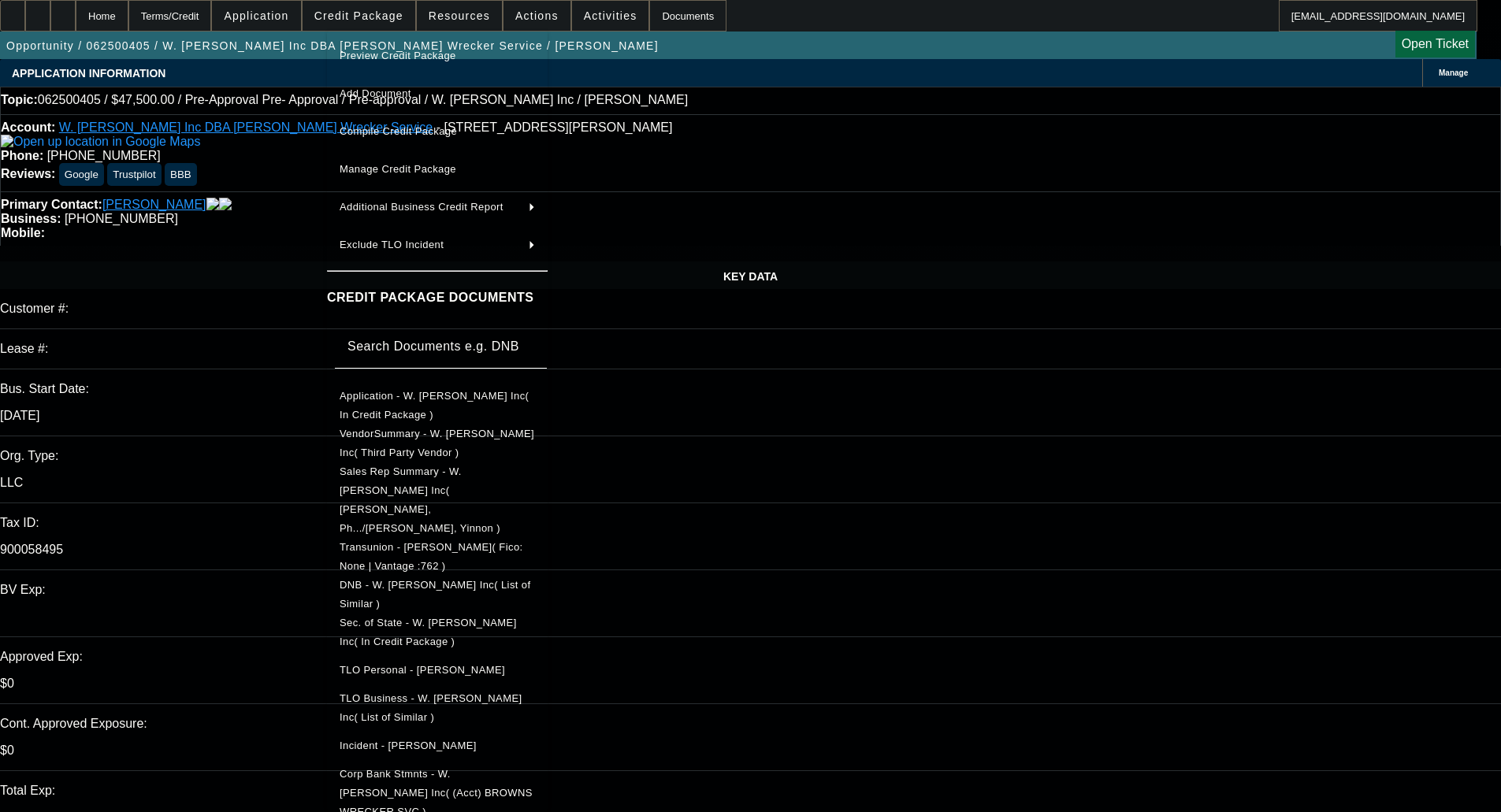
click at [375, 162] on span "Manage Credit Package" at bounding box center [437, 169] width 196 height 19
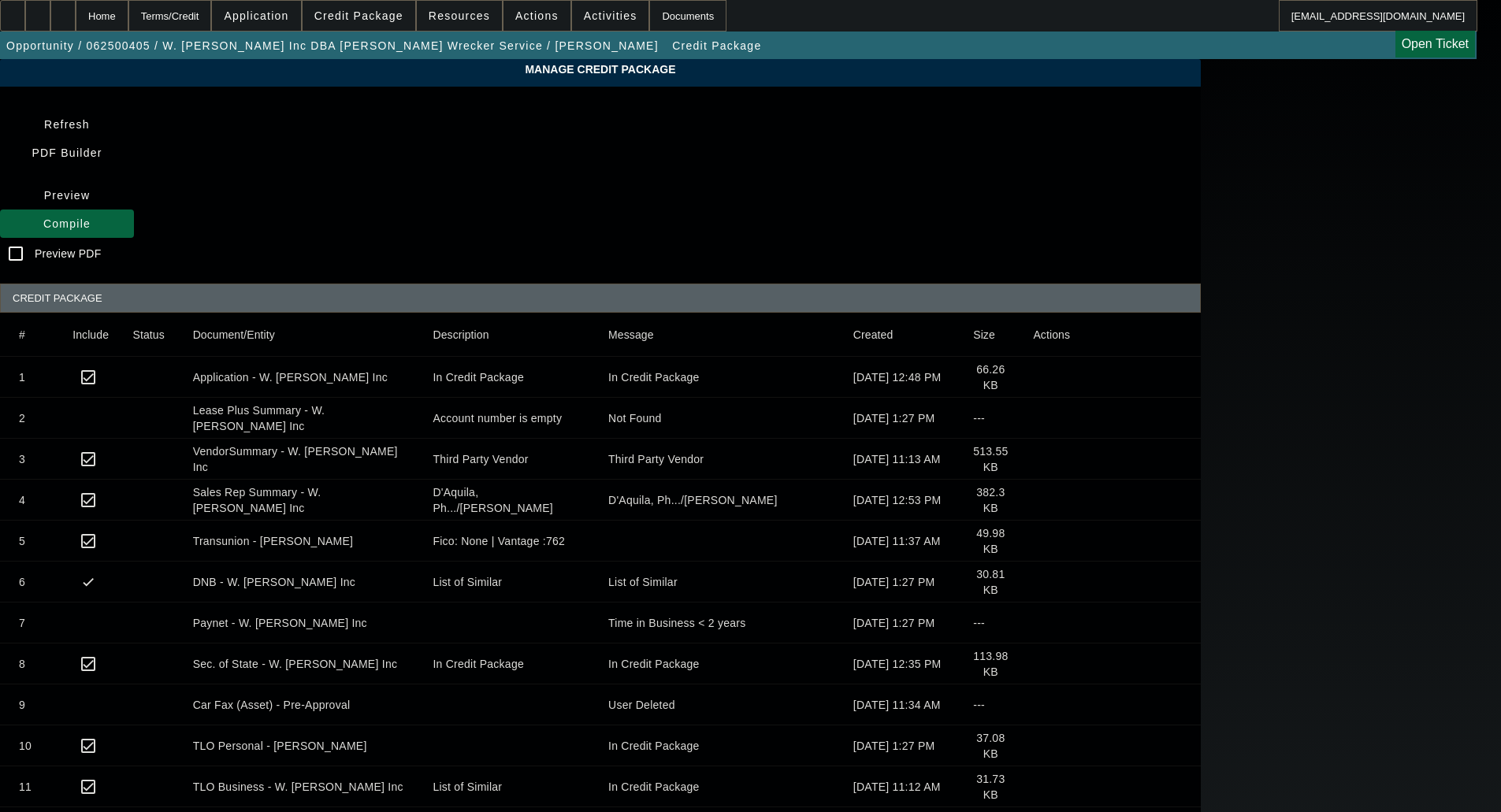
click at [79, 399] on app-manage-credit-package "Manage Credit Package Refresh PDF Builder Preview Compile Preview PDF CREDIT PA…" at bounding box center [750, 500] width 1501 height 883
click at [1033, 746] on icon at bounding box center [1033, 746] width 0 height 0
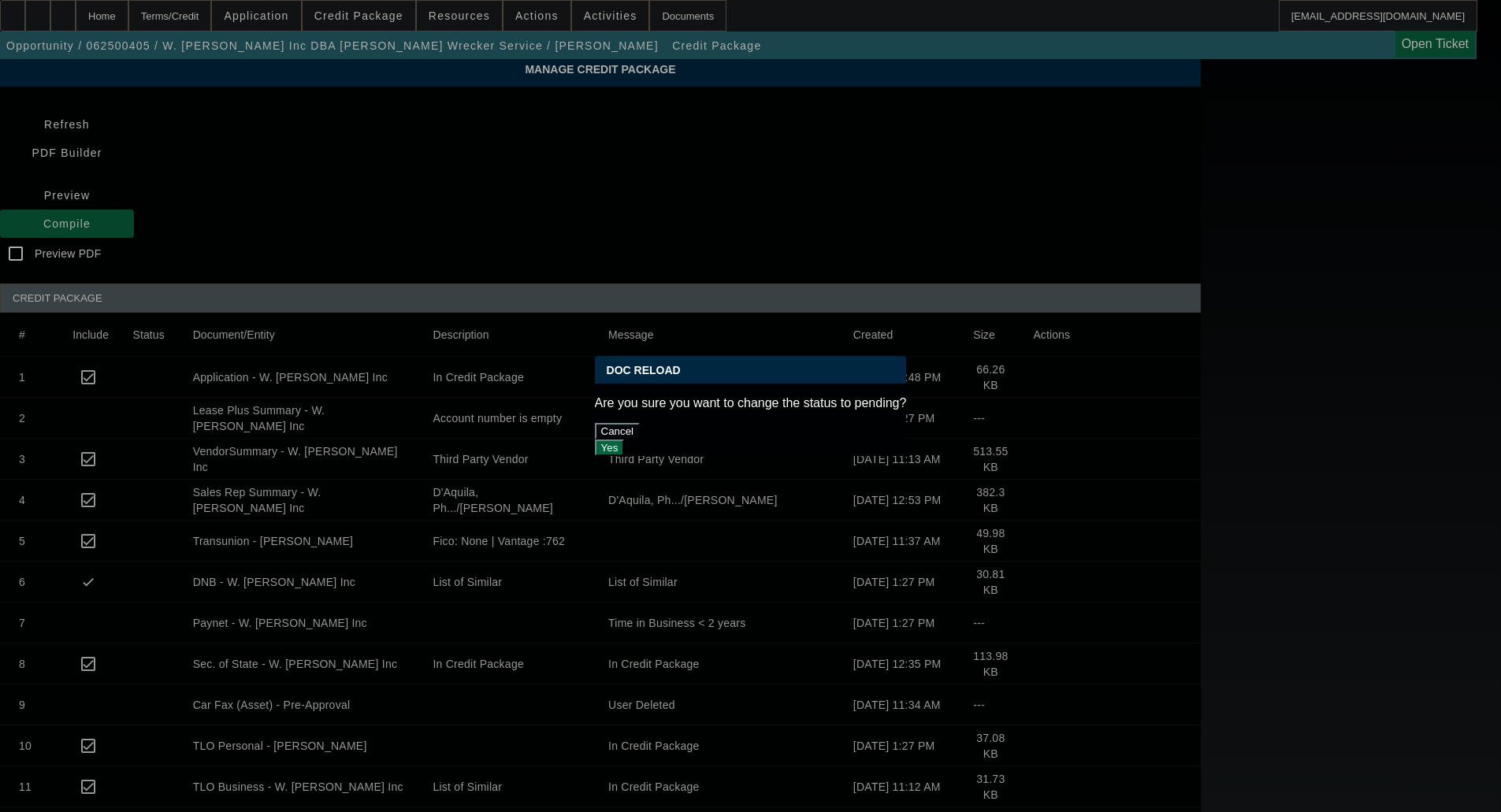
click at [640, 427] on button "Cancel" at bounding box center [617, 431] width 46 height 17
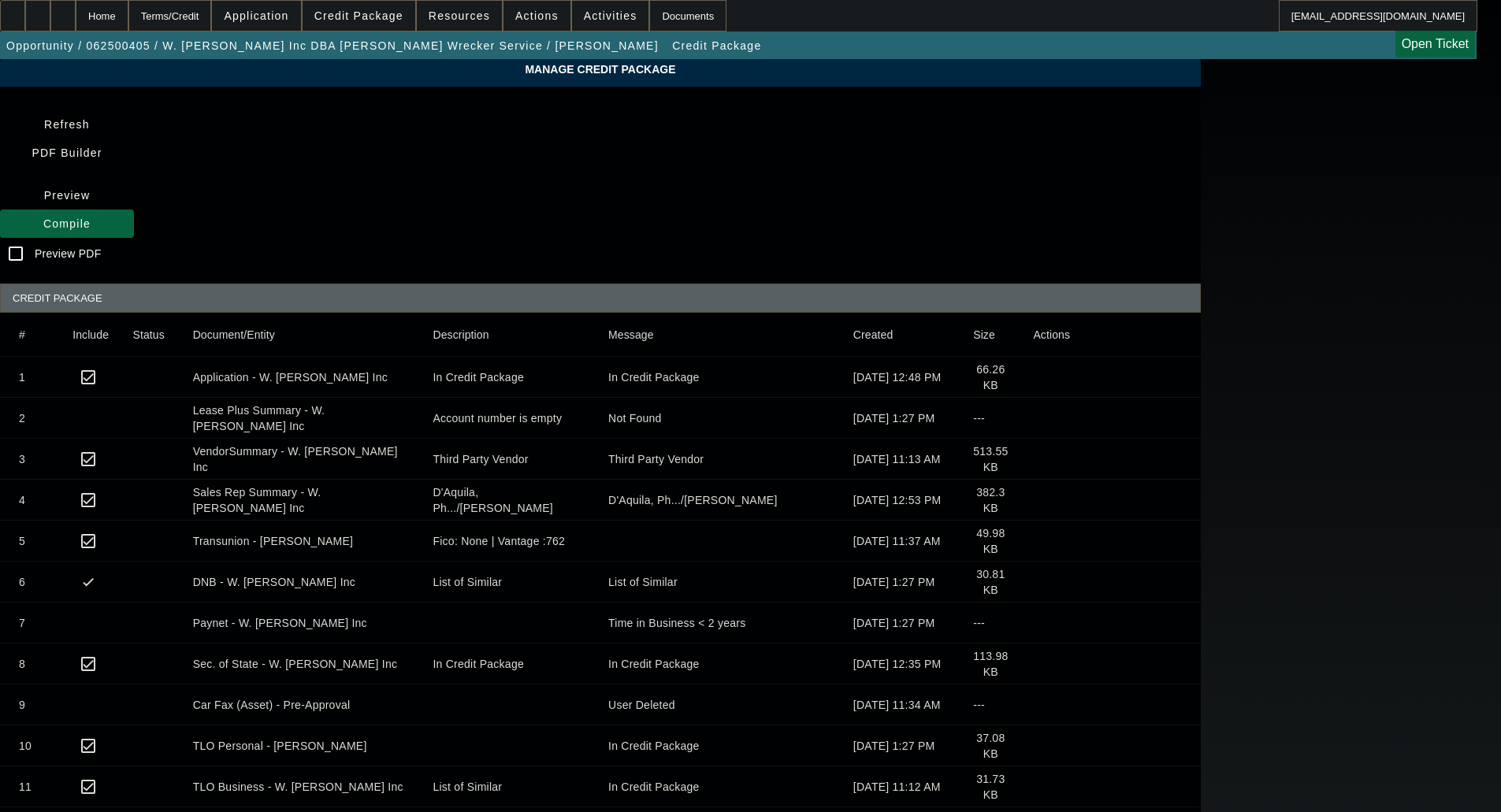
click at [1033, 623] on icon at bounding box center [1033, 623] width 0 height 0
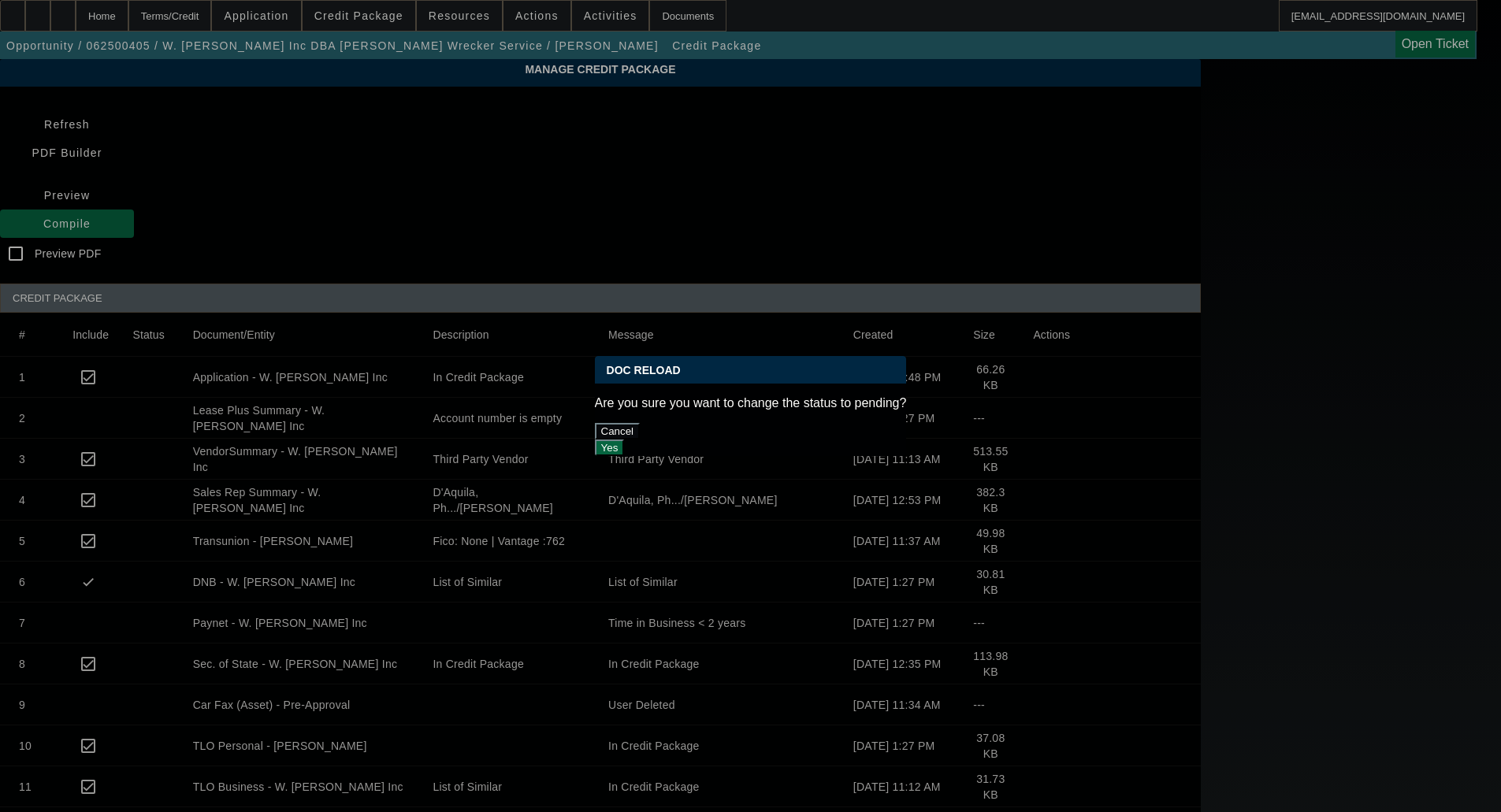
click at [625, 439] on button "Yes" at bounding box center [609, 447] width 30 height 17
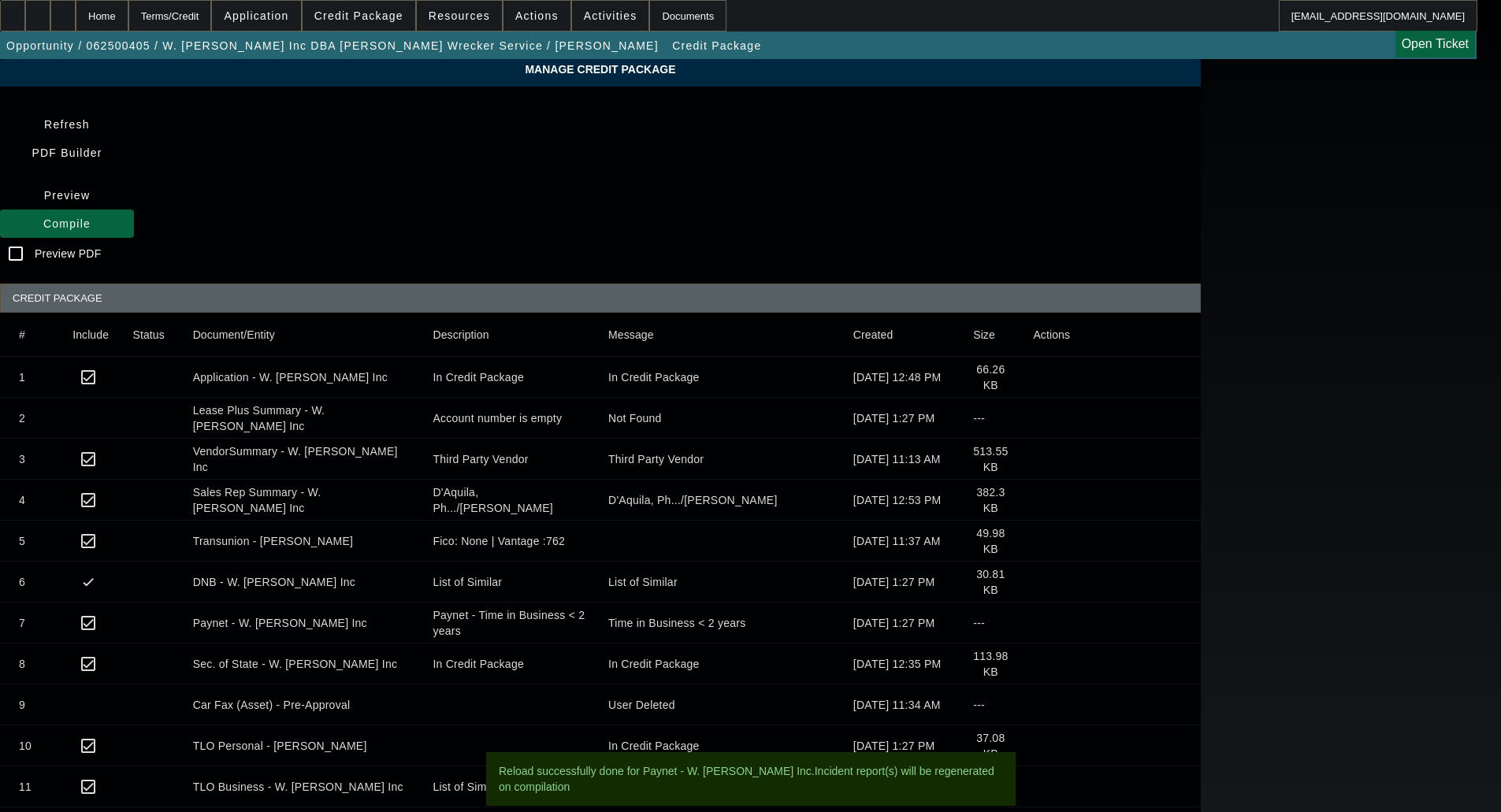
click at [1033, 705] on icon at bounding box center [1033, 705] width 0 height 0
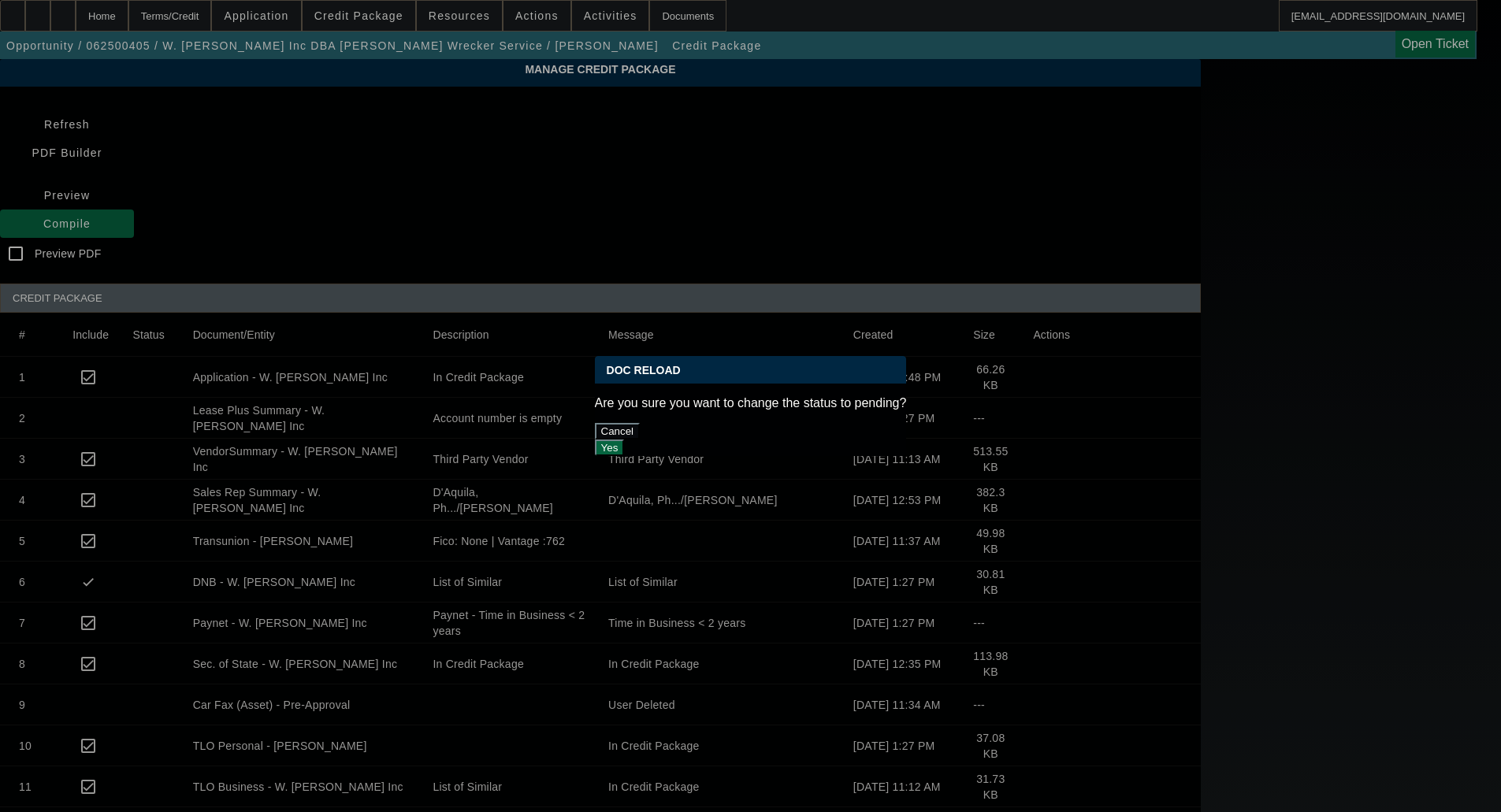
click at [640, 423] on button "Cancel" at bounding box center [617, 431] width 46 height 17
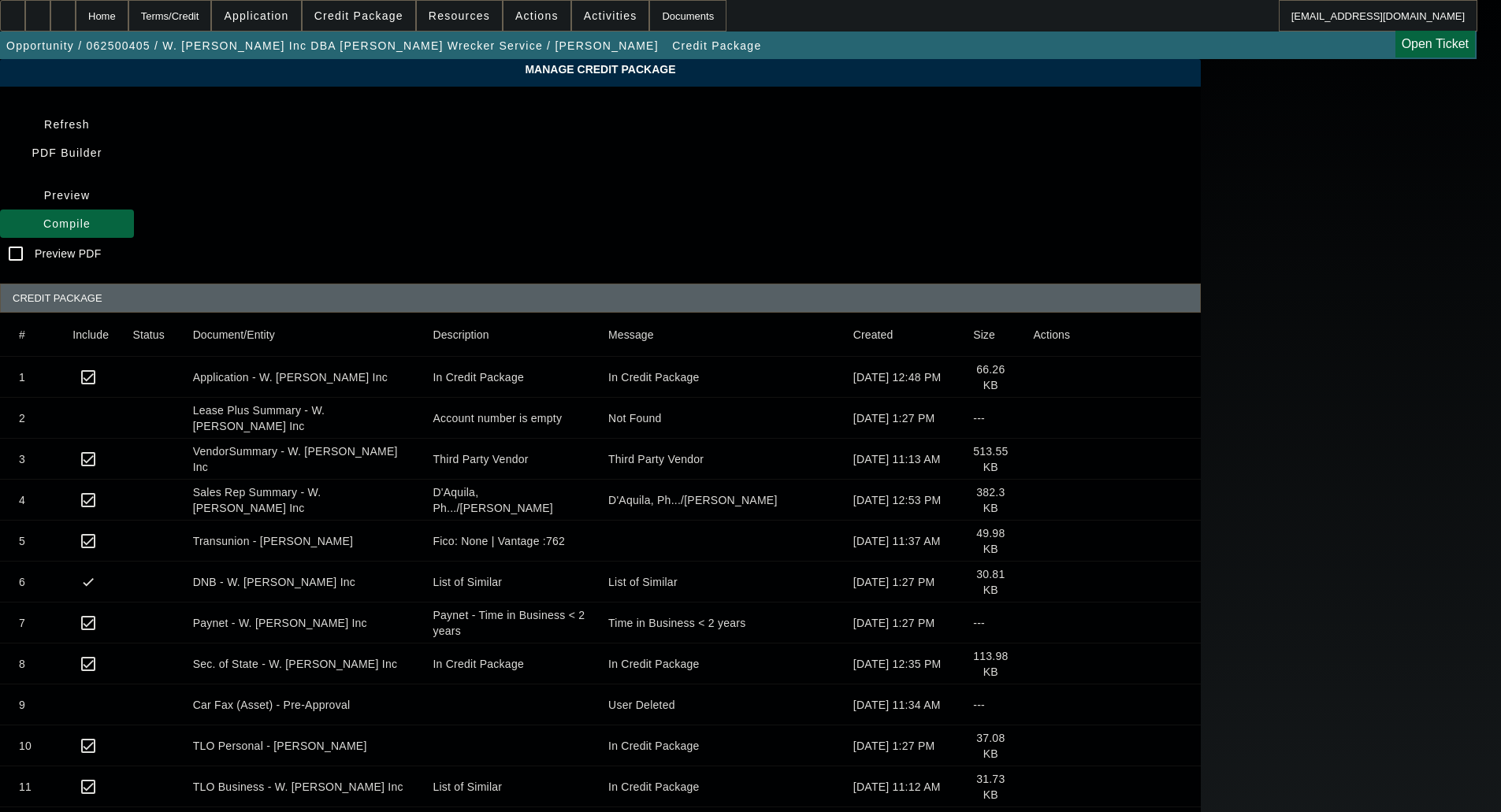
click at [1033, 746] on icon at bounding box center [1033, 746] width 0 height 0
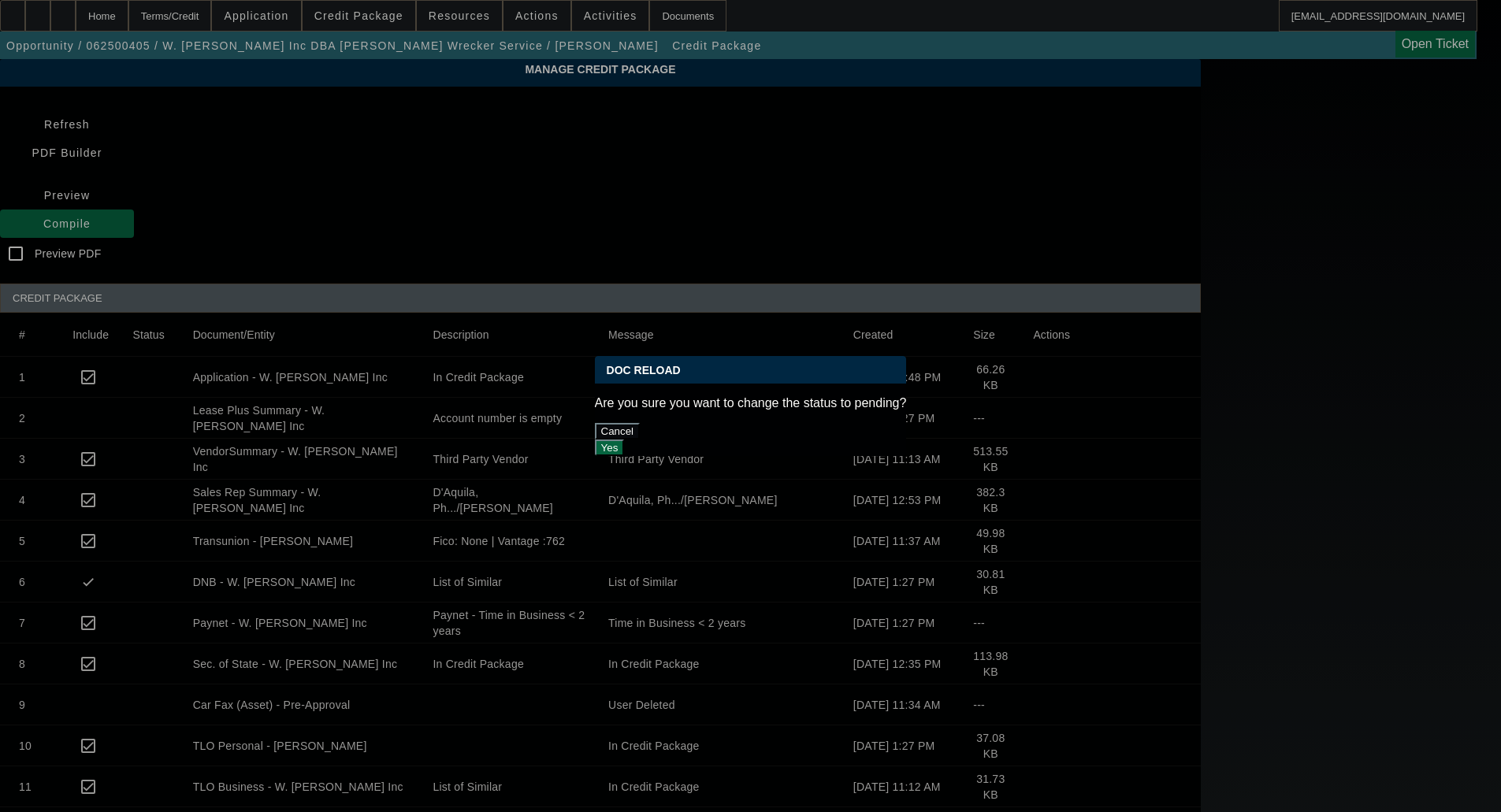
click at [833, 439] on div "Yes" at bounding box center [750, 447] width 312 height 17
click at [625, 439] on button "Yes" at bounding box center [609, 447] width 30 height 17
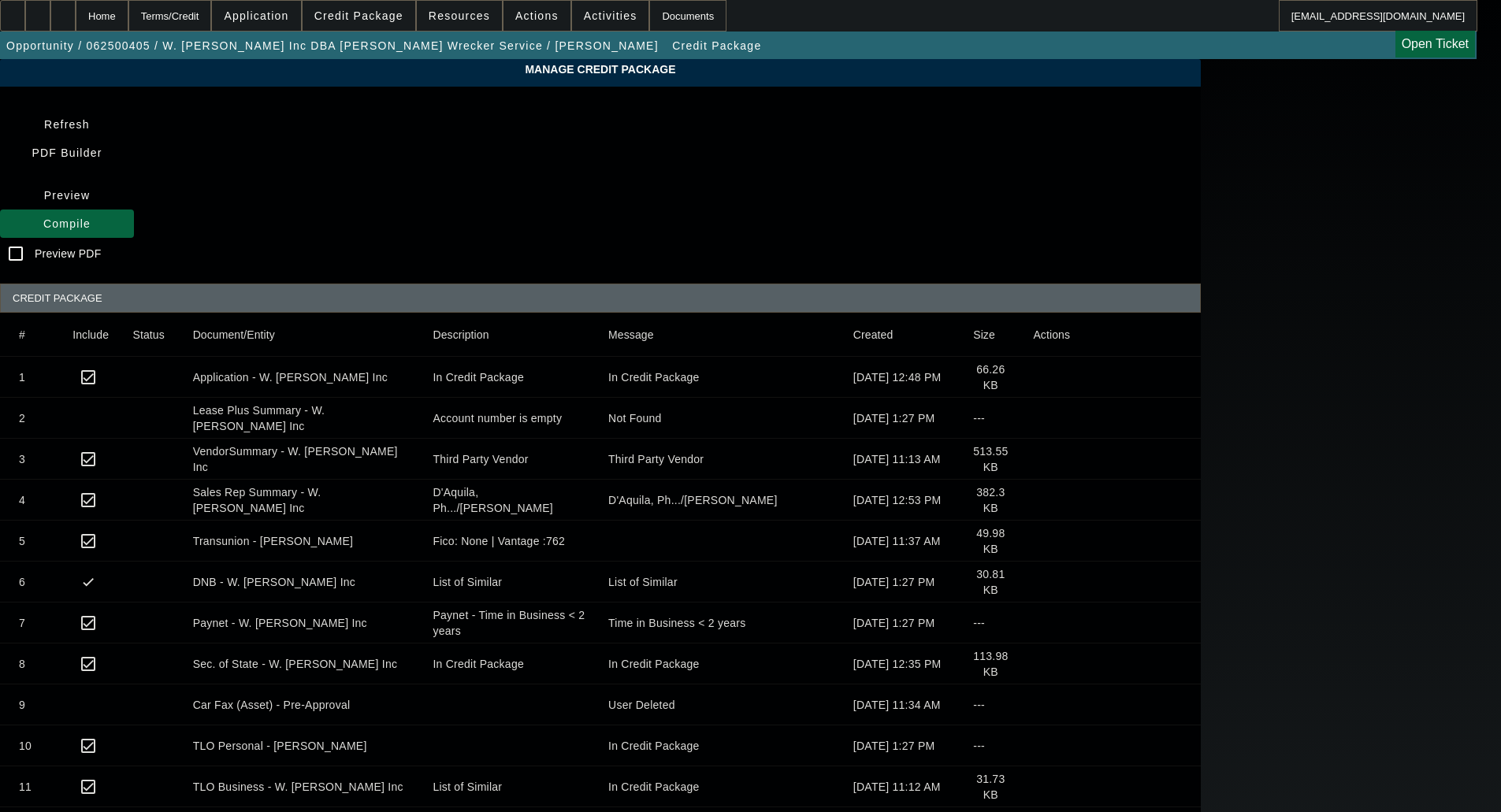
click at [104, 163] on app-manage-credit-package "Manage Credit Package Refresh PDF Builder Preview Compile Preview PDF CREDIT PA…" at bounding box center [750, 500] width 1501 height 883
click at [134, 205] on span at bounding box center [67, 224] width 134 height 38
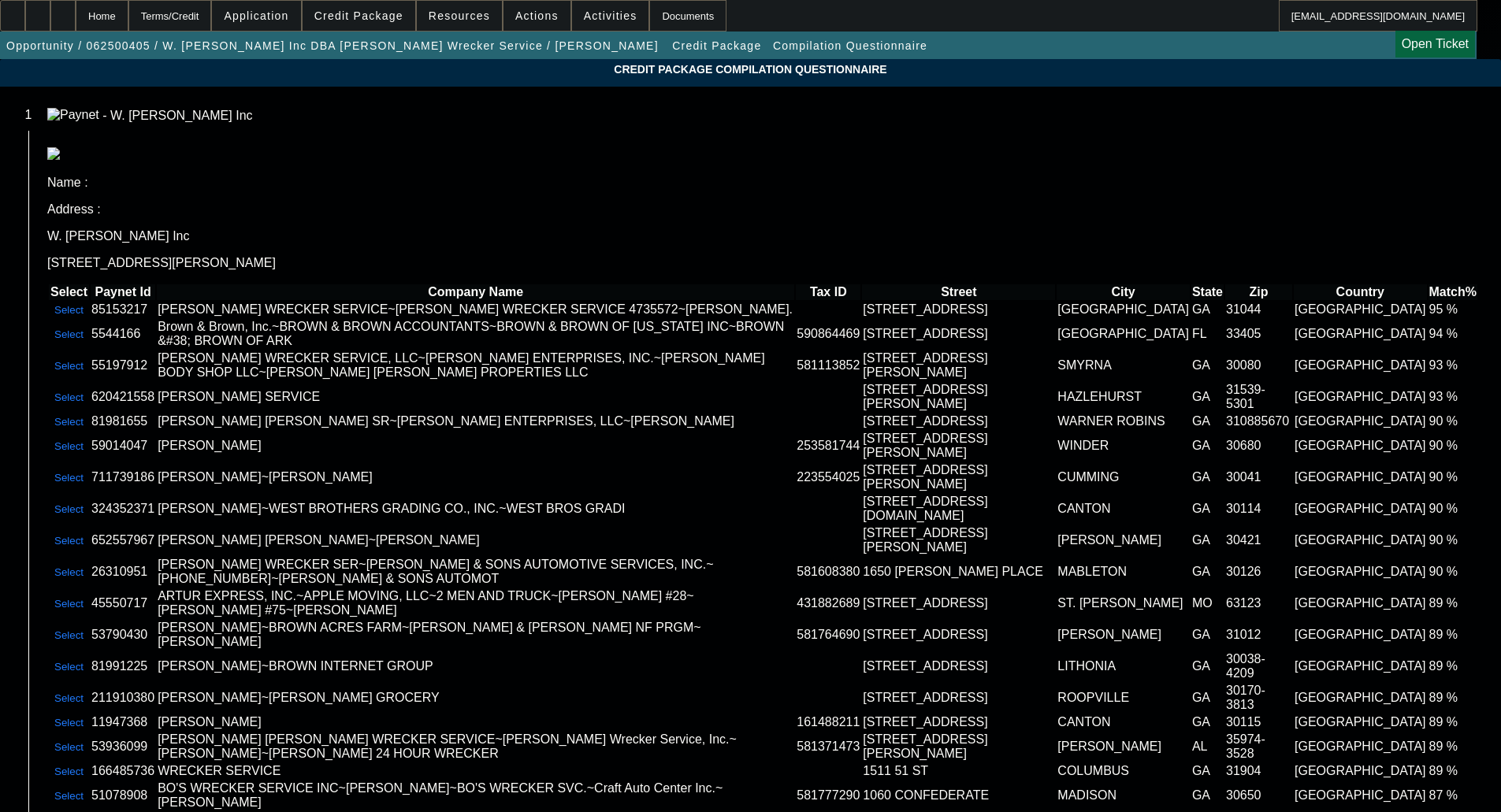
click at [141, 290] on app-compilation-stepper "Credit Package Compilation Questionnaire 1 - W. David Brown Inc Name : Address …" at bounding box center [750, 519] width 1501 height 920
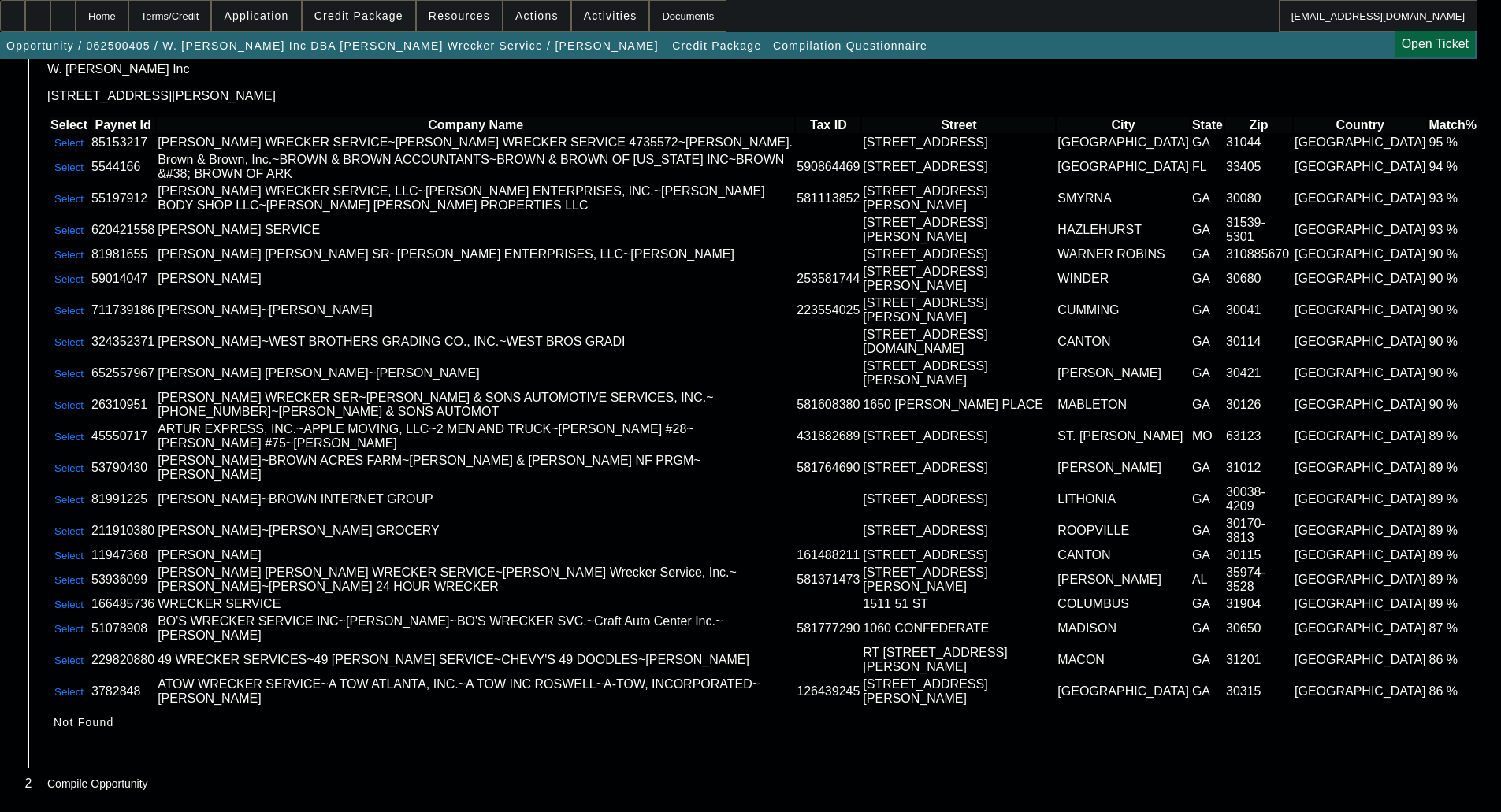
click at [114, 729] on span "Not Found" at bounding box center [83, 723] width 61 height 13
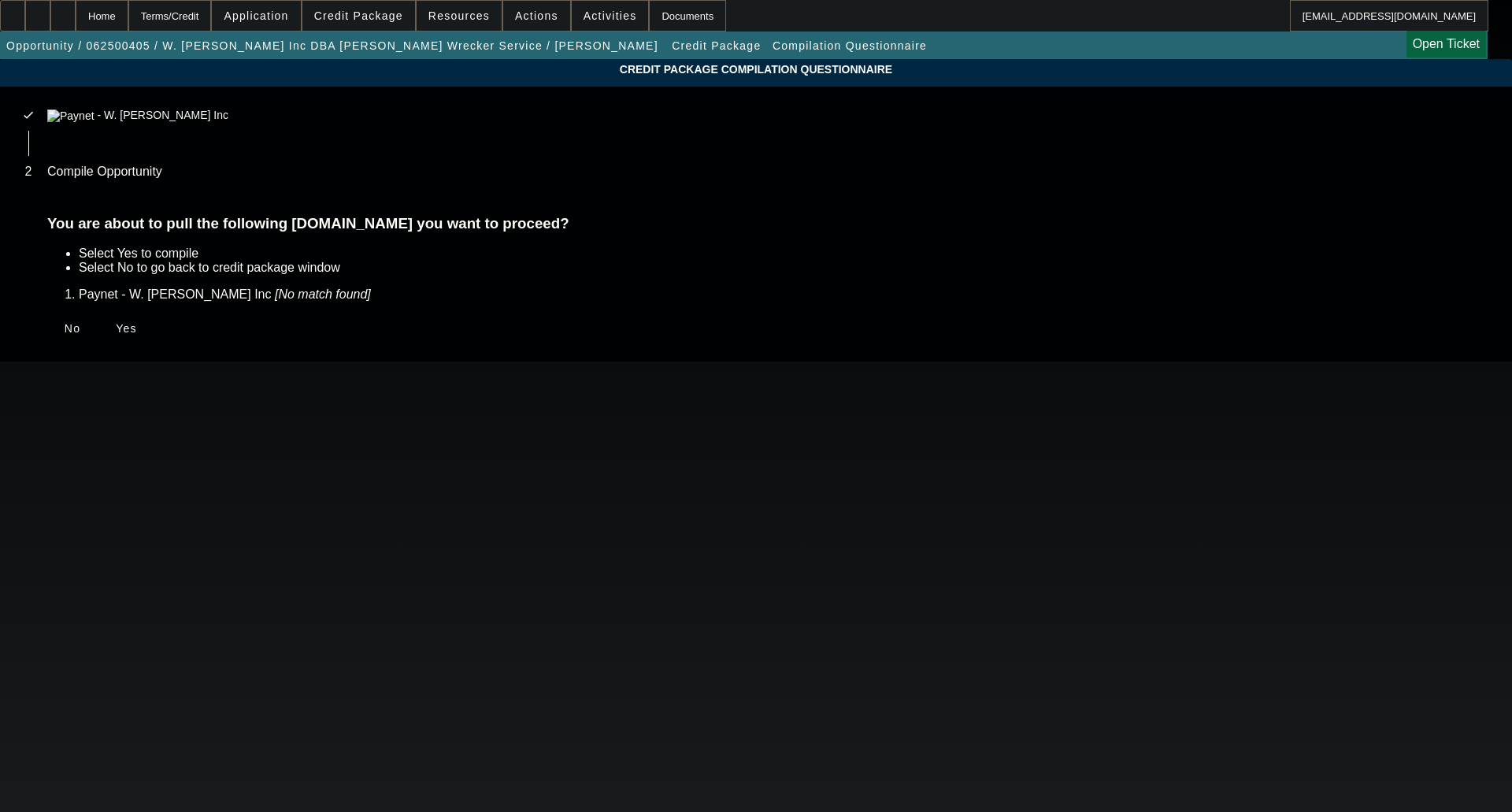
click at [137, 331] on span "Yes" at bounding box center [126, 328] width 21 height 13
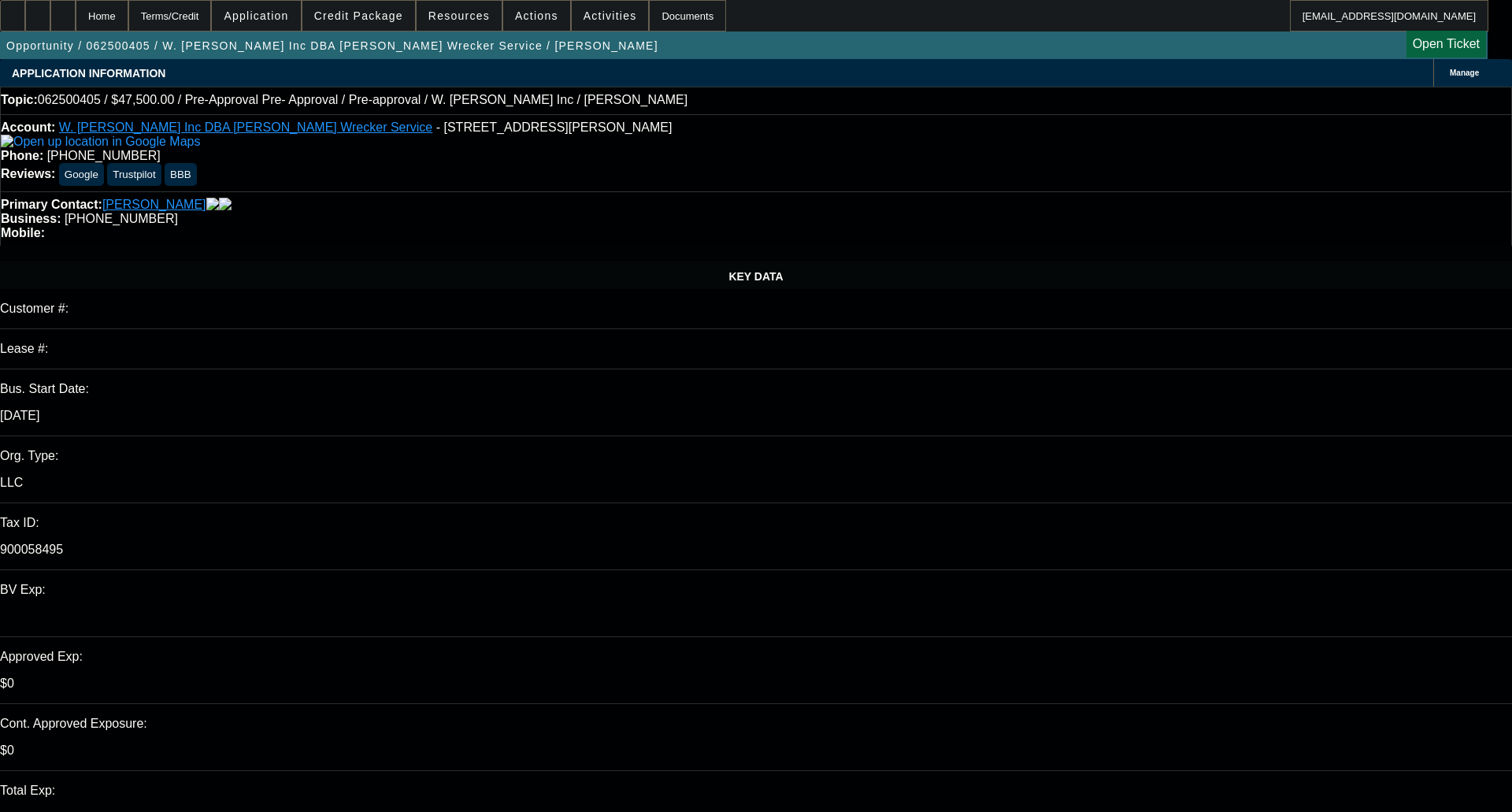
select select "2"
select select "0.1"
select select "4"
select select "0"
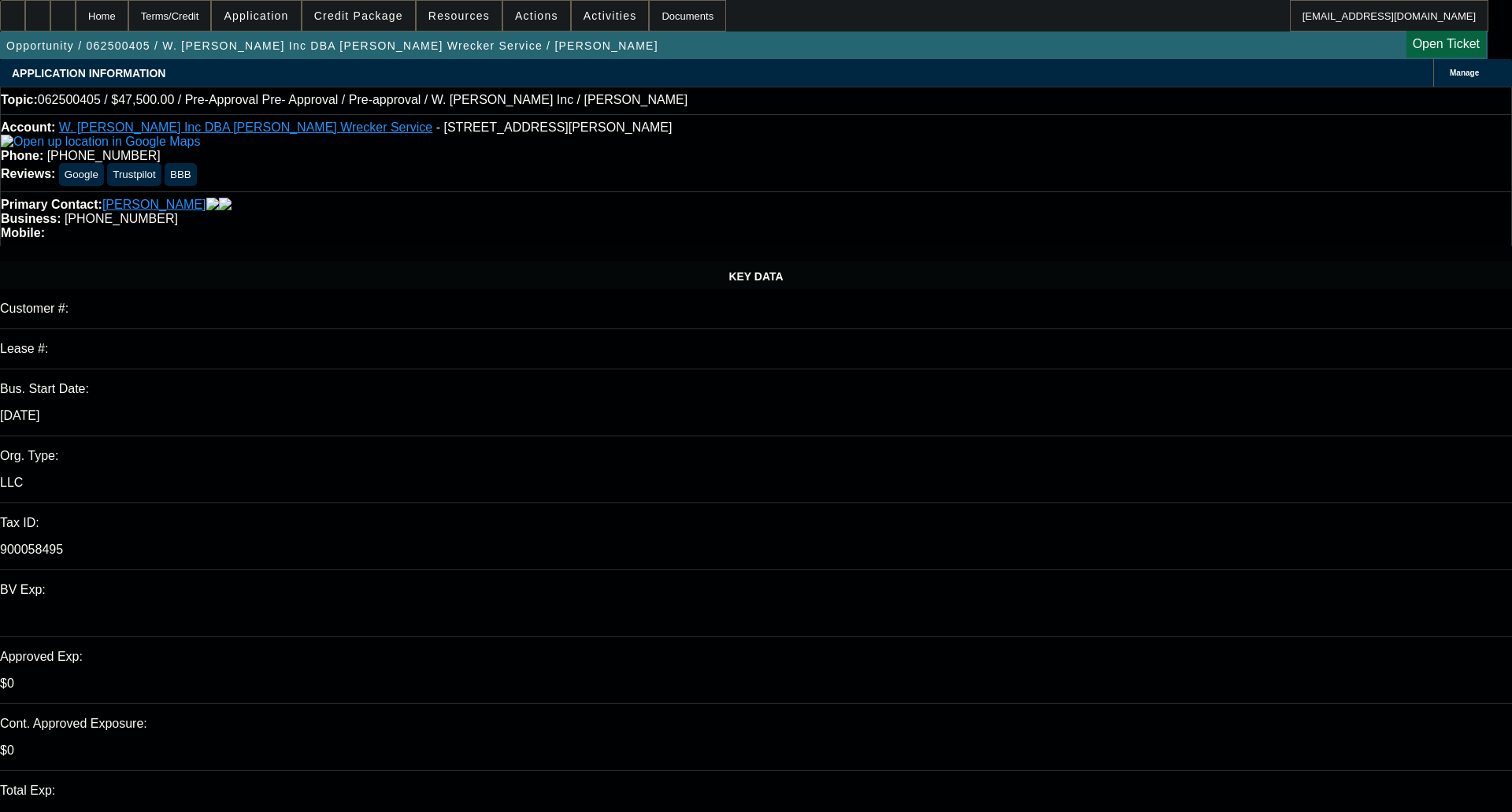
select select "2"
select select "0.1"
select select "4"
click at [360, 18] on span "Credit Package" at bounding box center [359, 16] width 89 height 13
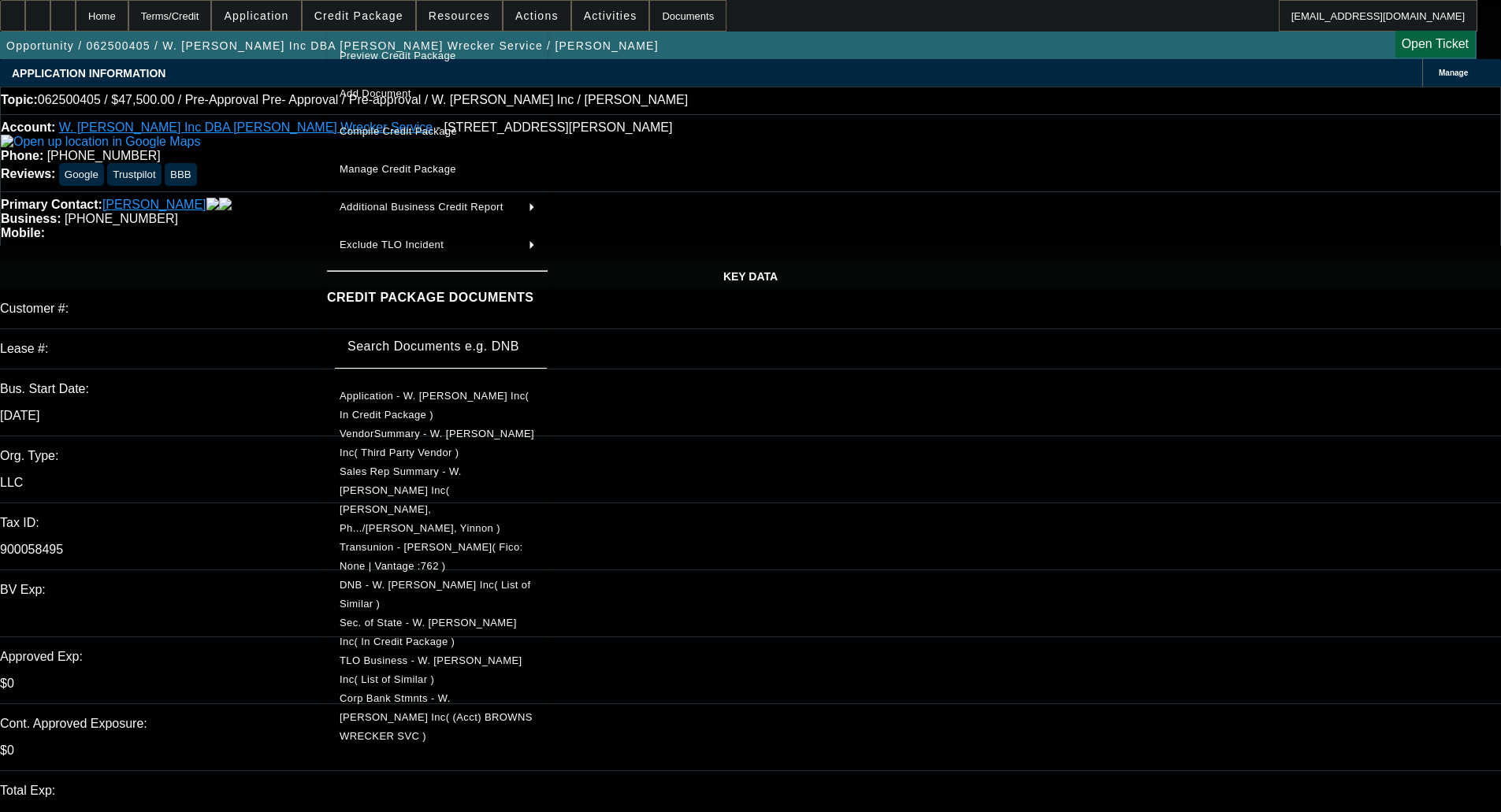
click at [397, 44] on button "Preview Credit Package" at bounding box center [437, 56] width 221 height 38
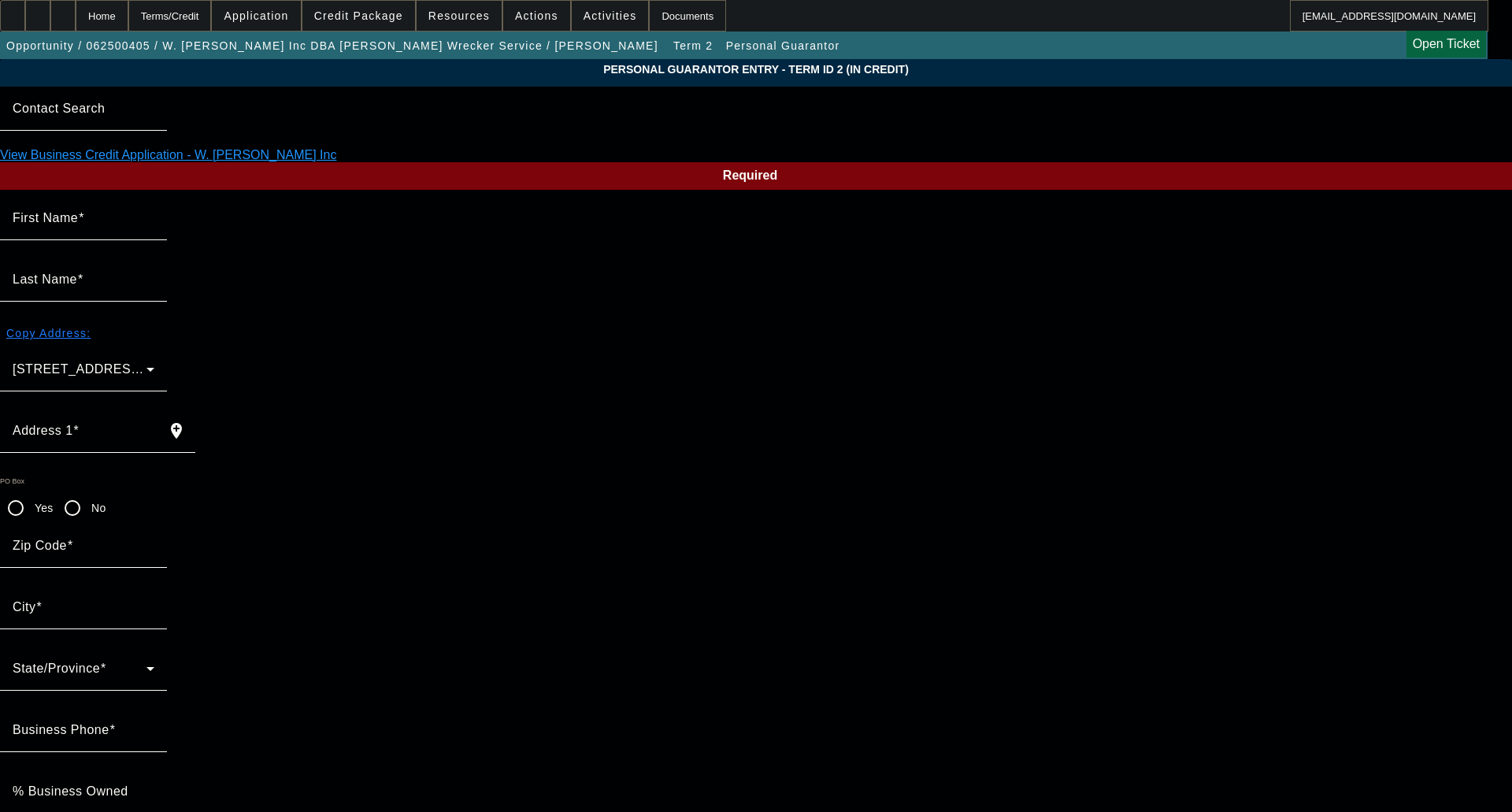
type input "Thomas"
type input "Brown"
type input "814 Hancock Bridge Road"
radio input "true"
type input "30680"
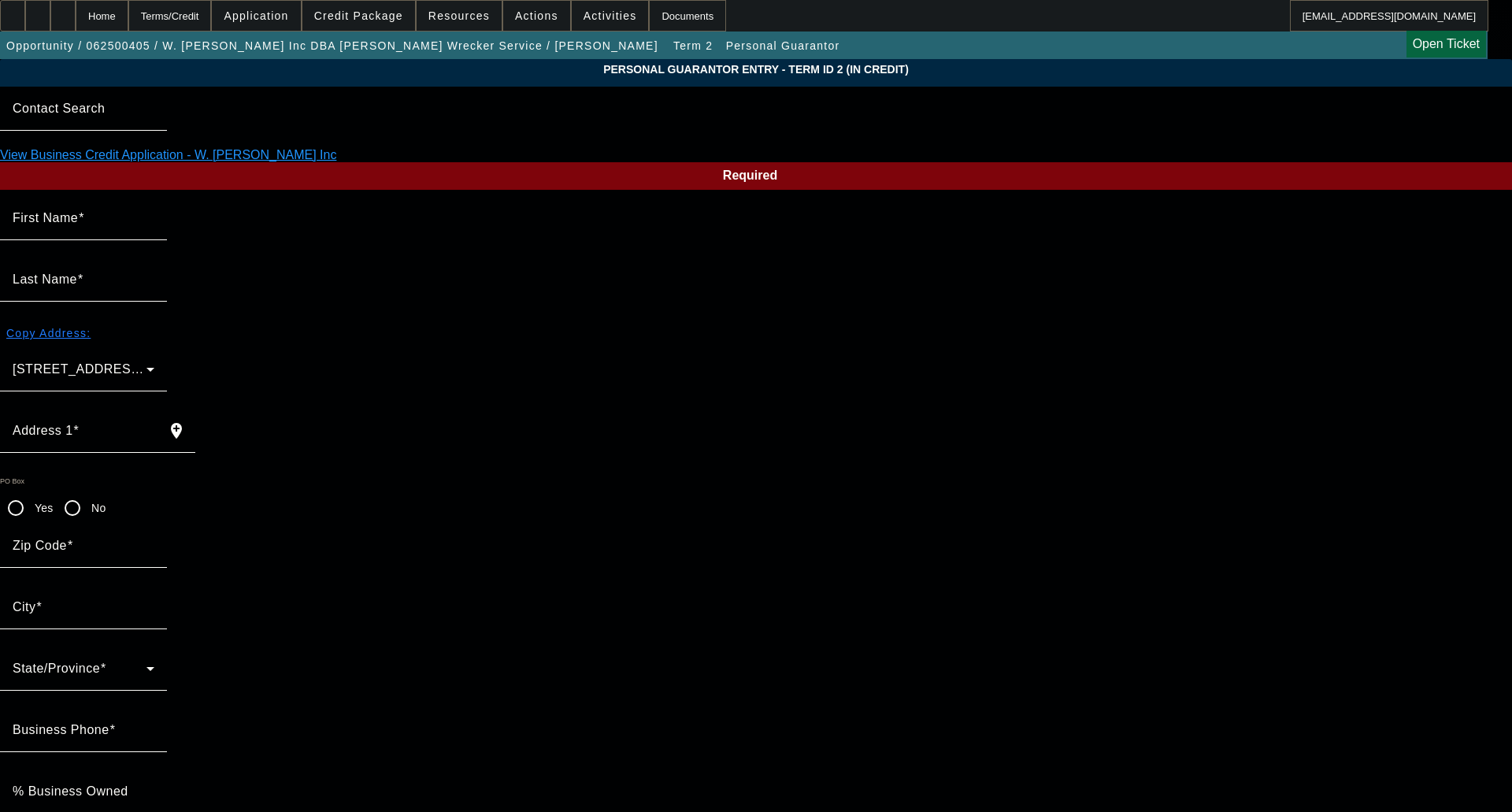
type input "Winder"
type input "(770) 867-3011"
type input "100"
type input "252-31-9685"
type input "dbrown814@aol.com"
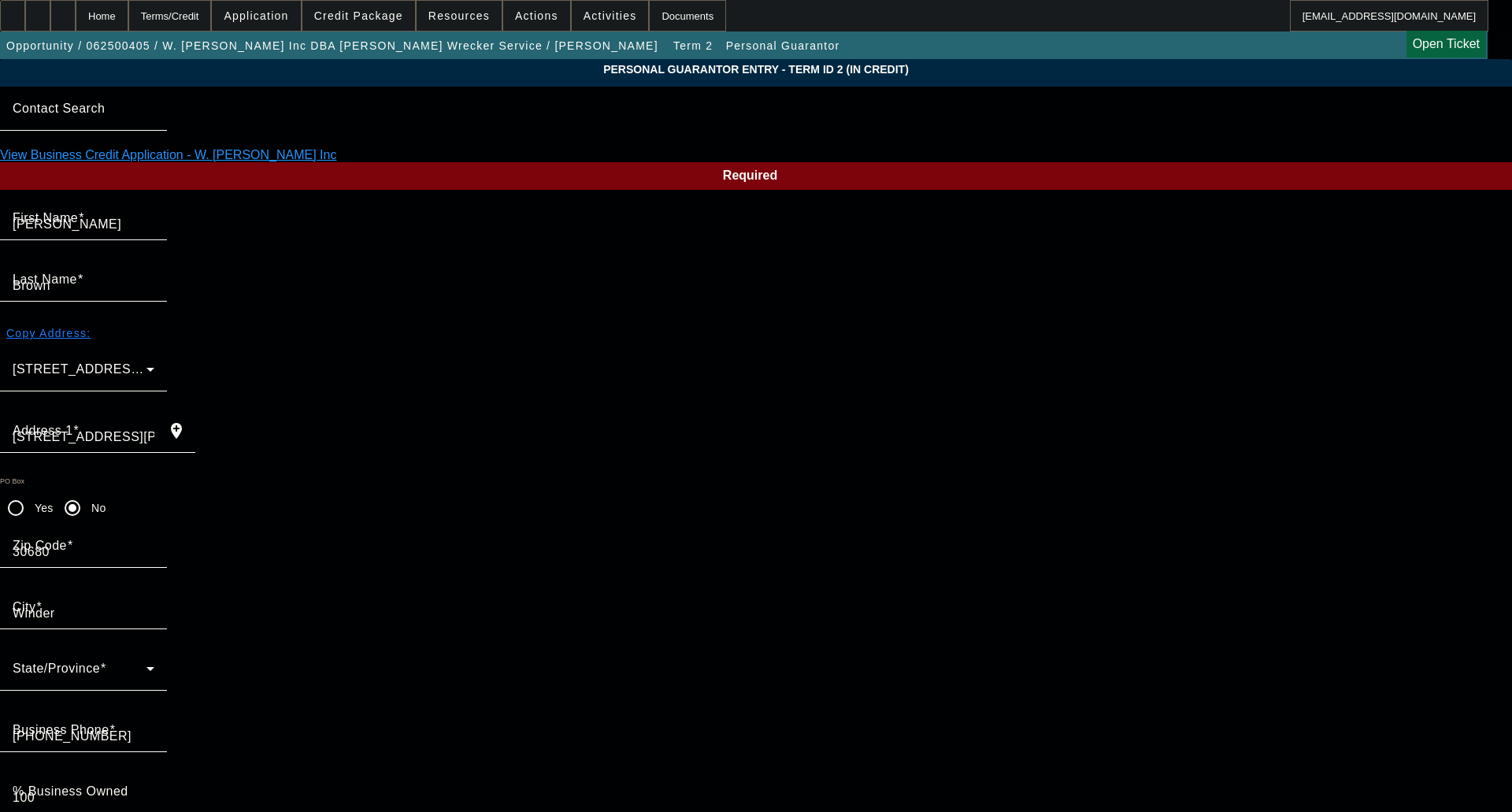
type input "Dana"
click at [353, 25] on span at bounding box center [358, 16] width 112 height 38
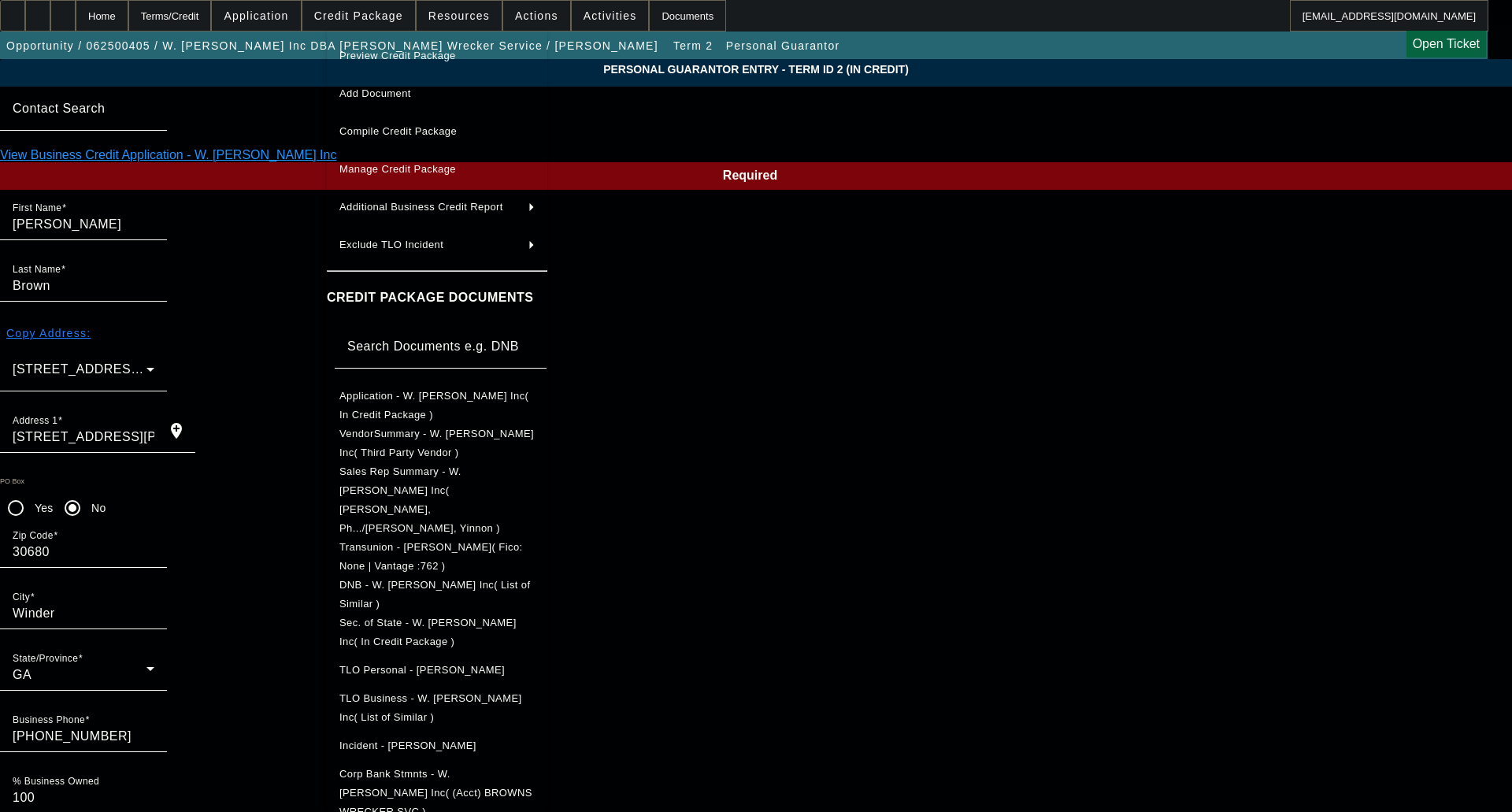
click at [380, 169] on span "Manage Credit Package" at bounding box center [397, 169] width 116 height 12
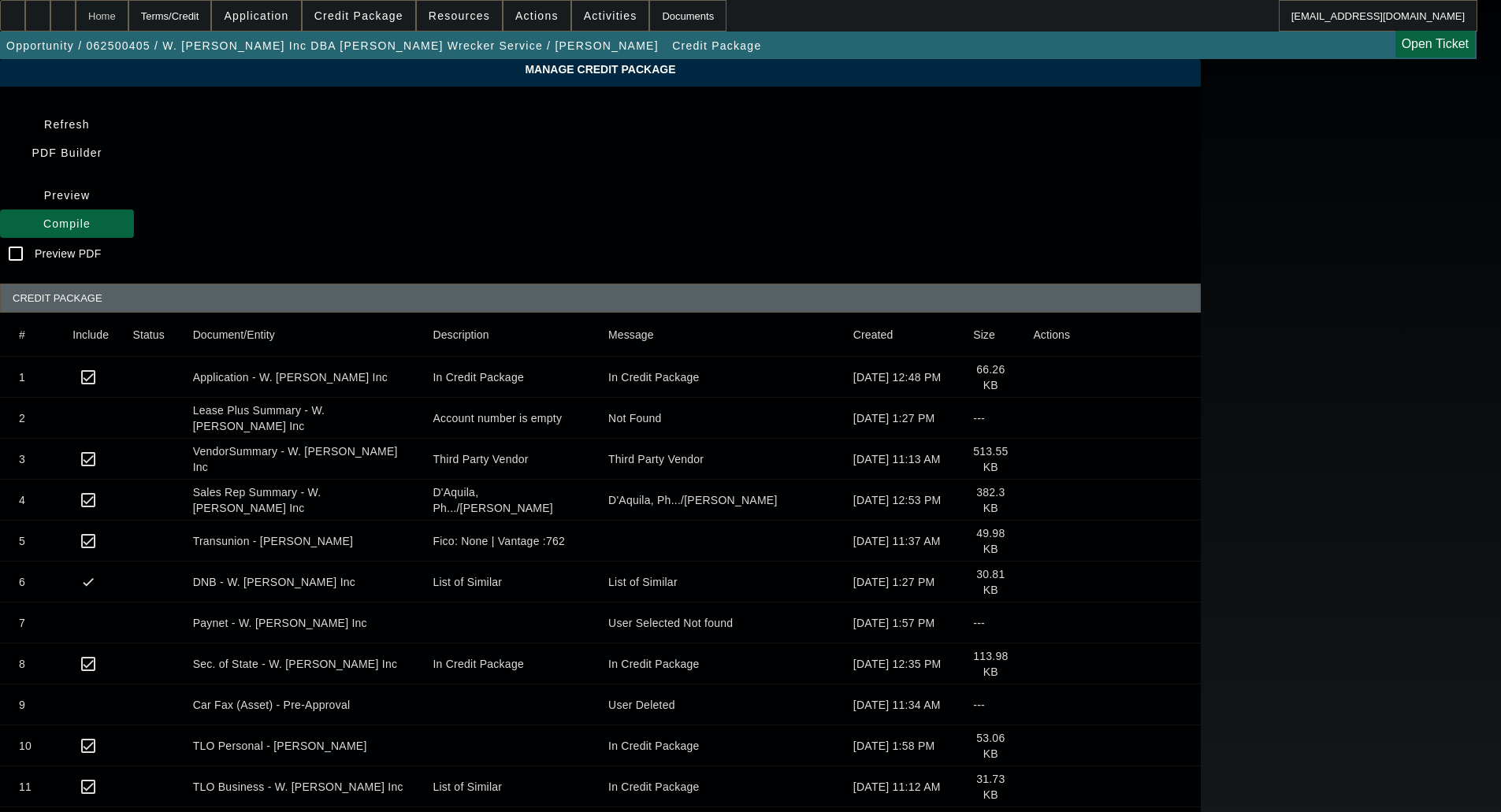
click at [128, 21] on div "Home" at bounding box center [101, 16] width 53 height 32
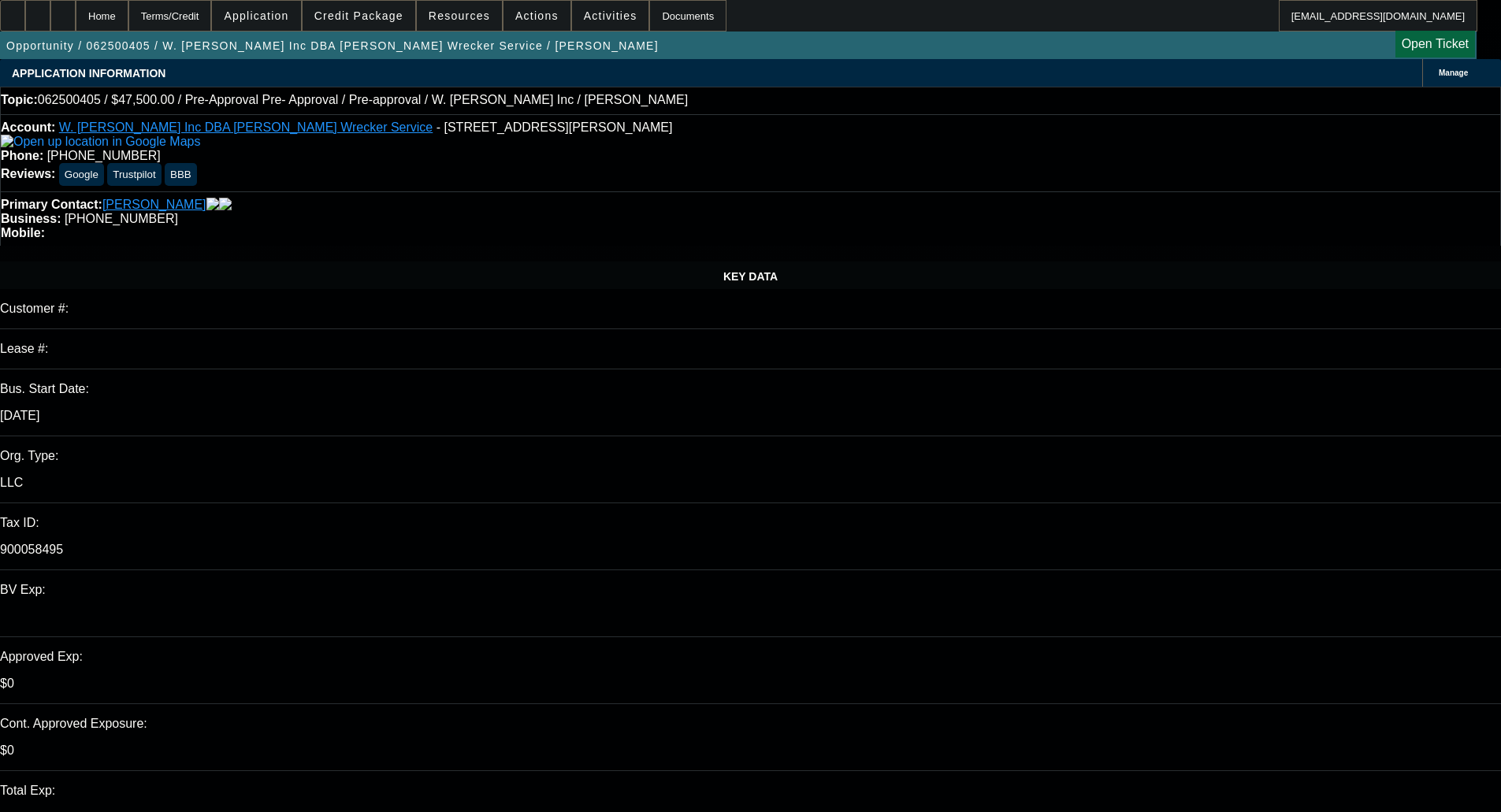
select select "2"
select select "0.1"
select select "4"
select select "0"
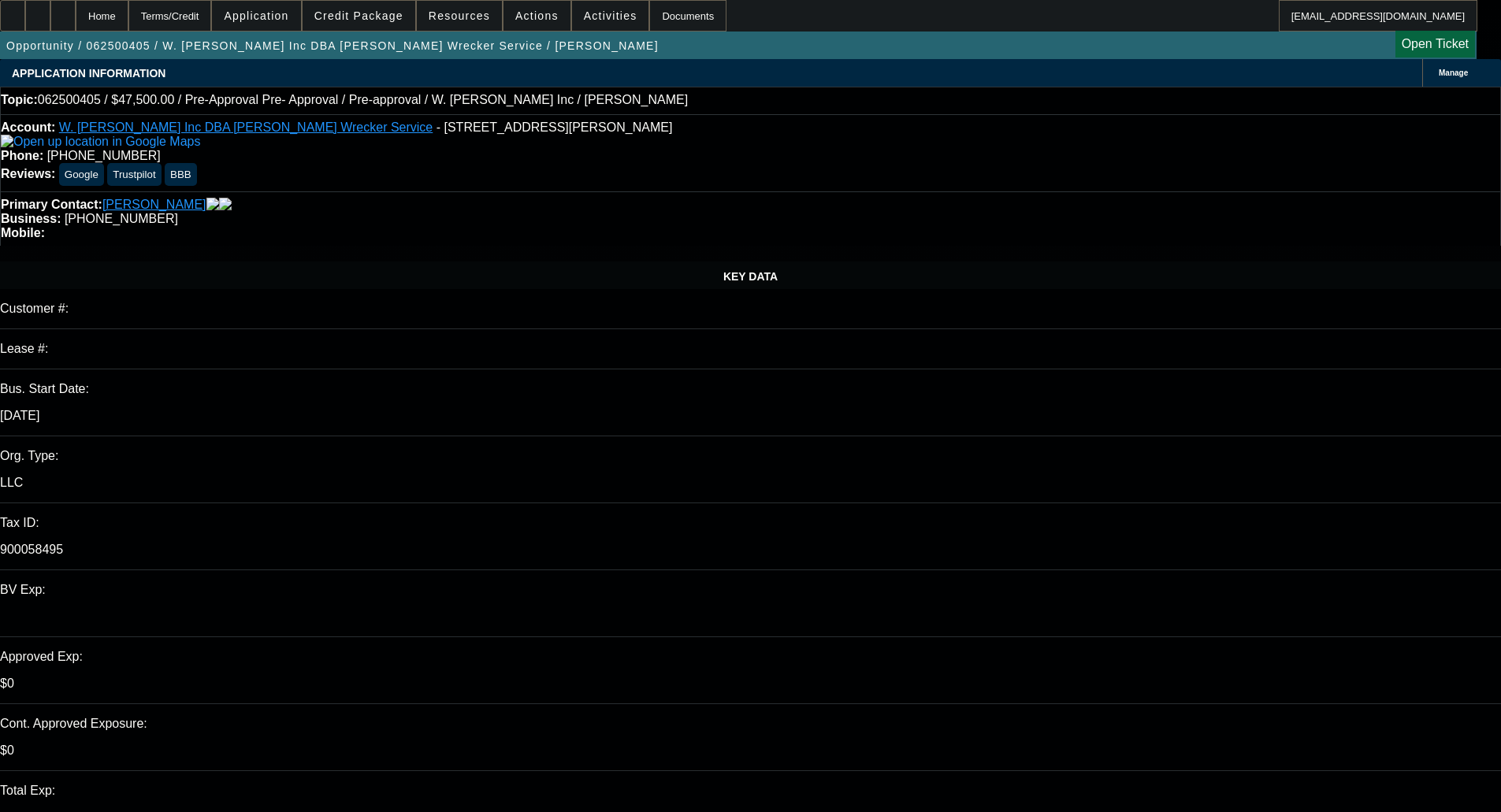
select select "2"
select select "0.1"
select select "4"
click at [350, 10] on span "Credit Package" at bounding box center [359, 16] width 89 height 13
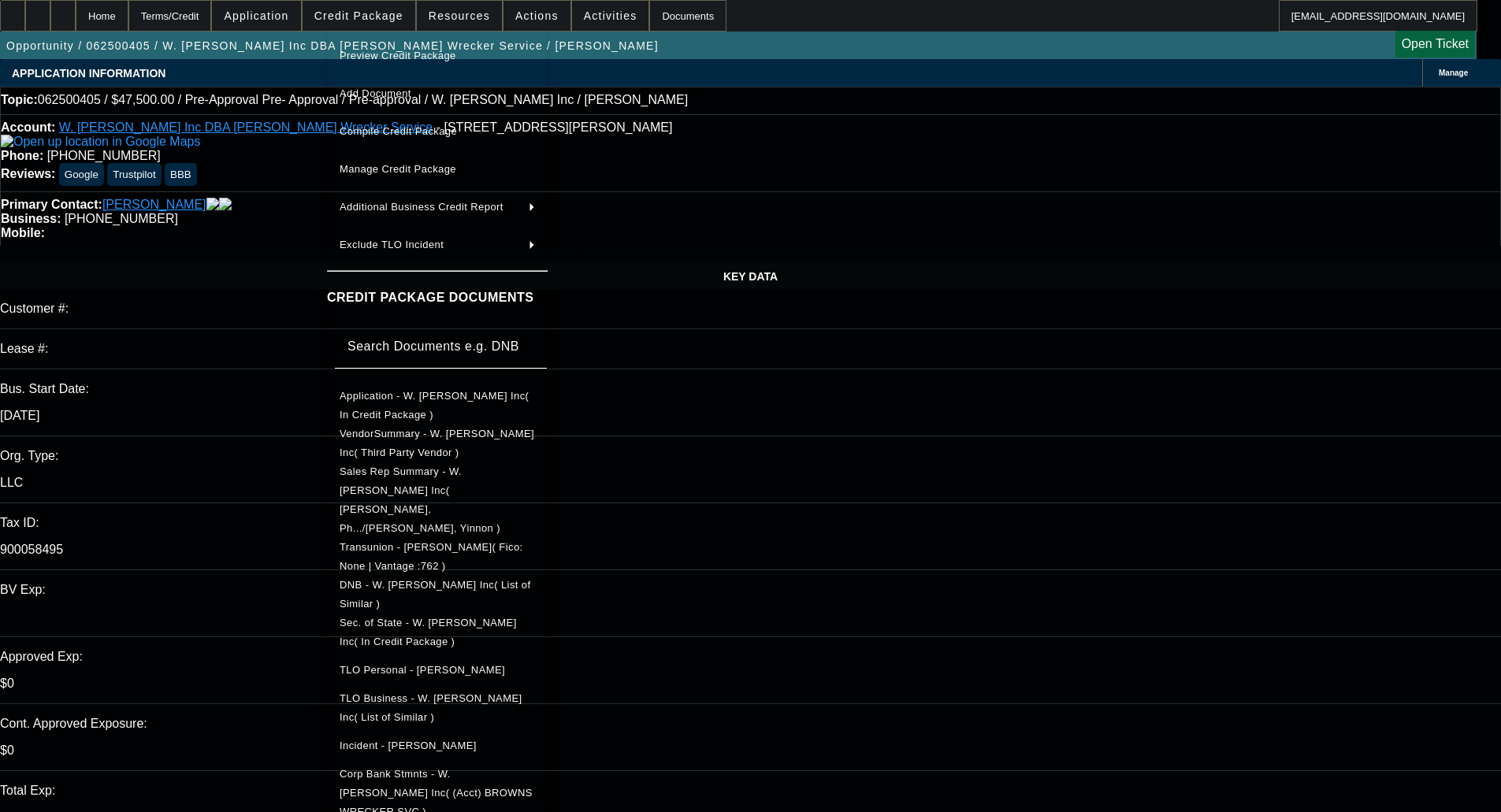
click at [379, 54] on span "Preview Credit Package" at bounding box center [398, 56] width 116 height 12
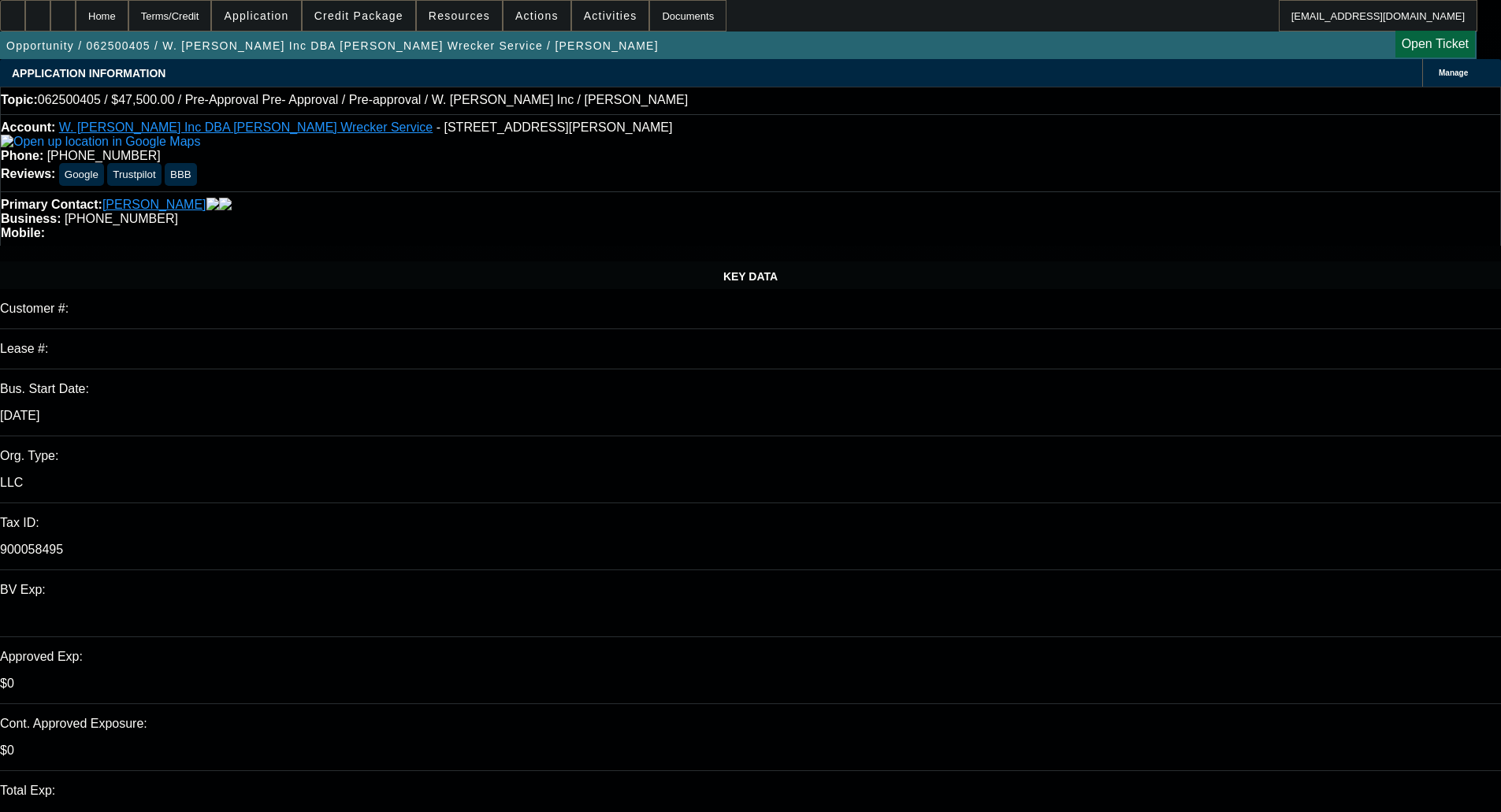
click at [377, 19] on span "Credit Package" at bounding box center [359, 16] width 89 height 13
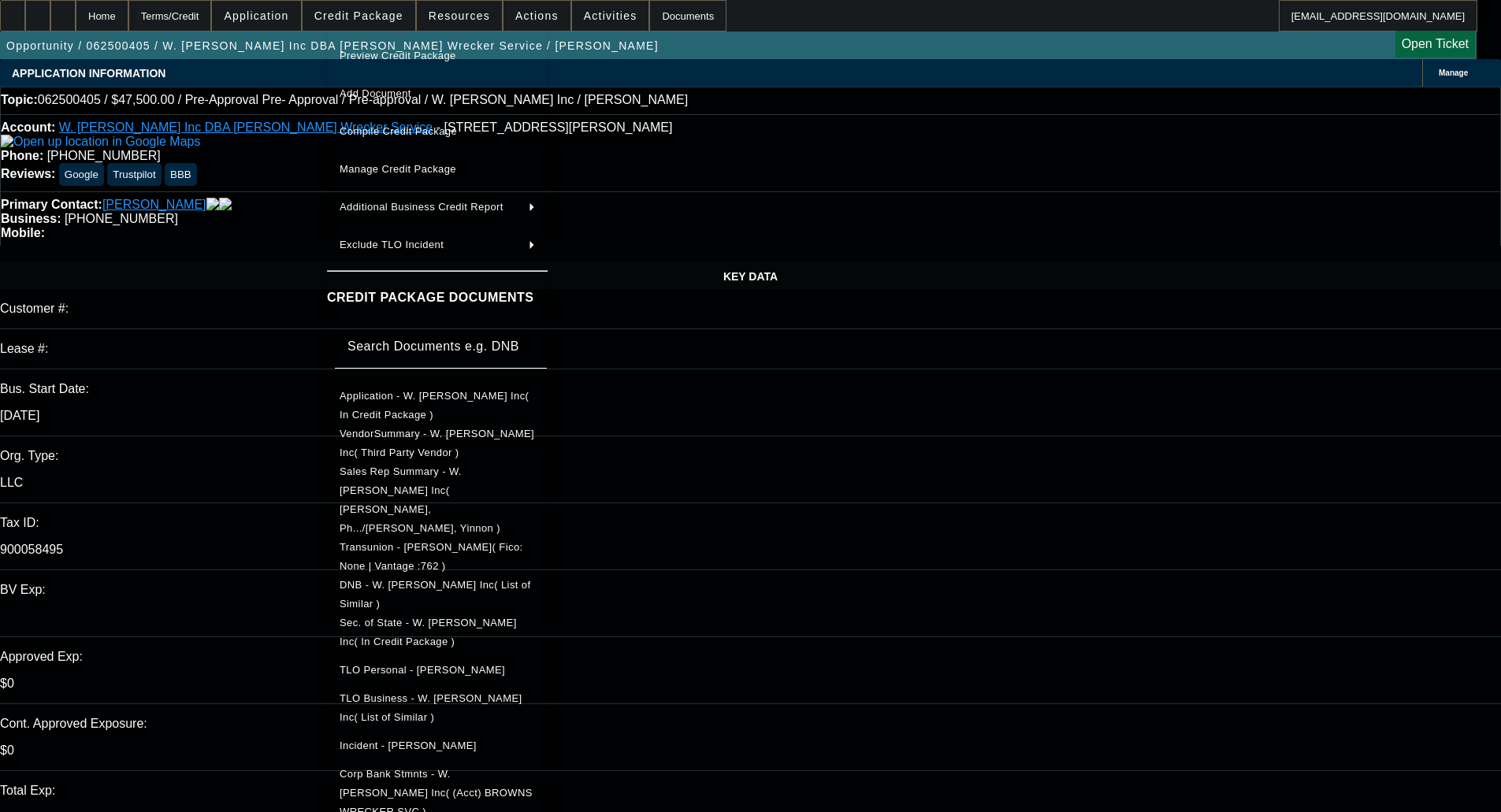
click at [393, 52] on span "Preview Credit Package" at bounding box center [398, 56] width 116 height 12
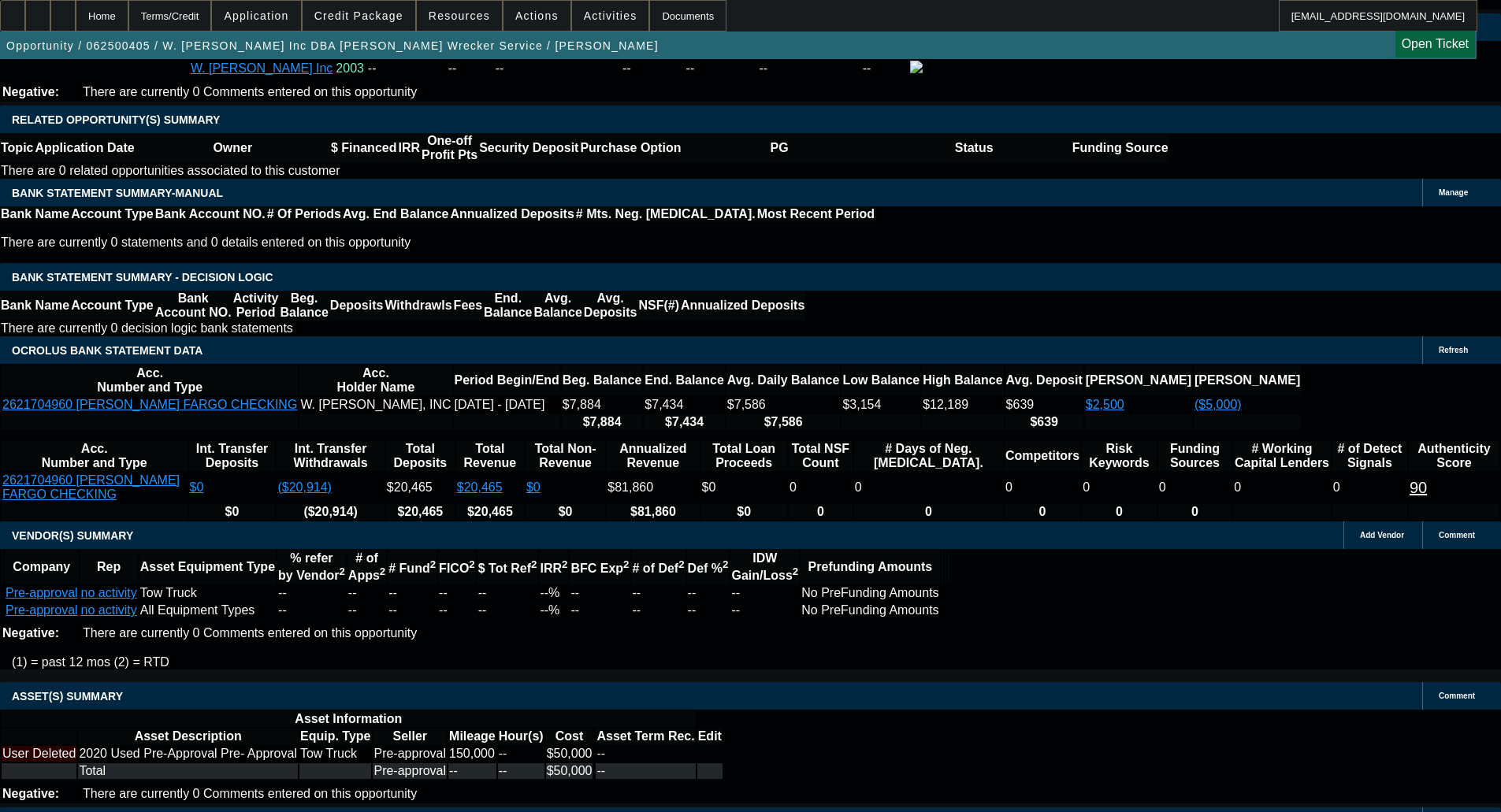
scroll to position [2707, 0]
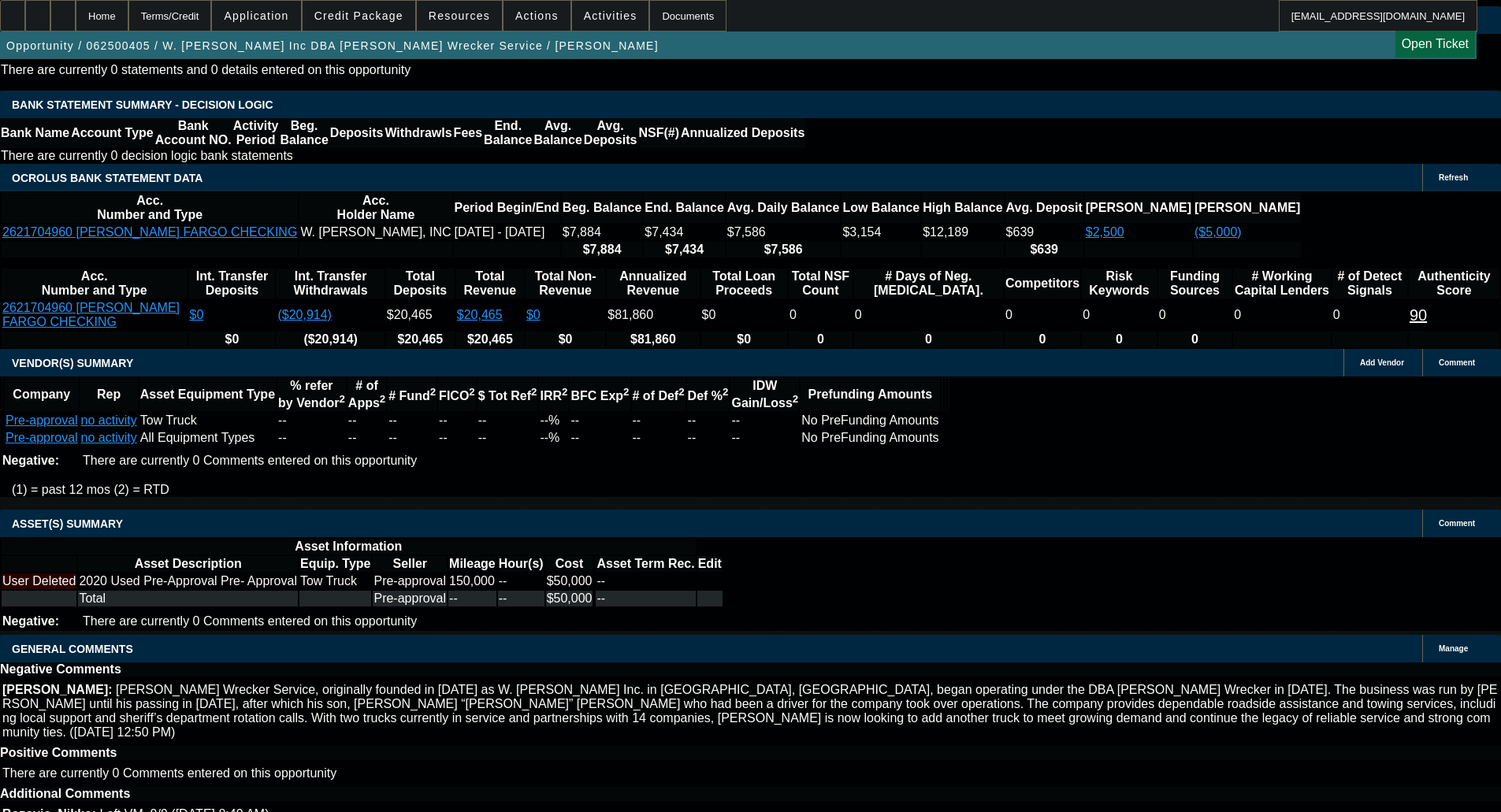
drag, startPoint x: 340, startPoint y: 484, endPoint x: 341, endPoint y: 494, distance: 10.0
select select "5"
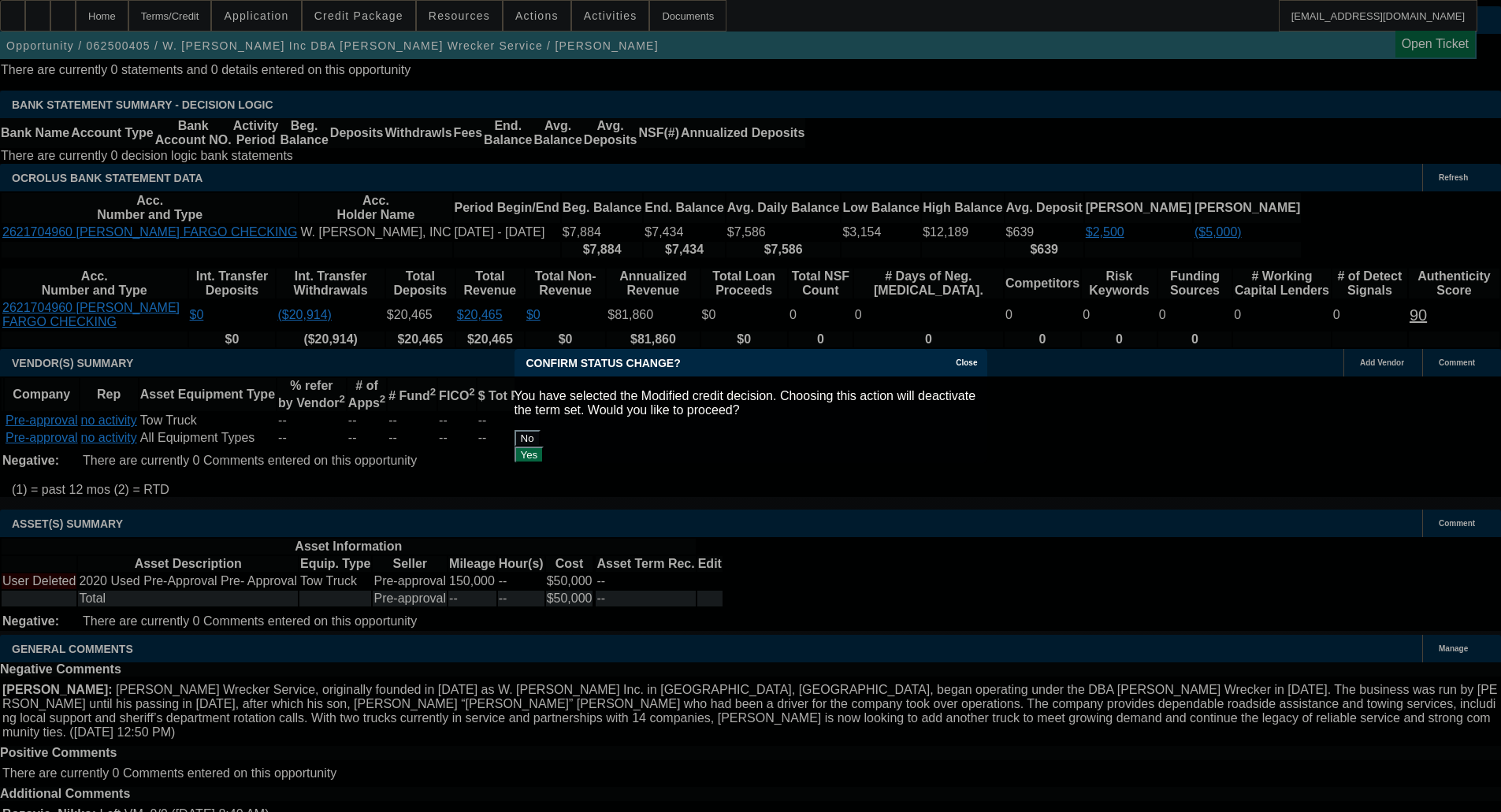
scroll to position [0, 0]
click at [545, 446] on button "Yes" at bounding box center [530, 454] width 30 height 17
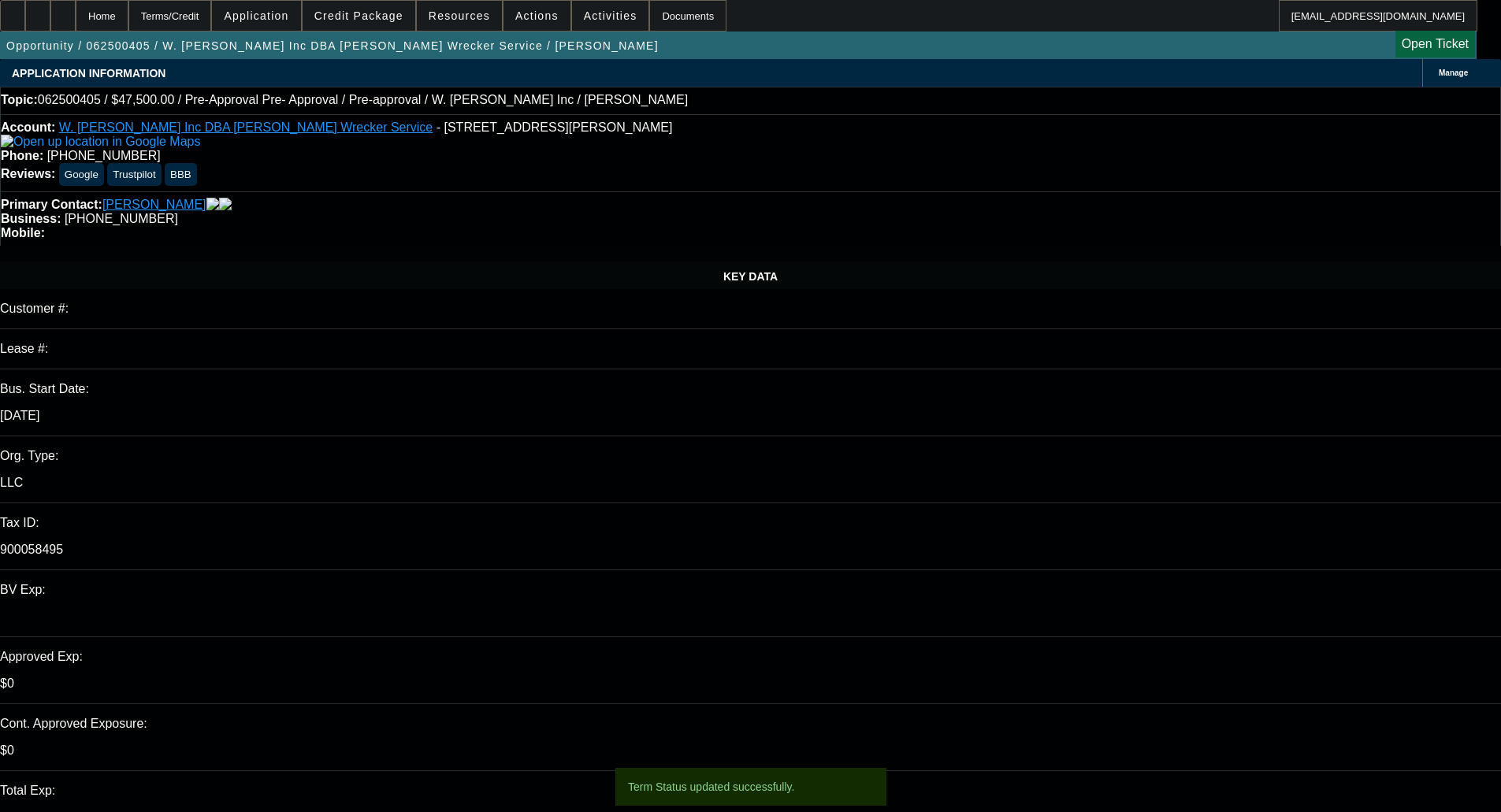
select select "2"
select select "0.1"
select select "4"
select select "2"
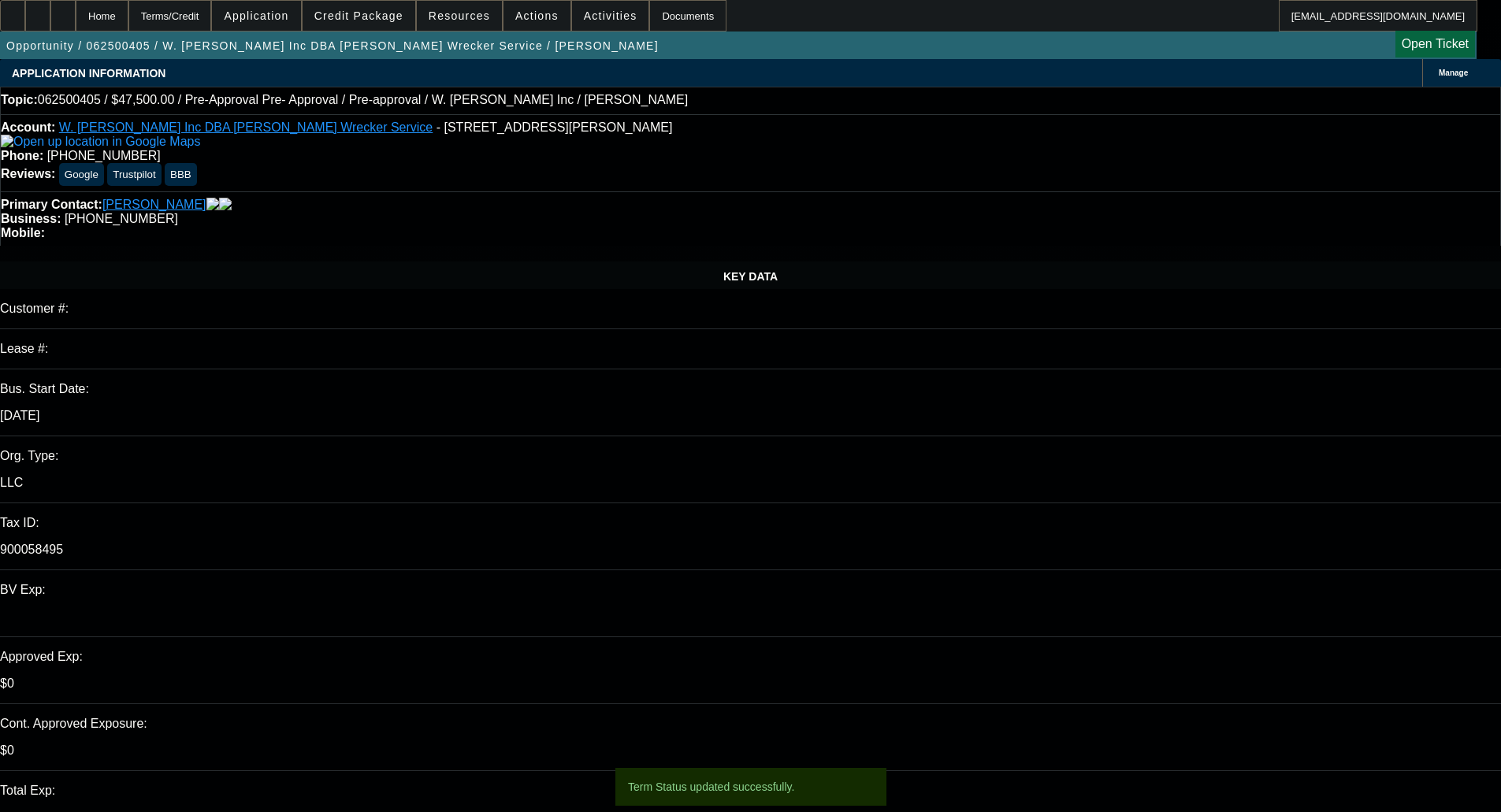
select select "2"
select select "0.1"
select select "4"
select select "0"
select select "2"
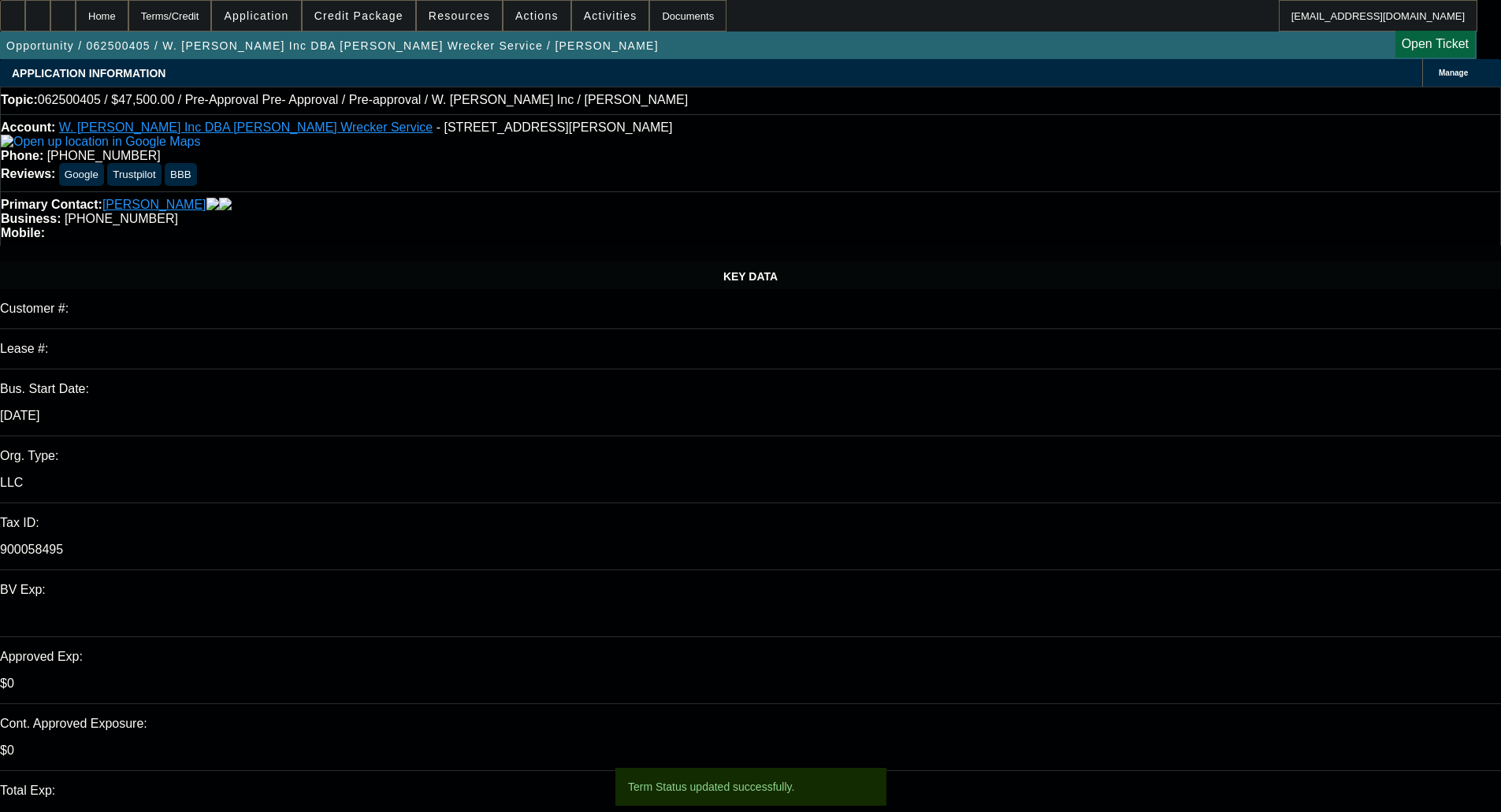
select select "0.1"
select select "4"
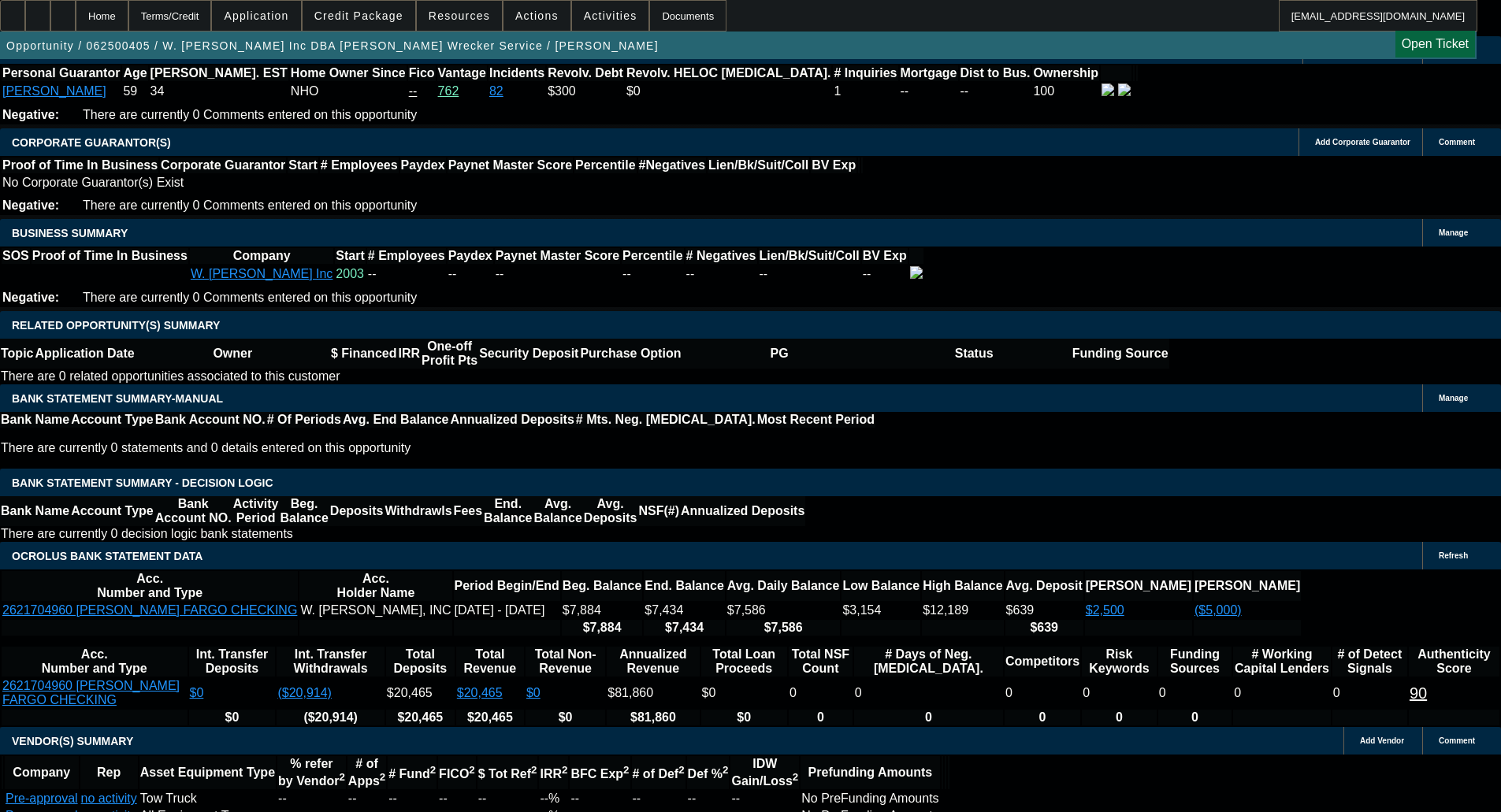
scroll to position [2314, 0]
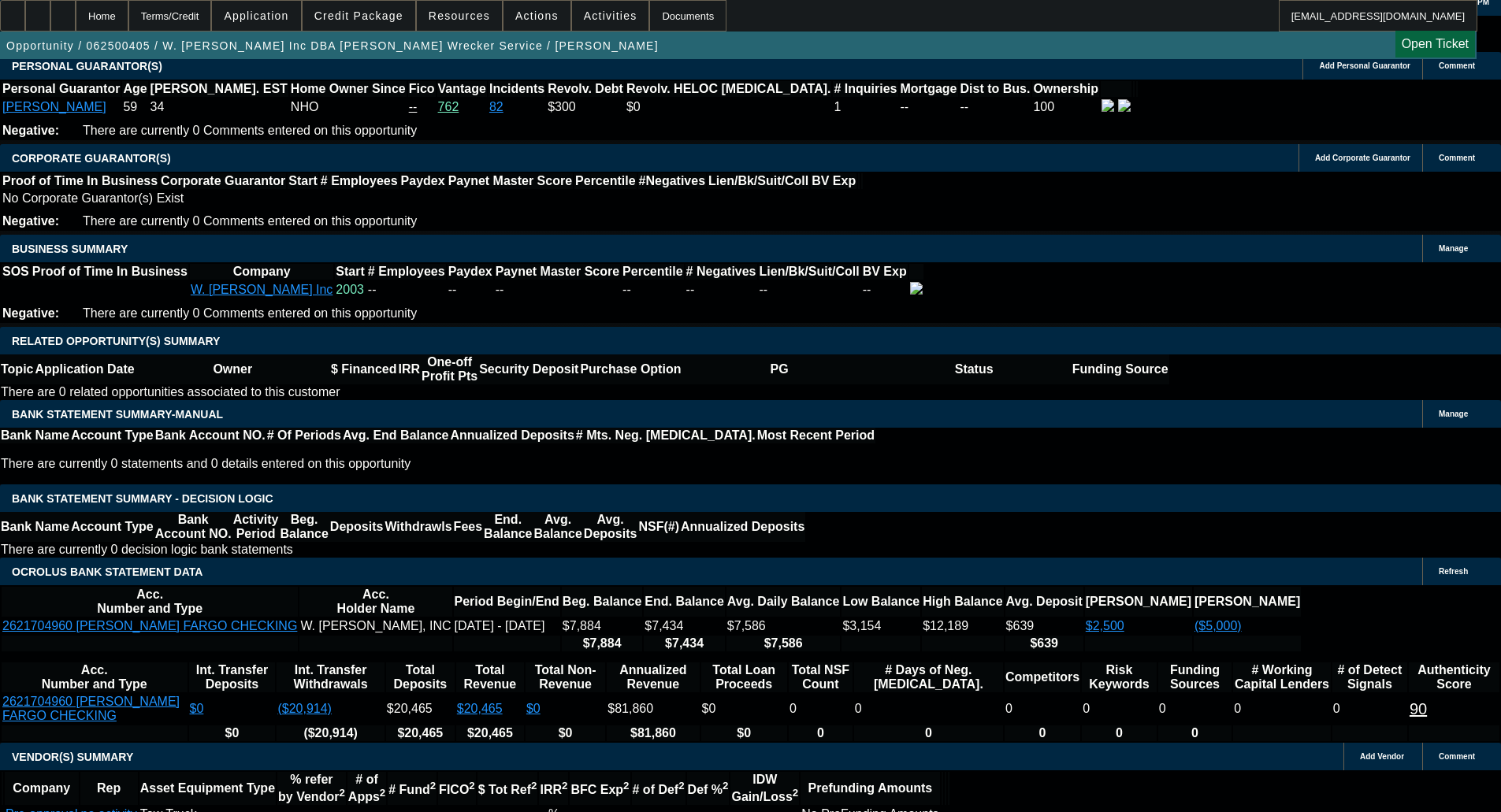
type input "3"
type input "UNKNOWN"
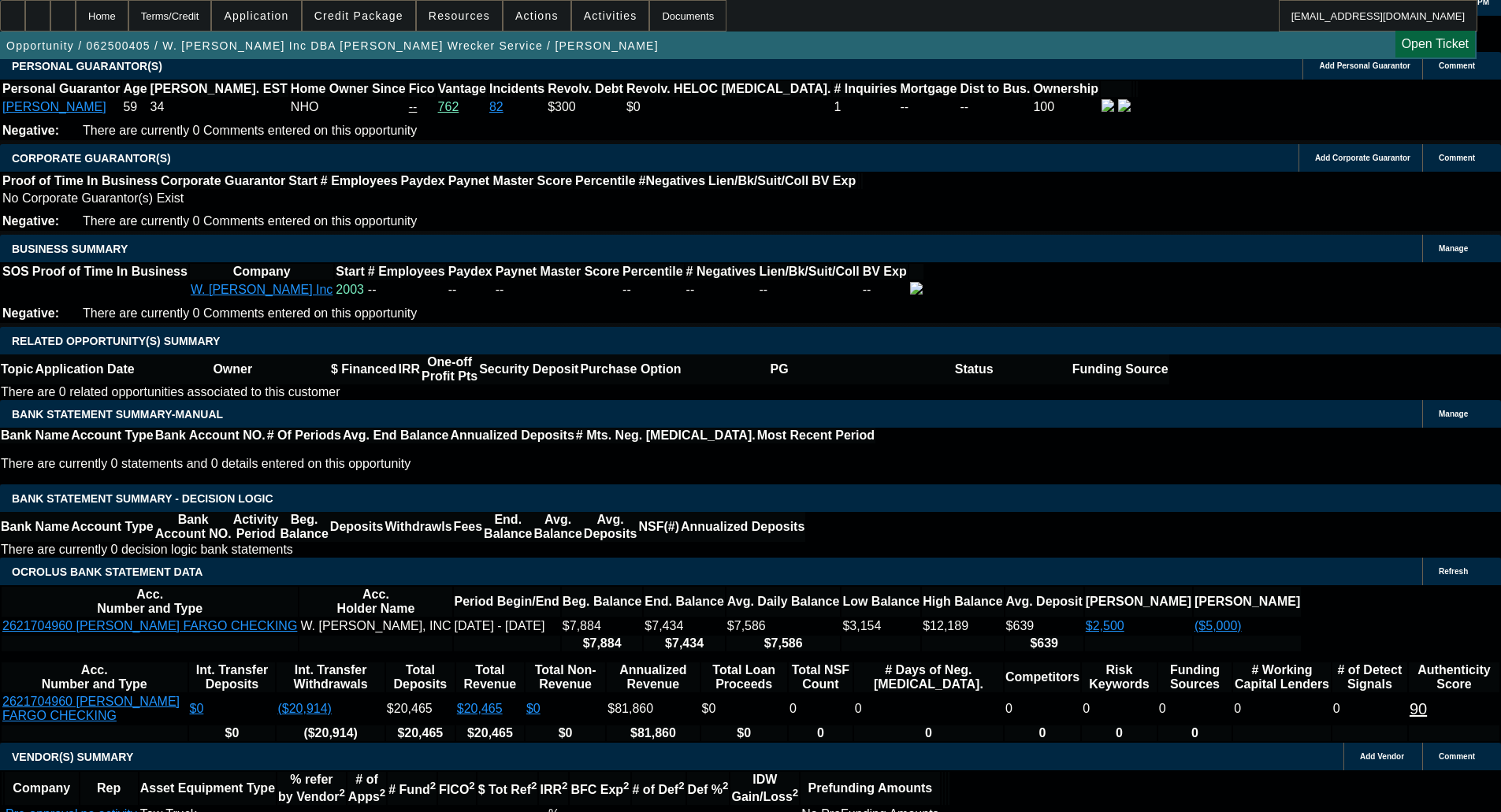
type input "$16,230.81"
type input "$32,461.62"
type input "36"
type input "$1,646.60"
type input "$3,293.20"
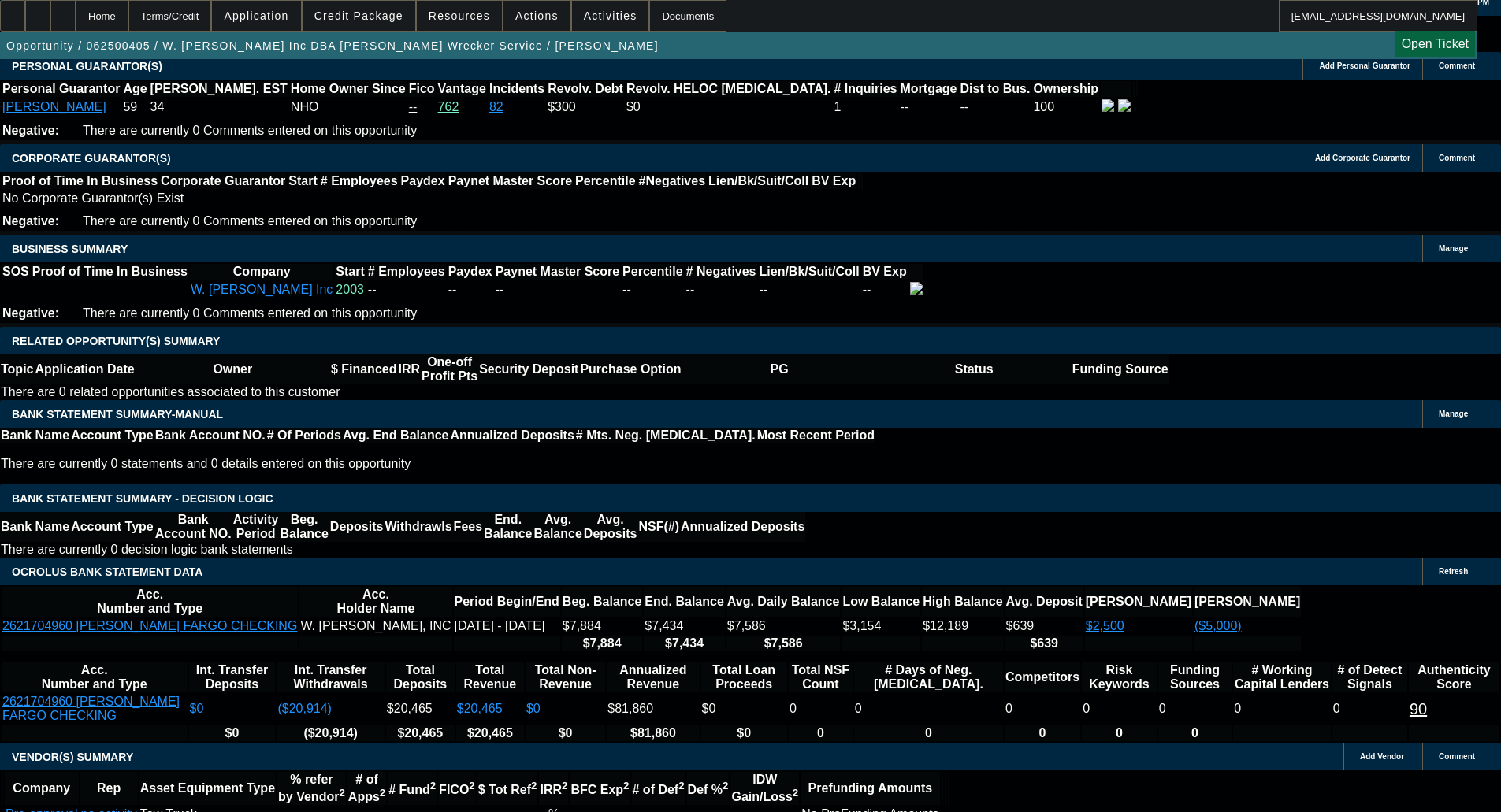
type input "36"
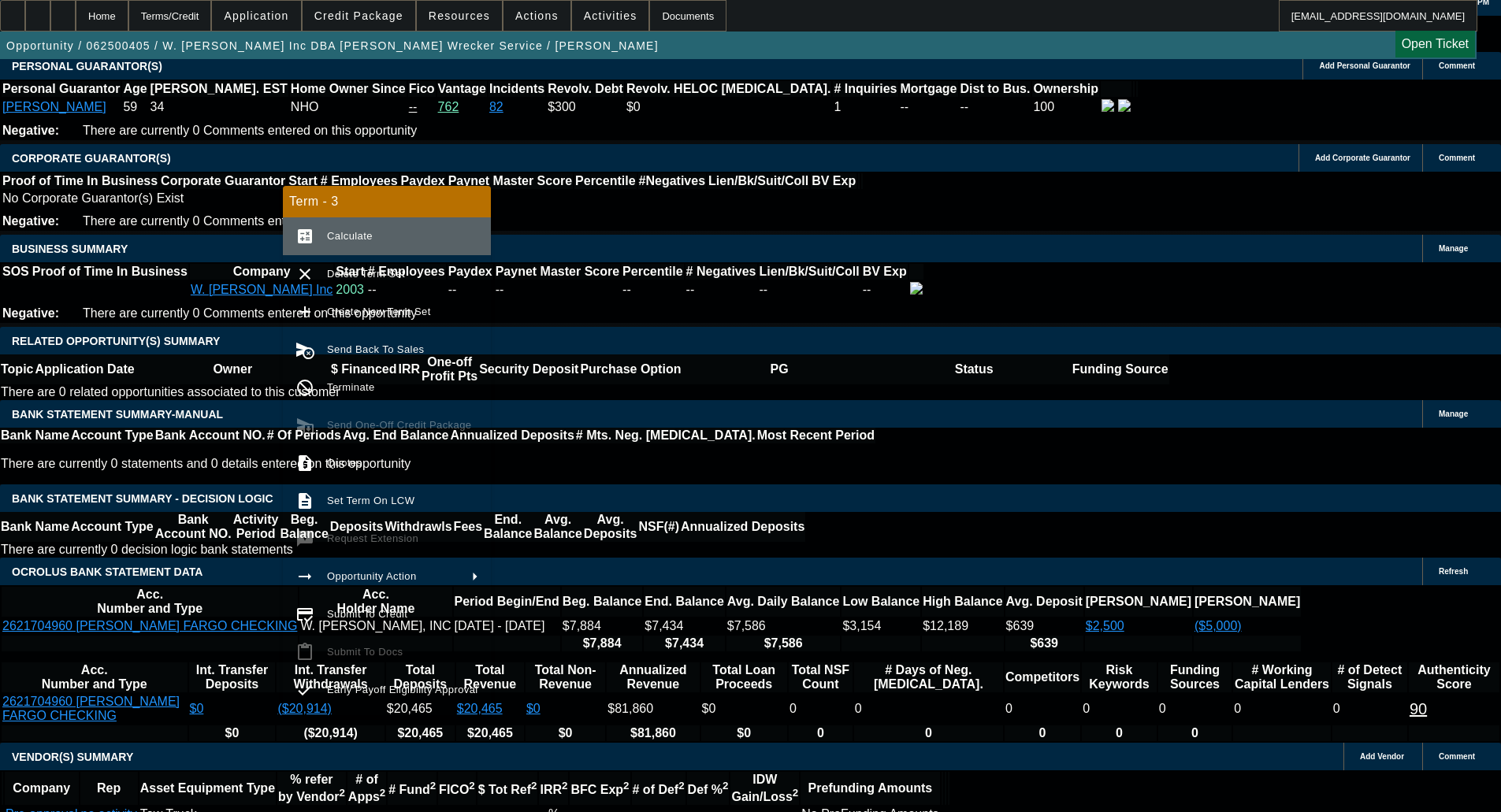
click at [368, 235] on span "Calculate" at bounding box center [350, 236] width 46 height 12
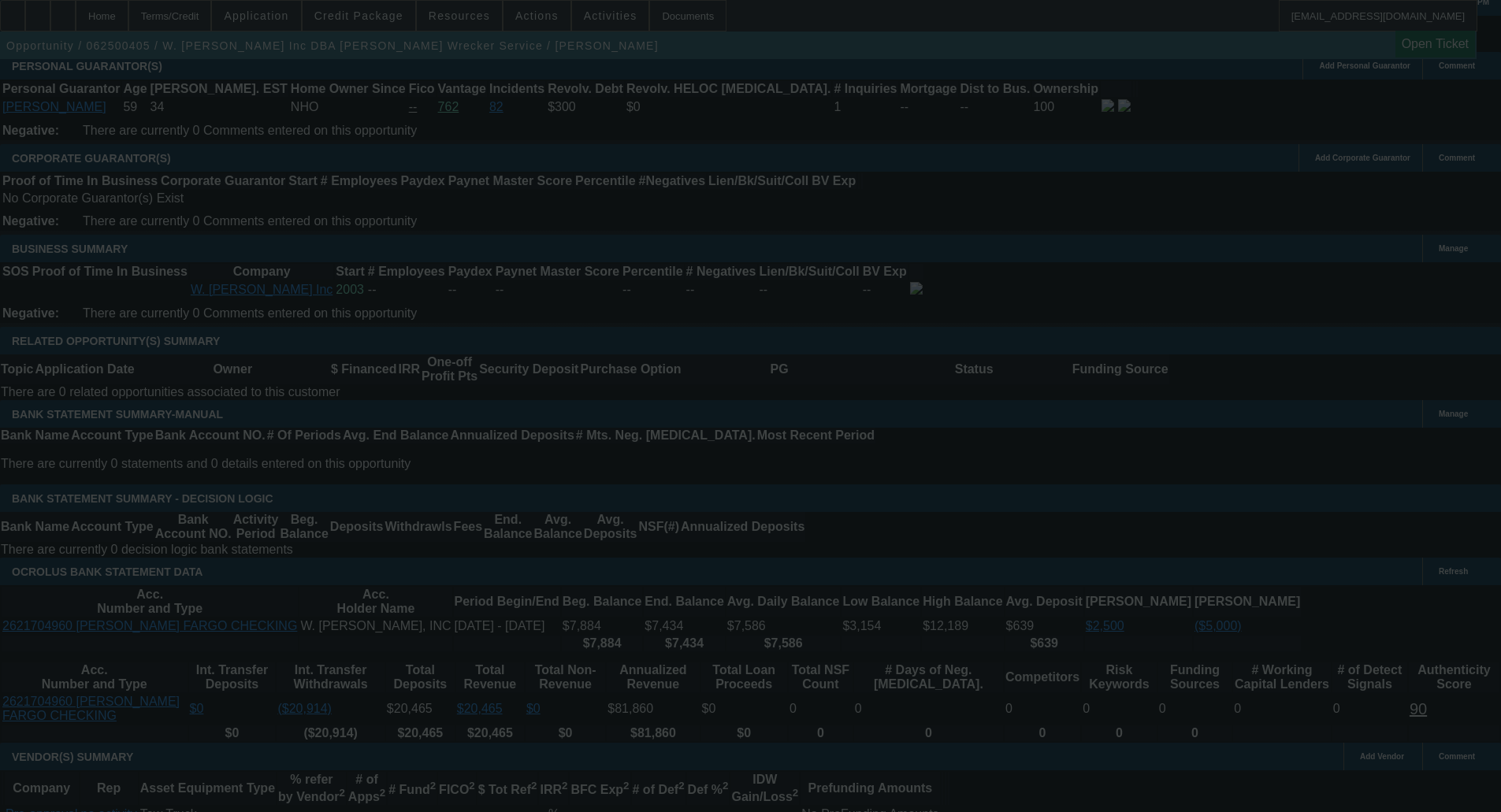
select select "2"
select select "0.1"
select select "4"
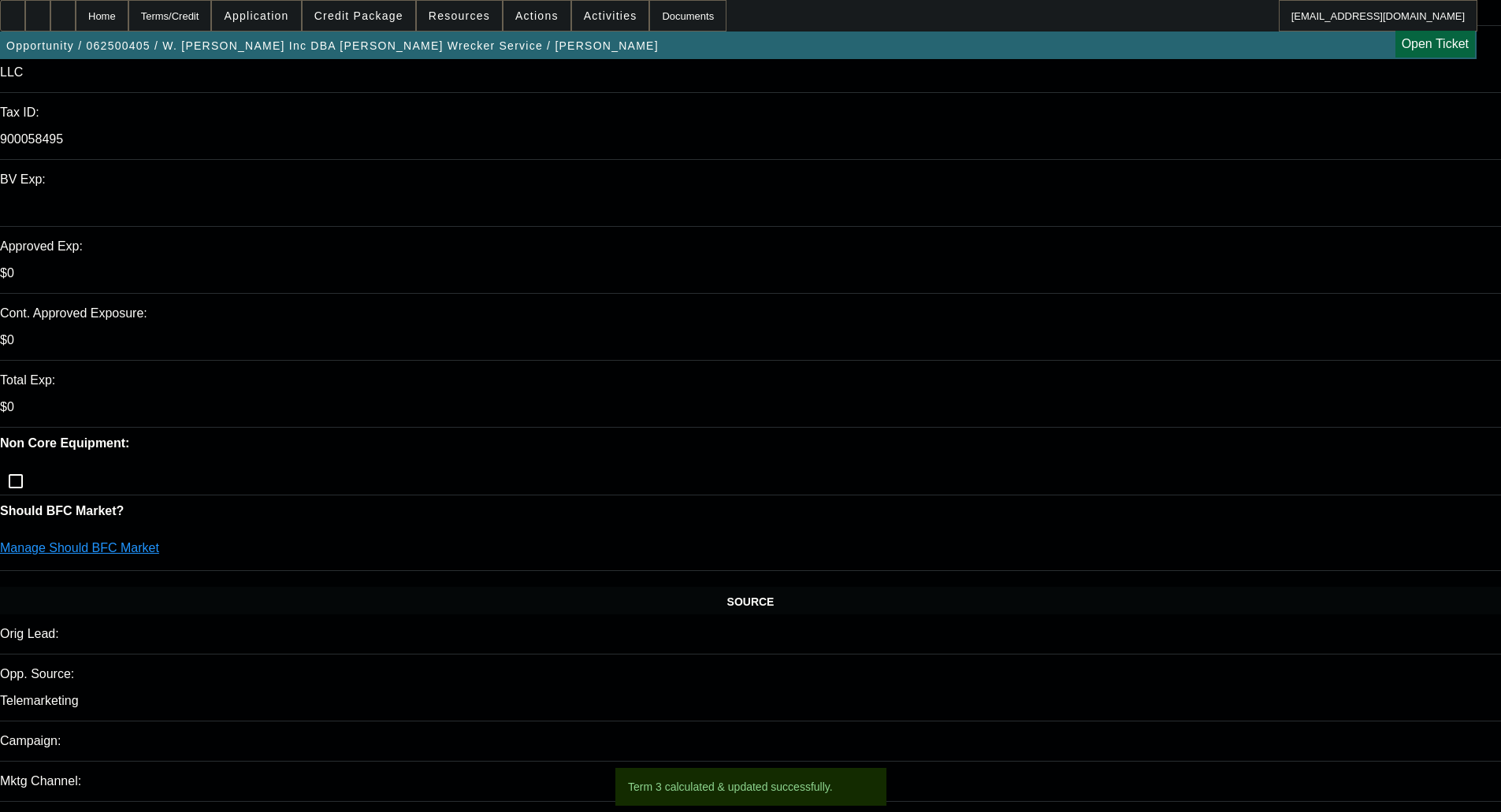
scroll to position [0, 0]
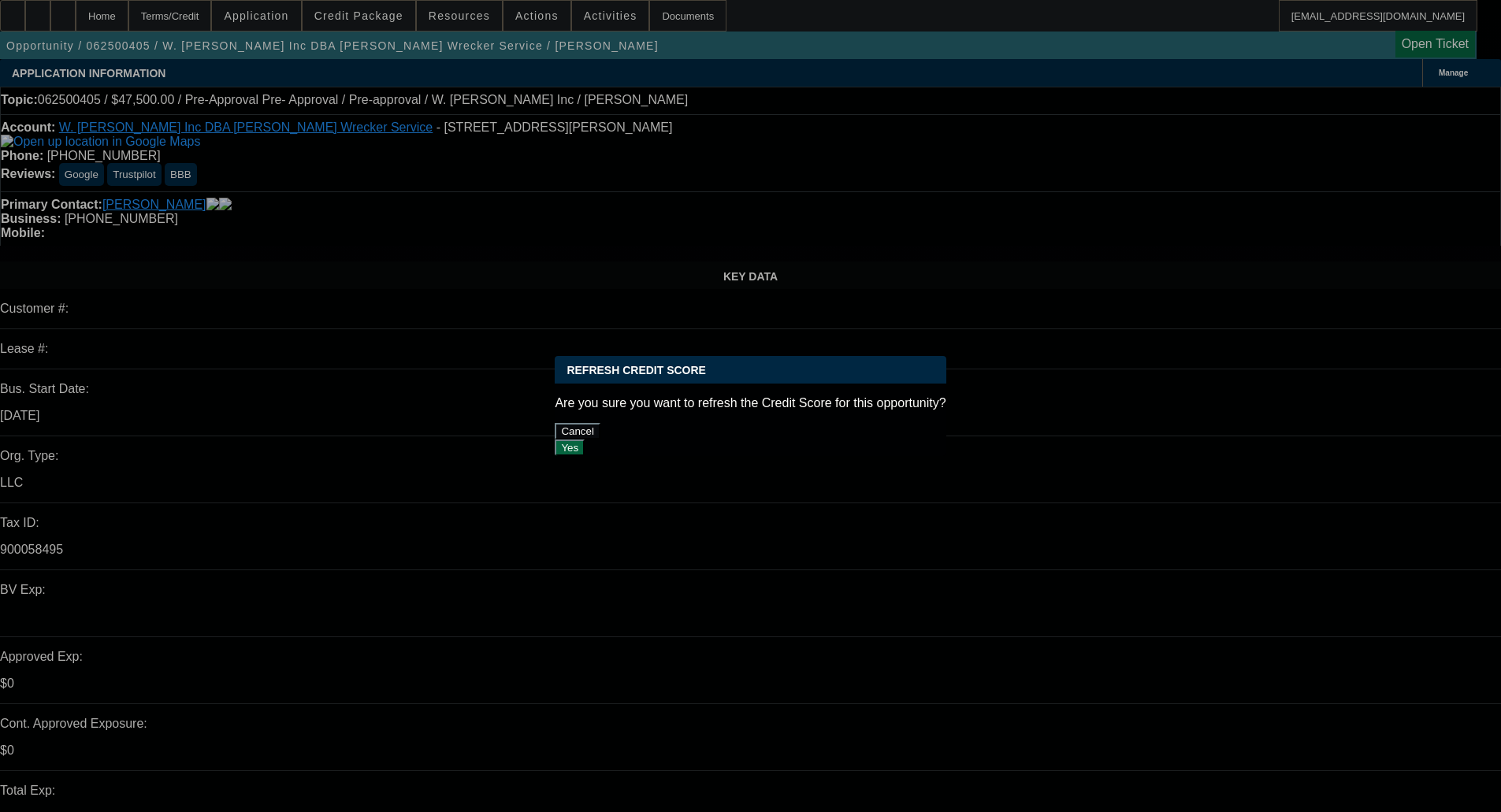
click at [584, 439] on button "Yes" at bounding box center [570, 447] width 30 height 17
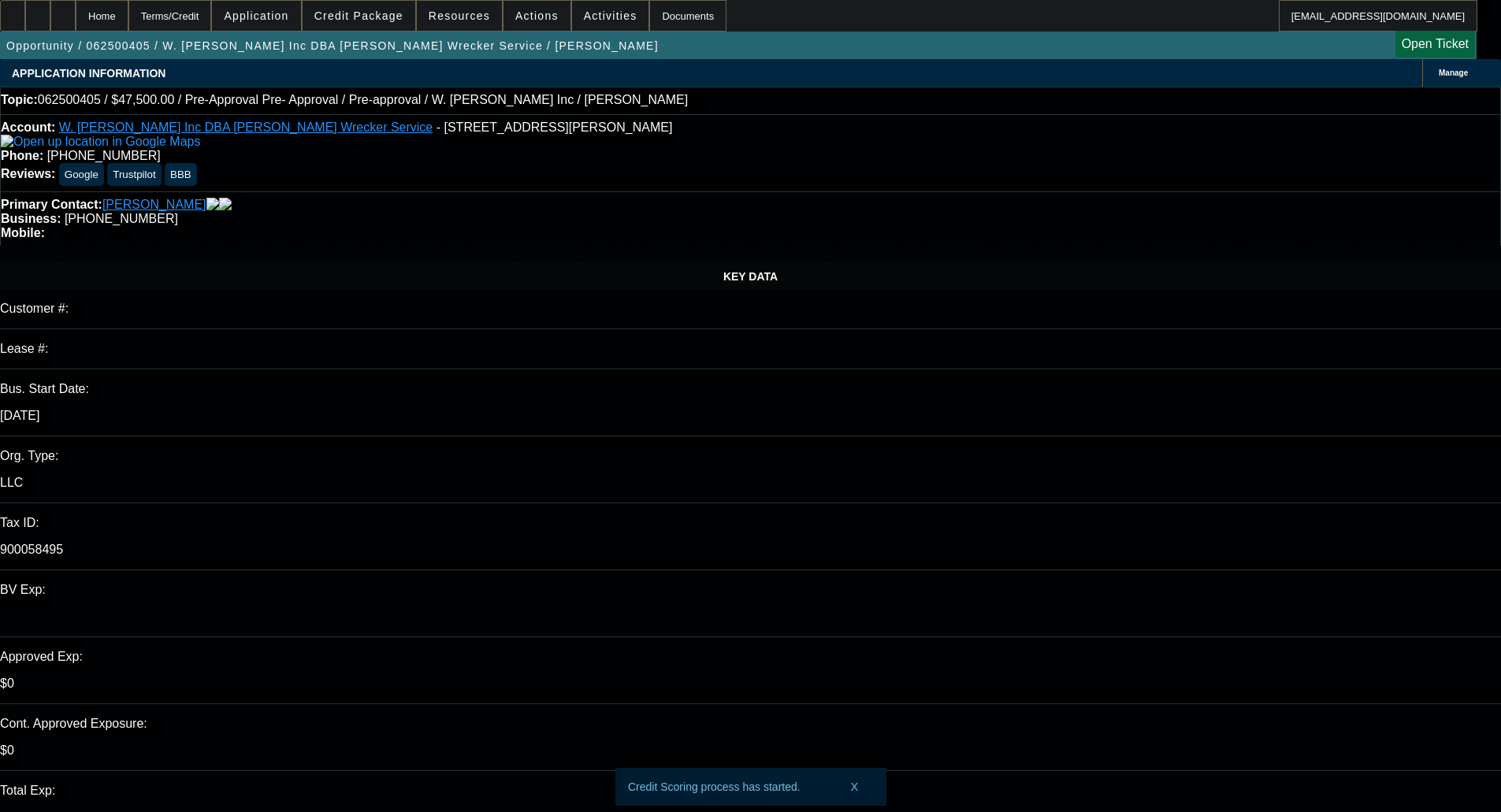
click at [1422, 67] on div "Manage" at bounding box center [1461, 73] width 79 height 28
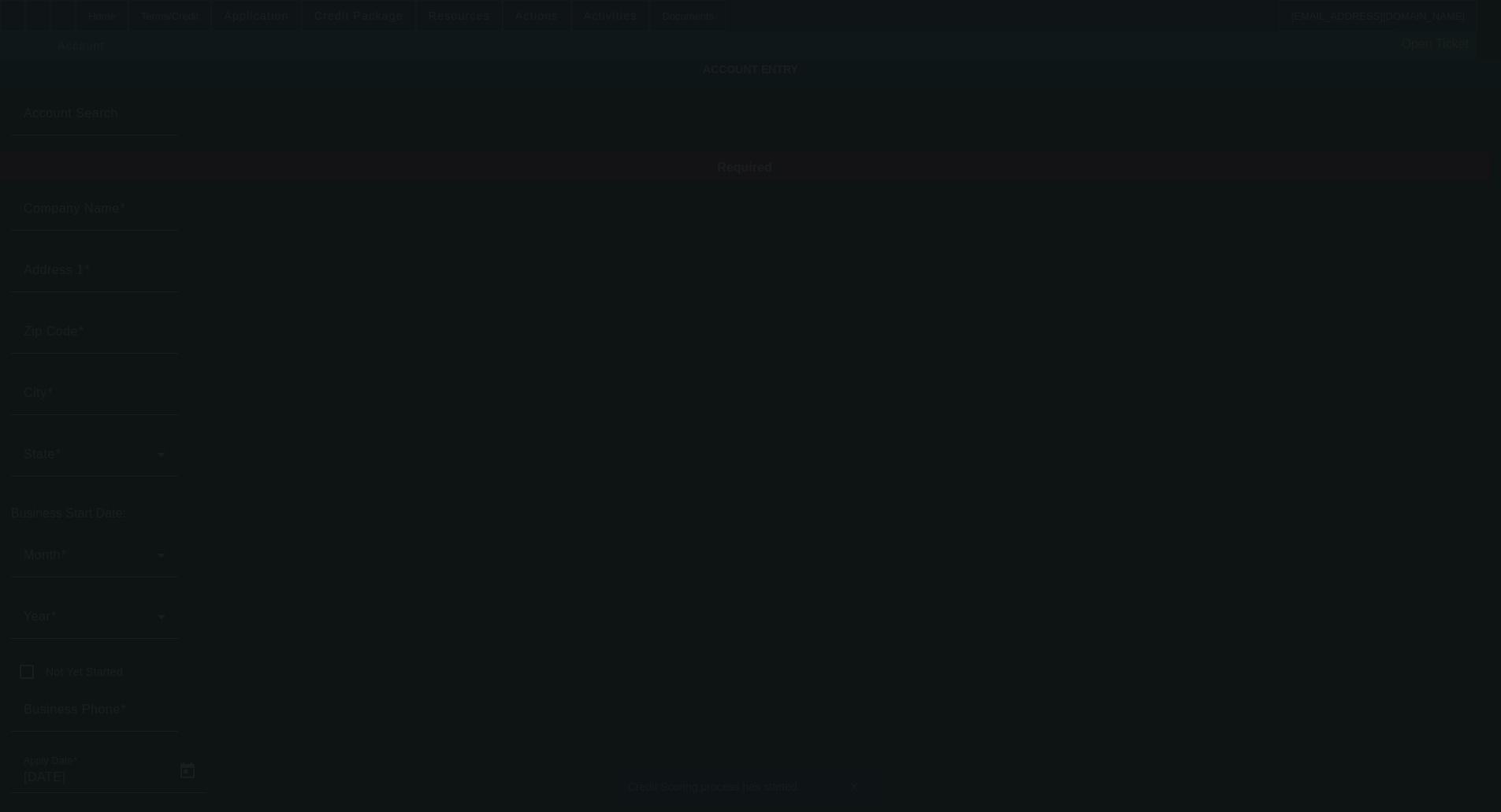
type input "W. David Brown Inc"
type input "748 Hancock Bridge Rd"
type input "30680"
type input "Winder"
type input "(770) 867-3011"
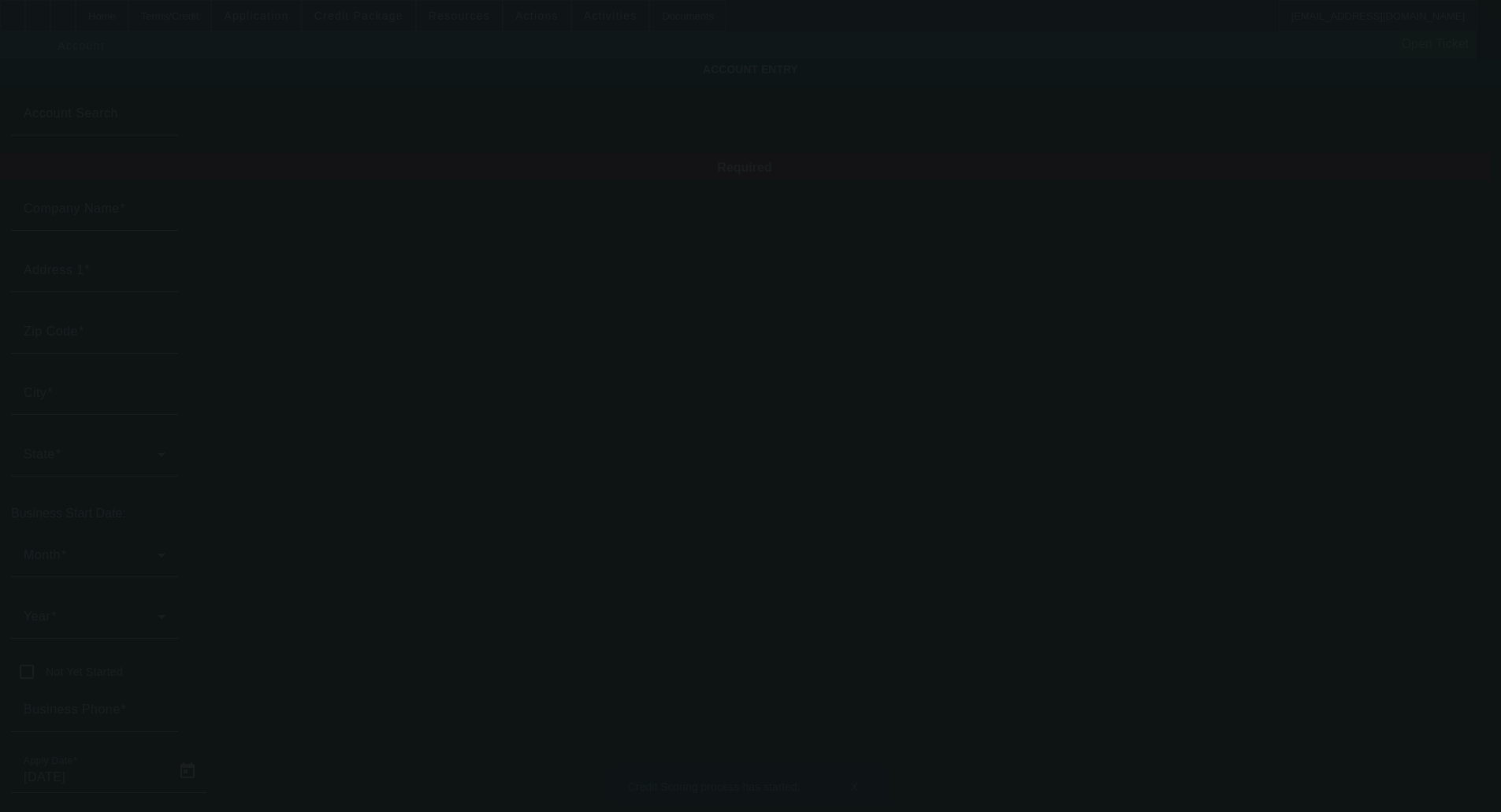
type input "Brown's Wrecker Service"
type input "kk2358@aol.com"
type input "900058495"
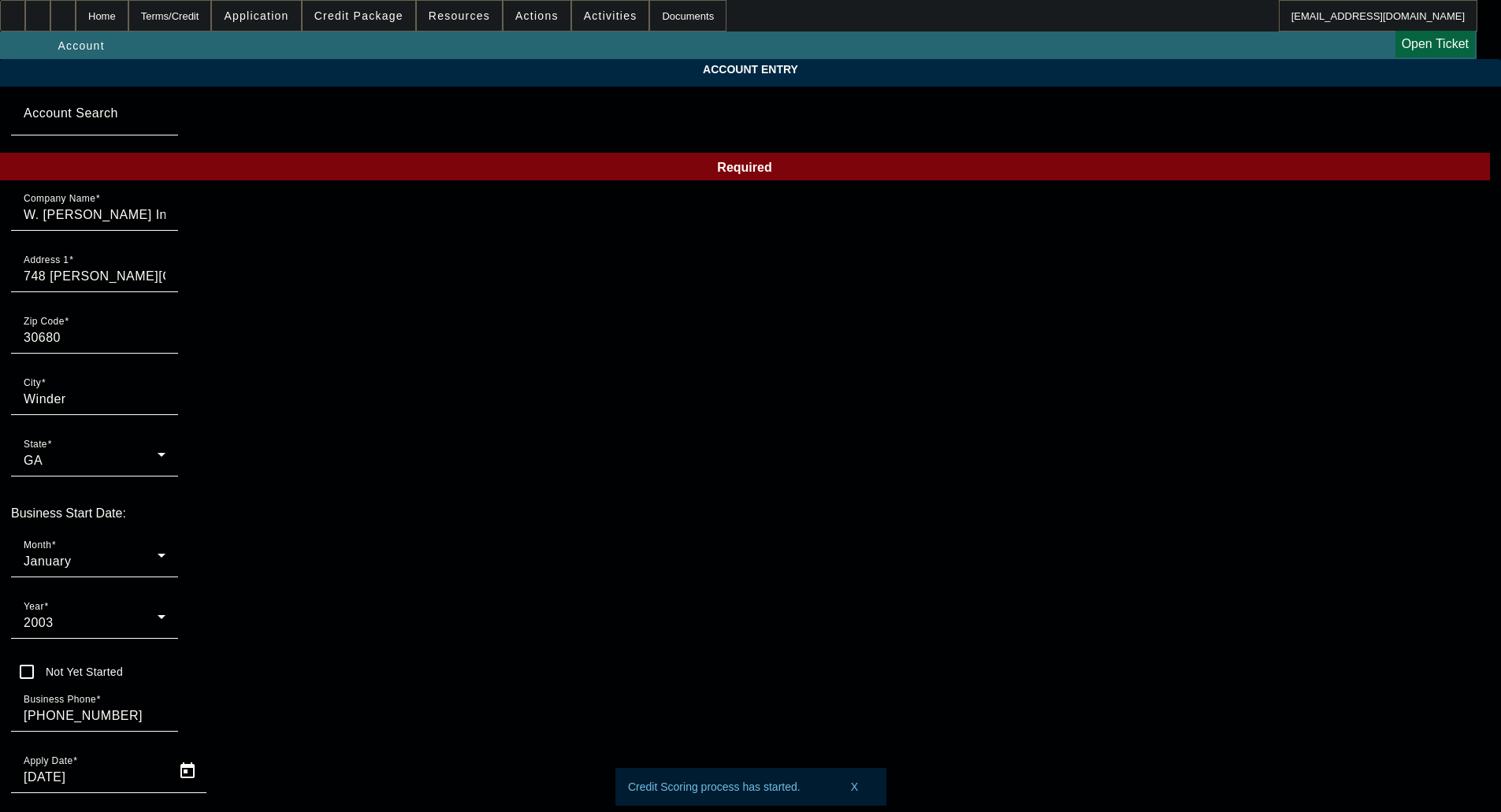
type input "6/17/2025"
click at [54, 616] on span "2003" at bounding box center [39, 622] width 30 height 13
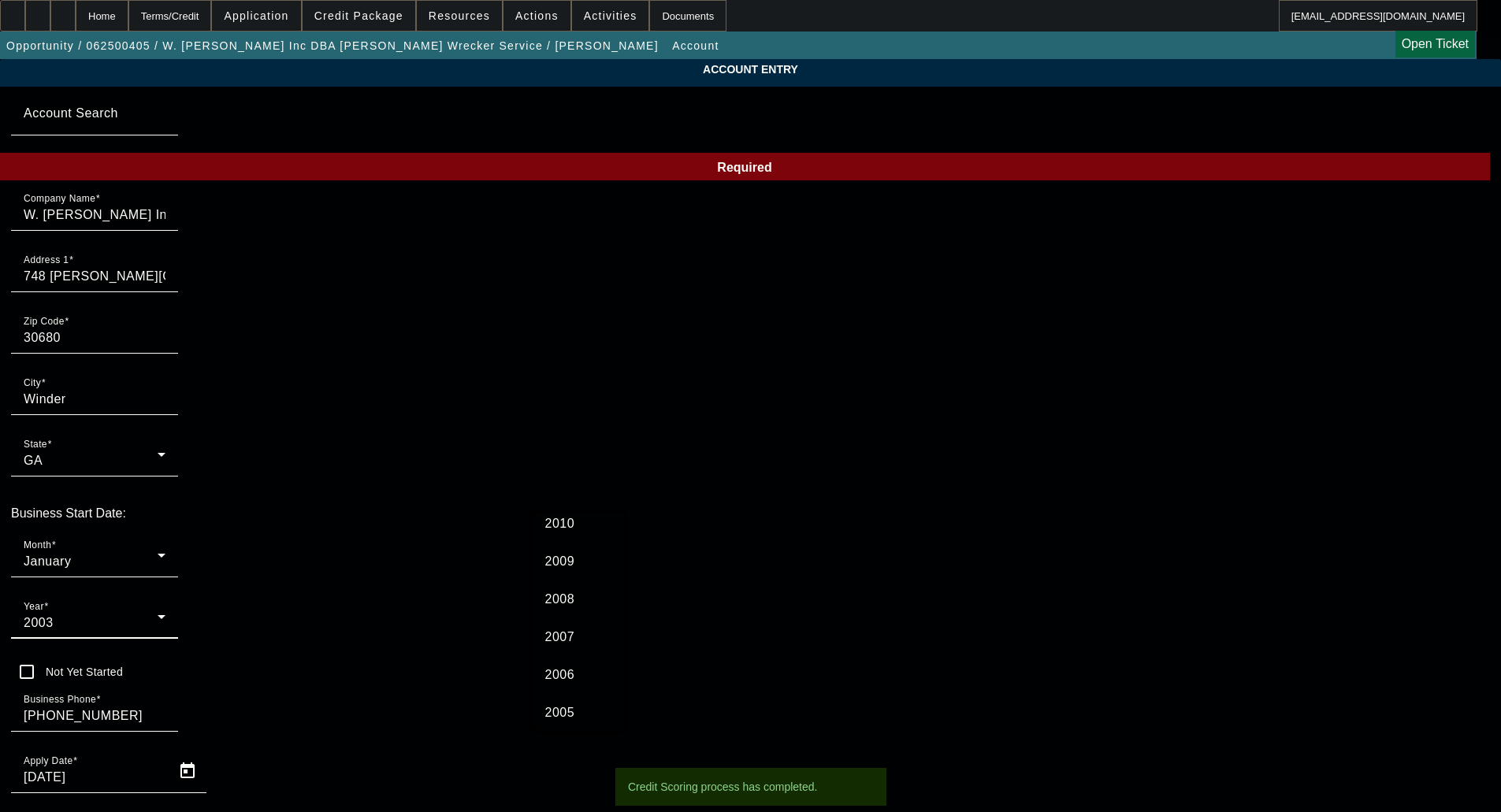
scroll to position [694, 0]
click at [572, 607] on span "2008" at bounding box center [561, 599] width 30 height 19
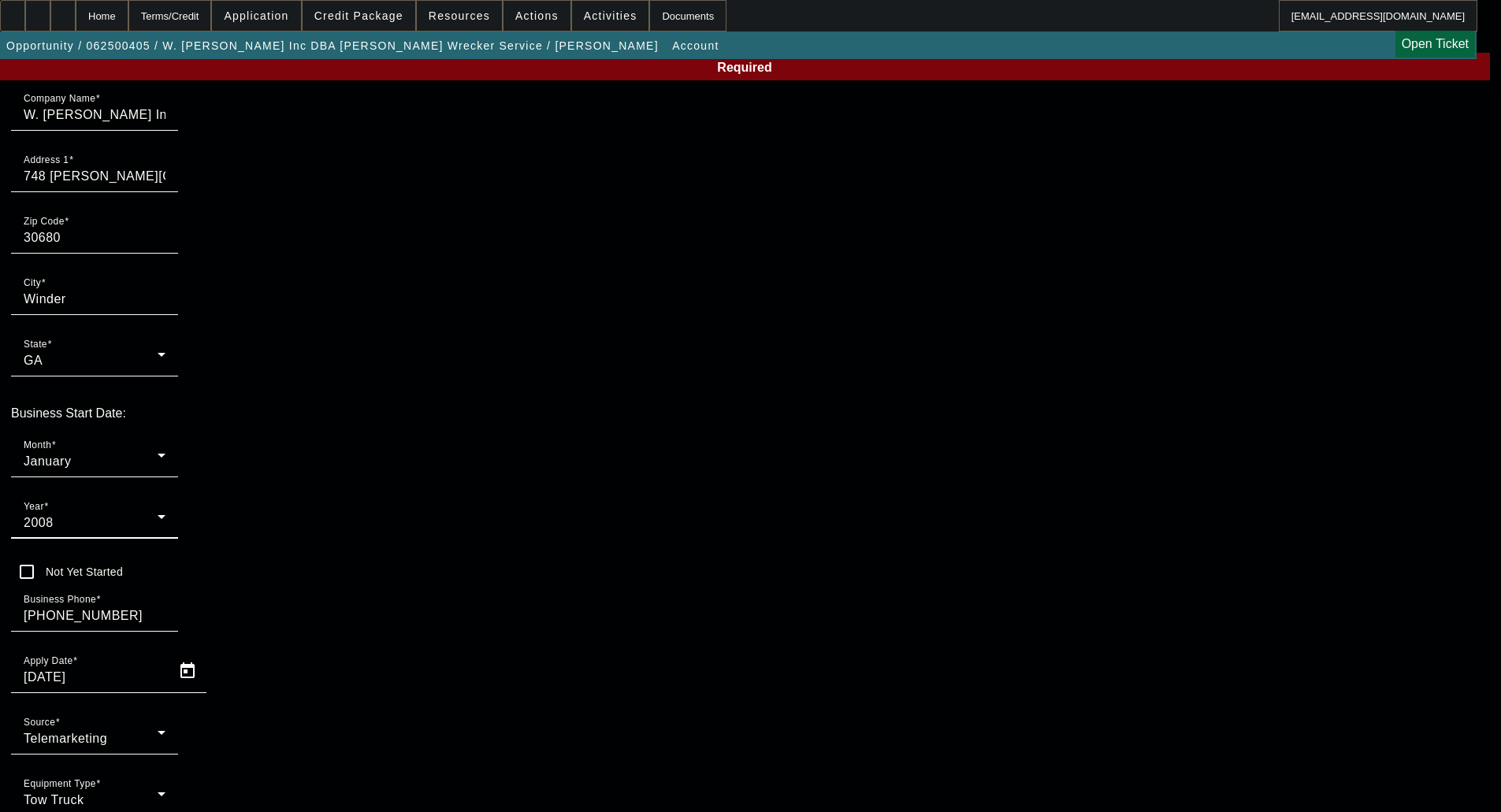
scroll to position [116, 0]
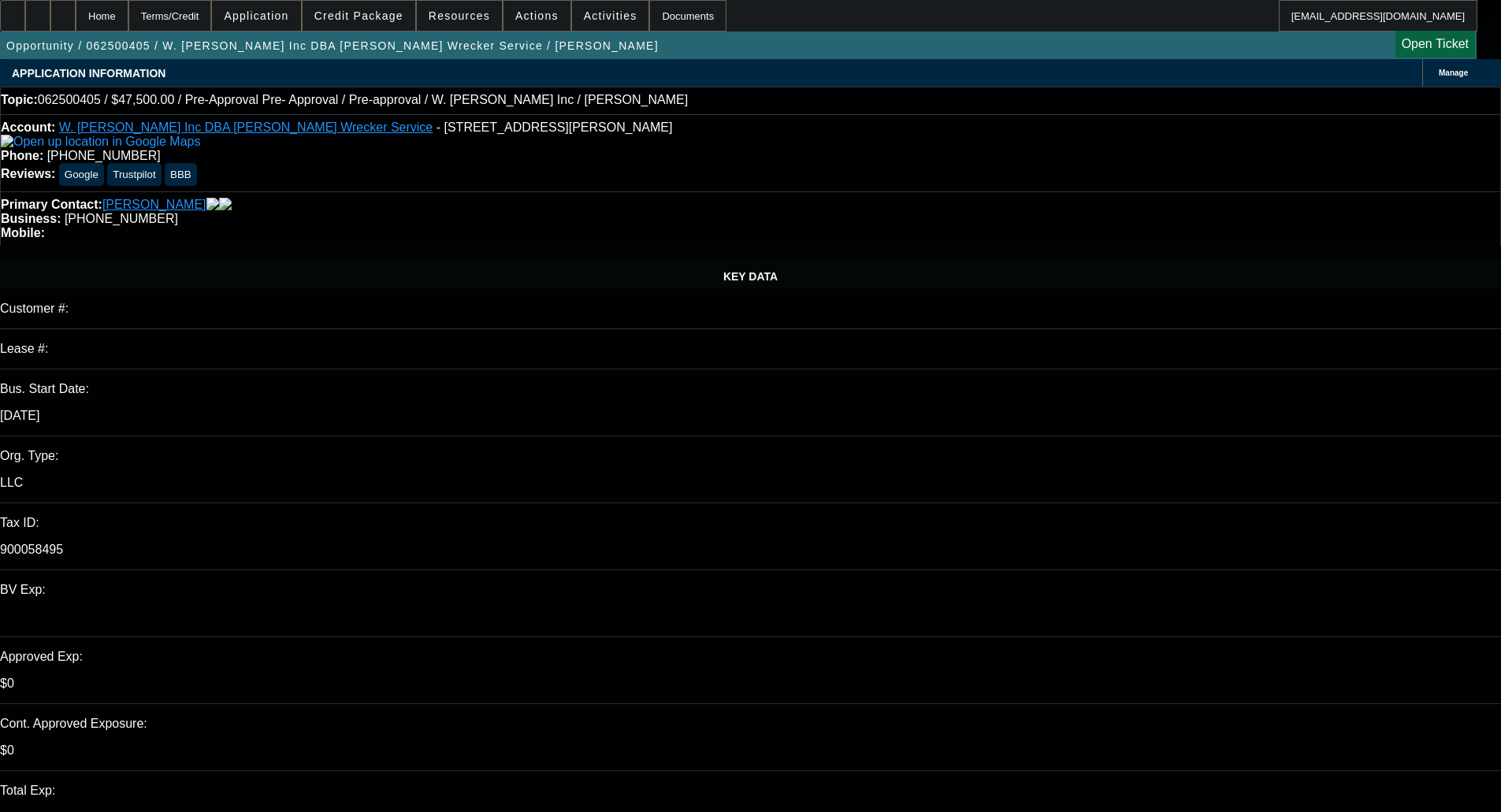
select select "2"
select select "0.1"
select select "4"
select select "2"
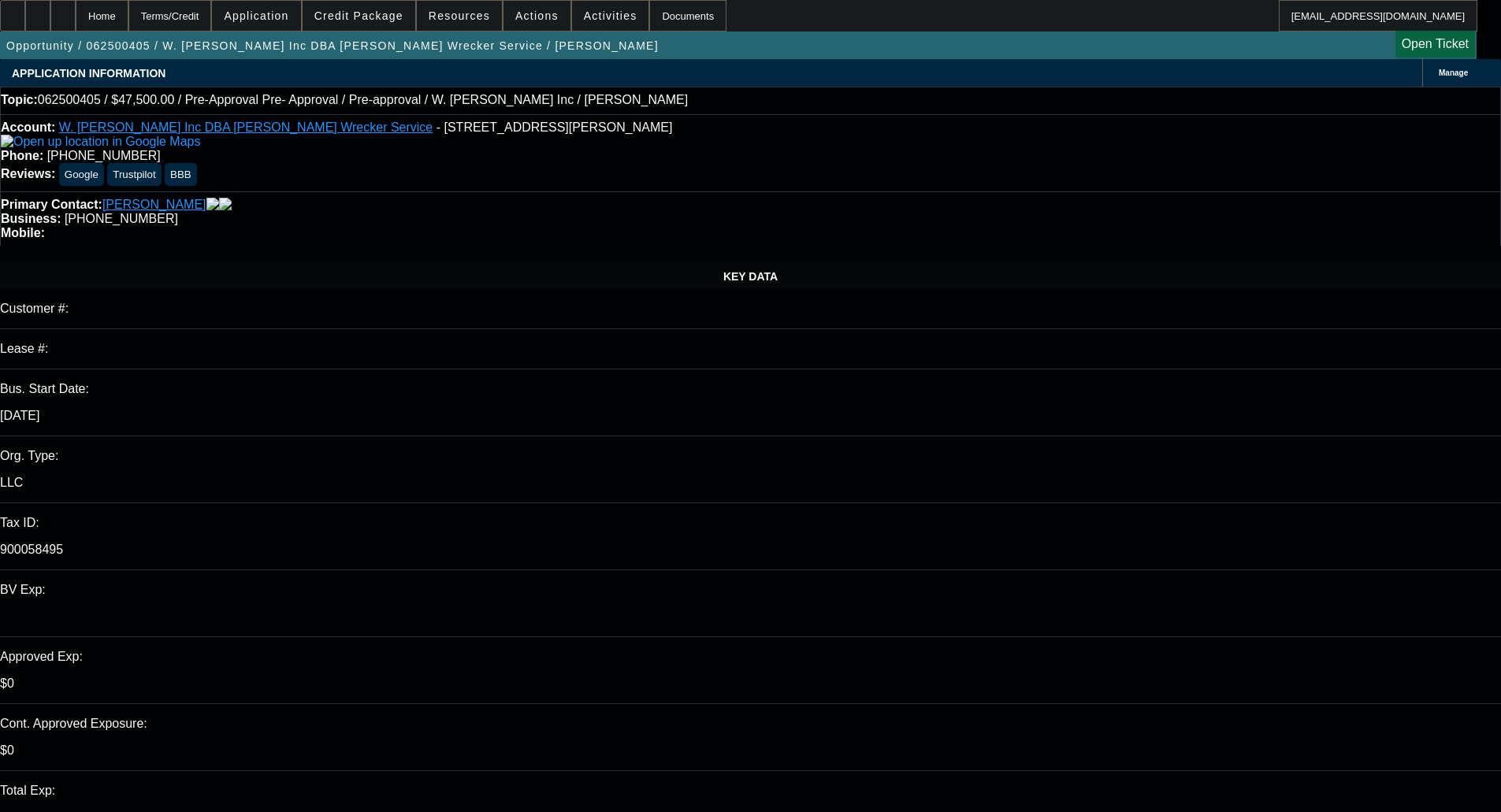
select select "2"
select select "0.1"
select select "4"
select select "0"
select select "2"
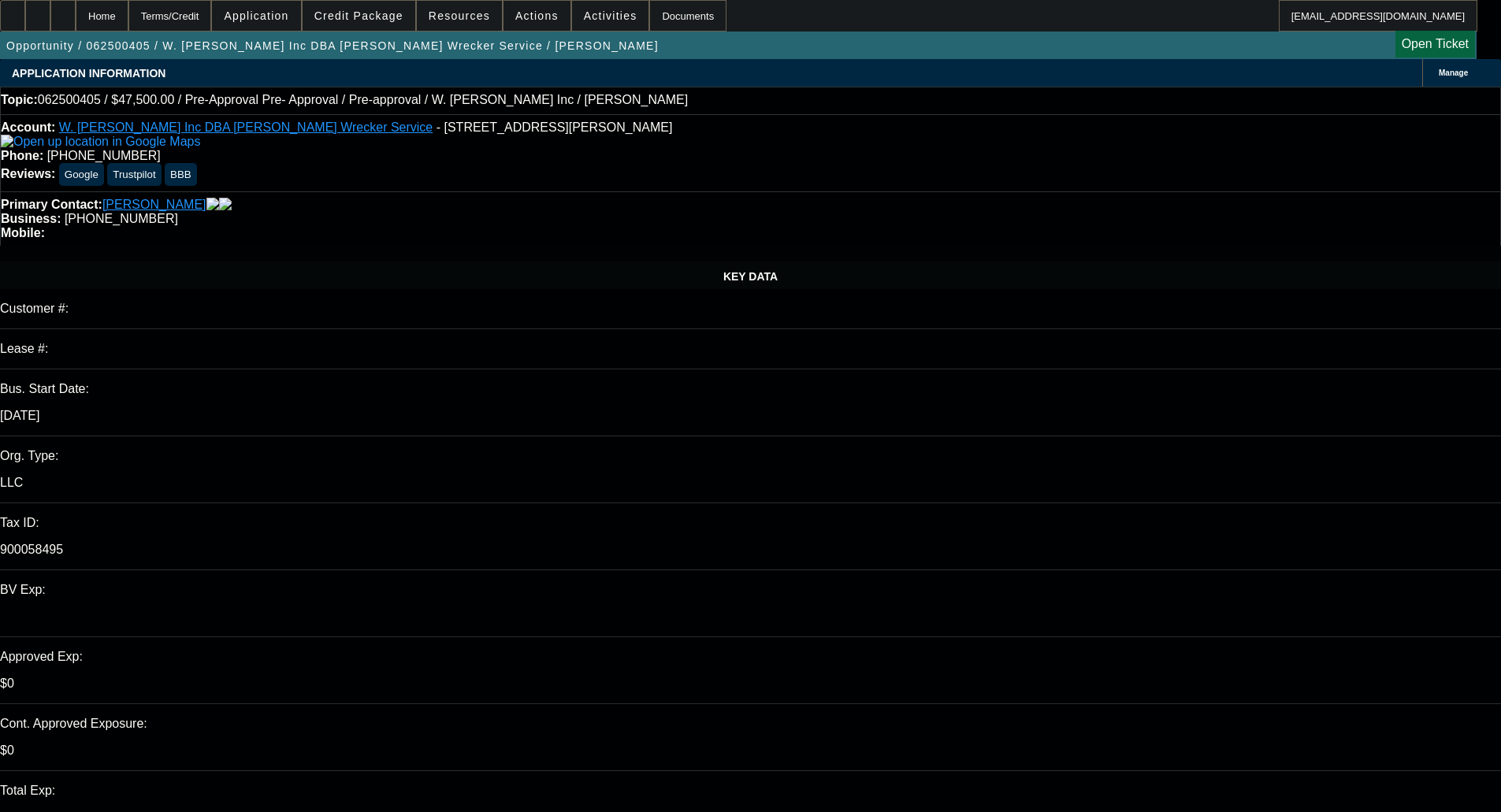
select select "0.1"
select select "4"
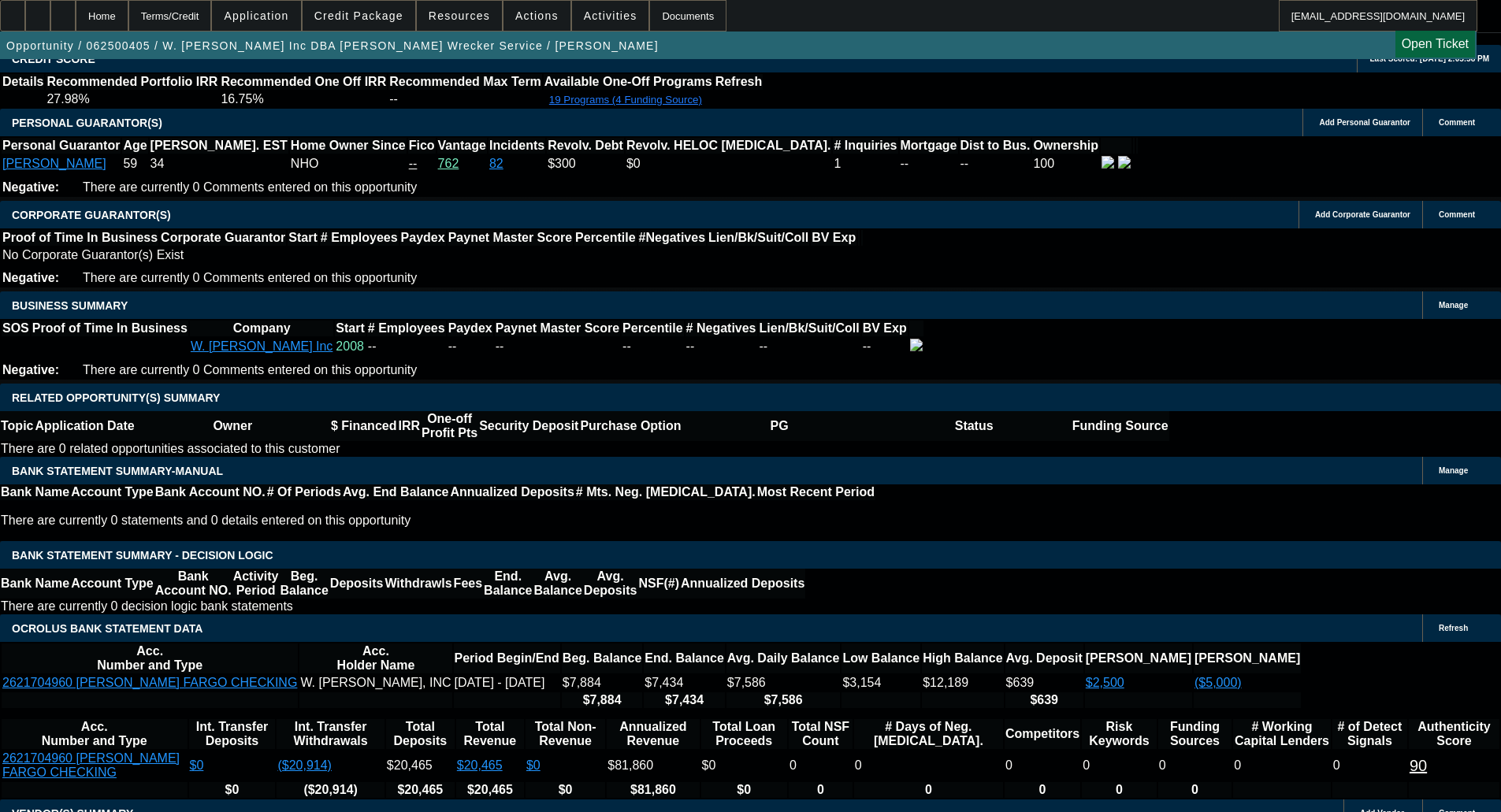
scroll to position [2328, 0]
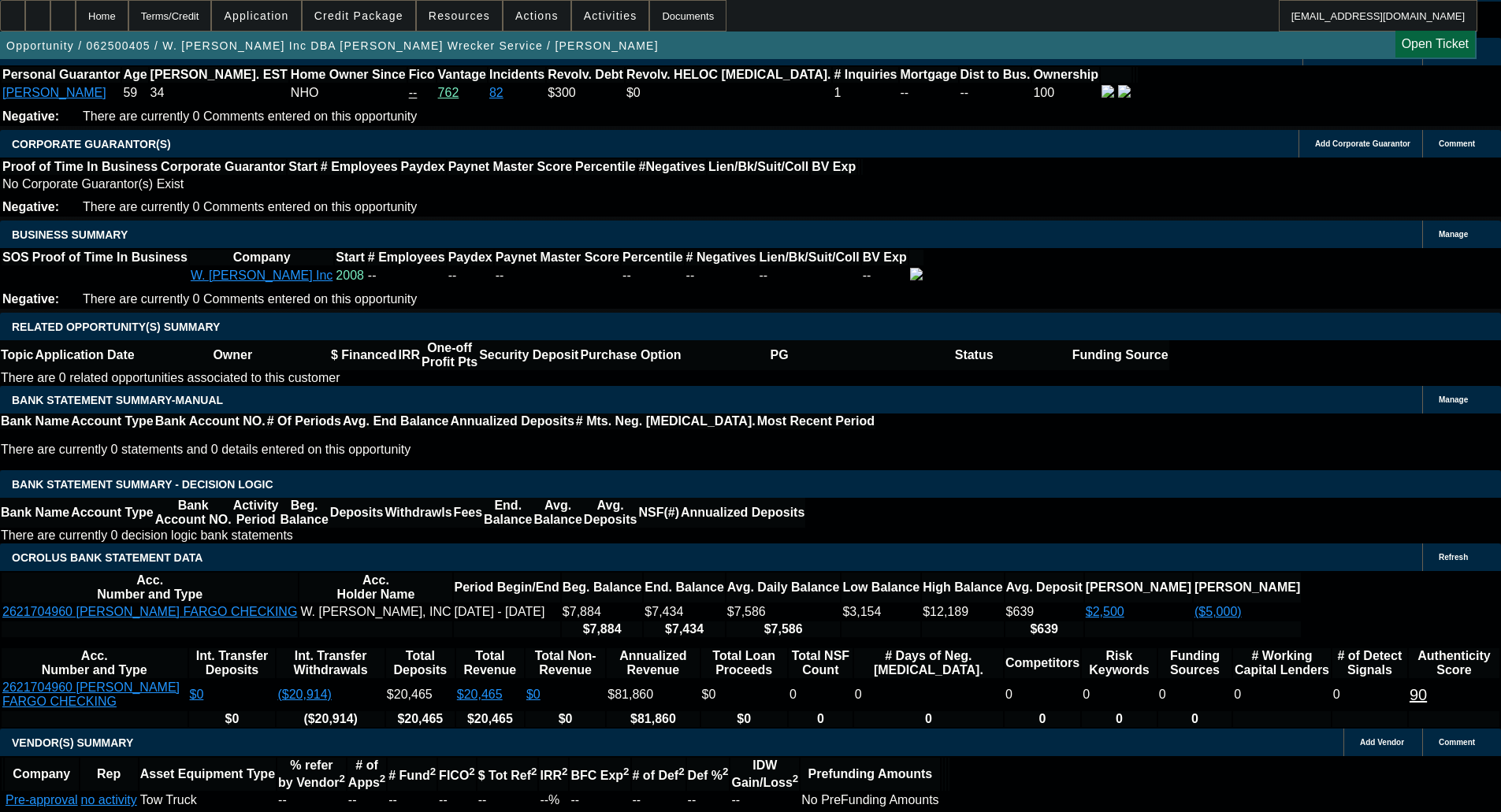
select select "0.15"
type input "$7,500.00"
type input "UNKNOWN"
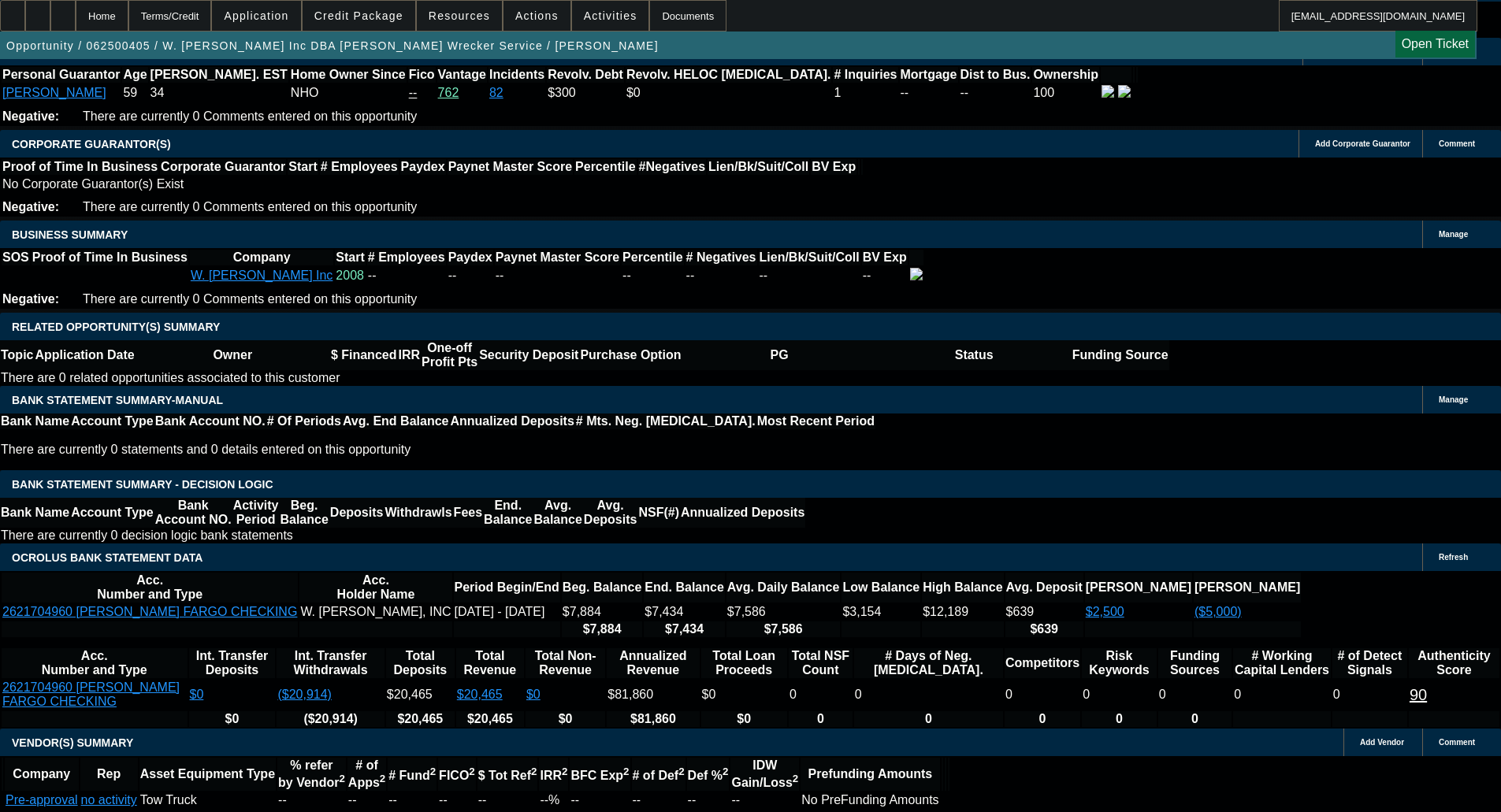
type input "$2,946.56"
type input "$1,473.28"
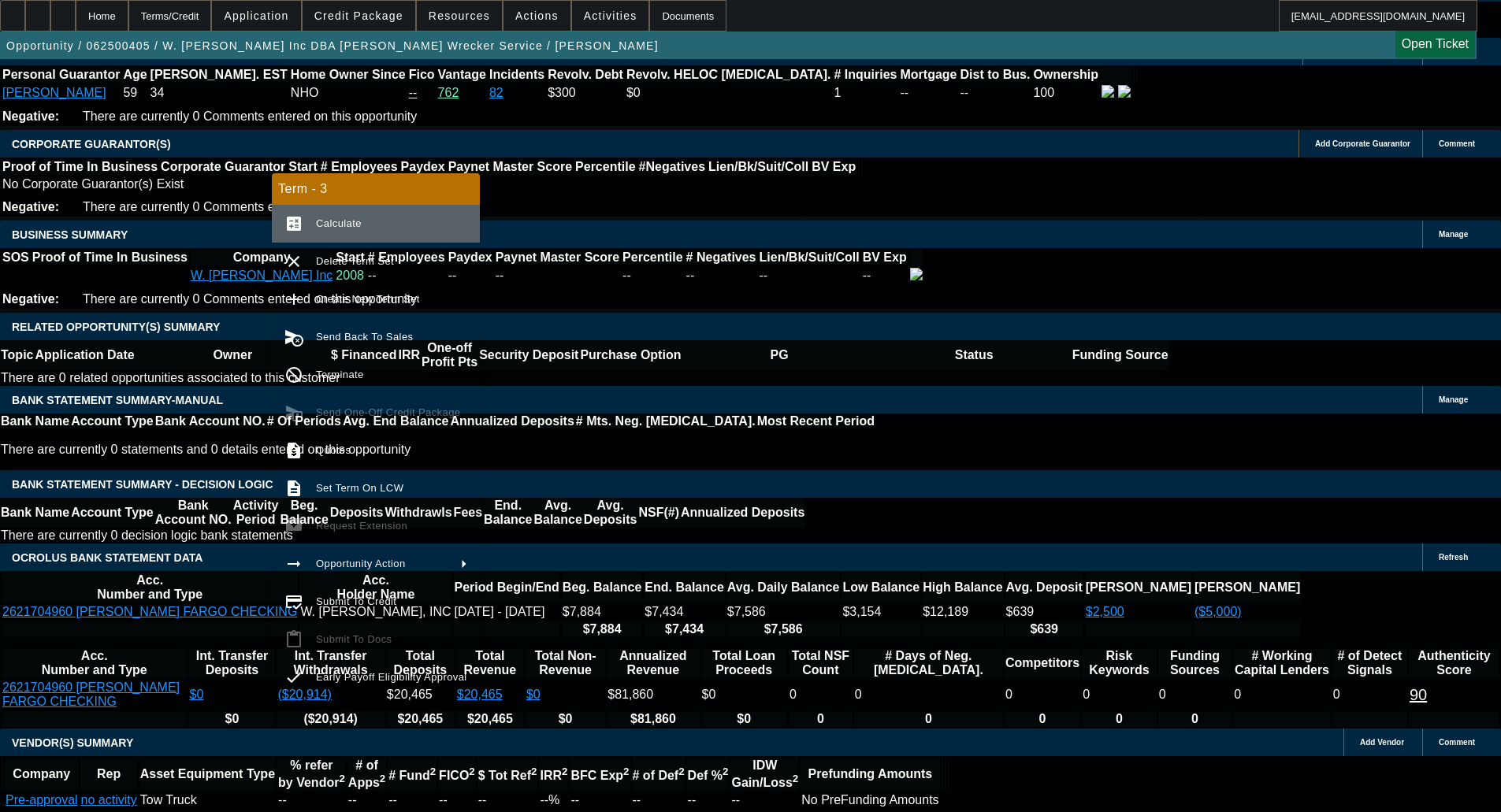
click at [377, 231] on span "Calculate" at bounding box center [392, 224] width 151 height 19
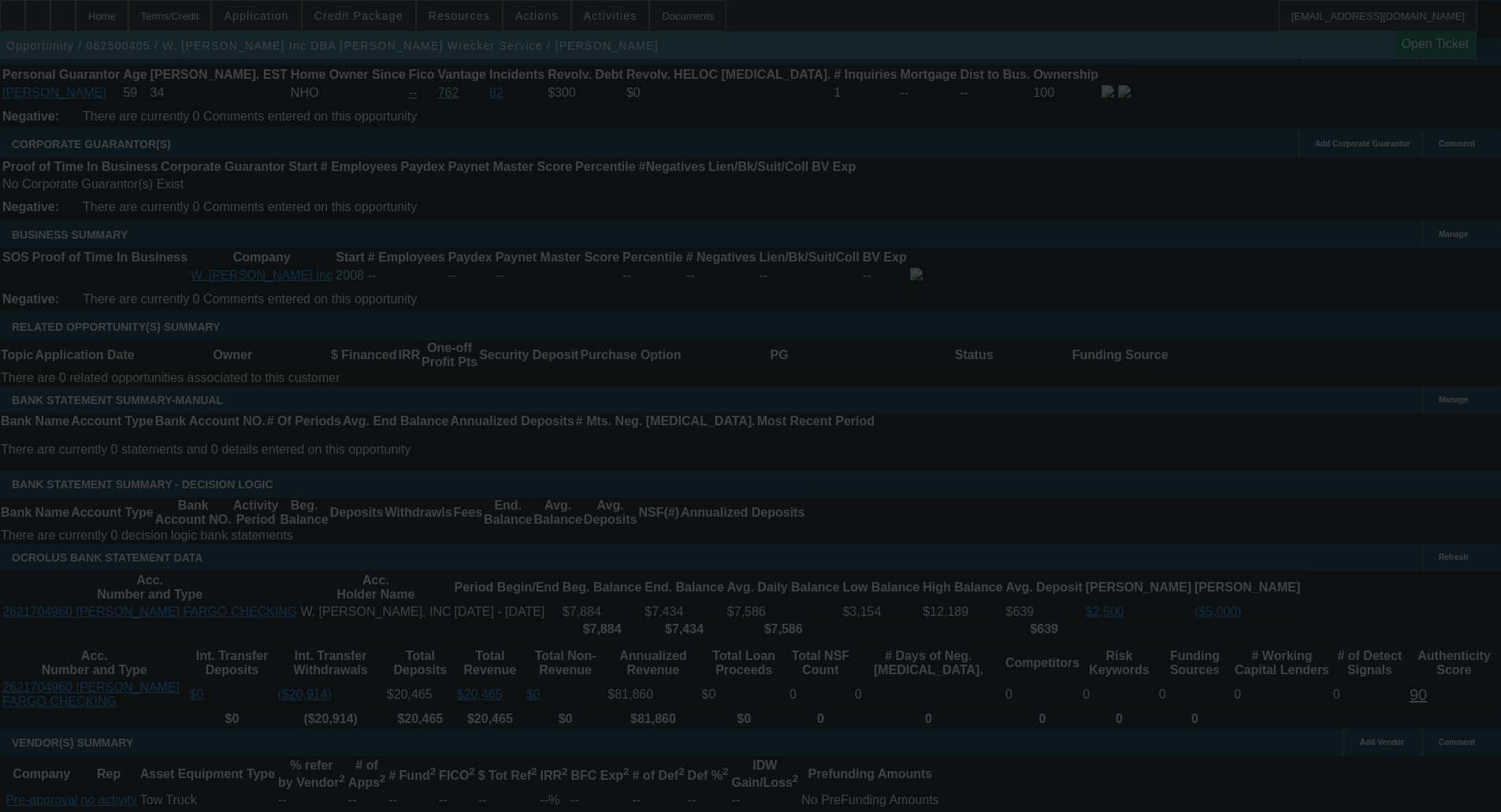
select select "0.15"
select select "2"
select select "0.1"
select select "4"
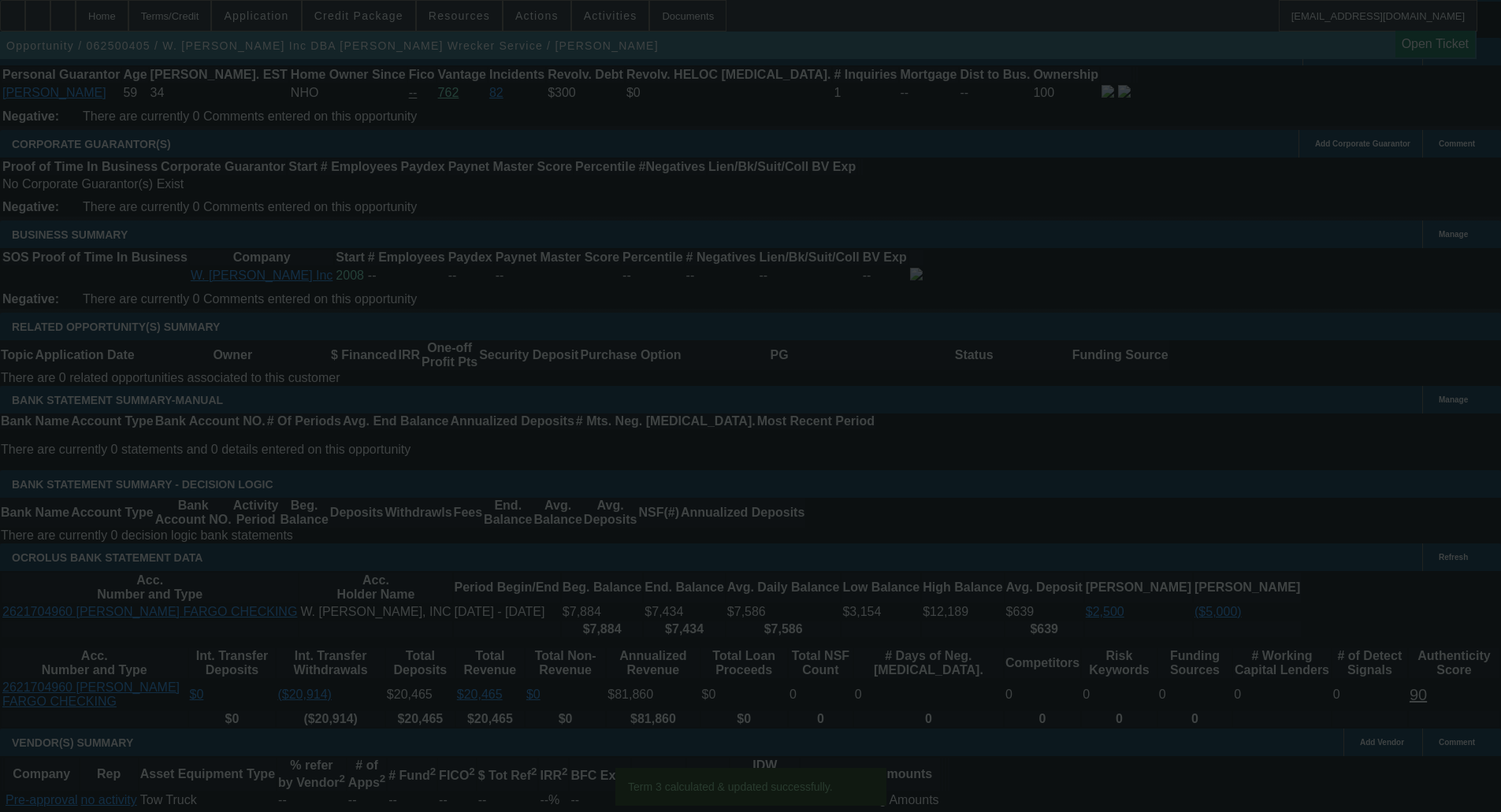
scroll to position [2310, 0]
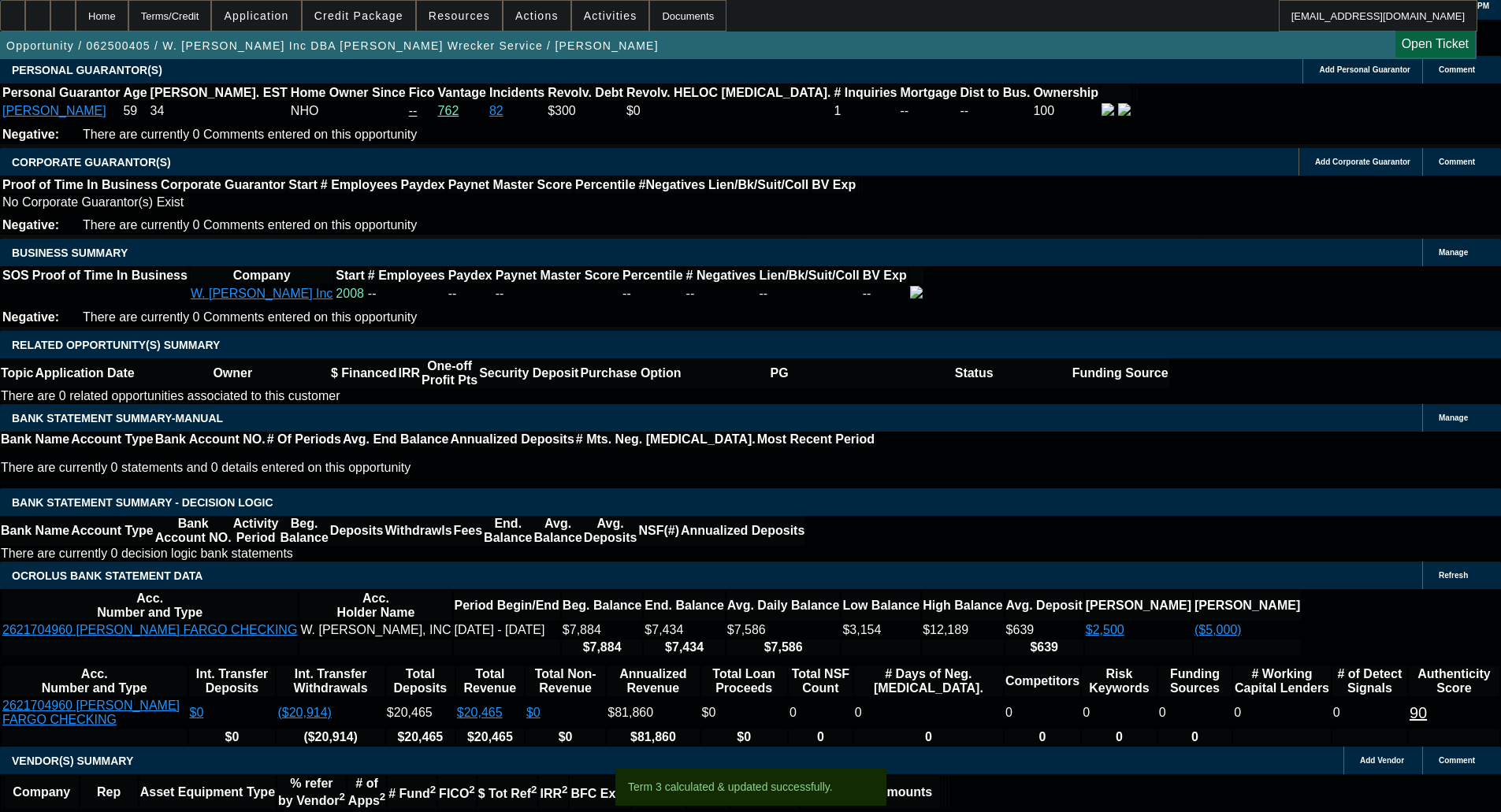
paste textarea "ONLY 2 YEARS UNDER CURRENT OWNER; THOMAS = NHO; LIMITED INSTALL HISTORY; TLO NO…"
type textarea "ONLY 2 YEARS UNDER CURRENT OWNER; THOMAS = NHO; LIMITED INSTALL HISTORY; TLO NO…"
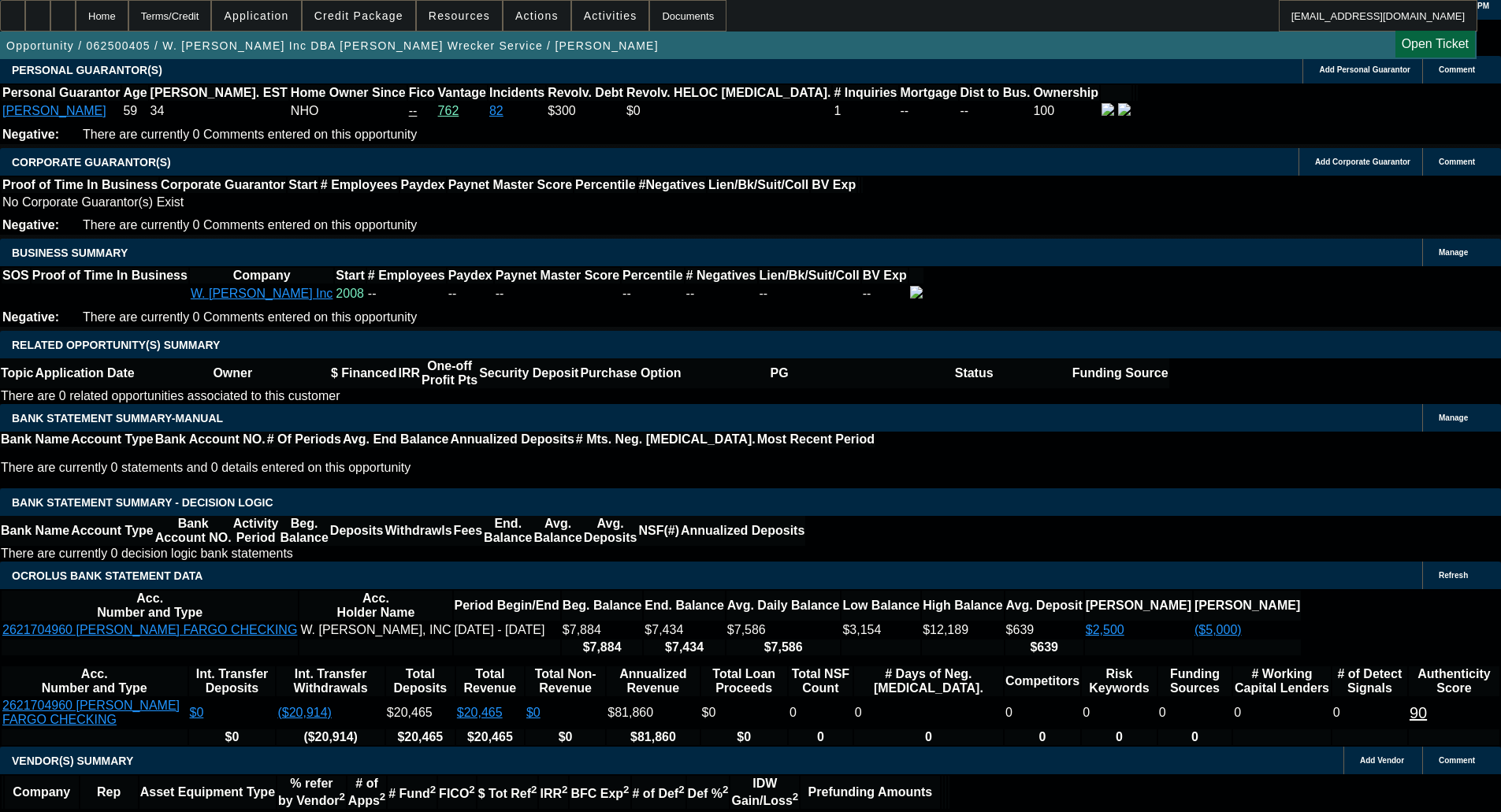
type input "UNKNOWN"
type input "2"
type input "$2,434.62"
type input "$1,217.31"
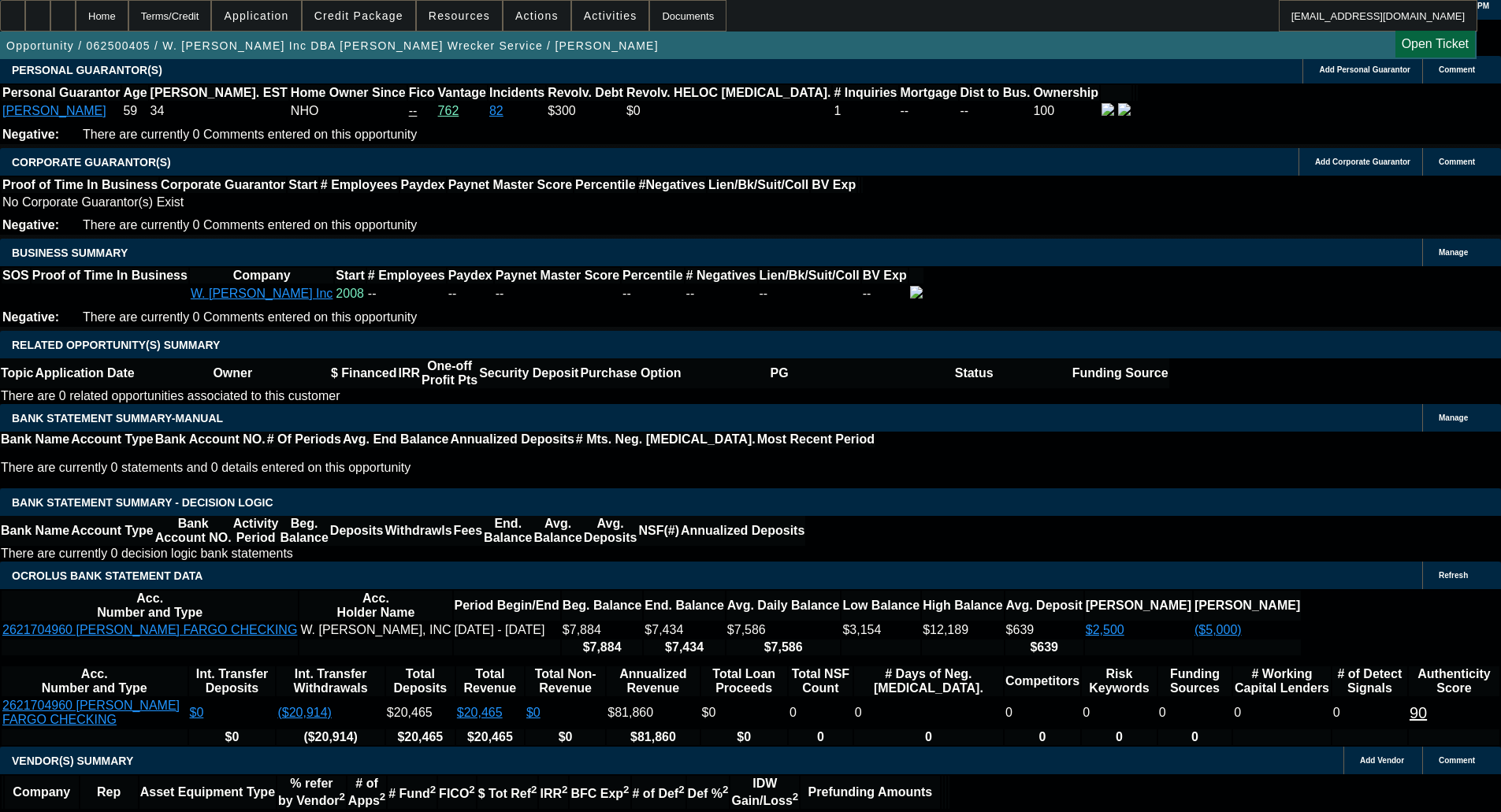
type input "20"
type input "$3,158.90"
type input "$1,579.45"
type input "20"
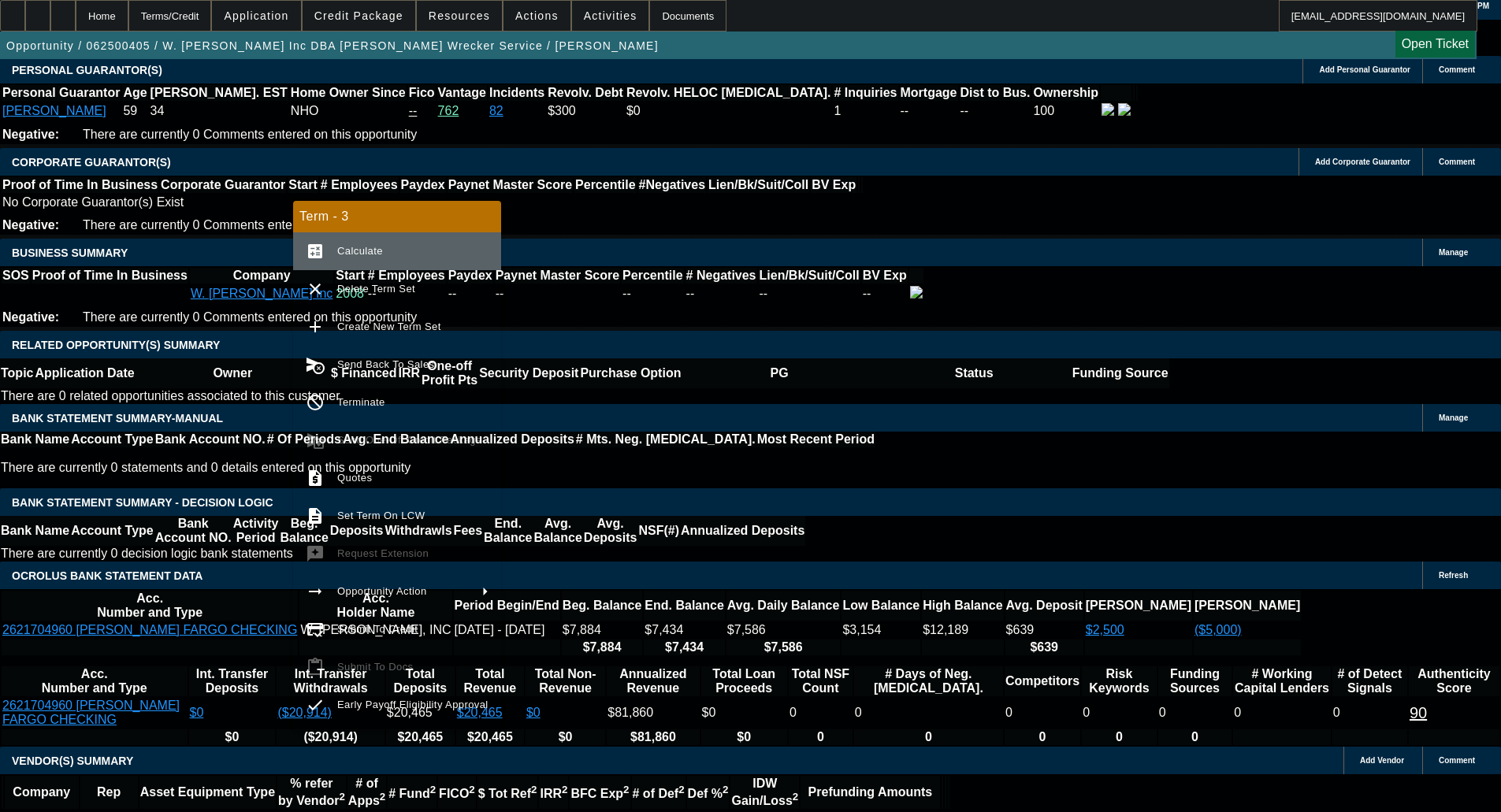
click at [388, 241] on button "calculate Calculate" at bounding box center [397, 251] width 208 height 38
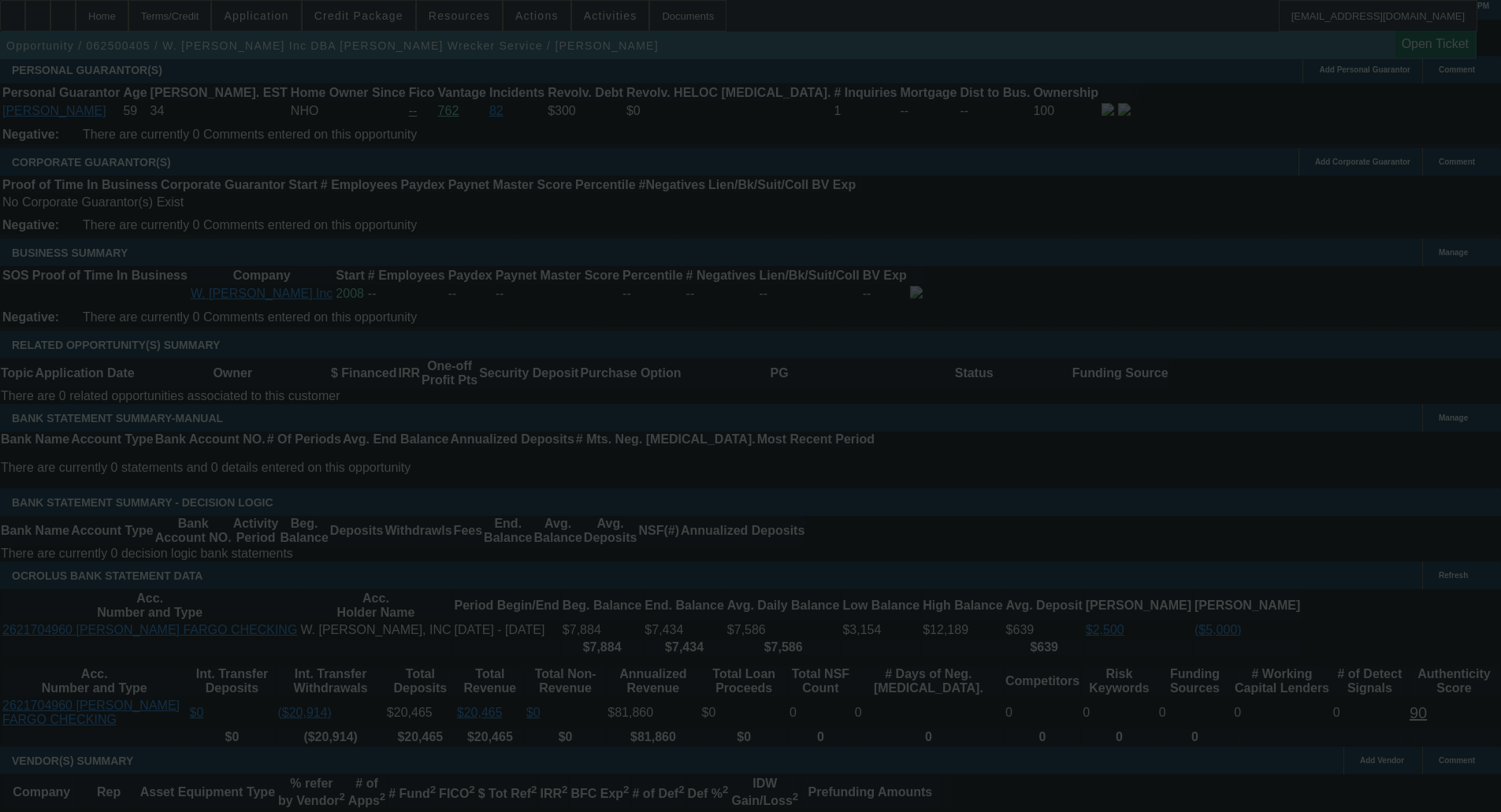
select select "0.15"
select select "2"
select select "0.1"
select select "4"
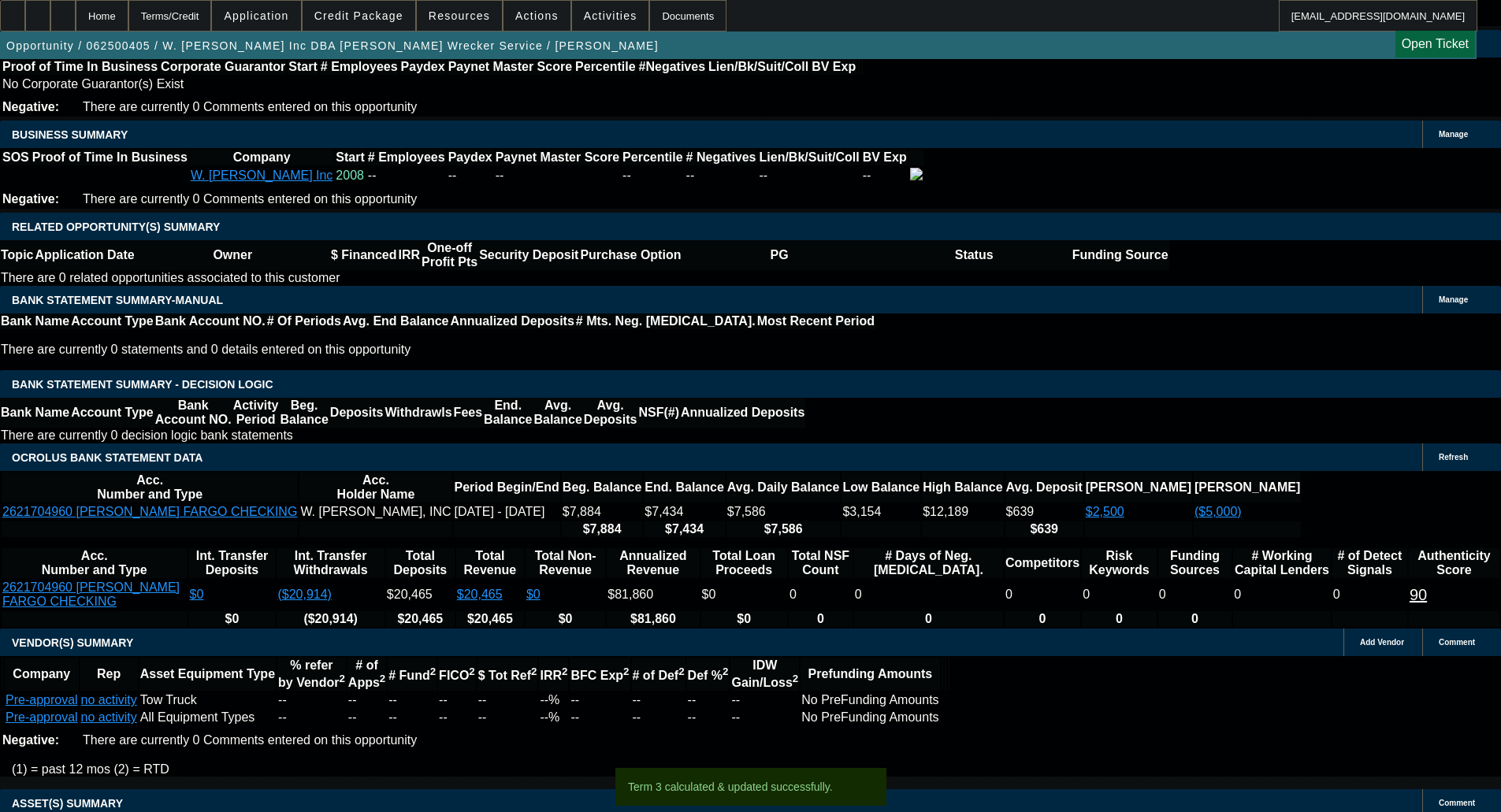
scroll to position [2442, 0]
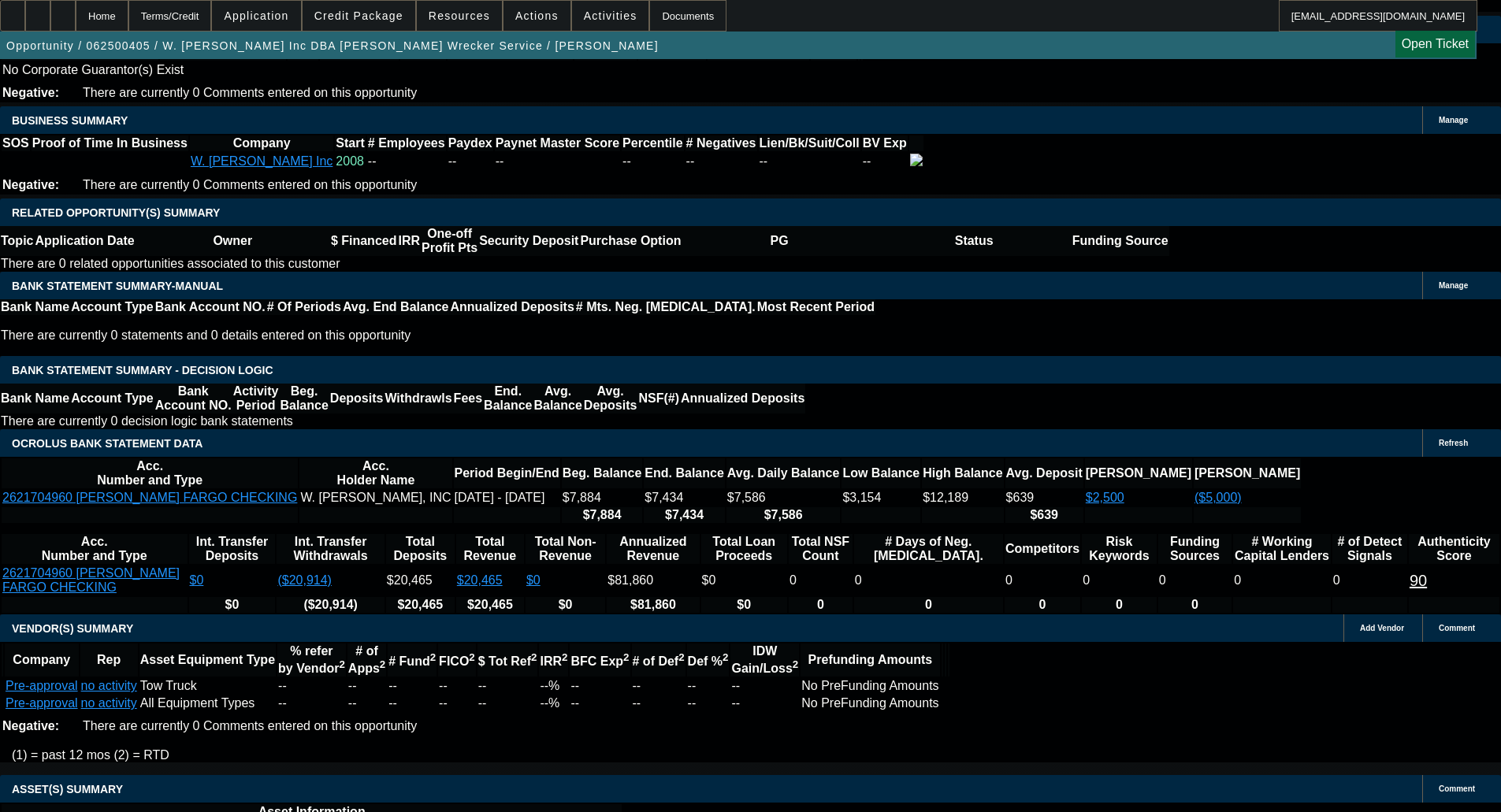
type input "UNKNOWN"
type input "22"
type input "$2,434.62"
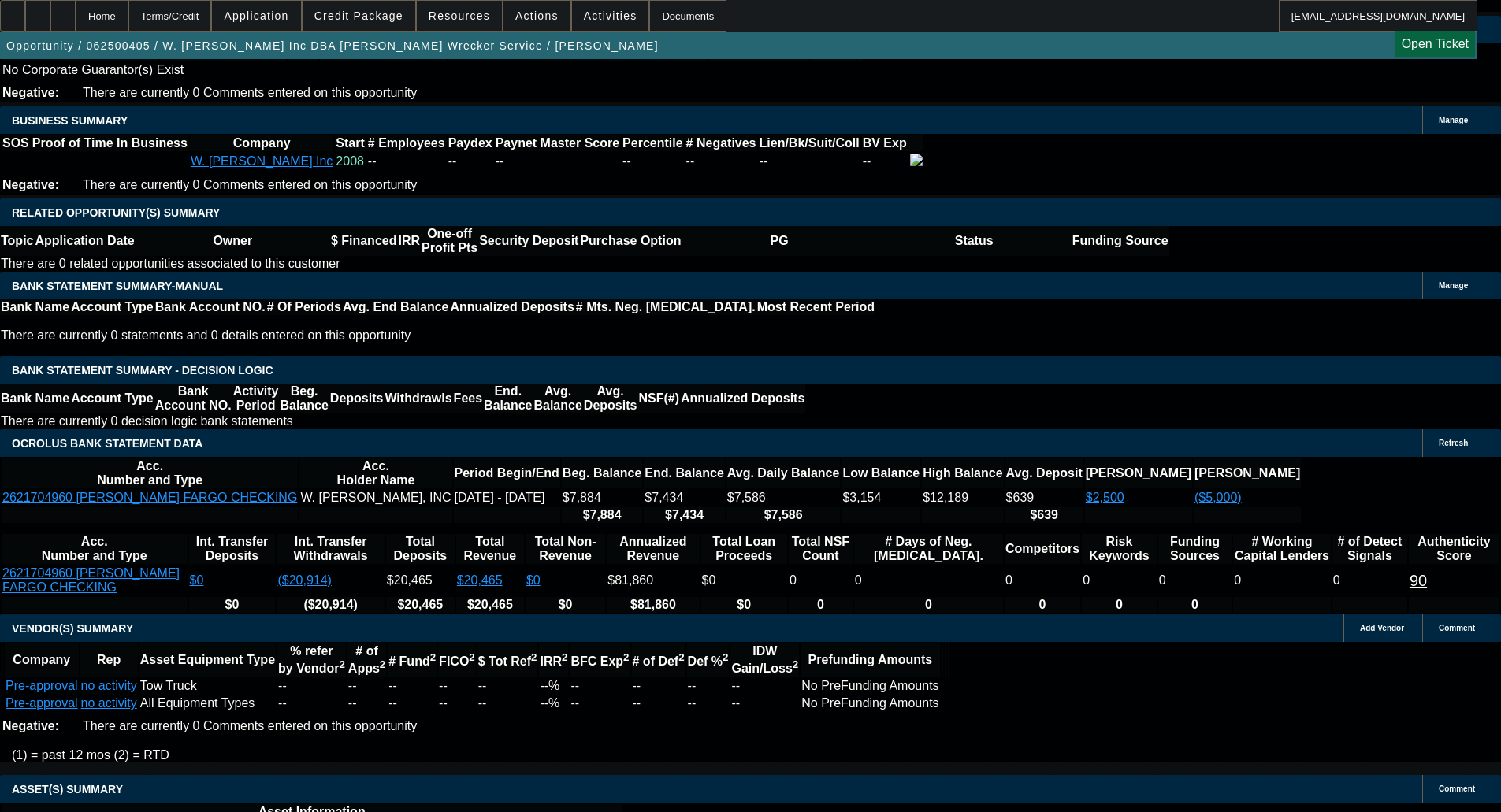
type input "$1,217.31"
type input "$3,246.18"
type input "$1,623.09"
type input "22"
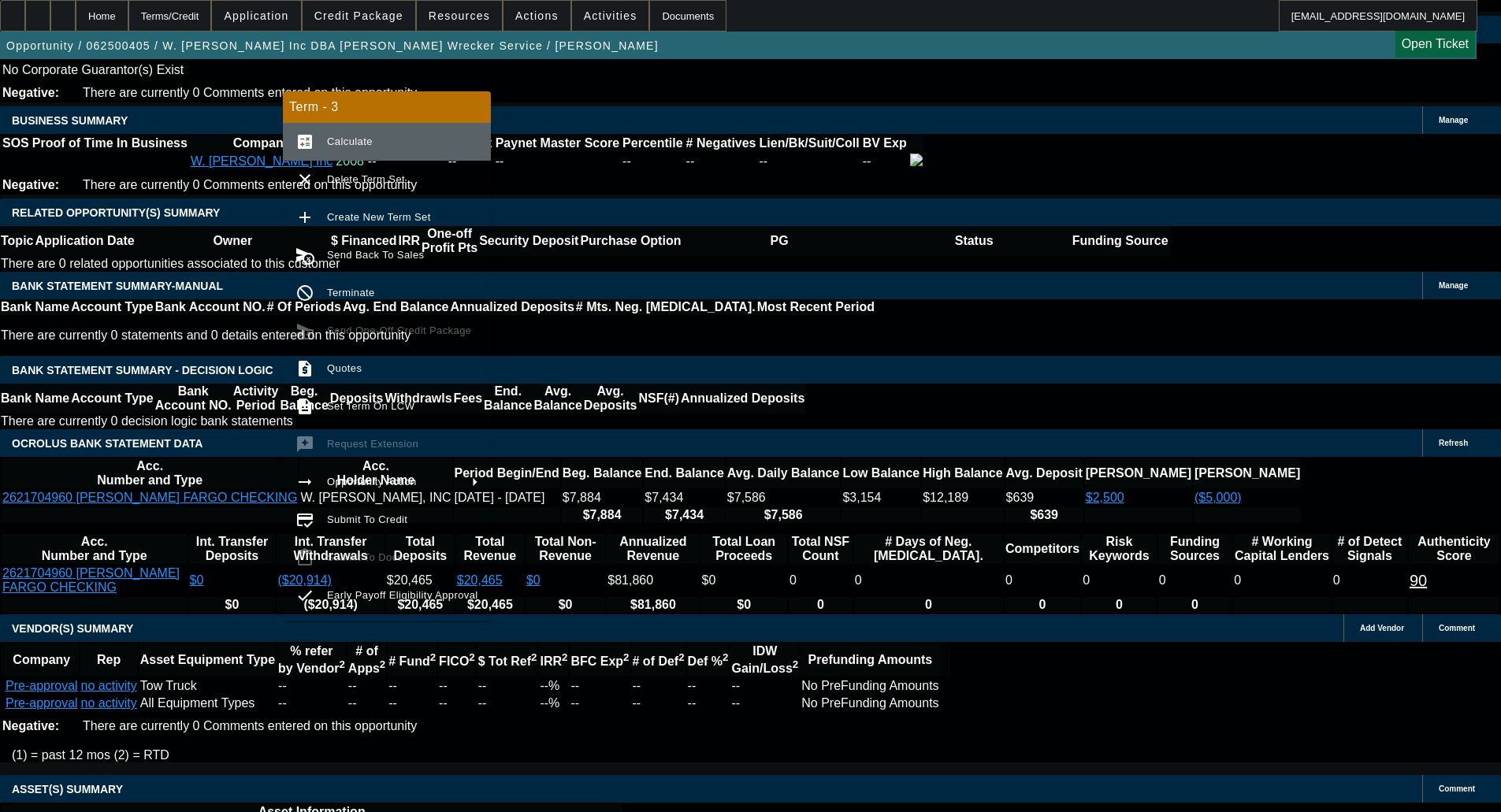
click at [348, 125] on button "calculate Calculate" at bounding box center [387, 142] width 208 height 38
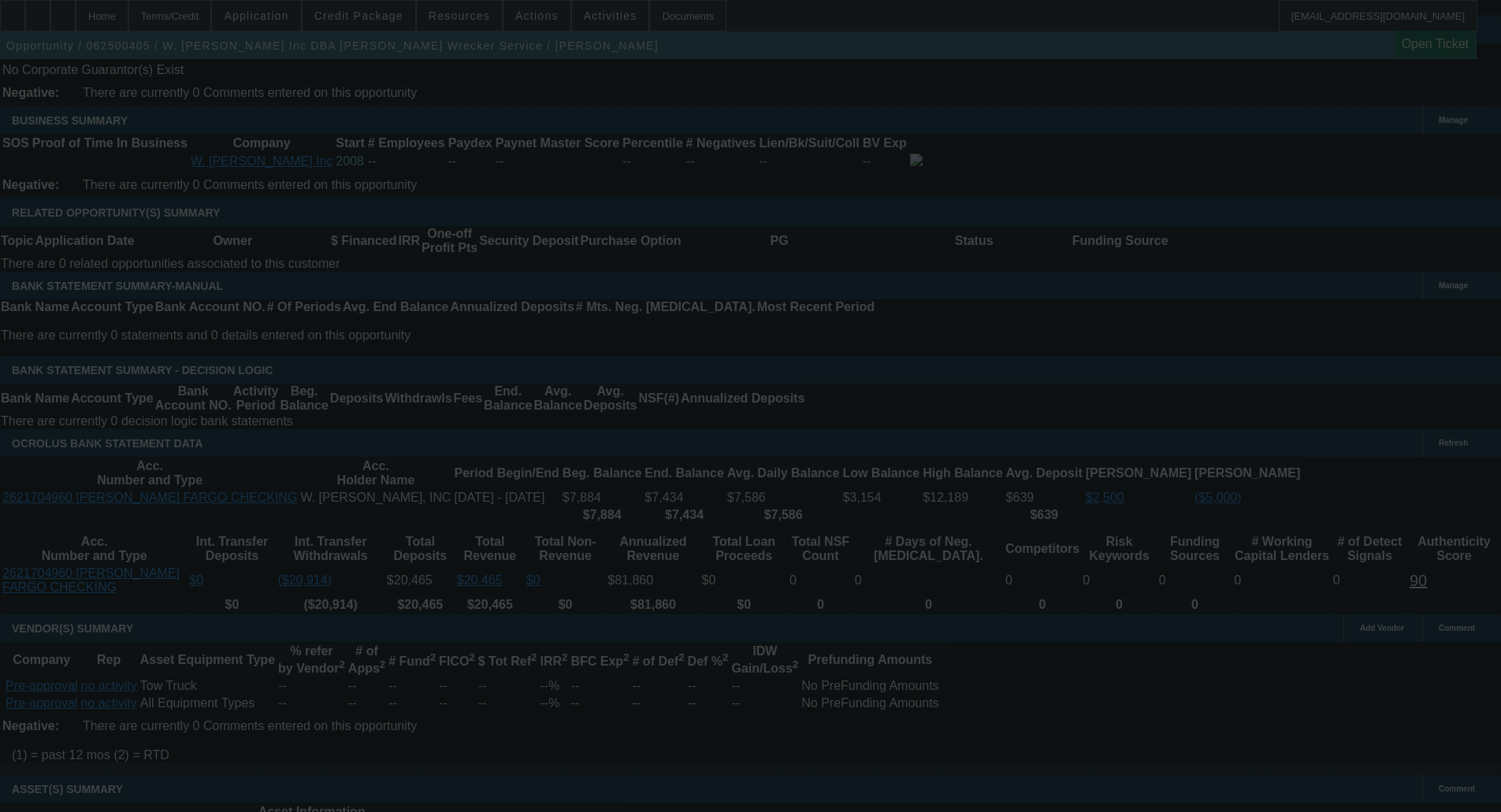
select select "0.15"
select select "2"
select select "0.1"
select select "4"
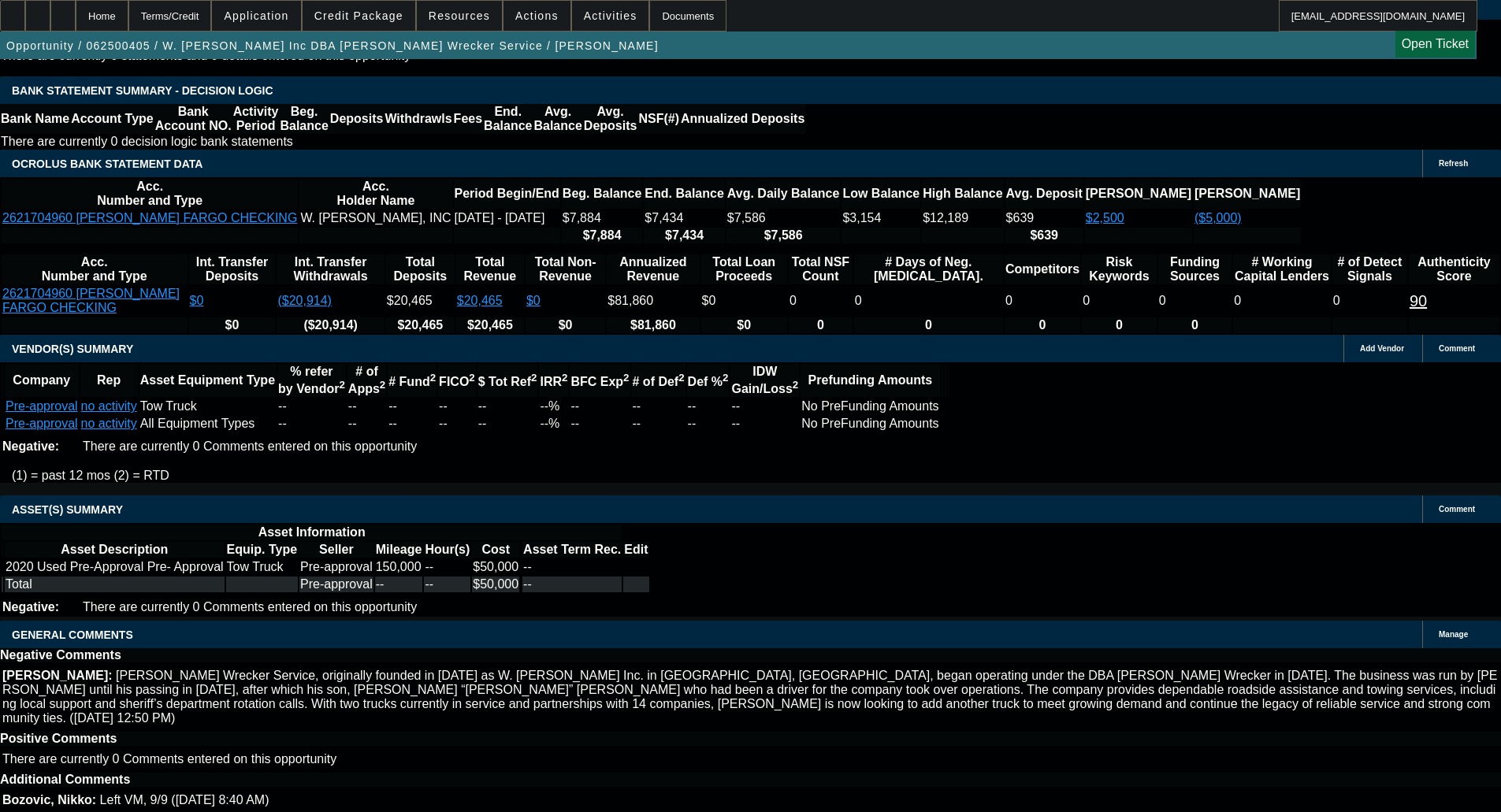
drag, startPoint x: 291, startPoint y: 469, endPoint x: 297, endPoint y: 476, distance: 9.2
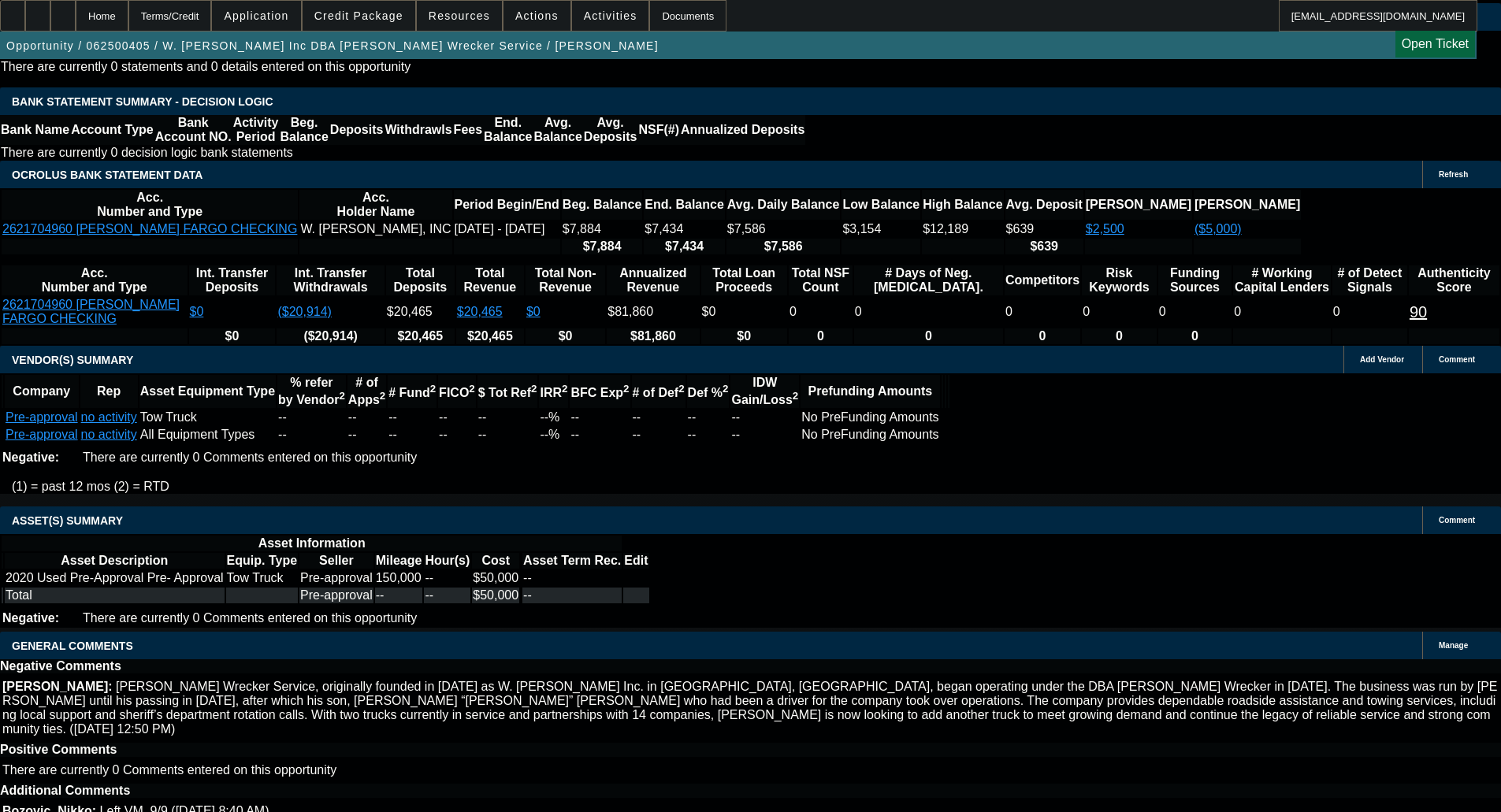
select select "4"
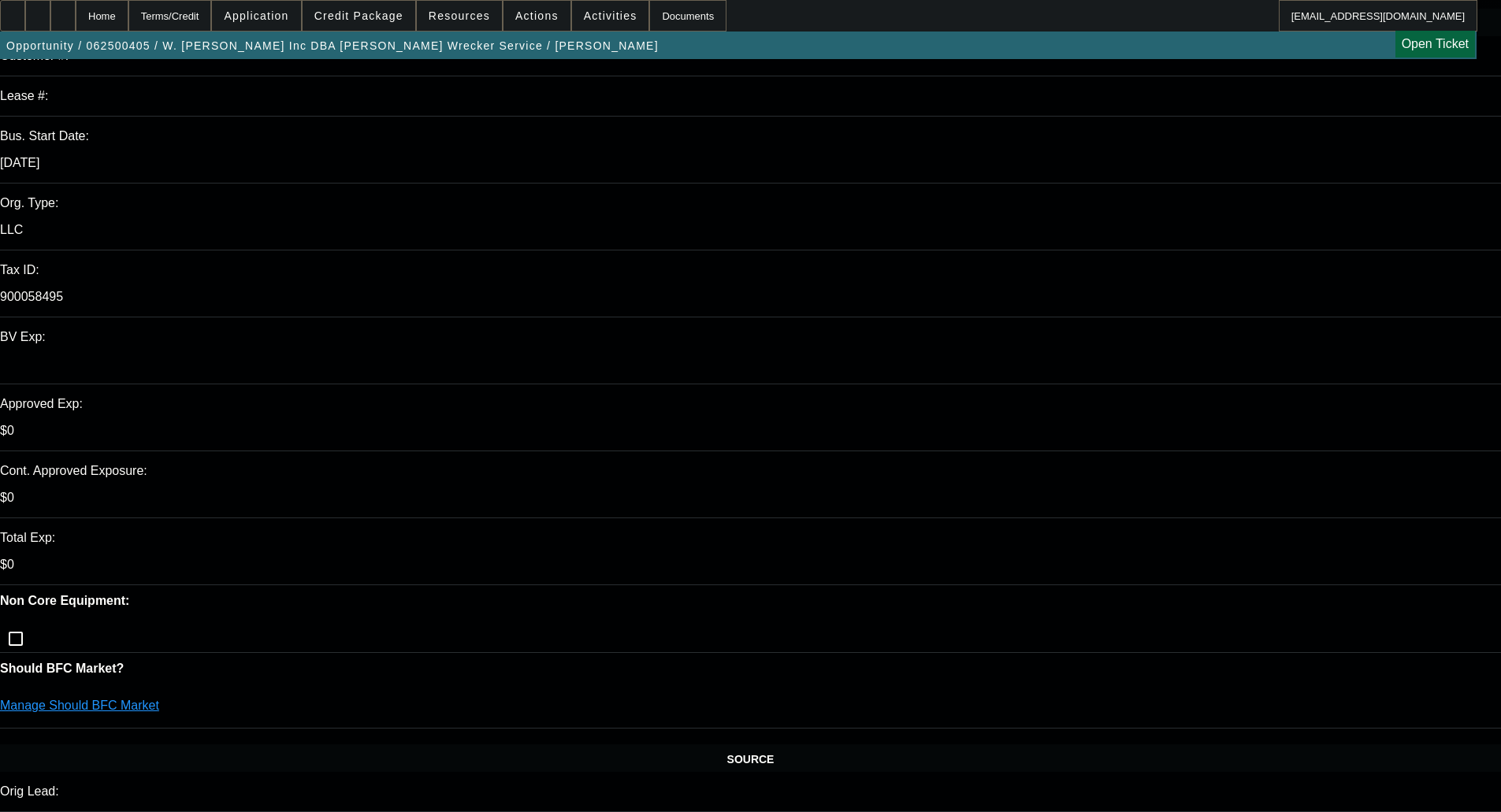
scroll to position [0, 0]
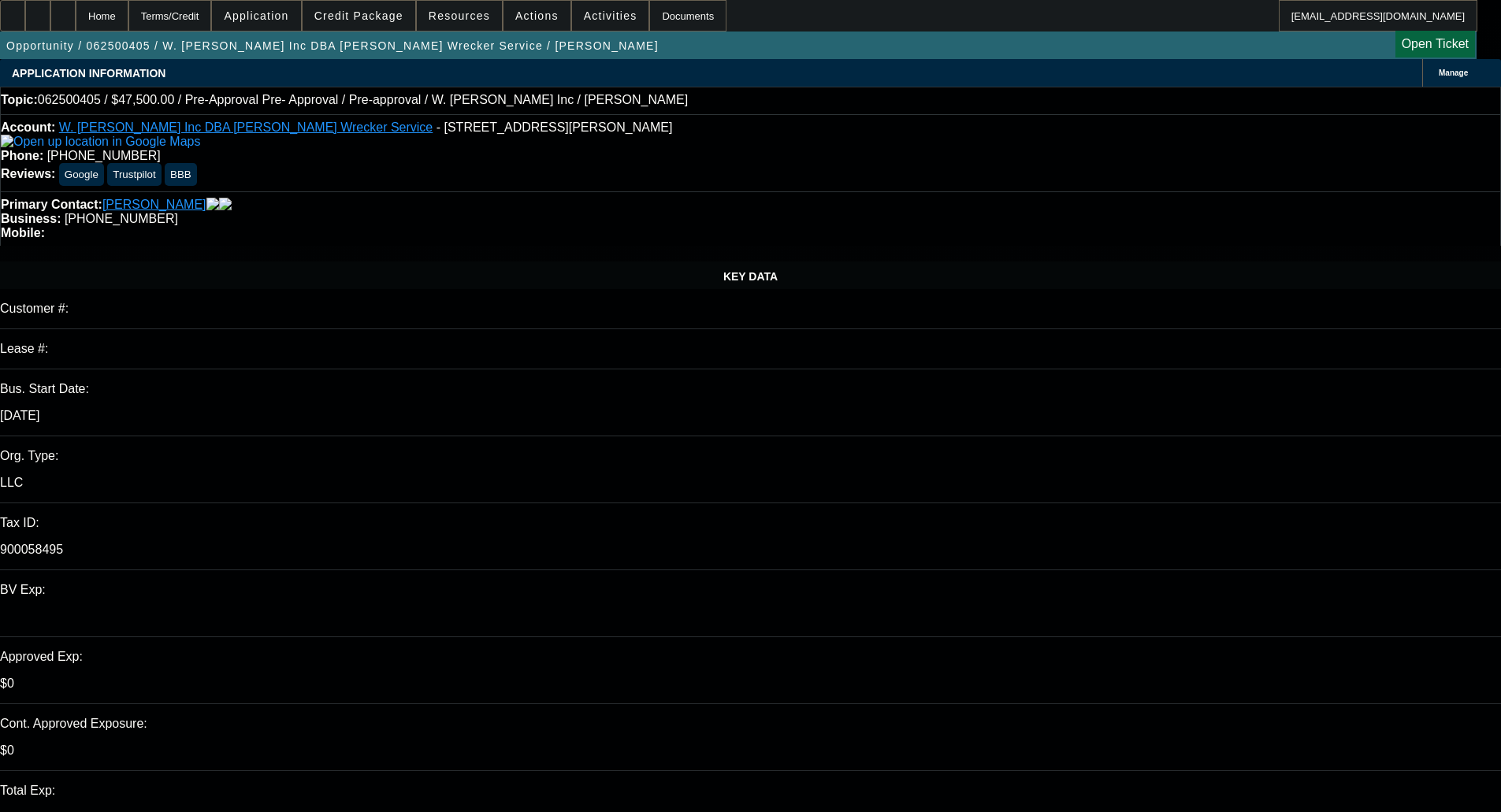
type textarea "I'D PASS ON THIS ONE, TOO MANY NEGATIVES"
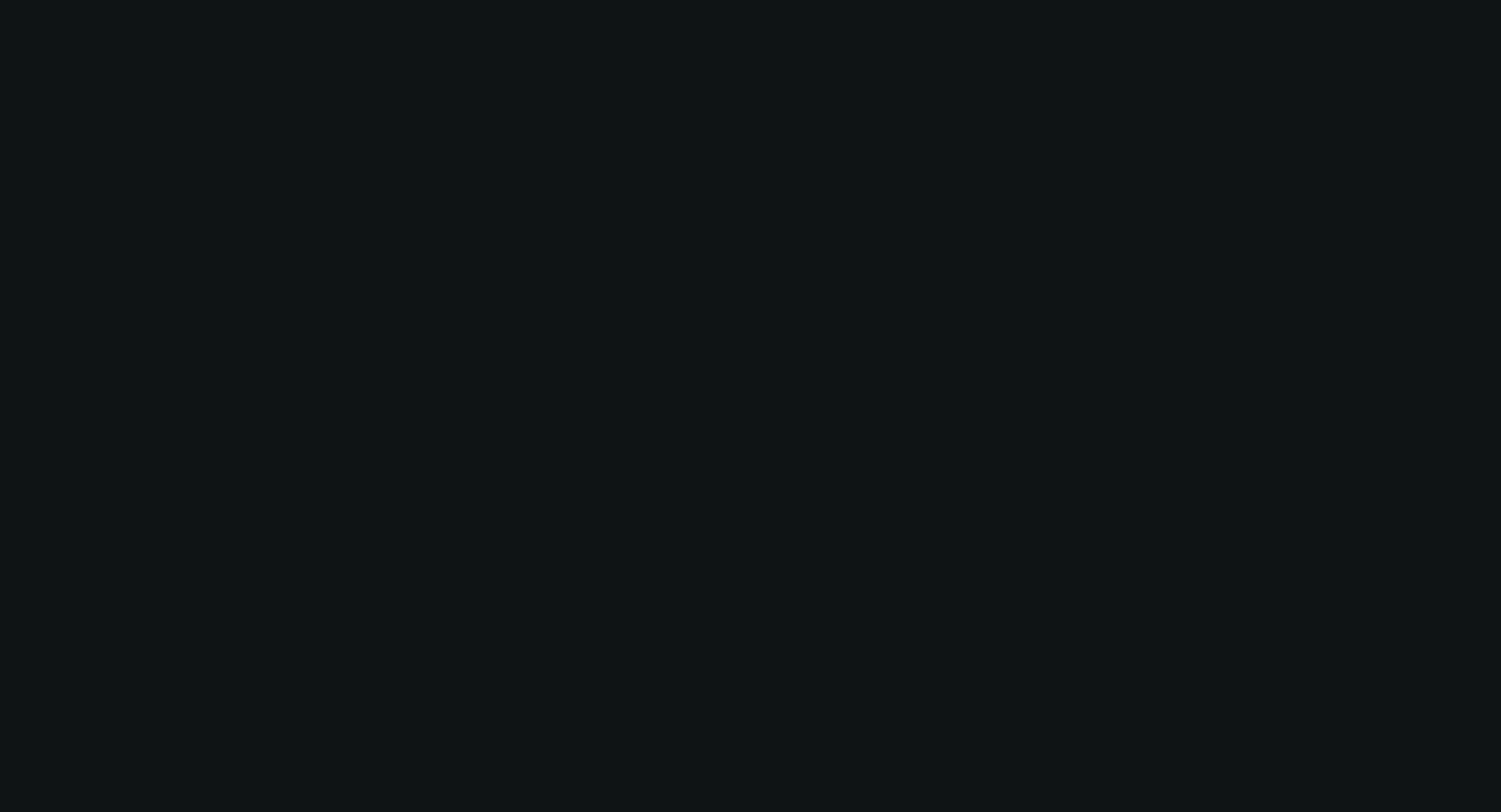
select select "0.15"
select select "2"
select select "0.1"
select select "4"
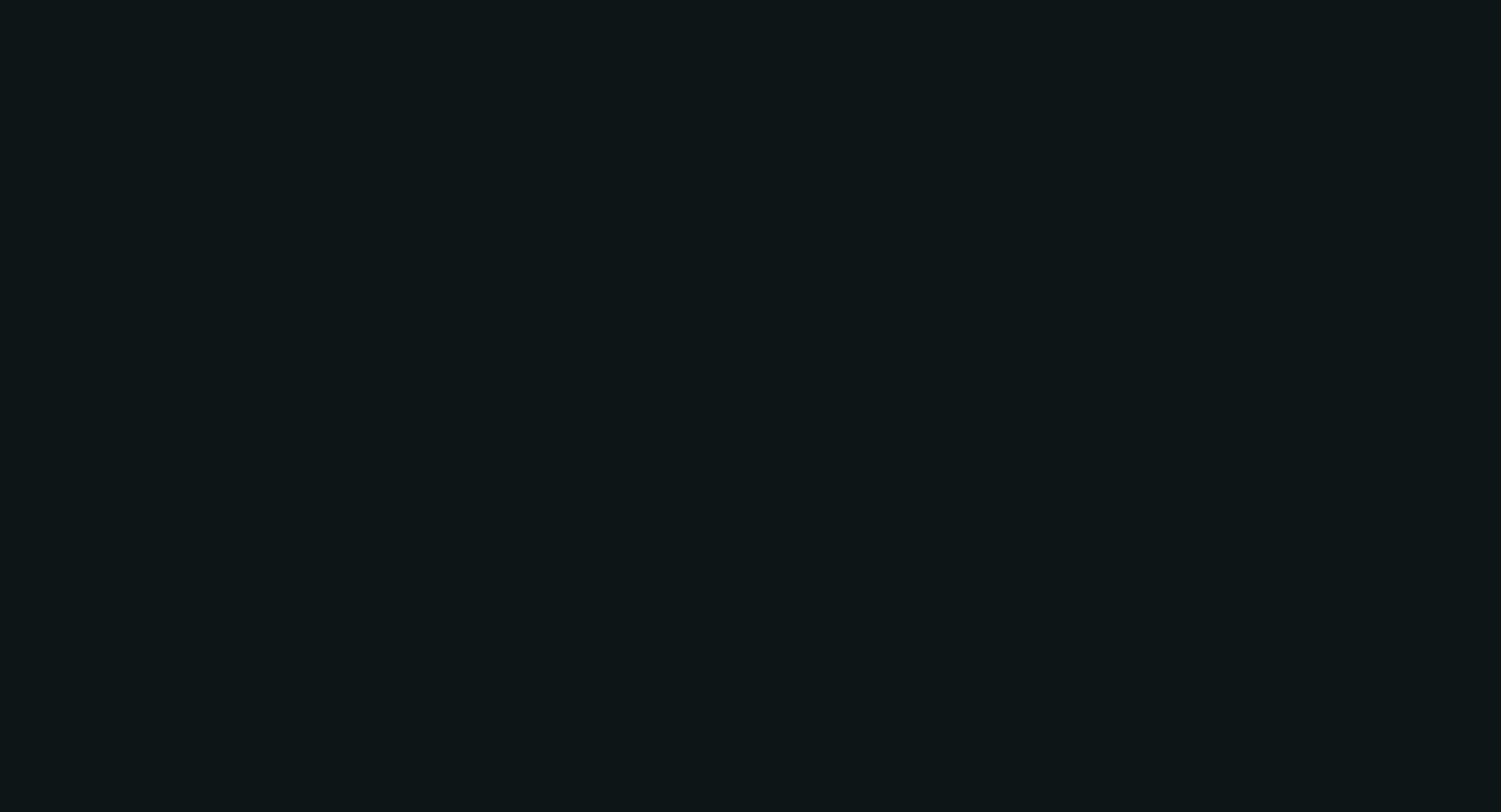
select select "2"
select select "0.1"
select select "4"
select select "0"
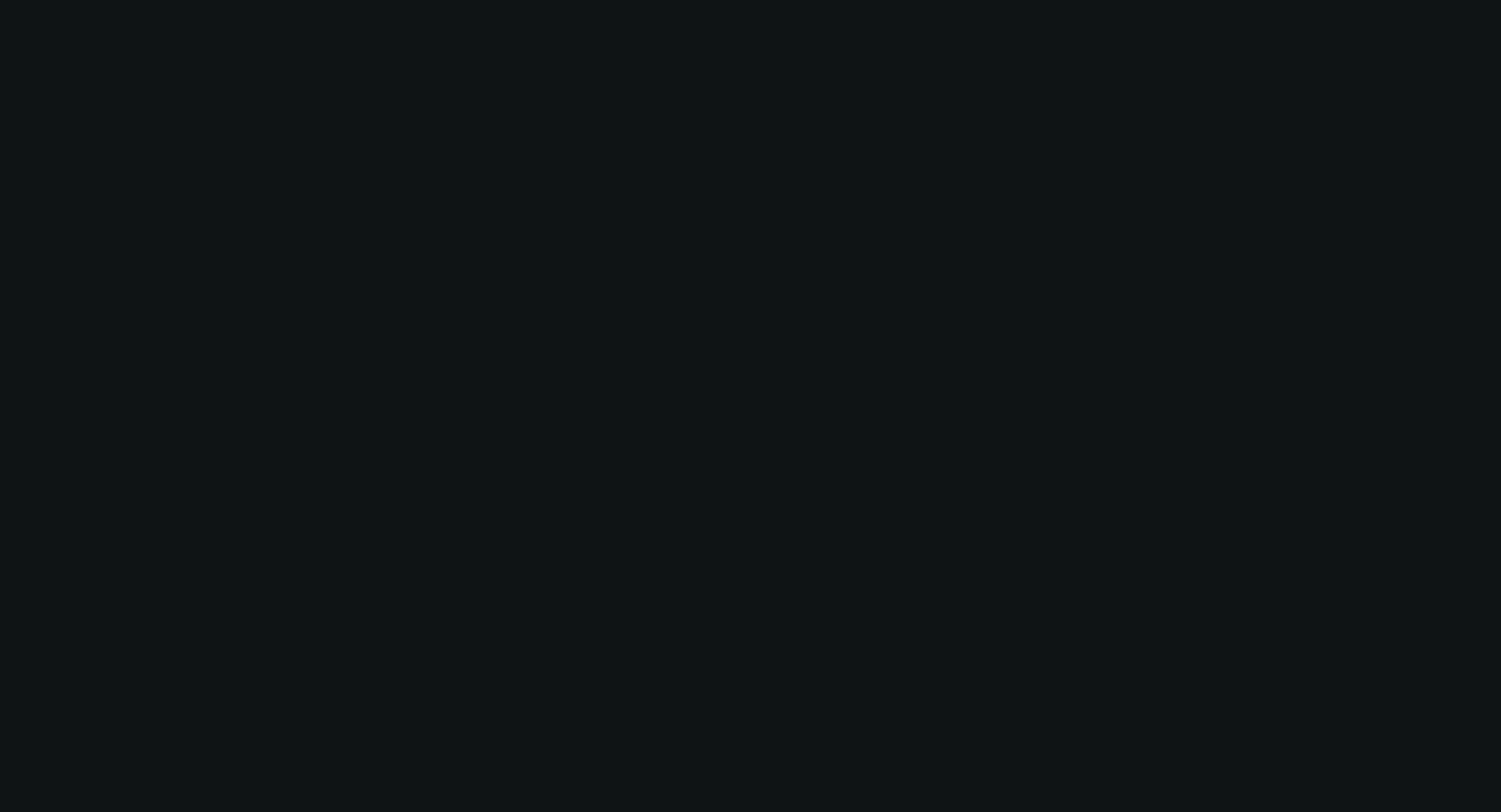
select select "2"
select select "0.1"
select select "4"
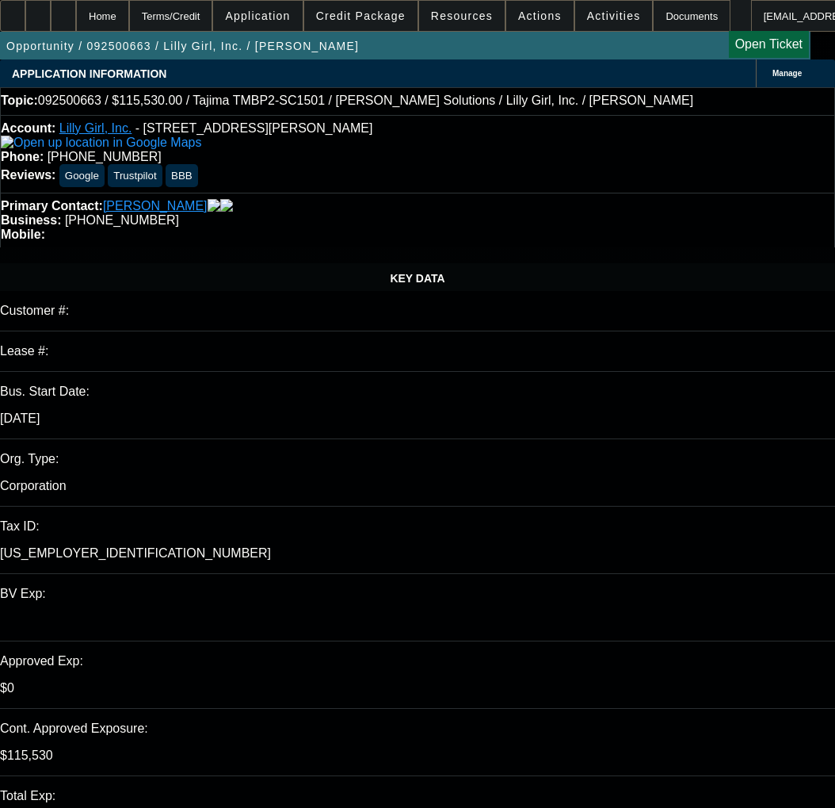
select select "0"
select select "2"
select select "0"
select select "6"
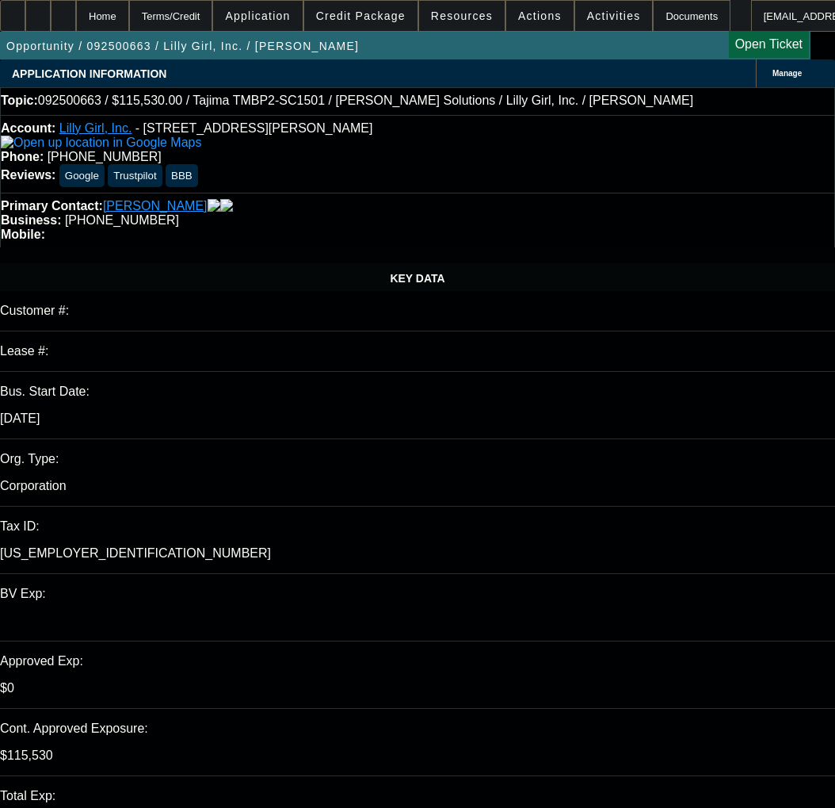
select select "0"
select select "2"
select select "0"
select select "6"
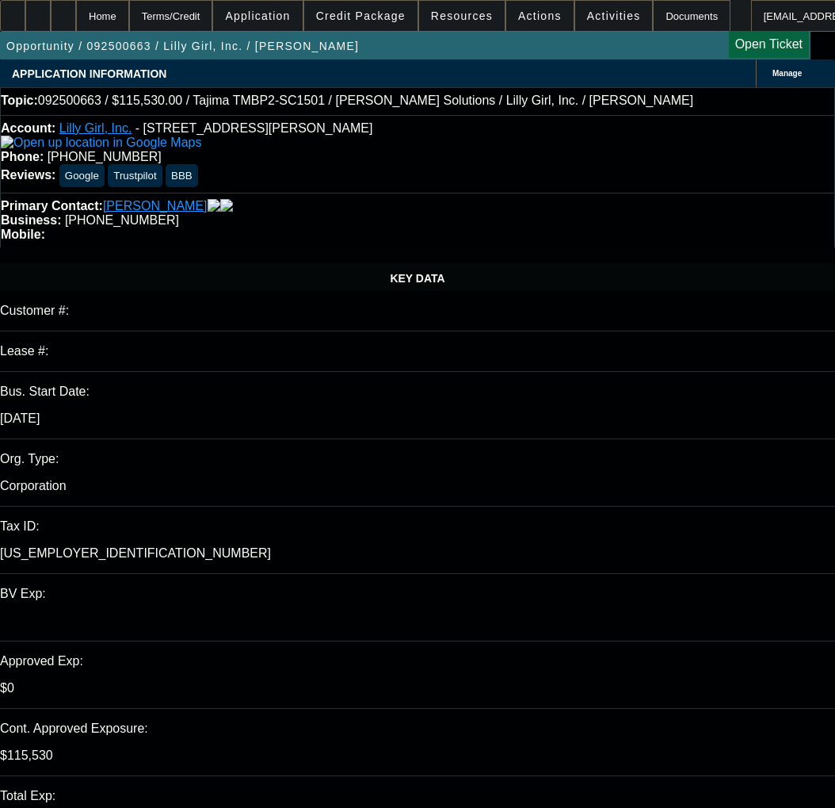
select select "0"
select select "2"
select select "0"
select select "6"
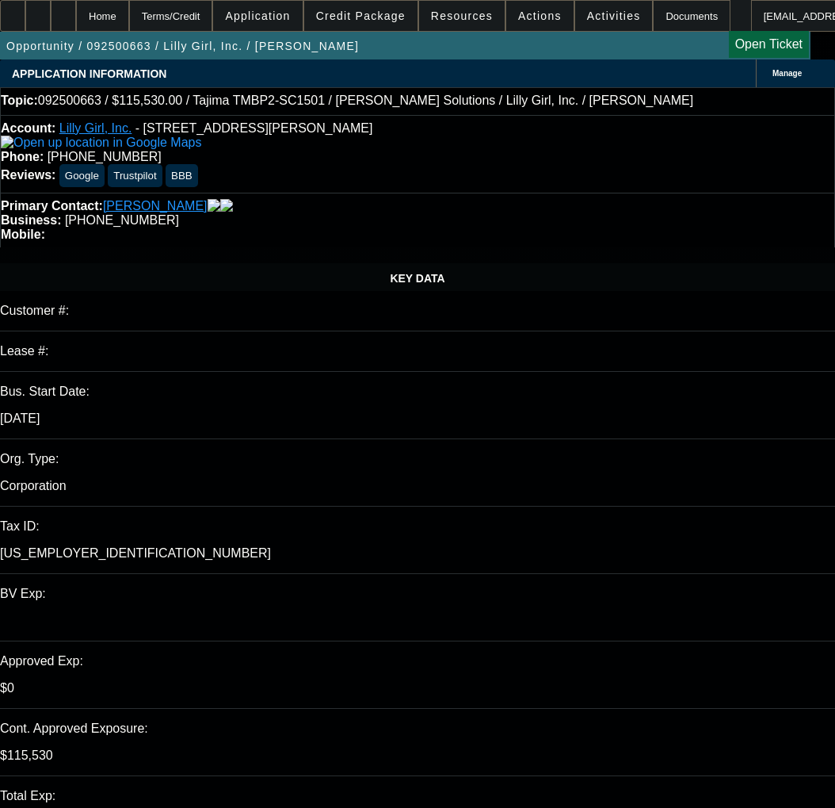
select select "0"
select select "2"
select select "0"
select select "6"
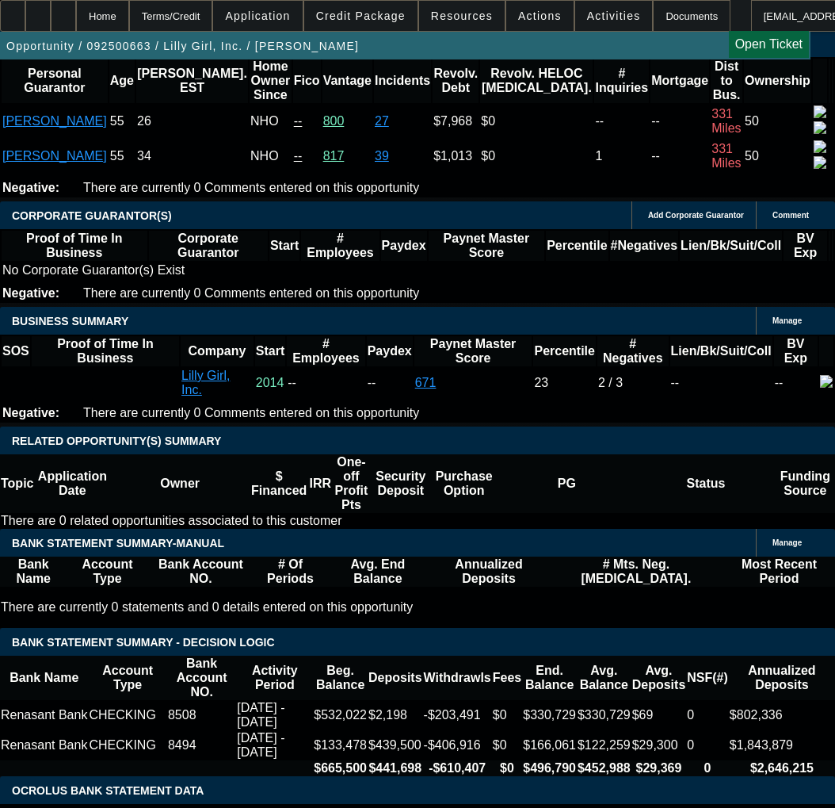
type input "69"
type input "UNKNOWN"
type input "$0.19"
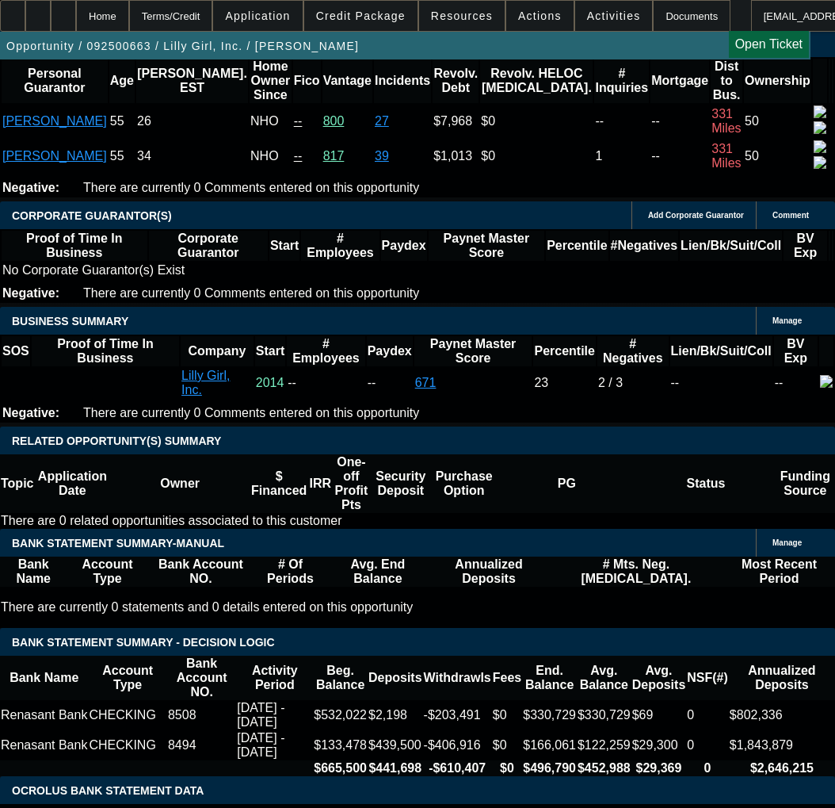
type input "$0.09"
type input "69"
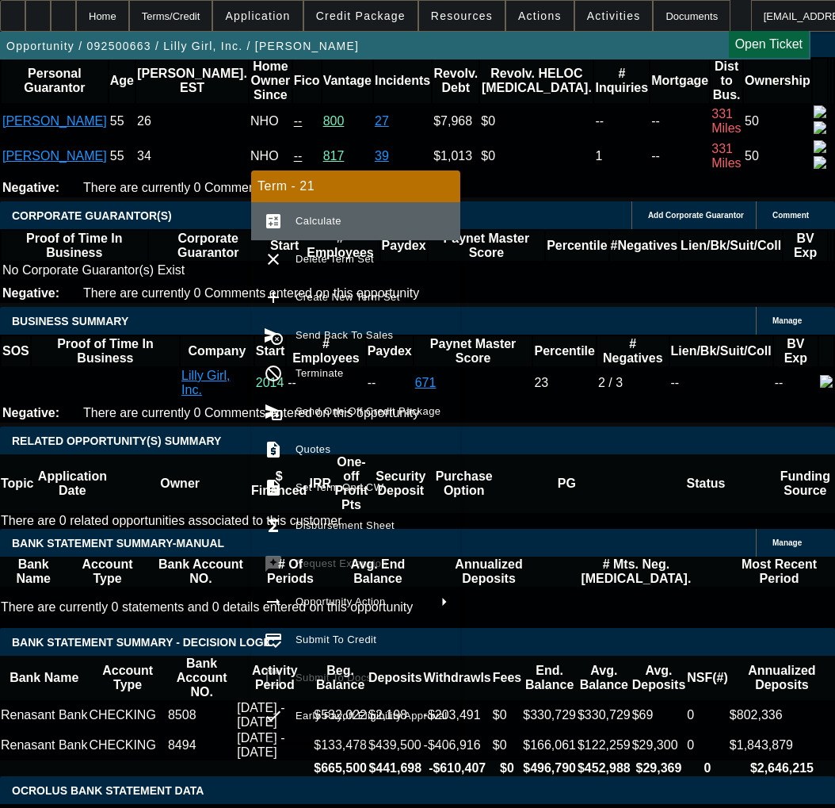
click at [315, 210] on button "calculate Calculate" at bounding box center [355, 221] width 209 height 38
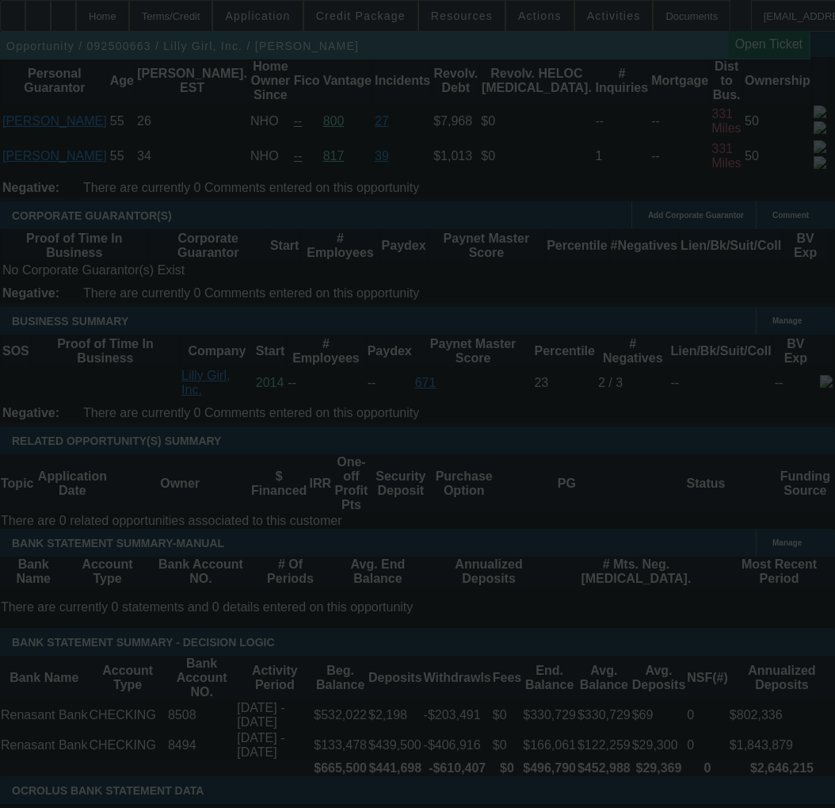
select select "0"
select select "2"
select select "0"
select select "6"
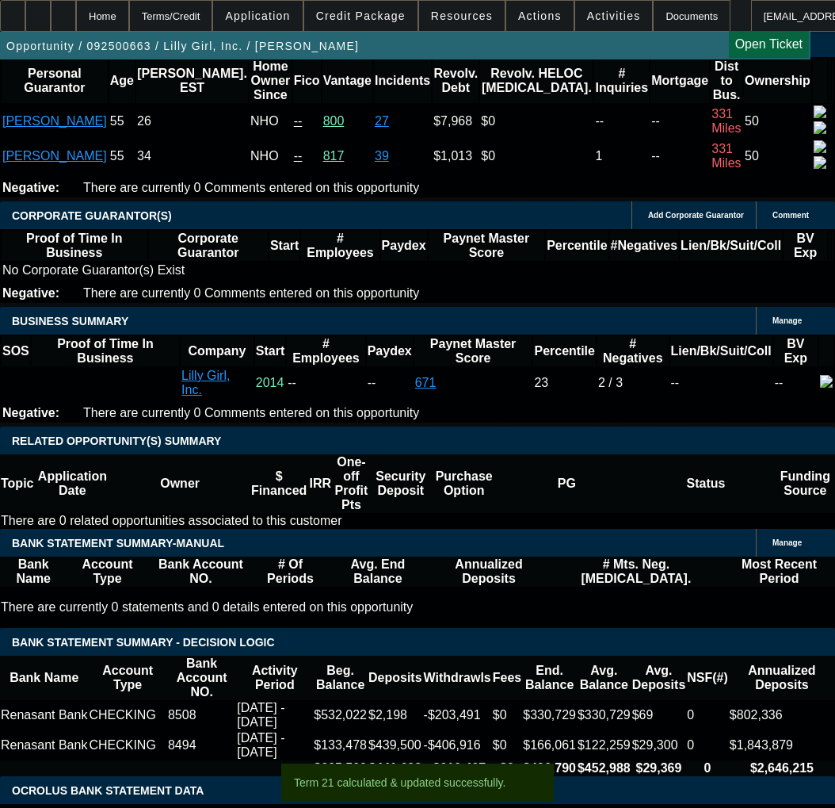
scroll to position [0, 159]
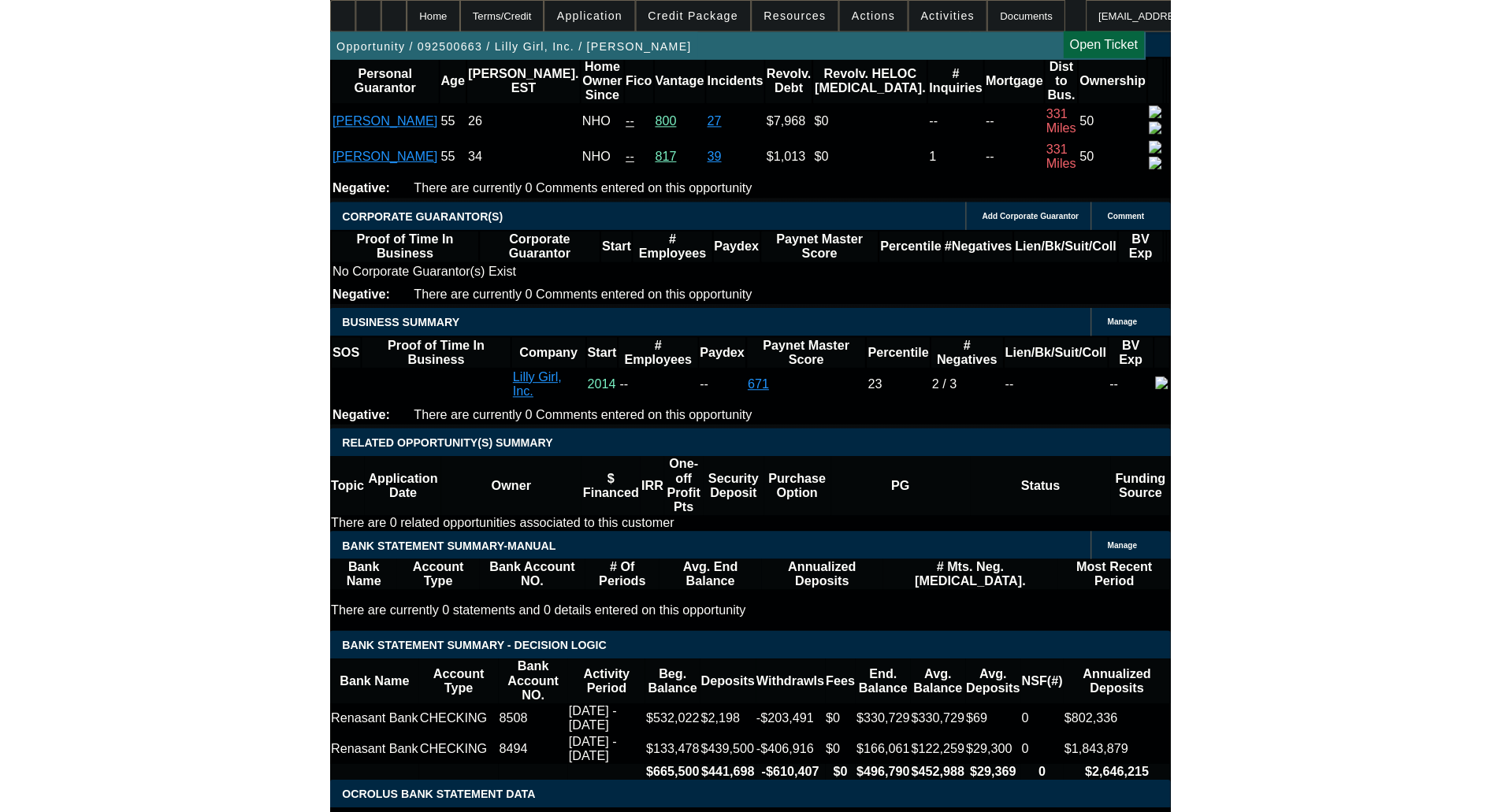
scroll to position [0, 0]
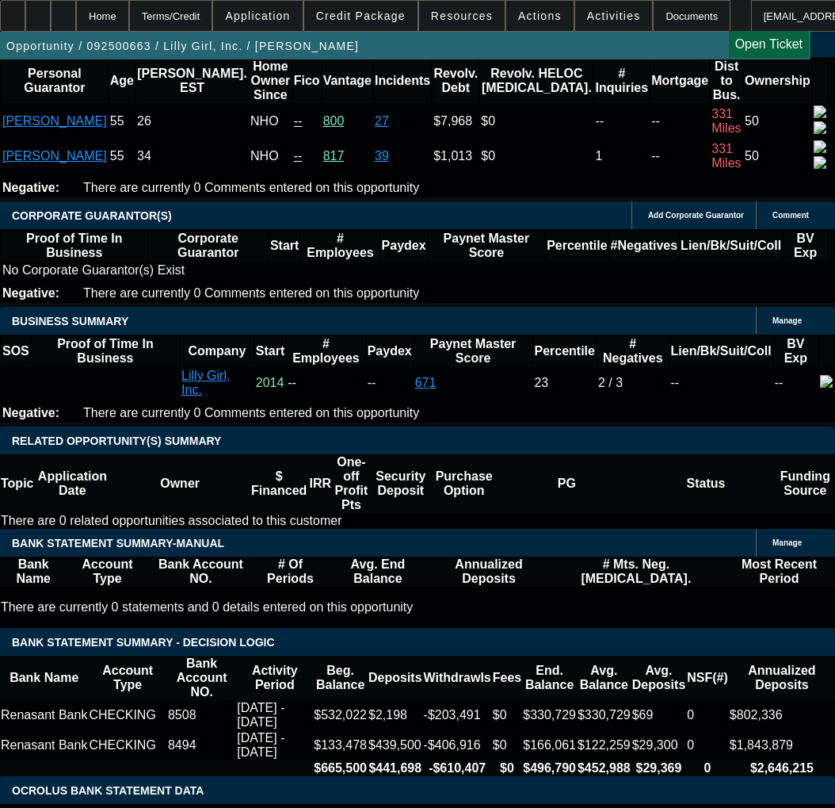
type input "$2,109.00"
paste input "21"
type input "2109"
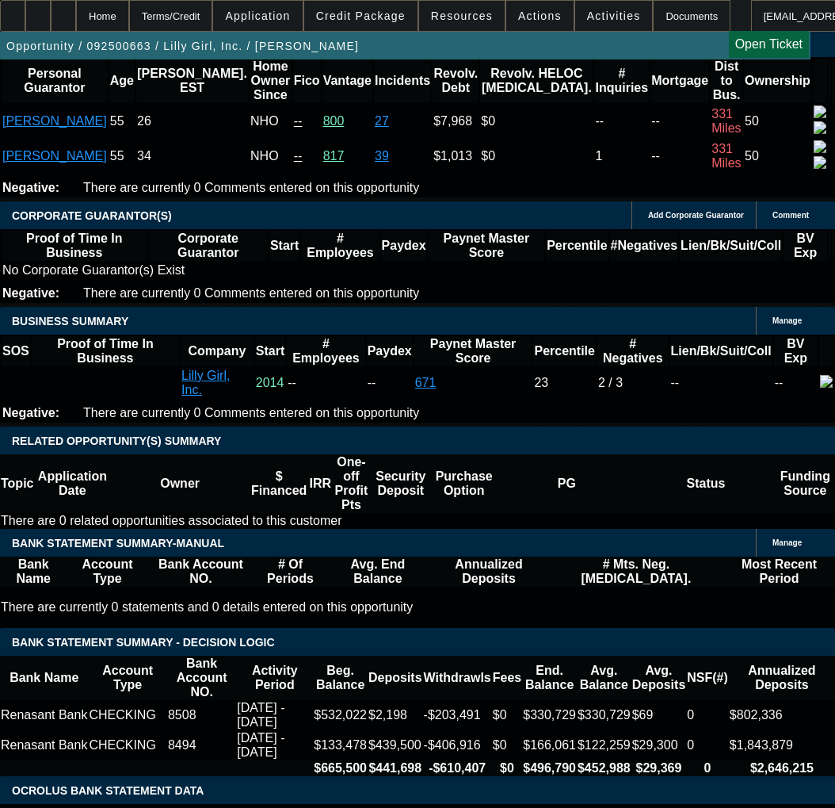
type input "$4,218.00"
type input "8.3"
type input "$2,109.00"
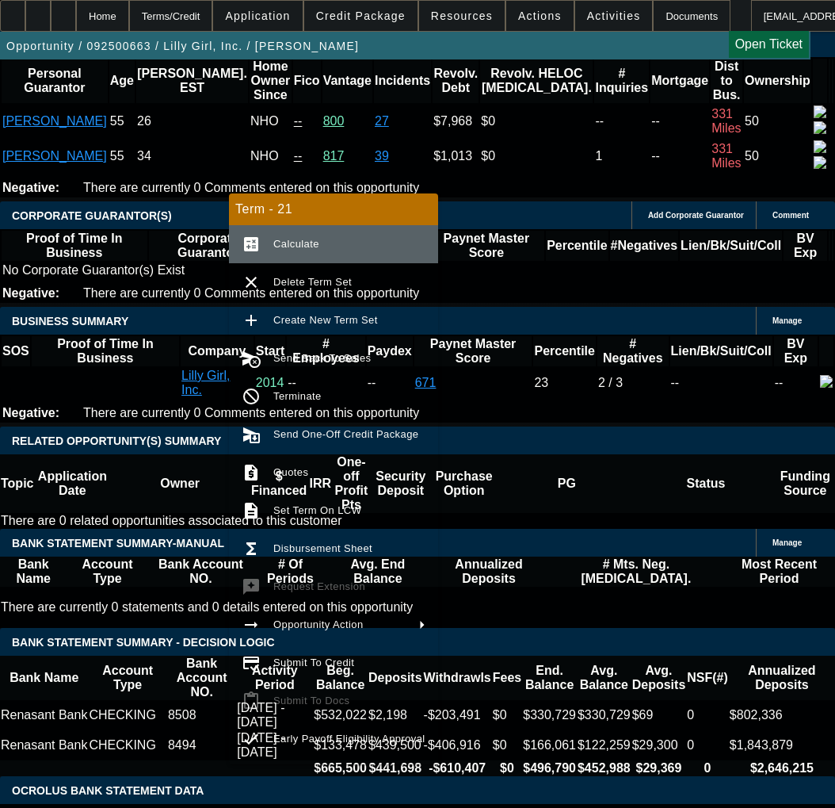
click at [300, 239] on span "Calculate" at bounding box center [296, 244] width 46 height 12
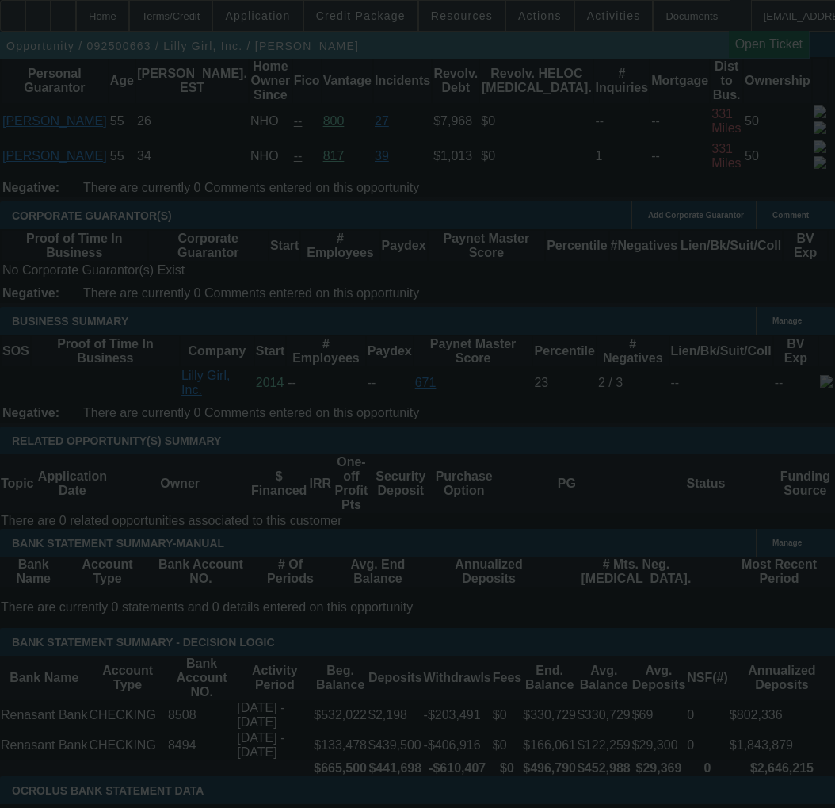
select select "0"
select select "2"
select select "0"
select select "6"
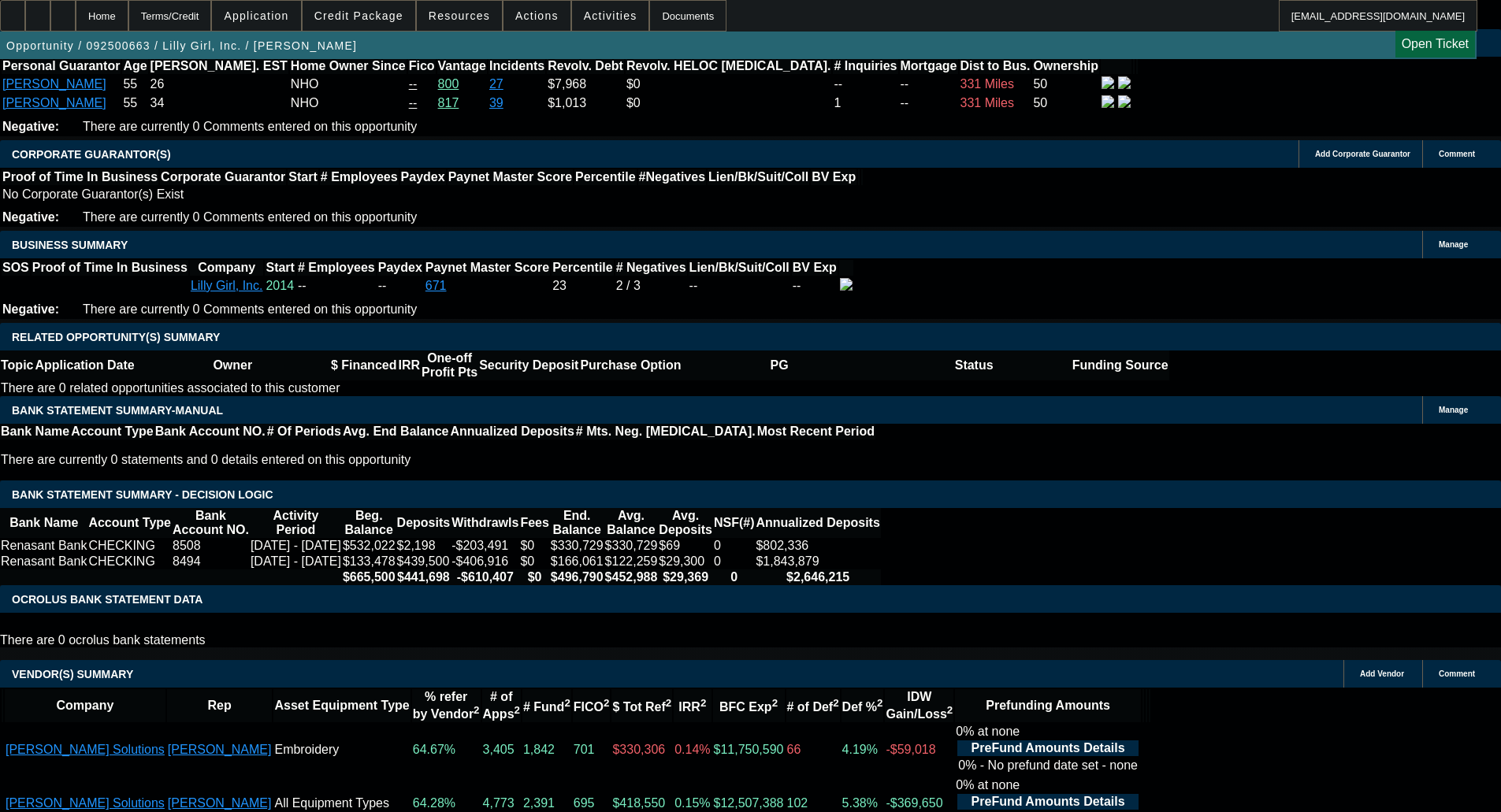
drag, startPoint x: 73, startPoint y: 312, endPoint x: 96, endPoint y: 291, distance: 31.1
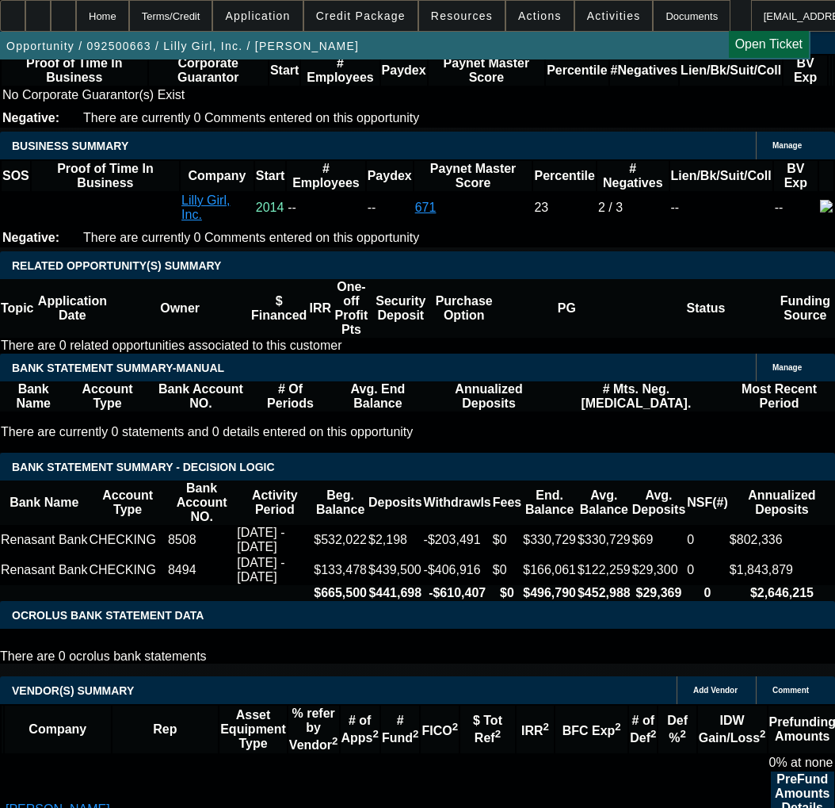
scroll to position [2854, 0]
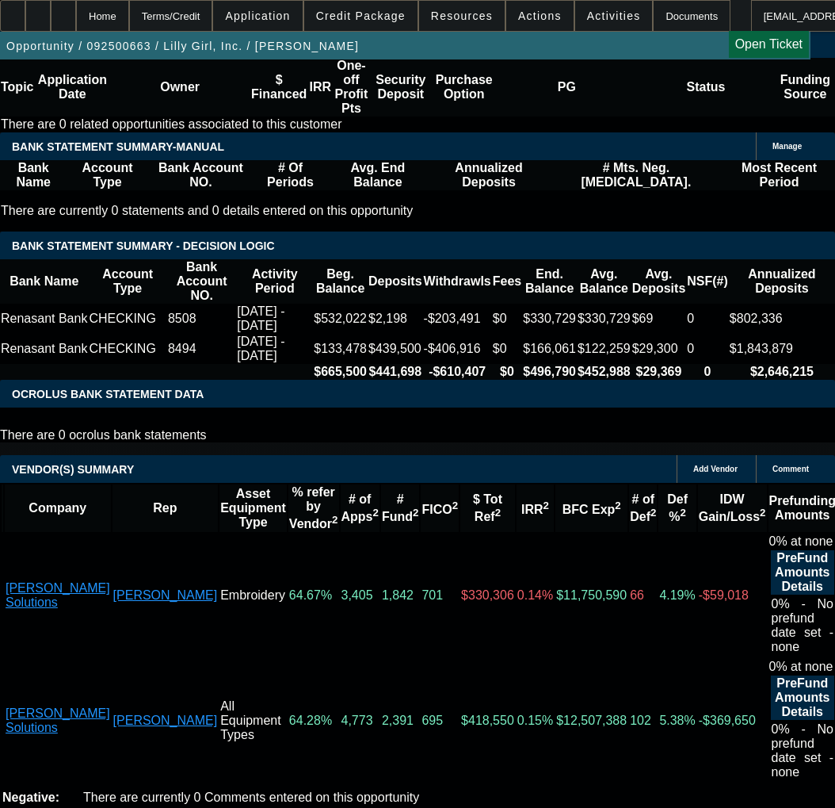
select select "3"
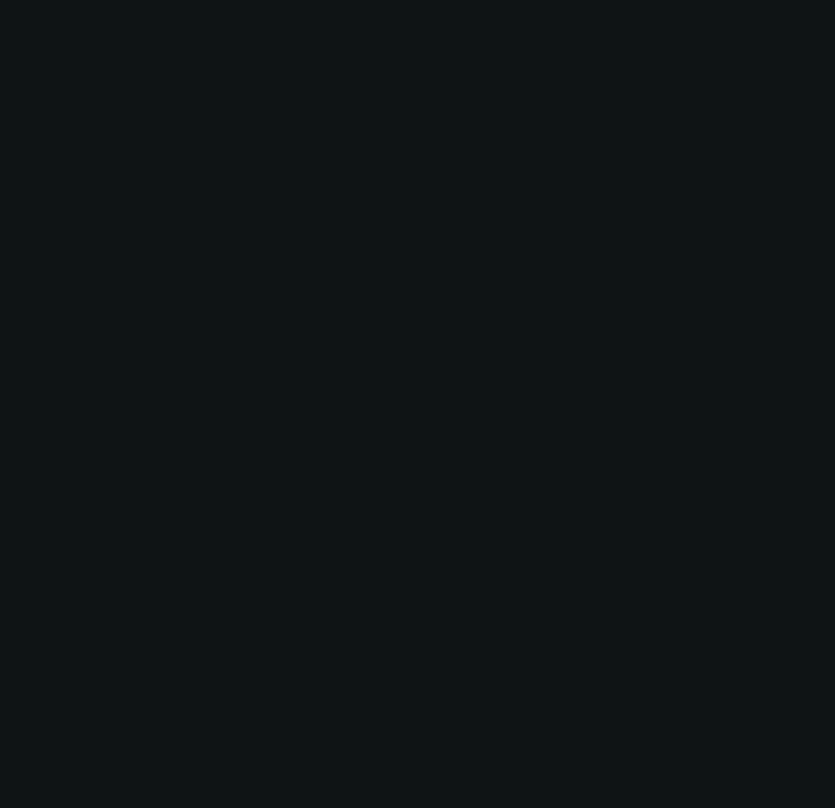
scroll to position [0, 0]
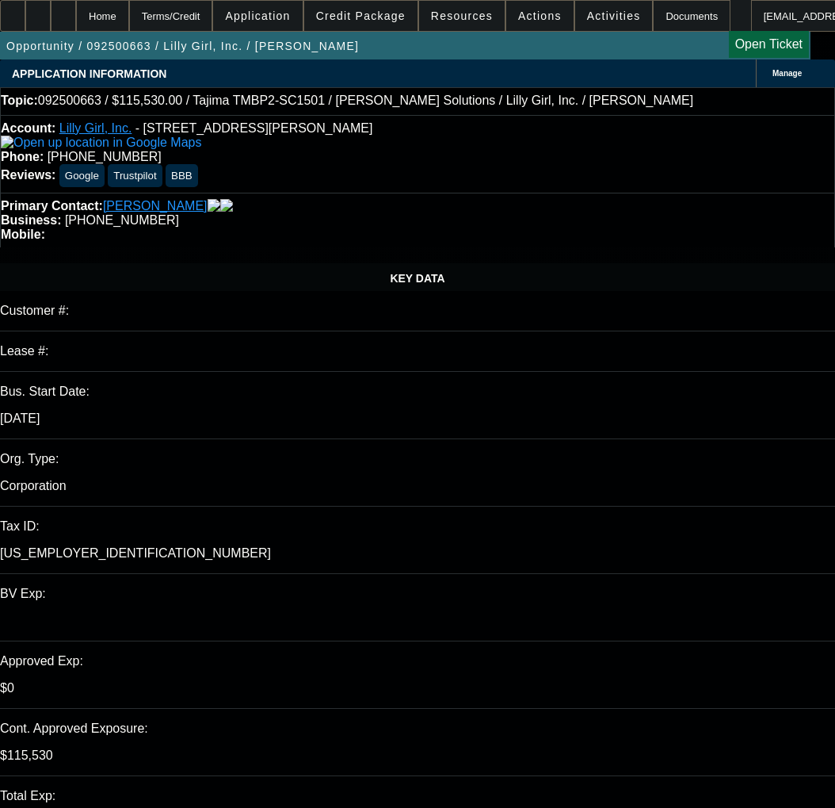
type input "[DATE]"
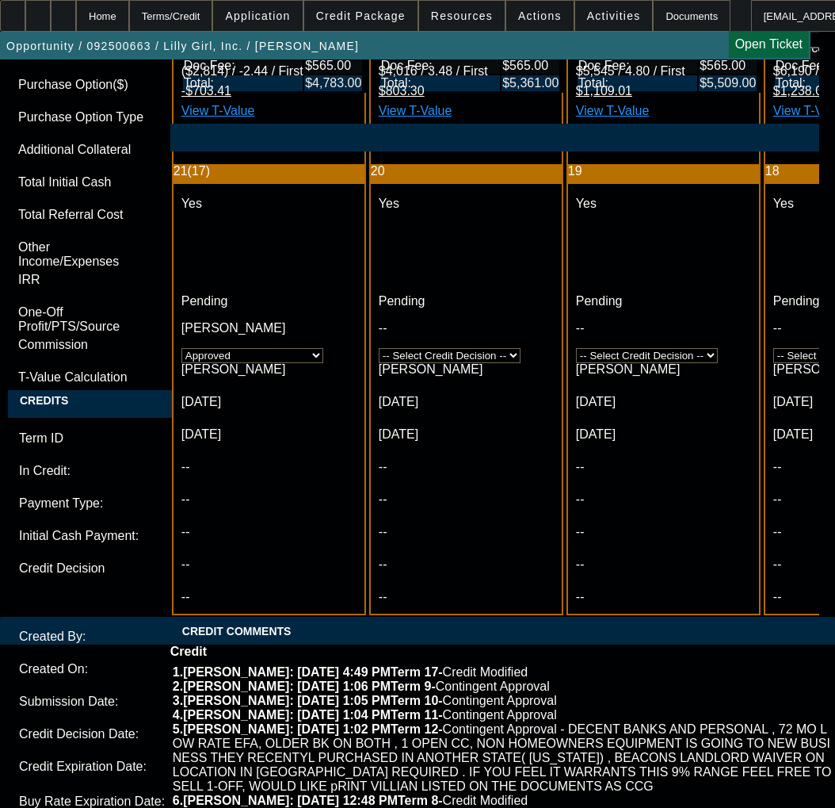
scroll to position [5073, 0]
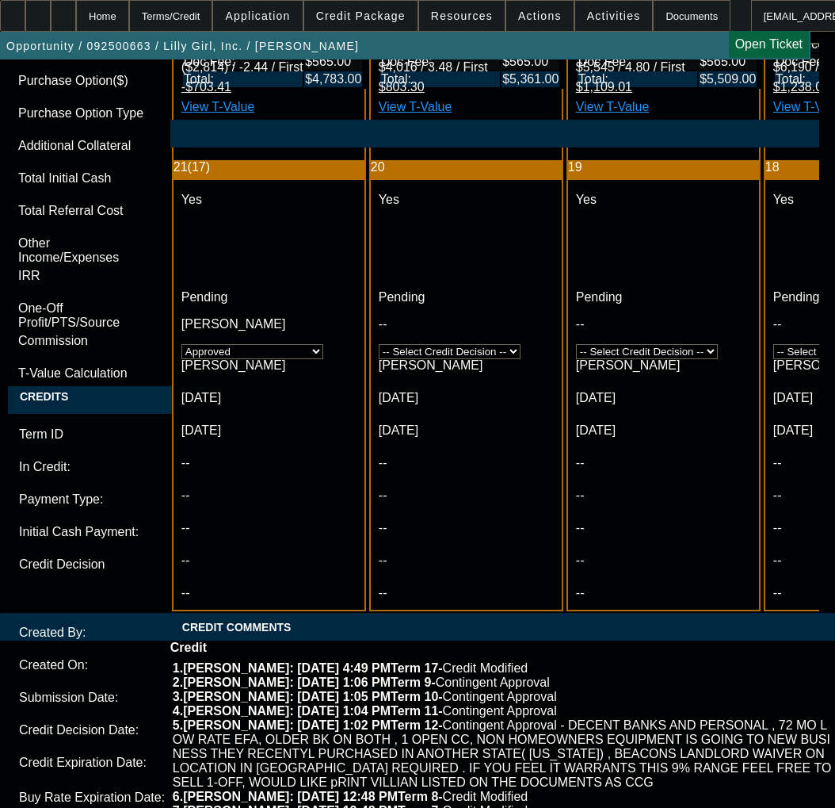
paste textarea "Amount Approved: $120,000.00 Term Approved: 72"
paste textarea "OK for 3 at 0 followed by 69 equal payments"
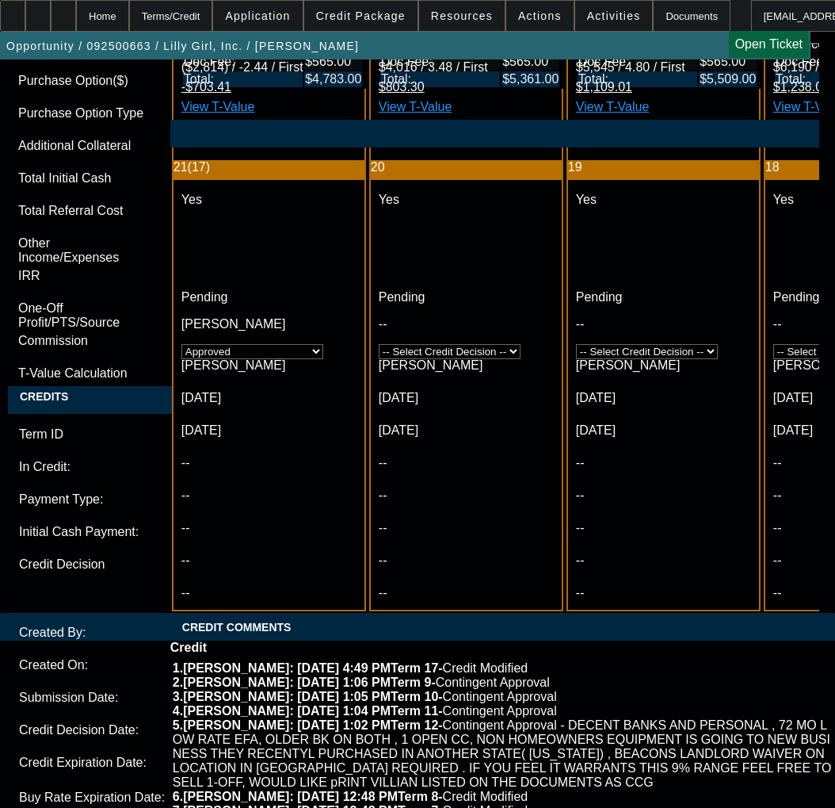
paste textarea "Approved Pricing Tier: 4"
paste textarea "Equipment: New Tajima single head embroidery machine; New Tajima six head embro…"
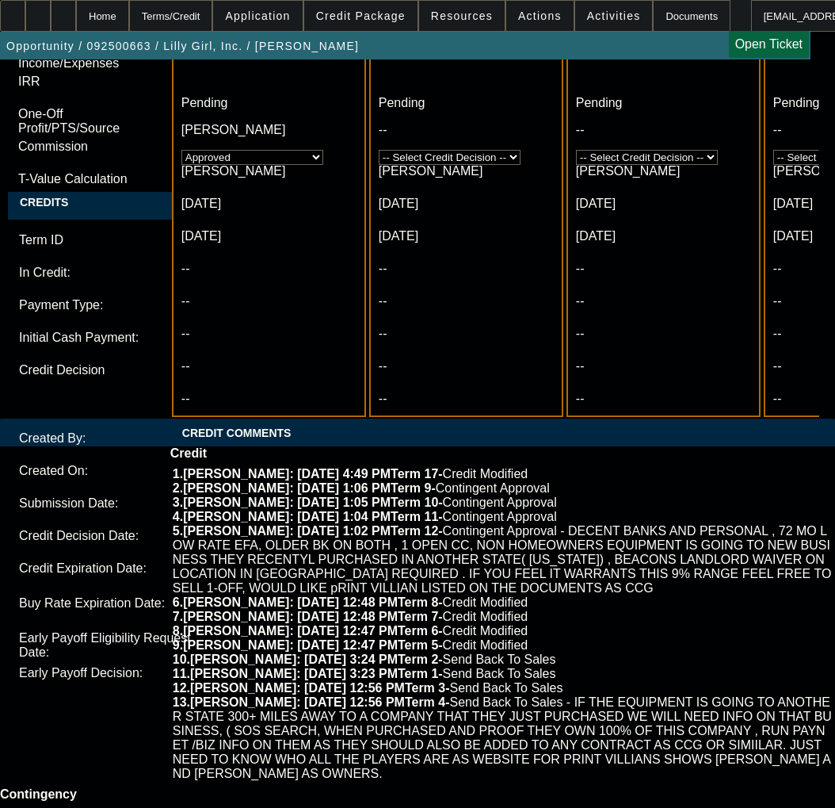
scroll to position [5390, 0]
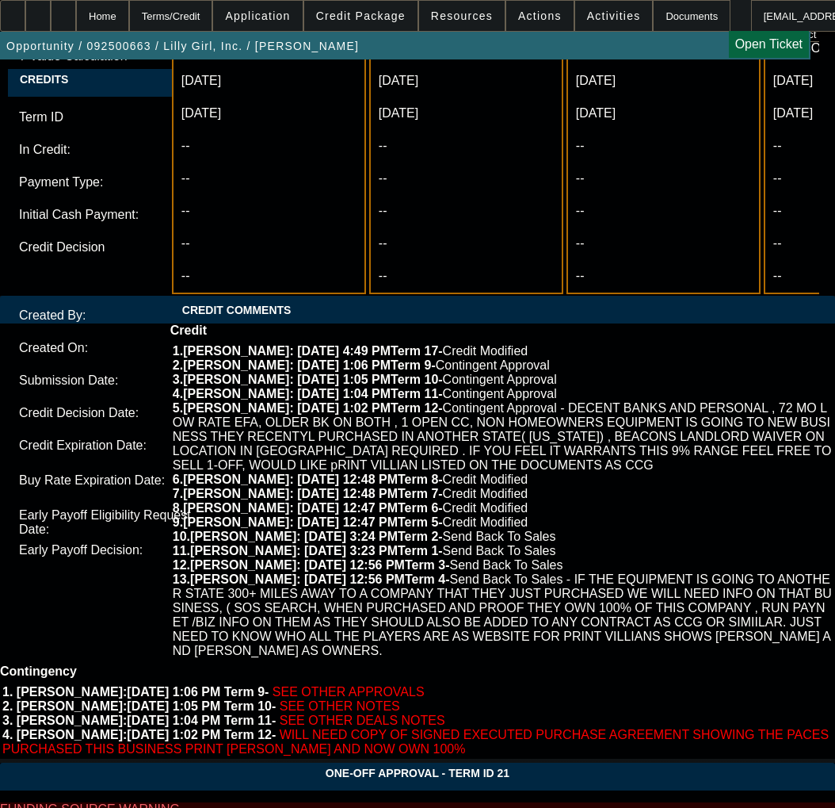
type textarea "APPROVED BY FCEF - Amount Approved: $120,000.00; Term Approved: 72; OK for 3 at…"
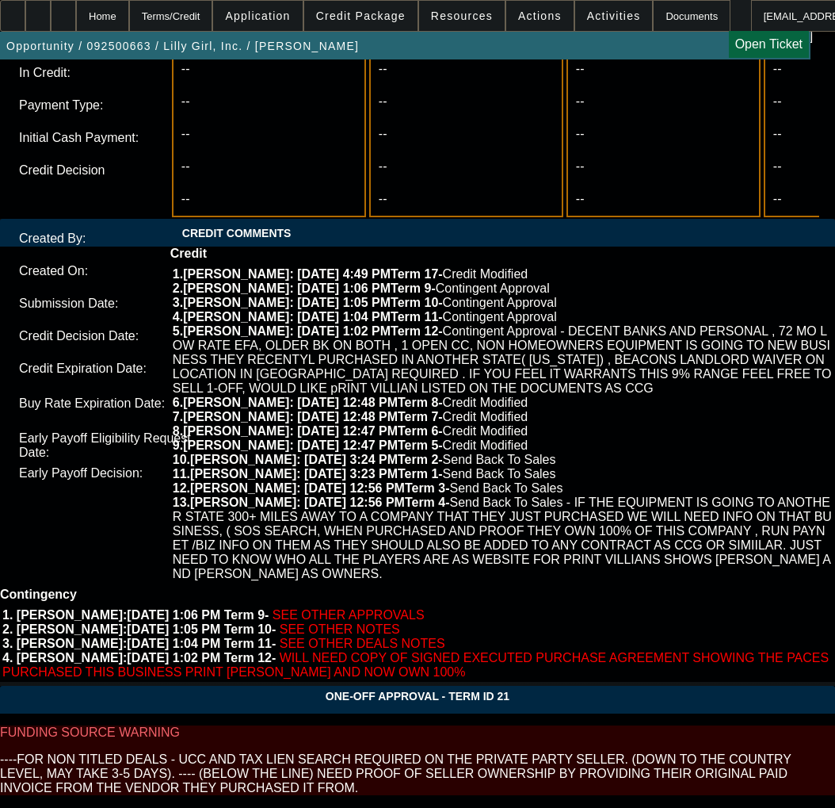
scroll to position [5541, 0]
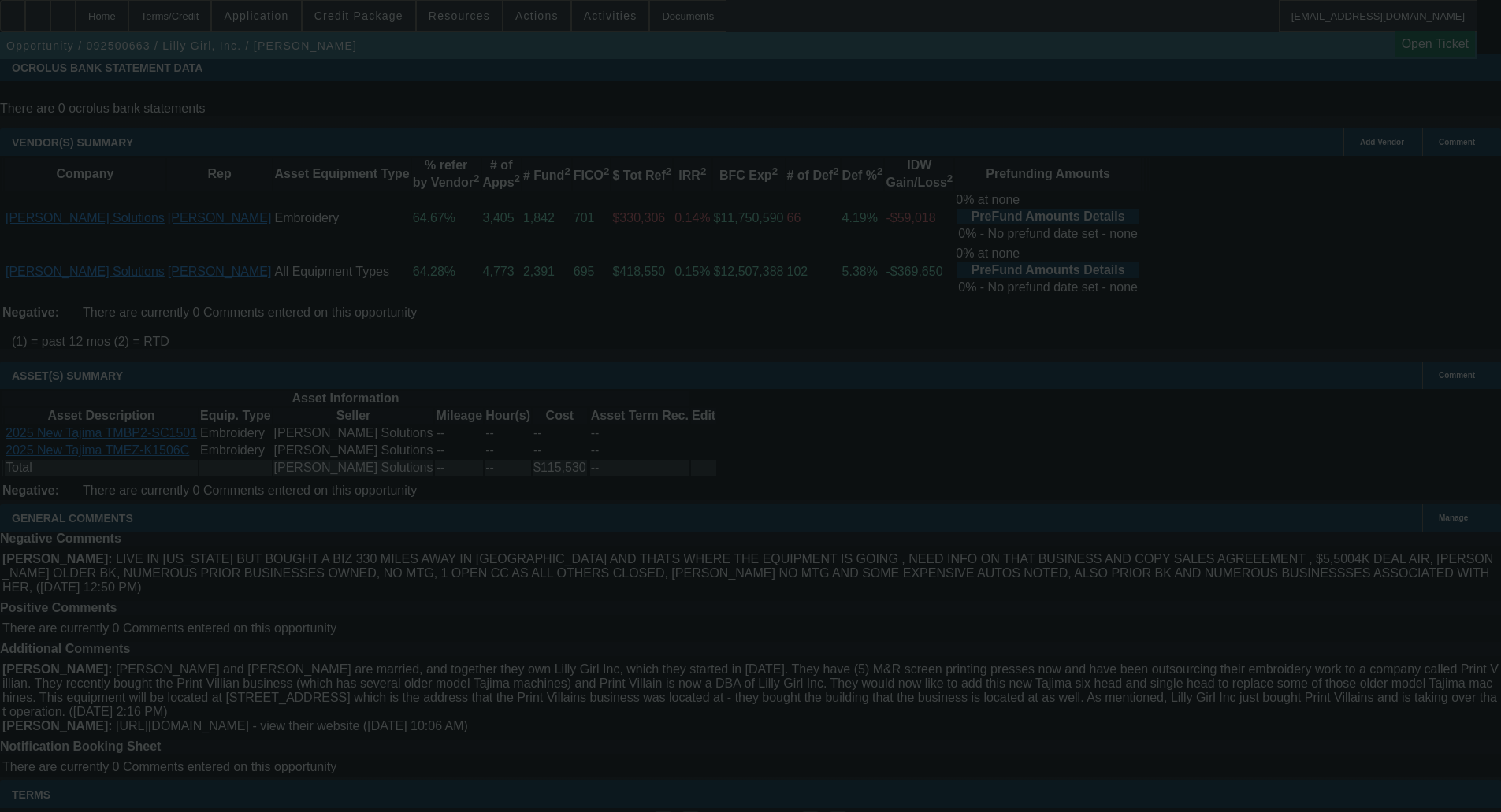
scroll to position [0, 0]
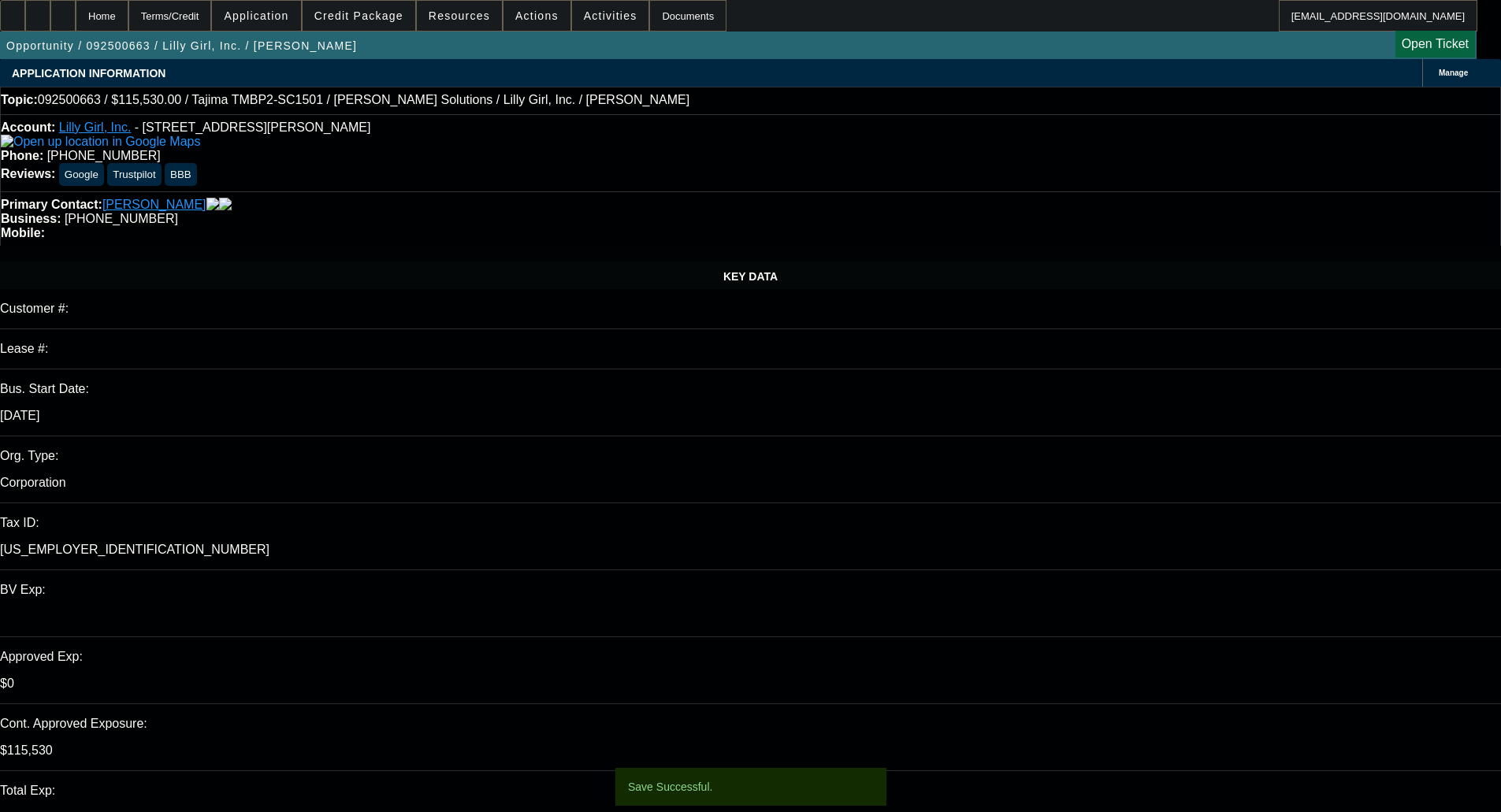
select select "0"
select select "2"
select select "0"
select select "6"
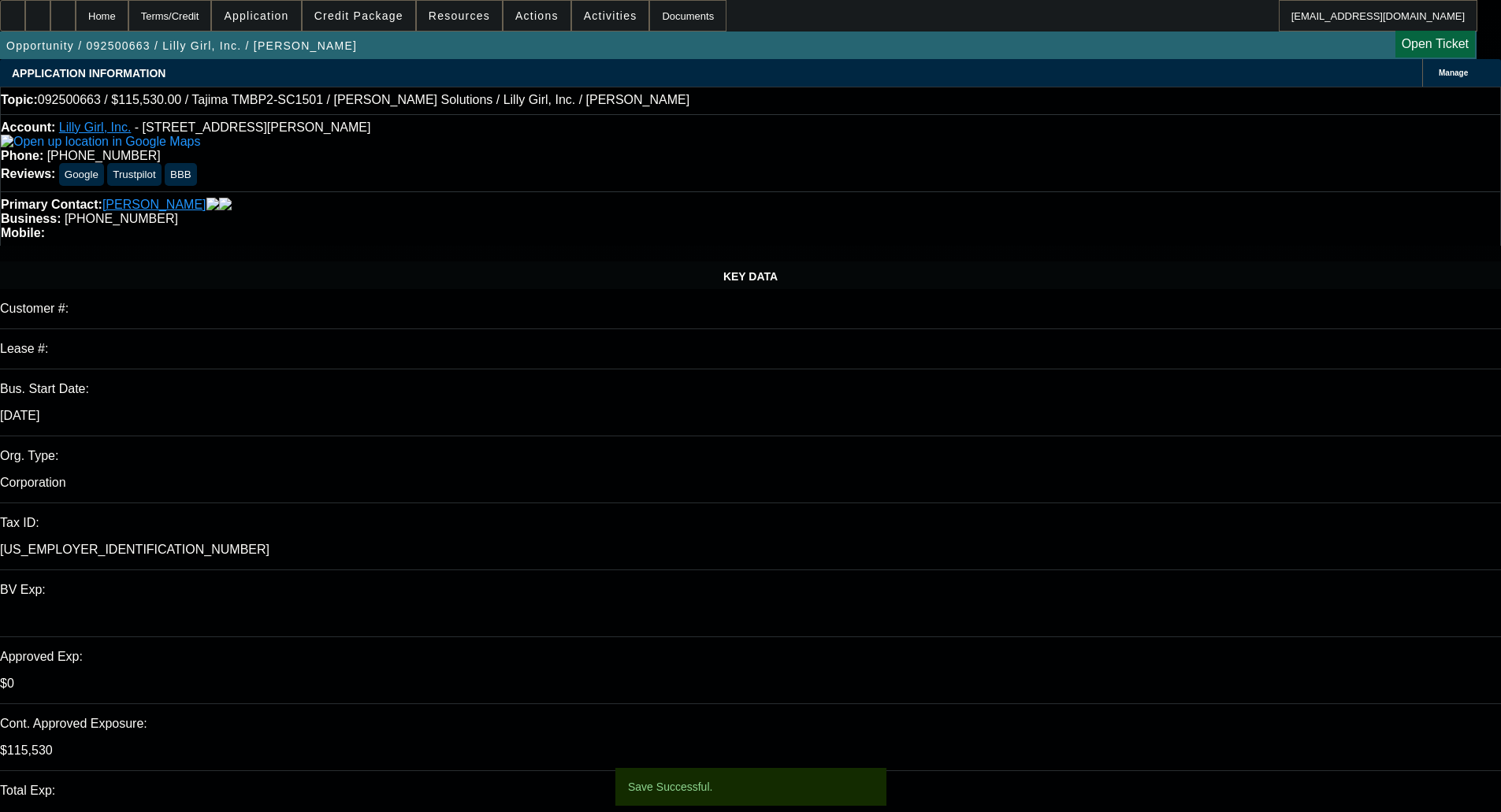
select select "0"
select select "2"
select select "0"
select select "6"
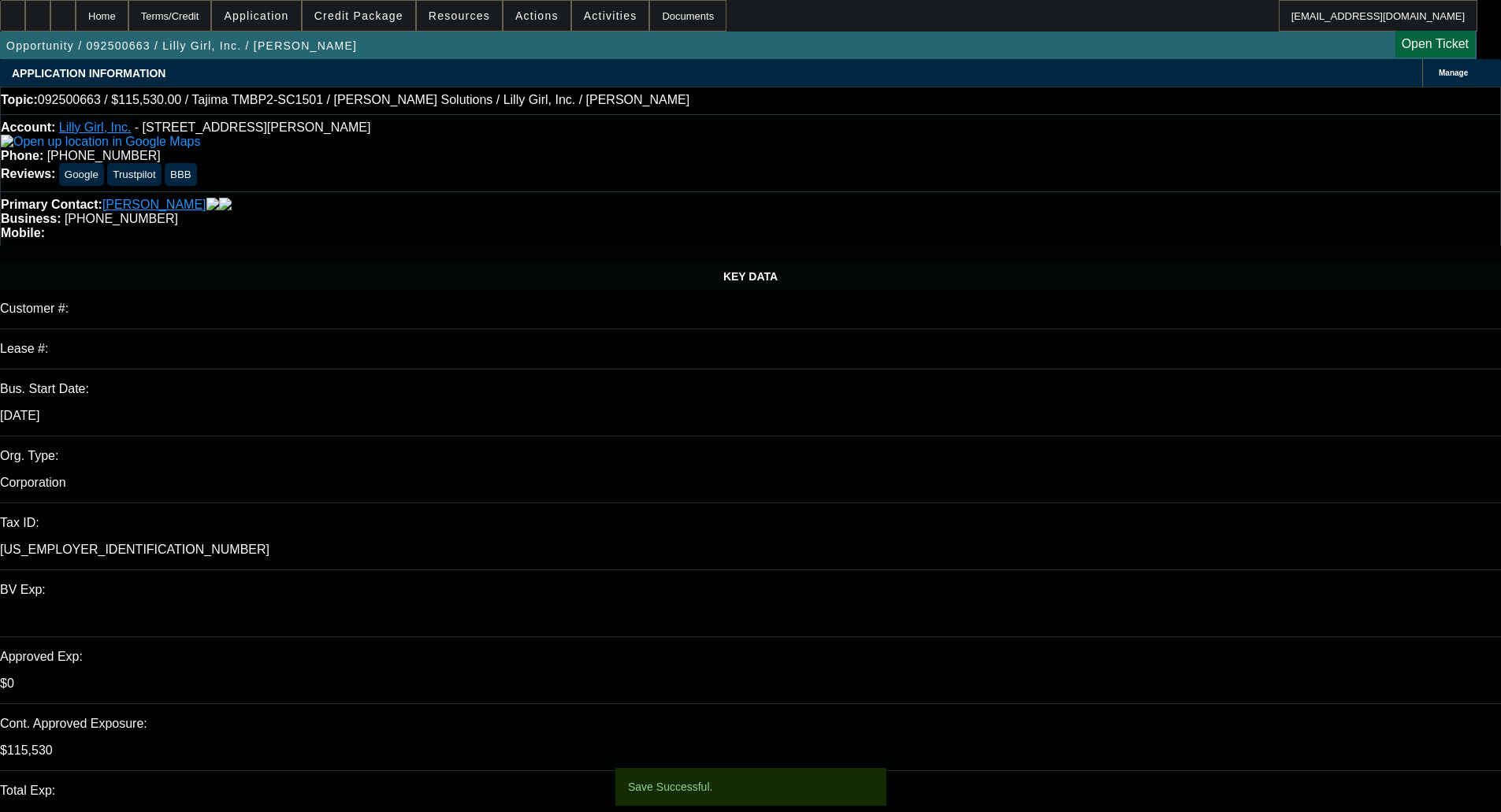
select select "0"
select select "2"
select select "0"
select select "6"
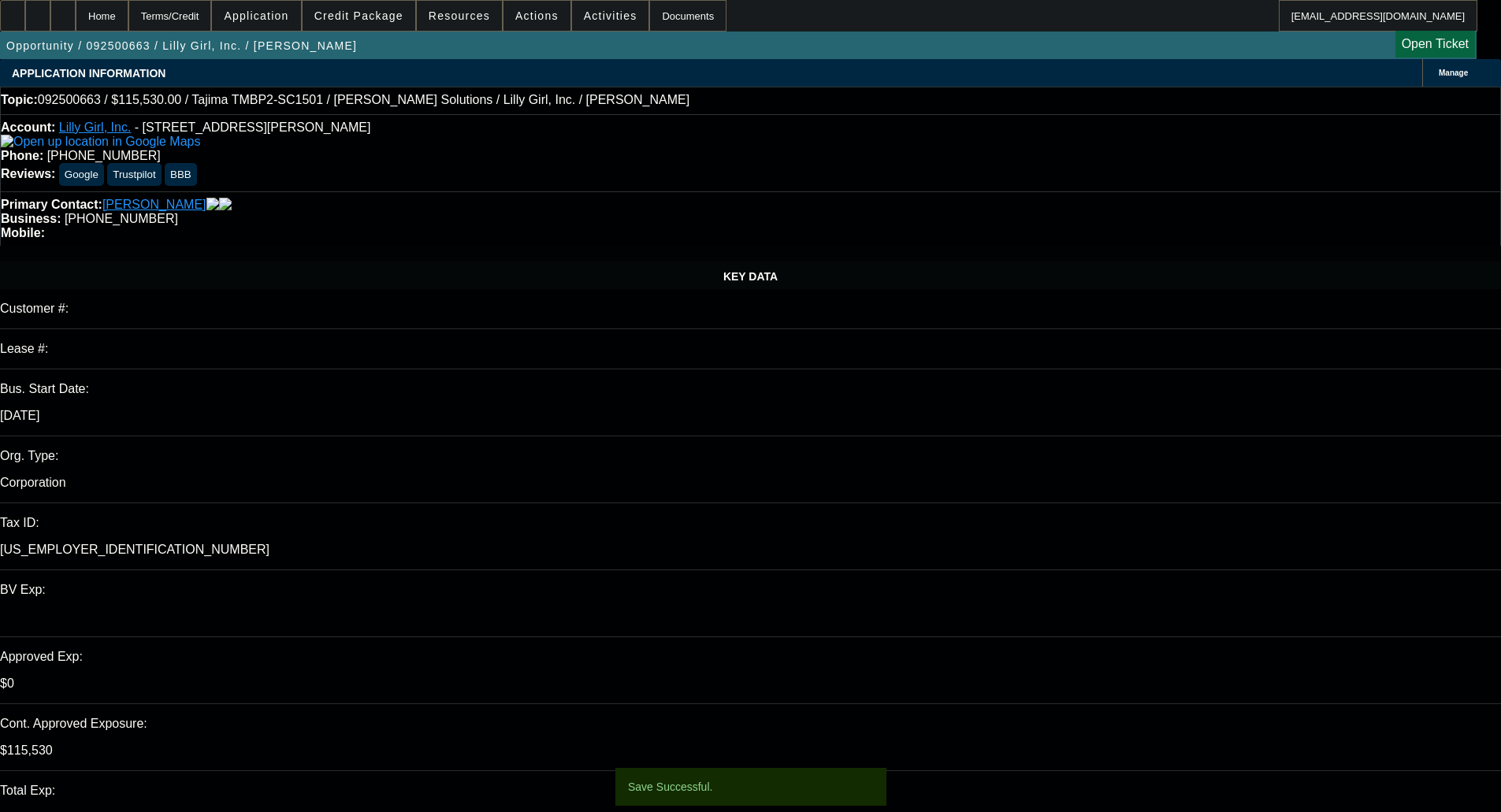
select select "0"
select select "2"
select select "0"
select select "6"
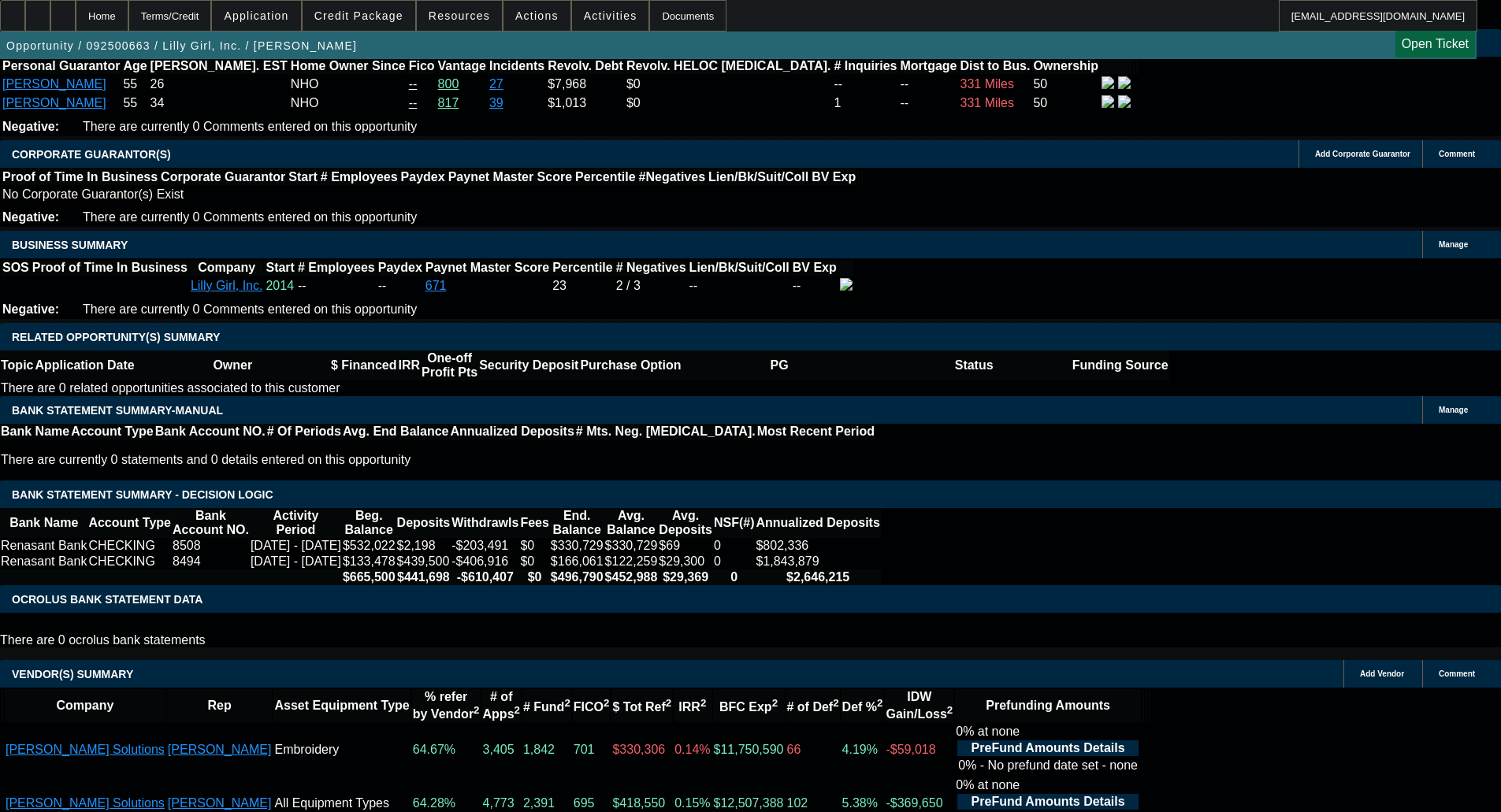
scroll to position [2679, 0]
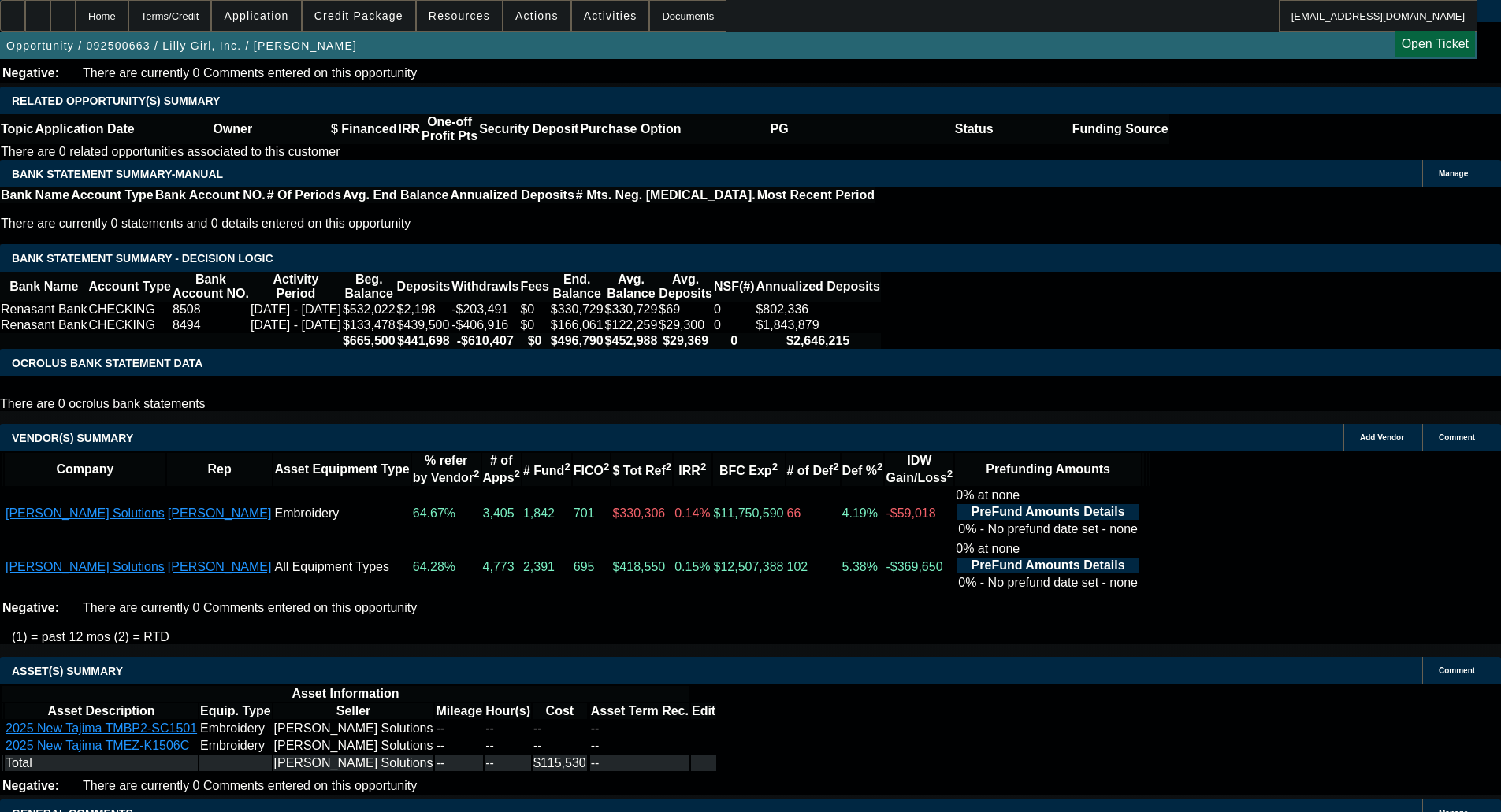
select select "6"
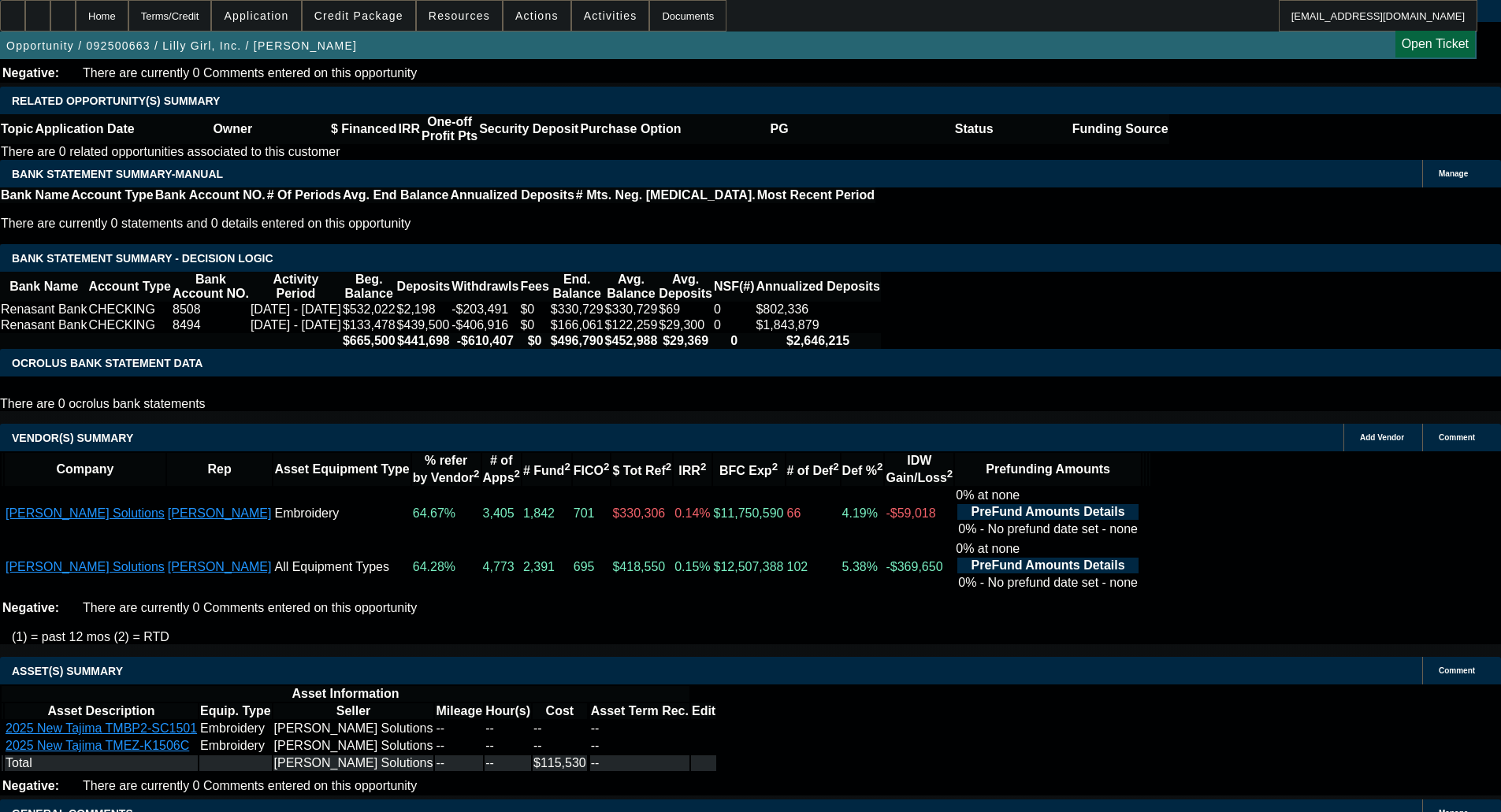
scroll to position [0, 0]
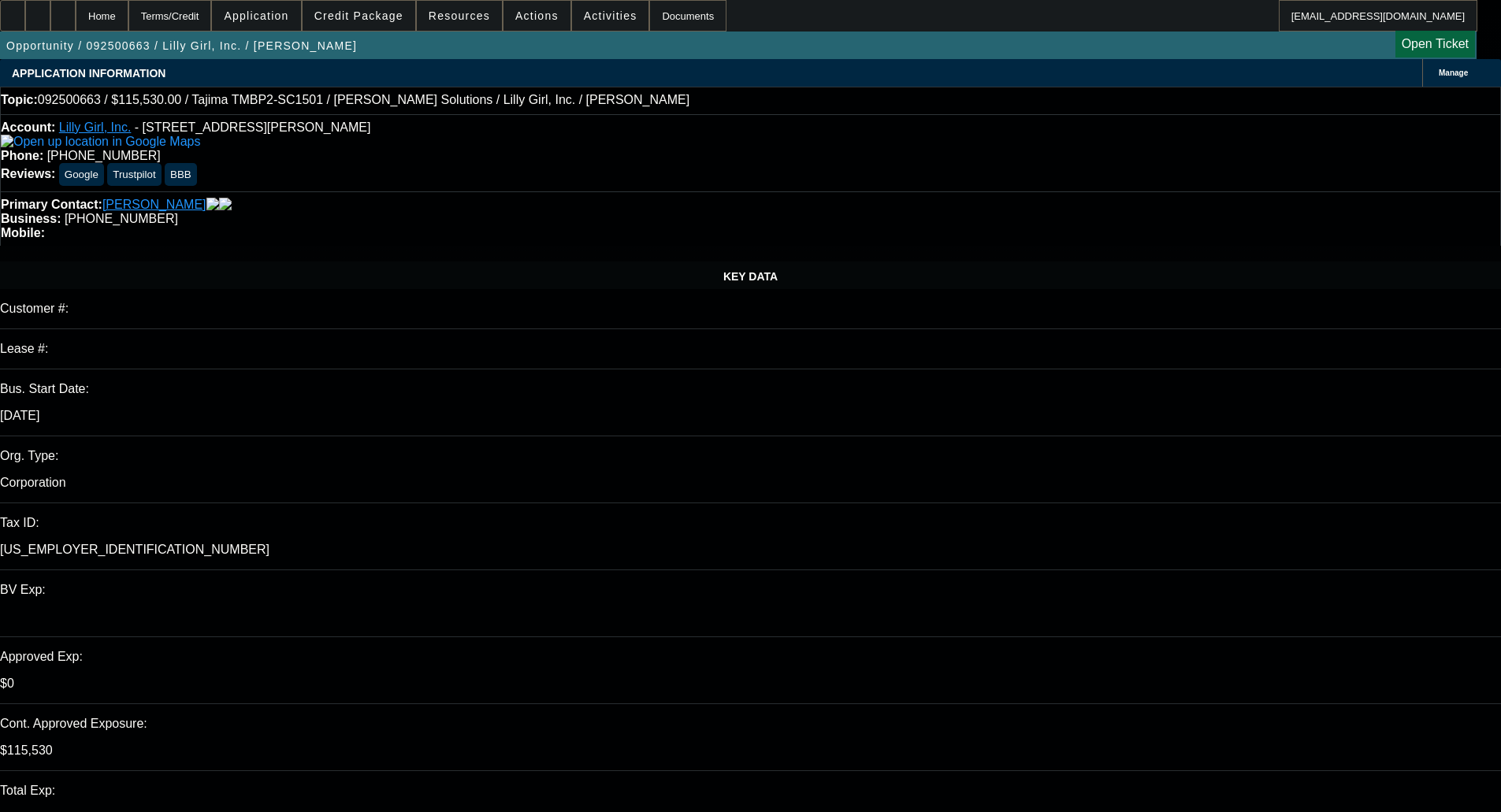
type textarea "e"
type textarea "Extra term set."
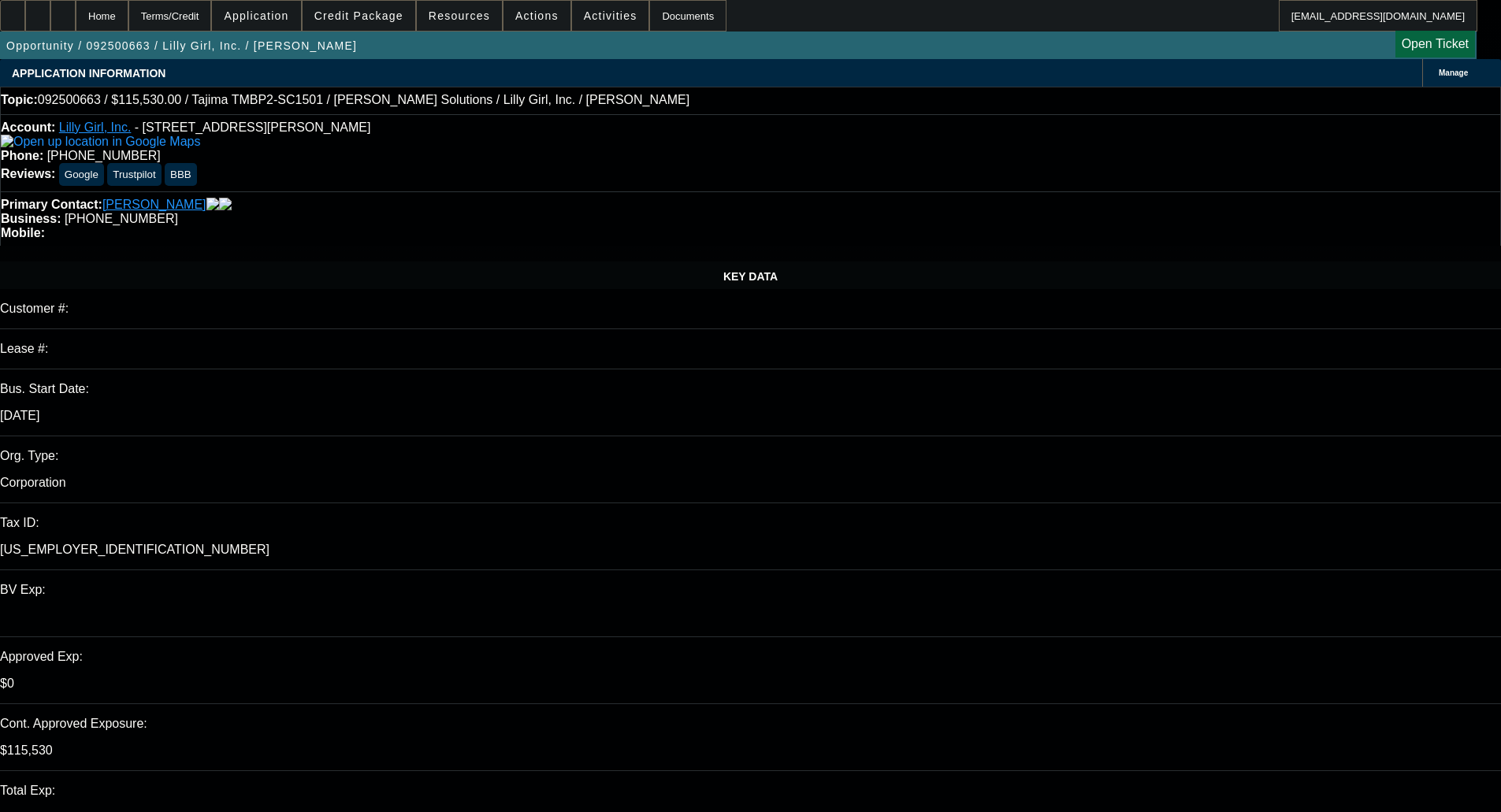
checkbox input "true"
select select "0"
select select "2"
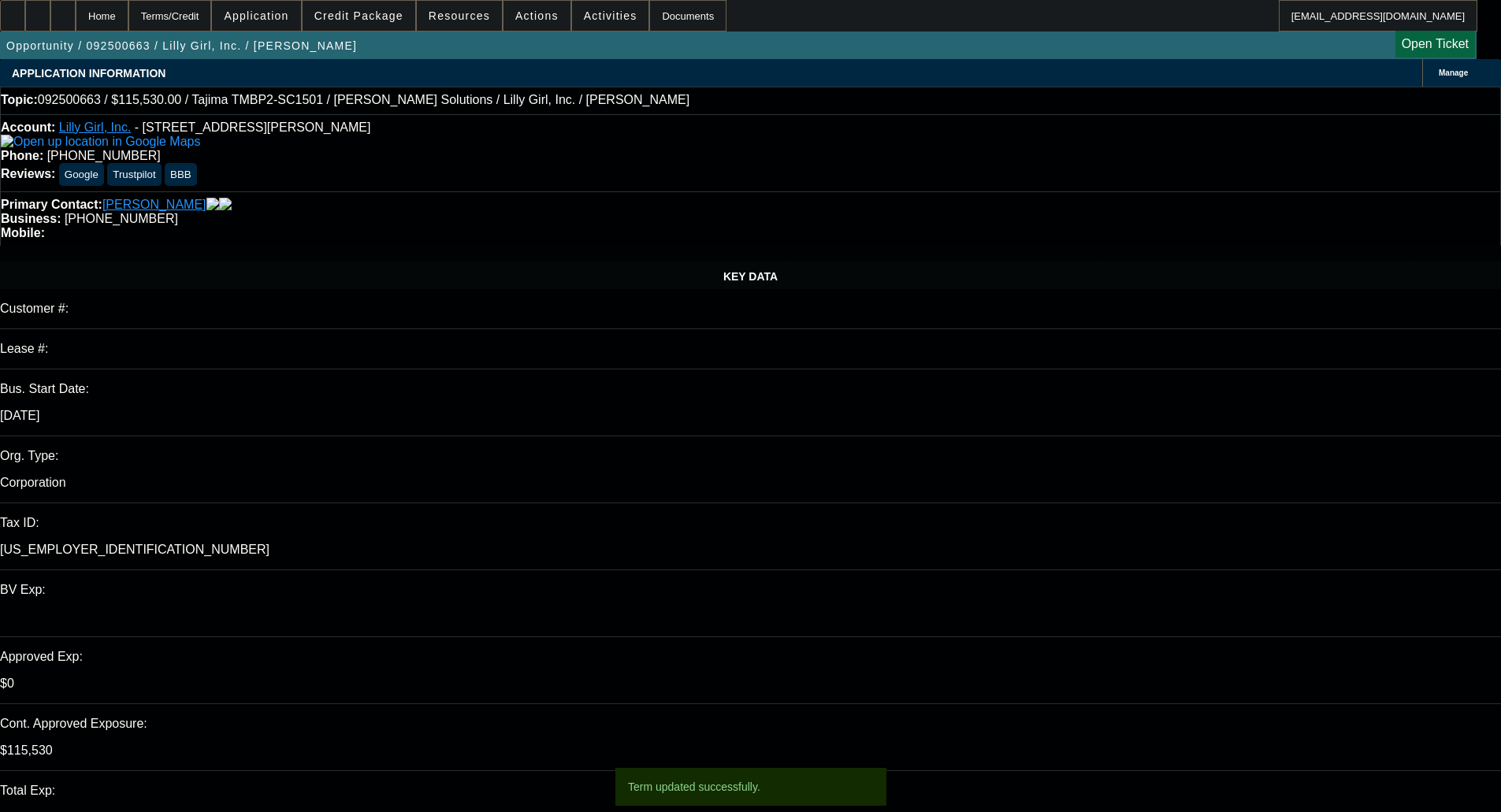
select select "0"
select select "6"
select select "0"
select select "2"
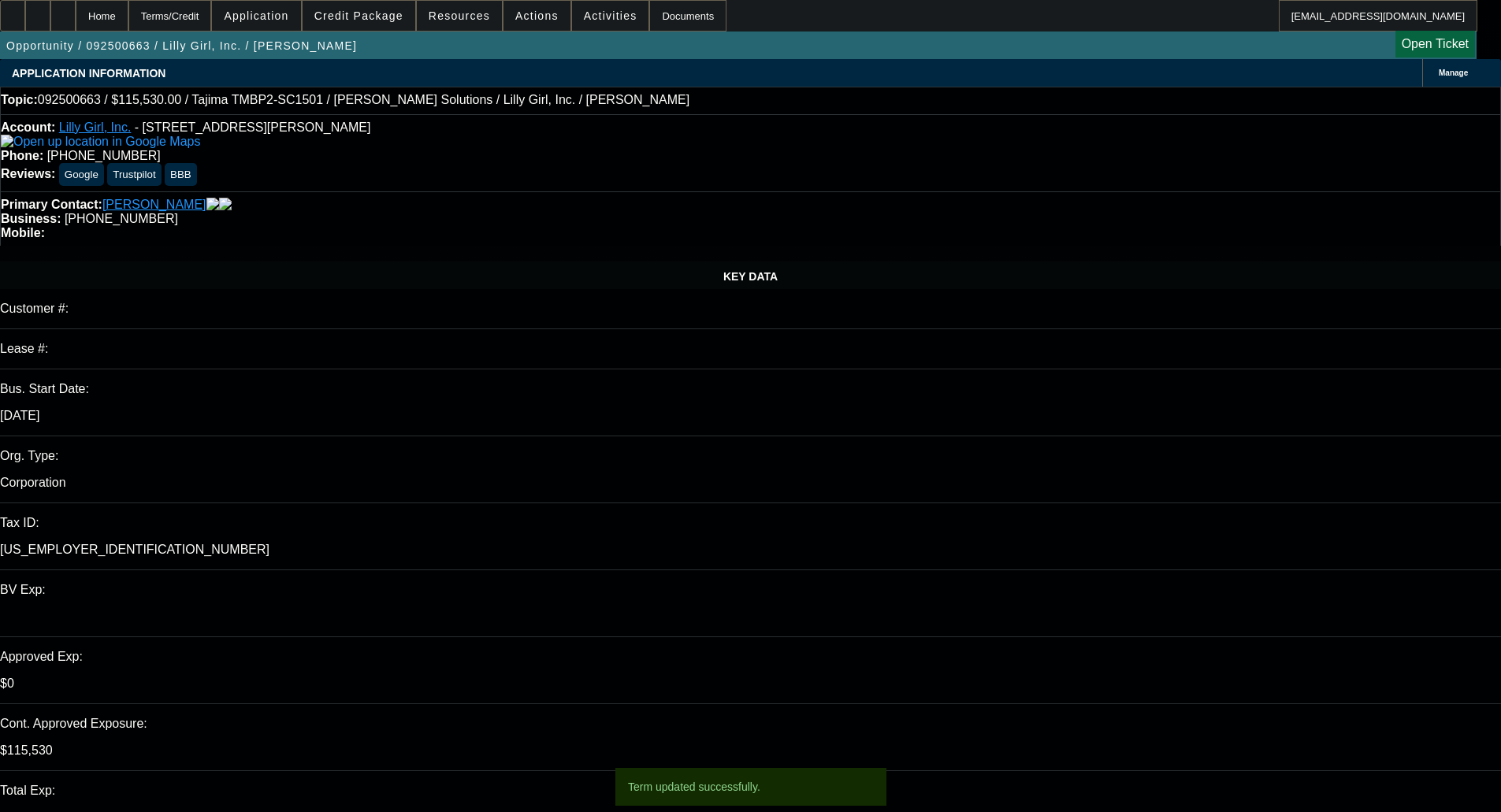
select select "0"
select select "6"
select select "0"
select select "2"
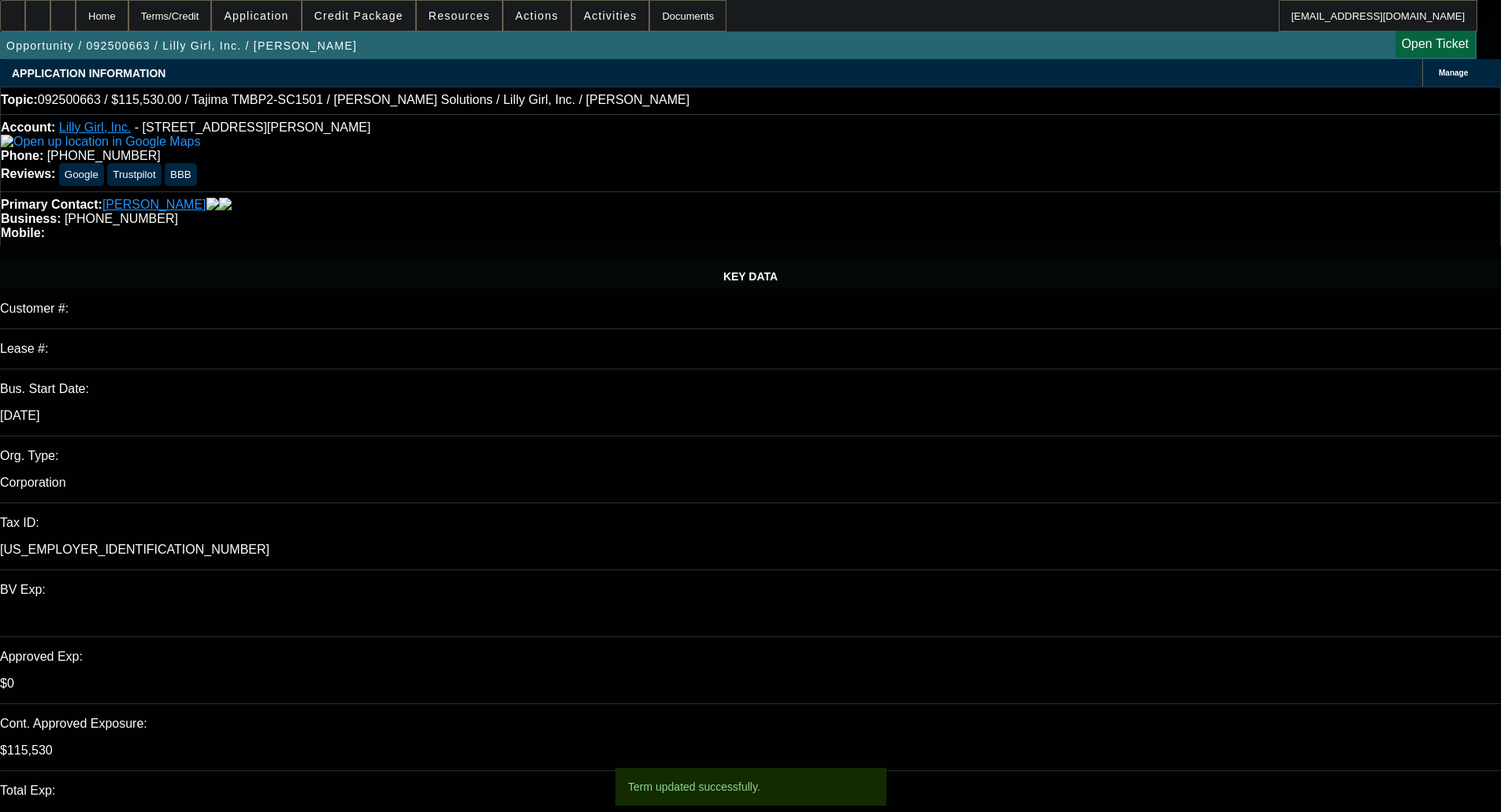
select select "0"
select select "6"
select select "0"
select select "2"
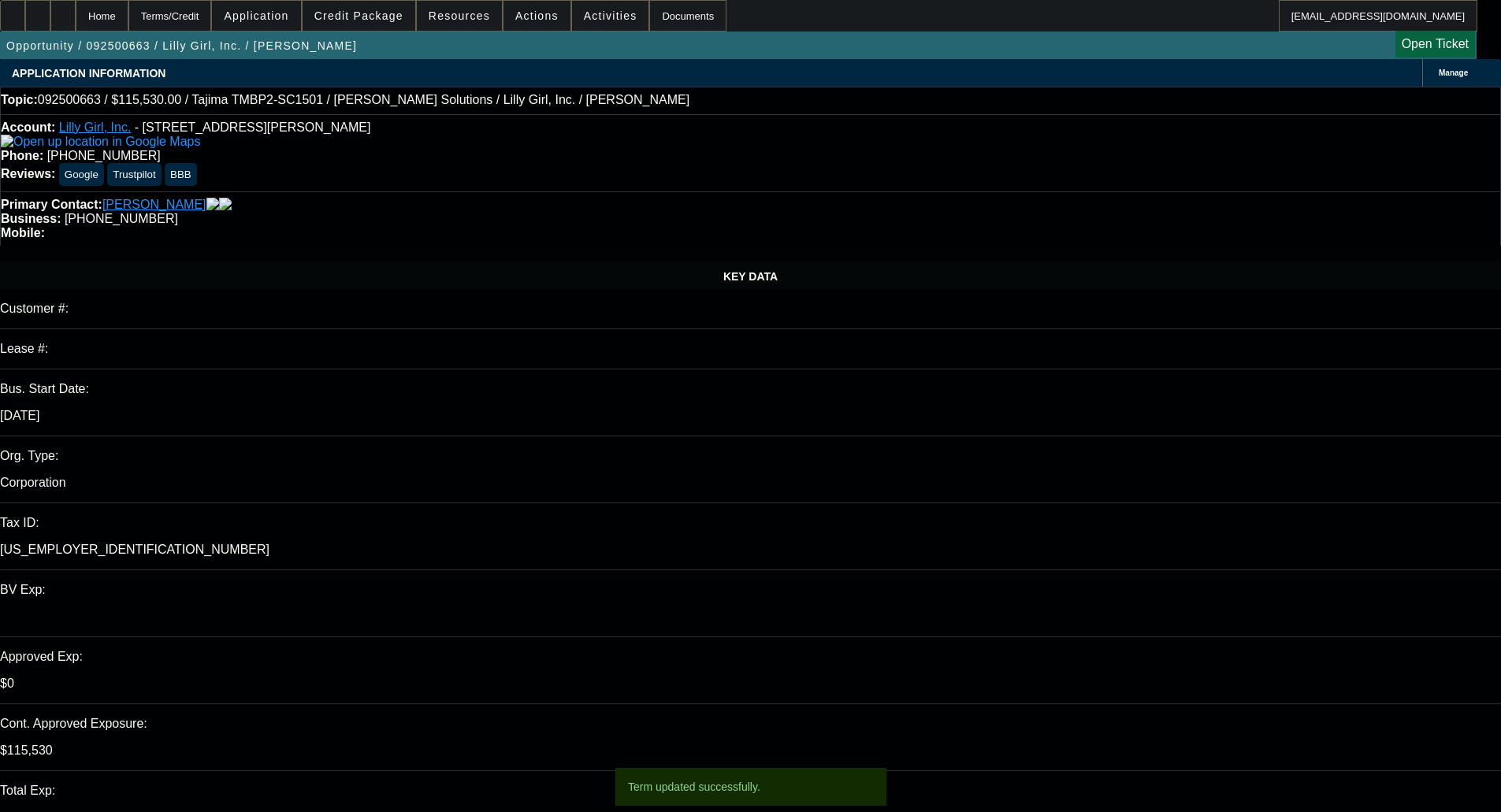
select select "0"
select select "6"
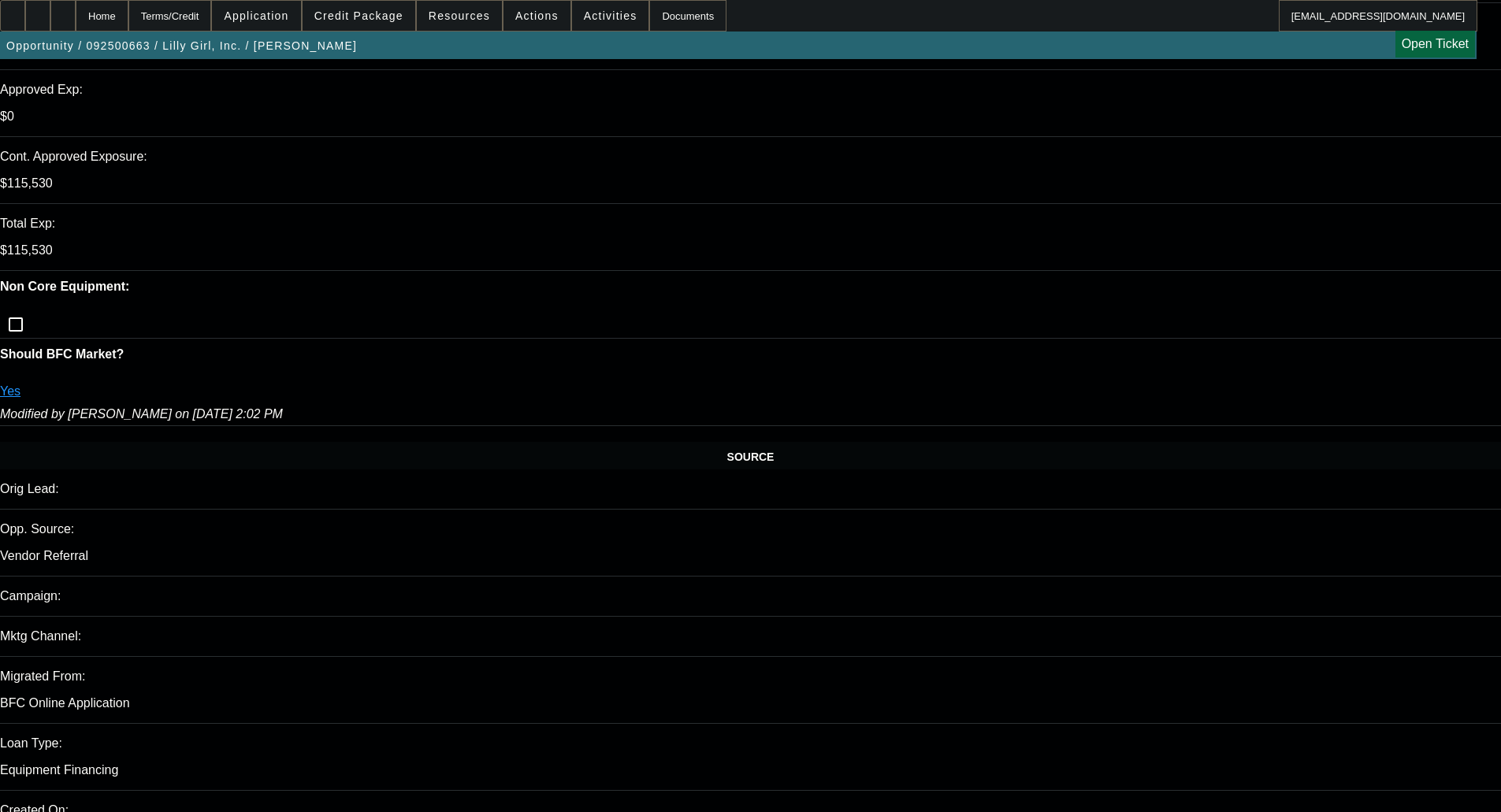
scroll to position [2974, 0]
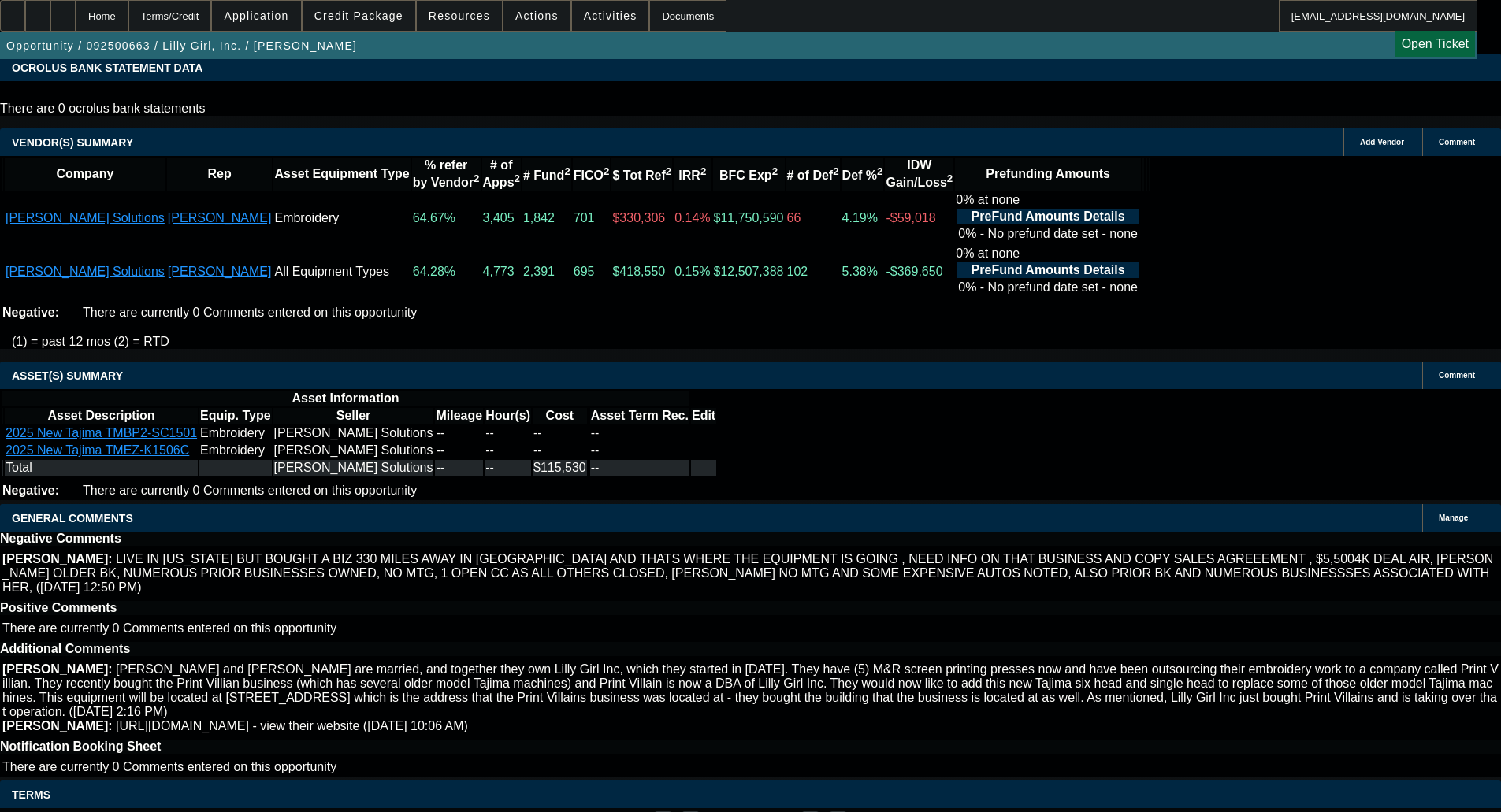
select select "6"
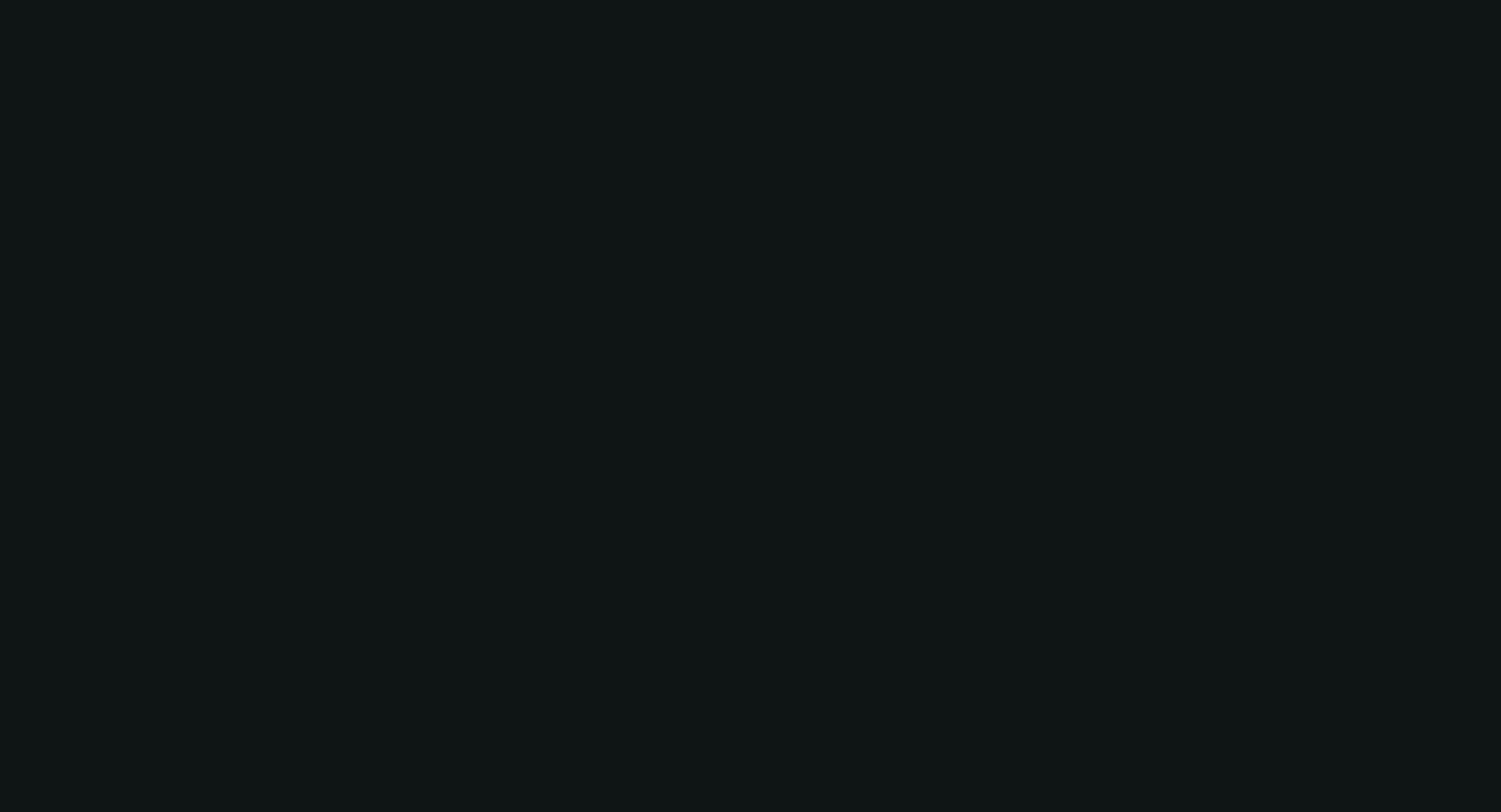
scroll to position [0, 0]
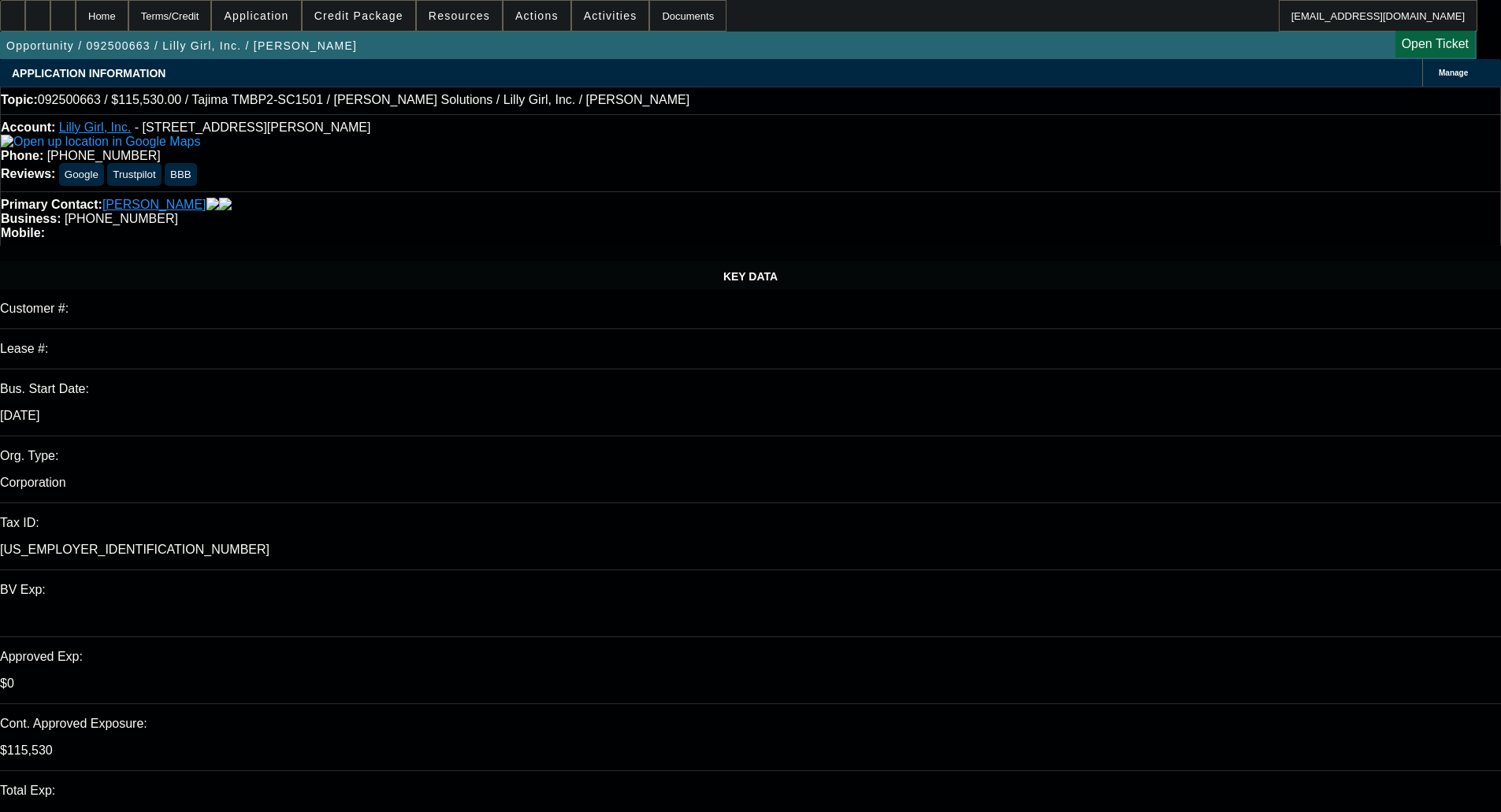
type textarea "extra term set."
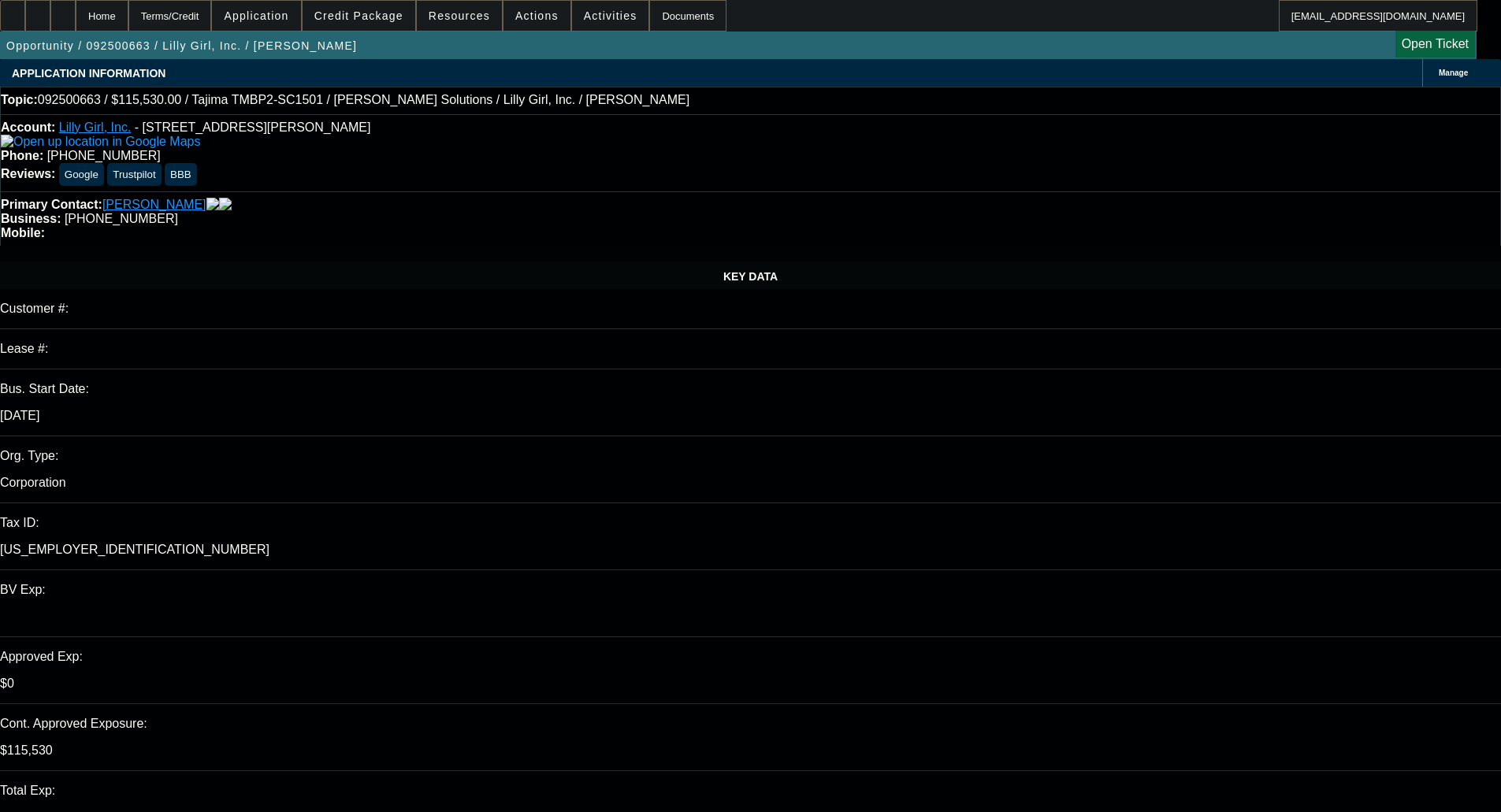
checkbox input "true"
select select "0"
select select "2"
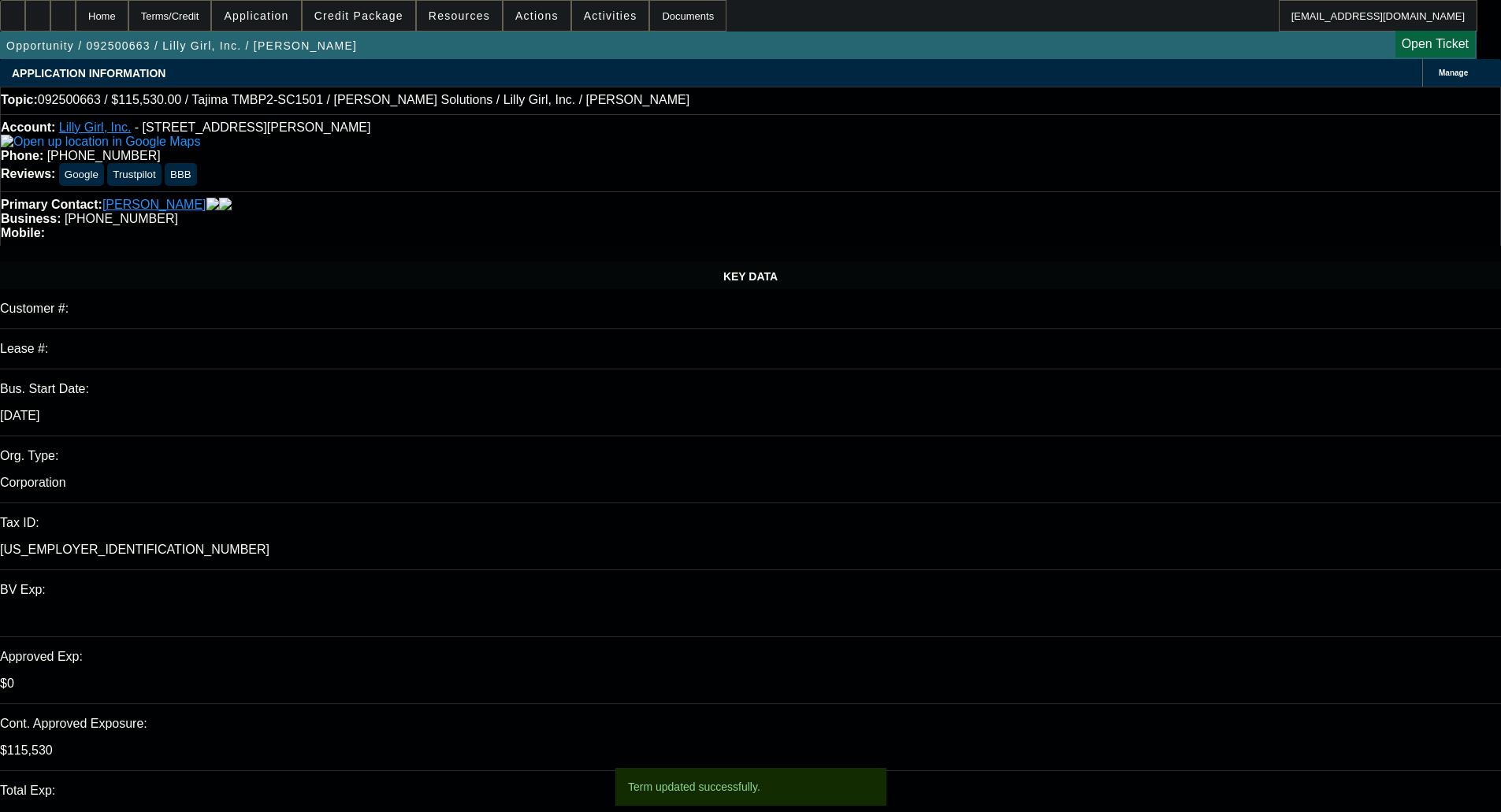
select select "2"
select select "0"
select select "6"
select select "0"
select select "2"
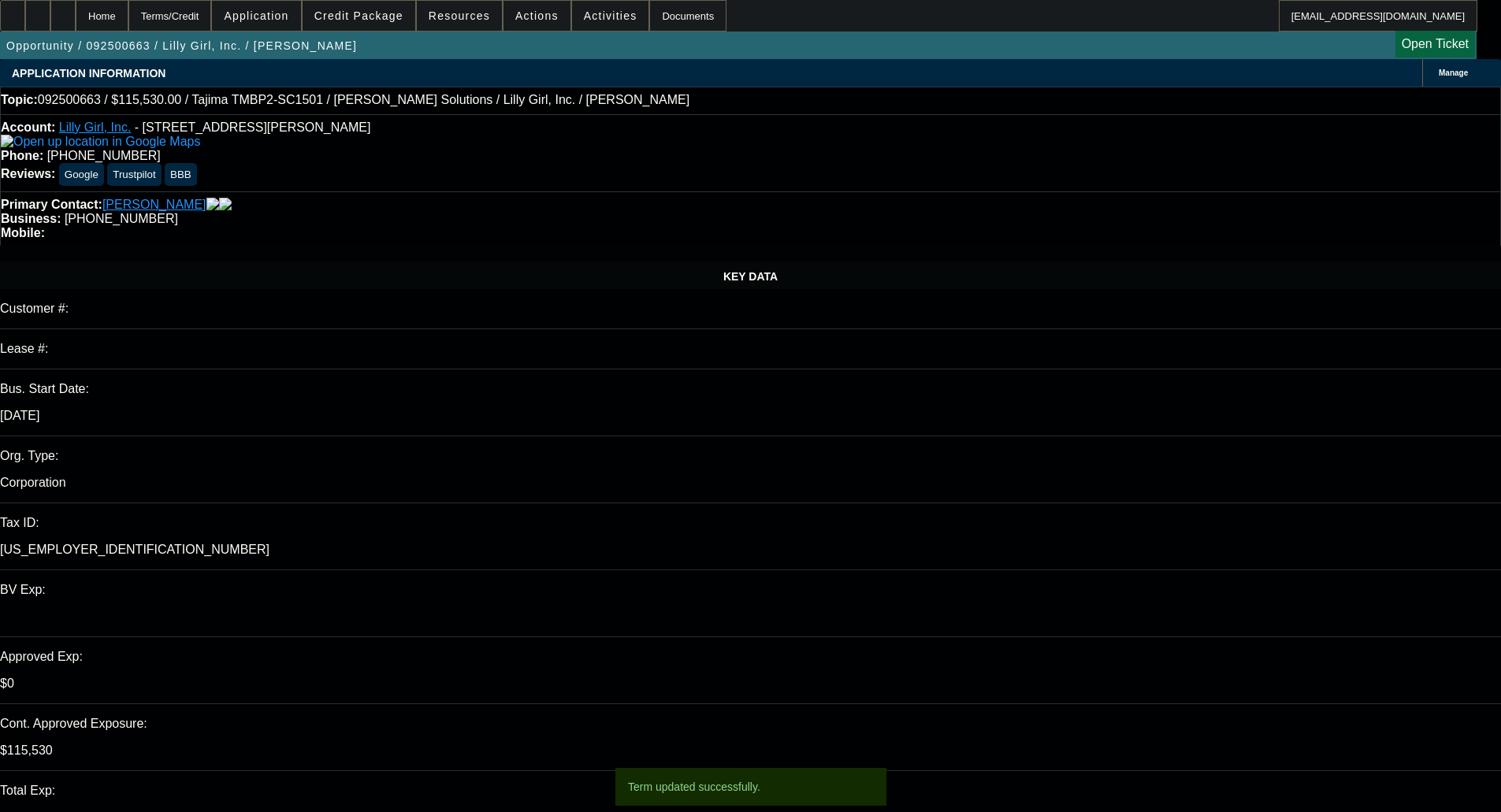
select select "2"
select select "0"
select select "6"
select select "0"
select select "2"
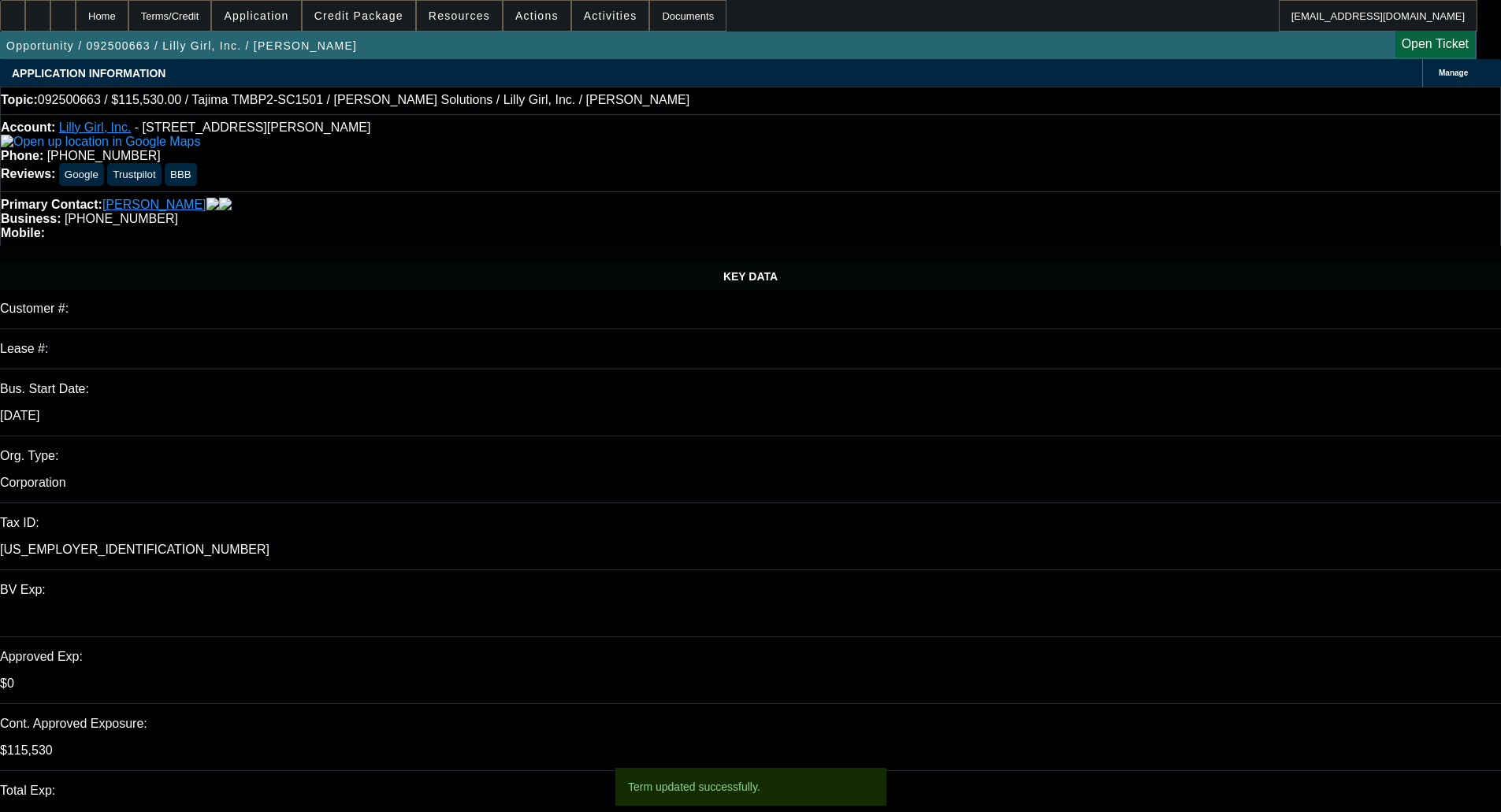
select select "2"
select select "0"
select select "6"
select select "0"
select select "2"
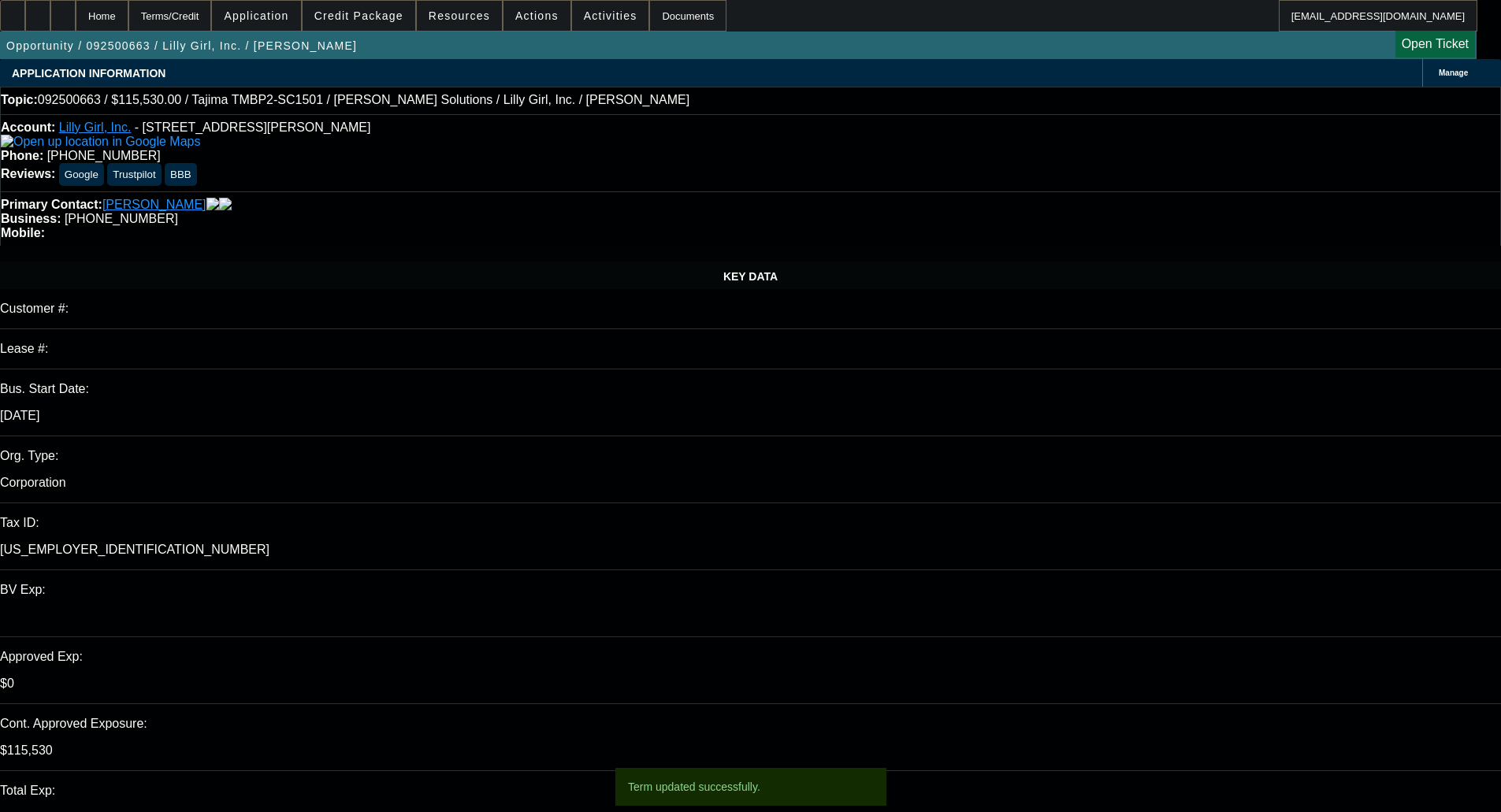
select select "2"
select select "0"
select select "6"
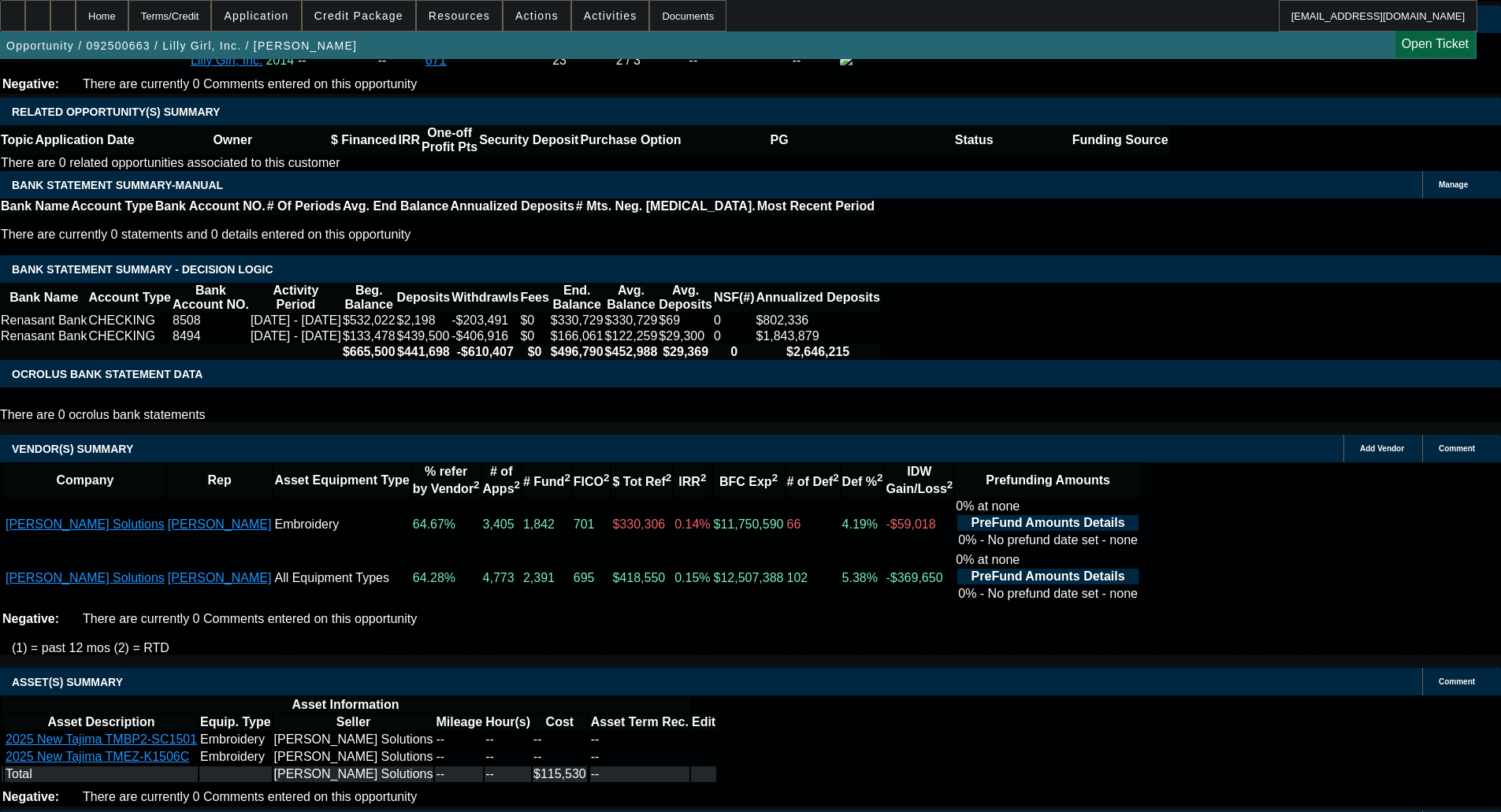
scroll to position [2757, 0]
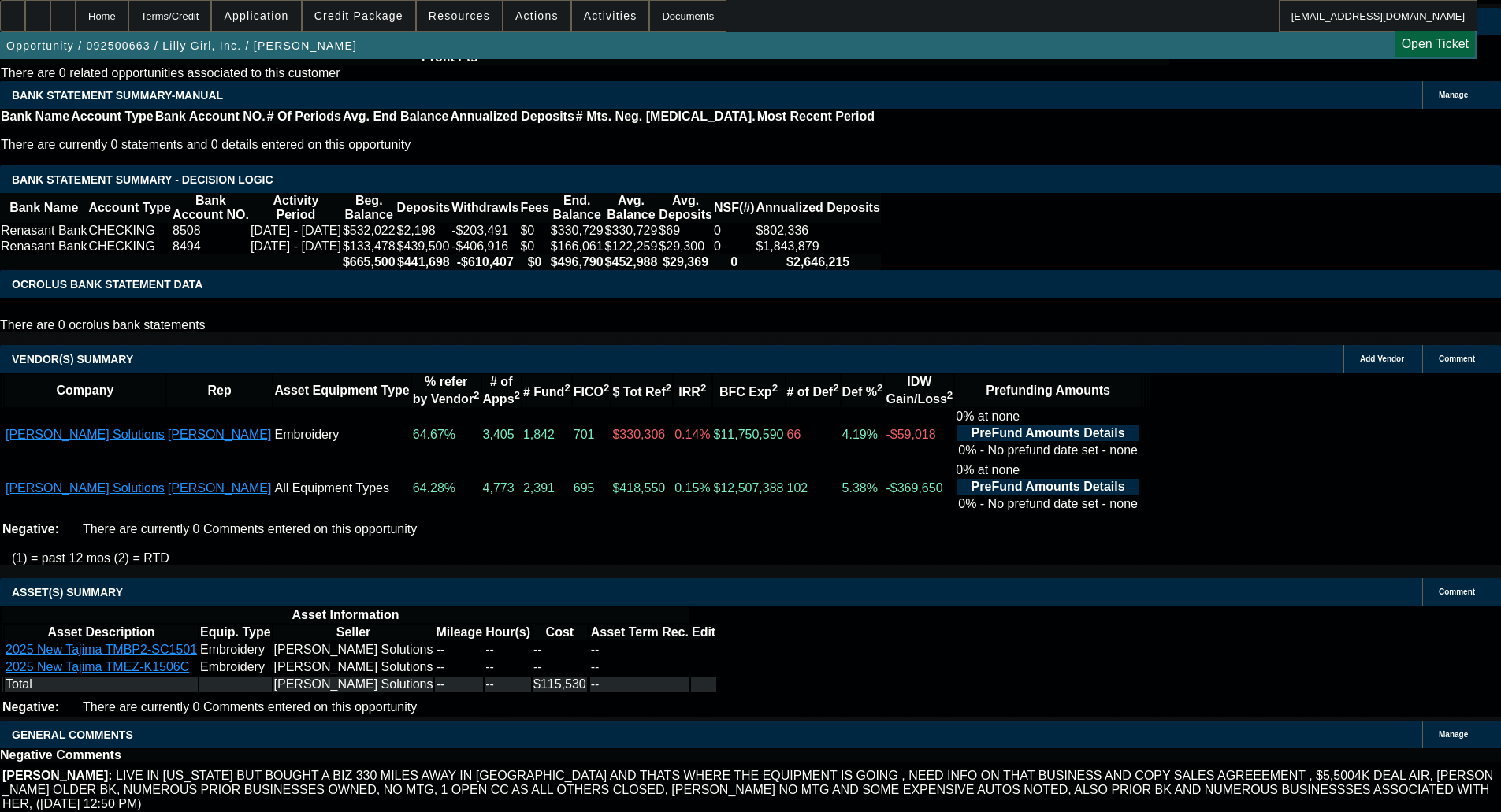
select select "6"
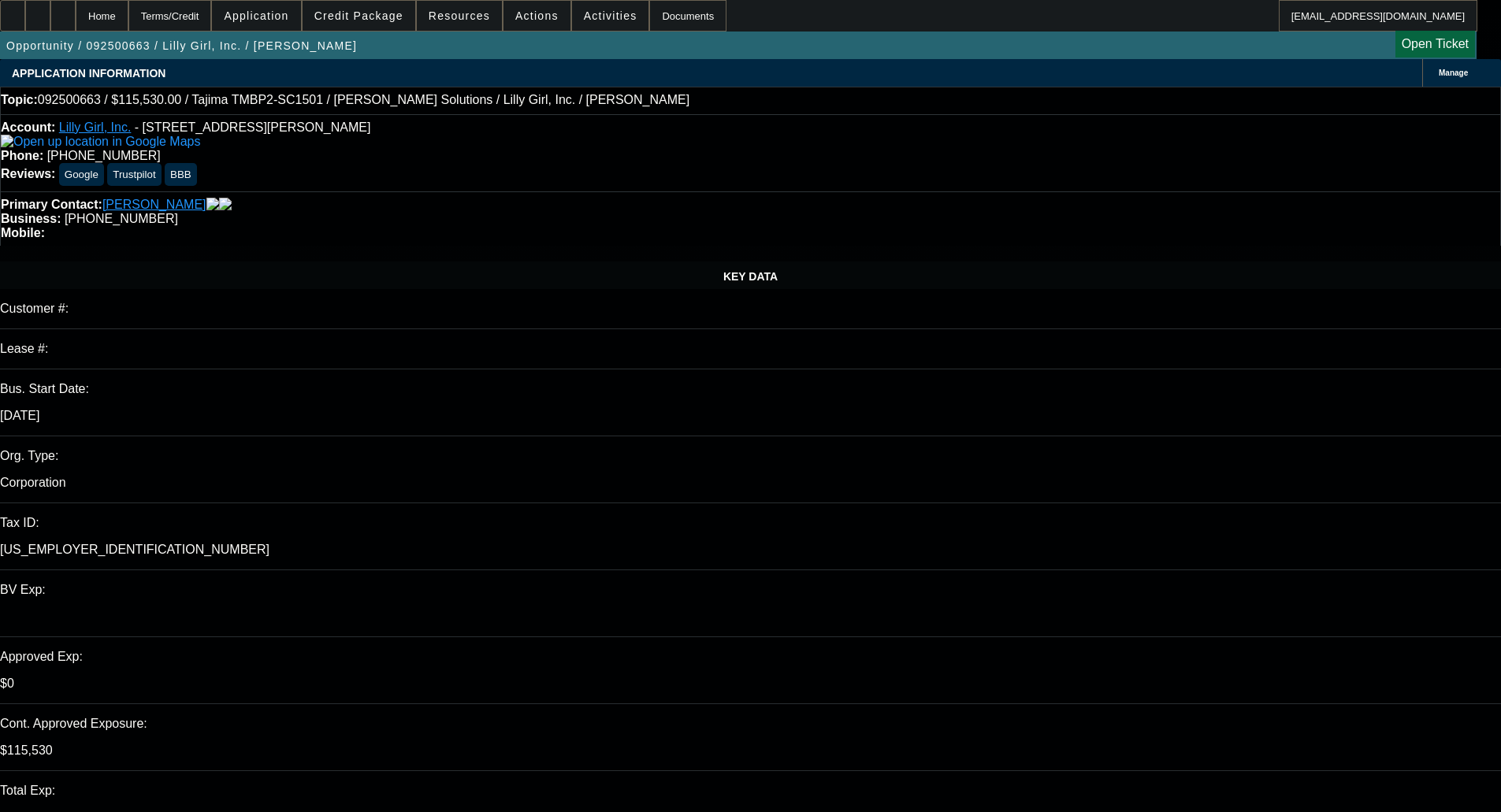
type textarea "extra term set."
checkbox input "true"
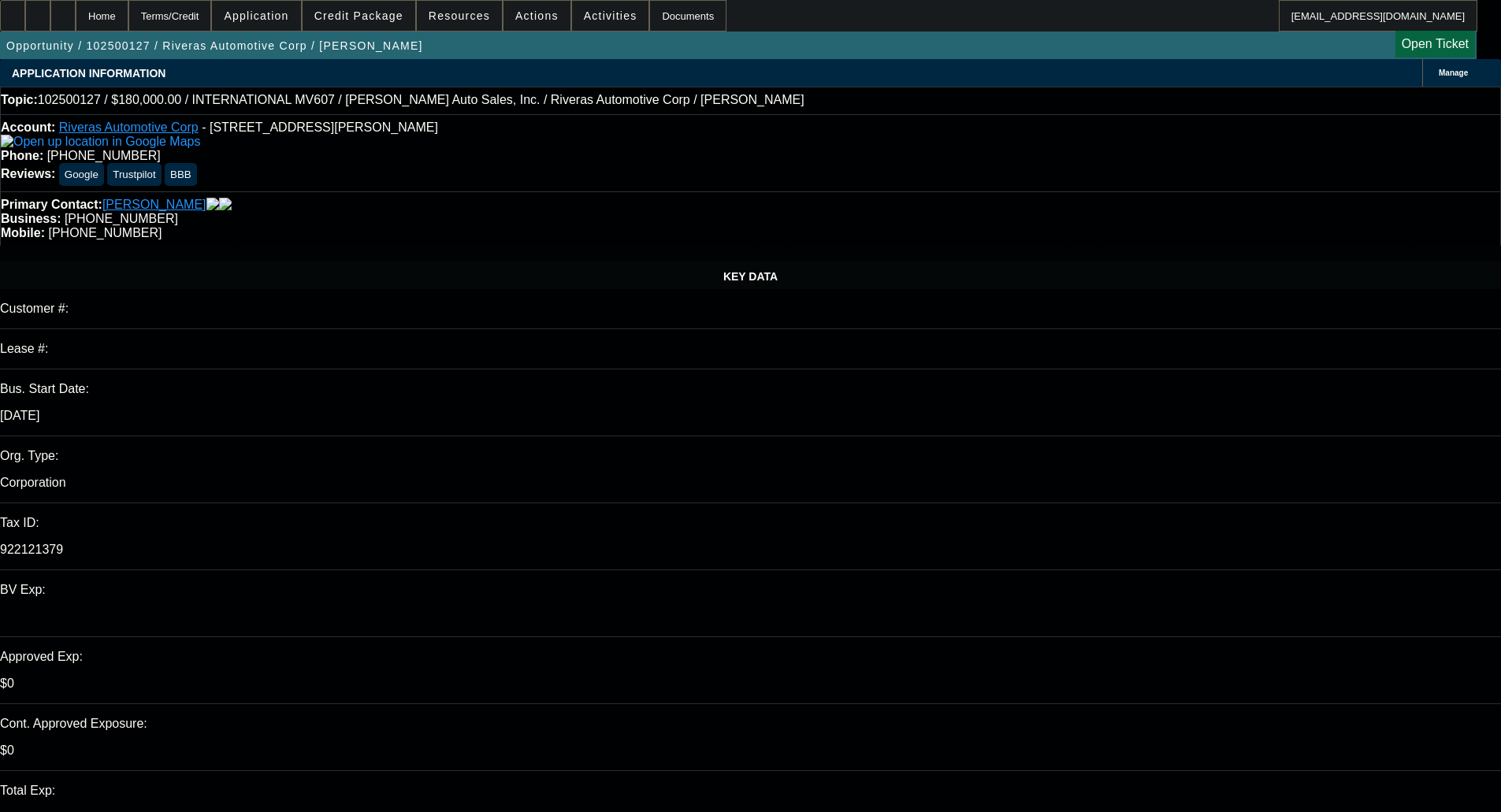
select select "0"
select select "6"
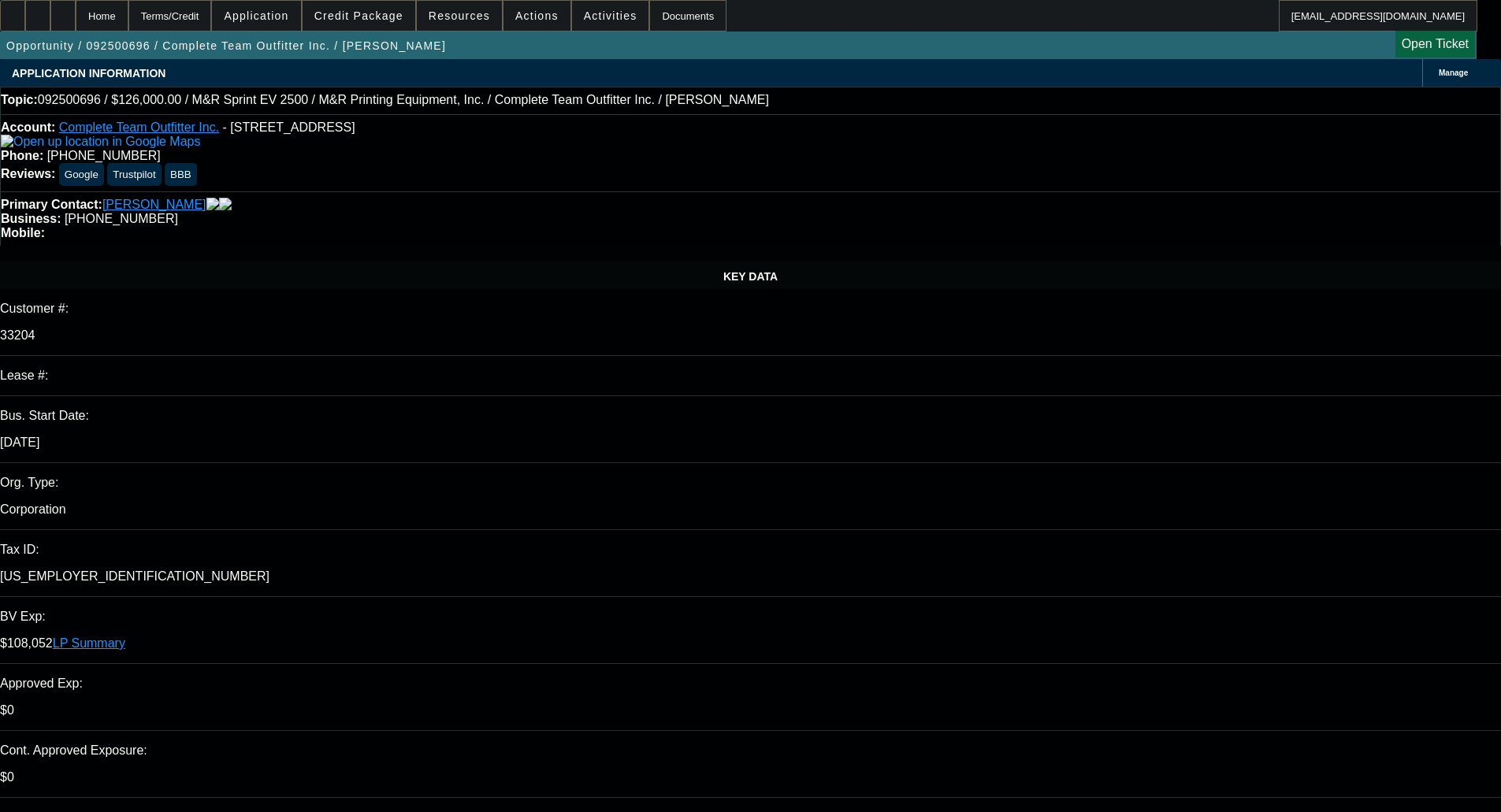
select select "0"
select select "2"
select select "0"
select select "6"
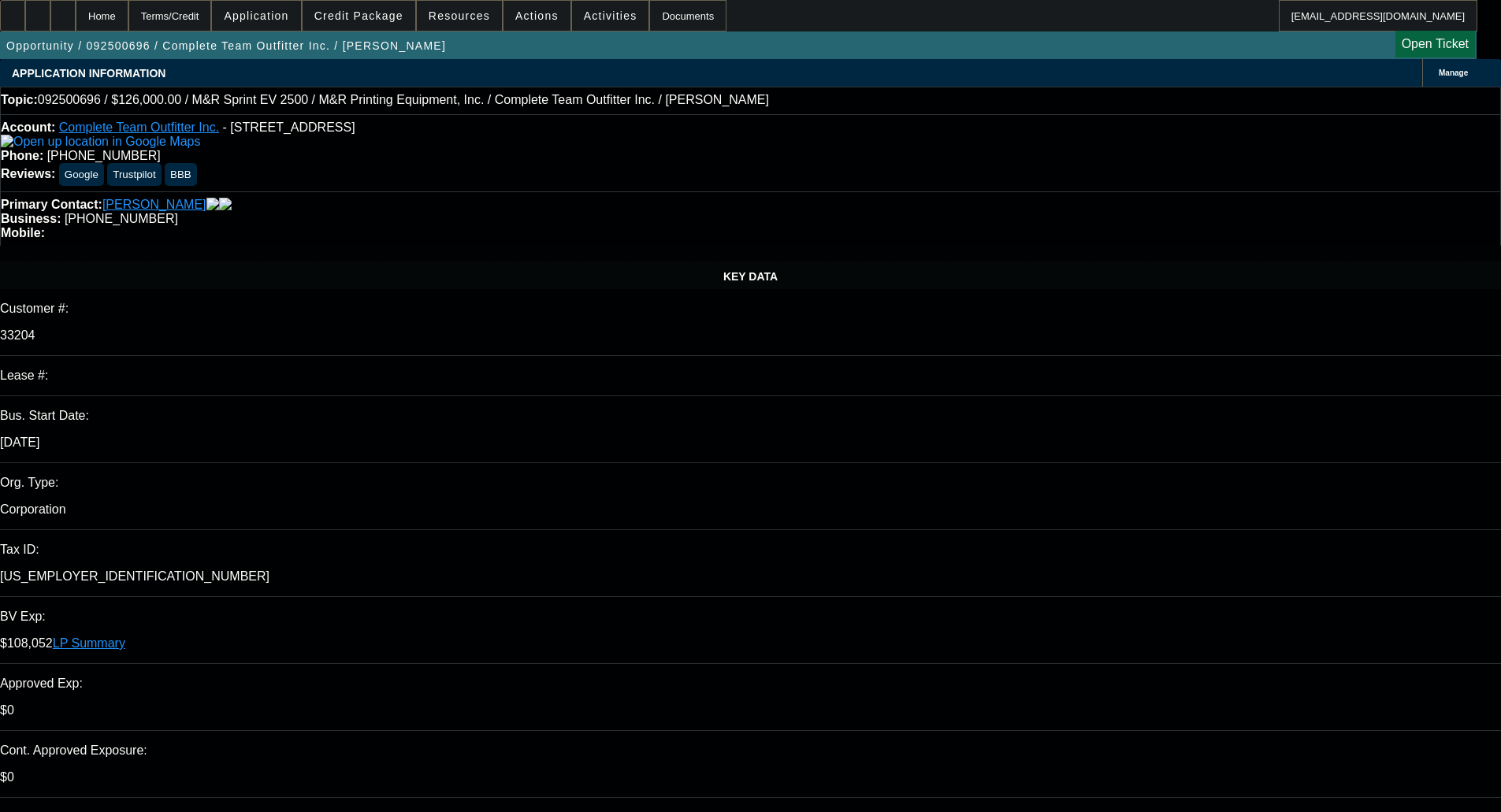
select select "0"
select select "2"
select select "0"
select select "6"
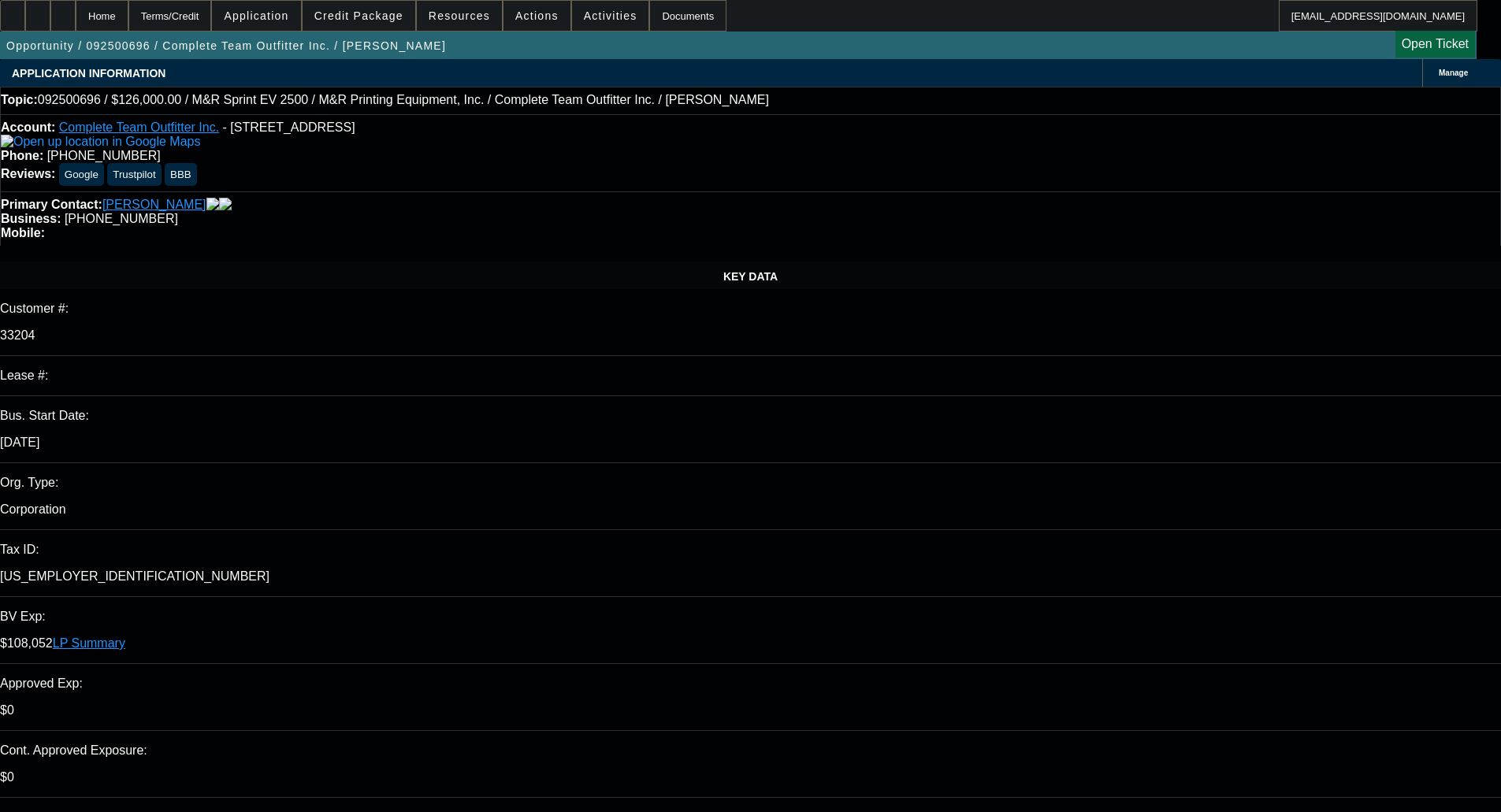
select select "0"
select select "2"
select select "0"
select select "6"
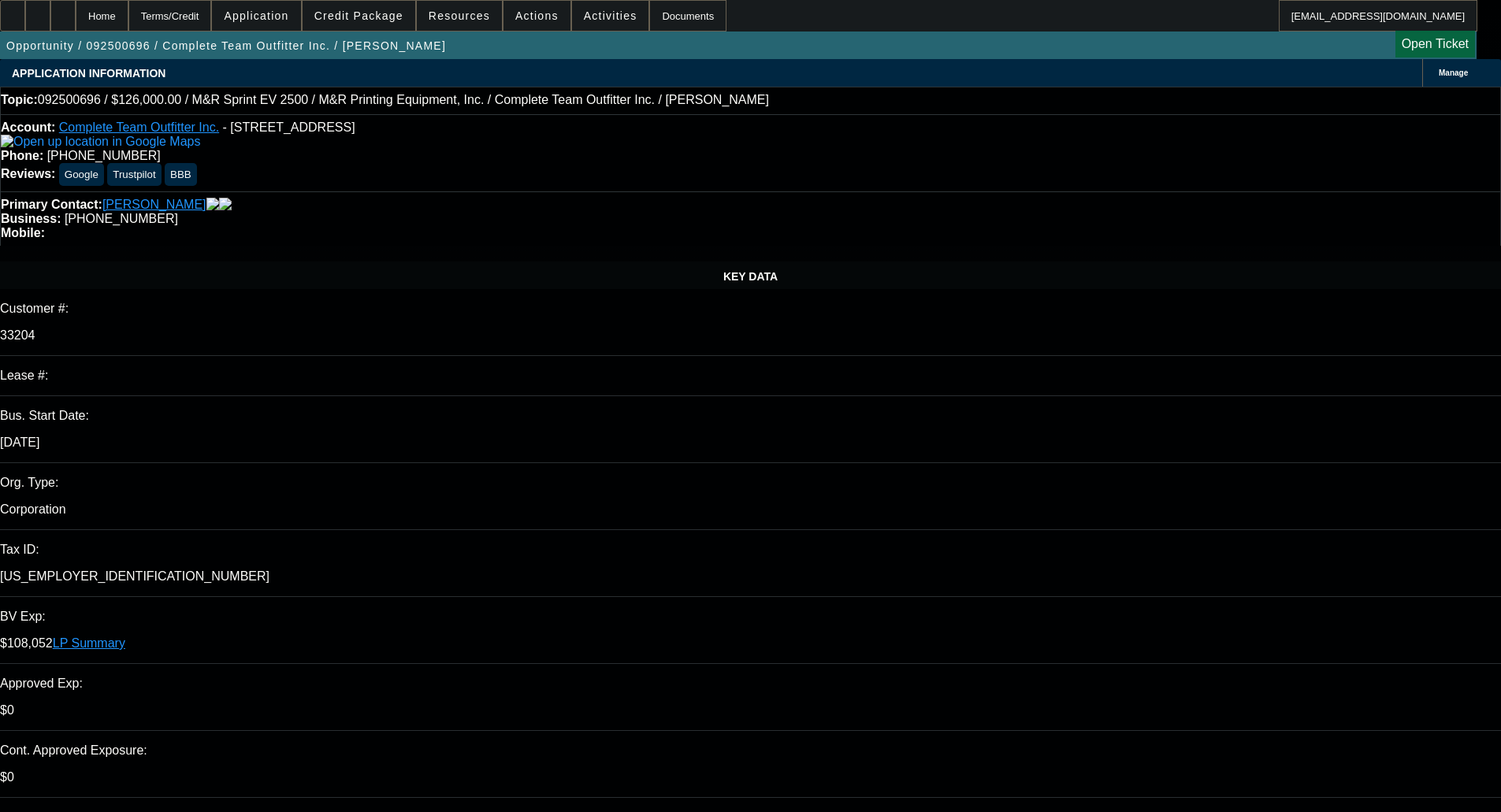
select select "0"
select select "2"
select select "0"
select select "6"
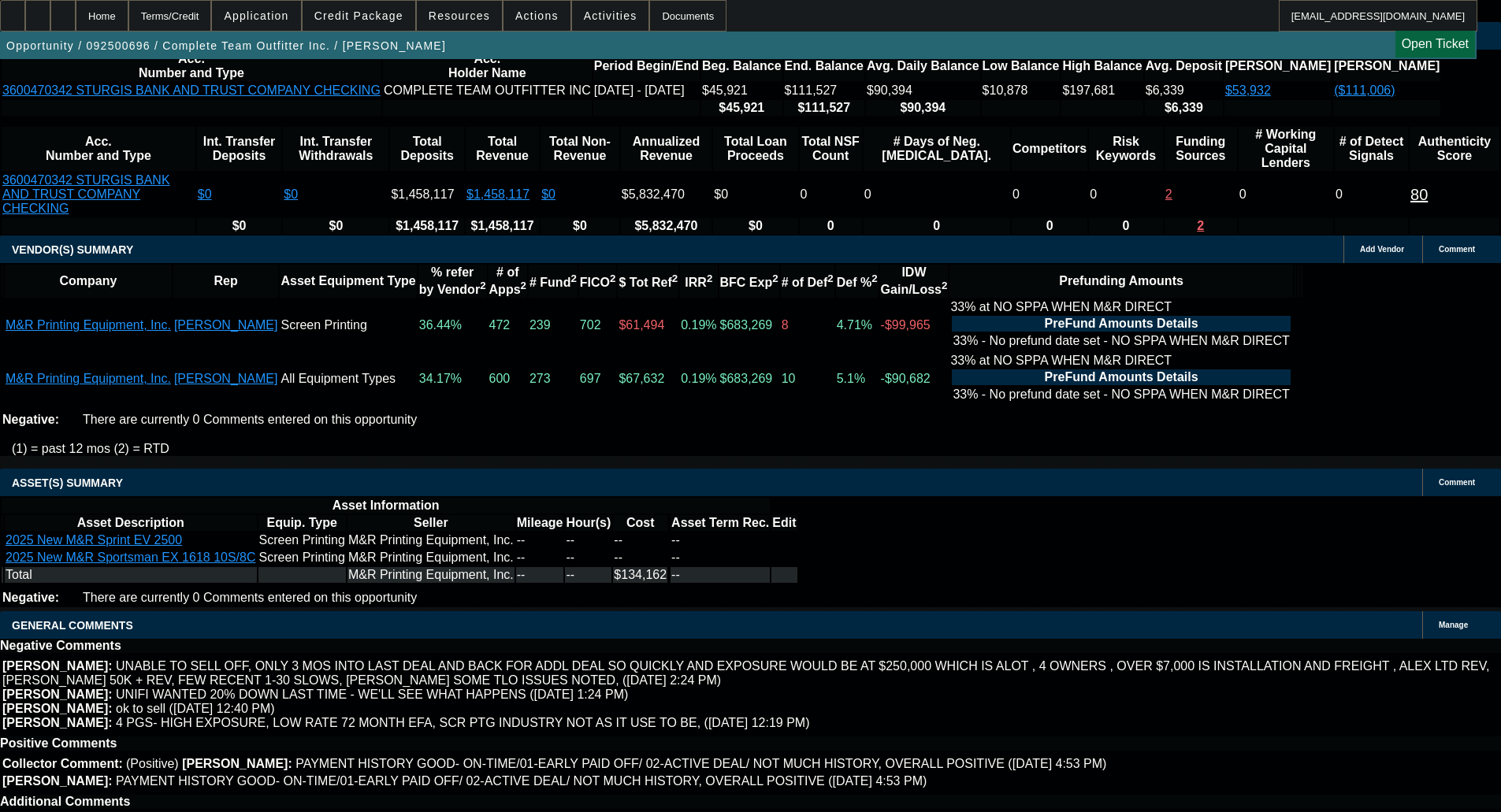
scroll to position [3330, 0]
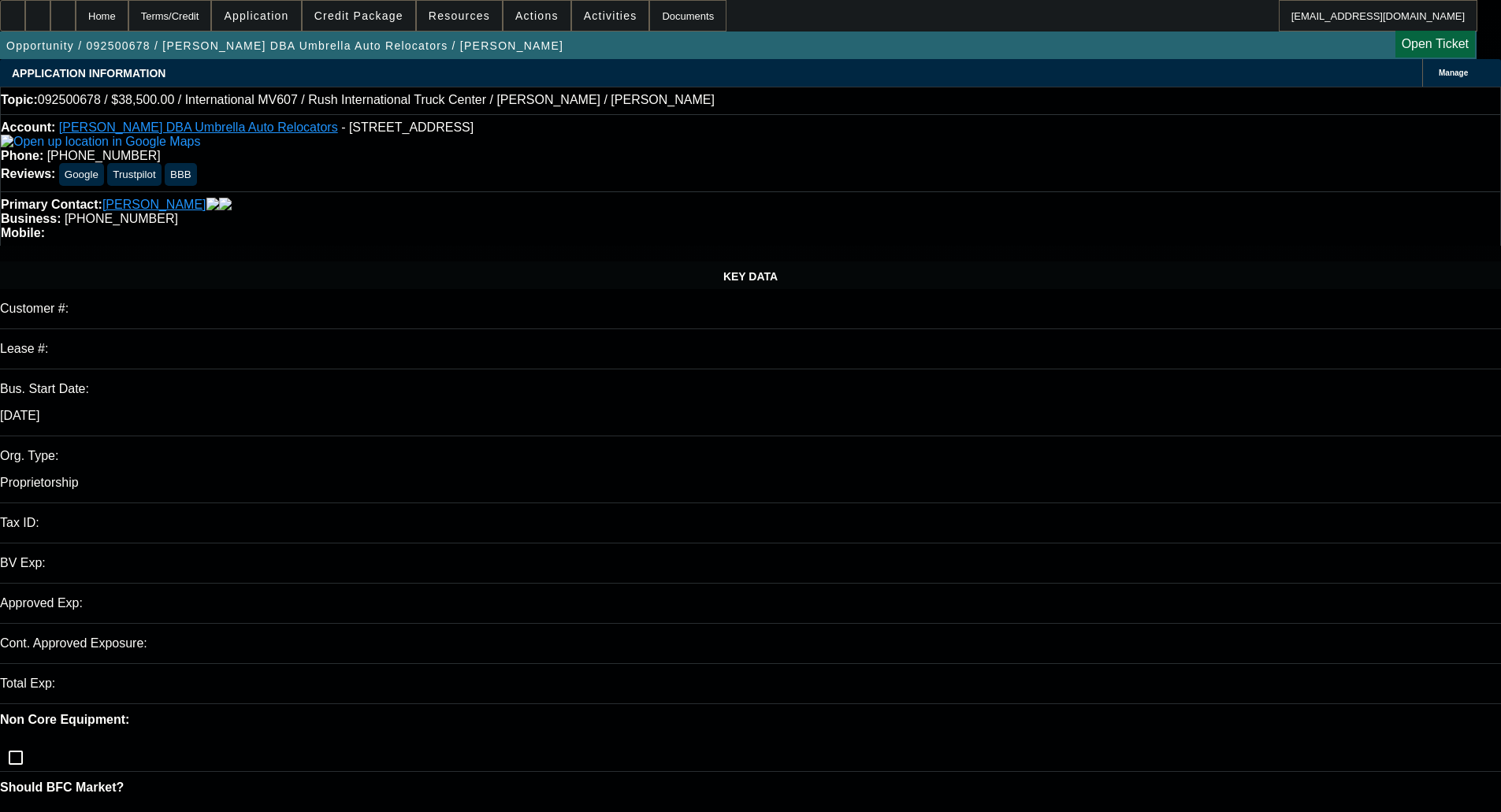
select select "0"
select select "2"
select select "0"
select select "6"
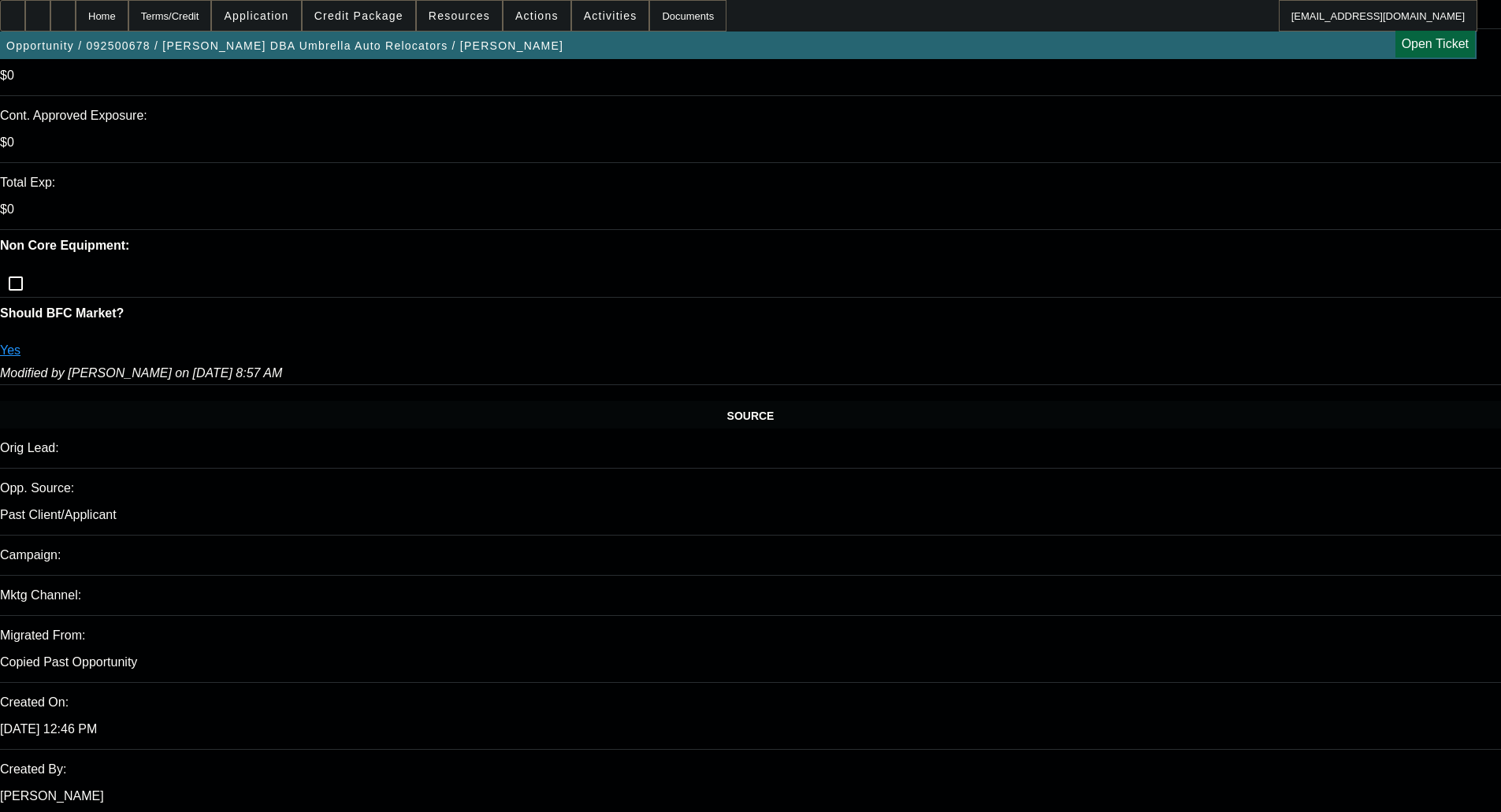
scroll to position [2571, 0]
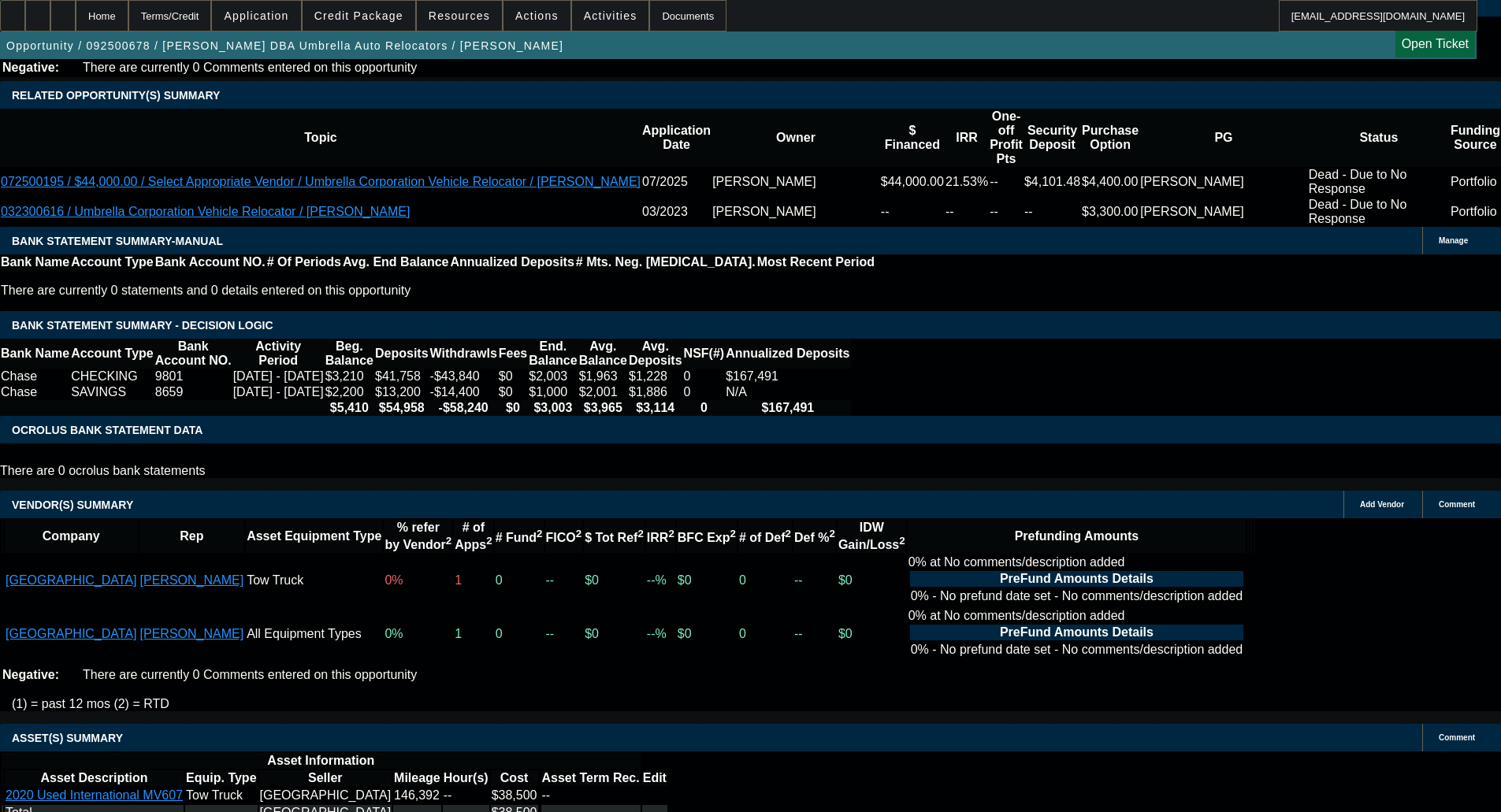
select select "4"
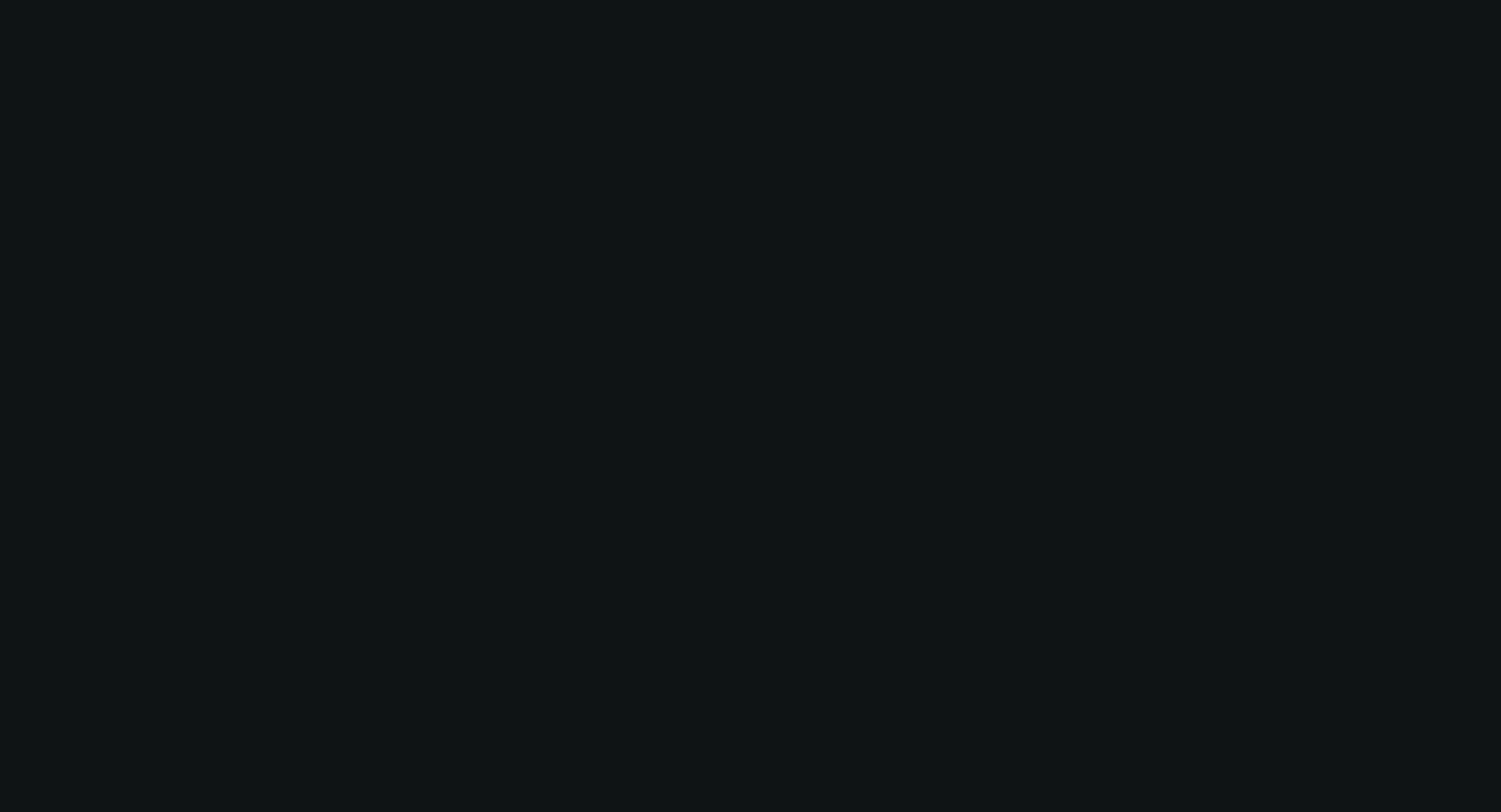
scroll to position [0, 0]
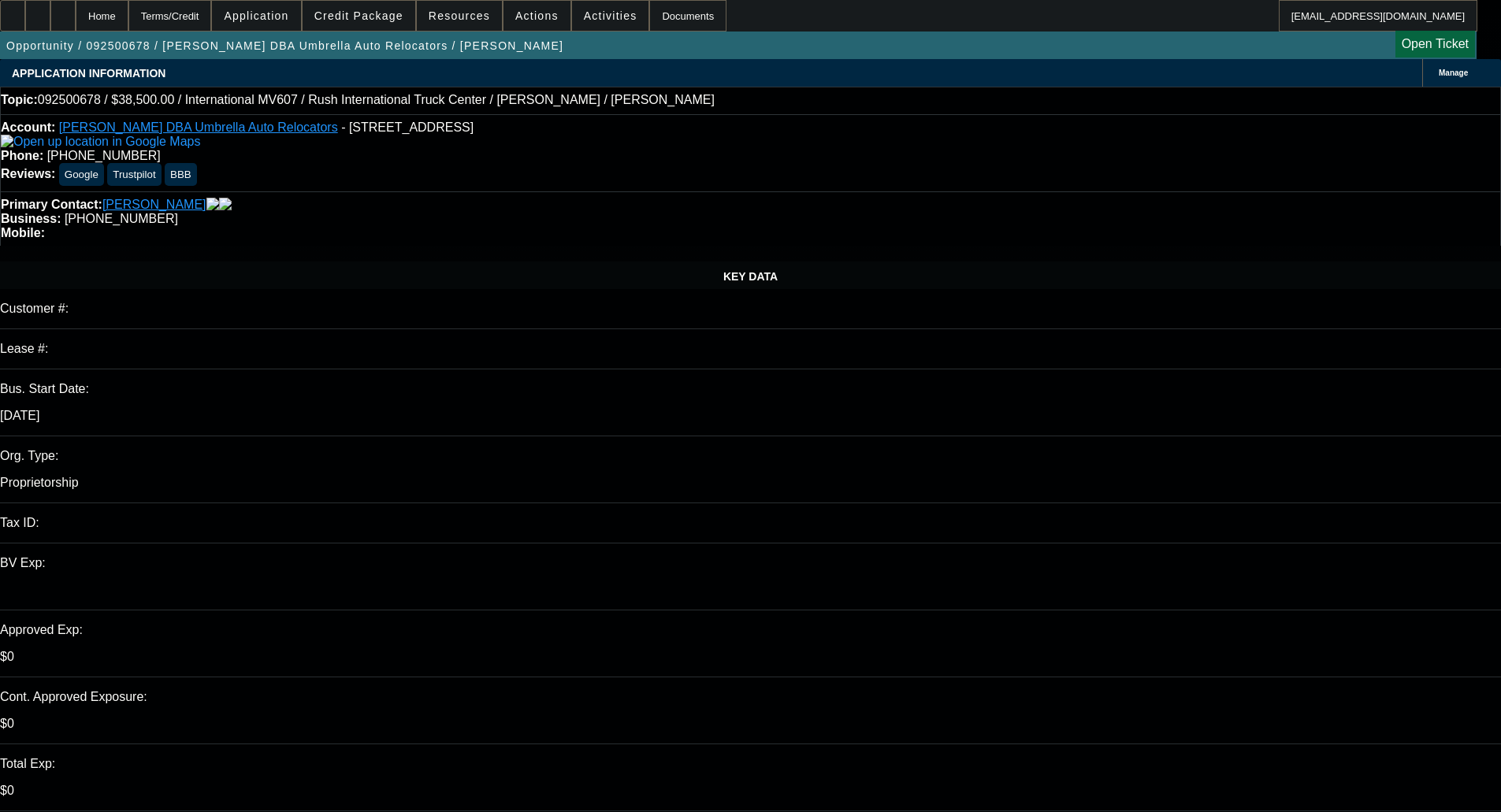
type input "12:56"
type input "02:32"
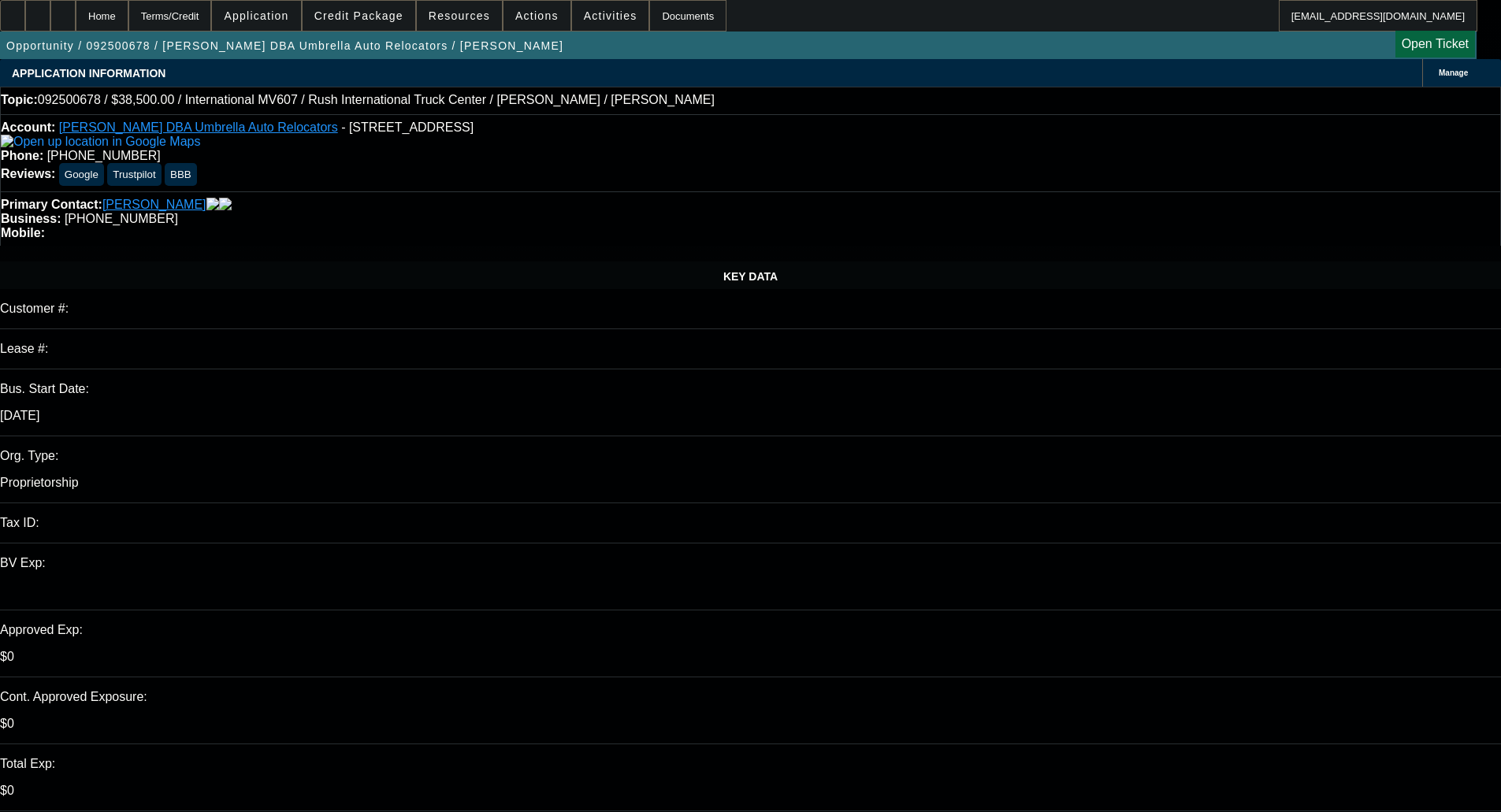
click at [1218, 548] on span "3" at bounding box center [1217, 549] width 29 height 29
type input "10/3/2025"
paste textarea "Thank you for applying to us for credit. We have given your request careful con…"
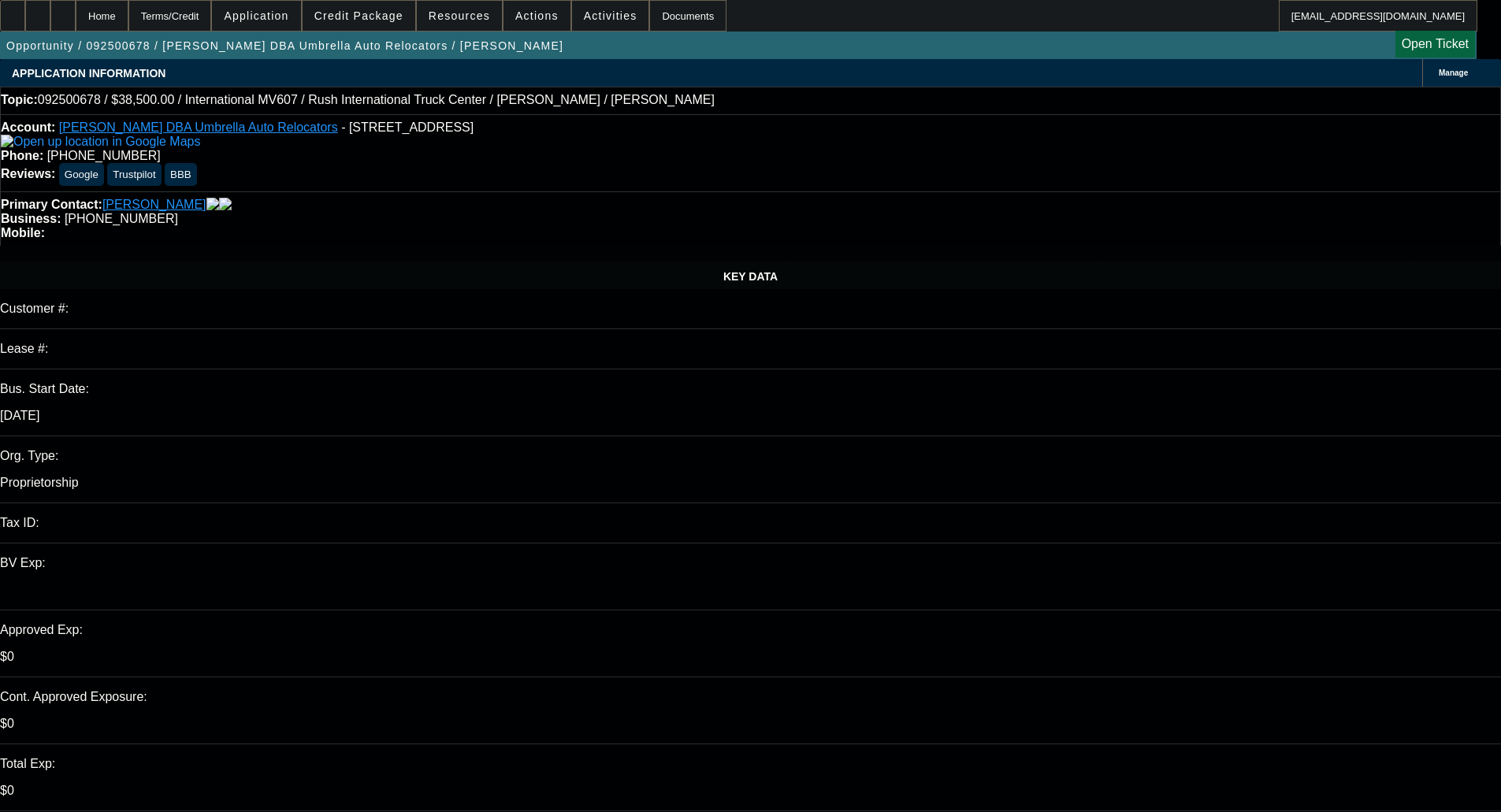
type textarea "DECLINED BY MITSU - "Thank you for applying to us for credit. We have given you…"
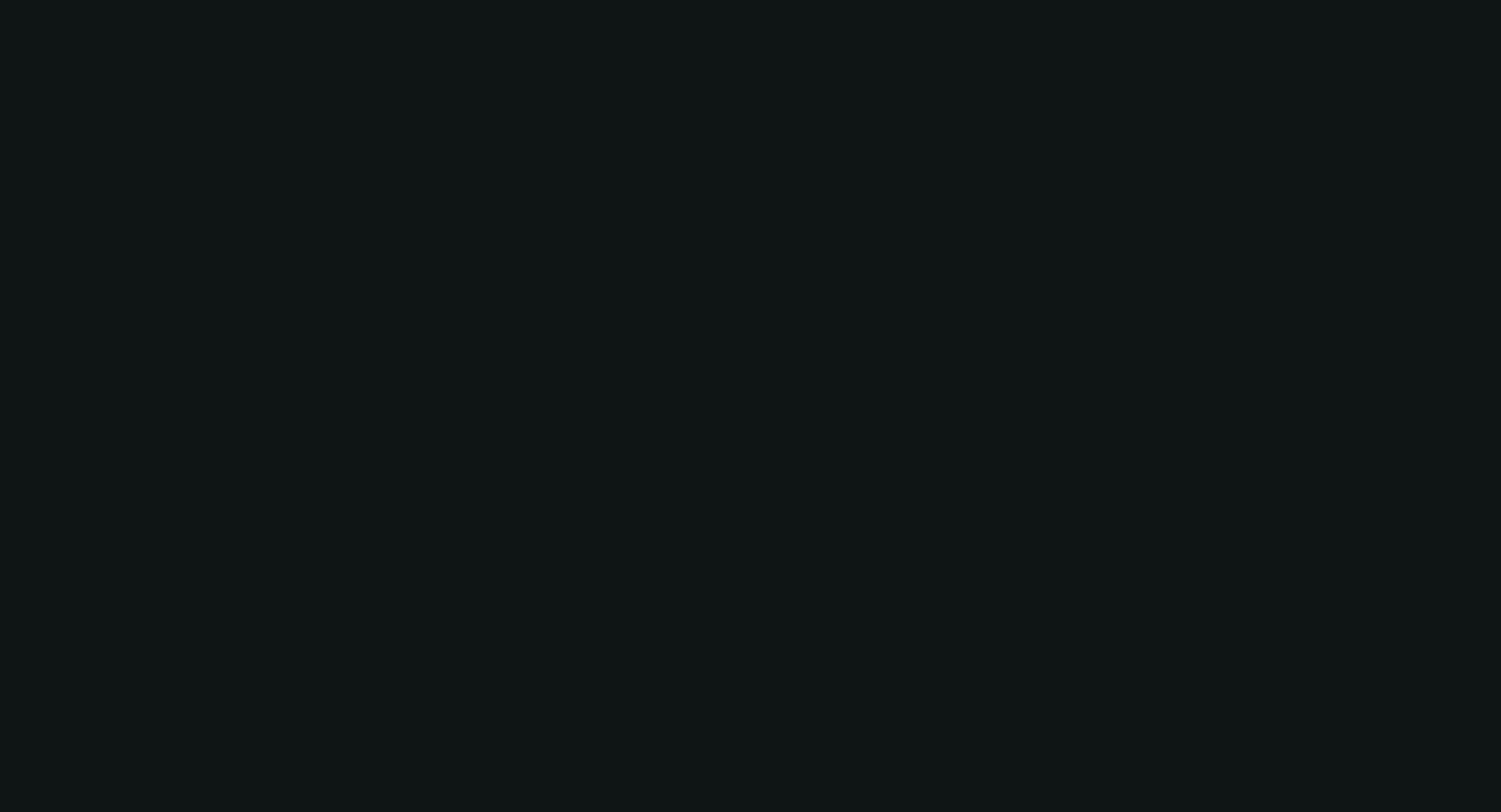
select select "0"
select select "2"
select select "0"
select select "6"
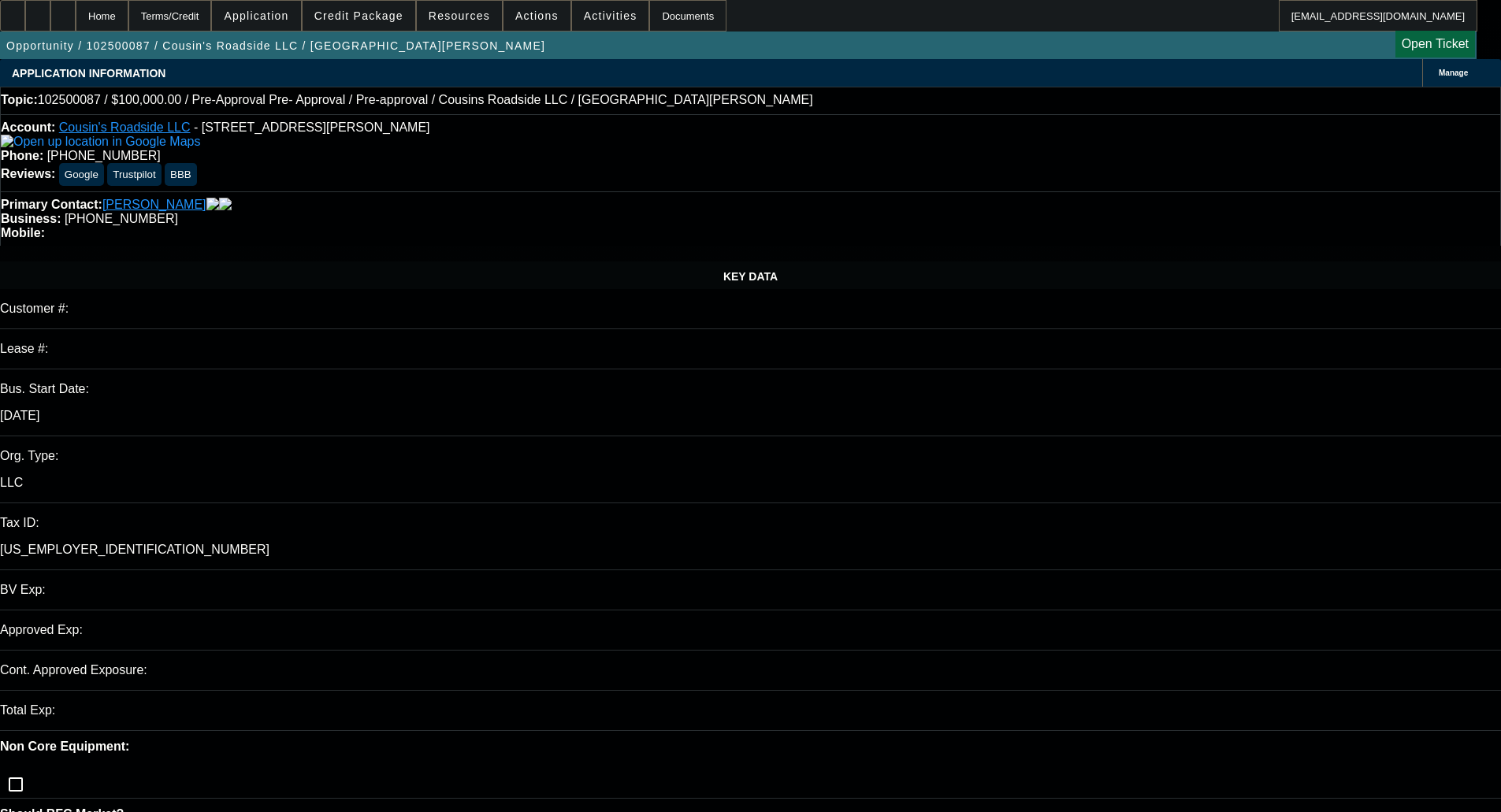
select select "0"
select select "2"
select select "0.1"
select select "4"
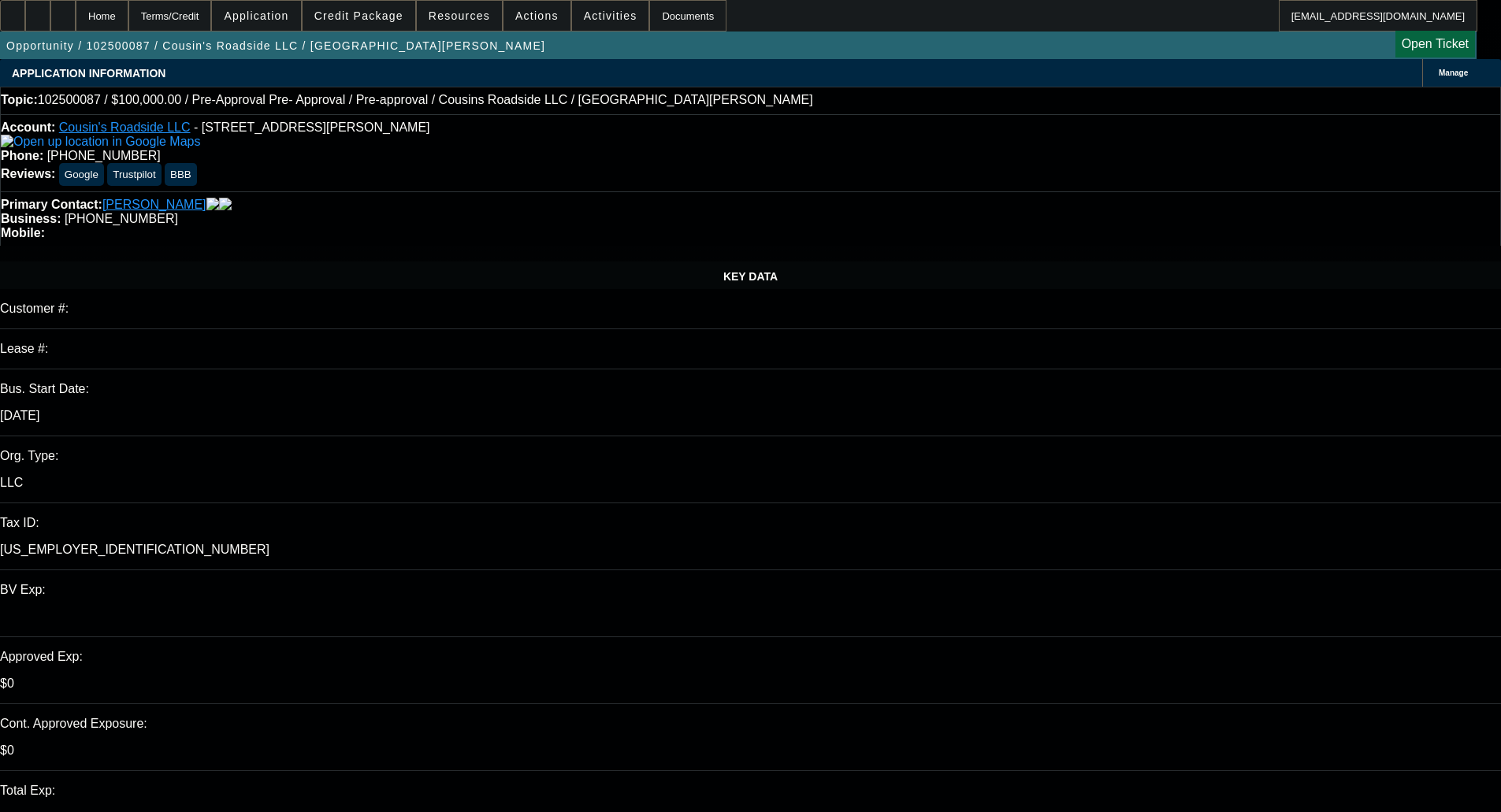
scroll to position [237, 0]
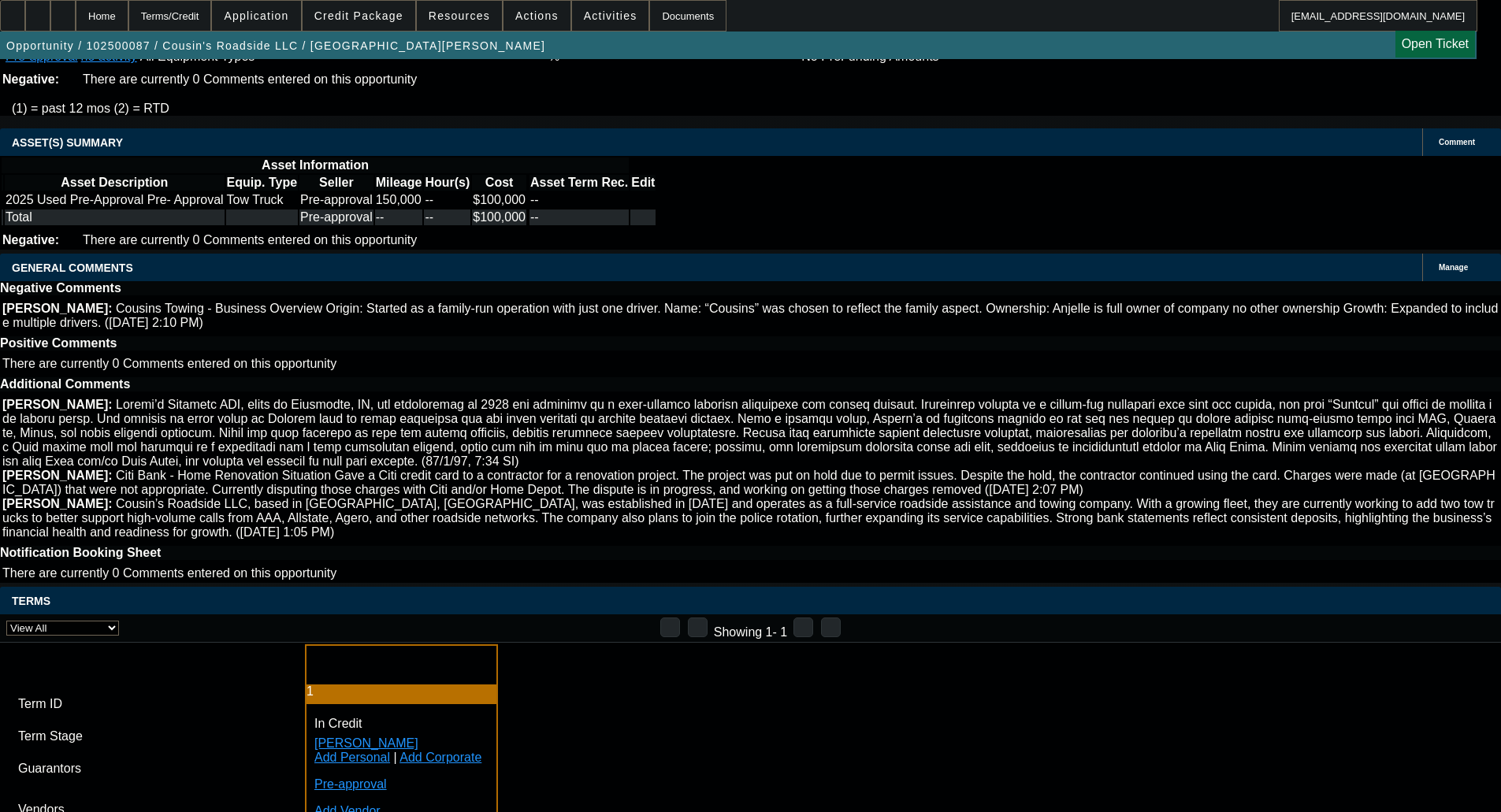
scroll to position [3565, 0]
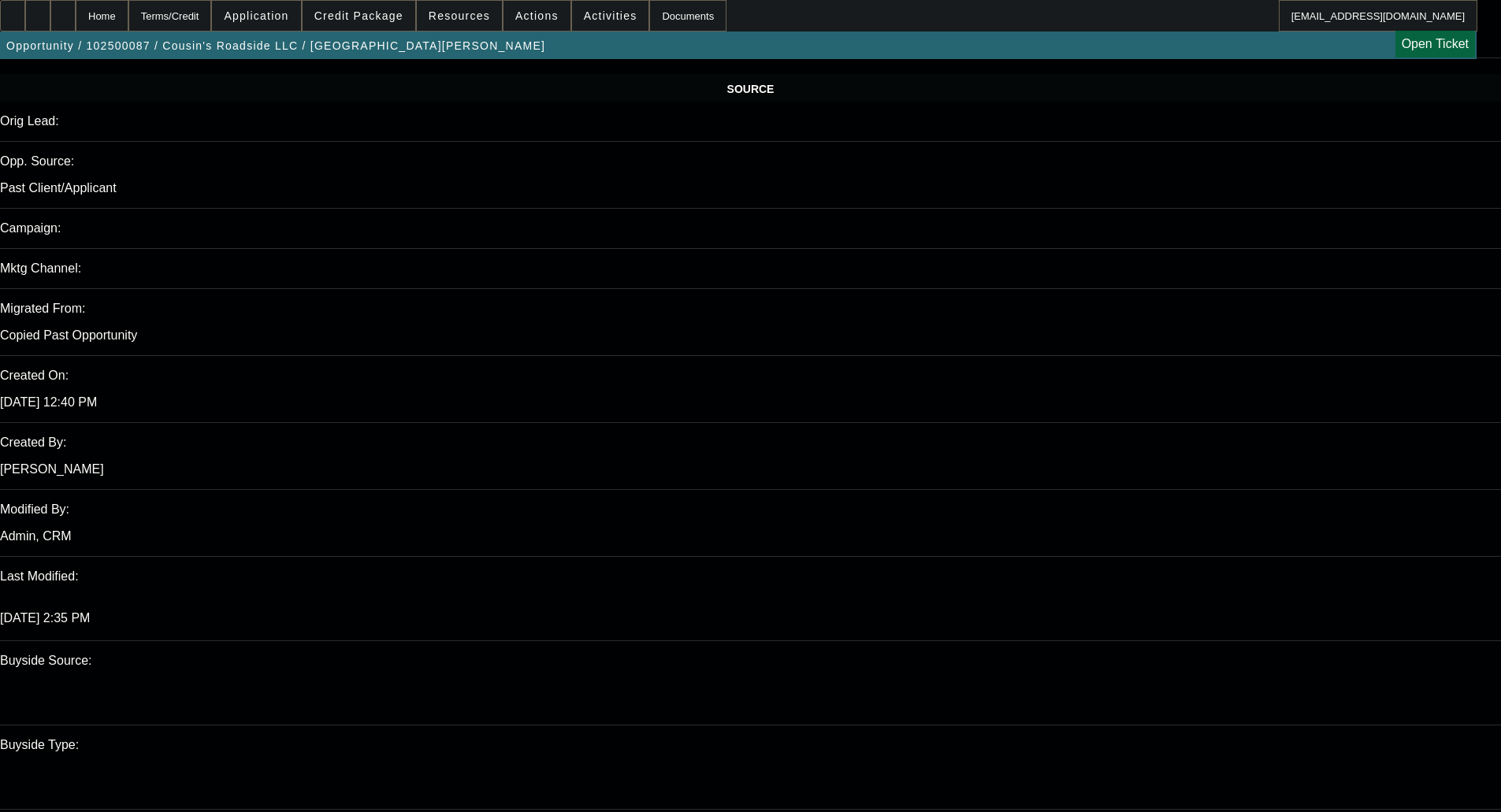
scroll to position [945, 0]
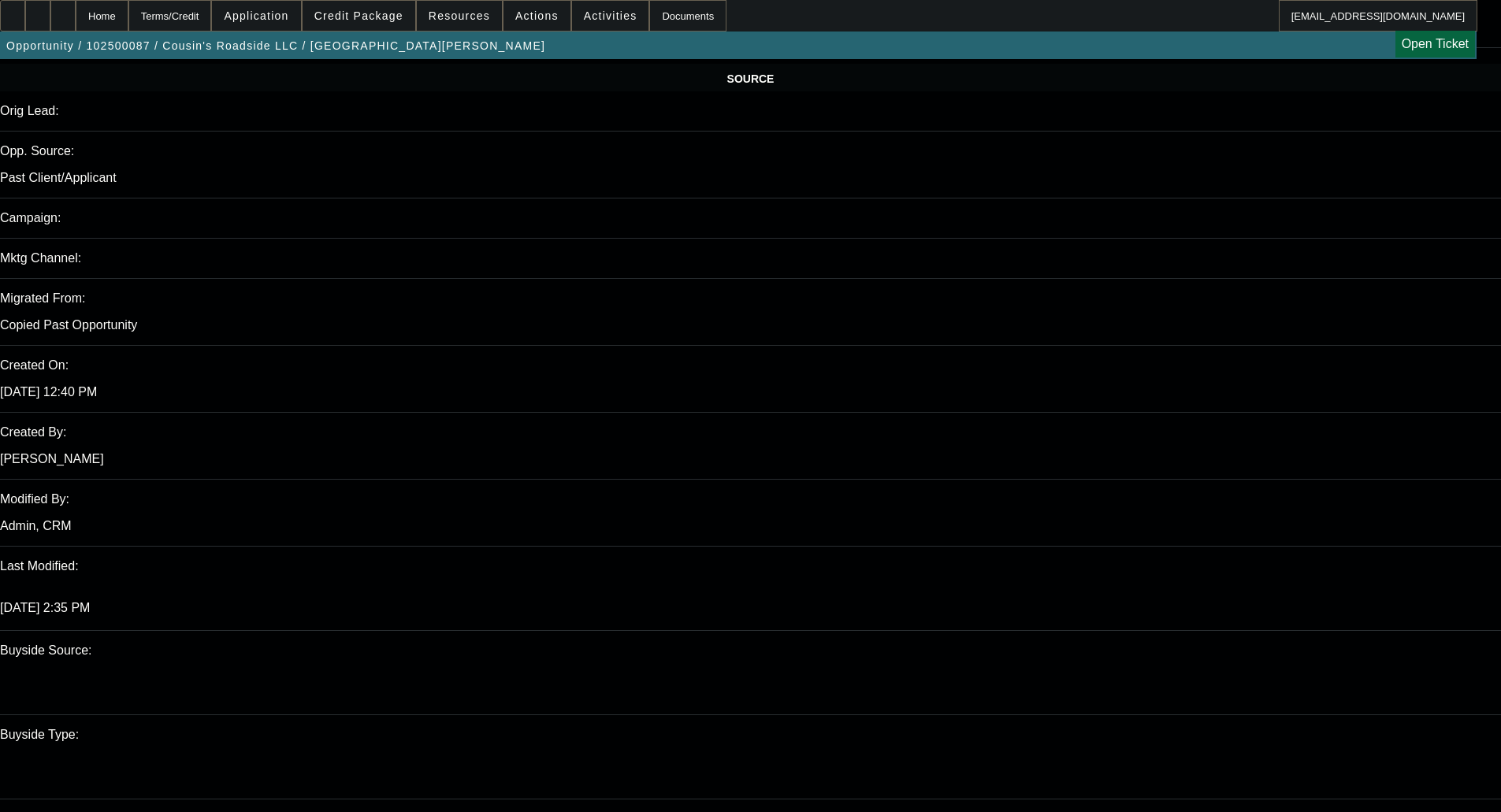
click at [288, 12] on span "Application" at bounding box center [255, 16] width 65 height 13
click at [373, 11] on div at bounding box center [750, 406] width 1501 height 812
click at [355, 18] on span "Credit Package" at bounding box center [359, 16] width 89 height 13
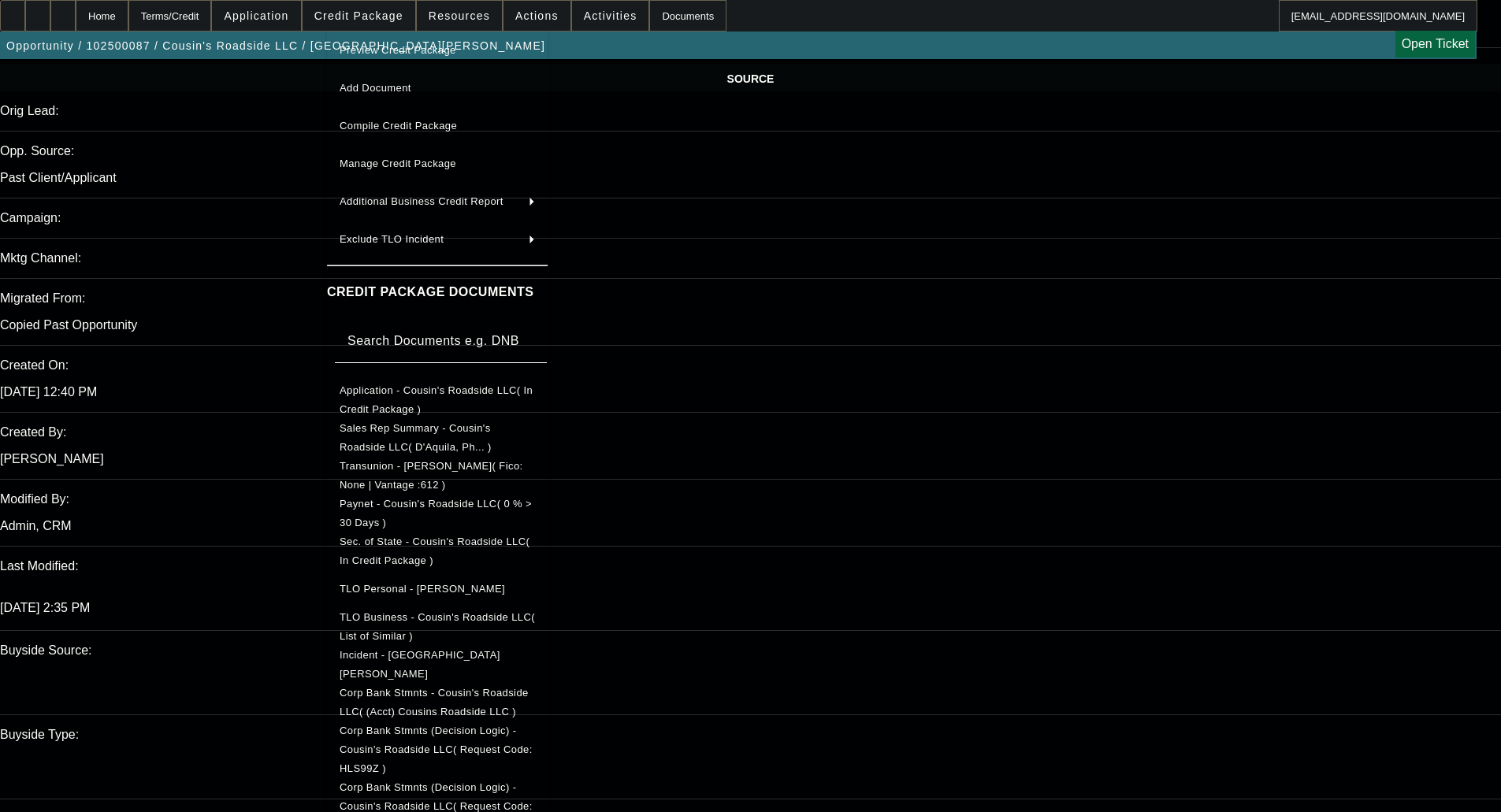
scroll to position [7, 0]
click at [440, 695] on span "Corp Bank Stmnts - Cousin's Roadside LLC( (Acct) Cousins Roadside LLC )" at bounding box center [434, 701] width 189 height 31
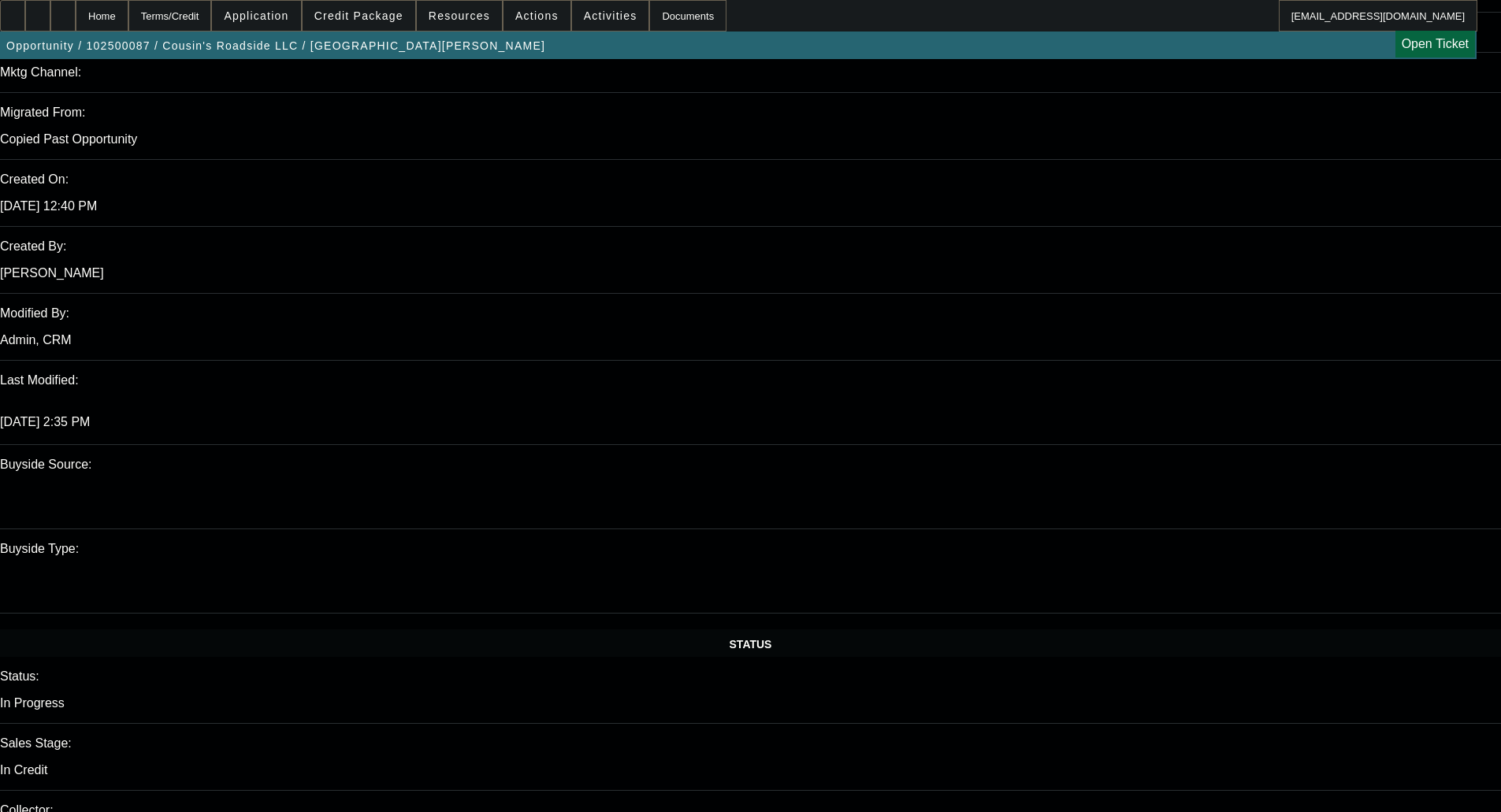
scroll to position [1103, 0]
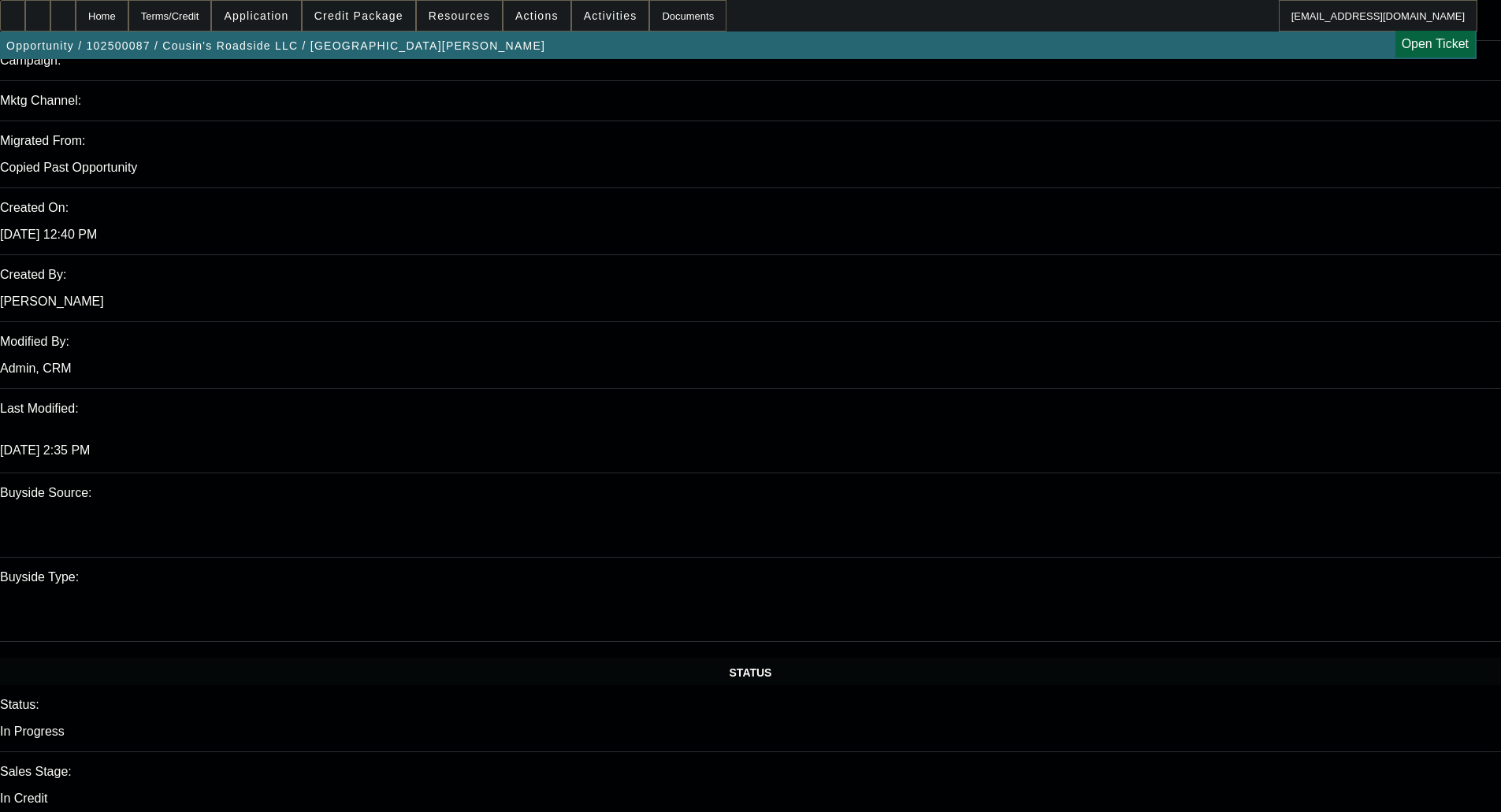
click at [386, 12] on span "Credit Package" at bounding box center [359, 16] width 89 height 13
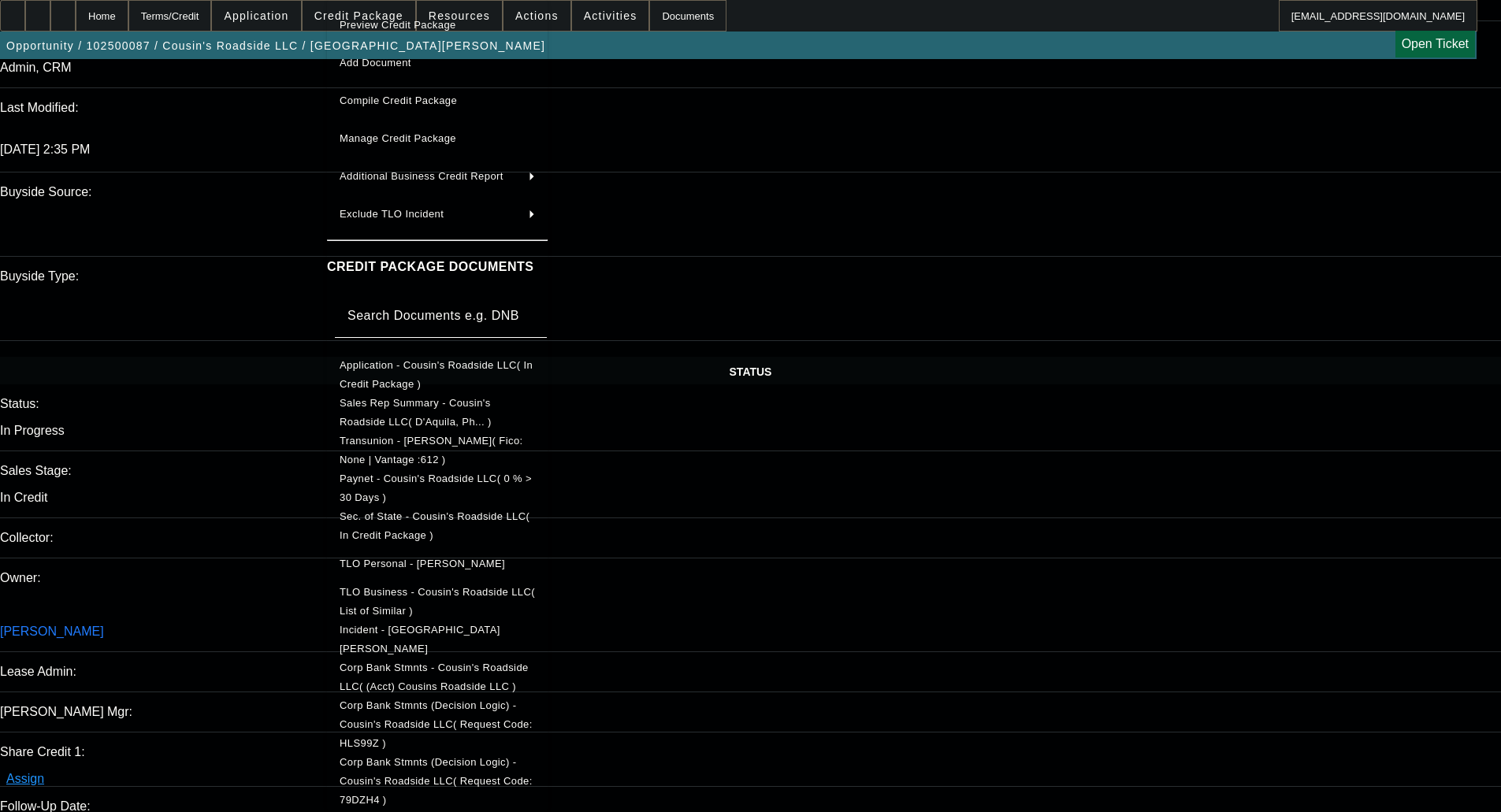
scroll to position [1418, 0]
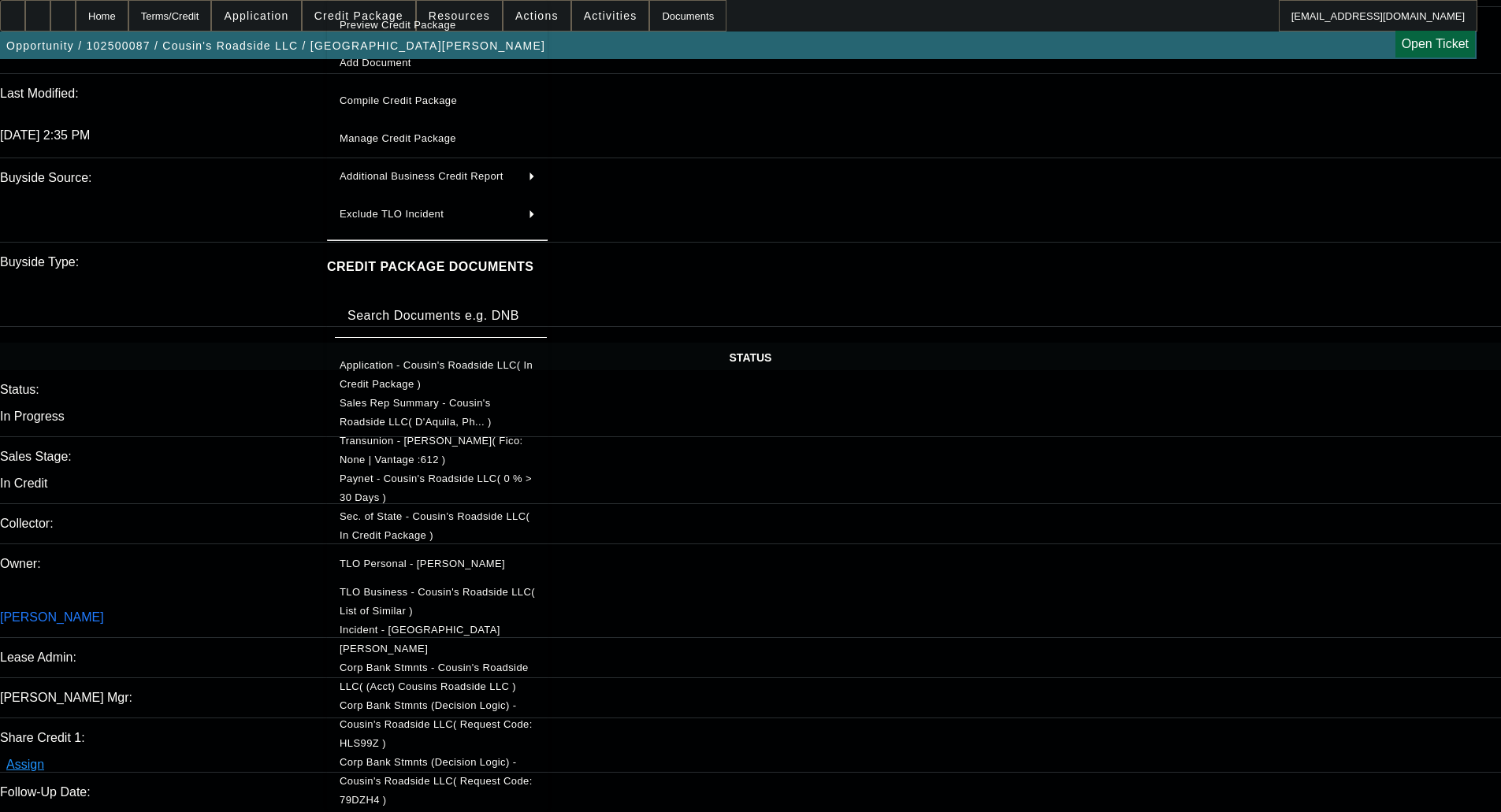
click at [519, 756] on span "Corp Bank Stmnts (Decision Logic) - Cousin's Roadside LLC( Request Code: 79DZH4…" at bounding box center [436, 781] width 193 height 50
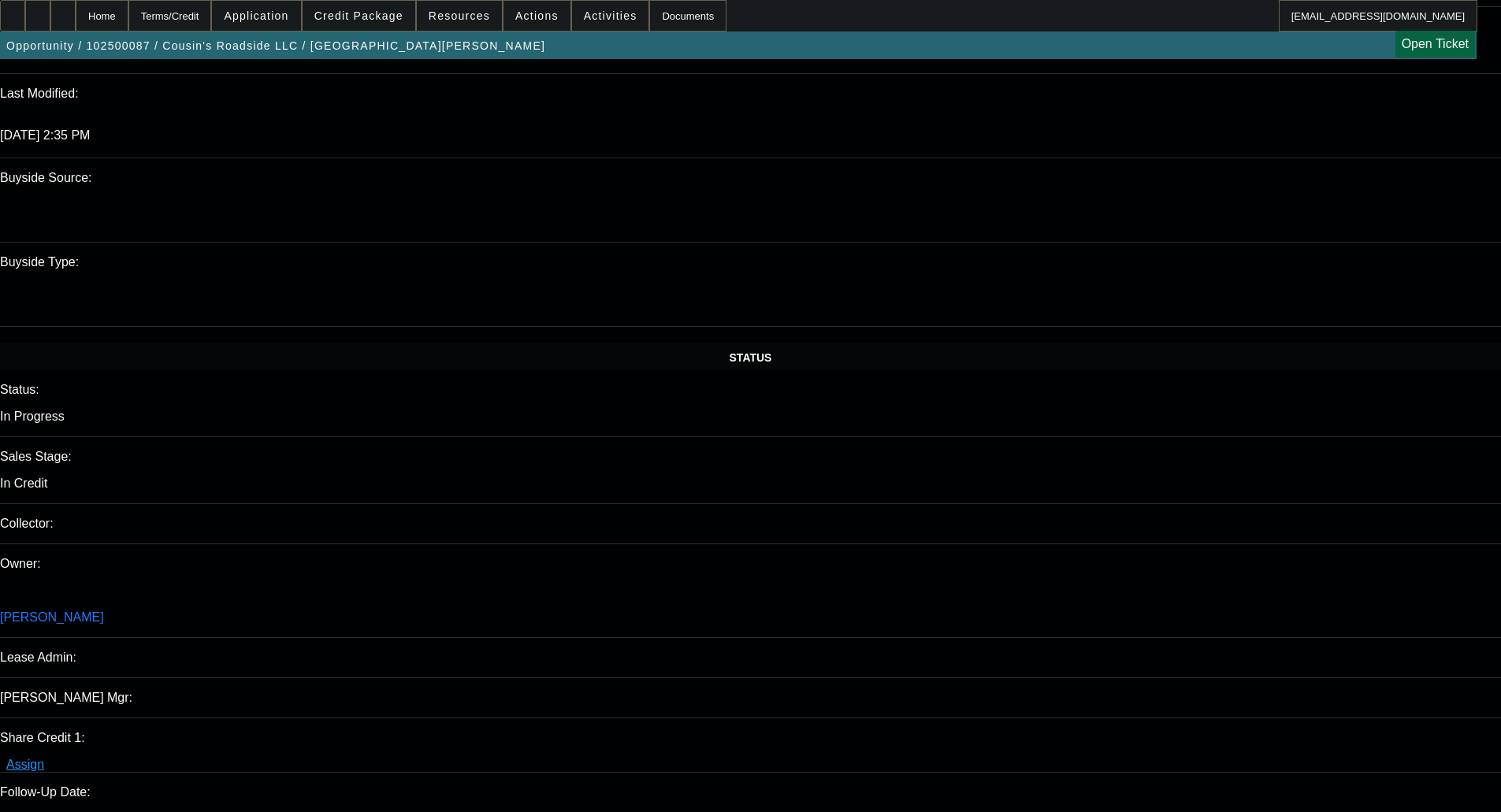
click at [392, 16] on span "Credit Package" at bounding box center [359, 16] width 89 height 13
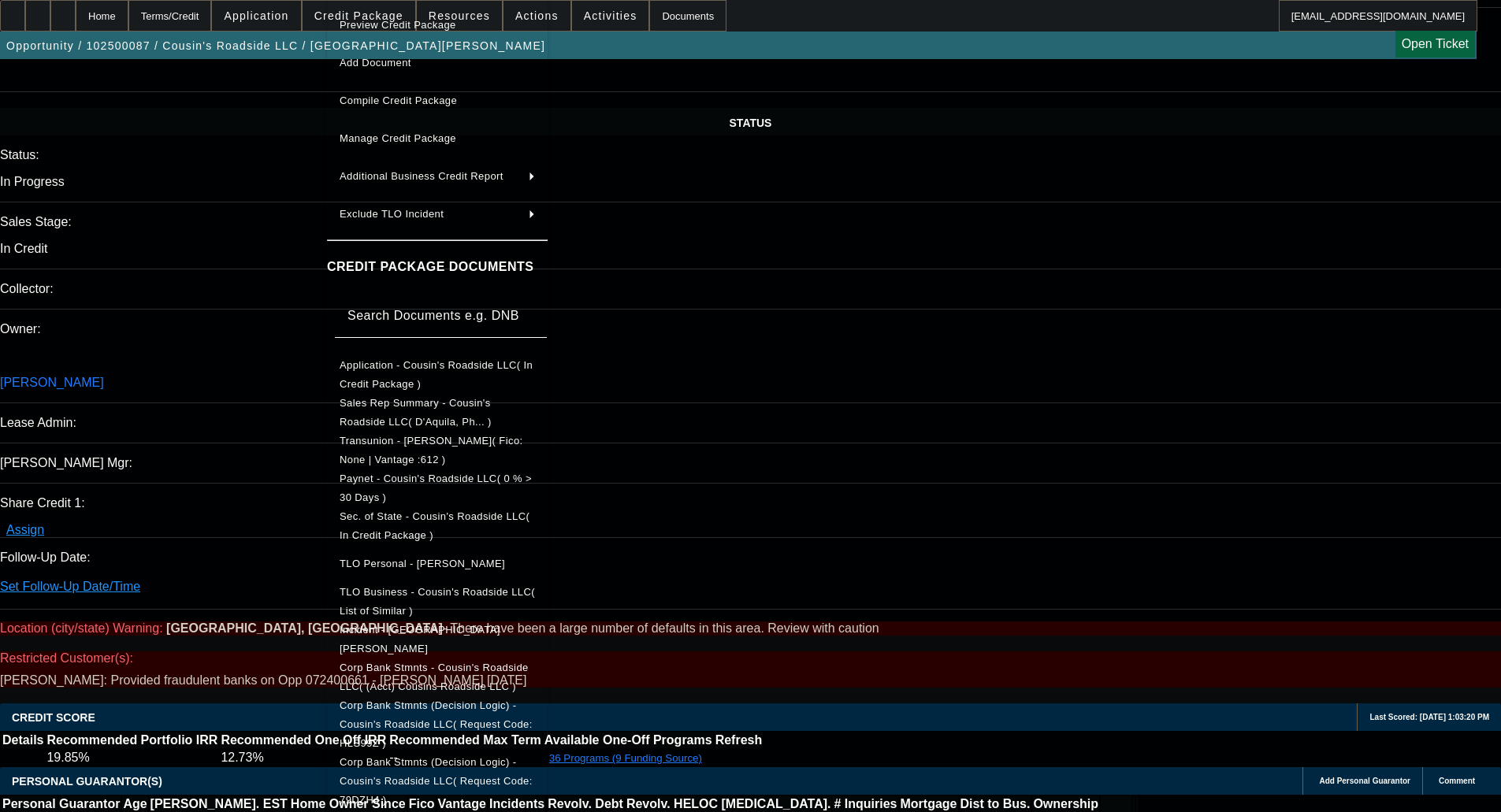
scroll to position [1655, 0]
click at [523, 716] on span "Corp Bank Stmnts (Decision Logic) - Cousin's Roadside LLC( Request Code: HLS99Z…" at bounding box center [437, 725] width 196 height 57
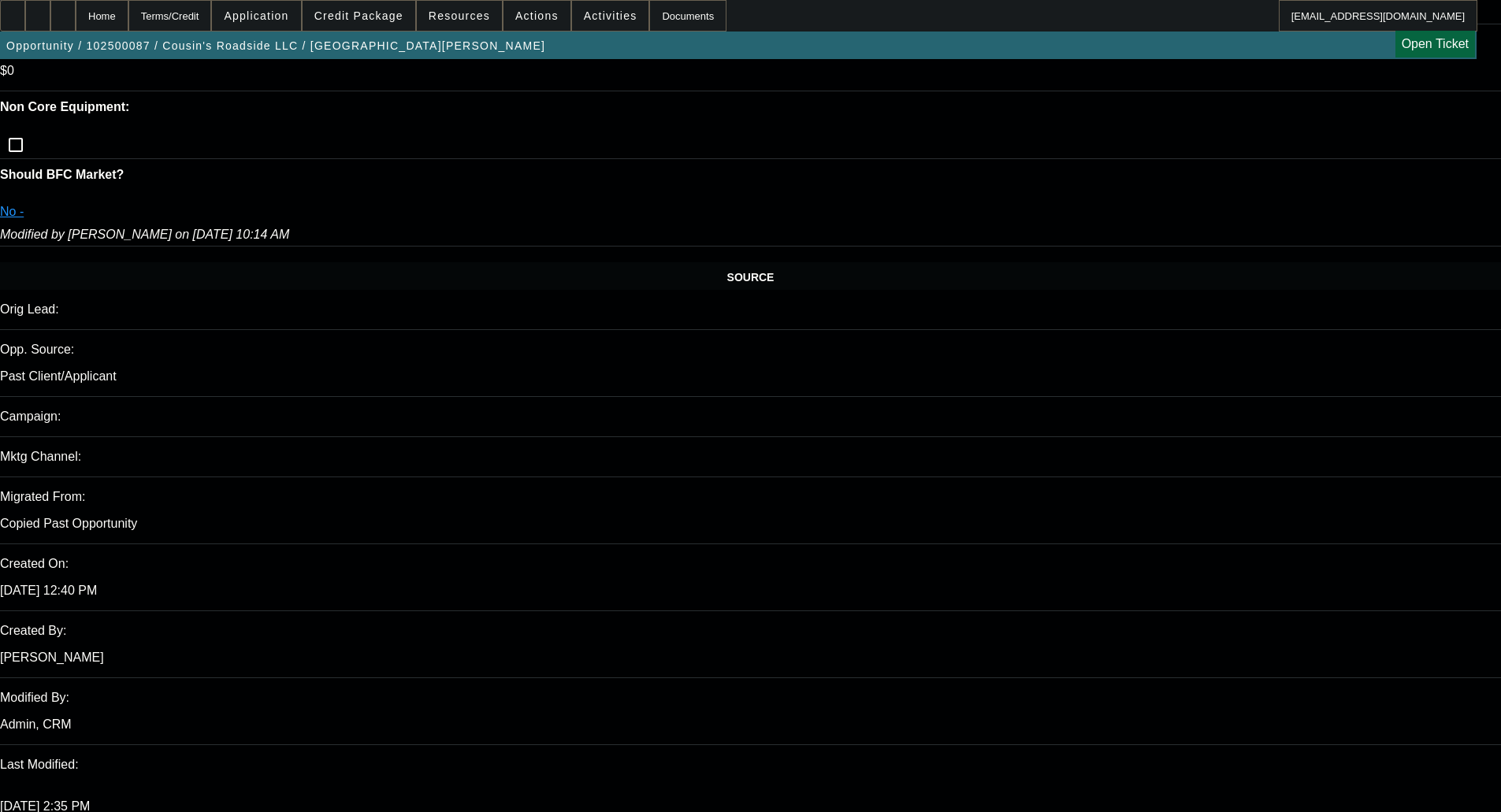
scroll to position [709, 0]
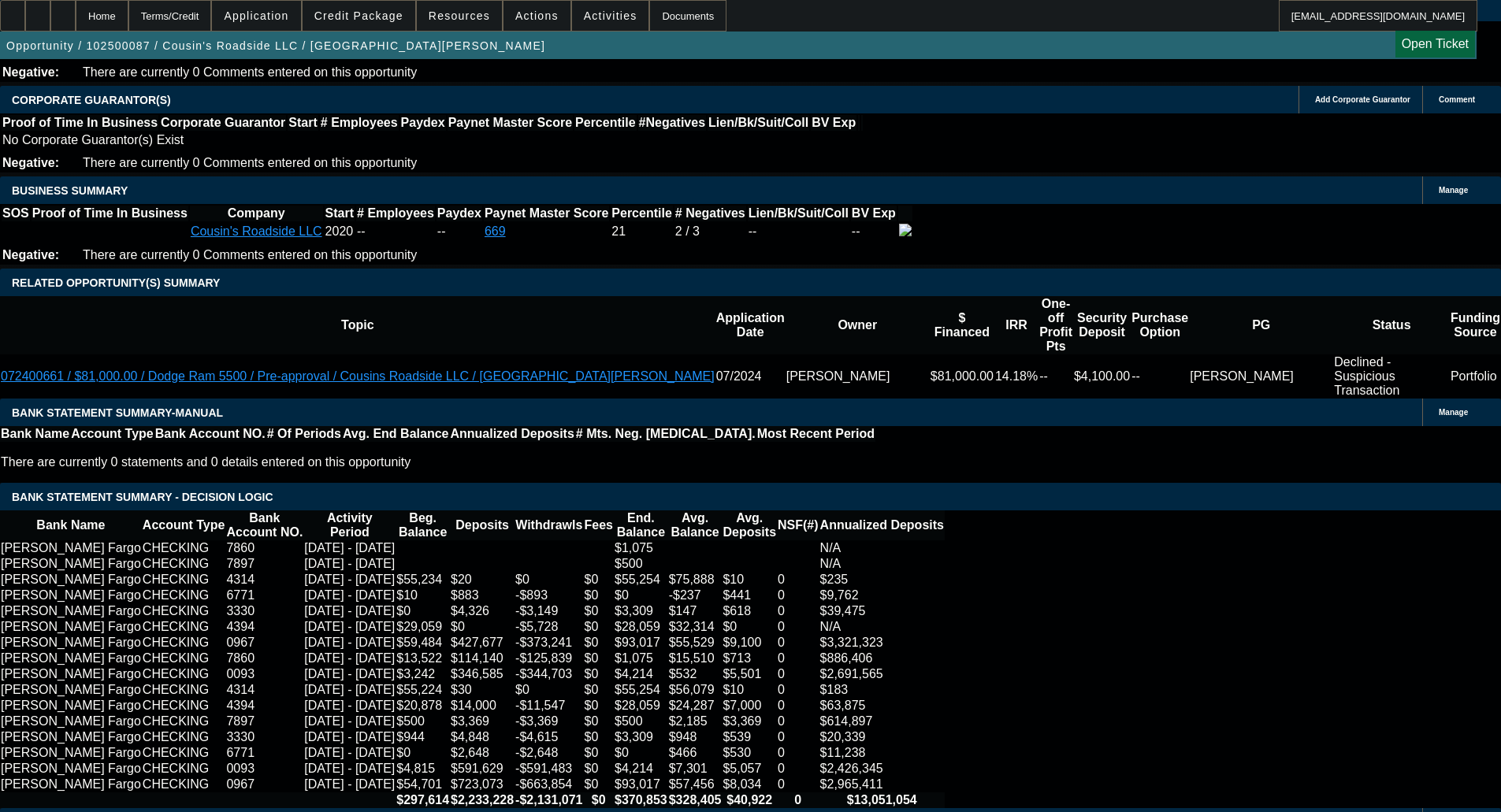
scroll to position [552, 0]
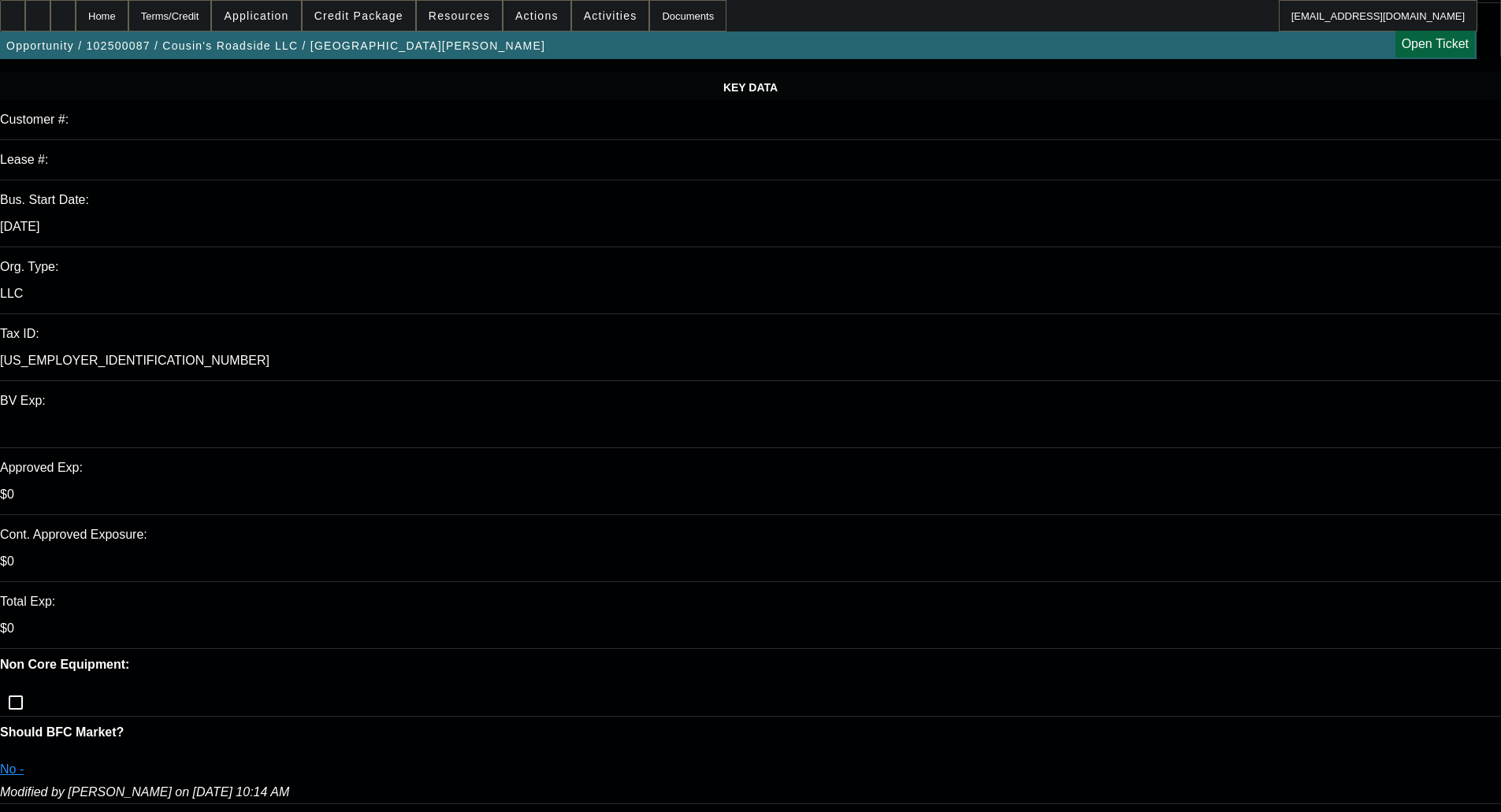
scroll to position [158, 0]
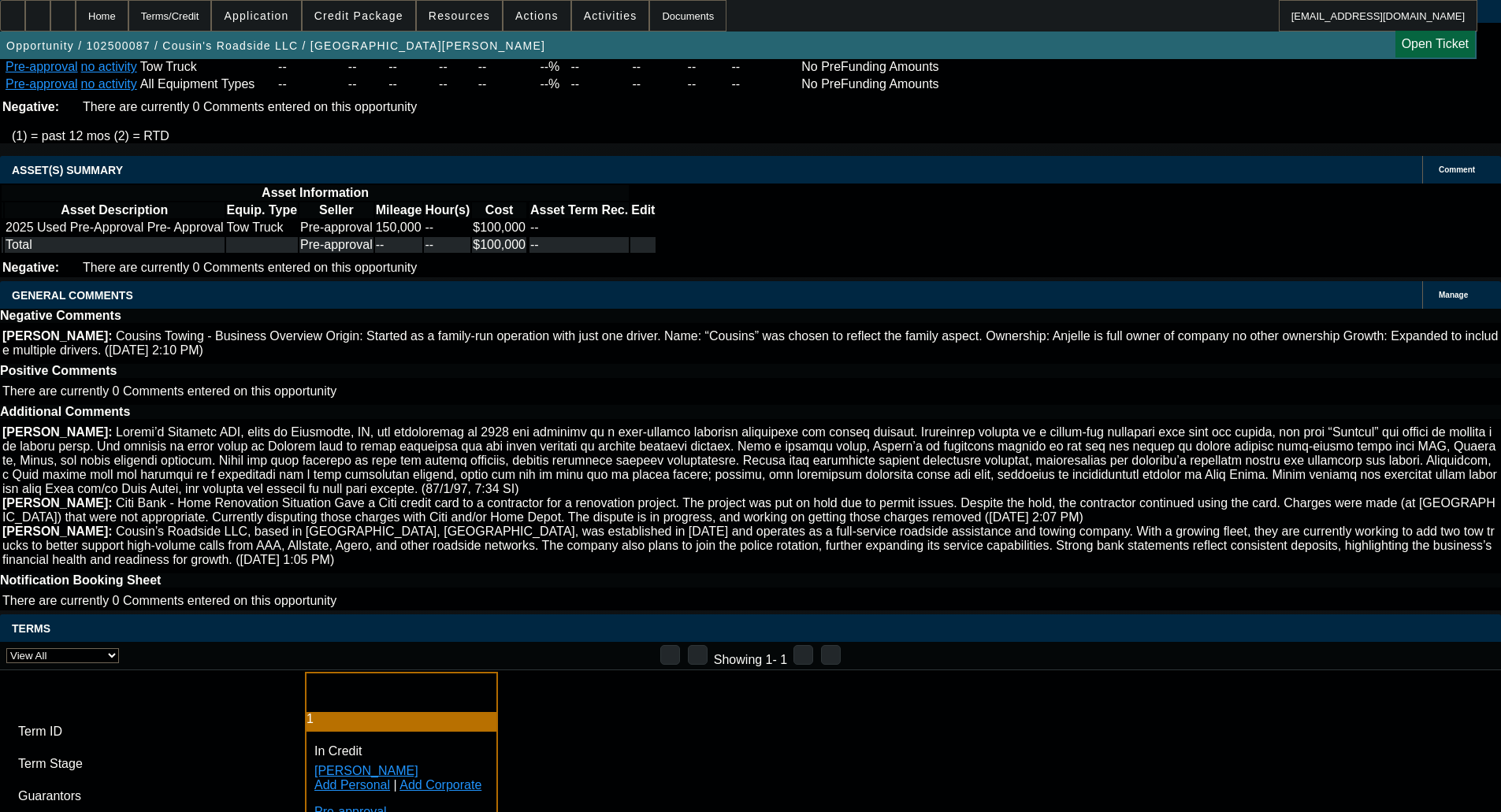
scroll to position [3565, 0]
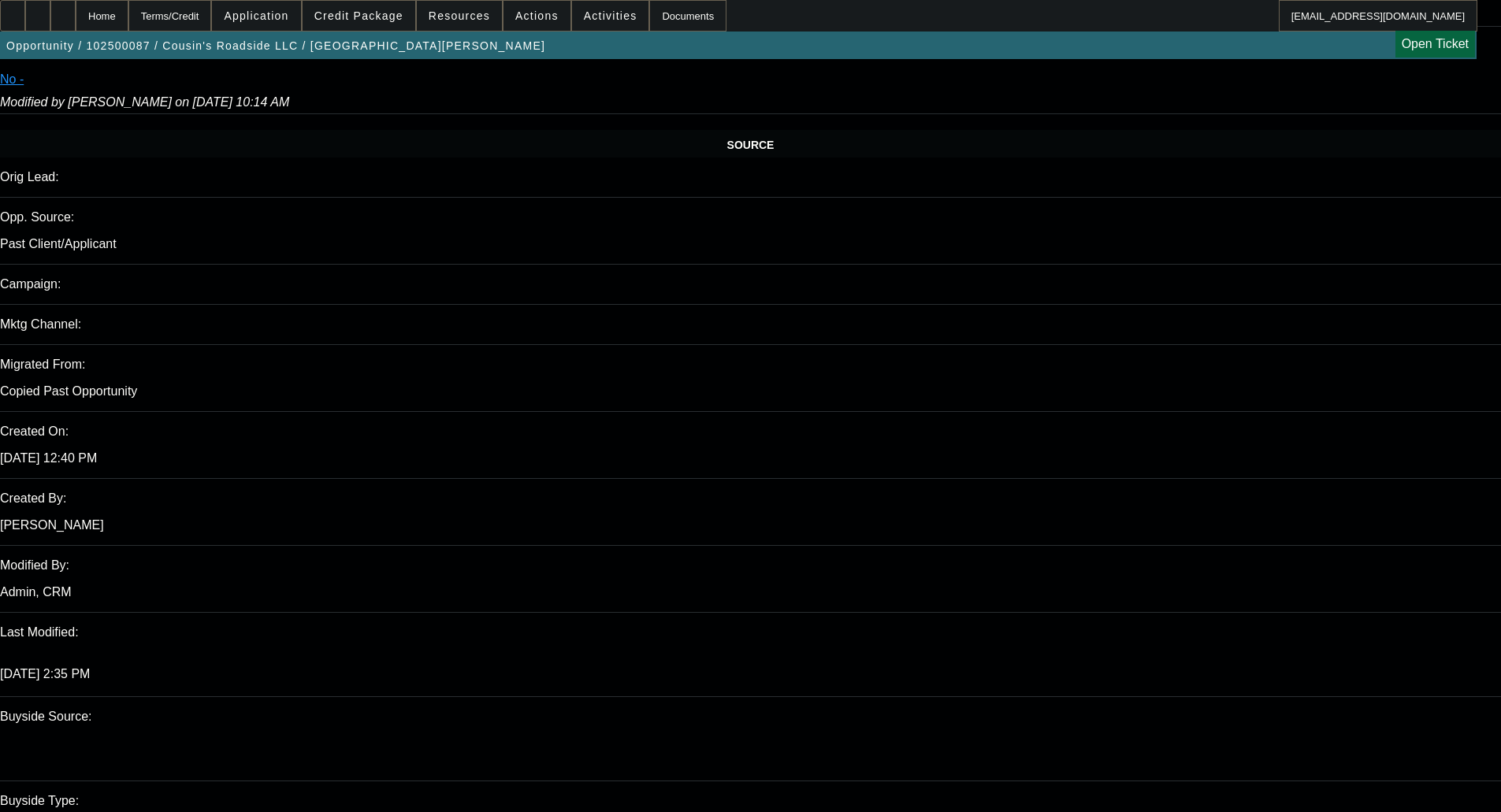
scroll to position [0, 0]
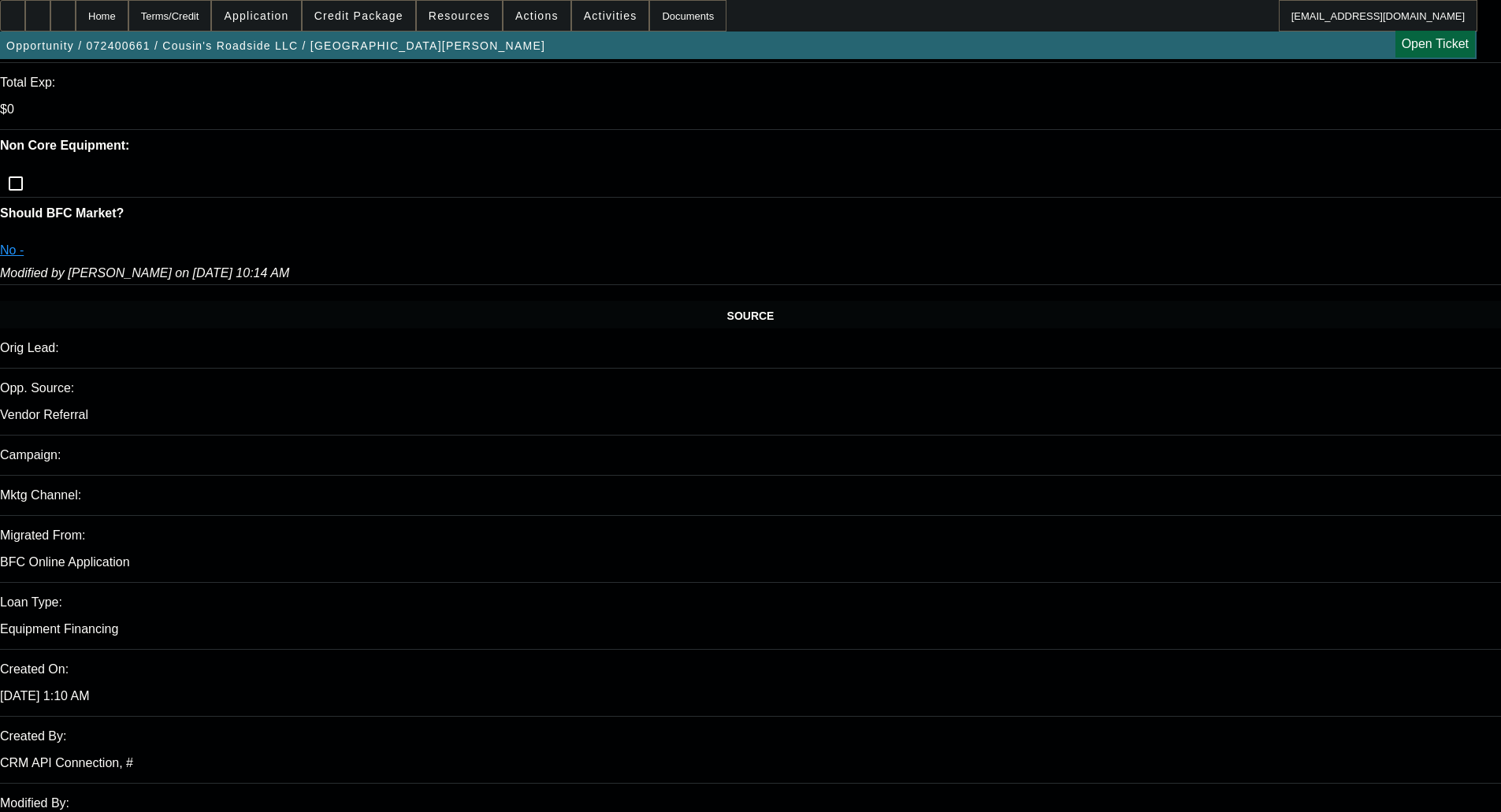
select select "0.1"
select select "2"
select select "0"
select select "6"
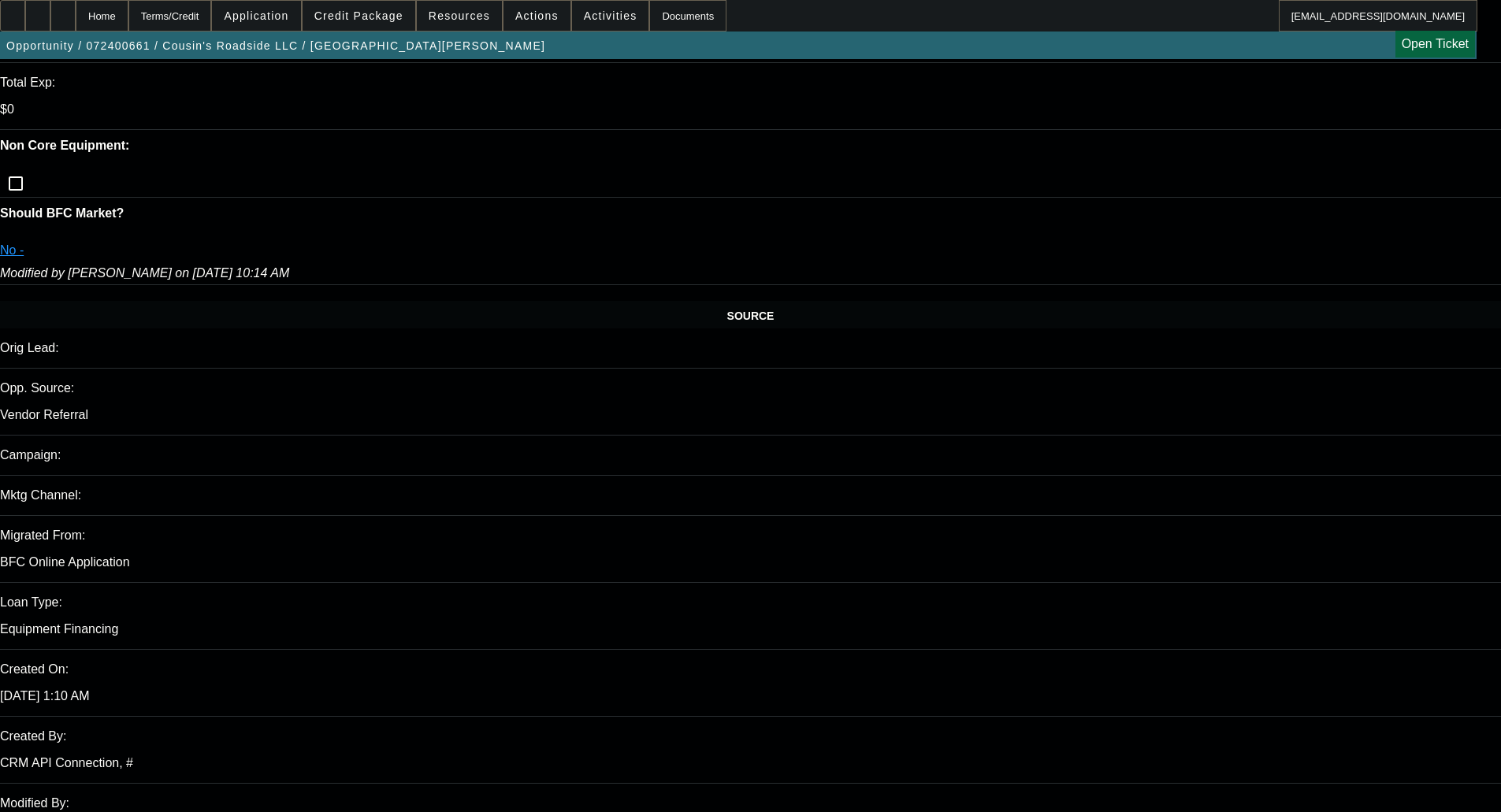
select select "0.1"
select select "2"
select select "0"
select select "6"
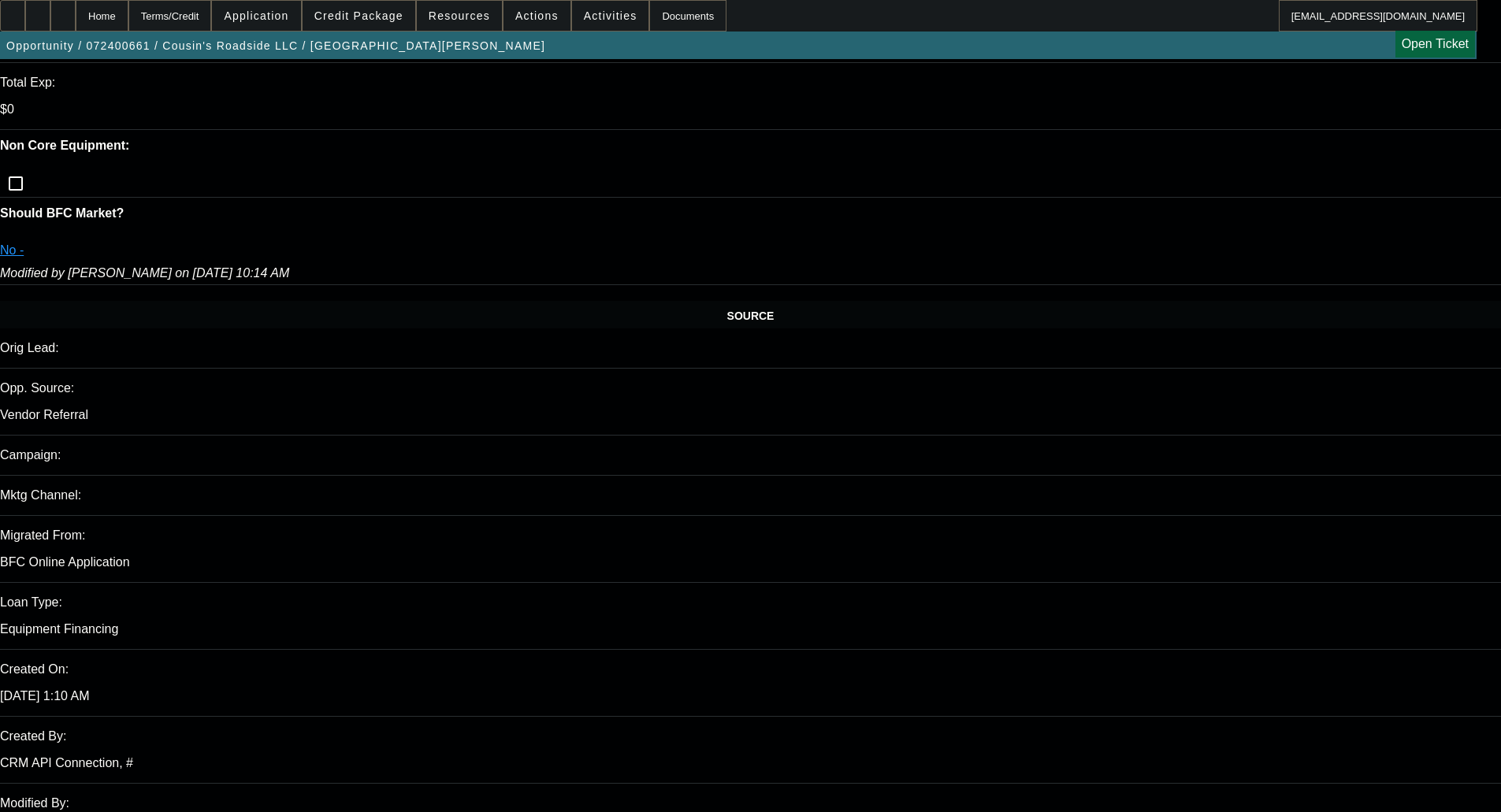
select select "0.1"
select select "2"
select select "0"
select select "6"
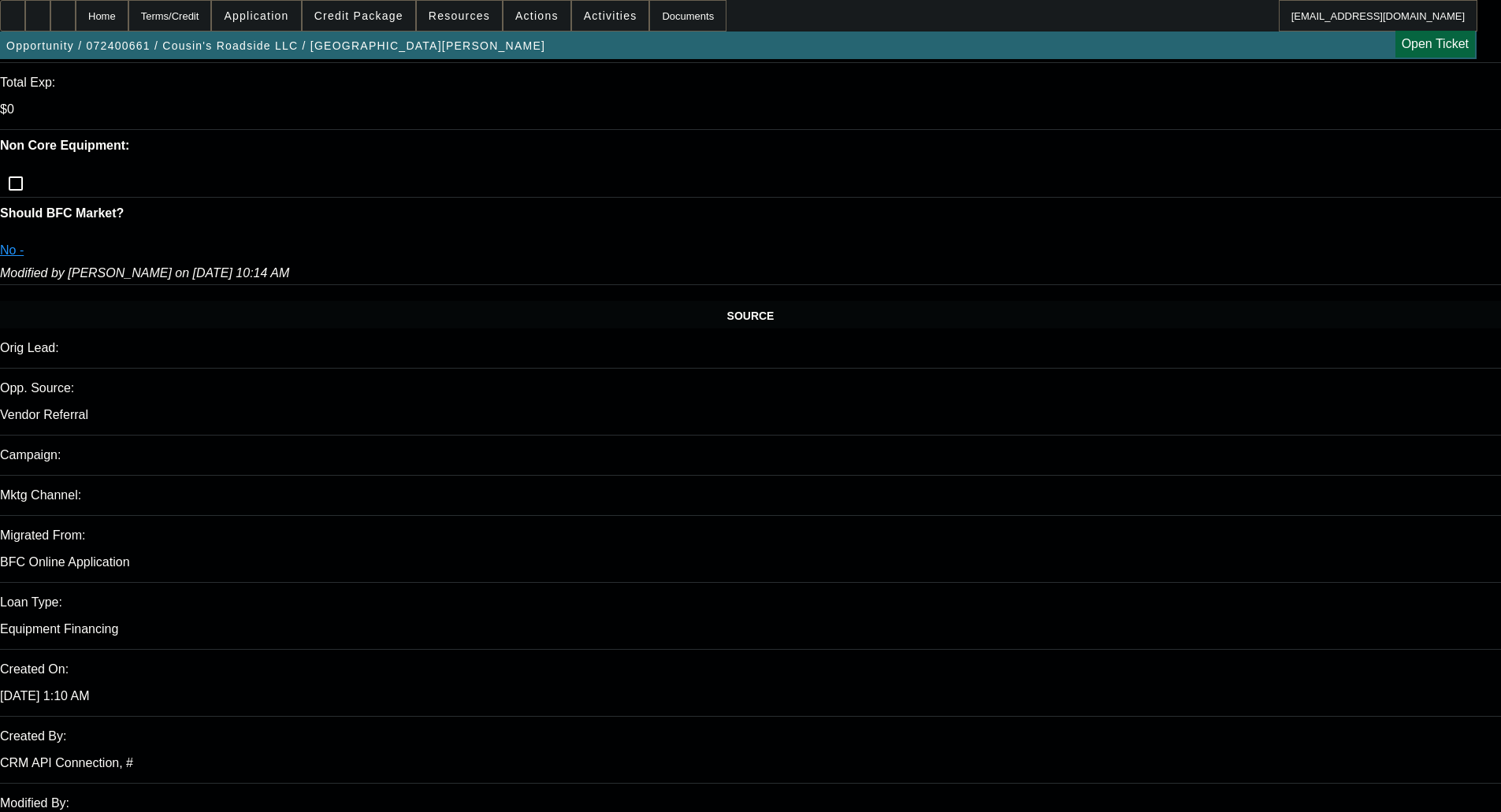
select select "0"
select select "2"
select select "0"
select select "6"
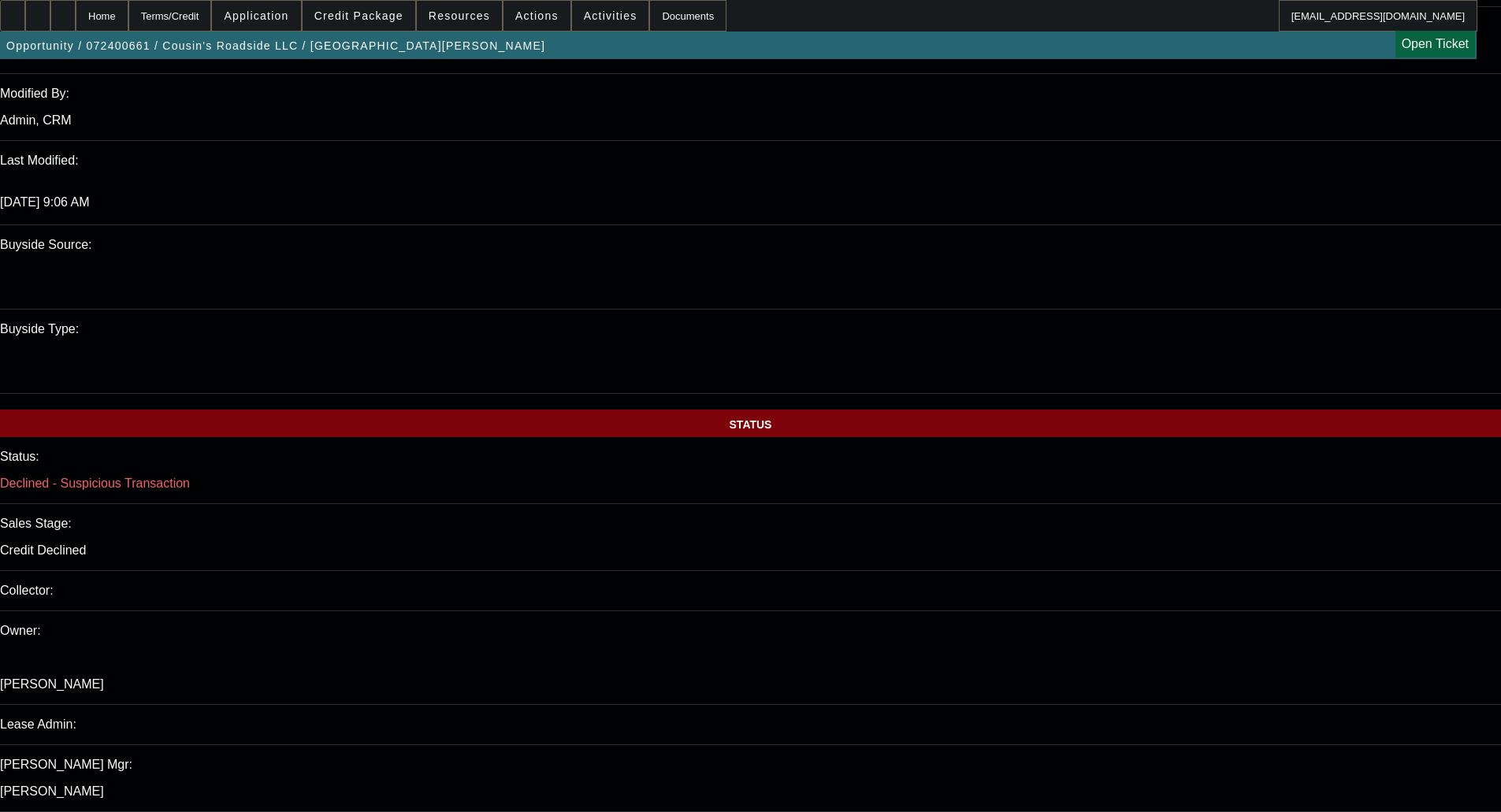
scroll to position [1497, 0]
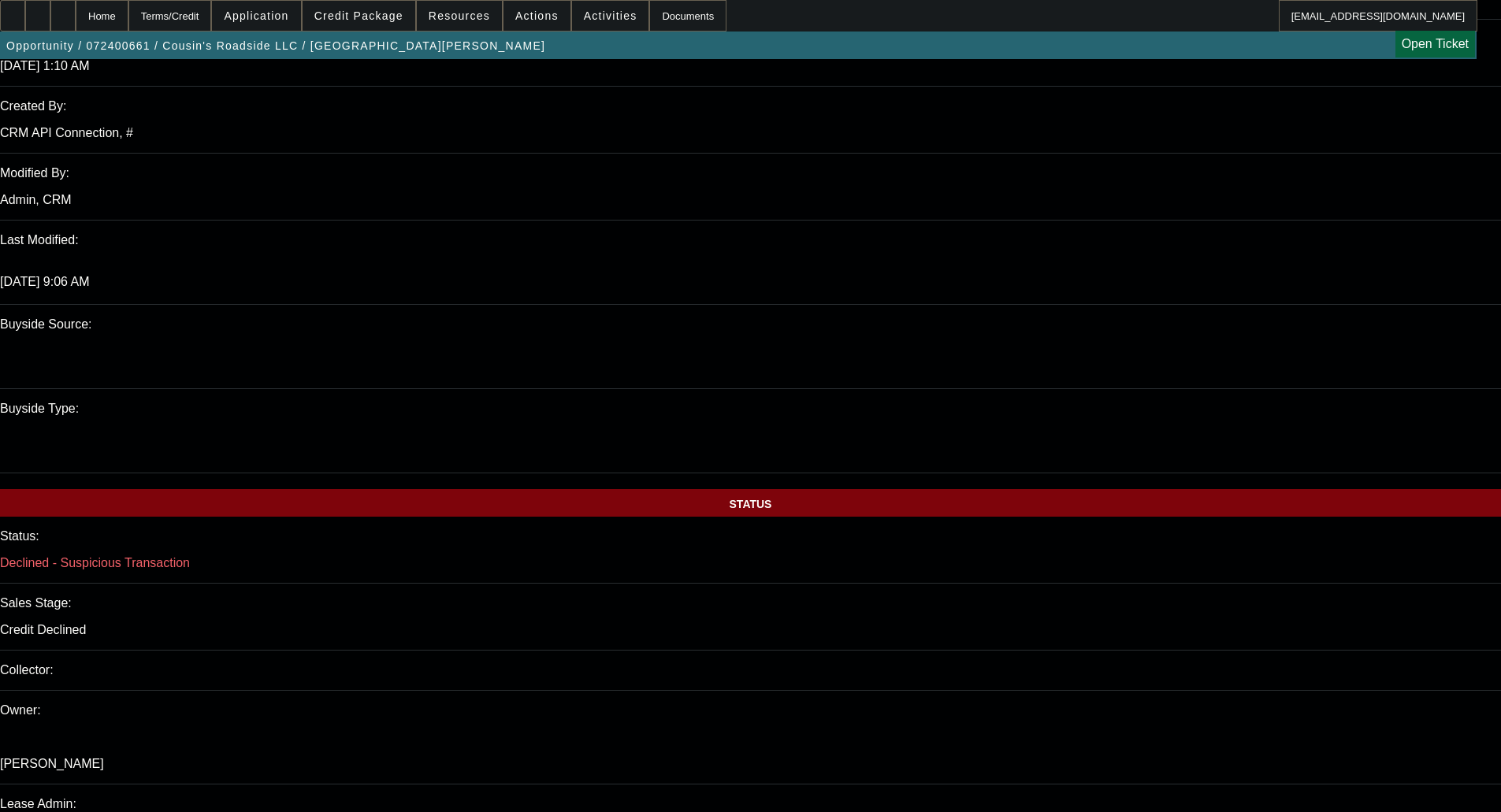
scroll to position [1260, 0]
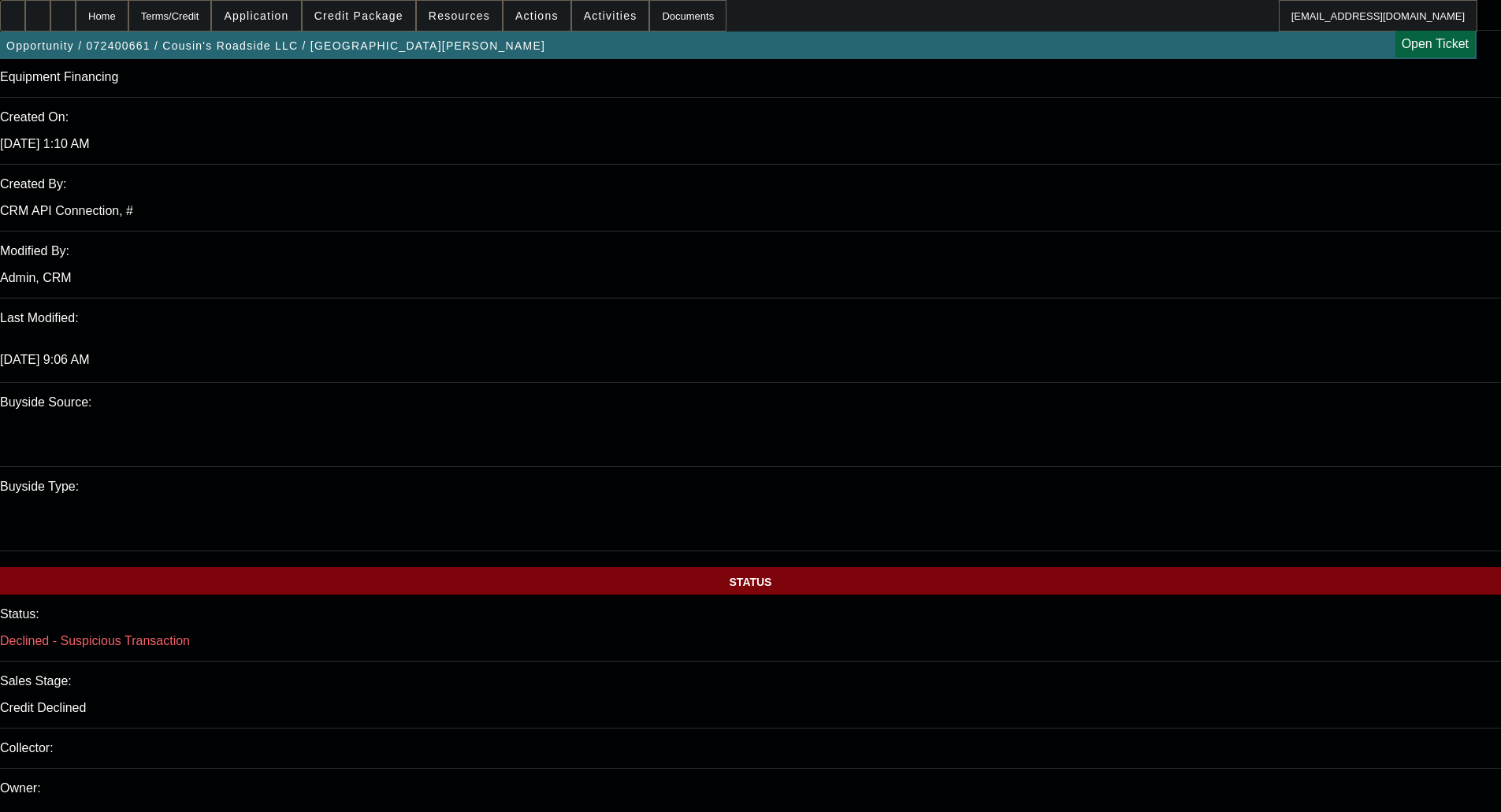
click at [388, 32] on div "Opportunity / 072400661 / Cousin's Roadside LLC / Culton, Anjelle Open Ticket" at bounding box center [738, 46] width 1476 height 28
click at [382, 13] on span "Credit Package" at bounding box center [359, 16] width 89 height 13
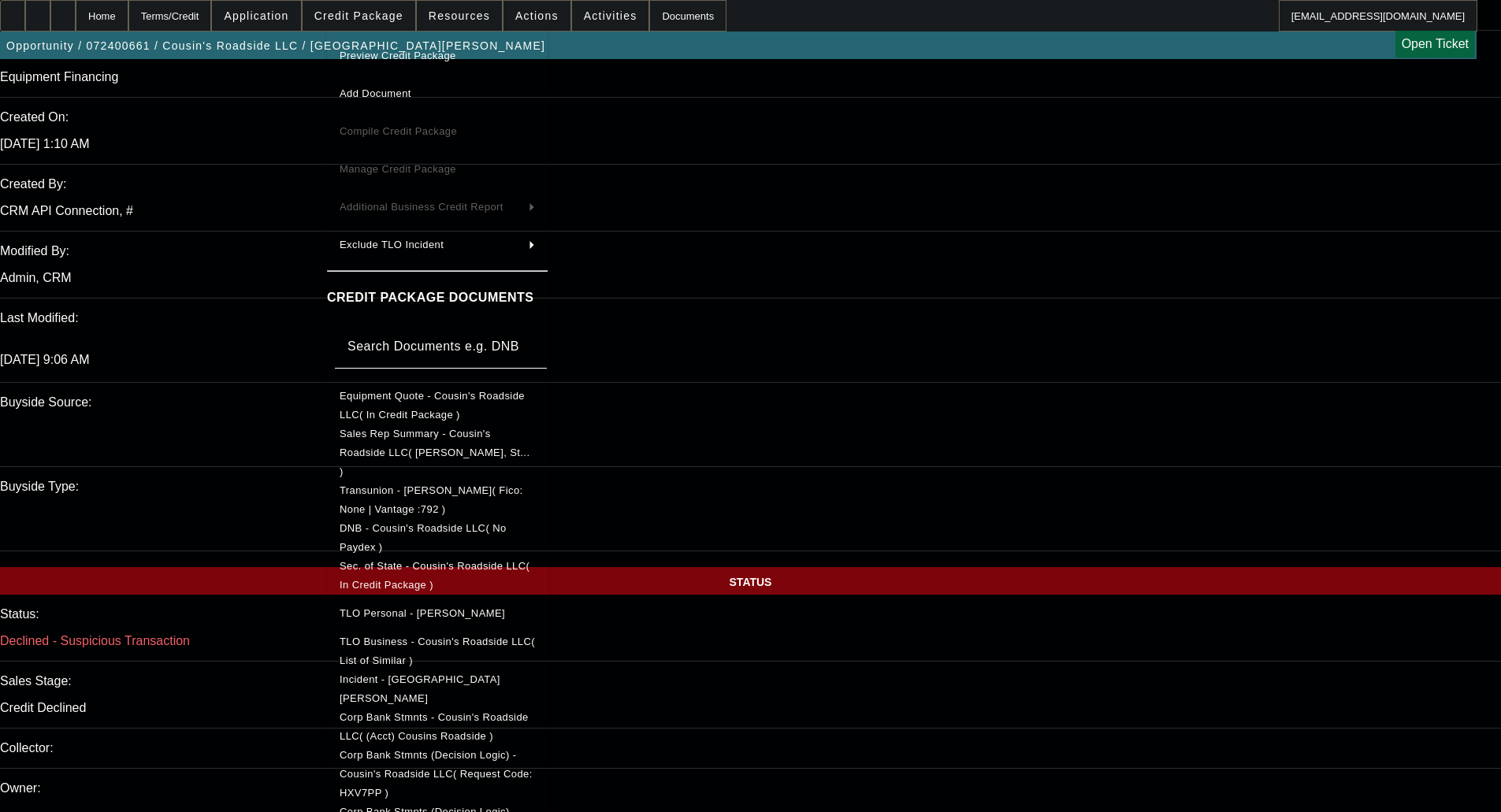
scroll to position [45, 0]
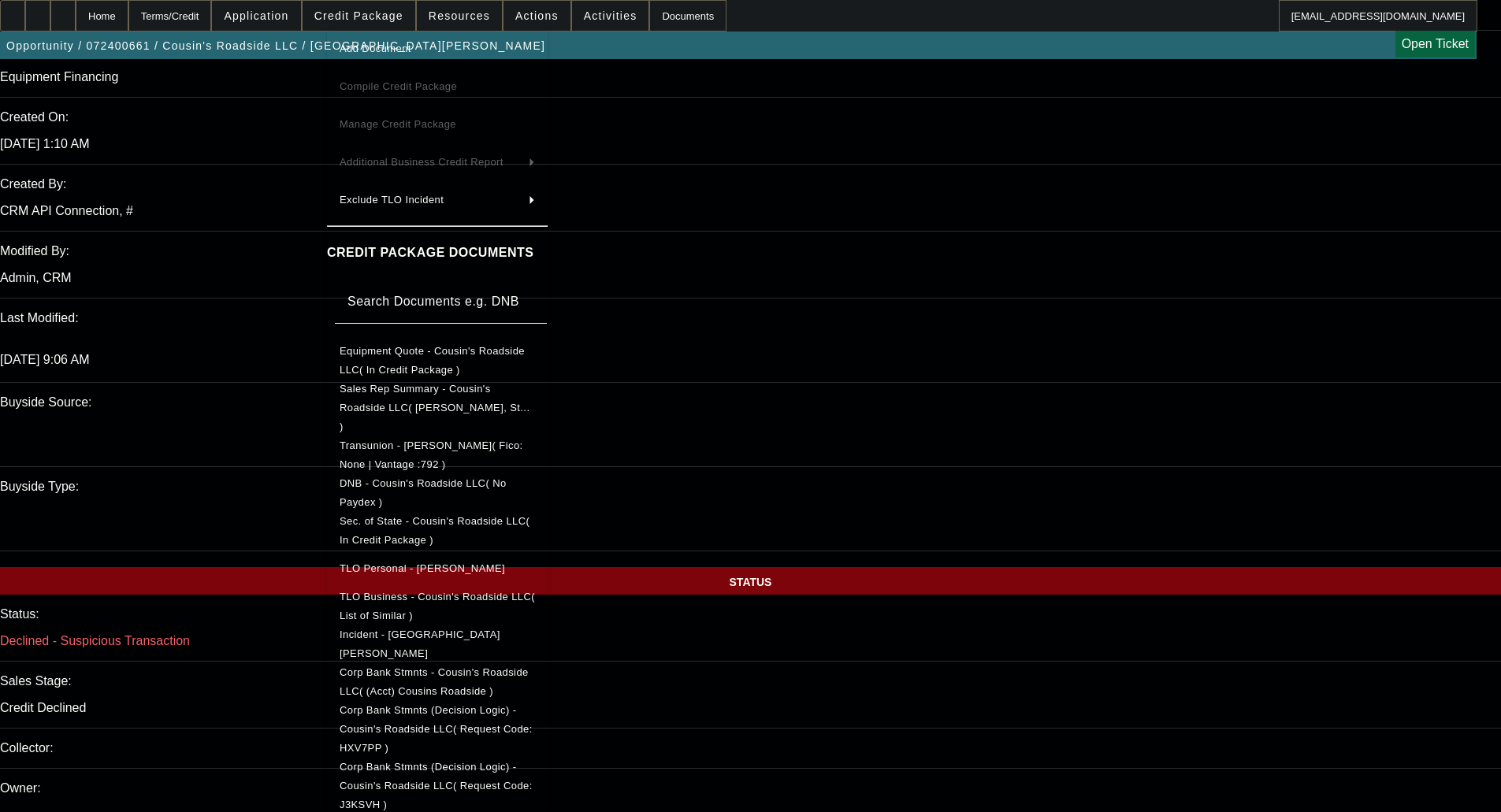
click at [533, 629] on span "Corp Bank Stmnts (Decision Logic) - Cousin's Roadside LLC( Request Code: J3KSVH…" at bounding box center [436, 786] width 193 height 50
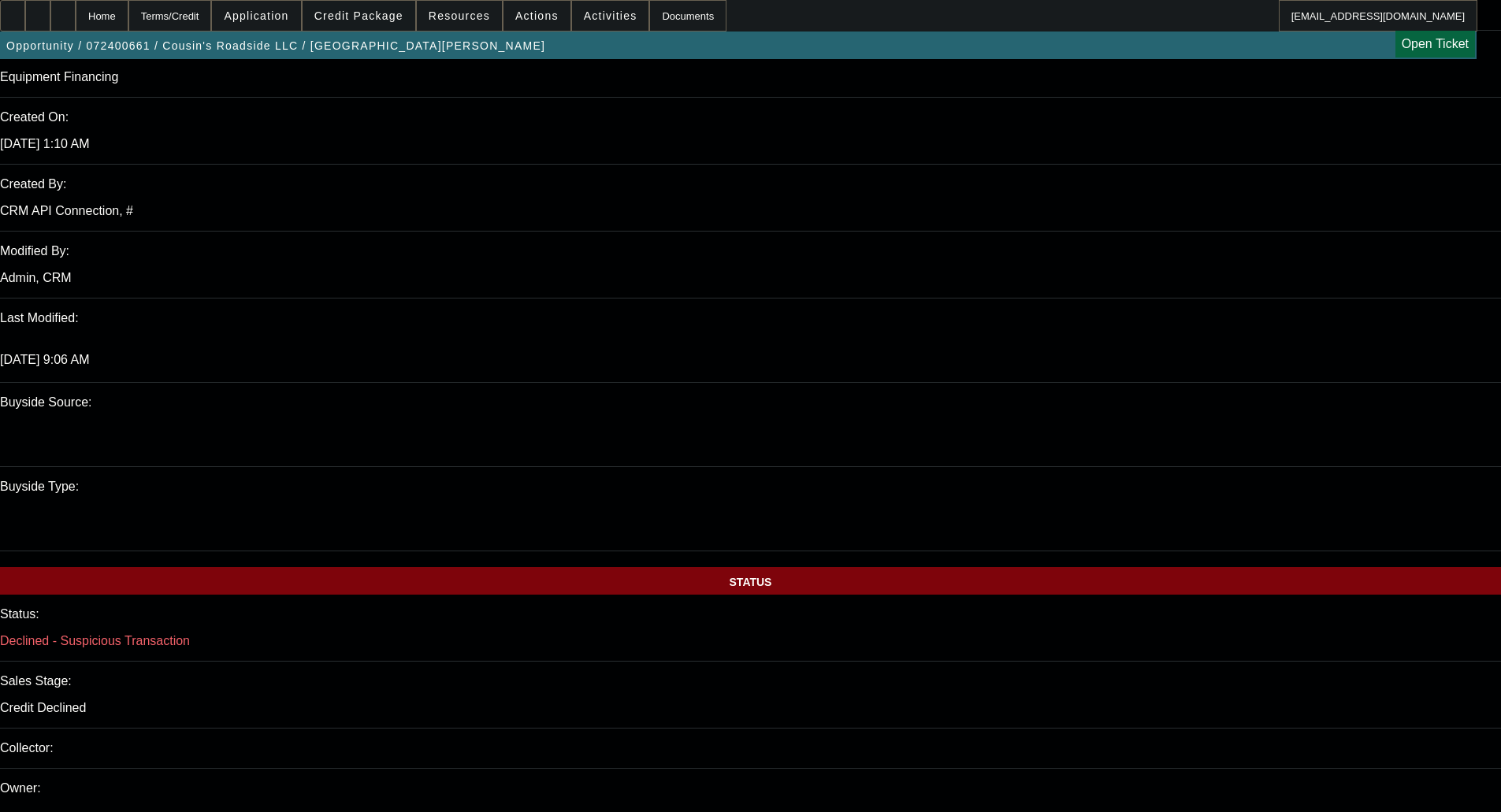
click at [370, 10] on span "Credit Package" at bounding box center [359, 16] width 89 height 13
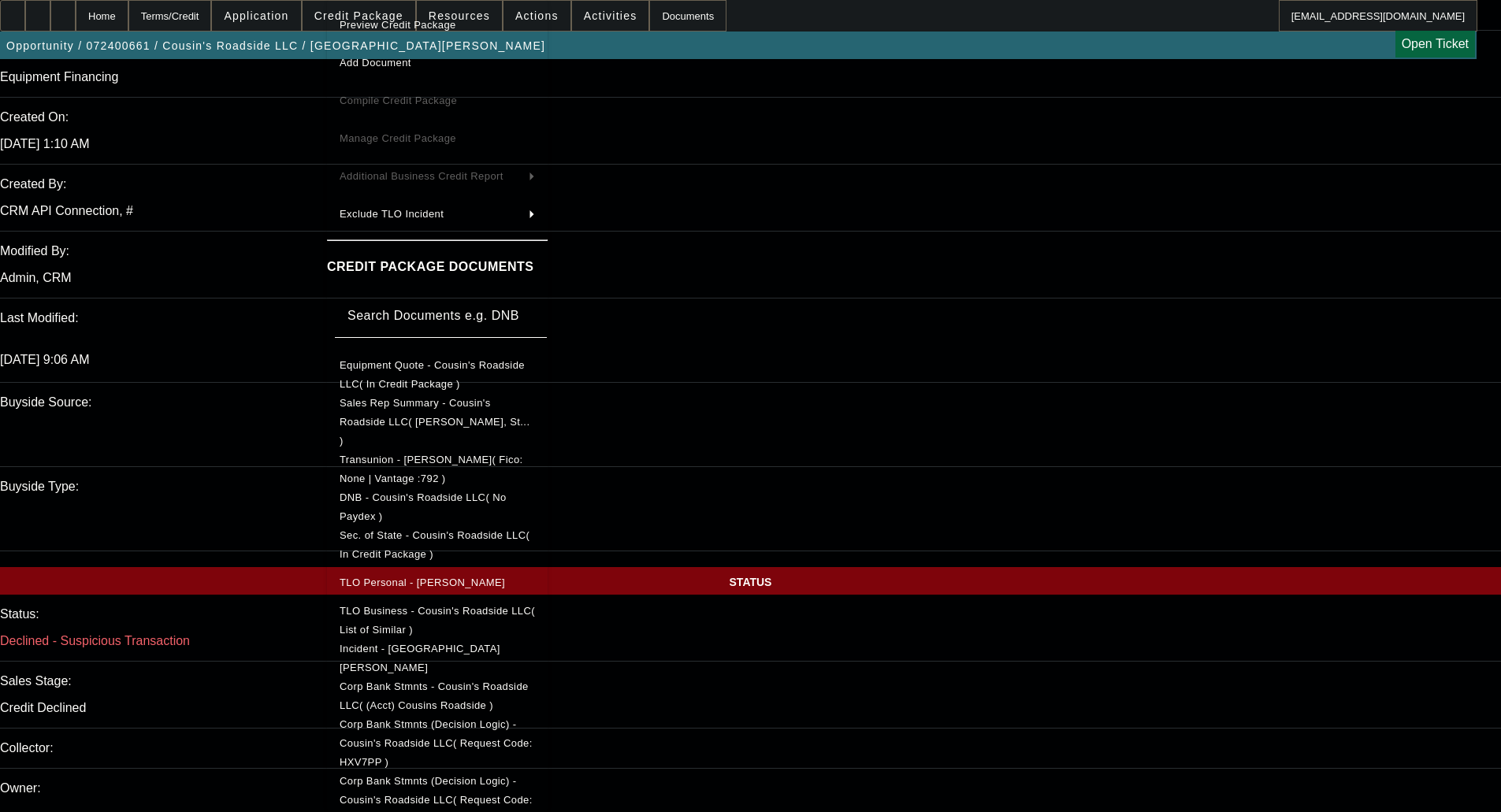
click at [383, 24] on span "Preview Credit Package" at bounding box center [398, 25] width 116 height 12
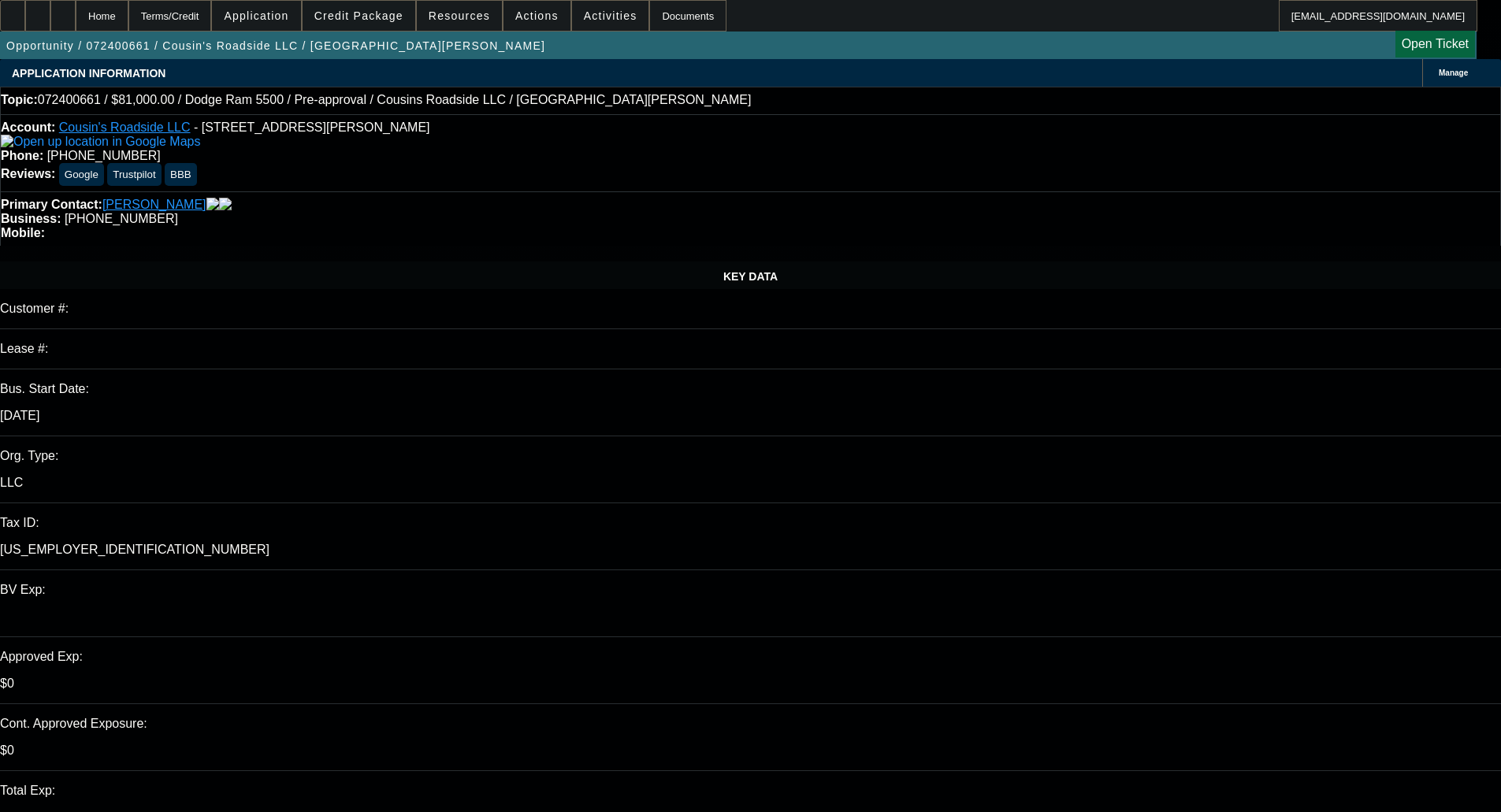
select select "0.1"
select select "2"
select select "0"
select select "6"
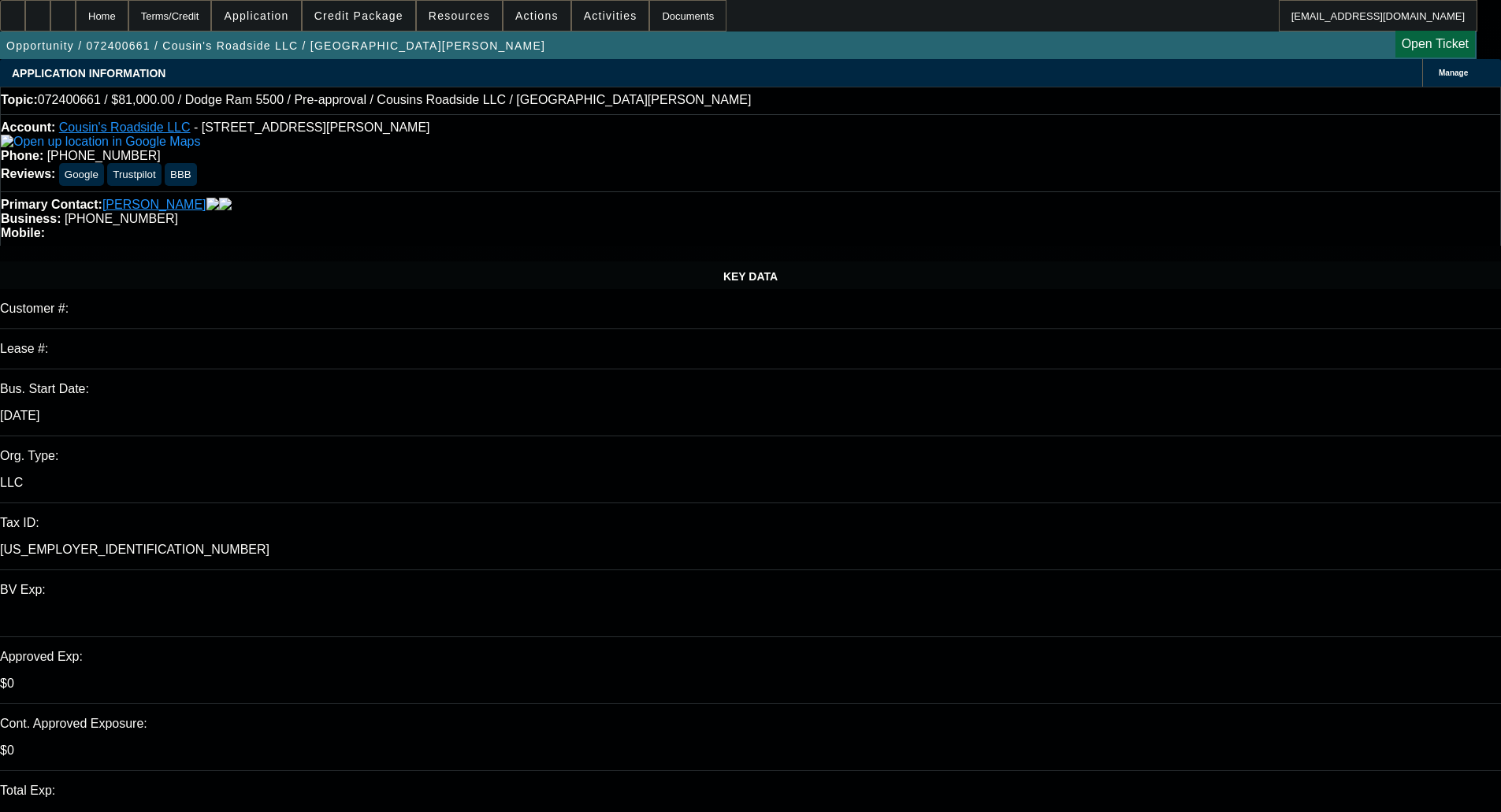
select select "0.1"
select select "2"
select select "0"
select select "6"
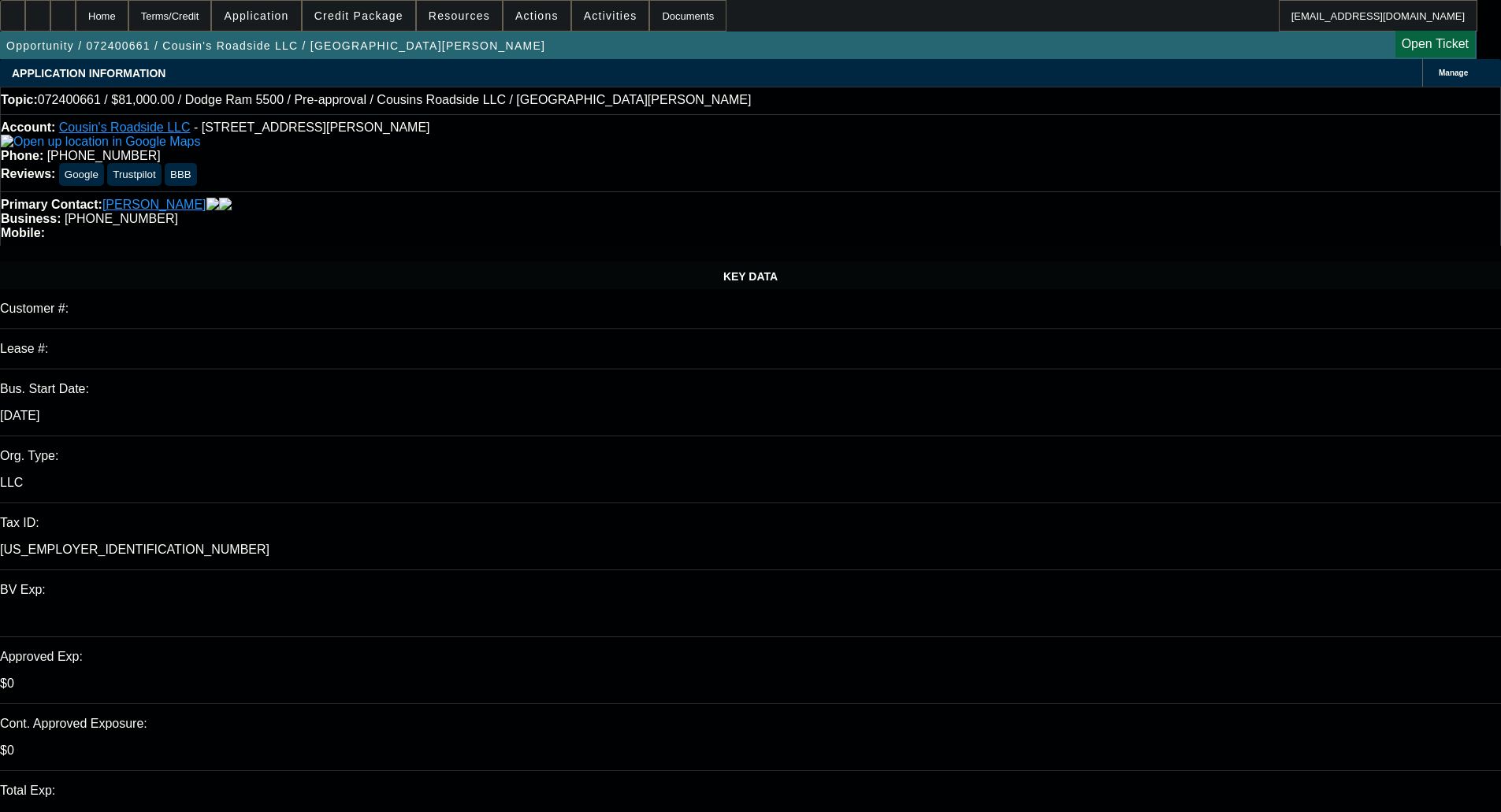
select select "0.1"
select select "2"
select select "0"
select select "6"
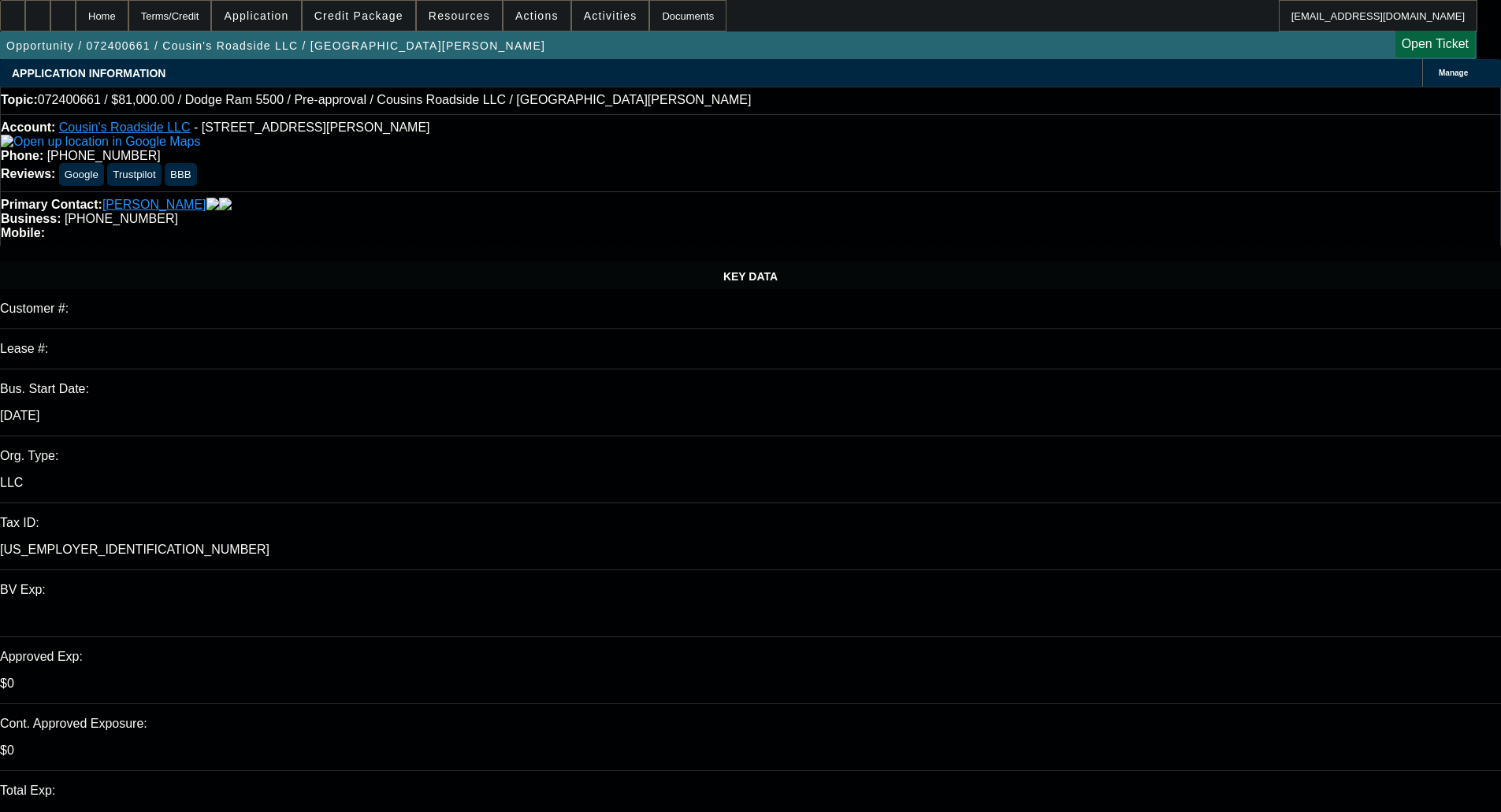
select select "0"
select select "2"
select select "0"
select select "6"
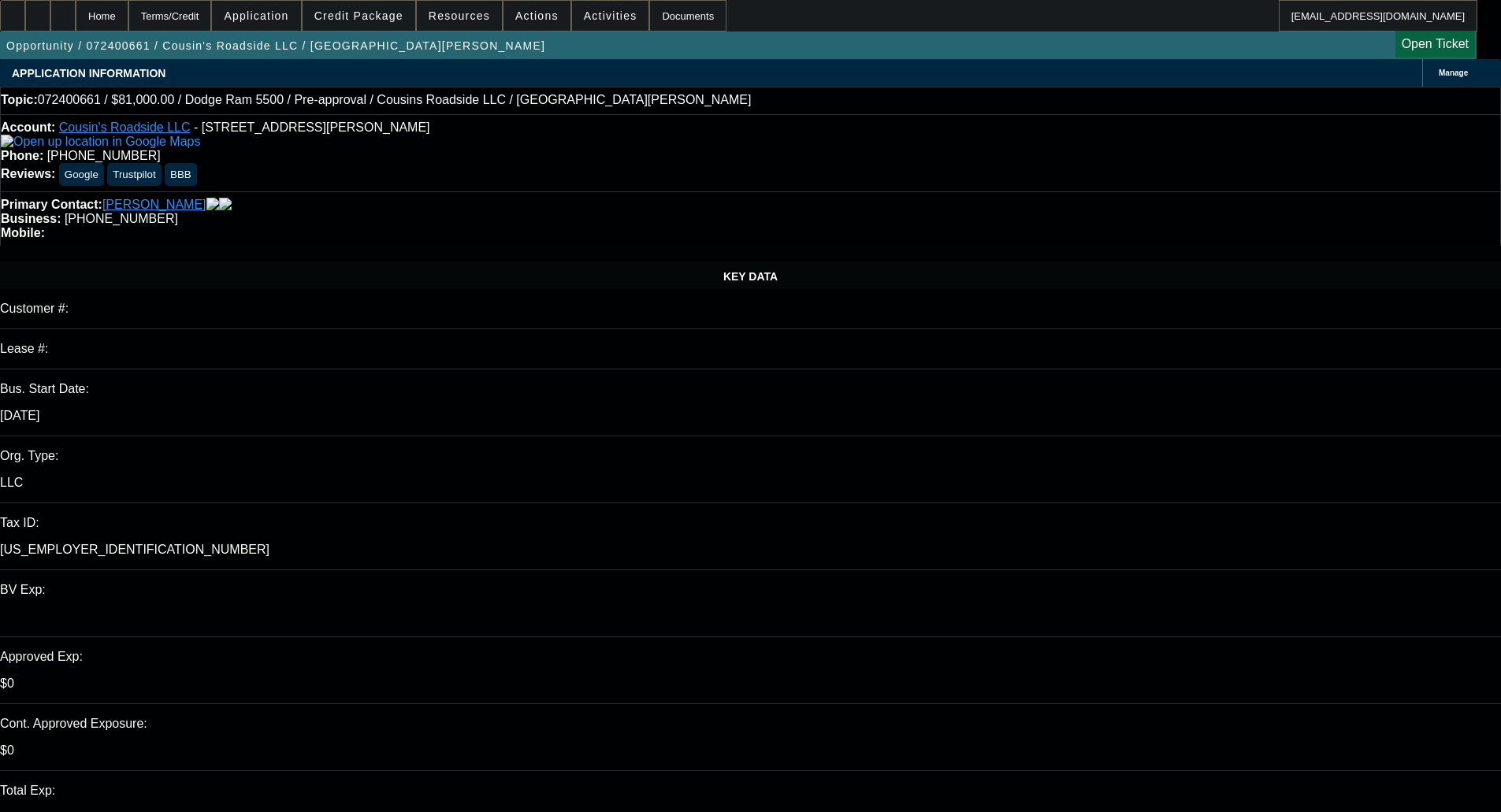
click at [366, 15] on span "Credit Package" at bounding box center [359, 16] width 89 height 13
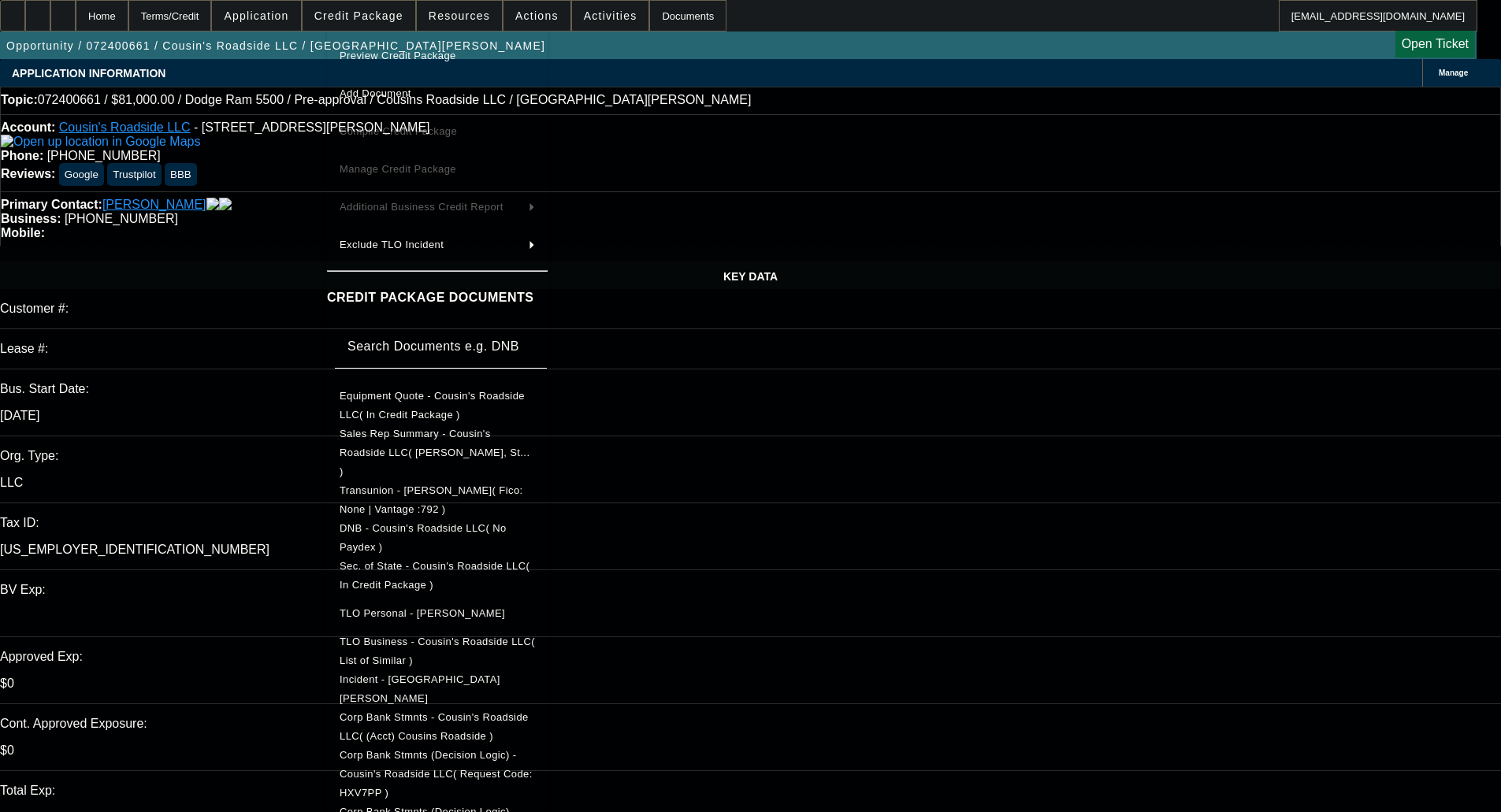
click at [363, 52] on span "Preview Credit Package" at bounding box center [398, 56] width 116 height 12
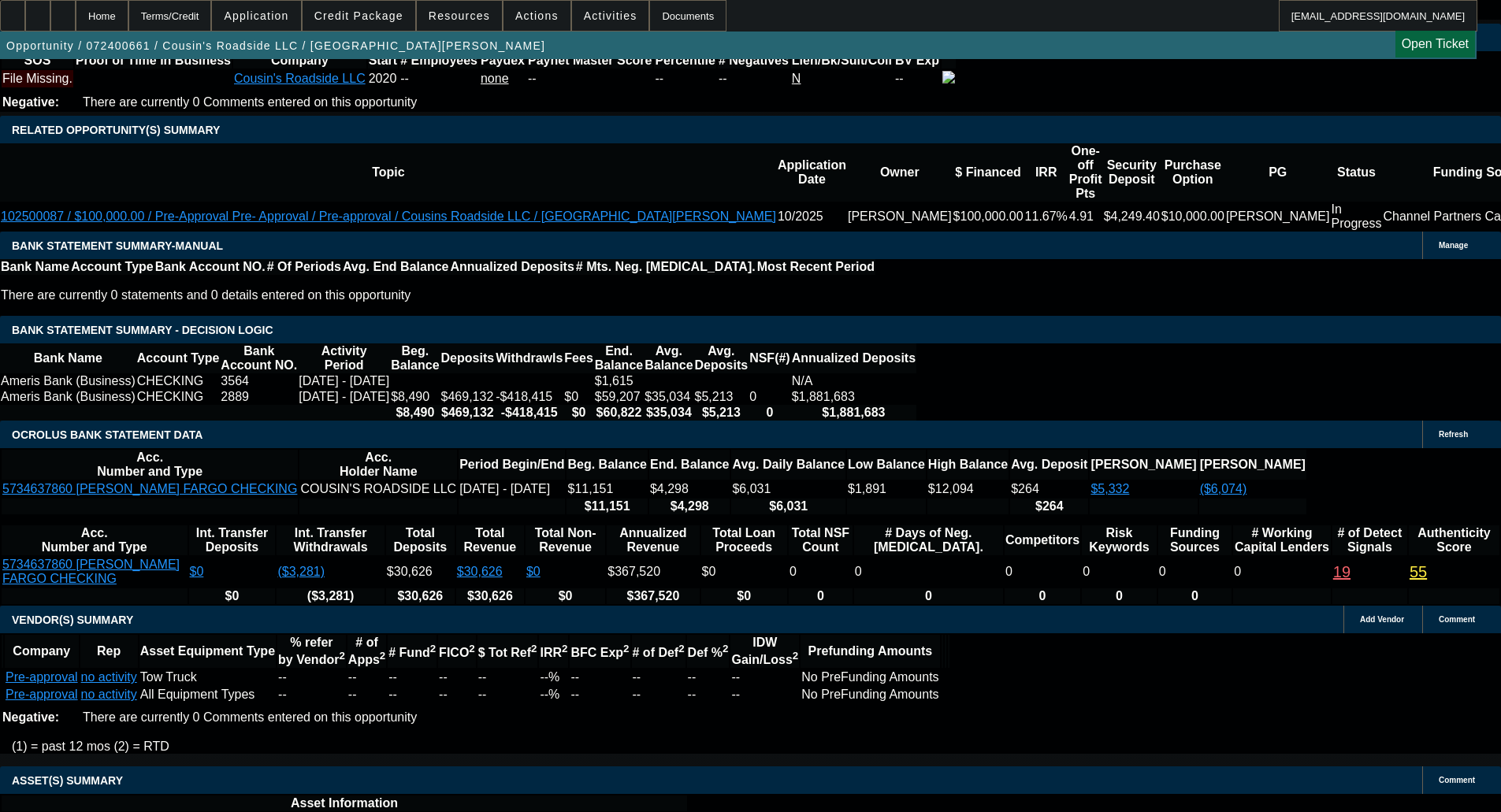
scroll to position [3029, 0]
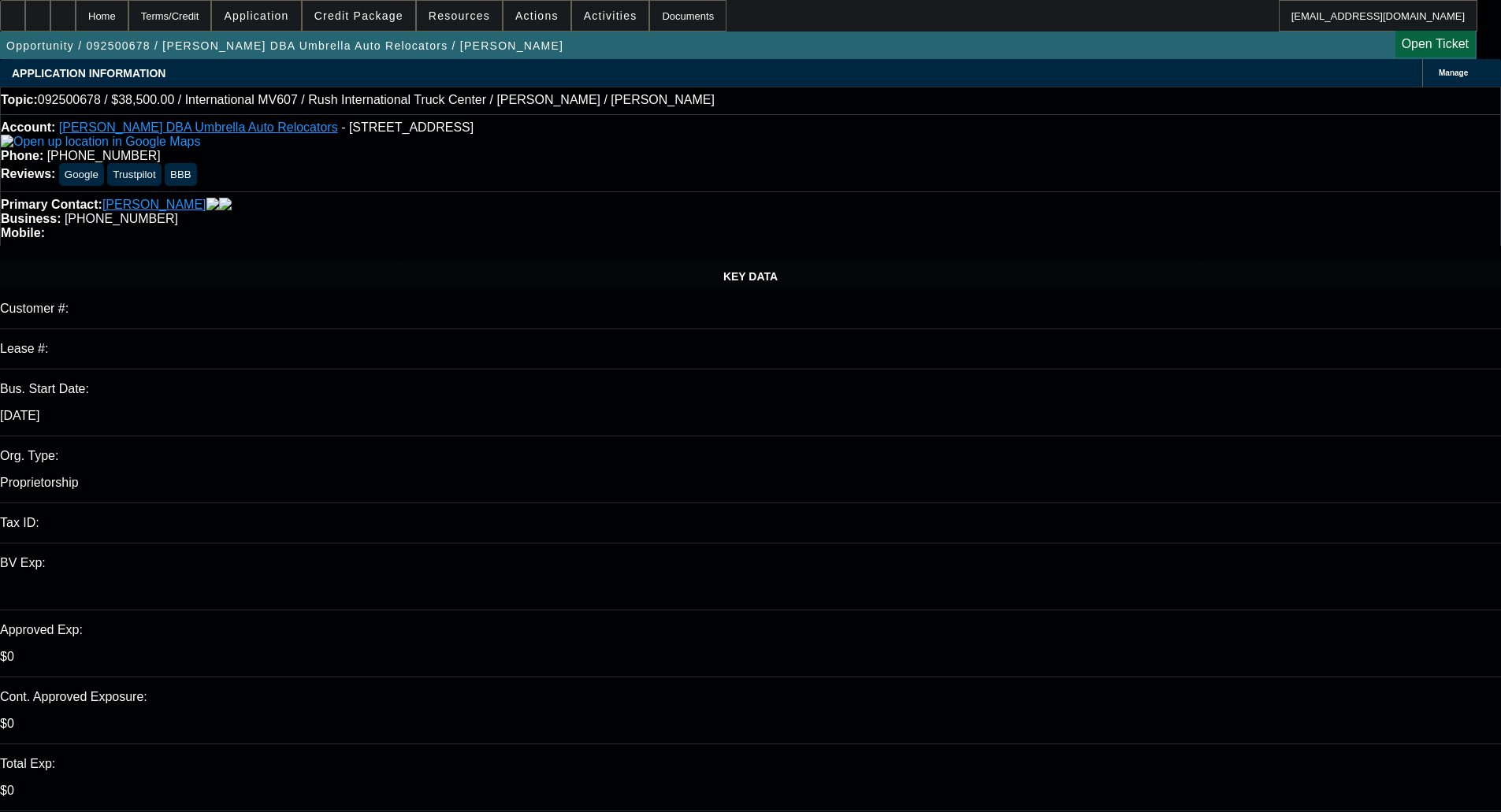
select select "0"
select select "2"
select select "0"
select select "6"
click at [378, 10] on span "Credit Package" at bounding box center [359, 16] width 89 height 13
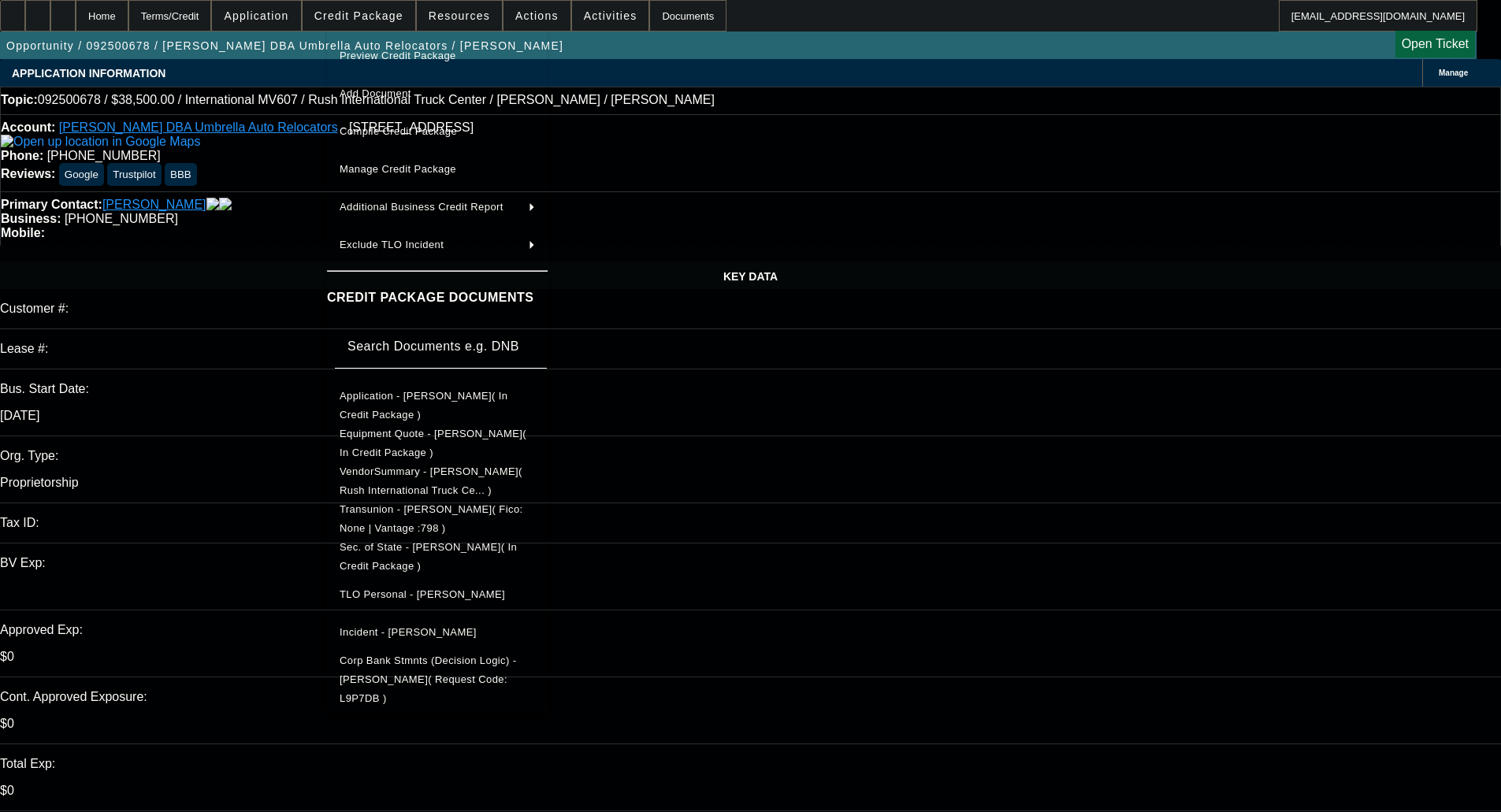
click at [425, 437] on span "Equipment Quote - [PERSON_NAME]( In Credit Package )" at bounding box center [433, 442] width 187 height 31
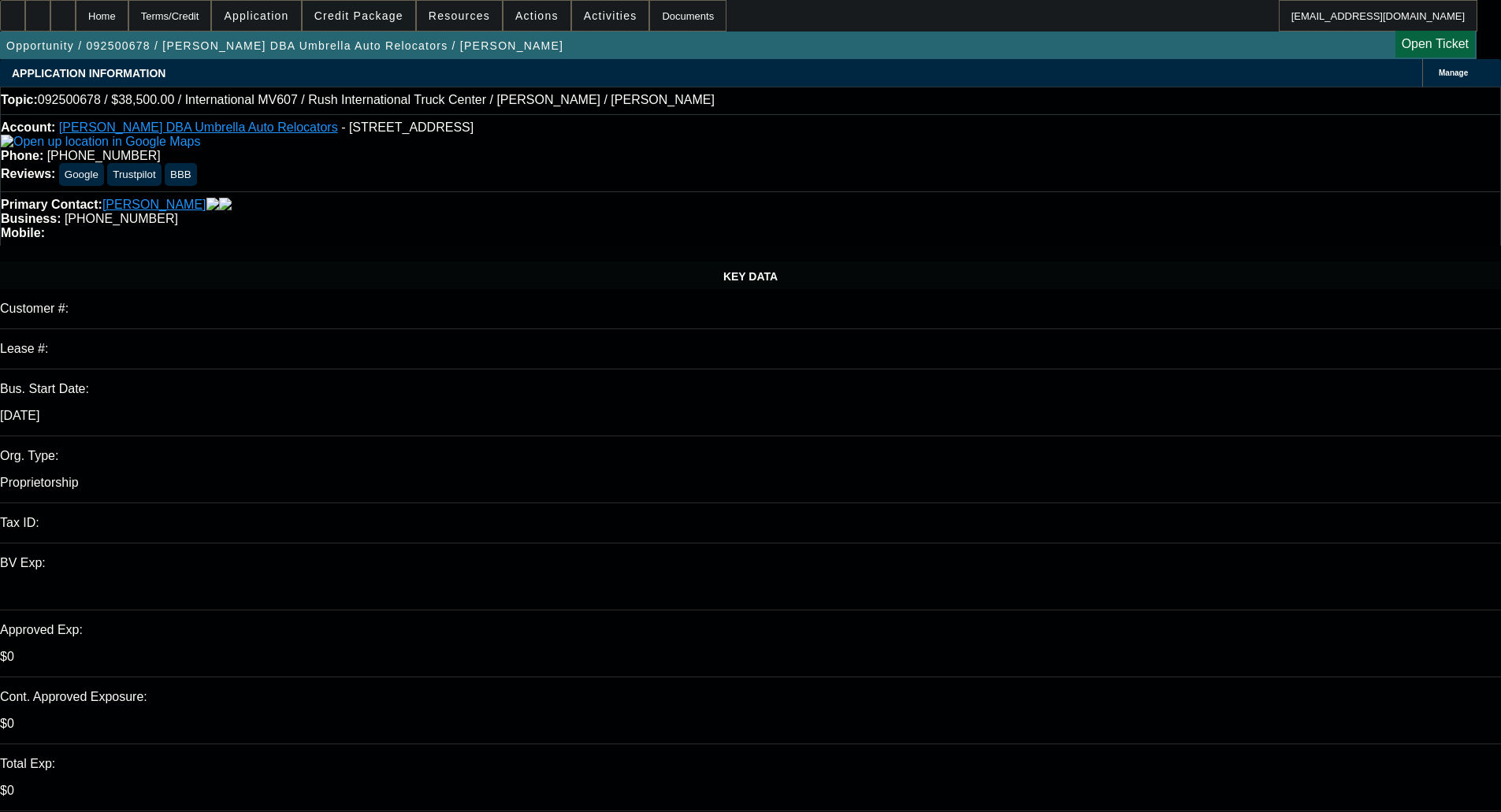
click at [352, 16] on span "Credit Package" at bounding box center [359, 16] width 89 height 13
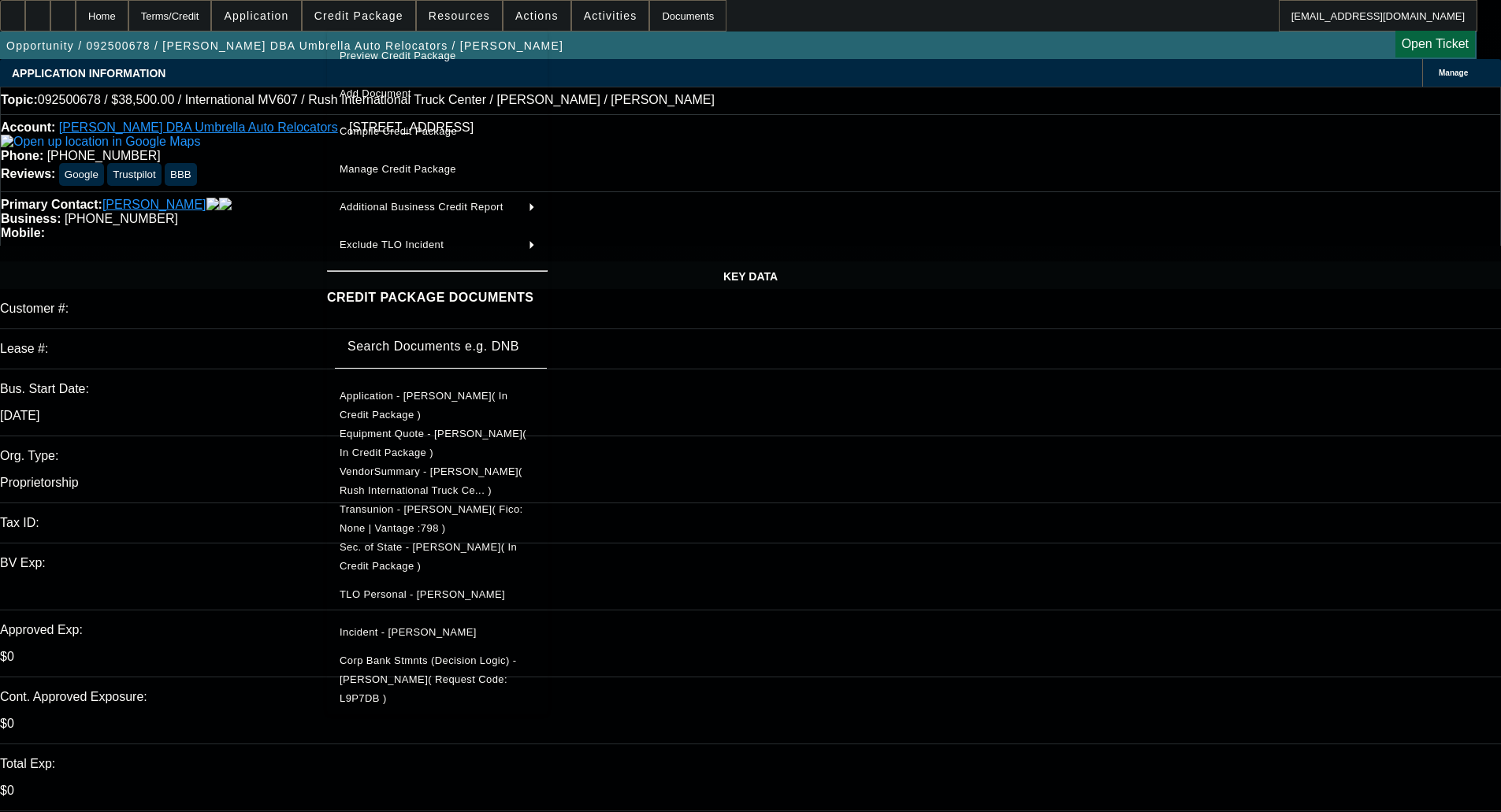
click at [435, 438] on span "Equipment Quote - [PERSON_NAME]( In Credit Package )" at bounding box center [433, 442] width 187 height 31
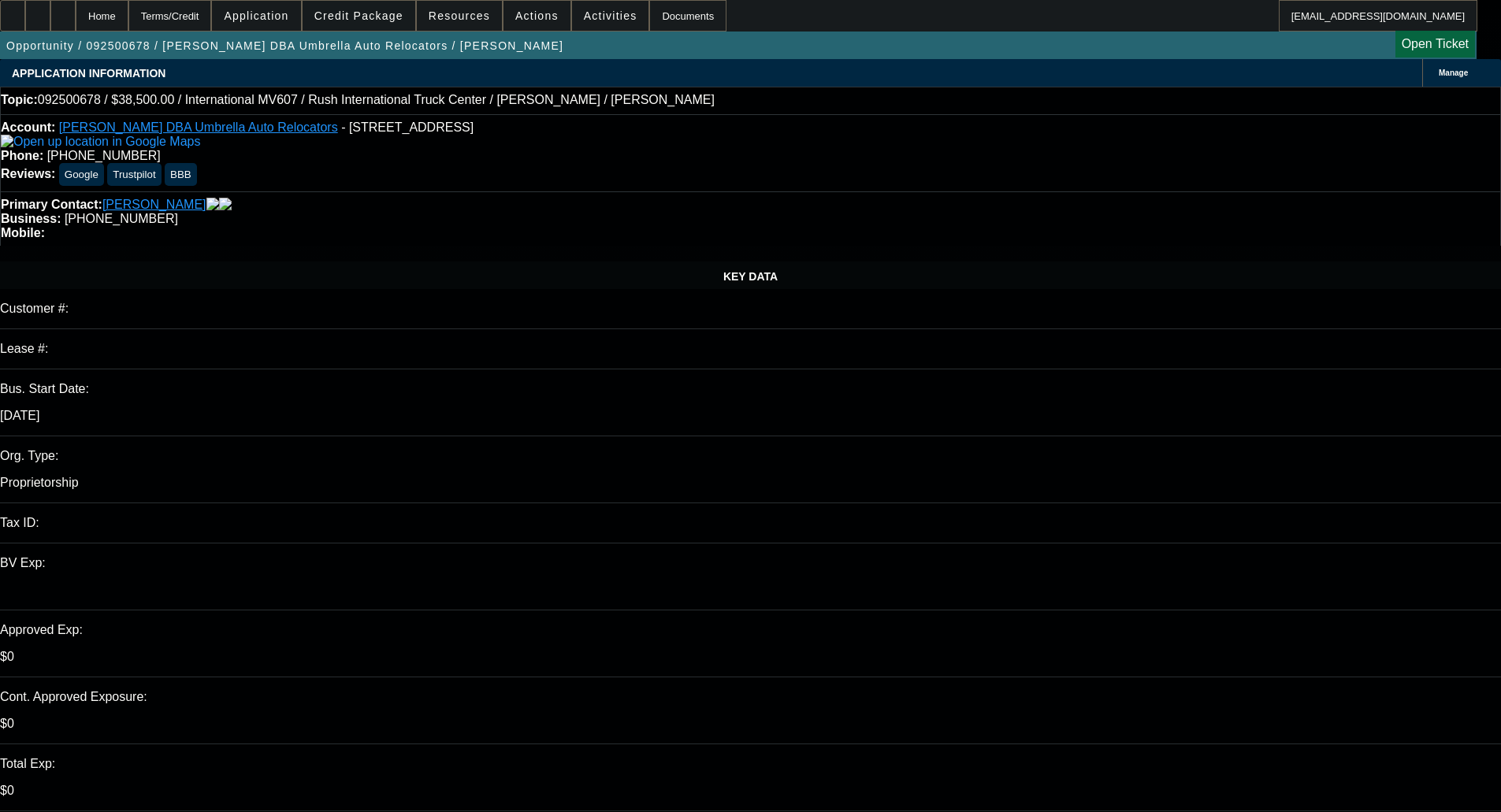
click at [375, 6] on span at bounding box center [358, 16] width 112 height 38
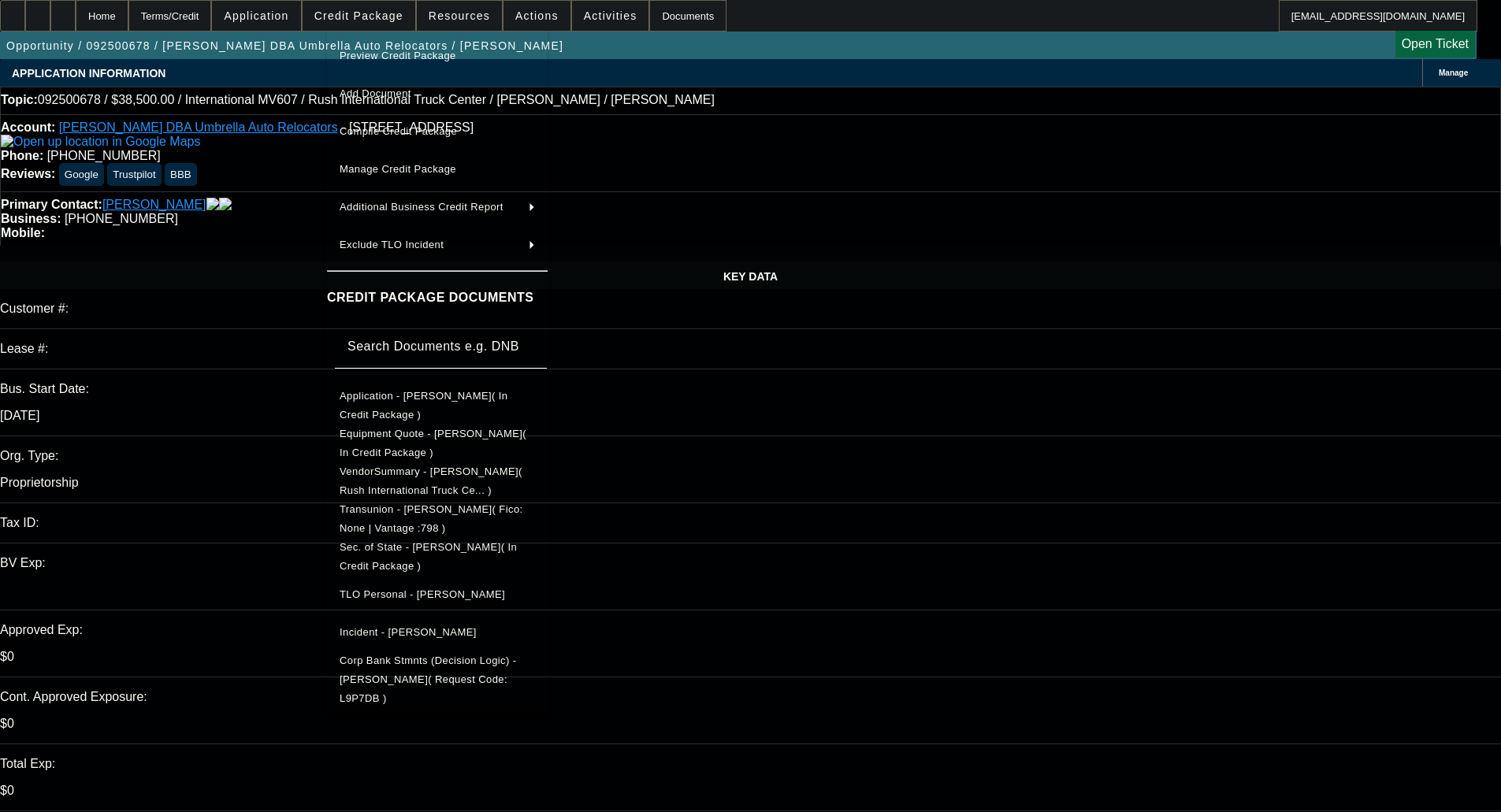
click at [382, 52] on span "Preview Credit Package" at bounding box center [398, 56] width 116 height 12
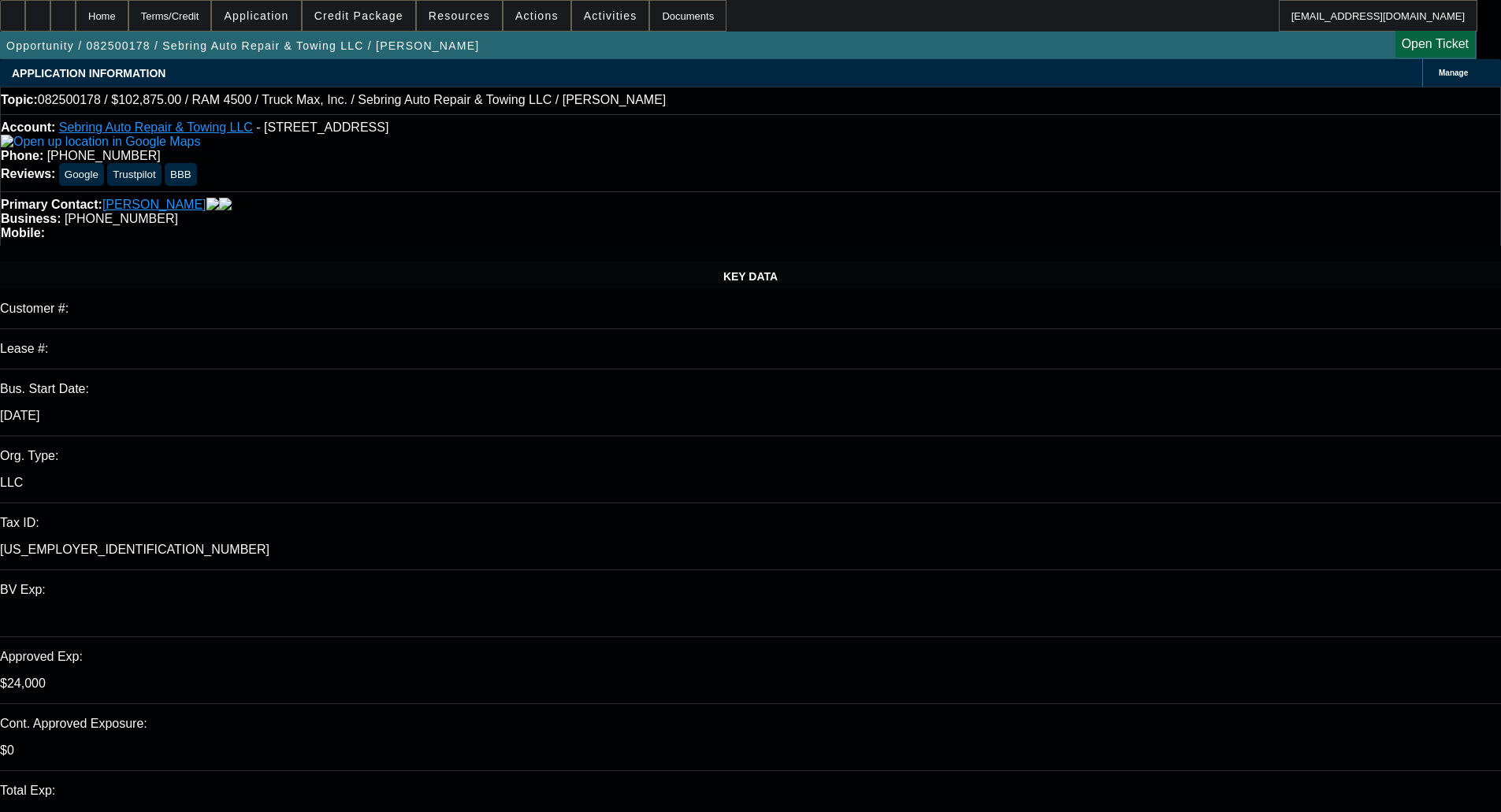
select select "0"
select select "2"
select select "0"
select select "6"
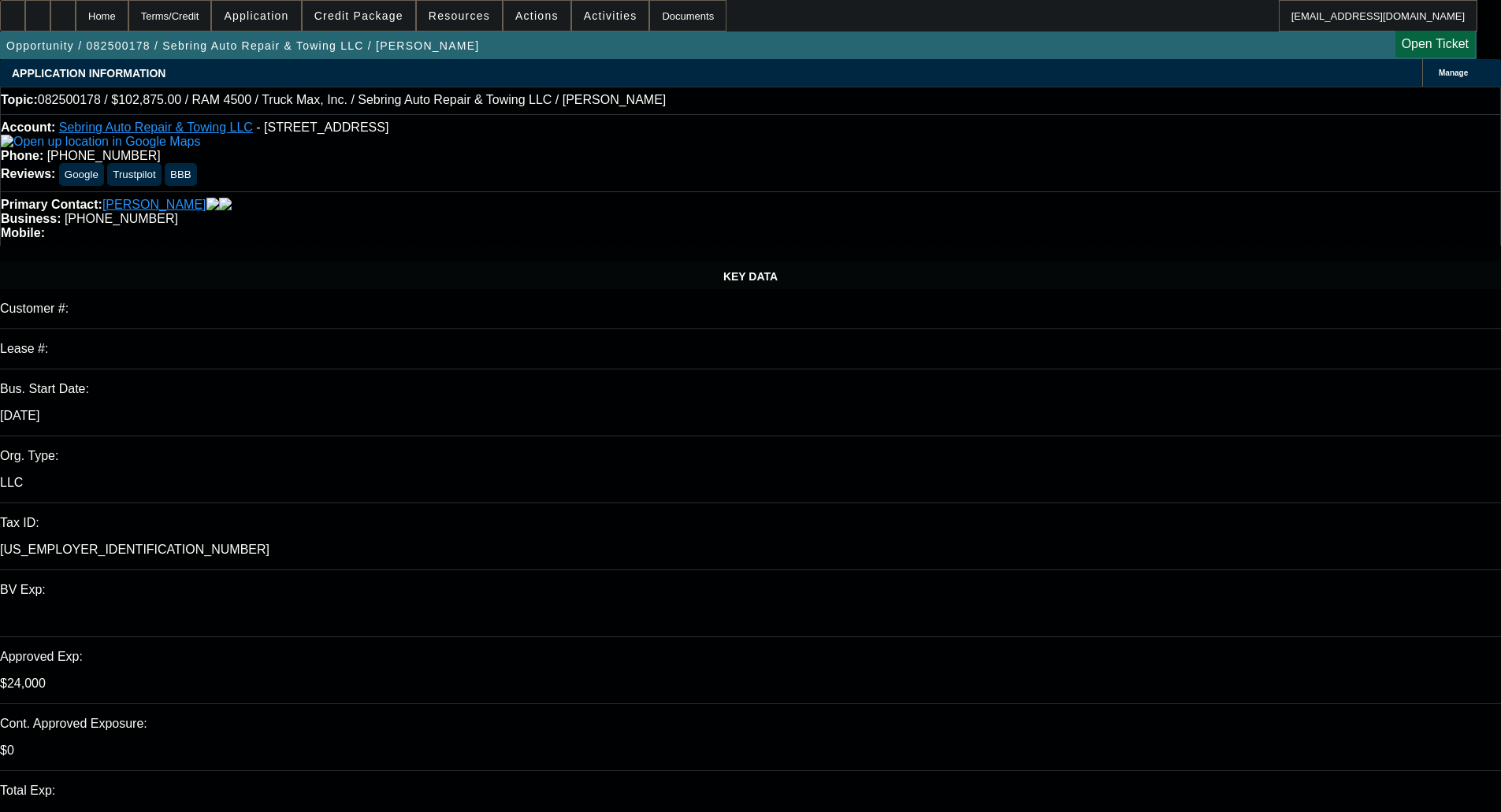
select select "0"
select select "3"
select select "0"
select select "6"
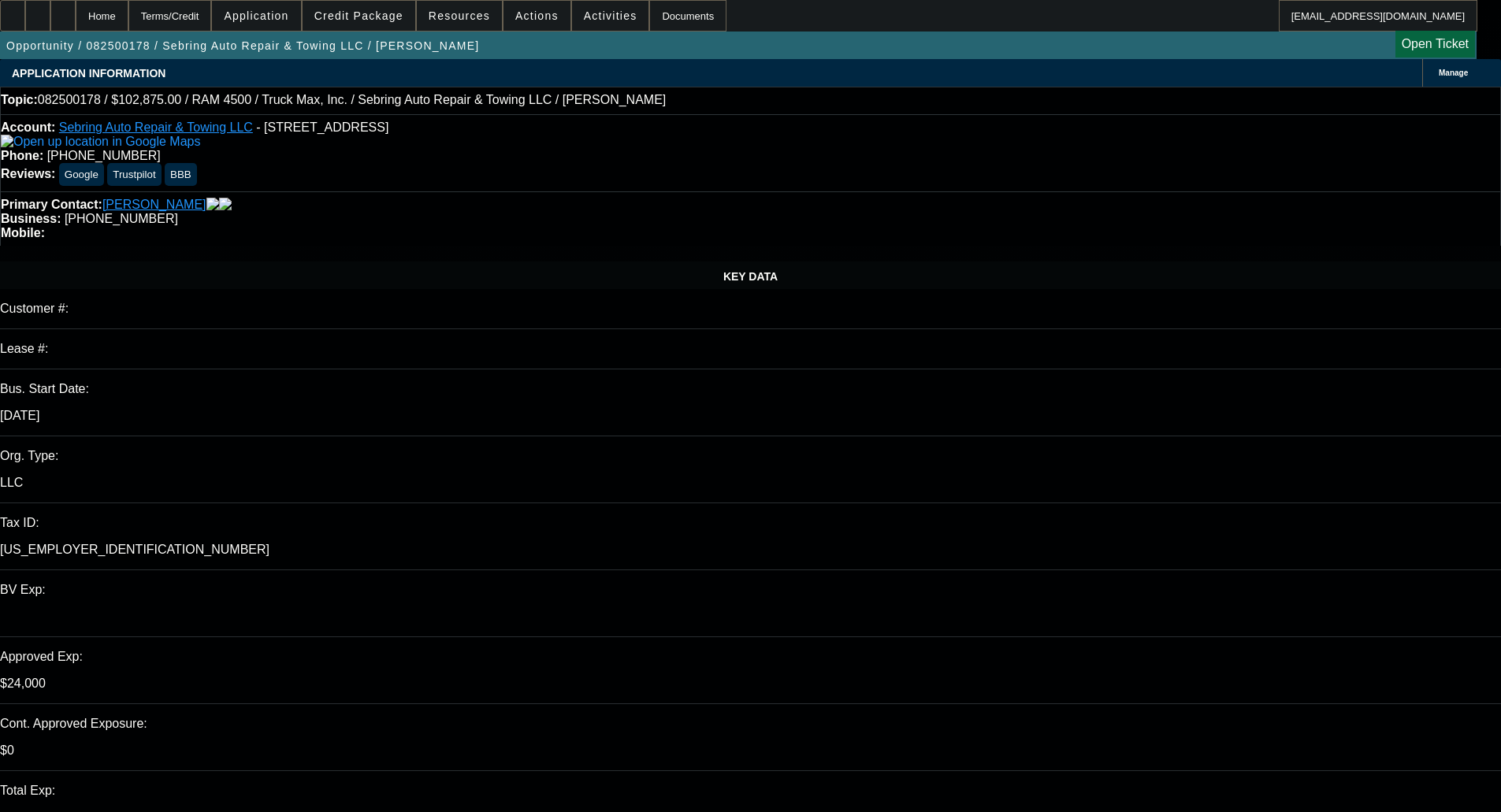
select select "0"
select select "2"
select select "0"
select select "6"
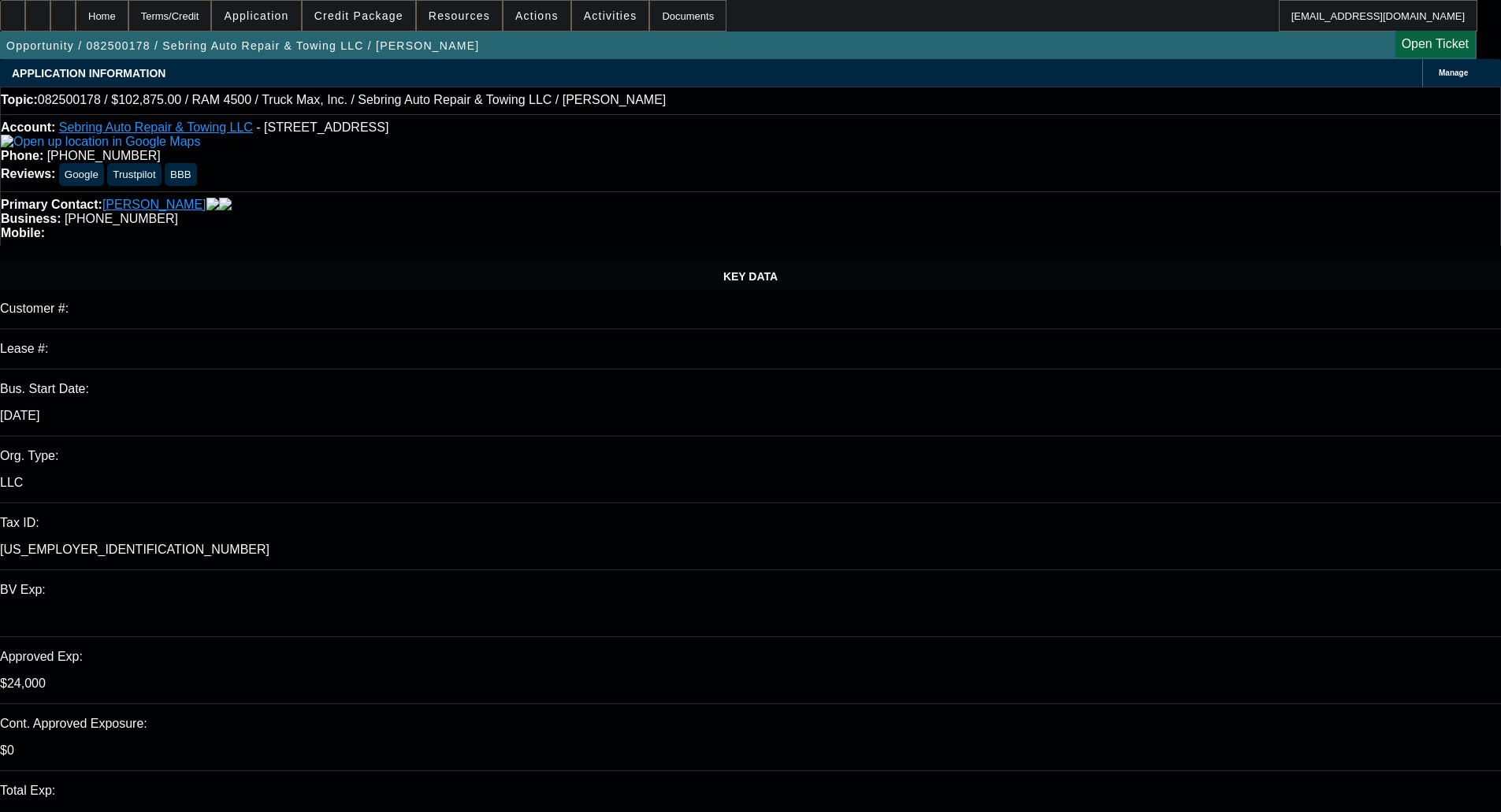
select select "0"
select select "2"
select select "0"
select select "6"
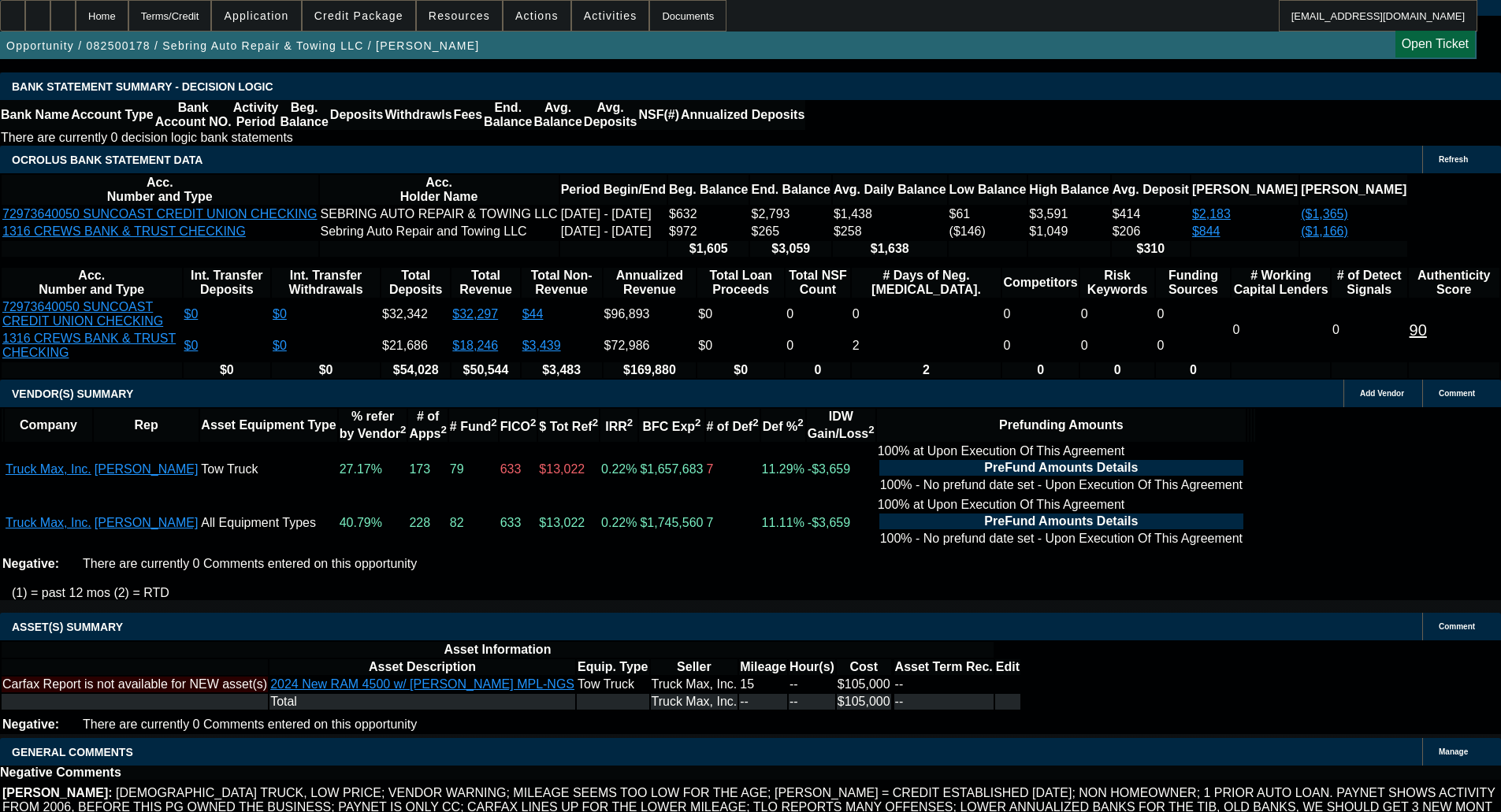
scroll to position [3113, 0]
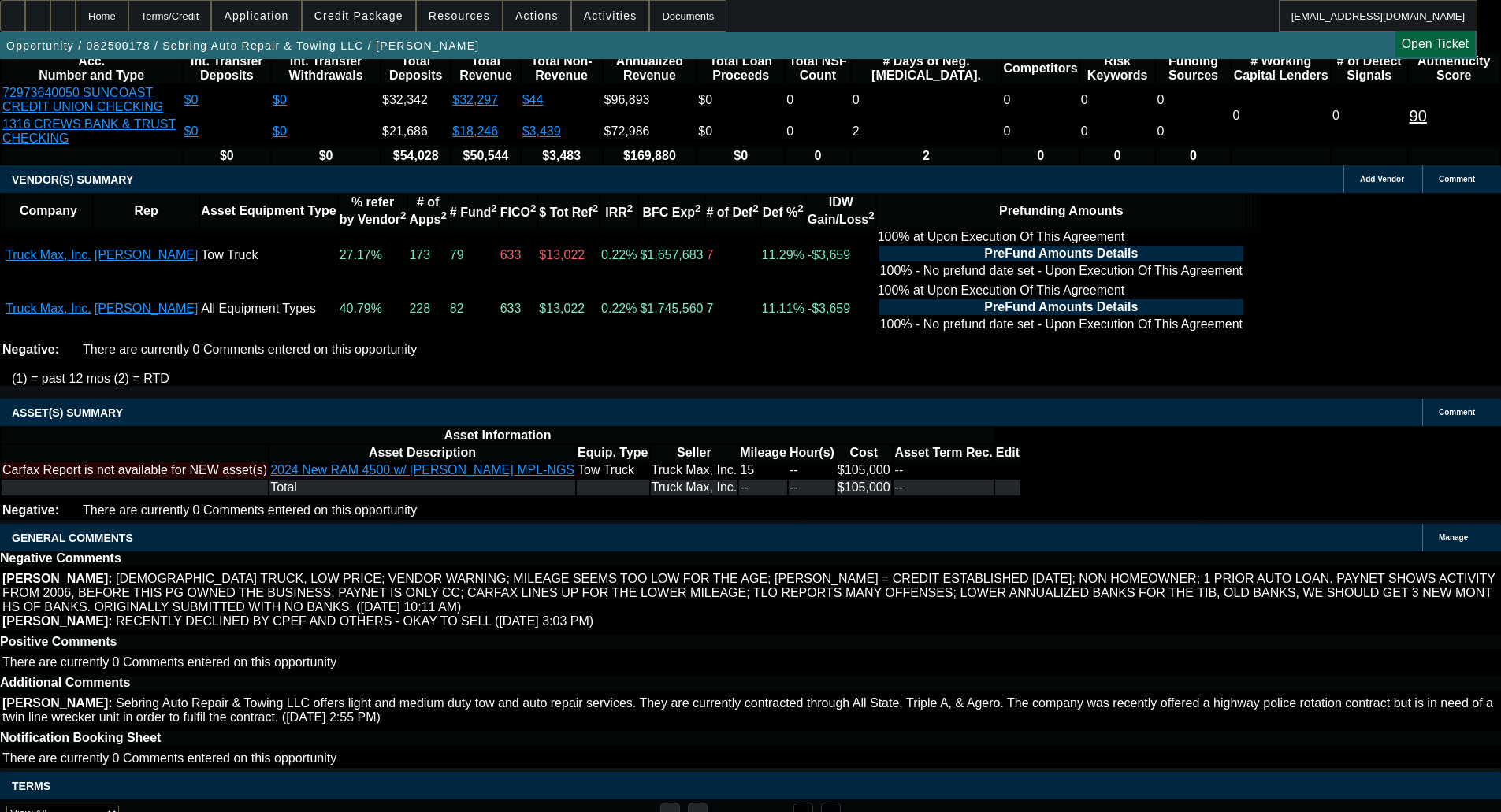
drag, startPoint x: 296, startPoint y: 397, endPoint x: 303, endPoint y: 411, distance: 15.7
select select "4"
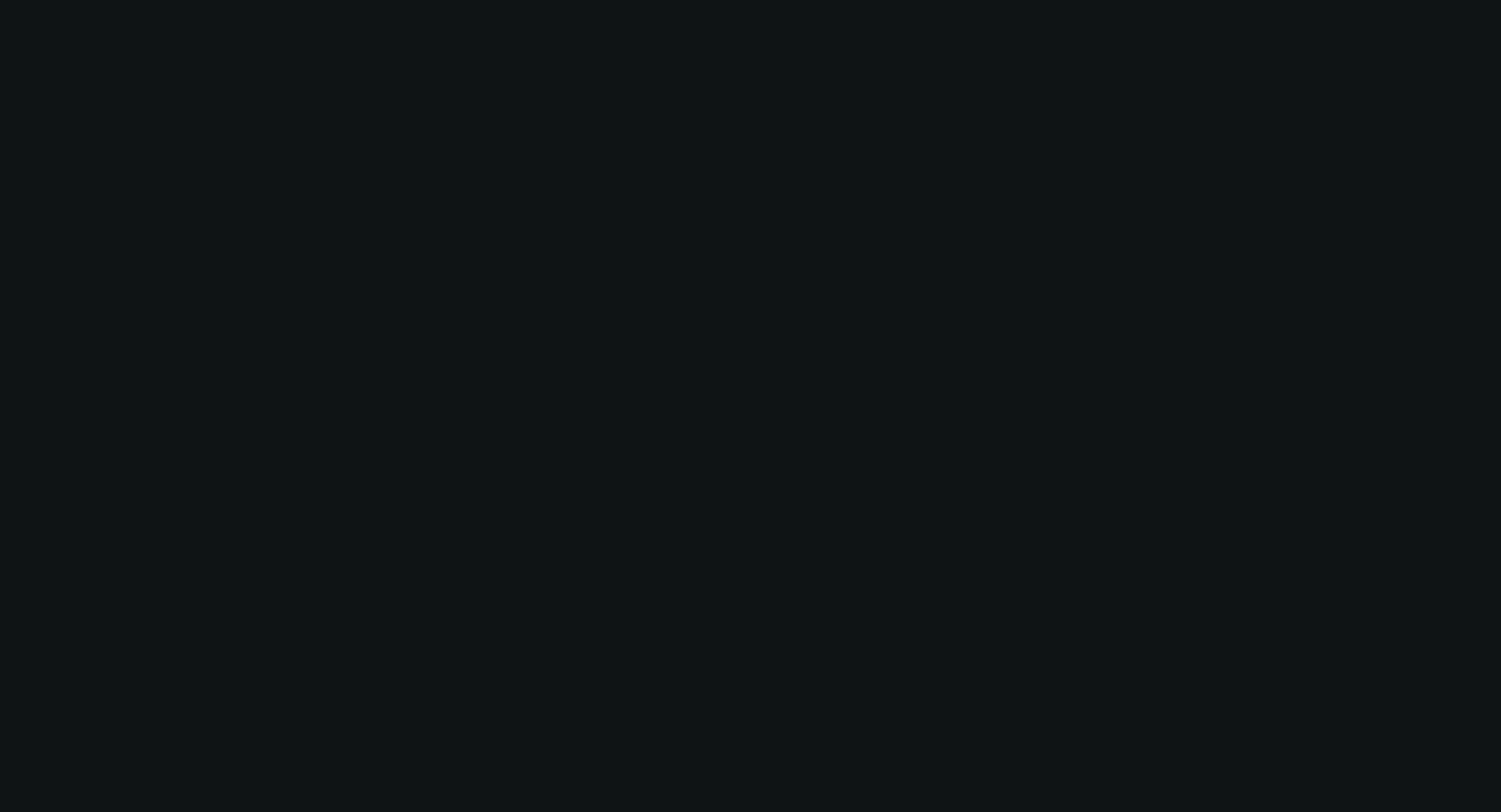
scroll to position [0, 0]
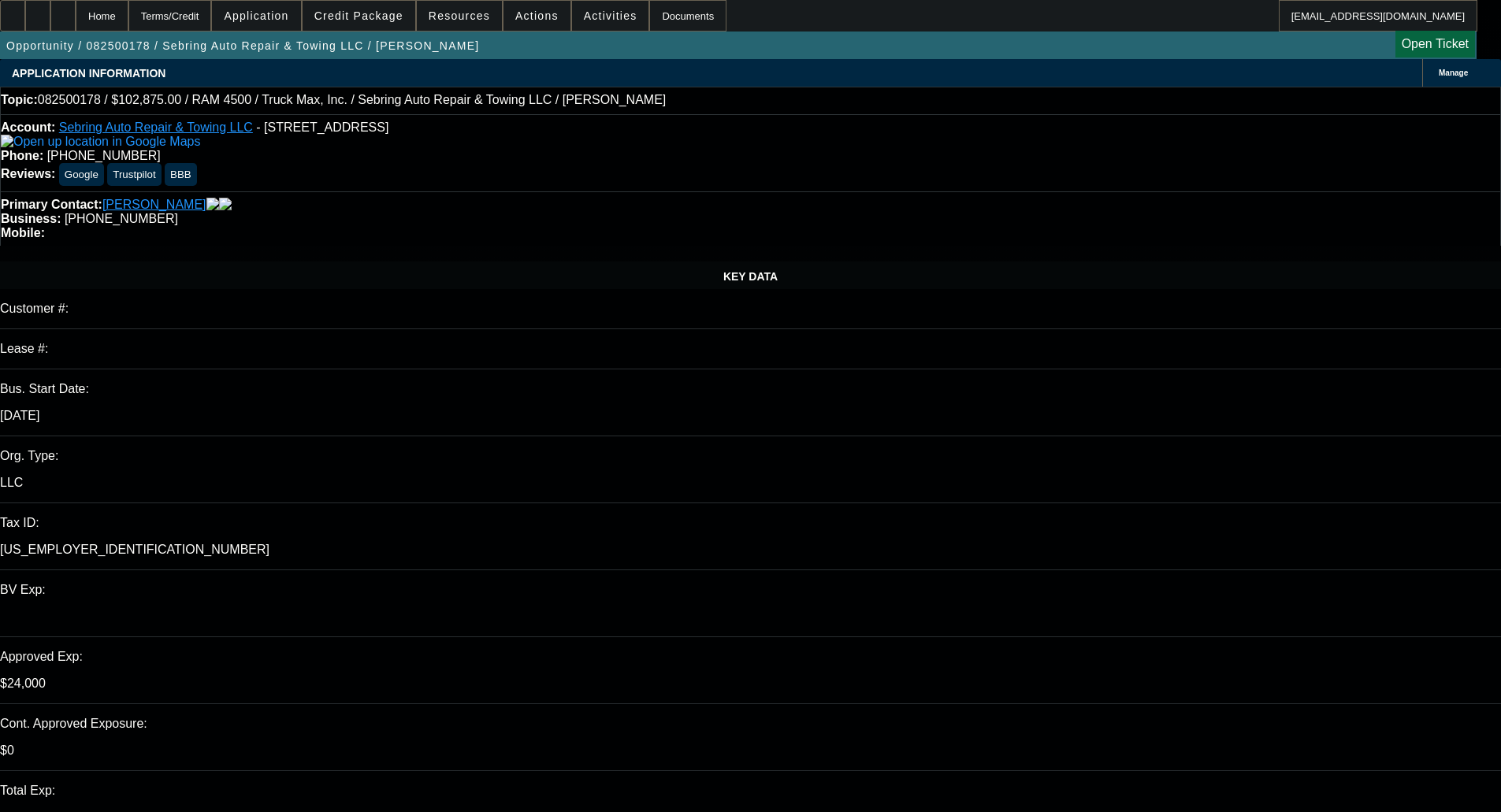
type input "11:18"
type input "02:59"
click at [1091, 589] on span "6" at bounding box center [1090, 580] width 29 height 29
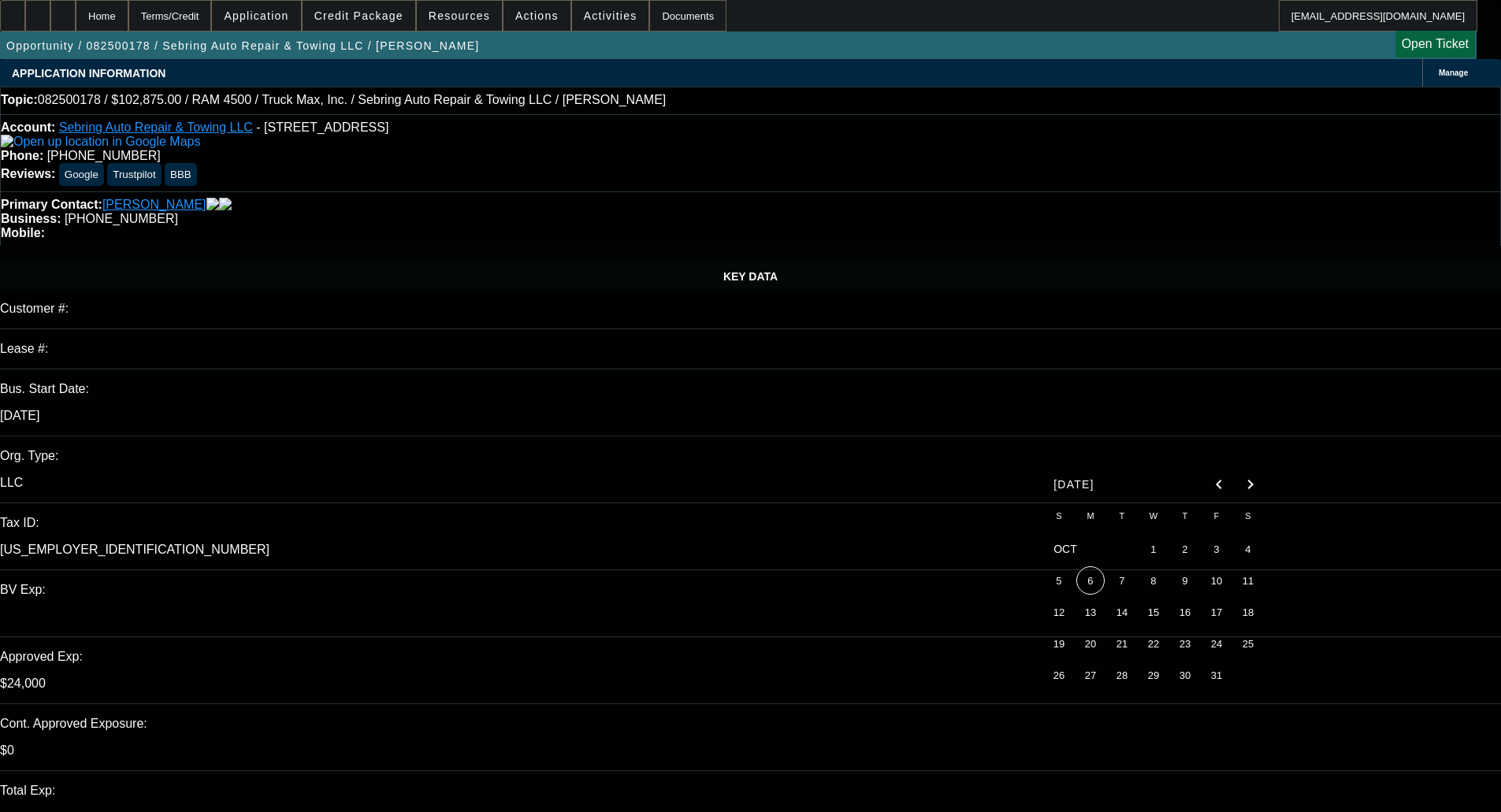
type input "[DATE]"
type textarea "d"
paste textarea "No business credit. Two sets of bank statements received and both are limited. …"
type textarea "DECLINED BY OAKMONT - "No business credit. Two sets of bank statements received…"
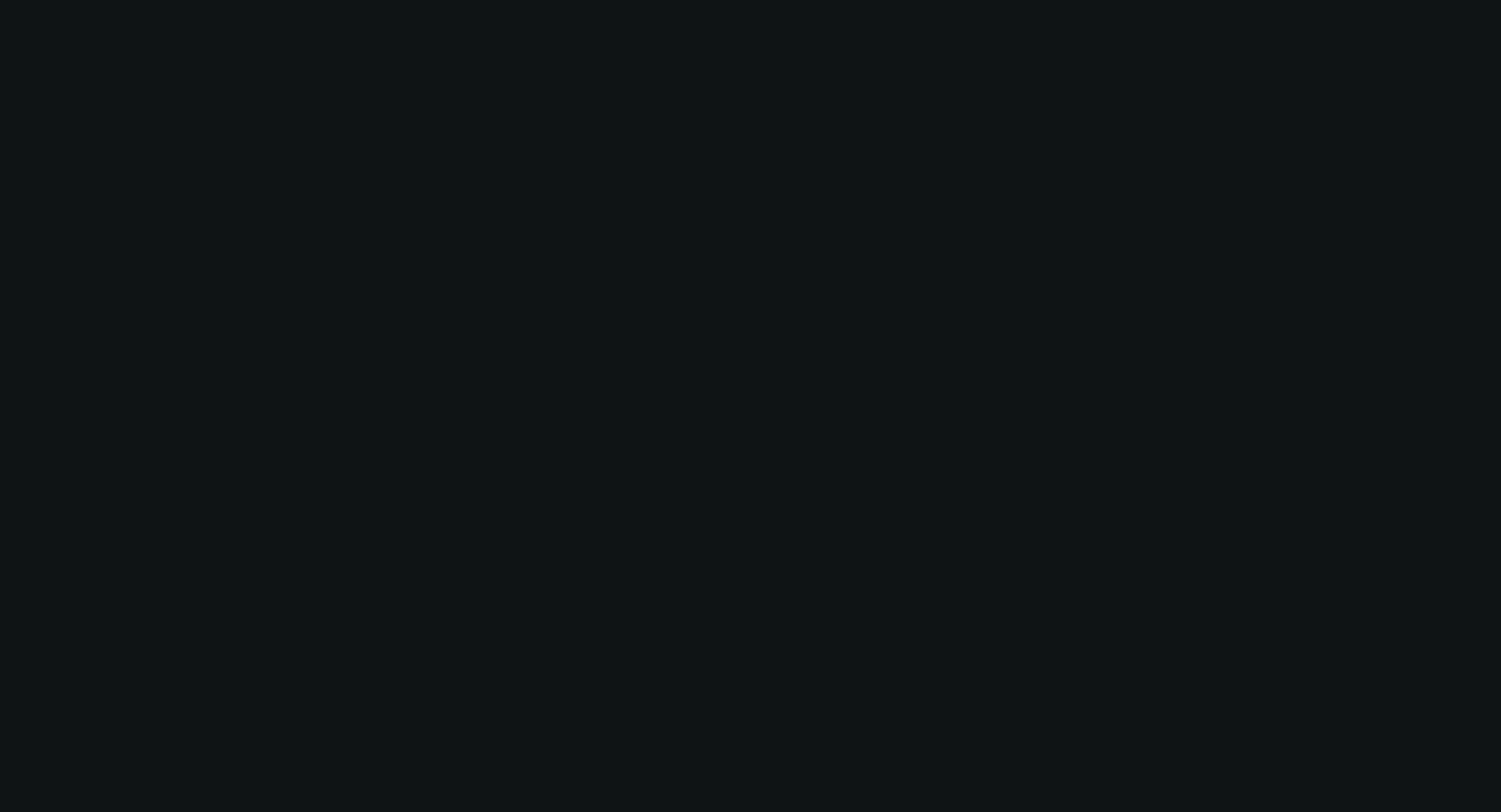
select select "0"
select select "2"
select select "0"
select select "6"
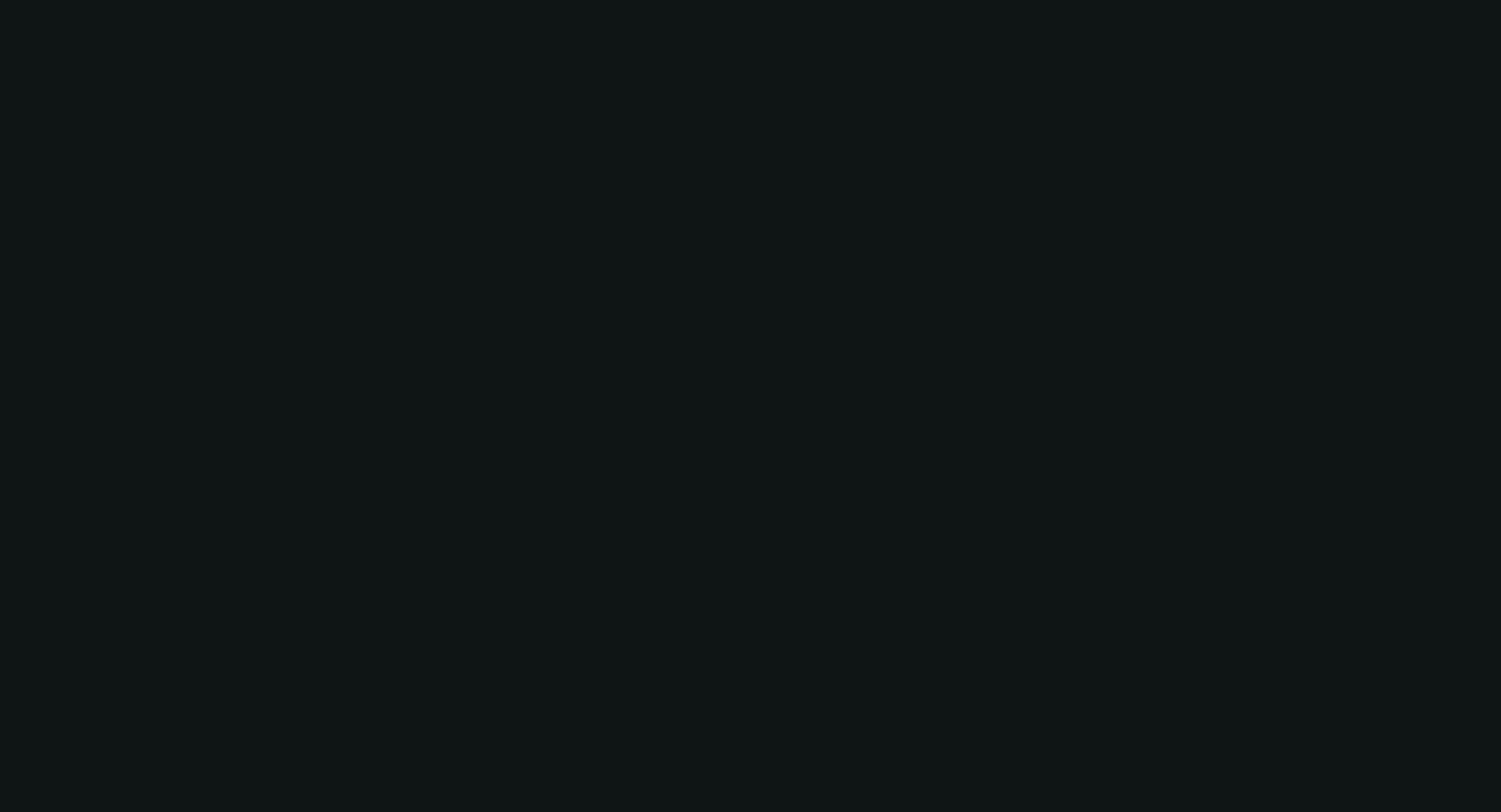
select select "0"
select select "3"
select select "0"
select select "6"
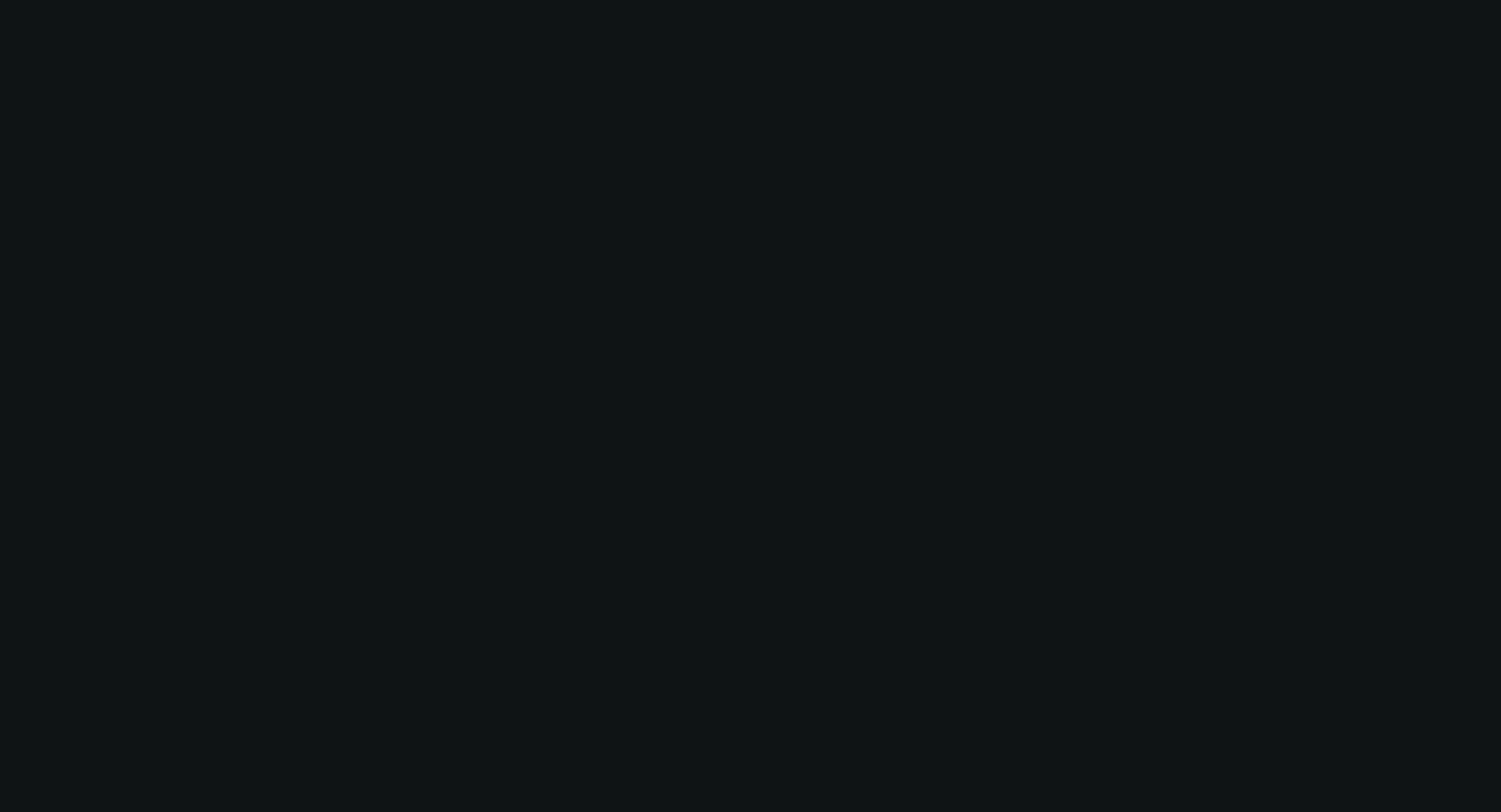
select select "0"
select select "2"
select select "0"
select select "6"
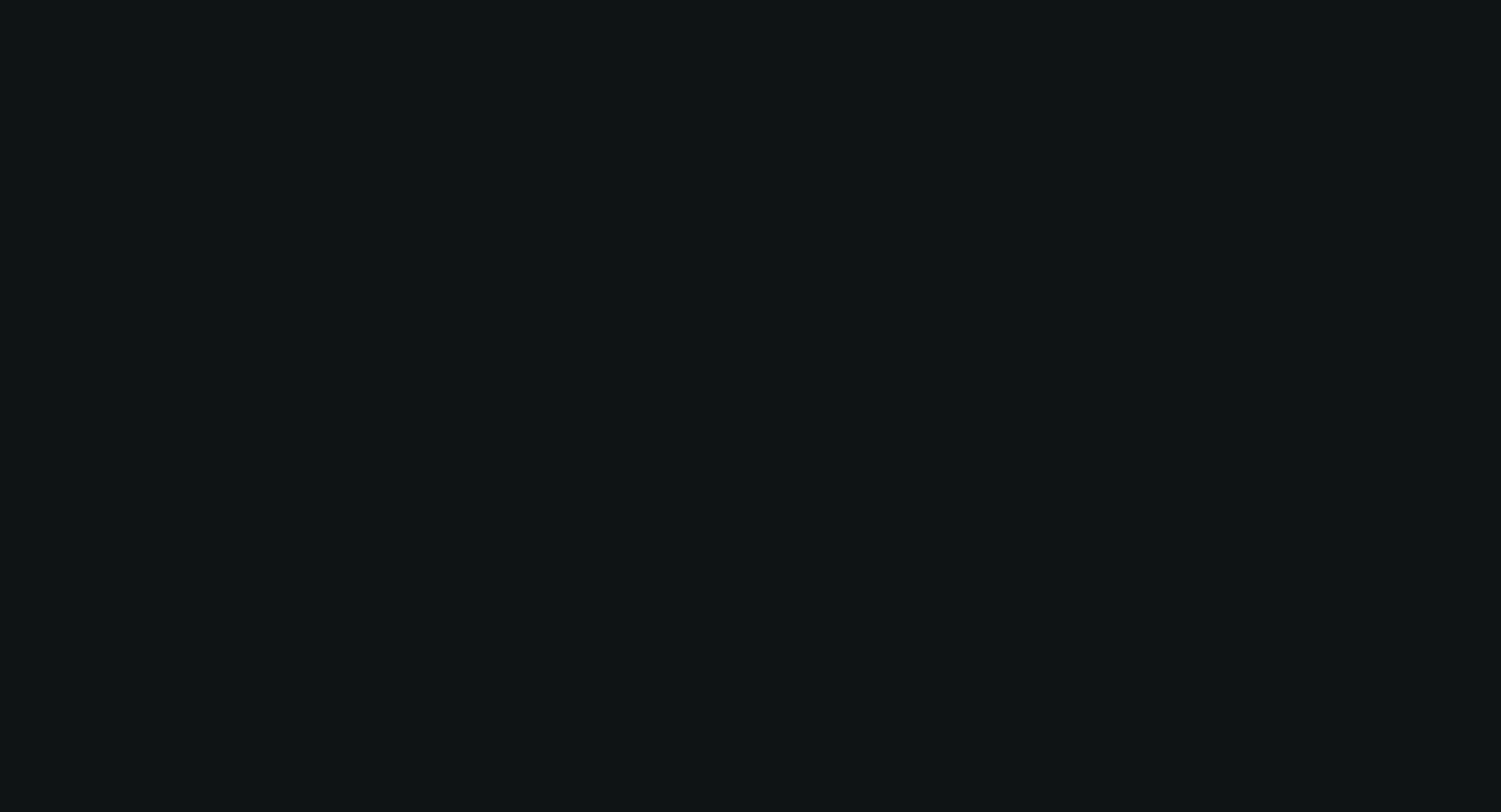
select select "0"
select select "2"
select select "0"
select select "6"
